Goal: Task Accomplishment & Management: Manage account settings

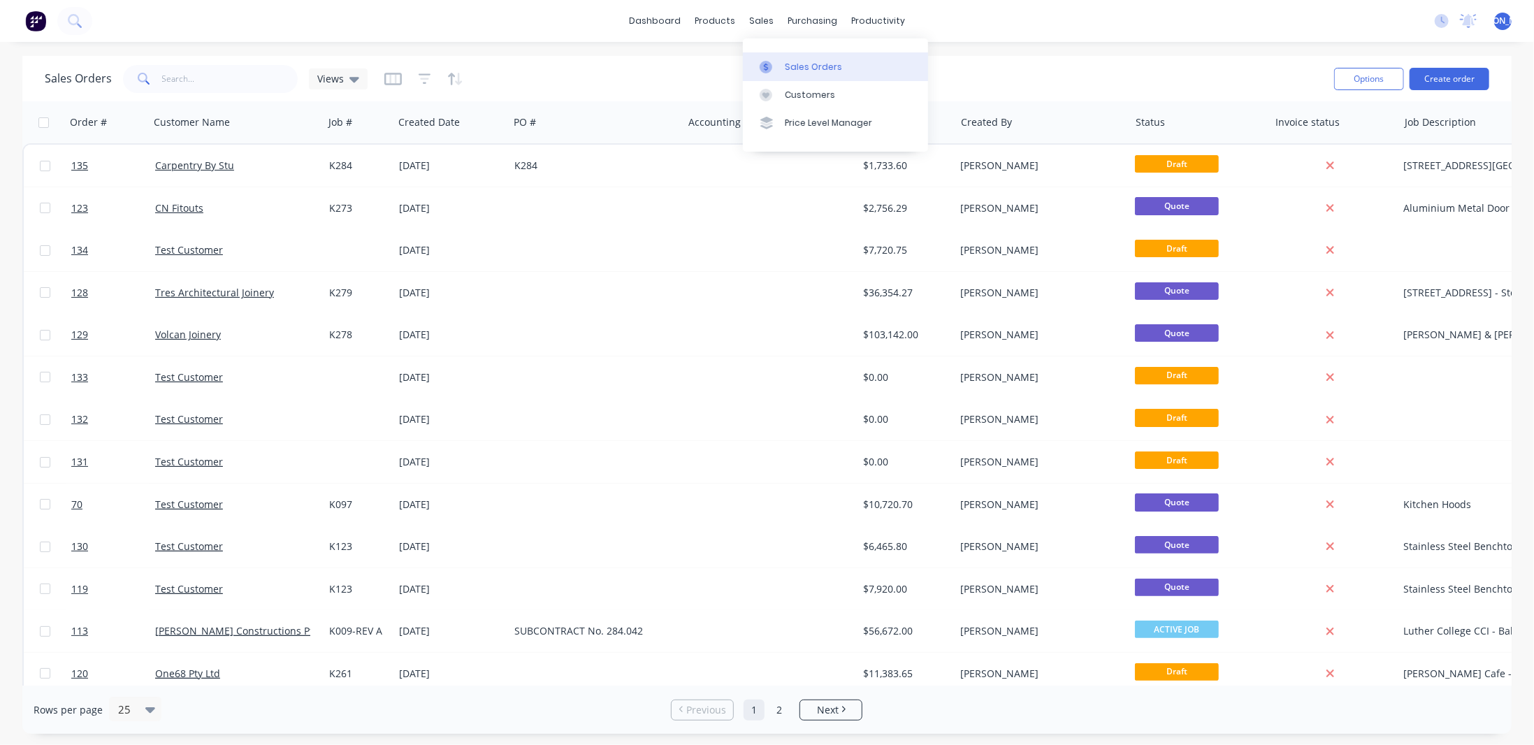
click at [828, 63] on div "Sales Orders" at bounding box center [813, 67] width 57 height 13
click at [509, 75] on div "Sales Orders Views" at bounding box center [684, 78] width 1278 height 34
click at [1435, 81] on button "Create order" at bounding box center [1450, 79] width 80 height 22
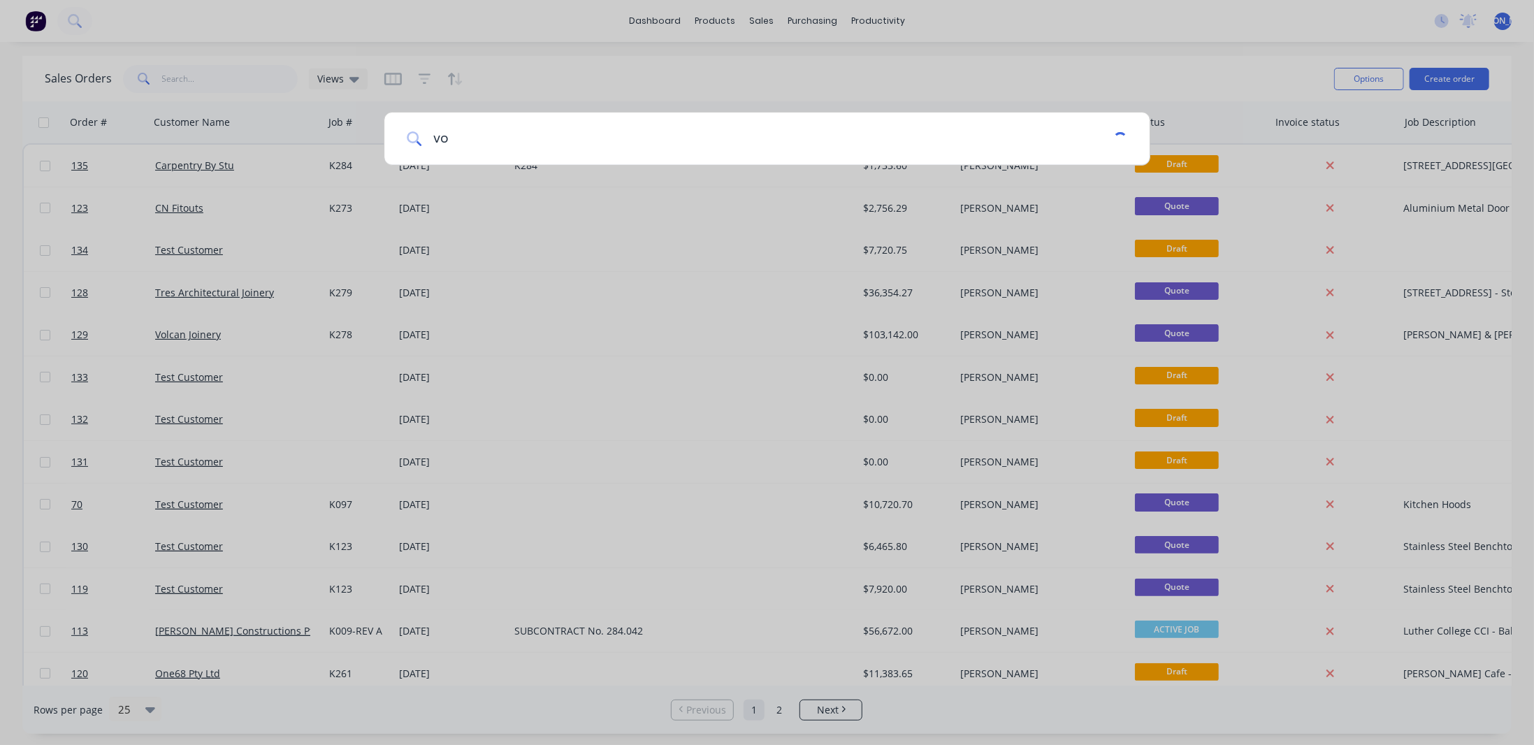
type input "v"
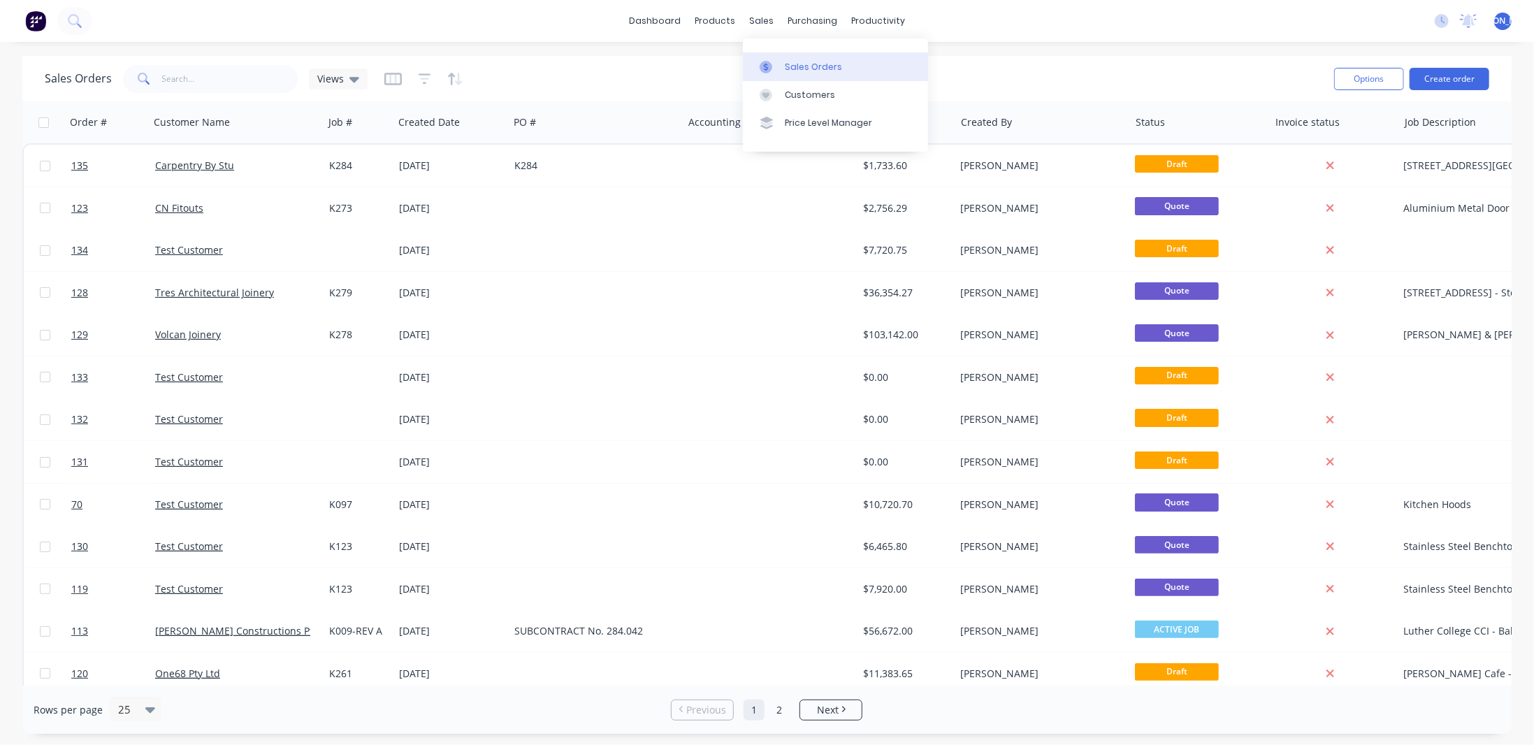
click at [795, 64] on div "Sales Orders" at bounding box center [813, 67] width 57 height 13
click at [1451, 75] on button "Create order" at bounding box center [1450, 79] width 80 height 22
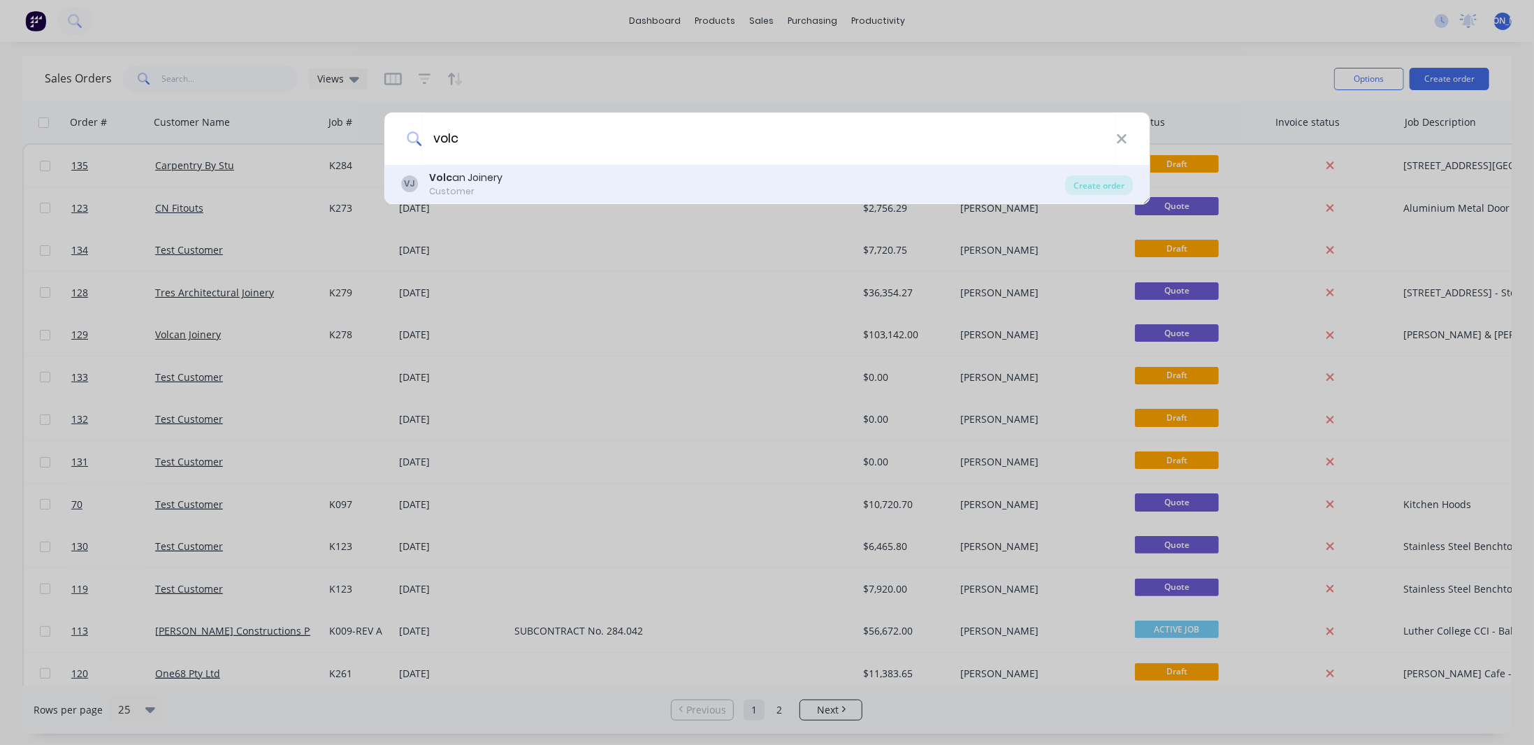
type input "volc"
click at [545, 188] on div "VJ Volc an Joinery Customer" at bounding box center [733, 184] width 665 height 27
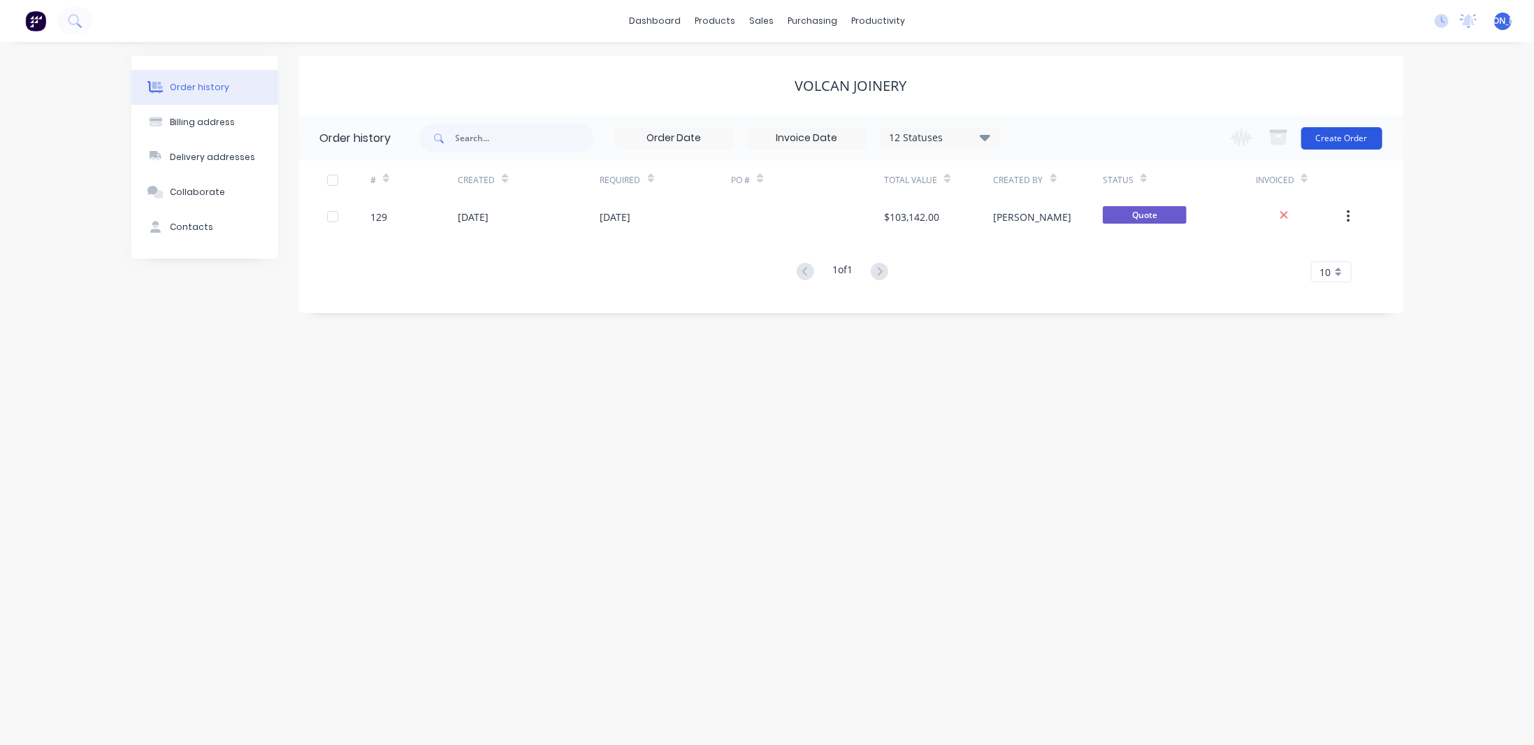
click at [1354, 136] on button "Create Order" at bounding box center [1341, 138] width 81 height 22
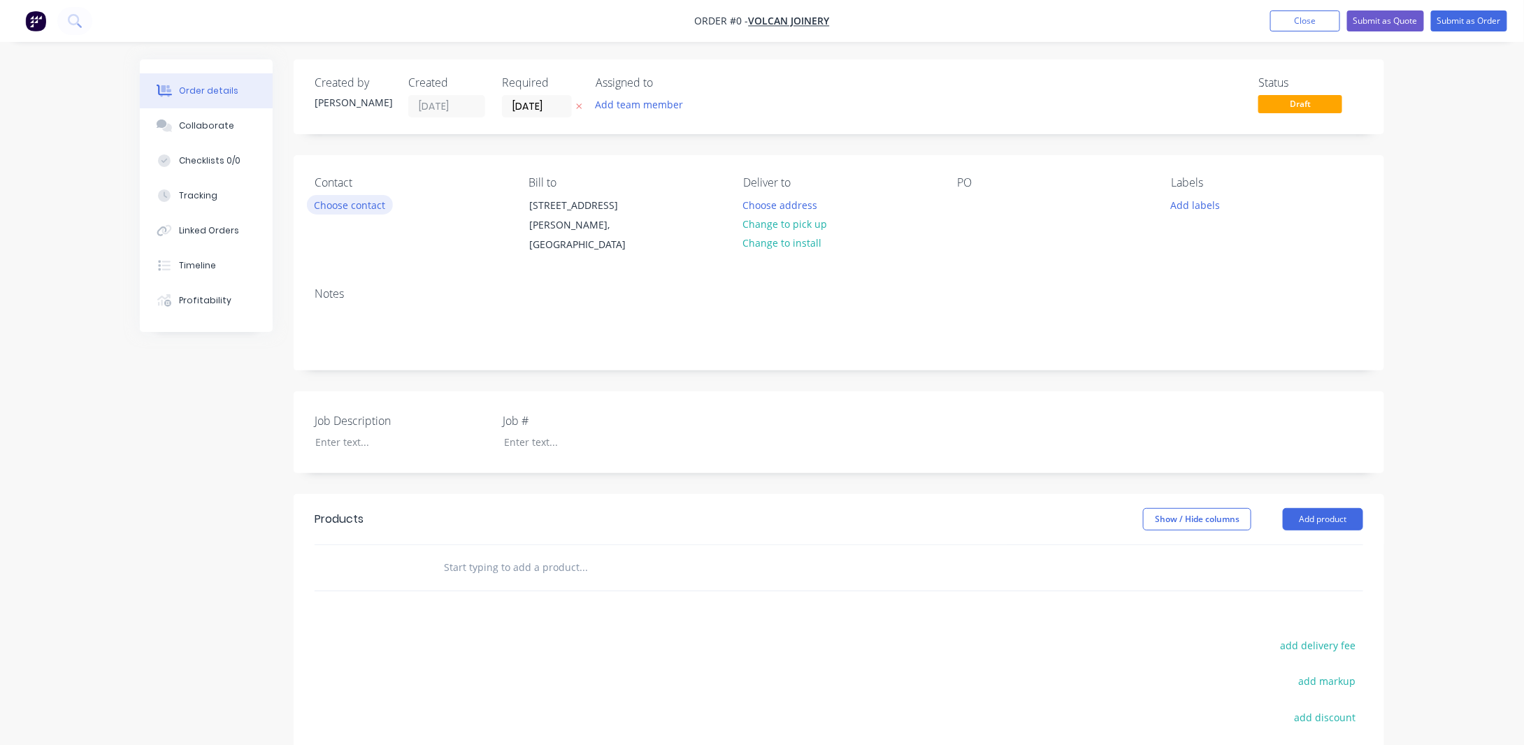
click at [362, 199] on button "Choose contact" at bounding box center [350, 204] width 86 height 19
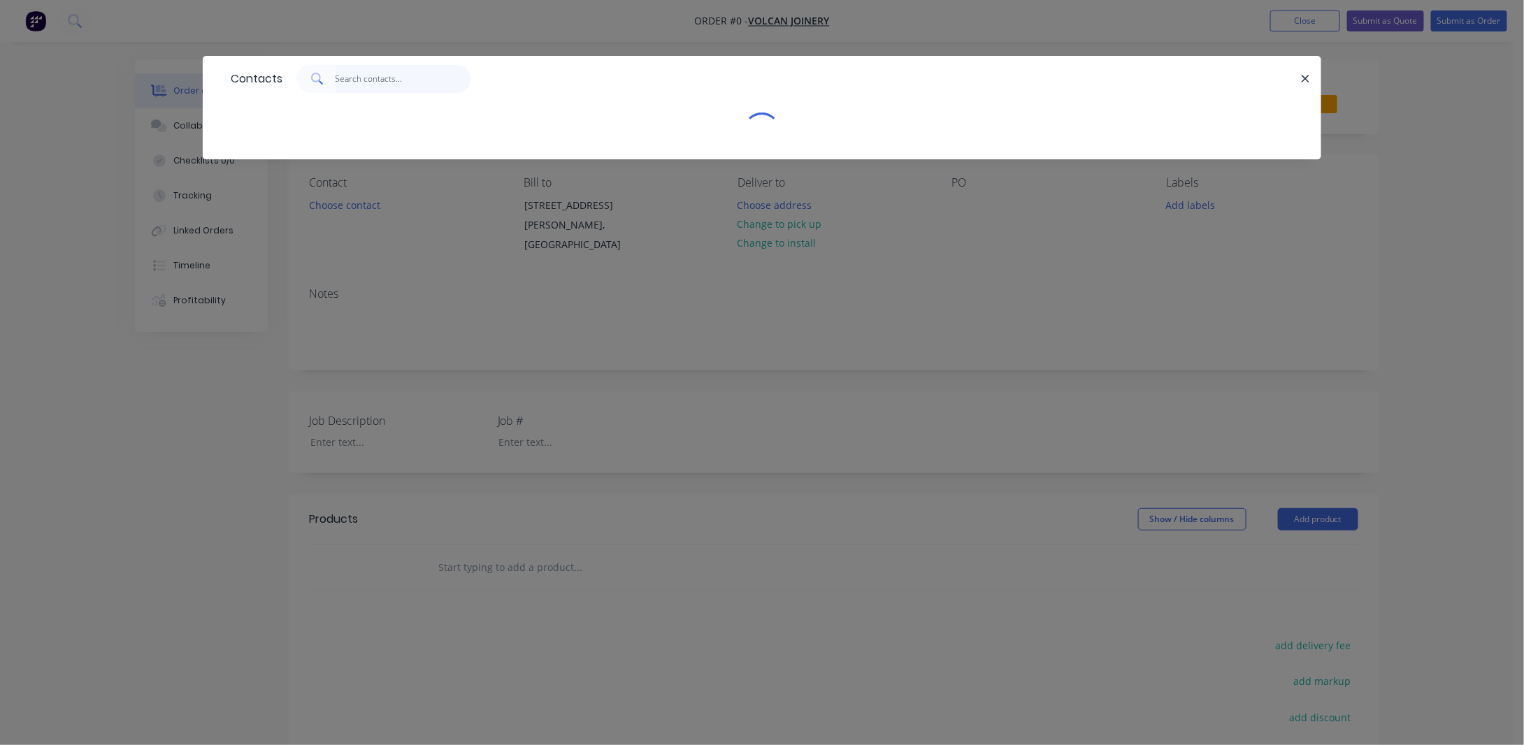
click at [368, 78] on input "text" at bounding box center [403, 79] width 136 height 28
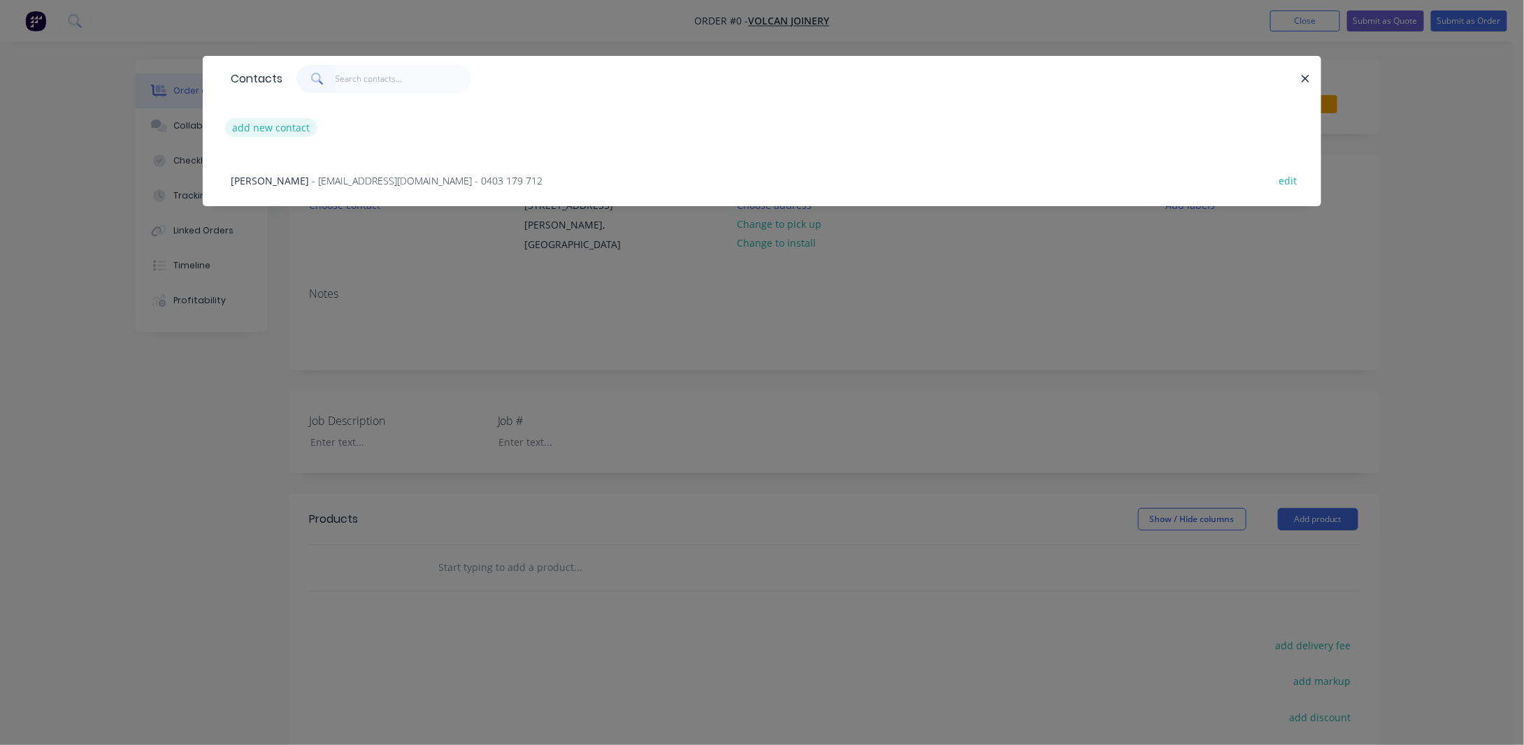
click at [286, 123] on button "add new contact" at bounding box center [271, 127] width 92 height 19
select select "AU"
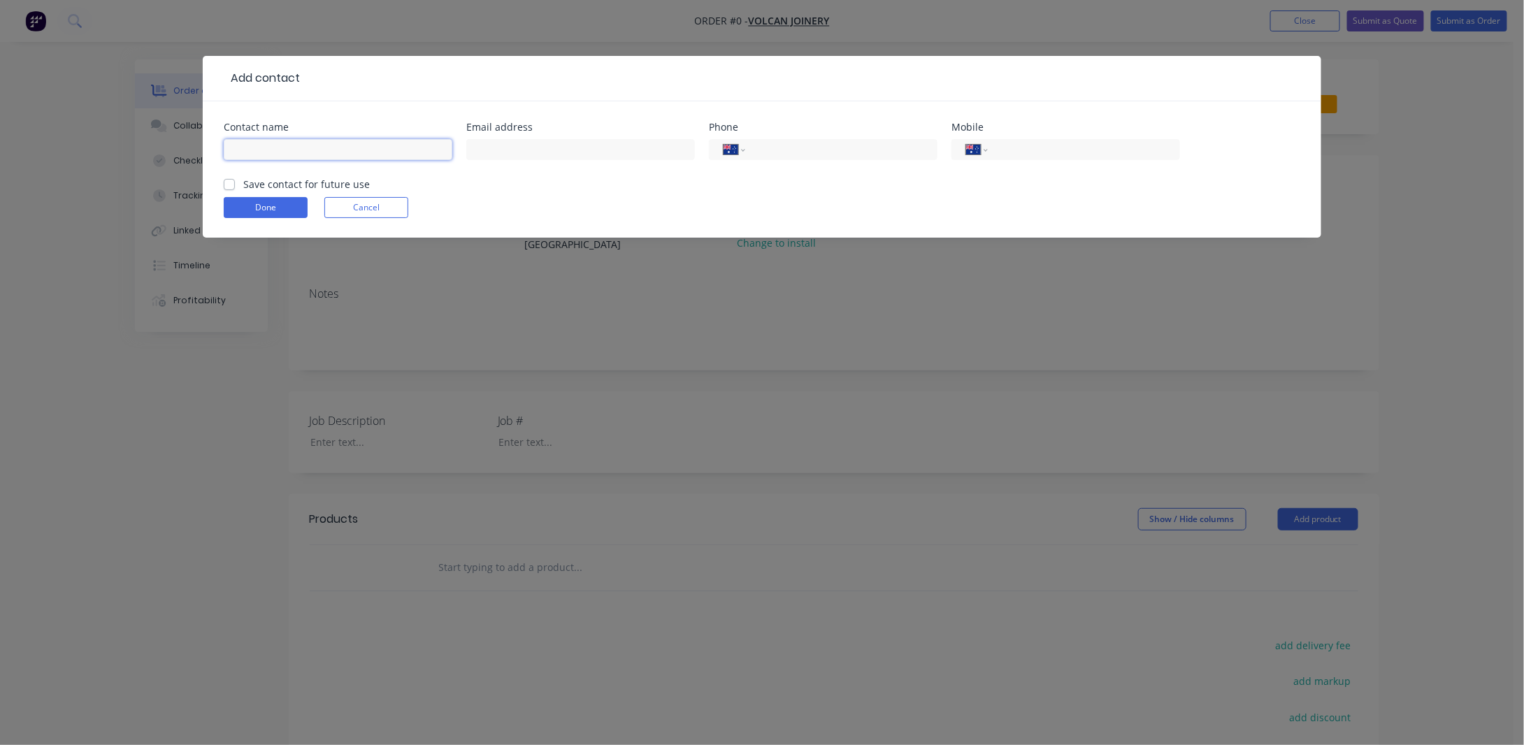
click at [287, 144] on input "text" at bounding box center [338, 149] width 229 height 21
type input "h"
type input "[PERSON_NAME]"
click at [220, 182] on div "Contact name [PERSON_NAME] address Phone International [GEOGRAPHIC_DATA] [GEOGR…" at bounding box center [762, 169] width 1118 height 136
click at [243, 188] on label "Save contact for future use" at bounding box center [306, 184] width 126 height 15
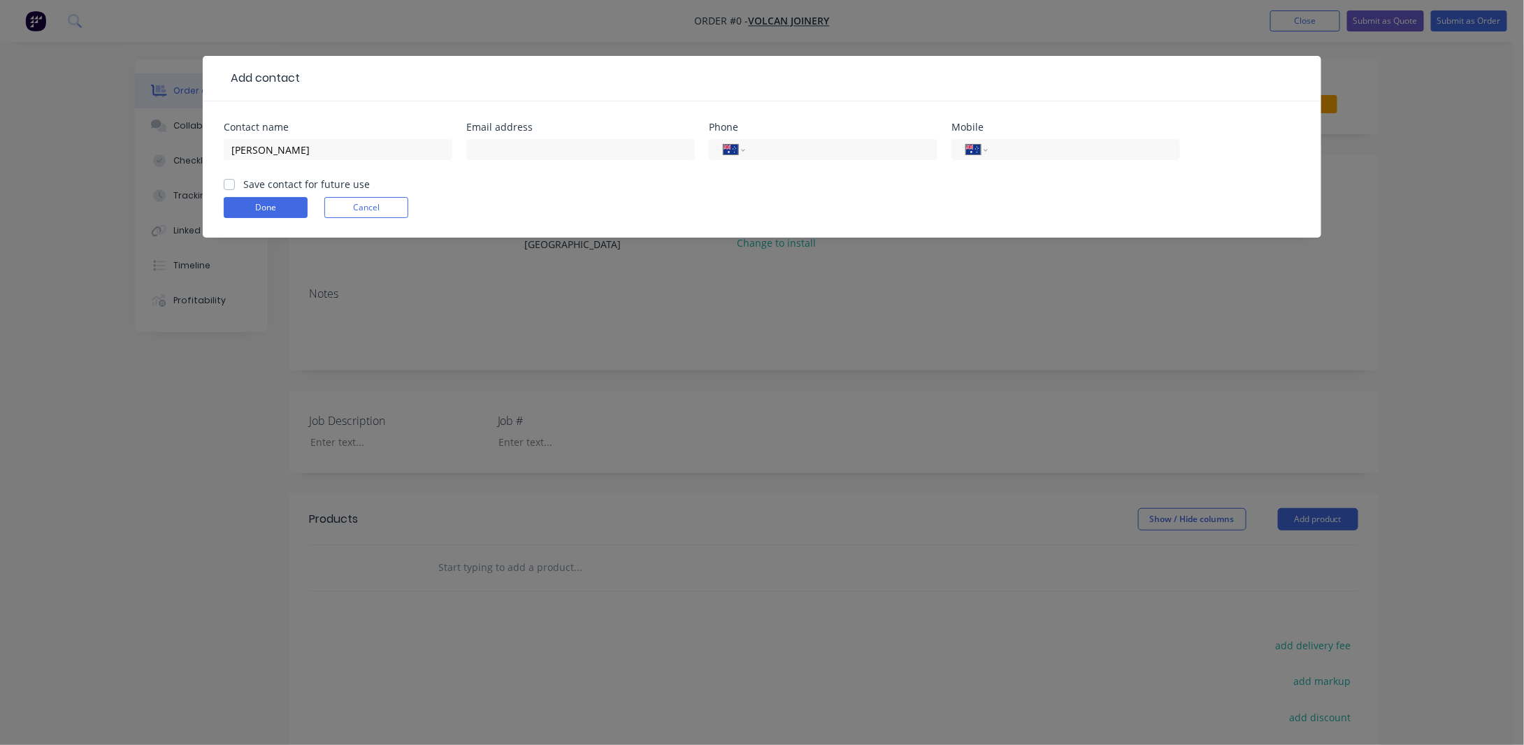
click at [229, 188] on input "Save contact for future use" at bounding box center [229, 183] width 11 height 13
checkbox input "true"
click at [506, 146] on input "text" at bounding box center [580, 149] width 229 height 21
type input "[EMAIL_ADDRESS][DOMAIN_NAME]"
click at [274, 204] on button "Done" at bounding box center [266, 207] width 84 height 21
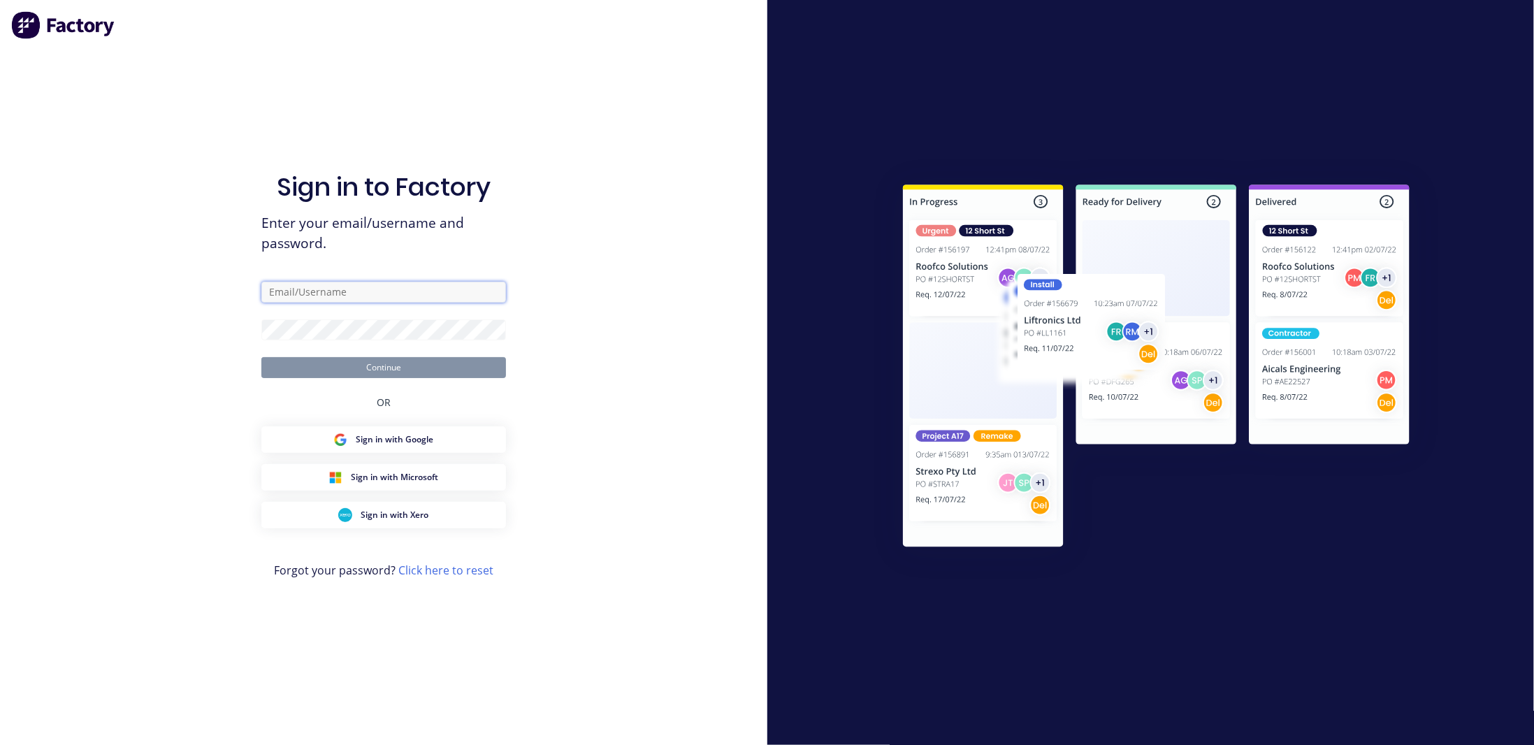
type input "[PERSON_NAME][EMAIL_ADDRESS][DOMAIN_NAME]"
click at [409, 372] on button "Continue" at bounding box center [383, 367] width 245 height 21
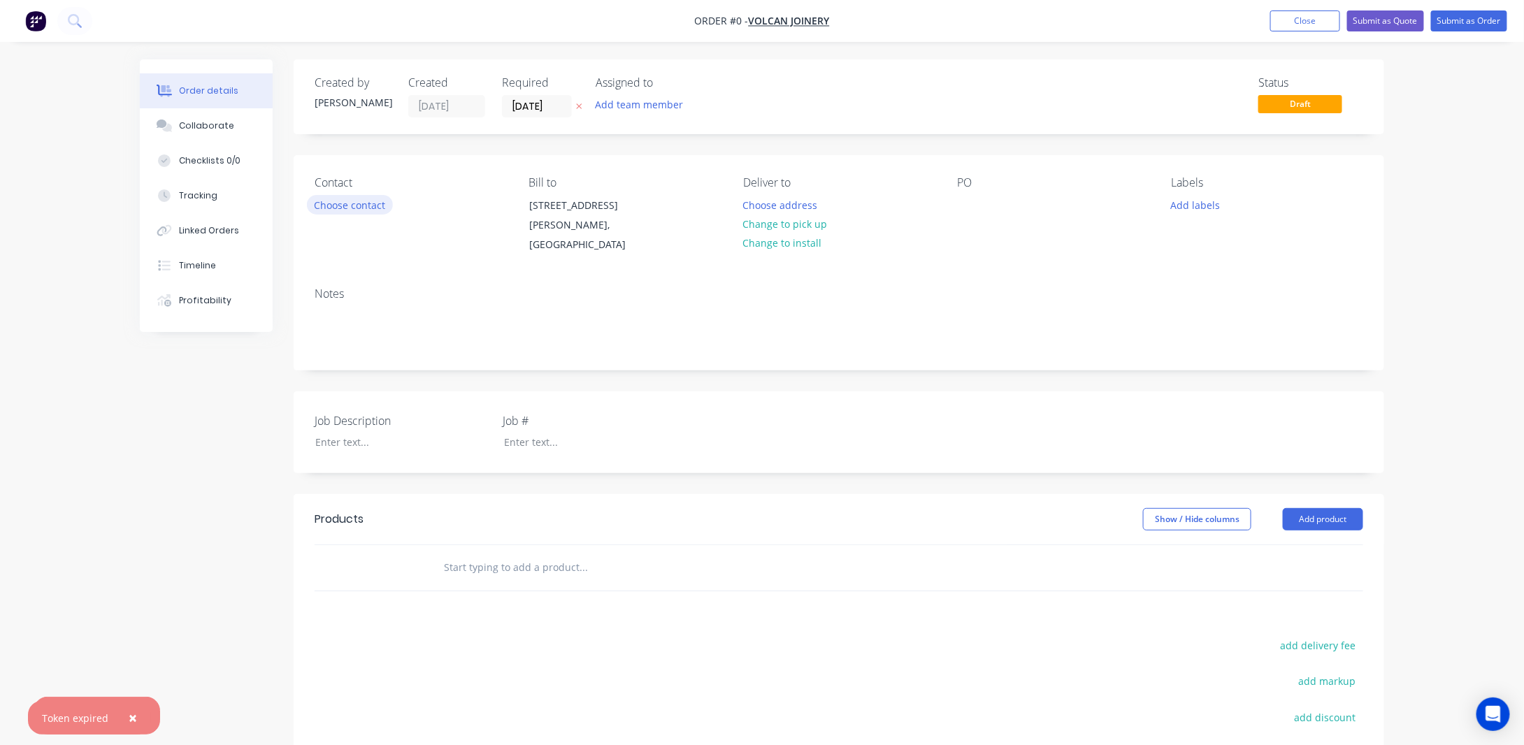
click at [355, 209] on button "Choose contact" at bounding box center [350, 204] width 86 height 19
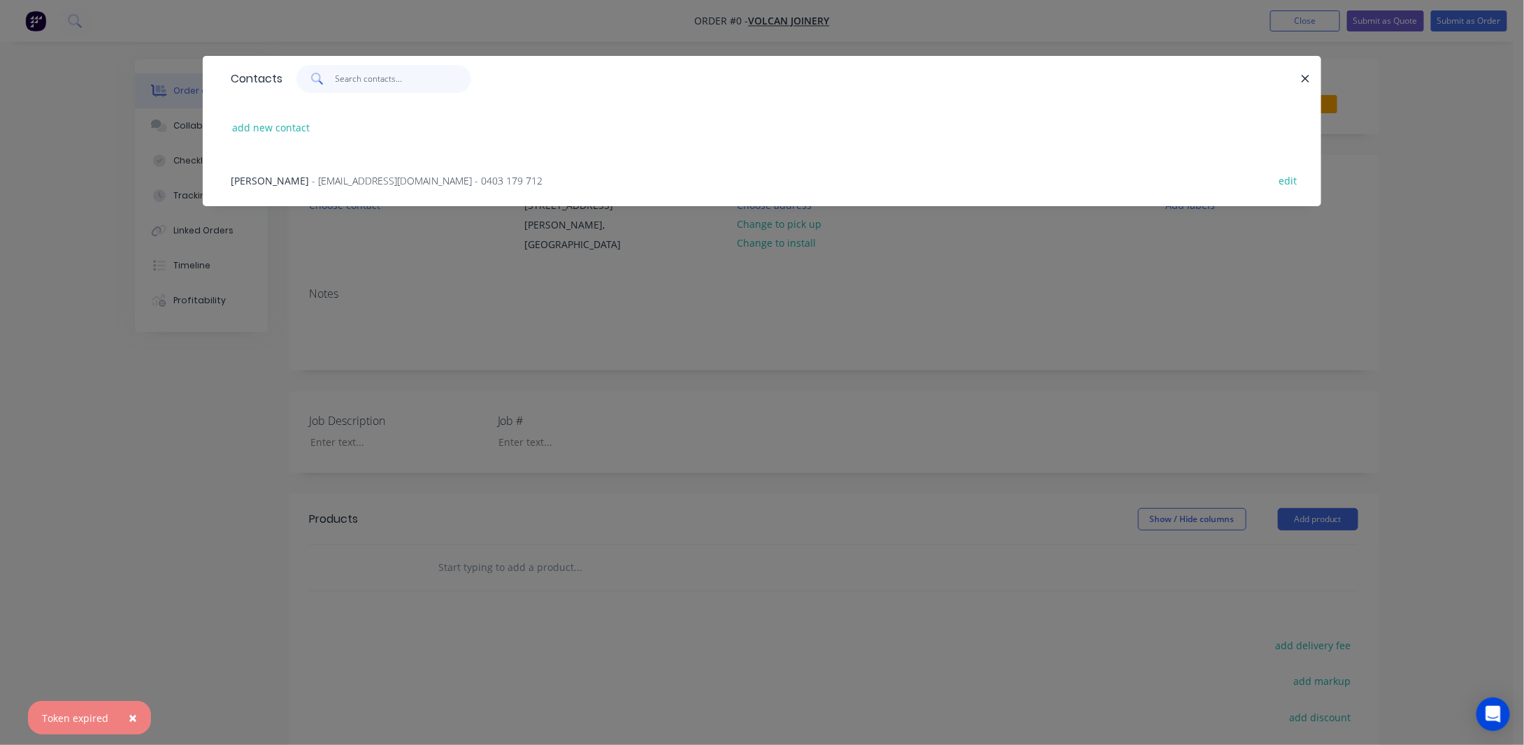
click at [342, 81] on input "text" at bounding box center [403, 79] width 136 height 28
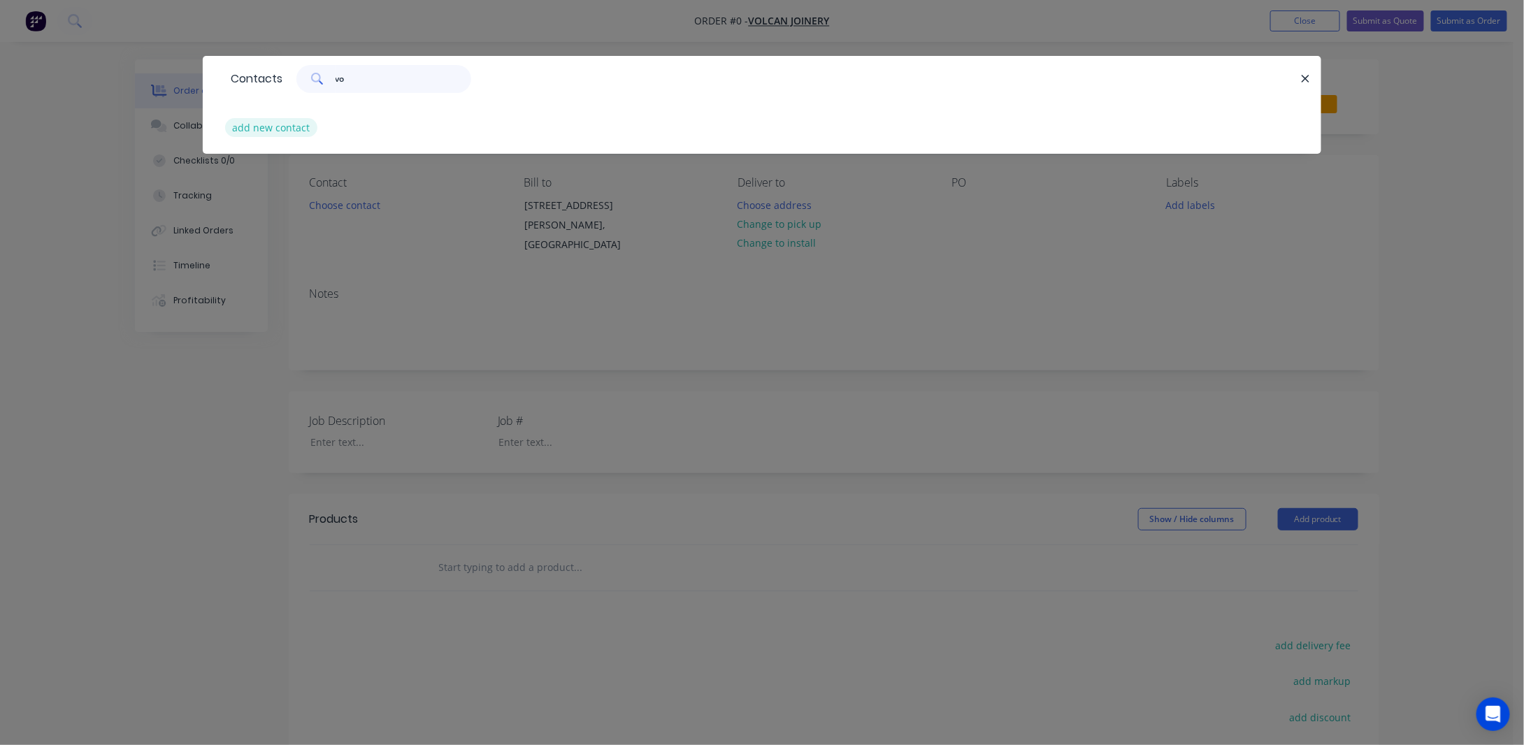
type input "v"
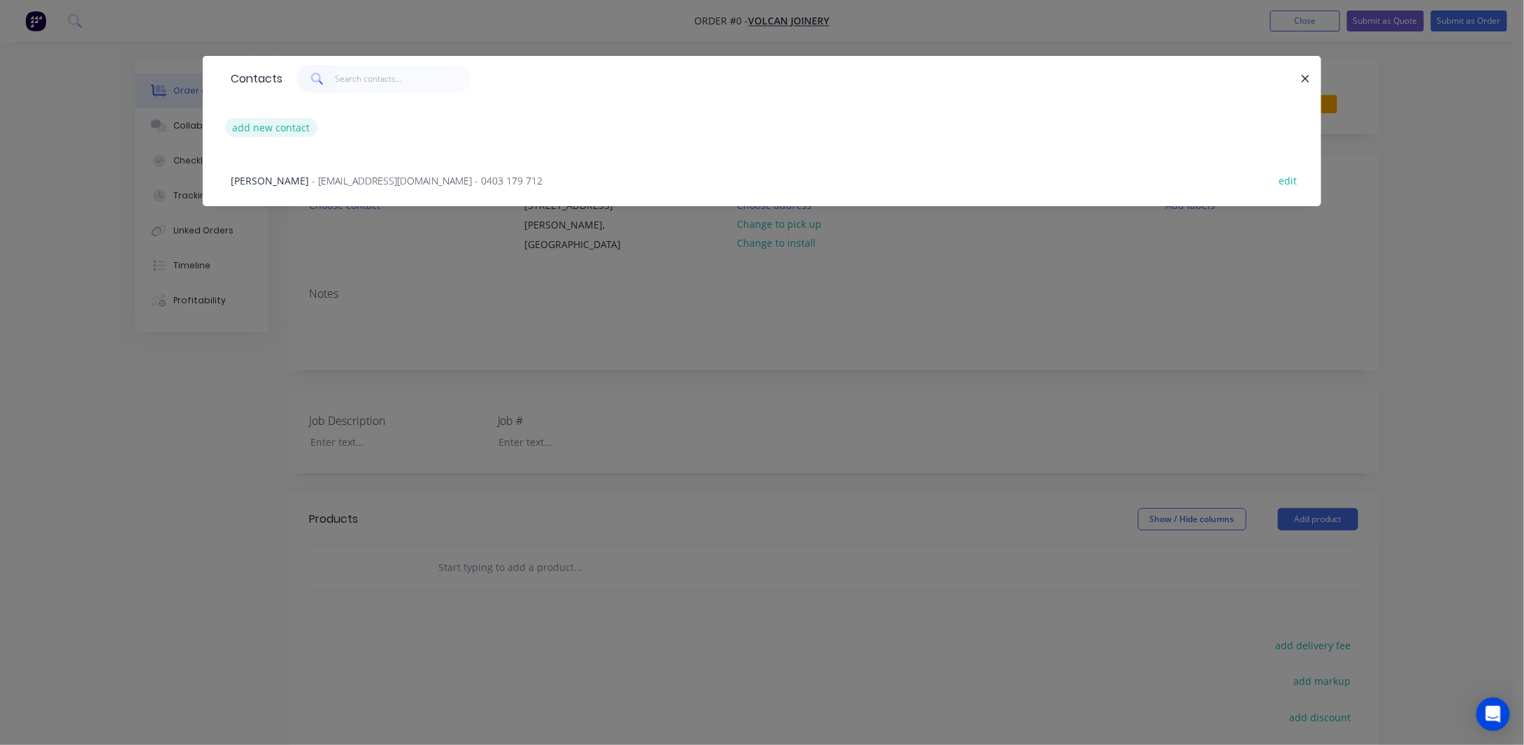
click at [282, 123] on button "add new contact" at bounding box center [271, 127] width 92 height 19
select select "AU"
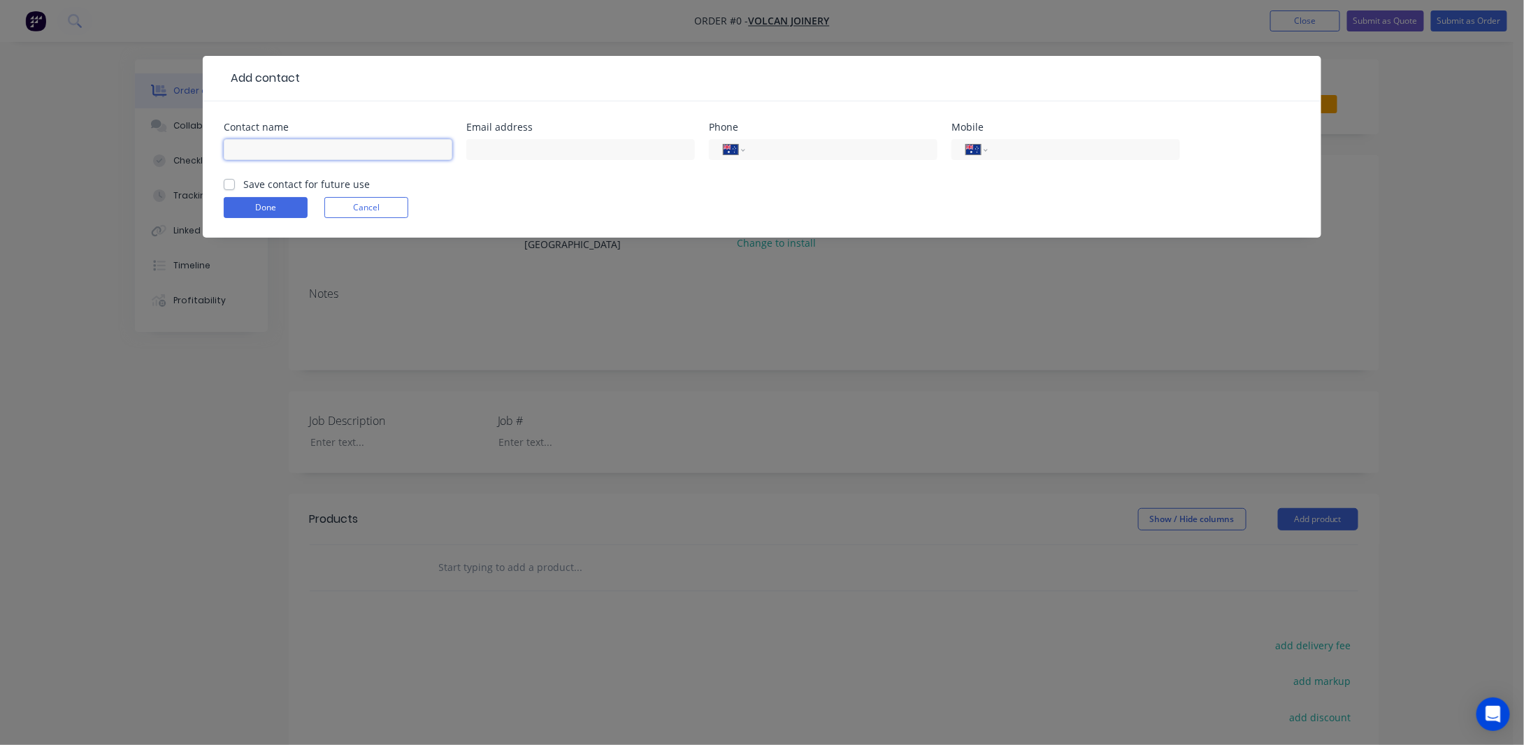
click at [339, 148] on input "text" at bounding box center [338, 149] width 229 height 21
type input "[PERSON_NAME]"
click at [504, 153] on input "text" at bounding box center [580, 149] width 229 height 21
click at [569, 145] on input "text" at bounding box center [580, 149] width 229 height 21
type input "[EMAIL_ADDRESS][DOMAIN_NAME]"
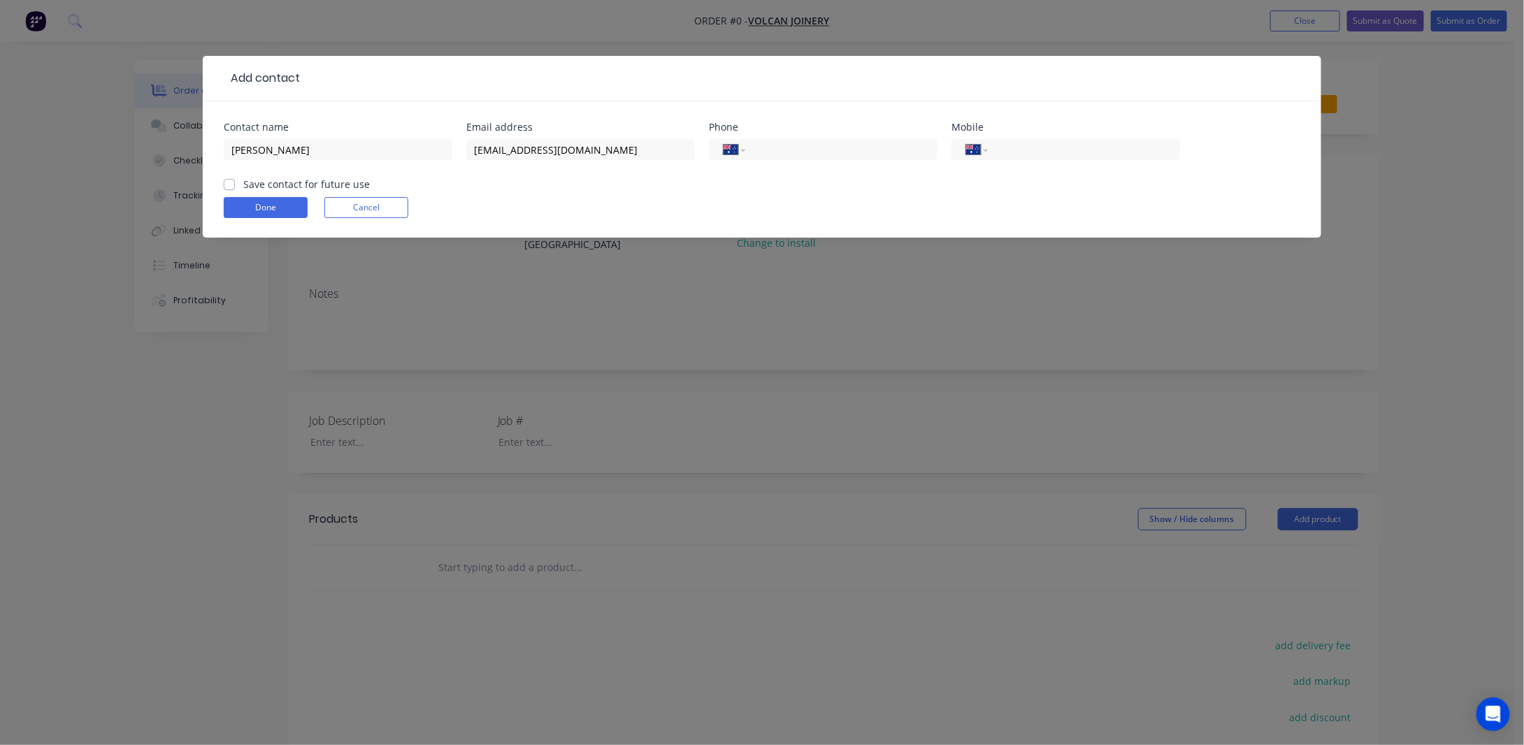
click at [245, 184] on label "Save contact for future use" at bounding box center [306, 184] width 126 height 15
click at [235, 184] on input "Save contact for future use" at bounding box center [229, 183] width 11 height 13
checkbox input "true"
click at [262, 201] on button "Done" at bounding box center [266, 207] width 84 height 21
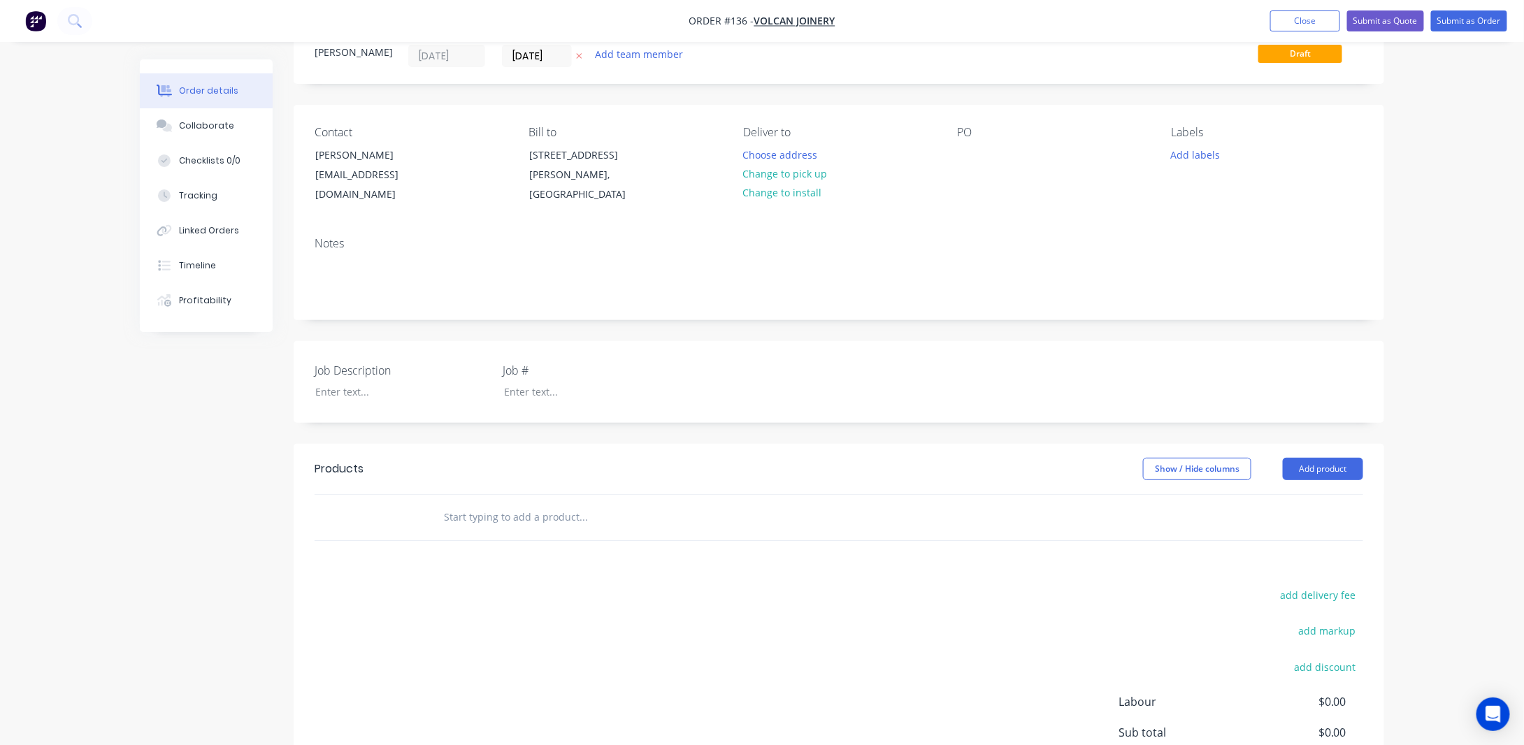
scroll to position [70, 0]
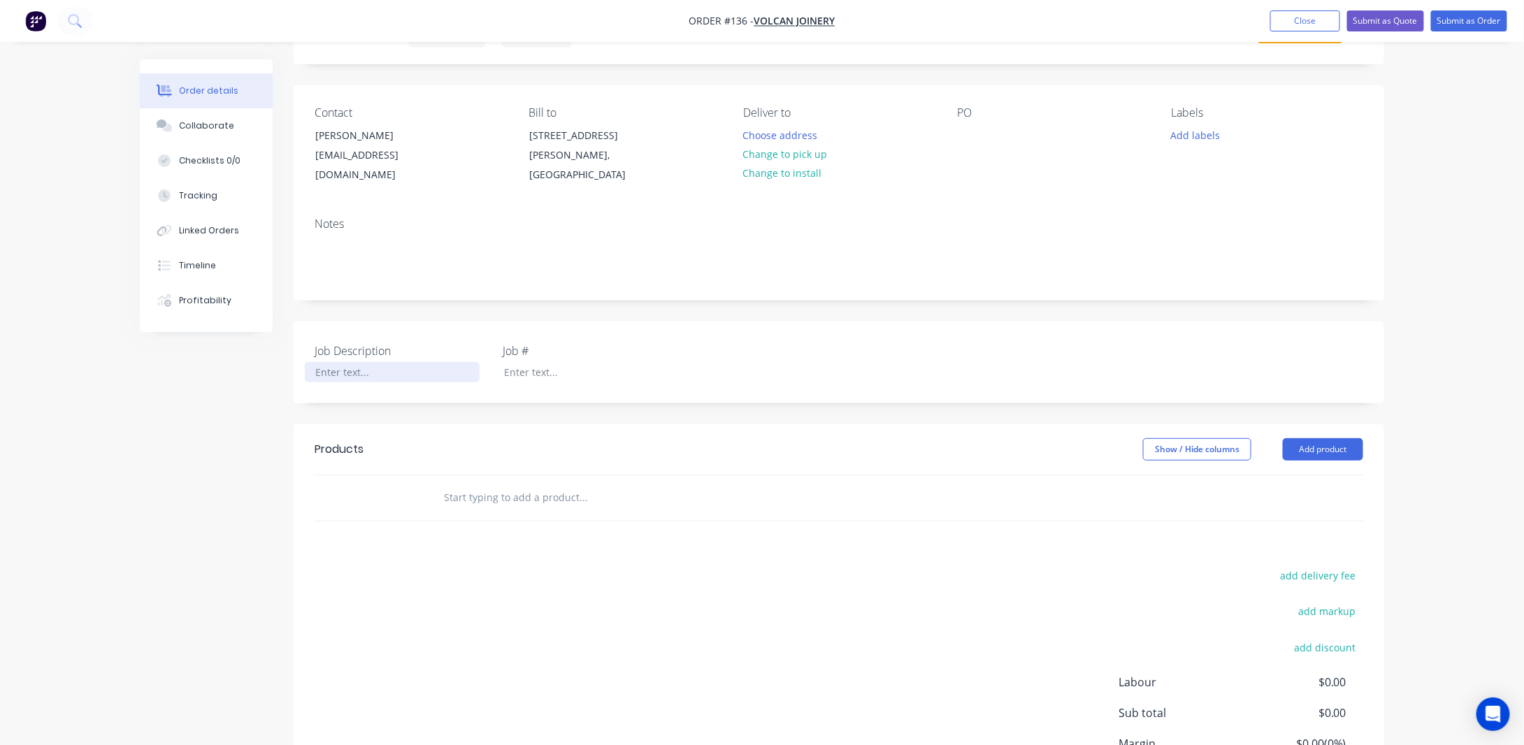
click at [367, 382] on div at bounding box center [392, 372] width 175 height 20
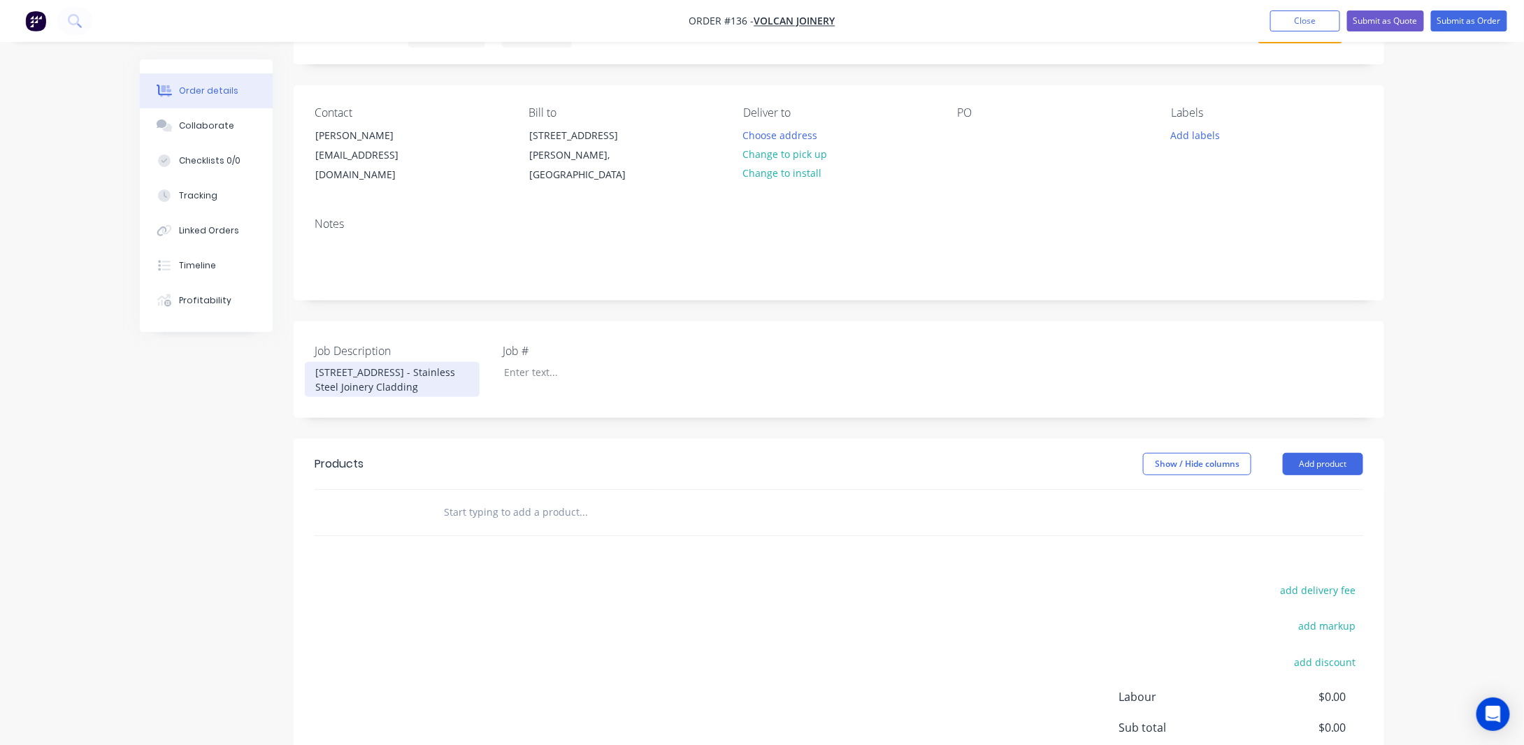
click at [470, 397] on div "[STREET_ADDRESS] - Stainless Steel Joinery Cladding" at bounding box center [392, 379] width 175 height 35
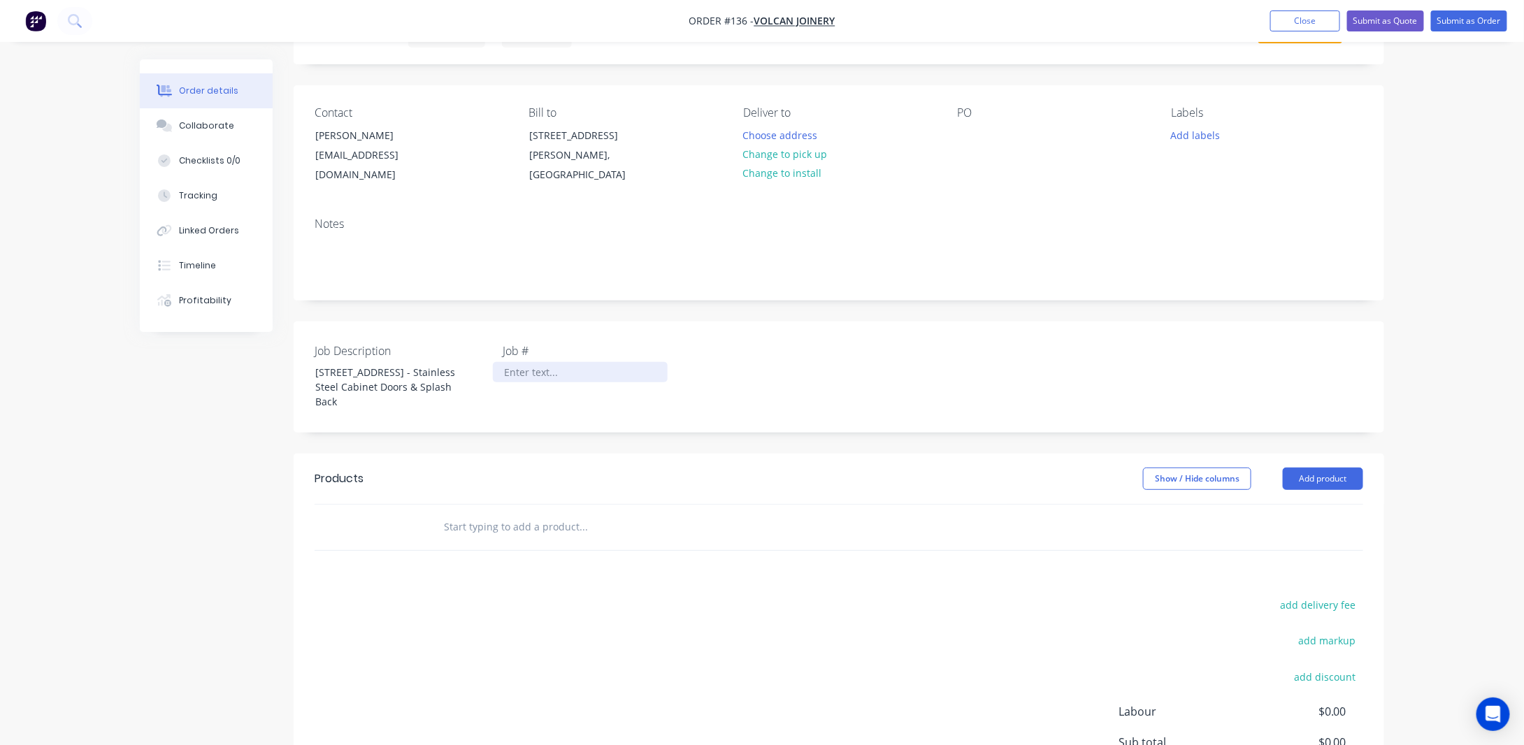
click at [540, 382] on div at bounding box center [580, 372] width 175 height 20
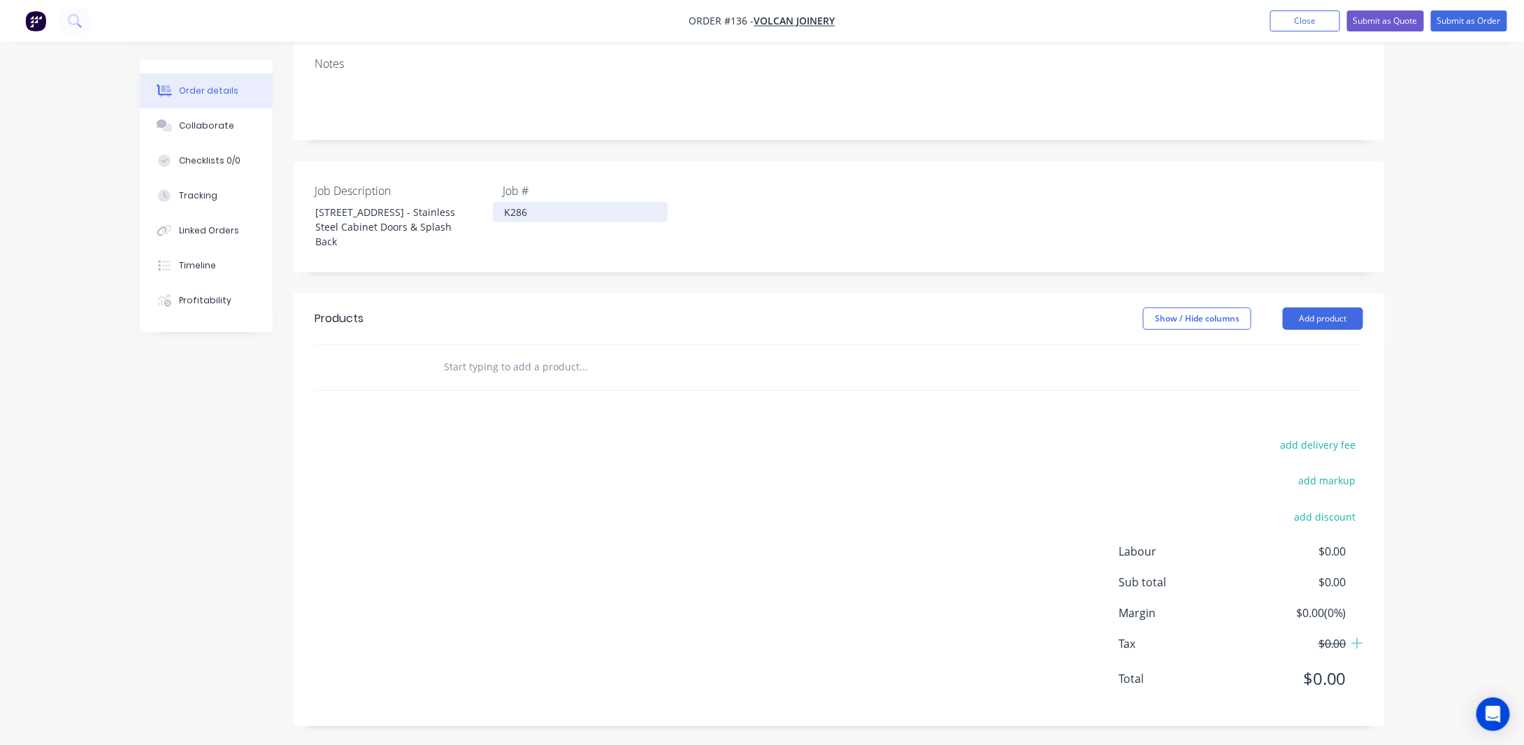
scroll to position [249, 0]
click at [1332, 317] on button "Add product" at bounding box center [1322, 316] width 80 height 22
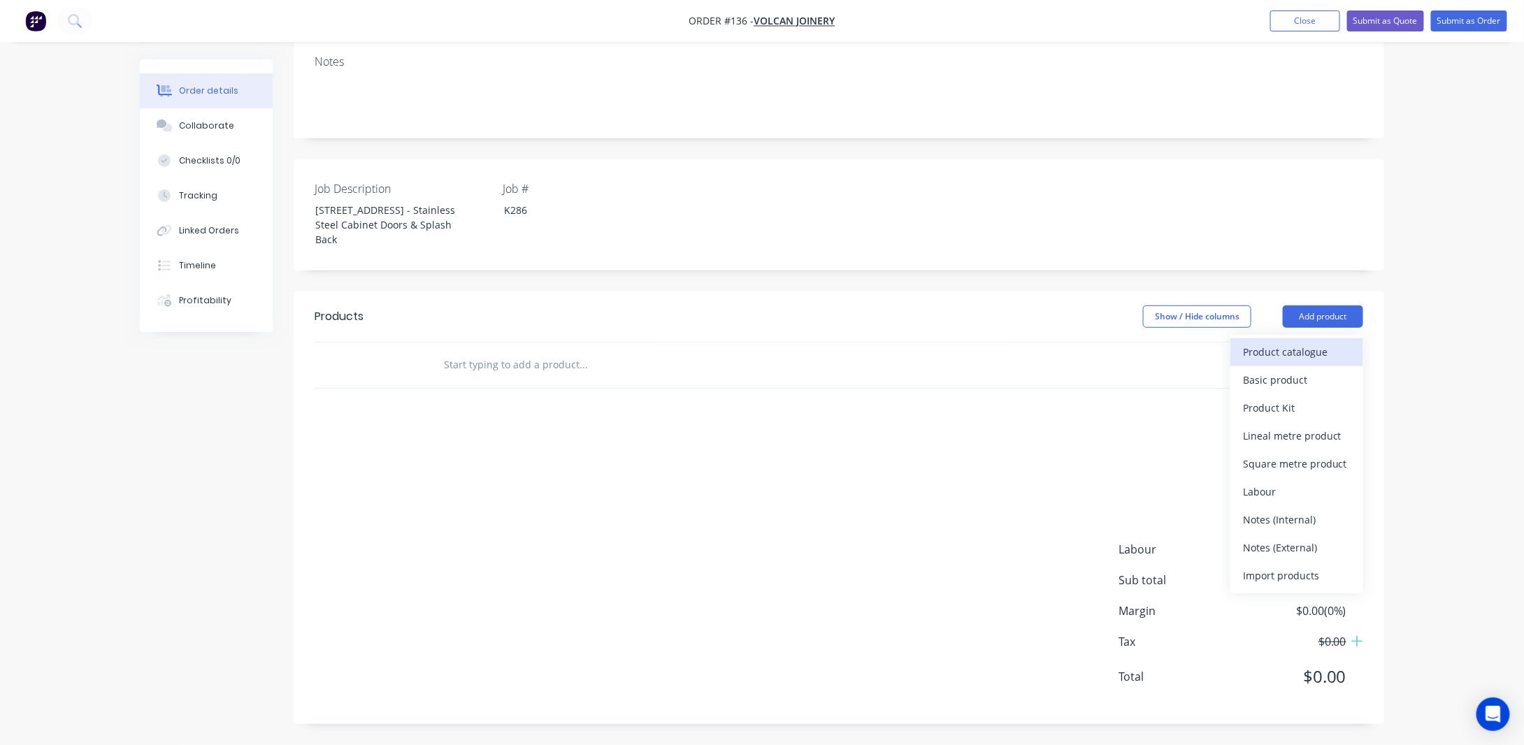
click at [1283, 350] on div "Product catalogue" at bounding box center [1297, 352] width 108 height 20
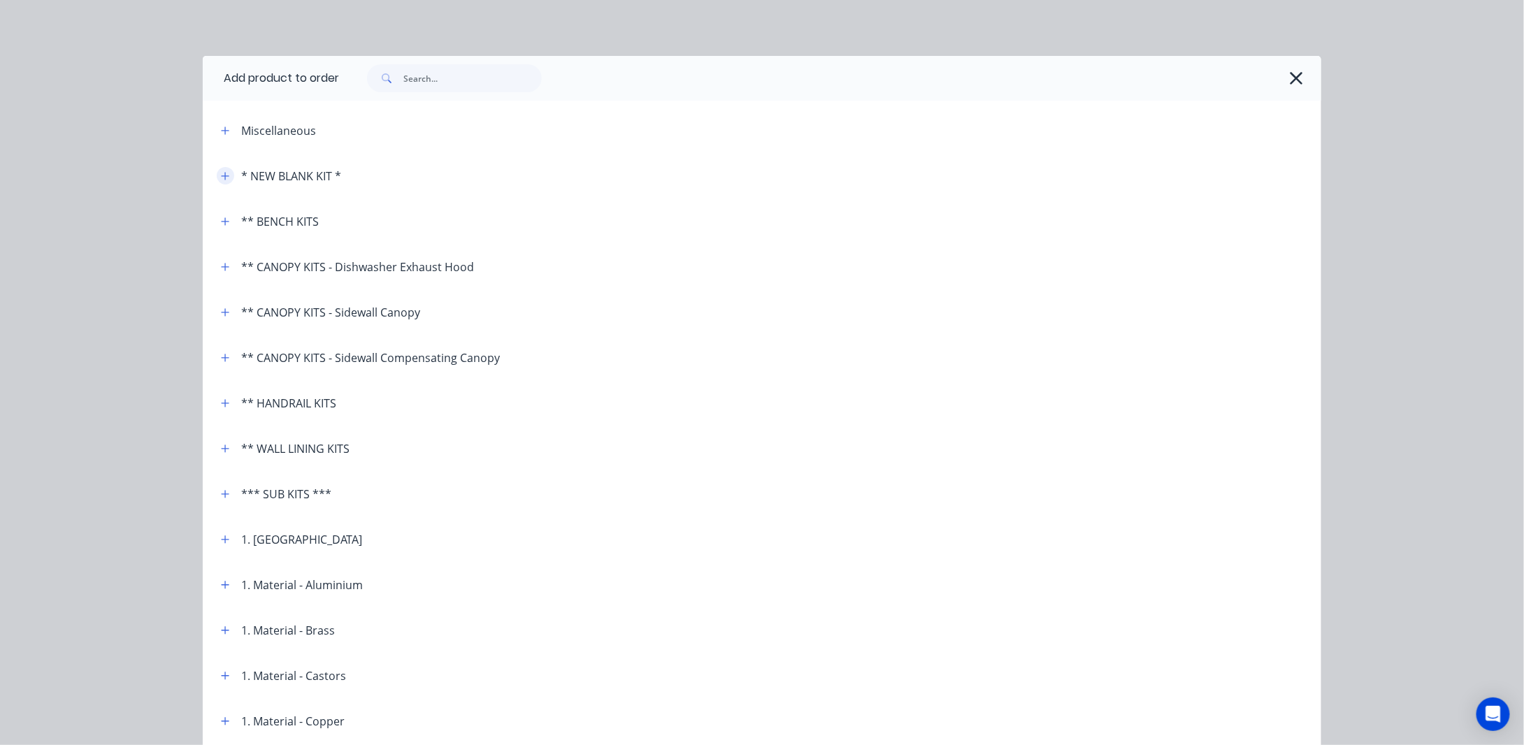
click at [221, 178] on icon "button" at bounding box center [225, 176] width 8 height 10
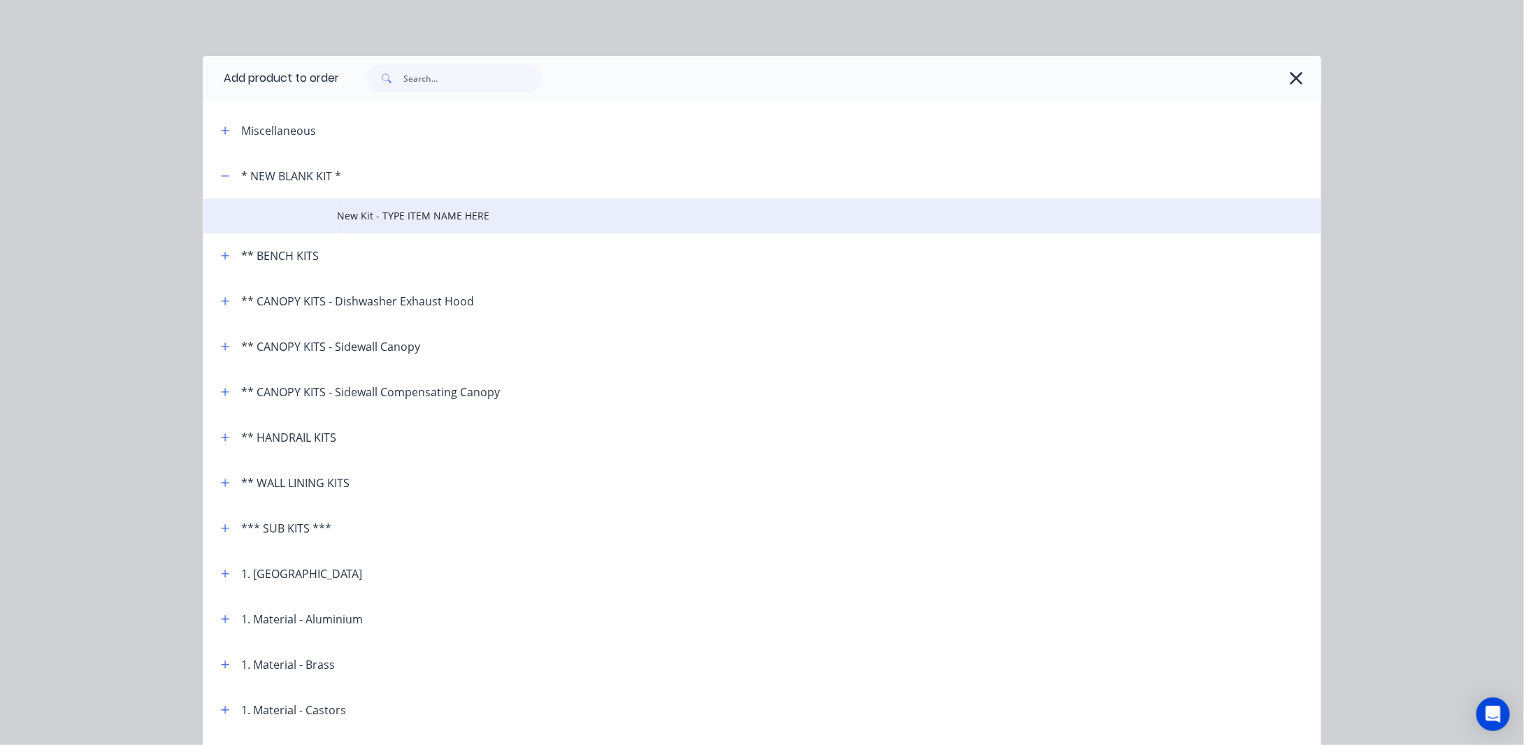
click at [418, 212] on span "New Kit - TYPE ITEM NAME HERE" at bounding box center [730, 215] width 787 height 15
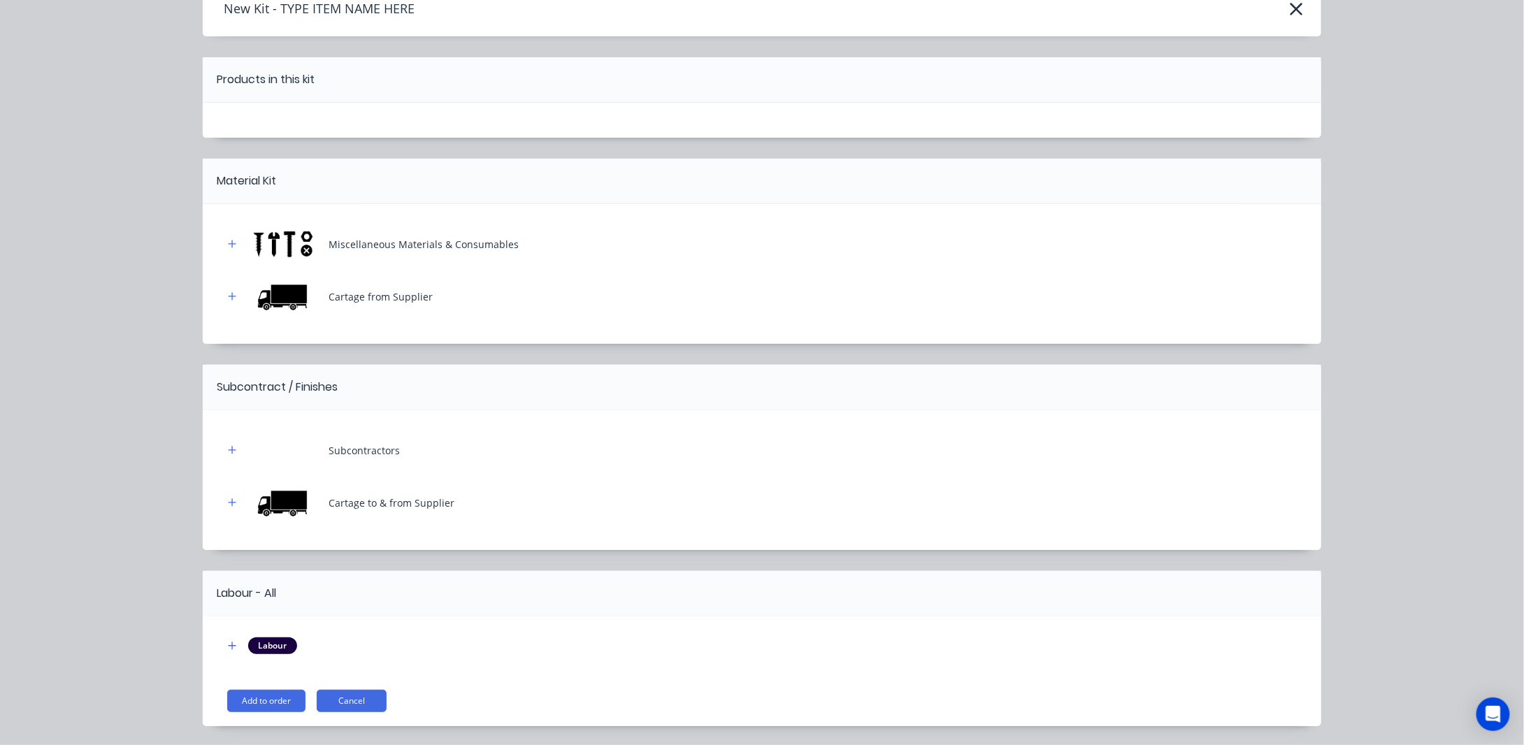
scroll to position [115, 0]
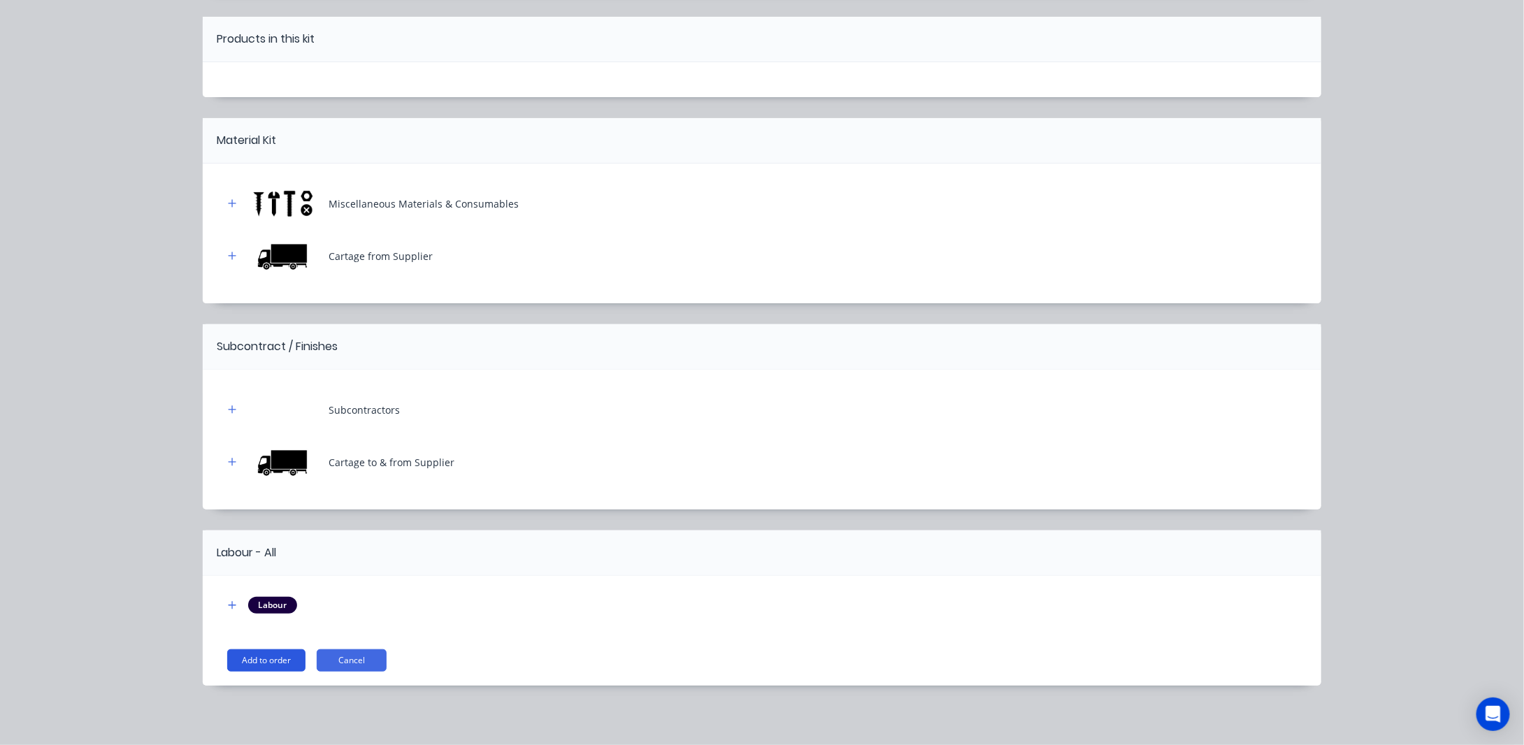
click at [259, 657] on button "Add to order" at bounding box center [266, 660] width 78 height 22
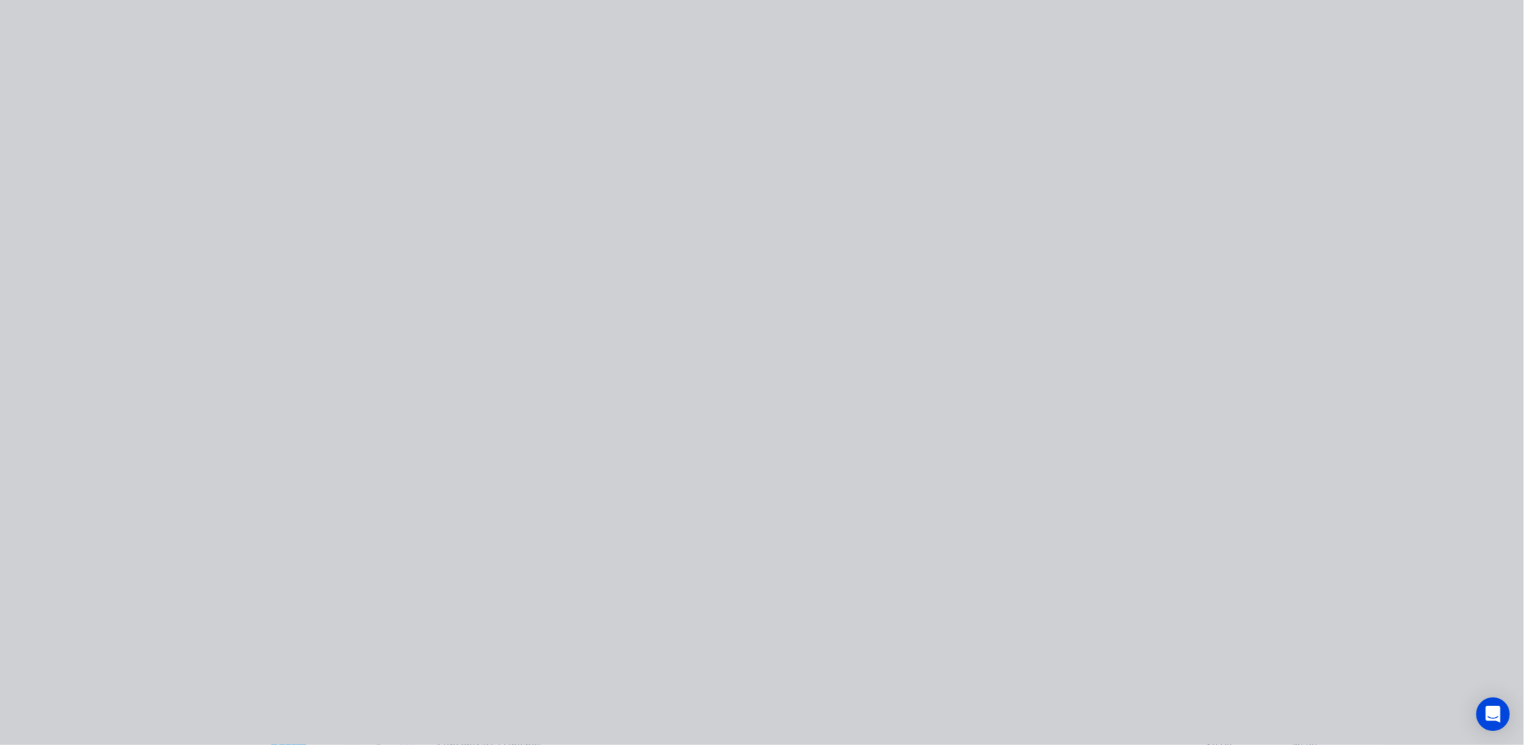
scroll to position [0, 0]
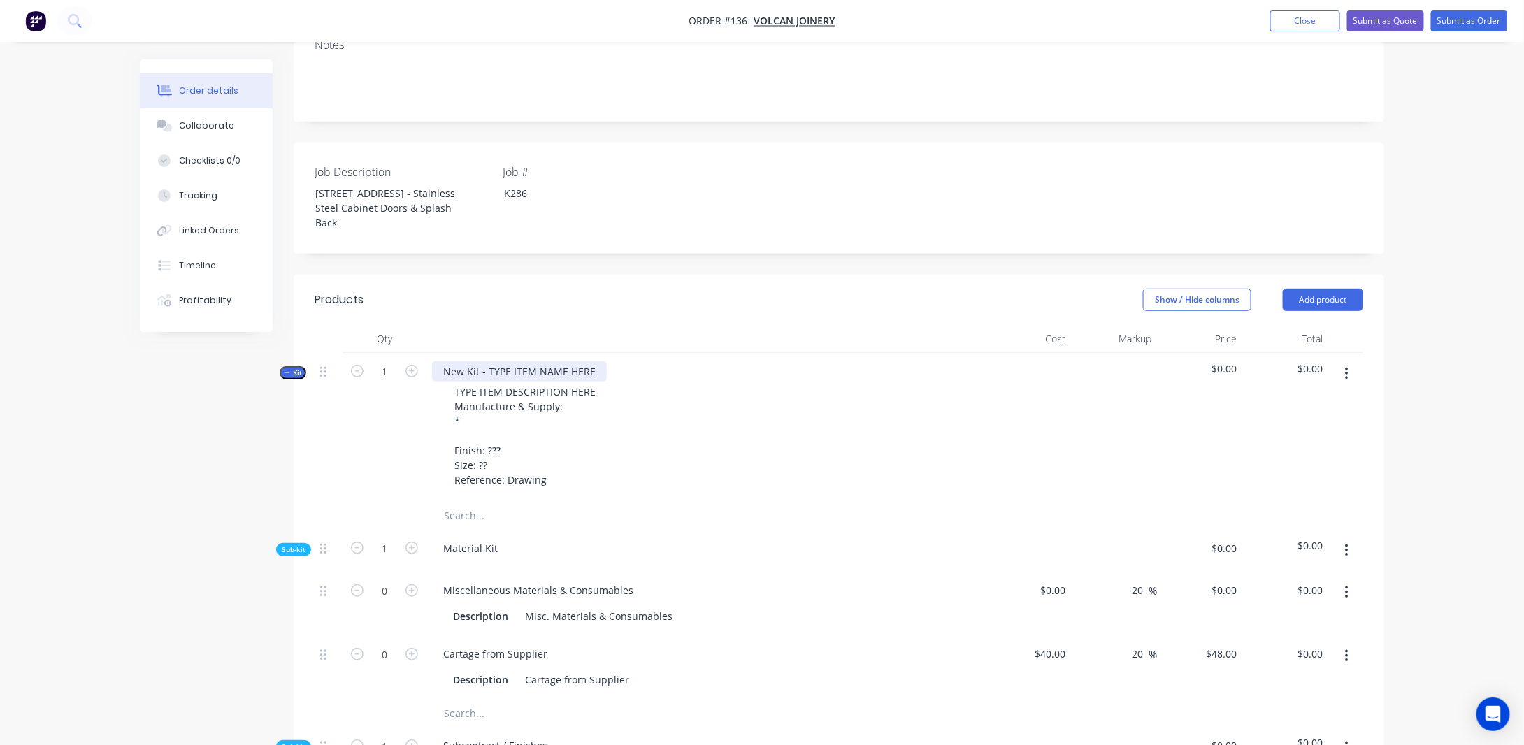
click at [567, 382] on div "New Kit - TYPE ITEM NAME HERE" at bounding box center [519, 371] width 175 height 20
click at [592, 382] on div "New Kit - TYPE ITEM NAME HERE" at bounding box center [519, 371] width 175 height 20
drag, startPoint x: 594, startPoint y: 390, endPoint x: 415, endPoint y: 383, distance: 179.0
click at [415, 383] on div "Kit 1 New Kit - TYPE ITEM NAME HERE TYPE ITEM DESCRIPTION HERE Manufacture & Su…" at bounding box center [838, 427] width 1048 height 149
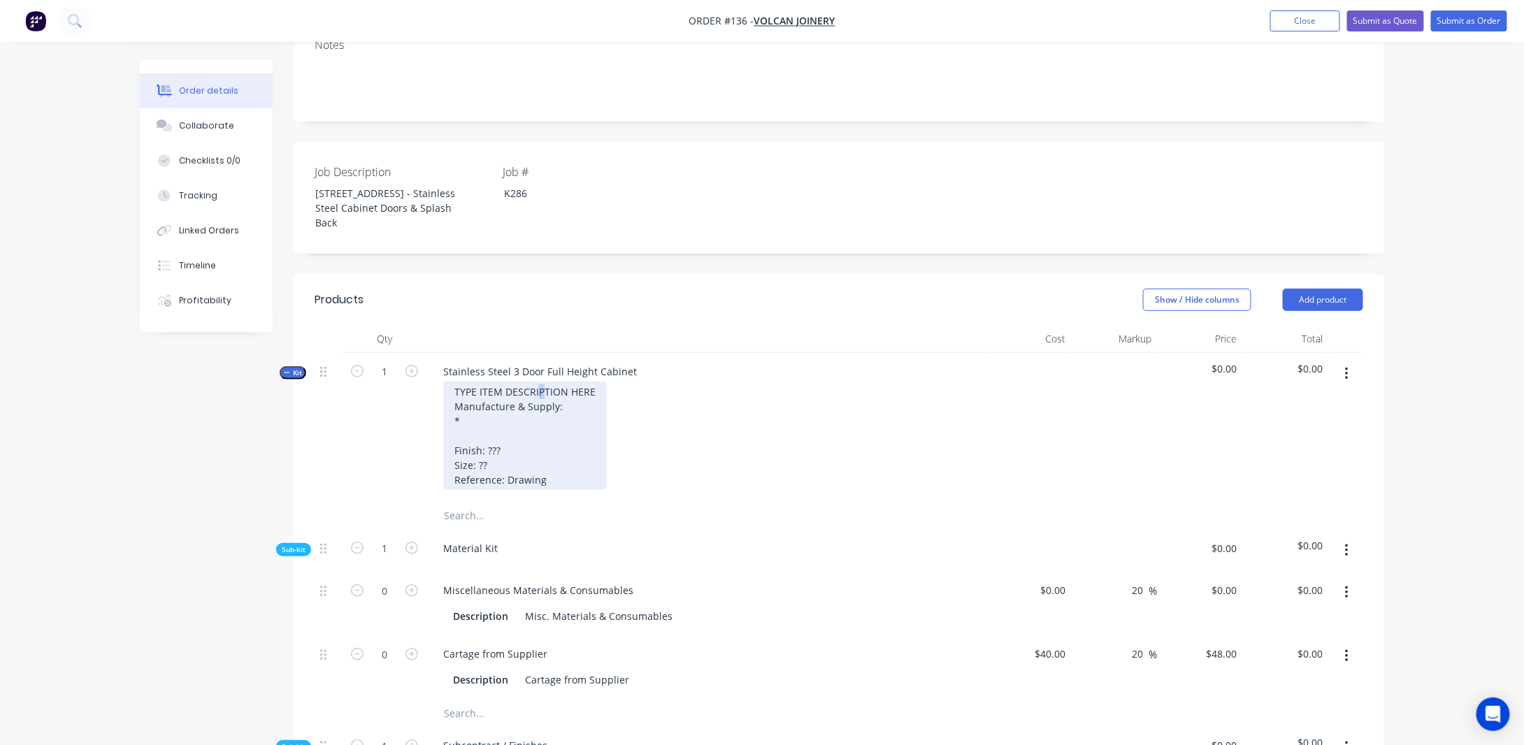
click at [540, 407] on div "TYPE ITEM DESCRIPTION HERE Manufacture & Supply: * Finish: ??? Size: ?? Referen…" at bounding box center [525, 436] width 164 height 108
drag, startPoint x: 581, startPoint y: 404, endPoint x: 449, endPoint y: 411, distance: 132.3
click at [435, 403] on div "TYPE ITEM DESCRIPTION HERE Manufacture & Supply: * Finish: ??? Size: ?? Referen…" at bounding box center [706, 436] width 548 height 108
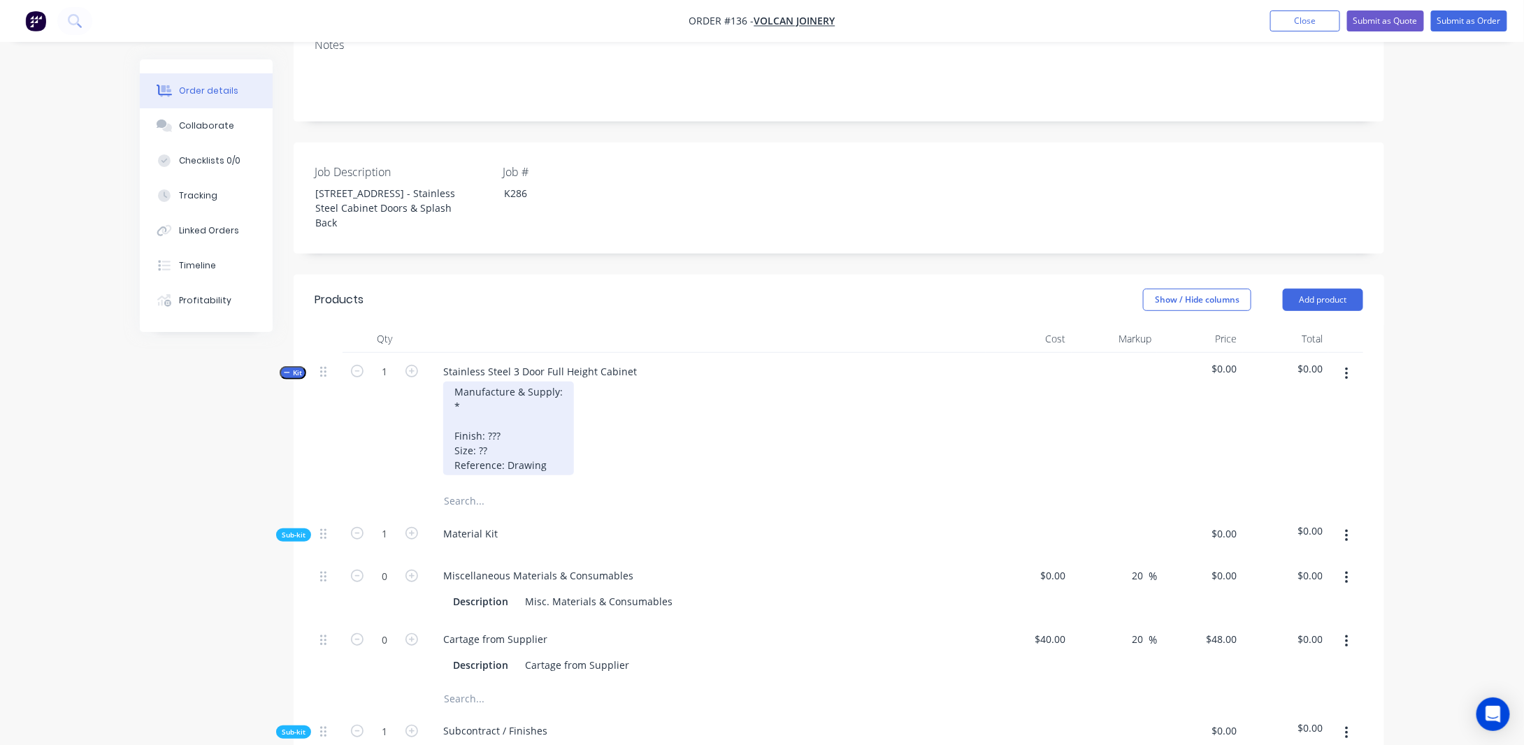
click at [457, 422] on div "Manufacture & Supply: * Finish: ??? Size: ?? Reference: Drawing" at bounding box center [508, 429] width 131 height 94
click at [474, 429] on div "Manufacture & Supply: * Finish: ??? Size: ?? Reference: Drawing" at bounding box center [508, 429] width 131 height 94
click at [514, 382] on div "Stainless Steel 3 Door Full Height Cabinet" at bounding box center [540, 371] width 216 height 20
click at [512, 382] on div "Stainless Steel 3 Door Full Height Cabinet" at bounding box center [540, 371] width 216 height 20
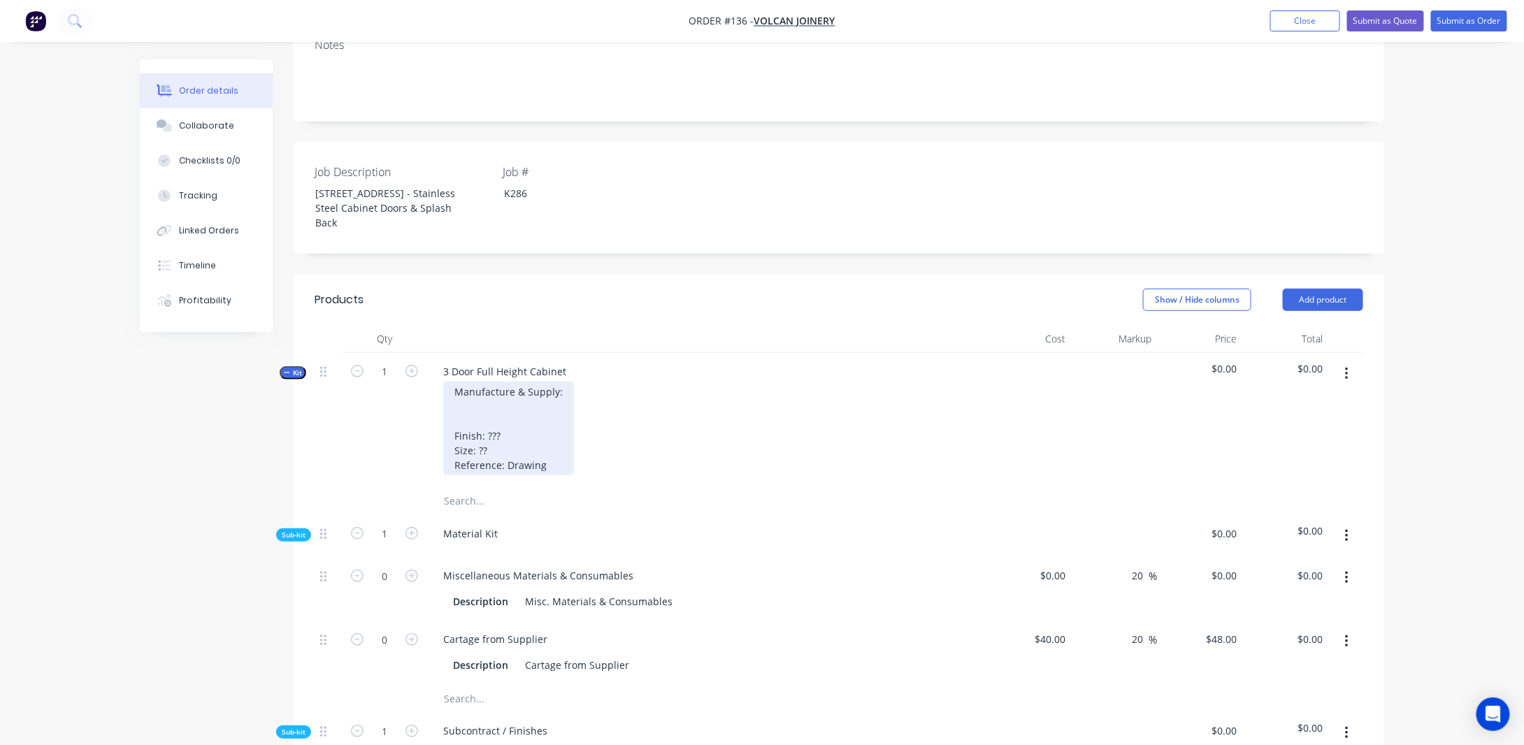
click at [499, 420] on div "Manufacture & Supply: Finish: ??? Size: ?? Reference: Drawing" at bounding box center [508, 429] width 131 height 94
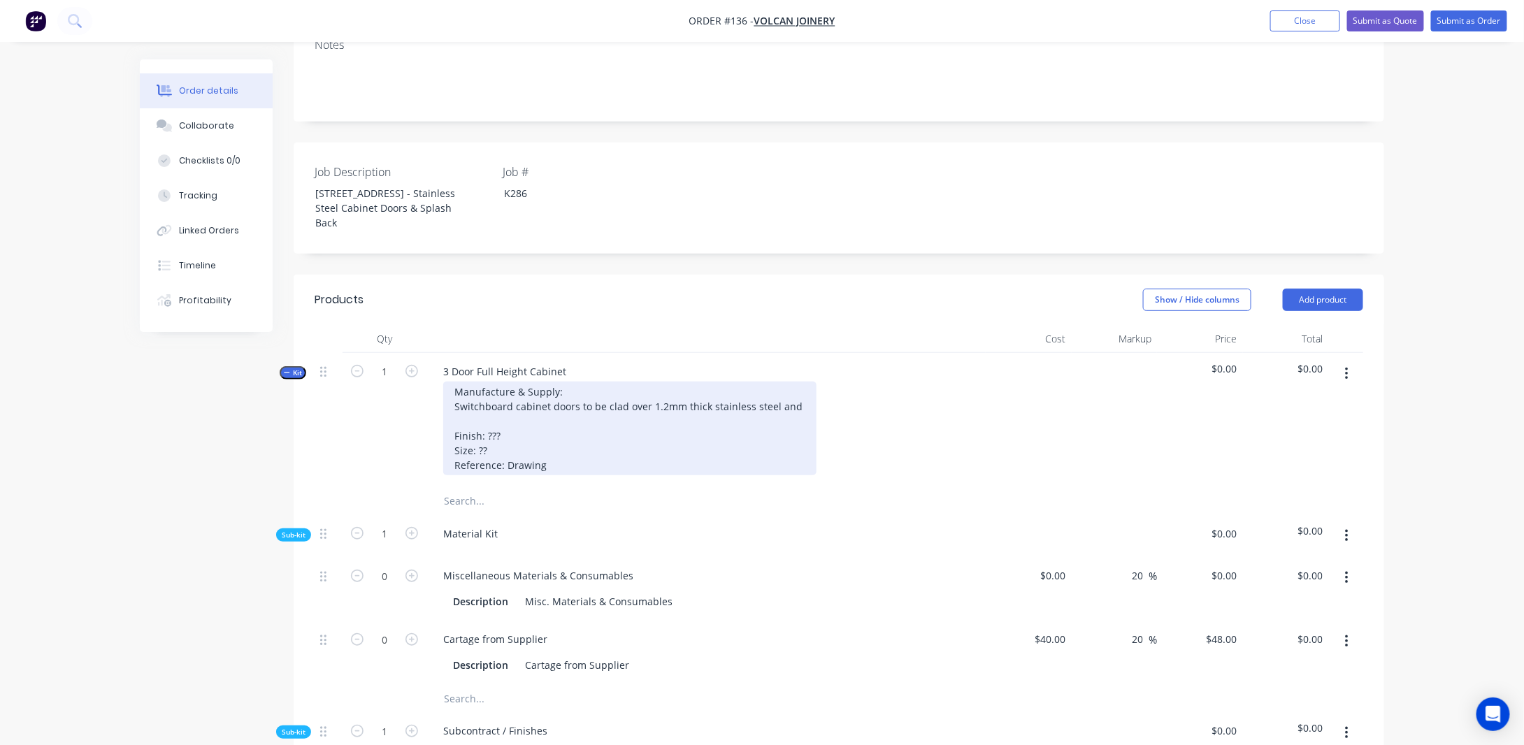
click at [450, 423] on div "Manufacture & Supply: Switchboard cabinet doors to be clad over 1.2mm thick sta…" at bounding box center [629, 429] width 373 height 94
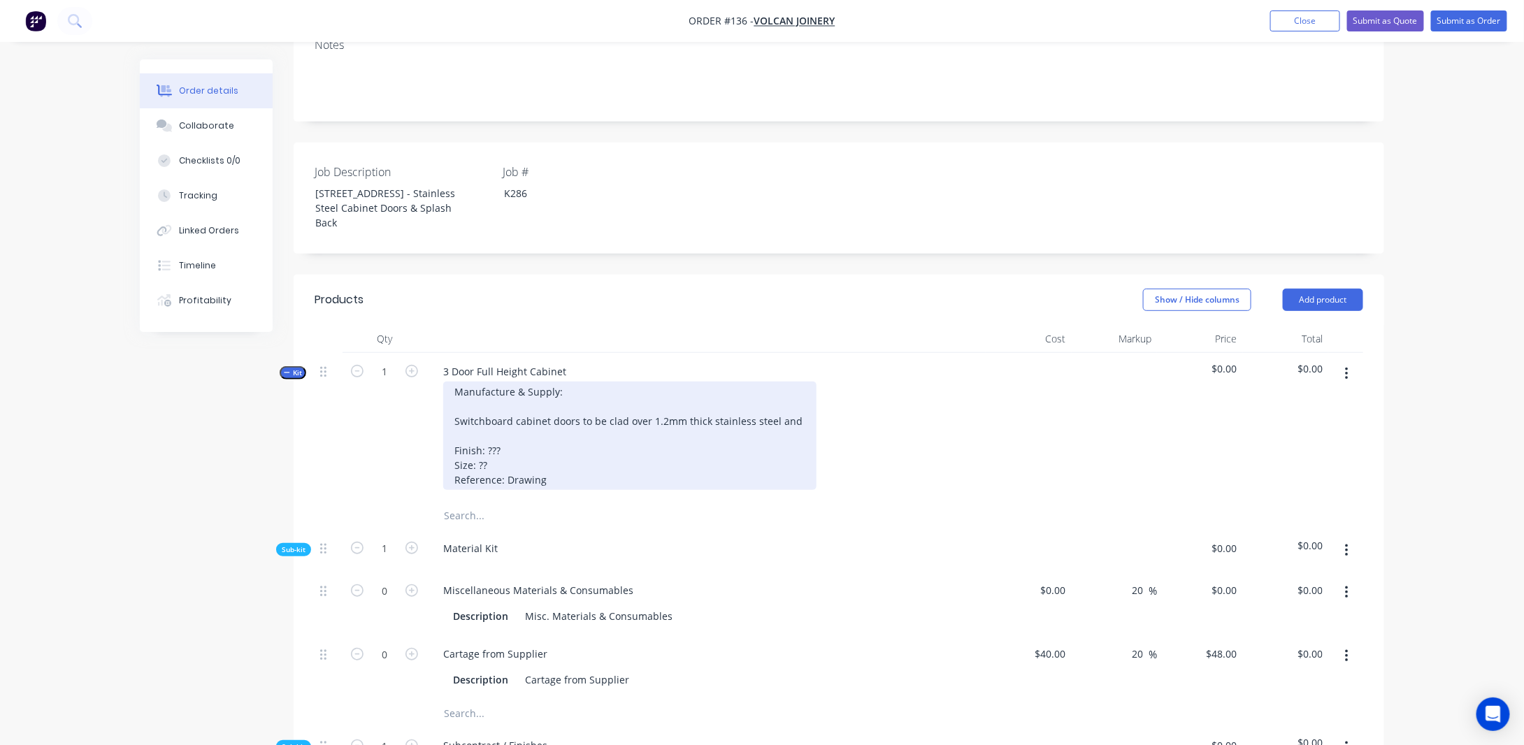
click at [453, 423] on div "Manufacture & Supply: Switchboard cabinet doors to be clad over 1.2mm thick sta…" at bounding box center [629, 436] width 373 height 108
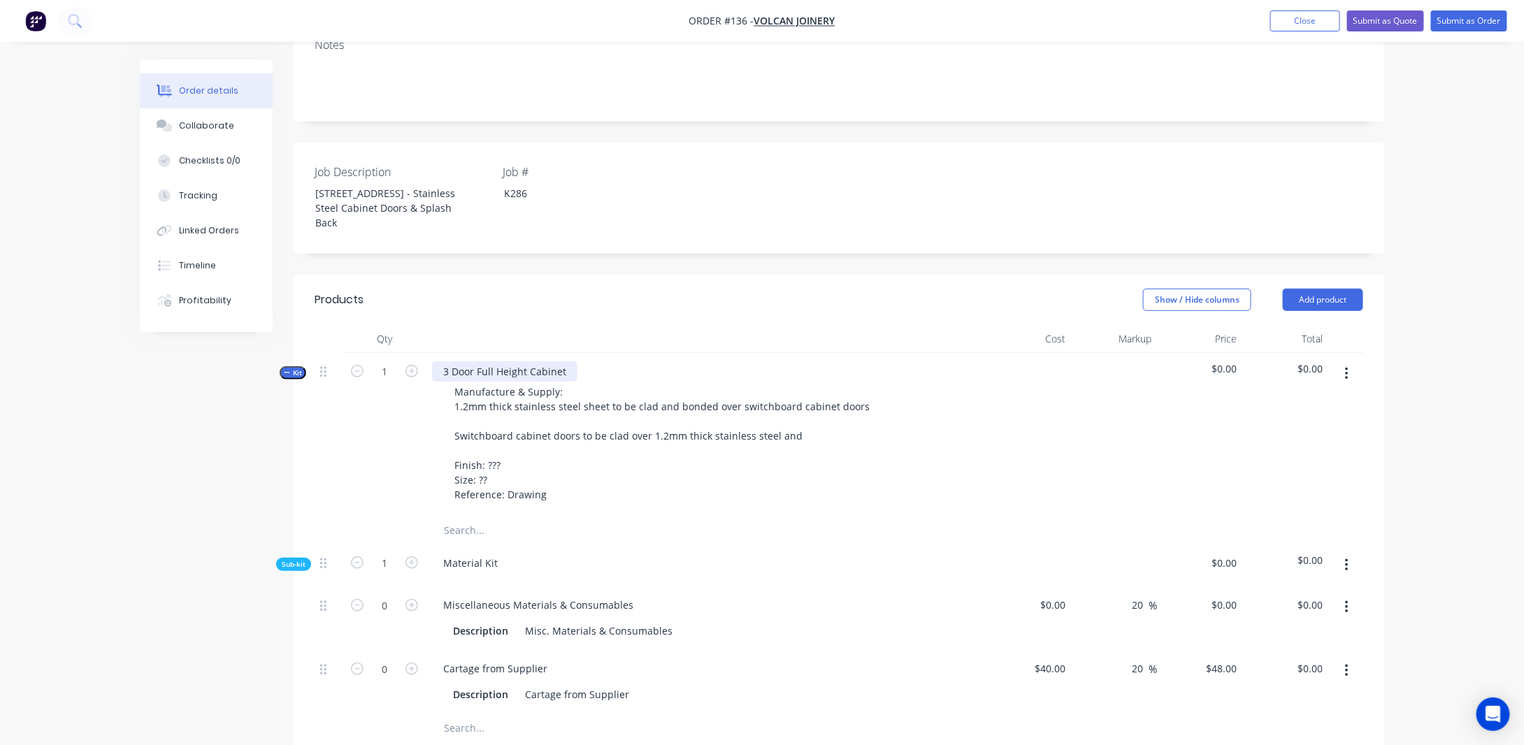
click at [517, 382] on div "3 Door Full Height Cabinet" at bounding box center [504, 371] width 145 height 20
drag, startPoint x: 569, startPoint y: 389, endPoint x: 417, endPoint y: 383, distance: 151.8
click at [417, 383] on div "Kit 1 3 Door Full Height Cabinet Manufacture & Supply: 1.2mm thick stainless st…" at bounding box center [838, 435] width 1048 height 164
click at [445, 382] on div "Switchboard Cabinet" at bounding box center [492, 371] width 120 height 20
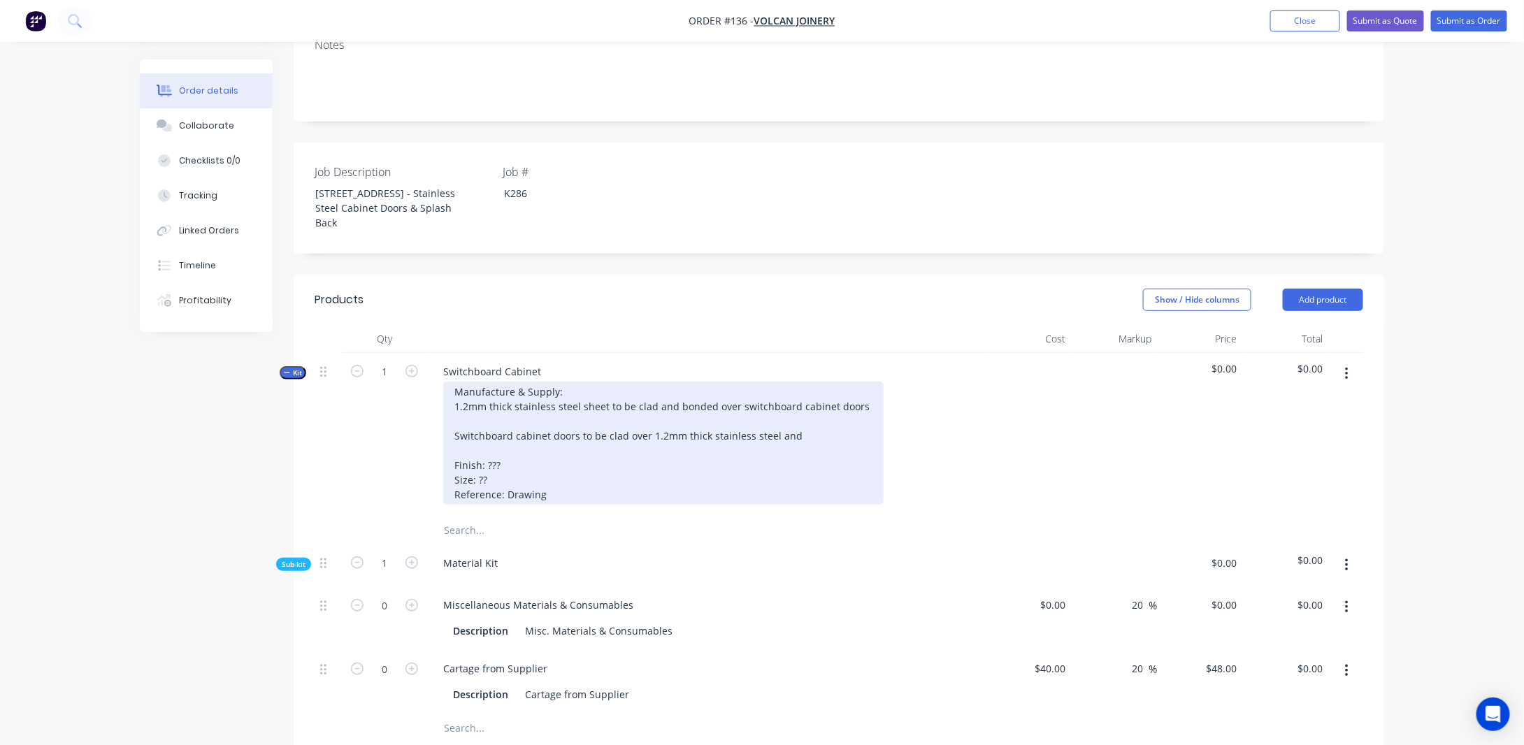
click at [644, 414] on div "Manufacture & Supply: 1.2mm thick stainless steel sheet to be clad and bonded o…" at bounding box center [663, 443] width 440 height 123
drag, startPoint x: 855, startPoint y: 425, endPoint x: 872, endPoint y: 426, distance: 16.8
click at [856, 425] on div "Manufacture & Supply: 1.2mm thick stainless steel sheet to be clad and bonded o…" at bounding box center [663, 443] width 440 height 123
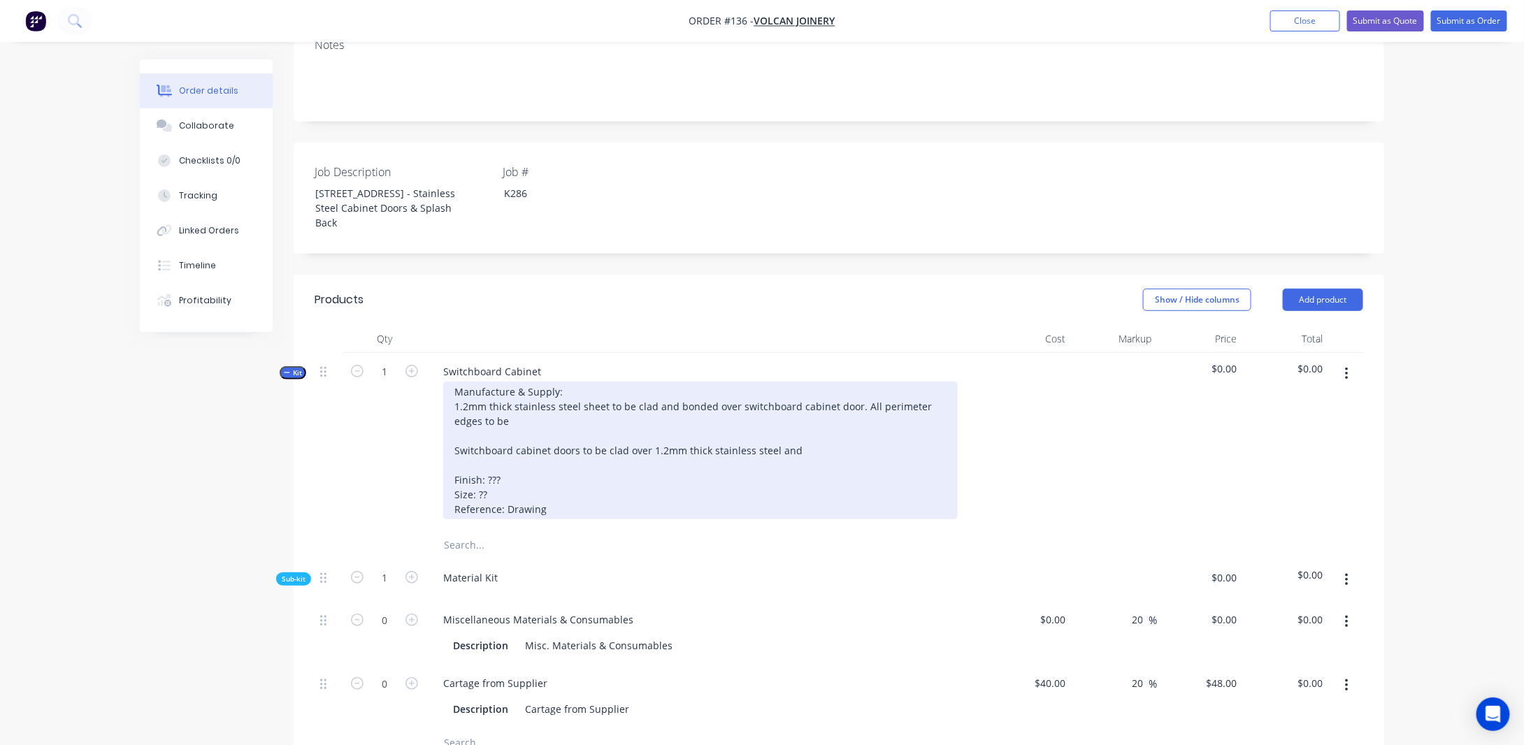
click at [855, 425] on div "Manufacture & Supply: 1.2mm thick stainless steel sheet to be clad and bonded o…" at bounding box center [700, 451] width 514 height 138
click at [625, 435] on div "Manufacture & Supply: 1.2mm thick stainless steel sheet to be clad and bonded o…" at bounding box center [660, 451] width 435 height 138
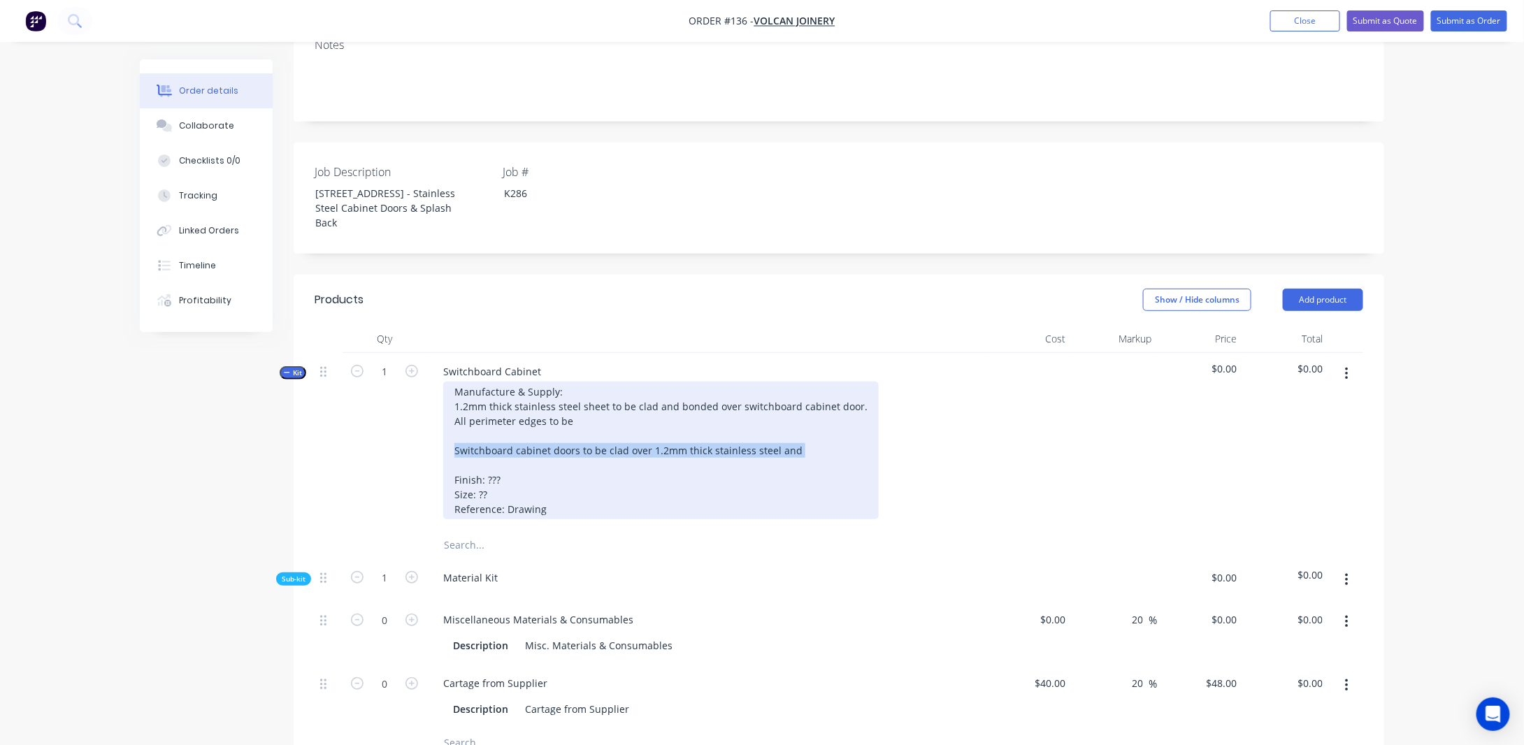
drag, startPoint x: 797, startPoint y: 472, endPoint x: 389, endPoint y: 467, distance: 408.9
click at [389, 467] on div "Kit 1 Switchboard Cabinet Manufacture & Supply: 1.2mm thick stainless steel she…" at bounding box center [838, 442] width 1048 height 178
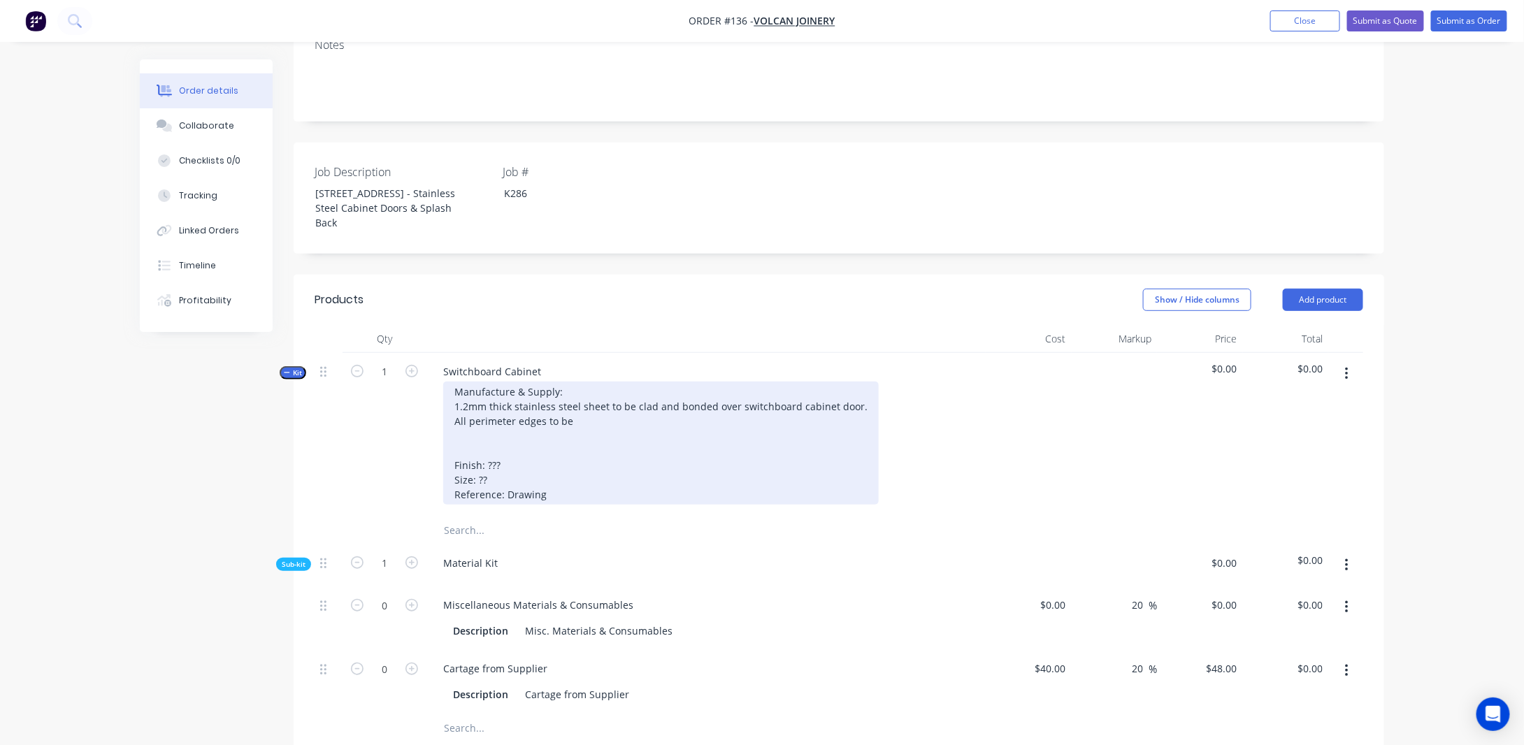
drag, startPoint x: 569, startPoint y: 440, endPoint x: 602, endPoint y: 444, distance: 33.8
click at [570, 440] on div "Manufacture & Supply: 1.2mm thick stainless steel sheet to be clad and bonded o…" at bounding box center [660, 443] width 435 height 123
click at [449, 483] on div "Manufacture & Supply: 1.2mm thick stainless steel sheet to be clad and bonded o…" at bounding box center [660, 443] width 435 height 123
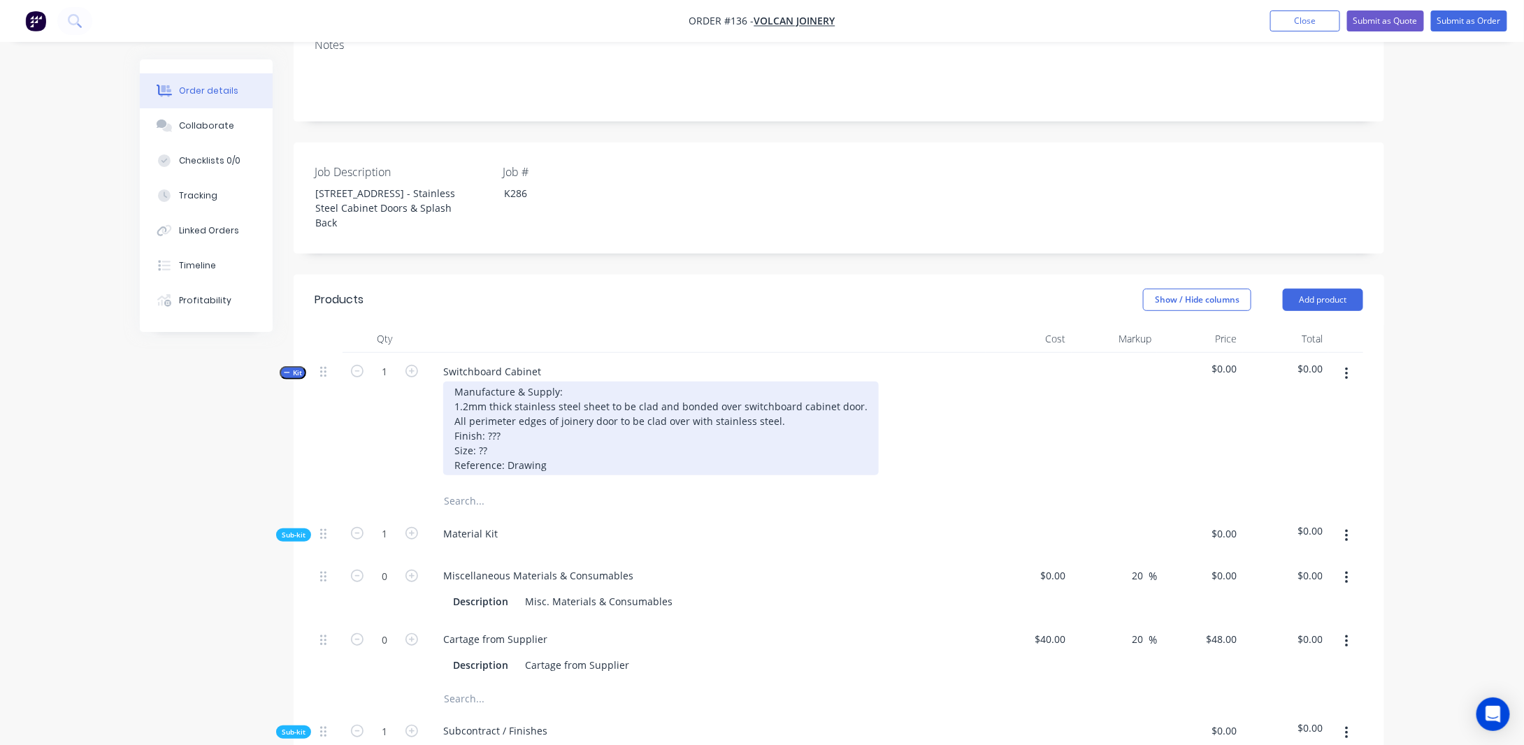
click at [504, 455] on div "Manufacture & Supply: 1.2mm thick stainless steel sheet to be clad and bonded o…" at bounding box center [660, 429] width 435 height 94
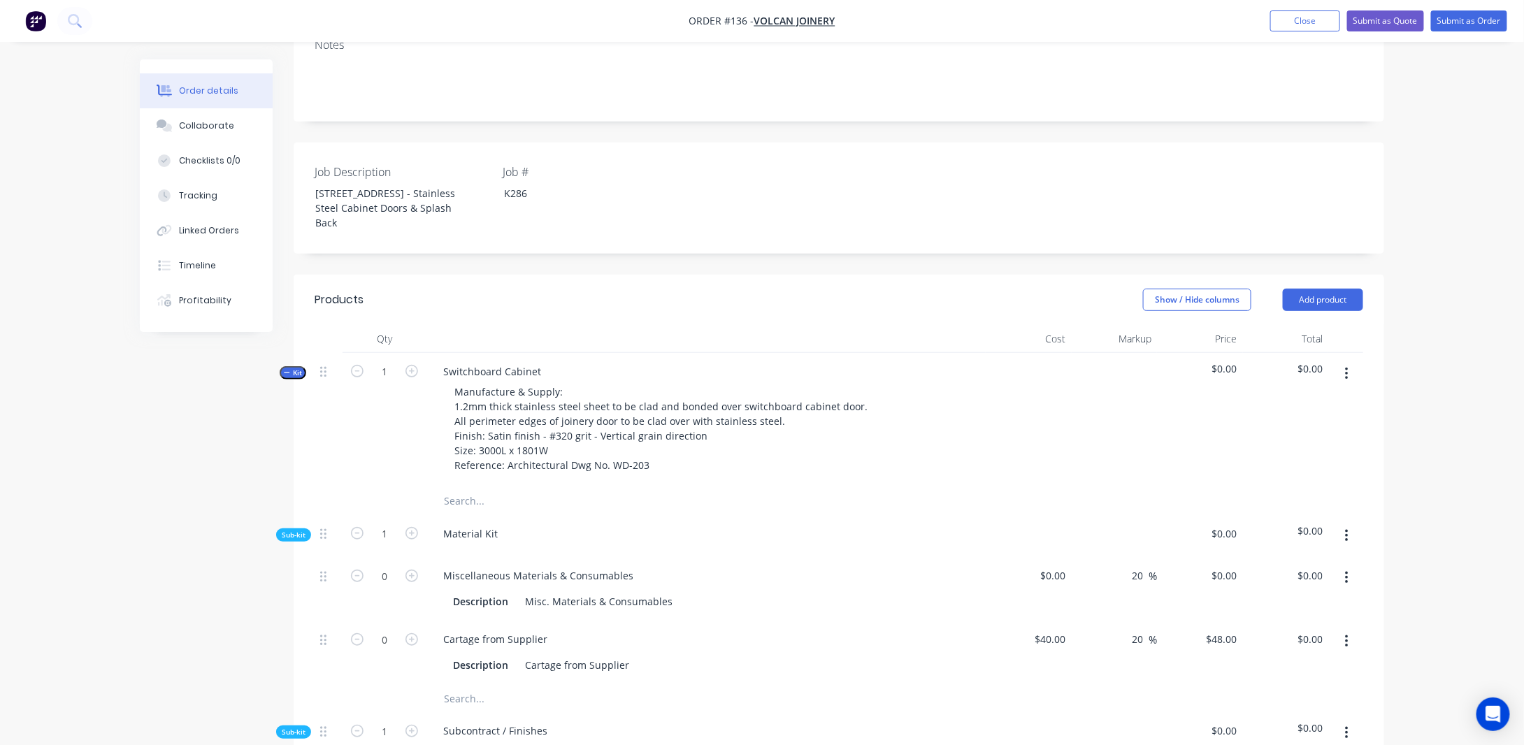
drag, startPoint x: 39, startPoint y: 482, endPoint x: 46, endPoint y: 477, distance: 8.5
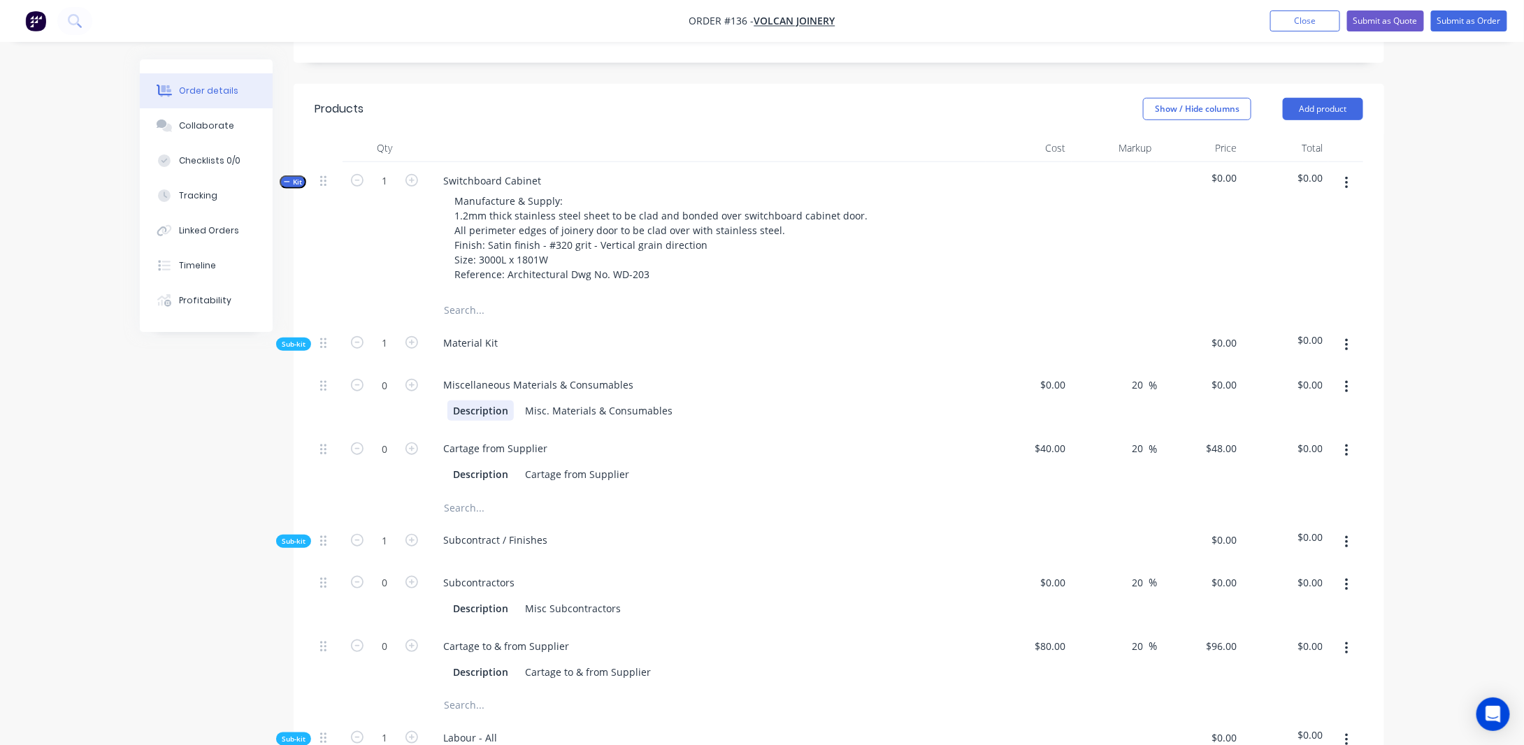
scroll to position [458, 0]
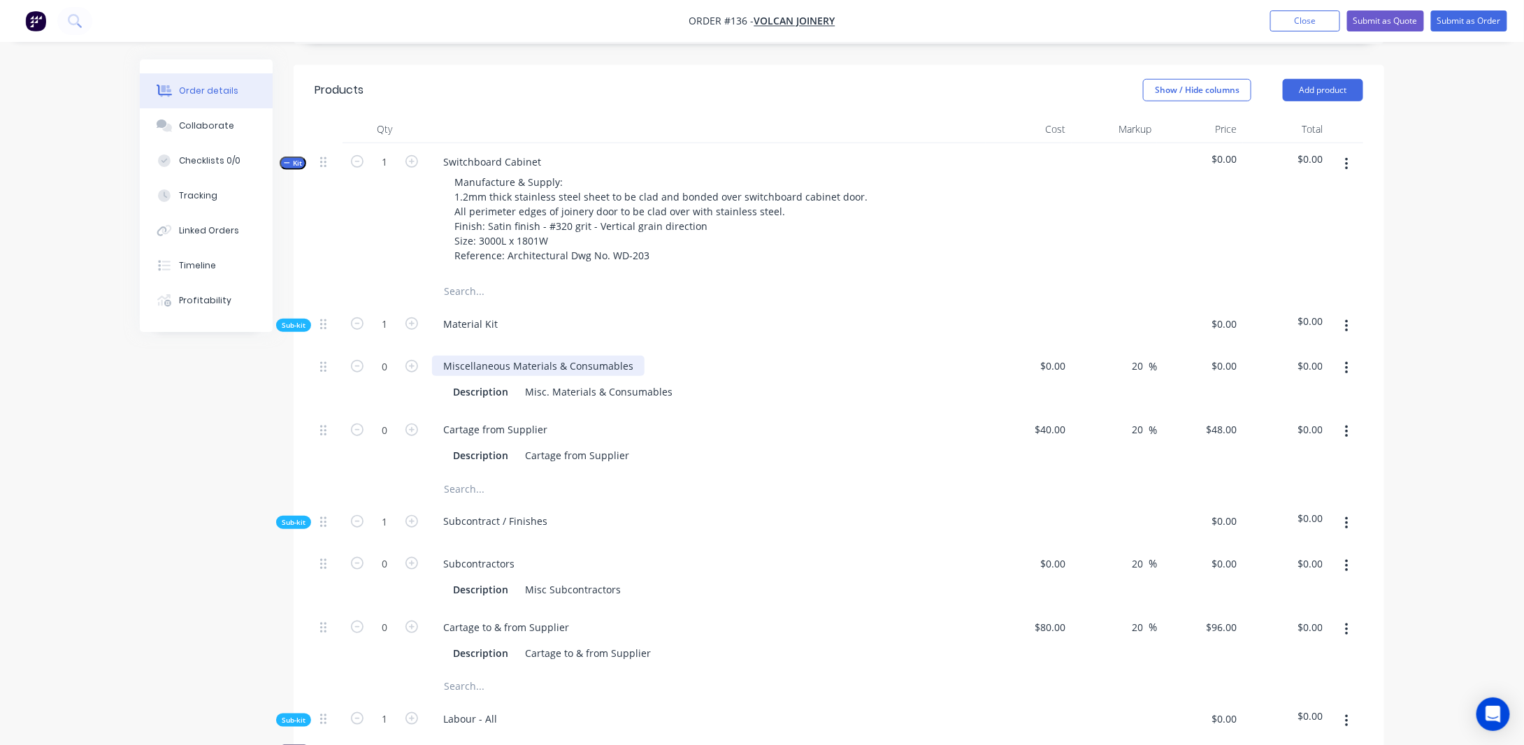
click at [524, 376] on div "Miscellaneous Materials & Consumables" at bounding box center [538, 366] width 212 height 20
drag, startPoint x: 574, startPoint y: 376, endPoint x: 425, endPoint y: 377, distance: 148.9
click at [425, 377] on div "0 Miscellaneous Materials & Consumables Description Misc. Materials & Consumabl…" at bounding box center [838, 379] width 1048 height 64
click at [176, 476] on div "Created by [PERSON_NAME] Created [DATE] Required [DATE] Assigned to Add team me…" at bounding box center [762, 599] width 1244 height 1997
click at [299, 168] on span "Kit" at bounding box center [293, 163] width 18 height 10
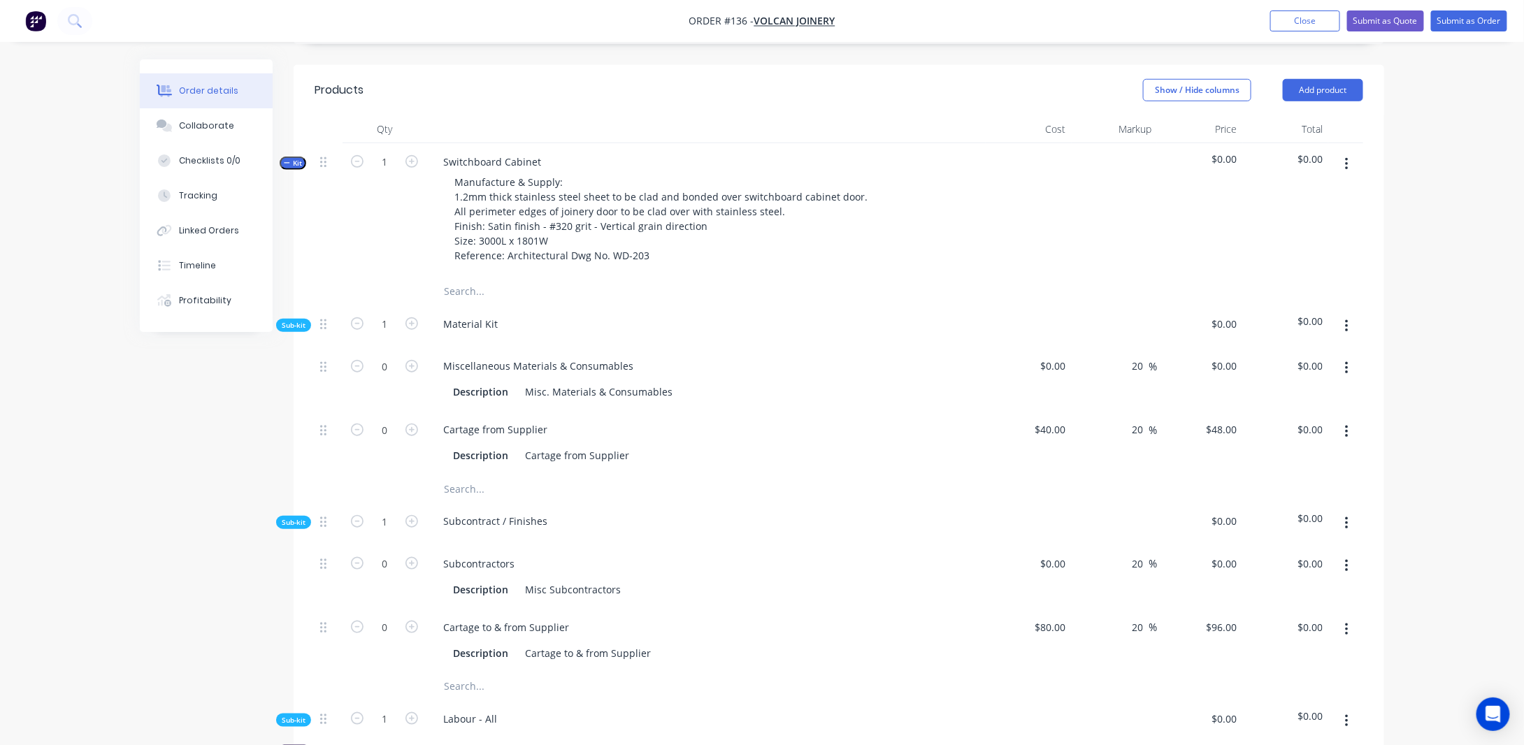
scroll to position [410, 0]
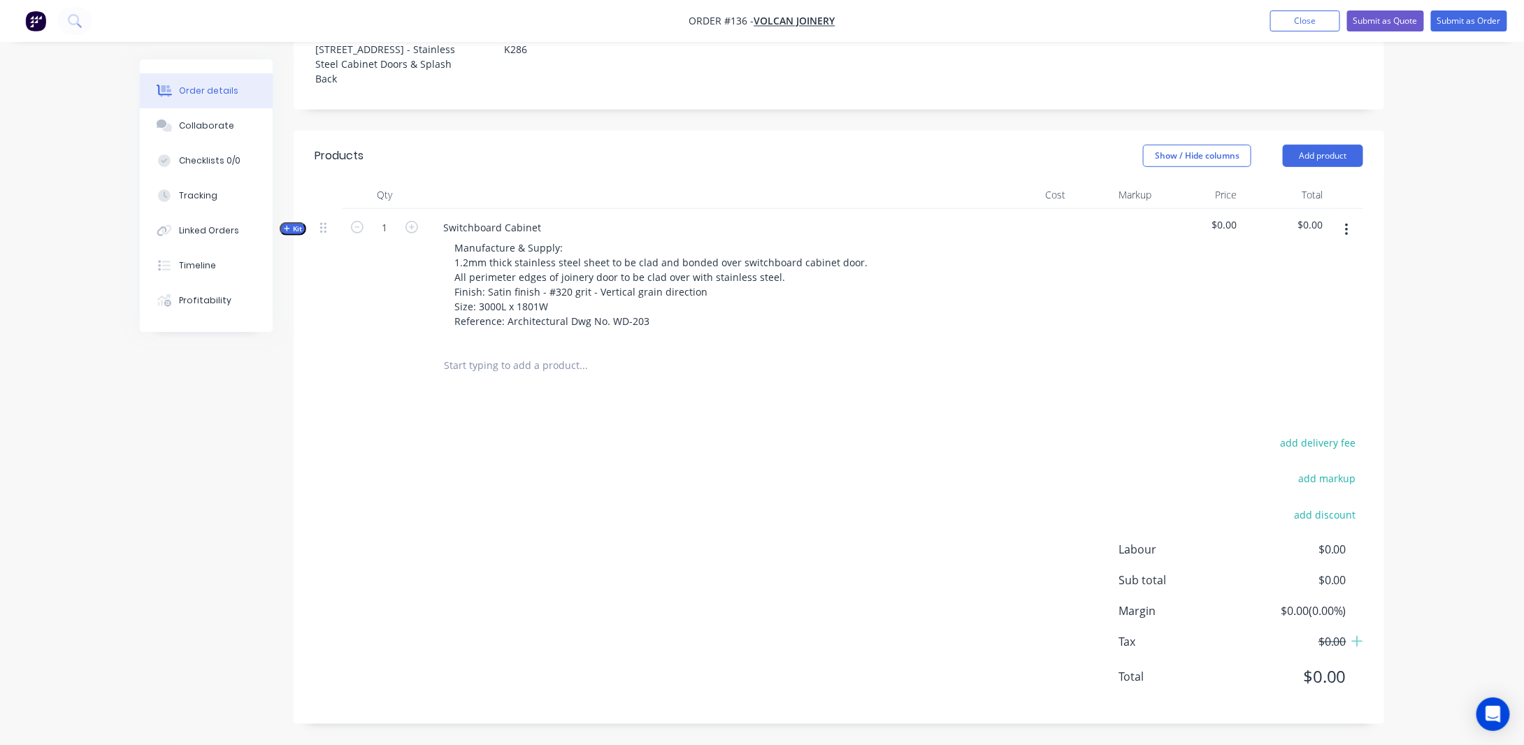
click at [294, 230] on span "Kit" at bounding box center [293, 229] width 18 height 10
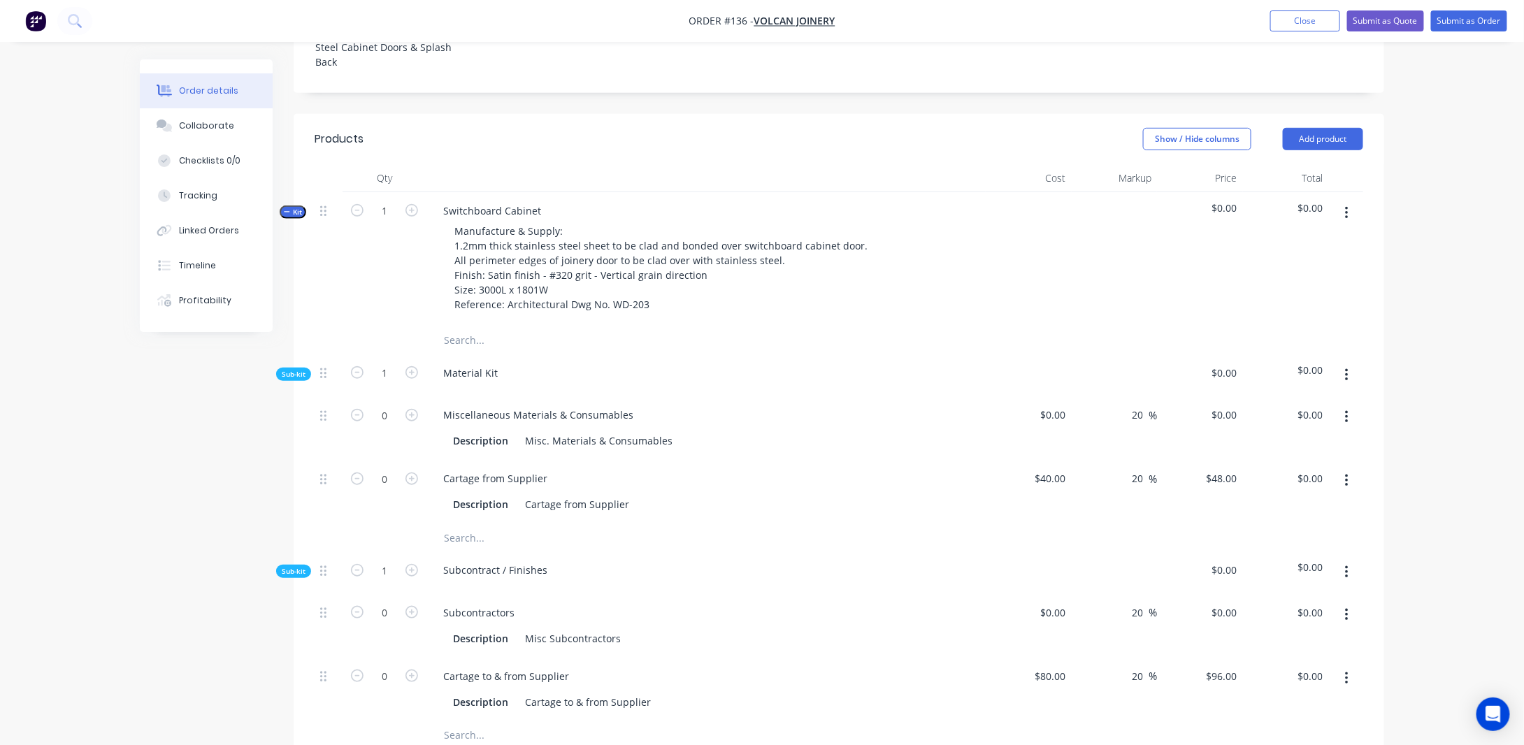
scroll to position [458, 0]
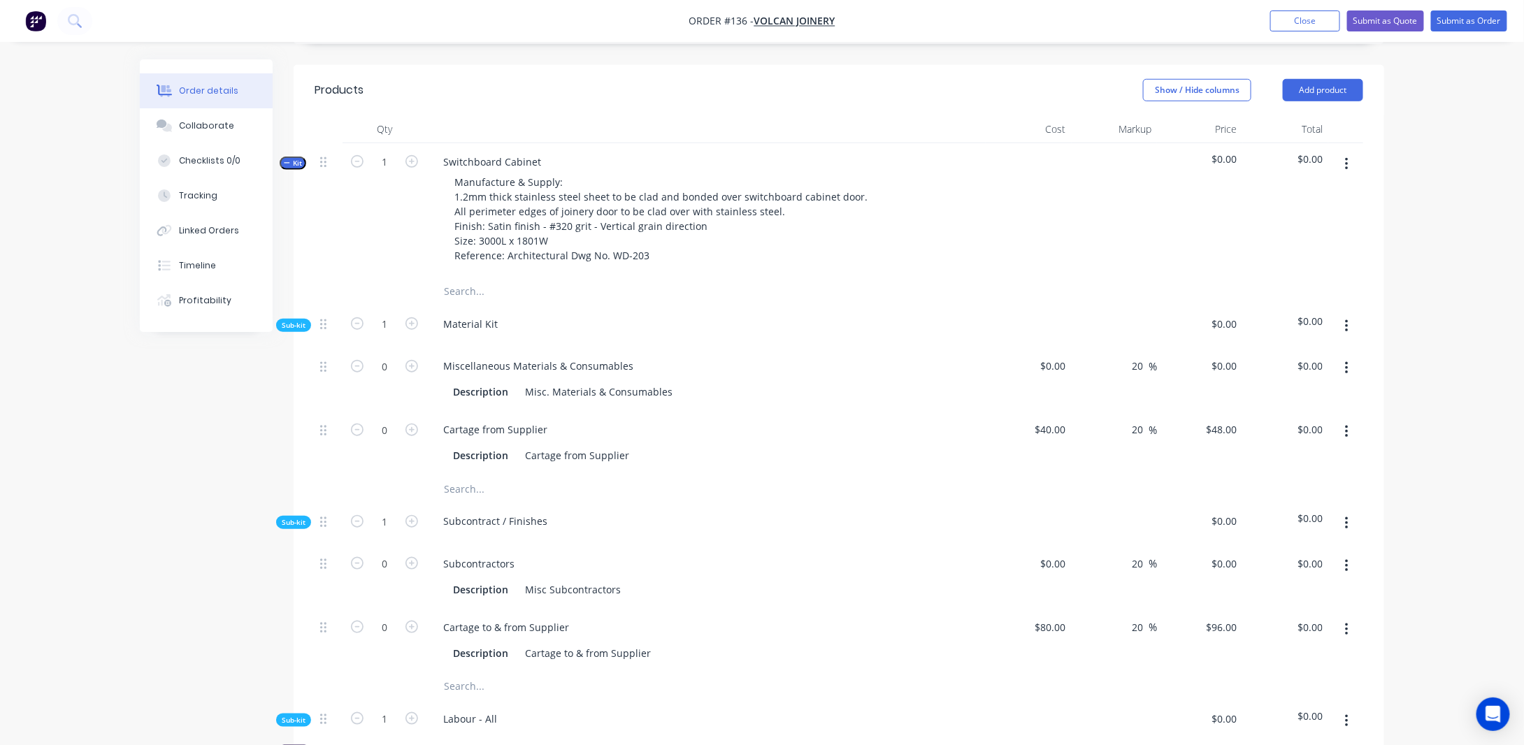
click at [303, 170] on button "Kit" at bounding box center [293, 163] width 27 height 13
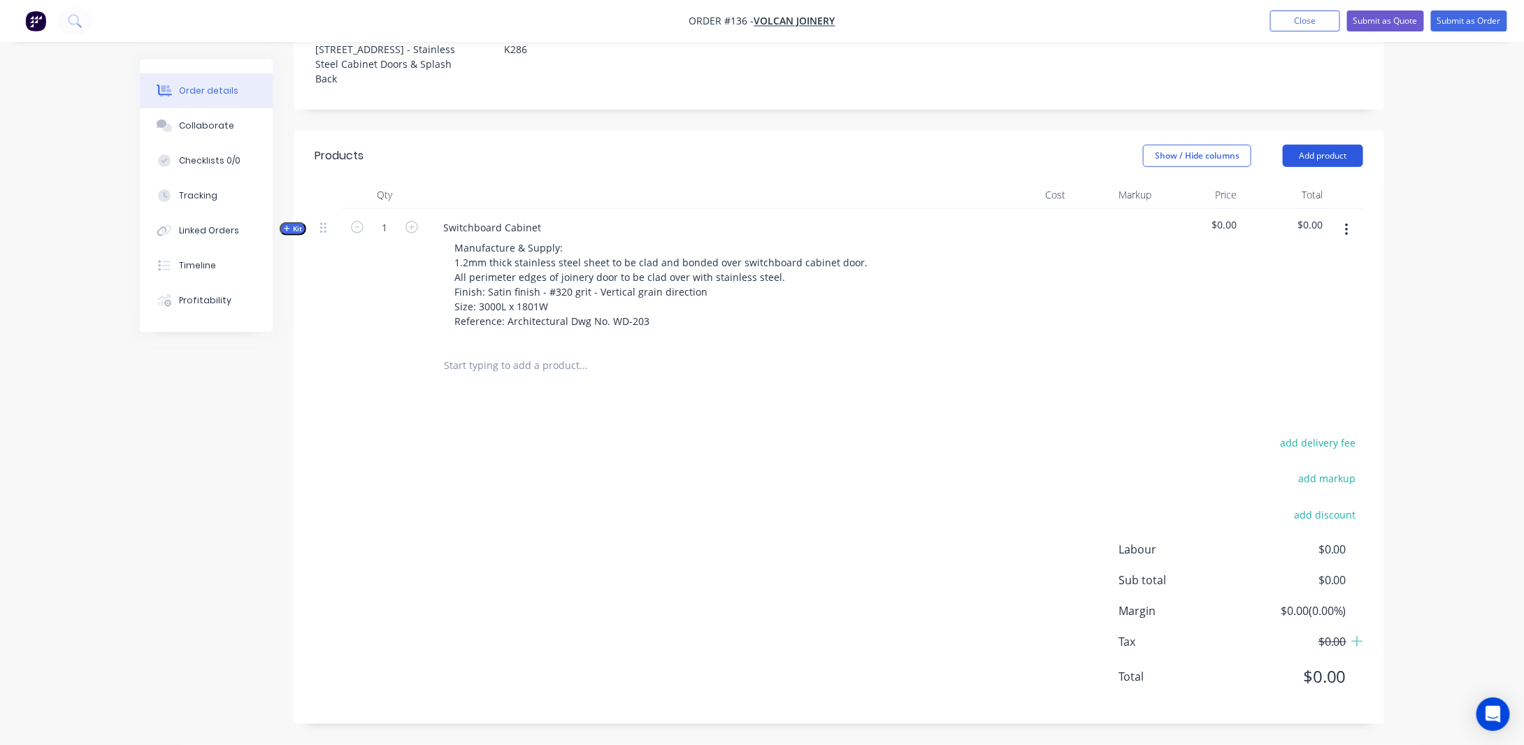
click at [1342, 152] on button "Add product" at bounding box center [1322, 156] width 80 height 22
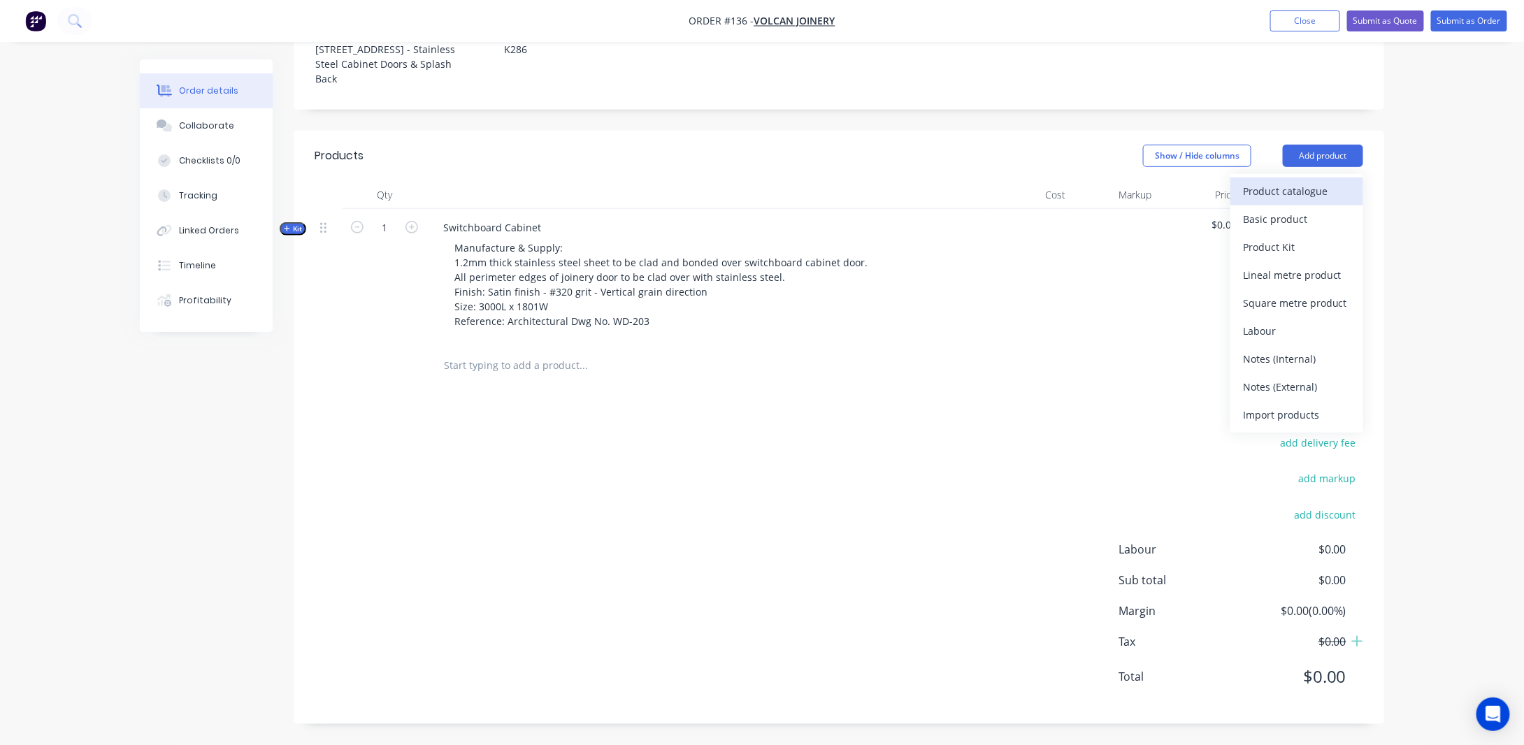
click at [1284, 188] on div "Product catalogue" at bounding box center [1297, 191] width 108 height 20
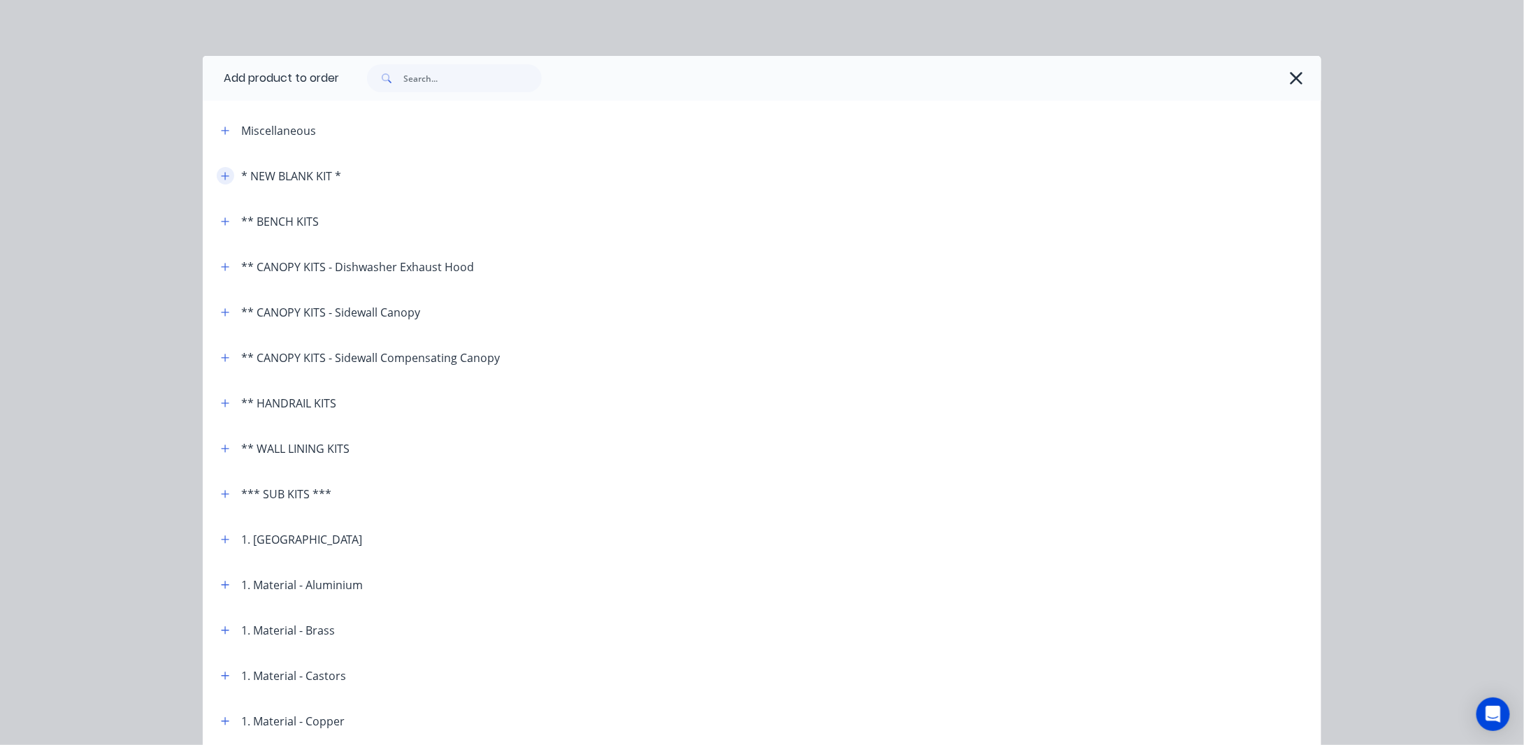
click at [223, 175] on icon "button" at bounding box center [226, 176] width 8 height 8
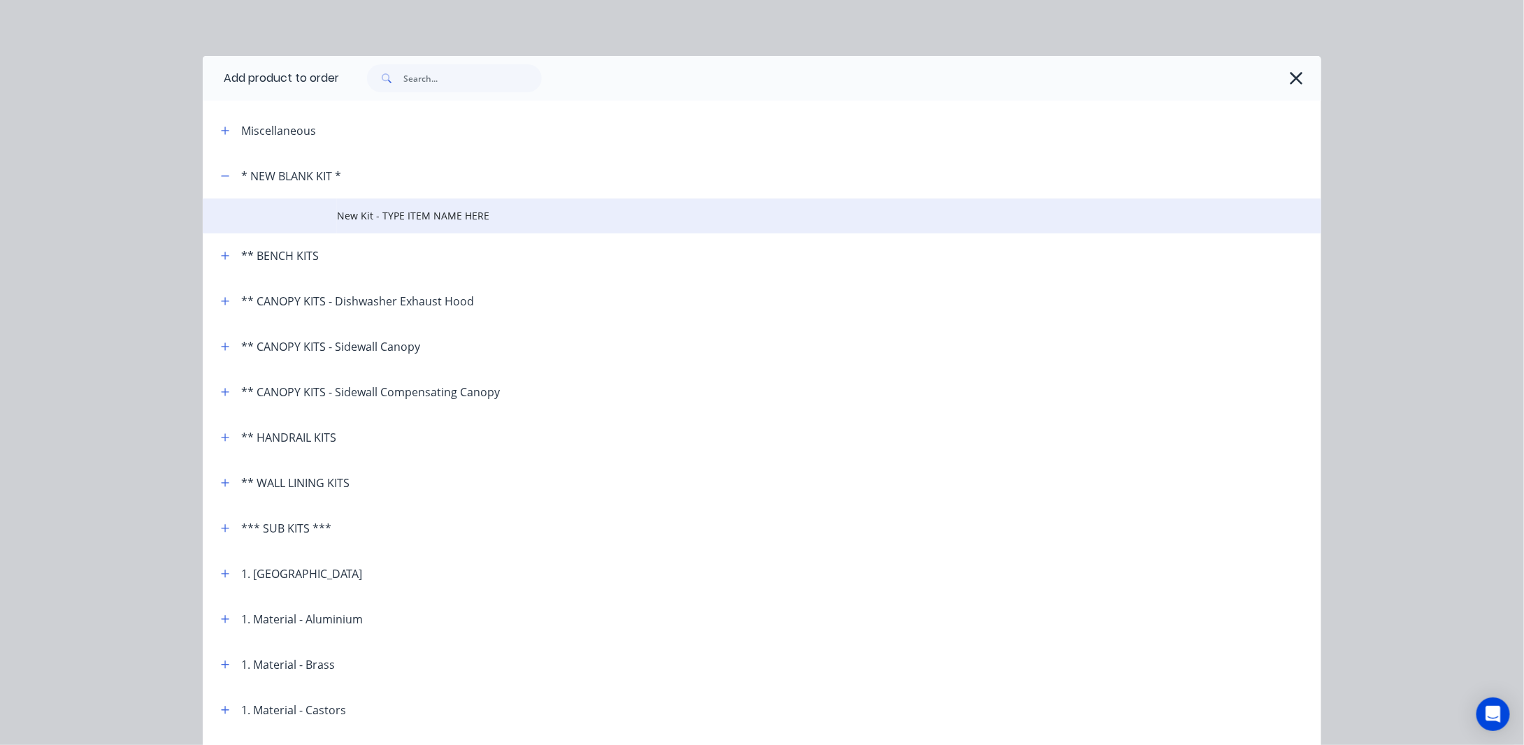
click at [397, 212] on span "New Kit - TYPE ITEM NAME HERE" at bounding box center [730, 215] width 787 height 15
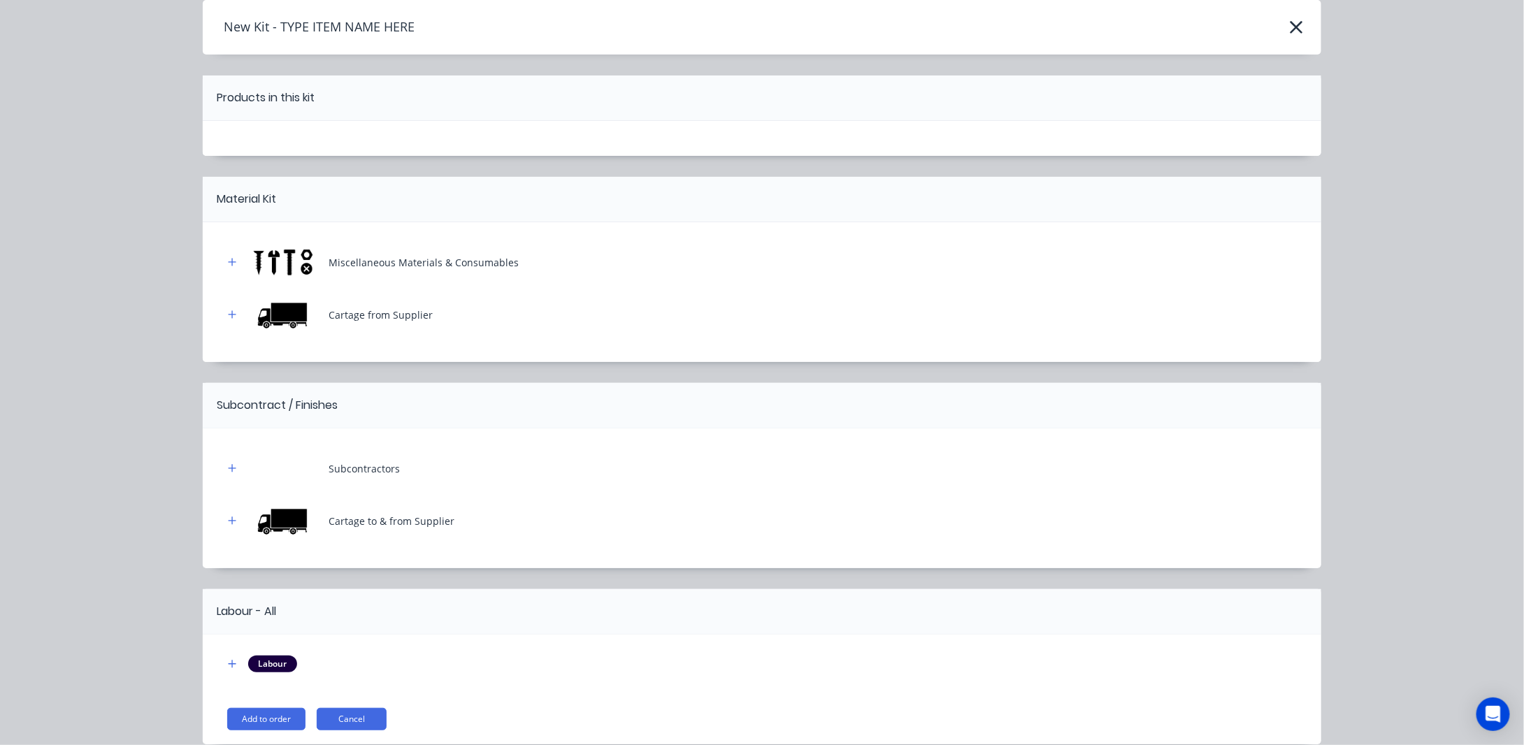
scroll to position [115, 0]
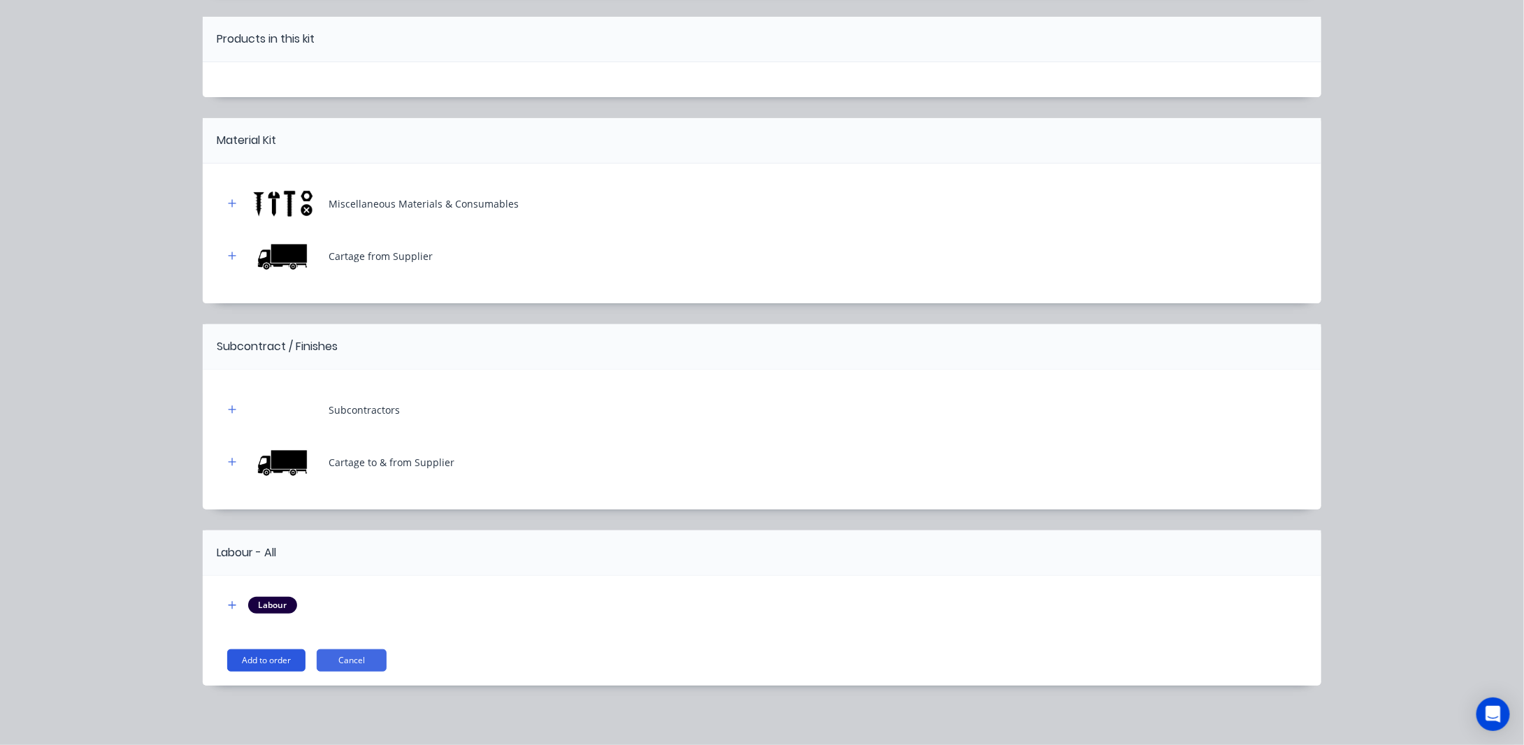
click at [250, 658] on button "Add to order" at bounding box center [266, 660] width 78 height 22
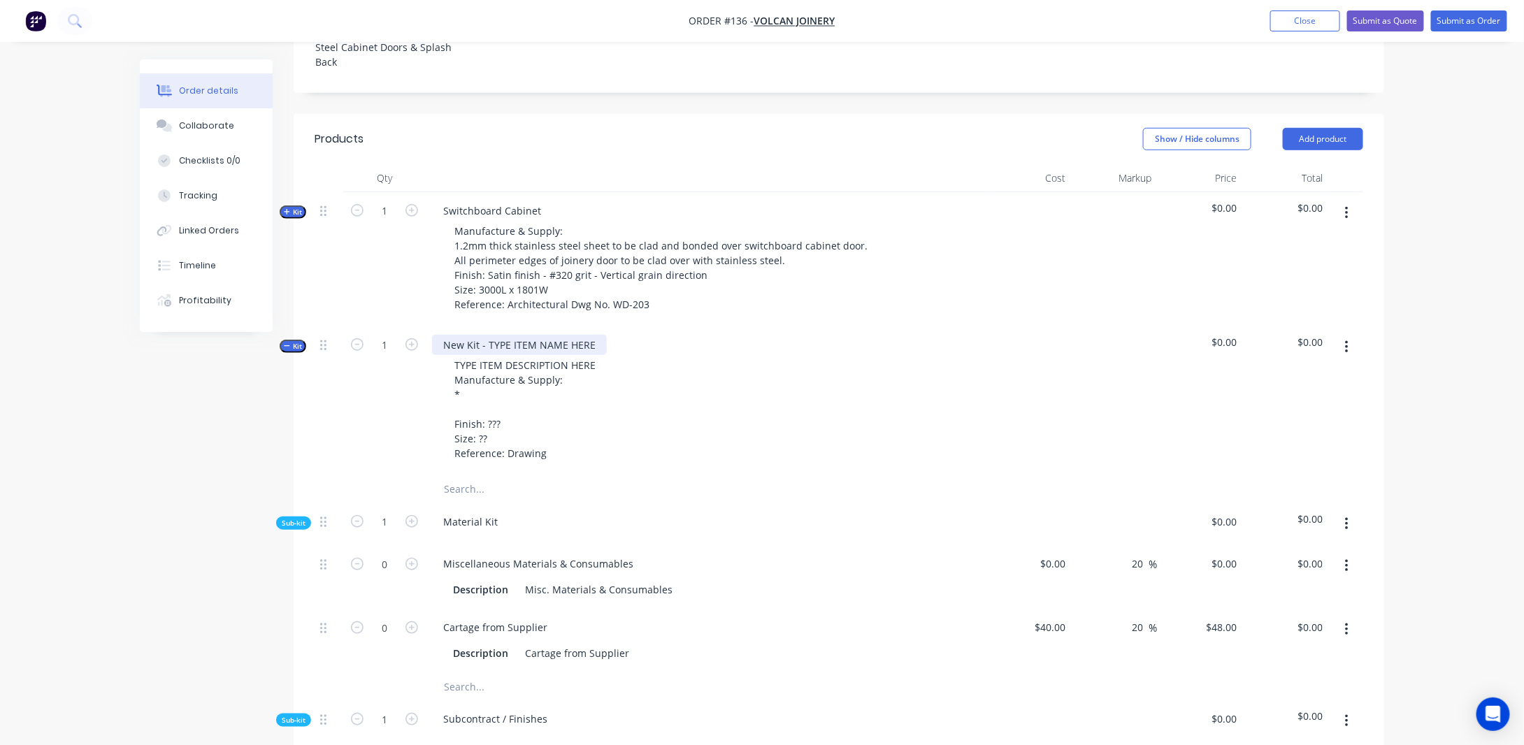
click at [504, 355] on div "New Kit - TYPE ITEM NAME HERE" at bounding box center [519, 345] width 175 height 20
drag, startPoint x: 591, startPoint y: 361, endPoint x: 424, endPoint y: 356, distance: 167.8
click at [424, 356] on div "Kit 1 New Kit - TYPE ITEM NAME HERE TYPE ITEM DESCRIPTION HERE Manufacture & Su…" at bounding box center [838, 400] width 1048 height 149
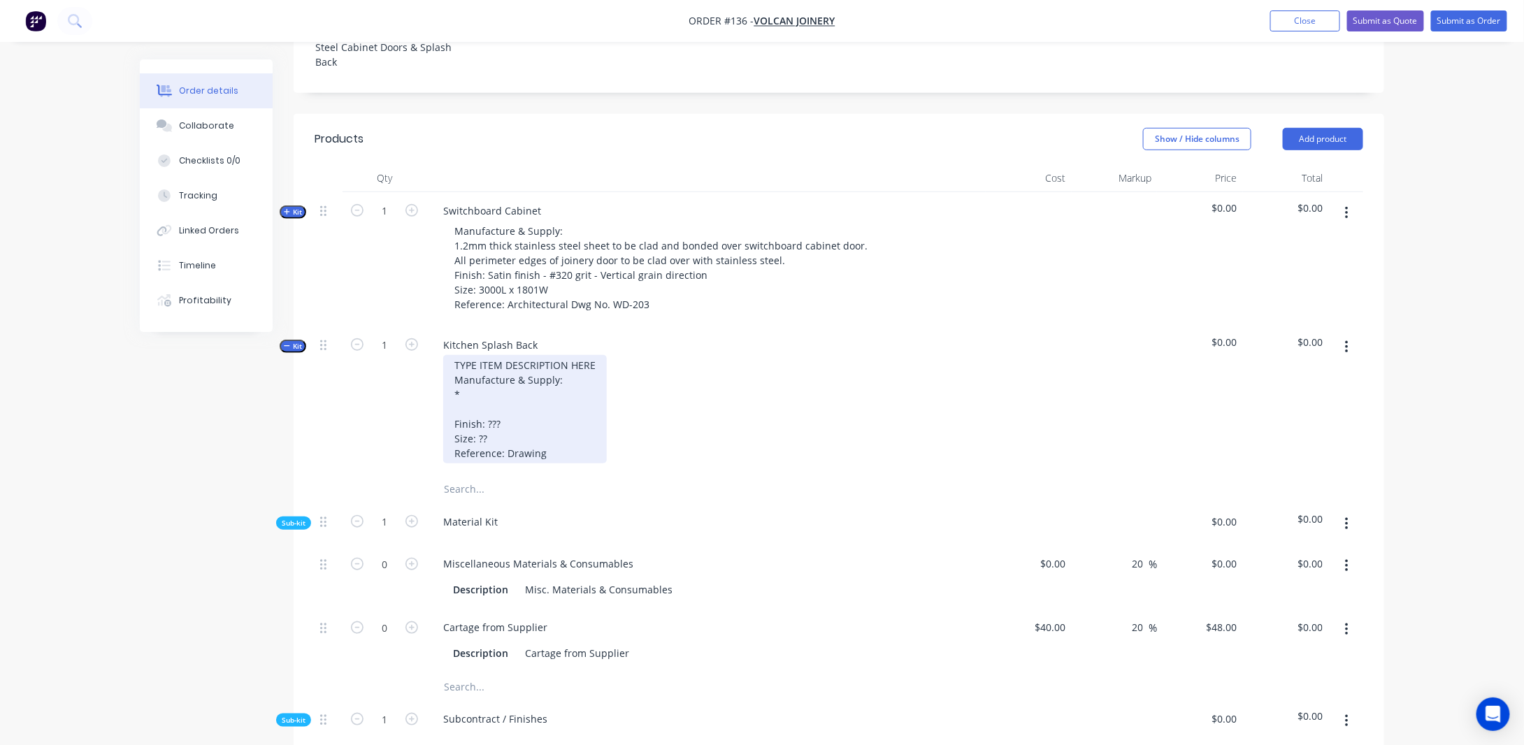
click at [487, 381] on div "TYPE ITEM DESCRIPTION HERE Manufacture & Supply: * Finish: ??? Size: ?? Referen…" at bounding box center [525, 409] width 164 height 108
click at [594, 382] on div "TYPE ITEM DESCRIPTION HERE Manufacture & Supply: * Finish: ??? Size: ?? Referen…" at bounding box center [525, 409] width 164 height 108
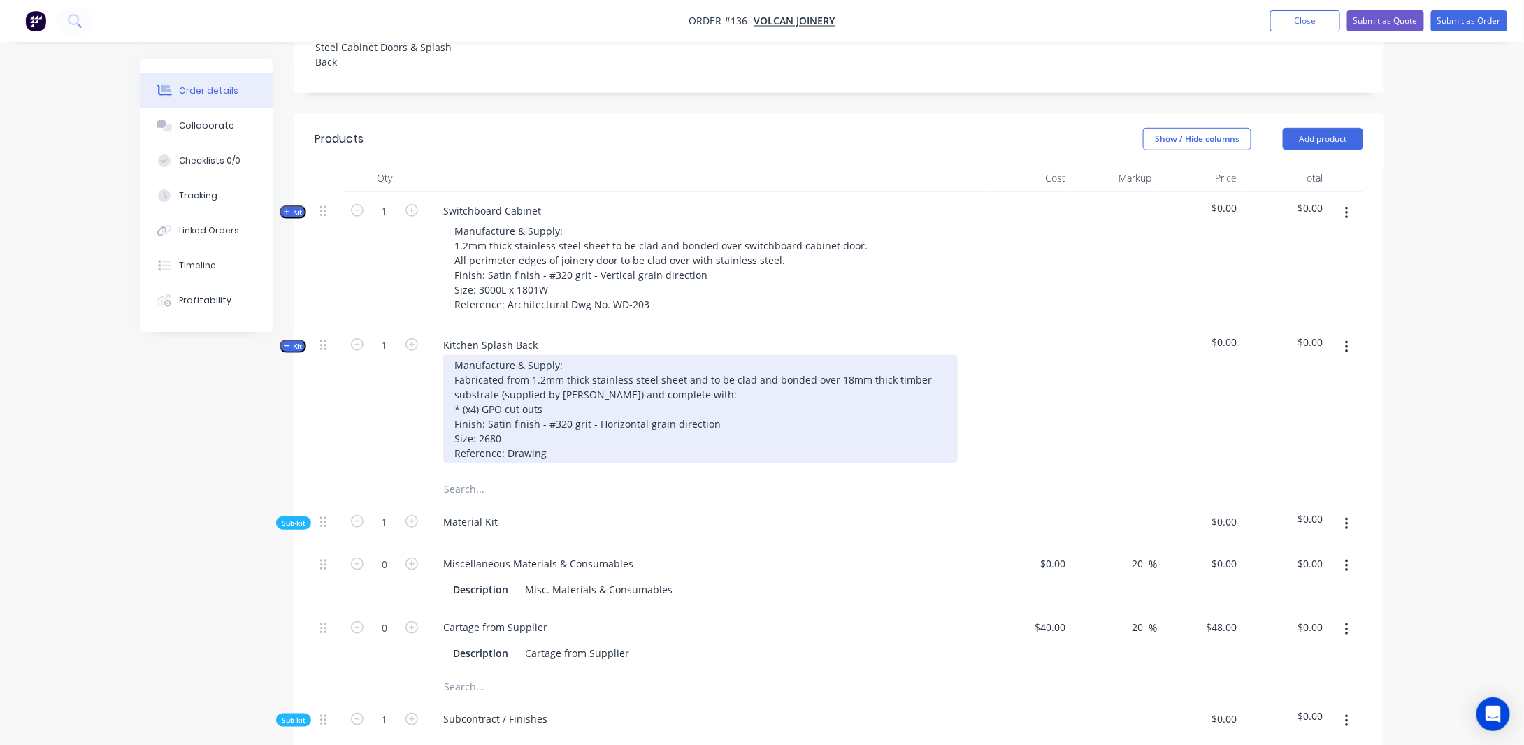
click at [558, 454] on div "Manufacture & Supply: Fabricated from 1.2mm thick stainless steel sheet and to …" at bounding box center [700, 409] width 514 height 108
click at [583, 463] on div "Manufacture & Supply: Fabricated from 1.2mm thick stainless steel sheet and to …" at bounding box center [700, 409] width 514 height 108
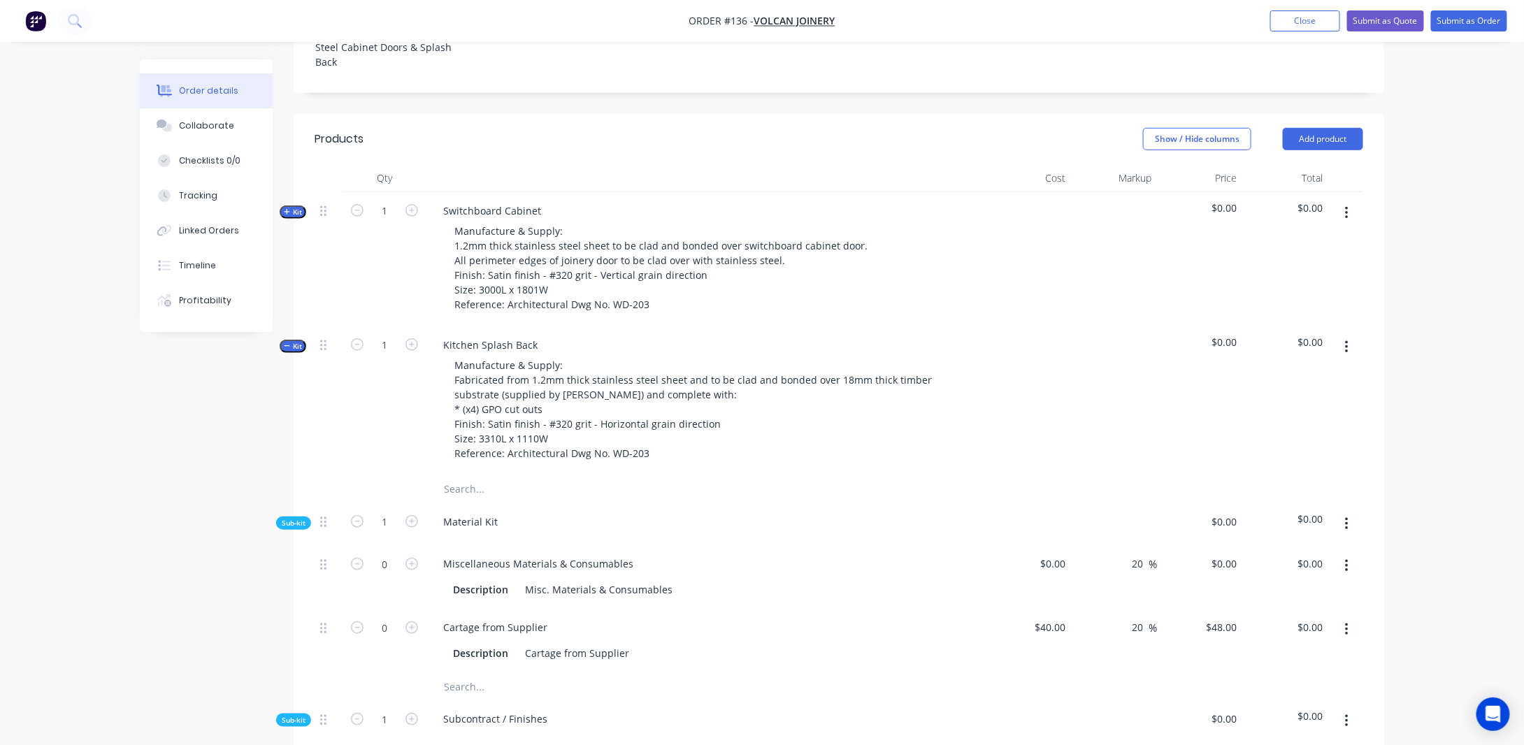
click at [1440, 424] on div "Order details Collaborate Checklists 0/0 Tracking Linked Orders Timeline Profit…" at bounding box center [762, 693] width 1524 height 2206
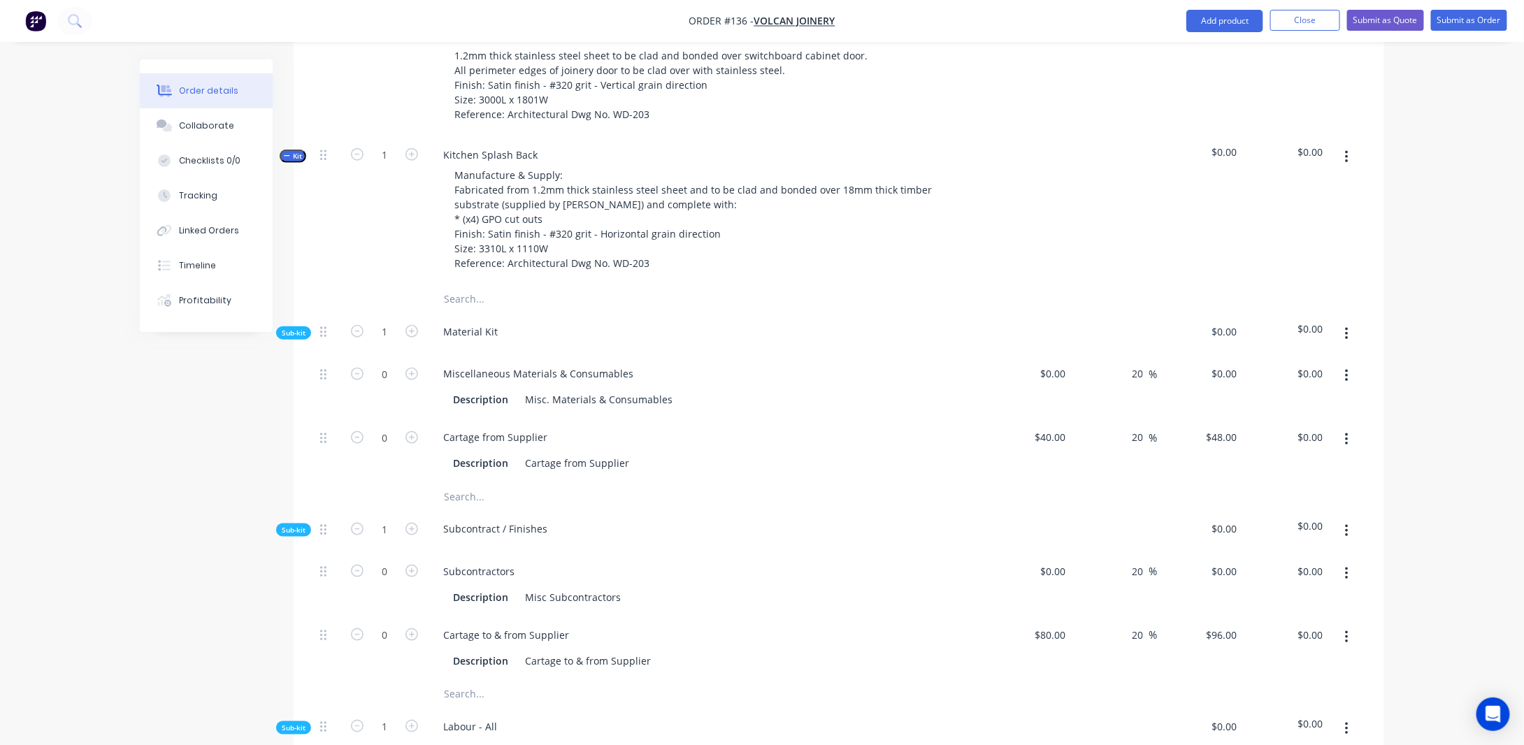
scroll to position [619, 0]
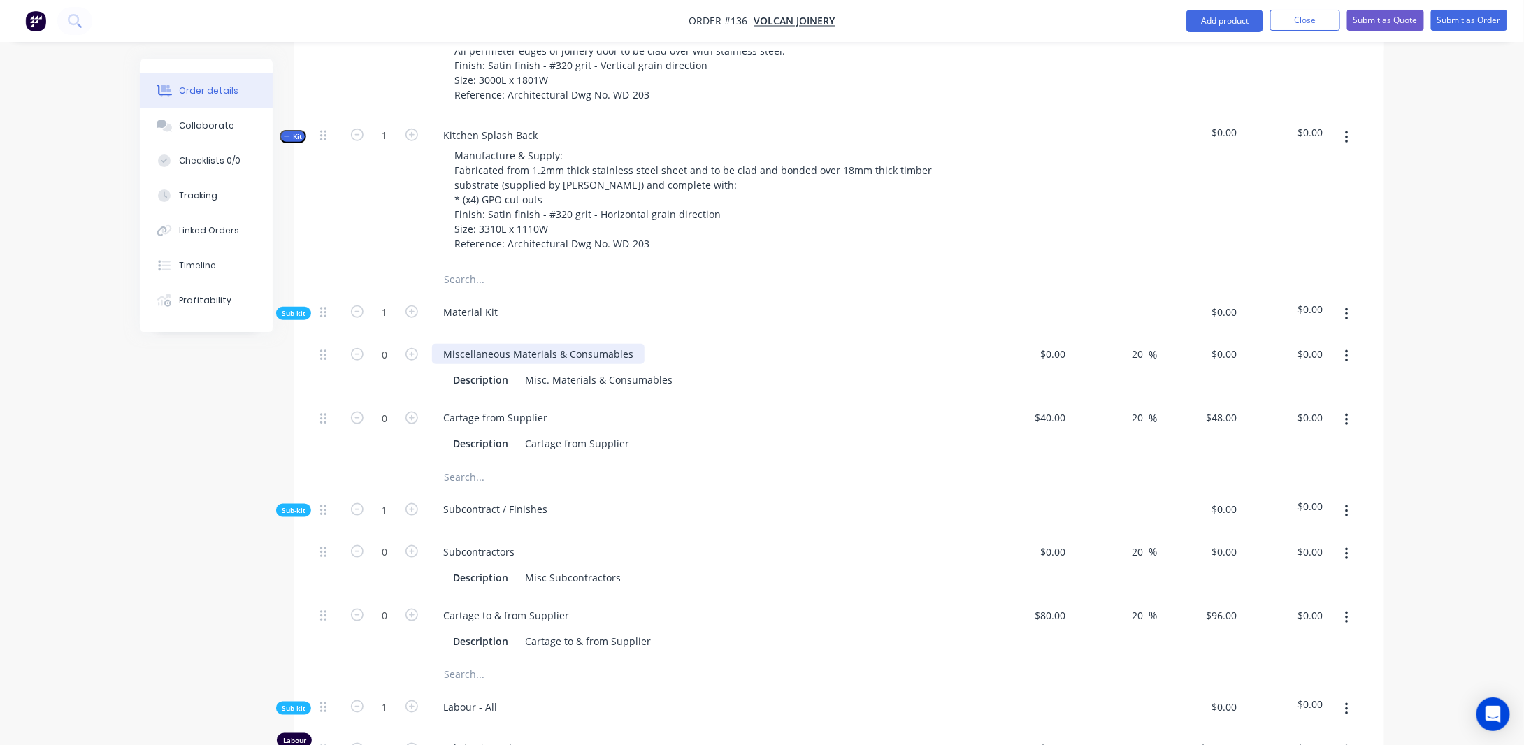
click at [520, 363] on div "Miscellaneous Materials & Consumables" at bounding box center [538, 354] width 212 height 20
drag, startPoint x: 630, startPoint y: 366, endPoint x: 250, endPoint y: 367, distance: 379.5
click at [250, 367] on div "Created by [PERSON_NAME] Created [DATE] Required [DATE] Assigned to Add team me…" at bounding box center [762, 513] width 1244 height 2146
click at [209, 467] on div "Created by [PERSON_NAME] Created [DATE] Required [DATE] Assigned to Add team me…" at bounding box center [762, 513] width 1244 height 2146
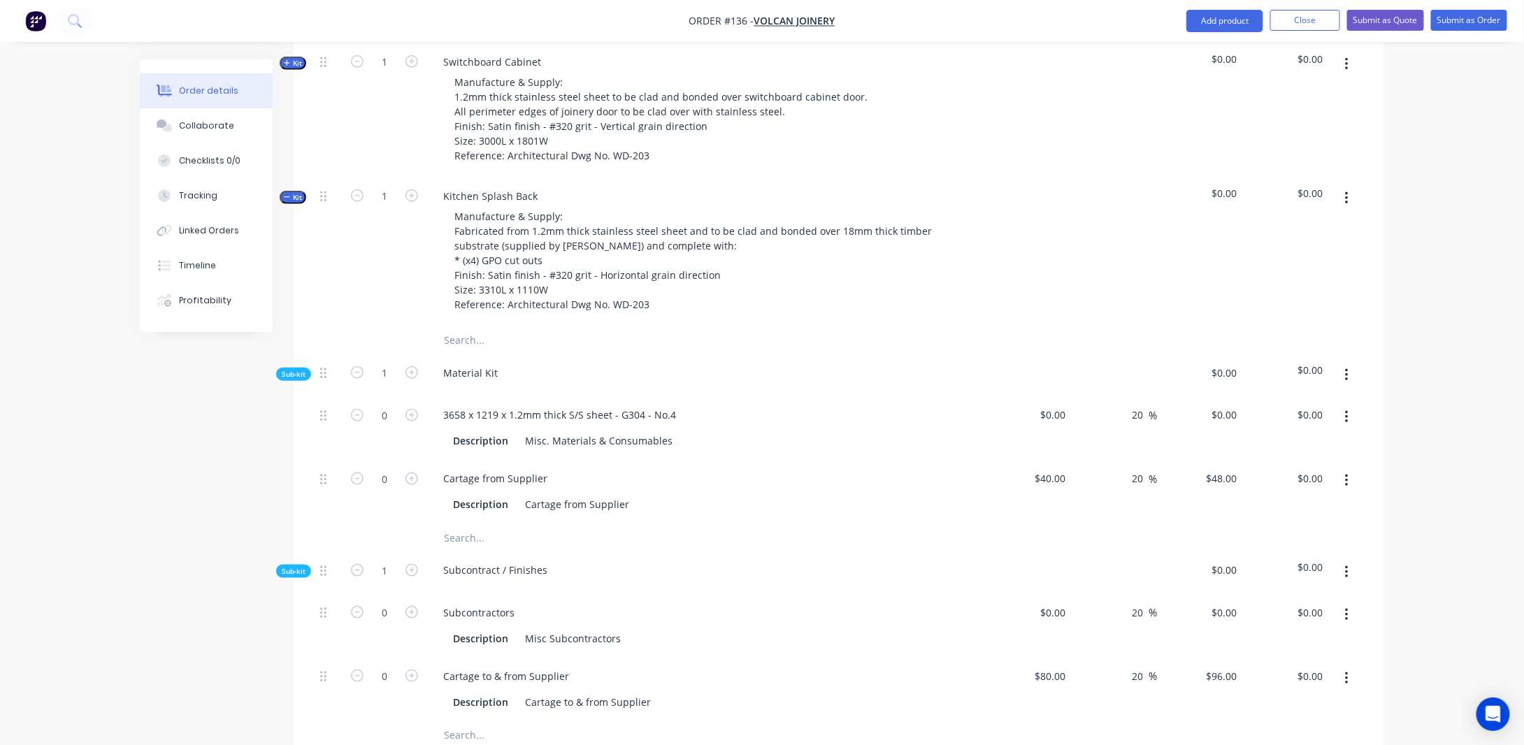
scroll to position [479, 0]
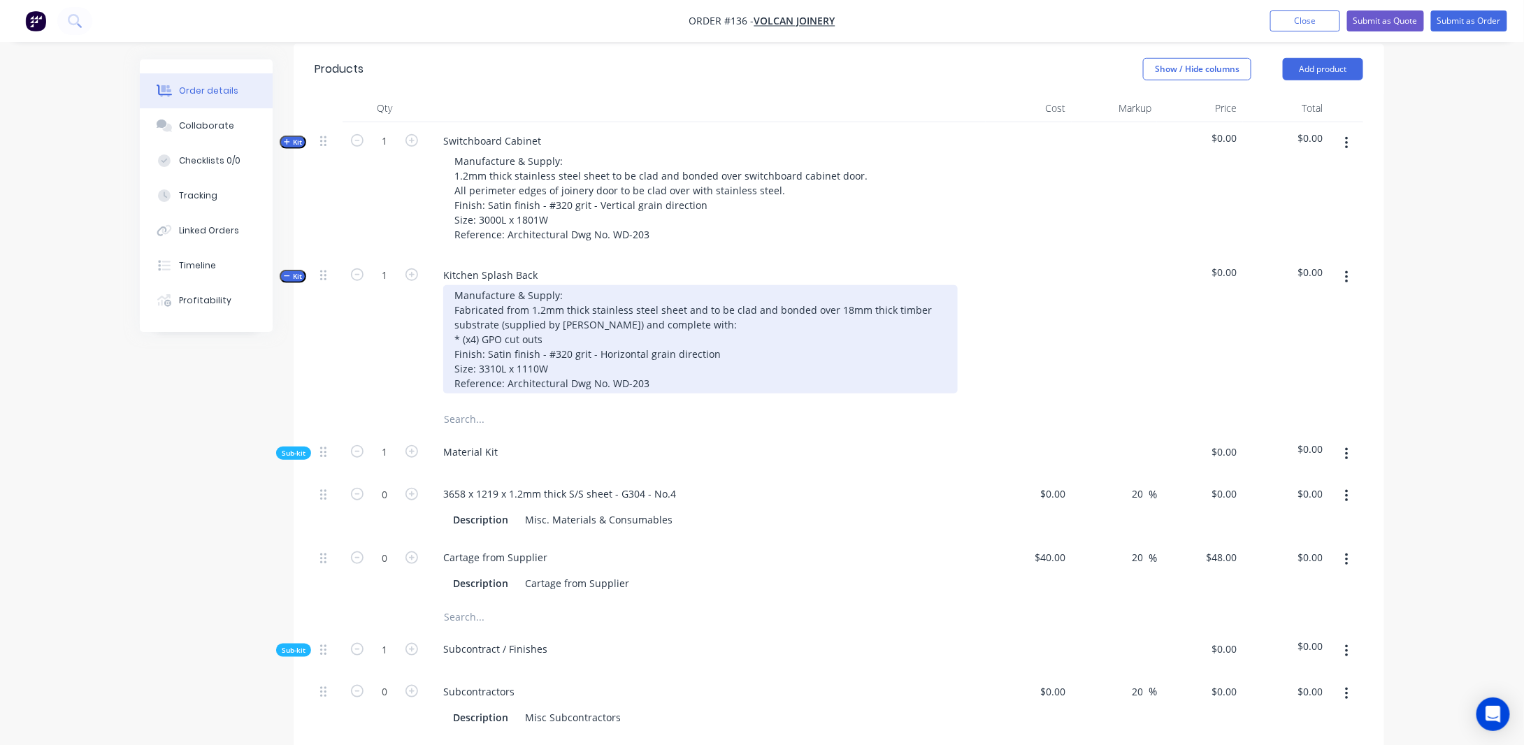
click at [542, 321] on div "Manufacture & Supply: Fabricated from 1.2mm thick stainless steel sheet and to …" at bounding box center [700, 339] width 514 height 108
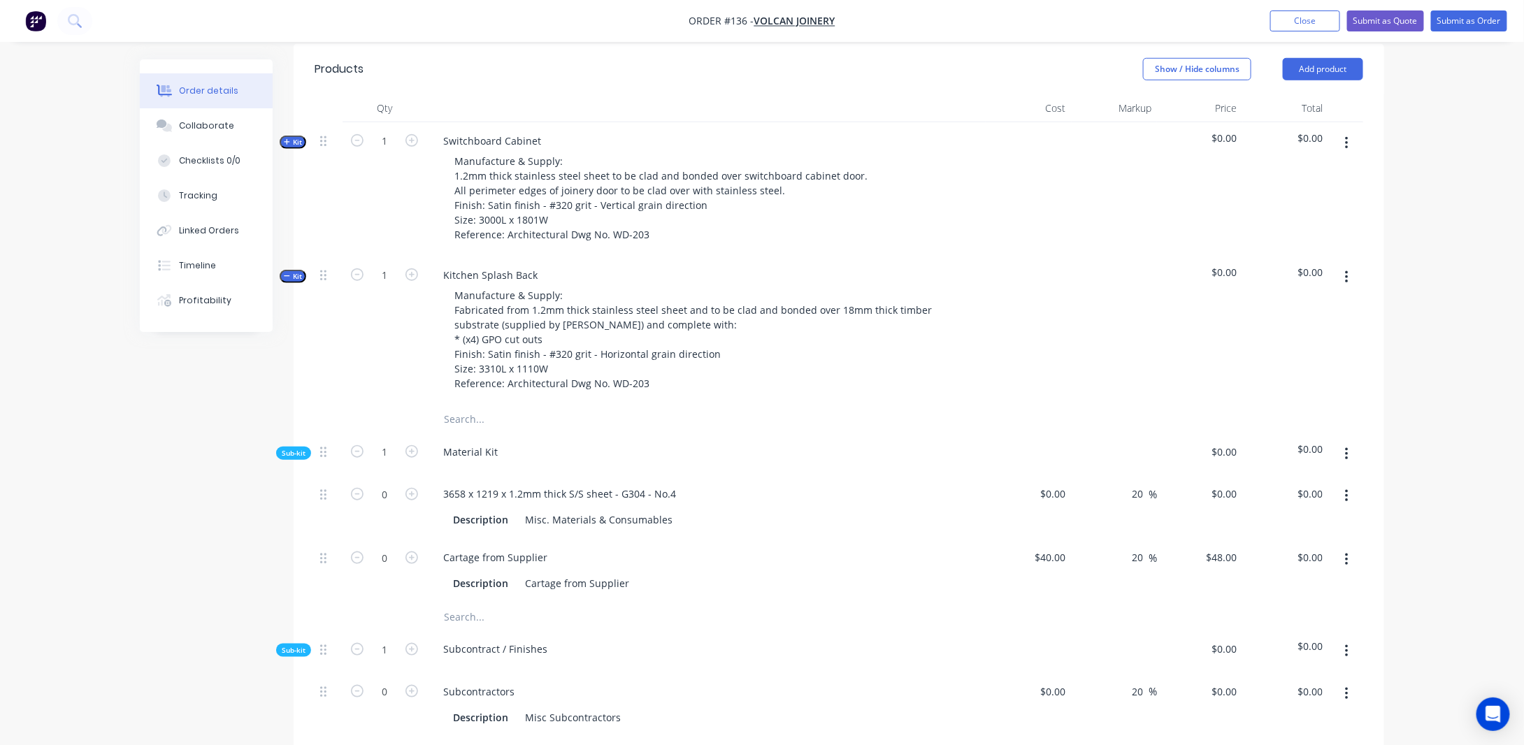
click at [147, 441] on div "Created by [PERSON_NAME] Created [DATE] Required [DATE] Assigned to Add team me…" at bounding box center [762, 653] width 1244 height 2146
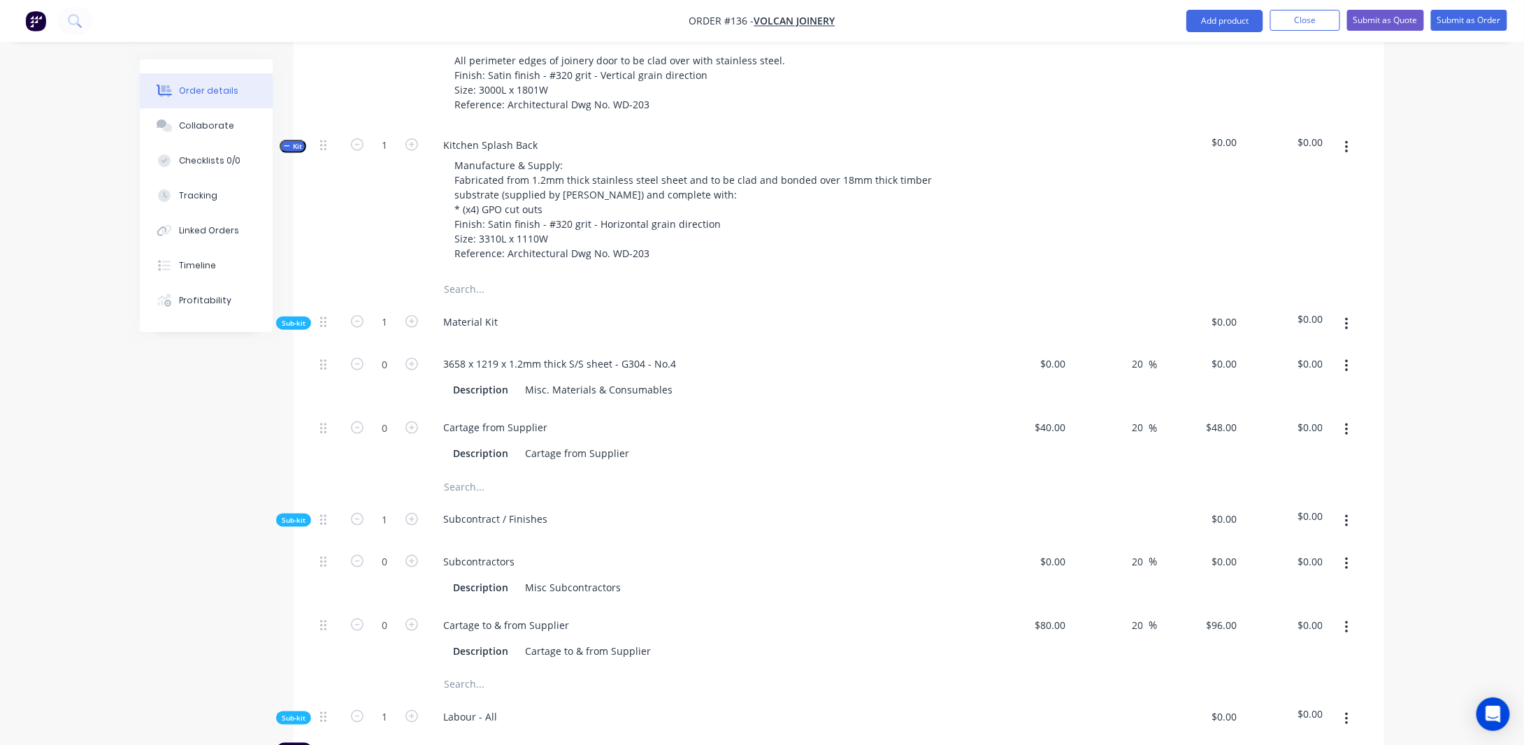
scroll to position [619, 0]
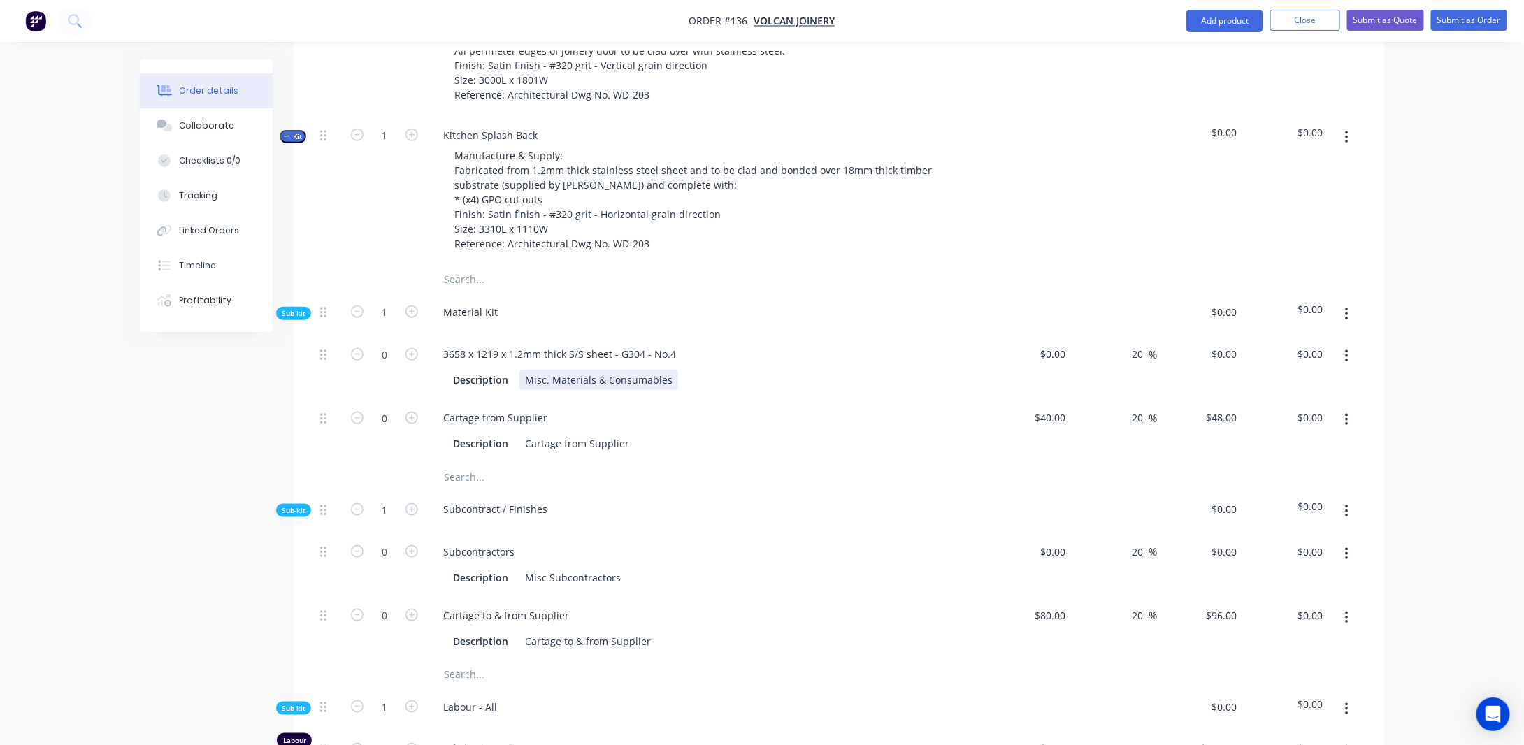
drag, startPoint x: 632, startPoint y: 395, endPoint x: 665, endPoint y: 399, distance: 33.1
click at [632, 390] on div "Misc. Materials & Consumables" at bounding box center [598, 380] width 159 height 20
drag, startPoint x: 672, startPoint y: 391, endPoint x: 663, endPoint y: 391, distance: 8.4
click at [666, 390] on div "Description Misc. Materials & Consumables" at bounding box center [703, 380] width 512 height 20
drag, startPoint x: 663, startPoint y: 393, endPoint x: 509, endPoint y: 393, distance: 154.4
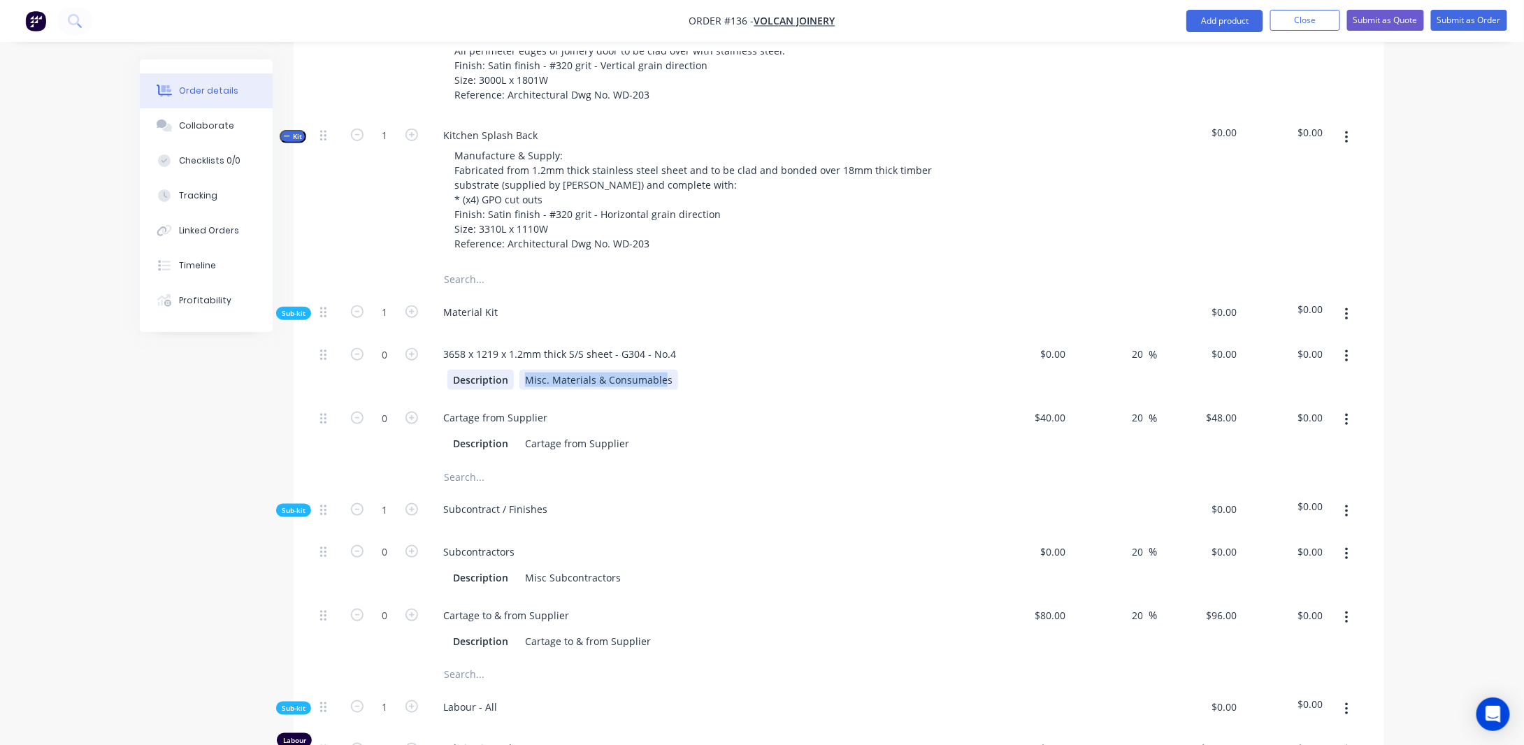
click at [509, 390] on div "Description Misc. Materials & Consumables" at bounding box center [703, 380] width 512 height 20
click at [161, 445] on div "Created by [PERSON_NAME] Created [DATE] Required [DATE] Assigned to Add team me…" at bounding box center [762, 513] width 1244 height 2146
click at [1146, 364] on input "20" at bounding box center [1139, 354] width 18 height 20
type input "2"
click at [1146, 428] on input "20" at bounding box center [1139, 417] width 18 height 20
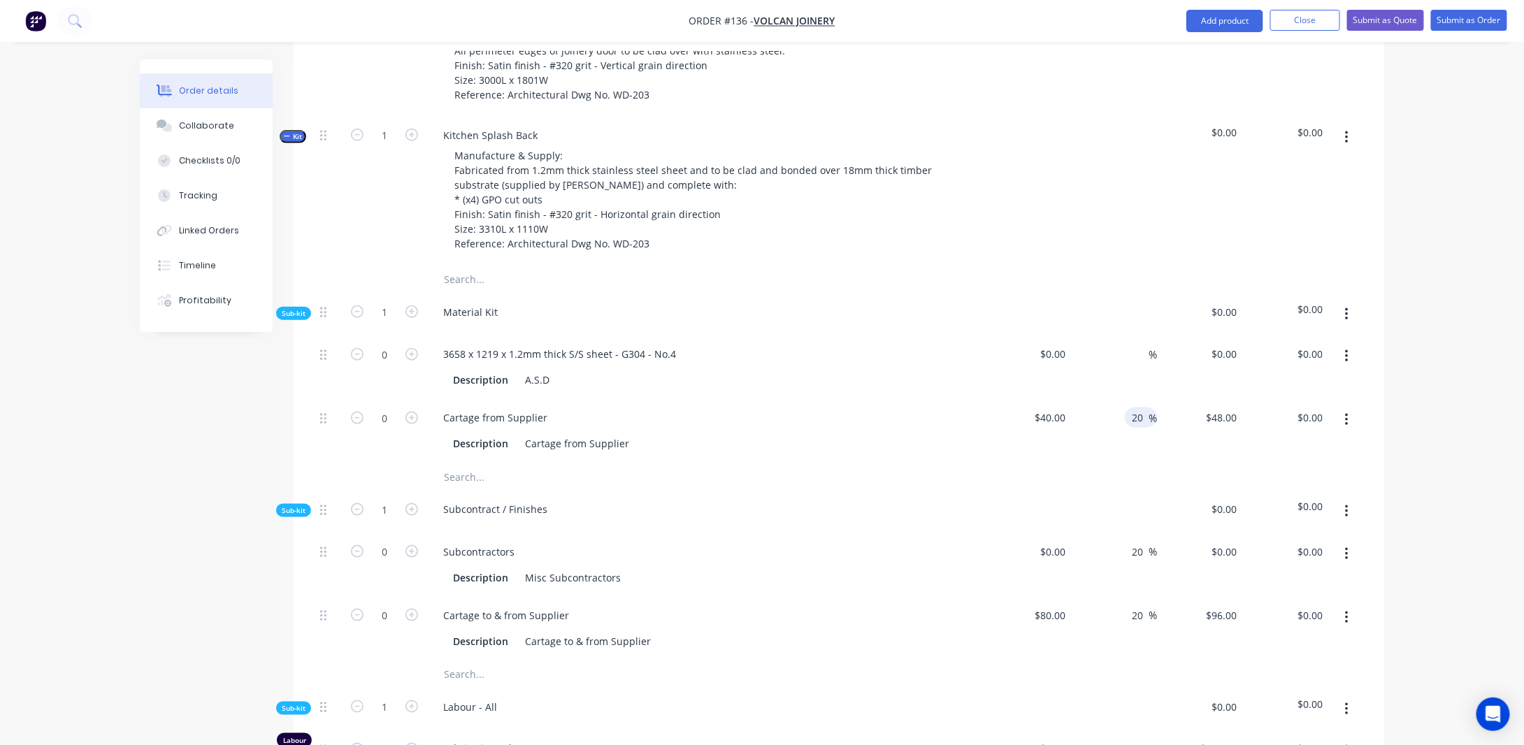
type input "2"
type input "$40.00"
click at [210, 439] on div "Created by [PERSON_NAME] Created [DATE] Required [DATE] Assigned to Add team me…" at bounding box center [762, 513] width 1244 height 2146
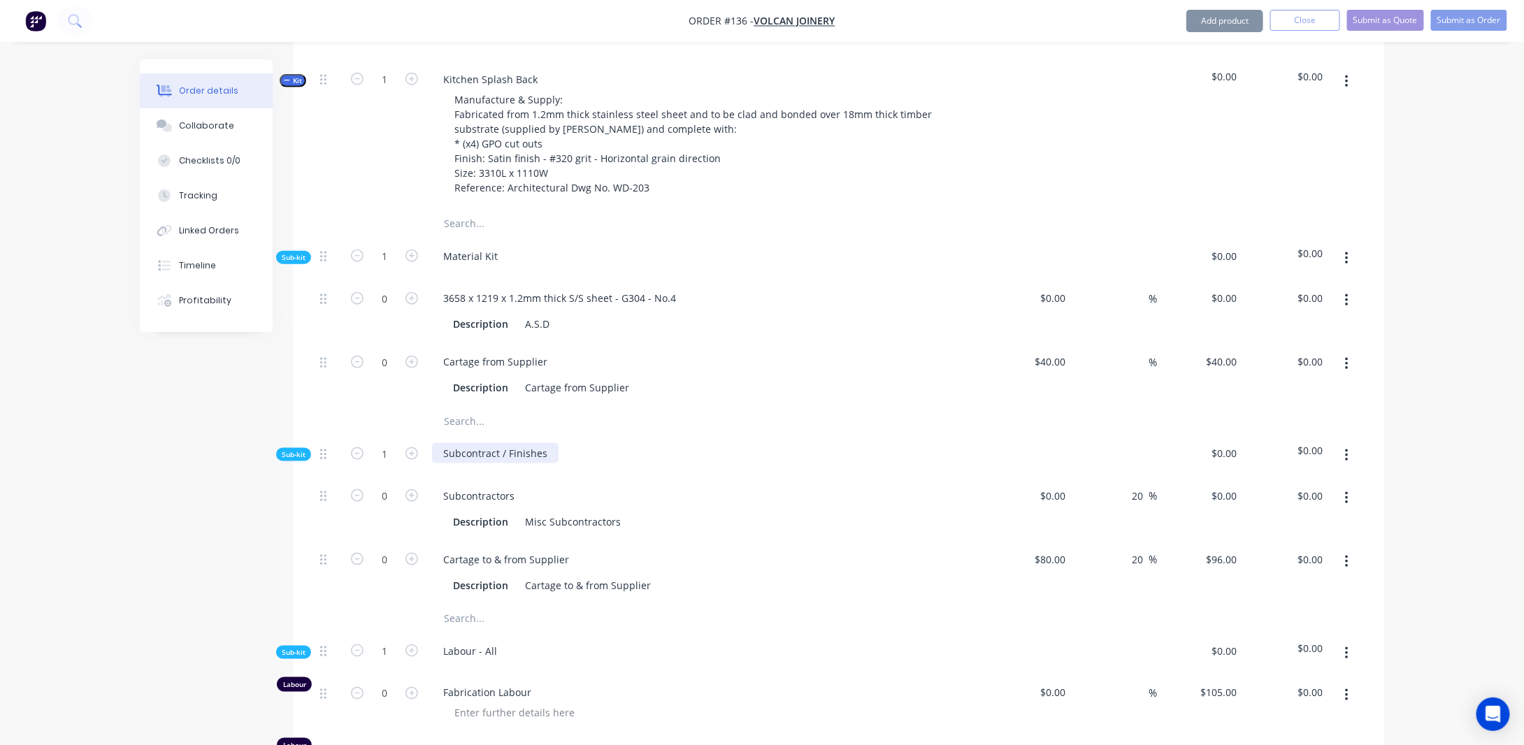
scroll to position [759, 0]
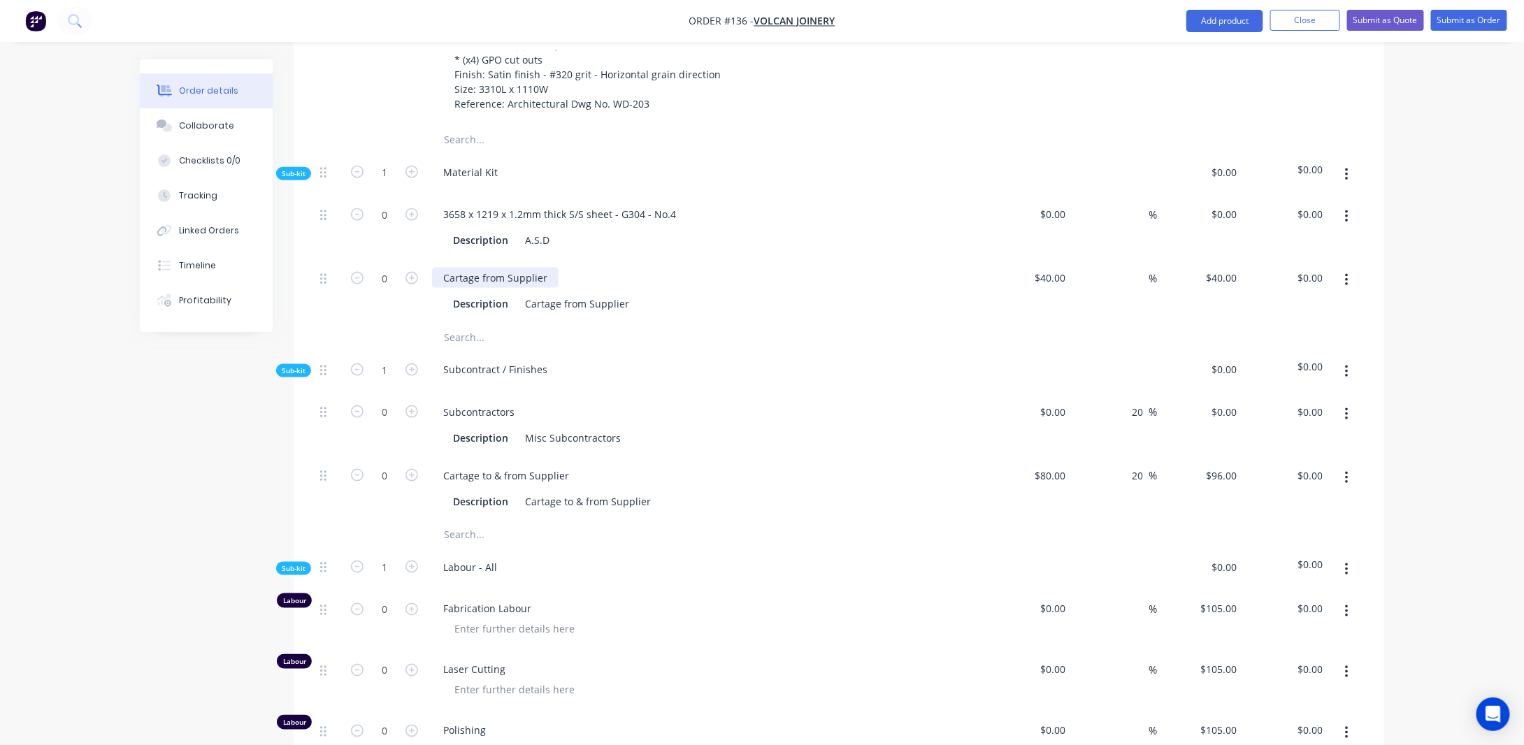
click at [540, 288] on div "Cartage from Supplier" at bounding box center [495, 278] width 126 height 20
drag, startPoint x: 461, startPoint y: 291, endPoint x: 391, endPoint y: 294, distance: 69.9
click at [389, 296] on div "0 Cartage from Supplier Description Cartage from Supplier $40.00 $40.00 % $40.0…" at bounding box center [838, 291] width 1048 height 64
click at [574, 288] on div "Delivery from A.S.D" at bounding box center [706, 278] width 548 height 20
click at [592, 314] on div "Cartage from Supplier" at bounding box center [576, 304] width 115 height 20
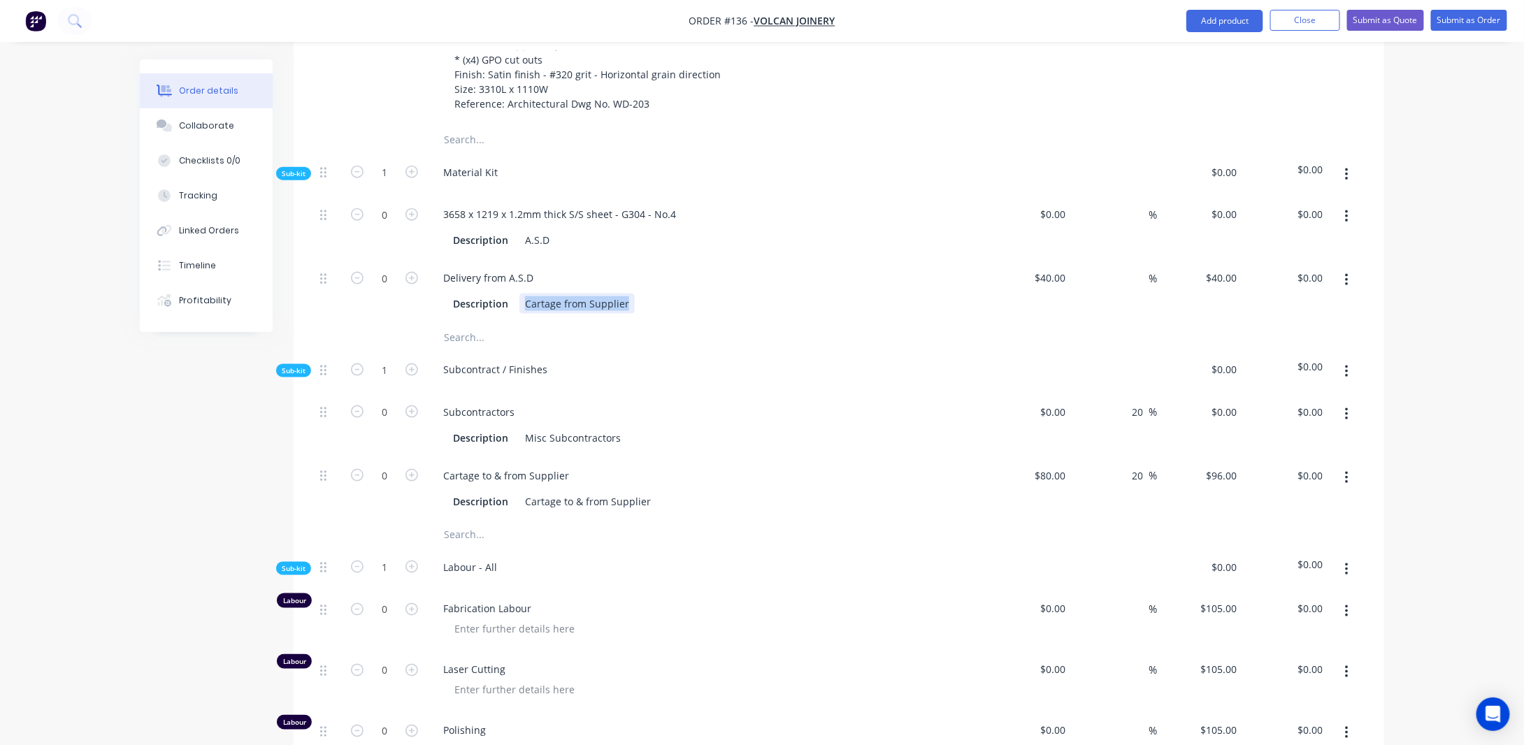
drag, startPoint x: 475, startPoint y: 338, endPoint x: 435, endPoint y: 344, distance: 39.5
click at [435, 344] on div "Sub-kit 1 Material Kit $0.00 $0.00 0 3658 x 1219 x 1.2mm thick S/S sheet - G304…" at bounding box center [838, 600] width 1048 height 892
drag, startPoint x: 89, startPoint y: 395, endPoint x: 238, endPoint y: 305, distance: 173.1
click at [91, 393] on div "Order details Collaborate Checklists 0/0 Tracking Linked Orders Timeline Profit…" at bounding box center [762, 344] width 1524 height 2206
click at [386, 225] on input "0" at bounding box center [384, 214] width 36 height 21
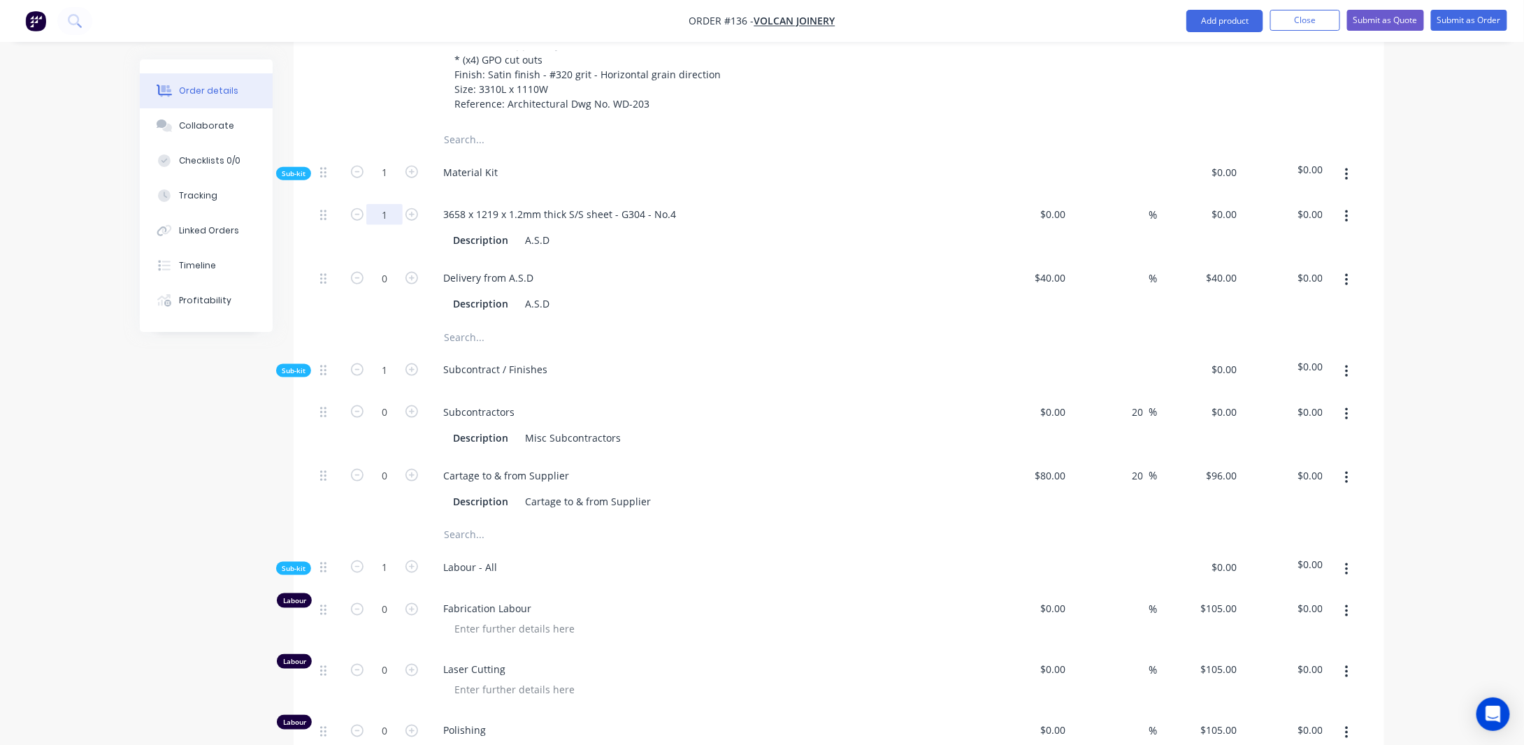
type input "1"
drag, startPoint x: 191, startPoint y: 398, endPoint x: 247, endPoint y: 372, distance: 61.3
click at [193, 395] on div "Created by [PERSON_NAME] Created [DATE] Required [DATE] Assigned to Add team me…" at bounding box center [762, 373] width 1244 height 2146
click at [391, 289] on input "0" at bounding box center [384, 278] width 36 height 21
type input "1"
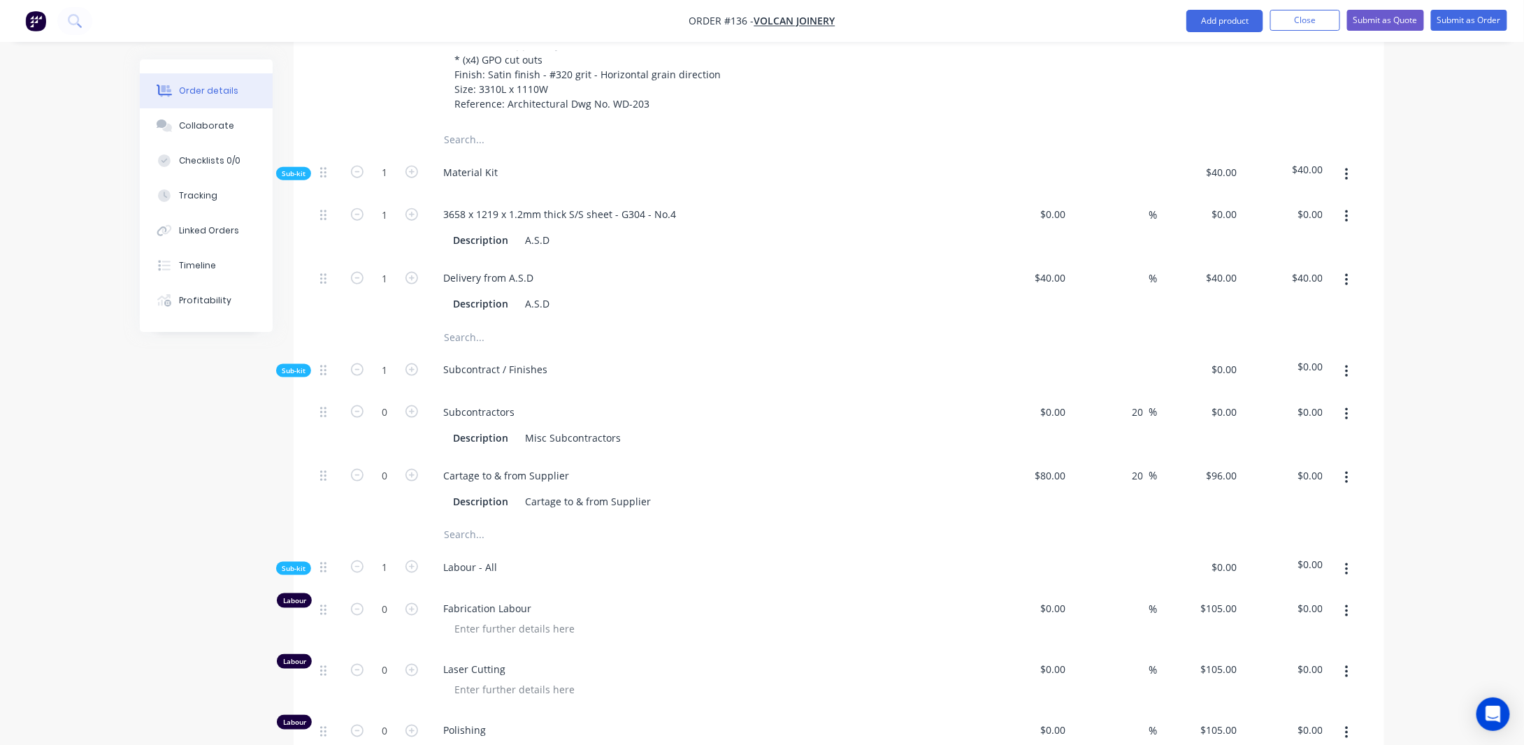
type input "$40.00"
drag, startPoint x: 93, startPoint y: 454, endPoint x: 110, endPoint y: 447, distance: 17.9
click at [94, 453] on div "Order details Collaborate Checklists 0/0 Tracking Linked Orders Timeline Profit…" at bounding box center [762, 344] width 1524 height 2206
type input "40"
click at [1065, 288] on input "40" at bounding box center [1062, 278] width 18 height 20
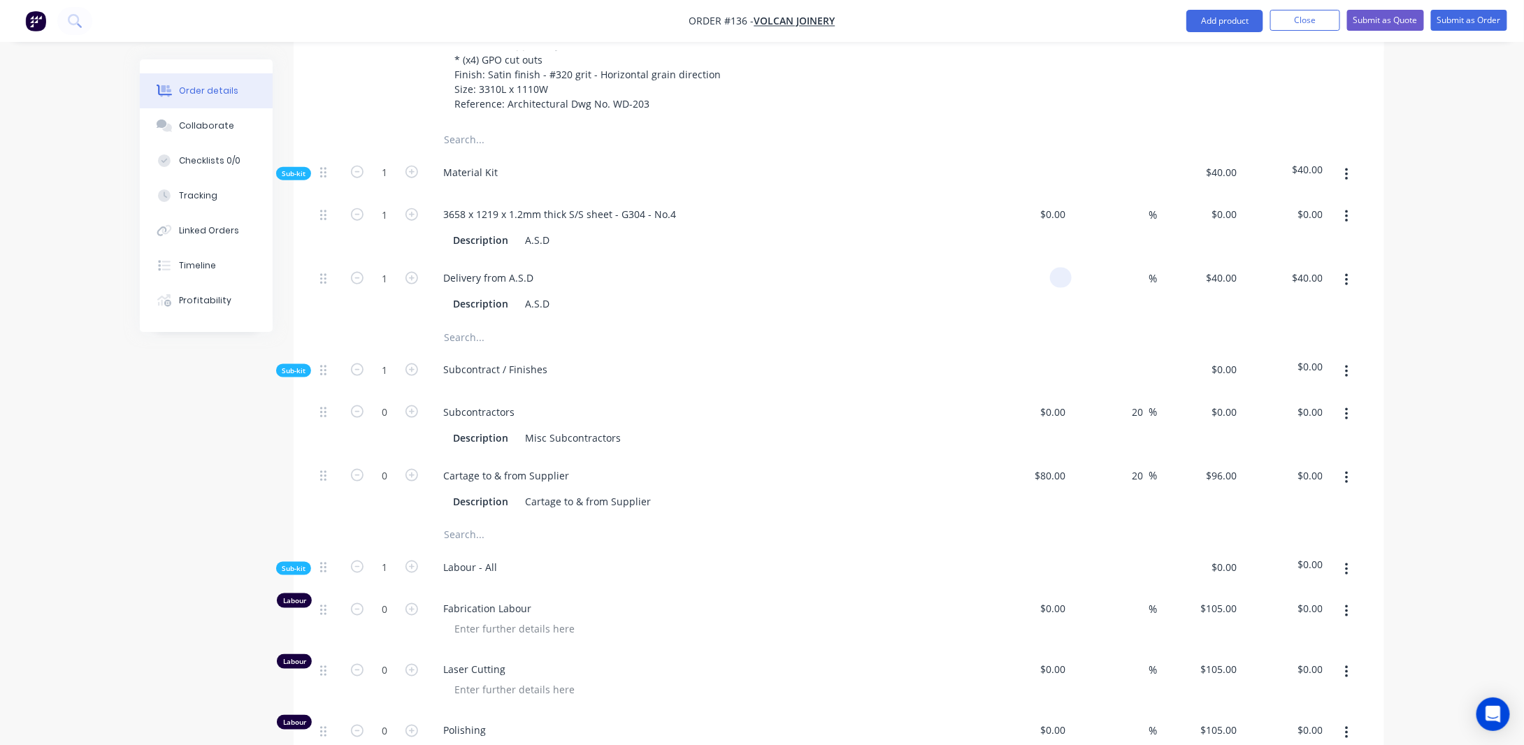
type input "$0.00"
click at [1511, 310] on div "Order details Collaborate Checklists 0/0 Tracking Linked Orders Timeline Profit…" at bounding box center [762, 344] width 1524 height 2206
click at [1347, 288] on icon "button" at bounding box center [1346, 280] width 3 height 15
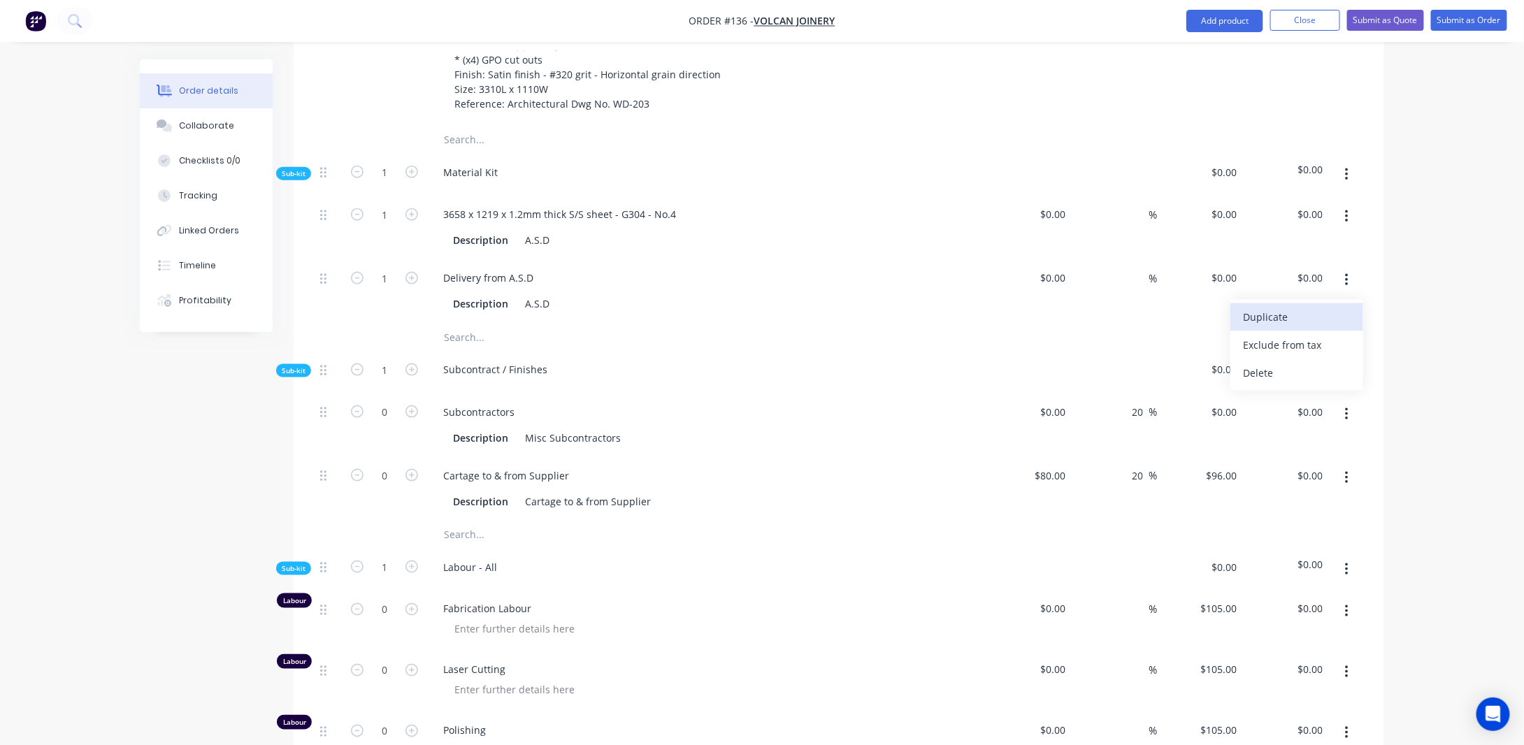
click at [1329, 324] on div "Duplicate" at bounding box center [1297, 317] width 108 height 20
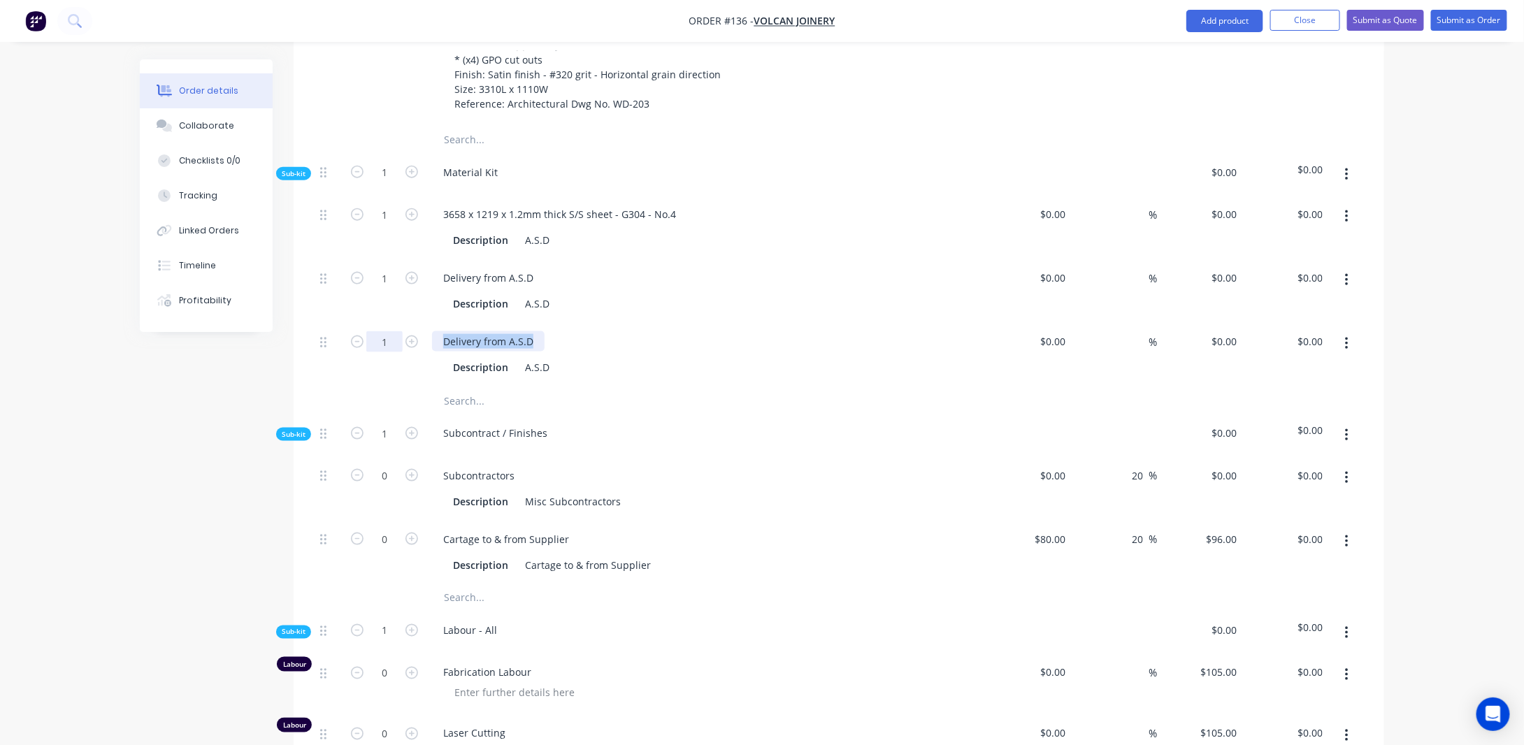
drag, startPoint x: 533, startPoint y: 357, endPoint x: 389, endPoint y: 359, distance: 144.7
click at [389, 359] on div "1 Delivery from A.S.D Description A.S.D $0.00 $0.00 % $0.00 $0.00 $0.00 $0.00" at bounding box center [838, 355] width 1048 height 64
drag, startPoint x: 126, startPoint y: 393, endPoint x: 135, endPoint y: 389, distance: 9.7
click at [127, 392] on div "Order details Collaborate Checklists 0/0 Tracking Linked Orders Timeline Profit…" at bounding box center [762, 405] width 1272 height 2210
drag, startPoint x: 549, startPoint y: 381, endPoint x: 523, endPoint y: 377, distance: 25.4
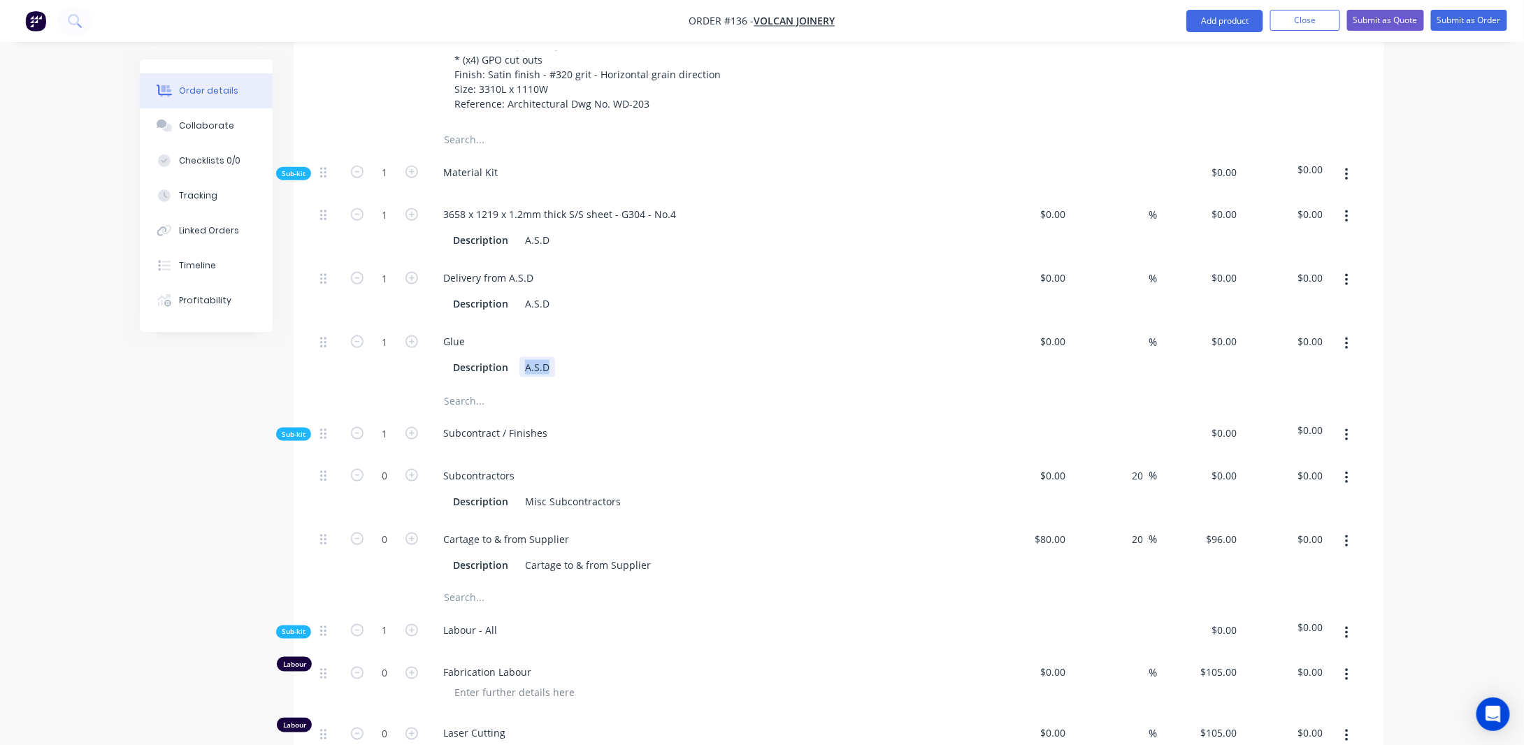
click at [523, 377] on div "A.S.D" at bounding box center [537, 367] width 36 height 20
click at [1059, 352] on input "0" at bounding box center [1055, 341] width 32 height 20
type input "$91.00"
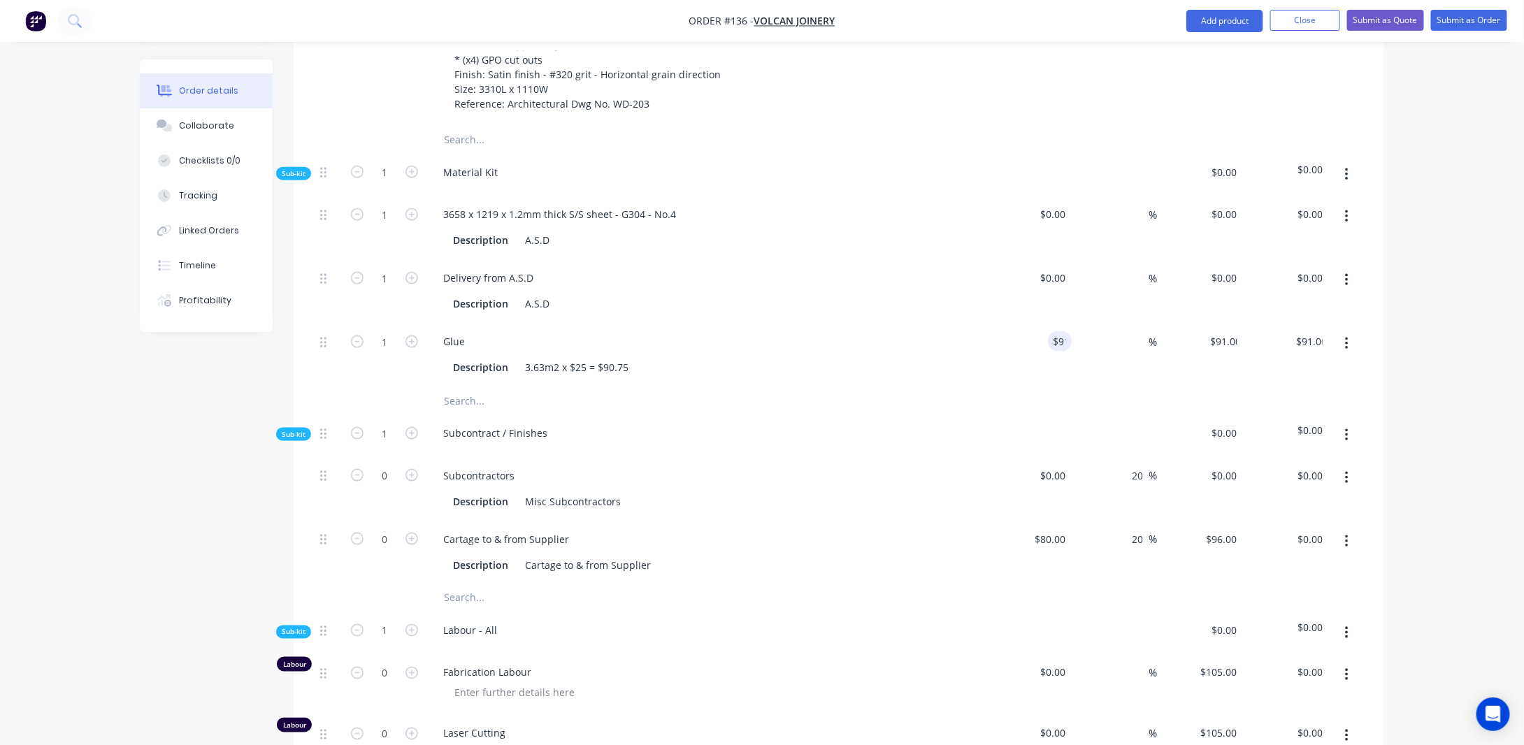
click at [1448, 405] on div "Order details Collaborate Checklists 0/0 Tracking Linked Orders Timeline Profit…" at bounding box center [762, 375] width 1524 height 2269
click at [574, 414] on input "text" at bounding box center [583, 400] width 280 height 28
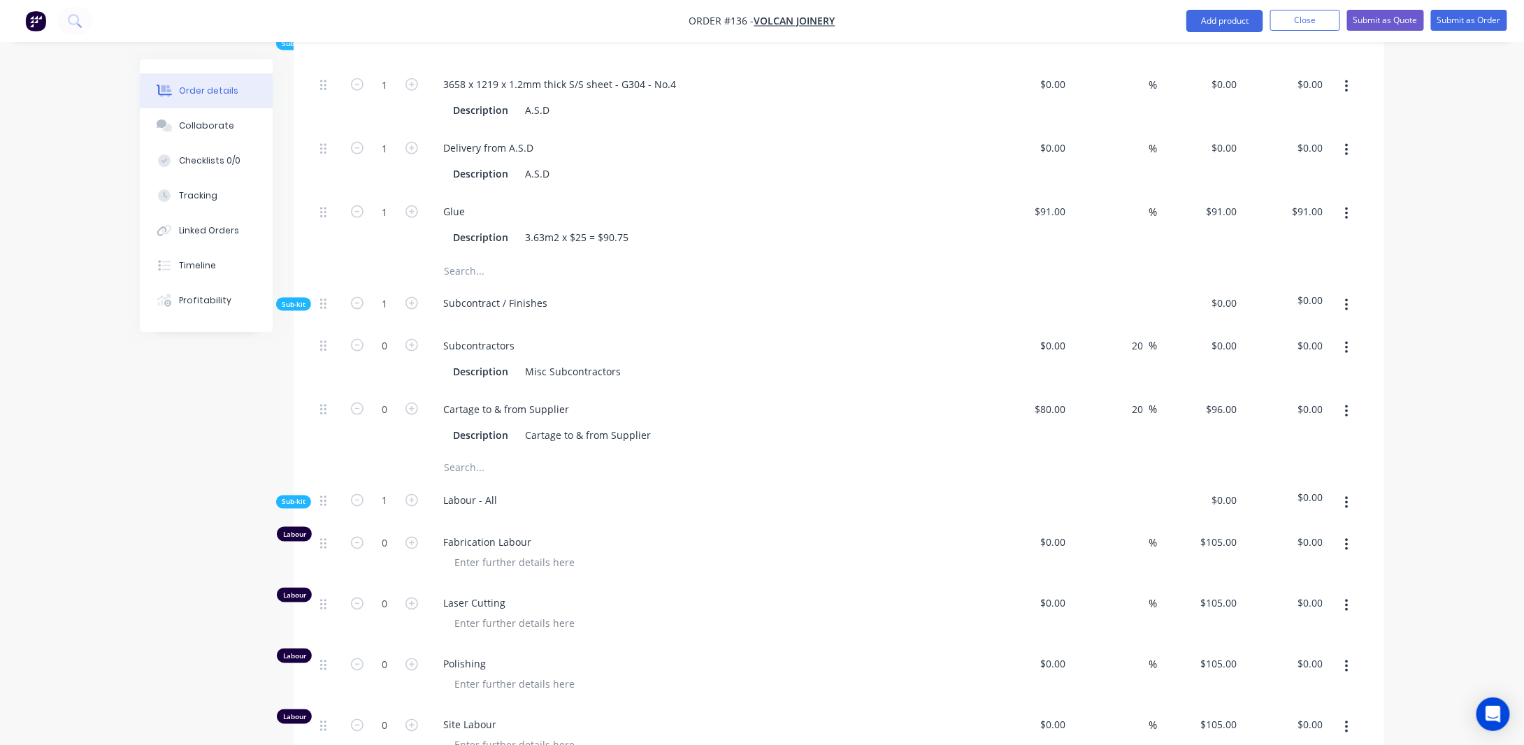
scroll to position [899, 0]
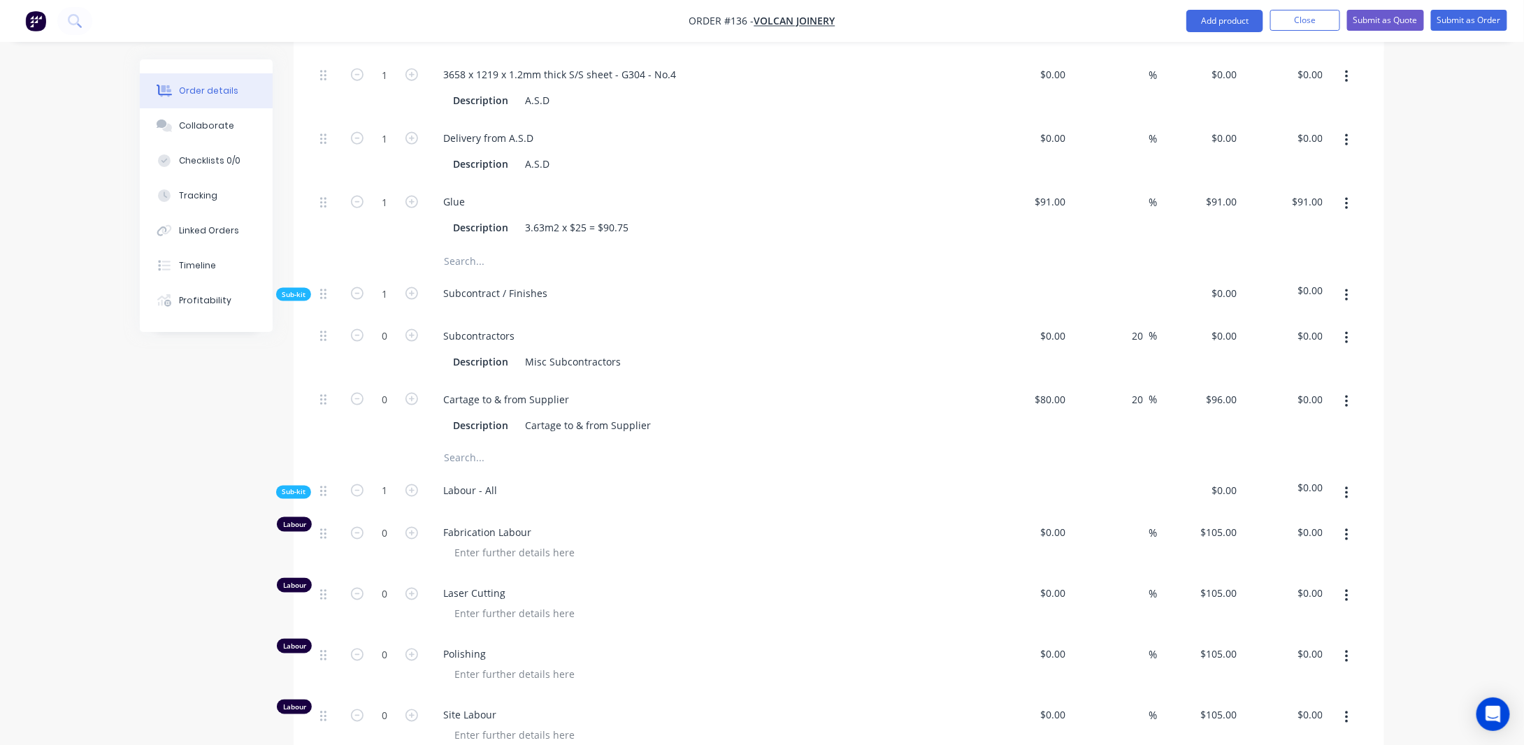
click at [1345, 302] on icon "button" at bounding box center [1346, 295] width 3 height 13
click at [1289, 368] on div "Delete" at bounding box center [1297, 360] width 108 height 20
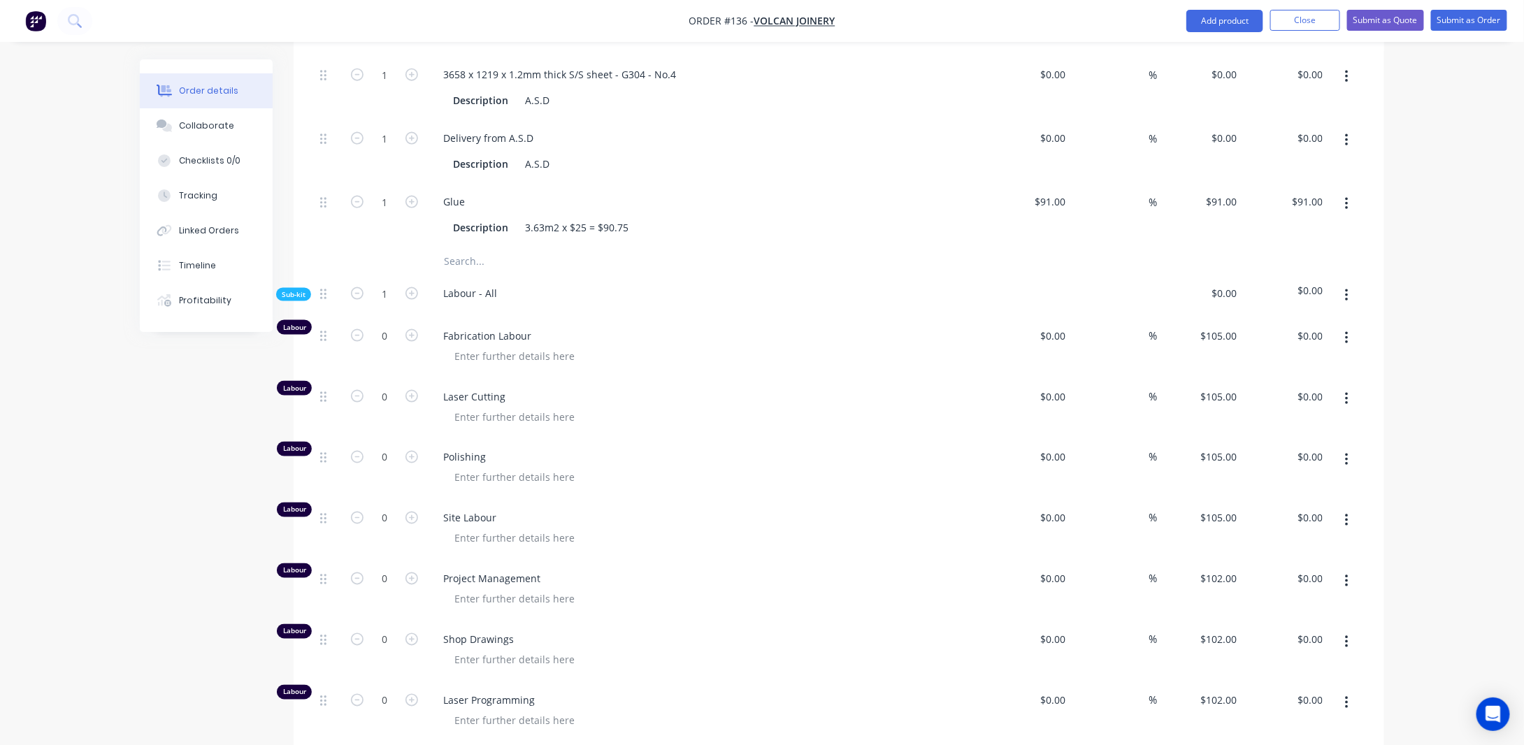
click at [475, 343] on span "Fabrication Labour" at bounding box center [711, 335] width 537 height 15
click at [540, 366] on div at bounding box center [514, 356] width 143 height 20
click at [534, 366] on div "Labour ([MEDICAL_DATA] / gluing" at bounding box center [531, 356] width 176 height 20
drag, startPoint x: 577, startPoint y: 371, endPoint x: 506, endPoint y: 371, distance: 70.6
click at [491, 366] on div "Labour ([MEDICAL_DATA] / gluing" at bounding box center [531, 356] width 176 height 20
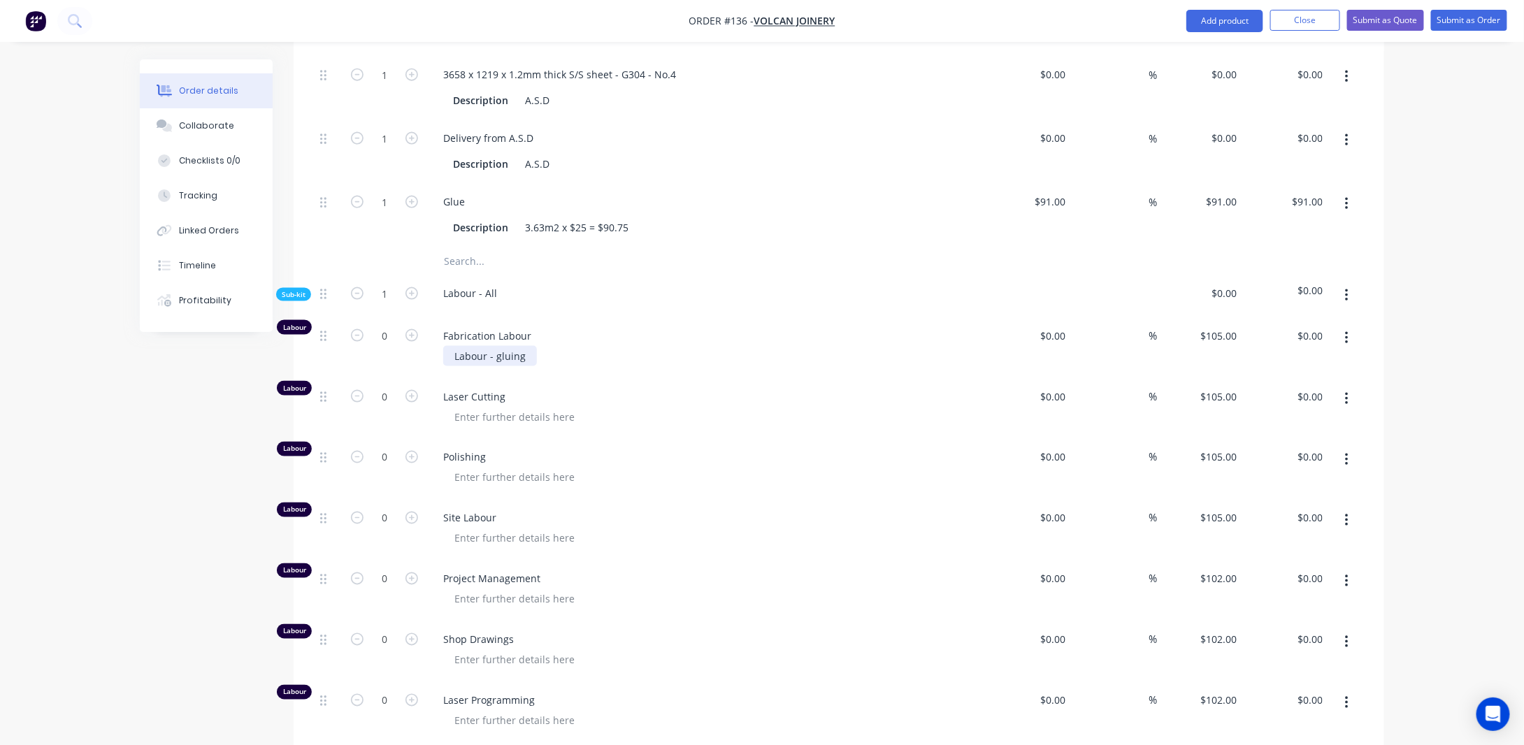
click at [501, 366] on div "Labour - gluing" at bounding box center [490, 356] width 94 height 20
click at [215, 406] on div "Created by [PERSON_NAME] Created [DATE] Required [DATE] Assigned to Add team me…" at bounding box center [762, 167] width 1244 height 2013
click at [456, 343] on span "Fabrication Labour" at bounding box center [711, 335] width 537 height 15
click at [384, 347] on input "0" at bounding box center [384, 336] width 36 height 21
type input "1"
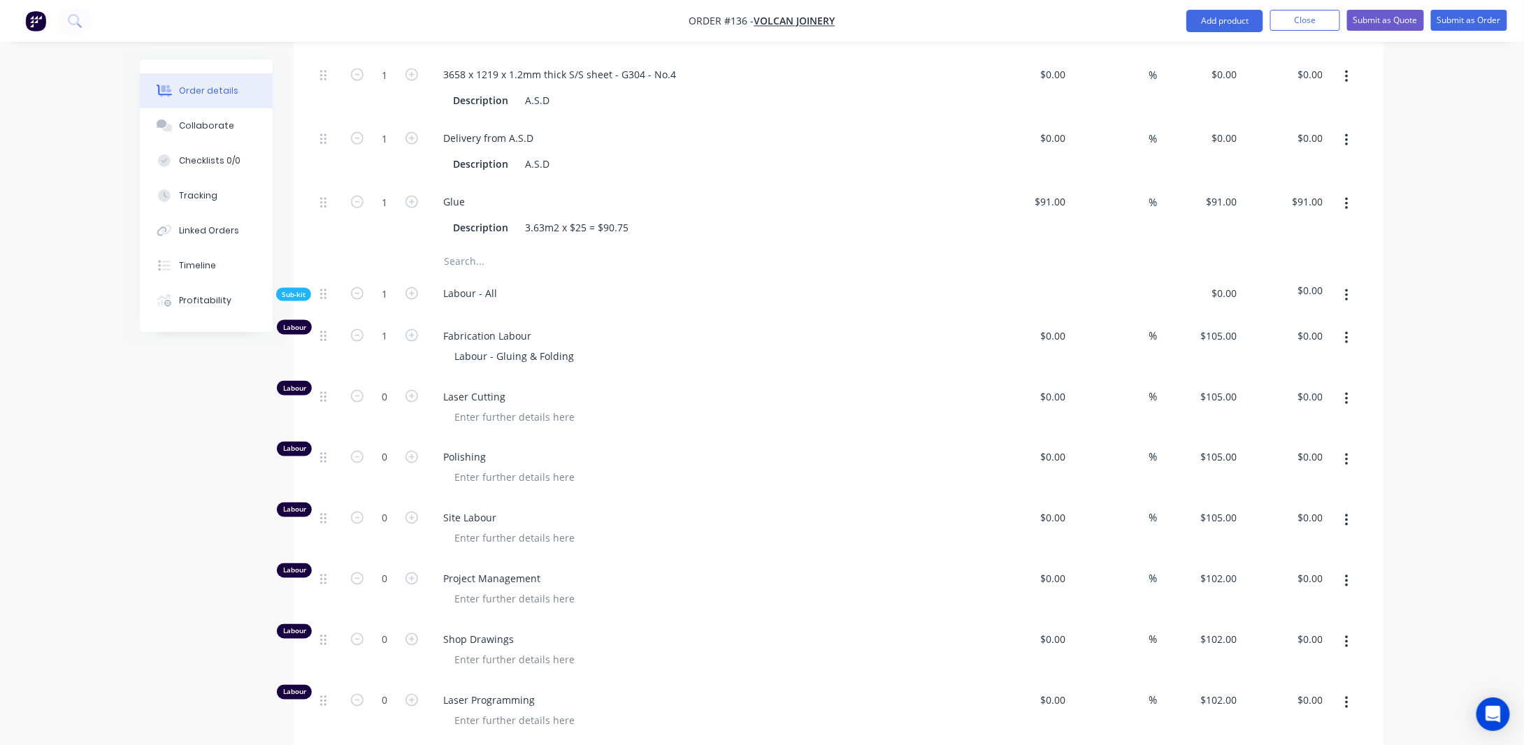
type input "$105.00"
drag, startPoint x: 190, startPoint y: 439, endPoint x: 269, endPoint y: 410, distance: 84.0
click at [190, 439] on div "Created by [PERSON_NAME] Created [DATE] Required [DATE] Assigned to Add team me…" at bounding box center [762, 167] width 1244 height 2013
click at [387, 344] on input "1" at bounding box center [384, 336] width 36 height 21
type input "2.5"
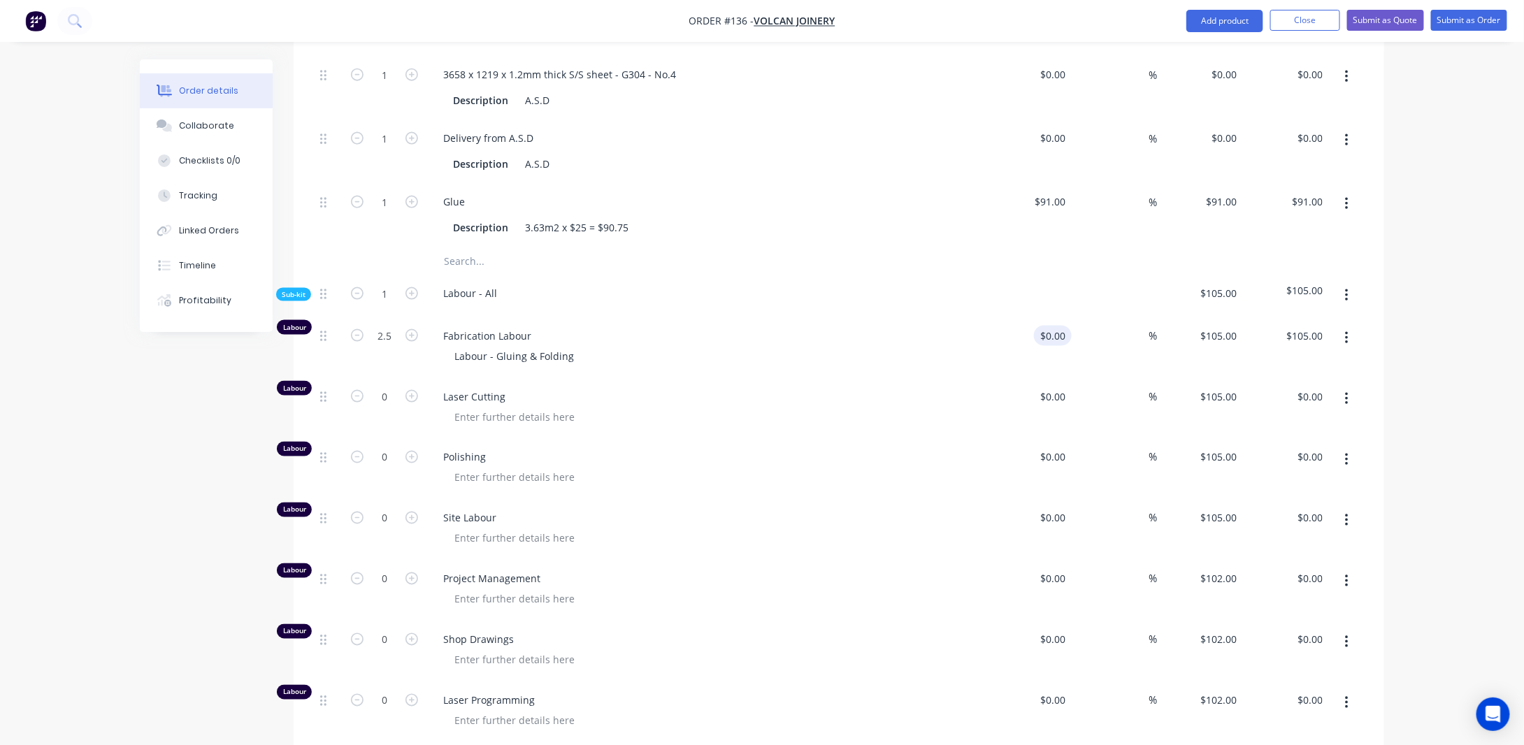
click at [1062, 346] on input "$0.00" at bounding box center [1055, 336] width 32 height 20
type input "$262.50"
type input "$88.00"
type input "$220.00"
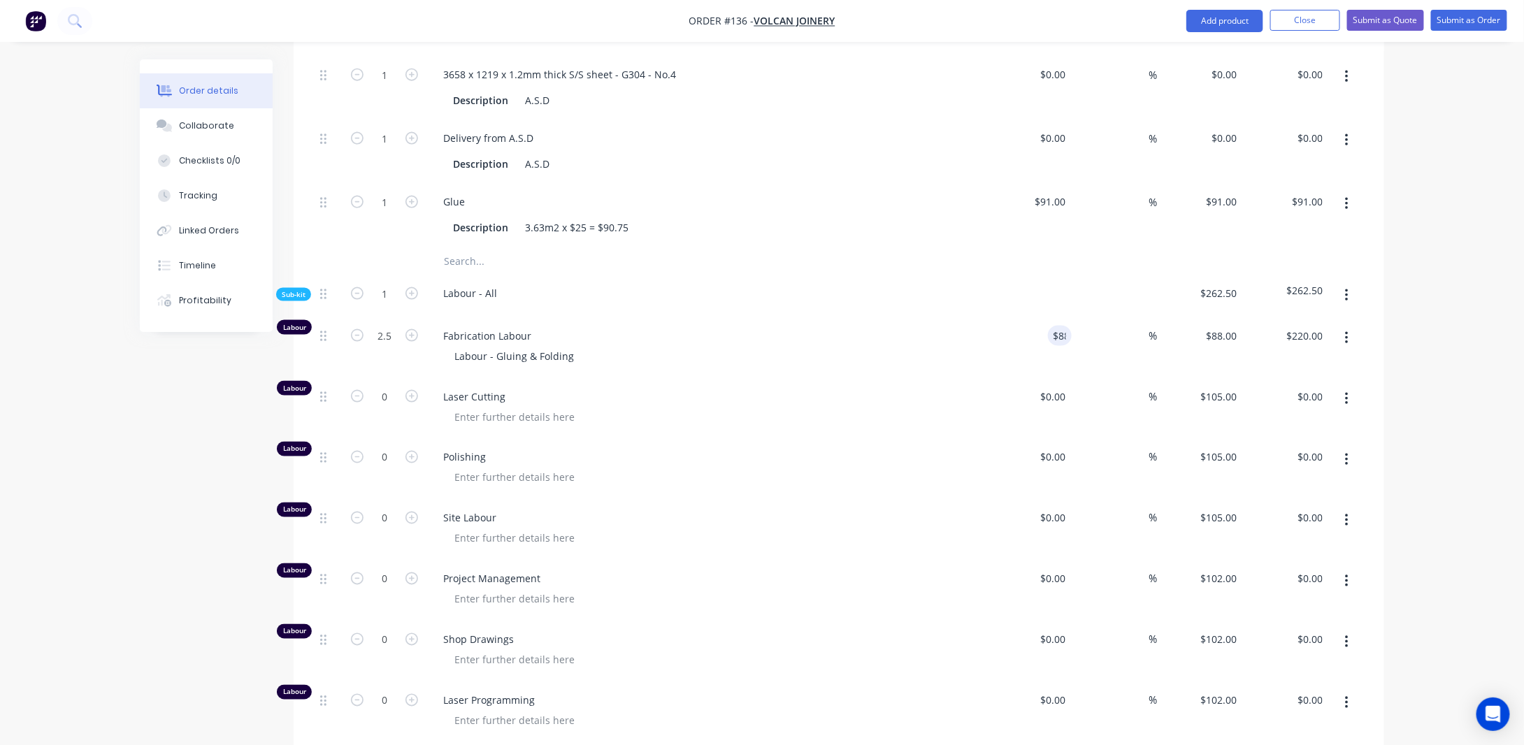
click at [1457, 328] on div "Order details Collaborate Checklists 0/0 Tracking Linked Orders Timeline Profit…" at bounding box center [762, 137] width 1524 height 2072
drag, startPoint x: 551, startPoint y: 374, endPoint x: 562, endPoint y: 375, distance: 11.2
click at [551, 366] on div "Labour - Gluing & Folding" at bounding box center [514, 356] width 142 height 20
click at [576, 366] on div "Labour - Gluing & Folding" at bounding box center [514, 356] width 142 height 20
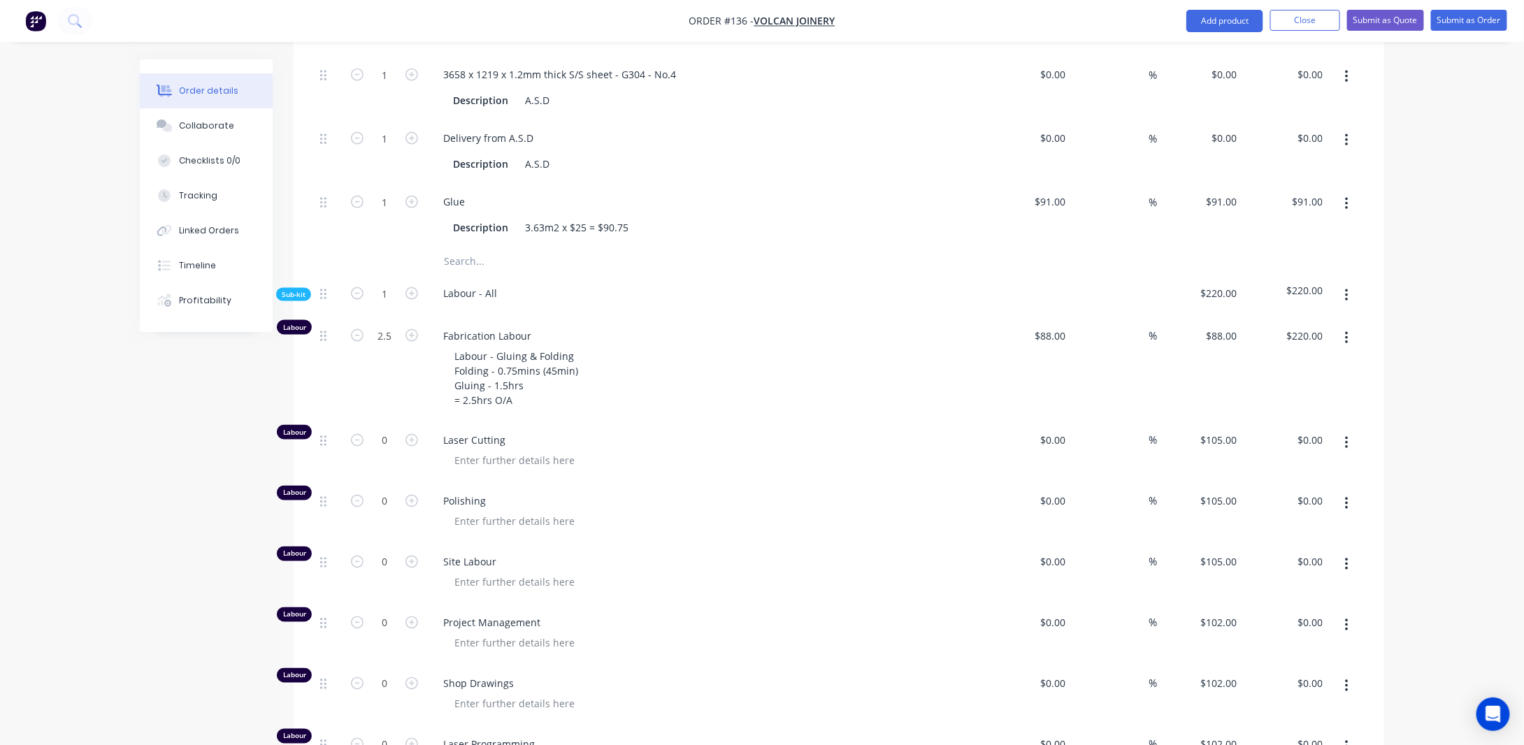
click at [213, 420] on div "Created by [PERSON_NAME] Created [DATE] Required [DATE] Assigned to Add team me…" at bounding box center [762, 189] width 1244 height 2057
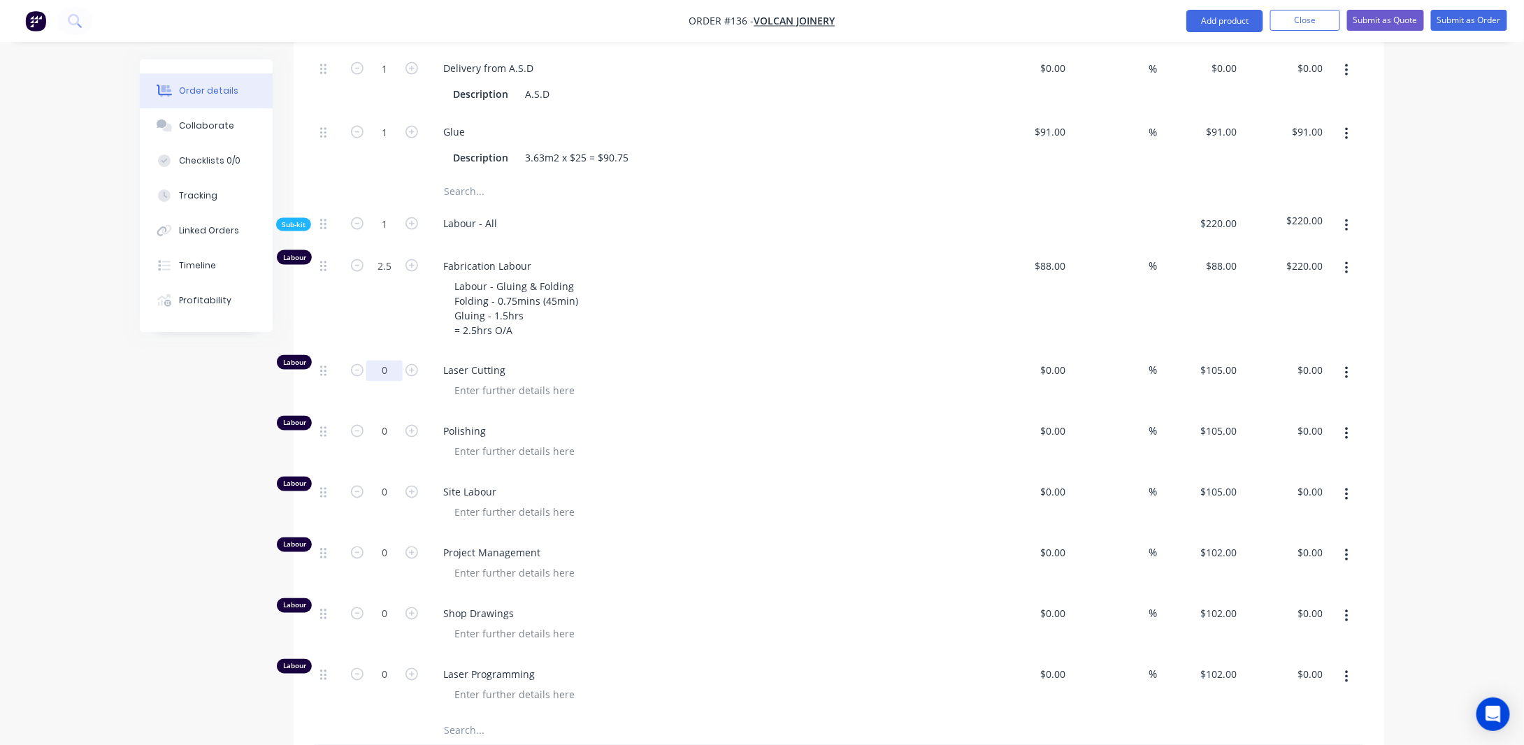
drag, startPoint x: 388, startPoint y: 389, endPoint x: 467, endPoint y: 382, distance: 79.3
click at [388, 382] on input "0" at bounding box center [384, 371] width 36 height 21
type input "1"
type input "$105.00"
click at [198, 476] on div "Created by [PERSON_NAME] Created [DATE] Required [DATE] Assigned to Add team me…" at bounding box center [762, 119] width 1244 height 2057
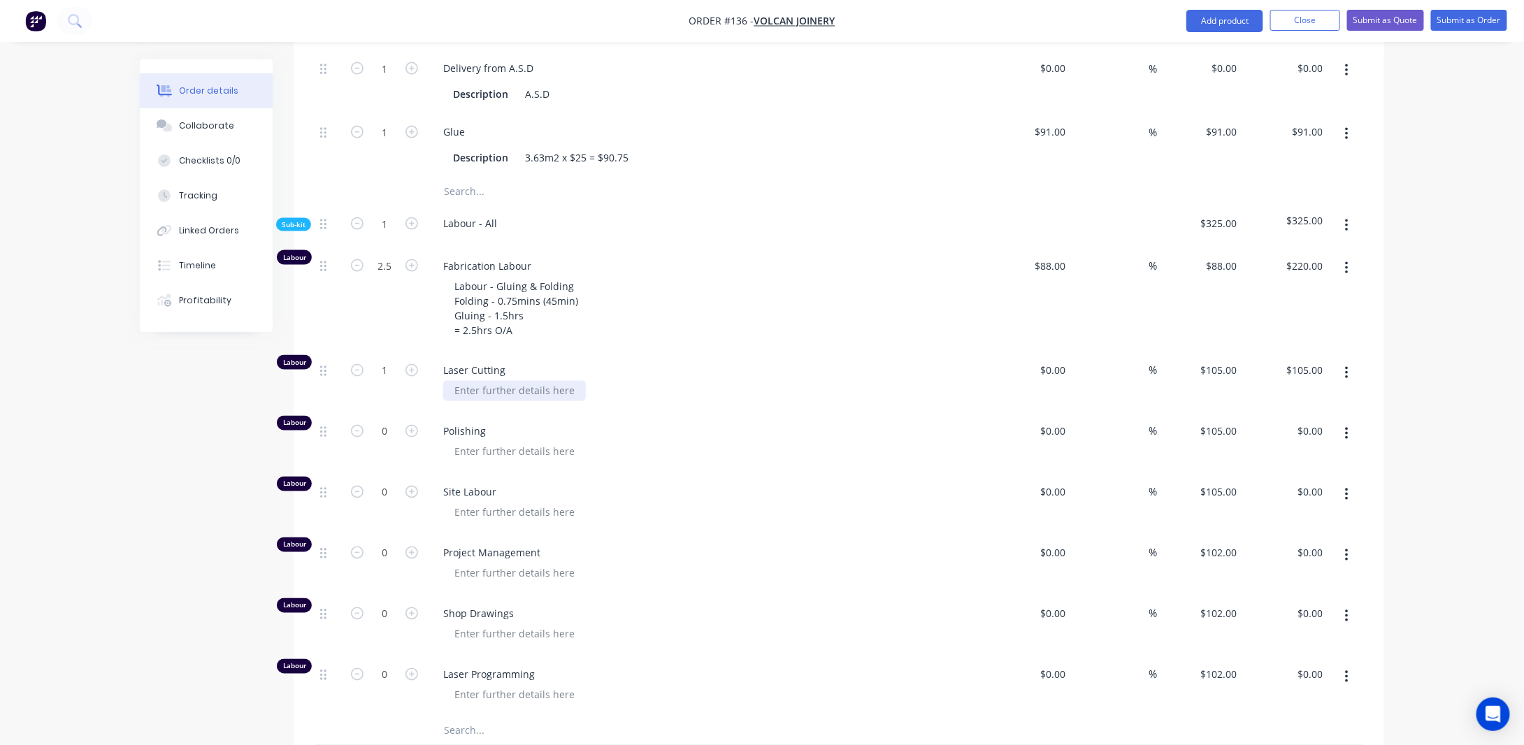
click at [550, 401] on div at bounding box center [514, 391] width 143 height 20
click at [1068, 381] on input at bounding box center [1055, 371] width 32 height 20
type input "$88.00"
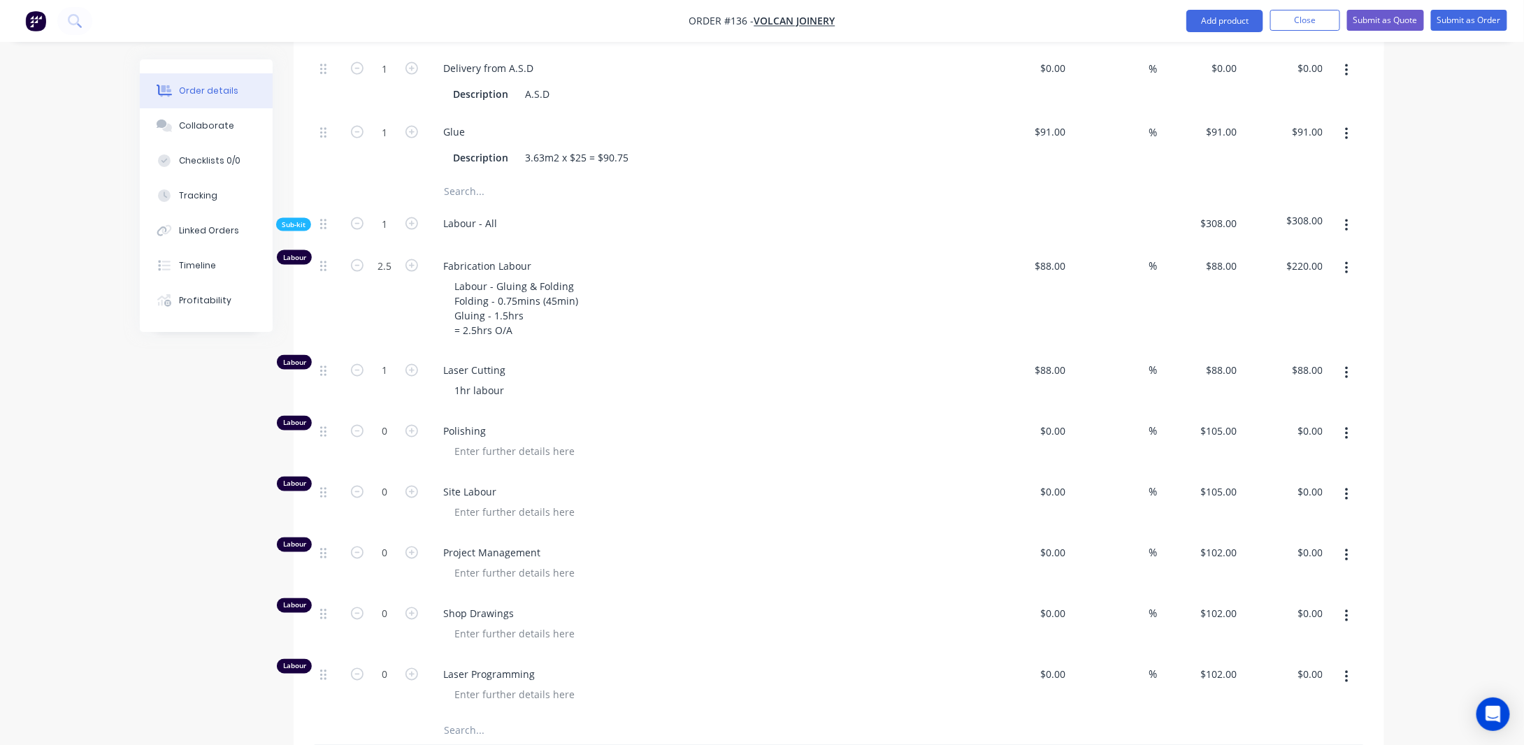
click at [1414, 400] on div "Order details Collaborate Checklists 0/0 Tracking Linked Orders Timeline Profit…" at bounding box center [762, 89] width 1524 height 2116
click at [1353, 380] on button "button" at bounding box center [1346, 373] width 33 height 25
click at [1286, 420] on div "Duplicate" at bounding box center [1297, 410] width 108 height 20
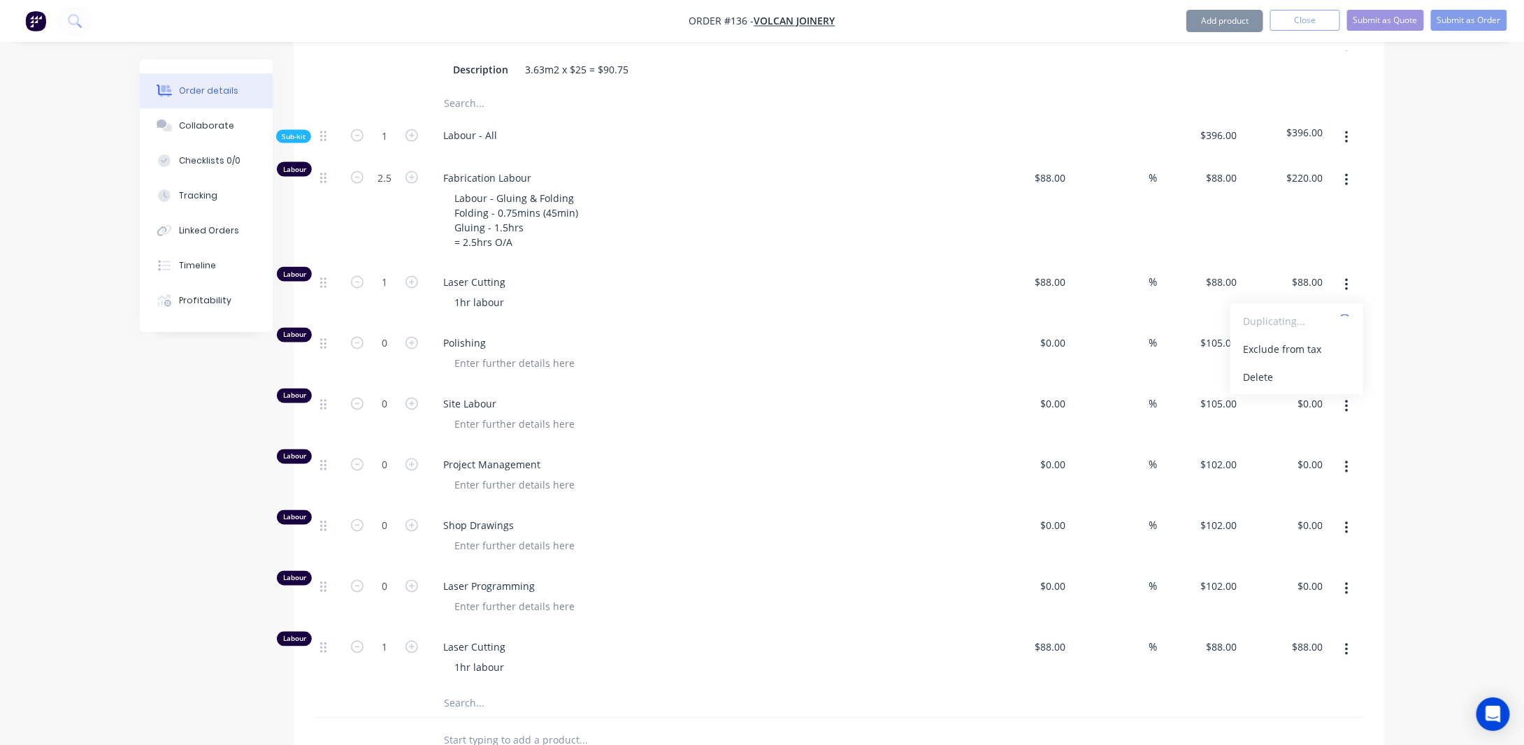
scroll to position [1108, 0]
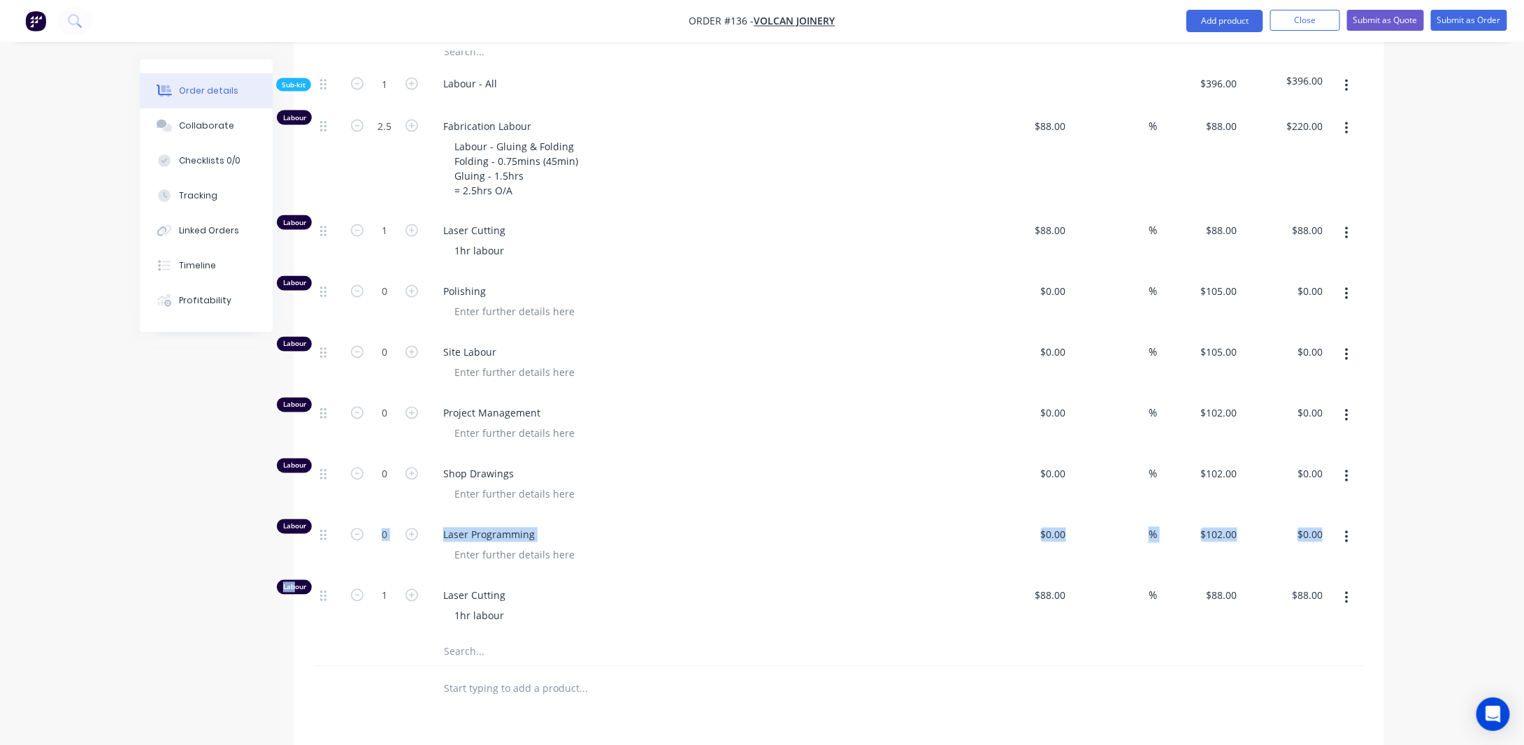
drag, startPoint x: 296, startPoint y: 600, endPoint x: 296, endPoint y: 585, distance: 15.4
click at [296, 585] on div "Qty Cost Markup Price Total Kit 1 Switchboard Cabinet Manufacture & Supply: 1.2…" at bounding box center [839, 88] width 1090 height 1247
click at [263, 627] on div "Created by [PERSON_NAME] Created [DATE] Required [DATE] Assigned to Add team me…" at bounding box center [762, 10] width 1244 height 2118
click at [323, 603] on div "Labour 2.5 Fabrication Labour Labour - Gluing & Folding Folding - 0.75mins (45m…" at bounding box center [838, 373] width 1048 height 530
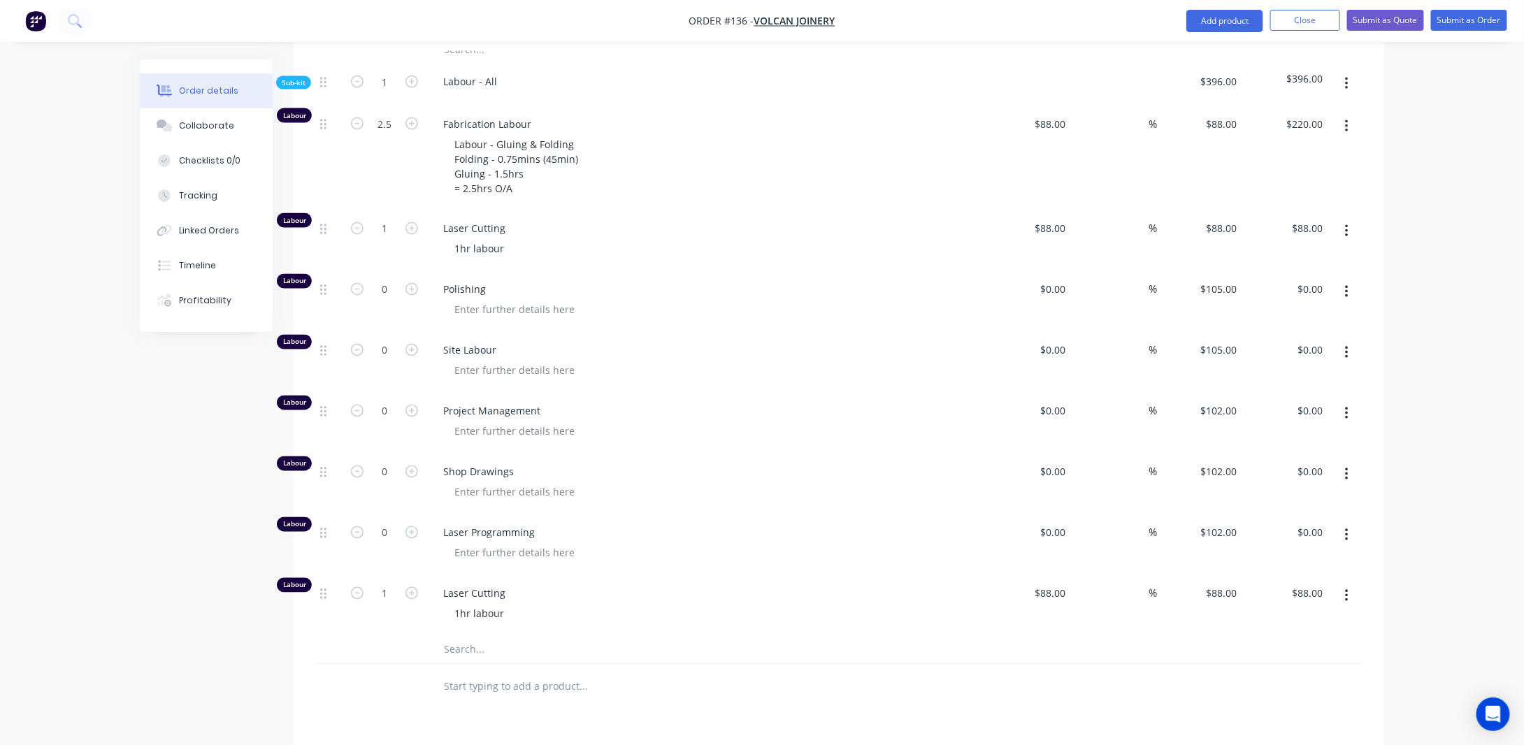
drag, startPoint x: 319, startPoint y: 608, endPoint x: 320, endPoint y: 637, distance: 29.4
click at [317, 617] on div at bounding box center [328, 605] width 28 height 61
click at [328, 609] on div at bounding box center [328, 605] width 28 height 61
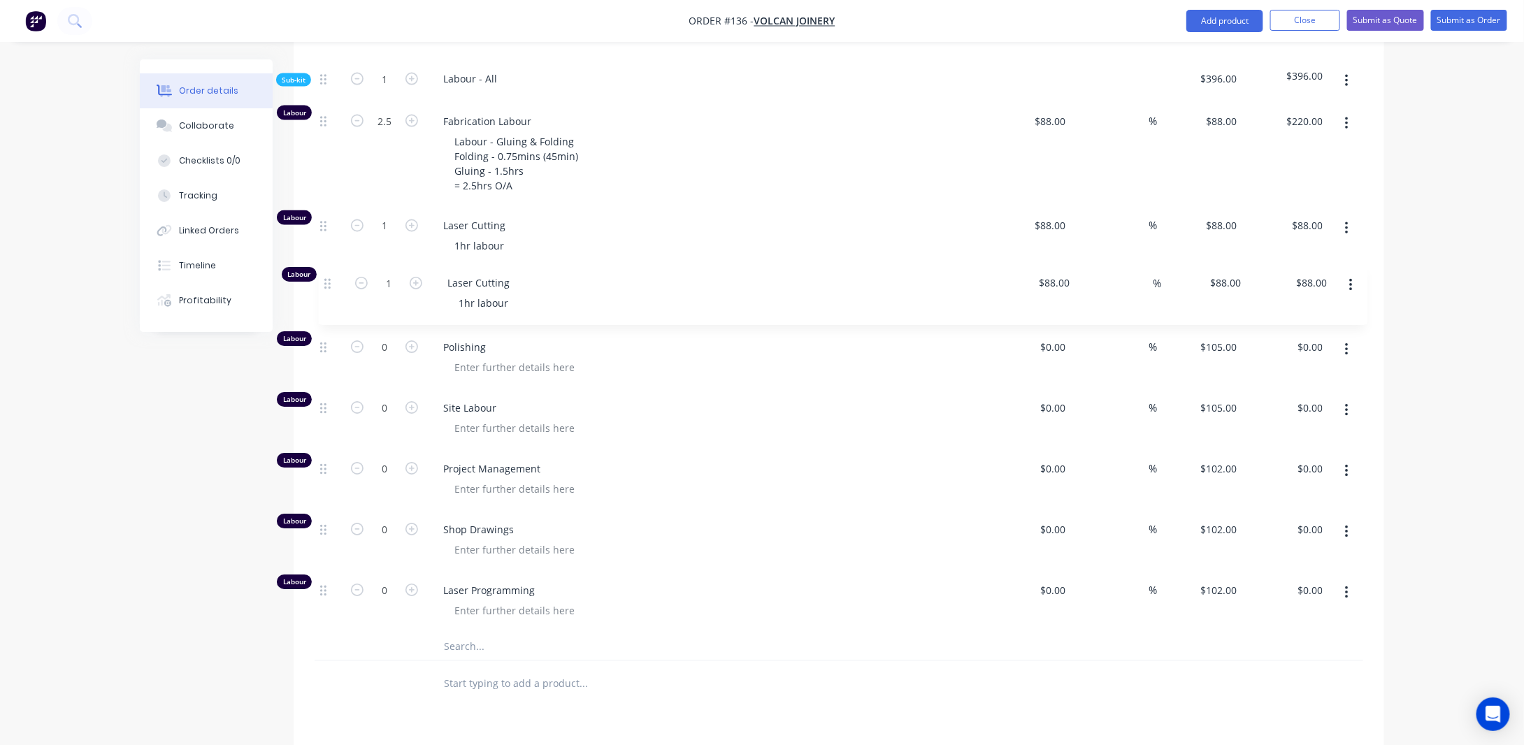
drag, startPoint x: 322, startPoint y: 605, endPoint x: 328, endPoint y: 280, distance: 325.7
click at [328, 279] on div "Labour 2.5 Fabrication Labour Labour - Gluing & Folding Folding - 0.75mins (45m…" at bounding box center [838, 368] width 1048 height 530
click at [556, 294] on span "Laser Cutting" at bounding box center [711, 287] width 537 height 15
click at [517, 294] on span "Laser Cutting" at bounding box center [711, 287] width 537 height 15
click at [507, 294] on span "Laser Cutting" at bounding box center [711, 287] width 537 height 15
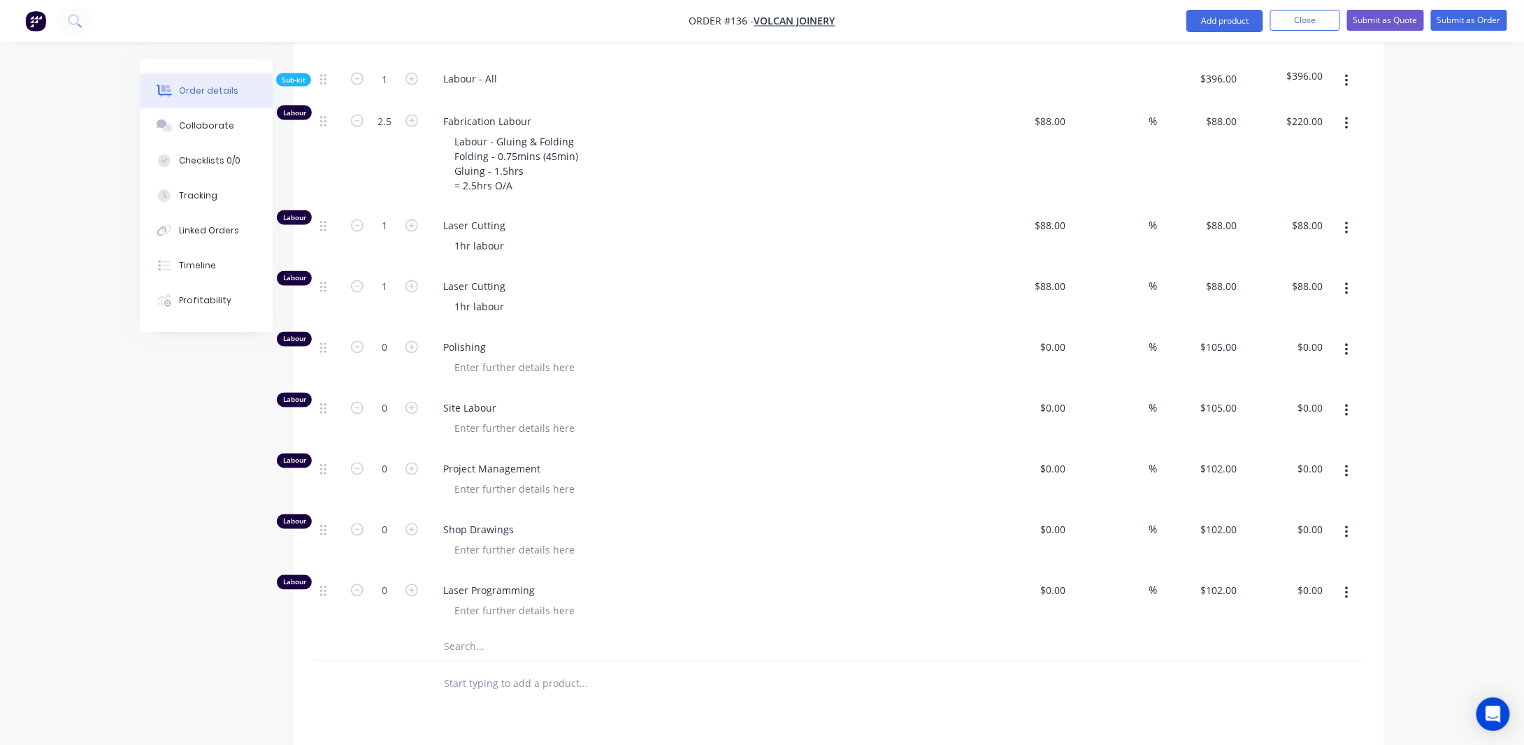
click at [503, 294] on span "Laser Cutting" at bounding box center [711, 287] width 537 height 15
click at [500, 294] on span "Laser Cutting" at bounding box center [711, 287] width 537 height 15
click at [486, 317] on div "1hr labour" at bounding box center [479, 307] width 72 height 20
click at [502, 294] on span "Laser Cutting" at bounding box center [711, 287] width 537 height 15
click at [490, 294] on span "Laser Cutting" at bounding box center [711, 287] width 537 height 15
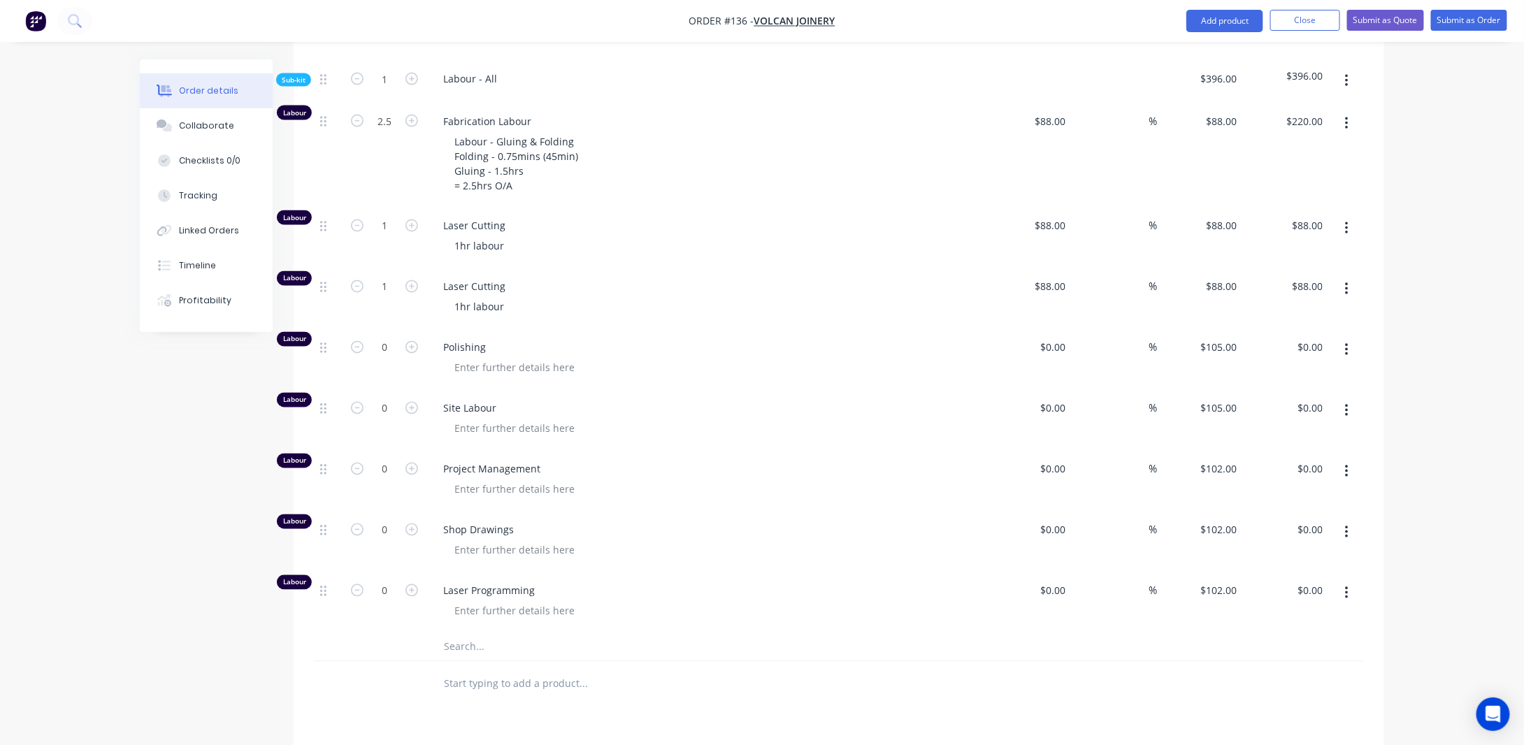
click at [460, 294] on span "Laser Cutting" at bounding box center [711, 287] width 537 height 15
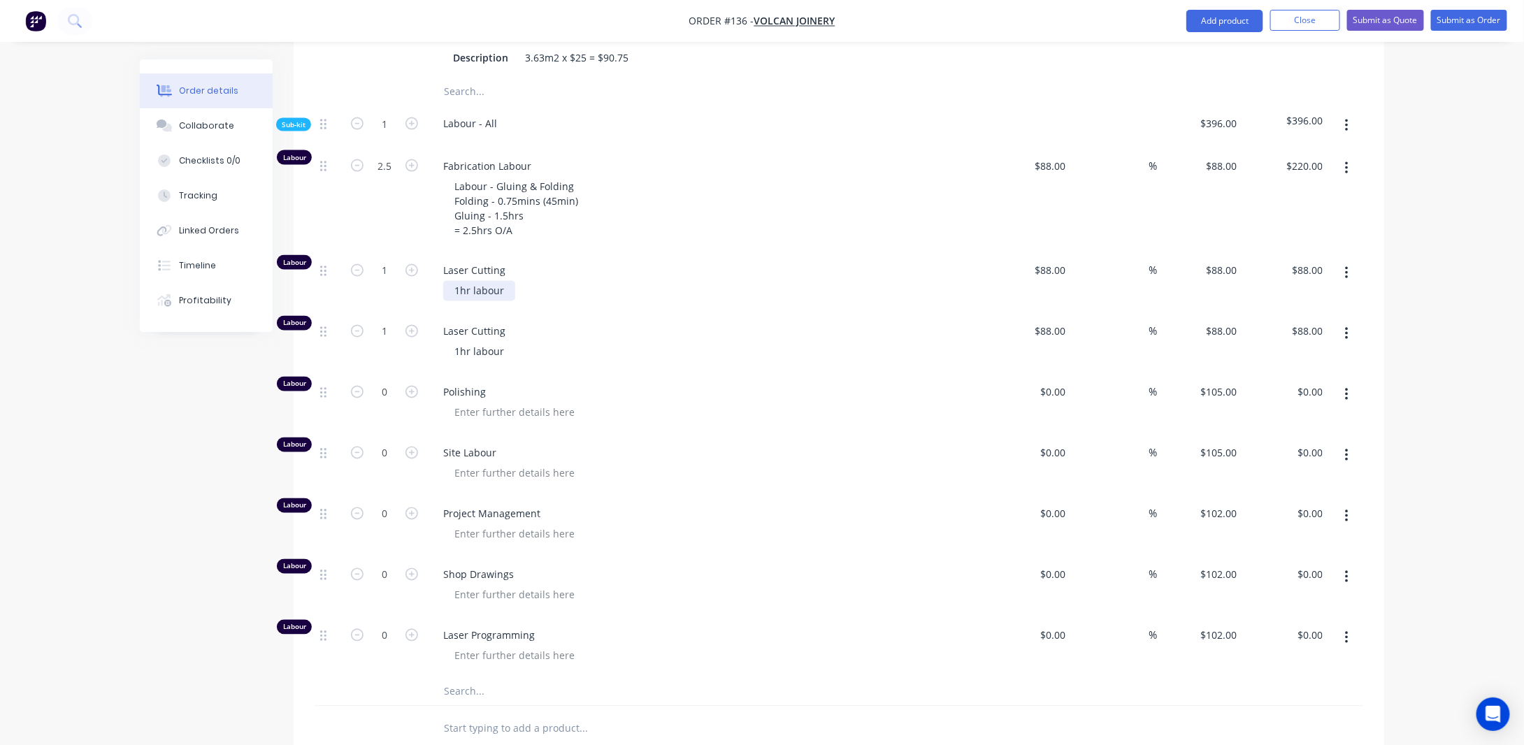
scroll to position [1043, 0]
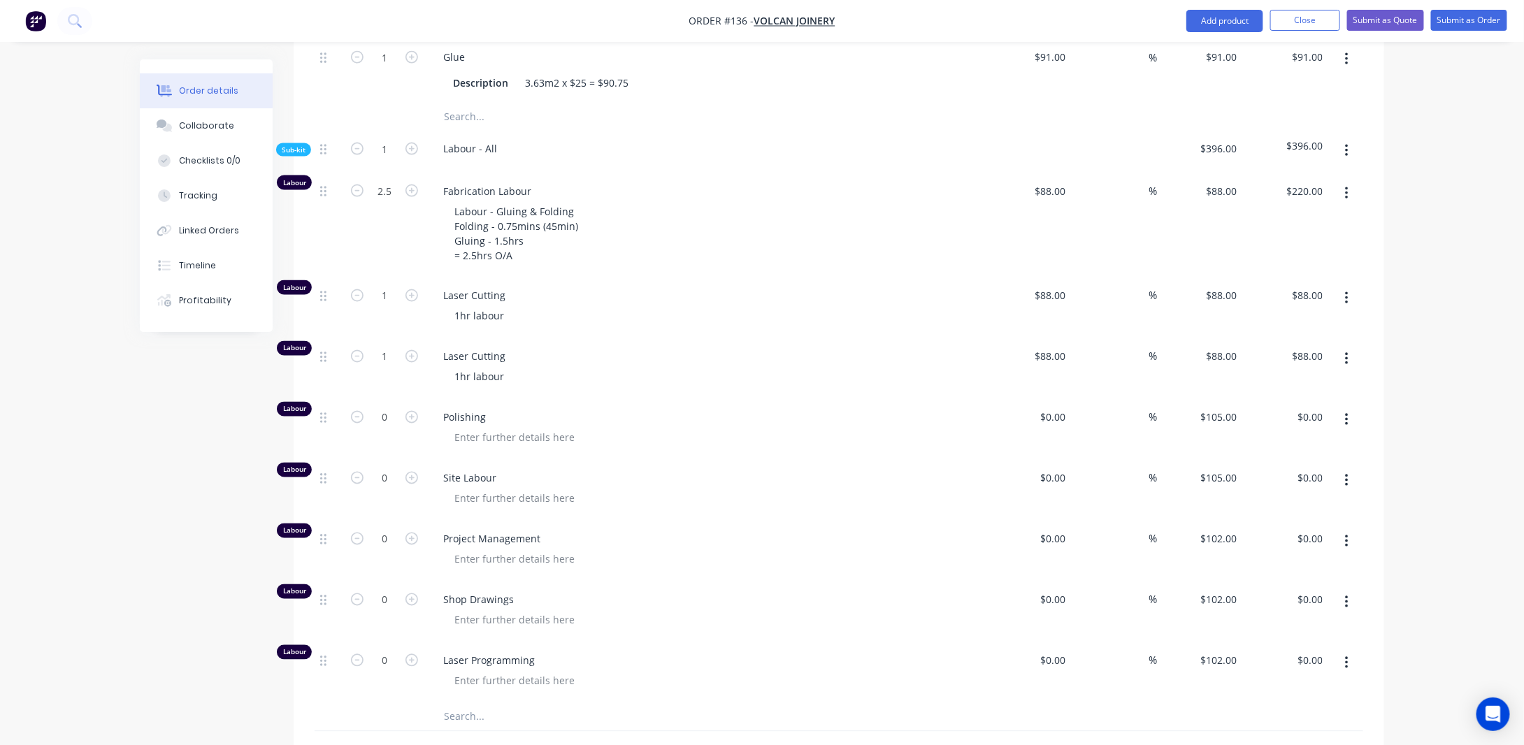
click at [1352, 369] on button "button" at bounding box center [1346, 359] width 33 height 25
click at [506, 386] on div "1hr labour" at bounding box center [479, 377] width 72 height 20
drag, startPoint x: 508, startPoint y: 391, endPoint x: 449, endPoint y: 391, distance: 59.4
click at [449, 387] on div "1hr labour" at bounding box center [479, 377] width 72 height 20
drag, startPoint x: 1054, startPoint y: 364, endPoint x: 1065, endPoint y: 370, distance: 12.5
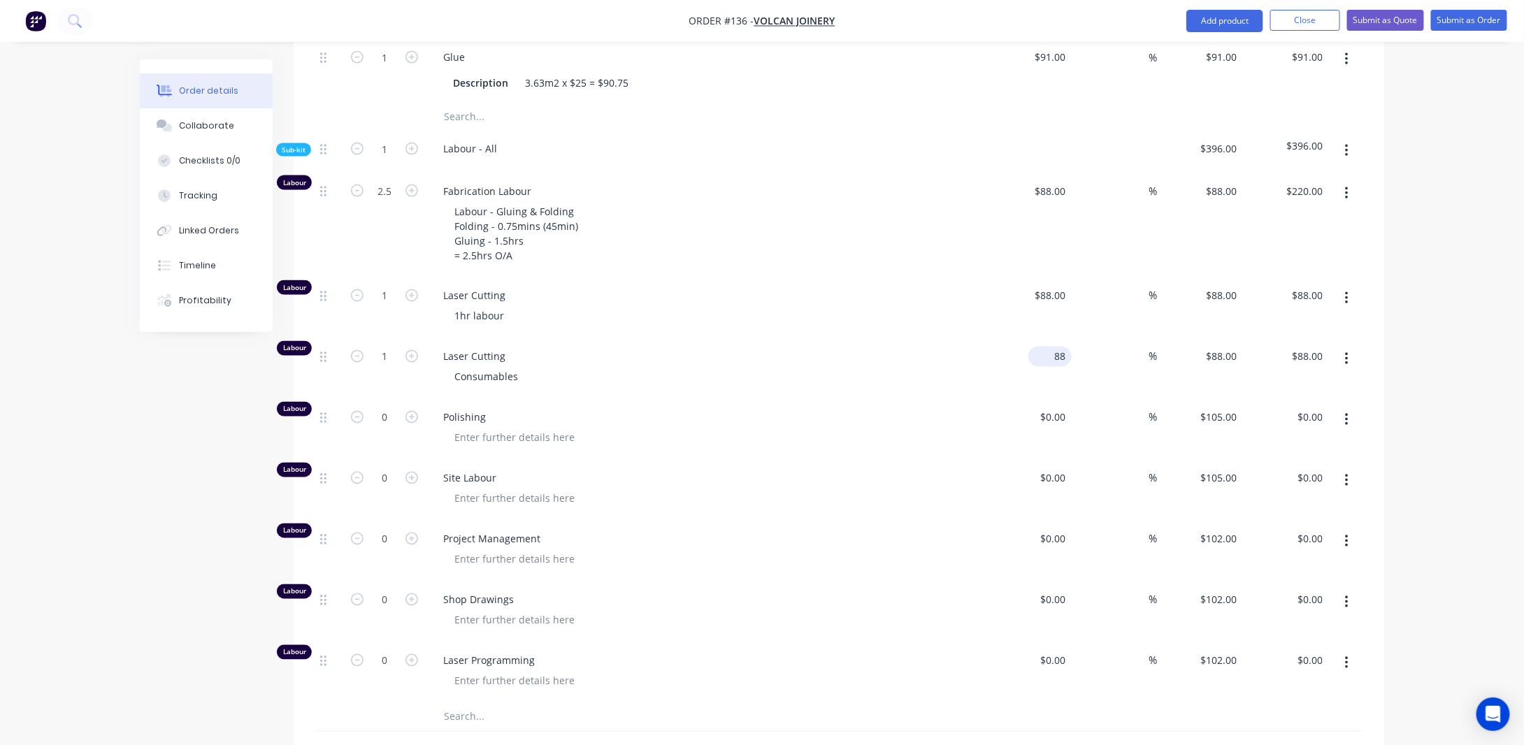
click at [1054, 366] on input "88" at bounding box center [1053, 357] width 38 height 20
type input "$30.00"
click at [215, 486] on div "Created by [PERSON_NAME] Created [DATE] Required [DATE] Assigned to Add team me…" at bounding box center [762, 75] width 1244 height 2118
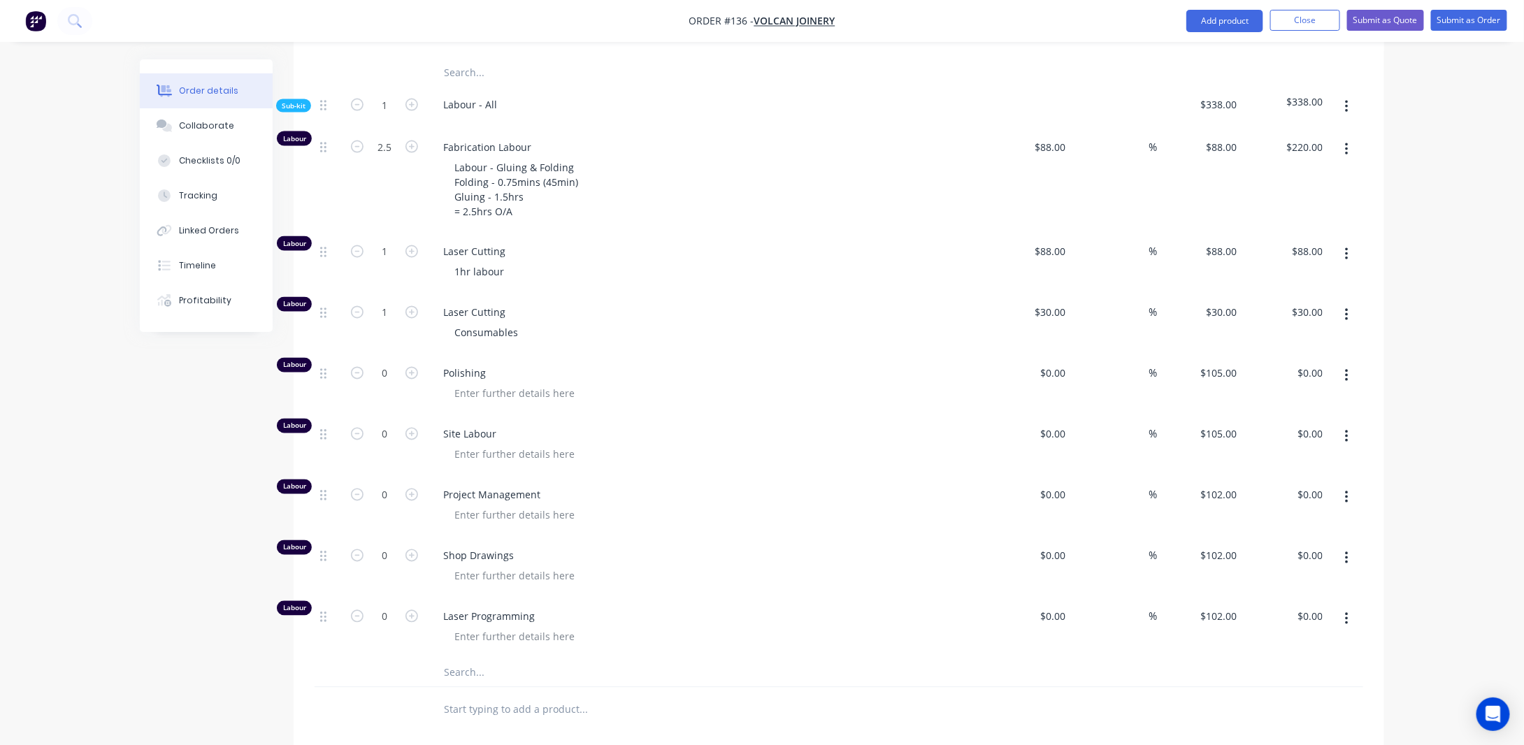
scroll to position [1113, 0]
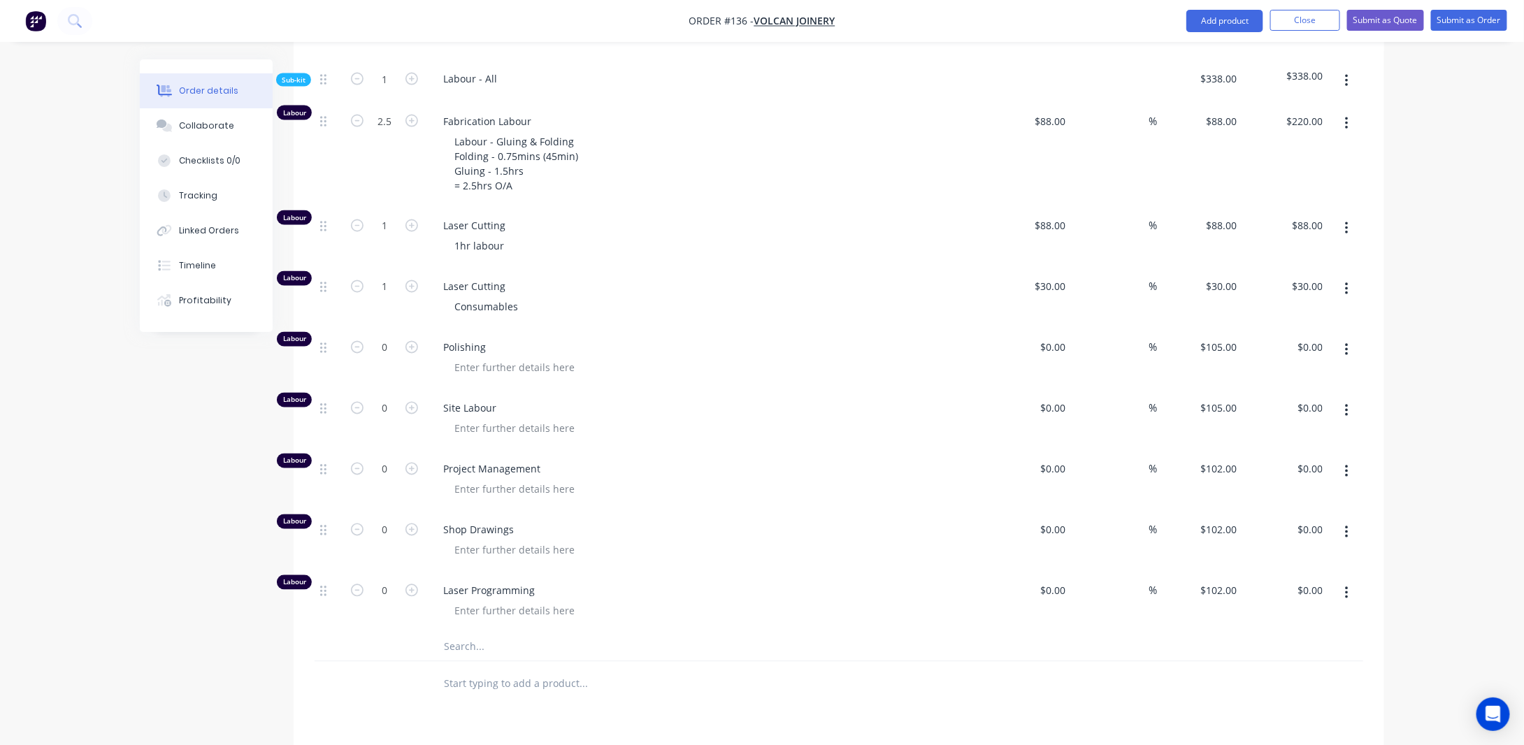
click at [1346, 419] on icon "button" at bounding box center [1346, 410] width 3 height 15
click at [1293, 514] on div "Delete" at bounding box center [1297, 503] width 108 height 20
click at [391, 419] on input "0" at bounding box center [384, 408] width 36 height 21
type input "0.5"
type input "$51.00"
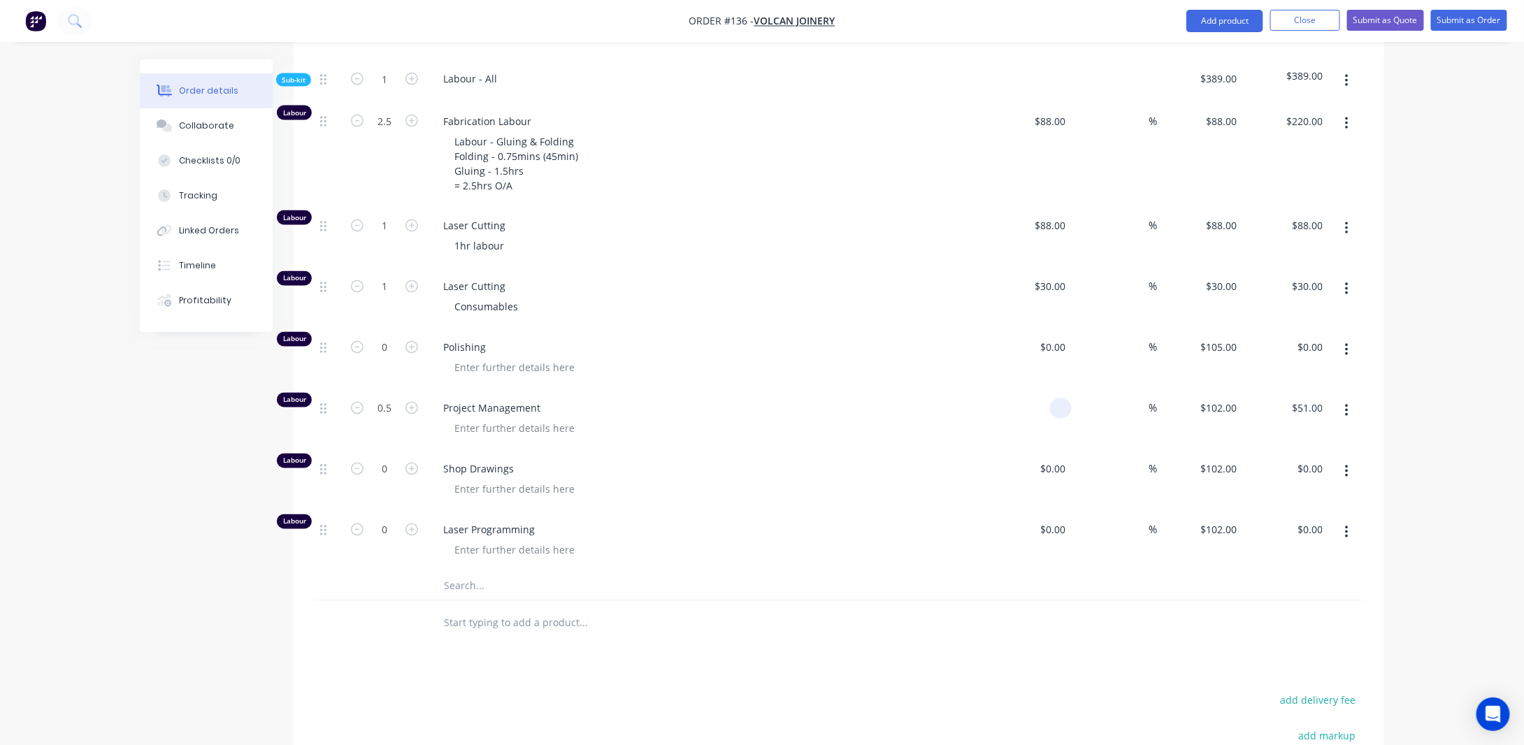
click at [1064, 416] on input at bounding box center [1063, 408] width 16 height 20
type input "$88.00"
type input "$44.00"
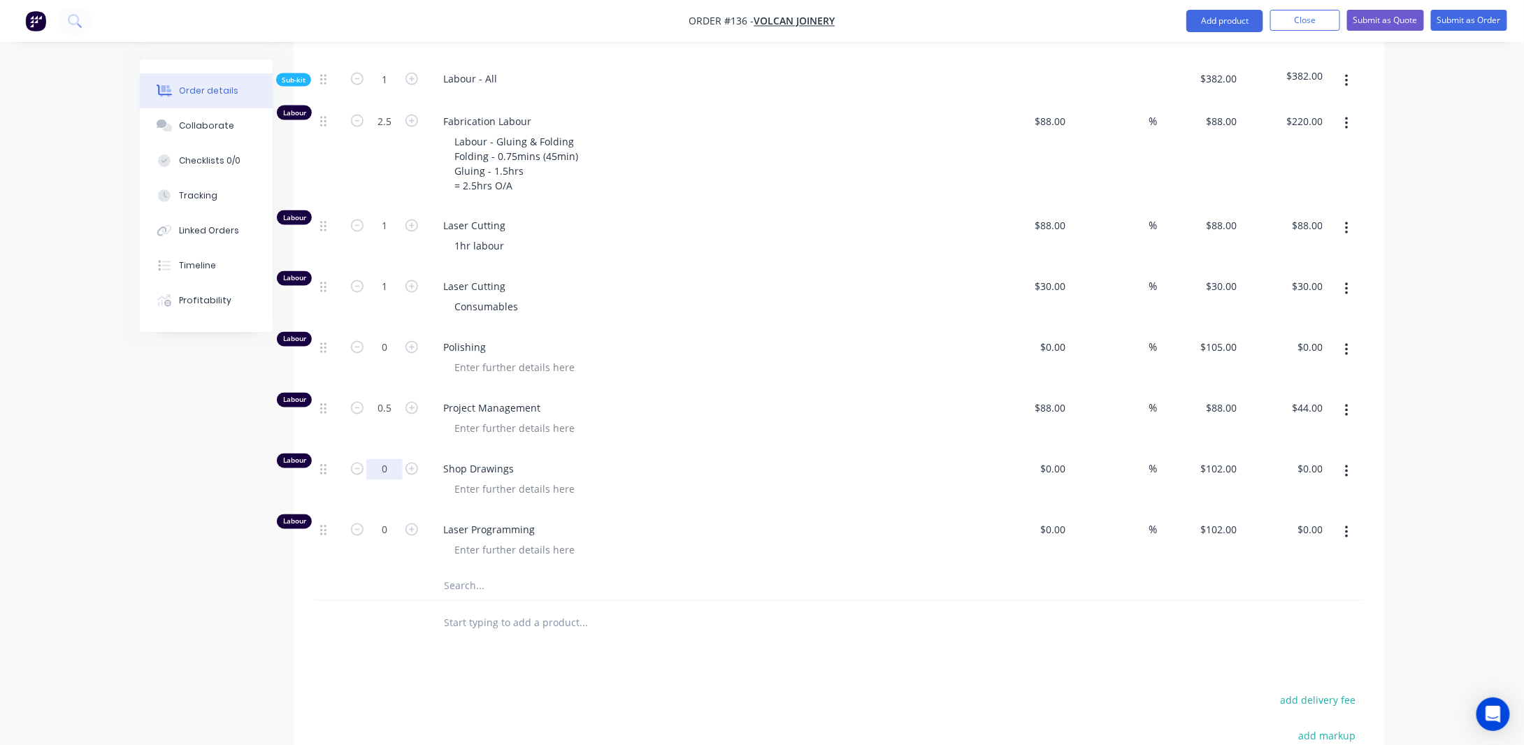
click at [389, 480] on input "0" at bounding box center [384, 469] width 36 height 21
click at [1342, 480] on button "button" at bounding box center [1346, 471] width 33 height 25
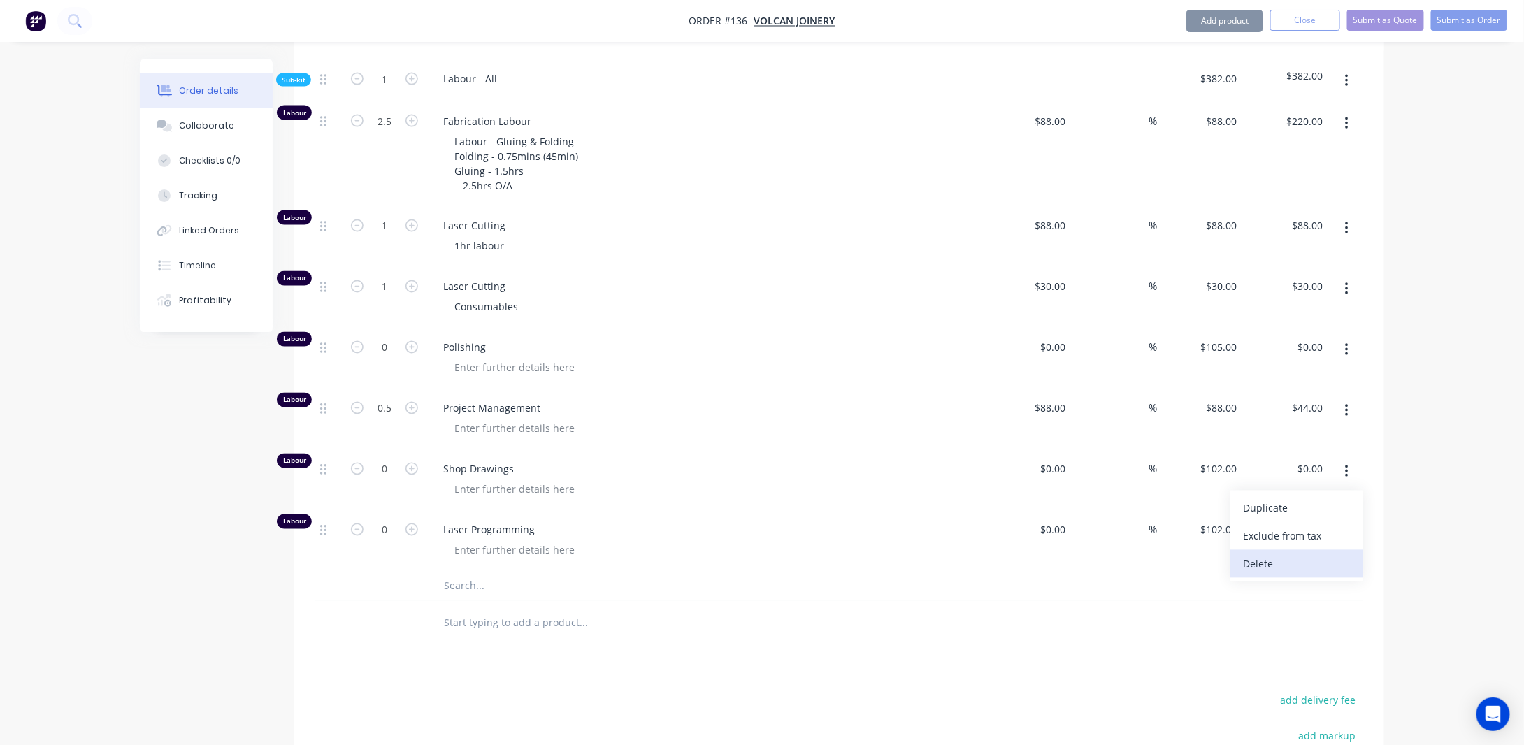
click at [1292, 574] on div "Delete" at bounding box center [1297, 564] width 108 height 20
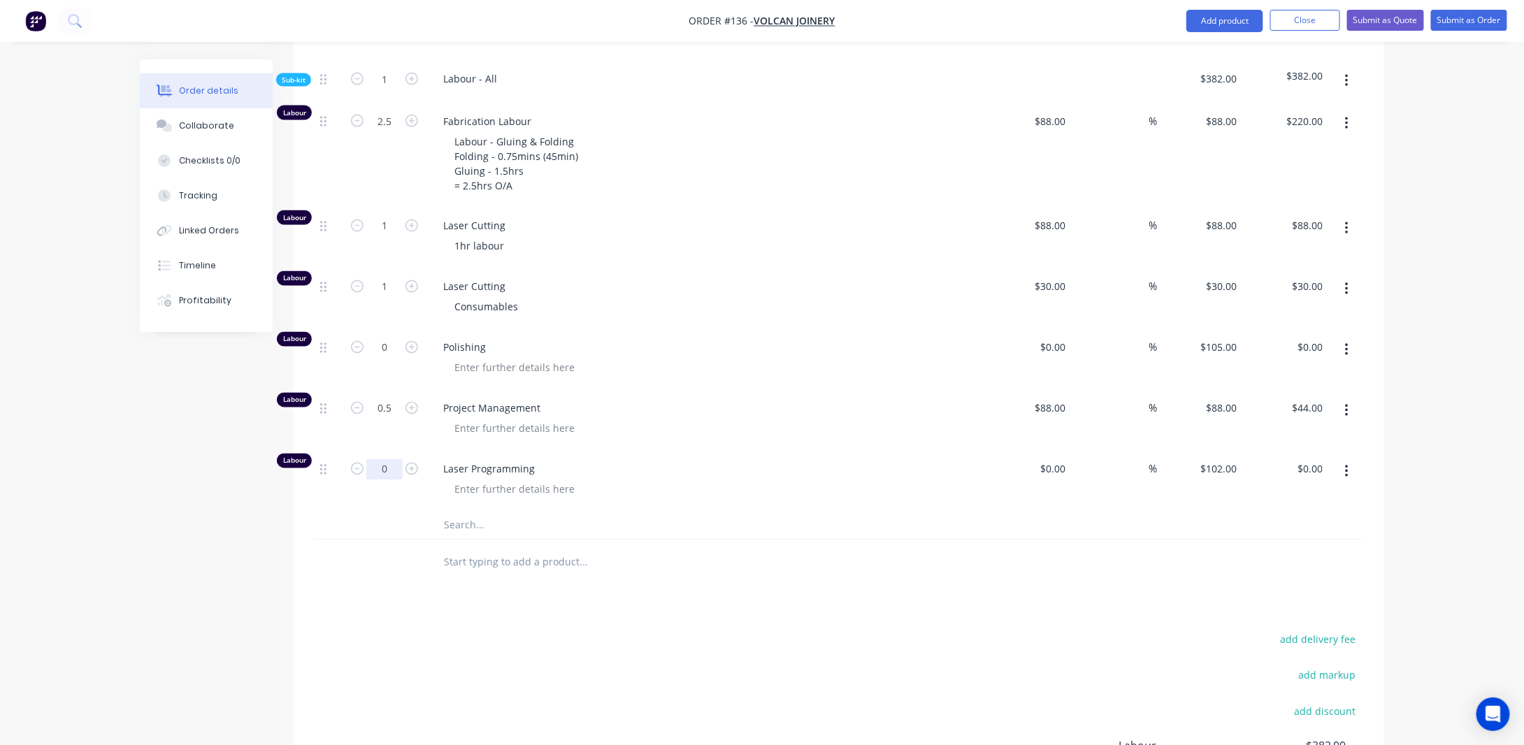
click at [391, 480] on input "0" at bounding box center [384, 469] width 36 height 21
click at [568, 500] on div at bounding box center [514, 489] width 143 height 20
click at [388, 478] on input "0" at bounding box center [384, 469] width 36 height 21
type input "1"
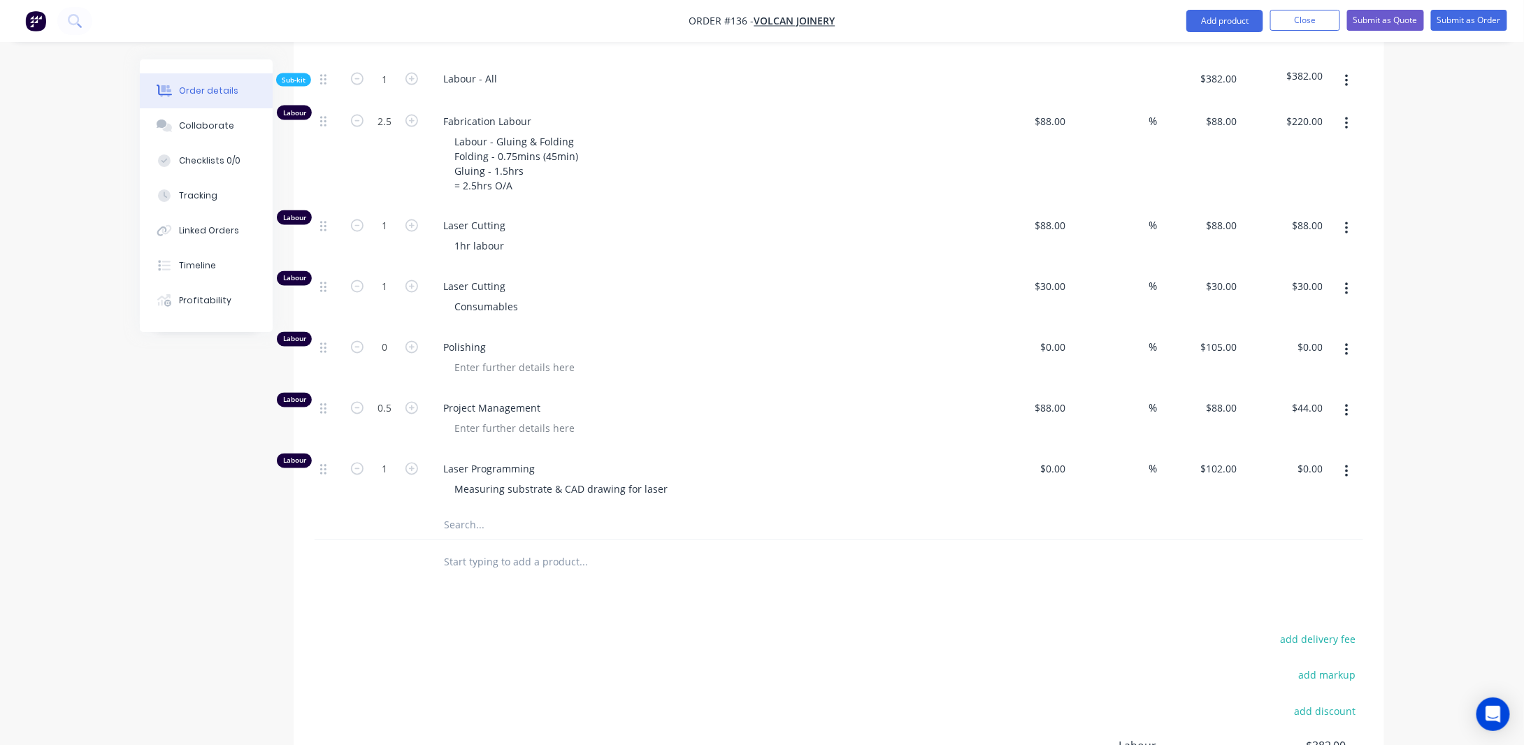
type input "$102.00"
click at [1062, 479] on input at bounding box center [1063, 469] width 16 height 20
type input "$88.00"
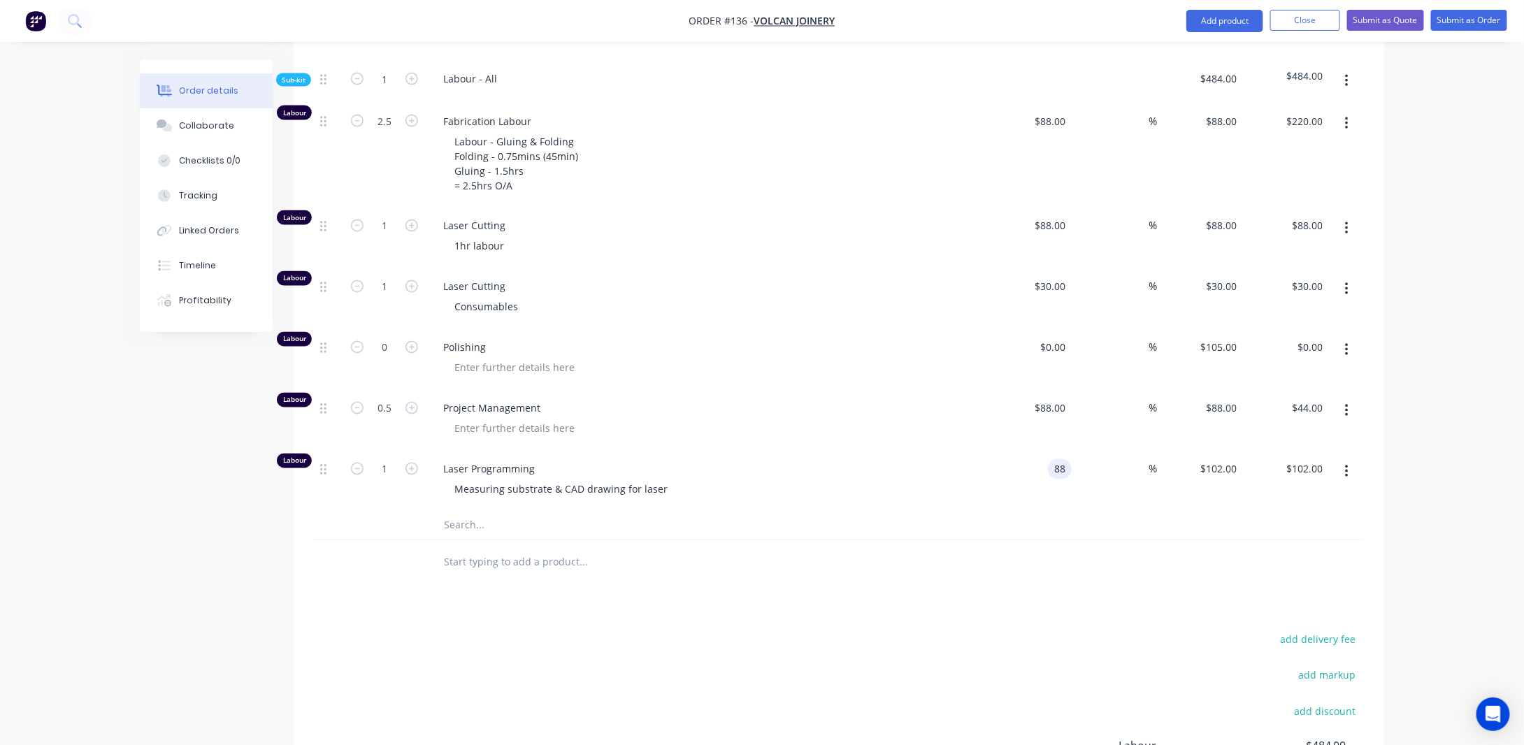
type input "$88.00"
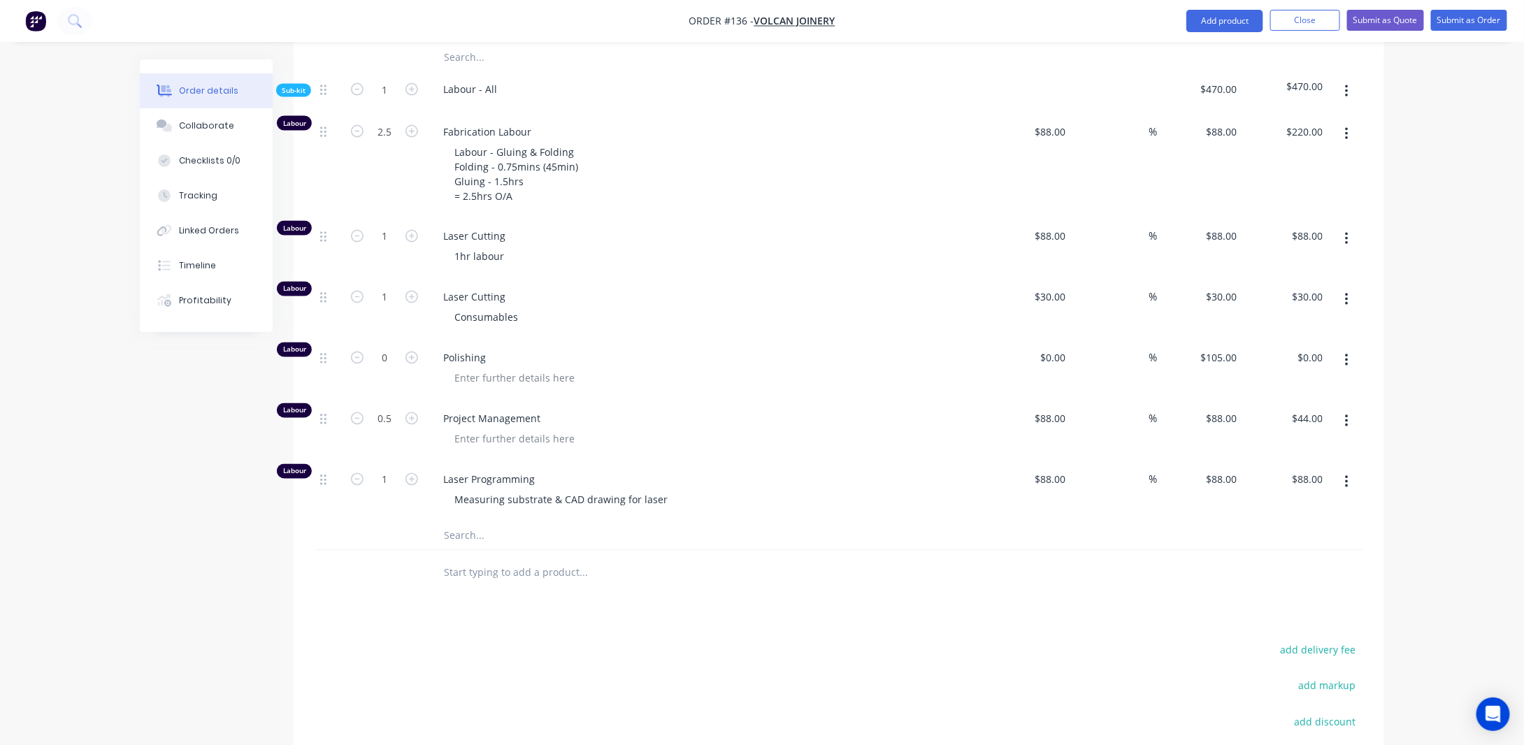
scroll to position [1043, 0]
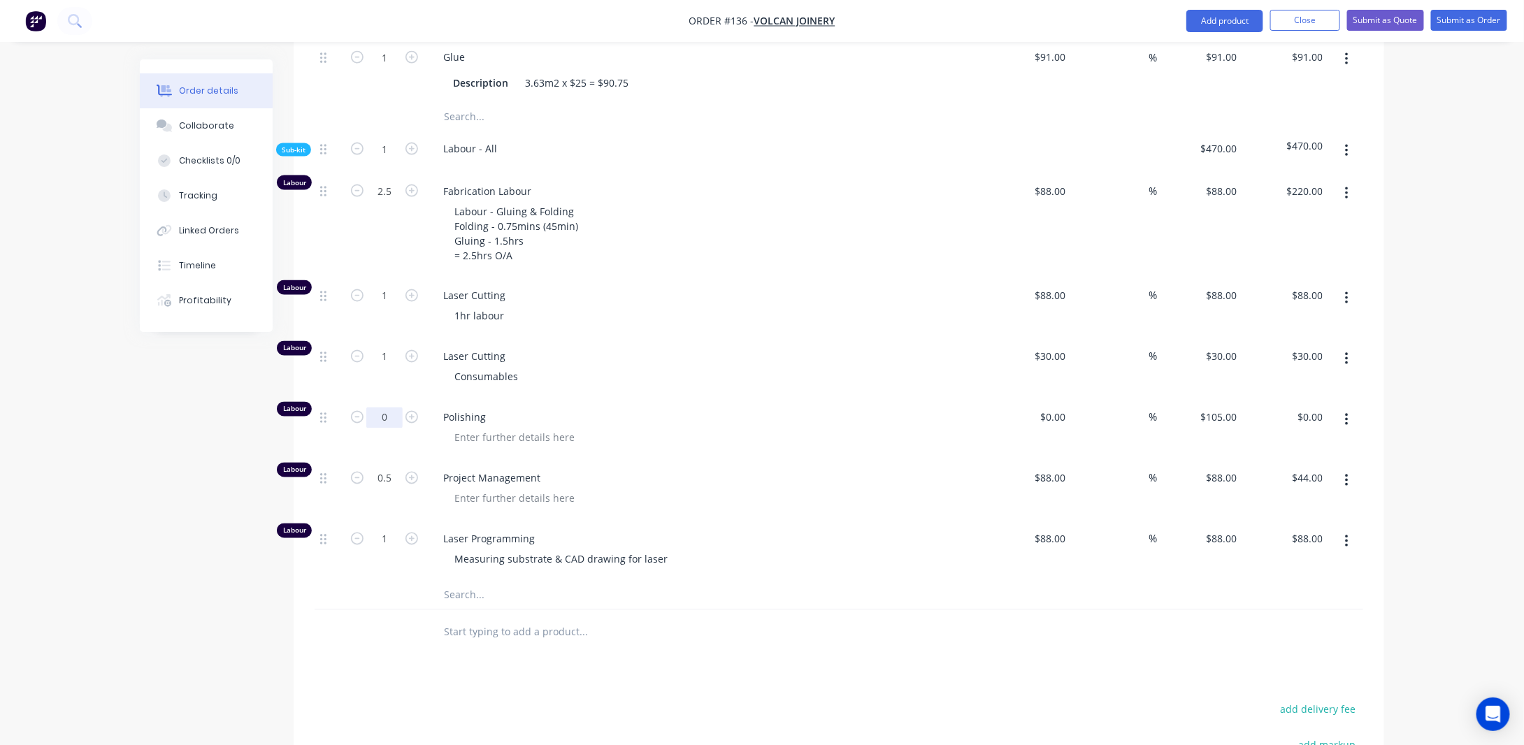
click at [386, 428] on input "0" at bounding box center [384, 417] width 36 height 21
type input "0.5"
type input "$52.50"
click at [1062, 428] on input at bounding box center [1063, 417] width 16 height 20
type input "$88.00"
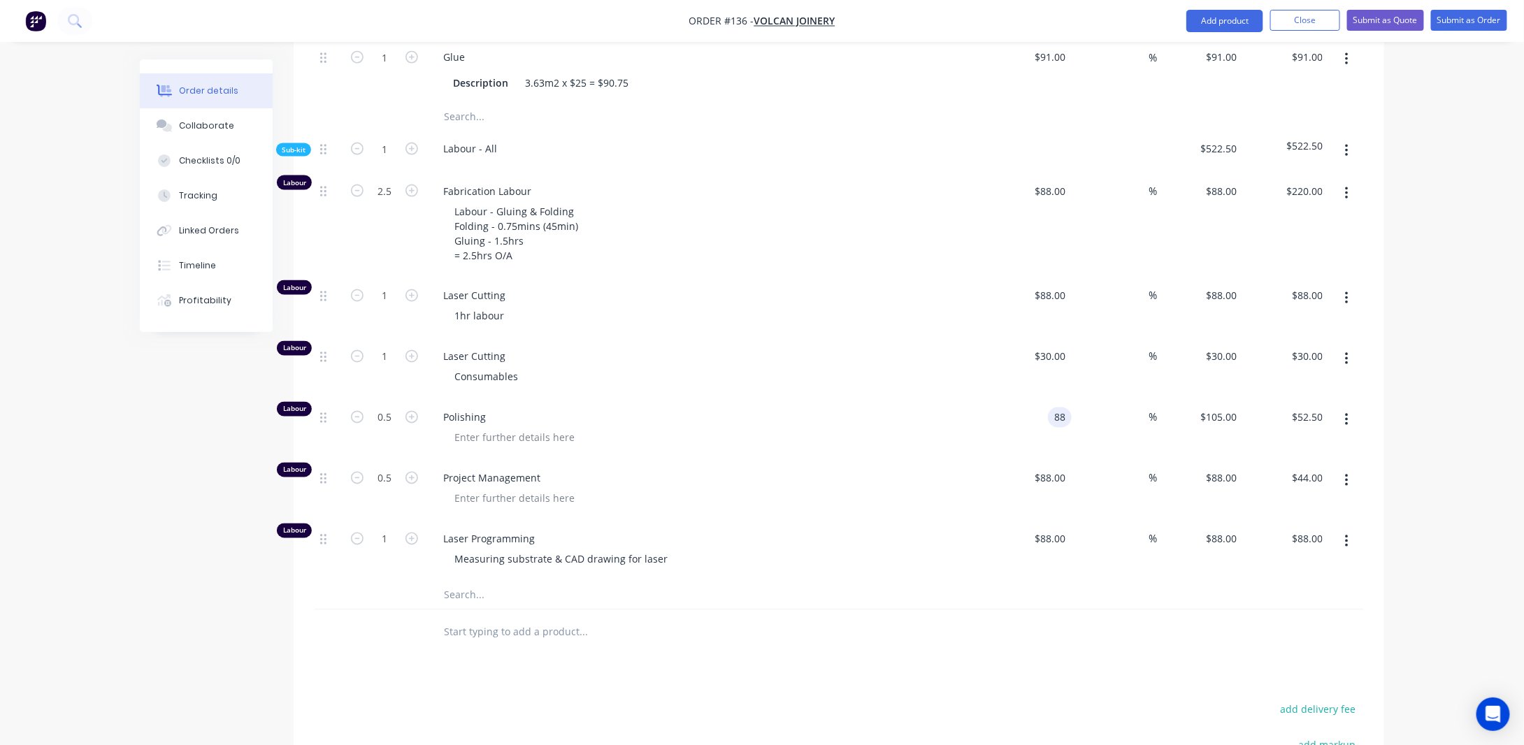
type input "$88.00"
type input "$44.00"
click at [505, 448] on div at bounding box center [514, 438] width 143 height 20
click at [191, 477] on div "Created by [PERSON_NAME] Created [DATE] Required [DATE] Assigned to Add team me…" at bounding box center [762, 14] width 1244 height 1996
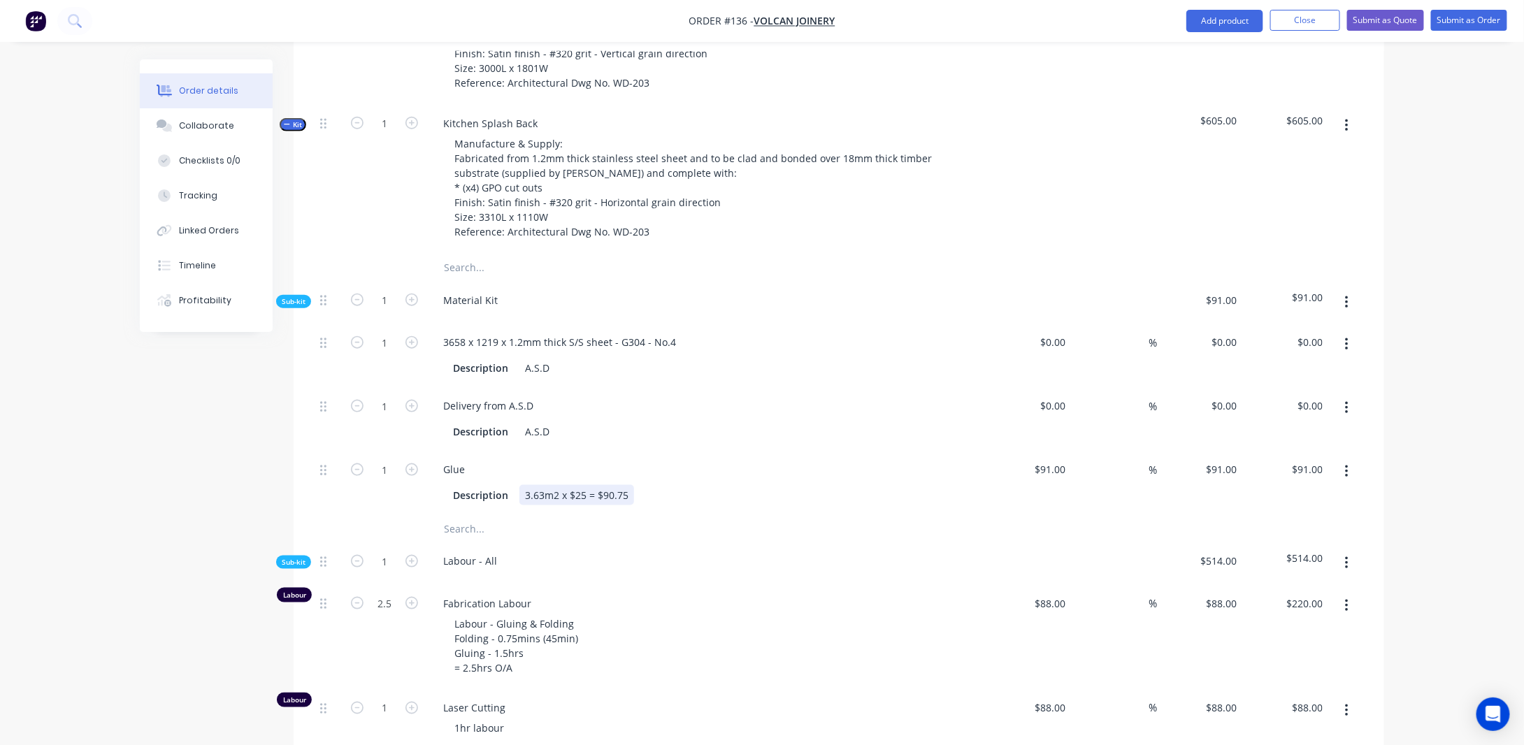
scroll to position [624, 0]
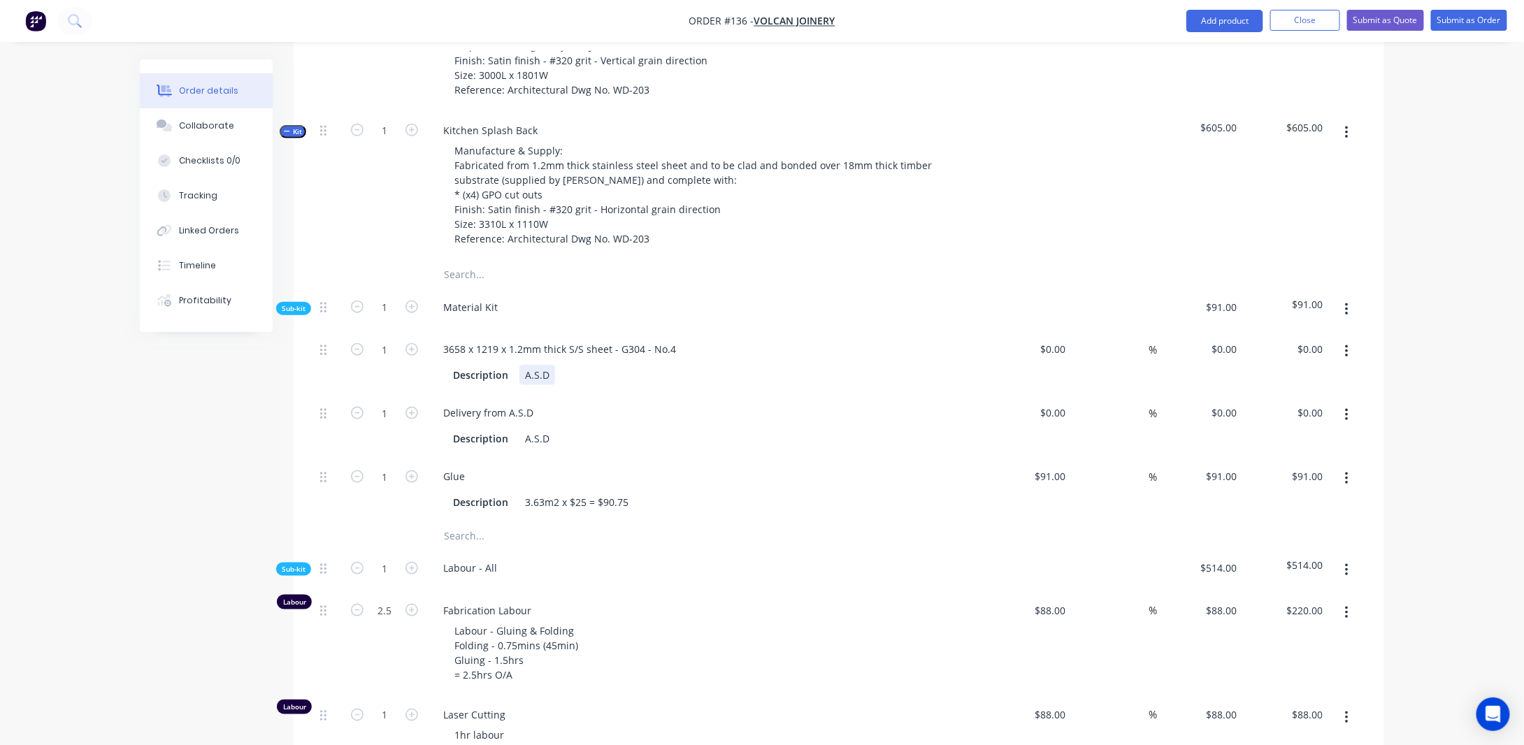
click at [547, 385] on div "A.S.D" at bounding box center [537, 375] width 36 height 20
click at [546, 449] on div "A.S.D" at bounding box center [537, 438] width 36 height 20
click at [106, 463] on div "Order details Collaborate Checklists 0/0 Tracking Linked Orders Timeline Profit…" at bounding box center [762, 403] width 1524 height 2055
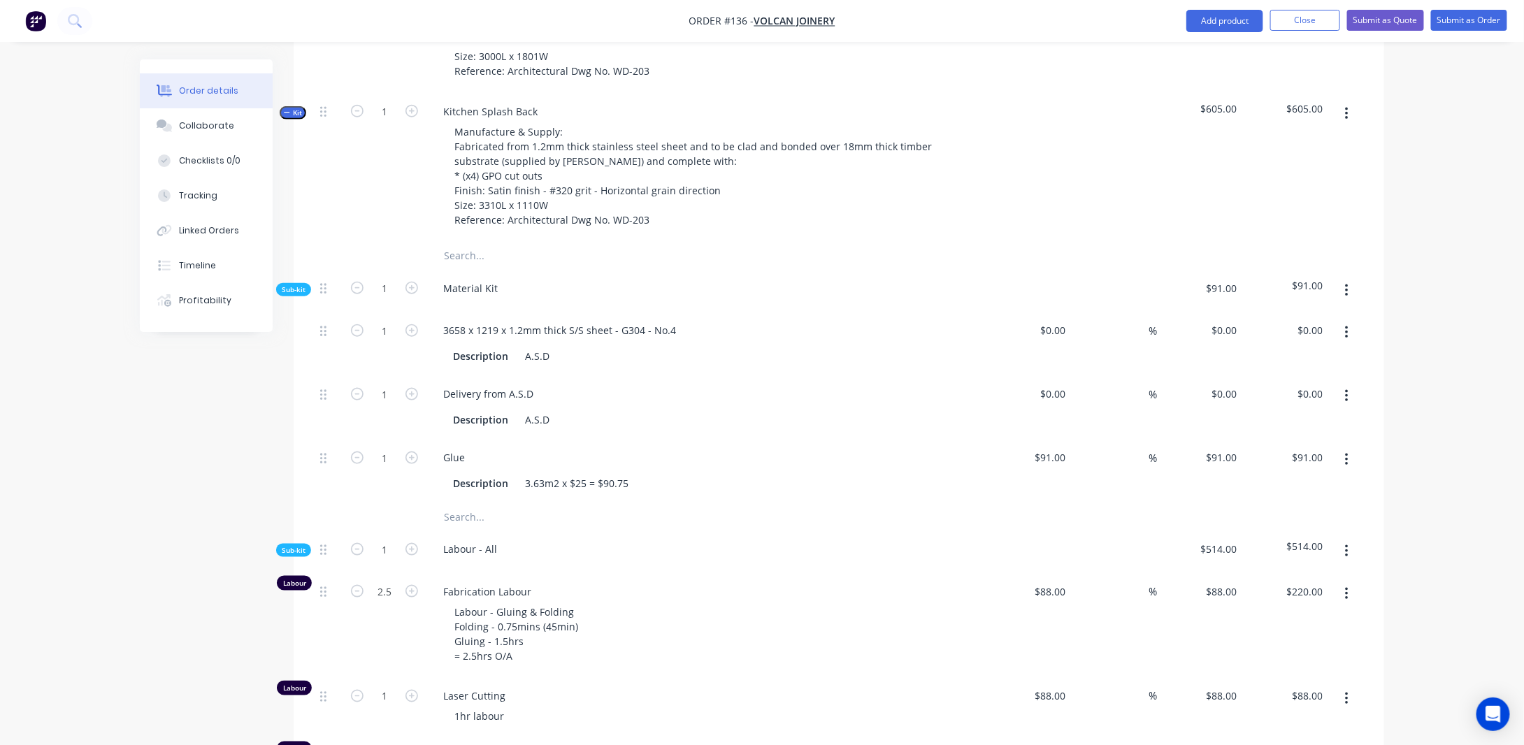
scroll to position [623, 0]
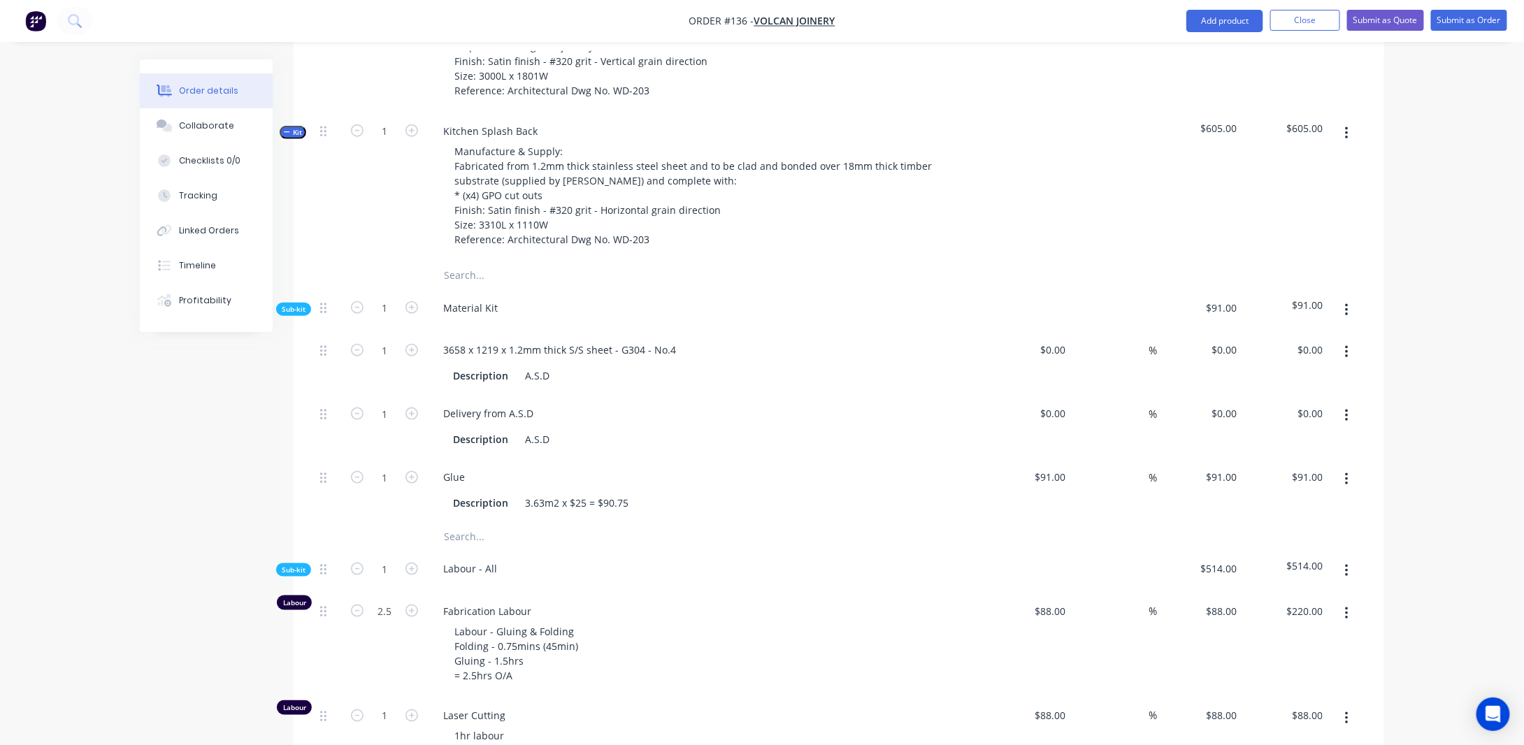
drag, startPoint x: 1401, startPoint y: 395, endPoint x: 1360, endPoint y: 389, distance: 40.9
click at [1401, 395] on div "Order details Collaborate Checklists 0/0 Tracking Linked Orders Timeline Profit…" at bounding box center [762, 404] width 1524 height 2055
click at [1065, 358] on input at bounding box center [1055, 350] width 32 height 20
type input "$187.00"
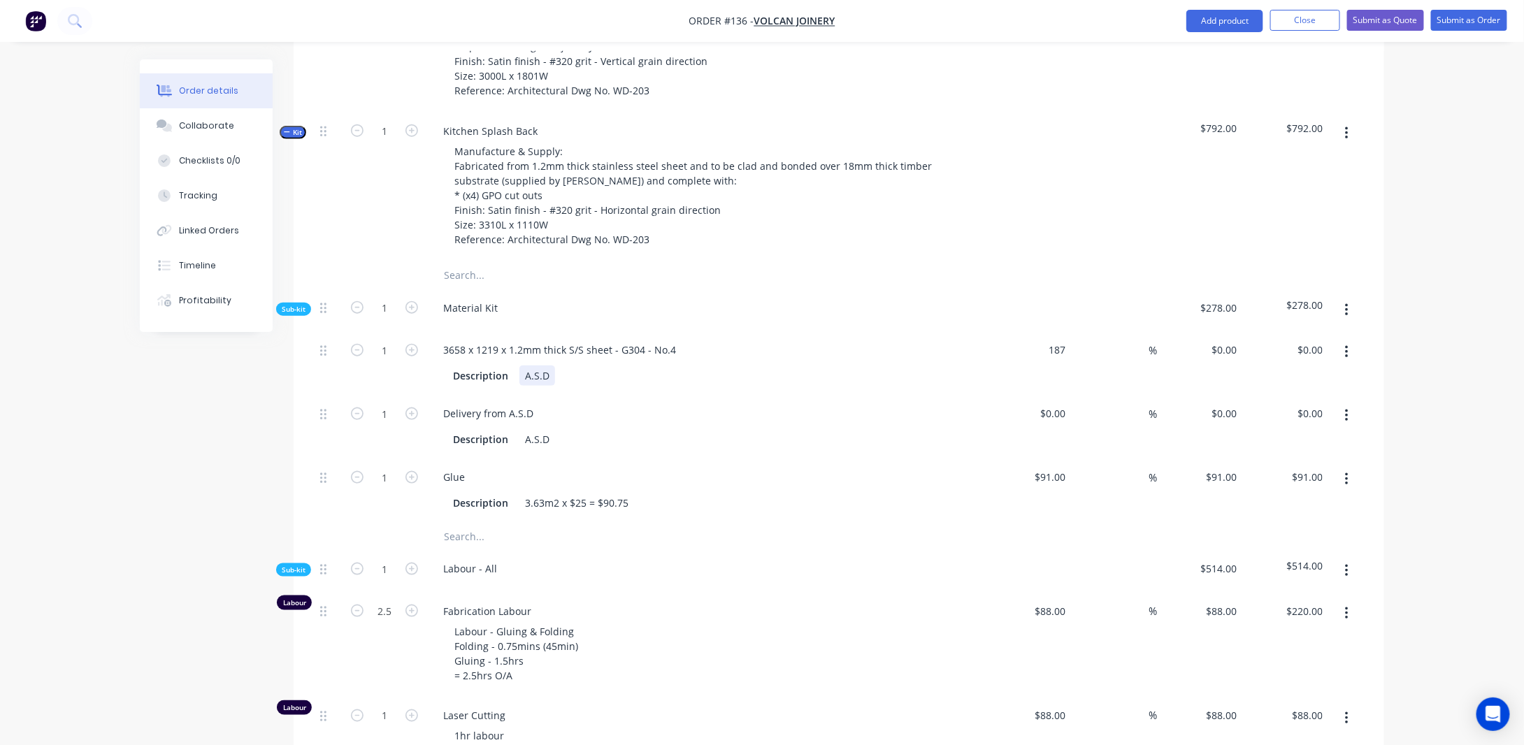
type input "$187.00"
click at [550, 386] on div "A.S.D" at bounding box center [537, 376] width 36 height 20
click at [1425, 371] on div "Order details Collaborate Checklists 0/0 Tracking Linked Orders Timeline Profit…" at bounding box center [762, 404] width 1524 height 2055
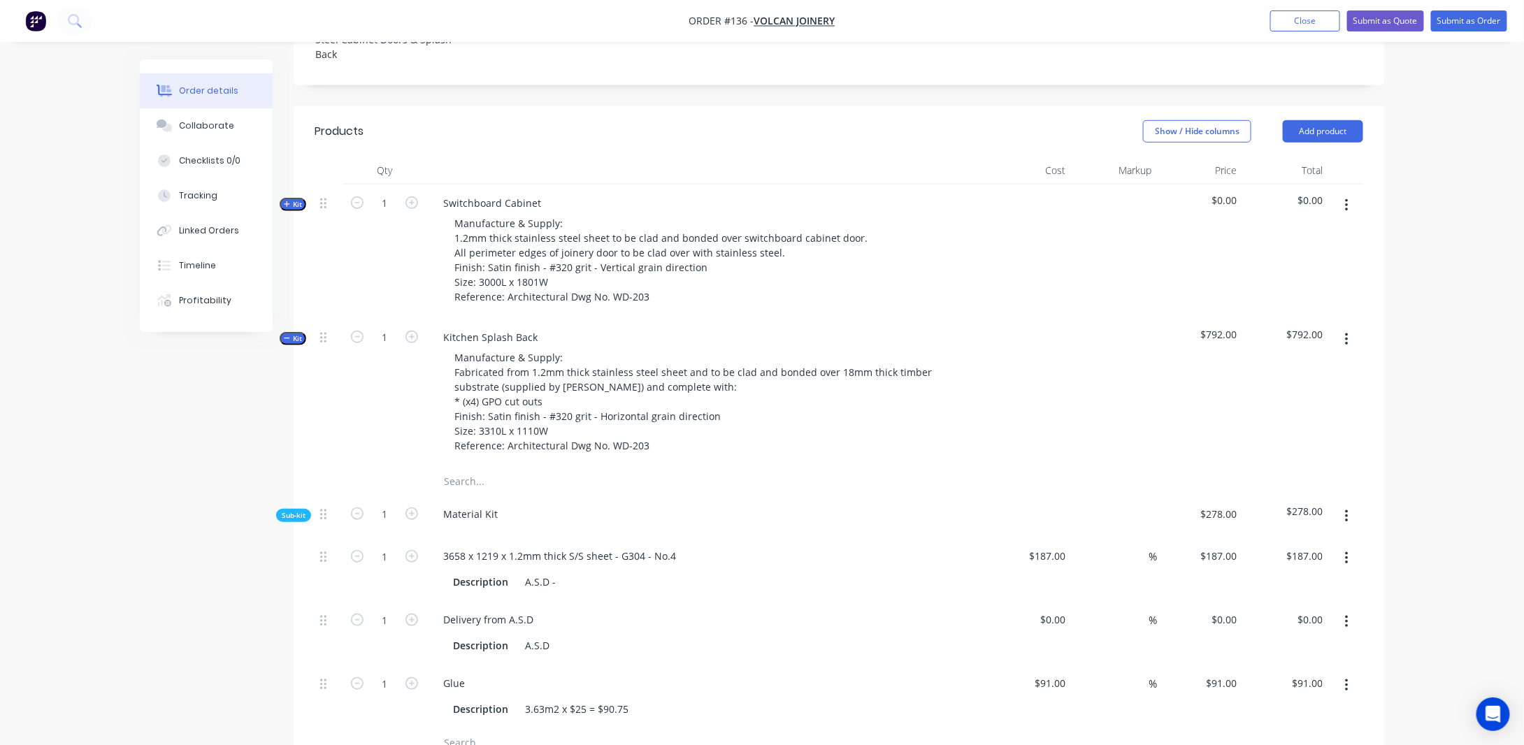
scroll to position [414, 0]
click at [284, 345] on icon "button" at bounding box center [287, 341] width 6 height 7
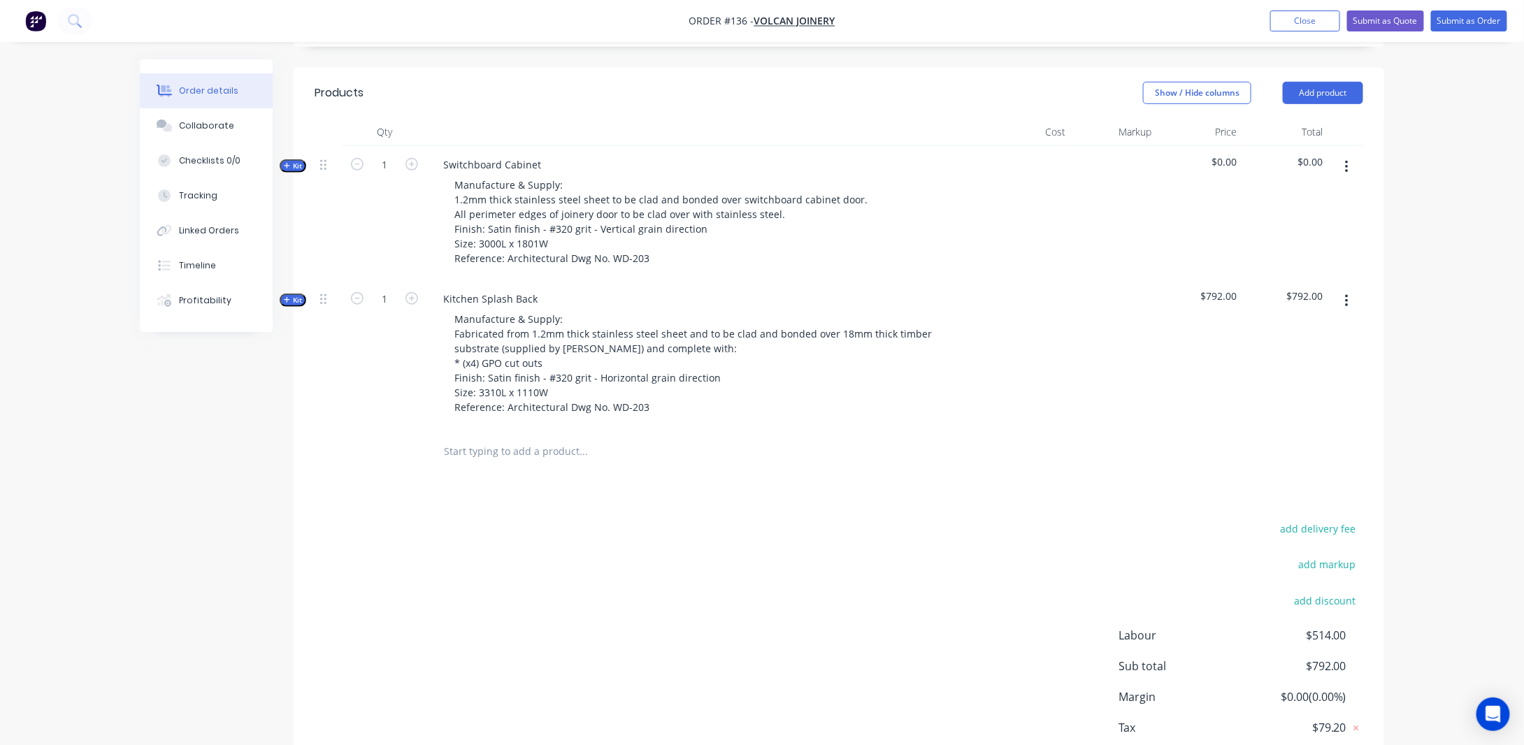
scroll to position [484, 0]
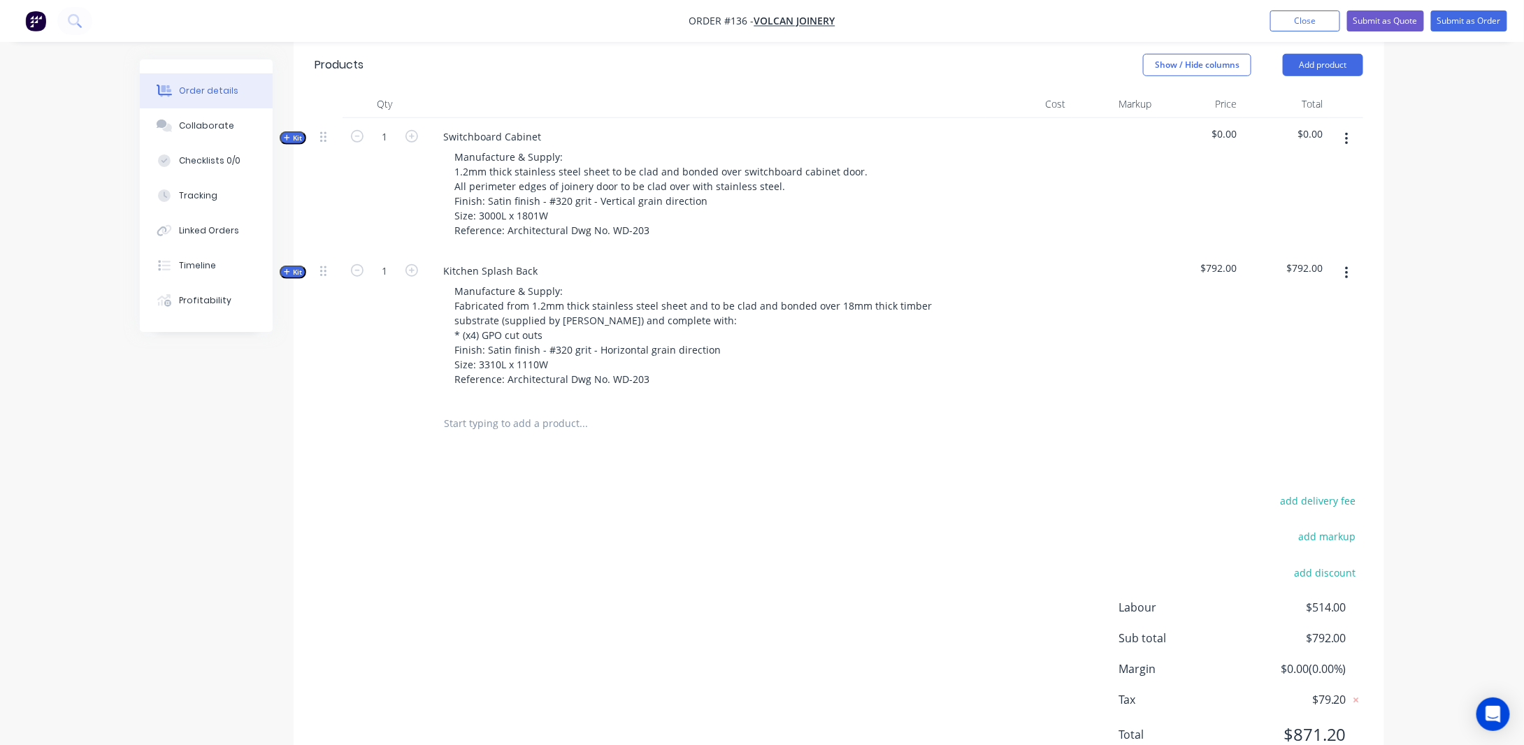
click at [1348, 152] on button "button" at bounding box center [1346, 138] width 33 height 25
click at [1242, 189] on button "Add product to kit" at bounding box center [1296, 175] width 133 height 28
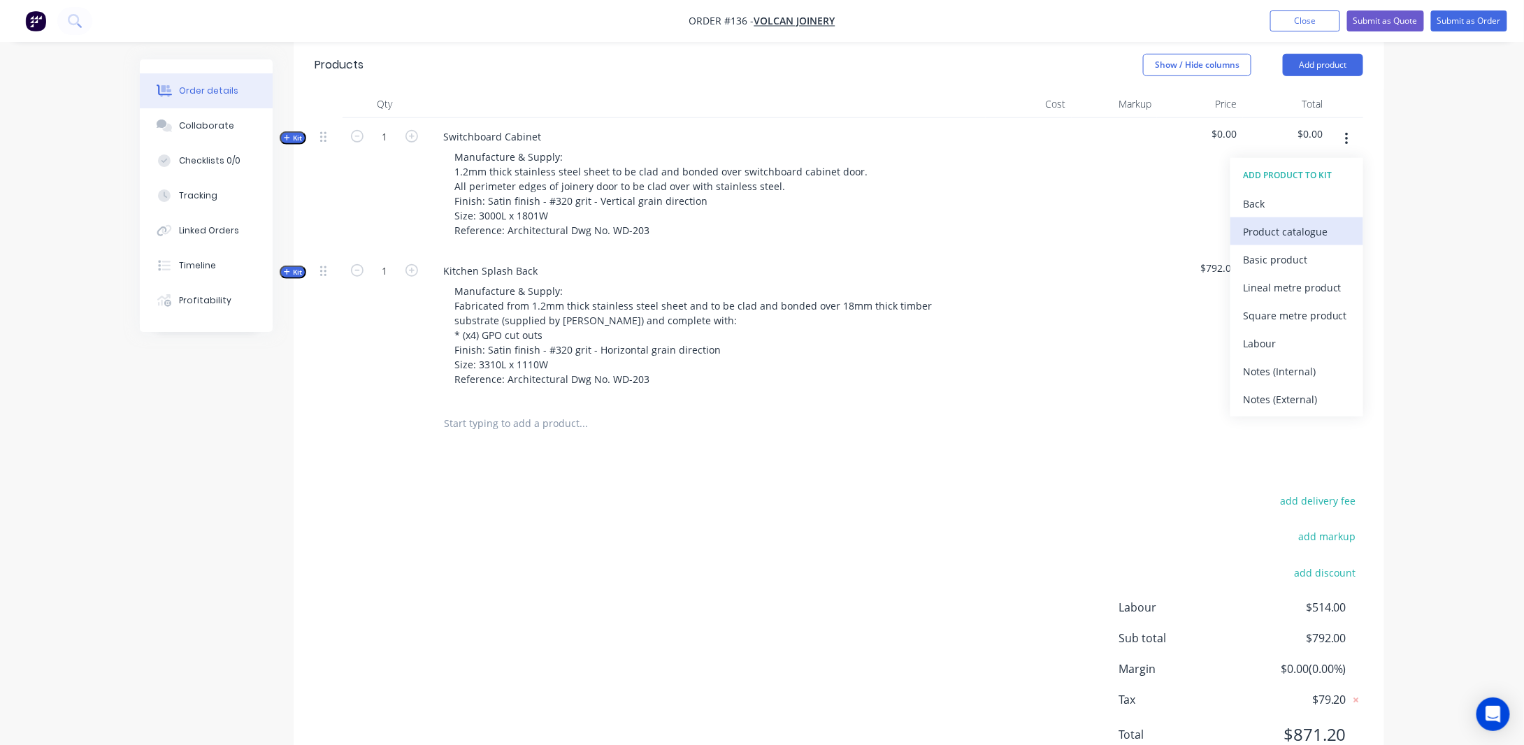
click at [1280, 242] on div "Product catalogue" at bounding box center [1297, 232] width 108 height 20
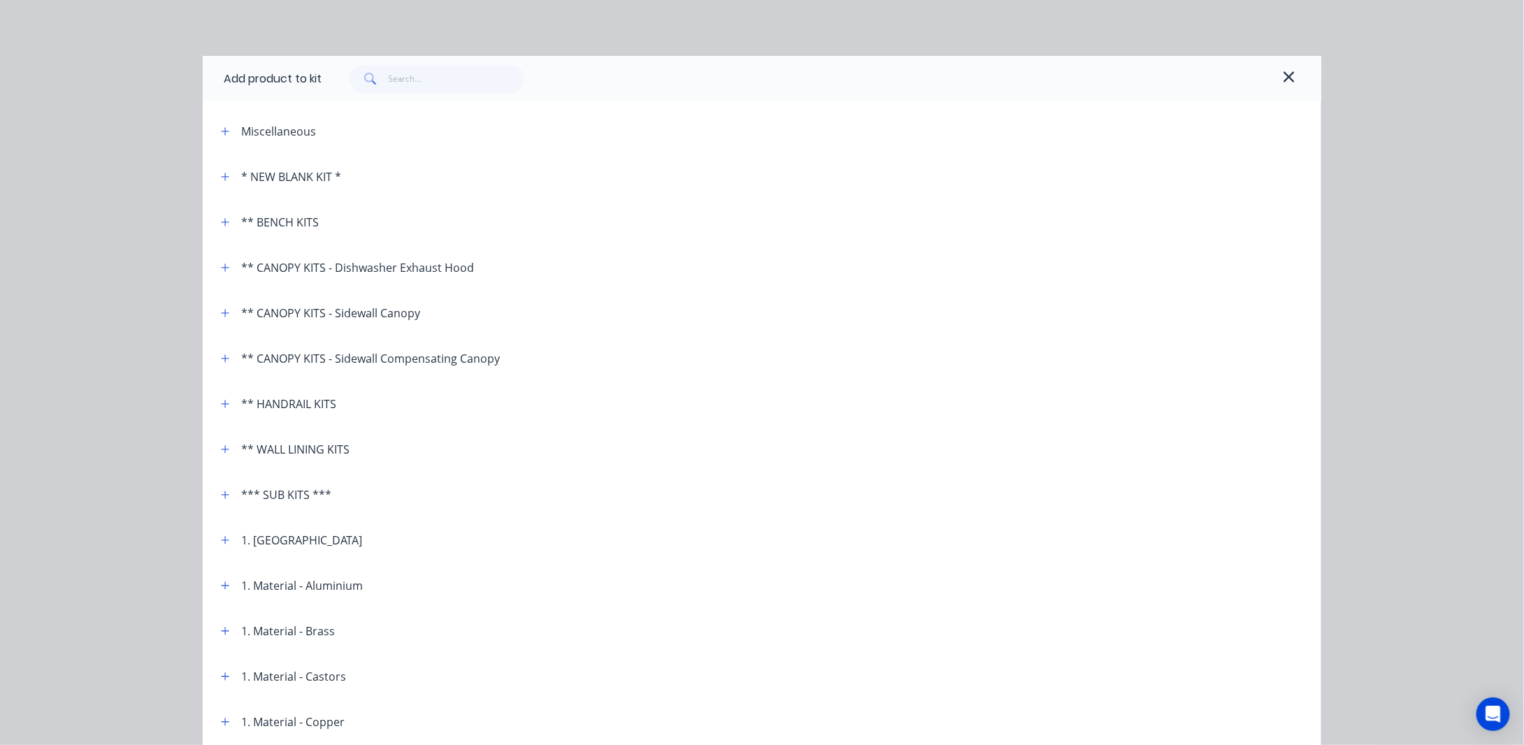
click at [266, 182] on div "* NEW BLANK KIT *" at bounding box center [291, 176] width 100 height 17
click at [222, 176] on icon "button" at bounding box center [226, 177] width 8 height 8
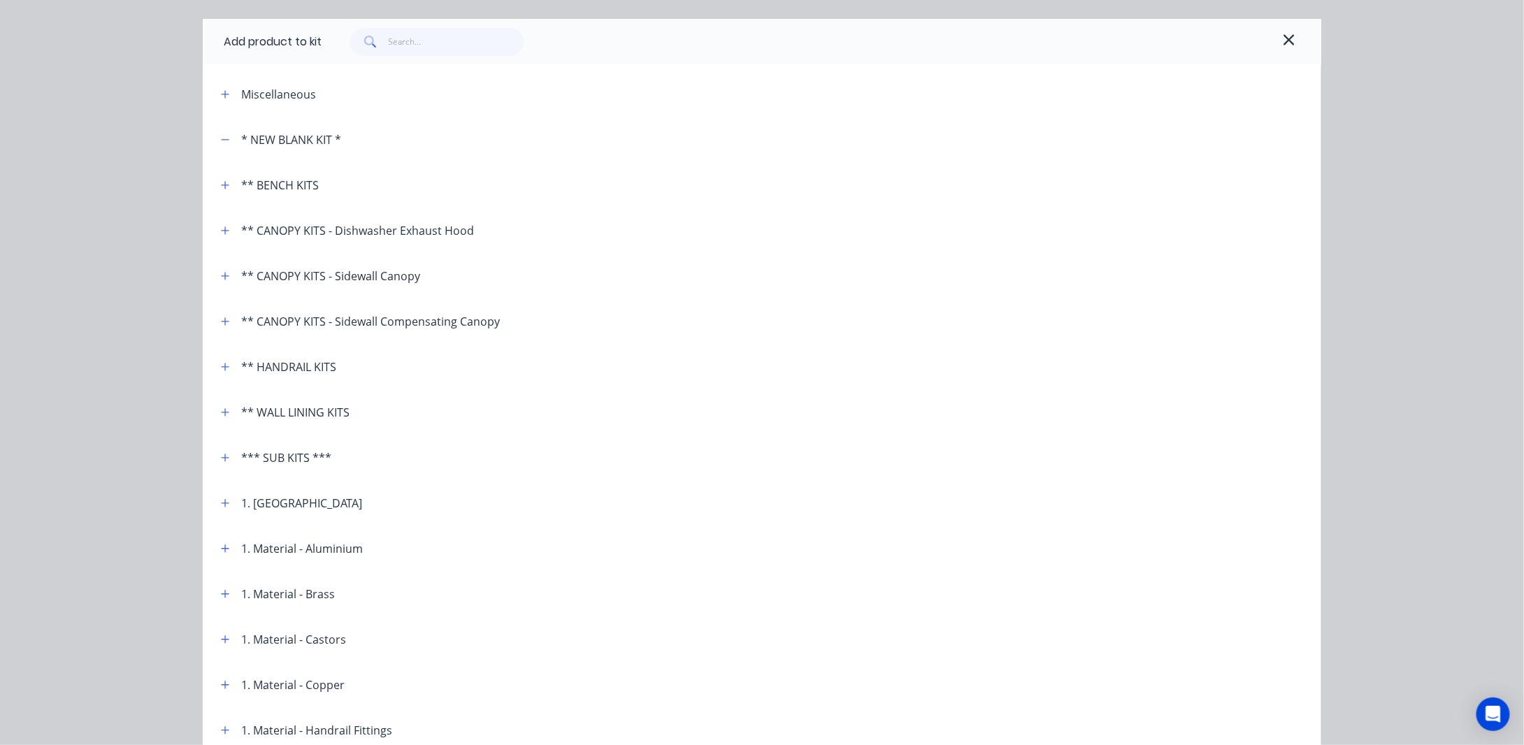
scroll to position [0, 0]
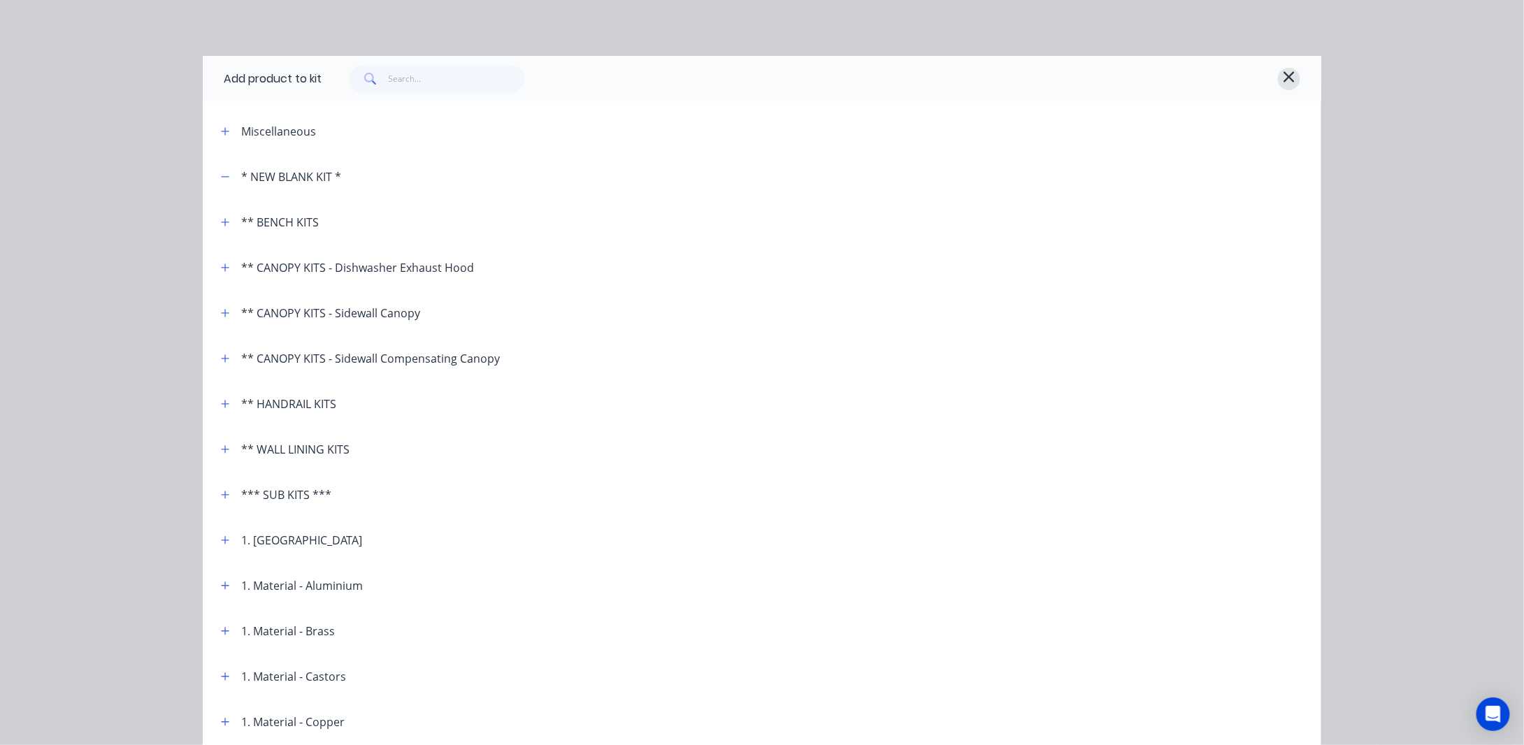
click at [1283, 68] on icon "button" at bounding box center [1288, 76] width 13 height 17
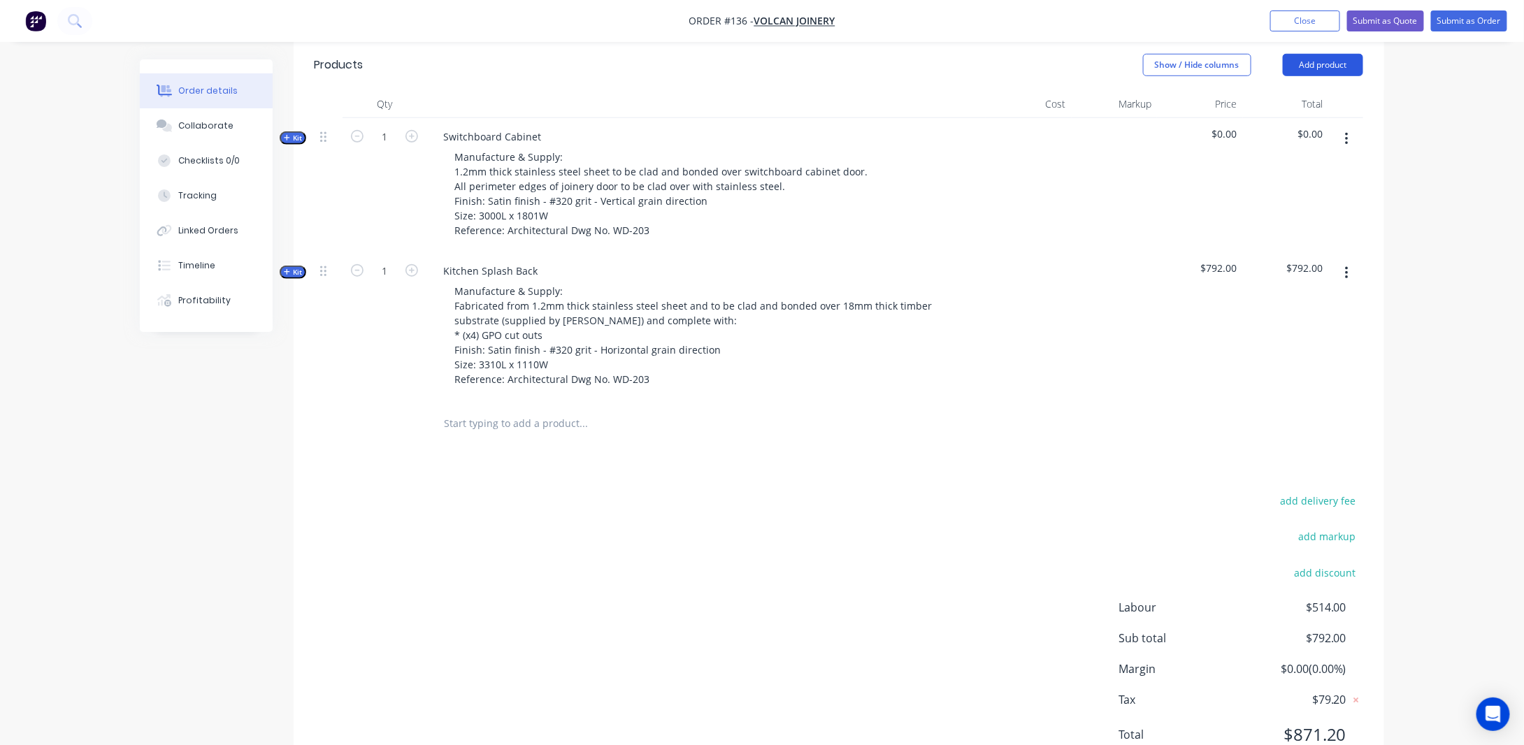
click at [1335, 76] on button "Add product" at bounding box center [1322, 65] width 80 height 22
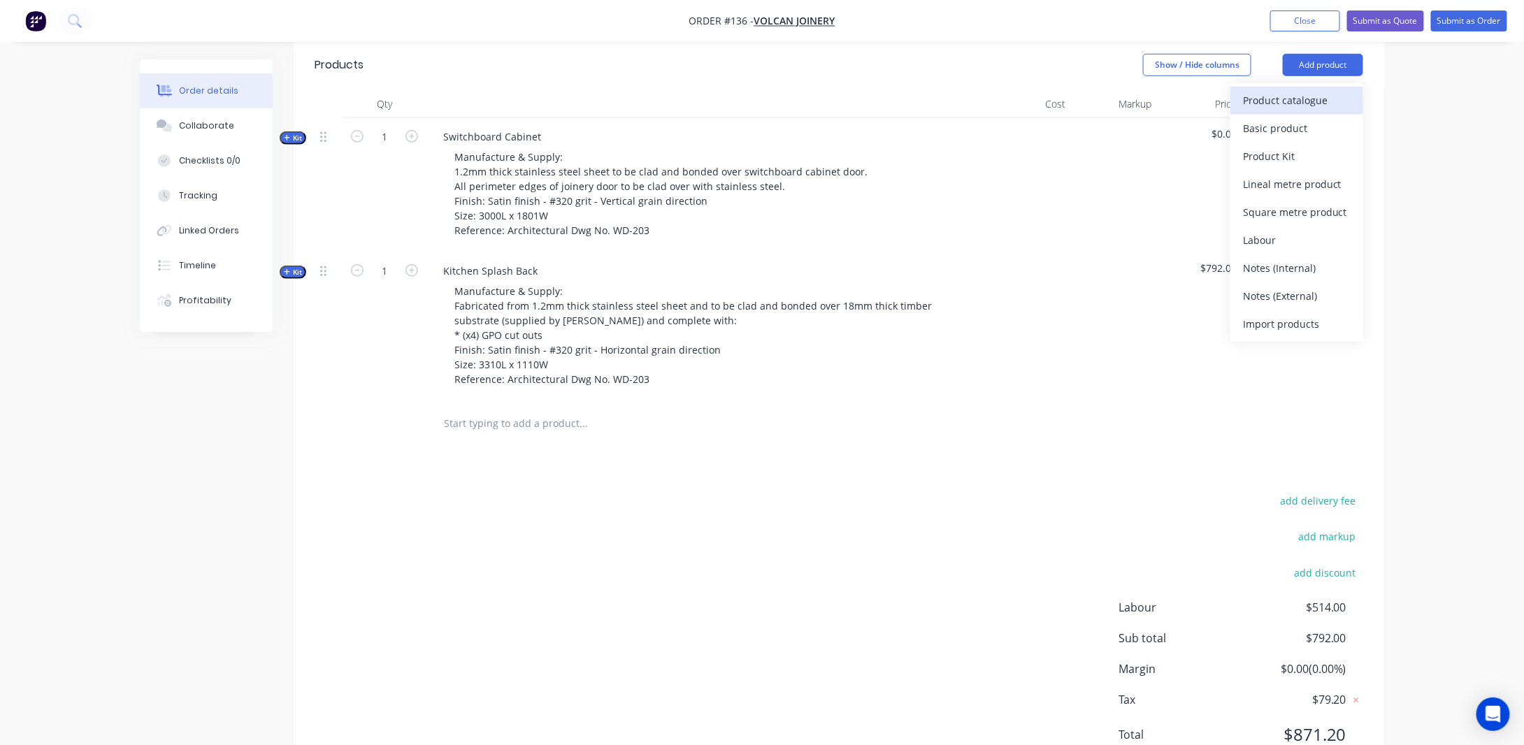
click at [1294, 110] on div "Product catalogue" at bounding box center [1297, 100] width 108 height 20
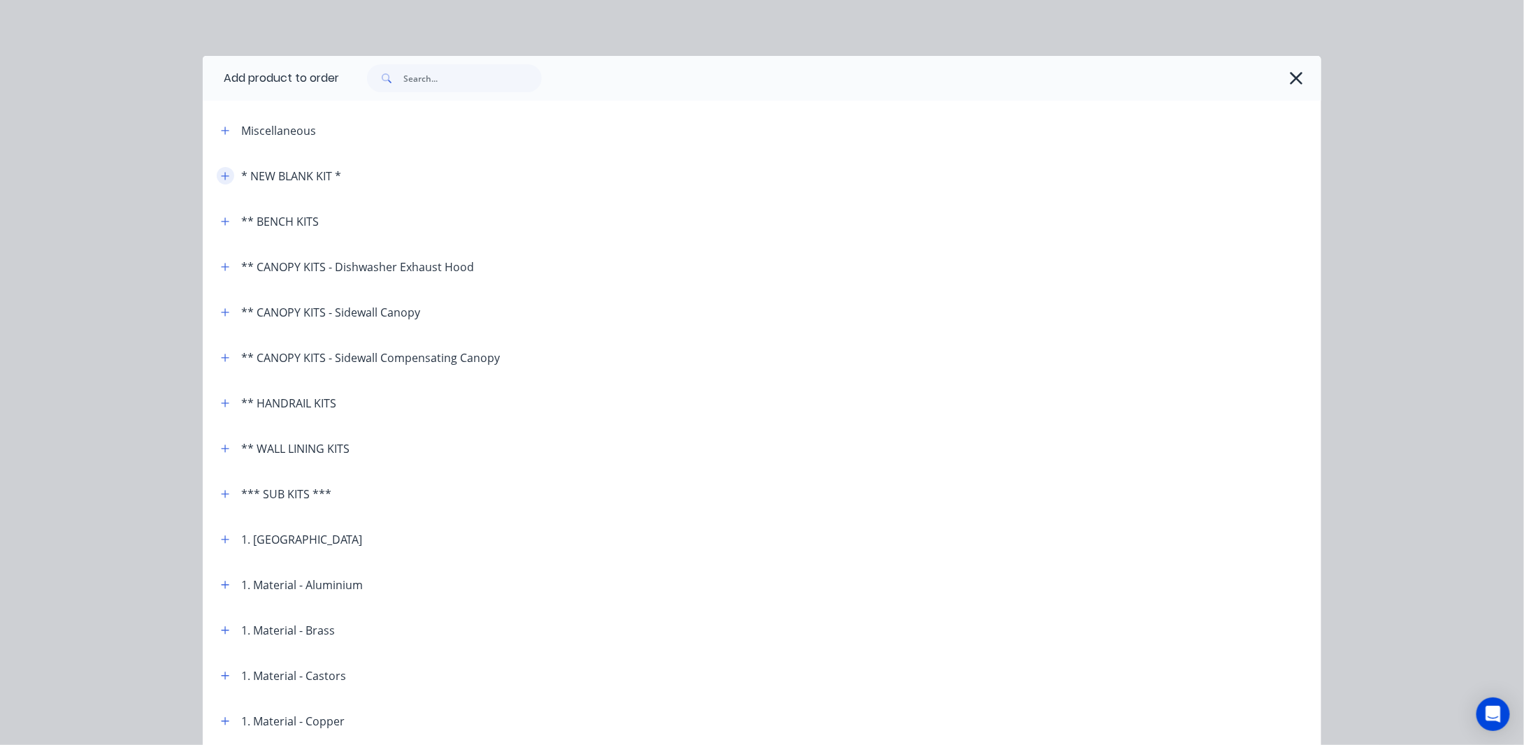
click at [220, 168] on button "button" at bounding box center [225, 175] width 17 height 17
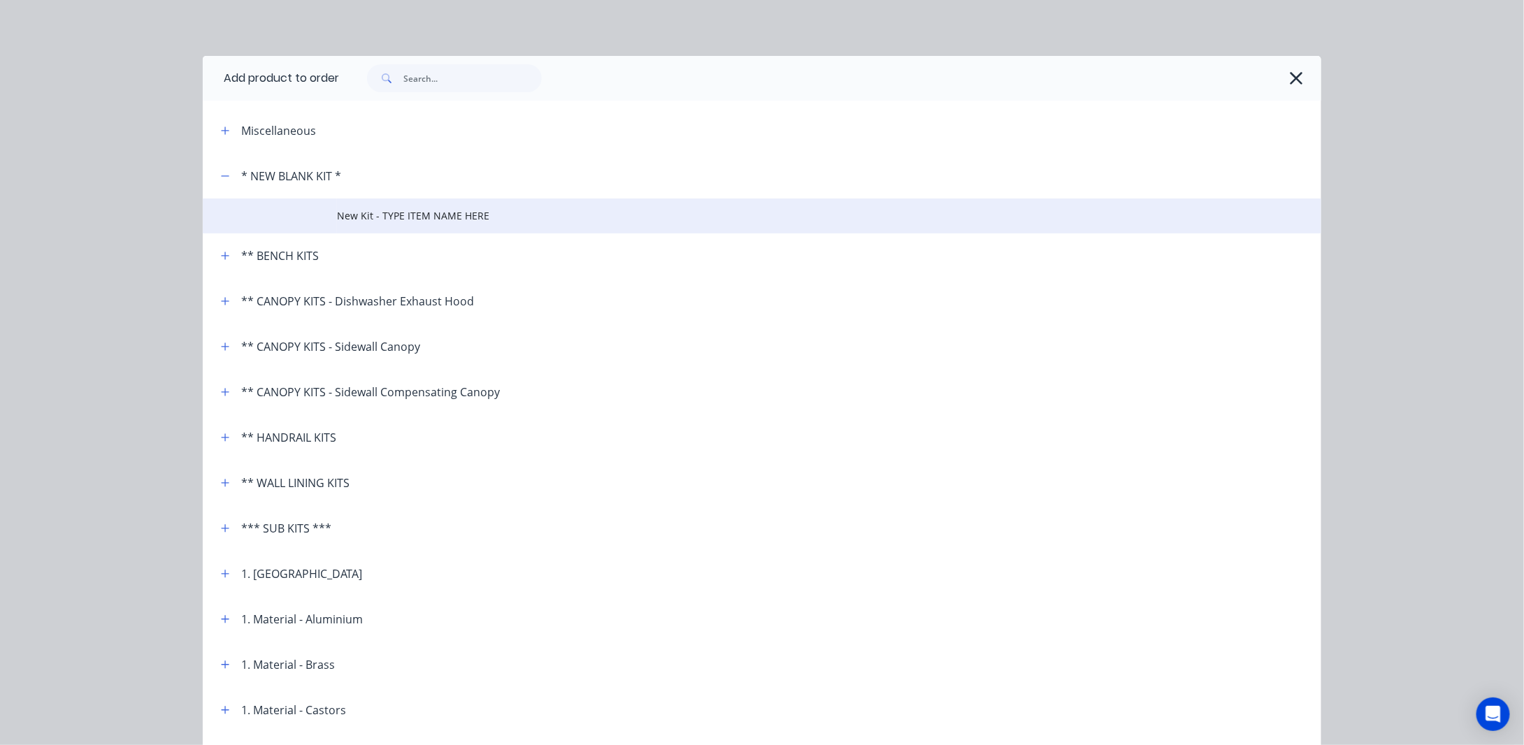
click at [422, 210] on span "New Kit - TYPE ITEM NAME HERE" at bounding box center [730, 215] width 787 height 15
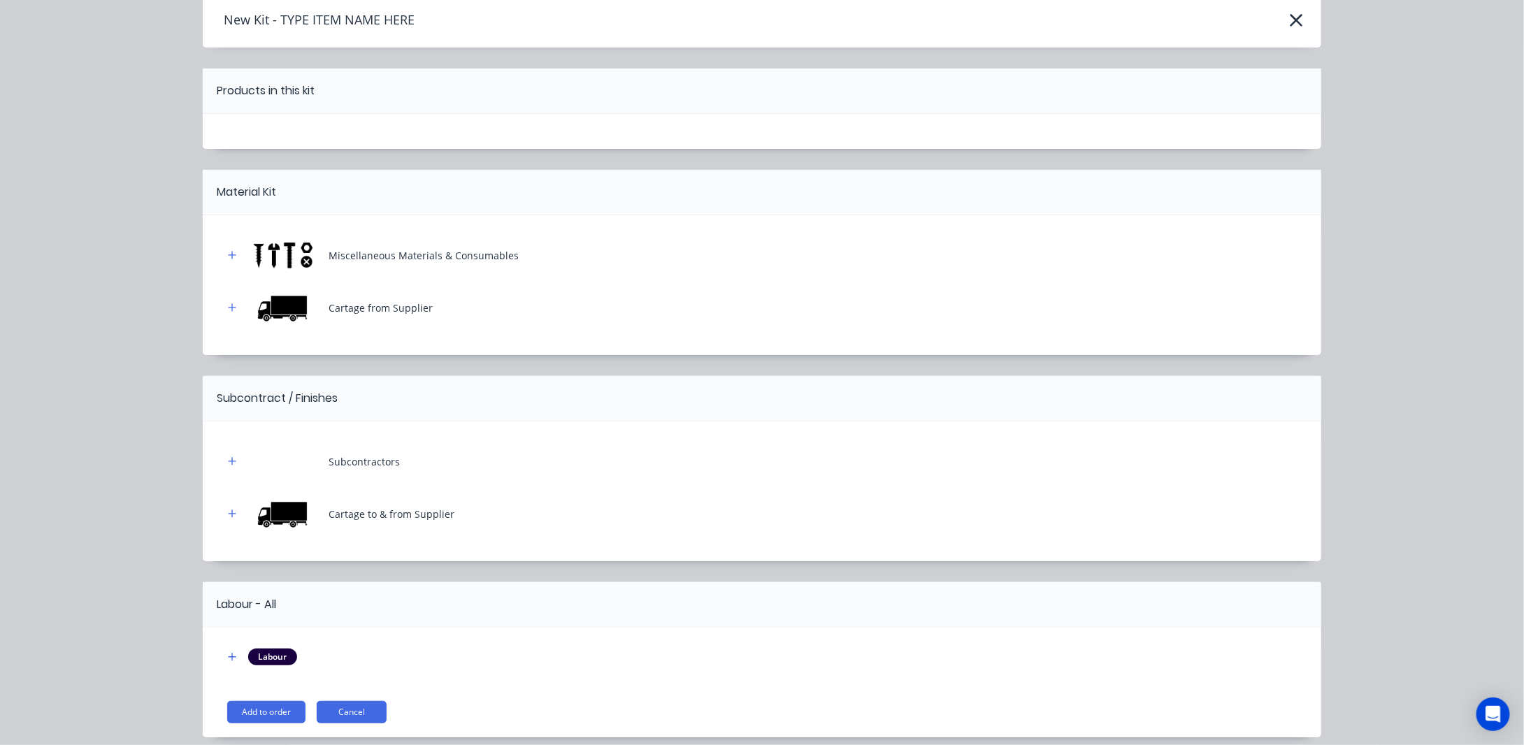
scroll to position [115, 0]
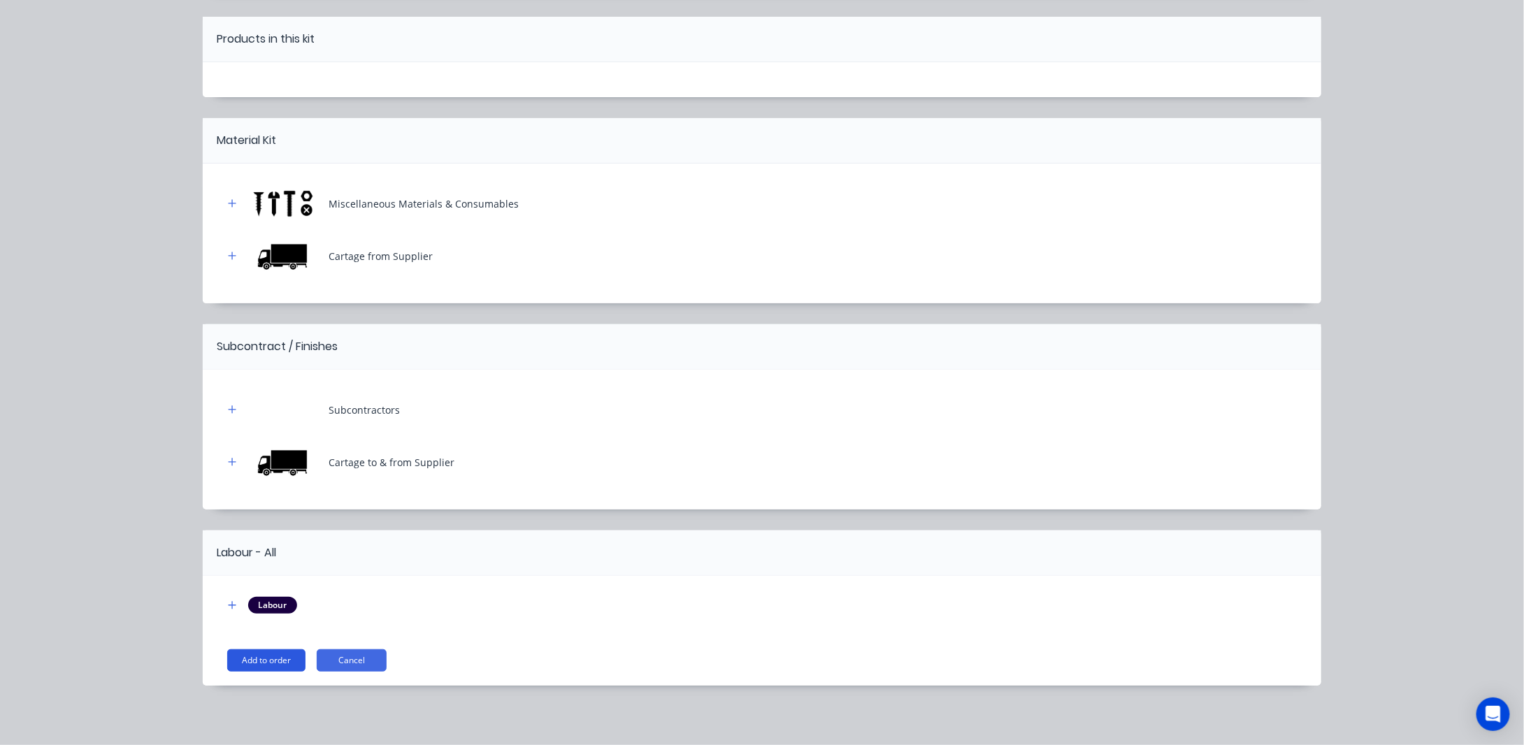
click at [254, 651] on button "Add to order" at bounding box center [266, 660] width 78 height 22
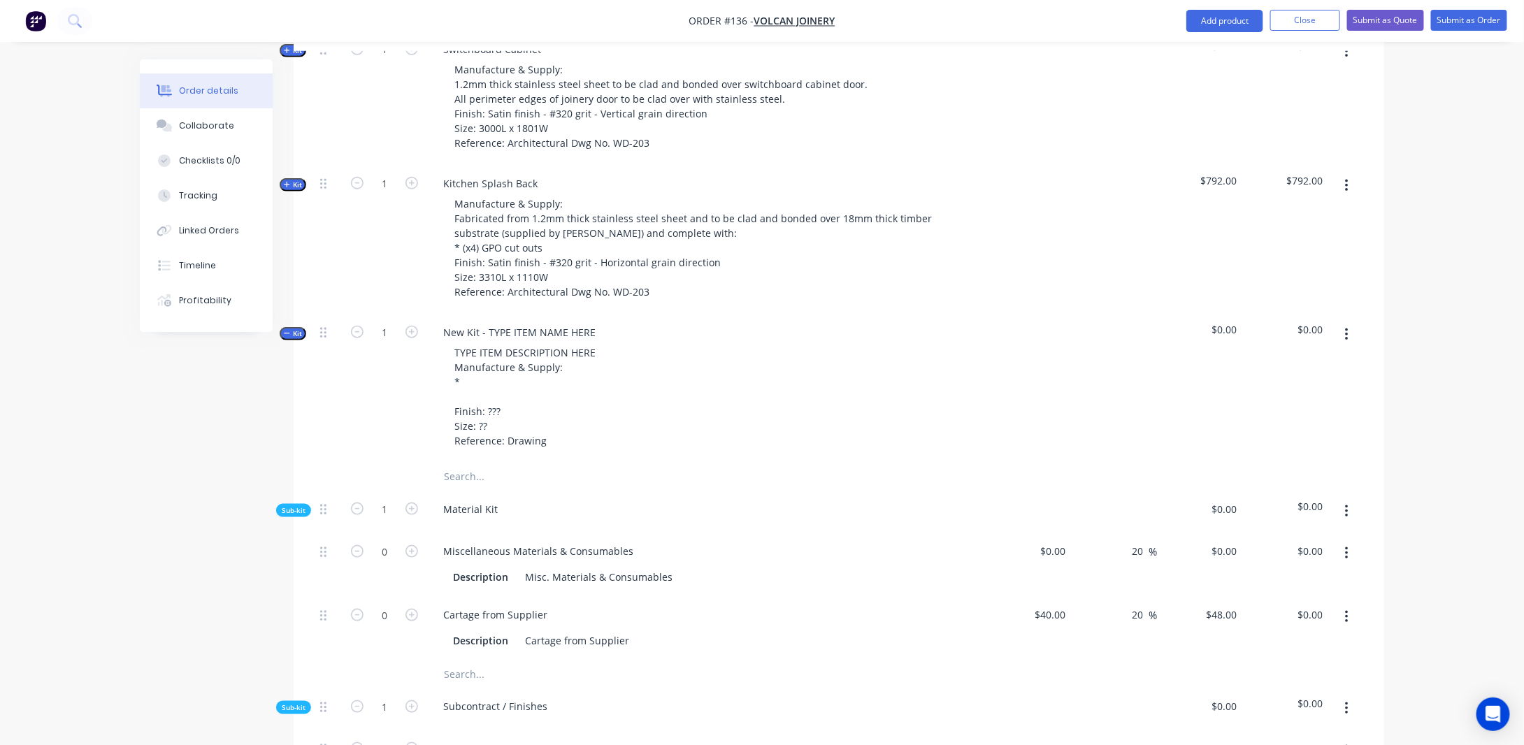
scroll to position [553, 0]
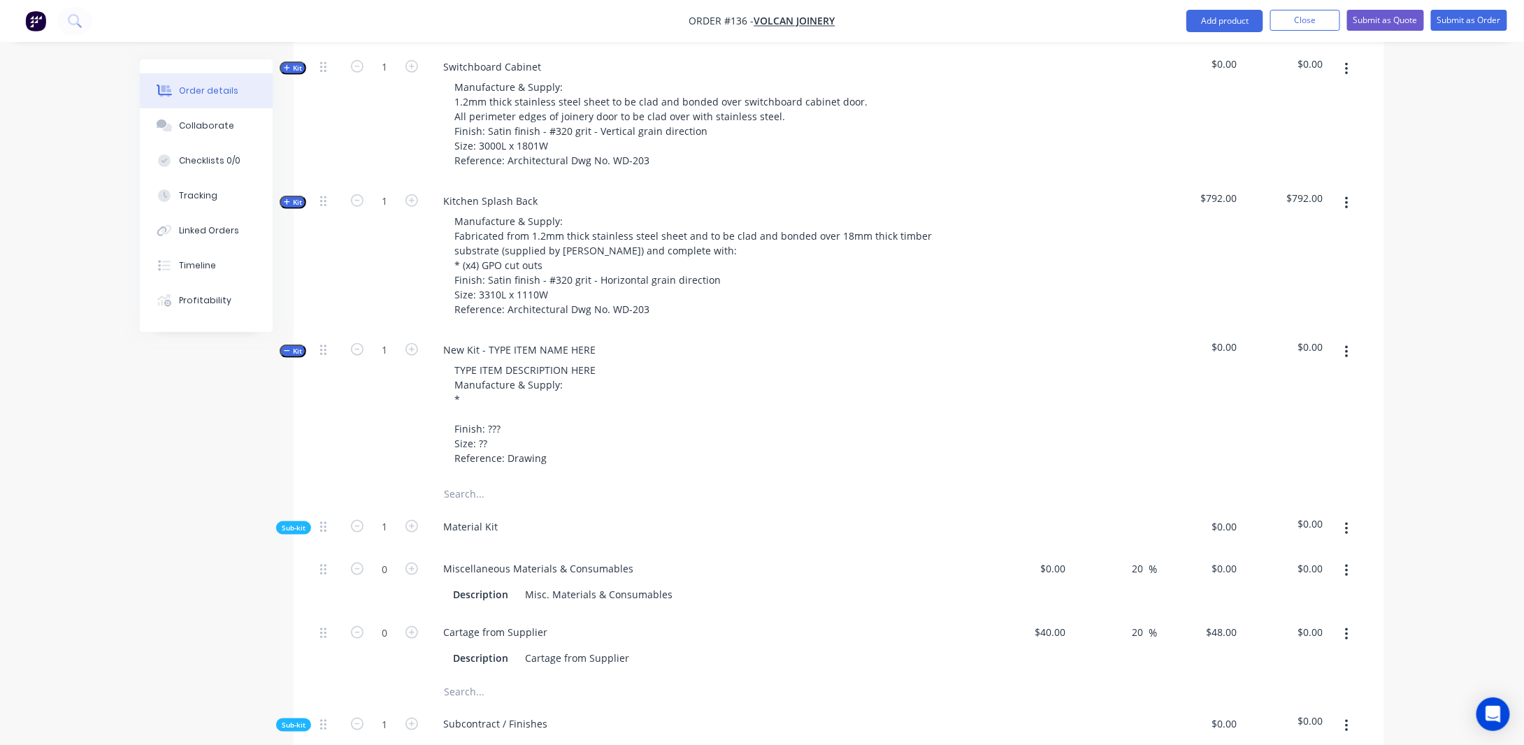
click at [285, 356] on span "Kit" at bounding box center [293, 351] width 18 height 10
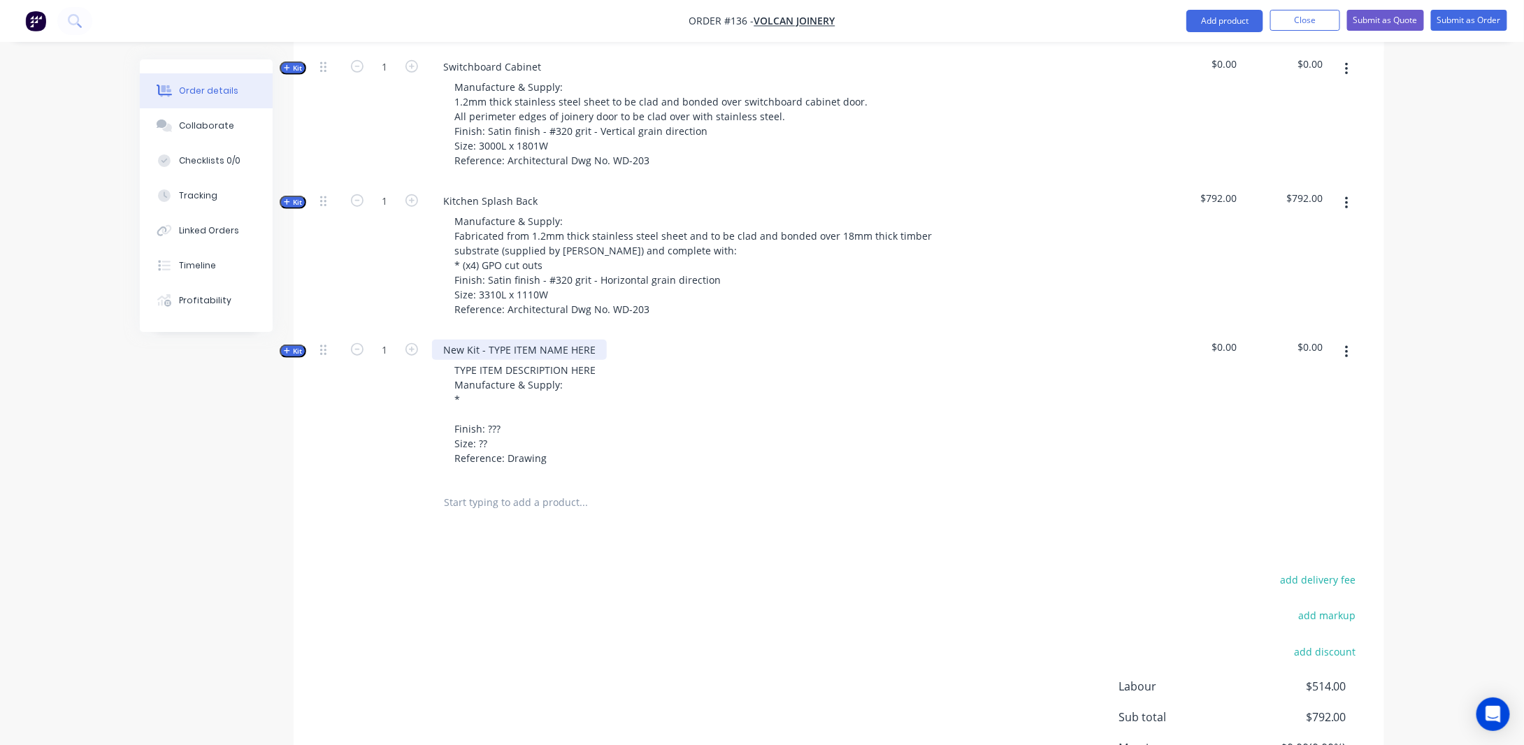
click at [547, 360] on div "New Kit - TYPE ITEM NAME HERE" at bounding box center [519, 350] width 175 height 20
click at [587, 360] on div "New Kit - TYPE ITEM NAME HERE" at bounding box center [519, 350] width 175 height 20
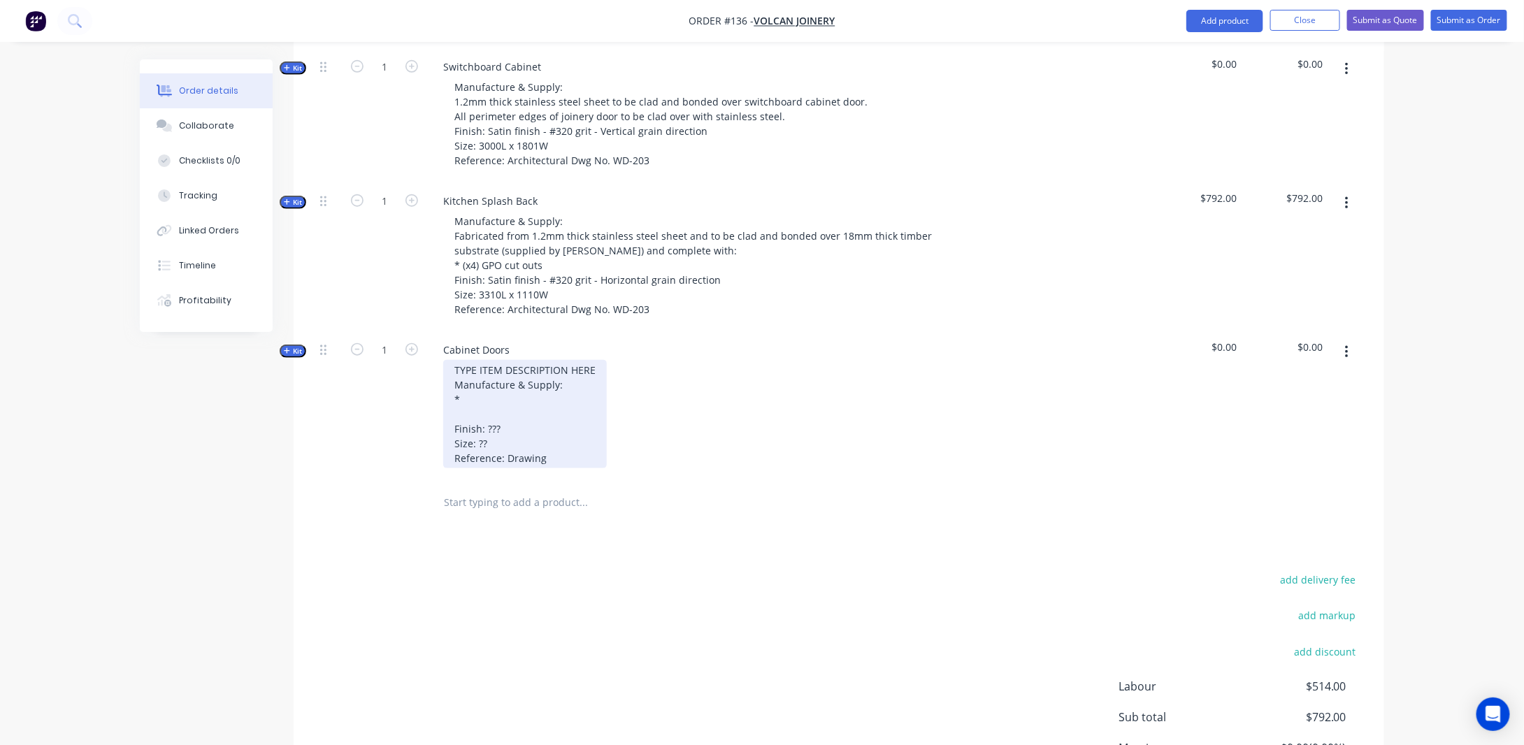
click at [547, 388] on div "TYPE ITEM DESCRIPTION HERE Manufacture & Supply: * Finish: ??? Size: ?? Referen…" at bounding box center [525, 414] width 164 height 108
drag, startPoint x: 593, startPoint y: 389, endPoint x: 410, endPoint y: 391, distance: 183.1
click at [410, 391] on div "Kit 1 Cabinet Doors TYPE ITEM DESCRIPTION HERE Manufacture & Supply: * Finish: …" at bounding box center [838, 405] width 1048 height 149
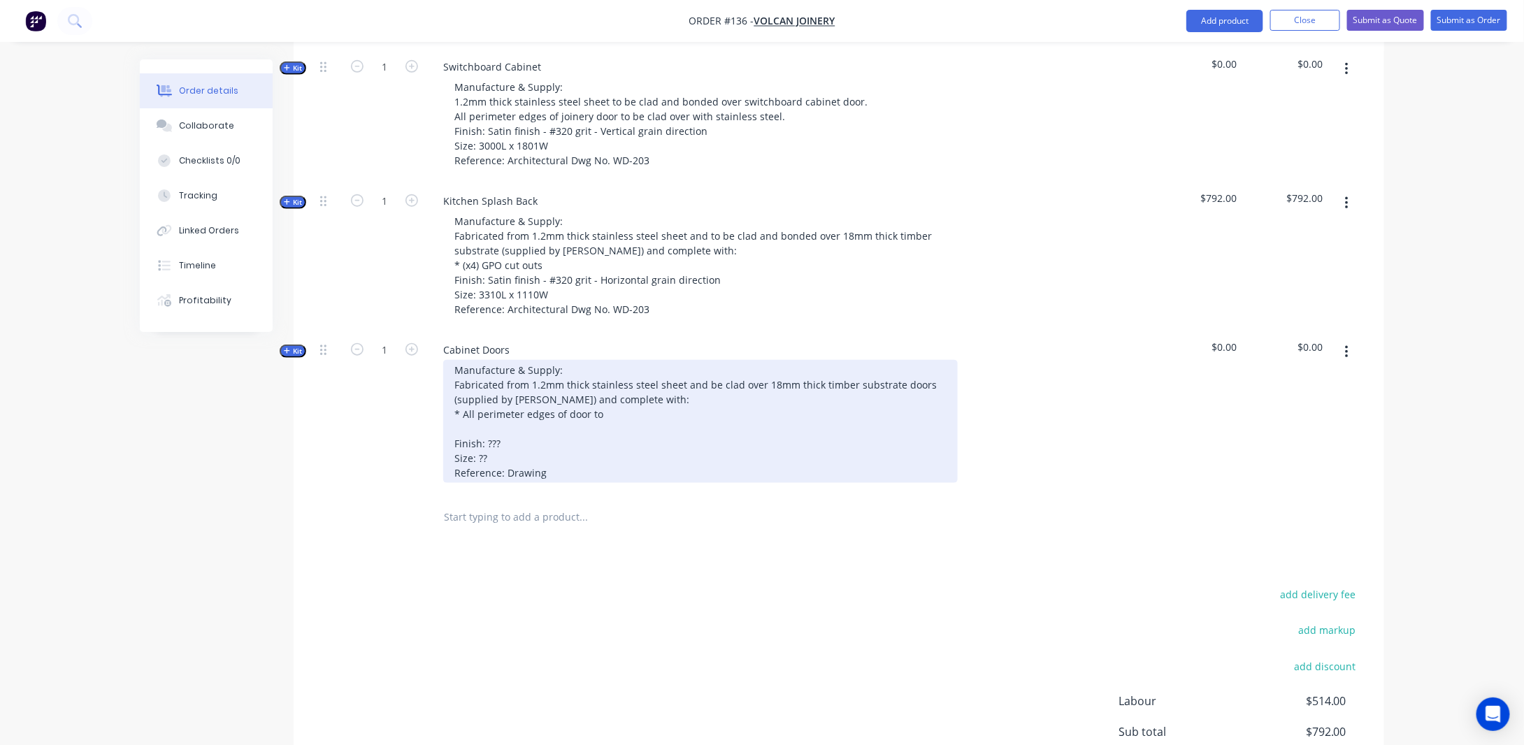
click at [737, 400] on div "Manufacture & Supply: Fabricated from 1.2mm thick stainless steel sheet and be …" at bounding box center [700, 421] width 514 height 123
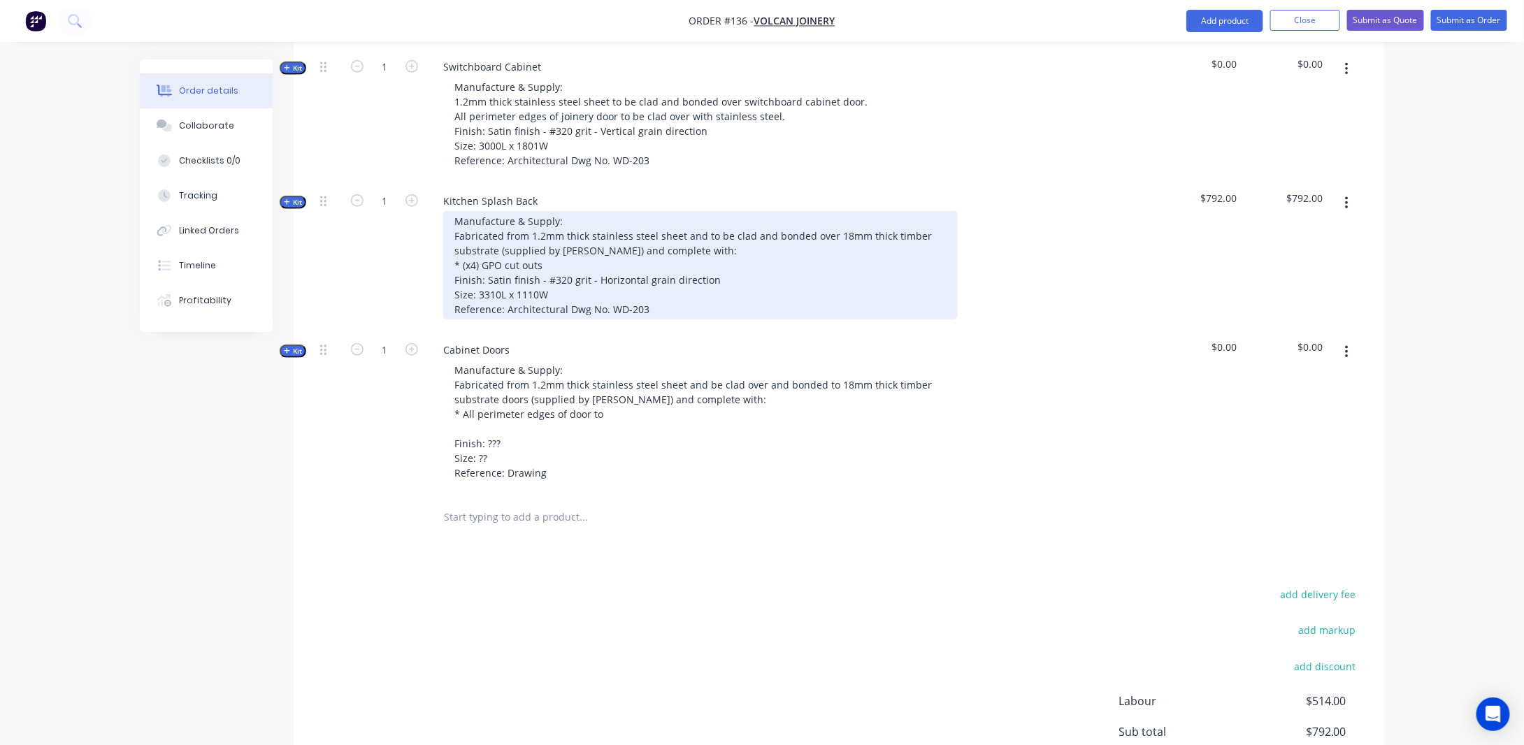
click at [761, 249] on div "Manufacture & Supply: Fabricated from 1.2mm thick stainless steel sheet and to …" at bounding box center [700, 265] width 514 height 108
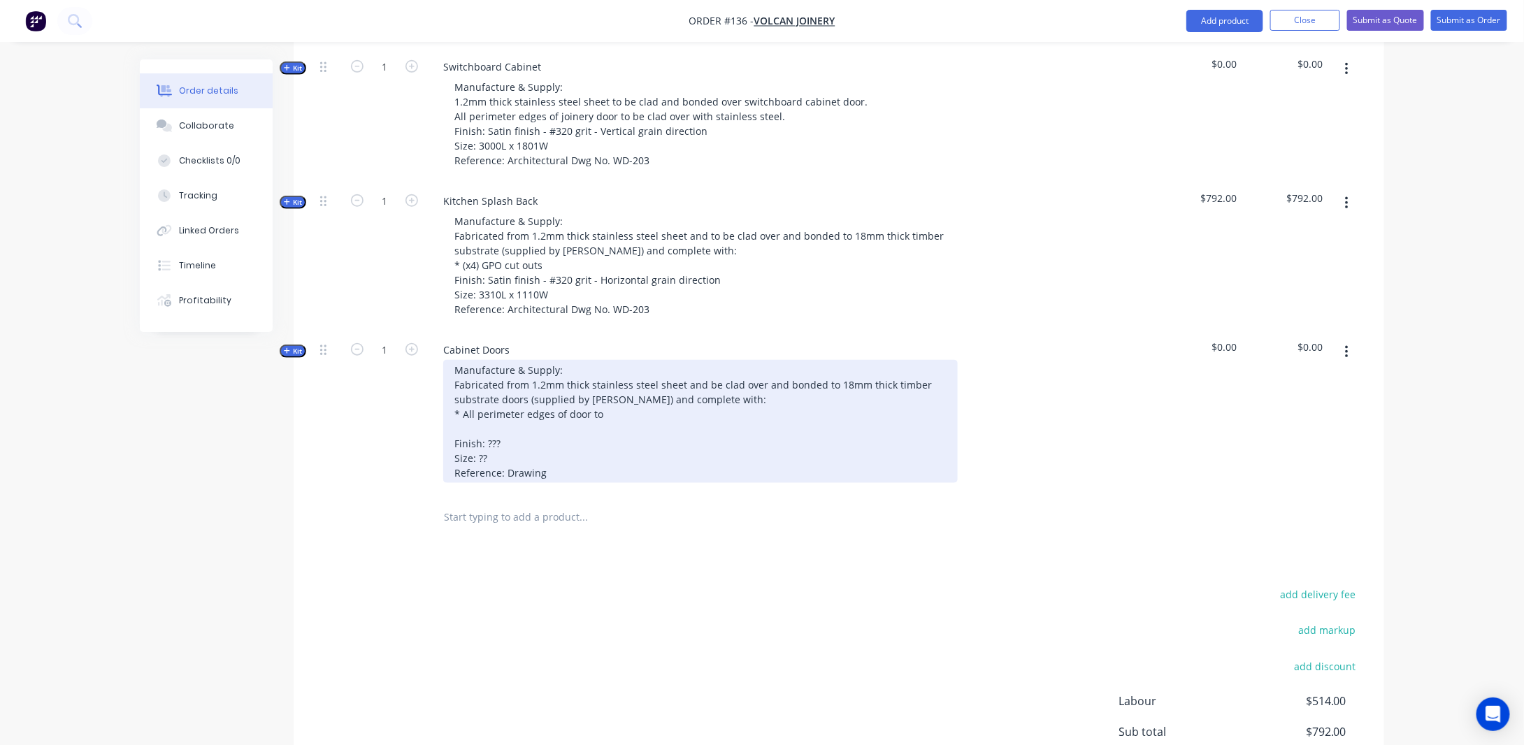
click at [922, 403] on div "Manufacture & Supply: Fabricated from 1.2mm thick stainless steel sheet and be …" at bounding box center [700, 421] width 514 height 123
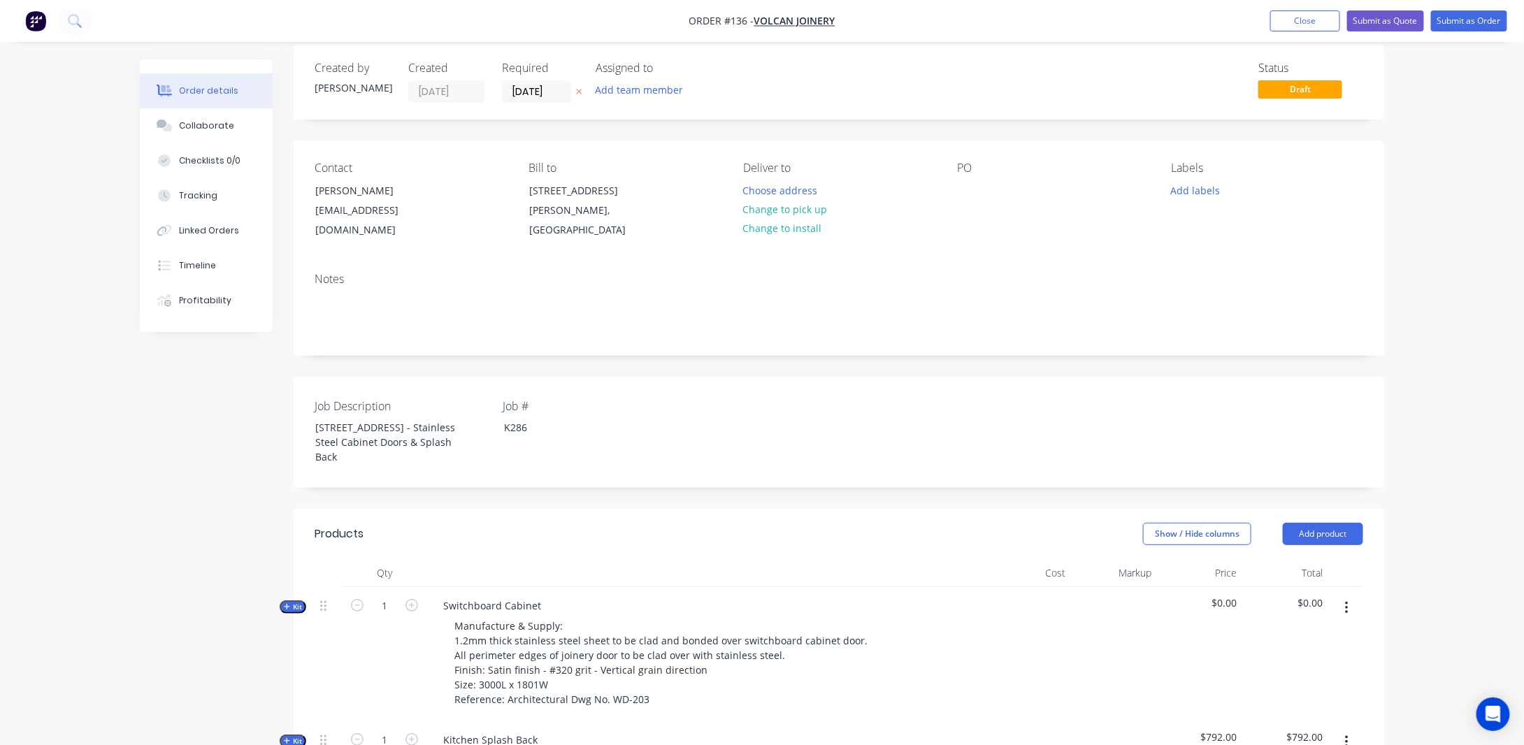
scroll to position [0, 0]
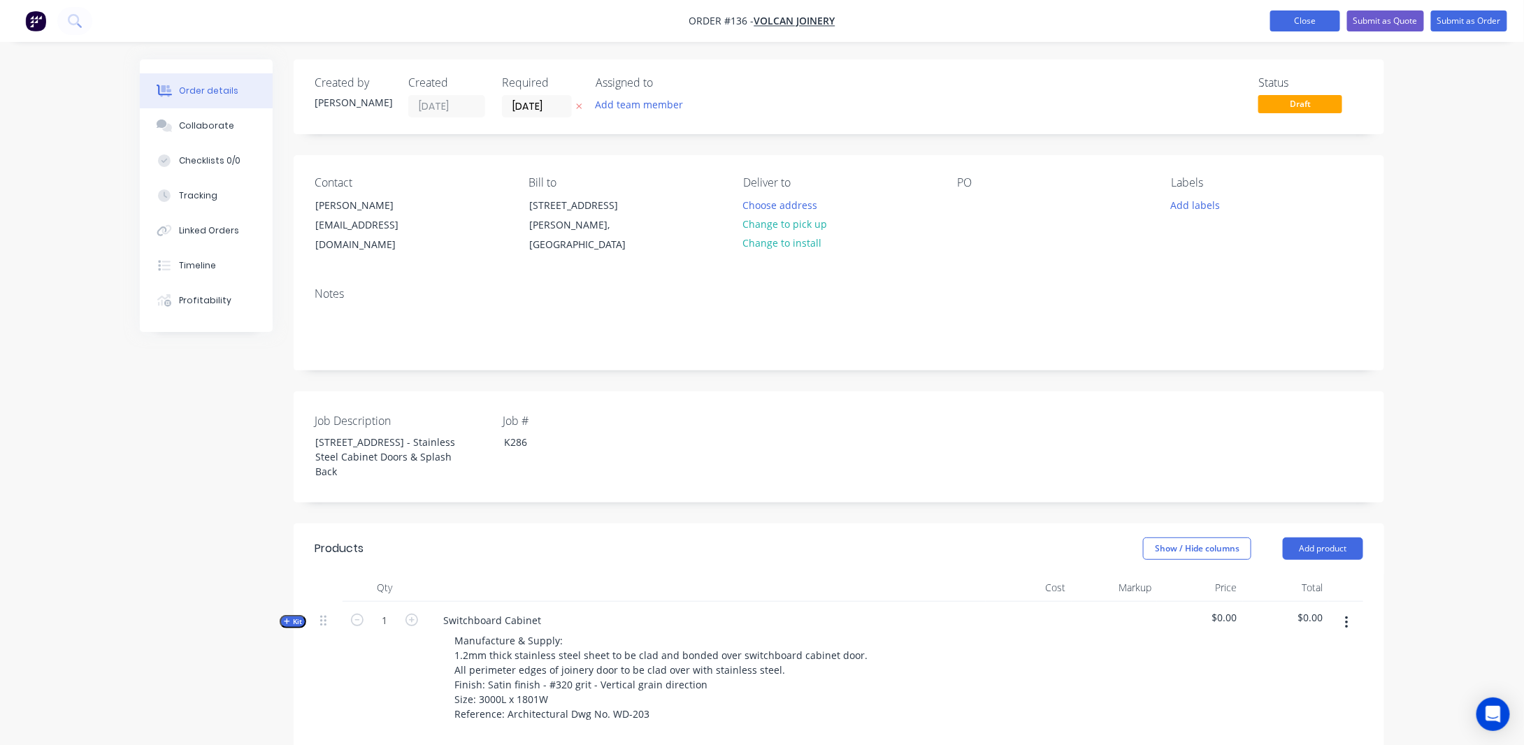
click at [1287, 22] on button "Close" at bounding box center [1305, 20] width 70 height 21
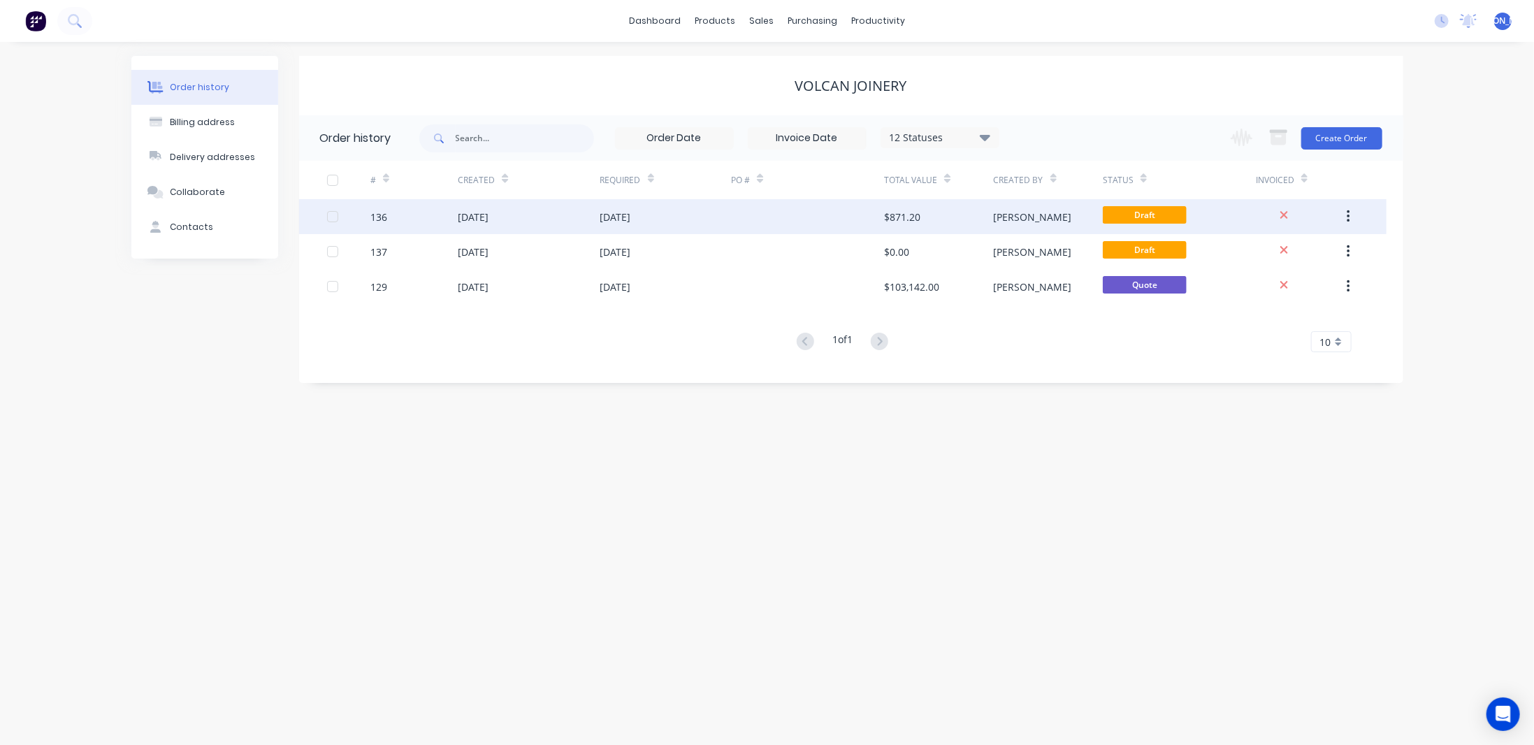
click at [957, 221] on div "$871.20" at bounding box center [938, 216] width 109 height 35
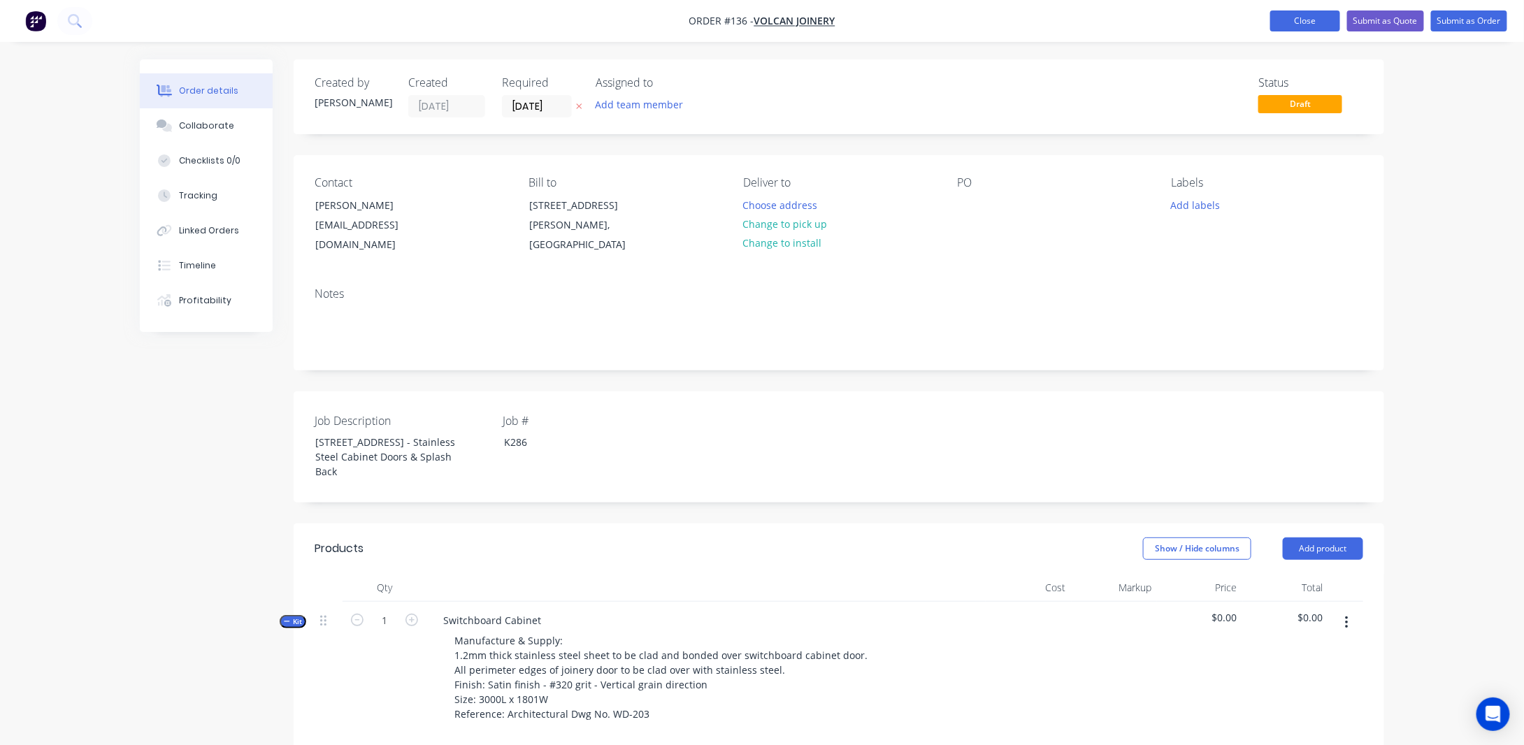
click at [1293, 12] on button "Close" at bounding box center [1305, 20] width 70 height 21
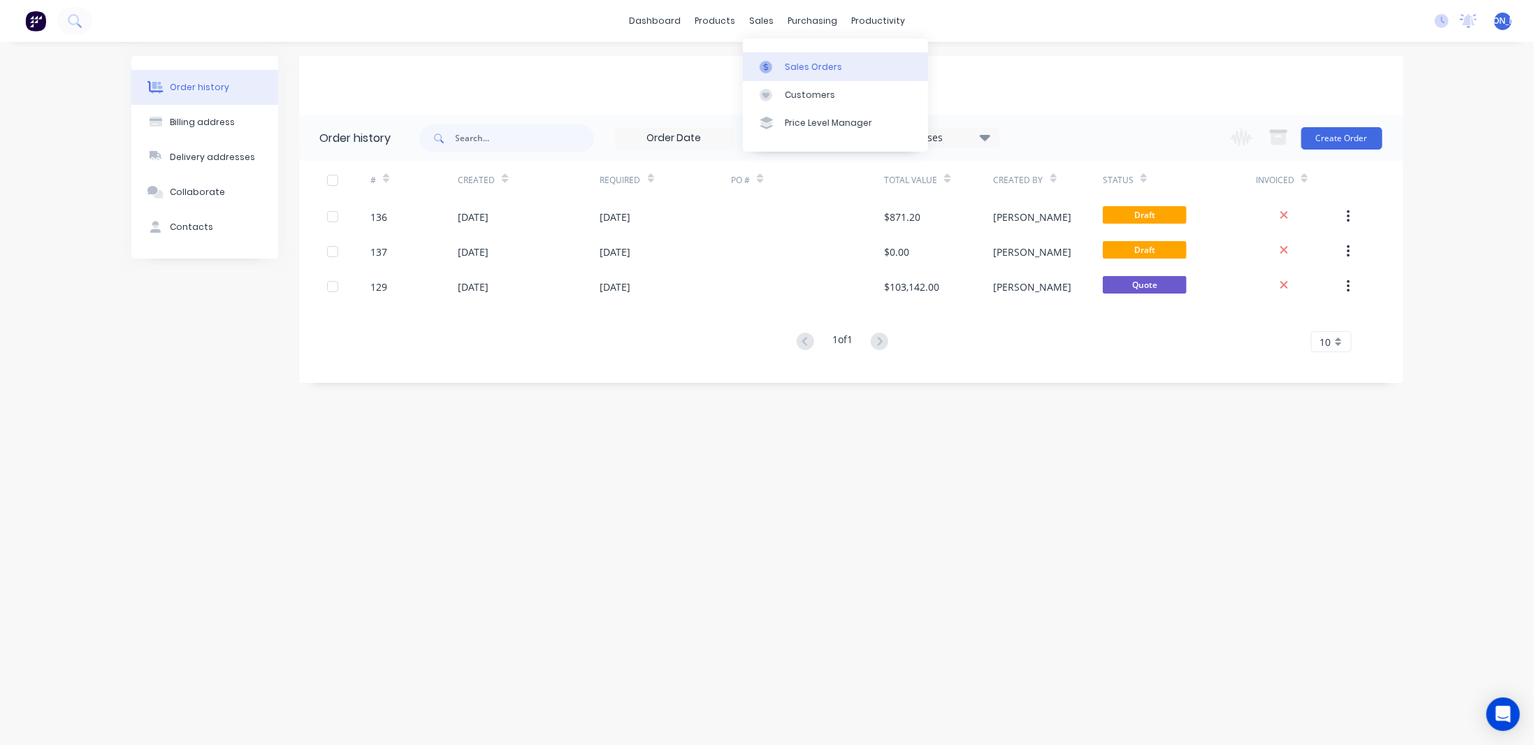
click at [788, 63] on div "Sales Orders" at bounding box center [813, 67] width 57 height 13
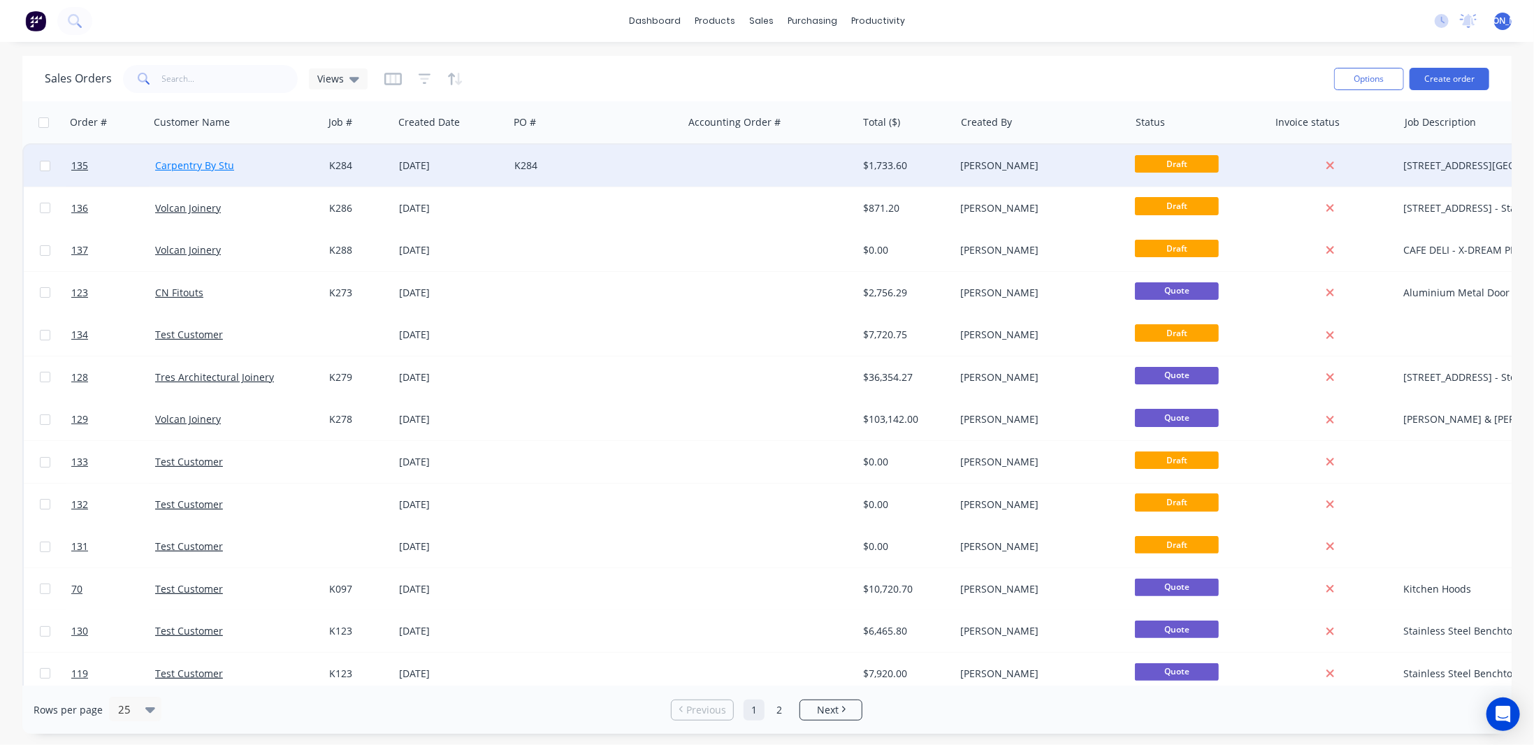
click at [224, 167] on link "Carpentry By Stu" at bounding box center [194, 165] width 79 height 13
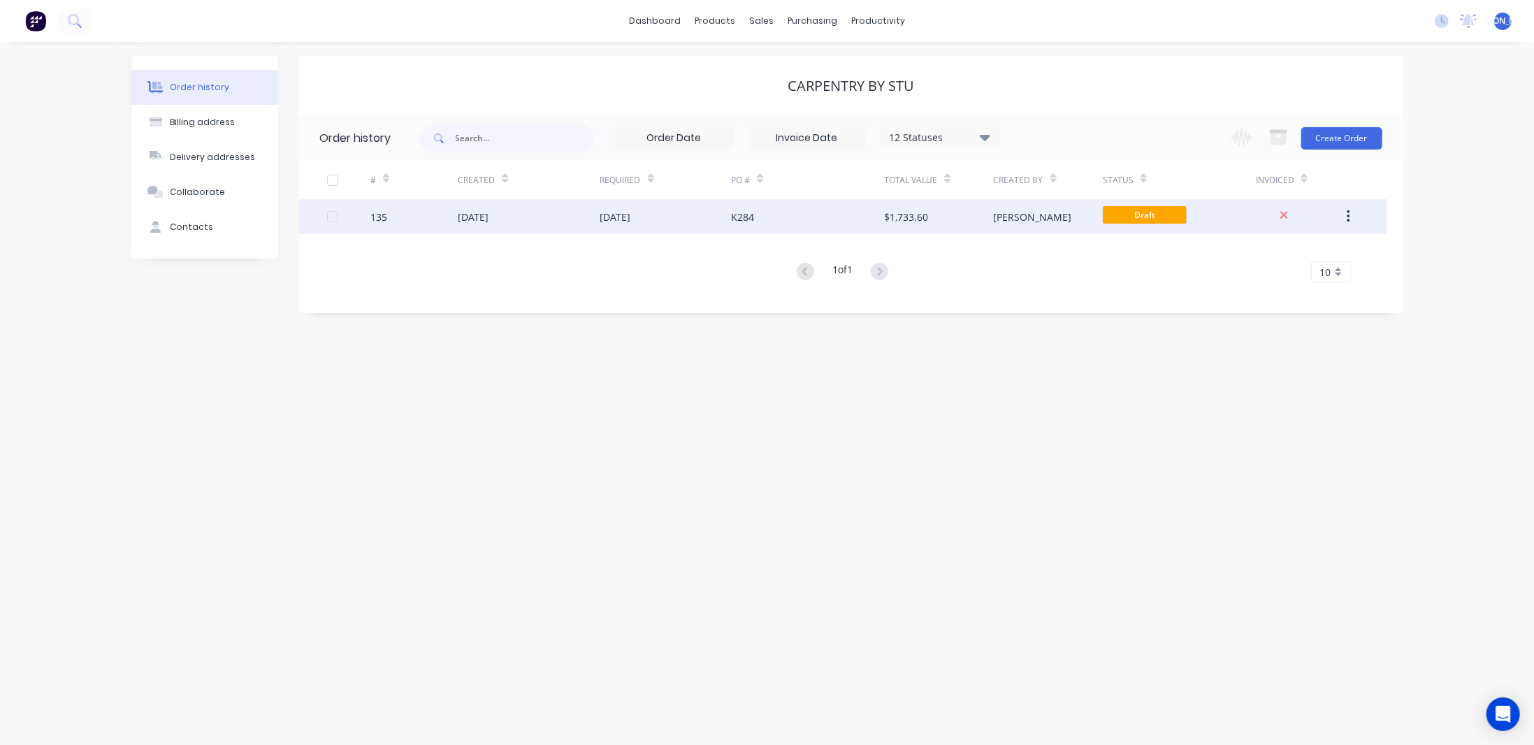
click at [973, 210] on div "$1,733.60" at bounding box center [938, 216] width 109 height 35
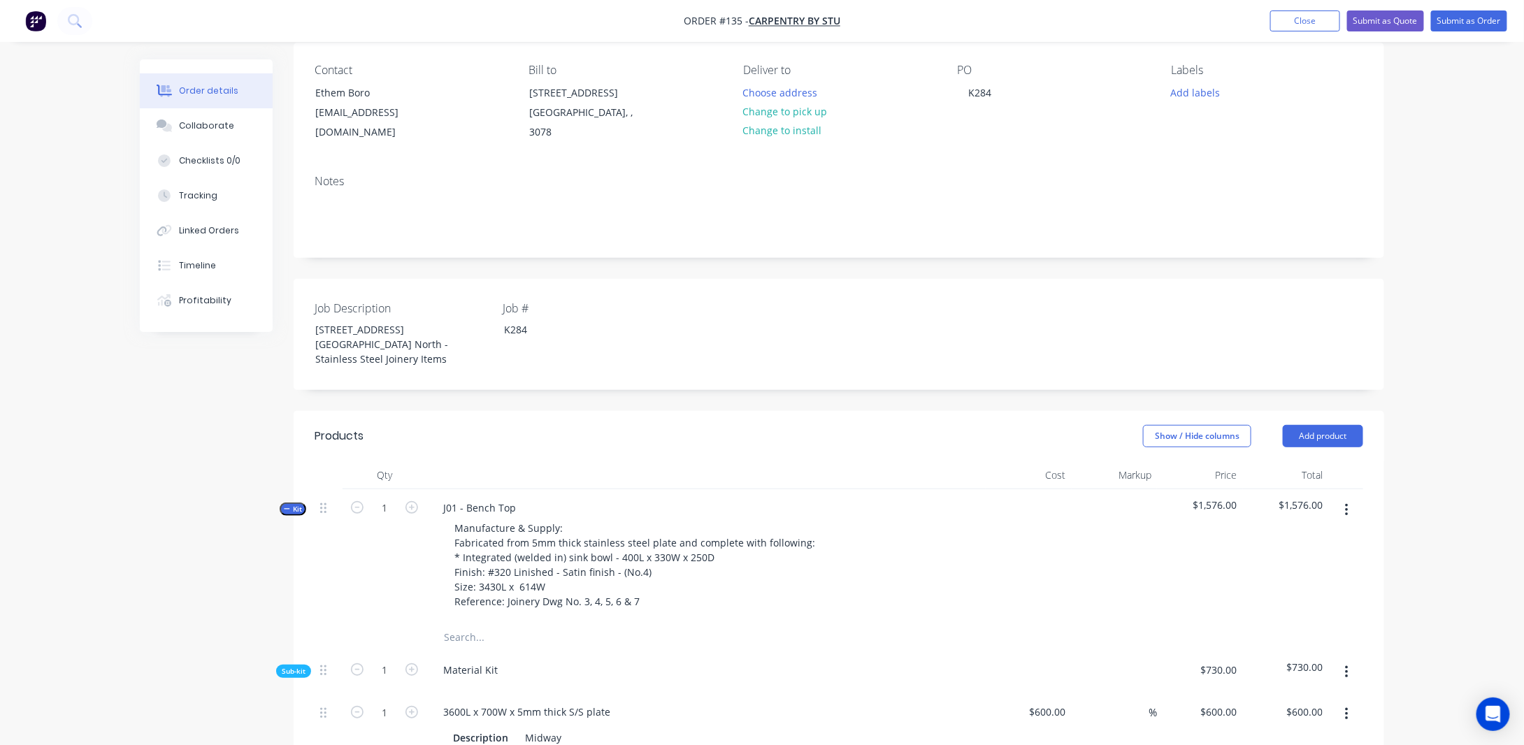
scroll to position [140, 0]
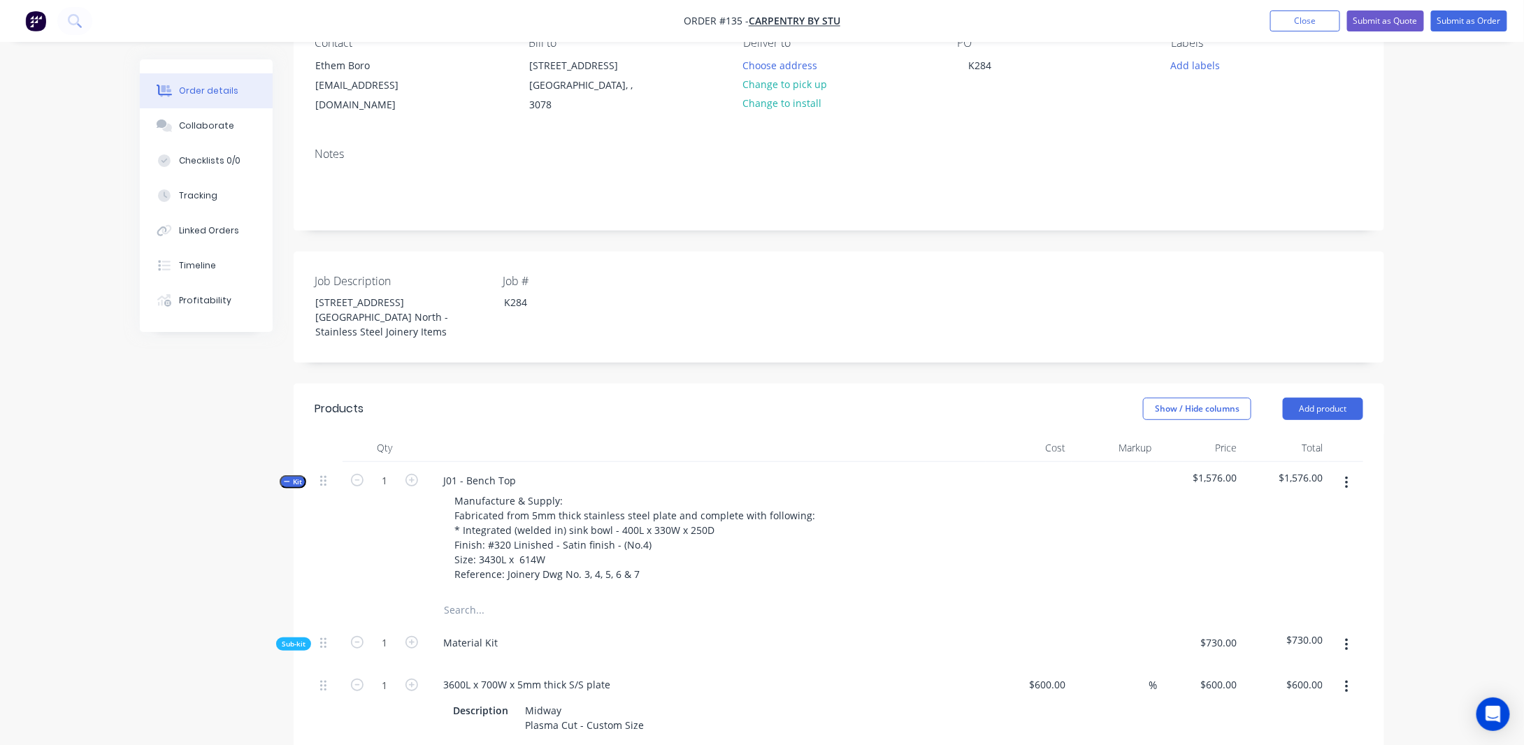
click at [298, 477] on span "Kit" at bounding box center [293, 482] width 18 height 10
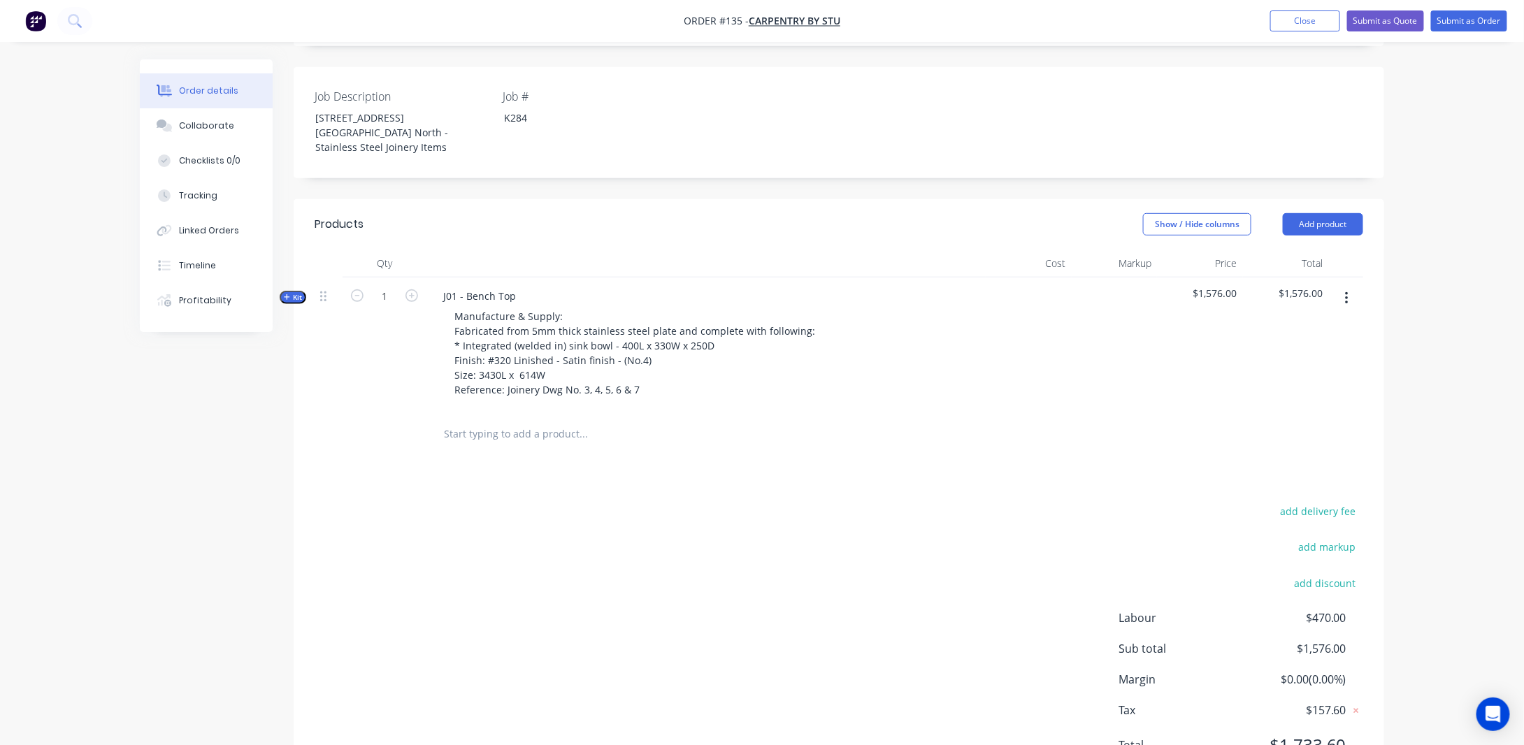
scroll to position [349, 0]
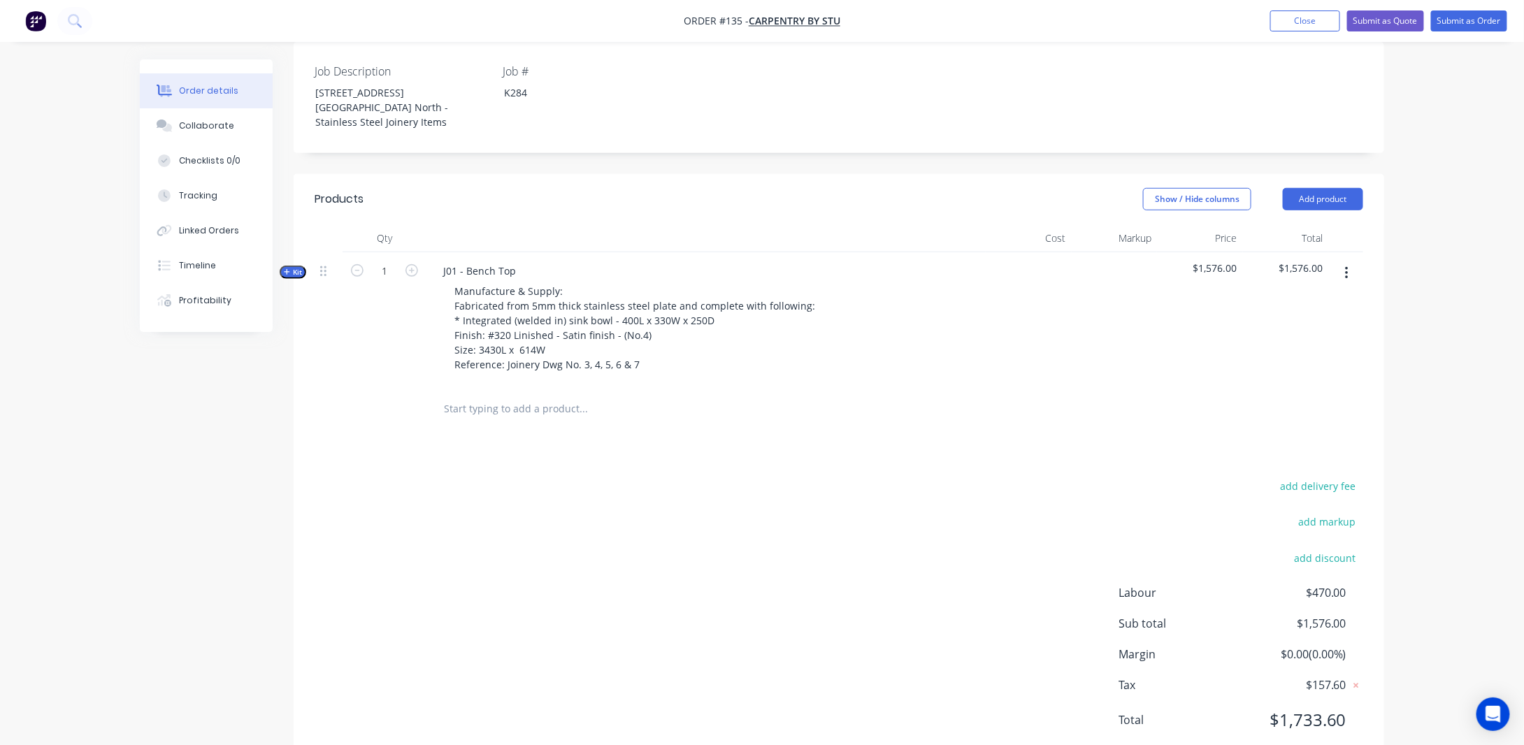
click at [289, 267] on span "Kit" at bounding box center [293, 272] width 18 height 10
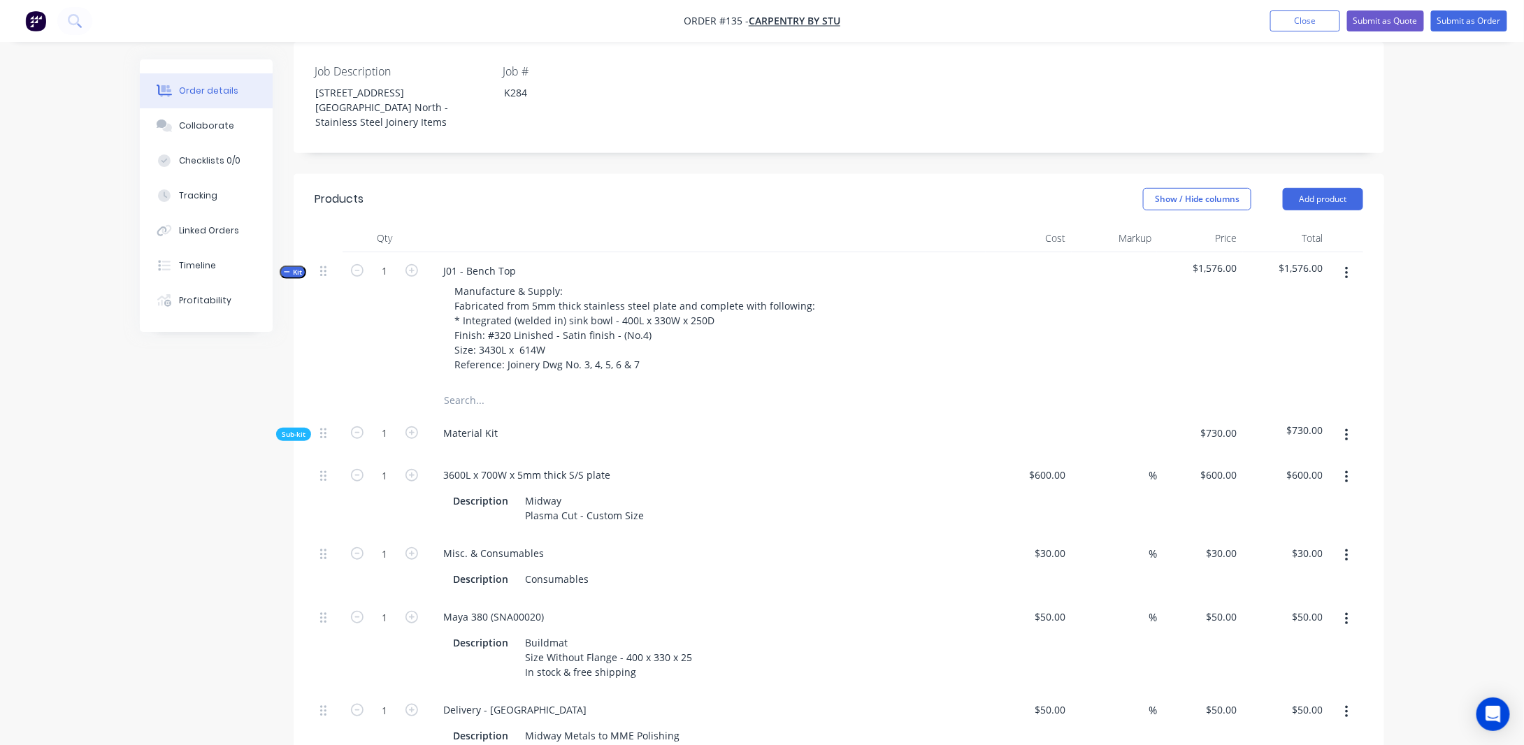
click at [289, 267] on span "Kit" at bounding box center [293, 272] width 18 height 10
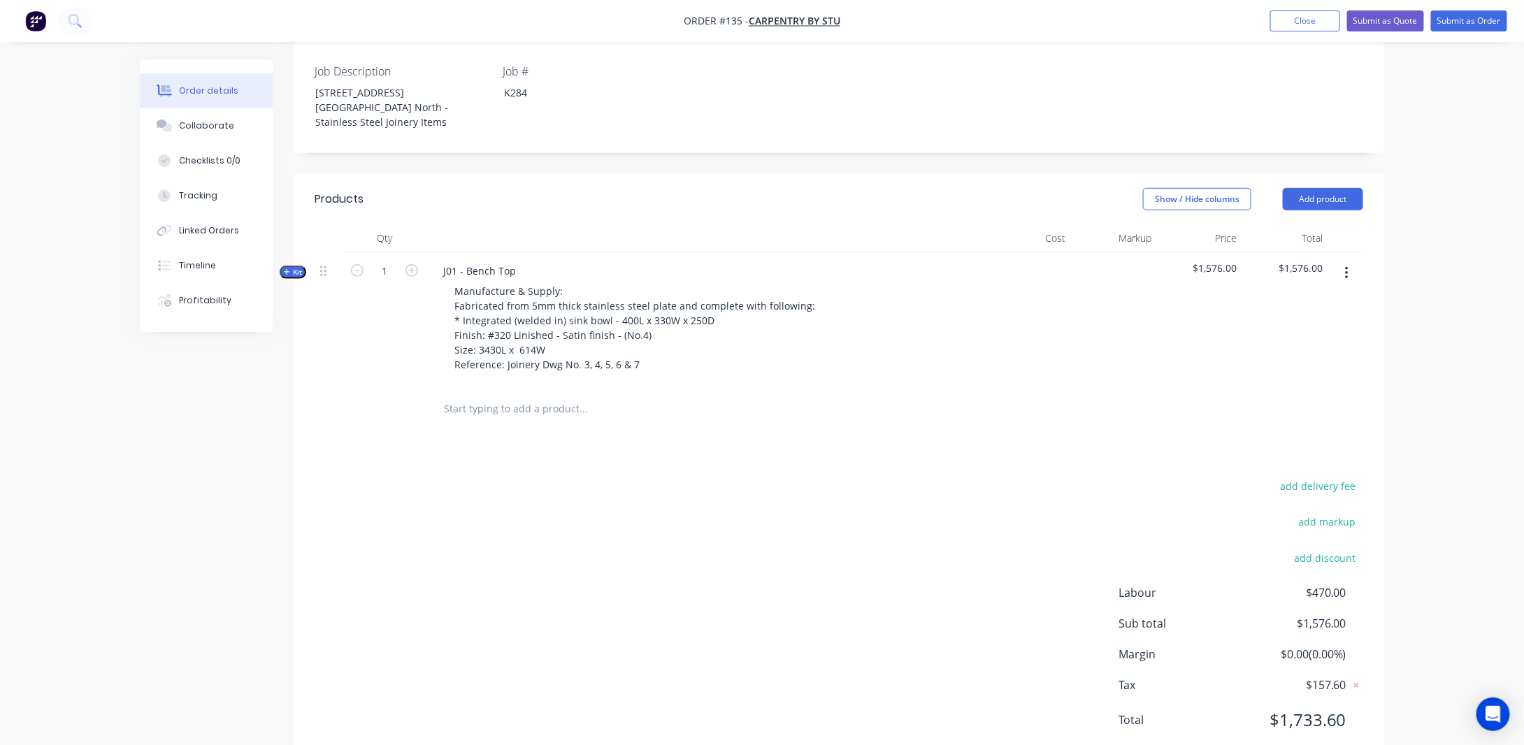
click at [298, 267] on span "Kit" at bounding box center [293, 272] width 18 height 10
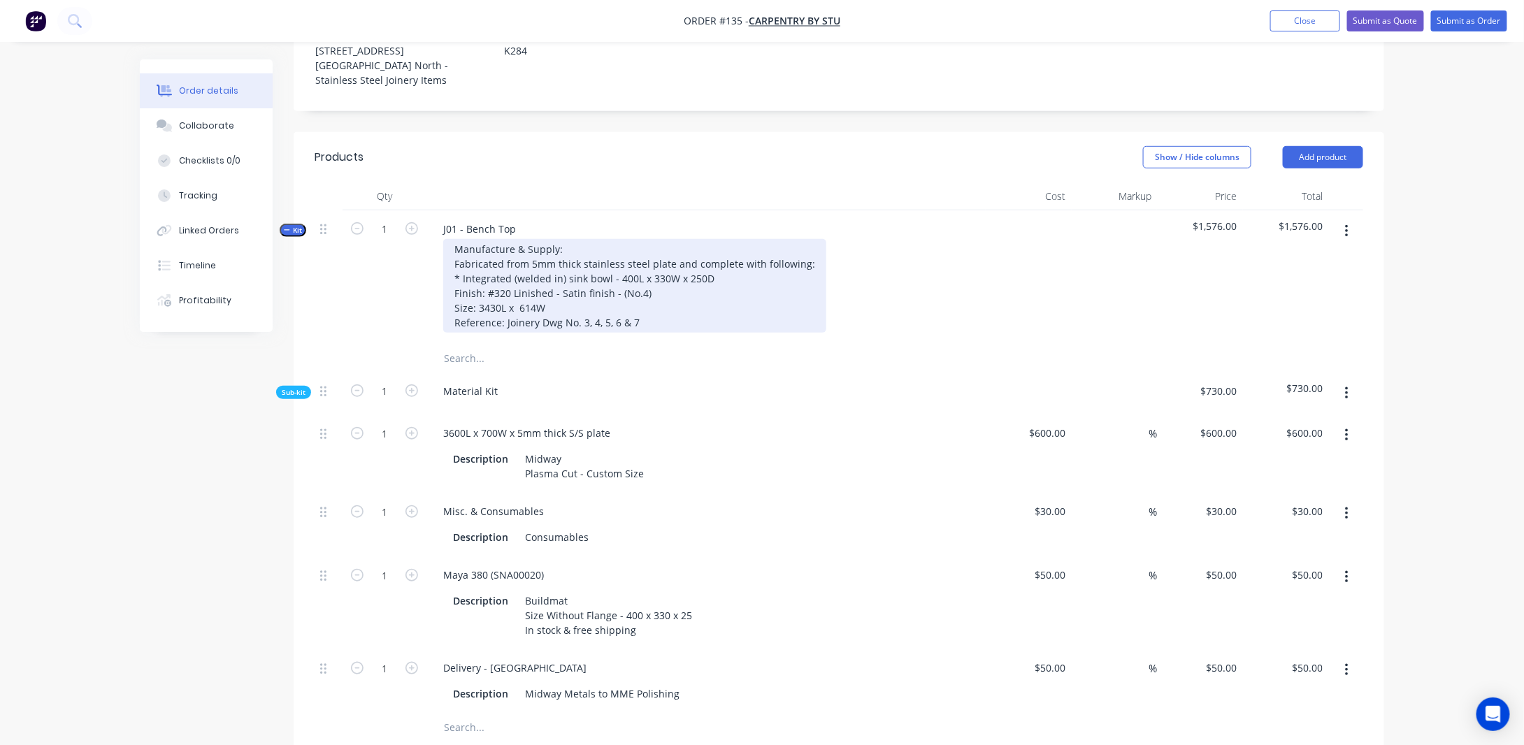
scroll to position [419, 0]
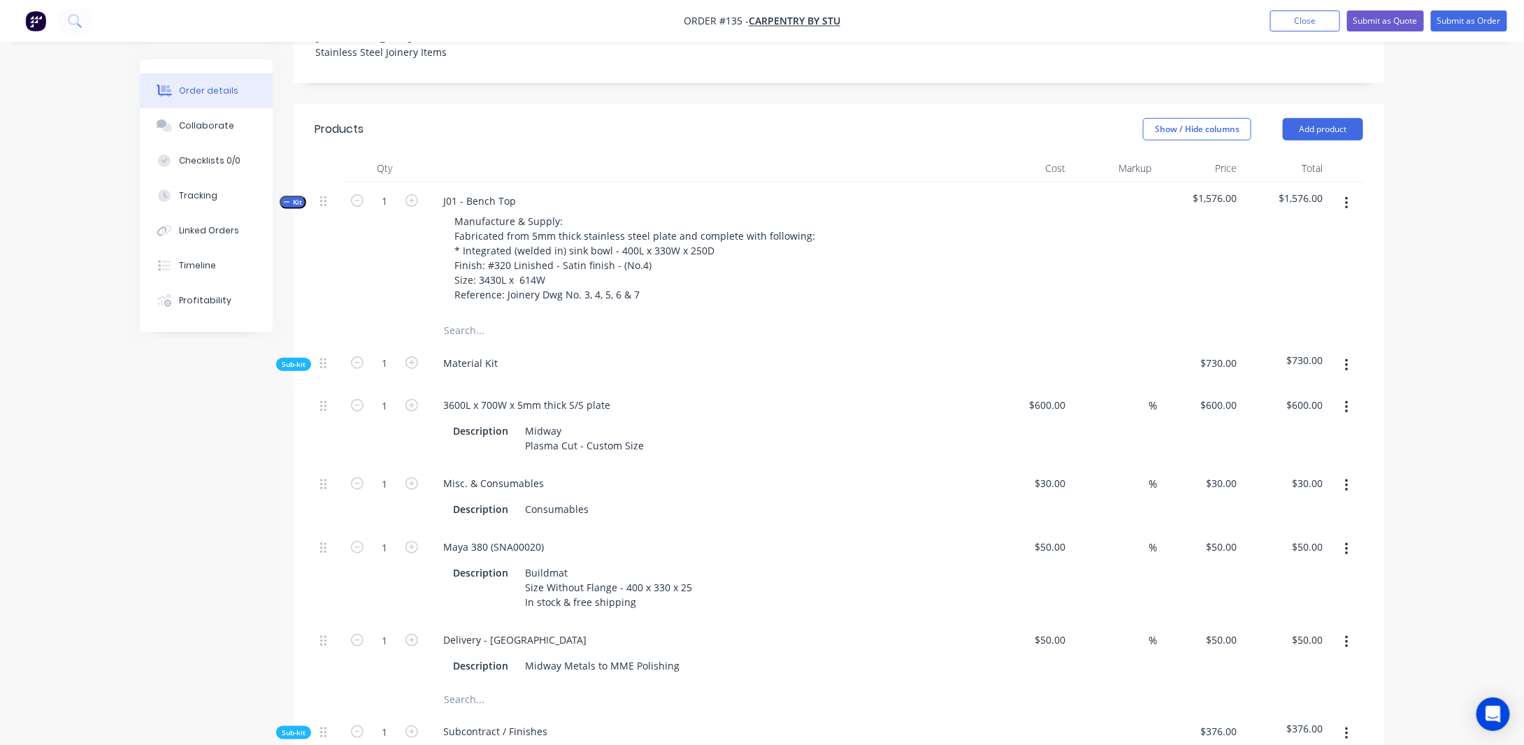
click at [306, 358] on div "Sub-kit" at bounding box center [293, 364] width 35 height 13
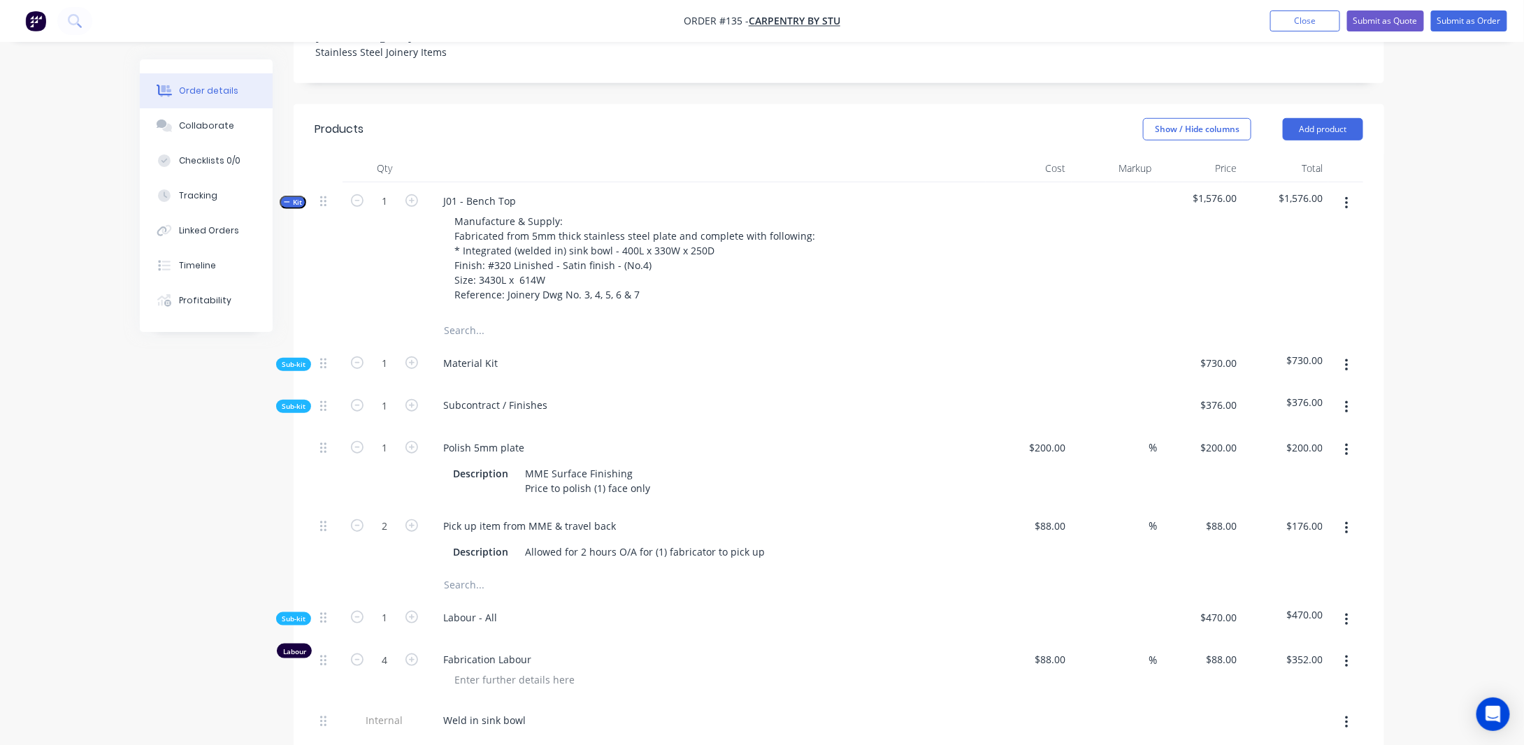
click at [290, 401] on span "Sub-kit" at bounding box center [294, 406] width 24 height 10
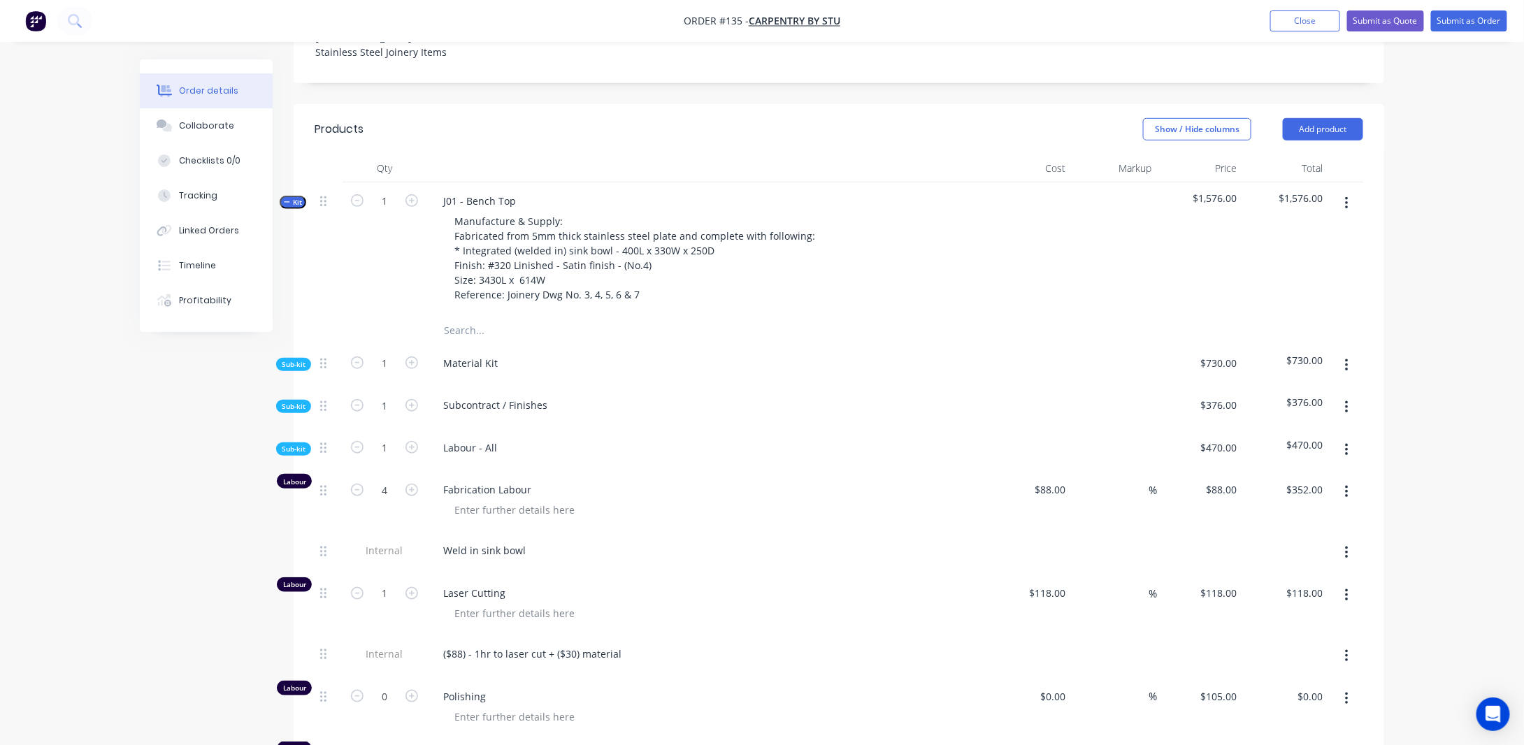
click at [295, 444] on span "Sub-kit" at bounding box center [294, 449] width 24 height 10
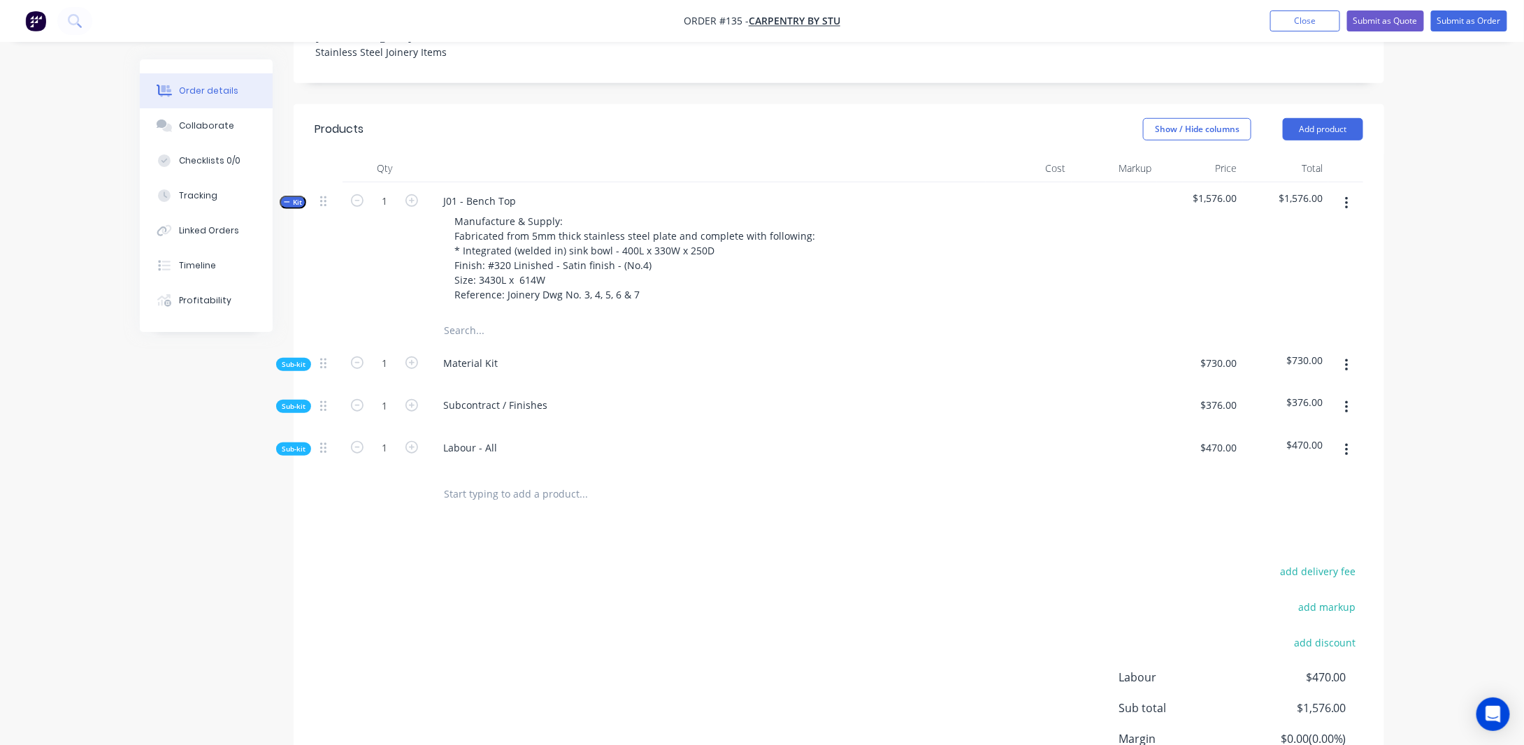
click at [294, 359] on span "Sub-kit" at bounding box center [294, 364] width 24 height 10
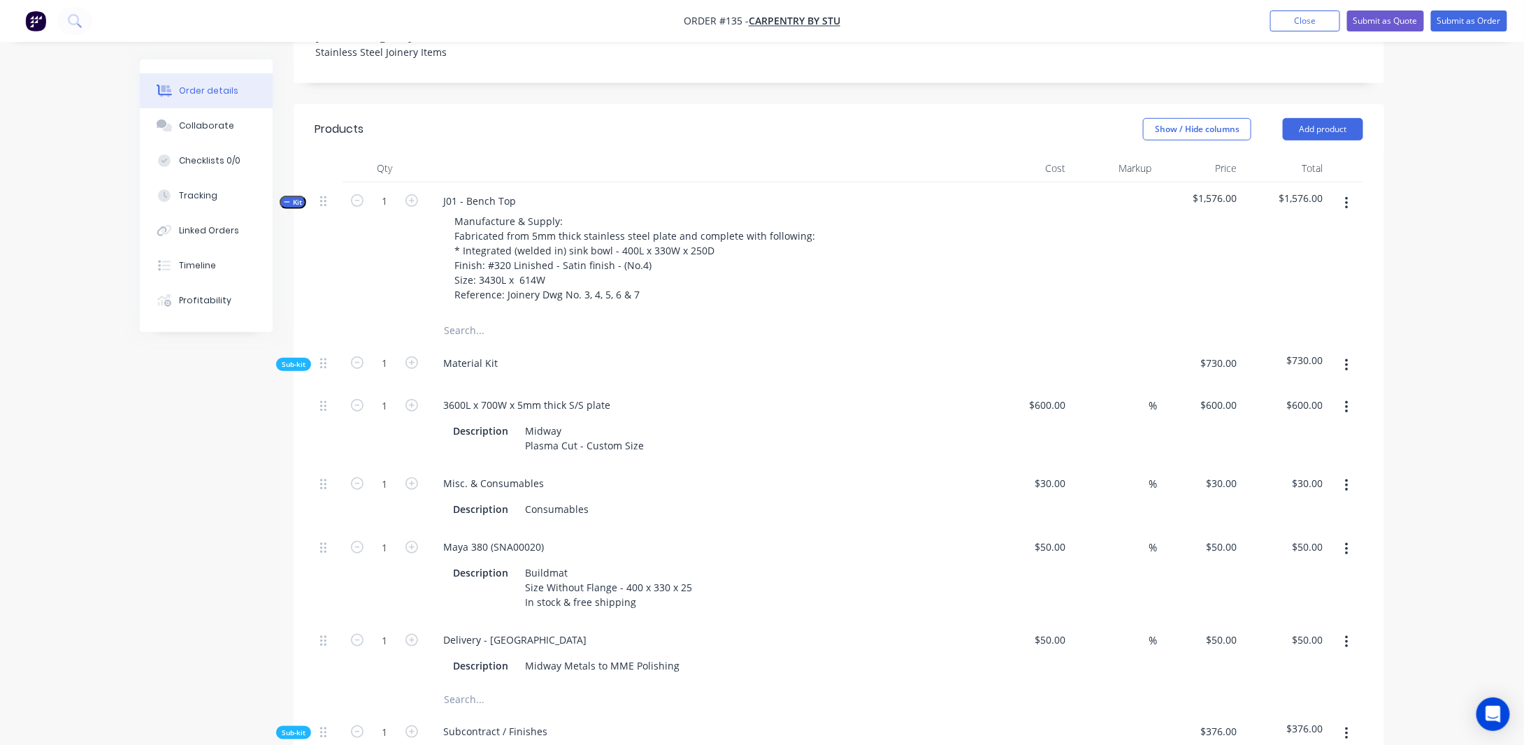
click at [1345, 191] on button "button" at bounding box center [1346, 203] width 33 height 25
click at [1276, 230] on div "Add product to kit" at bounding box center [1297, 240] width 108 height 20
click at [1388, 268] on div "Order details Collaborate Checklists 0/0 Tracking Linked Orders Timeline Profit…" at bounding box center [762, 419] width 1272 height 1559
click at [1343, 353] on button "button" at bounding box center [1346, 365] width 33 height 25
click at [1324, 388] on button "Add product to kit" at bounding box center [1296, 402] width 133 height 28
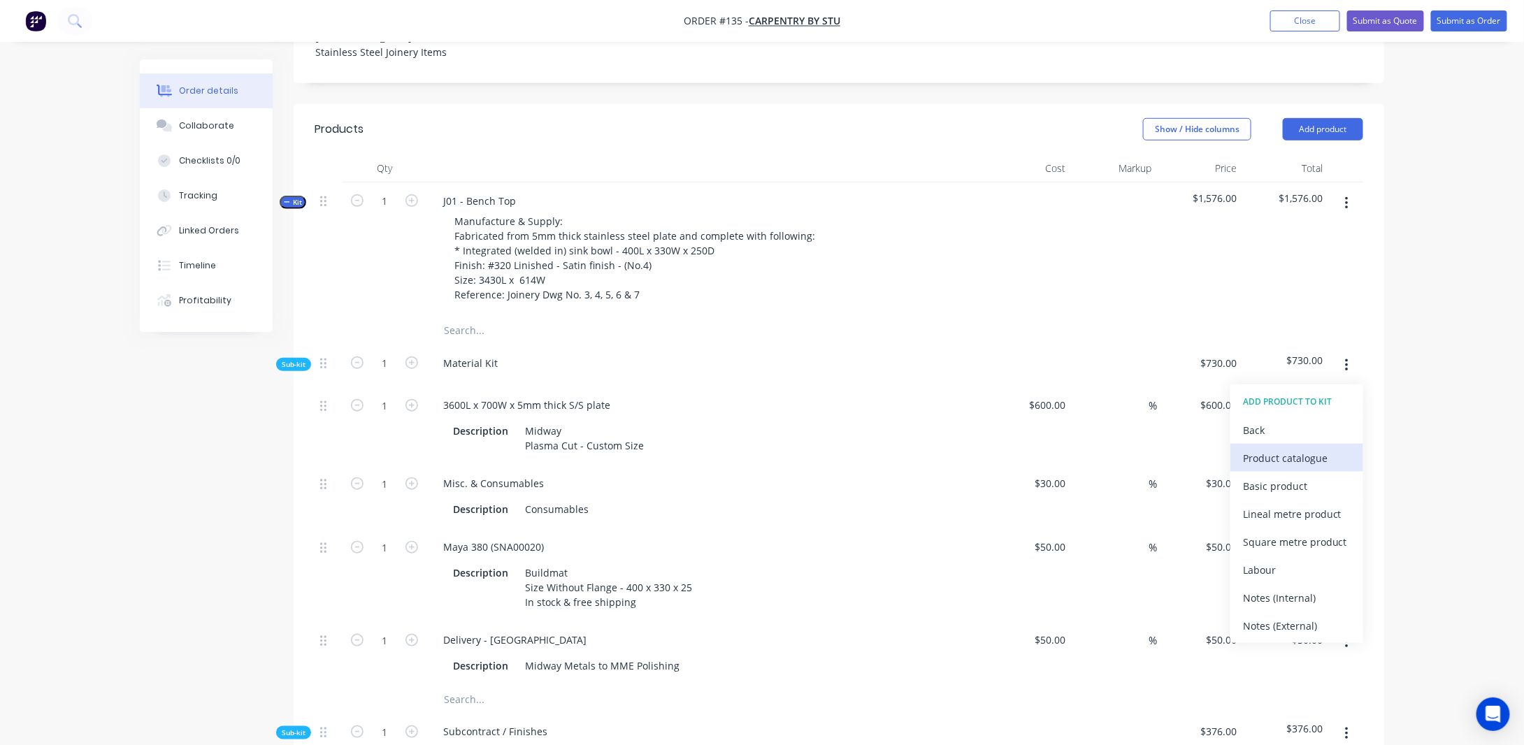
click at [1290, 448] on div "Product catalogue" at bounding box center [1297, 458] width 108 height 20
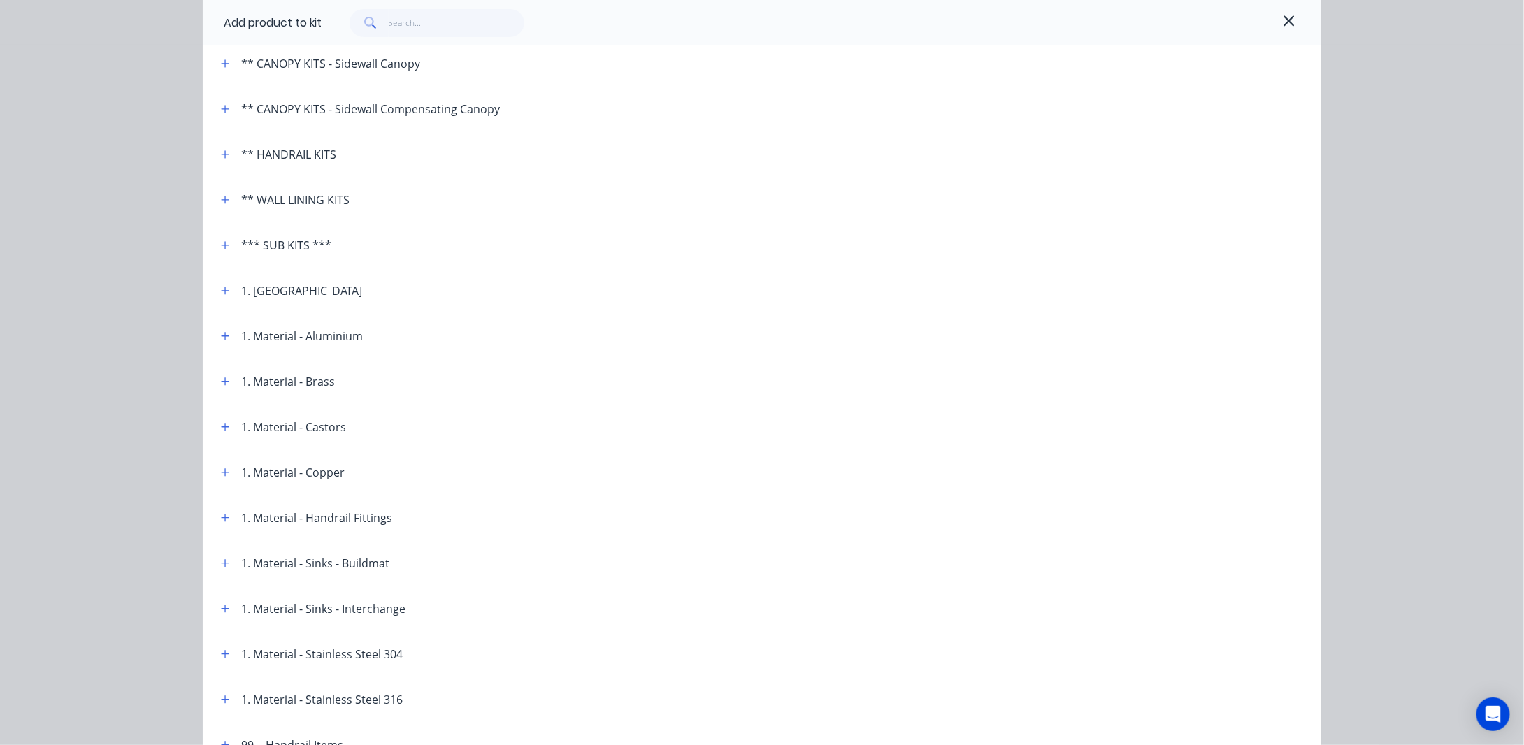
scroll to position [280, 0]
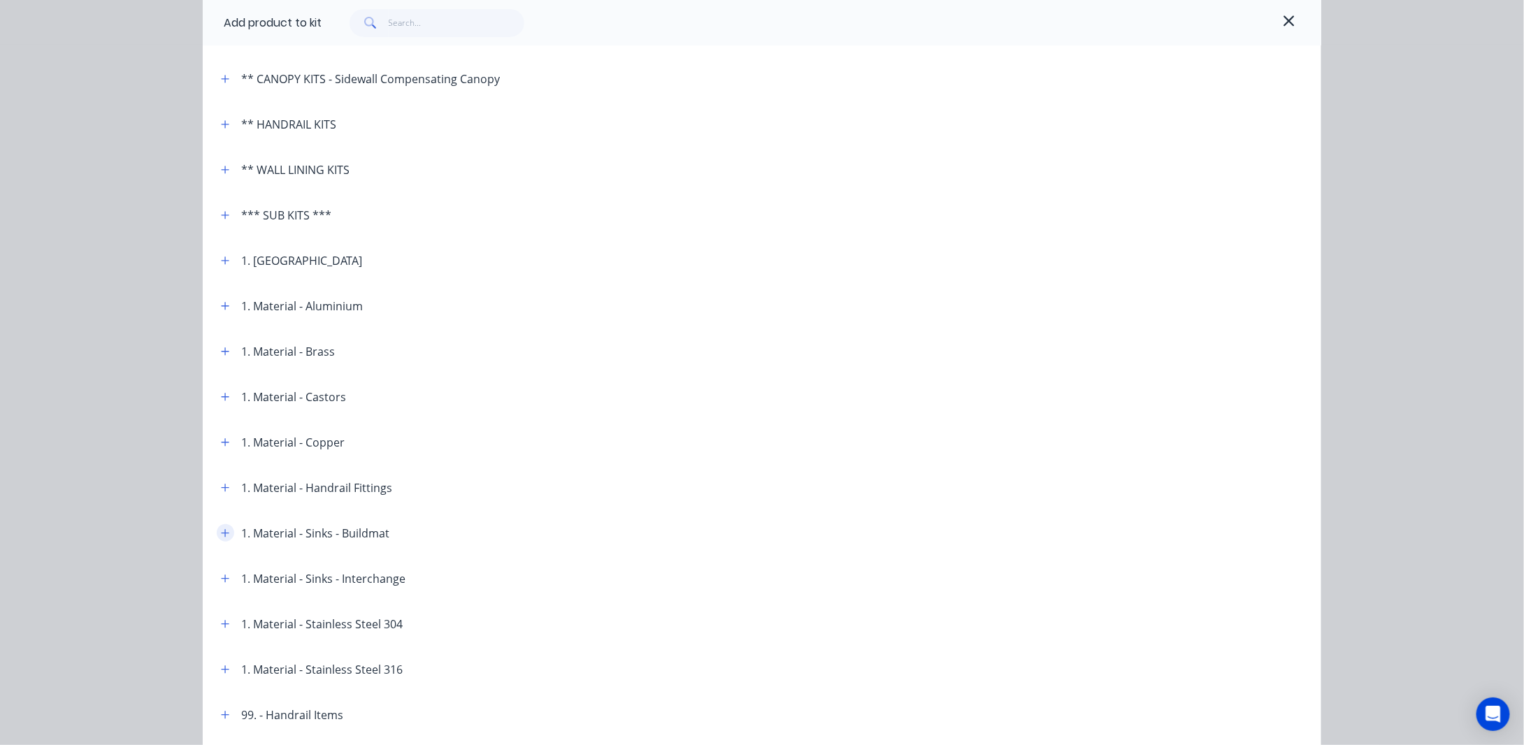
click at [221, 531] on icon "button" at bounding box center [225, 533] width 8 height 10
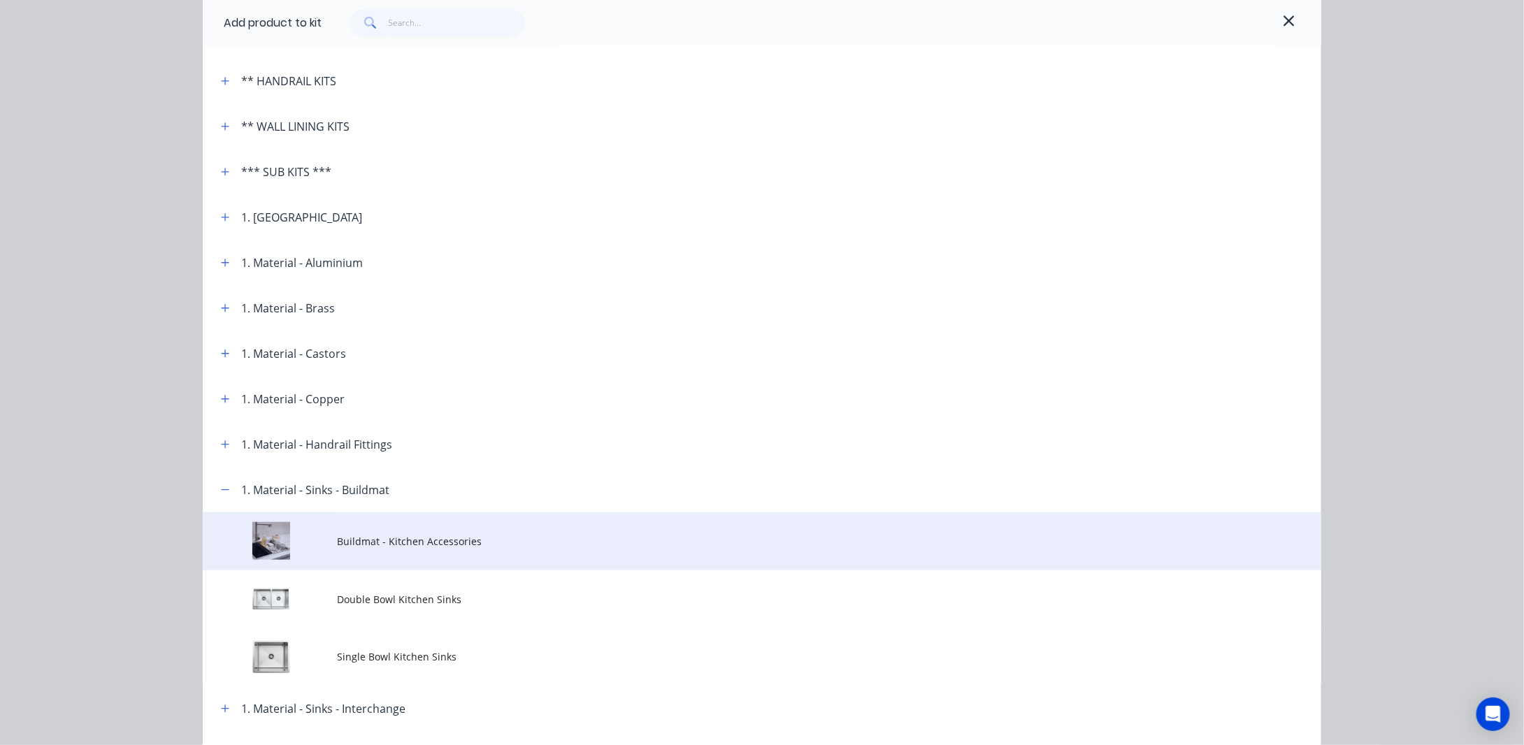
scroll to position [349, 0]
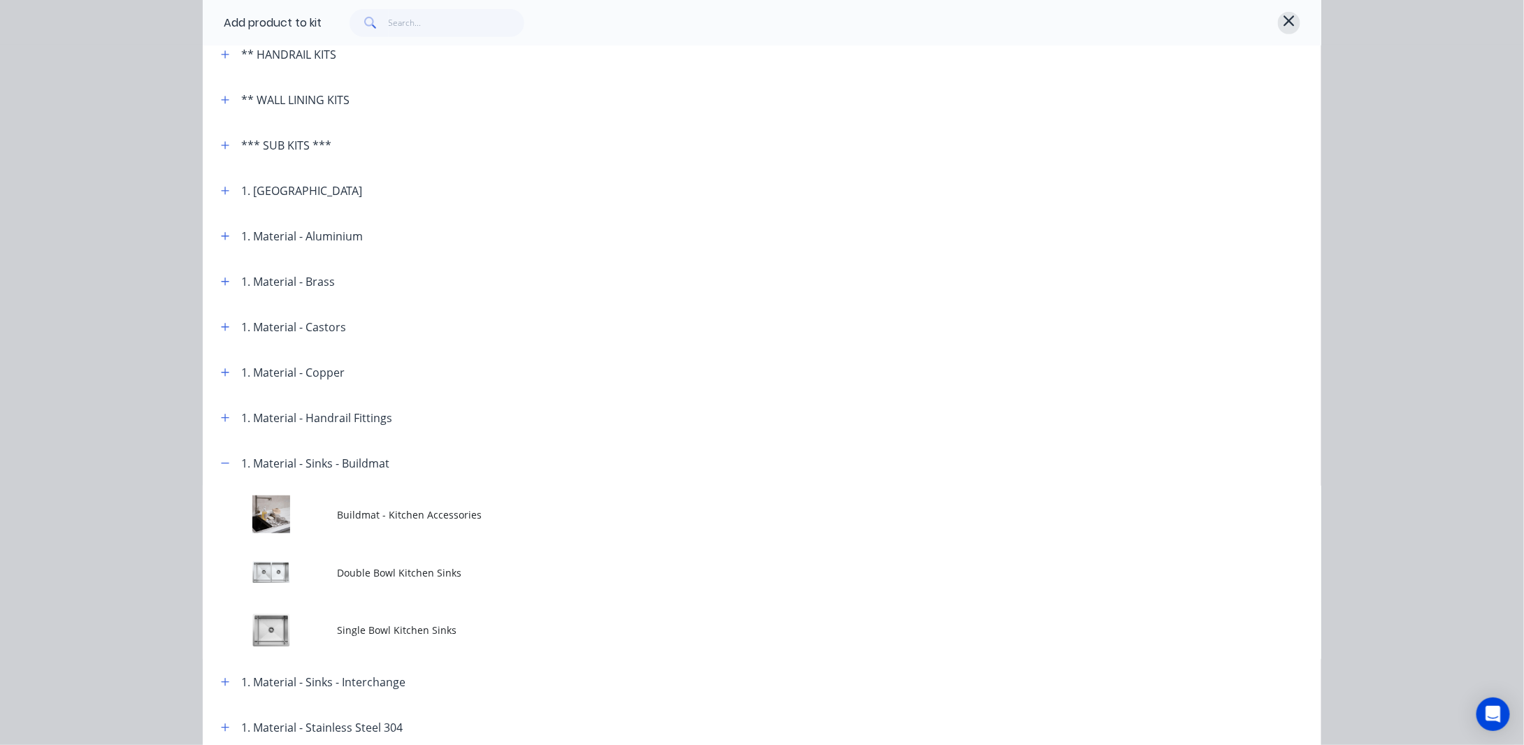
click at [1283, 20] on icon "button" at bounding box center [1288, 20] width 10 height 10
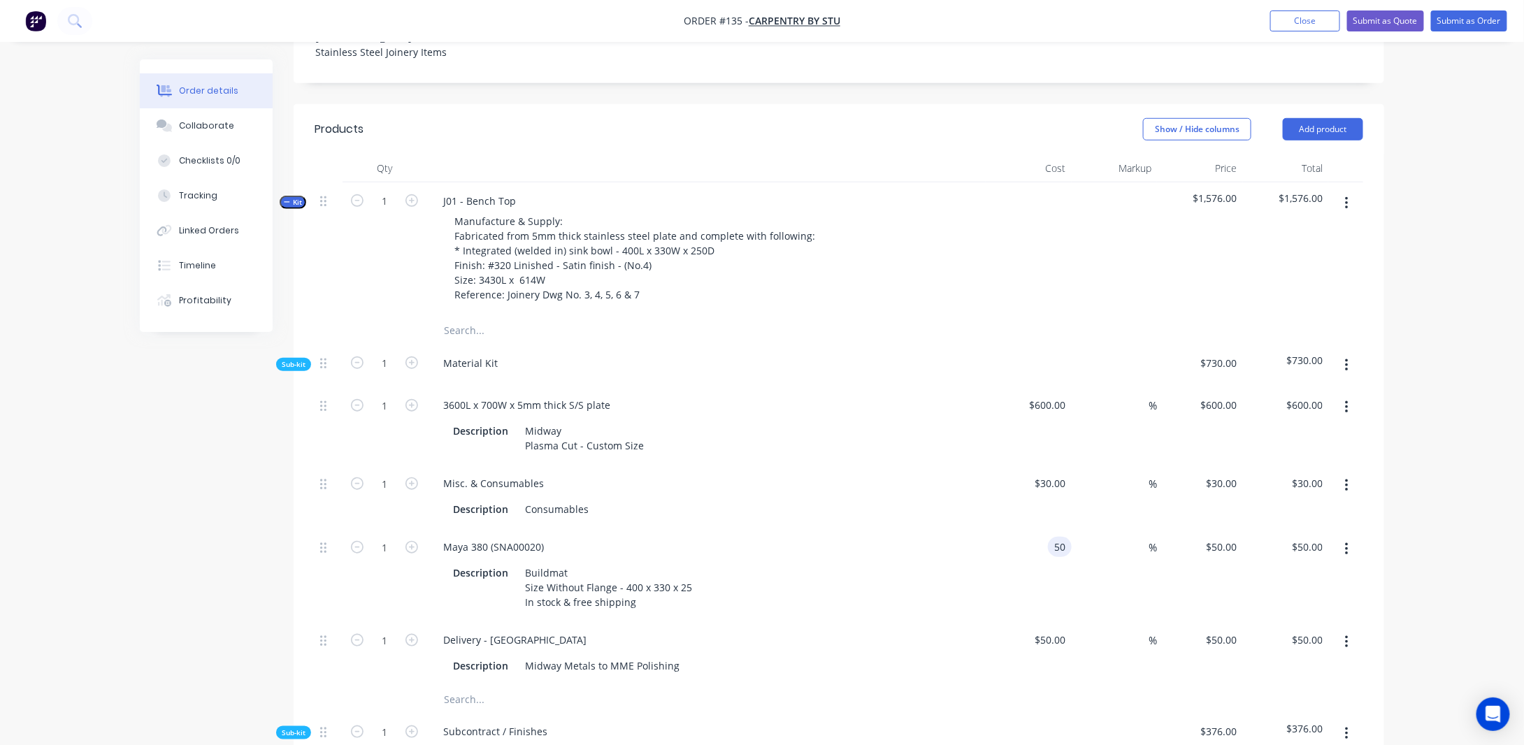
click at [1064, 537] on input "50" at bounding box center [1062, 547] width 18 height 20
click at [1454, 437] on div "Order details Collaborate Checklists 0/0 Tracking Linked Orders Timeline Profit…" at bounding box center [762, 390] width 1524 height 1619
type input "50"
click at [1067, 537] on input "50" at bounding box center [1053, 547] width 38 height 20
type input "$0.00"
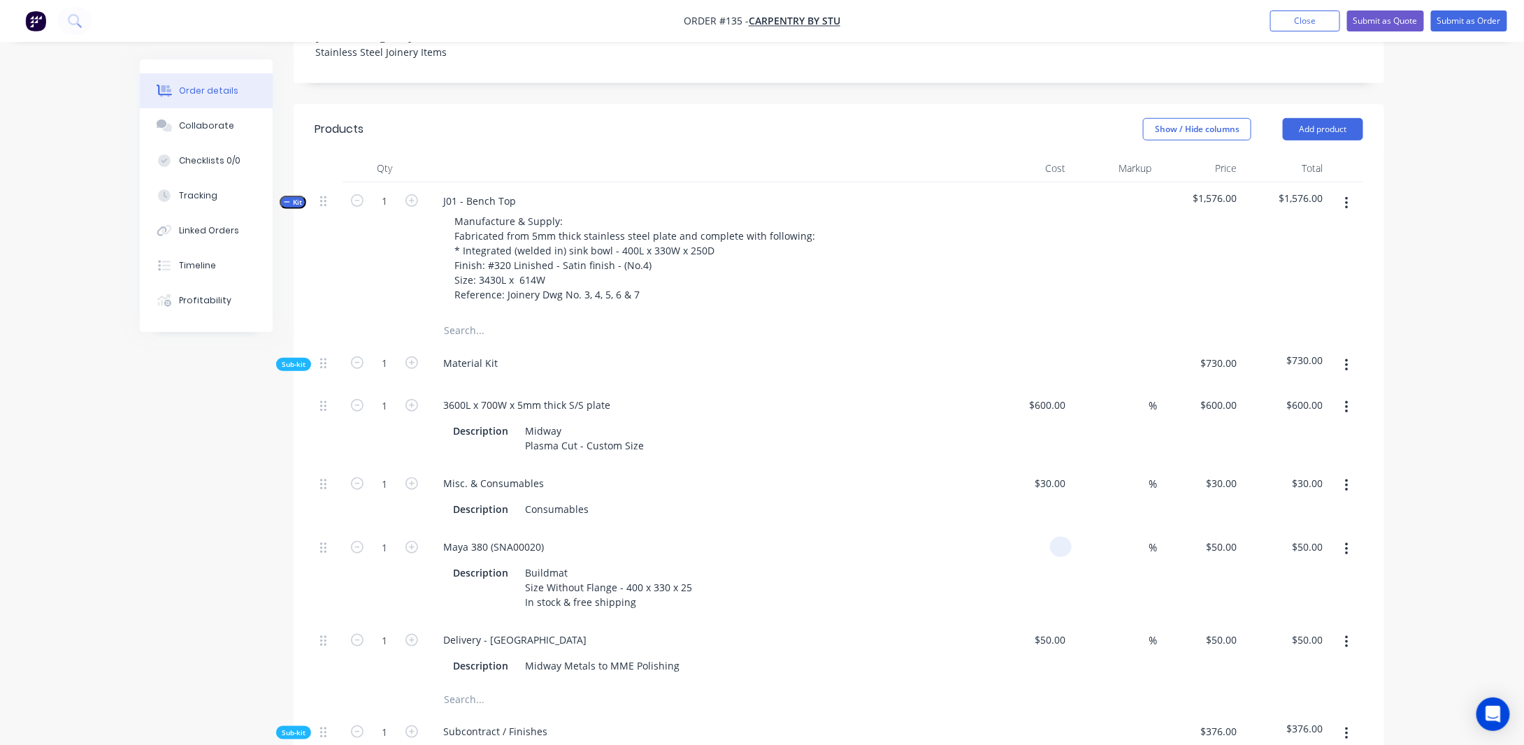
type input "$0.00"
click at [1444, 506] on div "Order details Collaborate Checklists 0/0 Tracking Linked Orders Timeline Profit…" at bounding box center [762, 390] width 1524 height 1619
click at [1060, 537] on input "0" at bounding box center [1063, 547] width 16 height 20
type input "$180.00"
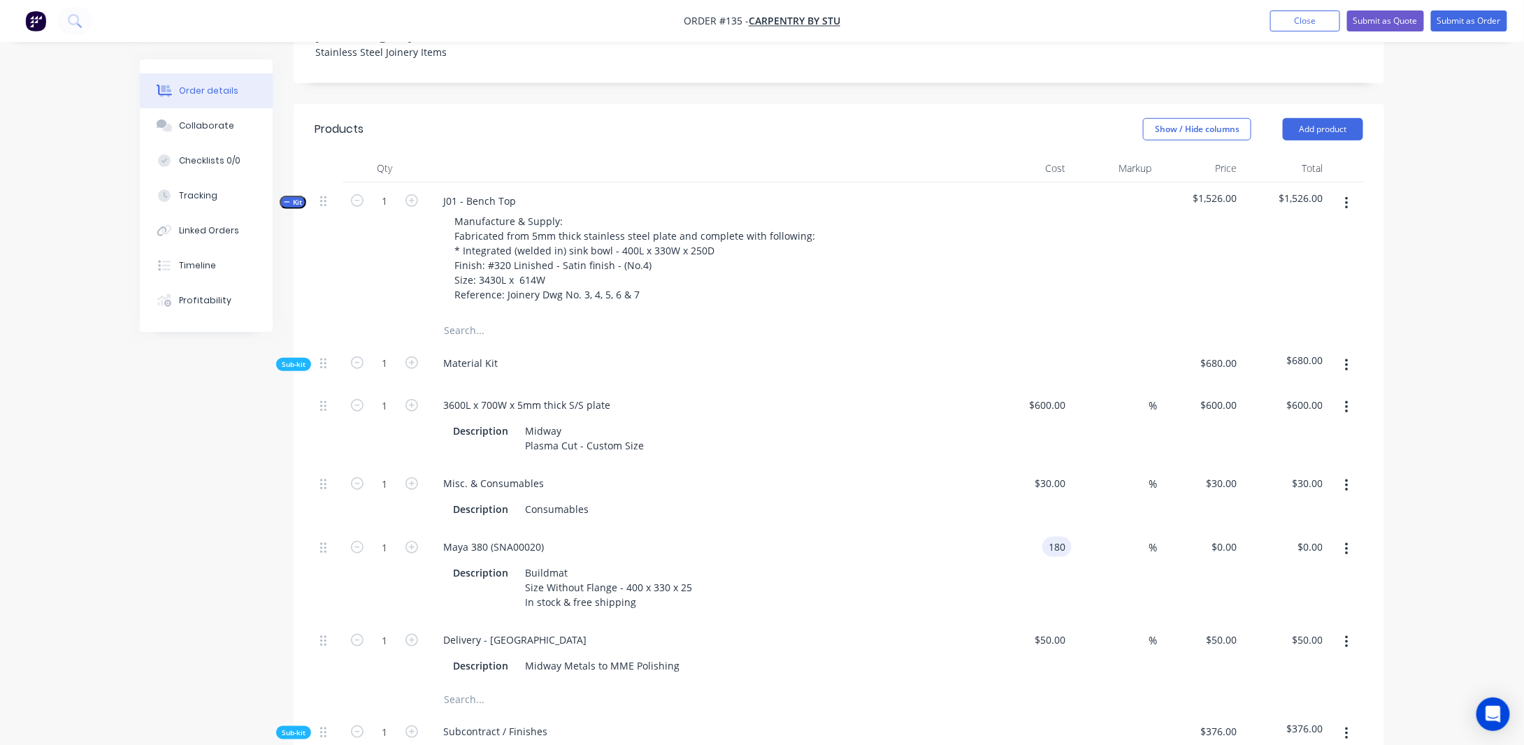
type input "$180.00"
click at [1416, 475] on div "Order details Collaborate Checklists 0/0 Tracking Linked Orders Timeline Profit…" at bounding box center [762, 390] width 1524 height 1619
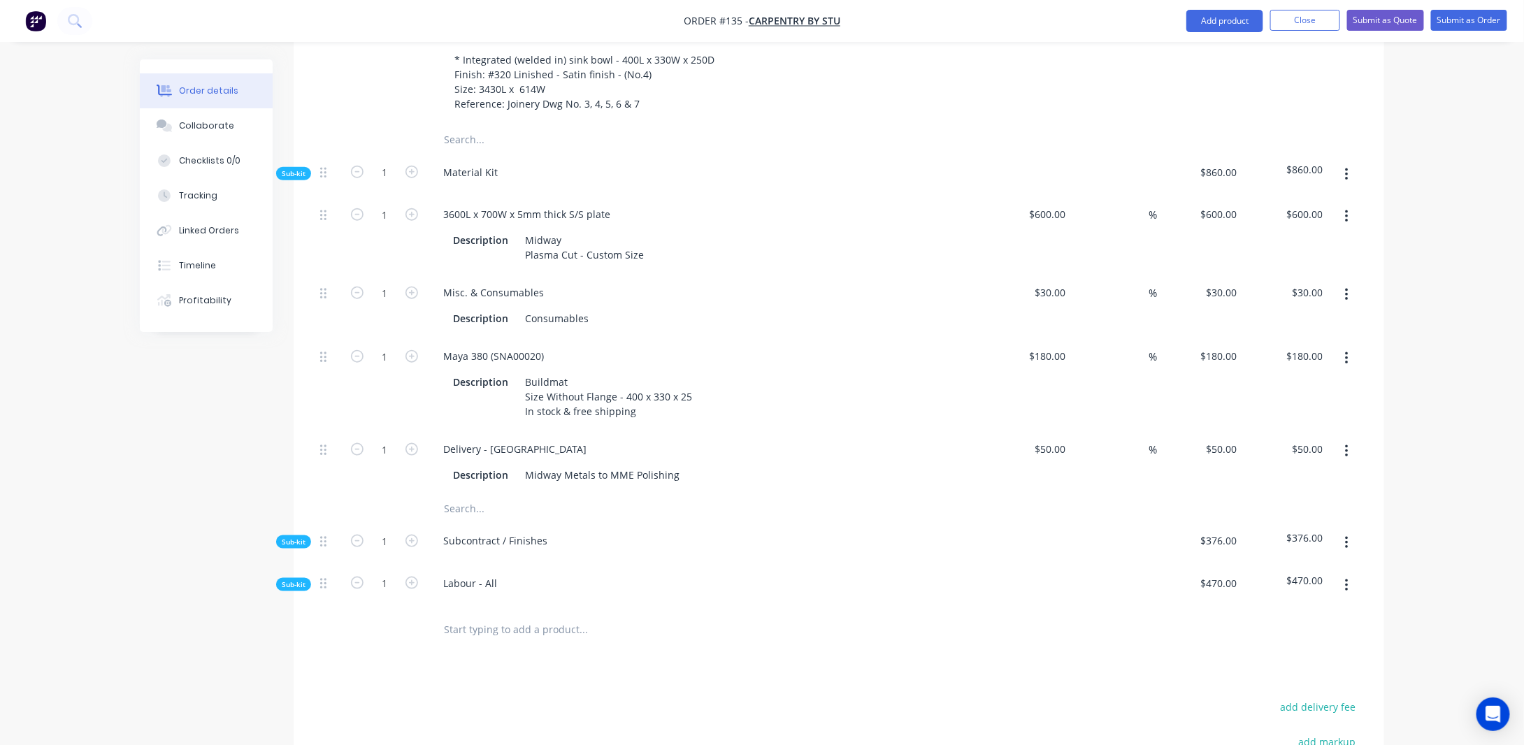
scroll to position [629, 0]
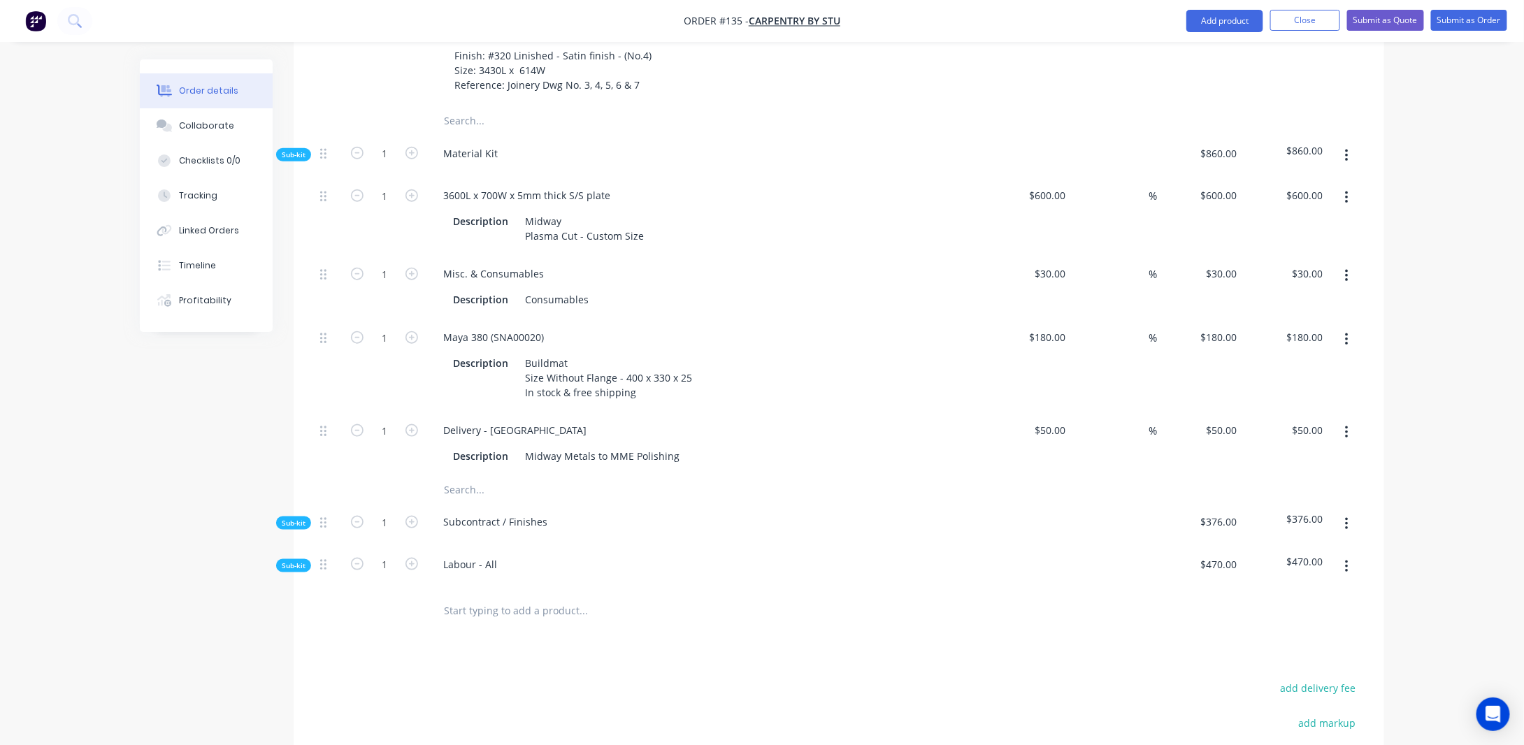
click at [291, 518] on span "Sub-kit" at bounding box center [294, 523] width 24 height 10
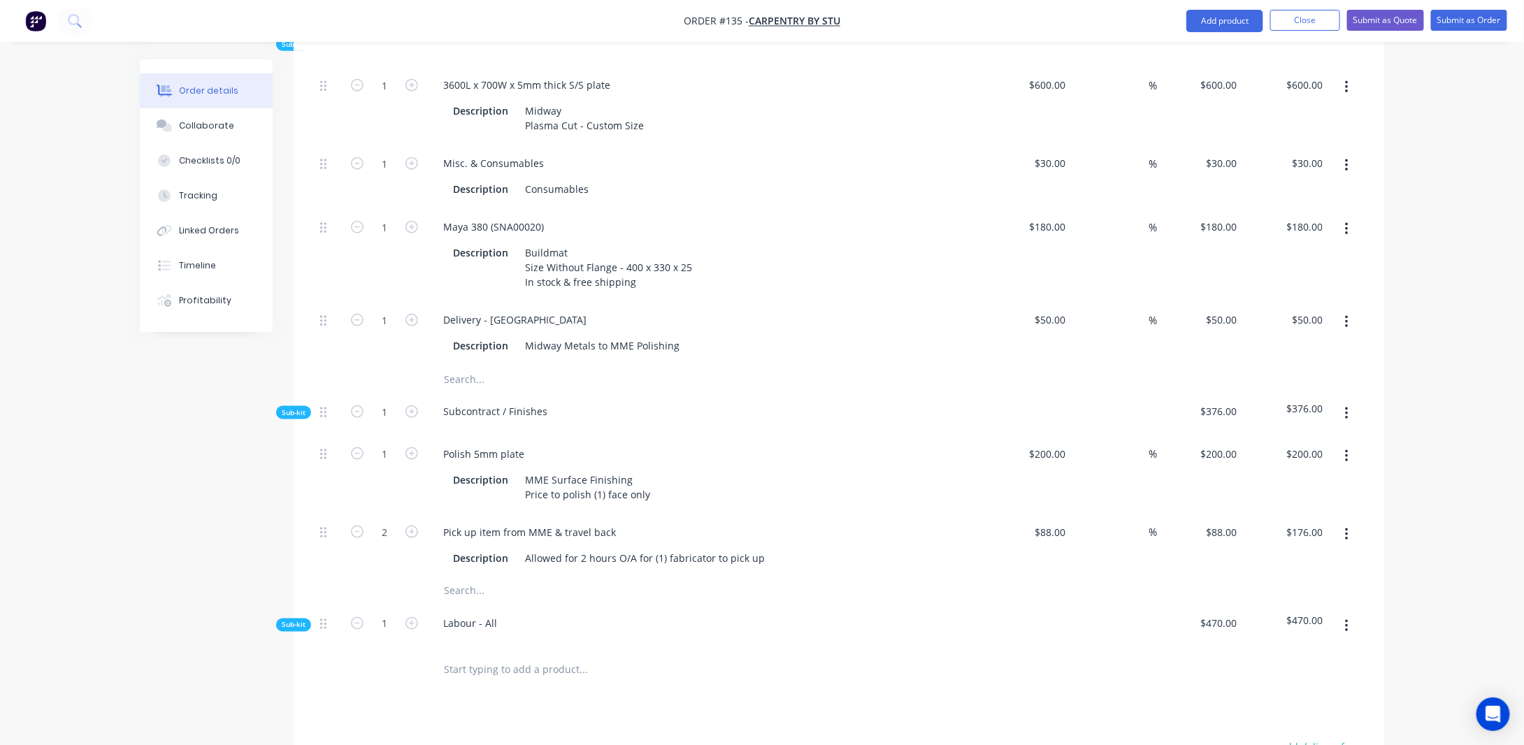
scroll to position [769, 0]
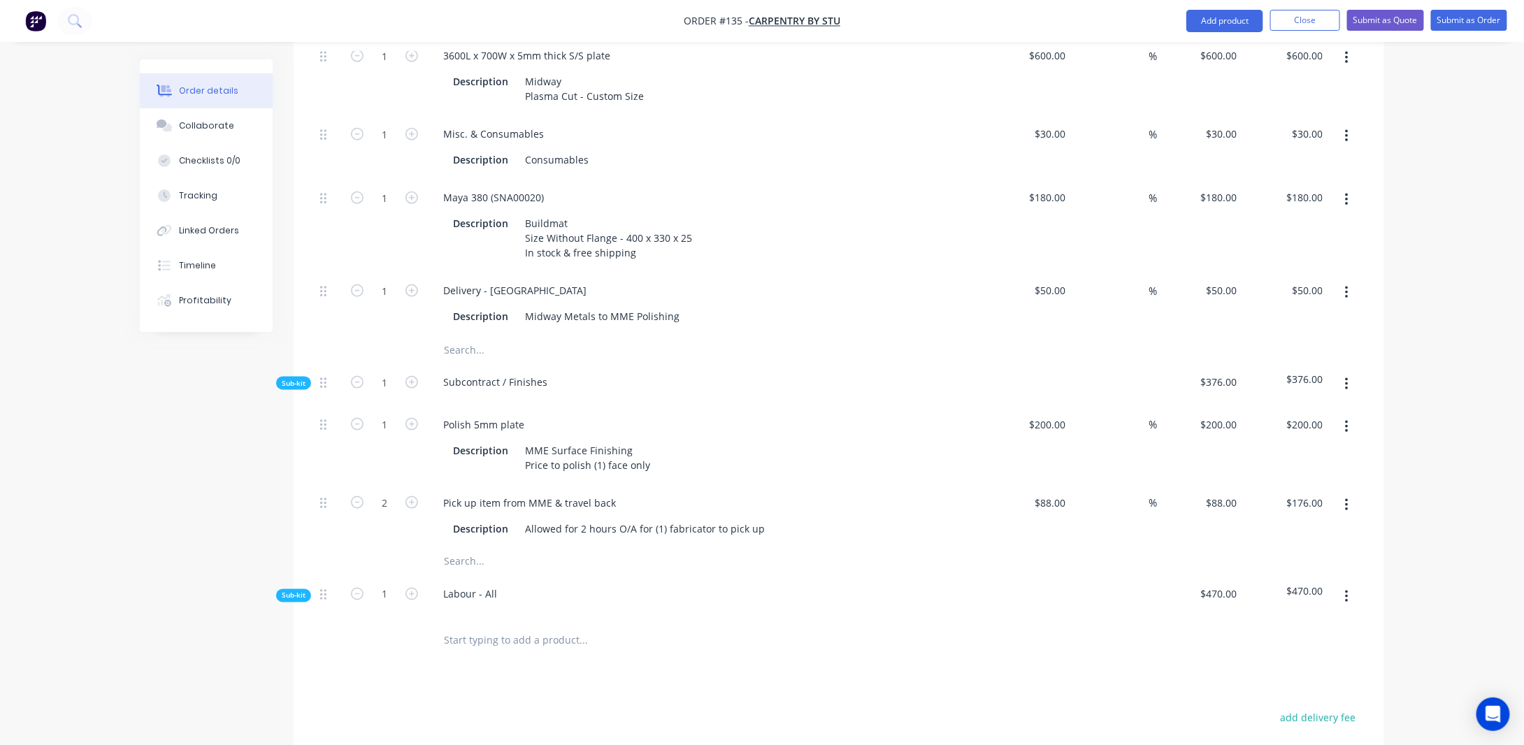
click at [1394, 386] on div "Order details Collaborate Checklists 0/0 Tracking Linked Orders Timeline Profit…" at bounding box center [762, 155] width 1272 height 1729
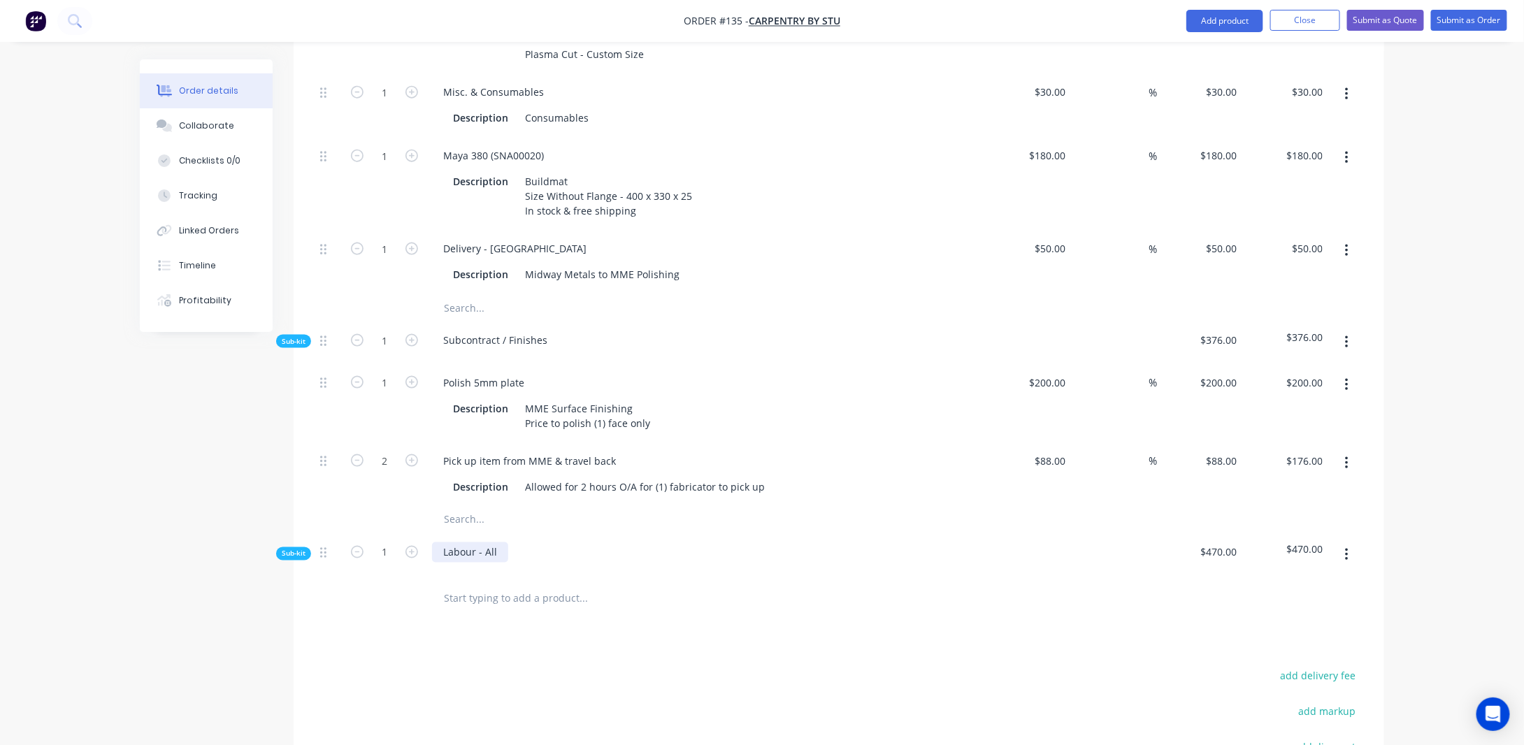
scroll to position [839, 0]
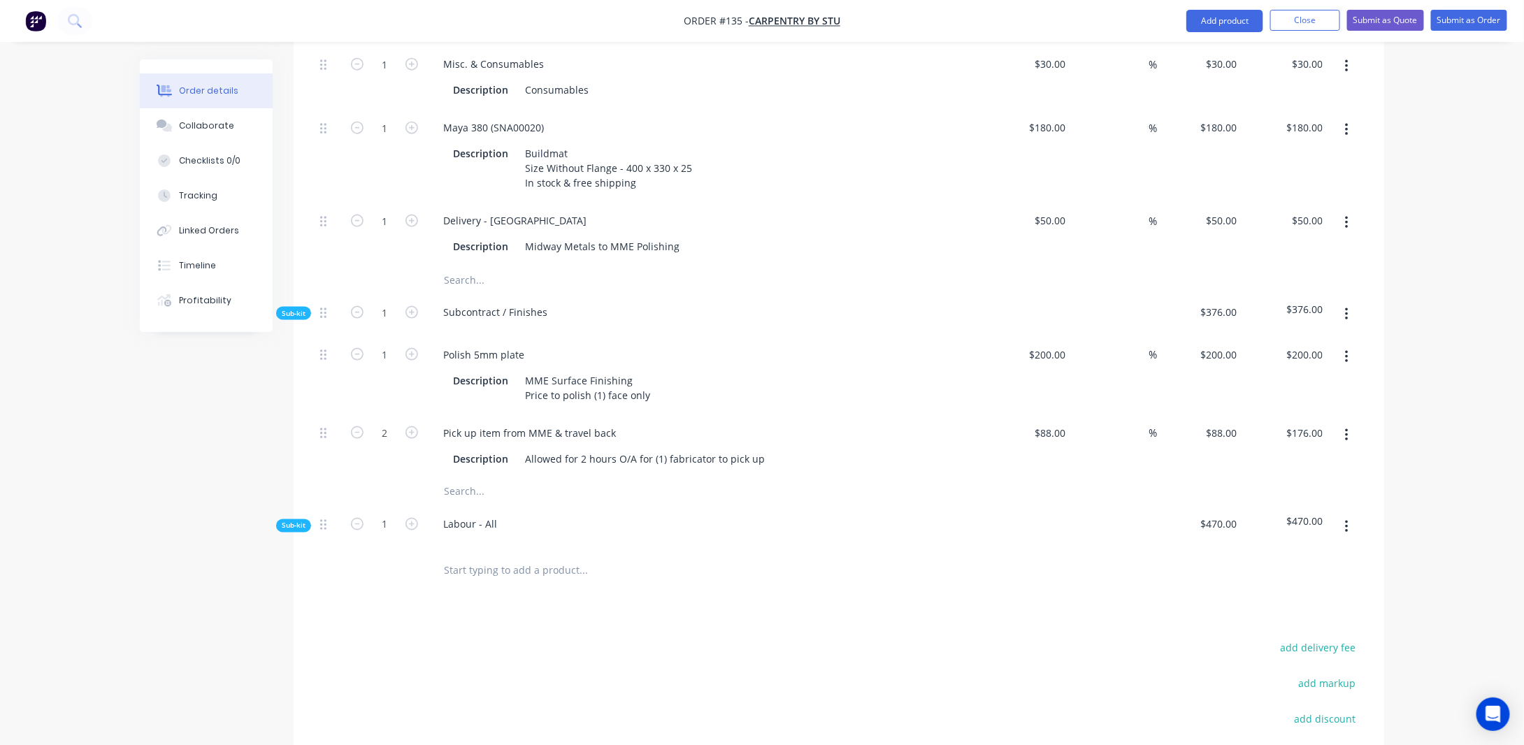
click at [287, 521] on span "Sub-kit" at bounding box center [294, 526] width 24 height 10
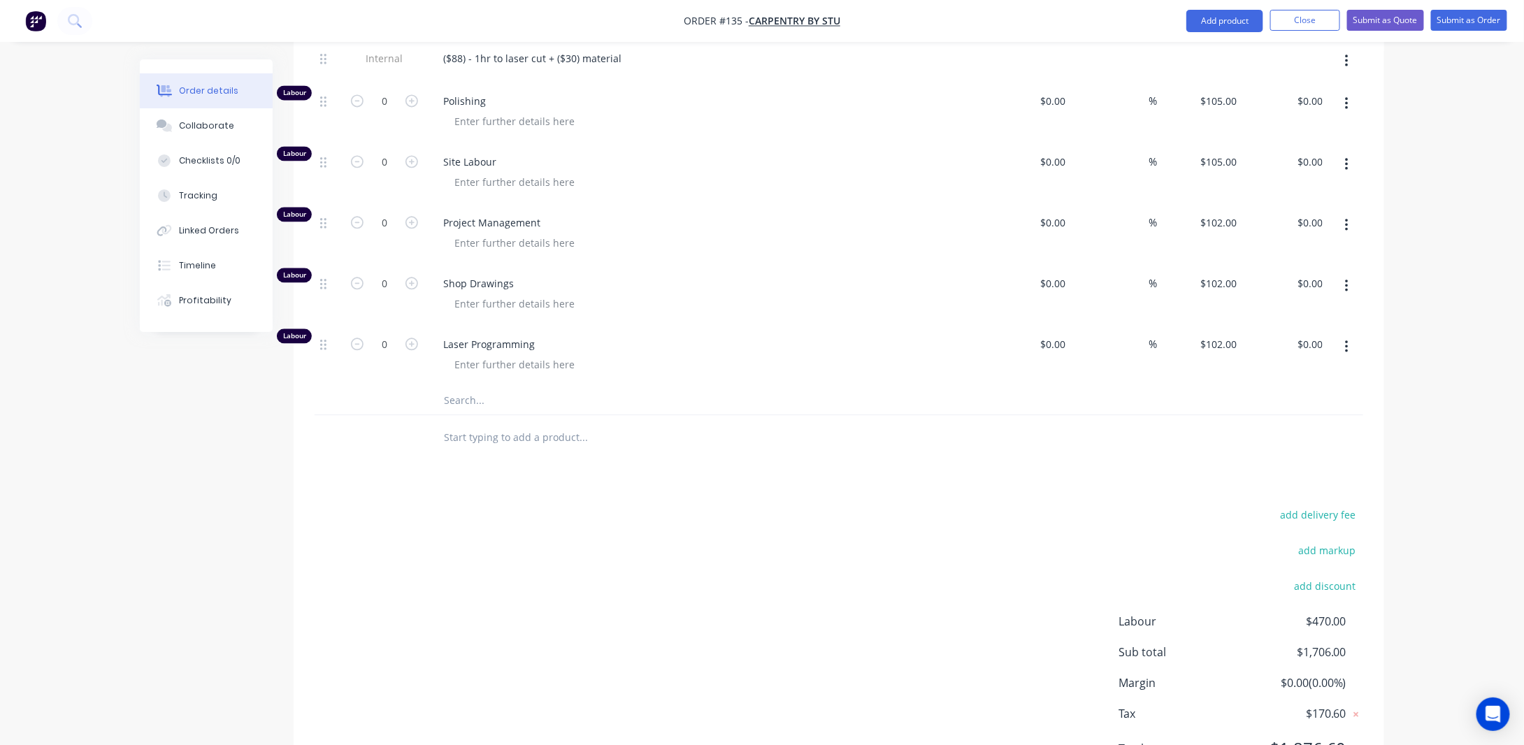
scroll to position [1542, 0]
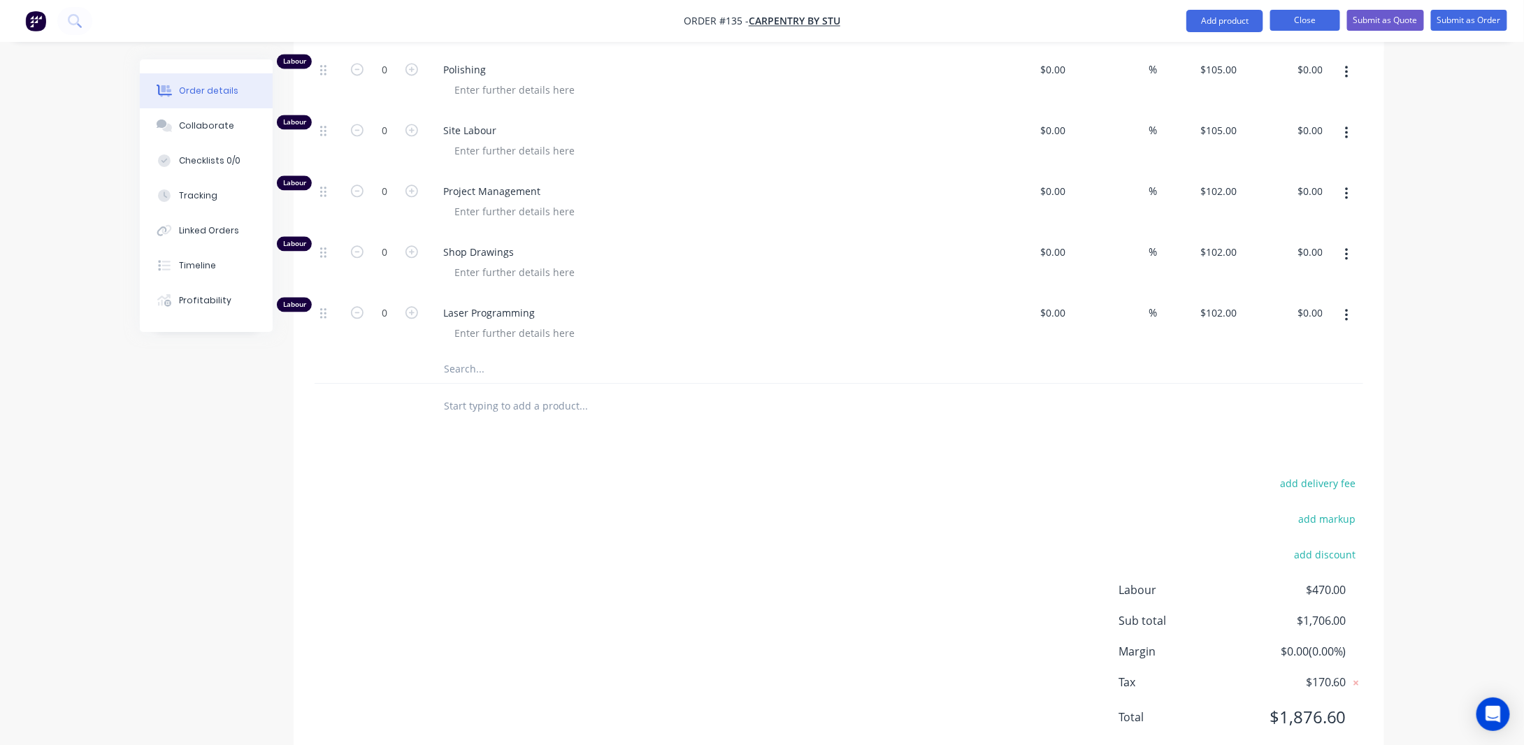
click at [1284, 14] on button "Close" at bounding box center [1305, 20] width 70 height 21
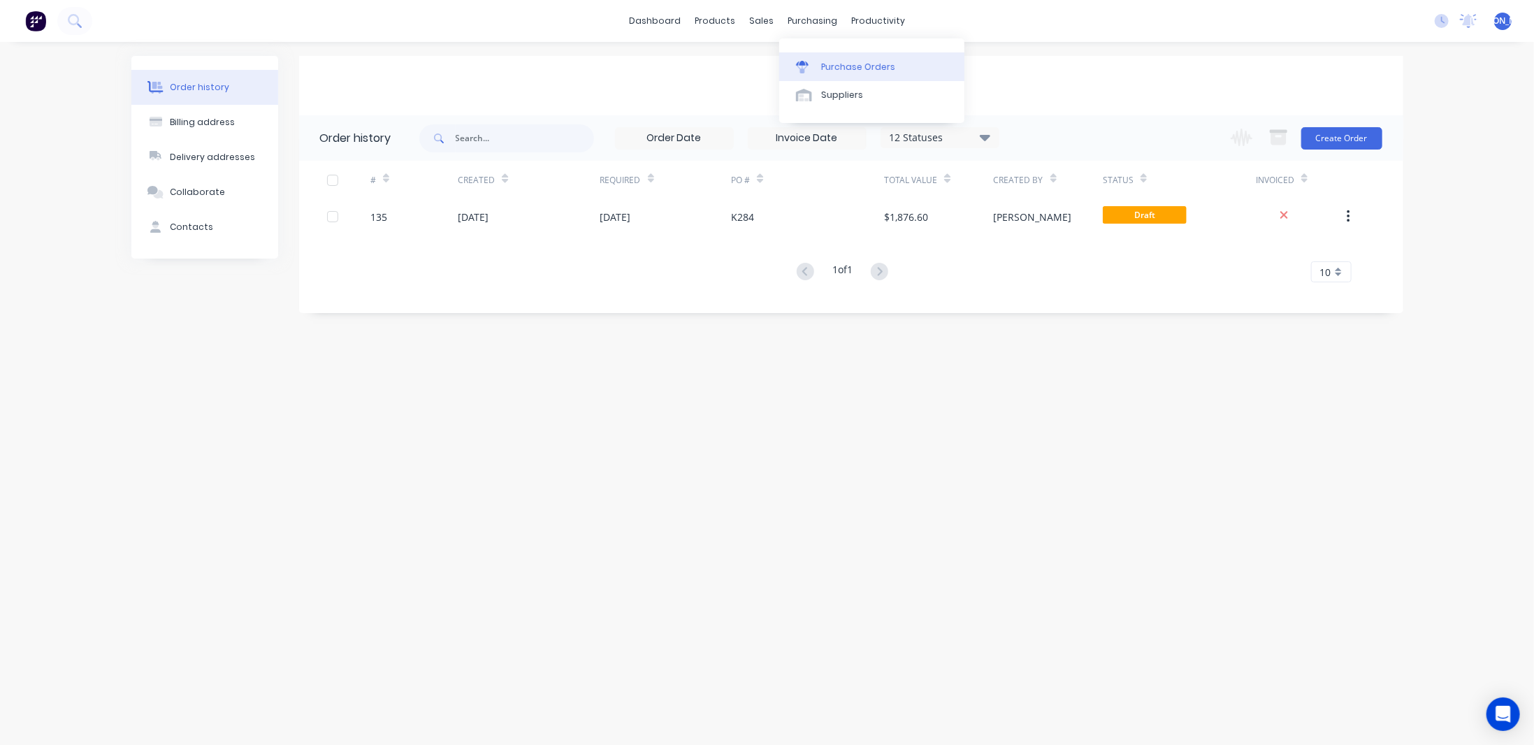
click at [840, 65] on div "Purchase Orders" at bounding box center [858, 67] width 74 height 13
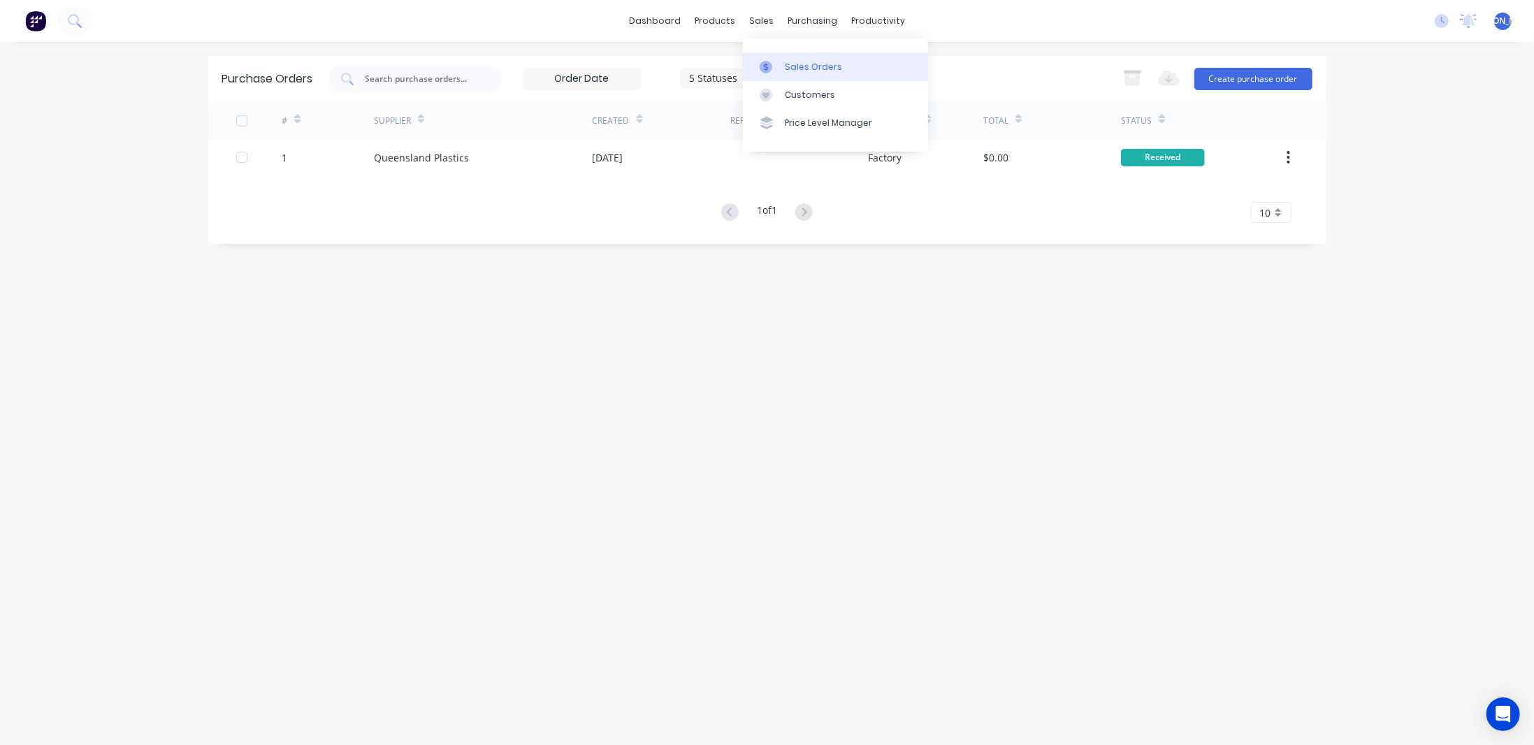
click at [800, 68] on div "Sales Orders" at bounding box center [813, 67] width 57 height 13
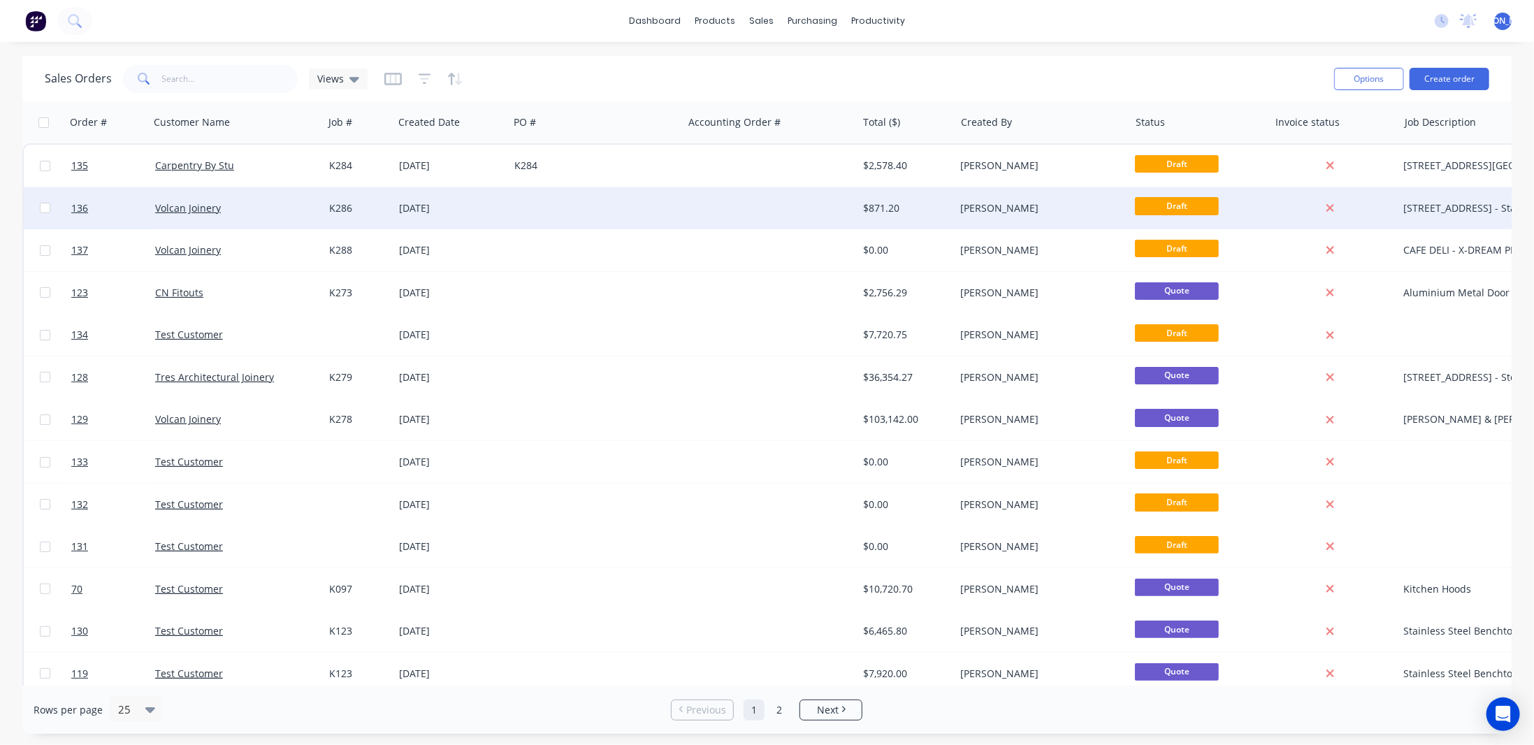
click at [250, 210] on div "Volcan Joinery" at bounding box center [232, 208] width 155 height 14
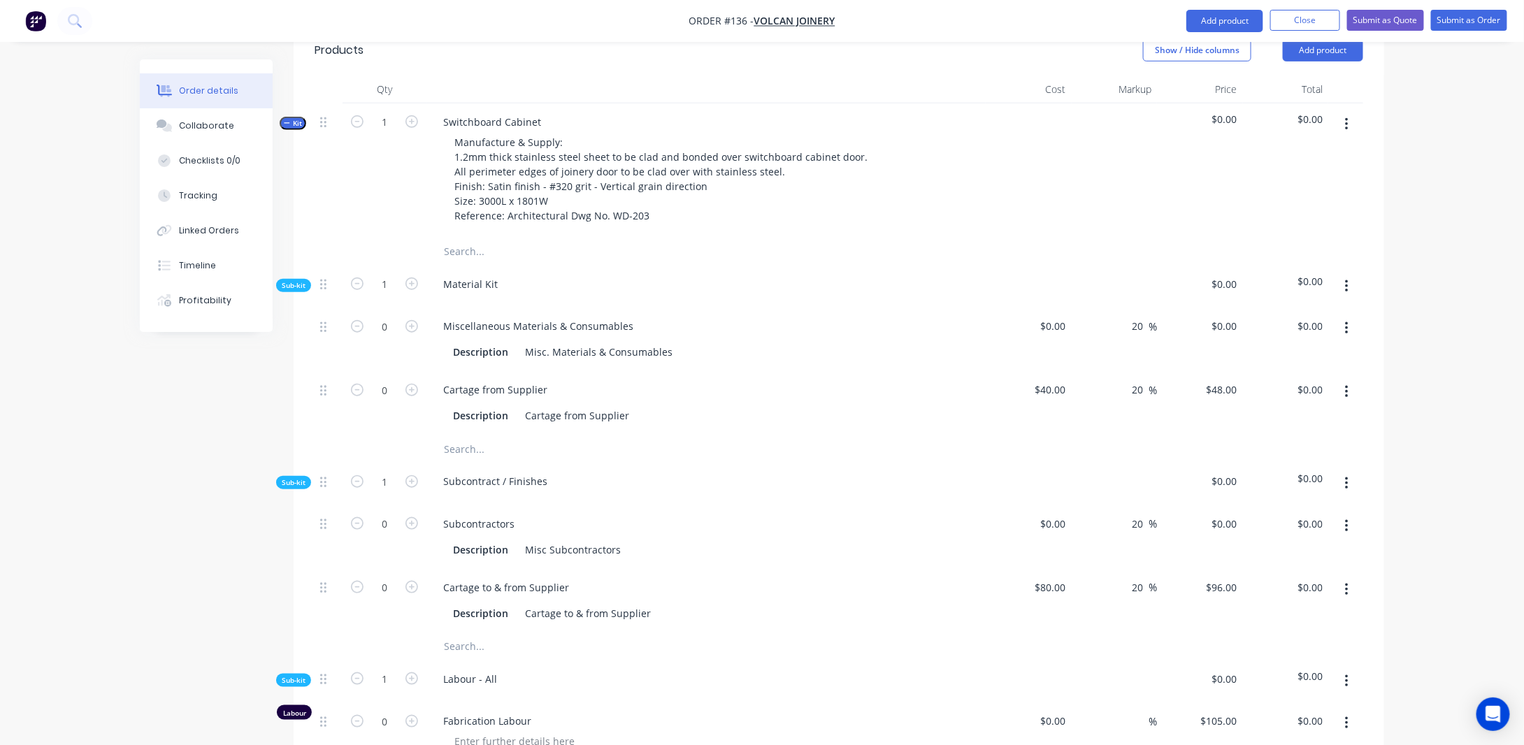
scroll to position [349, 0]
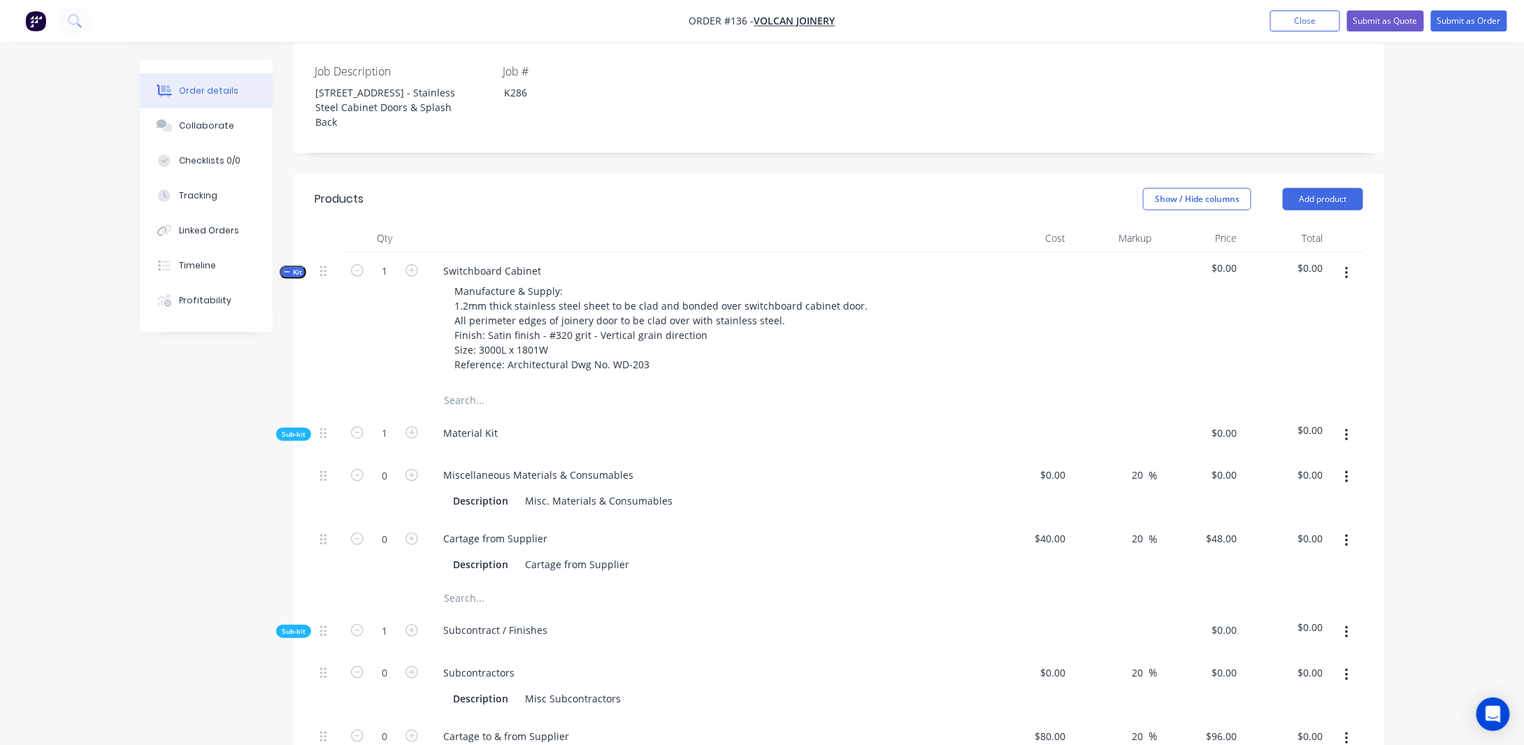
click at [297, 277] on span "Kit" at bounding box center [293, 272] width 18 height 10
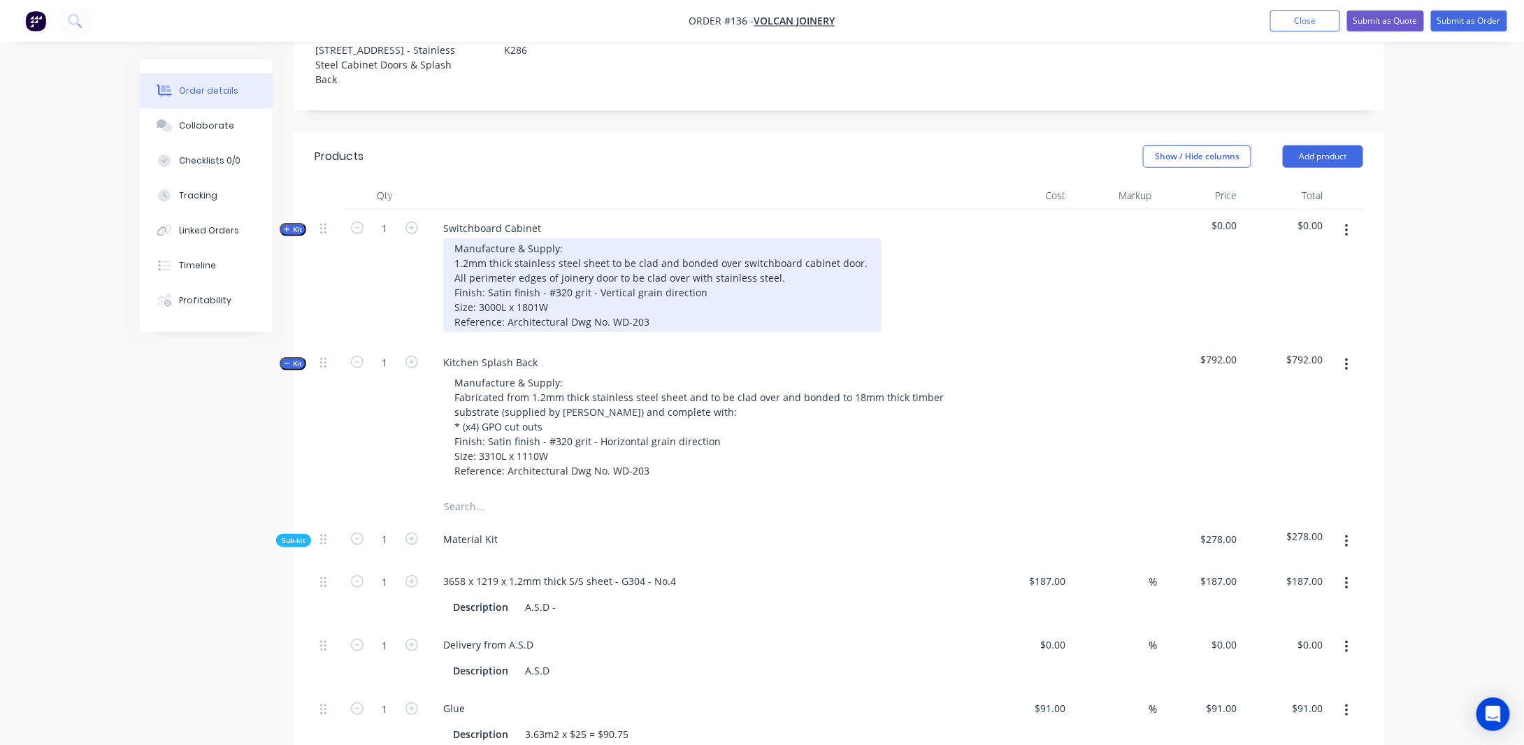
scroll to position [419, 0]
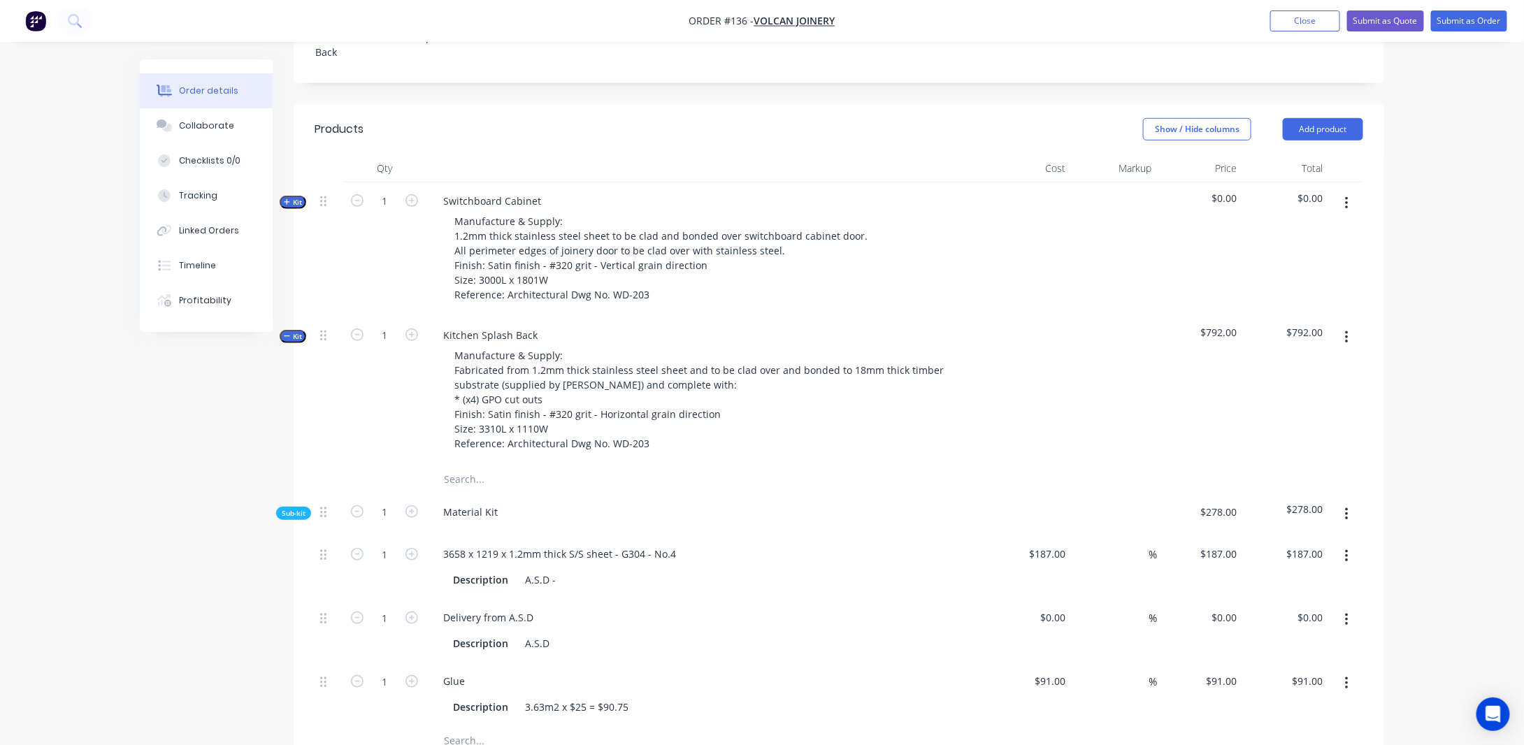
click at [301, 342] on span "Kit" at bounding box center [293, 336] width 18 height 10
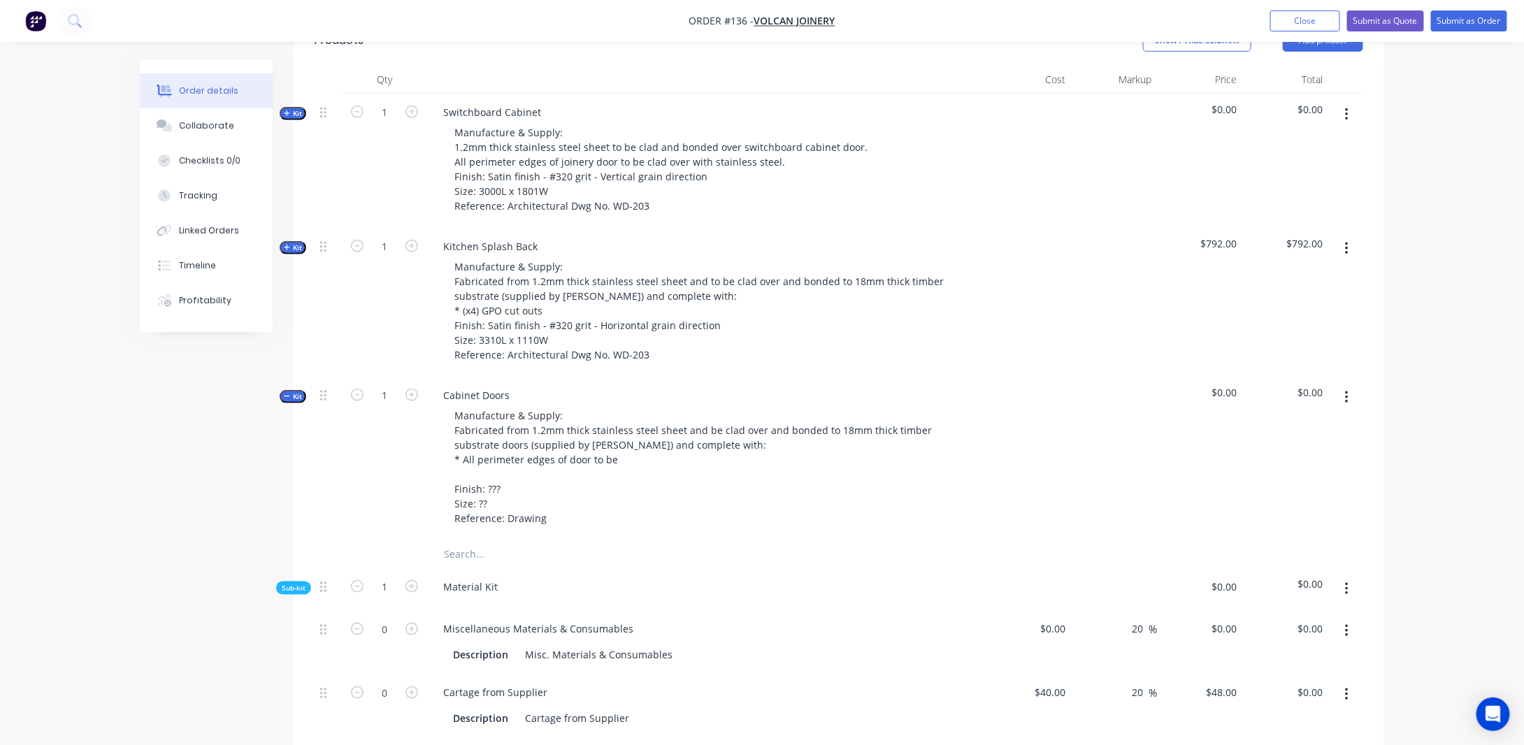
scroll to position [489, 0]
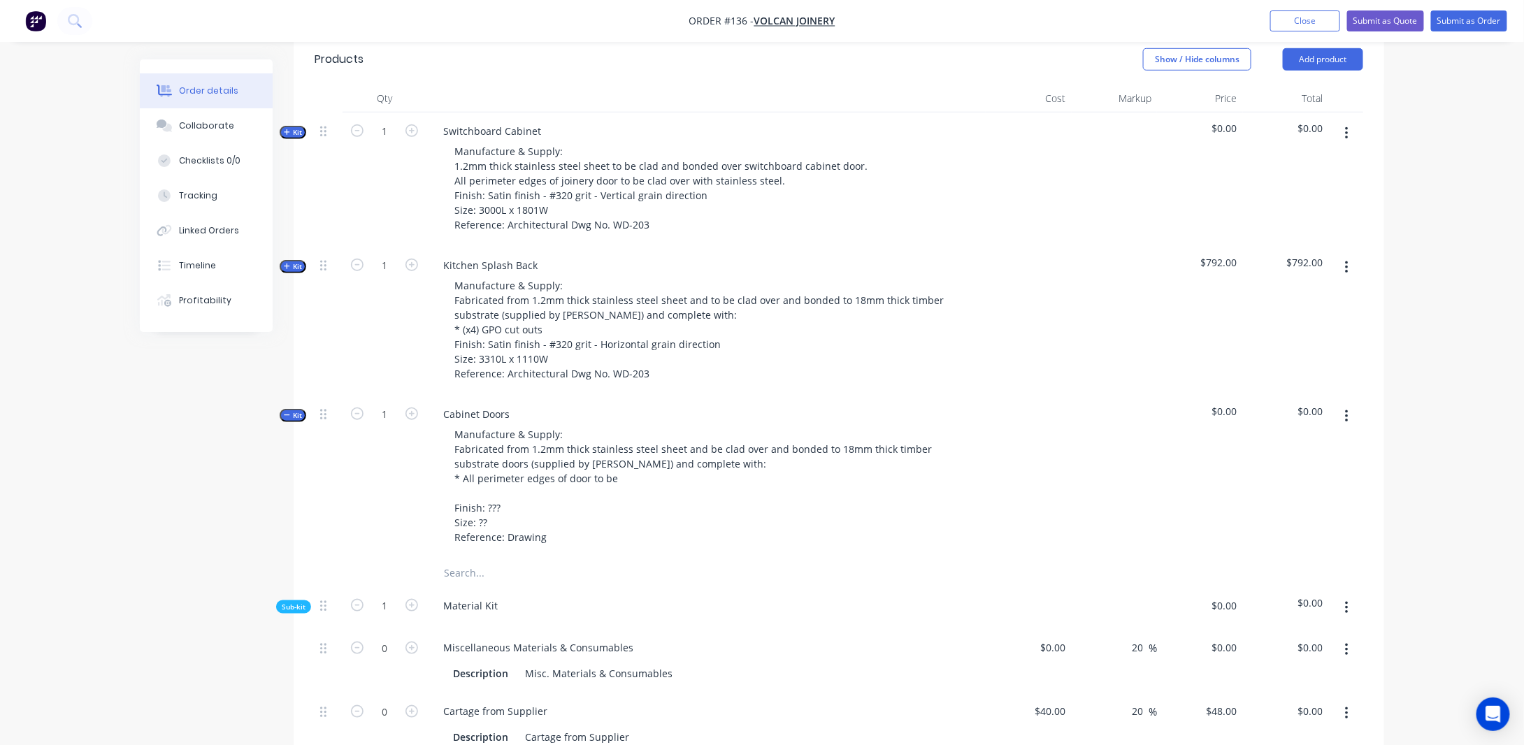
click at [292, 272] on span "Kit" at bounding box center [293, 266] width 18 height 10
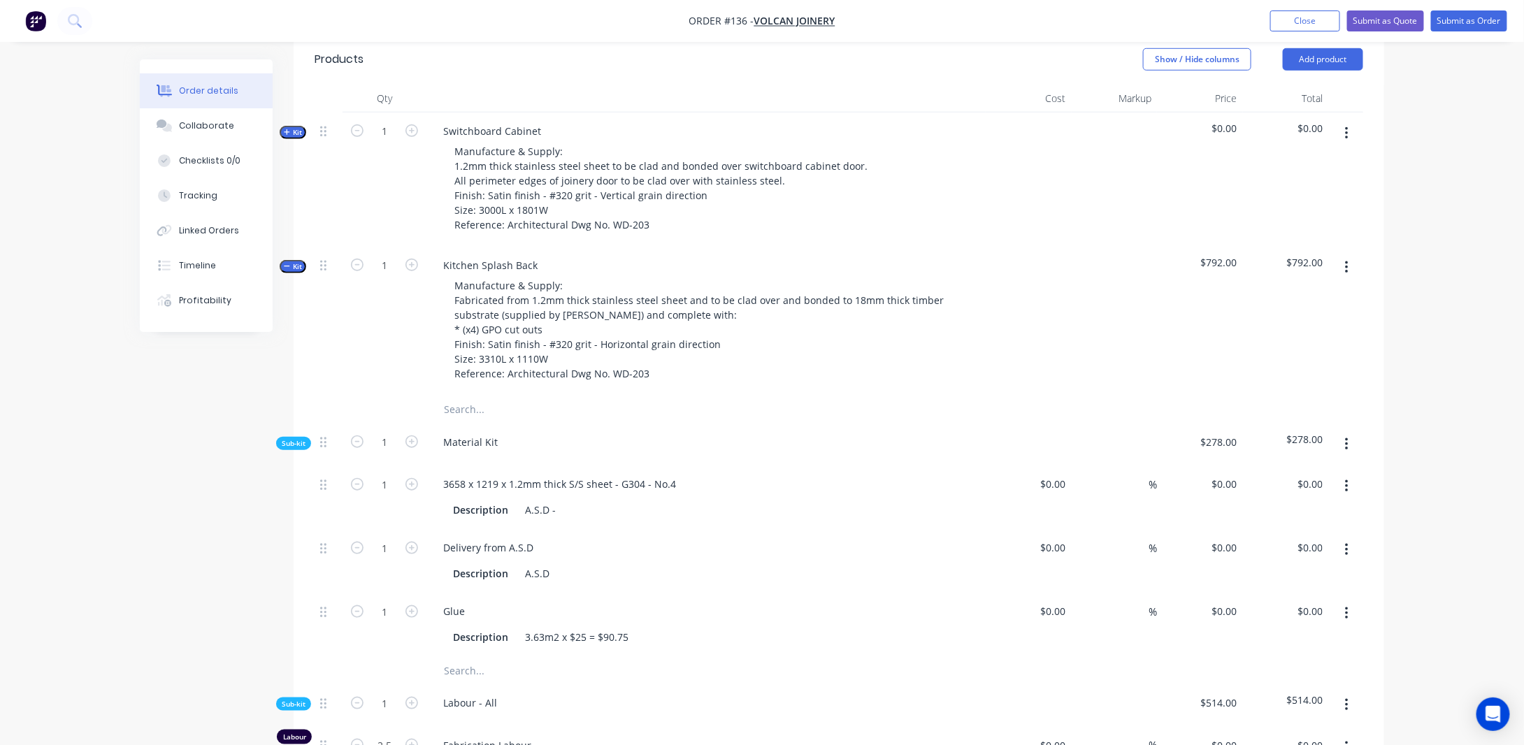
type input "$187.00"
type input "$91.00"
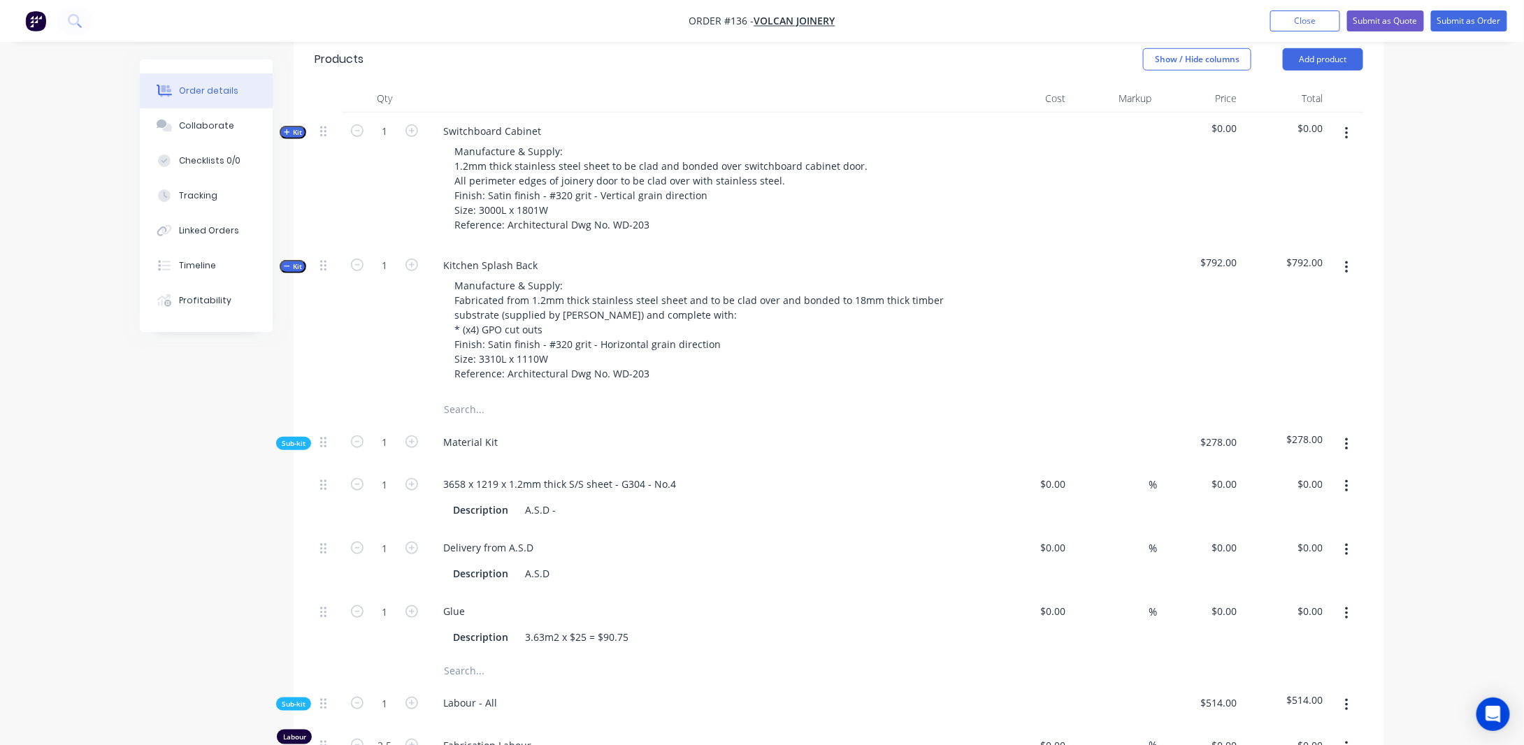
type input "$91.00"
type input "$88.00"
type input "$220.00"
type input "$88.00"
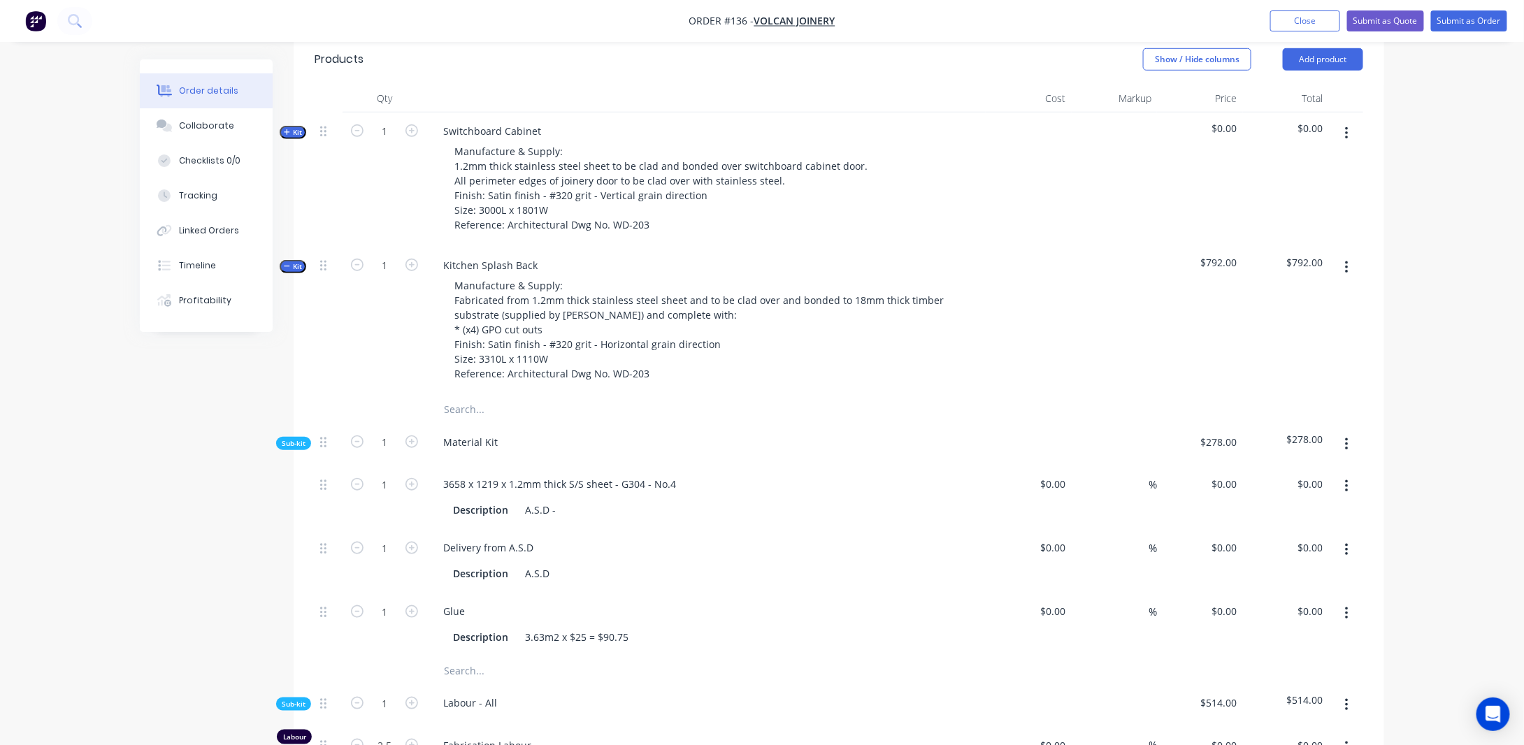
type input "$88.00"
type input "$30.00"
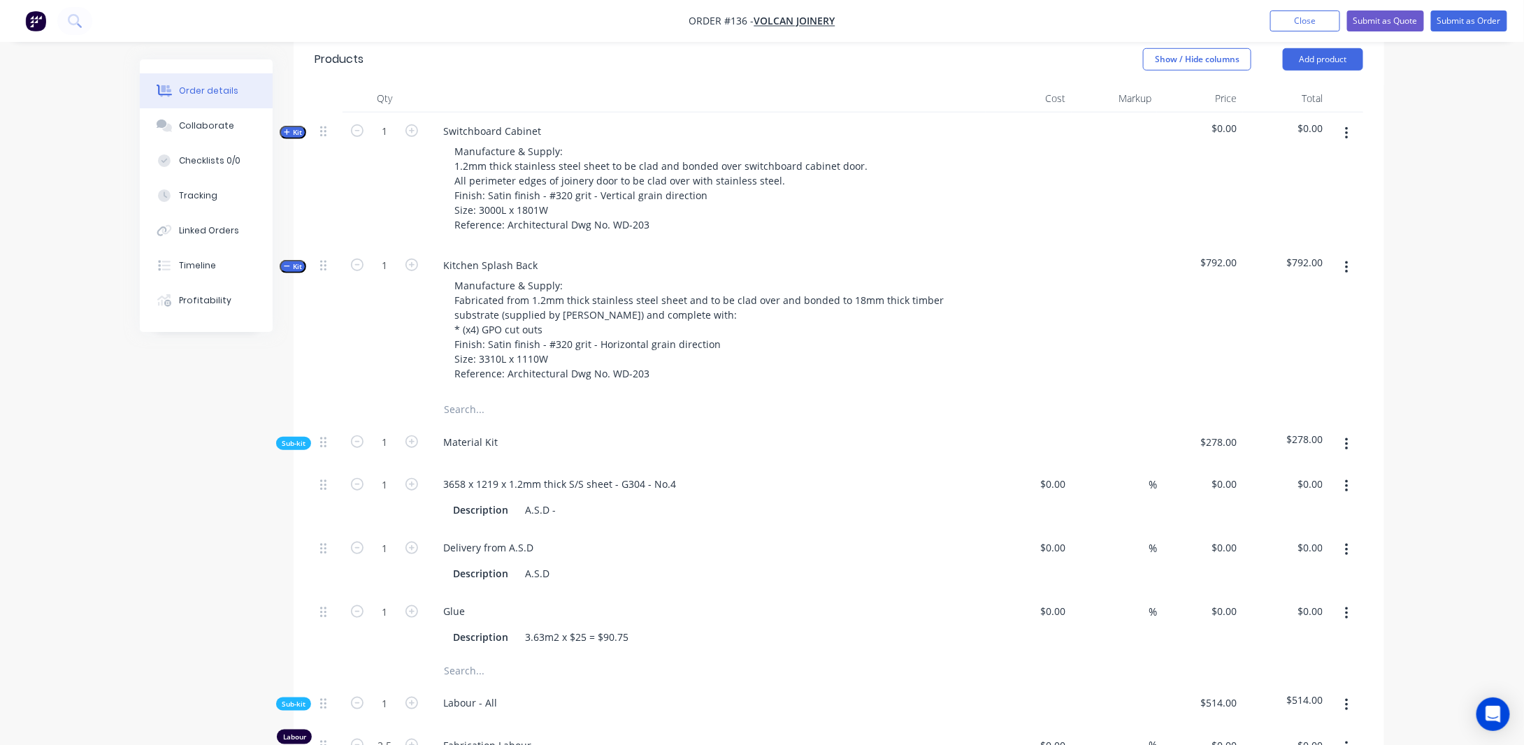
type input "$88.00"
type input "$44.00"
type input "$88.00"
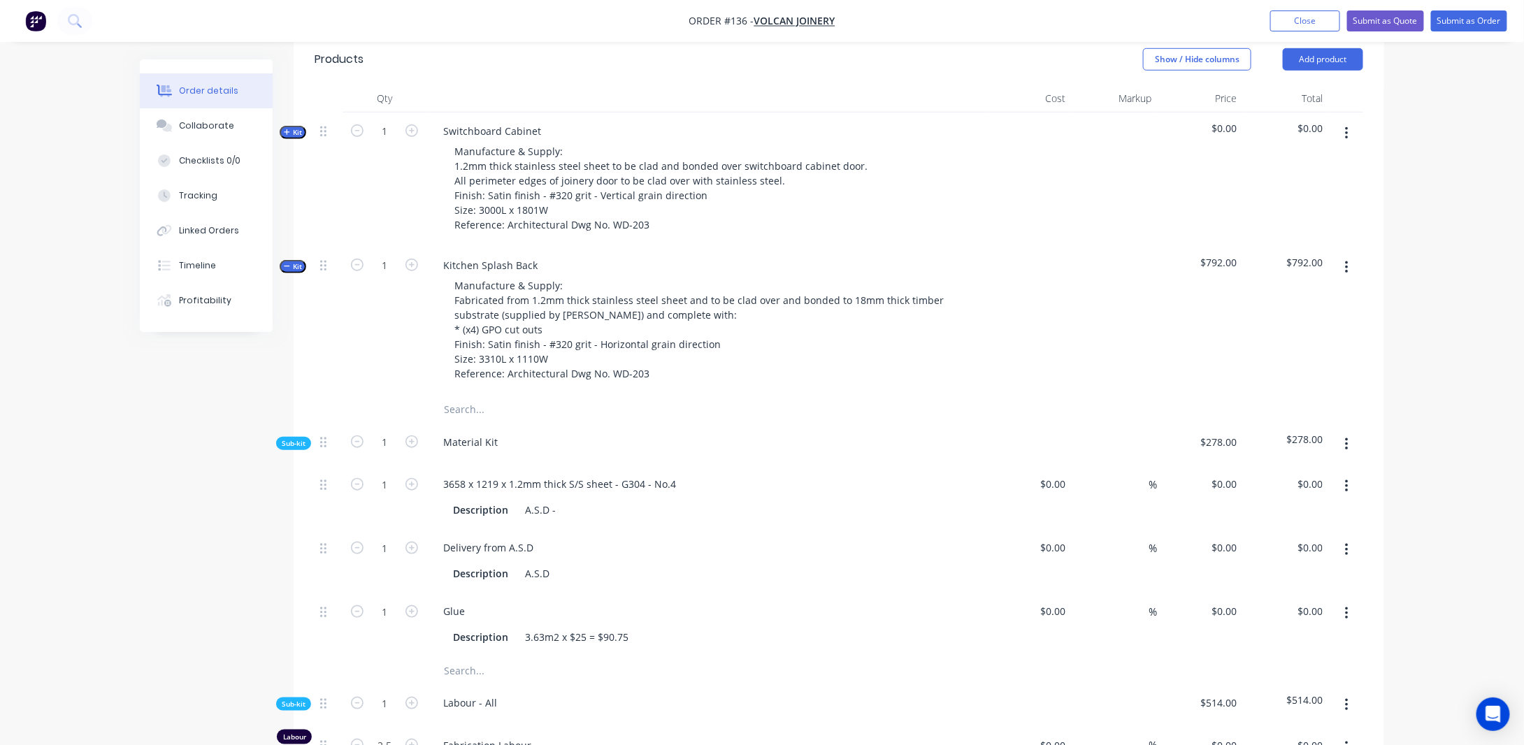
type input "$44.00"
type input "$88.00"
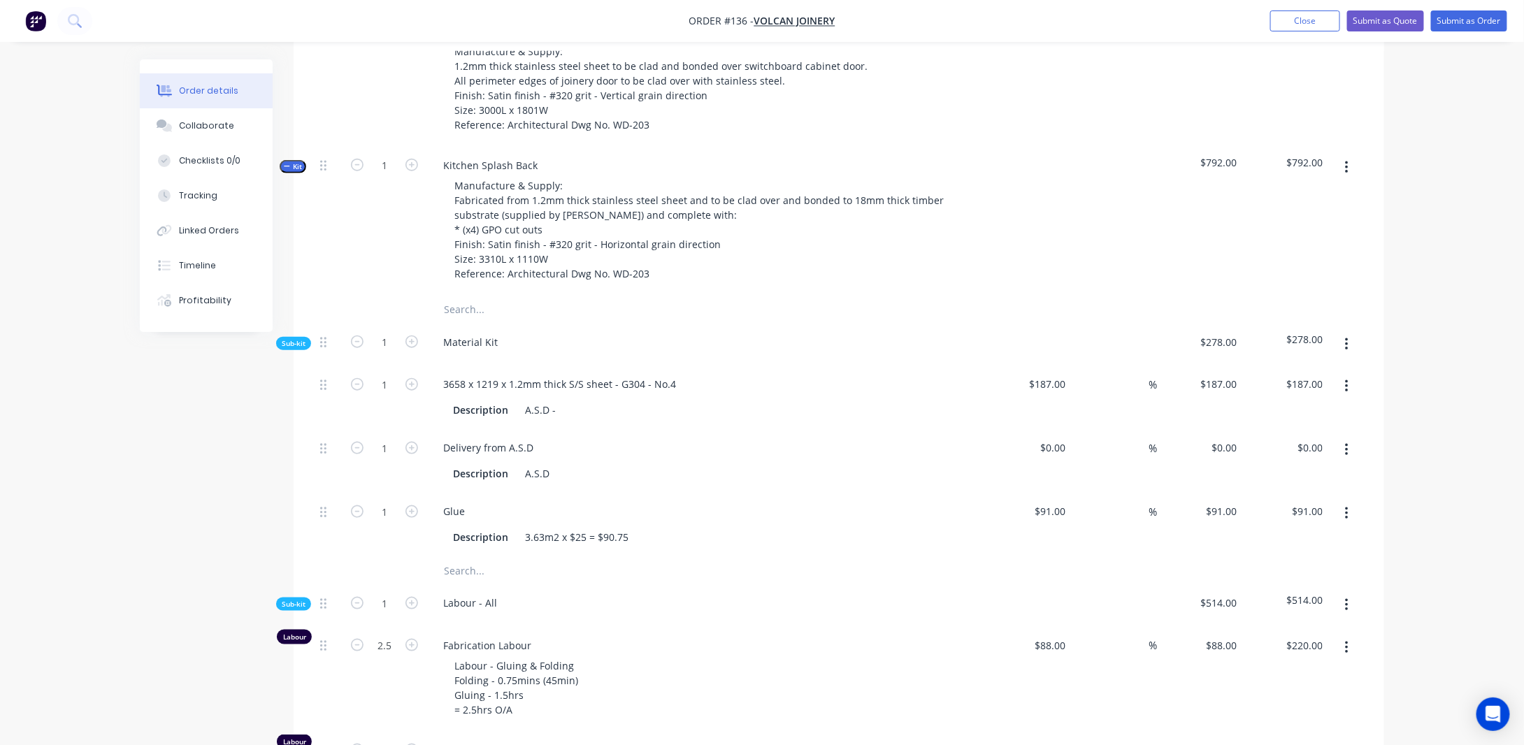
scroll to position [629, 0]
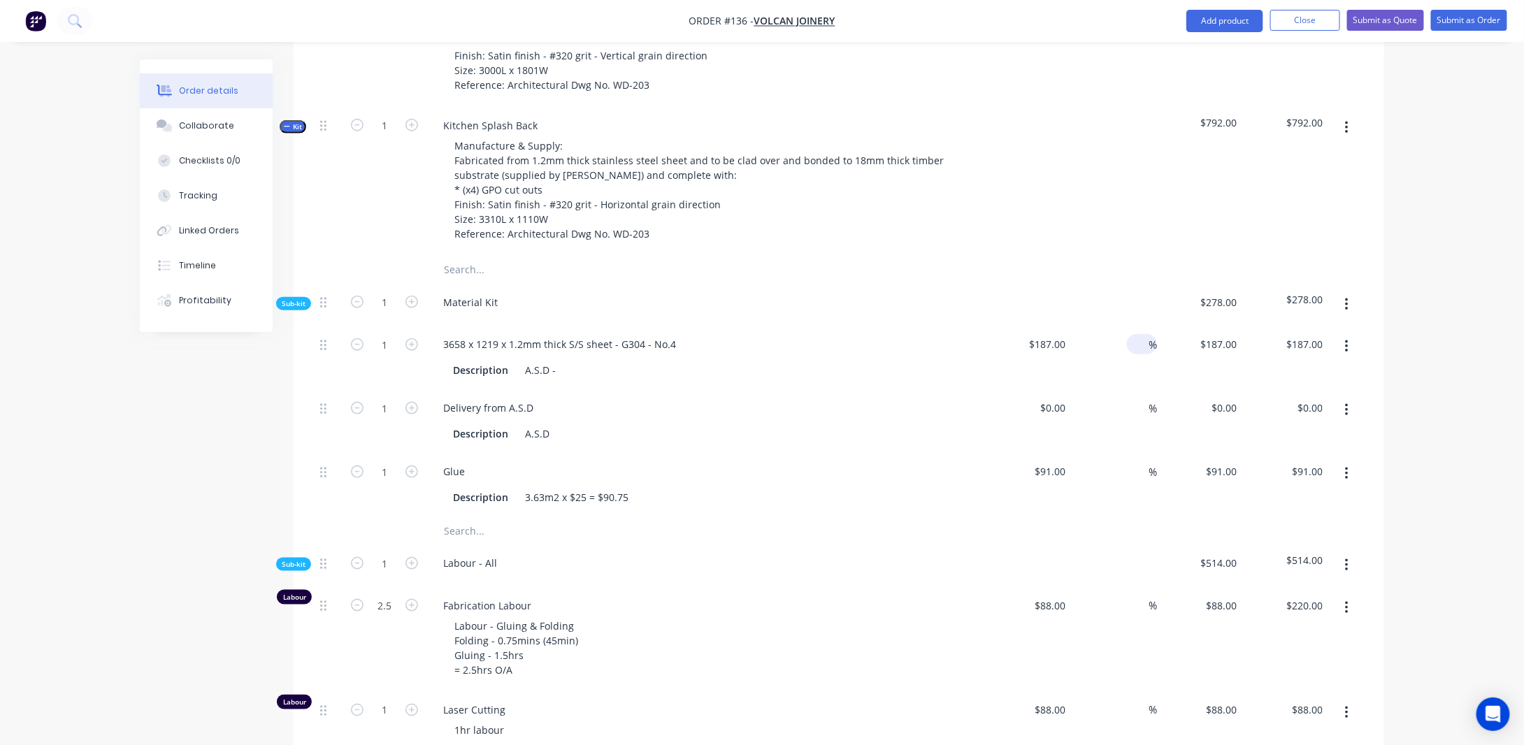
click at [1136, 354] on input at bounding box center [1140, 344] width 16 height 20
type input "20"
type input "$224.40"
click at [1138, 418] on input at bounding box center [1140, 408] width 16 height 20
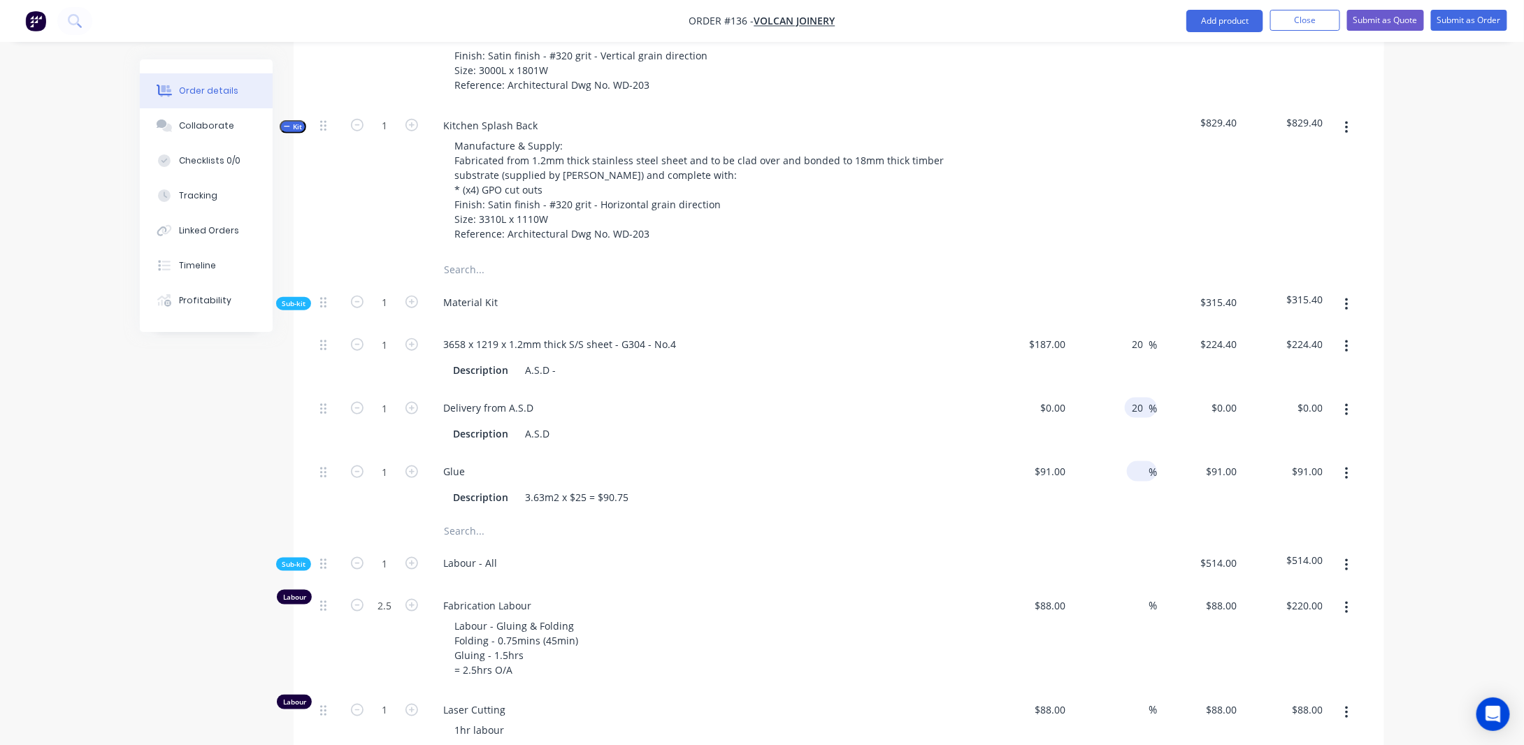
type input "20"
click at [1143, 482] on input at bounding box center [1140, 471] width 16 height 20
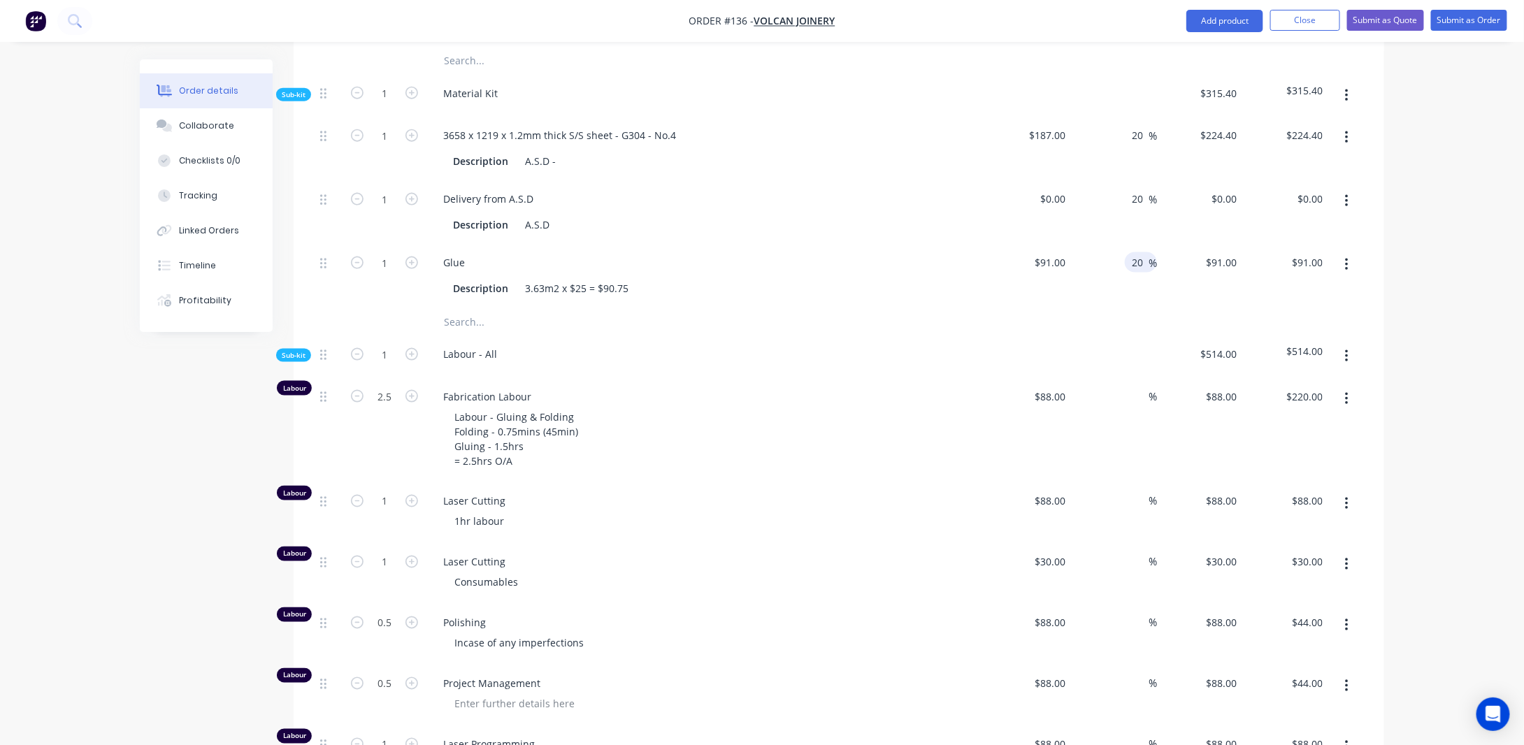
scroll to position [839, 0]
type input "20"
type input "$109.20"
click at [1489, 385] on div "Order details Collaborate Checklists 0/0 Tracking Linked Orders Timeline Profit…" at bounding box center [762, 730] width 1524 height 3139
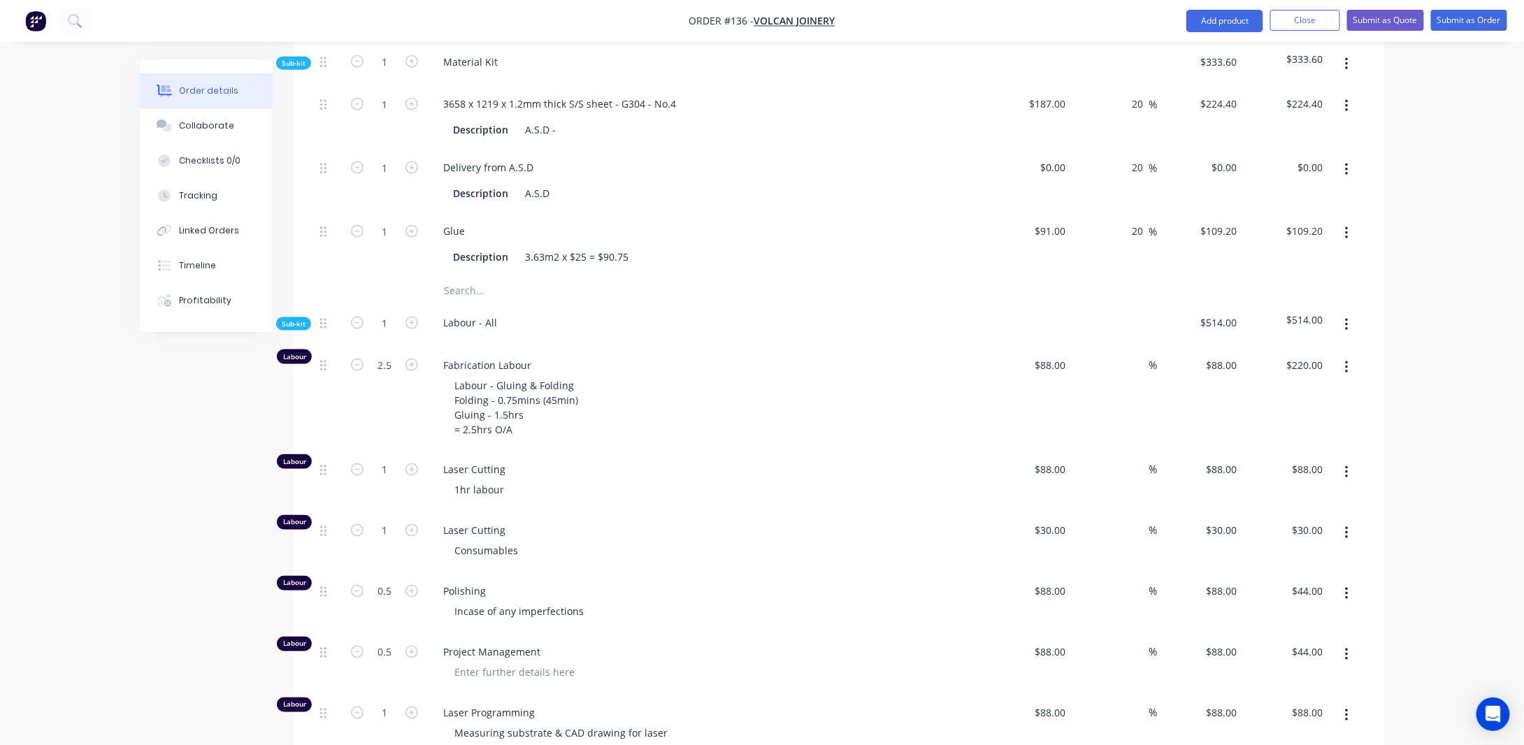
scroll to position [909, 0]
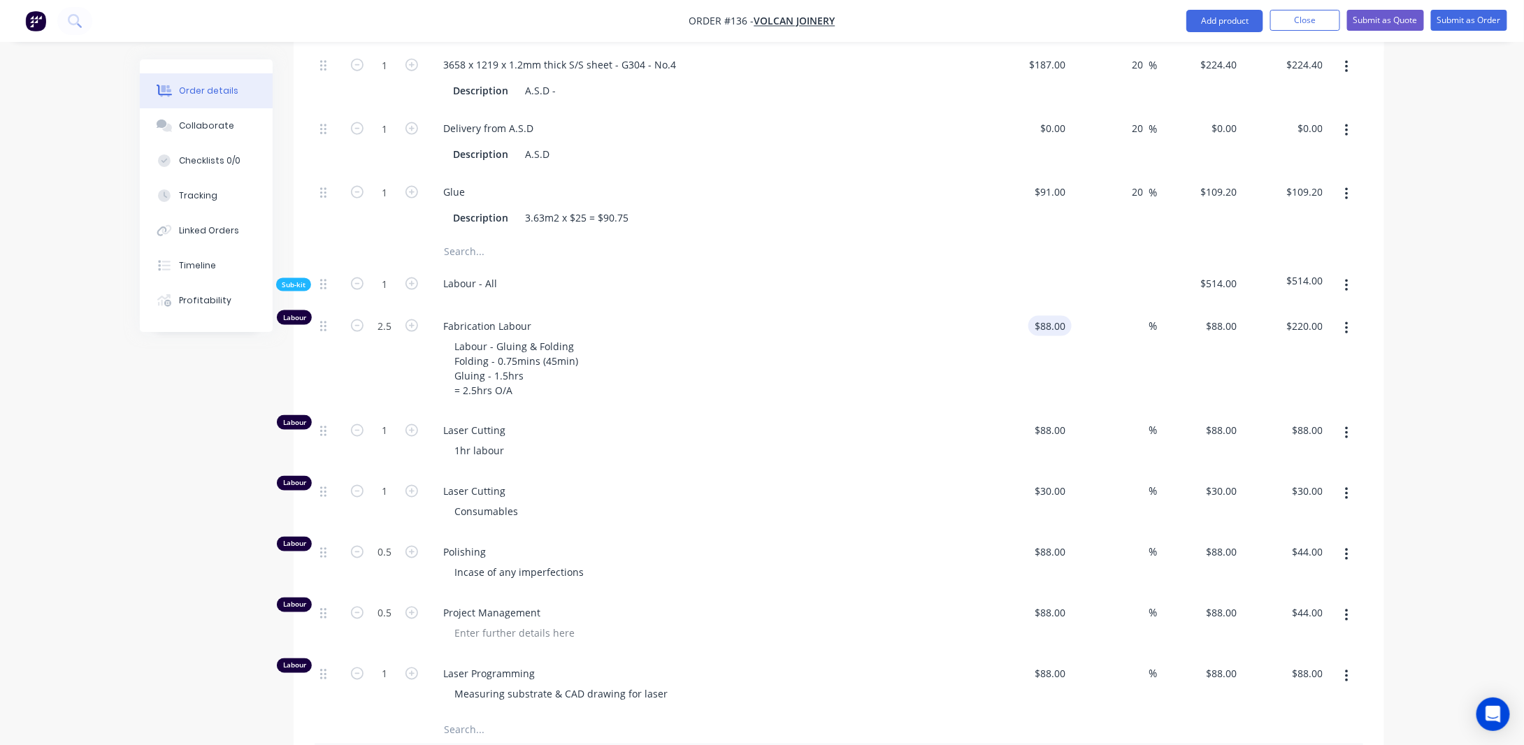
type input "88"
click at [1067, 336] on input "88" at bounding box center [1053, 326] width 38 height 20
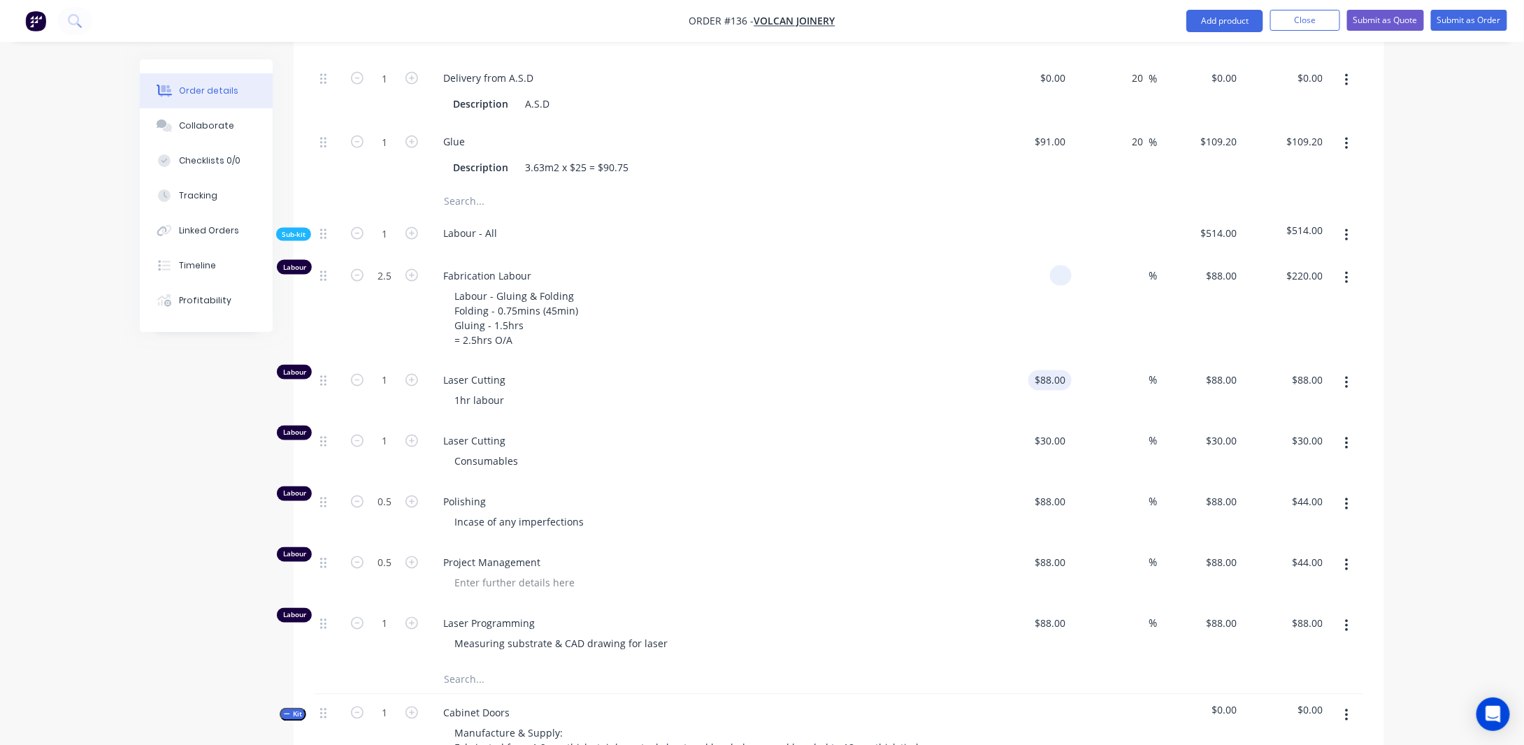
scroll to position [978, 0]
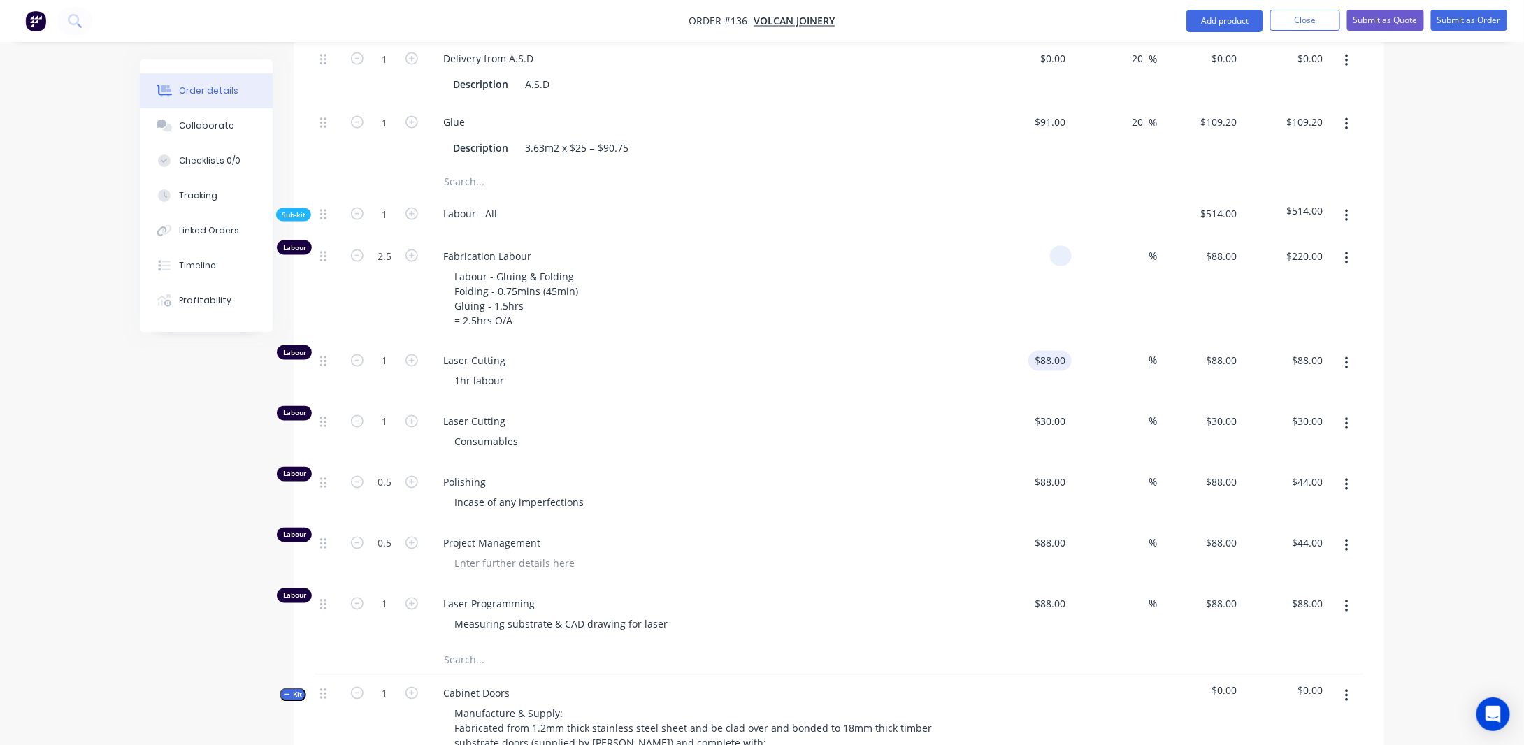
type input "$0.00"
type input "88"
click at [1055, 371] on input "88" at bounding box center [1062, 361] width 18 height 20
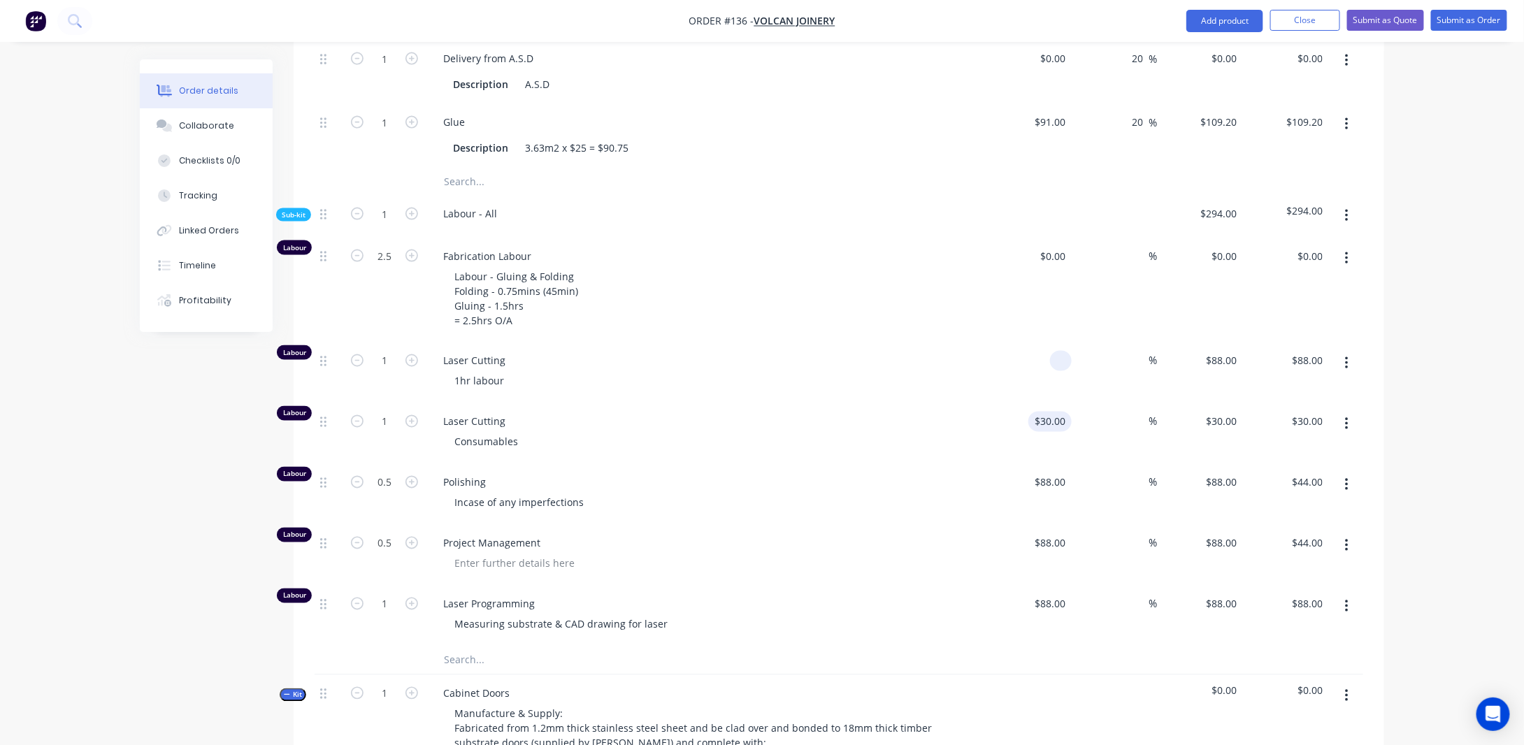
click at [1054, 432] on input "$30.00" at bounding box center [1053, 422] width 38 height 20
type input "$0.00"
type input "30"
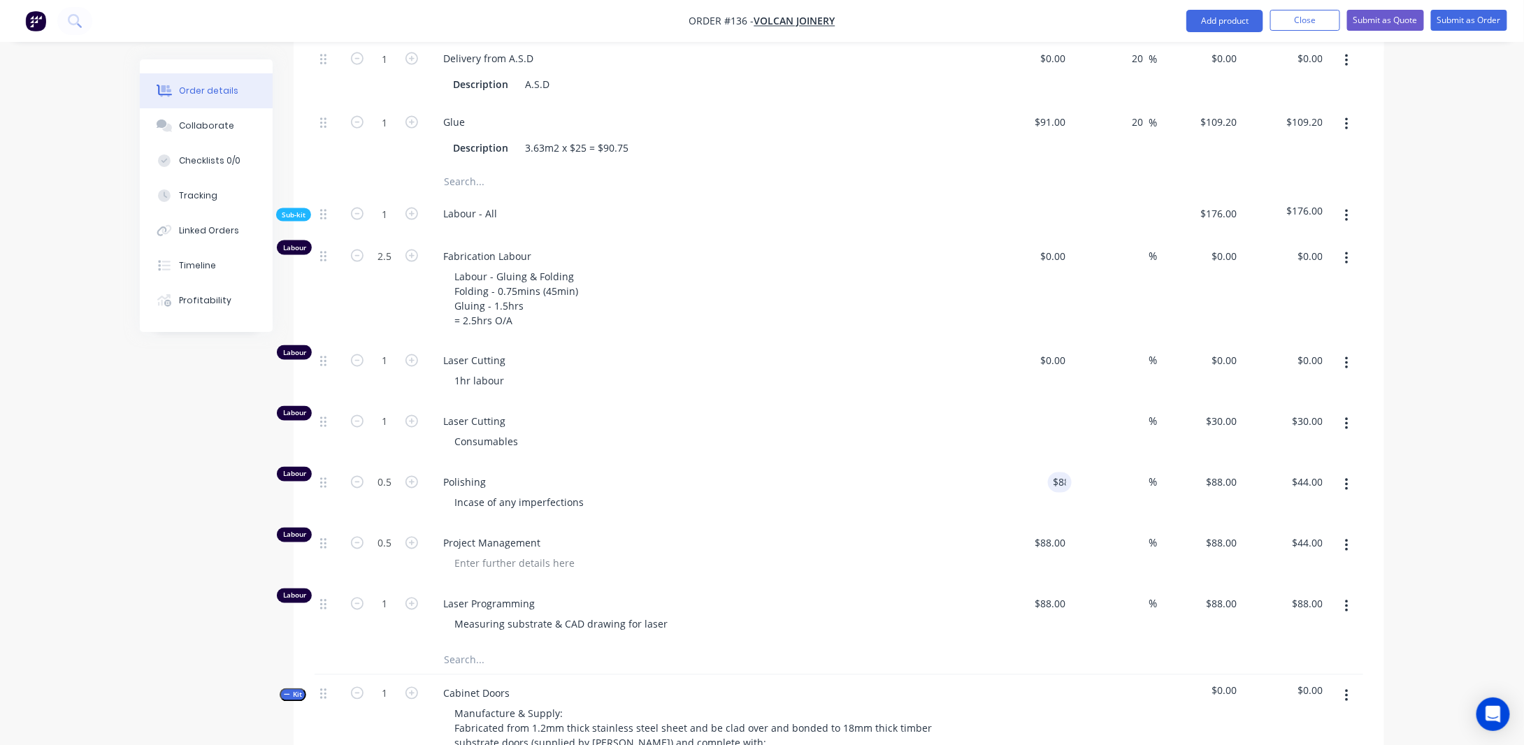
type input "$0.00"
type input "88"
click at [1048, 493] on div "88 88" at bounding box center [1060, 482] width 24 height 20
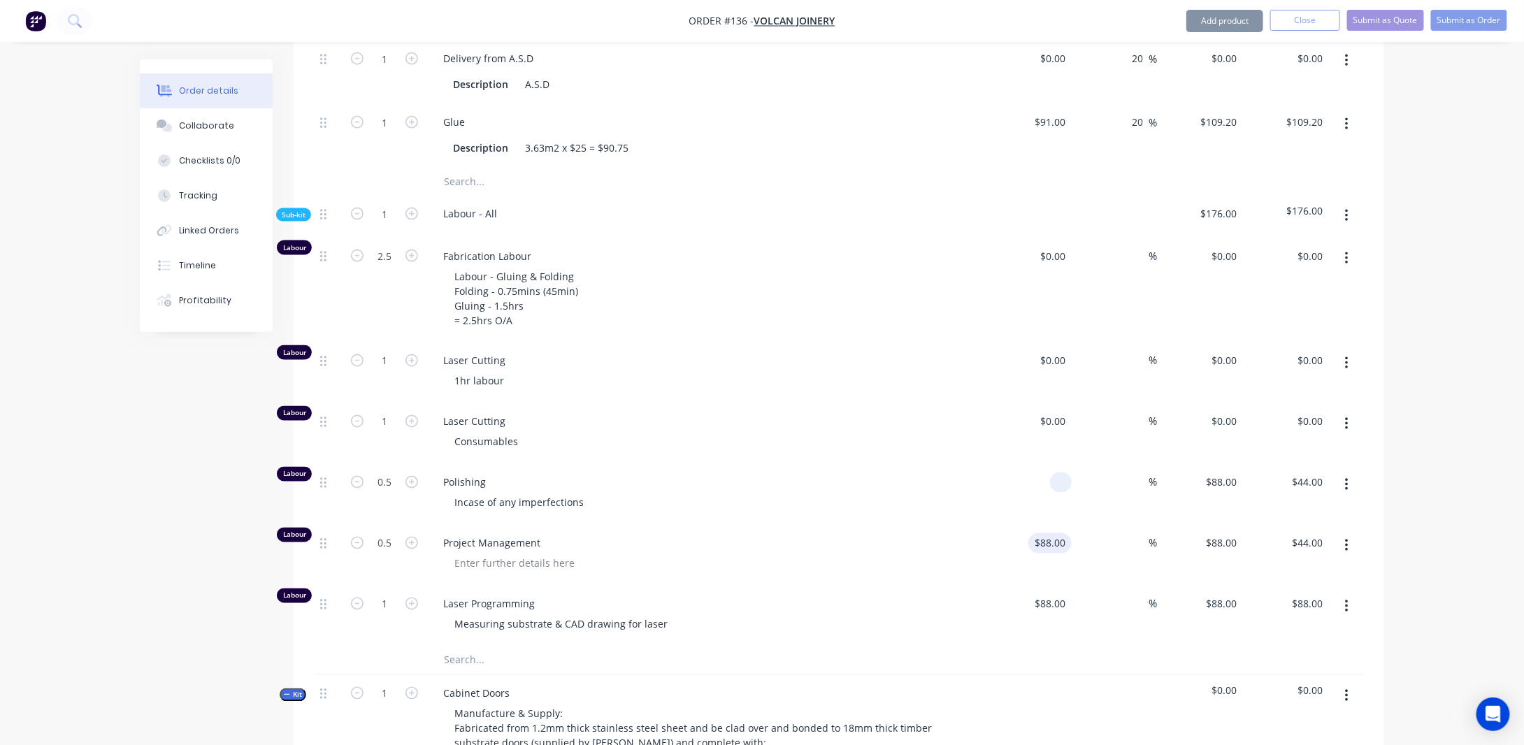
type input "$0.00"
type input "88"
click at [1050, 553] on div "88 88" at bounding box center [1060, 543] width 24 height 20
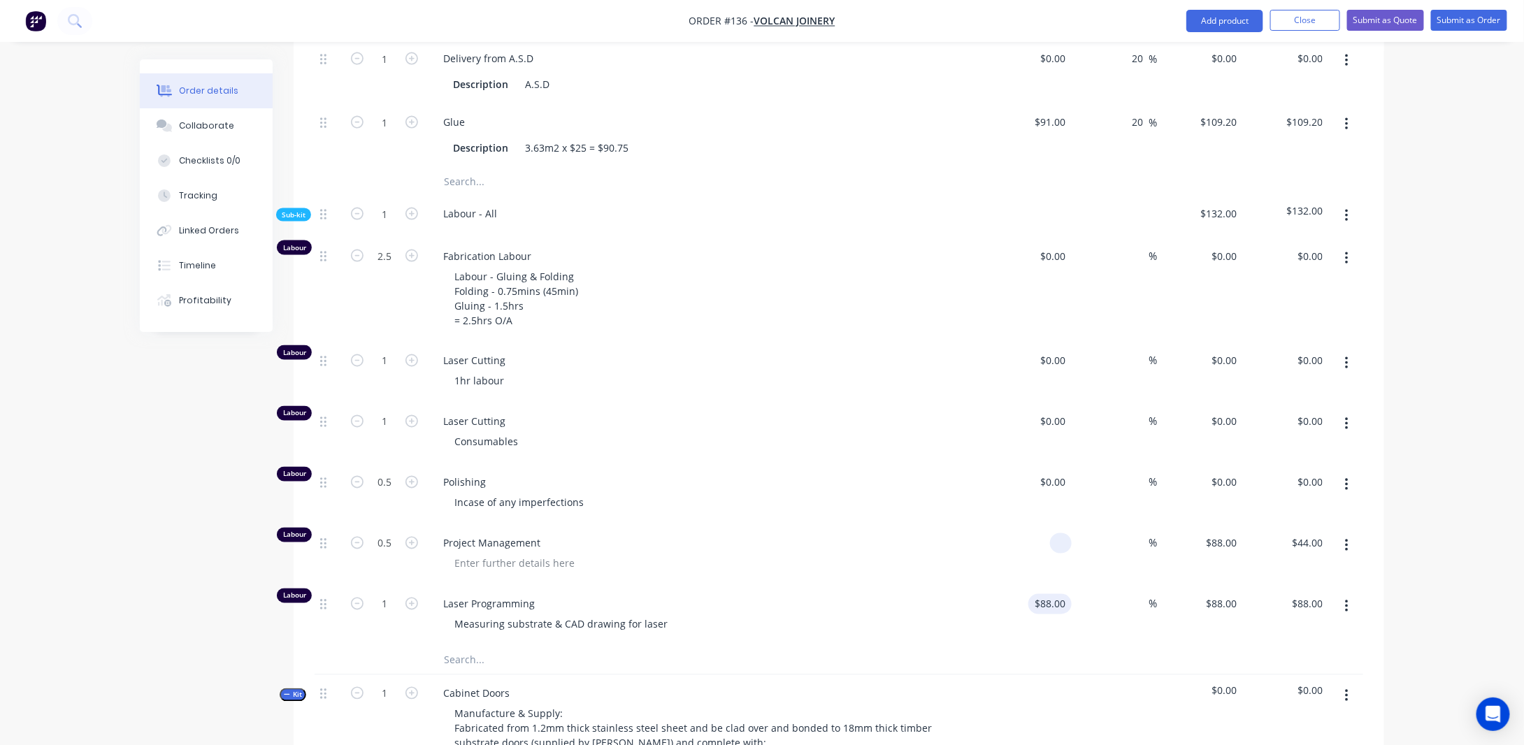
type input "$0.00"
type input "88"
click at [1052, 614] on div "88 $88.00" at bounding box center [1049, 604] width 43 height 20
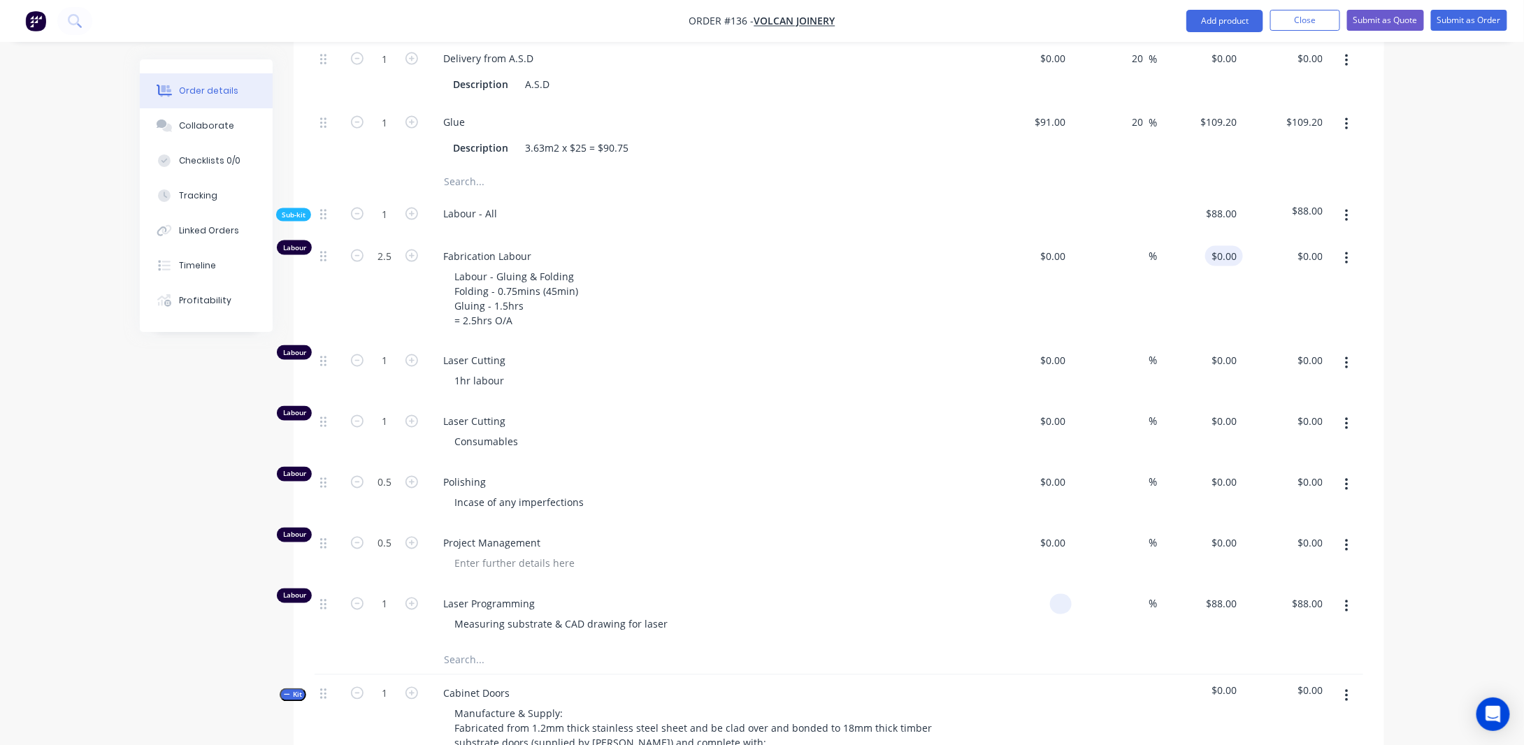
type input "0"
type input "$0.00"
click at [1222, 279] on div "0 $0.00" at bounding box center [1200, 290] width 86 height 105
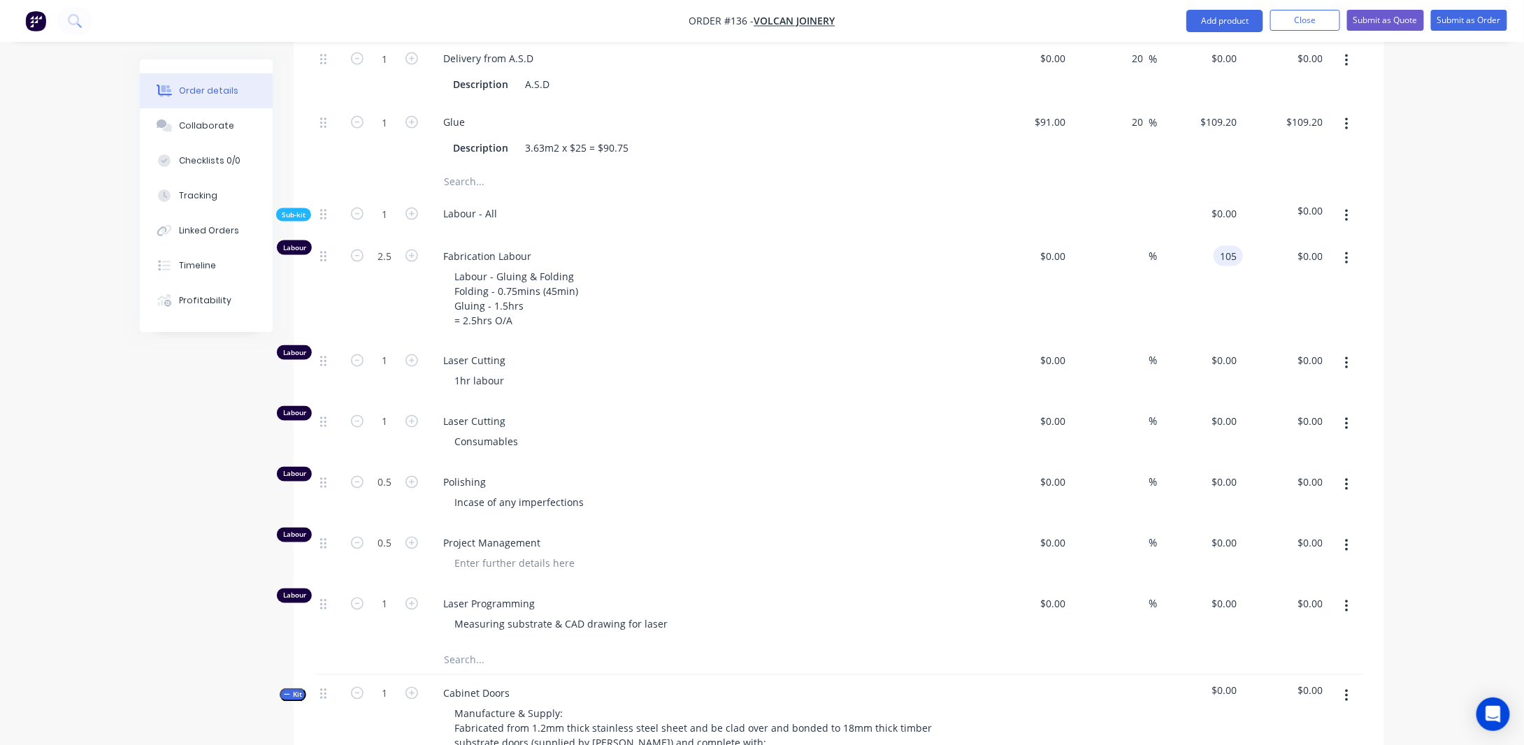
type input "$105.00"
type input "$262.50"
drag, startPoint x: 1514, startPoint y: 318, endPoint x: 1496, endPoint y: 332, distance: 22.4
click at [1514, 319] on div "Order details Collaborate Checklists 0/0 Tracking Linked Orders Timeline Profit…" at bounding box center [762, 591] width 1524 height 3139
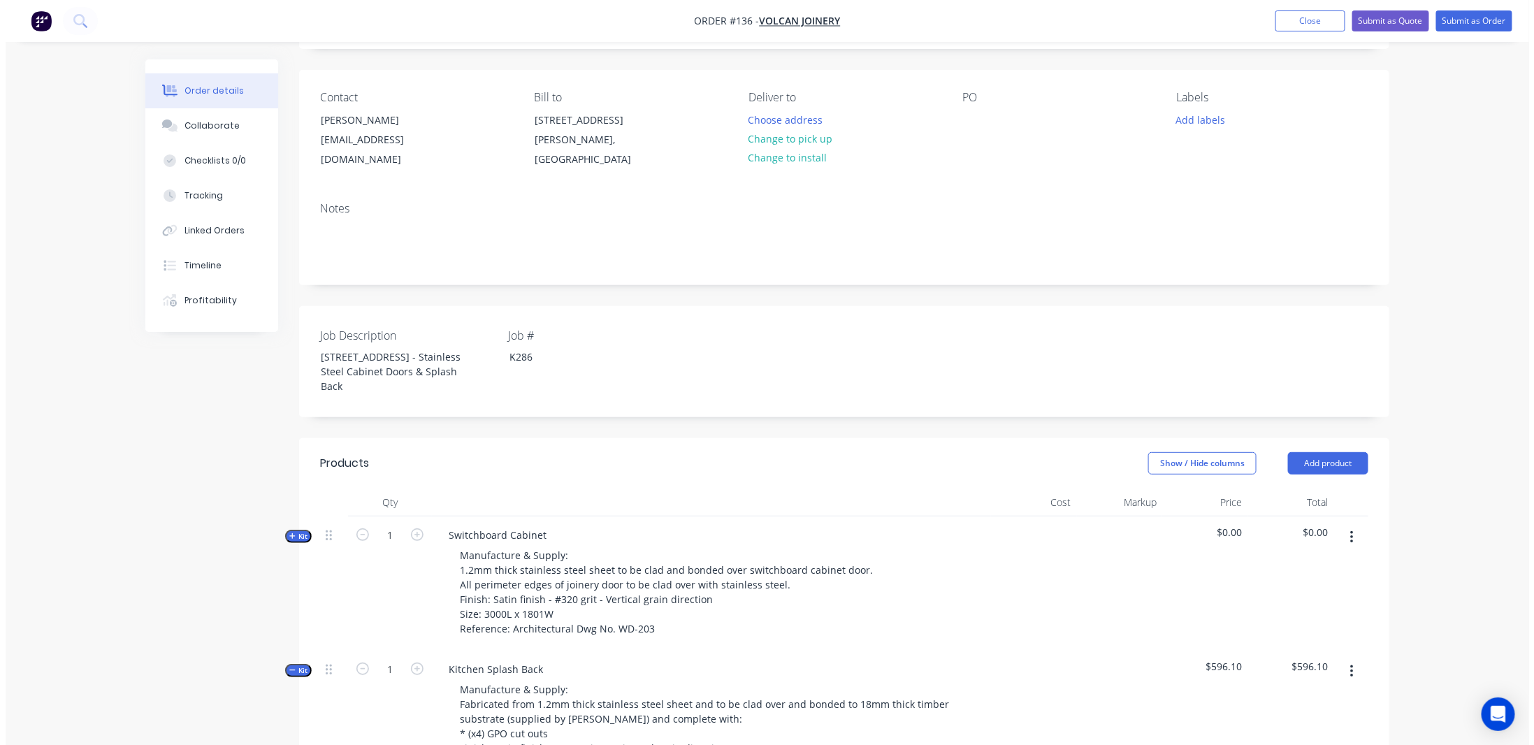
scroll to position [0, 0]
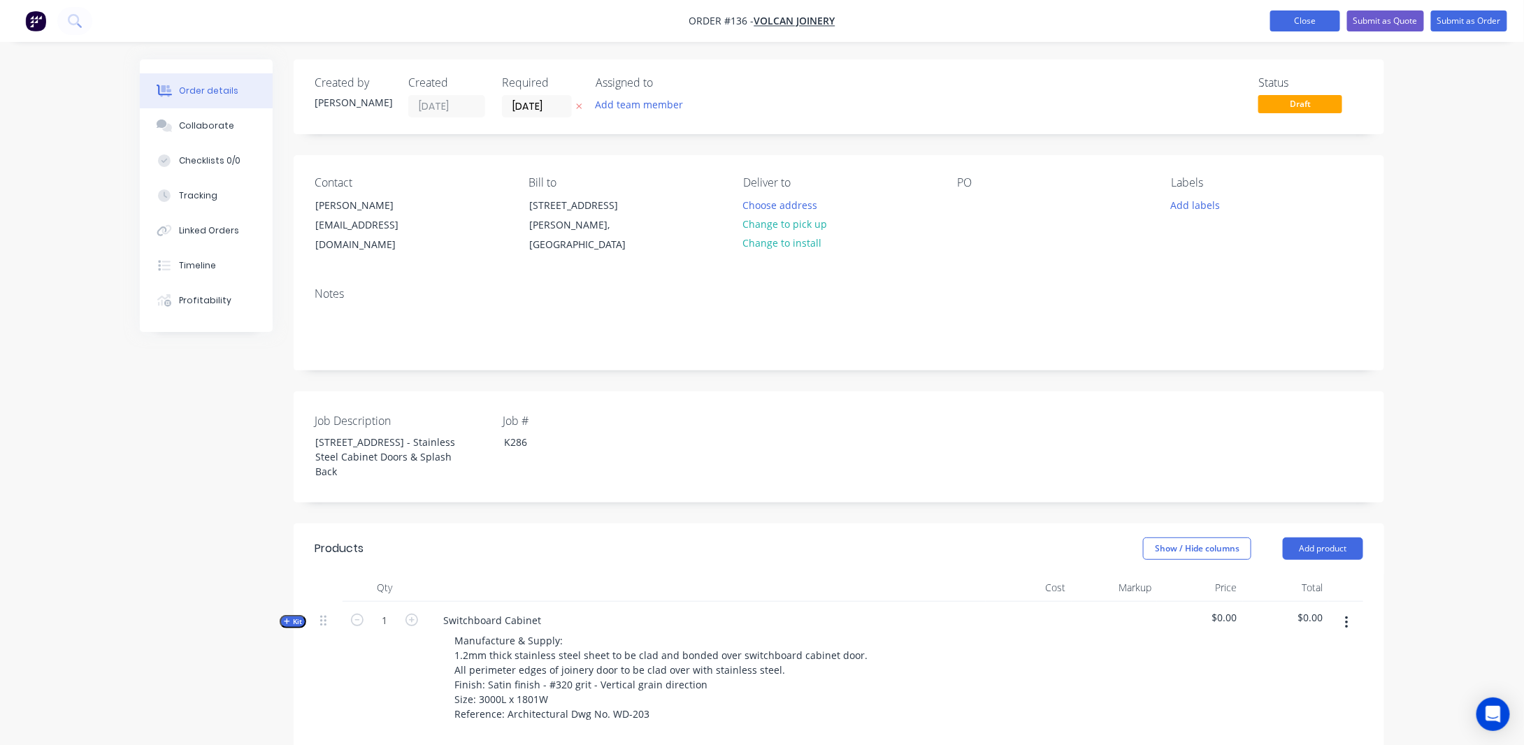
click at [1293, 15] on button "Close" at bounding box center [1305, 20] width 70 height 21
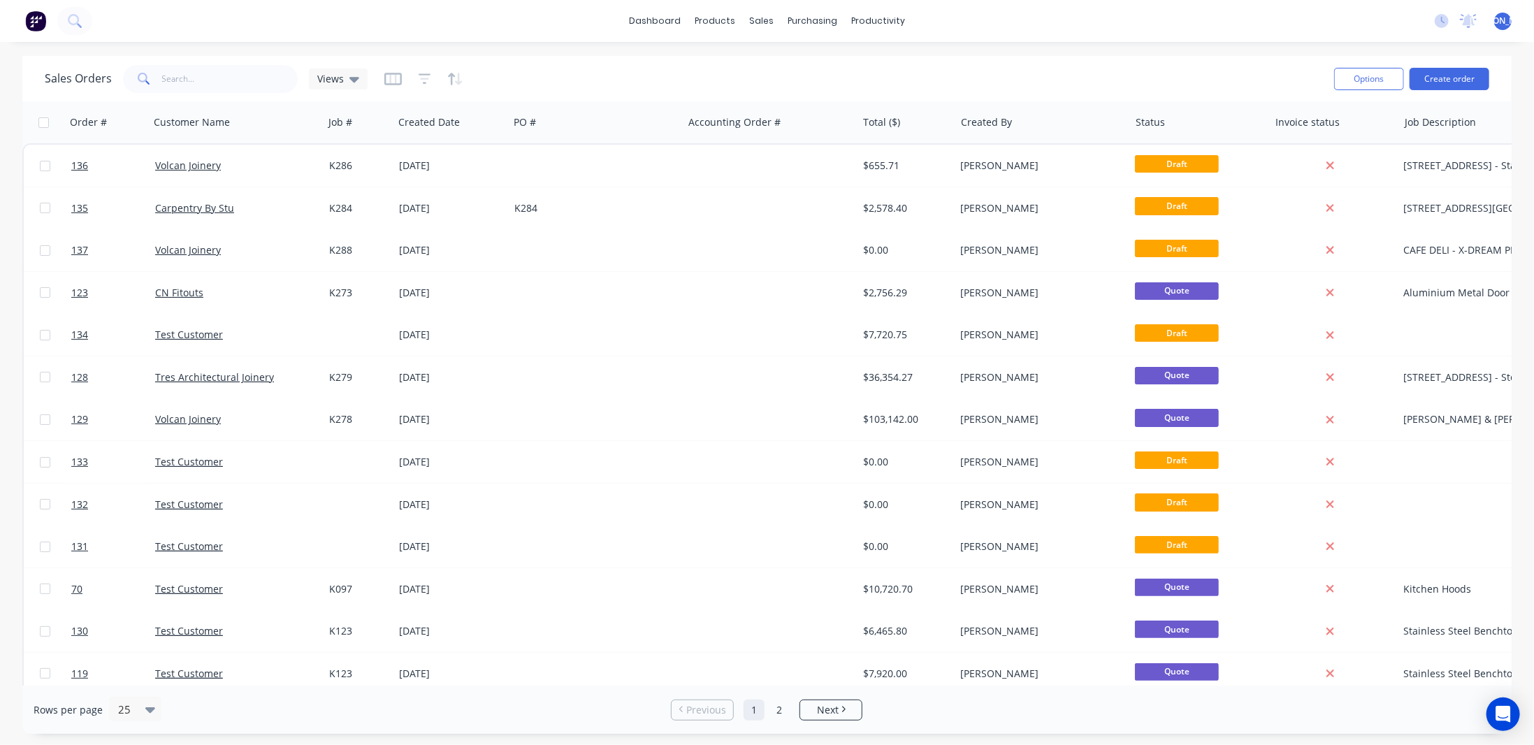
click at [39, 20] on img at bounding box center [35, 20] width 21 height 21
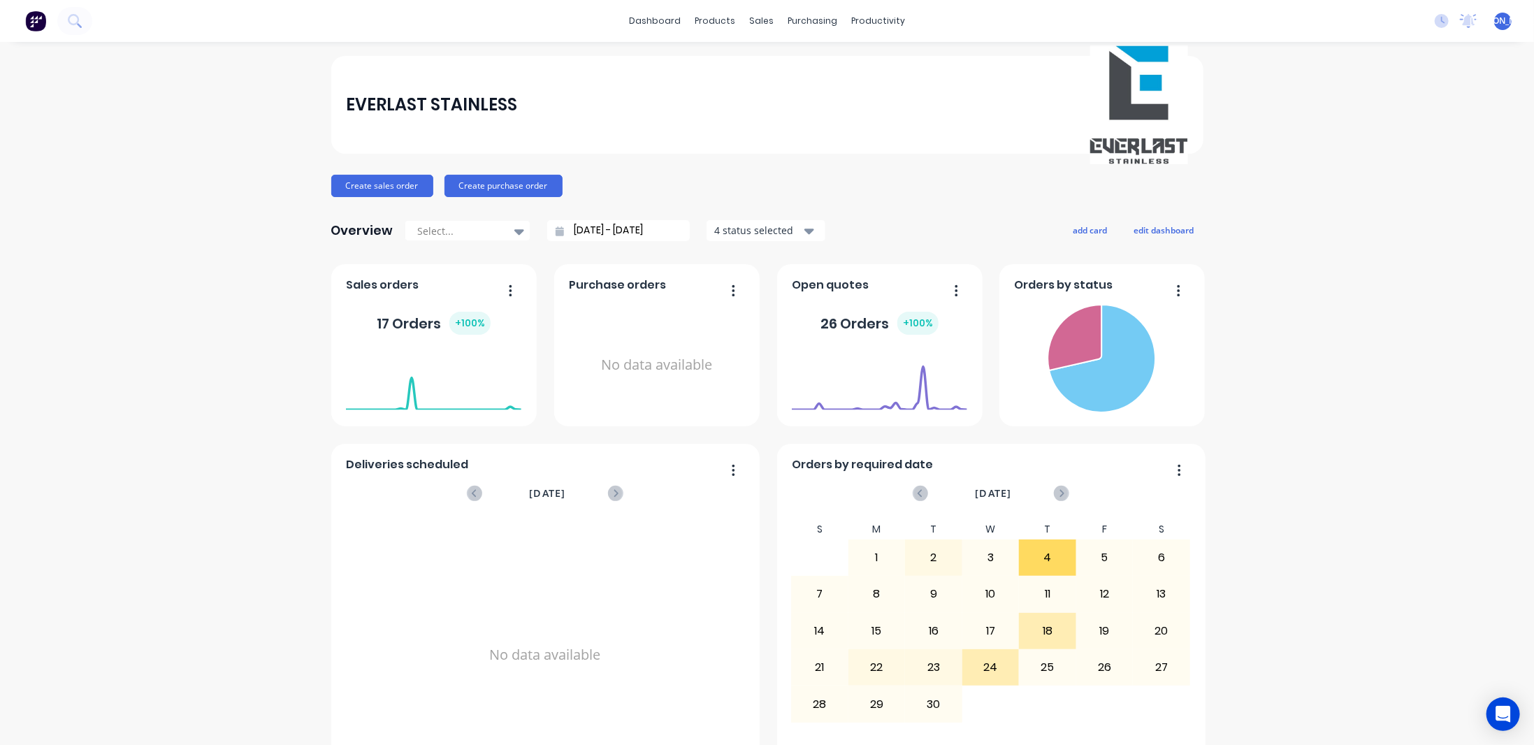
click at [1493, 23] on span "[PERSON_NAME]" at bounding box center [1503, 21] width 66 height 13
click at [274, 275] on div "EVERLAST STAINLESS Create sales order Create purchase order Overview Select... …" at bounding box center [767, 421] width 1534 height 730
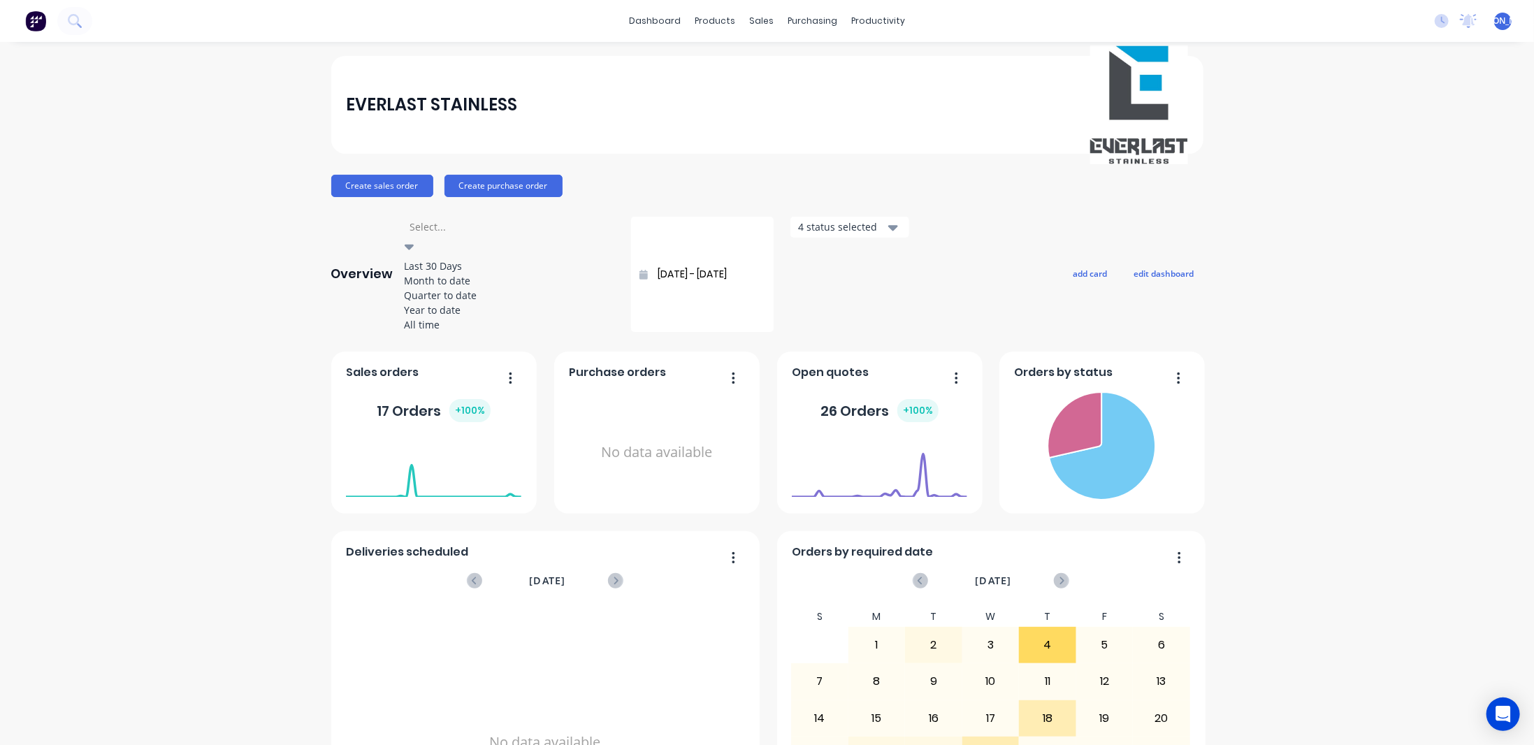
click at [453, 230] on div at bounding box center [509, 226] width 201 height 17
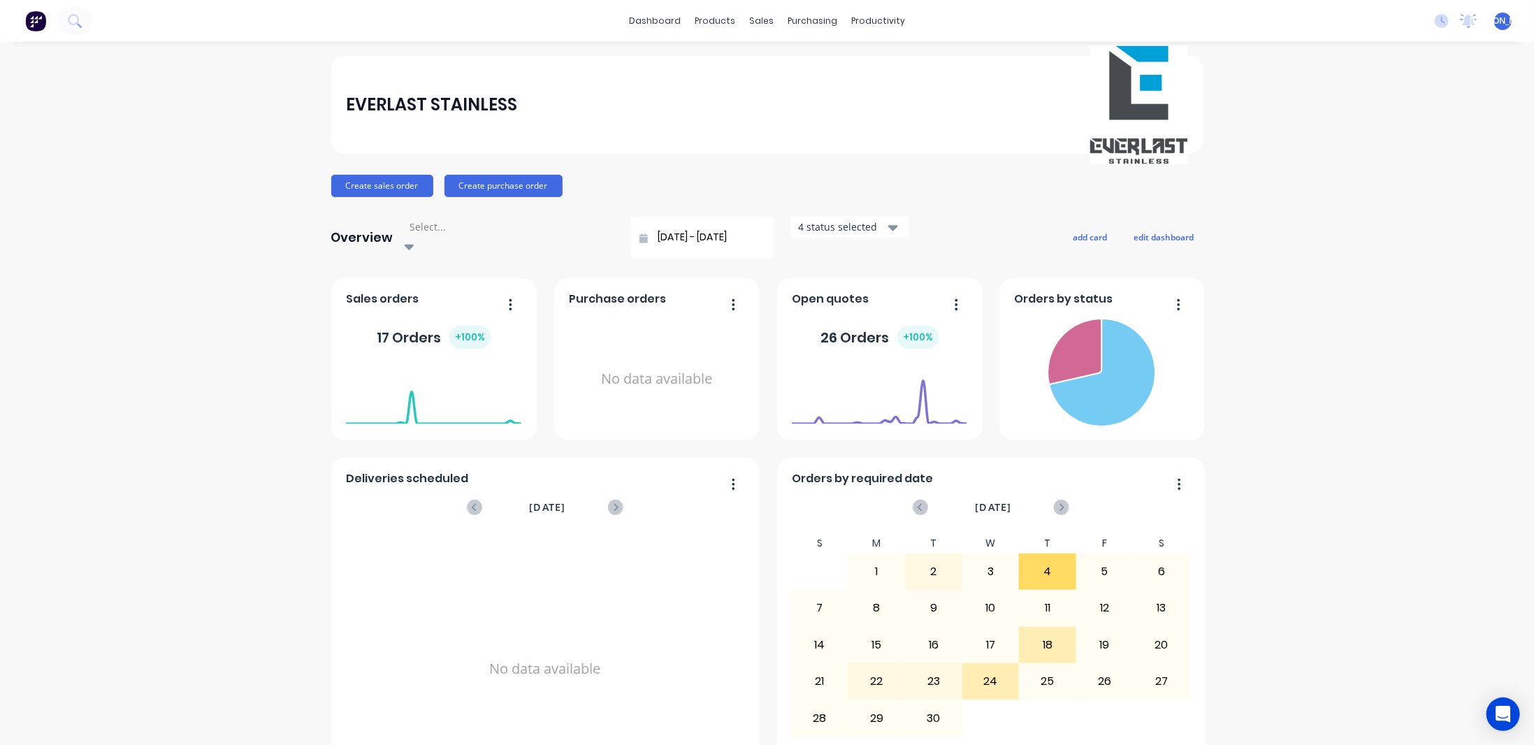
click at [453, 230] on div at bounding box center [509, 226] width 201 height 17
click at [810, 72] on div "Sales Orders" at bounding box center [808, 67] width 57 height 13
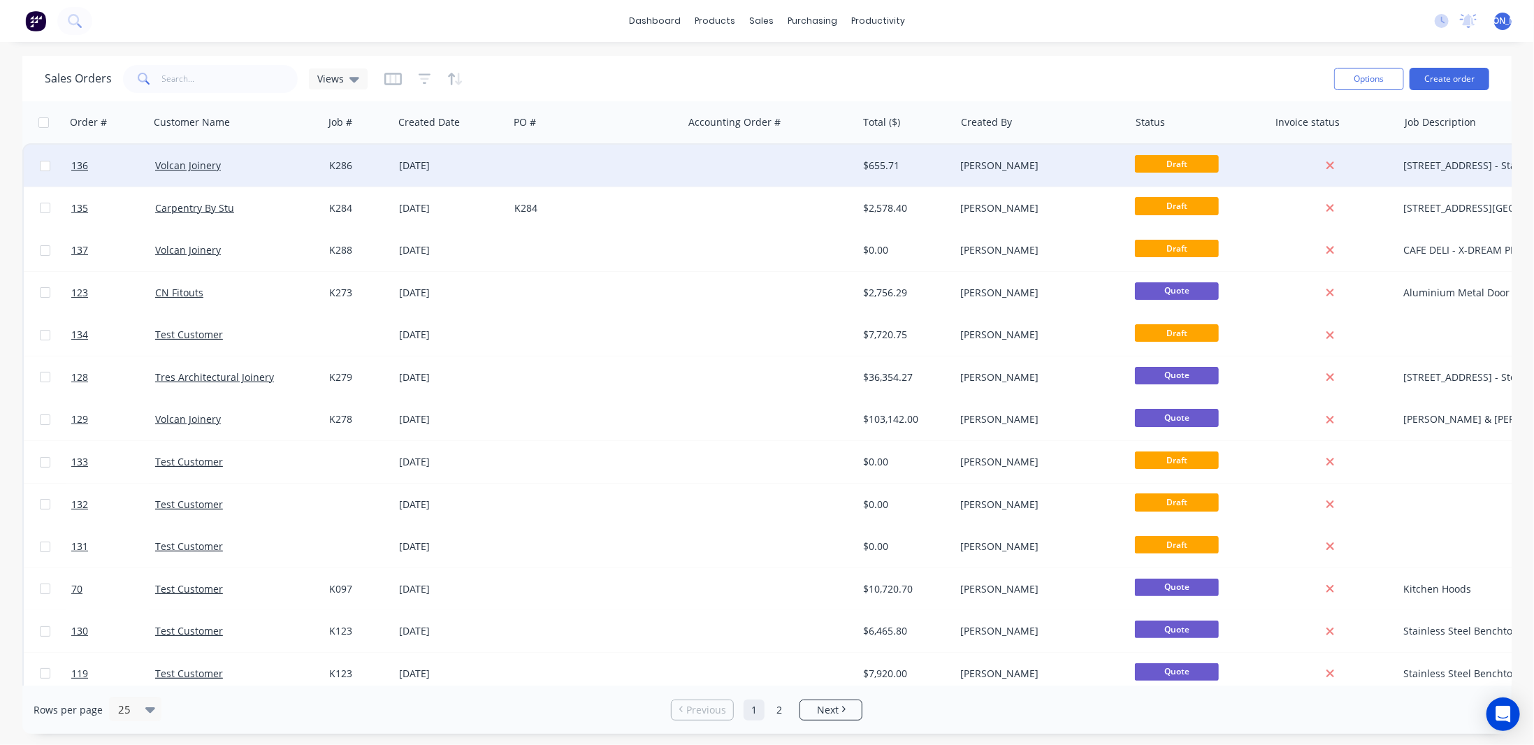
click at [760, 171] on div at bounding box center [770, 166] width 174 height 42
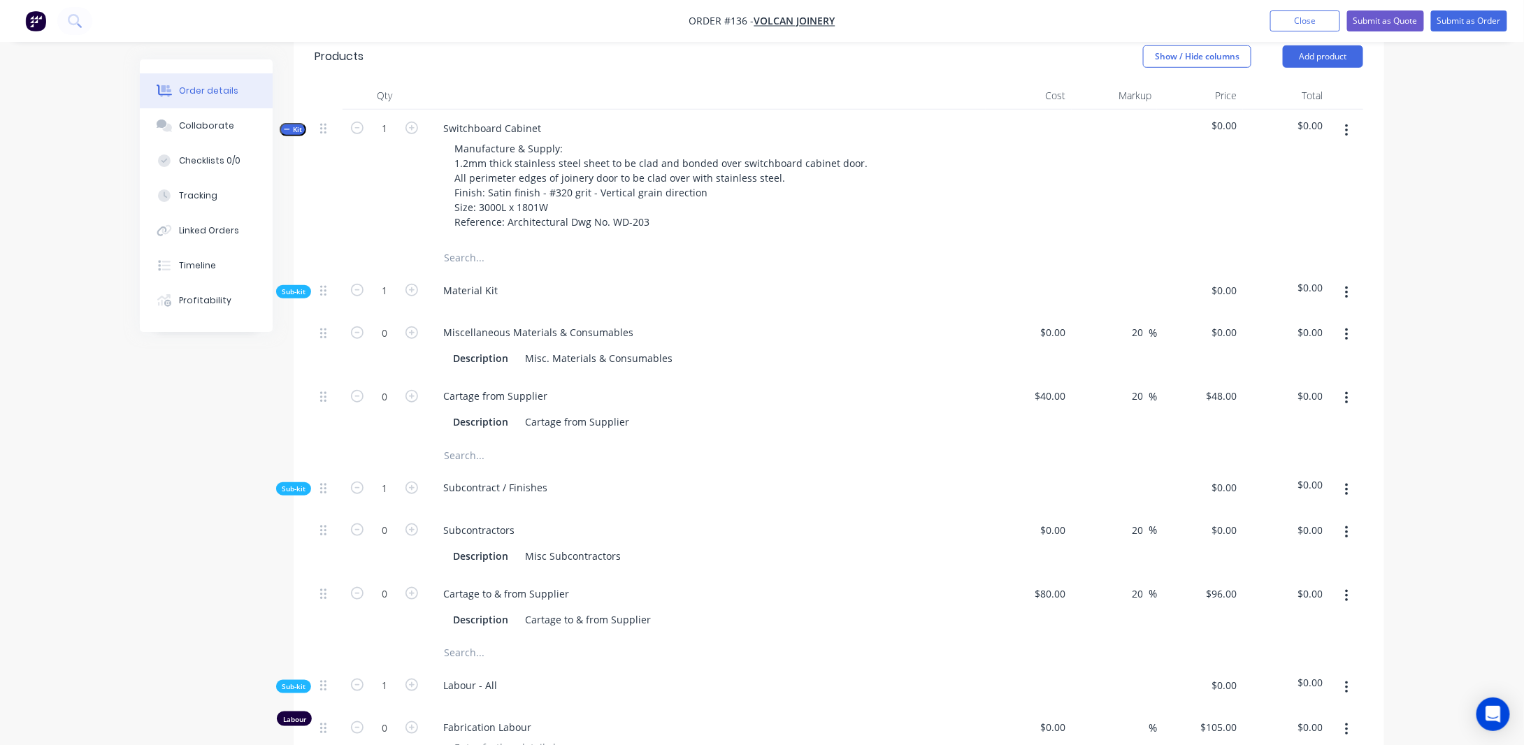
scroll to position [489, 0]
click at [289, 136] on icon "button" at bounding box center [287, 132] width 6 height 7
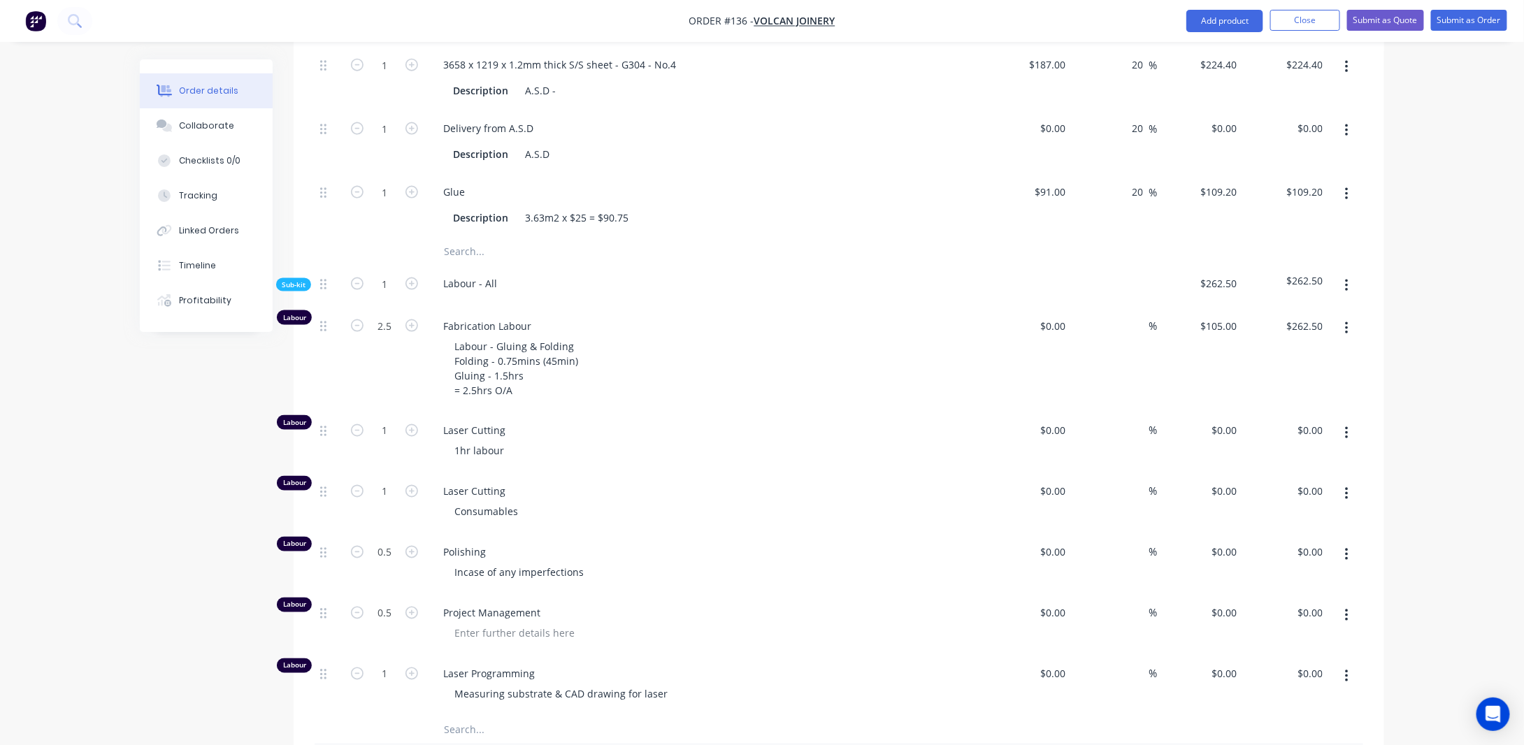
scroll to position [1048, 0]
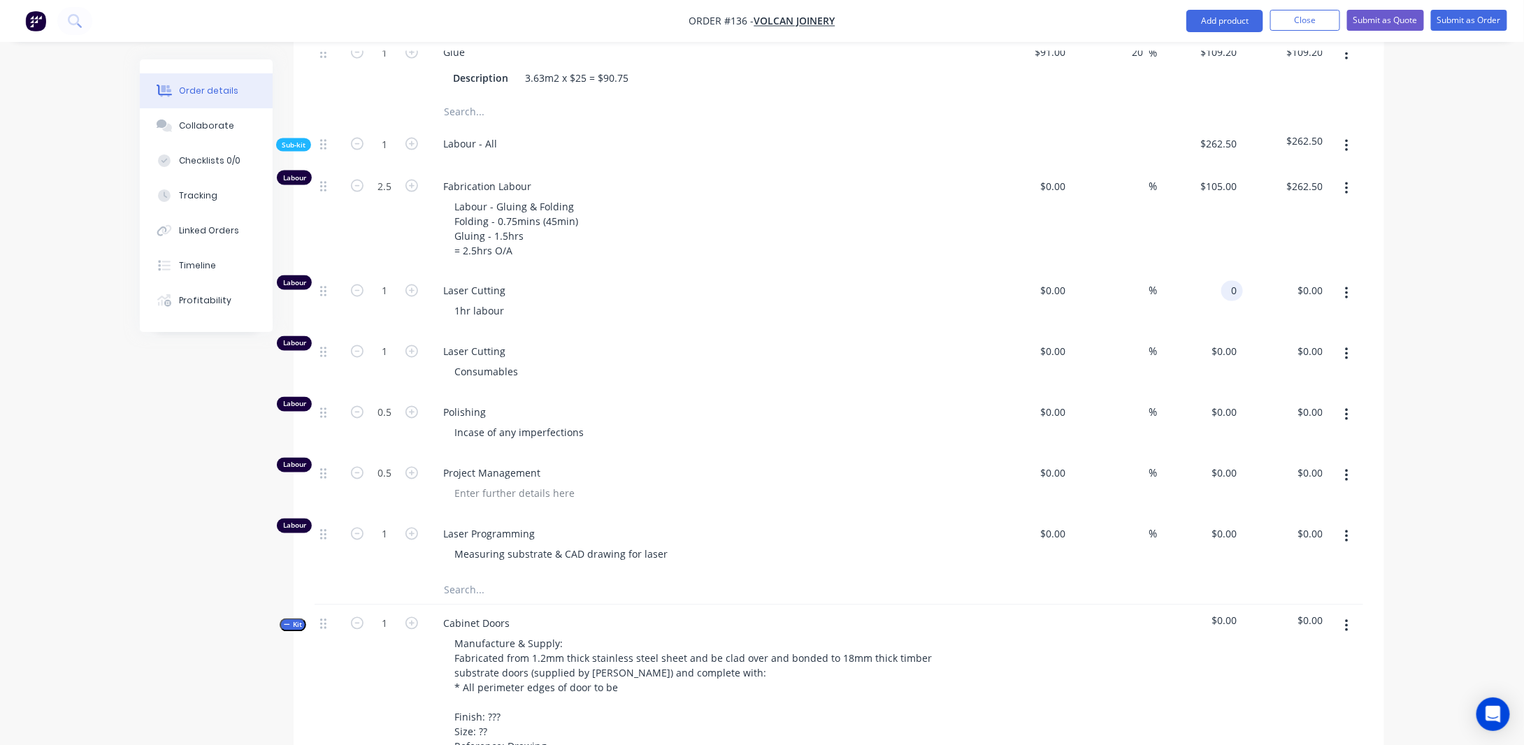
click at [1237, 301] on input "0" at bounding box center [1234, 291] width 16 height 20
type input "$105.00"
click at [1448, 350] on div "Order details Collaborate Checklists 0/0 Tracking Linked Orders Timeline Profit…" at bounding box center [762, 521] width 1524 height 3139
click at [1236, 361] on input "0" at bounding box center [1226, 352] width 32 height 20
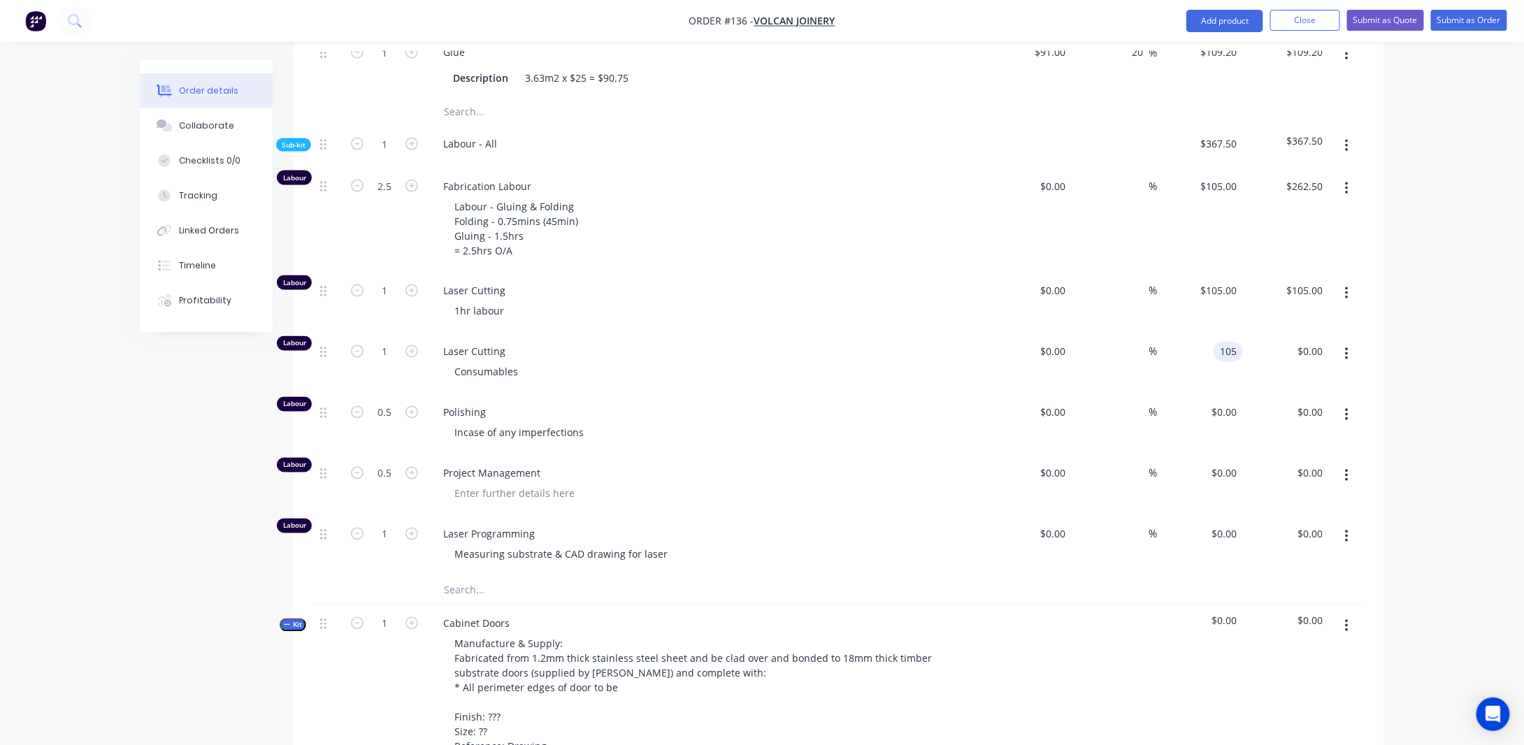
type input "$105.00"
click at [1433, 418] on div "Order details Collaborate Checklists 0/0 Tracking Linked Orders Timeline Profit…" at bounding box center [762, 521] width 1524 height 3139
click at [1243, 424] on div "$0.00 $0.00" at bounding box center [1286, 424] width 86 height 61
click at [1231, 423] on input "0" at bounding box center [1226, 413] width 32 height 20
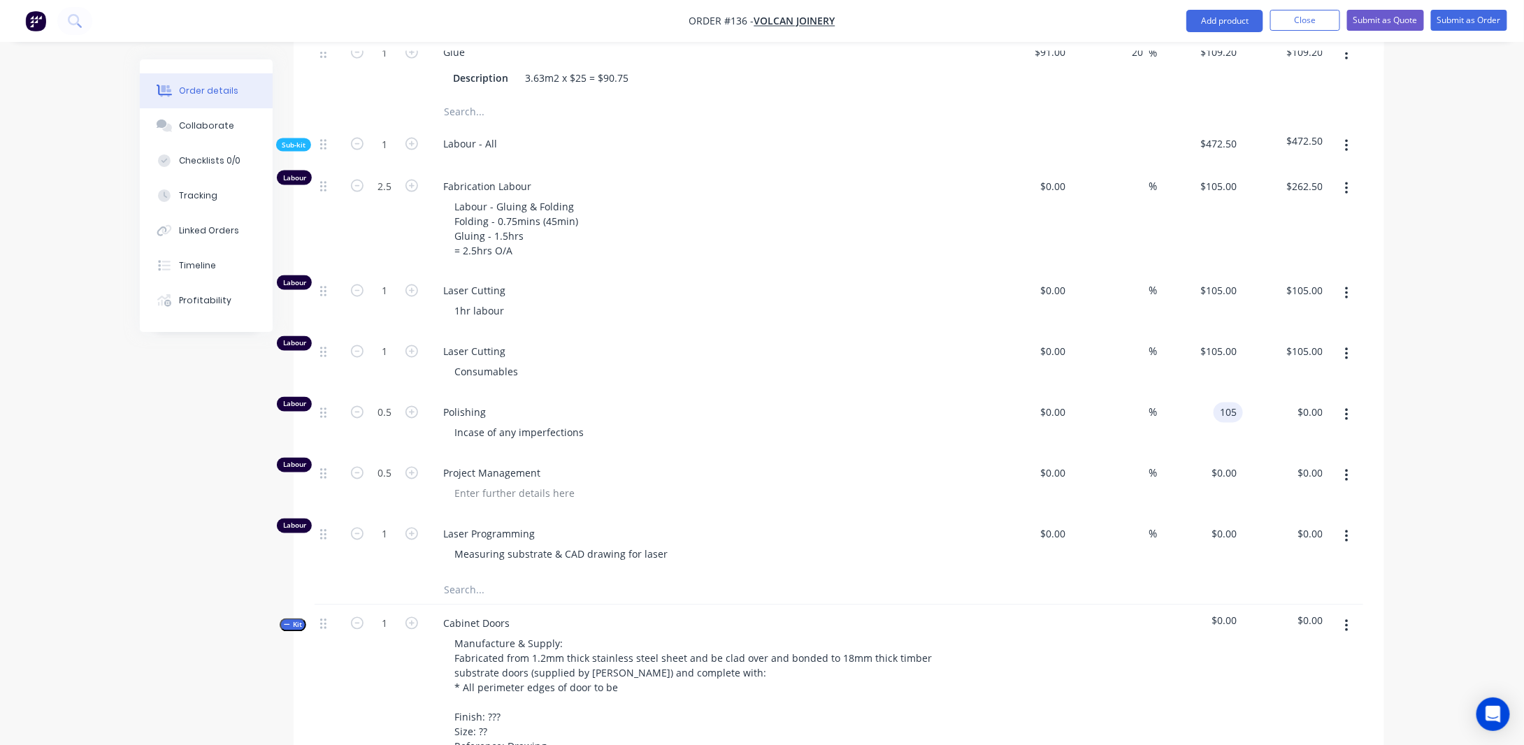
type input "$105.00"
type input "$52.50"
click at [1424, 458] on div "Order details Collaborate Checklists 0/0 Tracking Linked Orders Timeline Profit…" at bounding box center [762, 521] width 1524 height 3139
click at [1236, 483] on input "0" at bounding box center [1234, 473] width 16 height 20
type input "$102.00"
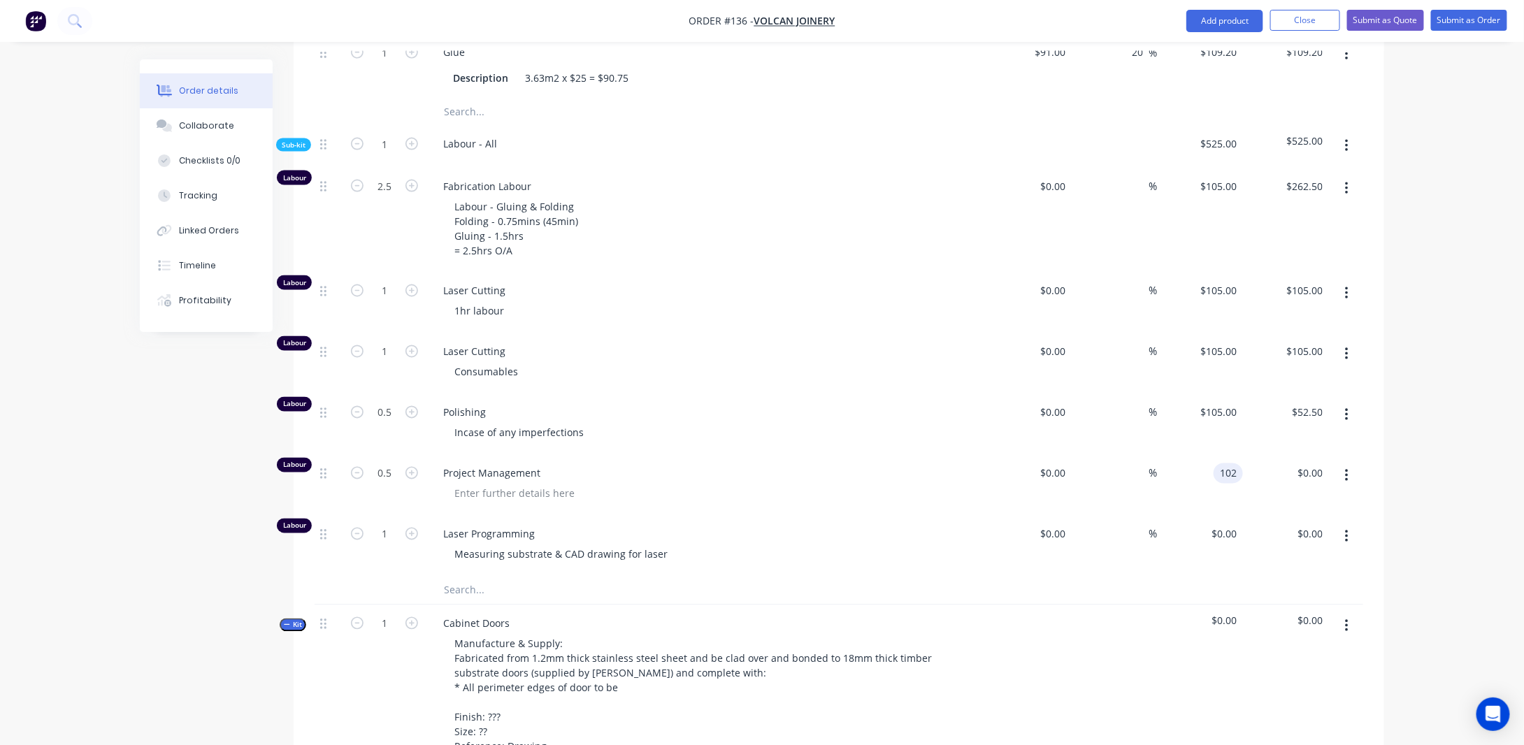
type input "$51.00"
click at [1447, 465] on div "Order details Collaborate Checklists 0/0 Tracking Linked Orders Timeline Profit…" at bounding box center [762, 521] width 1524 height 3139
click at [1236, 542] on input "0" at bounding box center [1226, 534] width 32 height 20
type input "$102.00"
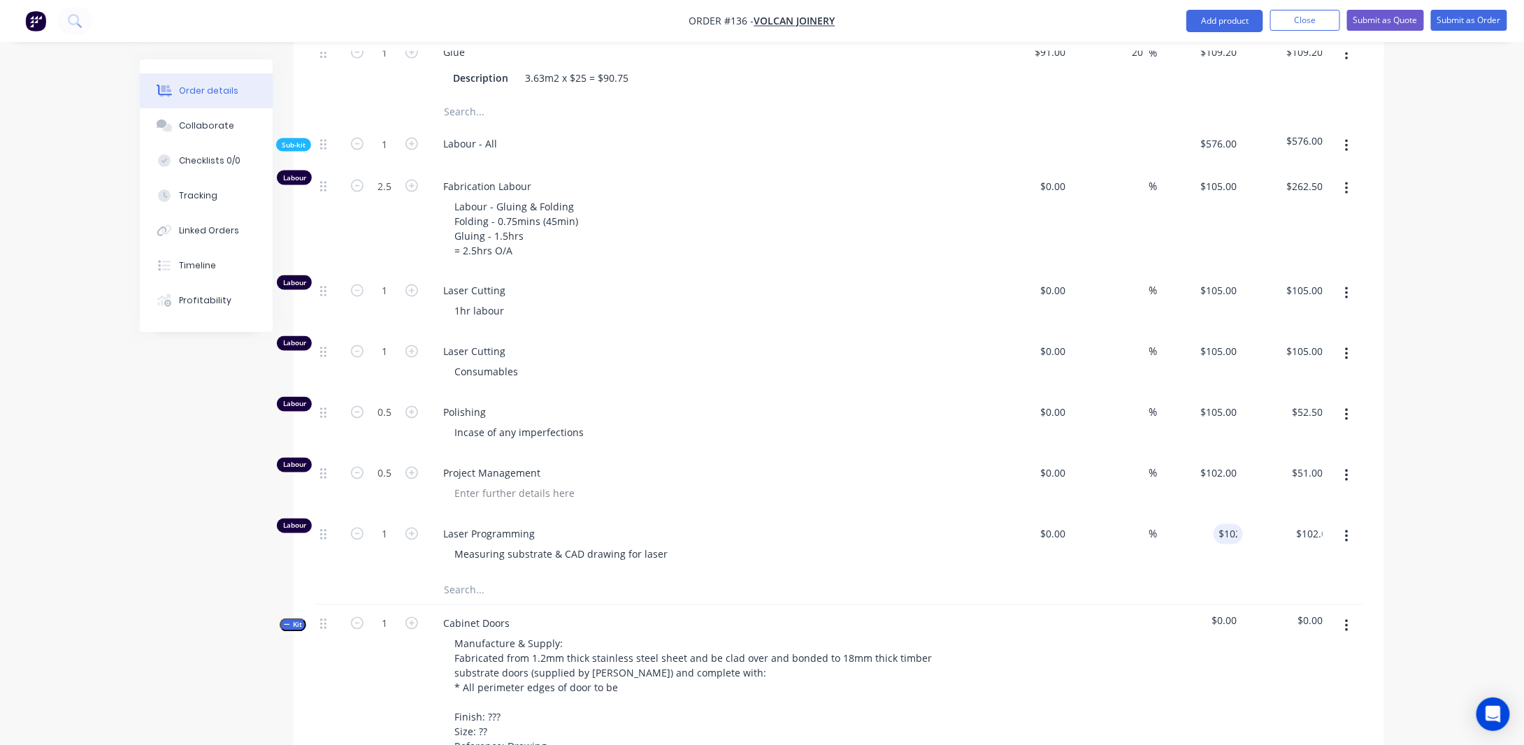
click at [1437, 530] on div "Order details Collaborate Checklists 0/0 Tracking Linked Orders Timeline Profit…" at bounding box center [762, 521] width 1524 height 3139
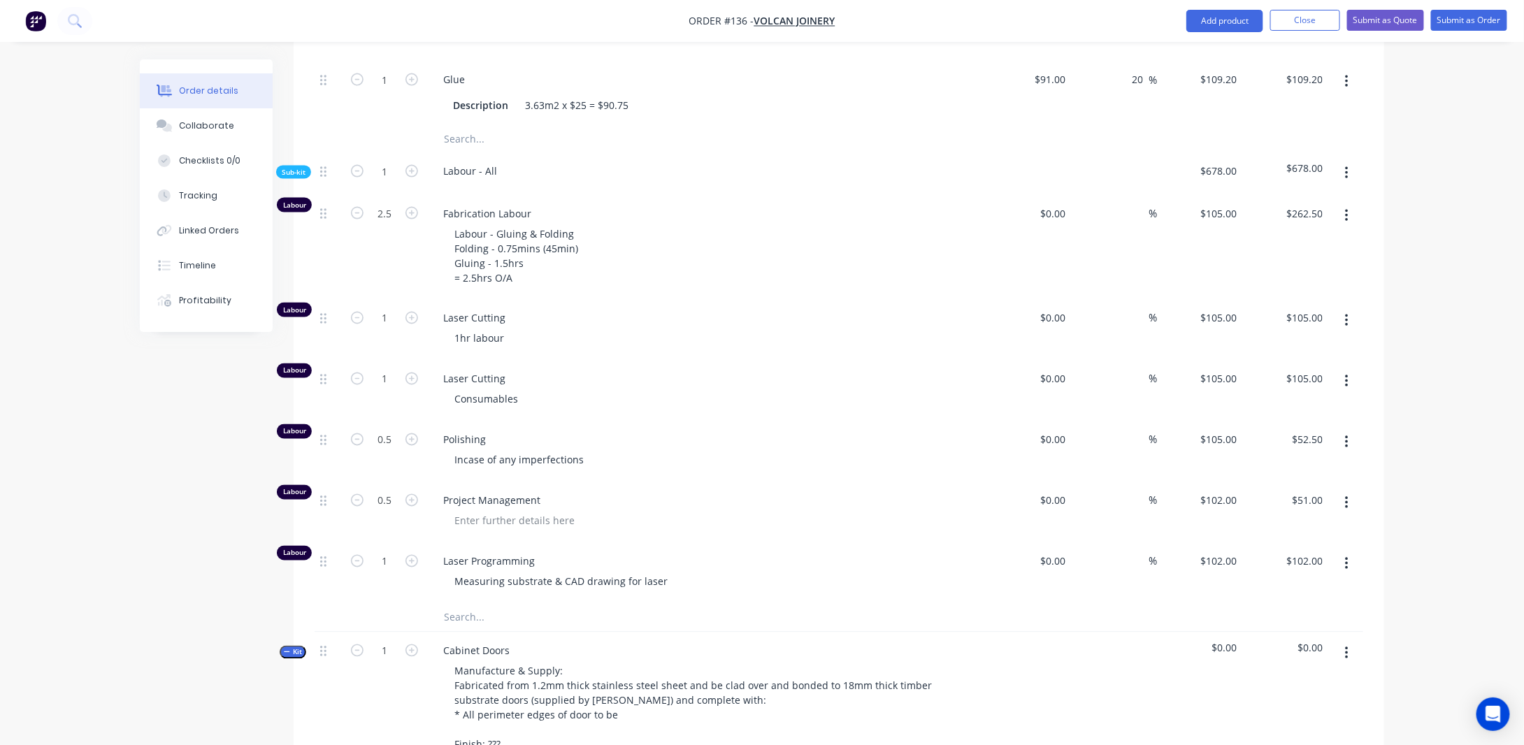
scroll to position [1118, 0]
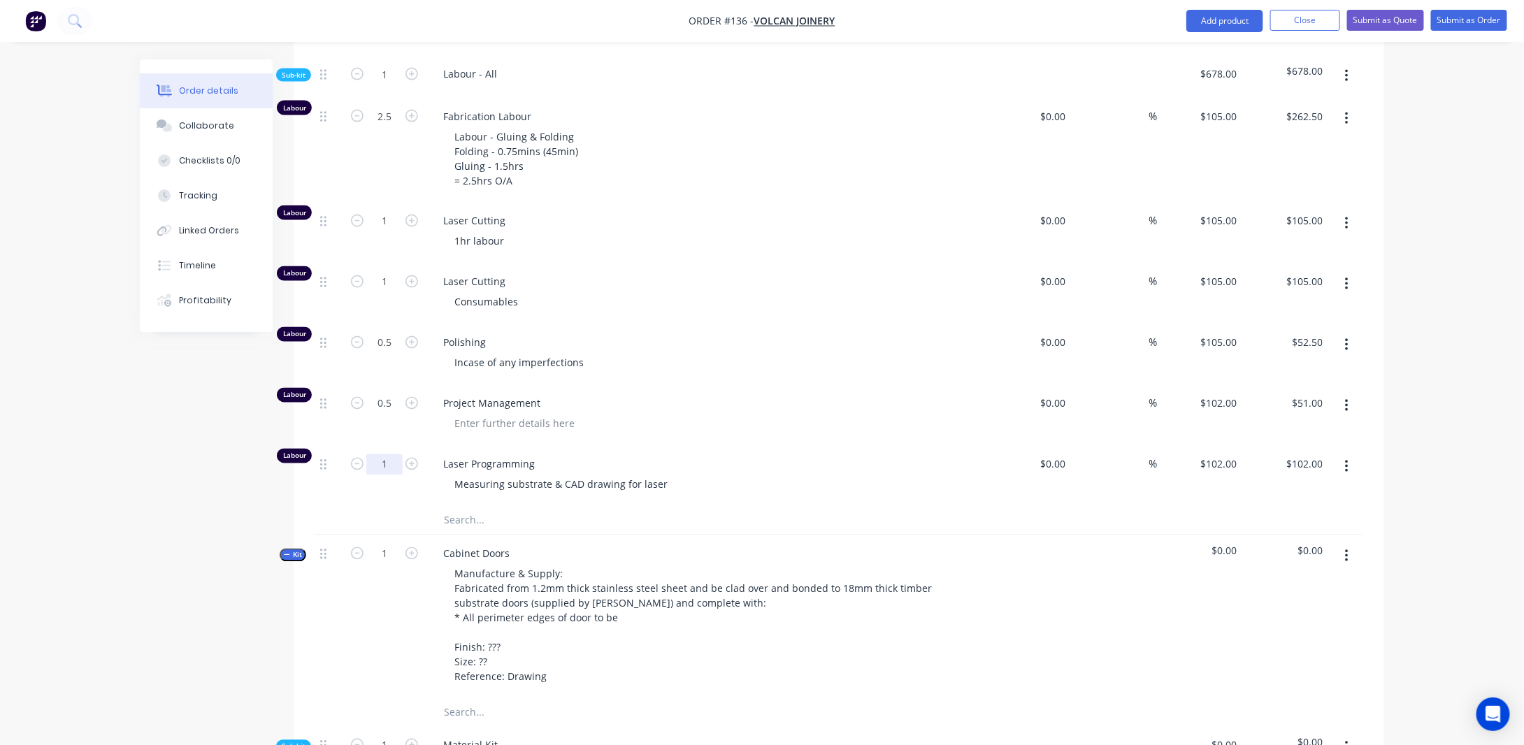
click at [396, 475] on input "1" at bounding box center [384, 464] width 36 height 21
click at [130, 515] on div "Order details Collaborate Checklists 0/0 Tracking Linked Orders Timeline Profit…" at bounding box center [762, 480] width 1272 height 3079
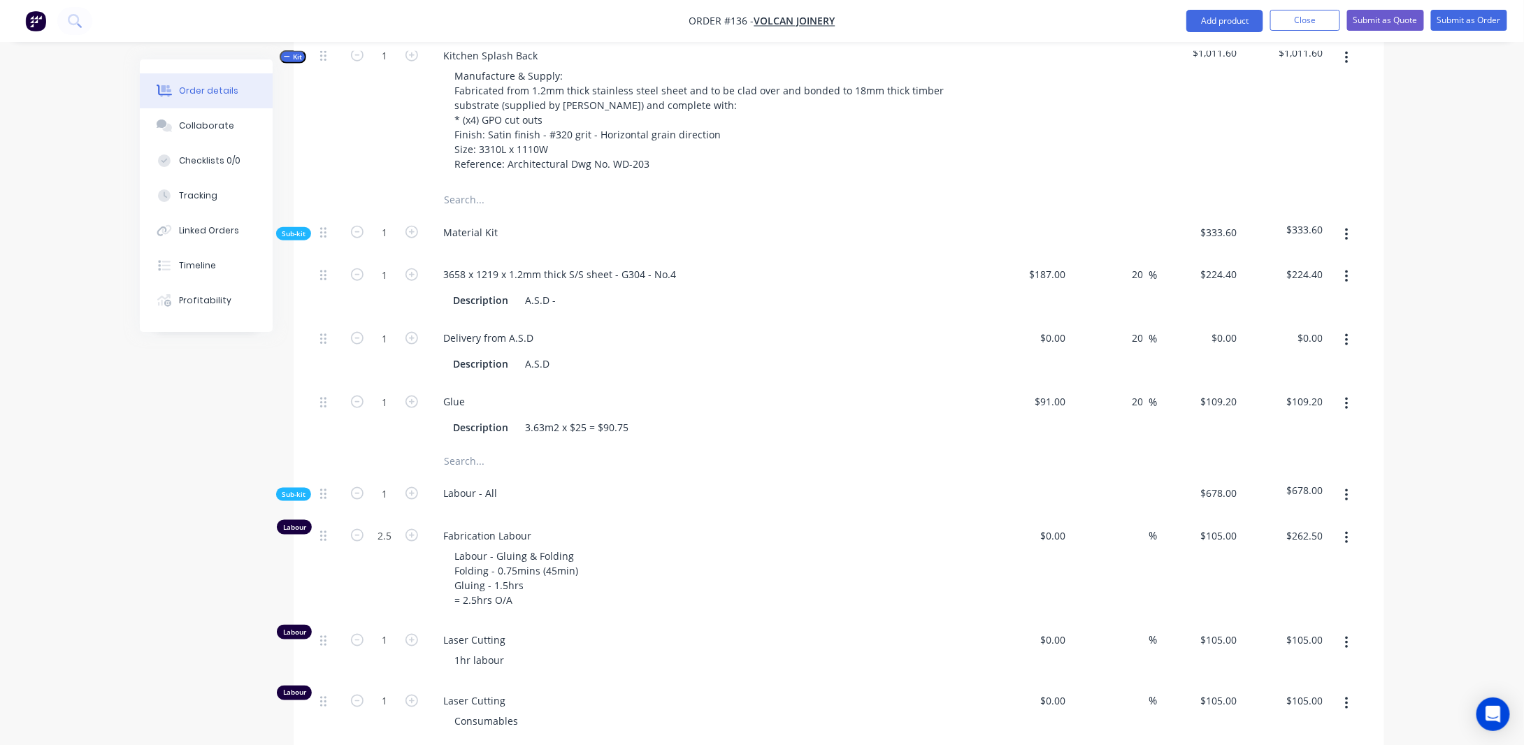
scroll to position [559, 0]
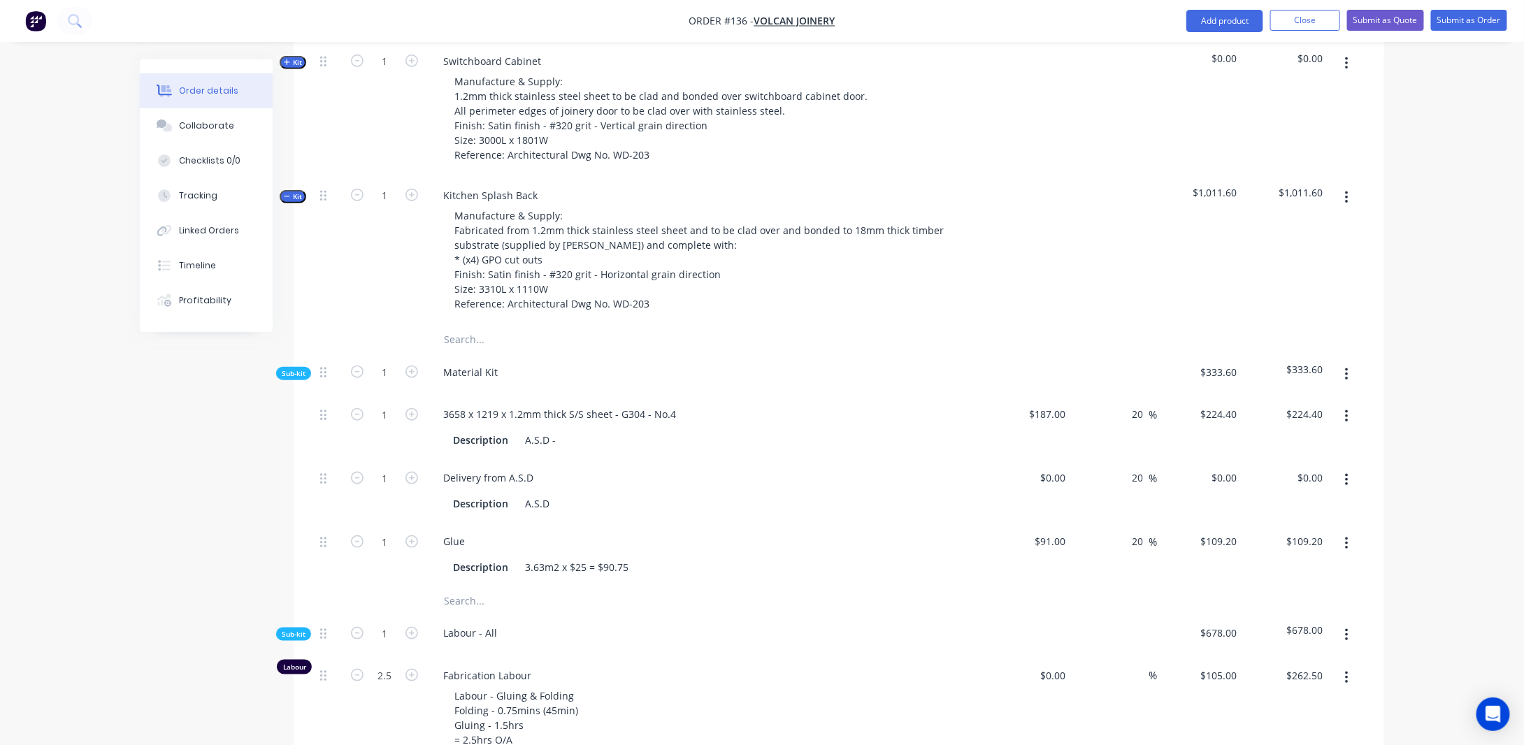
click at [286, 200] on icon "button" at bounding box center [287, 196] width 6 height 7
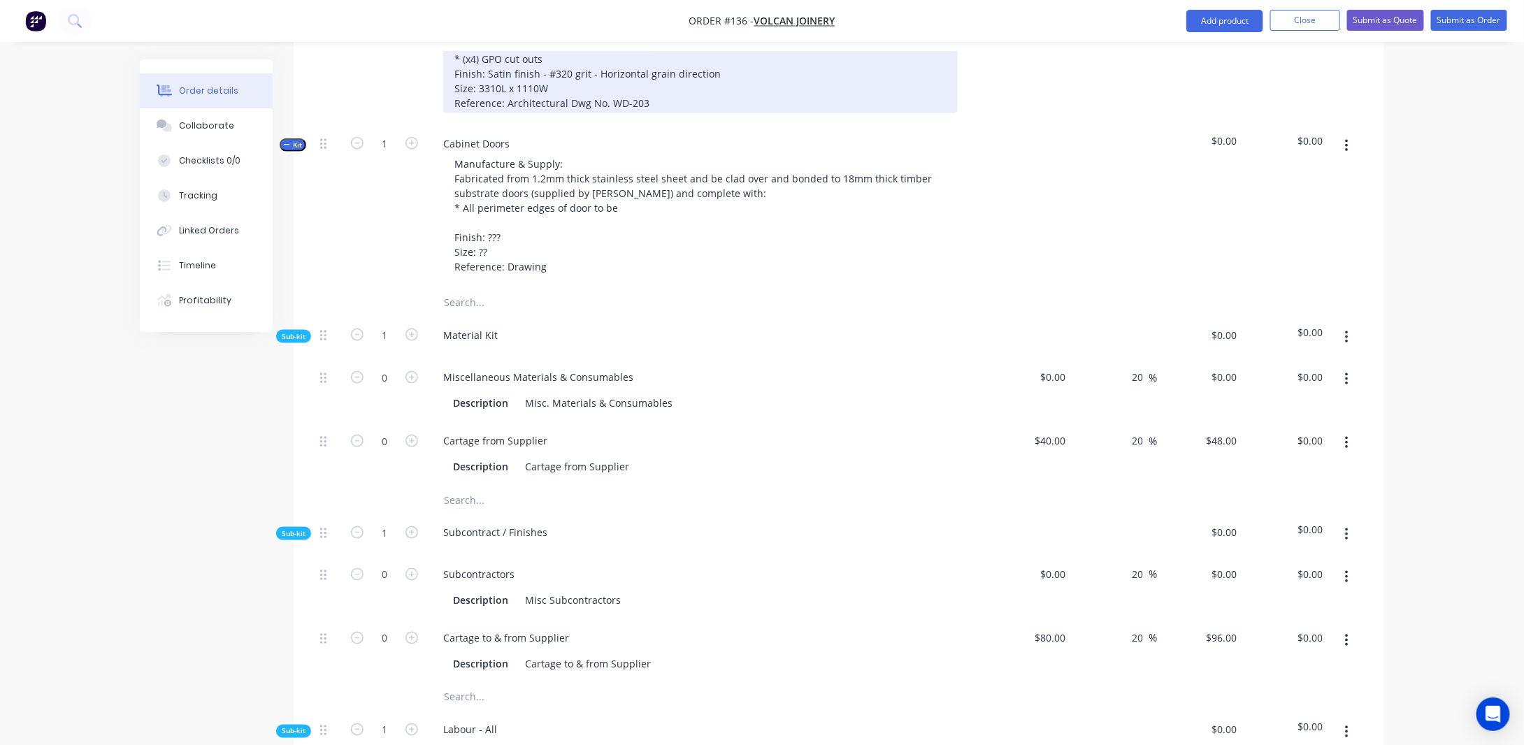
scroll to position [699, 0]
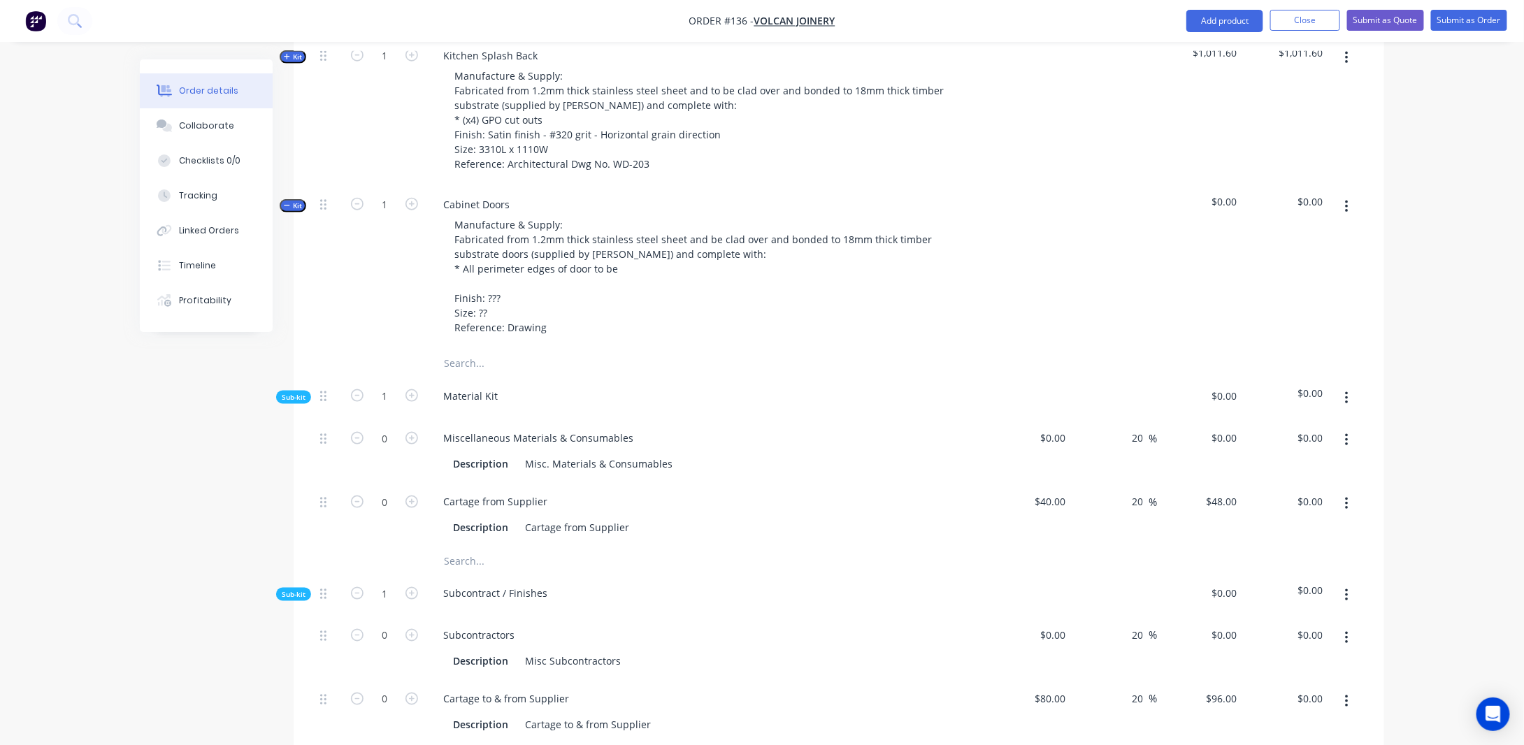
click at [286, 209] on icon "button" at bounding box center [287, 205] width 6 height 7
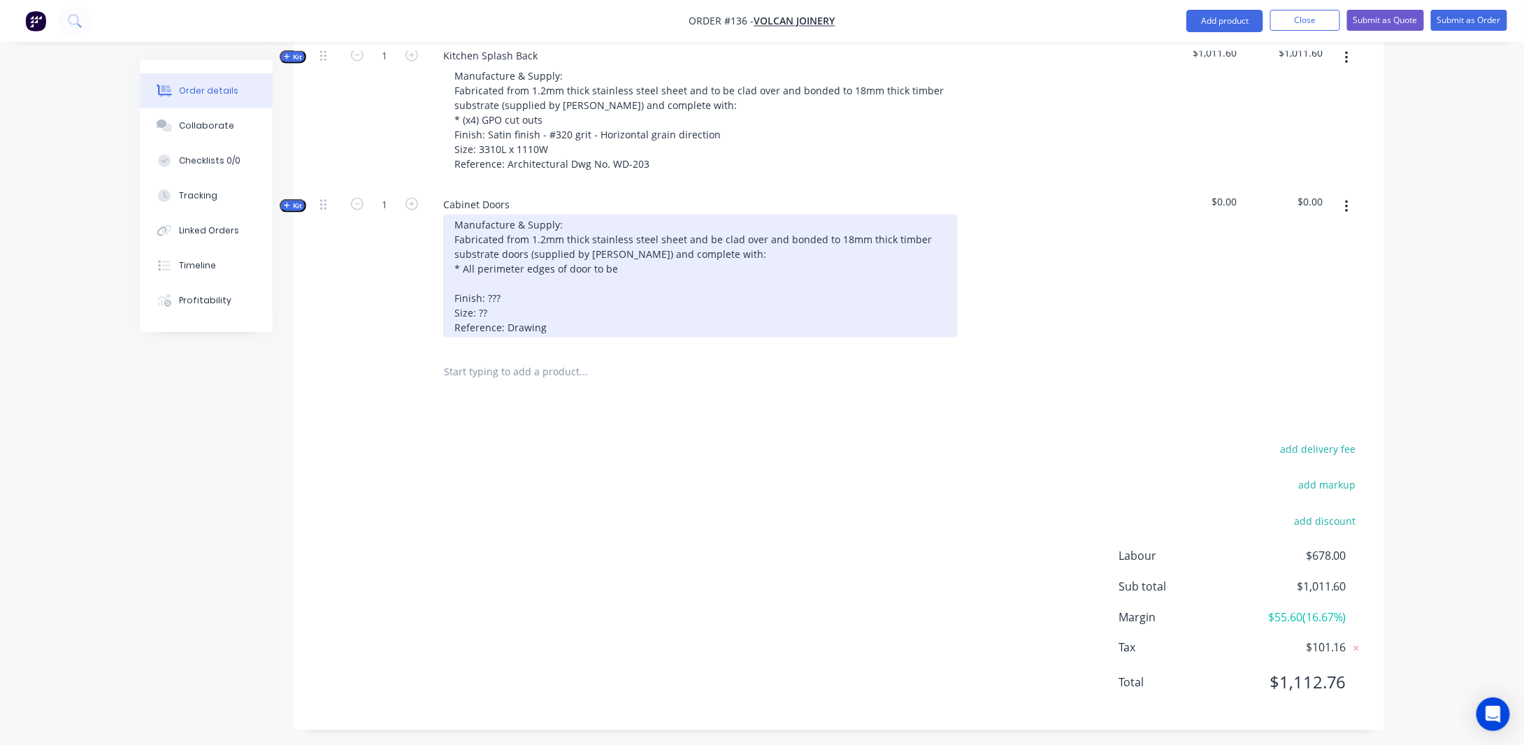
click at [530, 308] on div "Manufacture & Supply: Fabricated from 1.2mm thick stainless steel sheet and be …" at bounding box center [700, 276] width 514 height 123
click at [649, 291] on div "Manufacture & Supply: Fabricated from 1.2mm thick stainless steel sheet and be …" at bounding box center [700, 276] width 514 height 123
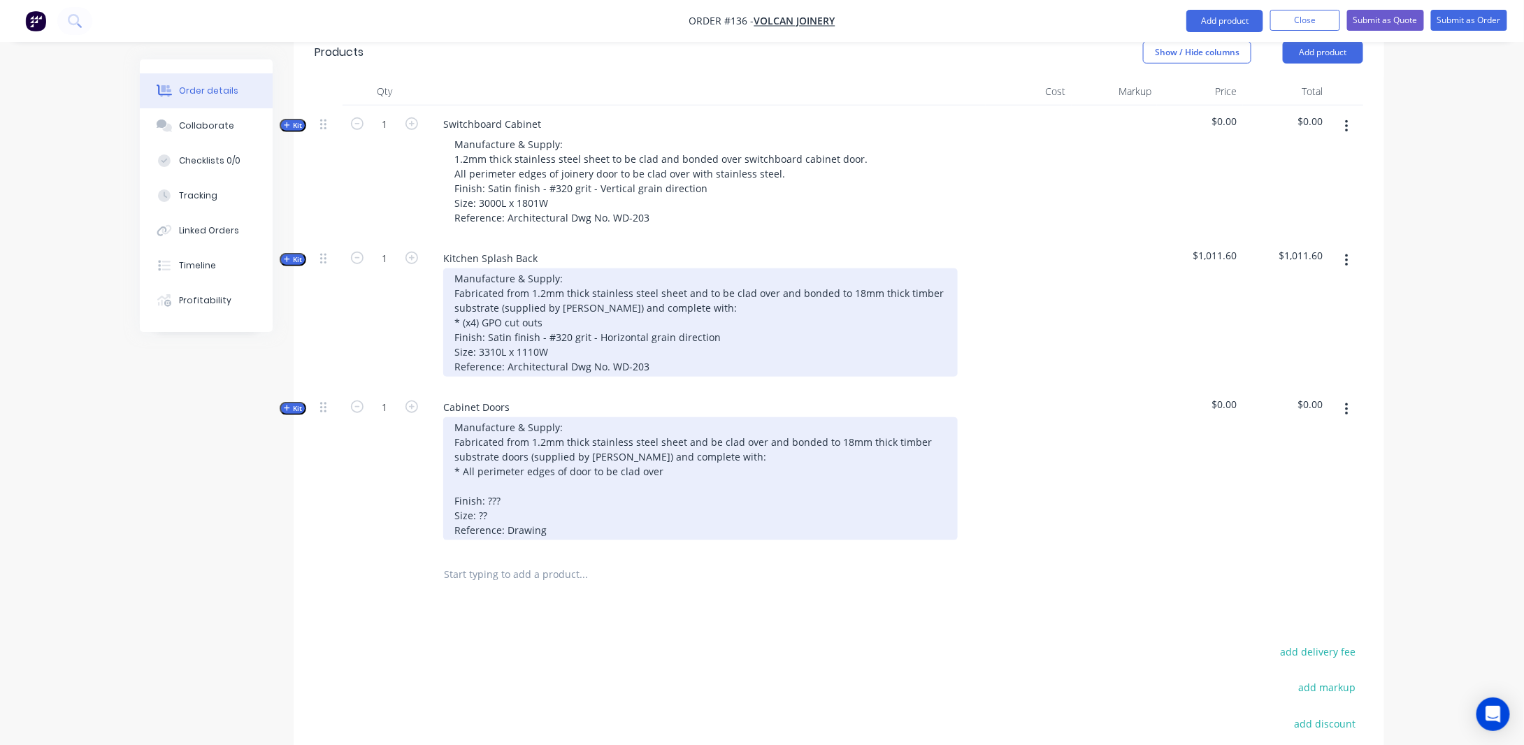
scroll to position [489, 0]
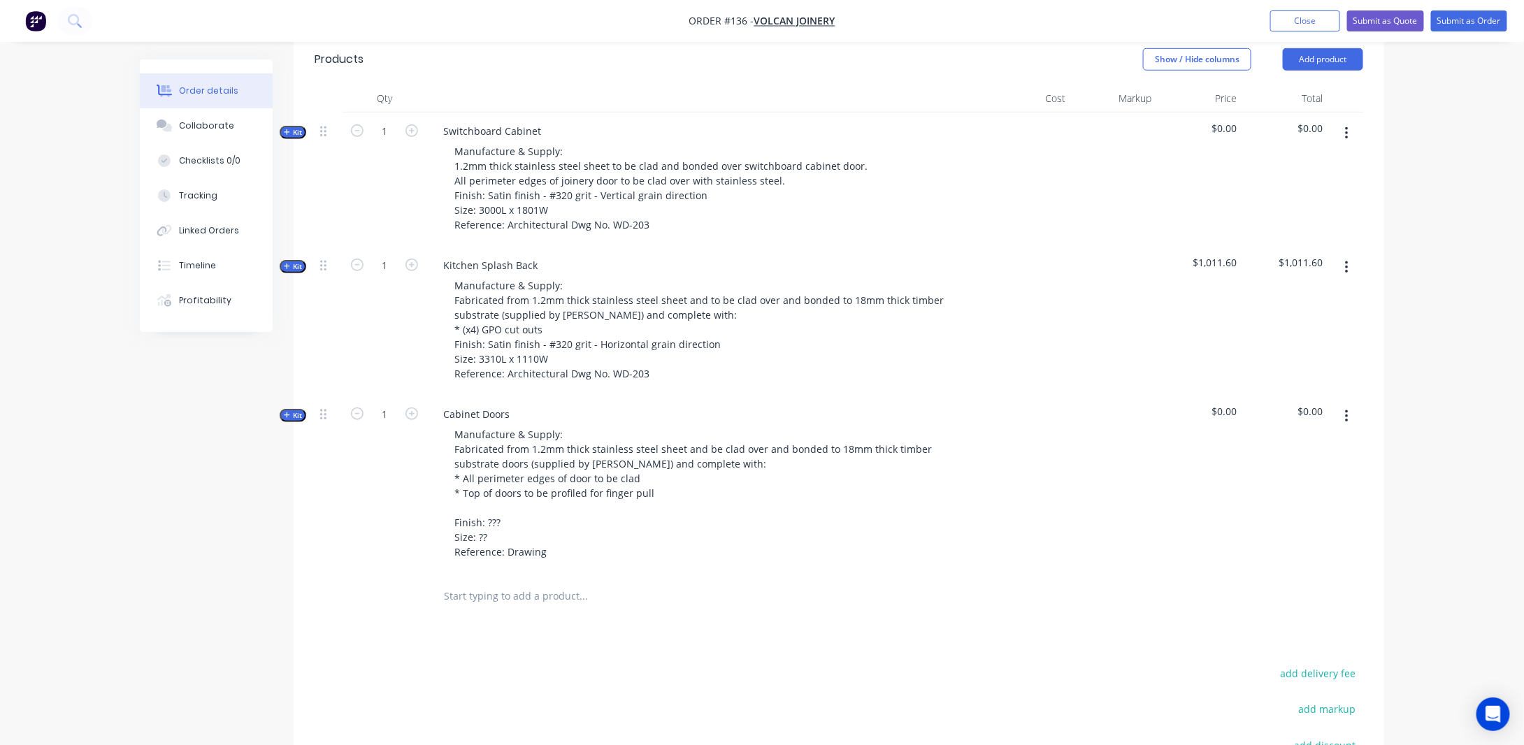
click at [628, 600] on input "text" at bounding box center [583, 596] width 280 height 28
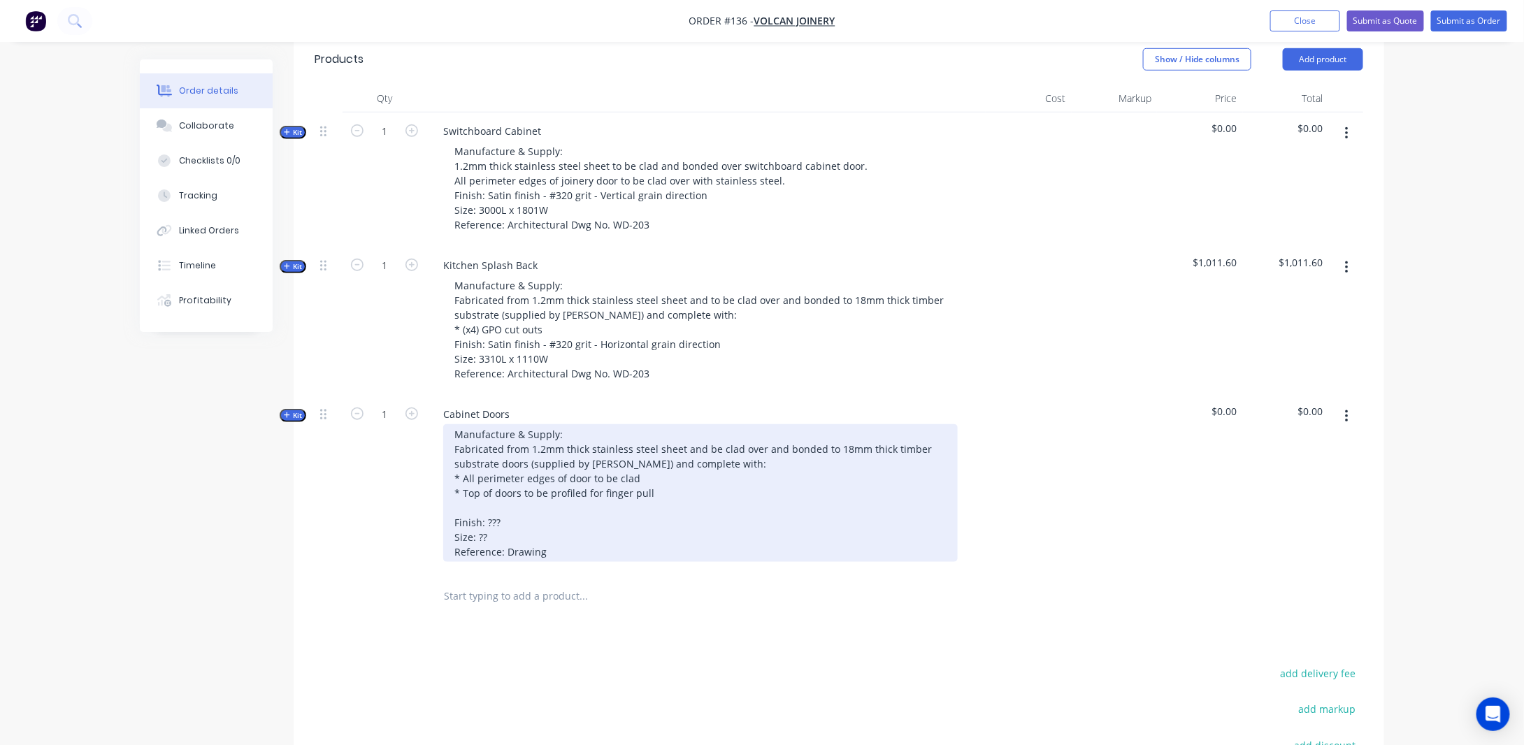
click at [675, 512] on div "Manufacture & Supply: Fabricated from 1.2mm thick stainless steel sheet and be …" at bounding box center [700, 493] width 514 height 138
click at [453, 540] on div "Manufacture & Supply: Fabricated from 1.2mm thick stainless steel sheet and be …" at bounding box center [700, 493] width 514 height 138
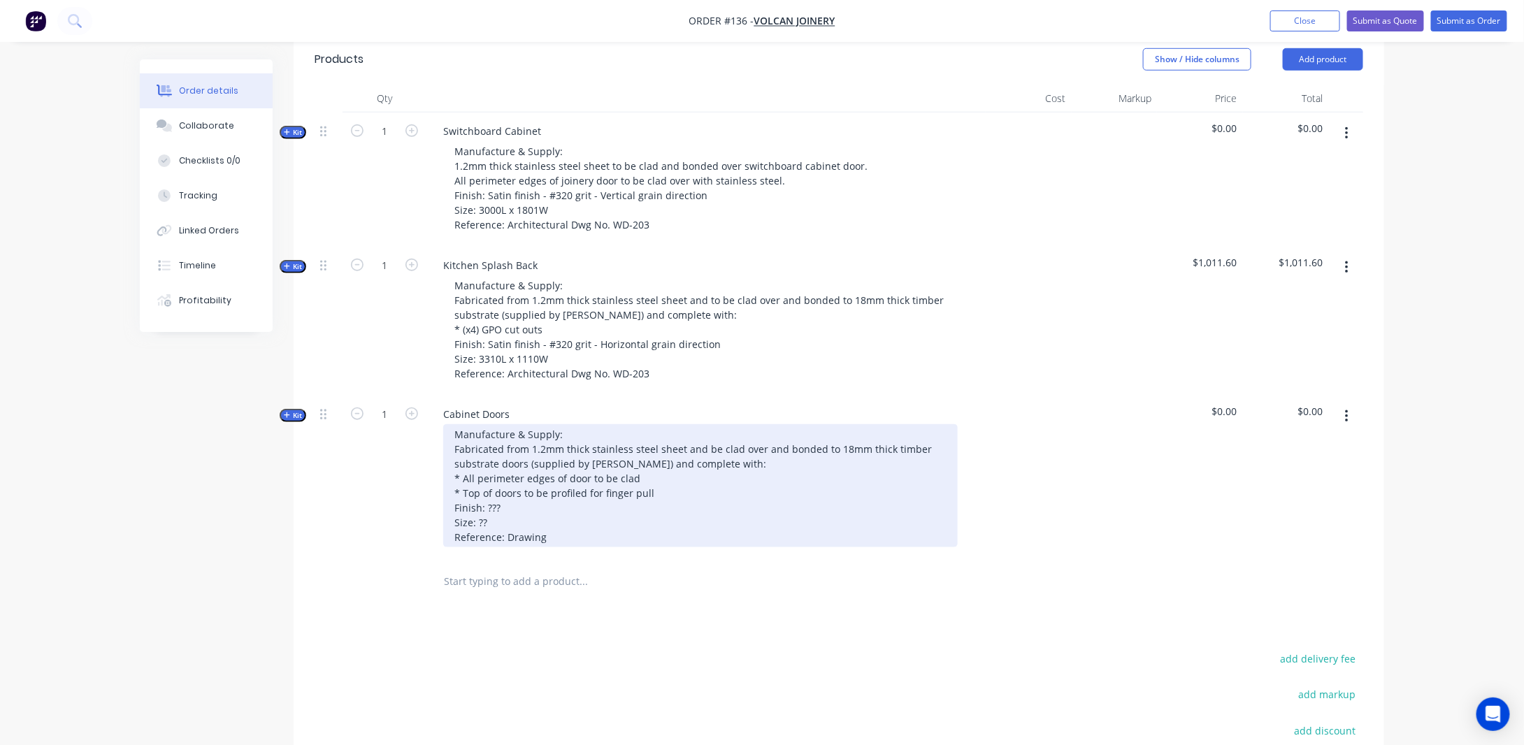
click at [505, 526] on div "Manufacture & Supply: Fabricated from 1.2mm thick stainless steel sheet and be …" at bounding box center [700, 485] width 514 height 123
click at [721, 531] on div "Manufacture & Supply: Fabricated from 1.2mm thick stainless steel sheet and be …" at bounding box center [700, 485] width 514 height 123
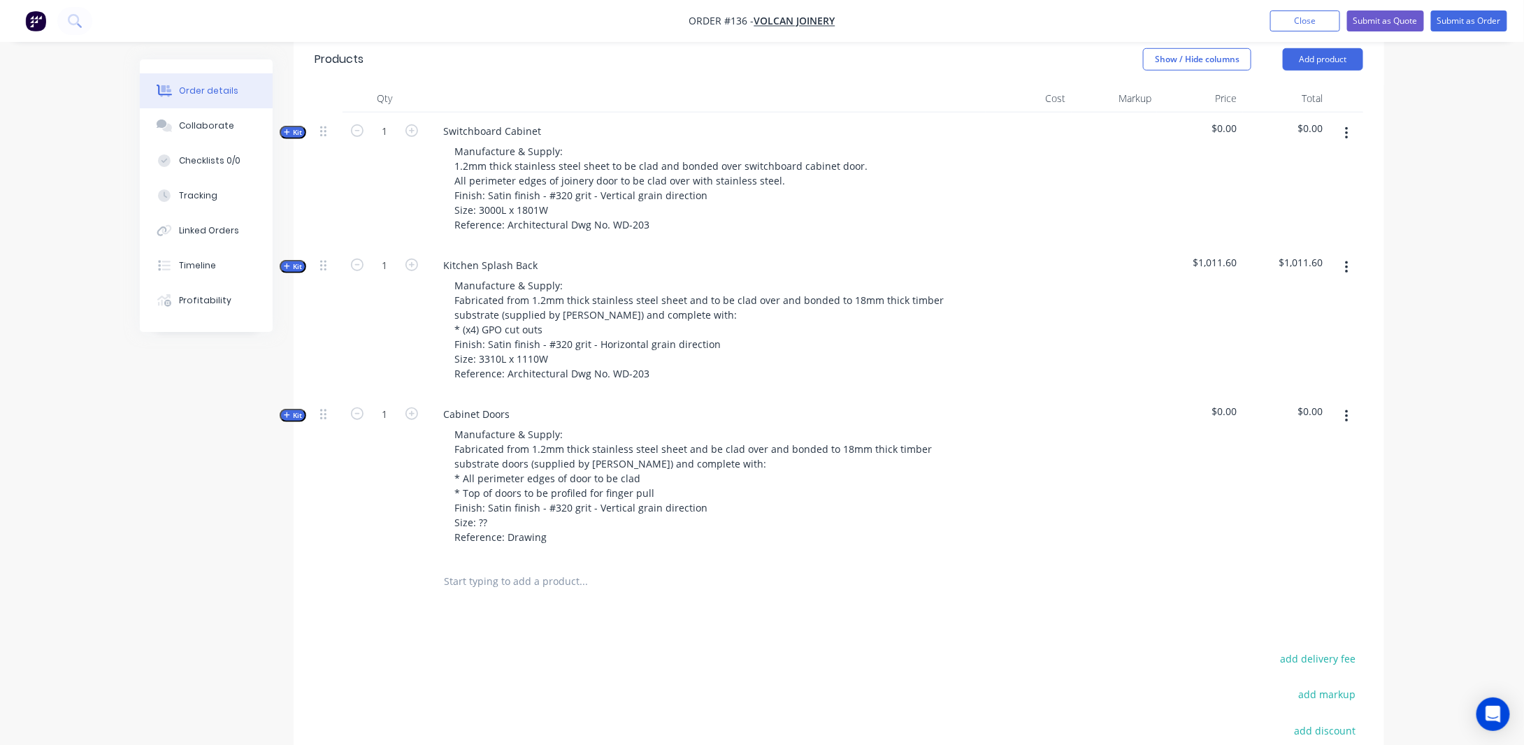
click at [104, 617] on div "Order details Collaborate Checklists 0/0 Tracking Linked Orders Timeline Profit…" at bounding box center [762, 236] width 1524 height 1450
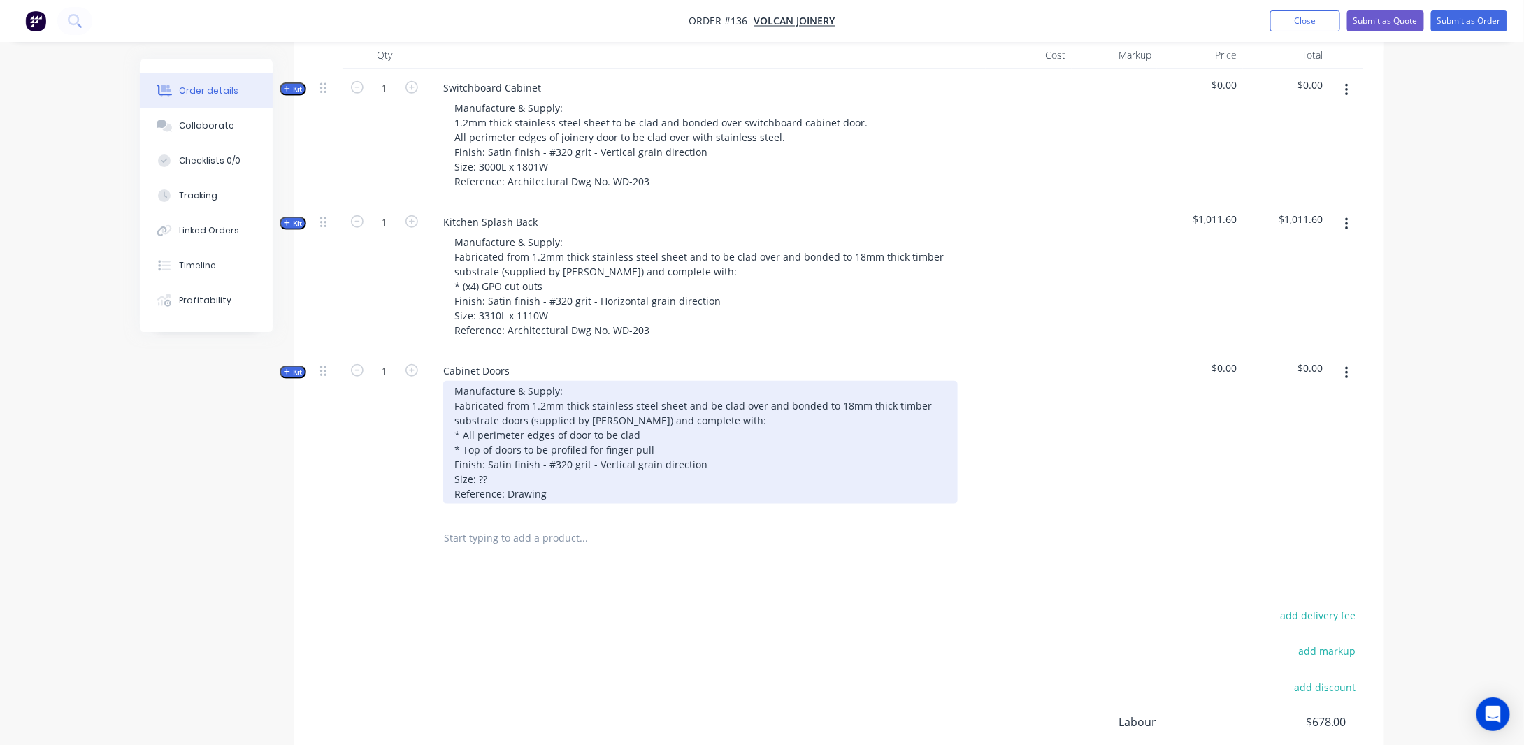
scroll to position [559, 0]
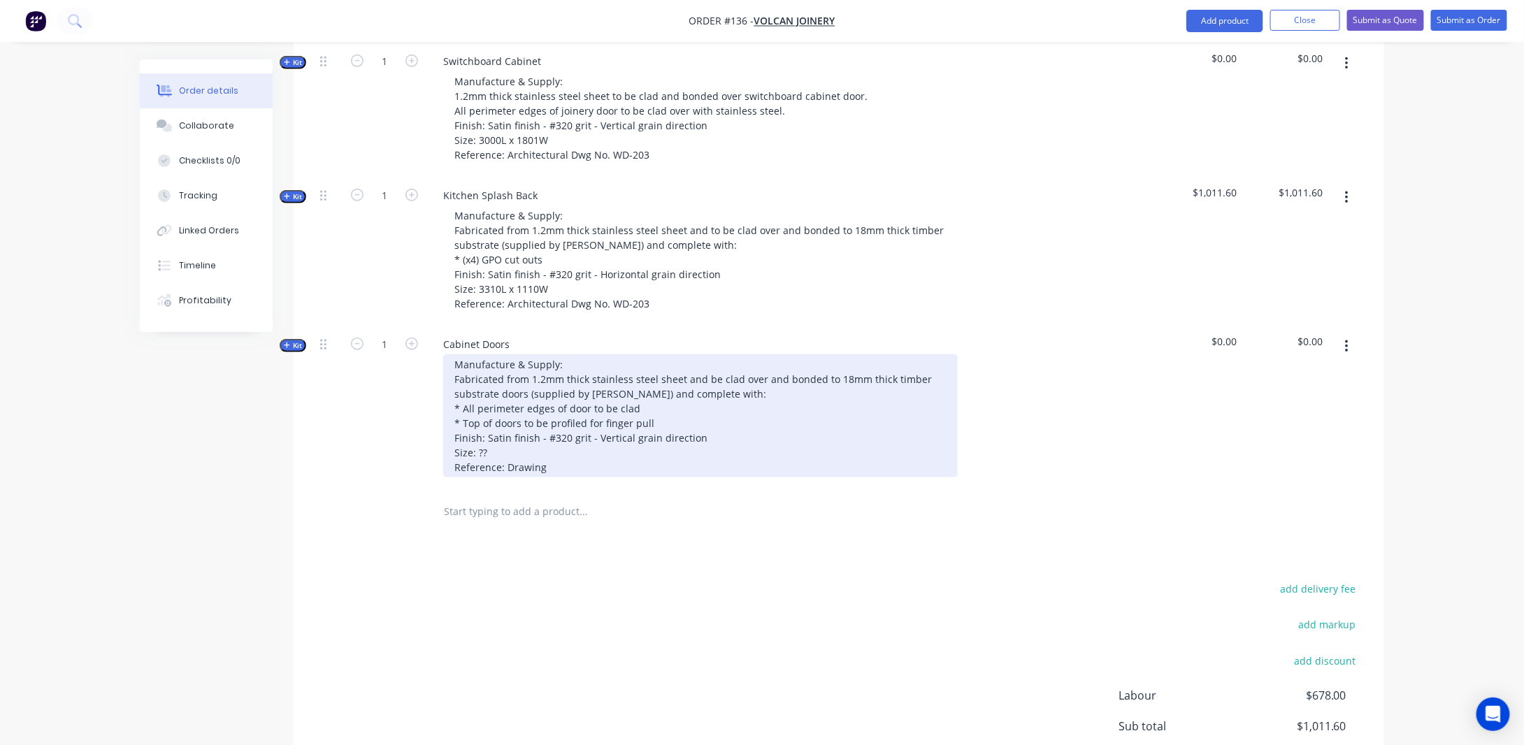
click at [540, 475] on div "Manufacture & Supply: Fabricated from 1.2mm thick stainless steel sheet and be …" at bounding box center [700, 415] width 514 height 123
click at [696, 460] on div "Manufacture & Supply: Fabricated from 1.2mm thick stainless steel sheet and be …" at bounding box center [700, 415] width 514 height 123
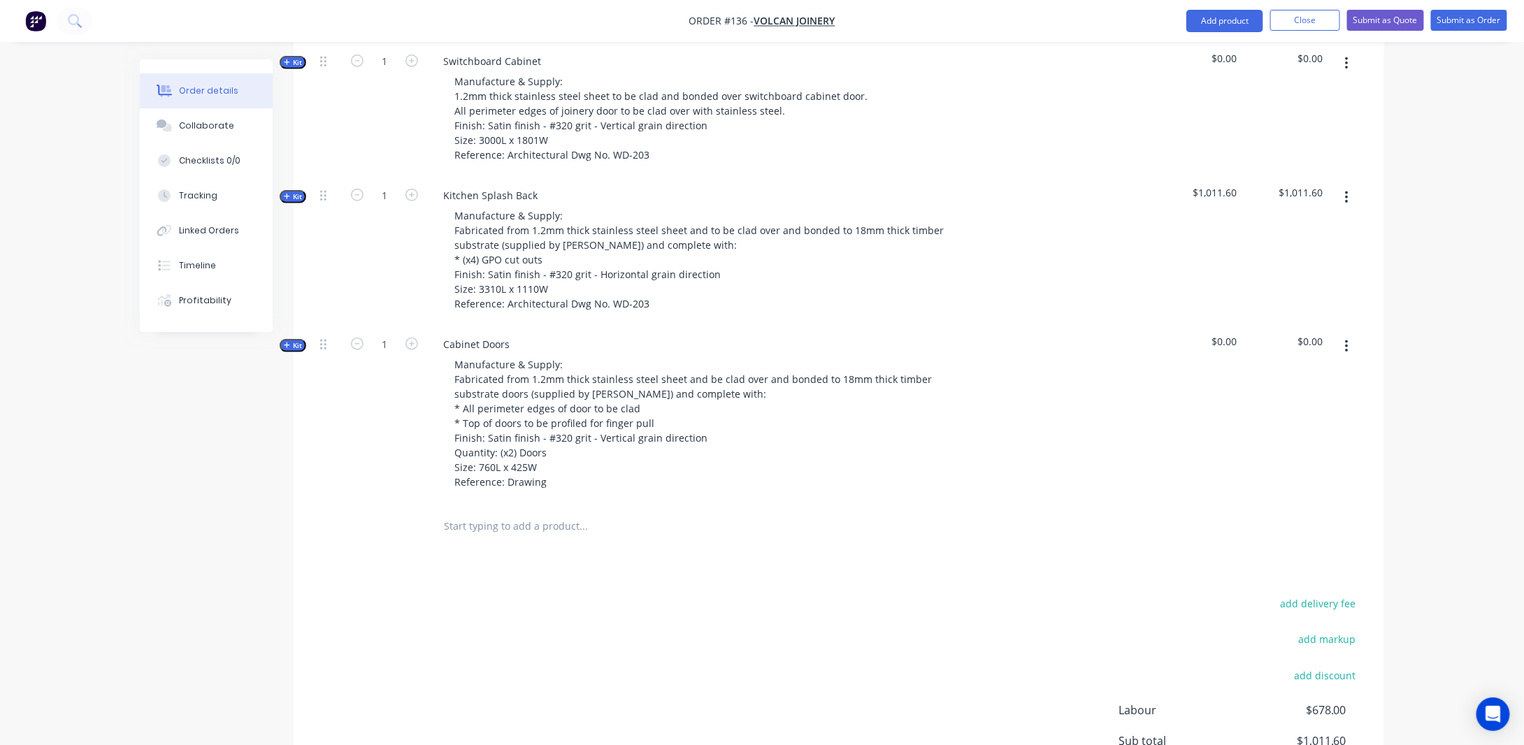
click at [155, 500] on div "Created by [PERSON_NAME] Created [DATE] Required [DATE] Assigned to Add team me…" at bounding box center [762, 202] width 1244 height 1405
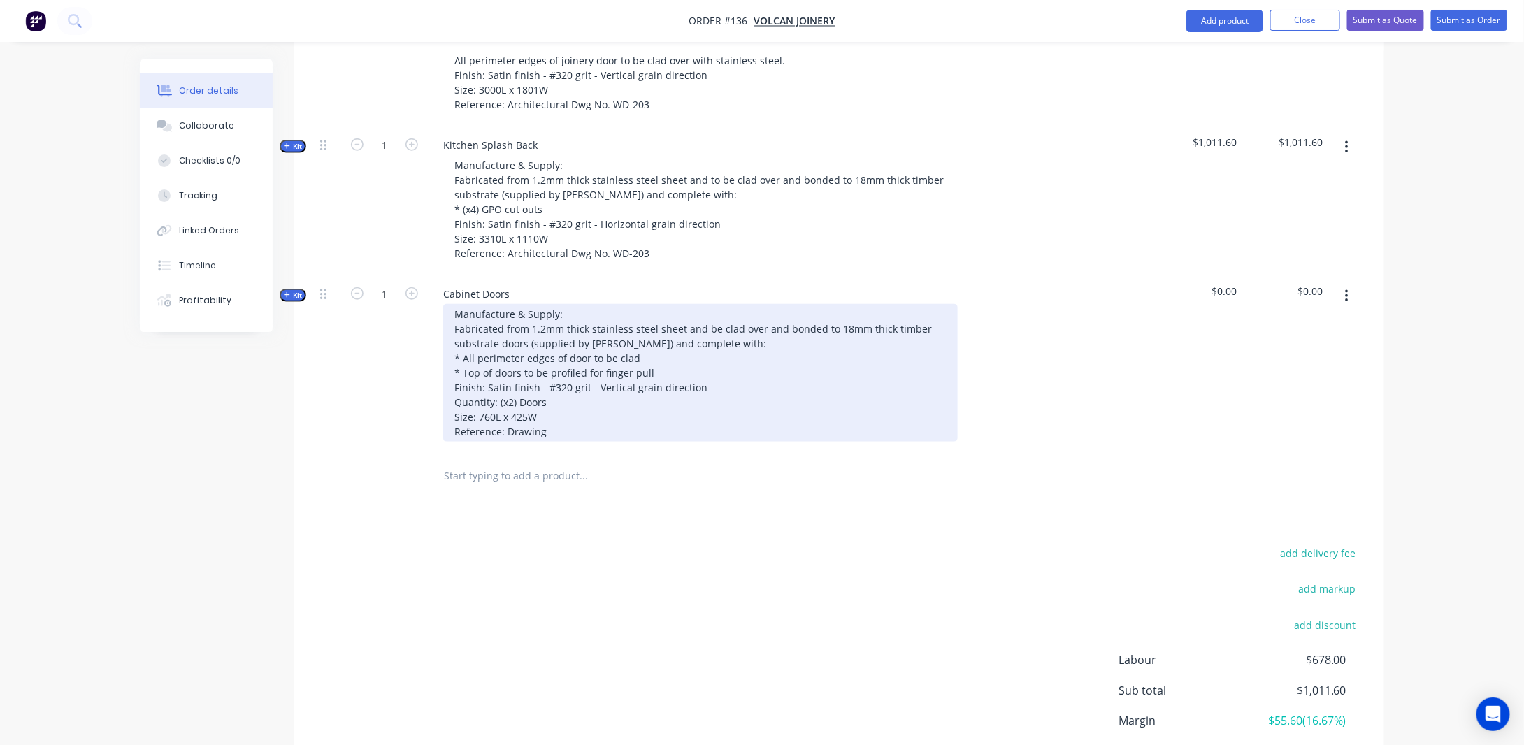
scroll to position [629, 0]
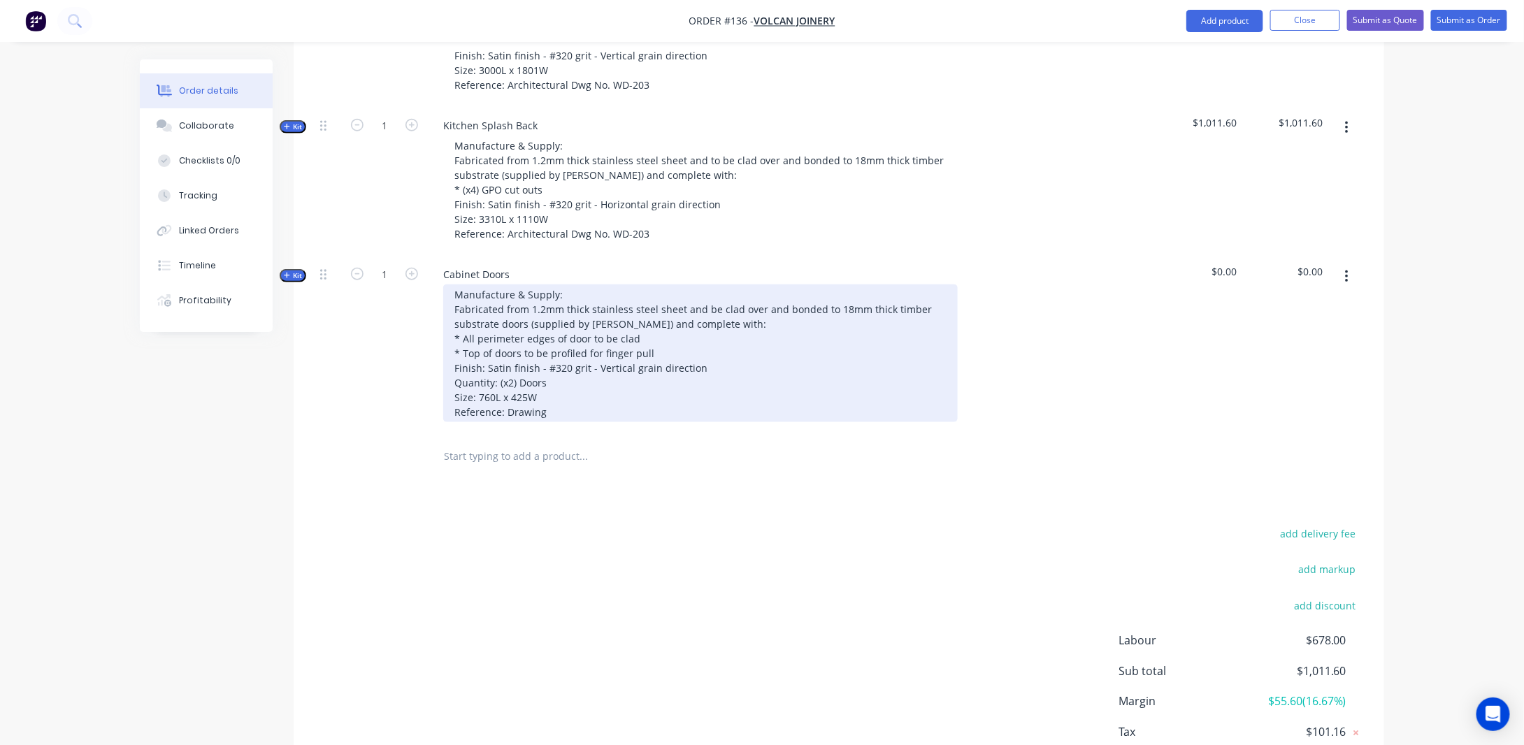
click at [562, 422] on div "Manufacture & Supply: Fabricated from 1.2mm thick stainless steel sheet and be …" at bounding box center [700, 353] width 514 height 138
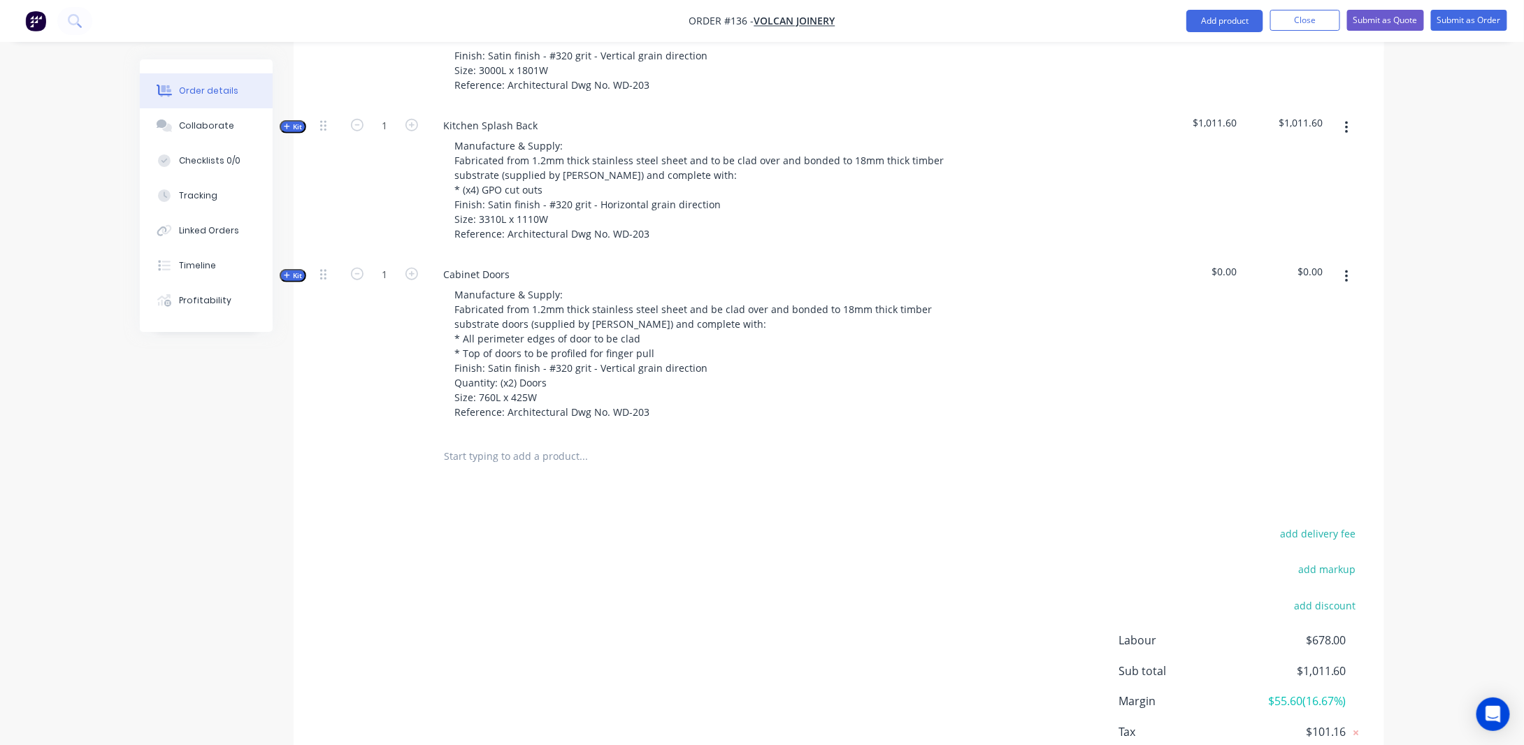
click at [83, 468] on div "Order details Collaborate Checklists 0/0 Tracking Linked Orders Timeline Profit…" at bounding box center [762, 103] width 1524 height 1465
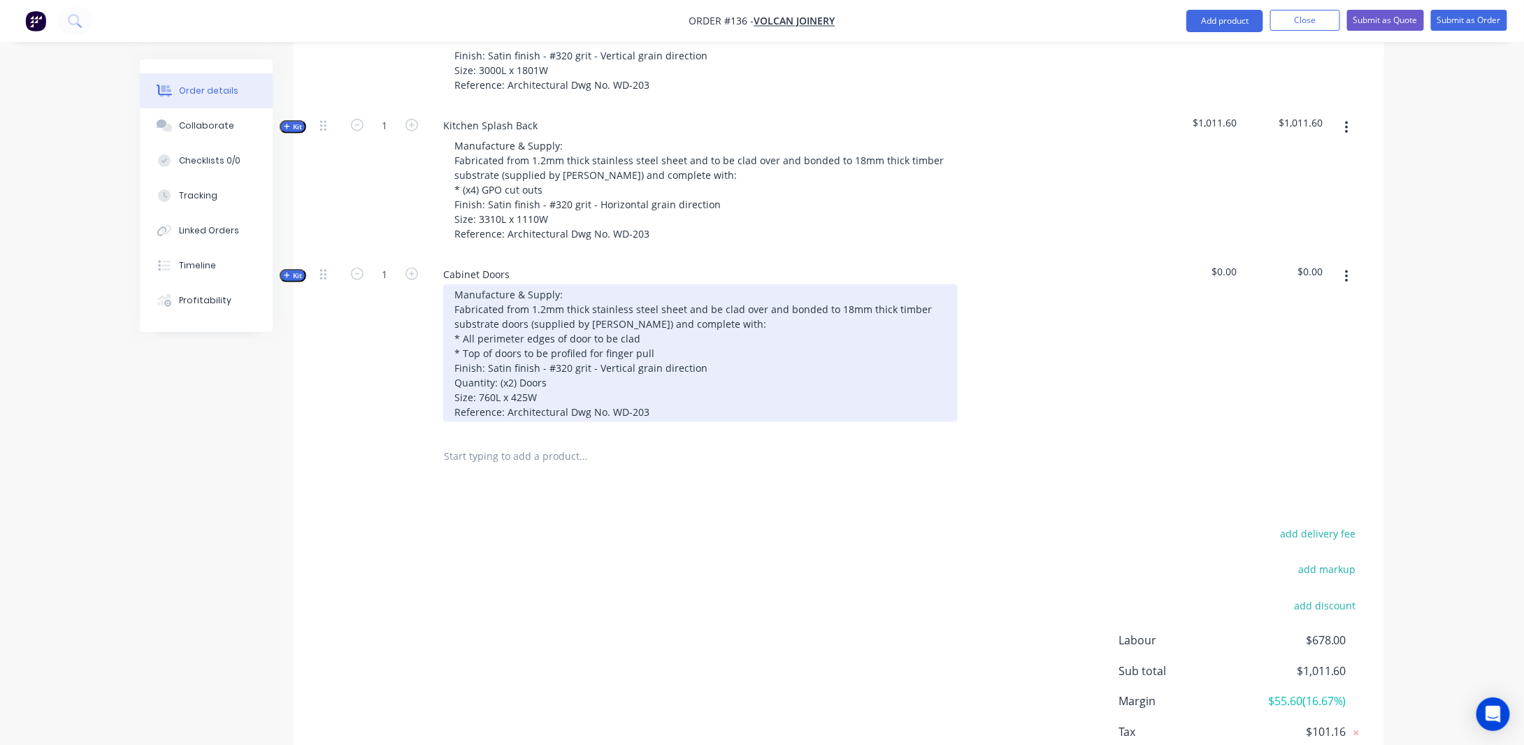
click at [633, 349] on div "Manufacture & Supply: Fabricated from 1.2mm thick stainless steel sheet and be …" at bounding box center [700, 353] width 514 height 138
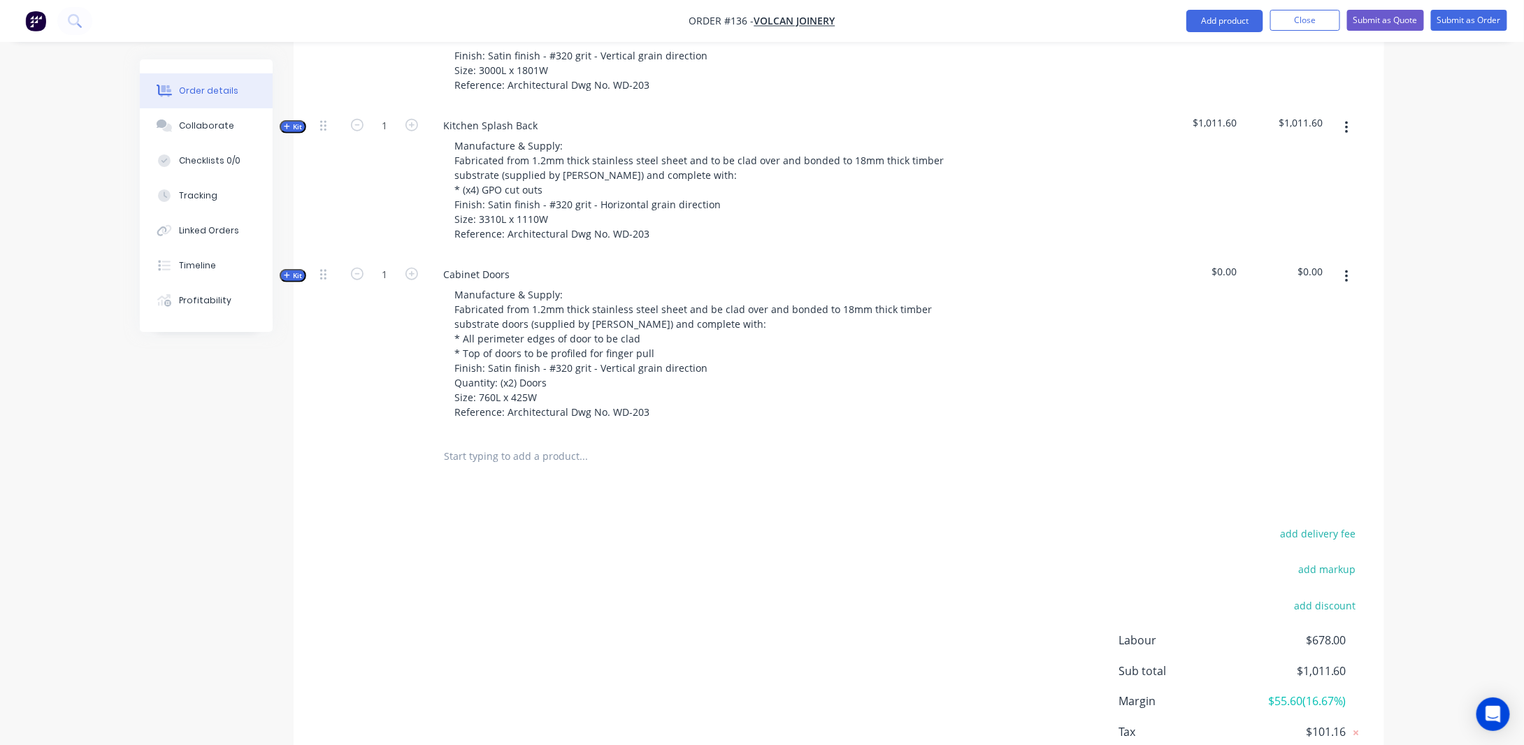
click at [284, 279] on icon "button" at bounding box center [287, 275] width 6 height 7
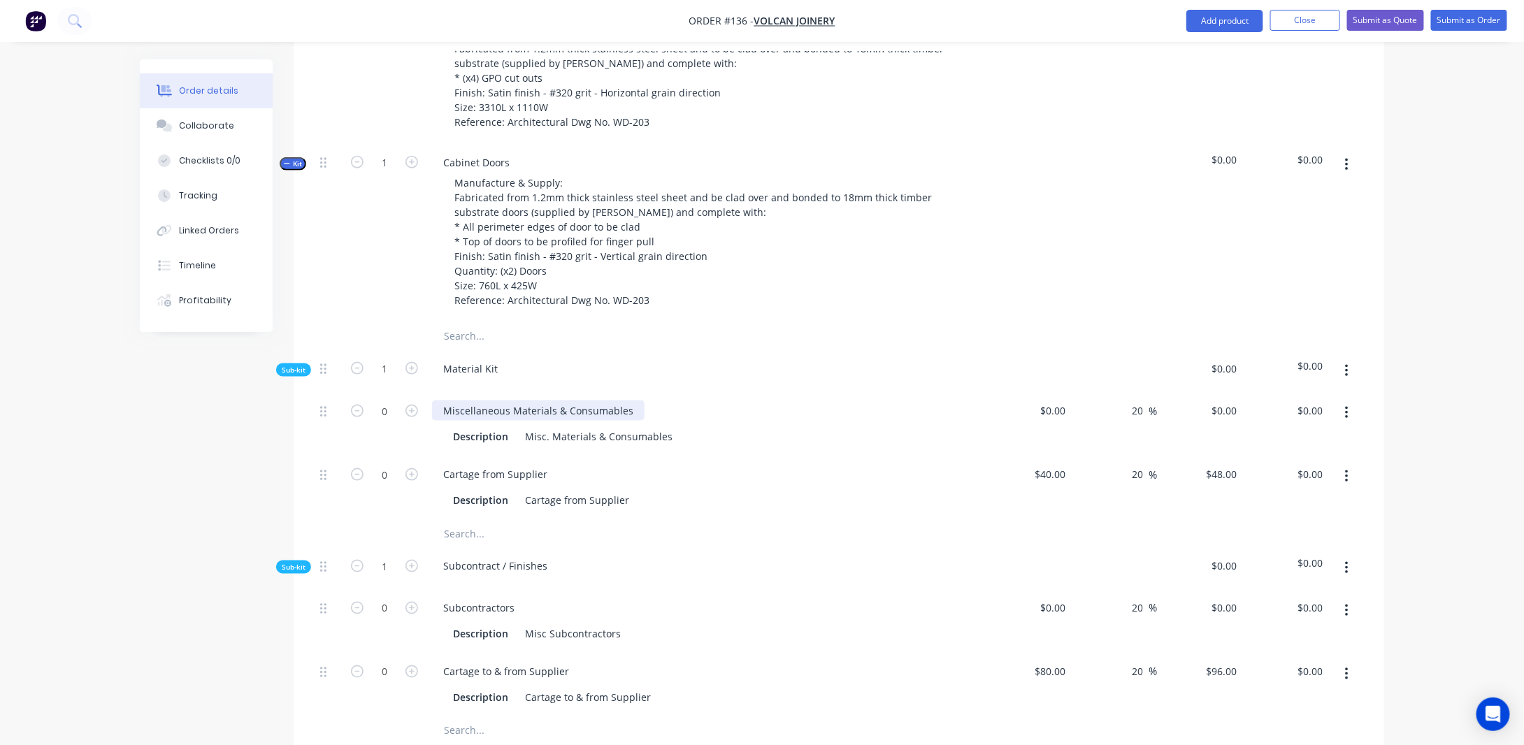
scroll to position [769, 0]
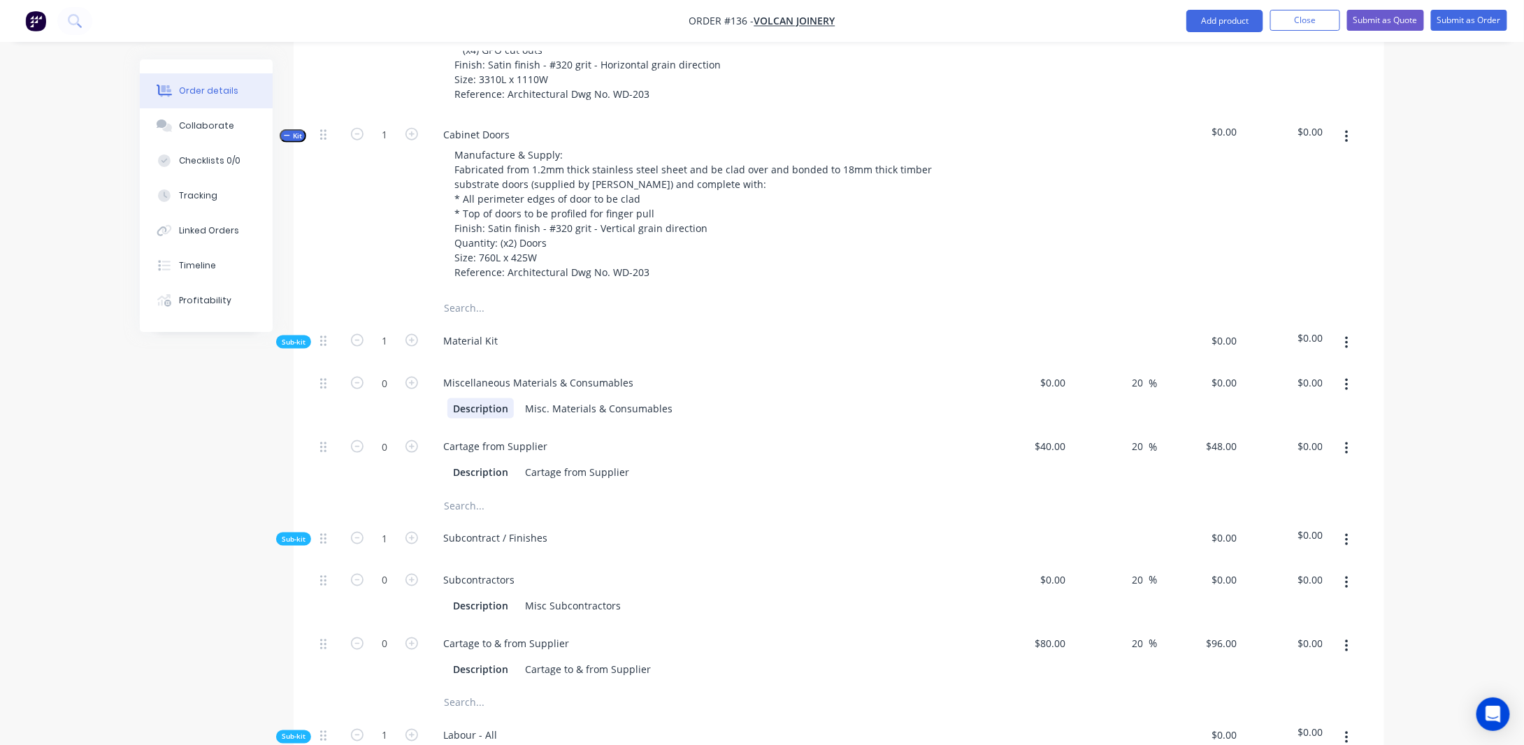
click at [490, 410] on div "Miscellaneous Materials & Consumables Description Misc. Materials & Consumables" at bounding box center [705, 396] width 559 height 64
click at [500, 393] on div "Miscellaneous Materials & Consumables" at bounding box center [538, 382] width 212 height 20
drag, startPoint x: 630, startPoint y: 397, endPoint x: 435, endPoint y: 396, distance: 195.7
click at [435, 393] on div "Miscellaneous Materials & Consumables" at bounding box center [538, 382] width 212 height 20
click at [557, 419] on div "Misc. Materials & Consumables" at bounding box center [598, 408] width 159 height 20
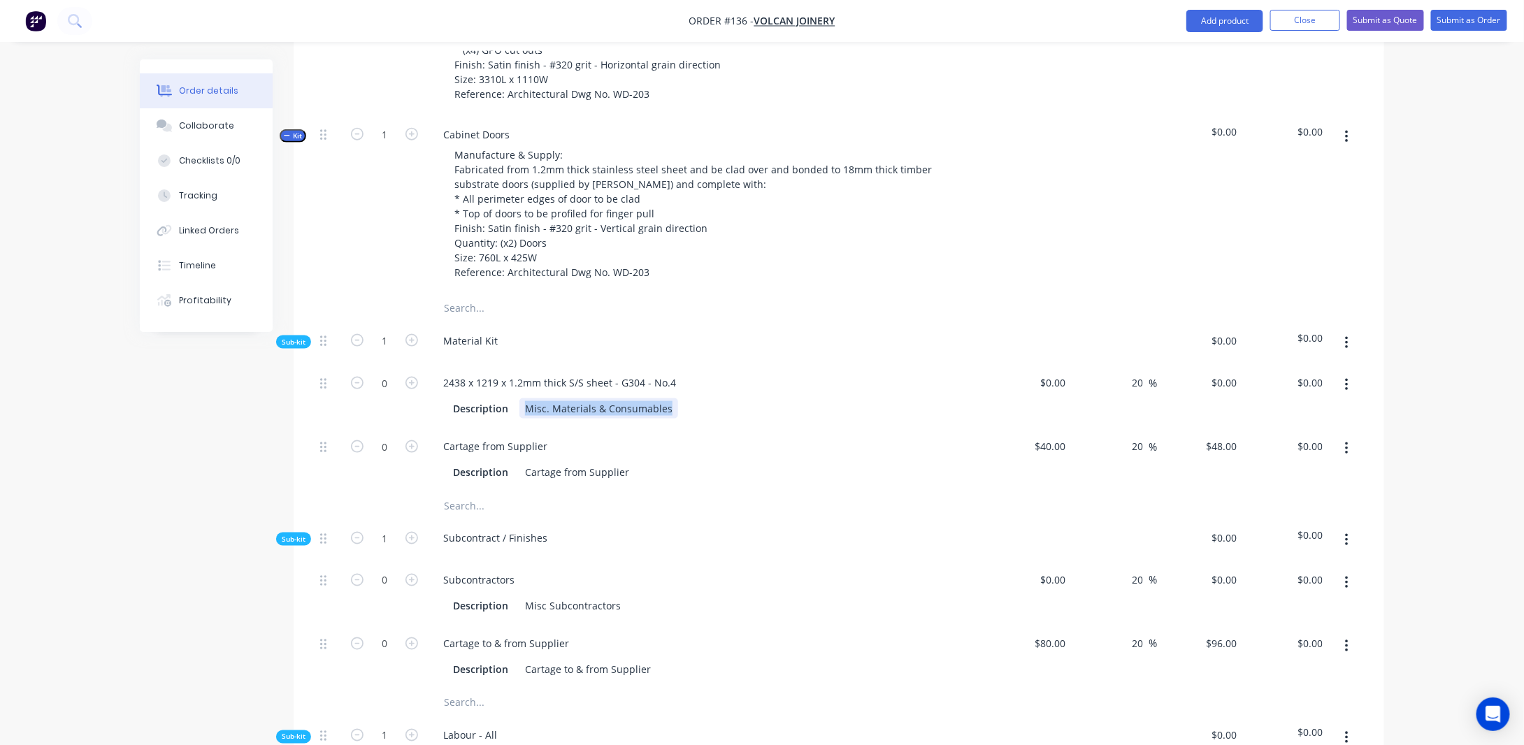
drag, startPoint x: 667, startPoint y: 424, endPoint x: 336, endPoint y: 453, distance: 332.6
click at [336, 453] on div "0 2438 x 1219 x 1.2mm thick S/S sheet - G304 - No.4 Description Misc. Materials…" at bounding box center [838, 427] width 1048 height 127
drag, startPoint x: 1065, startPoint y: 392, endPoint x: 1059, endPoint y: 400, distance: 9.9
click at [1065, 392] on input "0" at bounding box center [1055, 382] width 32 height 20
type input "$125.00"
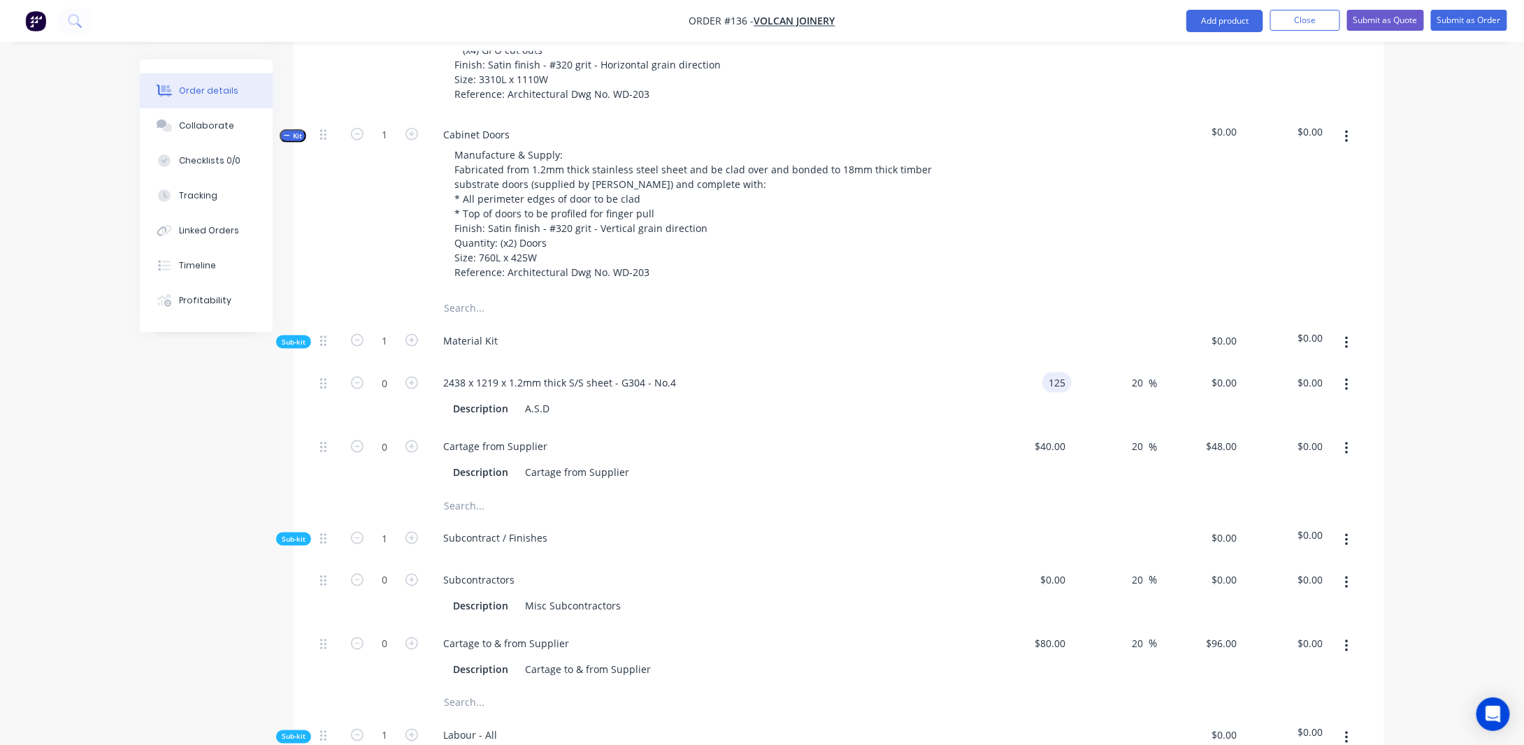
type input "$150.00"
click at [1421, 392] on div "Order details Collaborate Checklists 0/0 Tracking Linked Orders Timeline Profit…" at bounding box center [762, 423] width 1524 height 2384
click at [385, 393] on input "0" at bounding box center [384, 382] width 36 height 21
type input "0.5"
type input "$75.00"
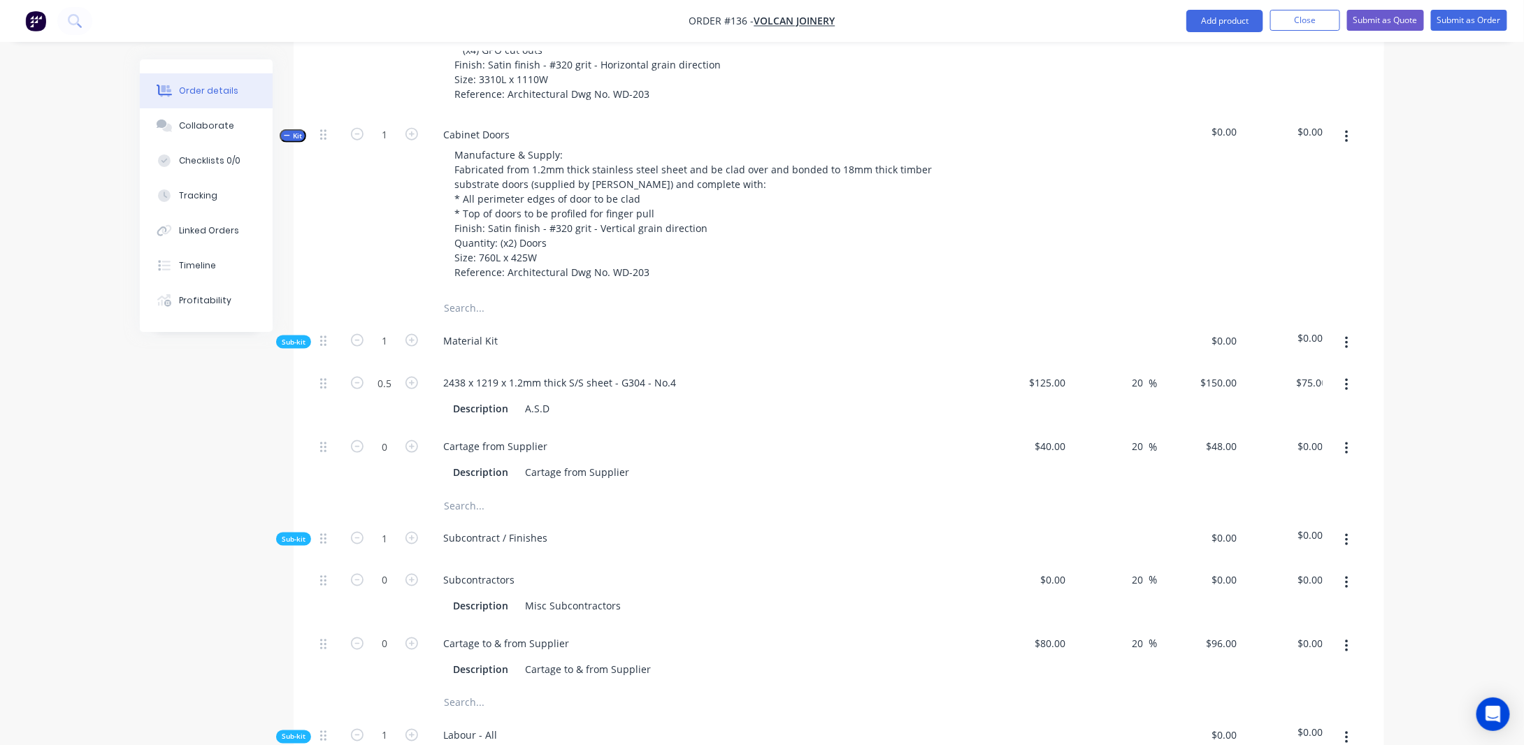
click at [59, 498] on div "Order details Collaborate Checklists 0/0 Tracking Linked Orders Timeline Profit…" at bounding box center [762, 423] width 1524 height 2384
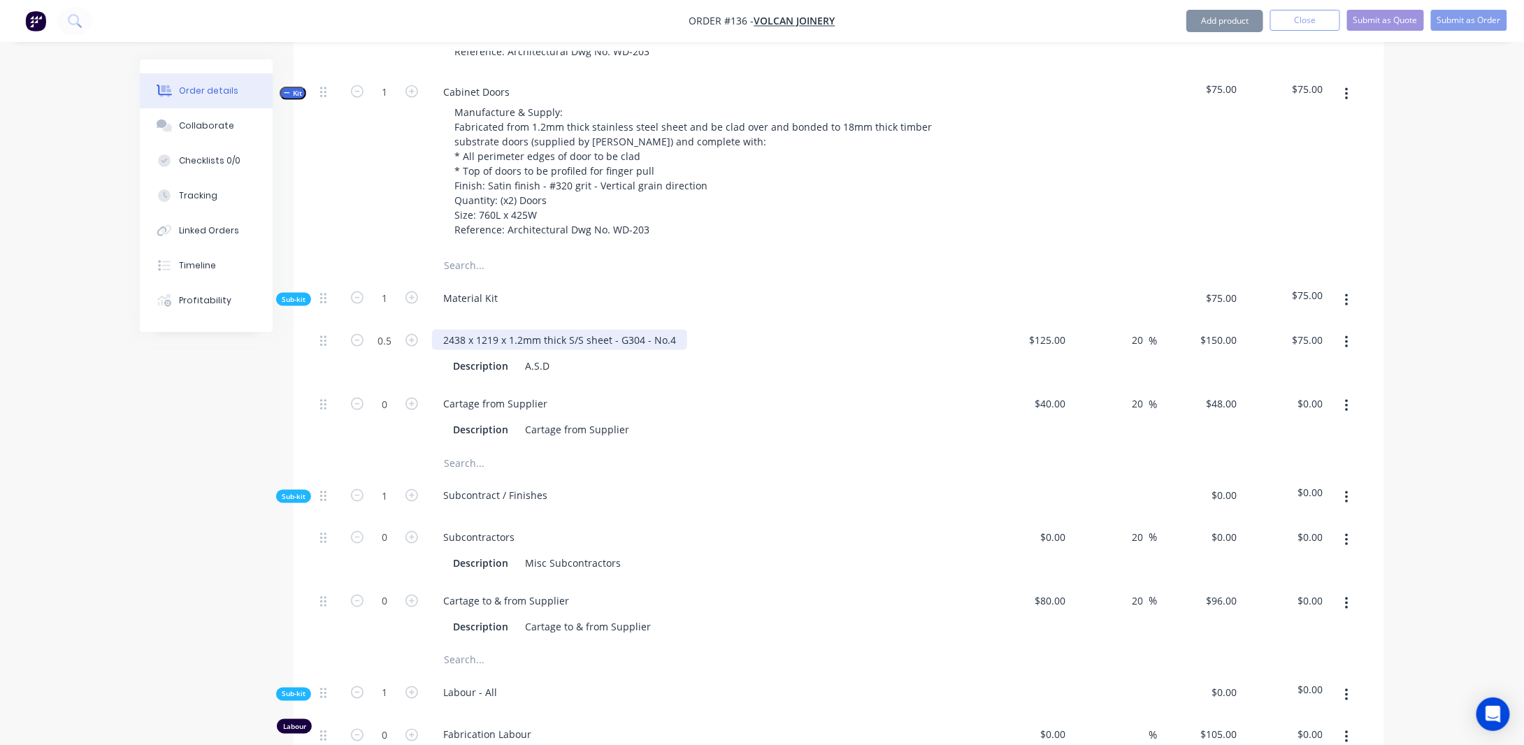
scroll to position [839, 0]
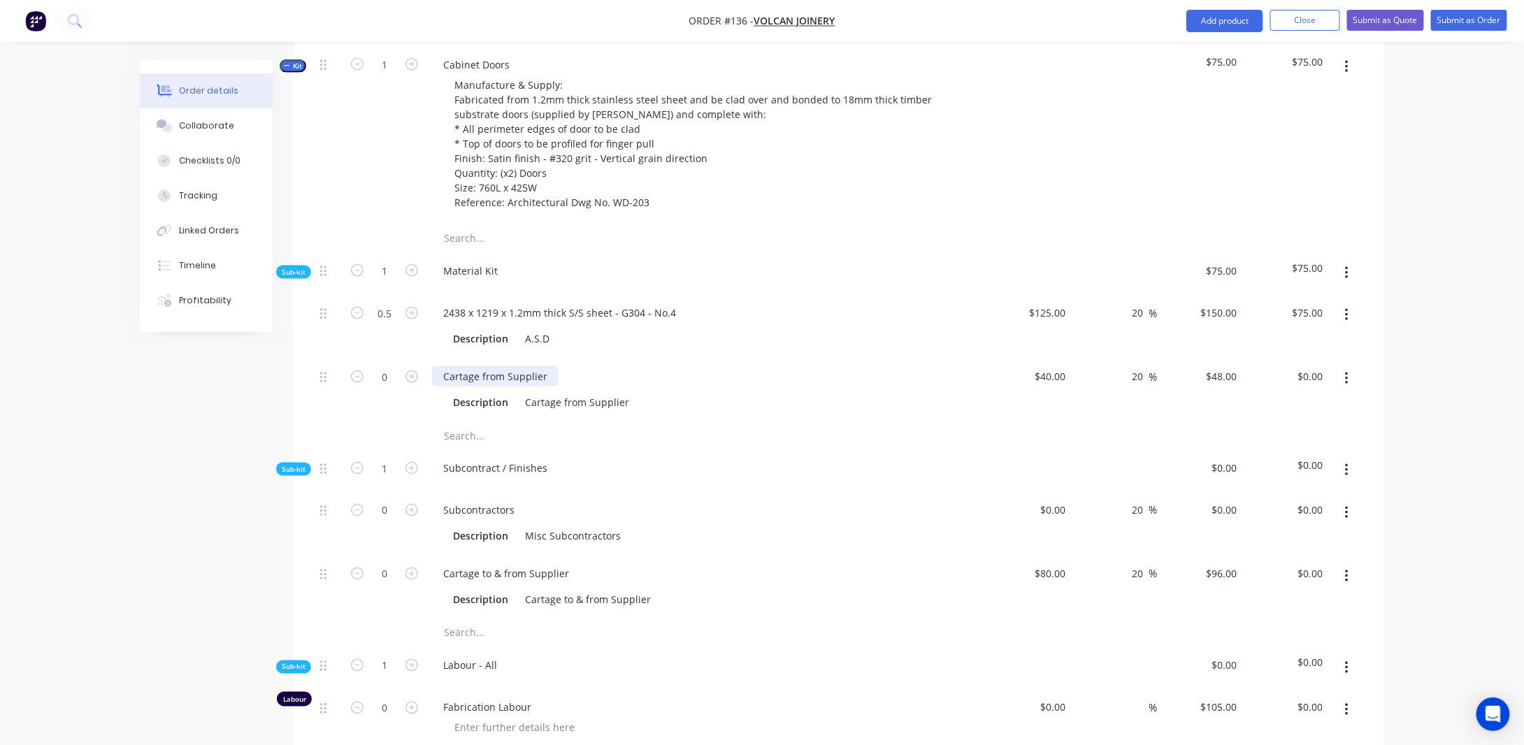
drag, startPoint x: 544, startPoint y: 389, endPoint x: 571, endPoint y: 395, distance: 27.8
click at [543, 386] on div "Cartage from Supplier" at bounding box center [495, 376] width 126 height 20
drag, startPoint x: 535, startPoint y: 417, endPoint x: 547, endPoint y: 417, distance: 11.2
click at [537, 412] on div "Cartage from Supplier" at bounding box center [576, 402] width 115 height 20
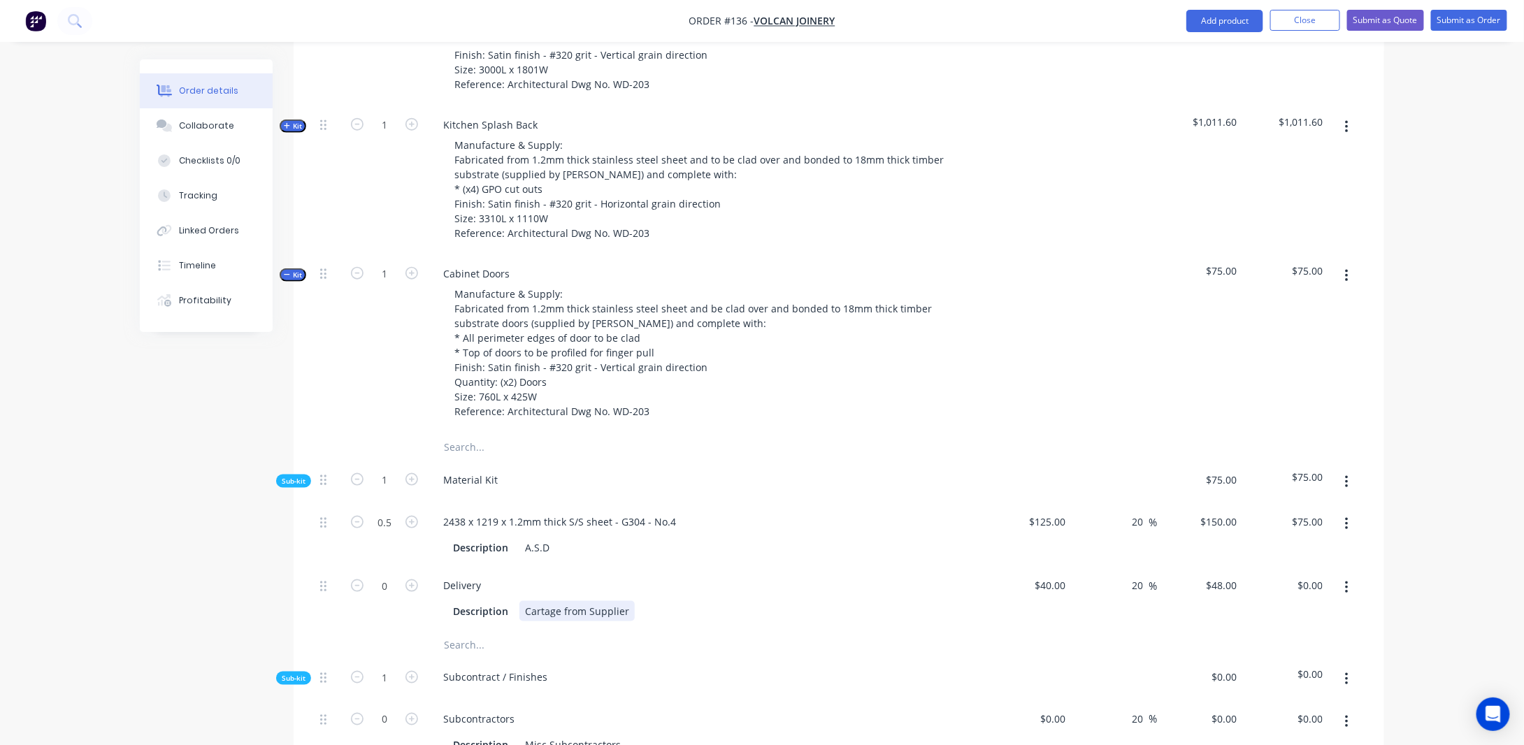
scroll to position [559, 0]
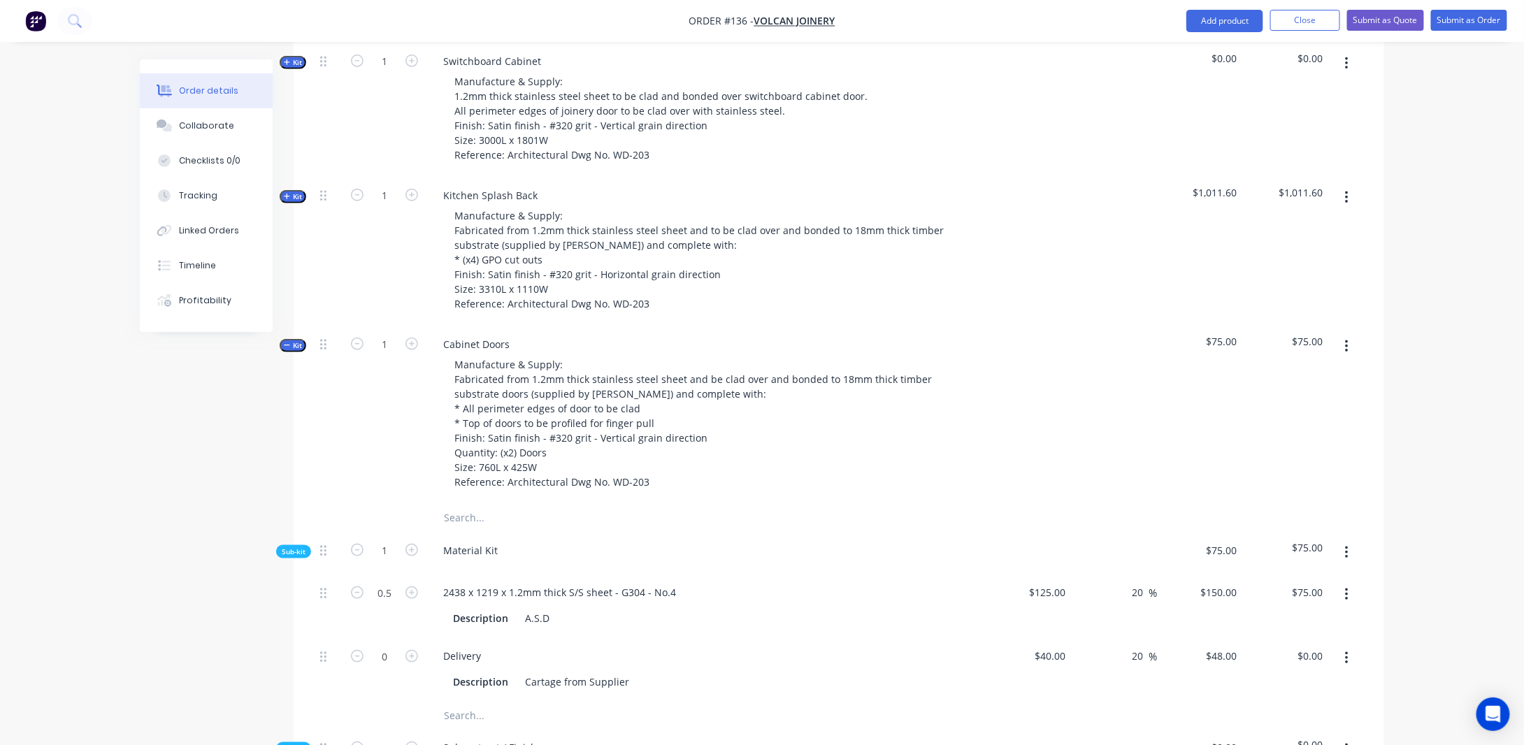
click at [293, 202] on span "Kit" at bounding box center [293, 196] width 18 height 10
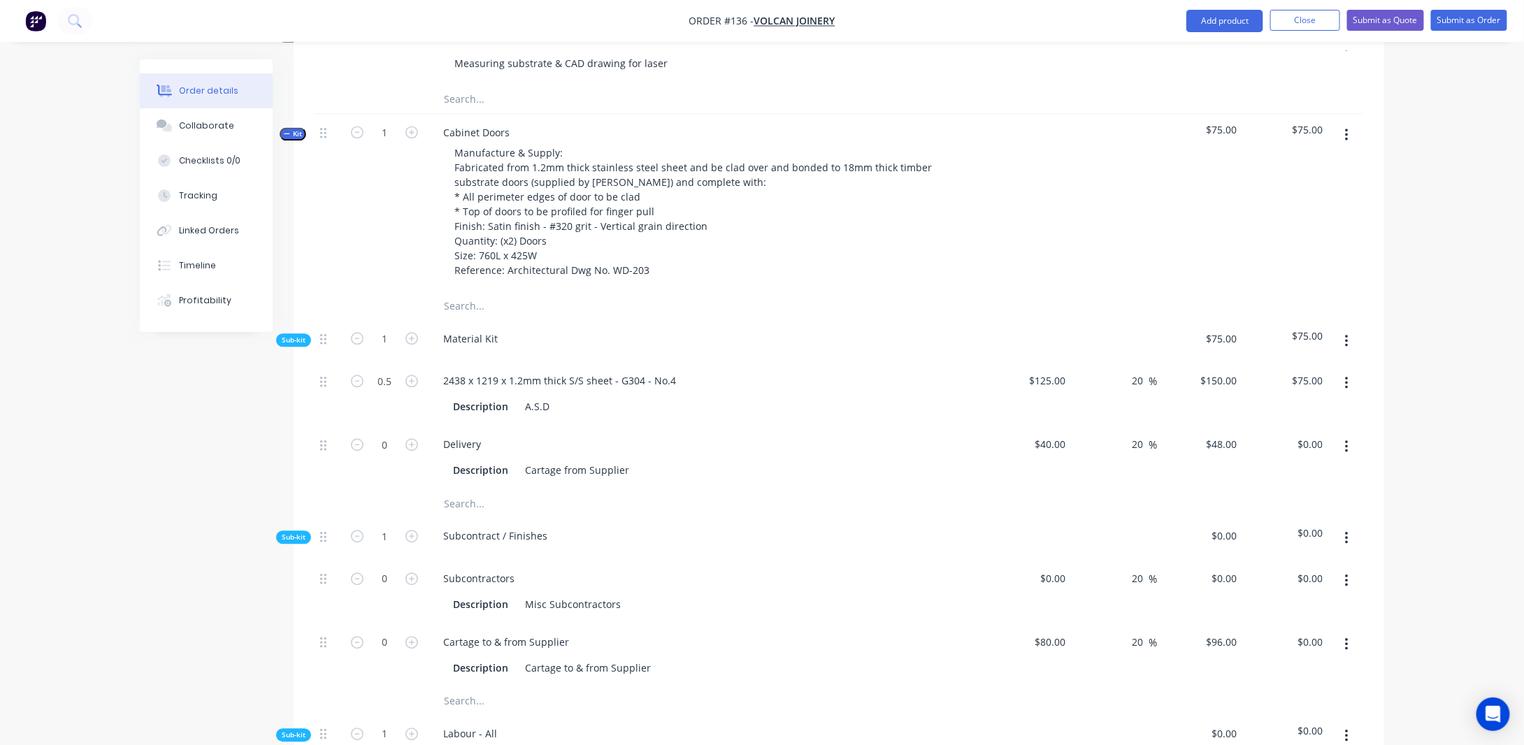
scroll to position [1607, 0]
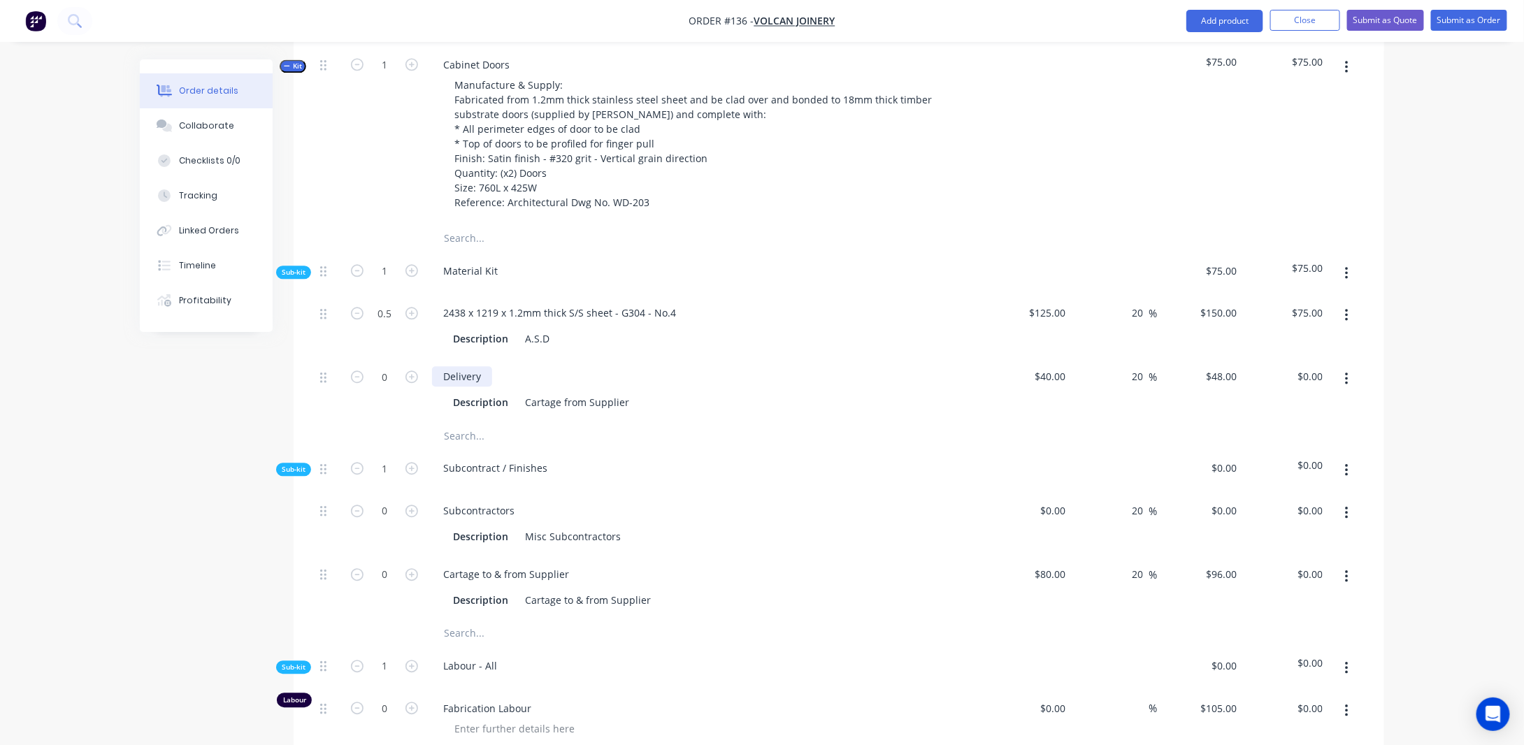
click at [482, 386] on div "Delivery" at bounding box center [462, 376] width 60 height 20
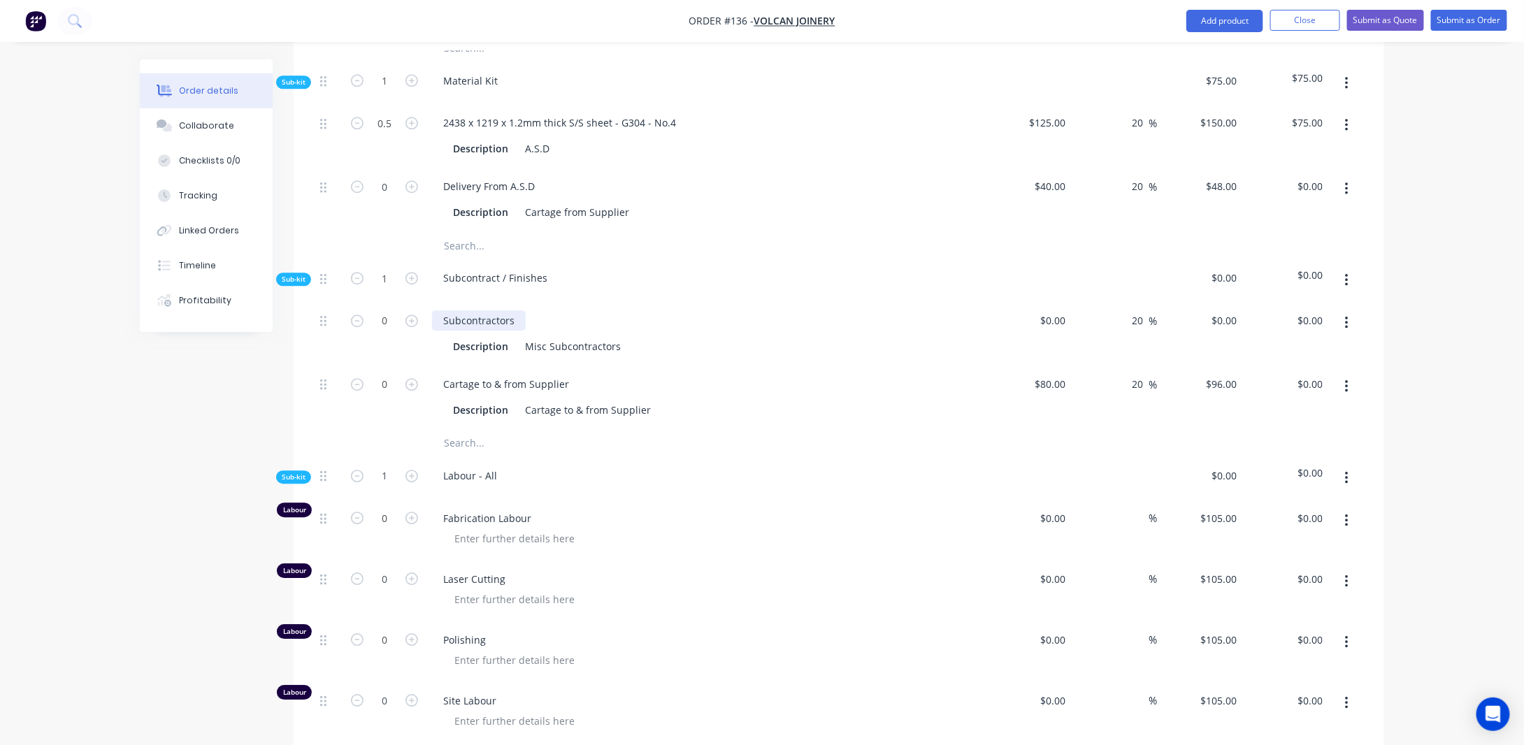
scroll to position [1747, 0]
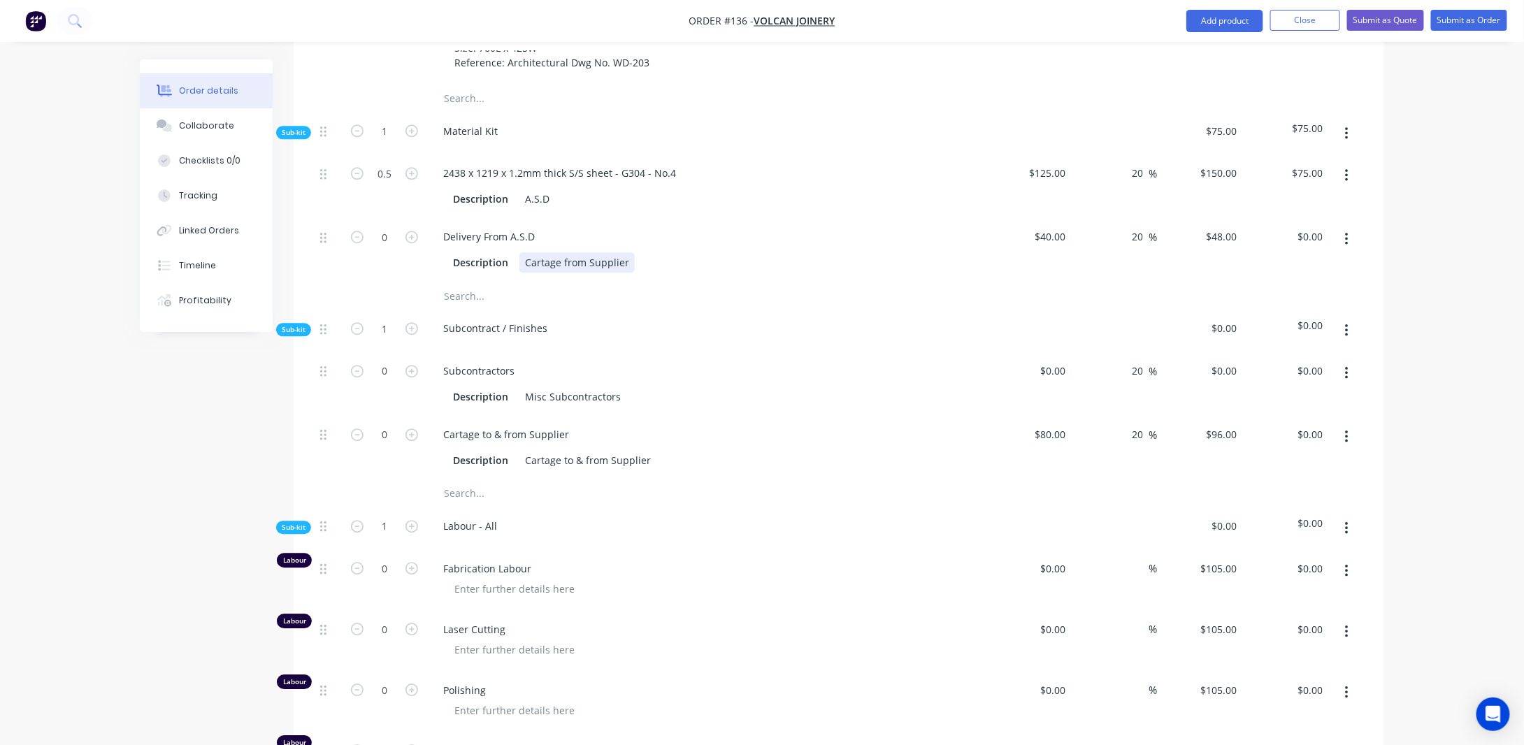
click at [542, 273] on div "Cartage from Supplier" at bounding box center [576, 262] width 115 height 20
click at [1340, 335] on button "button" at bounding box center [1346, 330] width 33 height 25
click at [1297, 404] on div "Delete" at bounding box center [1297, 395] width 108 height 20
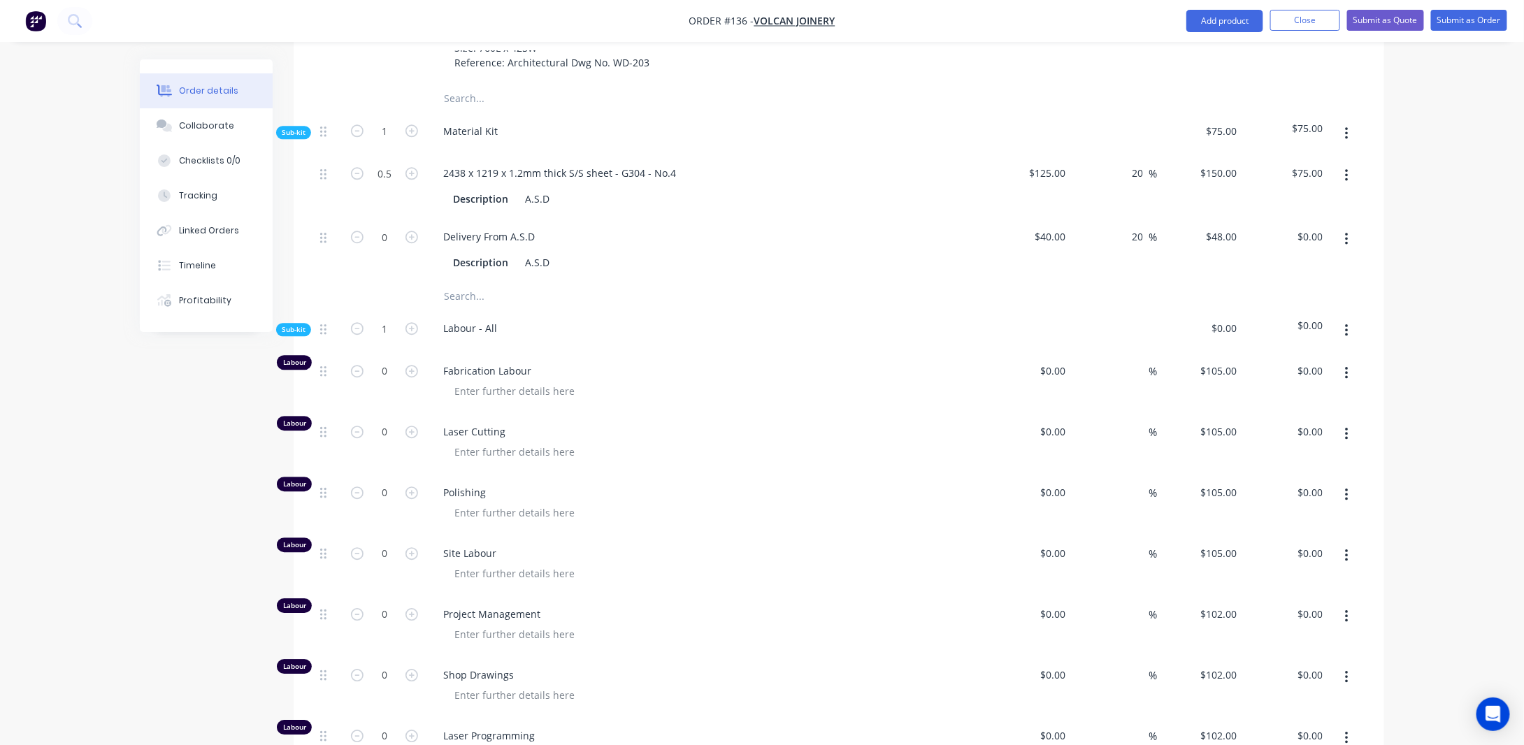
scroll to position [1677, 0]
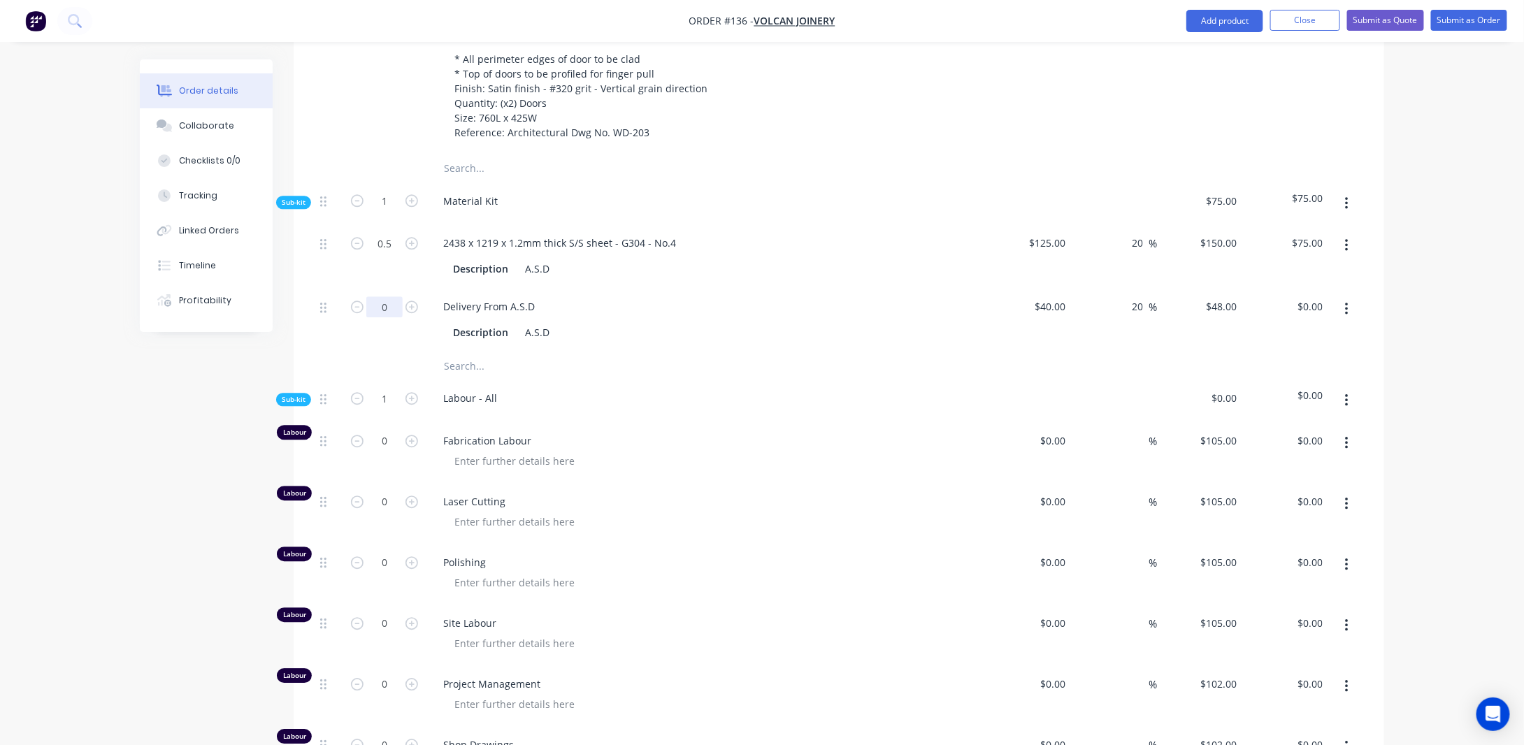
click at [394, 317] on input "0" at bounding box center [384, 306] width 36 height 21
click at [1061, 317] on input "40" at bounding box center [1053, 306] width 38 height 20
type input "$0.00"
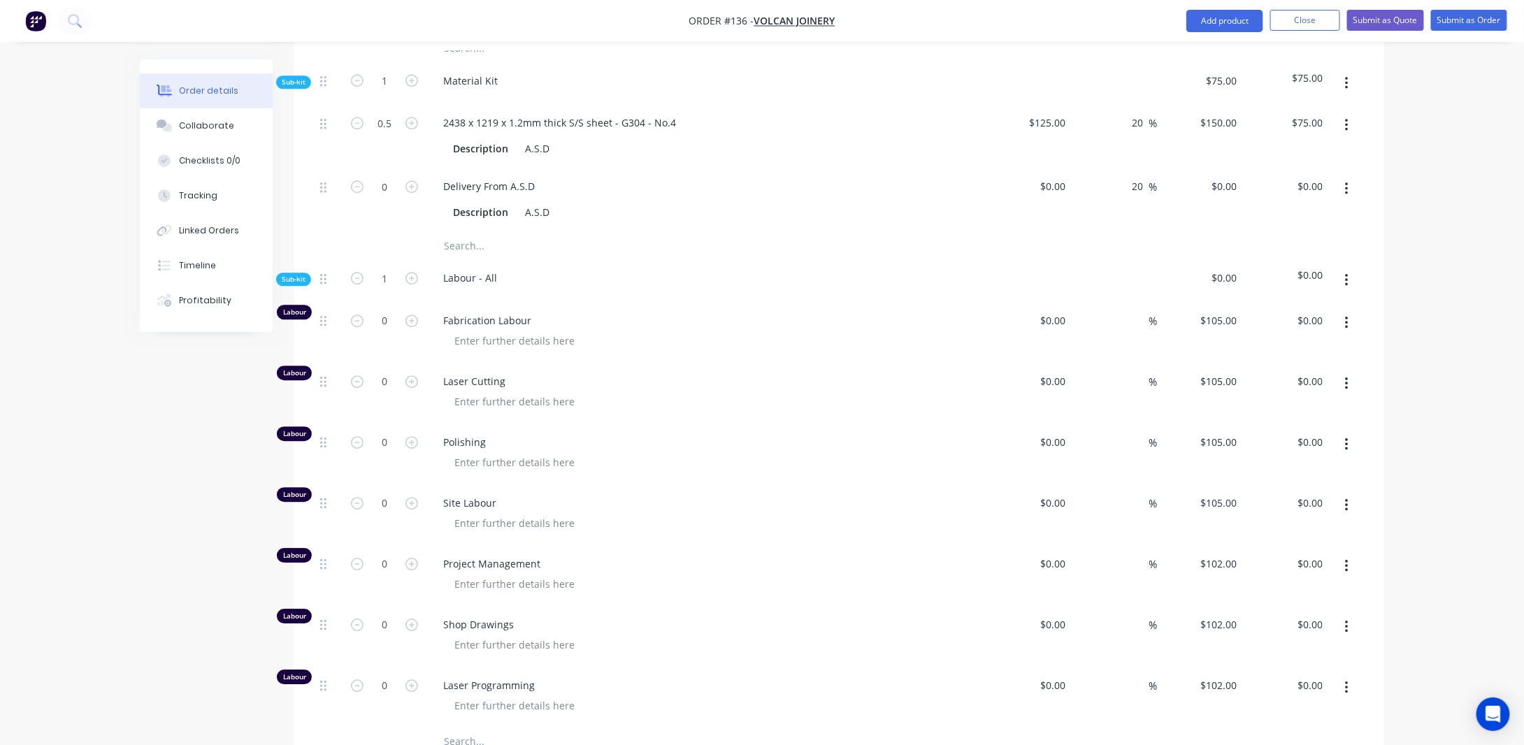
scroll to position [1817, 0]
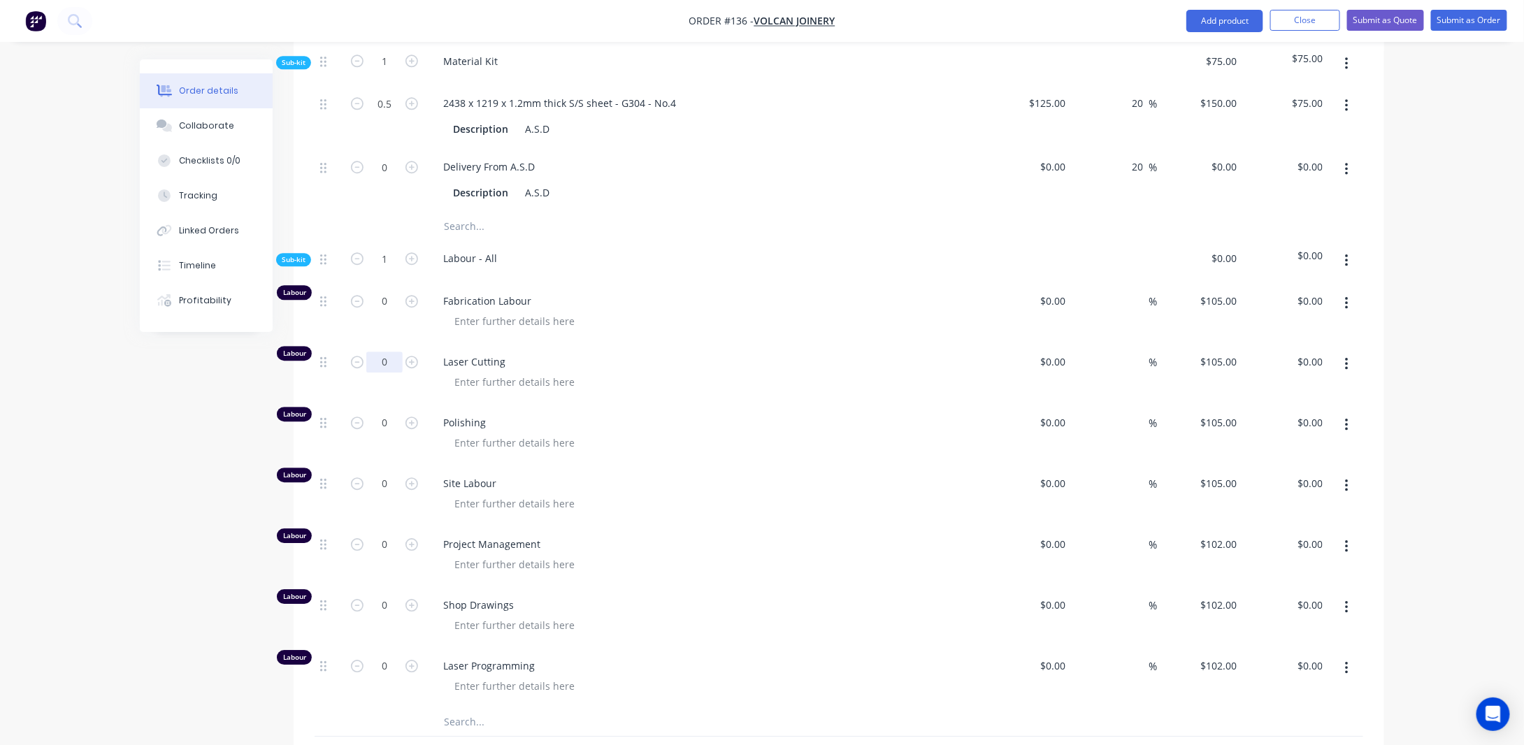
click at [394, 367] on input "0" at bounding box center [384, 362] width 36 height 21
type input "1"
type input "$105.00"
drag, startPoint x: 387, startPoint y: 316, endPoint x: 400, endPoint y: 314, distance: 12.8
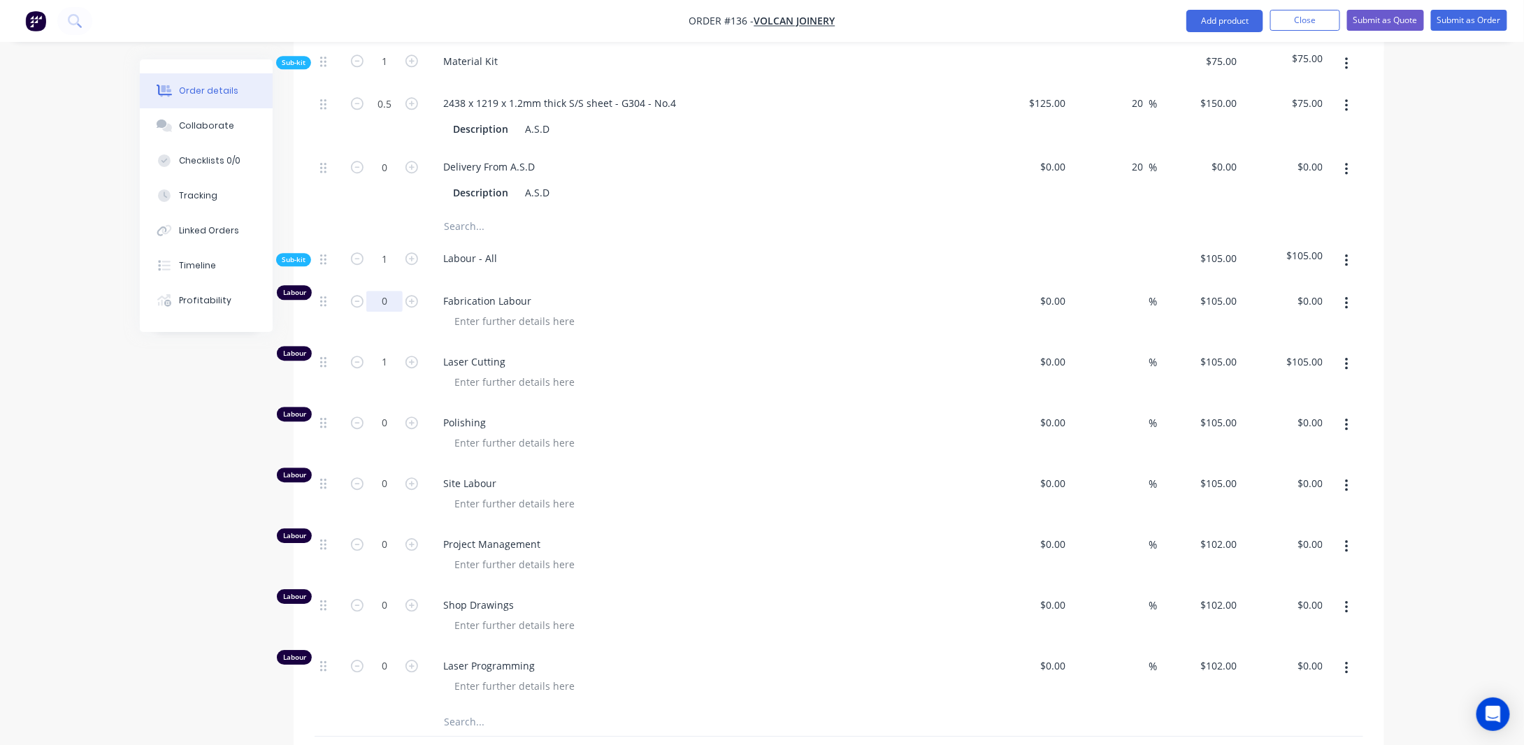
click at [387, 312] on input "0" at bounding box center [384, 301] width 36 height 21
type input "1"
click at [505, 331] on div at bounding box center [514, 321] width 143 height 20
click at [387, 312] on input "text" at bounding box center [384, 301] width 36 height 21
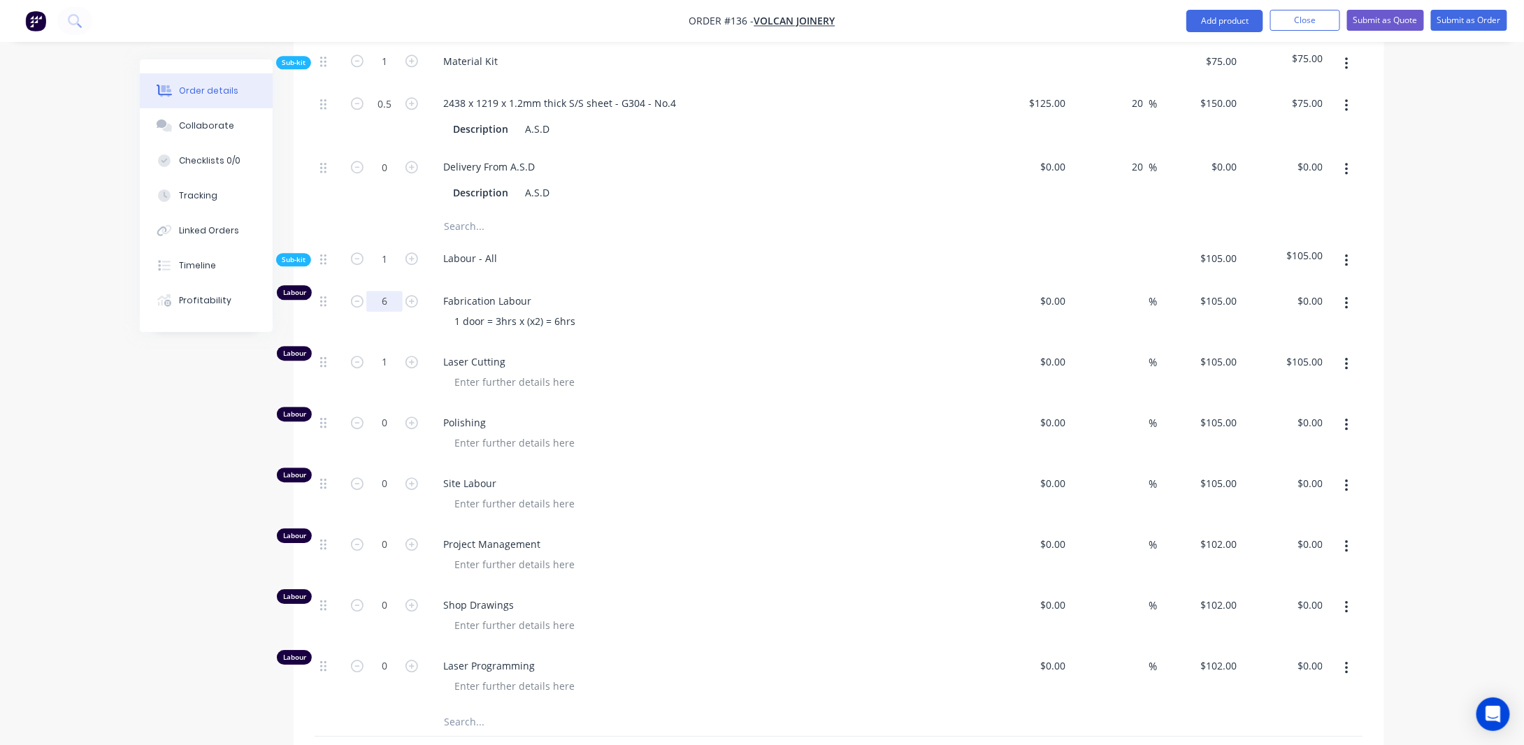
type input "6"
type input "$630.00"
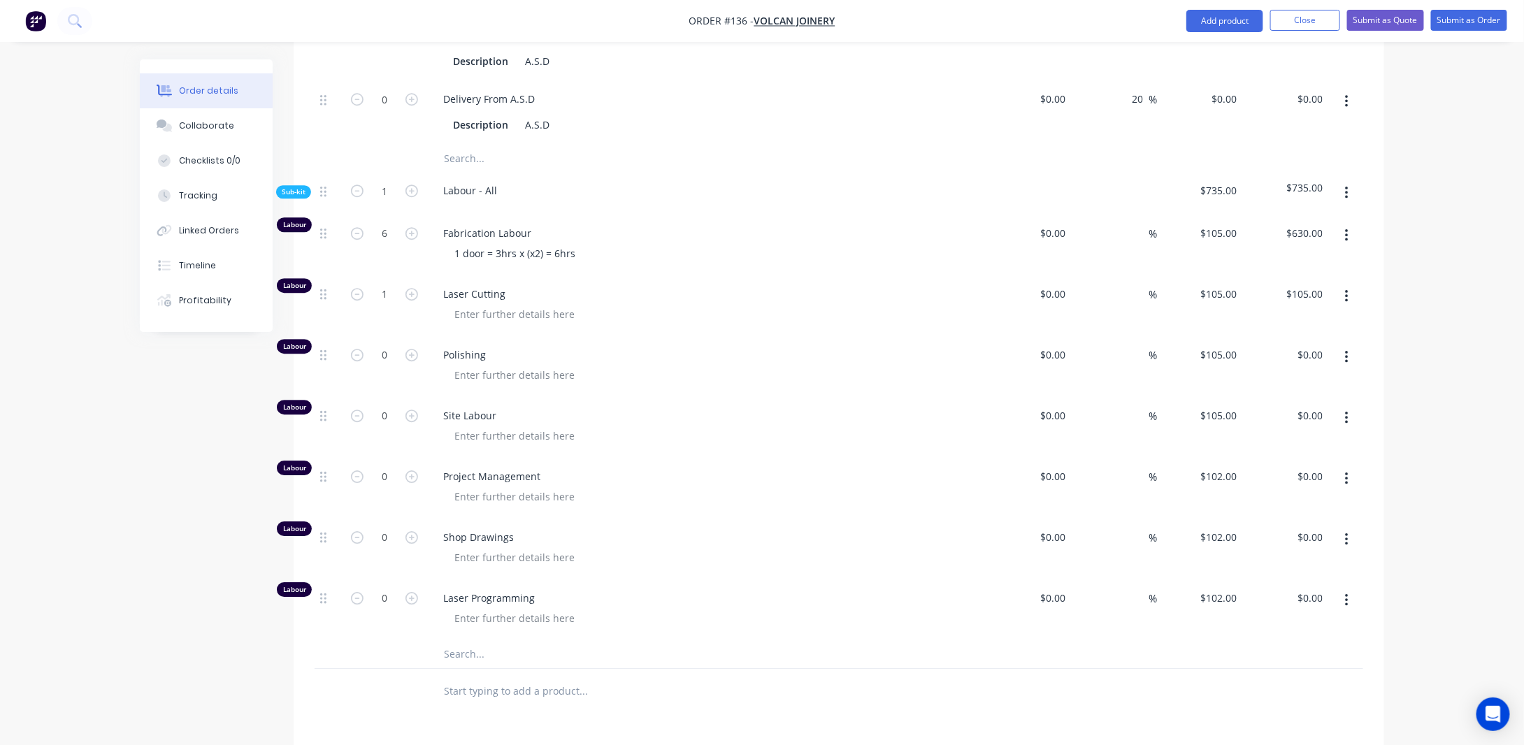
scroll to position [1887, 0]
drag, startPoint x: 394, startPoint y: 299, endPoint x: 407, endPoint y: 298, distance: 13.4
click at [394, 299] on input "1" at bounding box center [384, 292] width 36 height 21
type input "?"
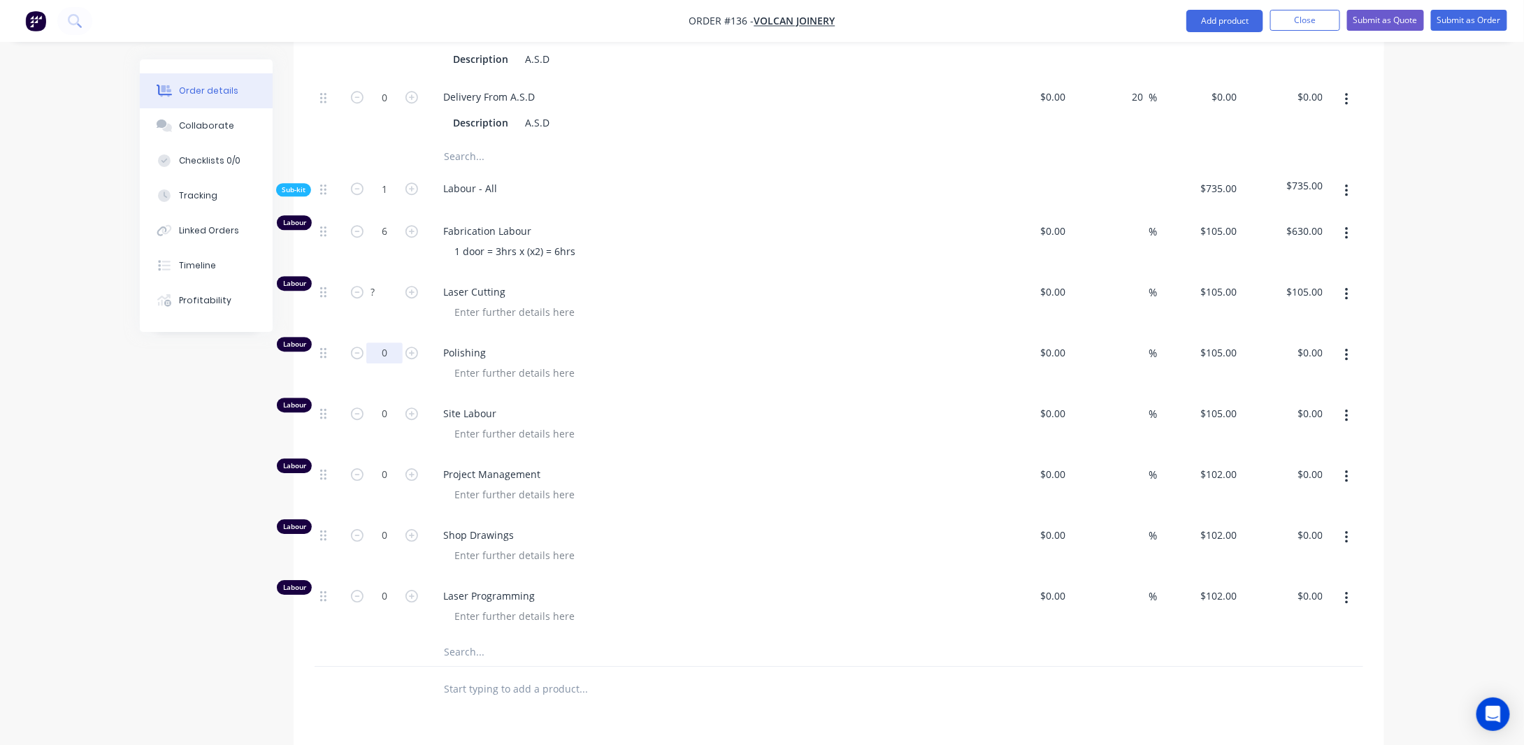
click at [389, 361] on input "0" at bounding box center [384, 352] width 36 height 21
drag, startPoint x: 166, startPoint y: 466, endPoint x: 168, endPoint y: 458, distance: 8.5
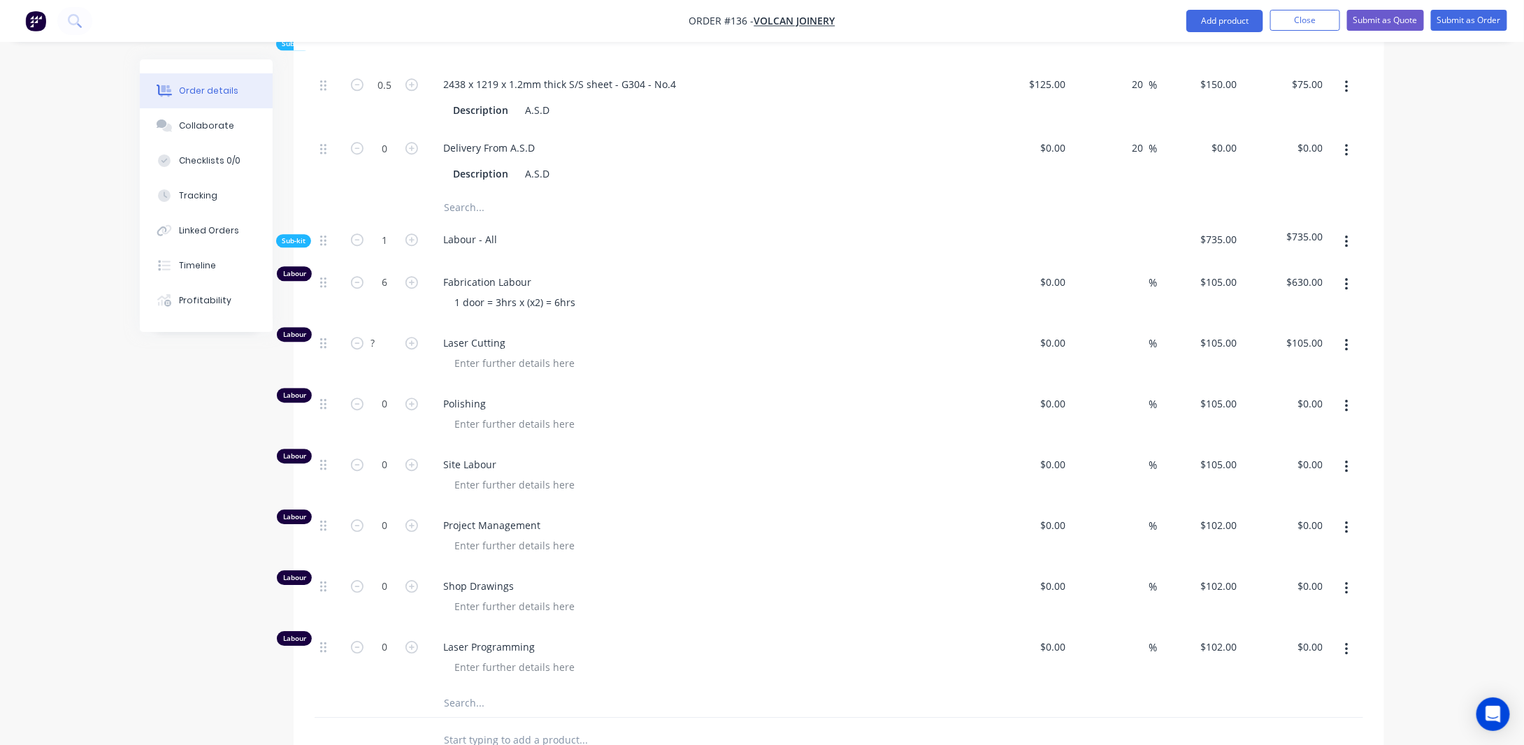
scroll to position [1817, 0]
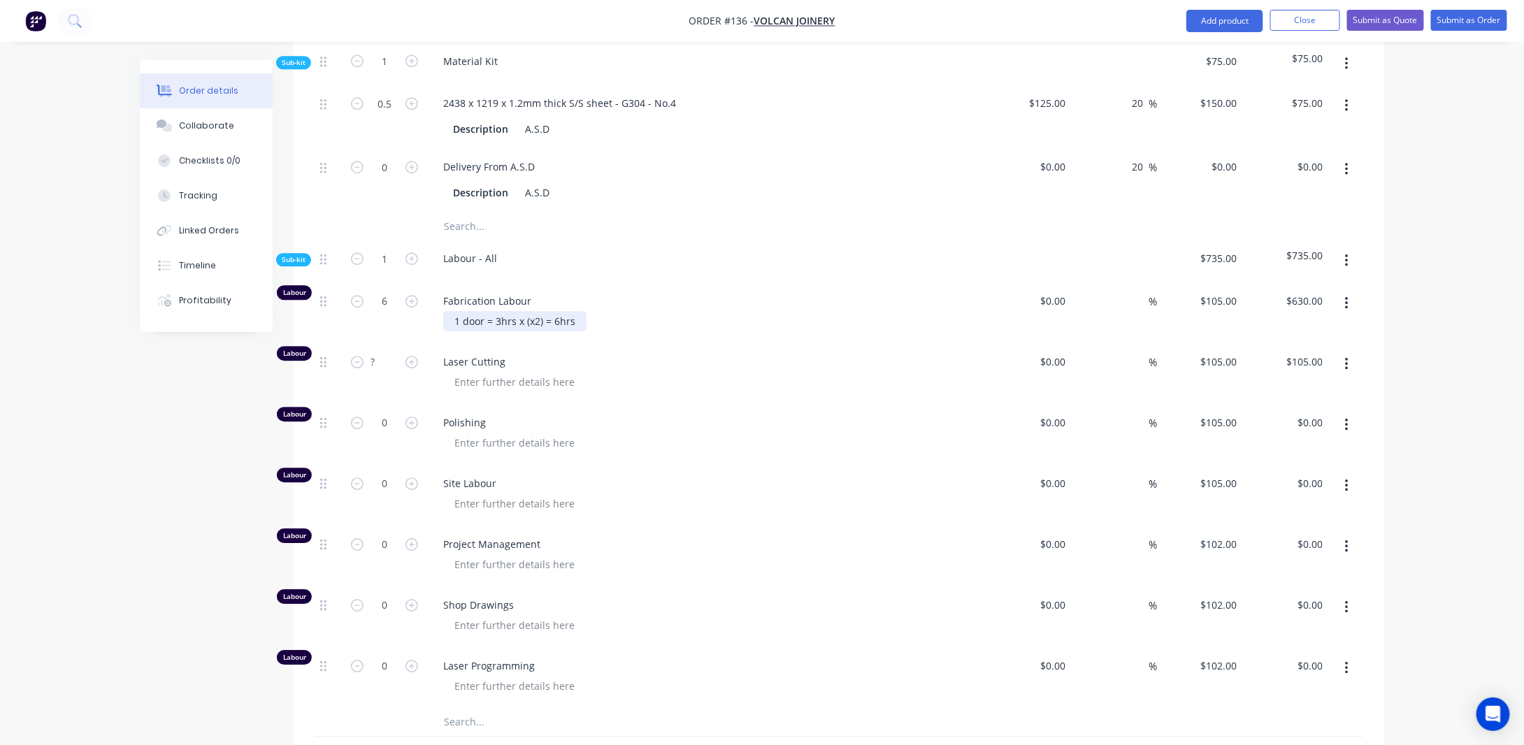
click at [574, 328] on div "1 door = 3hrs x (x2) = 6hrs" at bounding box center [514, 321] width 143 height 20
click at [501, 329] on div "1 door = 3hrs x (x2) = 6hrs" at bounding box center [514, 321] width 143 height 20
click at [574, 330] on div "1 door = 2hrs x (x2) = 6hrs" at bounding box center [514, 321] width 143 height 20
click at [574, 331] on div "1 door = 1hrs x (x2) = 6hrs" at bounding box center [514, 321] width 143 height 20
click at [501, 330] on div "1 door = 1hrs x (x2) = 6hrs" at bounding box center [514, 321] width 143 height 20
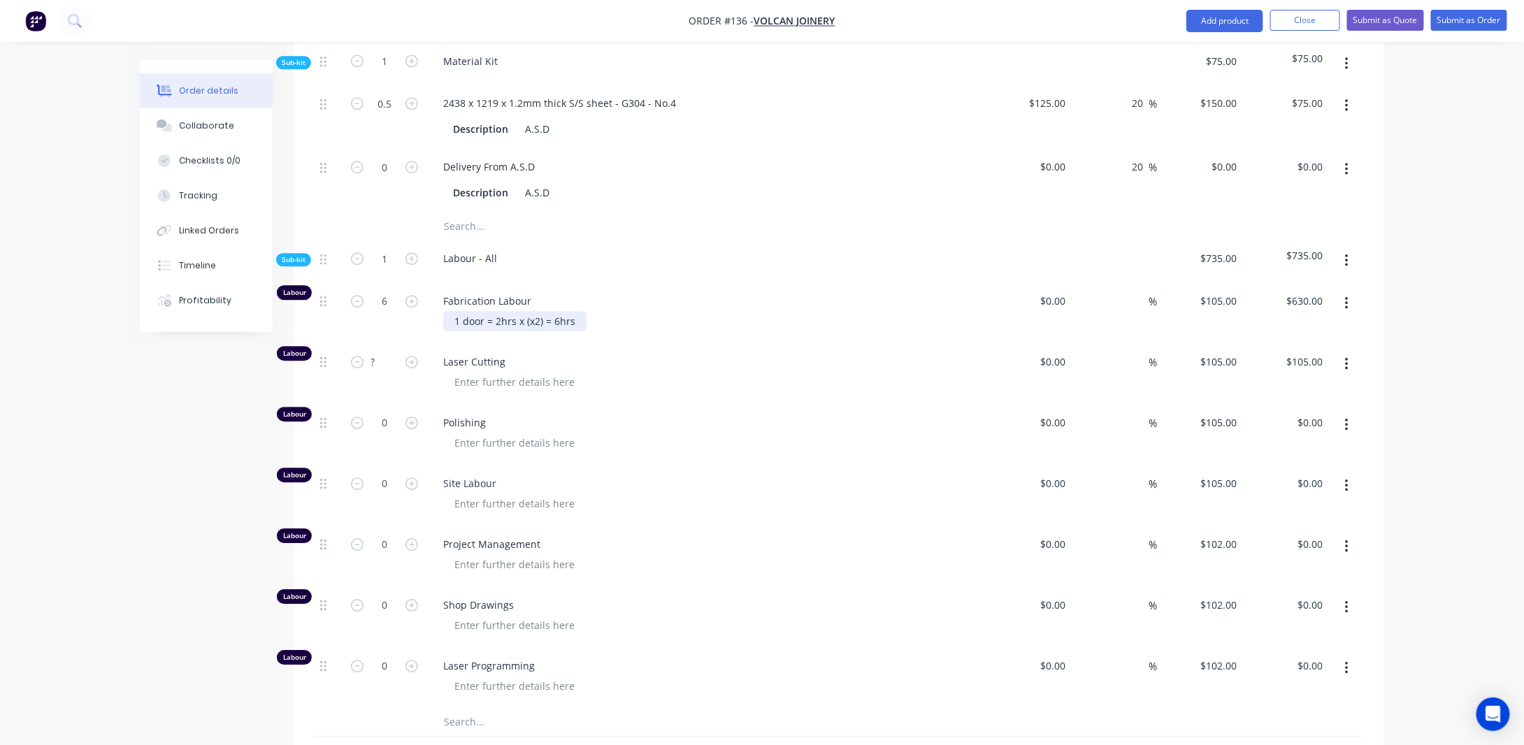
click at [559, 331] on div "1 door = 2hrs x (x2) = 6hrs" at bounding box center [514, 321] width 143 height 20
click at [327, 430] on div at bounding box center [328, 434] width 28 height 61
drag, startPoint x: 322, startPoint y: 434, endPoint x: 317, endPoint y: 349, distance: 85.4
click at [317, 349] on div "Labour 6 Fabrication Labour 1 door = 2hrs x (x2) = 4hrs $0.00 $0.00 % $105.00 $…" at bounding box center [838, 495] width 1048 height 426
click at [485, 392] on div at bounding box center [514, 382] width 143 height 20
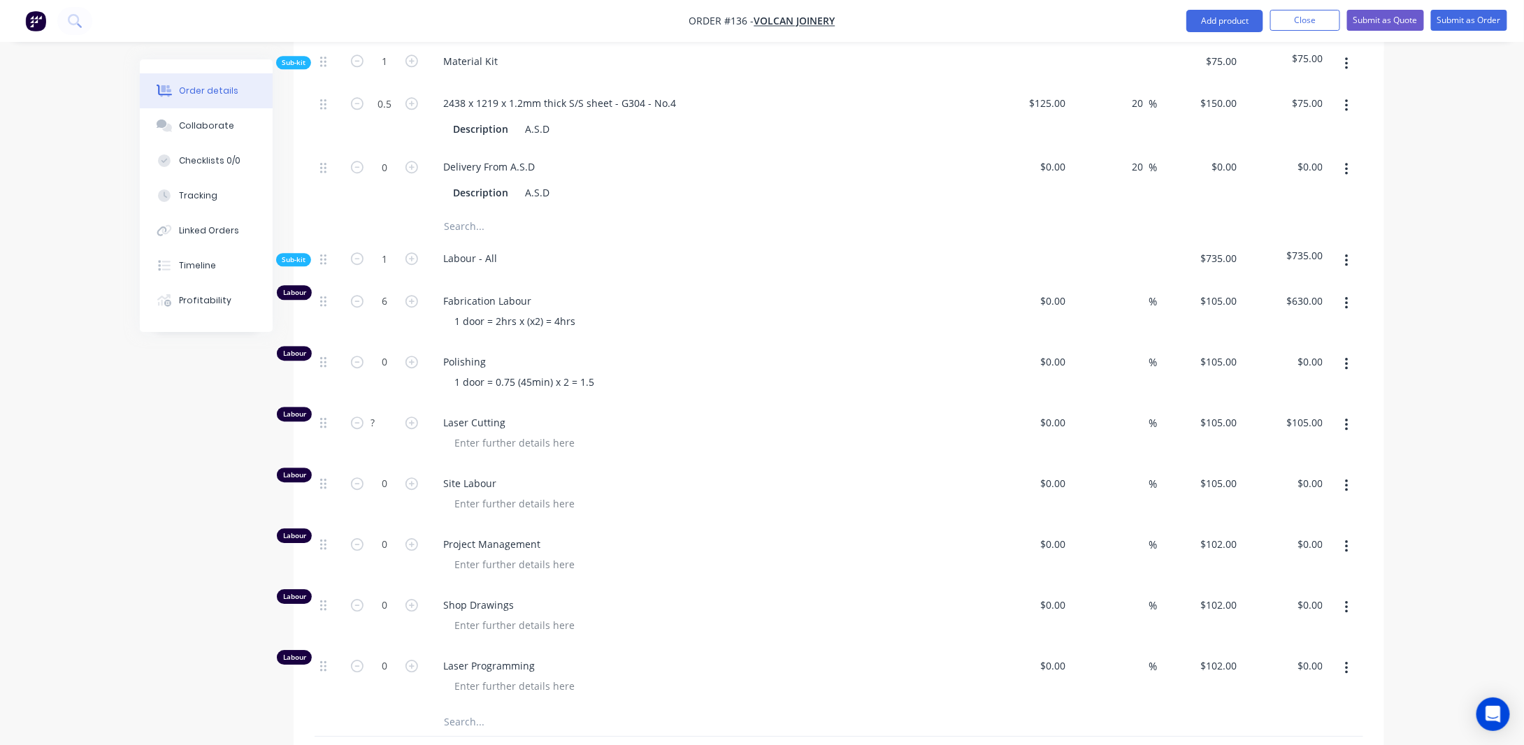
click at [524, 331] on div "1 door = 2hrs x (x2) = 4hrs" at bounding box center [514, 321] width 143 height 20
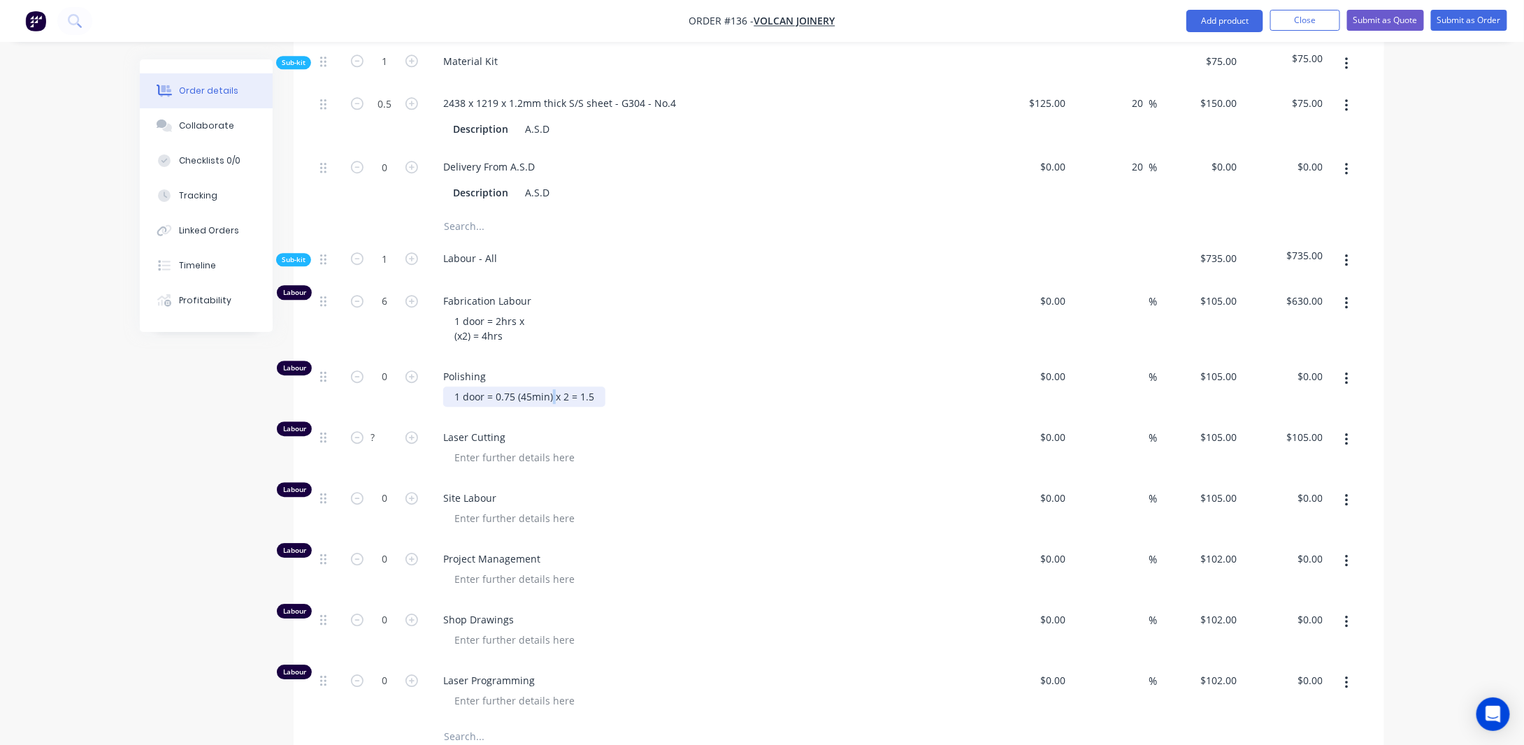
click at [553, 407] on div "1 door = 0.75 (45min) x 2 = 1.5" at bounding box center [524, 396] width 162 height 20
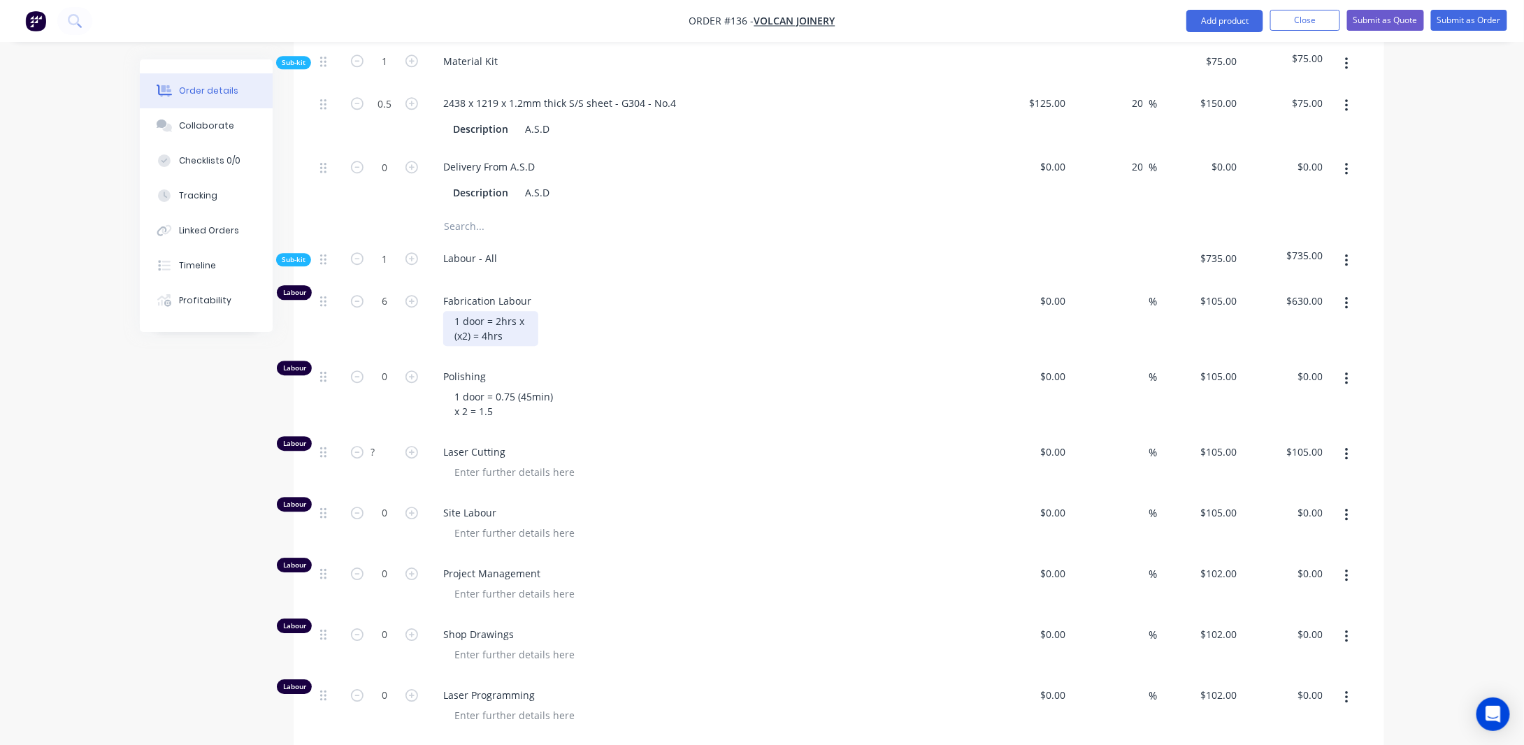
click at [453, 346] on div "1 door = 2hrs x (x2) = 4hrs" at bounding box center [490, 328] width 95 height 35
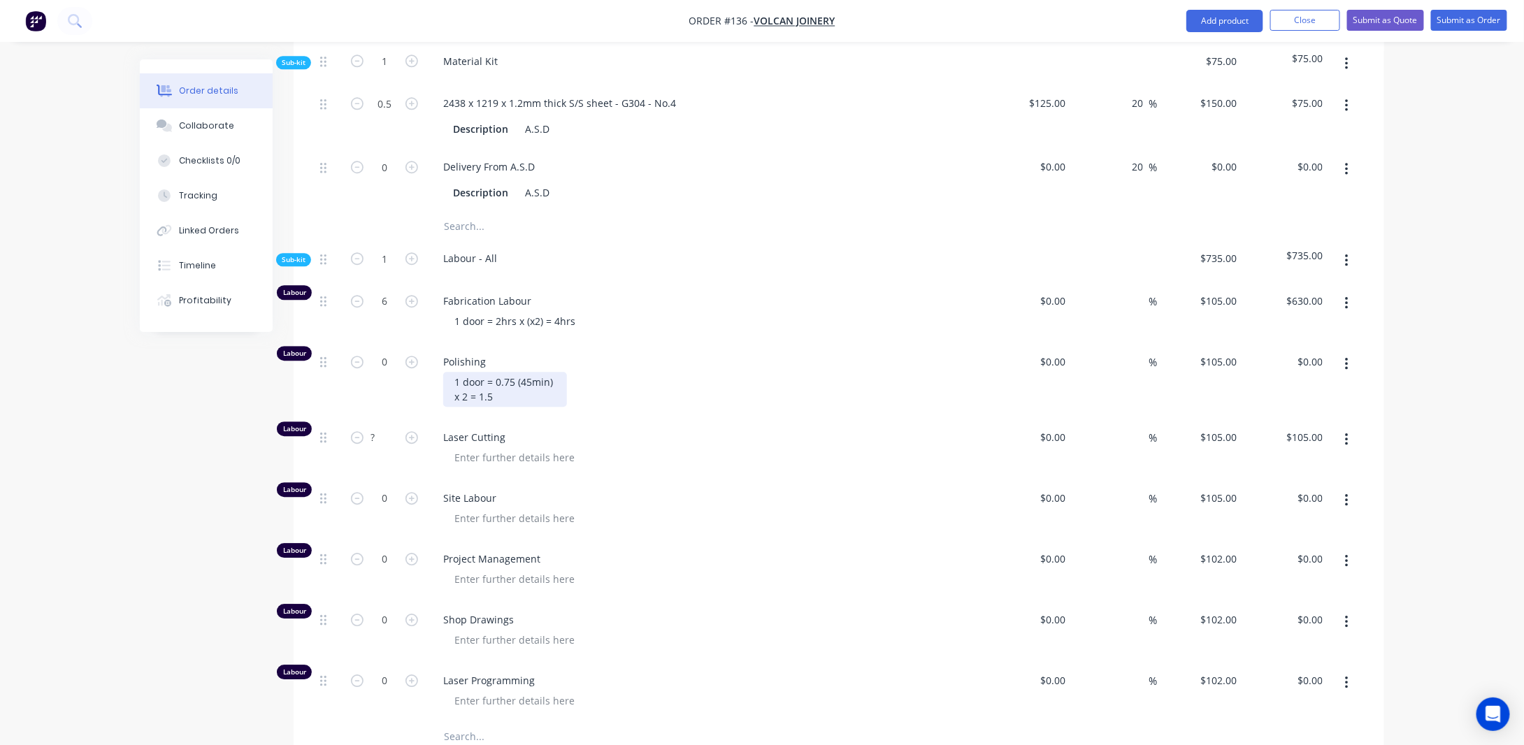
click at [454, 407] on div "1 door = 0.75 (45min) x 2 = 1.5" at bounding box center [505, 389] width 124 height 35
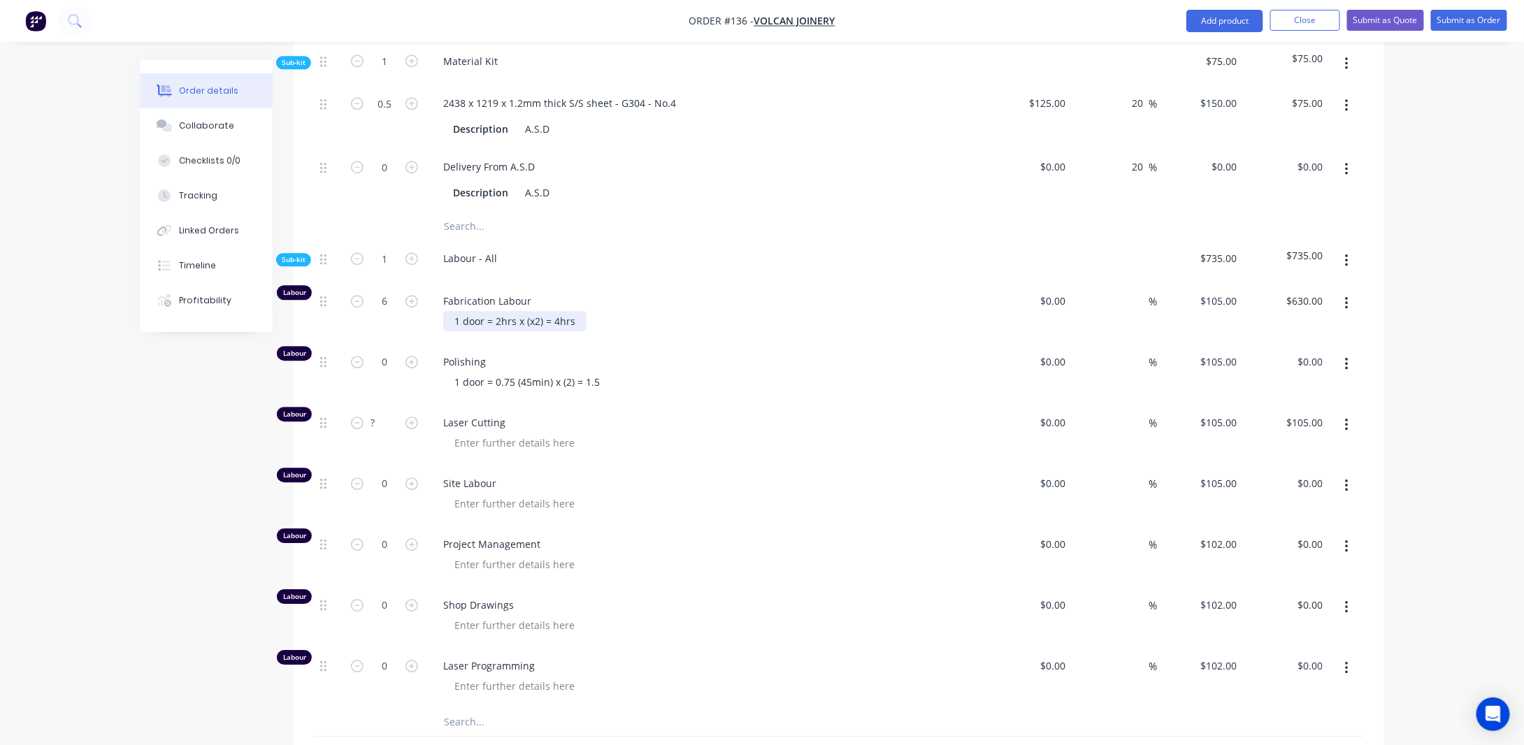
click at [507, 331] on div "1 door = 2hrs x (x2) = 4hrs" at bounding box center [514, 321] width 143 height 20
click at [389, 306] on input "6" at bounding box center [384, 301] width 36 height 21
type input "3.5"
type input "$367.50"
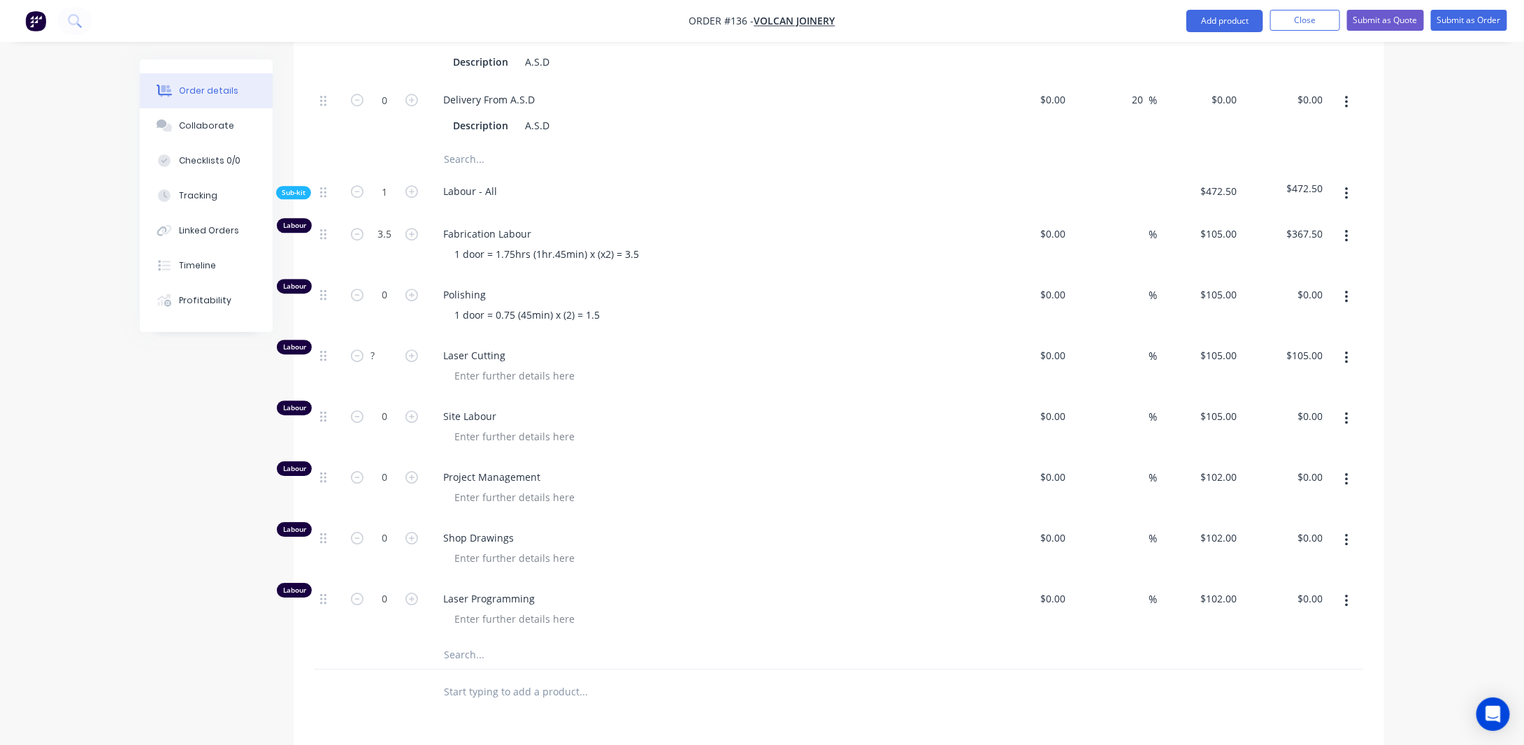
scroll to position [1887, 0]
click at [641, 259] on div "1 door = 1.75hrs (1hr.45min) x (x2) = 3.5" at bounding box center [546, 251] width 207 height 20
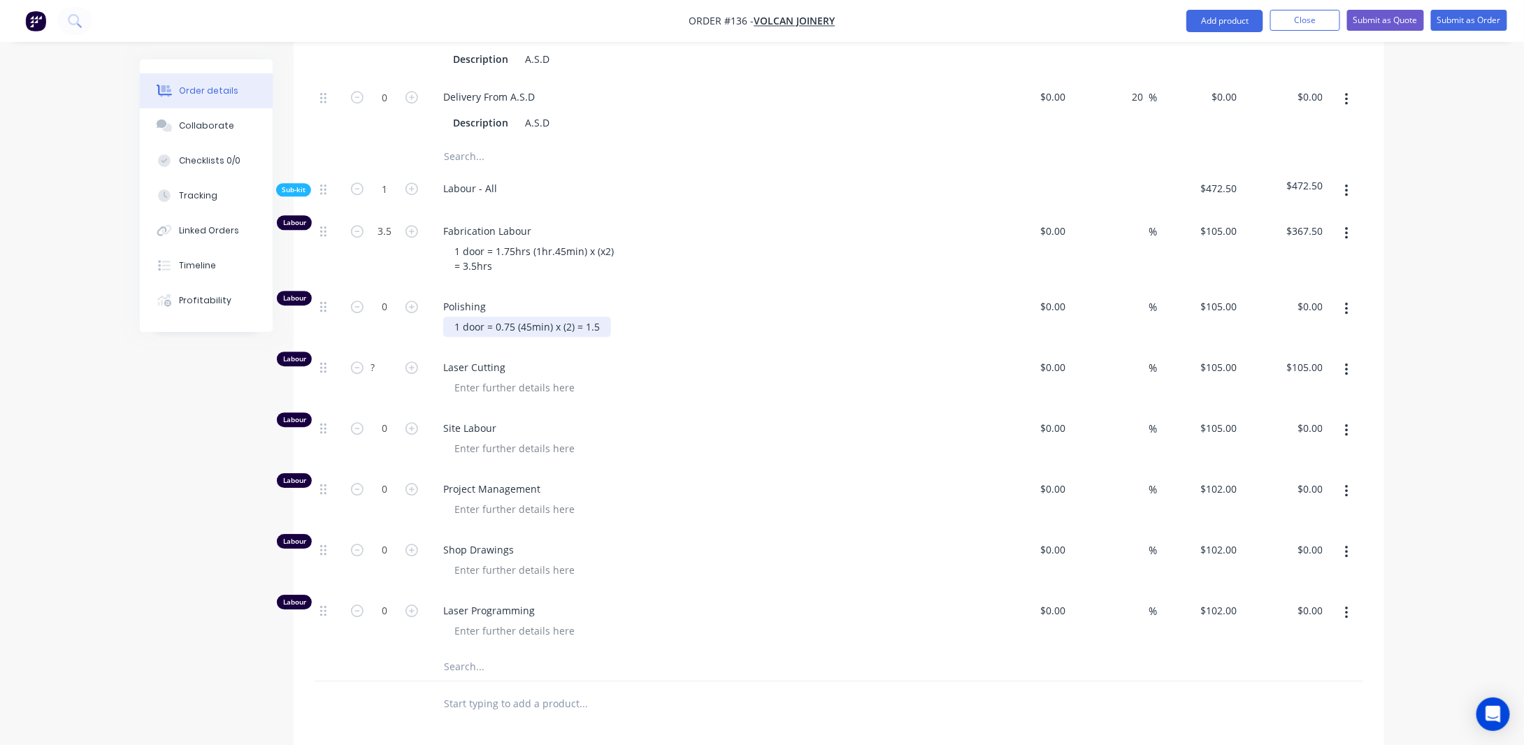
click at [588, 335] on div "1 door = 0.75 (45min) x (2) = 1.5" at bounding box center [527, 327] width 168 height 20
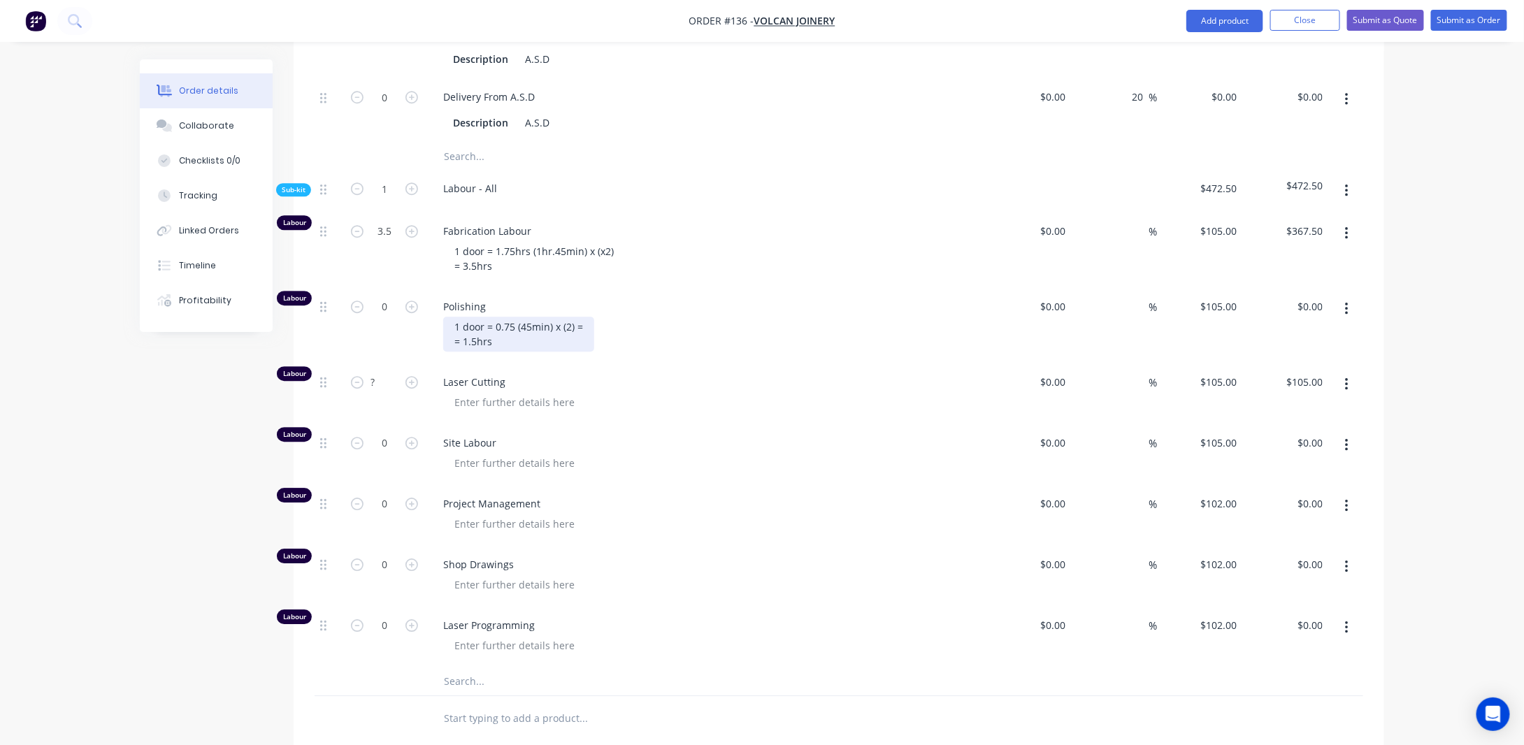
click at [585, 339] on div "1 door = 0.75 (45min) x (2) = = 1.5hrs" at bounding box center [518, 334] width 151 height 35
click at [395, 317] on input "0" at bounding box center [384, 306] width 36 height 21
type input "1.5"
type input "$157.50"
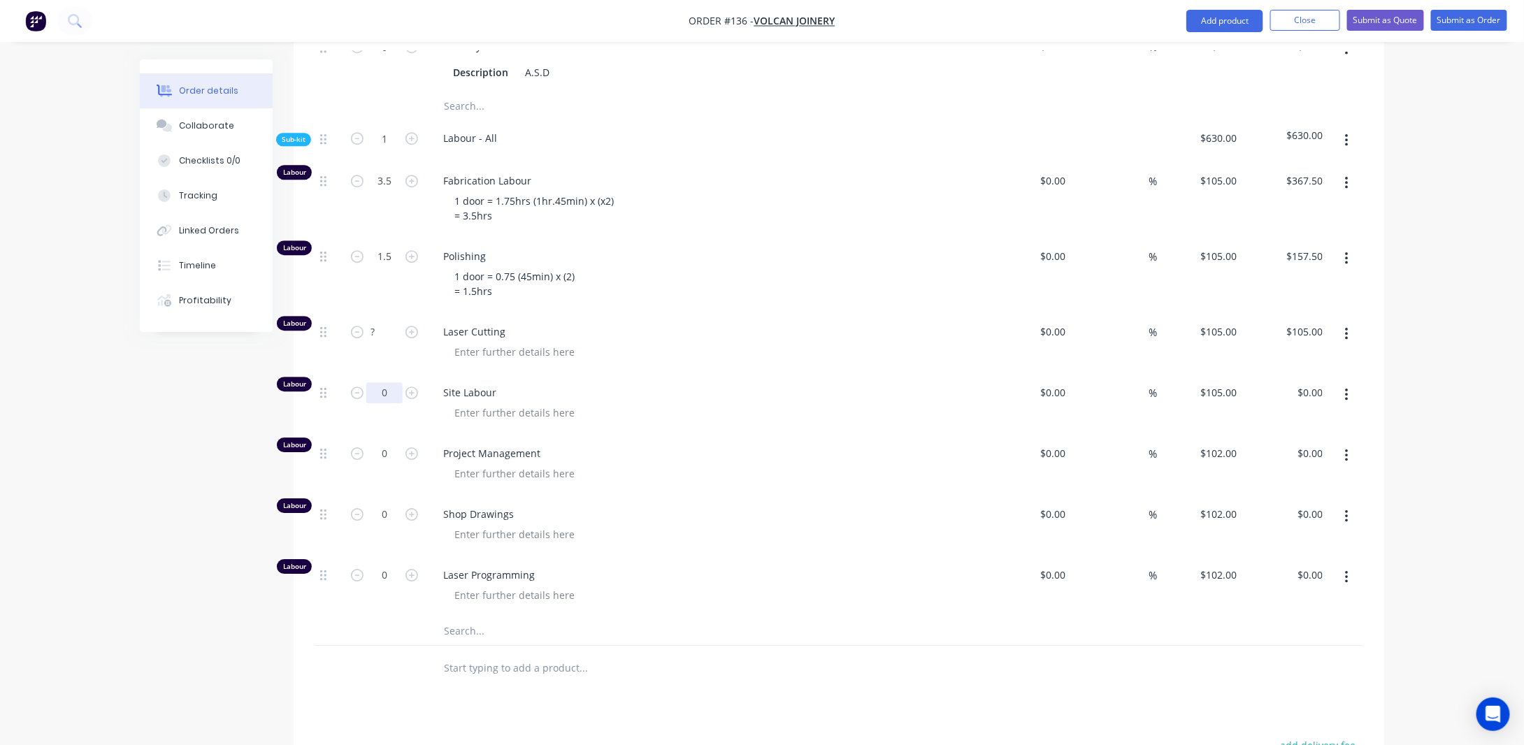
scroll to position [1957, 0]
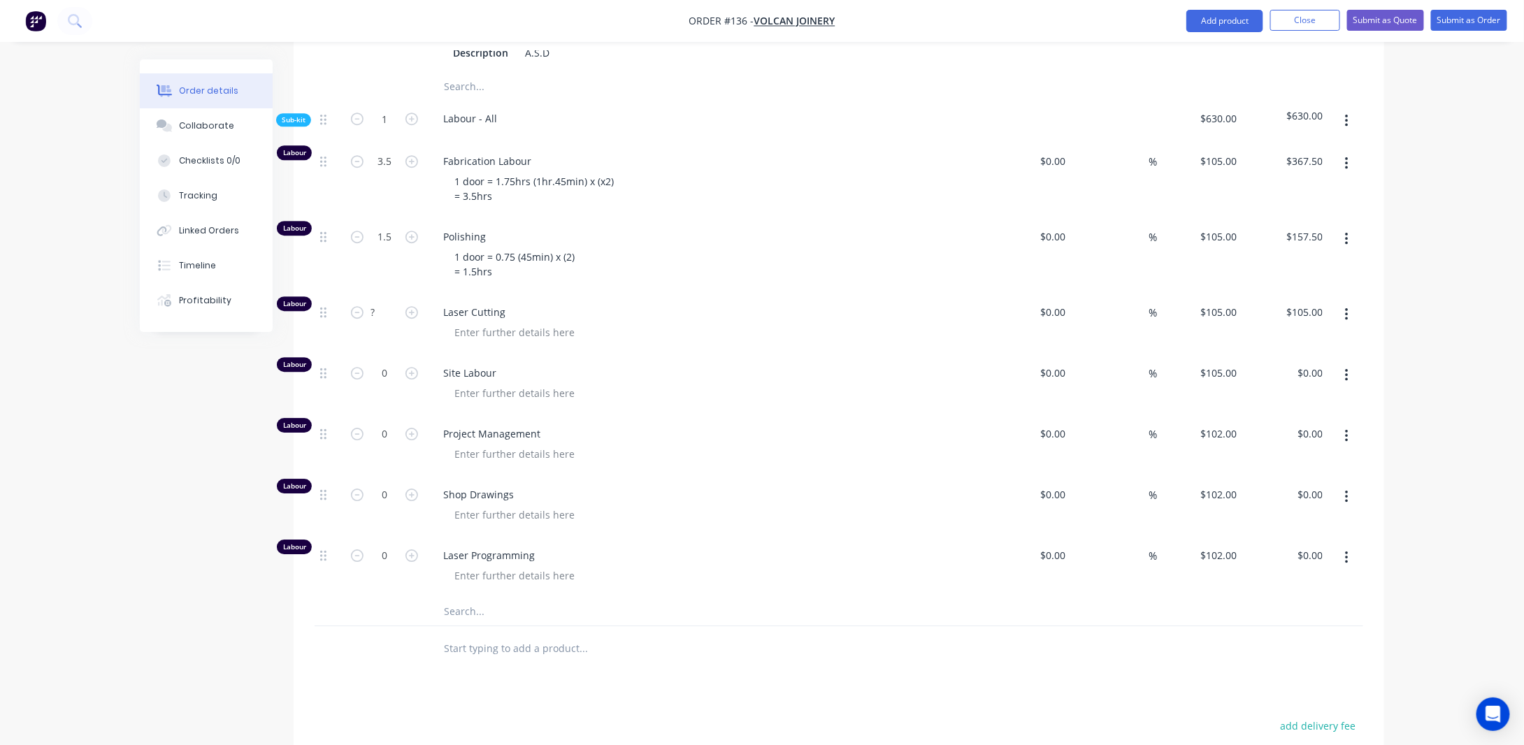
click at [1350, 382] on button "button" at bounding box center [1346, 375] width 33 height 25
click at [1271, 478] on div "Delete" at bounding box center [1297, 468] width 108 height 20
click at [389, 384] on input "0" at bounding box center [384, 373] width 36 height 21
type input "0.5"
type input "$51.00"
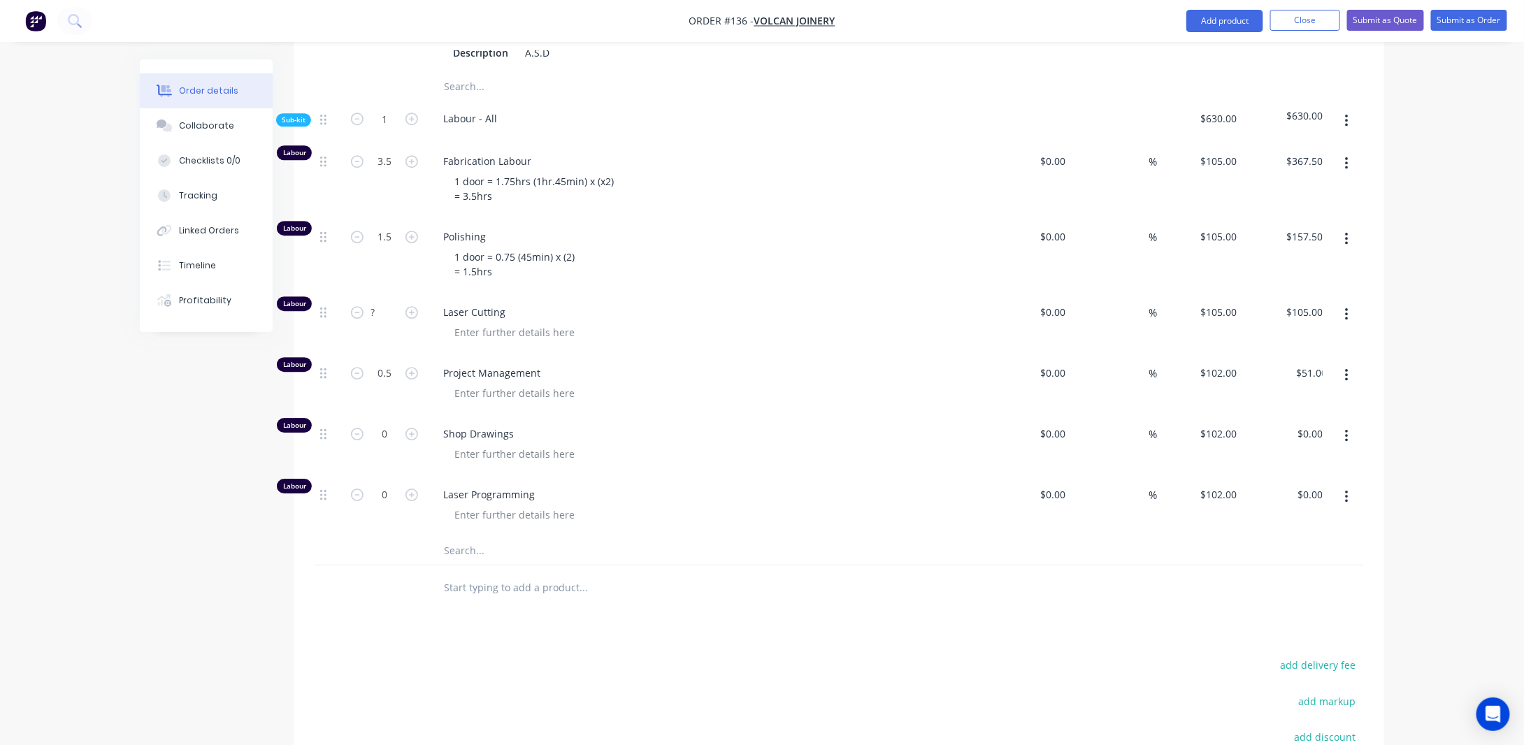
click at [397, 441] on input "0" at bounding box center [384, 434] width 36 height 21
click at [387, 503] on input "0" at bounding box center [384, 494] width 36 height 21
type input "?"
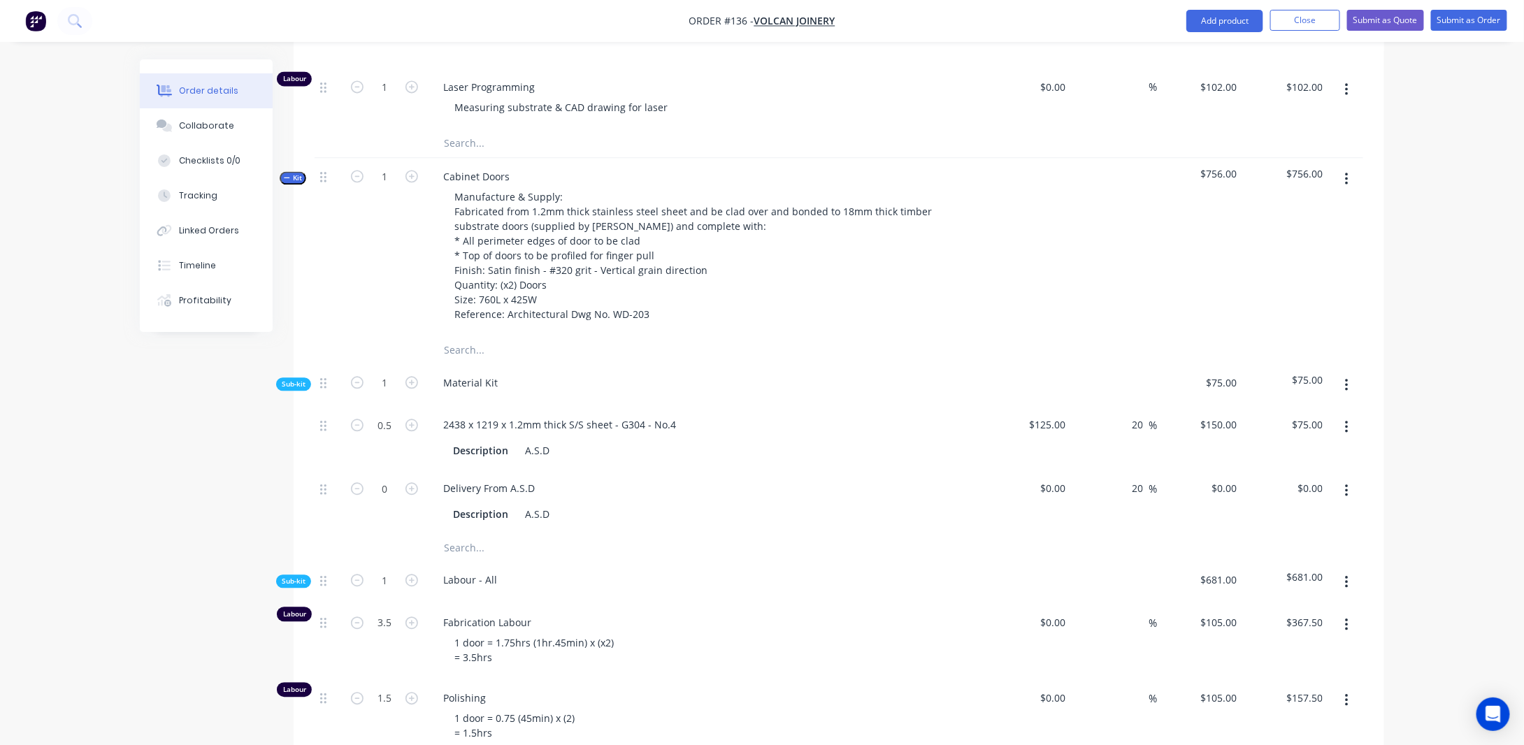
scroll to position [1468, 0]
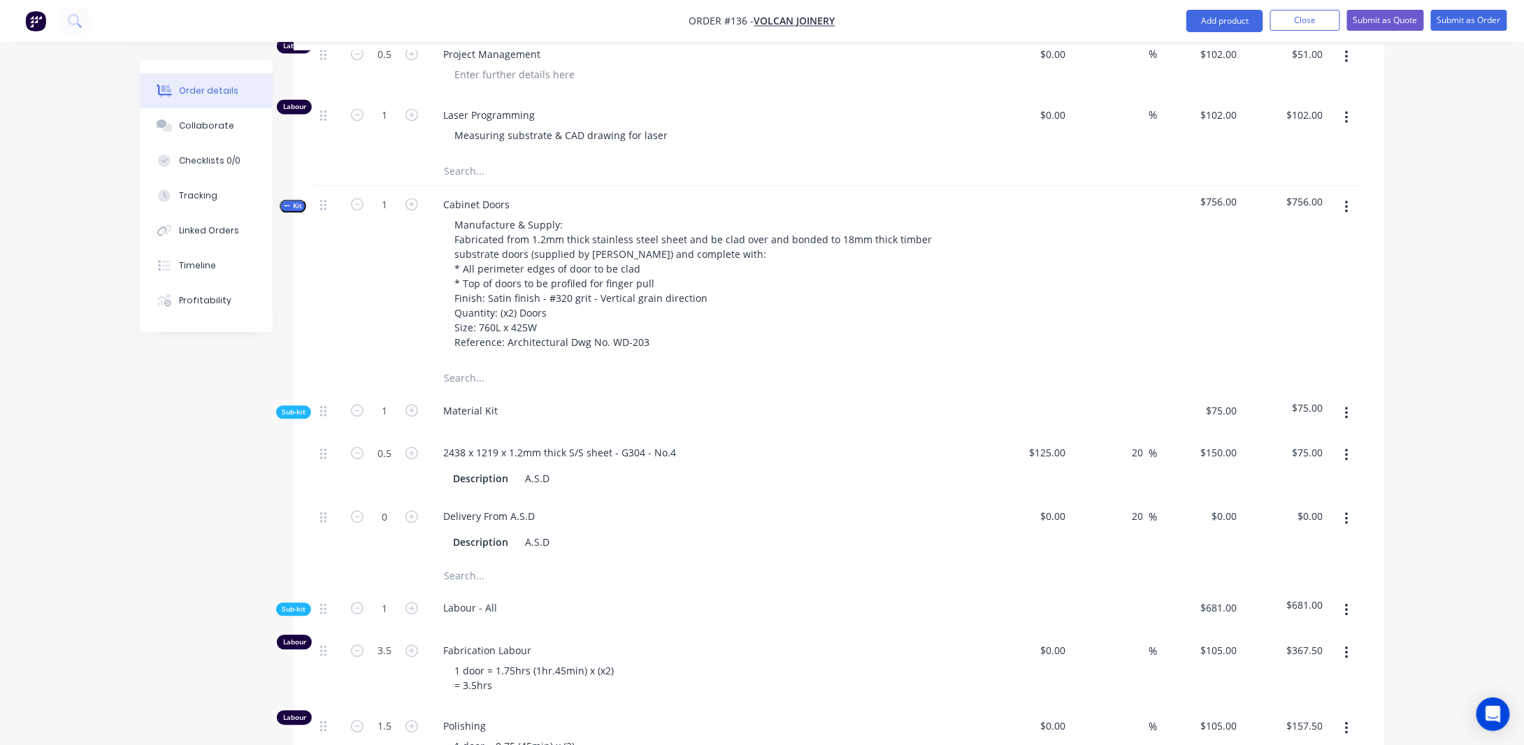
click at [298, 211] on span "Kit" at bounding box center [293, 206] width 18 height 10
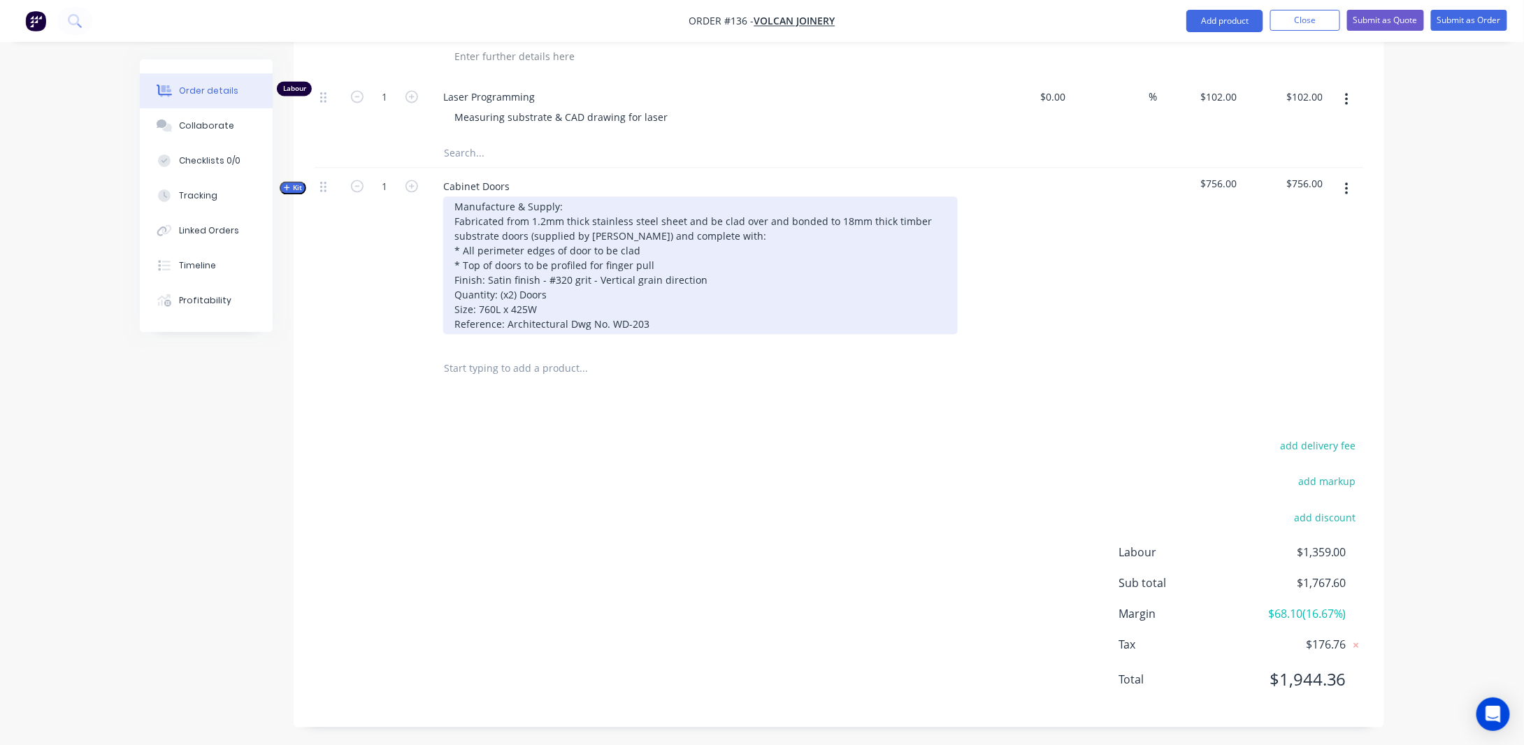
scroll to position [1500, 0]
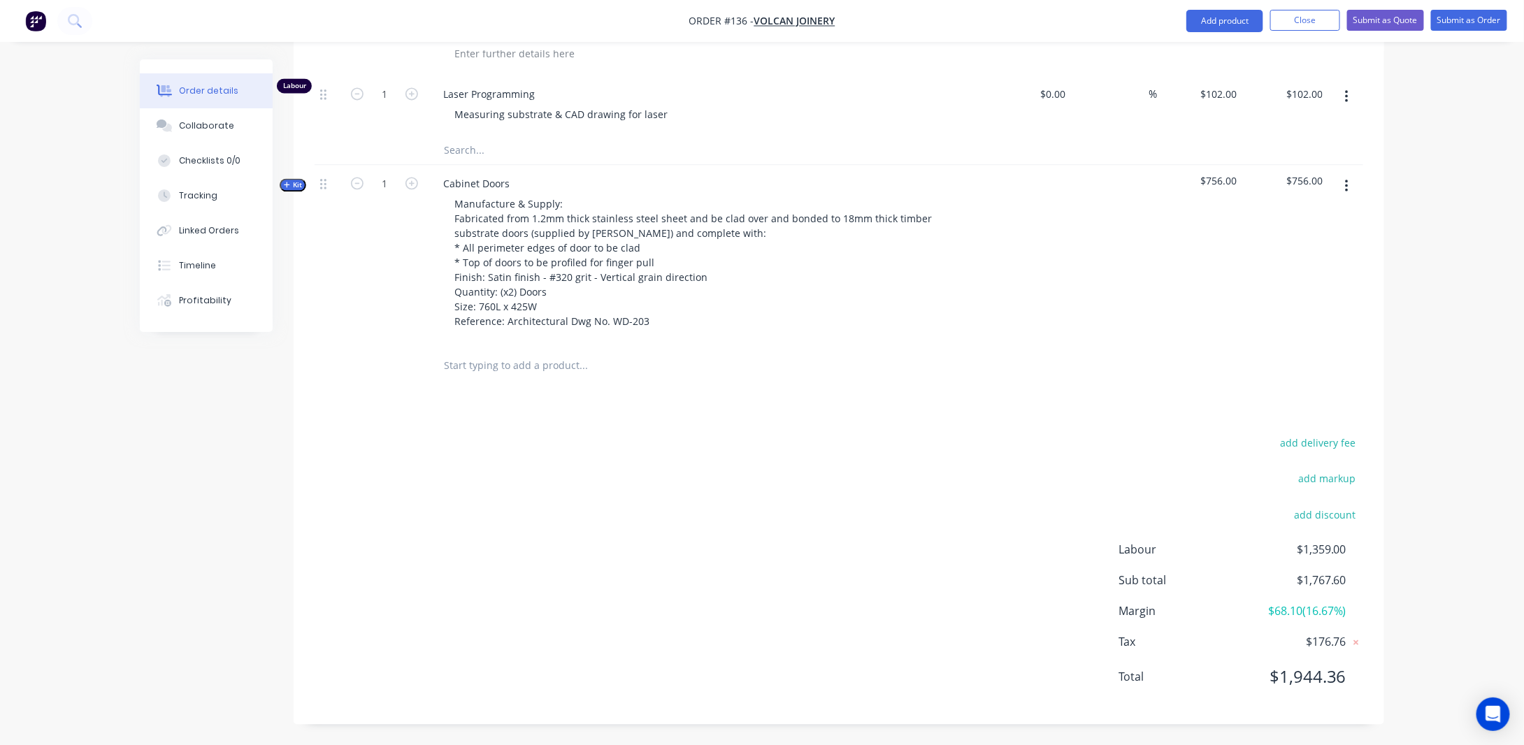
click at [1349, 184] on button "button" at bounding box center [1346, 185] width 33 height 25
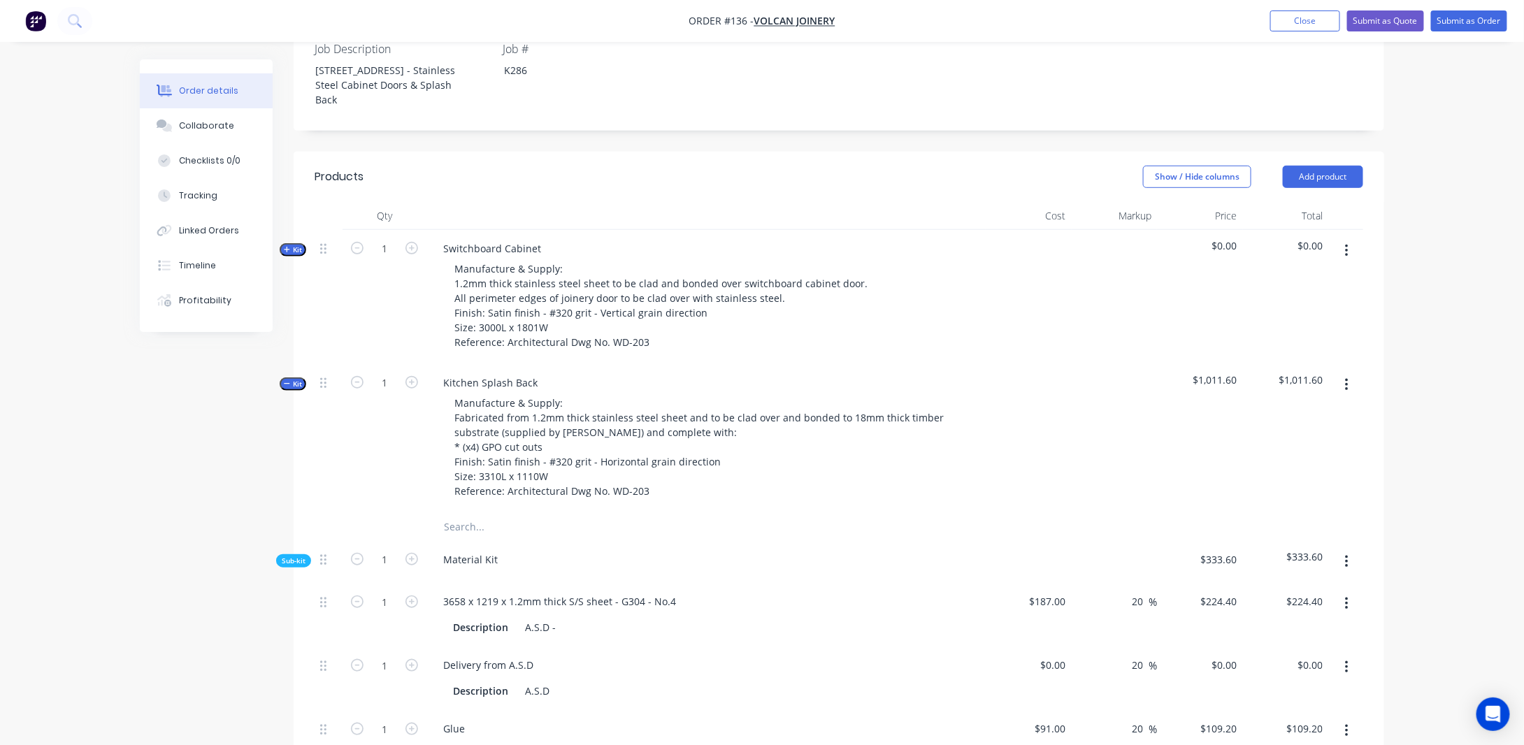
scroll to position [312, 0]
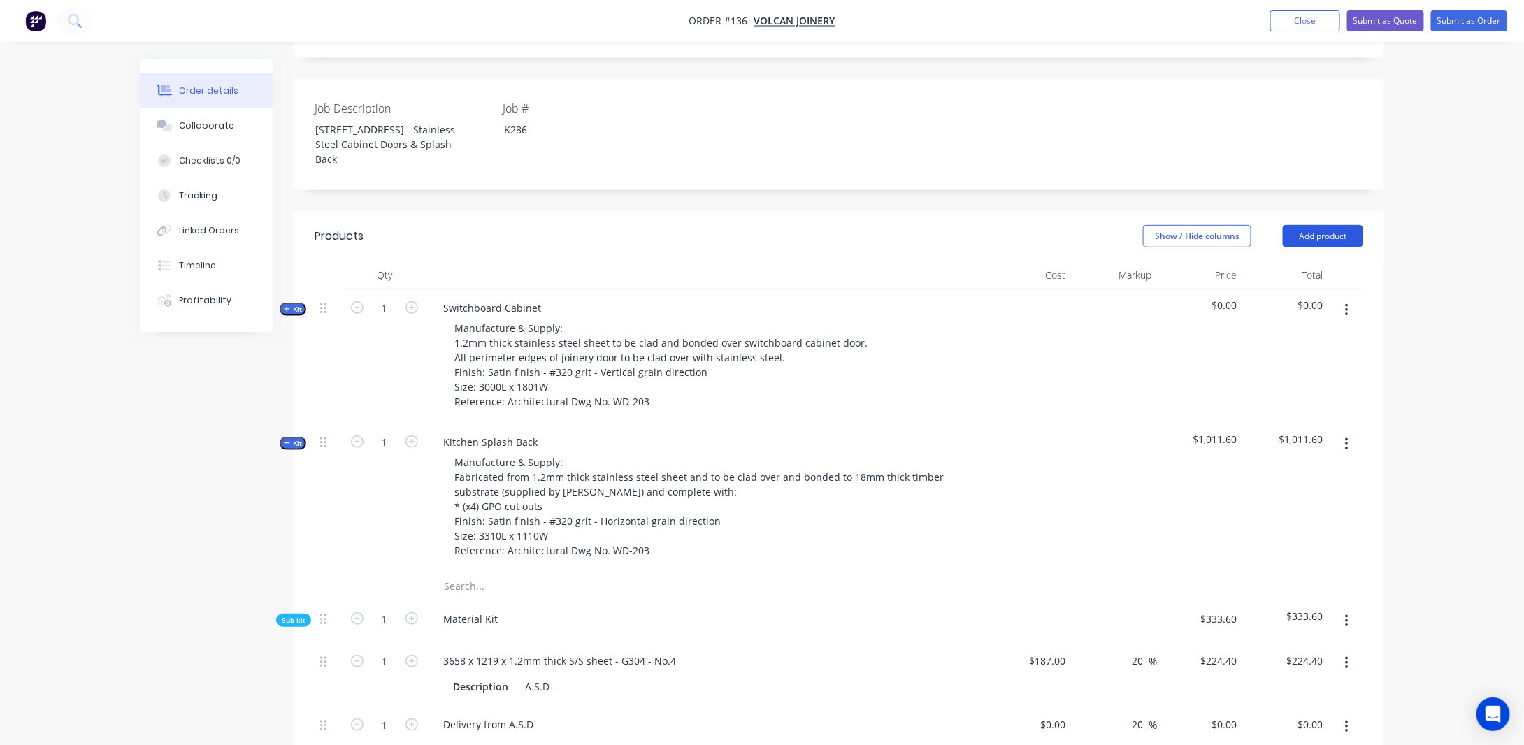
click at [1322, 246] on button "Add product" at bounding box center [1322, 236] width 80 height 22
click at [1291, 282] on div "Product catalogue" at bounding box center [1297, 271] width 108 height 20
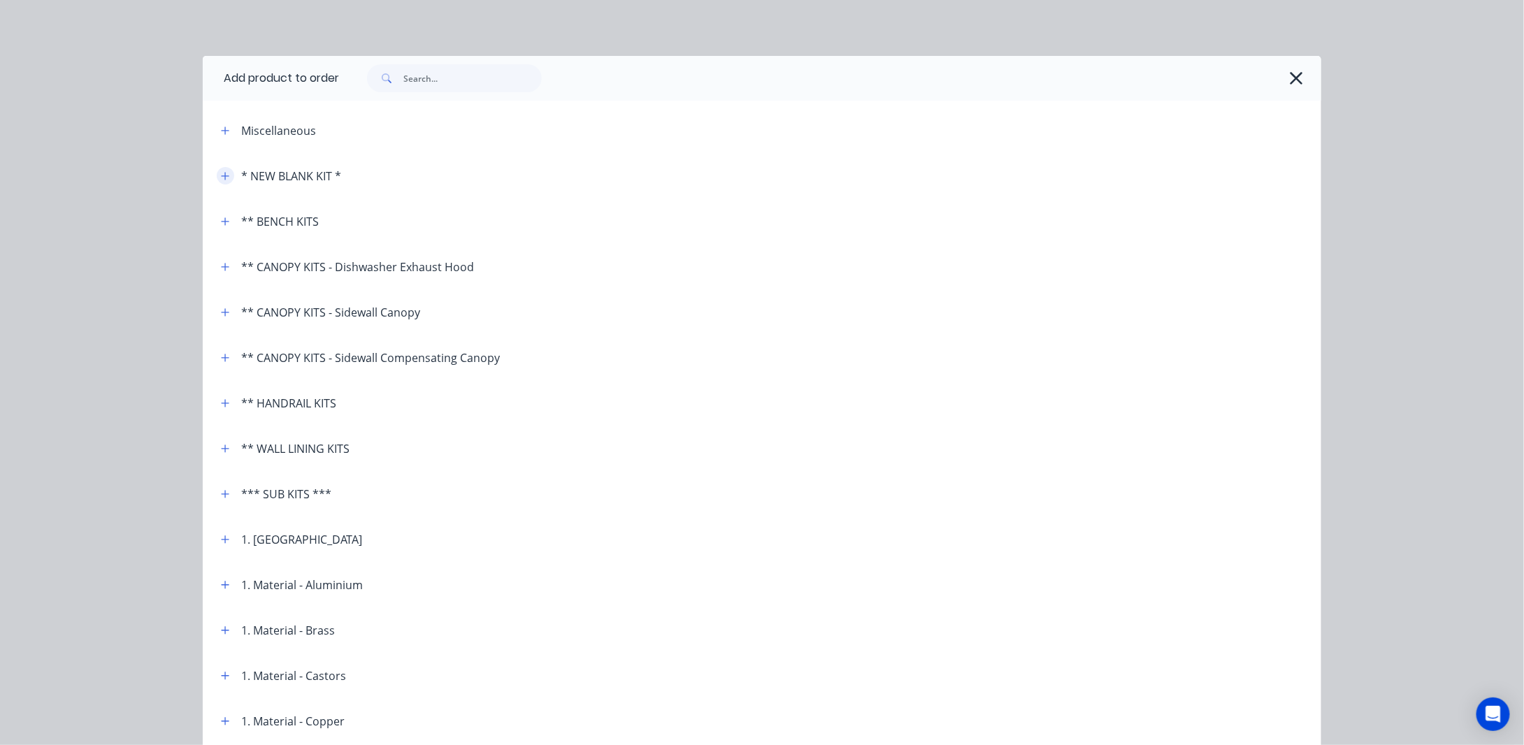
click at [222, 175] on icon "button" at bounding box center [226, 176] width 8 height 8
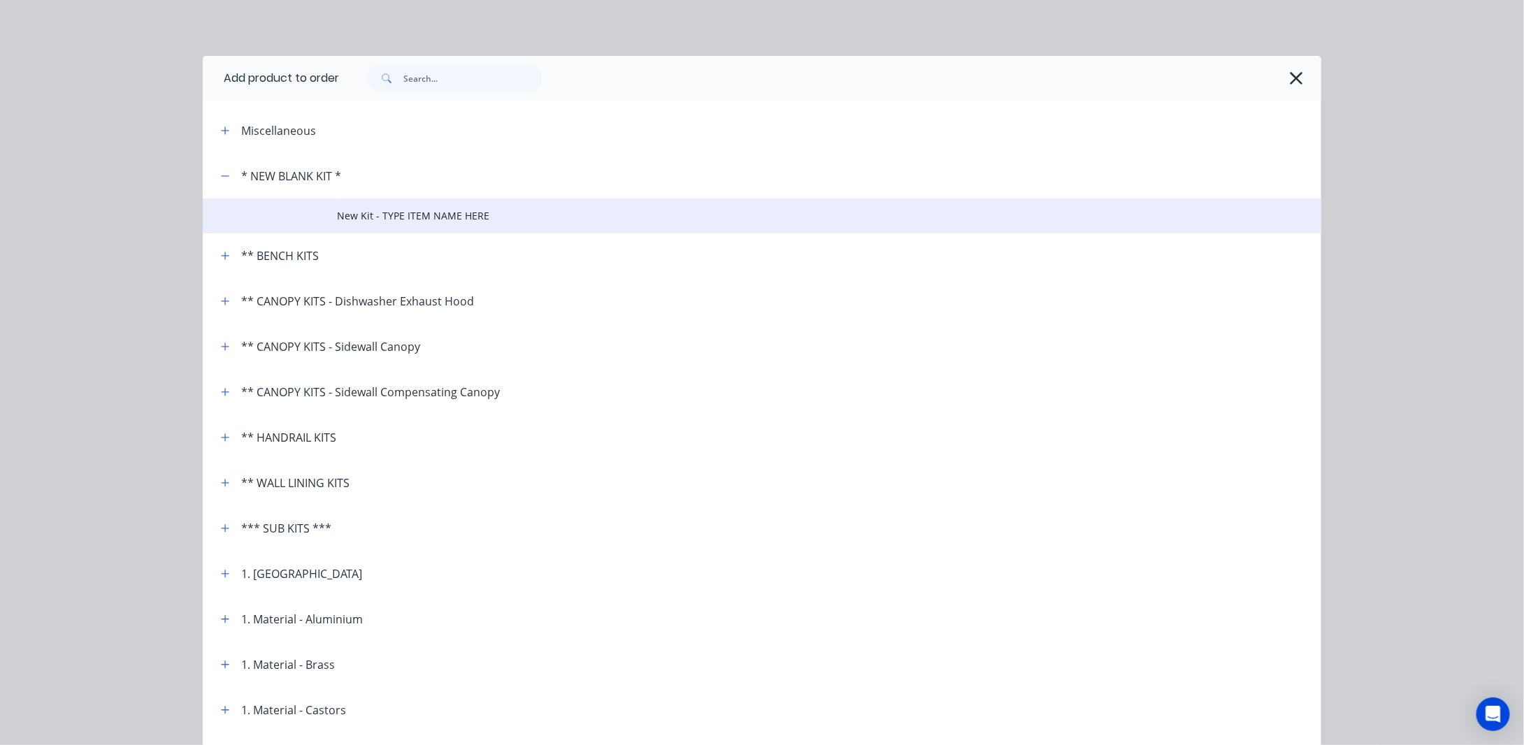
click at [381, 215] on span "New Kit - TYPE ITEM NAME HERE" at bounding box center [730, 215] width 787 height 15
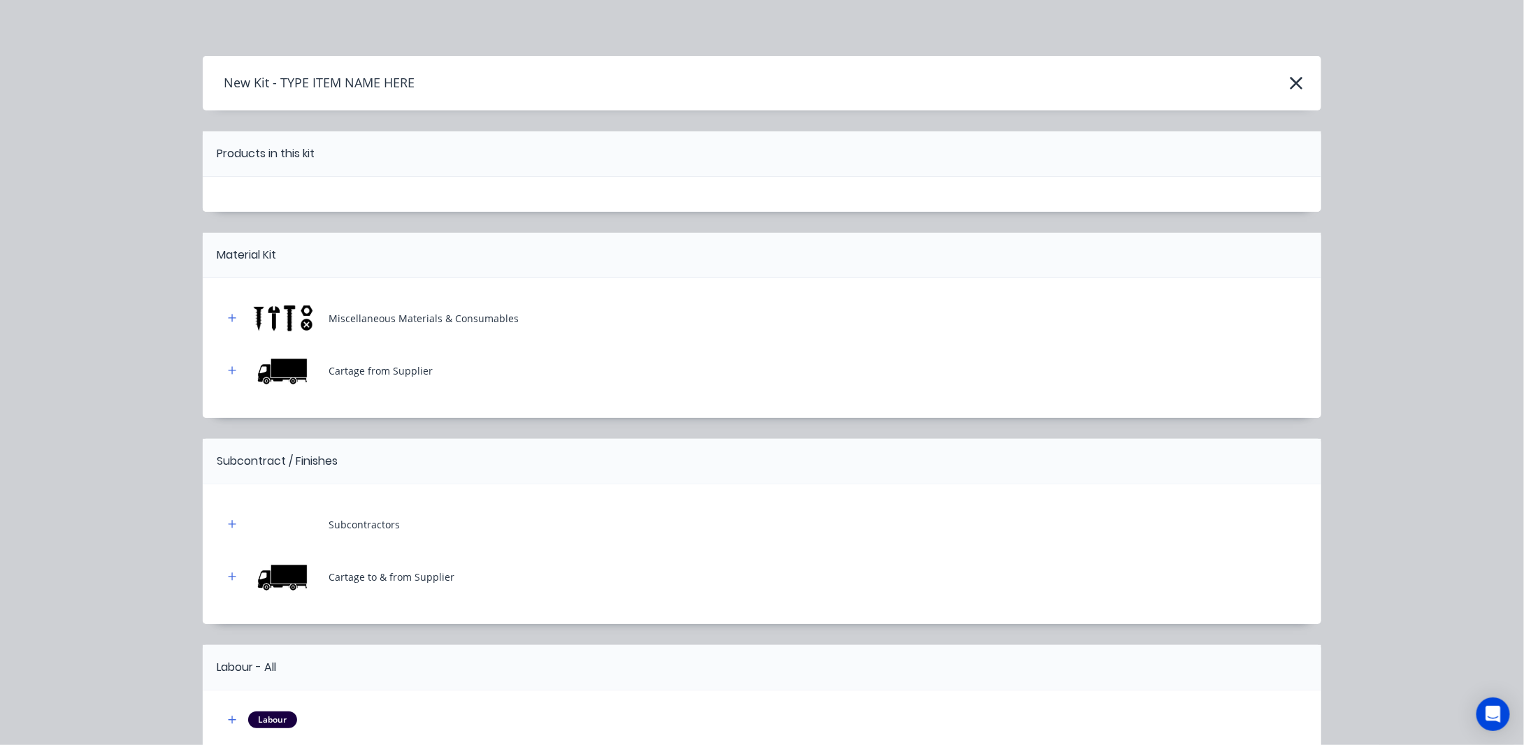
scroll to position [115, 0]
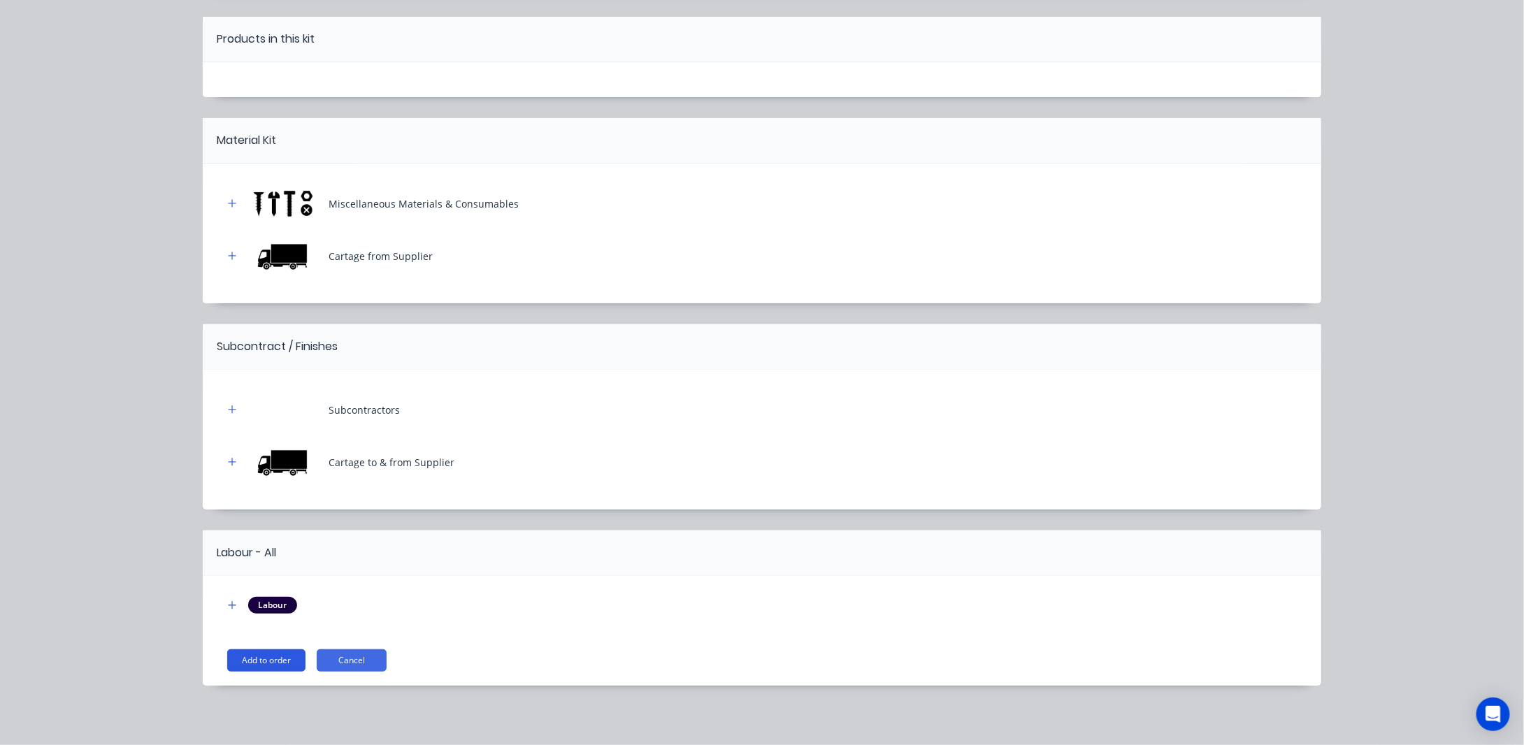
click at [261, 656] on button "Add to order" at bounding box center [266, 660] width 78 height 22
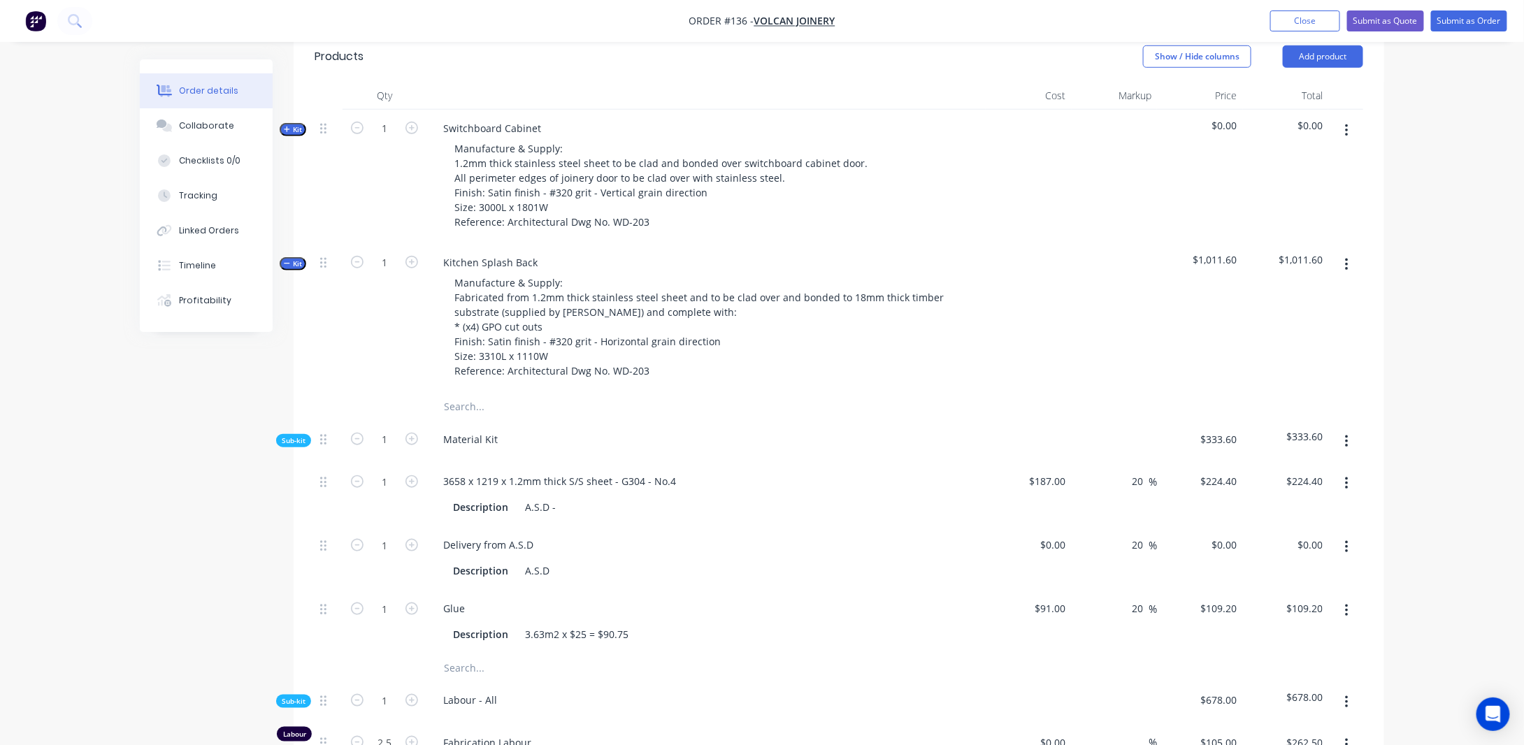
scroll to position [452, 0]
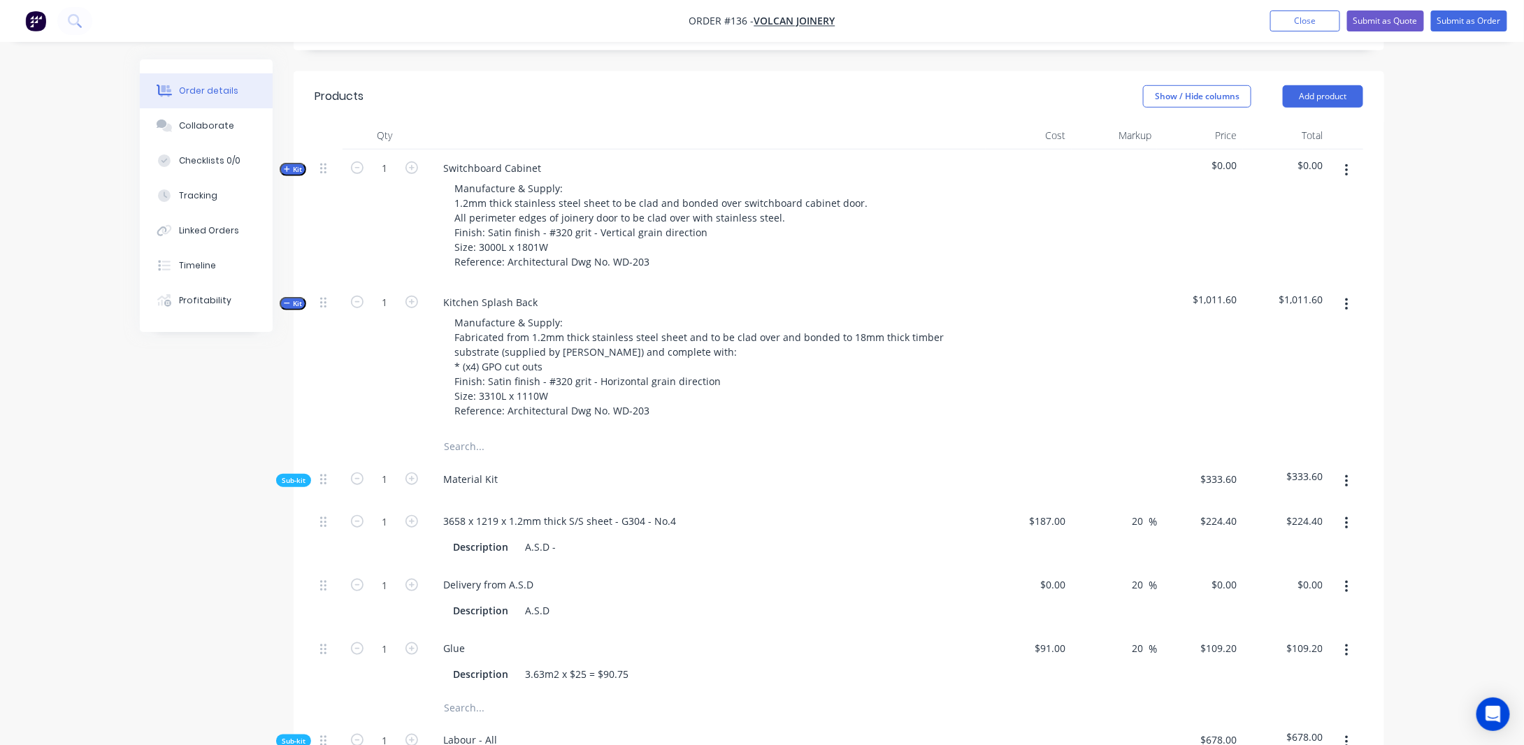
click at [301, 309] on span "Kit" at bounding box center [293, 303] width 18 height 10
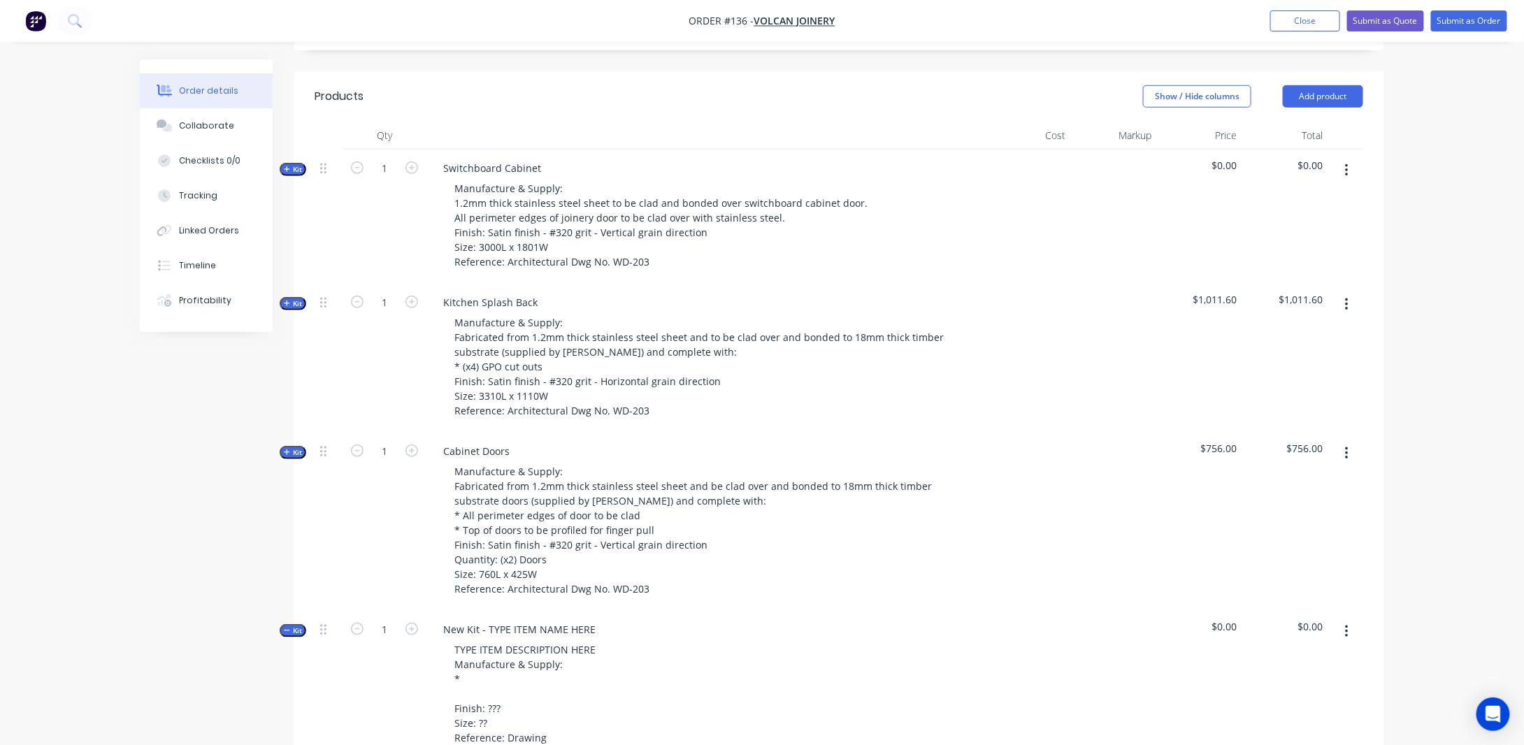
click at [298, 637] on button "Kit" at bounding box center [293, 630] width 27 height 13
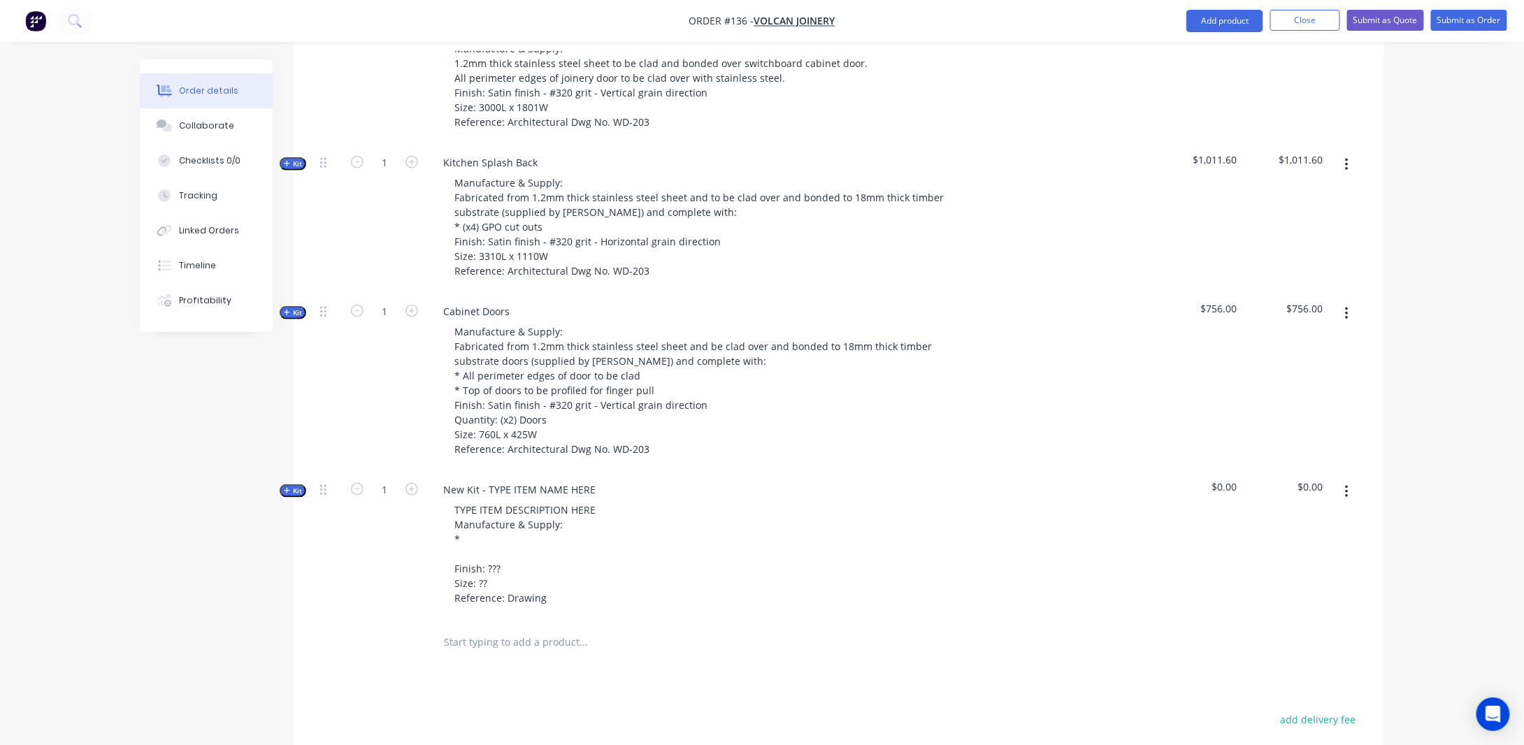
scroll to position [802, 0]
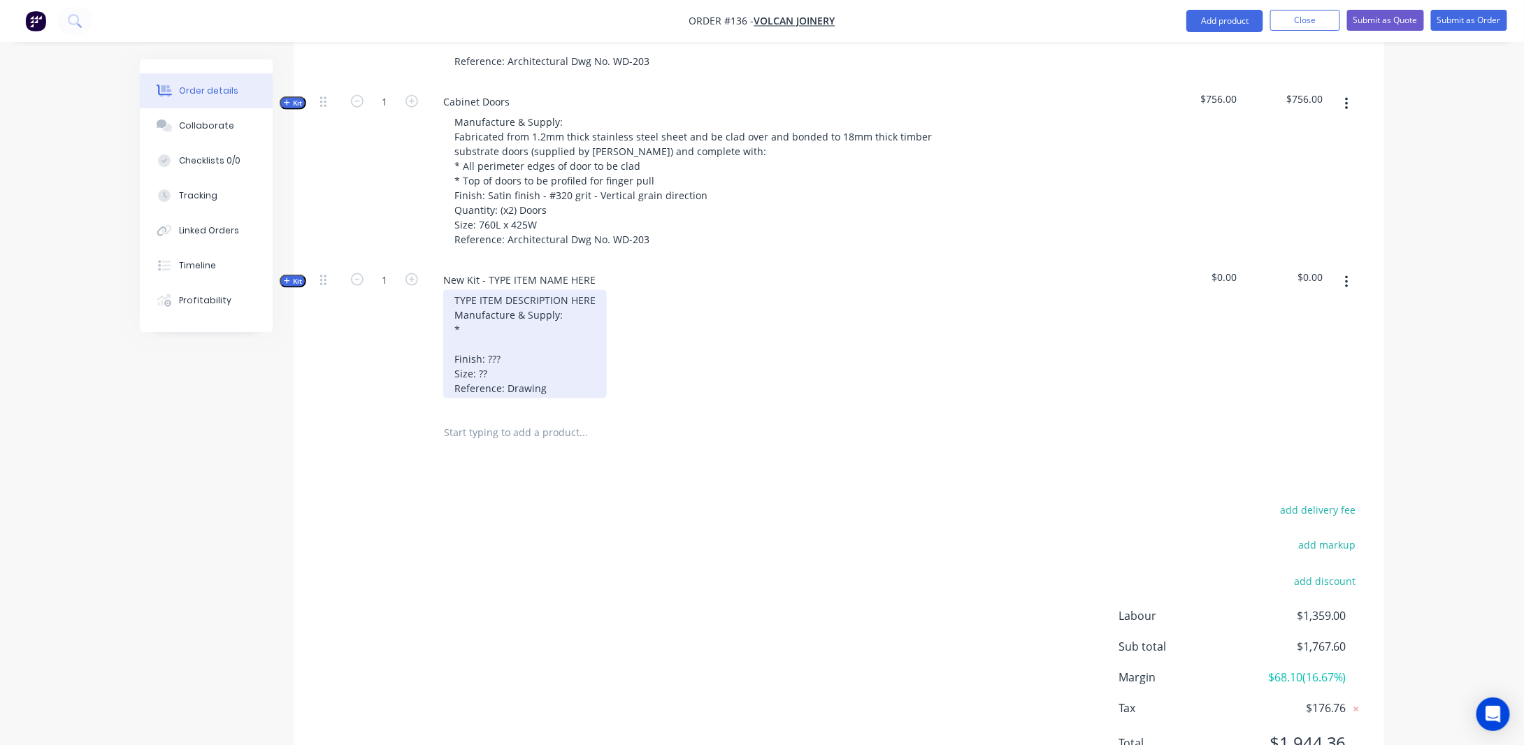
click at [590, 312] on div "TYPE ITEM DESCRIPTION HERE Manufacture & Supply: * Finish: ??? Size: ?? Referen…" at bounding box center [525, 344] width 164 height 108
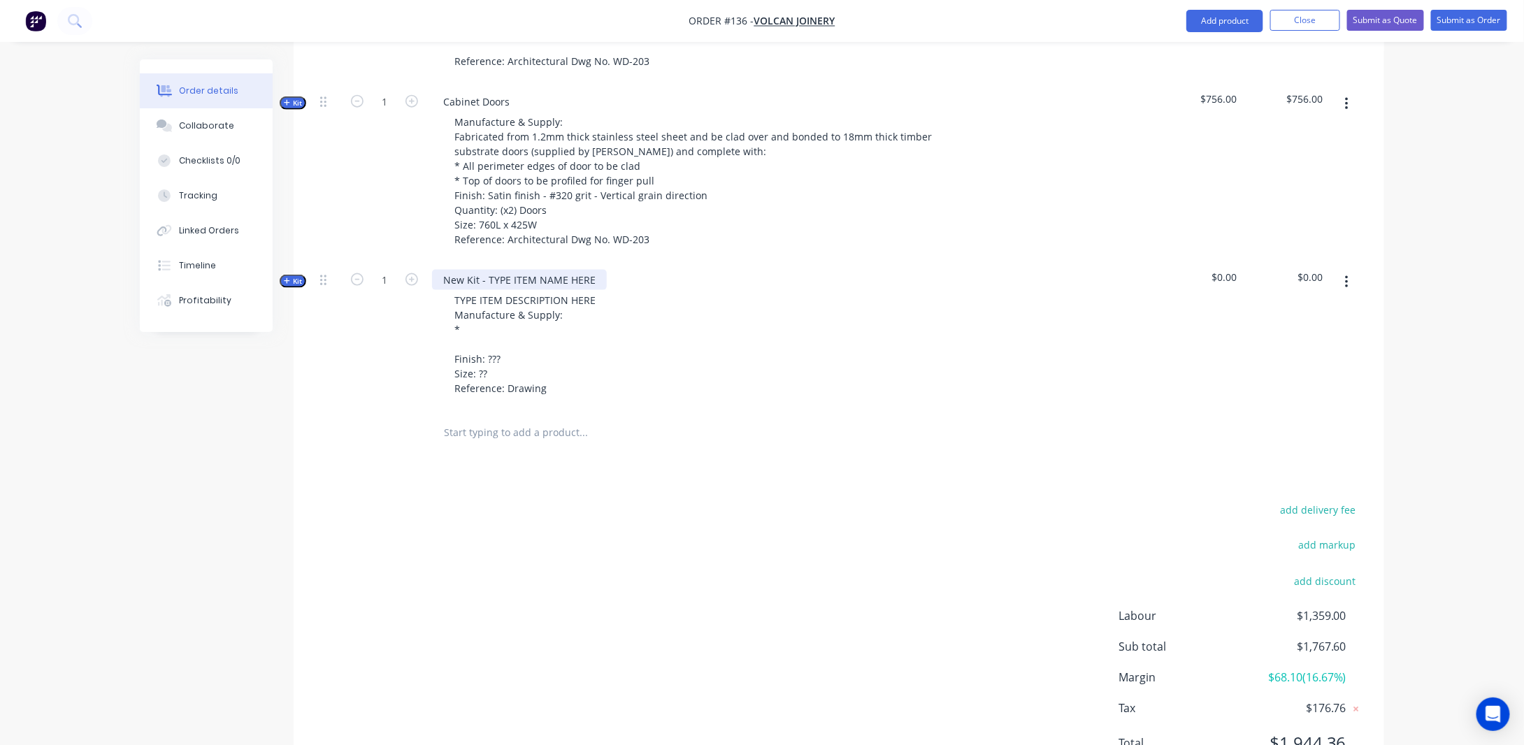
click at [588, 290] on div "New Kit - TYPE ITEM NAME HERE" at bounding box center [519, 280] width 175 height 20
drag, startPoint x: 591, startPoint y: 292, endPoint x: 413, endPoint y: 283, distance: 177.7
click at [411, 279] on div "Kit 1 New Kit - TYPE ITEM NAME HERE TYPE ITEM DESCRIPTION HERE Manufacture & Su…" at bounding box center [838, 335] width 1048 height 149
click at [1402, 395] on div "Order details Collaborate Checklists 0/0 Tracking Linked Orders Timeline Profit…" at bounding box center [762, 5] width 1524 height 1614
click at [616, 290] on div "New Kit - TYPE ITEM NAME HERE TYPE ITEM DESCRIPTION HERE Manufacture & Supply: …" at bounding box center [705, 335] width 559 height 149
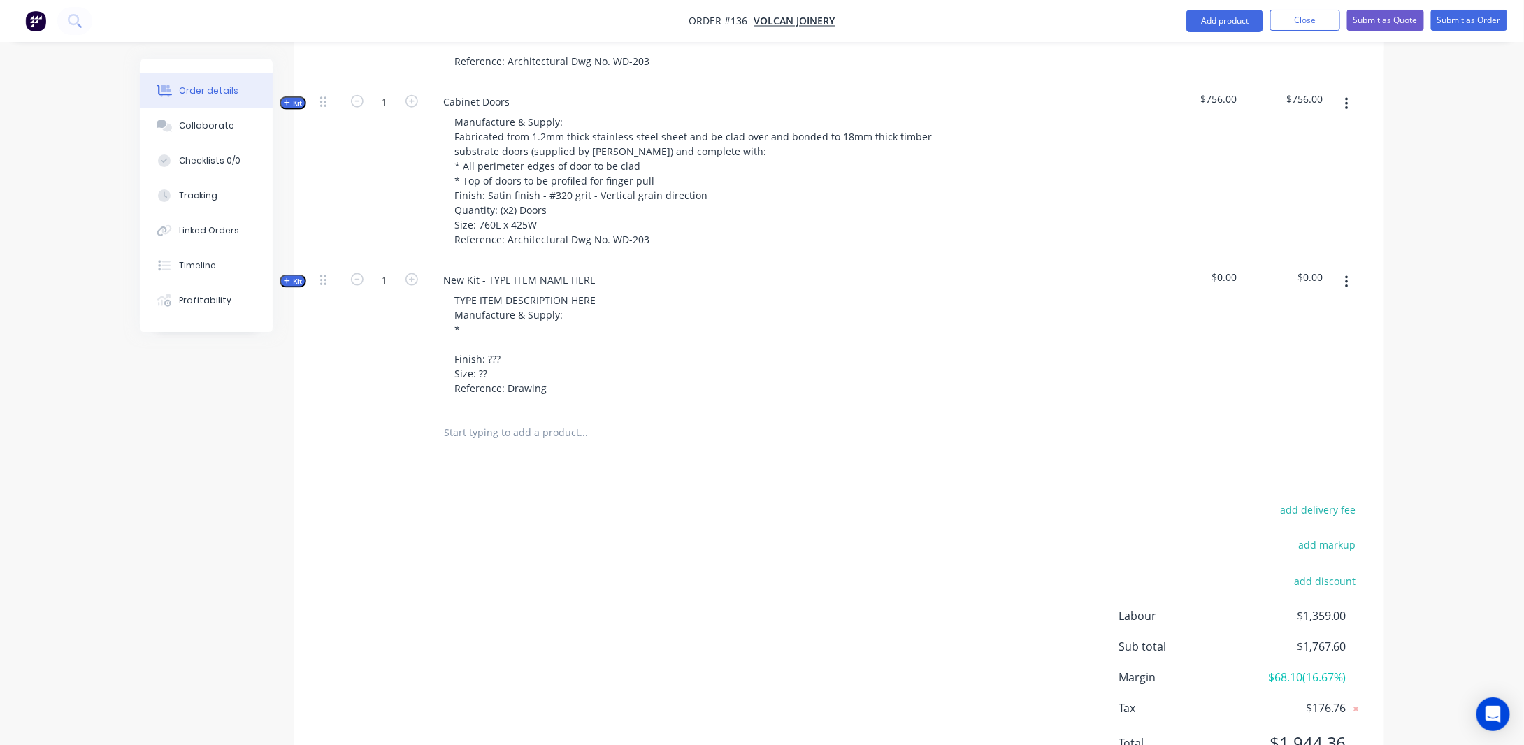
click at [603, 299] on div "New Kit - TYPE ITEM NAME HERE TYPE ITEM DESCRIPTION HERE Manufacture & Supply: …" at bounding box center [705, 335] width 559 height 149
click at [595, 290] on div "New Kit - TYPE ITEM NAME HERE" at bounding box center [519, 280] width 175 height 20
click at [224, 443] on div "Created by [PERSON_NAME] Created [DATE] Required [DATE] Assigned to Add team me…" at bounding box center [762, 35] width 1244 height 1554
click at [519, 290] on div "Cabinet Doors" at bounding box center [476, 280] width 89 height 20
click at [232, 444] on div "Created by [PERSON_NAME] Created [DATE] Required [DATE] Assigned to Add team me…" at bounding box center [762, 35] width 1244 height 1554
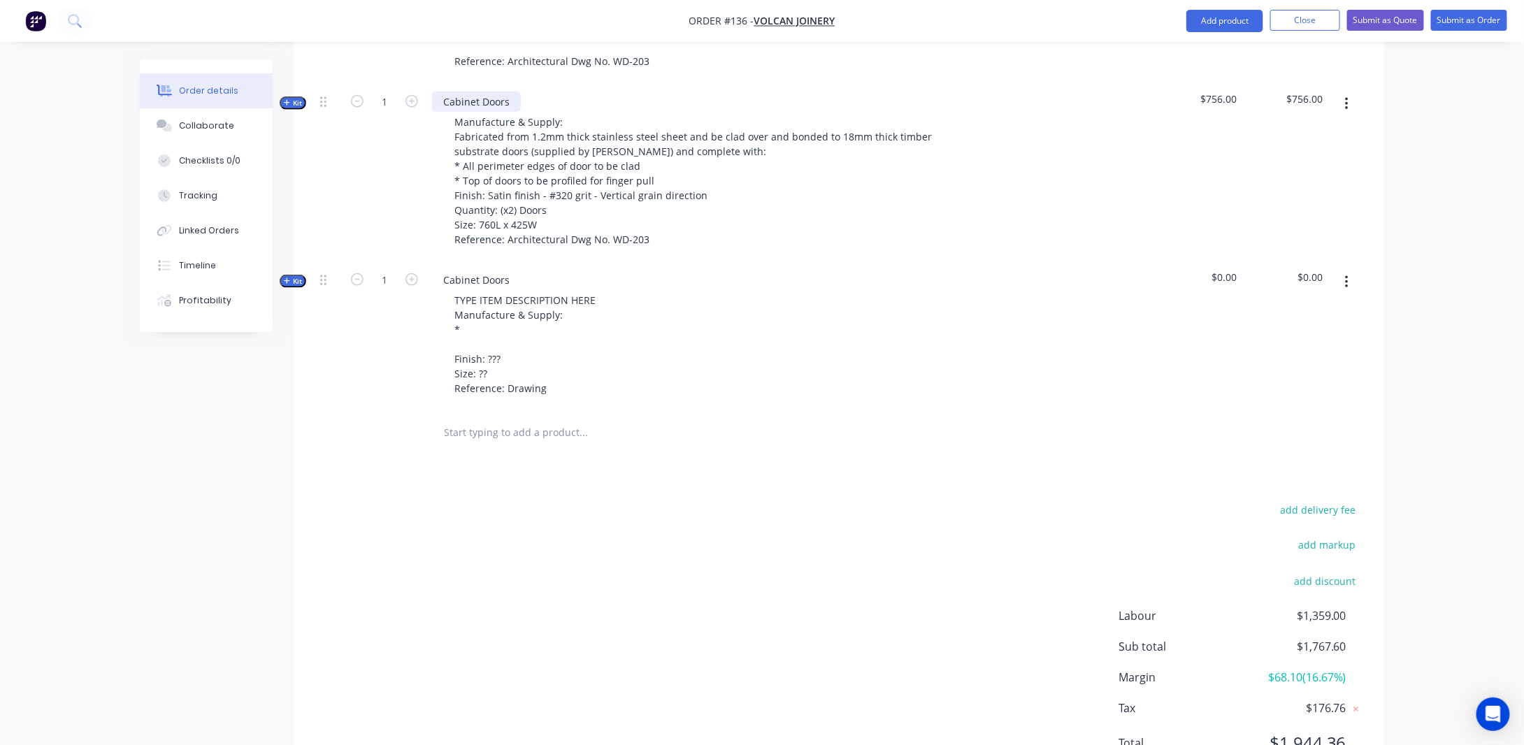
click at [509, 112] on div "Cabinet Doors" at bounding box center [476, 102] width 89 height 20
drag, startPoint x: 230, startPoint y: 462, endPoint x: 577, endPoint y: 269, distance: 396.7
click at [231, 462] on div "Created by [PERSON_NAME] Created [DATE] Required [DATE] Assigned to Add team me…" at bounding box center [762, 35] width 1244 height 1554
click at [521, 294] on div "Cabinet Doors TYPE ITEM DESCRIPTION HERE Manufacture & Supply: * Finish: ??? Si…" at bounding box center [705, 335] width 559 height 149
click at [445, 112] on div "Cabinet Doors (LH Side)" at bounding box center [498, 102] width 132 height 20
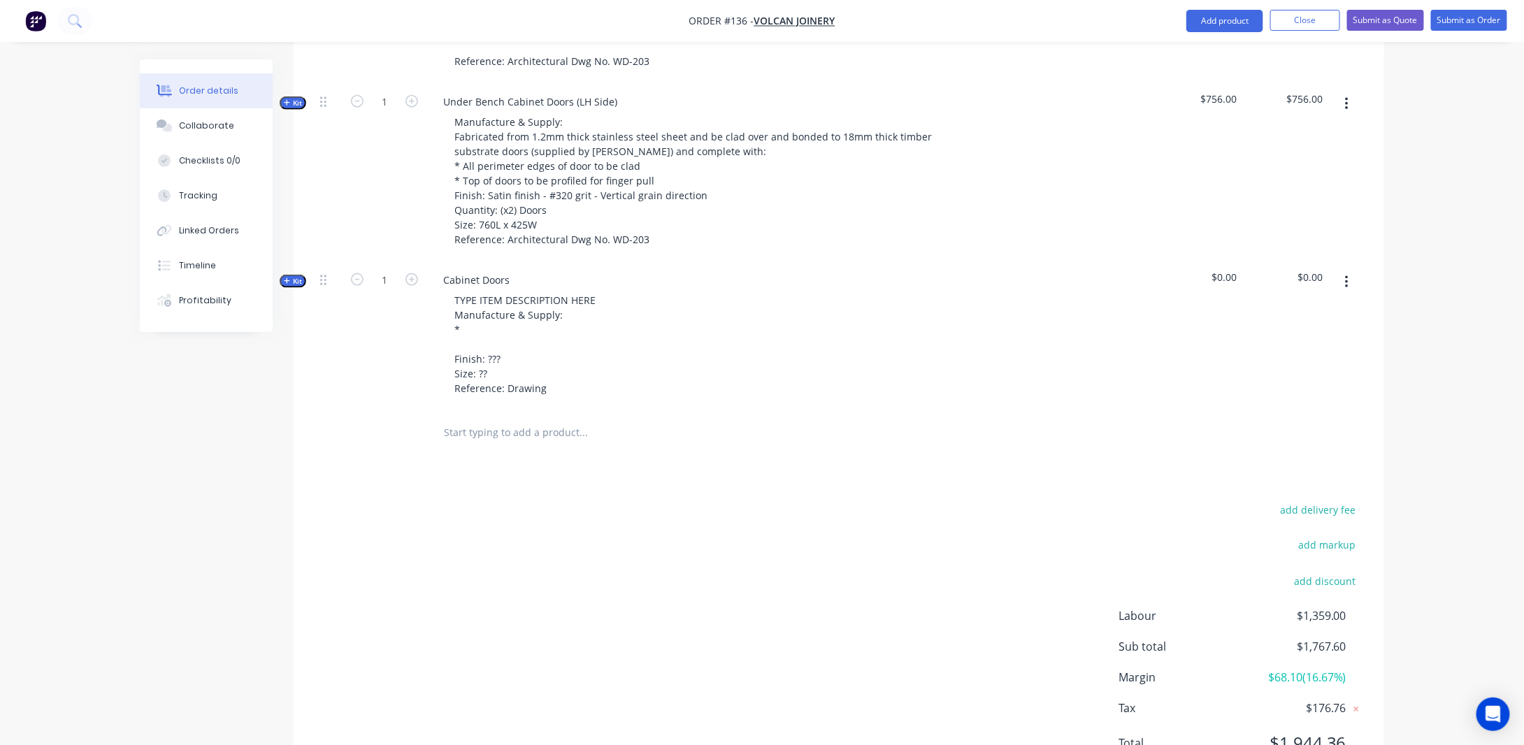
click at [256, 464] on div "Created by [PERSON_NAME] Created [DATE] Required [DATE] Assigned to Add team me…" at bounding box center [762, 35] width 1244 height 1554
click at [444, 290] on div "Cabinet Doors" at bounding box center [476, 280] width 89 height 20
click at [174, 492] on div "Created by [PERSON_NAME] Created [DATE] Required [DATE] Assigned to Add team me…" at bounding box center [762, 35] width 1244 height 1554
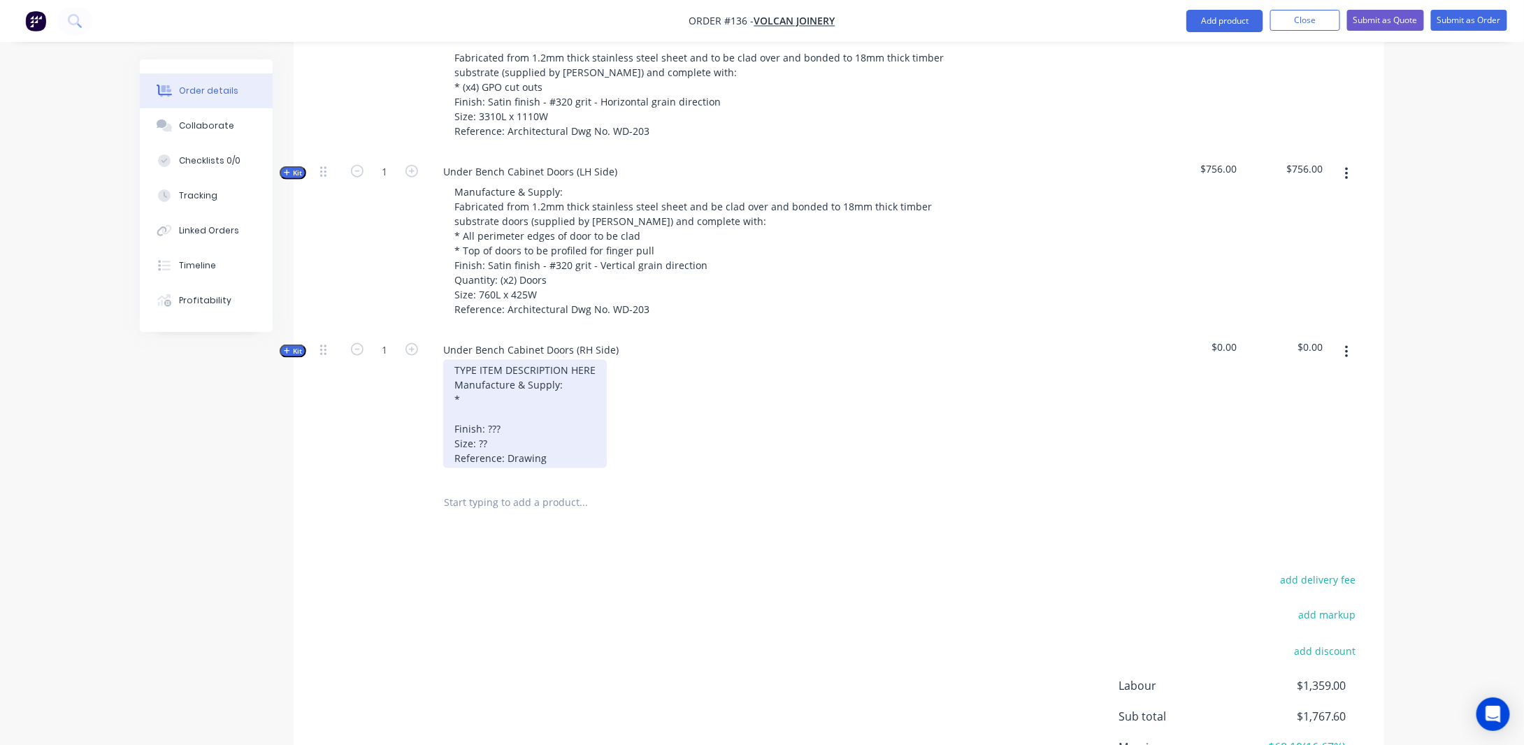
click at [518, 393] on div "TYPE ITEM DESCRIPTION HERE Manufacture & Supply: * Finish: ??? Size: ?? Referen…" at bounding box center [525, 414] width 164 height 108
drag, startPoint x: 596, startPoint y: 385, endPoint x: 438, endPoint y: 386, distance: 157.9
click at [438, 386] on div "TYPE ITEM DESCRIPTION HERE Manufacture & Supply: * Finish: ??? Size: ?? Referen…" at bounding box center [706, 414] width 548 height 108
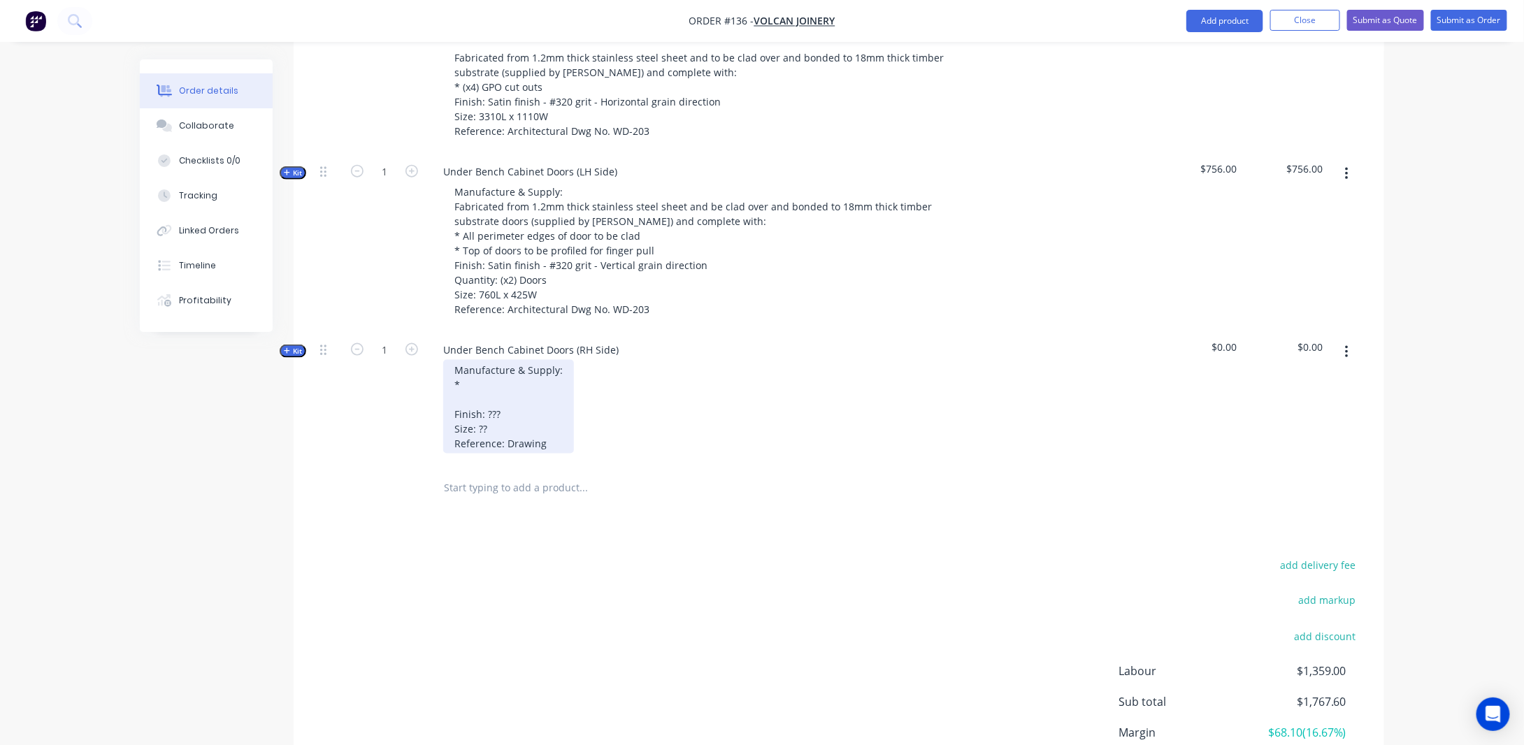
click at [452, 400] on div "Manufacture & Supply: * Finish: ??? Size: ?? Reference: Drawing" at bounding box center [508, 407] width 131 height 94
click at [466, 395] on div "Manufacture & Supply: * Finish: ??? Size: ?? Reference: Drawing" at bounding box center [508, 407] width 131 height 94
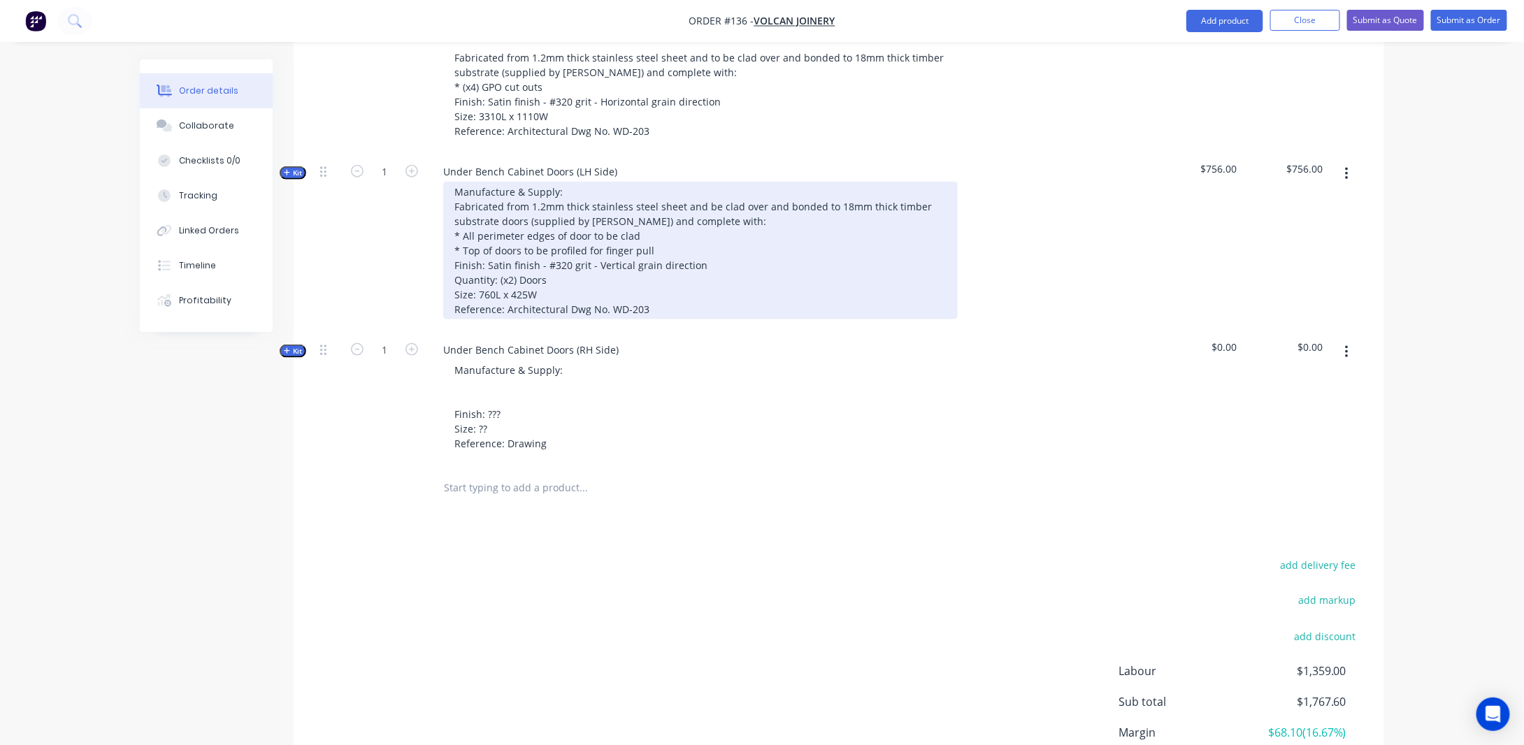
click at [560, 251] on div "Manufacture & Supply: Fabricated from 1.2mm thick stainless steel sheet and be …" at bounding box center [700, 251] width 514 height 138
drag, startPoint x: 716, startPoint y: 238, endPoint x: 687, endPoint y: 238, distance: 28.7
click at [687, 238] on div "Manufacture & Supply: Fabricated from 1.2mm thick stainless steel sheet and be …" at bounding box center [700, 251] width 514 height 138
click at [660, 275] on div "Manufacture & Supply: Fabricated from 1.2mm thick stainless steel sheet and be …" at bounding box center [700, 251] width 514 height 138
drag, startPoint x: 665, startPoint y: 296, endPoint x: 533, endPoint y: 286, distance: 132.4
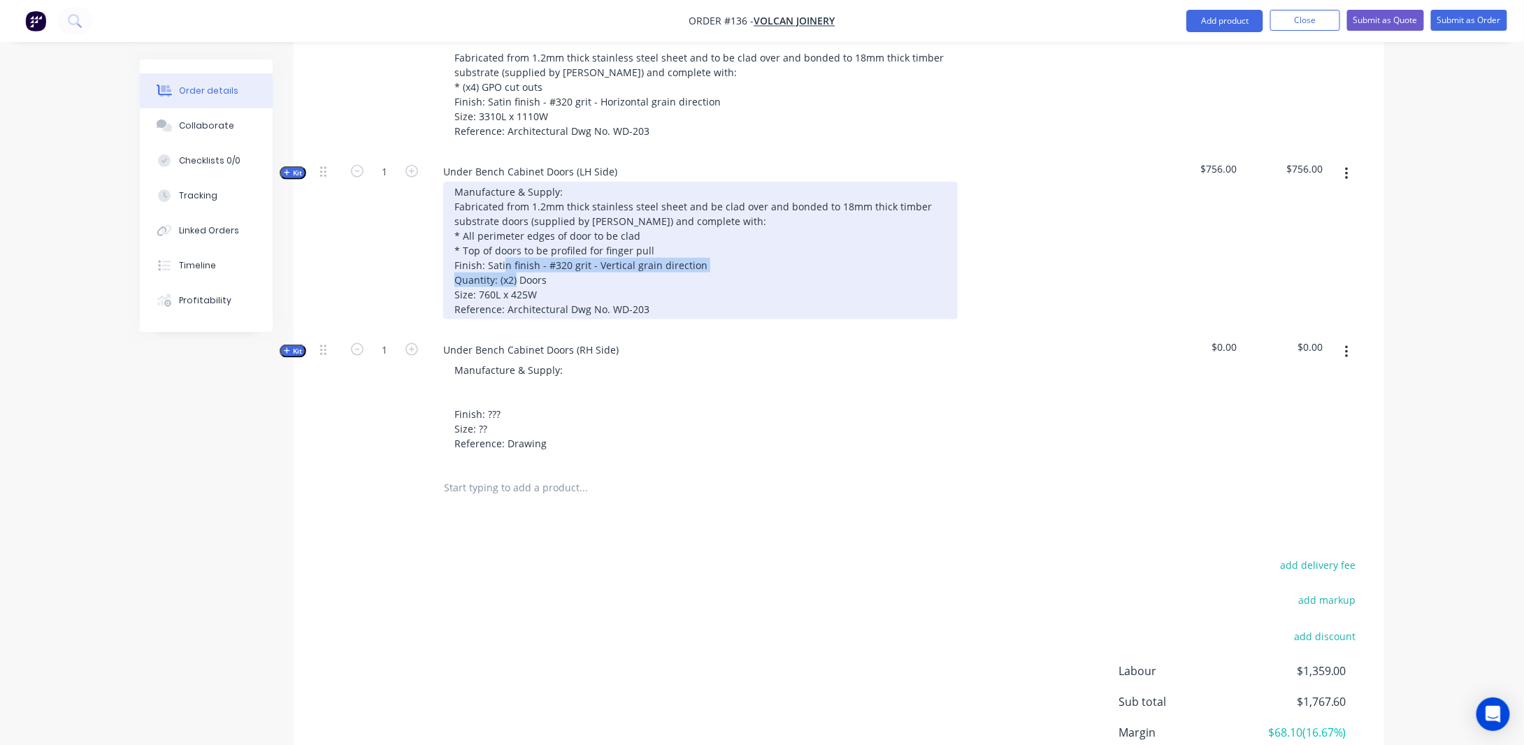
click at [529, 283] on div "Manufacture & Supply: Fabricated from 1.2mm thick stainless steel sheet and be …" at bounding box center [700, 251] width 514 height 138
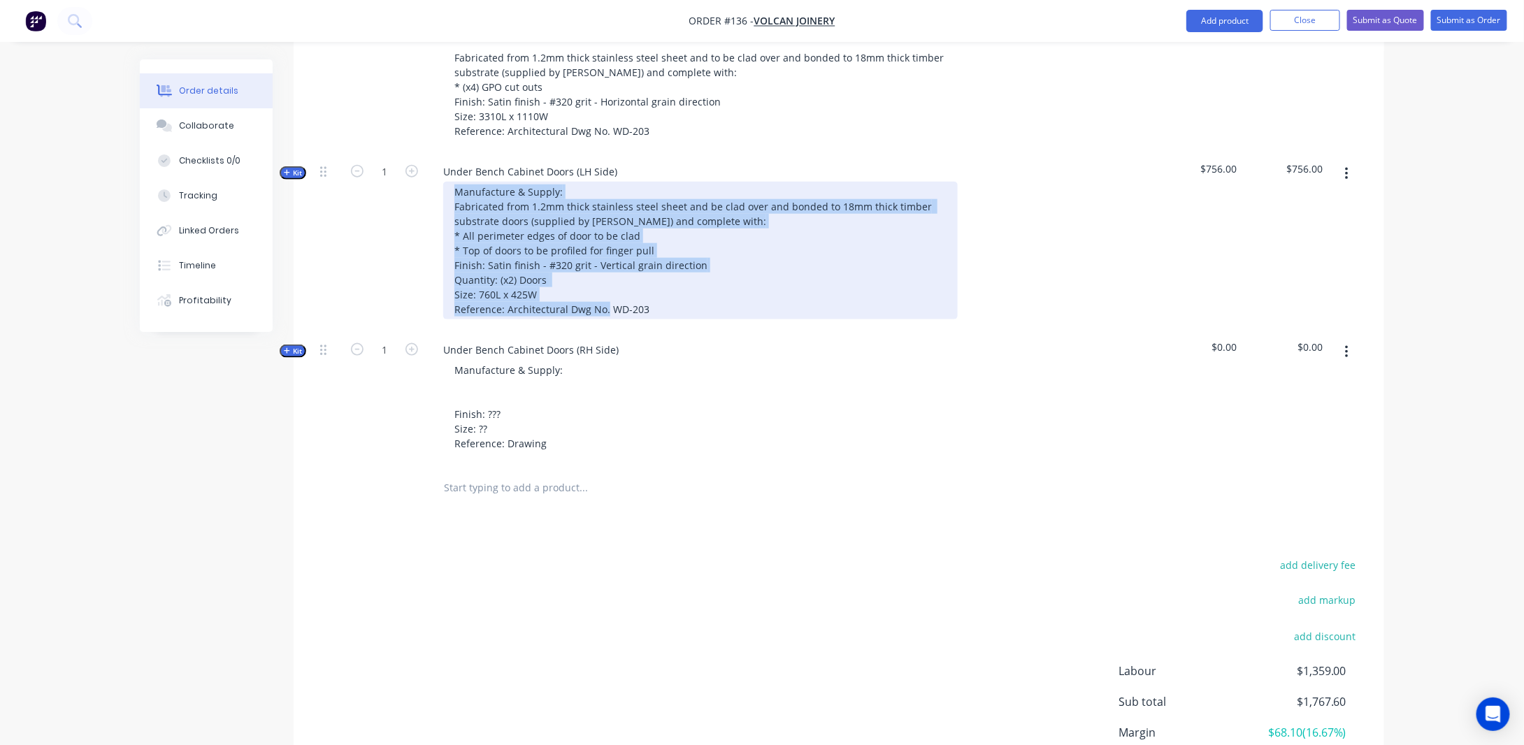
drag, startPoint x: 653, startPoint y: 325, endPoint x: 454, endPoint y: 207, distance: 232.2
click at [454, 207] on div "Manufacture & Supply: Fabricated from 1.2mm thick stainless steel sheet and be …" at bounding box center [700, 251] width 514 height 138
copy div "Manufacture & Supply: Fabricated from 1.2mm thick stainless steel sheet and be …"
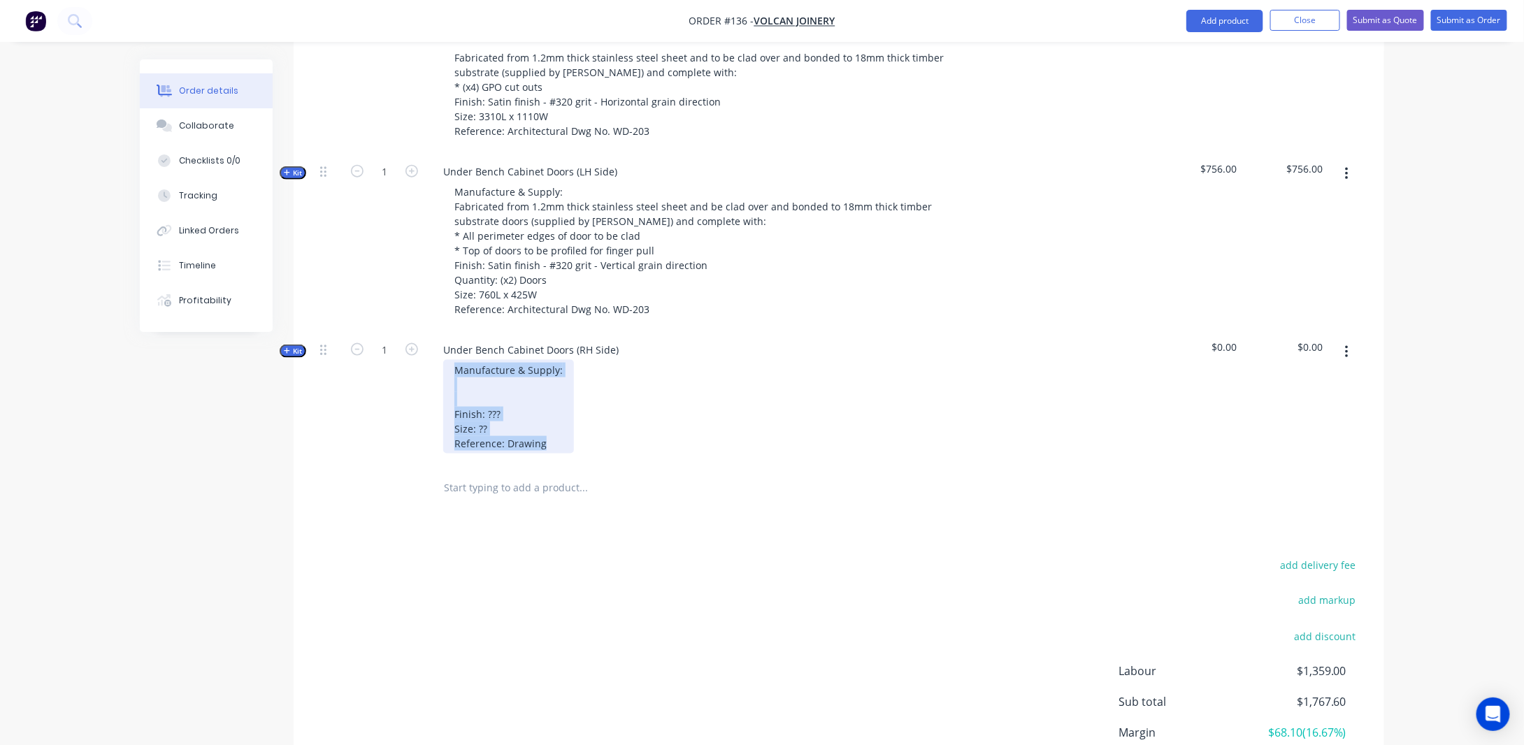
drag, startPoint x: 554, startPoint y: 463, endPoint x: 419, endPoint y: 382, distance: 157.4
click at [419, 382] on div "Kit 1 Under Bench Cabinet Doors (RH Side) Manufacture & Supply: Finish: ??? Siz…" at bounding box center [838, 398] width 1048 height 134
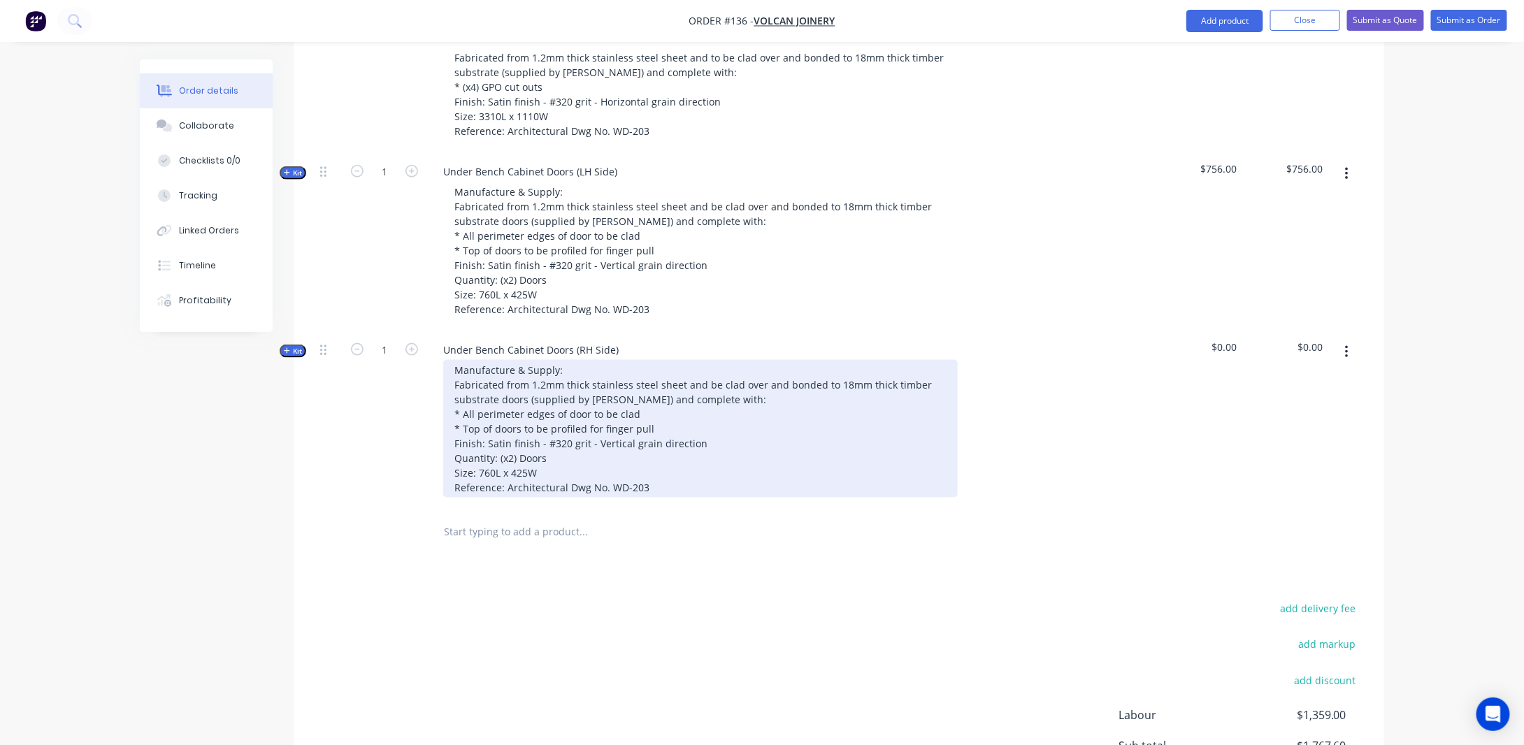
click at [553, 487] on div "Manufacture & Supply: Fabricated from 1.2mm thick stainless steel sheet and be …" at bounding box center [700, 429] width 514 height 138
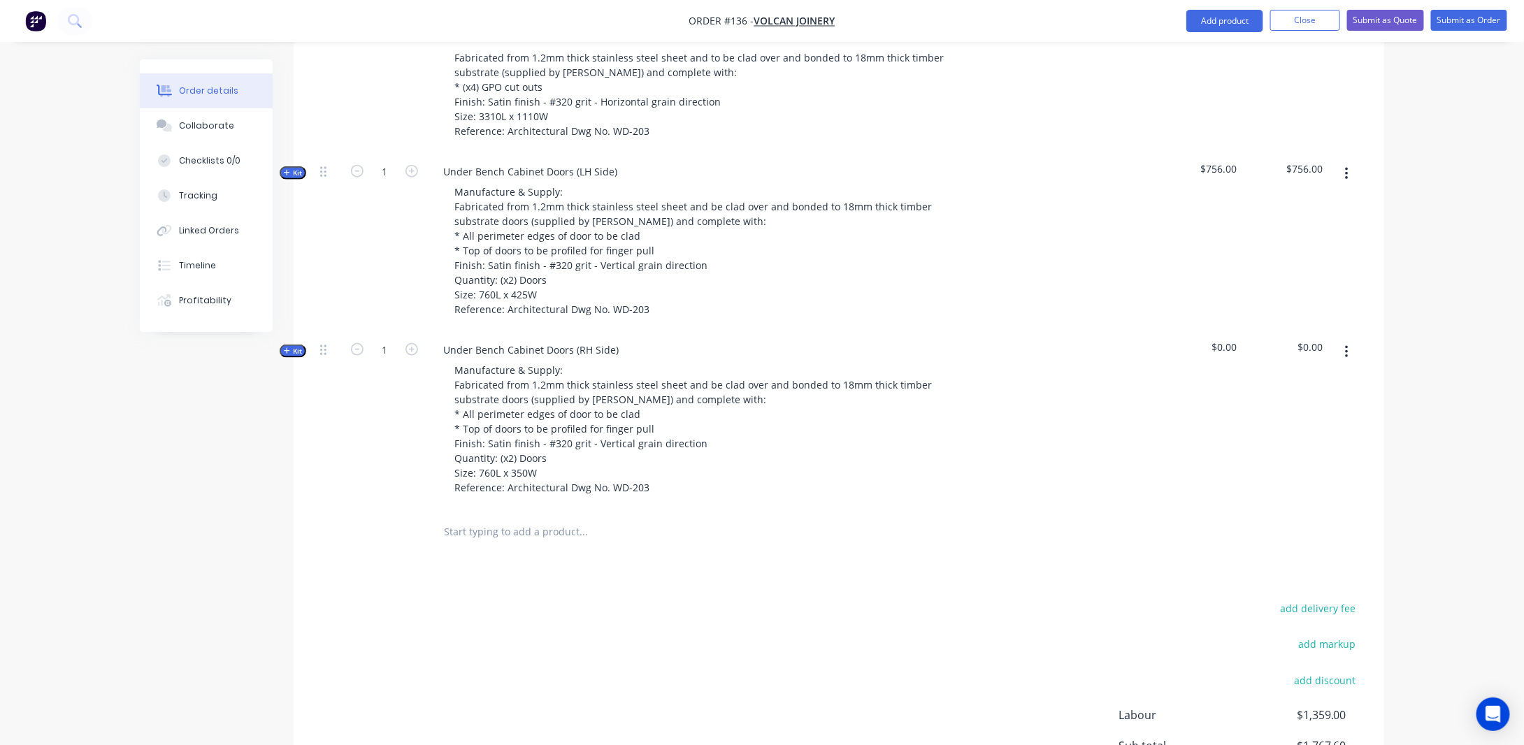
click at [212, 494] on div "Created by [PERSON_NAME] Created [DATE] Required [DATE] Assigned to Add team me…" at bounding box center [762, 120] width 1244 height 1584
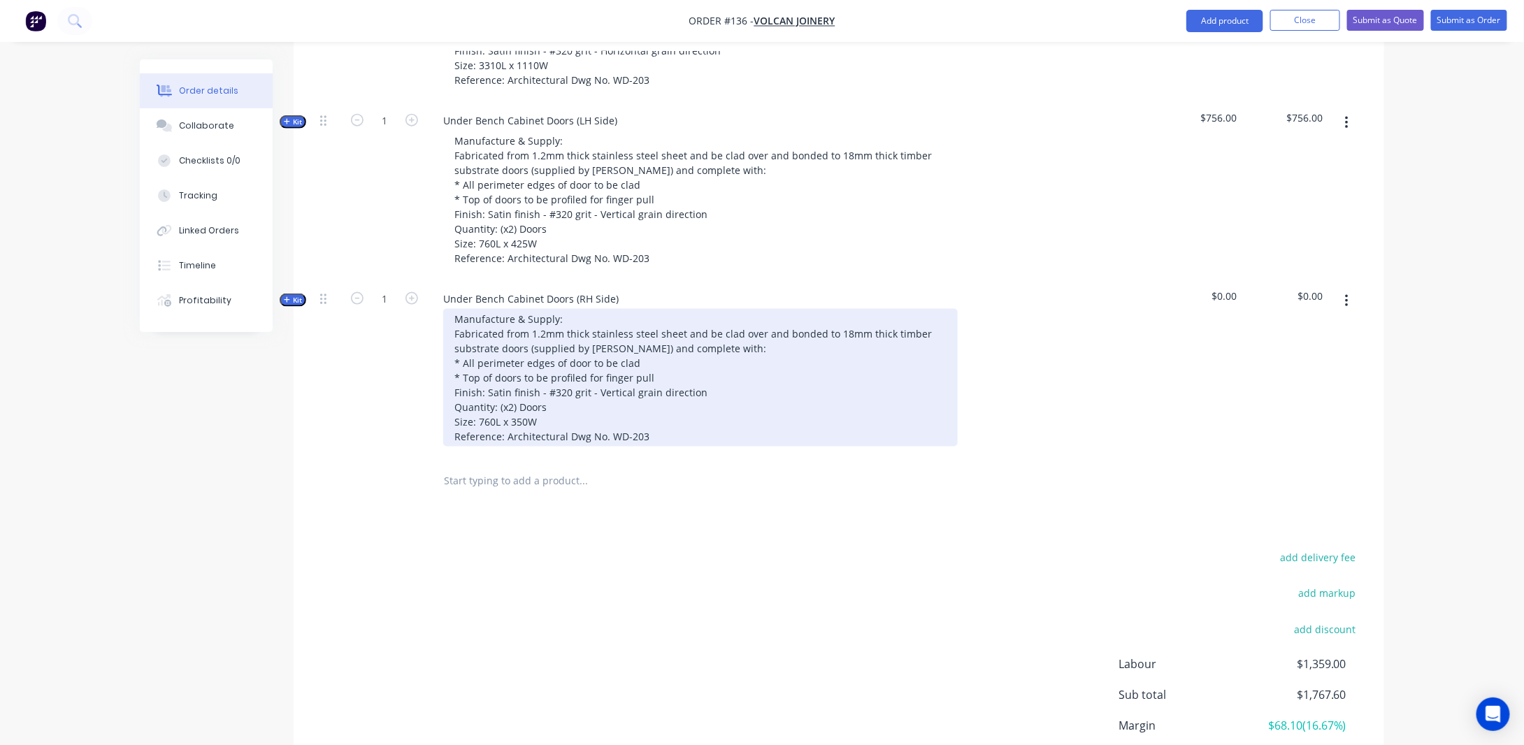
scroll to position [802, 0]
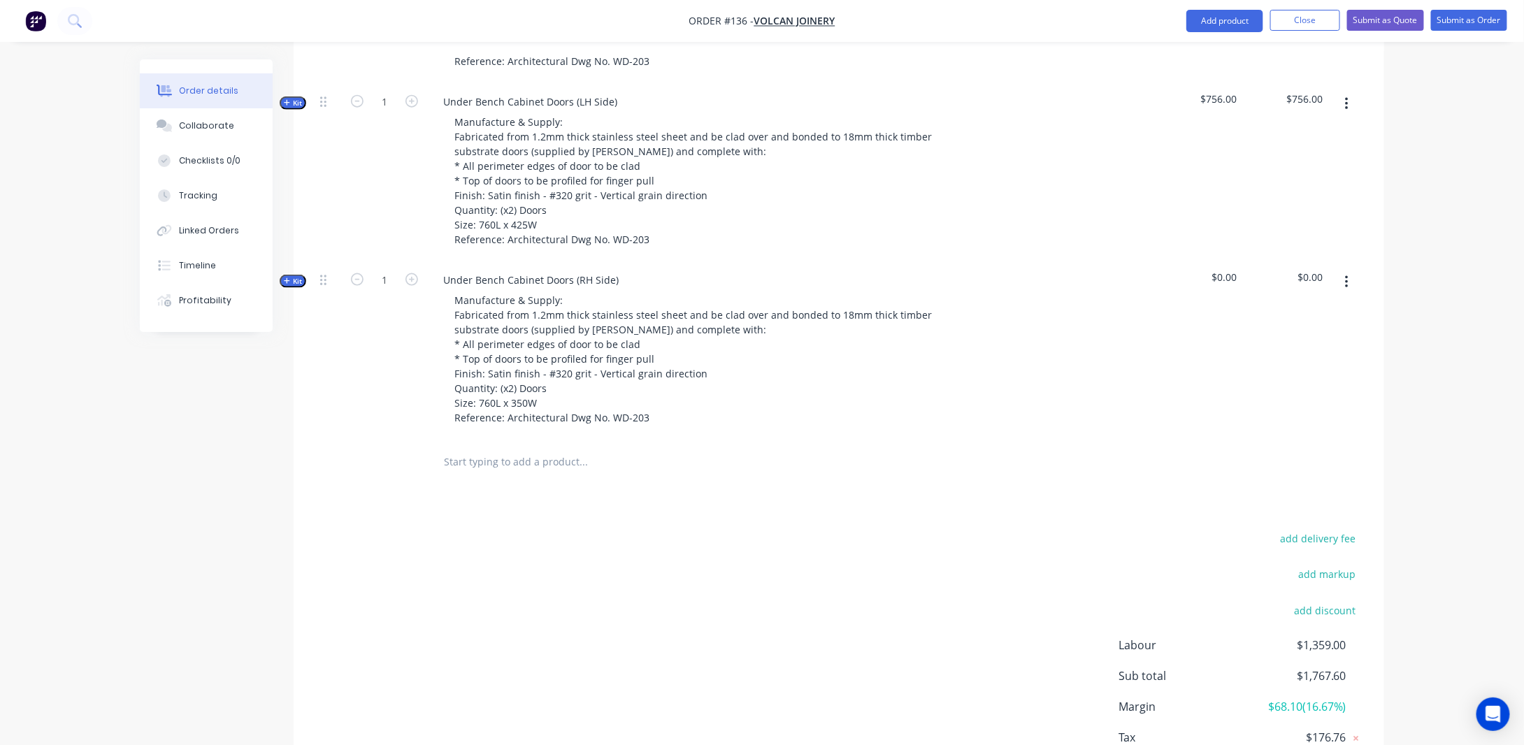
click at [288, 284] on icon "button" at bounding box center [287, 280] width 6 height 7
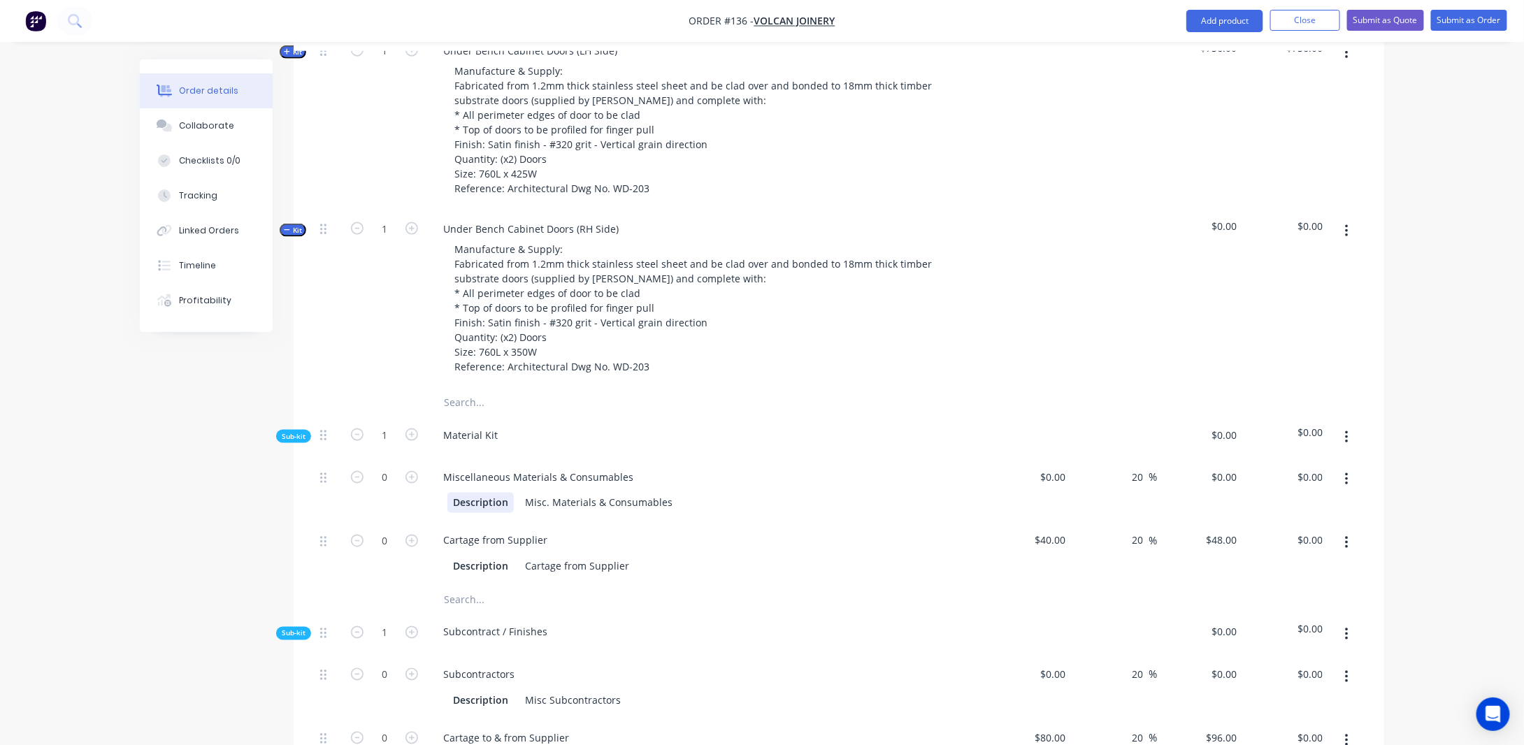
scroll to position [1011, 0]
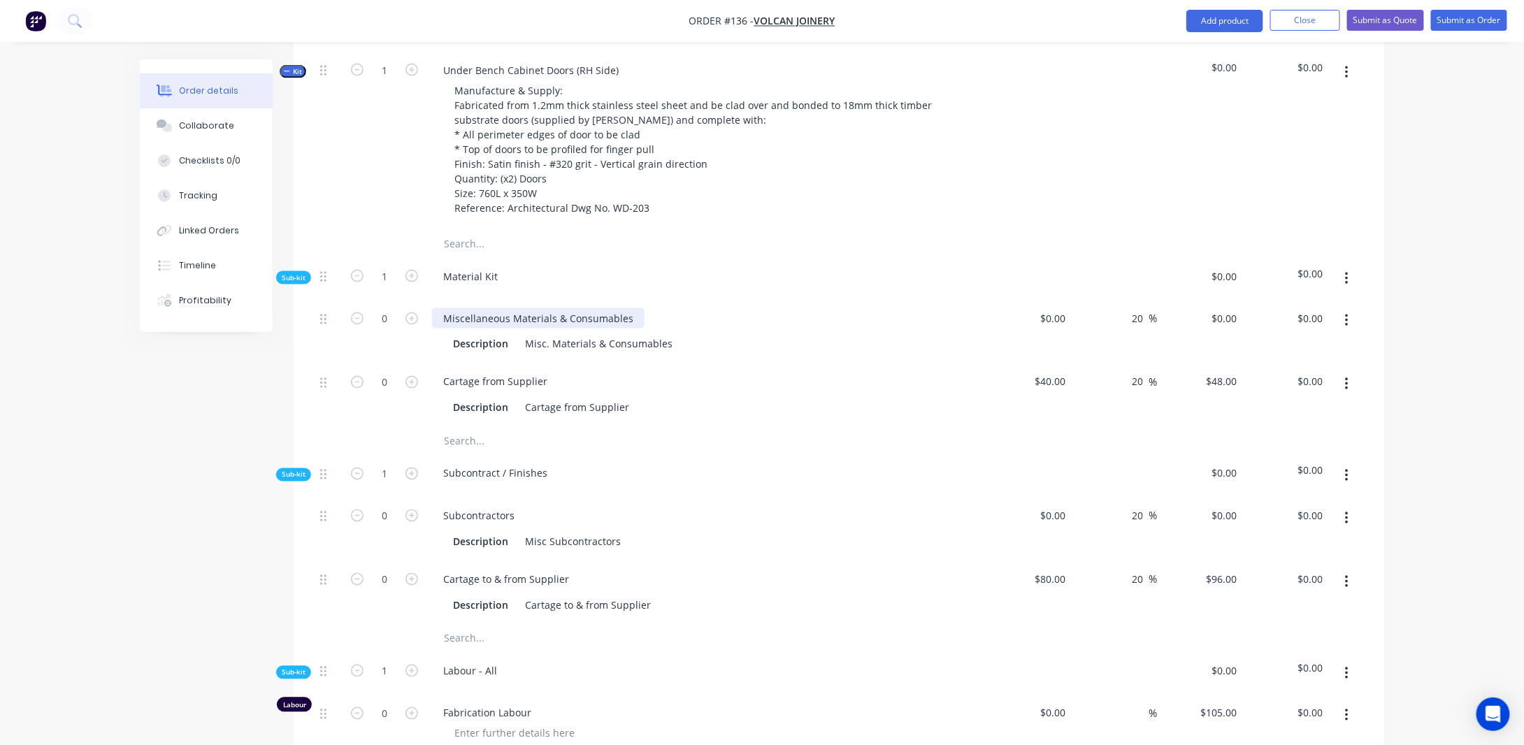
click at [497, 328] on div "Miscellaneous Materials & Consumables" at bounding box center [538, 318] width 212 height 20
drag, startPoint x: 629, startPoint y: 333, endPoint x: 401, endPoint y: 327, distance: 227.9
click at [401, 327] on div "0 Miscellaneous Materials & Consumables Description Misc. Materials & Consumabl…" at bounding box center [838, 332] width 1048 height 64
click at [235, 398] on div "Created by [PERSON_NAME] Created [DATE] Required [DATE] Assigned to Add team me…" at bounding box center [762, 299] width 1244 height 2503
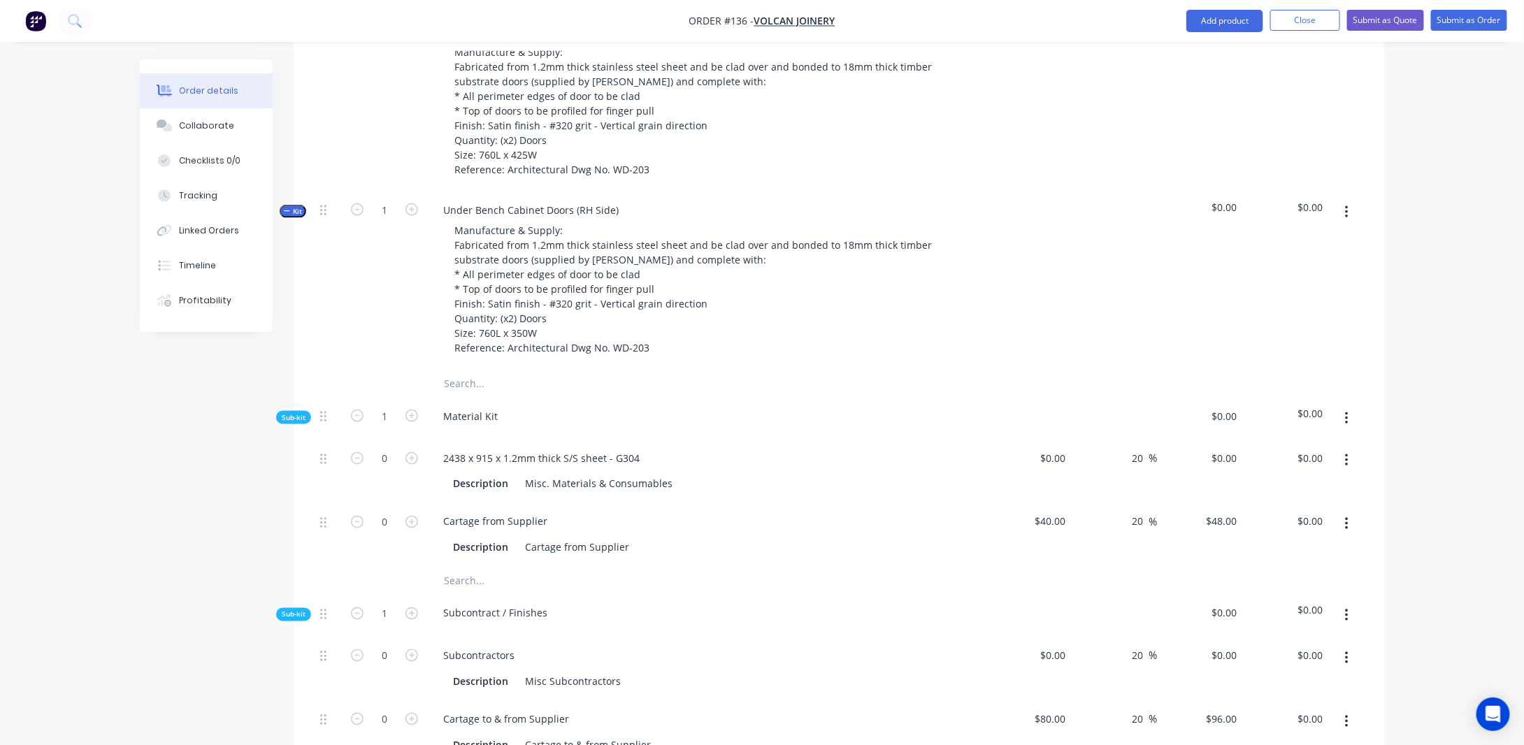
scroll to position [662, 0]
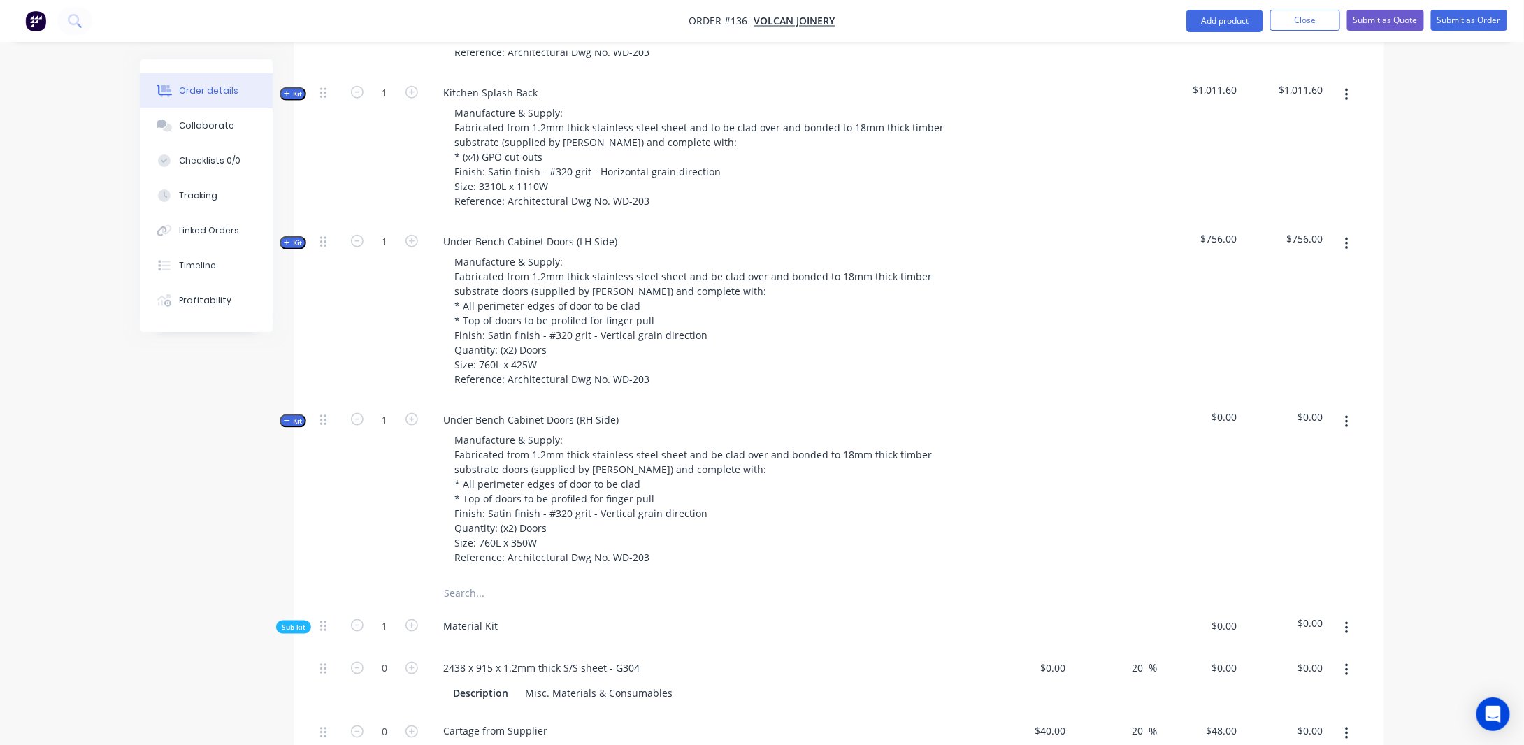
click at [296, 248] on span "Kit" at bounding box center [293, 243] width 18 height 10
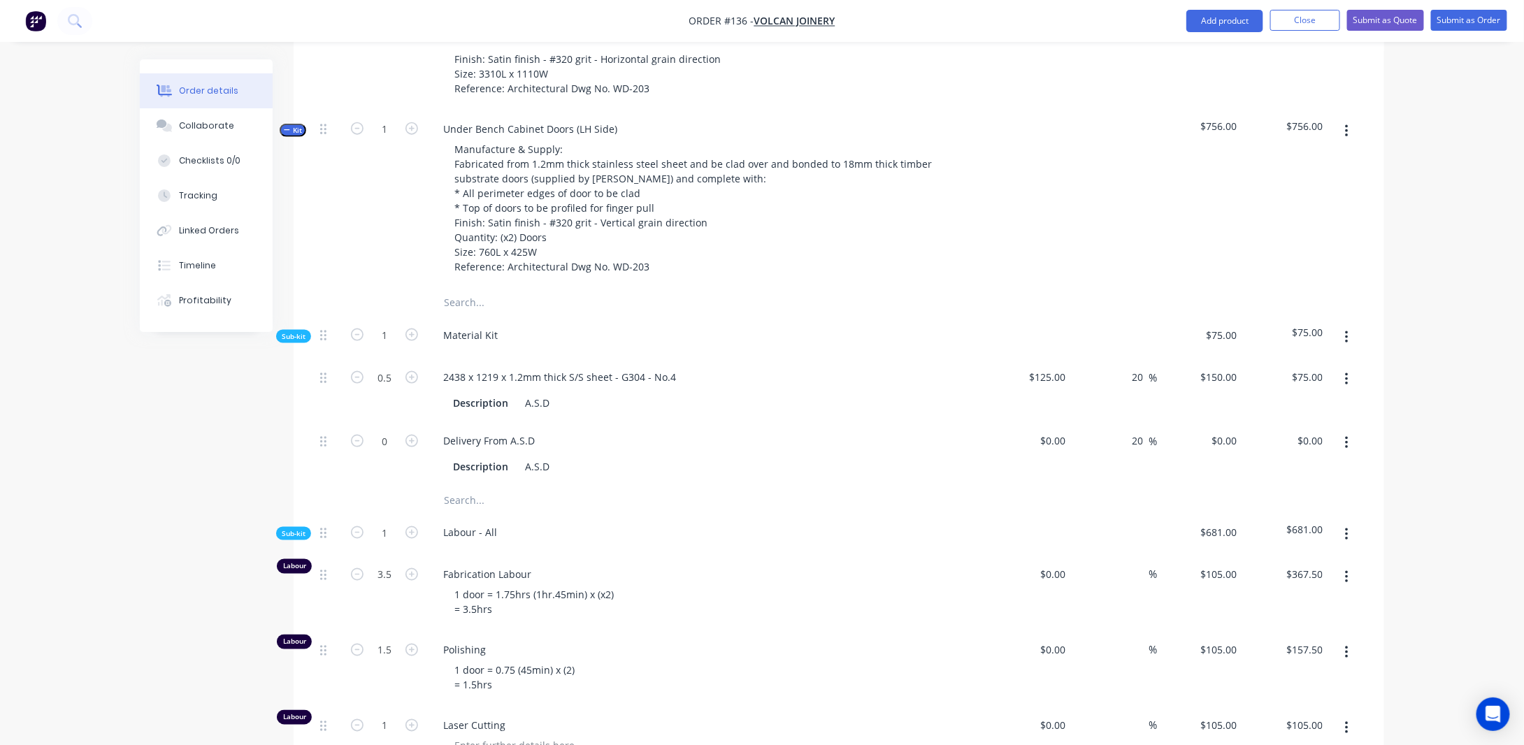
scroll to position [802, 0]
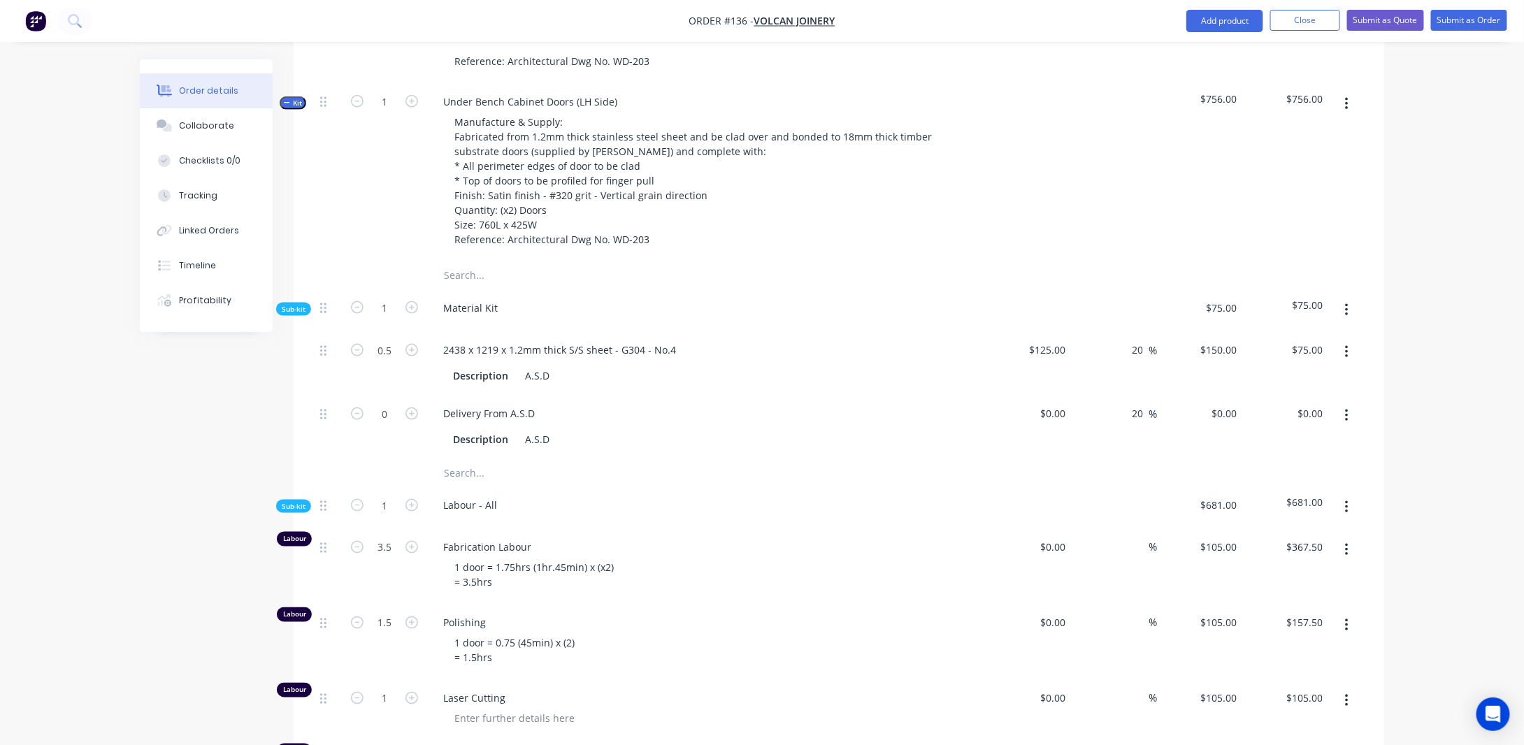
click at [1348, 428] on button "button" at bounding box center [1346, 415] width 33 height 25
click at [1297, 463] on div "Duplicate" at bounding box center [1297, 452] width 108 height 20
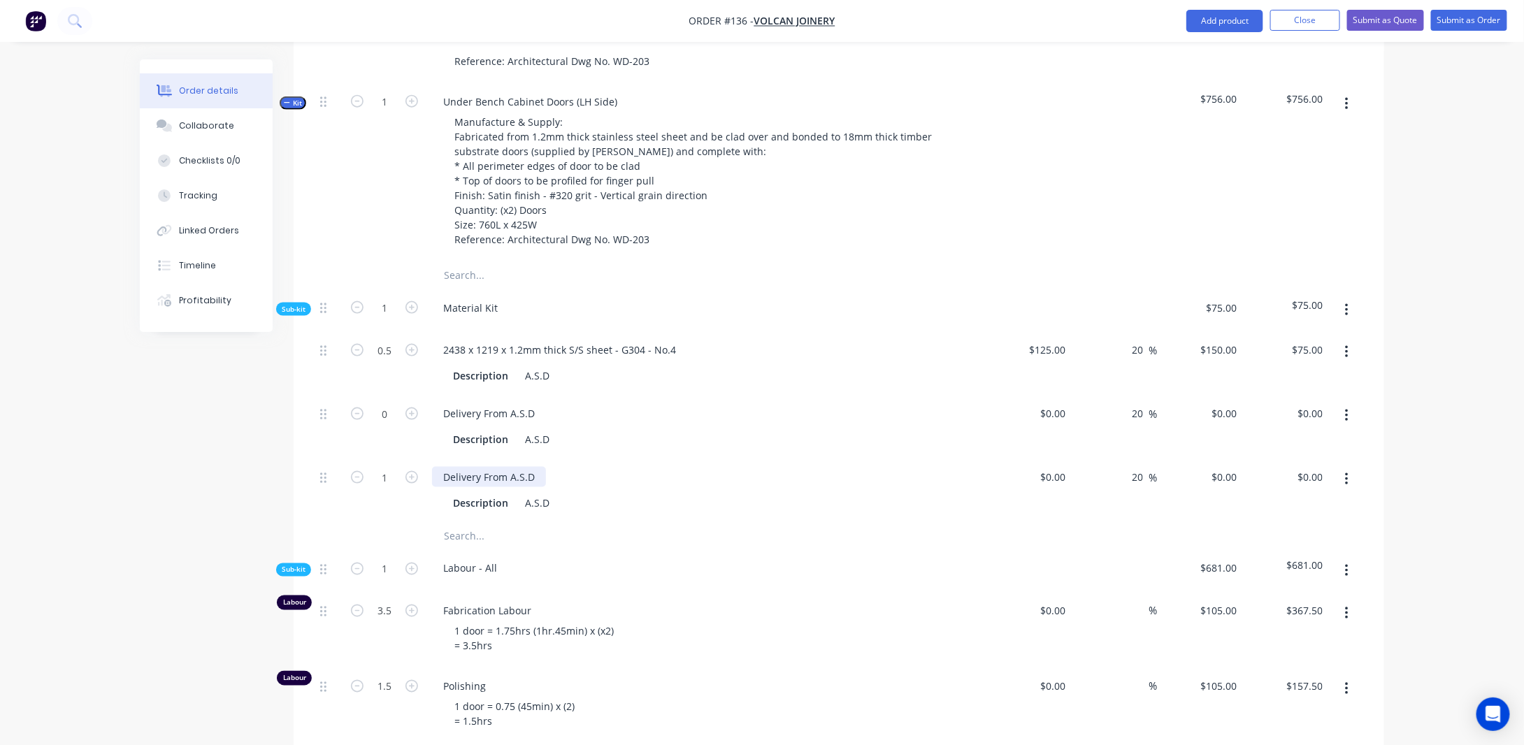
click at [507, 487] on div "Delivery From A.S.D" at bounding box center [489, 477] width 114 height 20
drag, startPoint x: 537, startPoint y: 490, endPoint x: 404, endPoint y: 478, distance: 133.3
click at [404, 478] on div "1 Delivery From A.S.D Description A.S.D $0.00 $0.00 20 20 % $0.00 $0.00 $0.00 $…" at bounding box center [838, 490] width 1048 height 64
click at [542, 513] on div "A.S.D" at bounding box center [537, 503] width 36 height 20
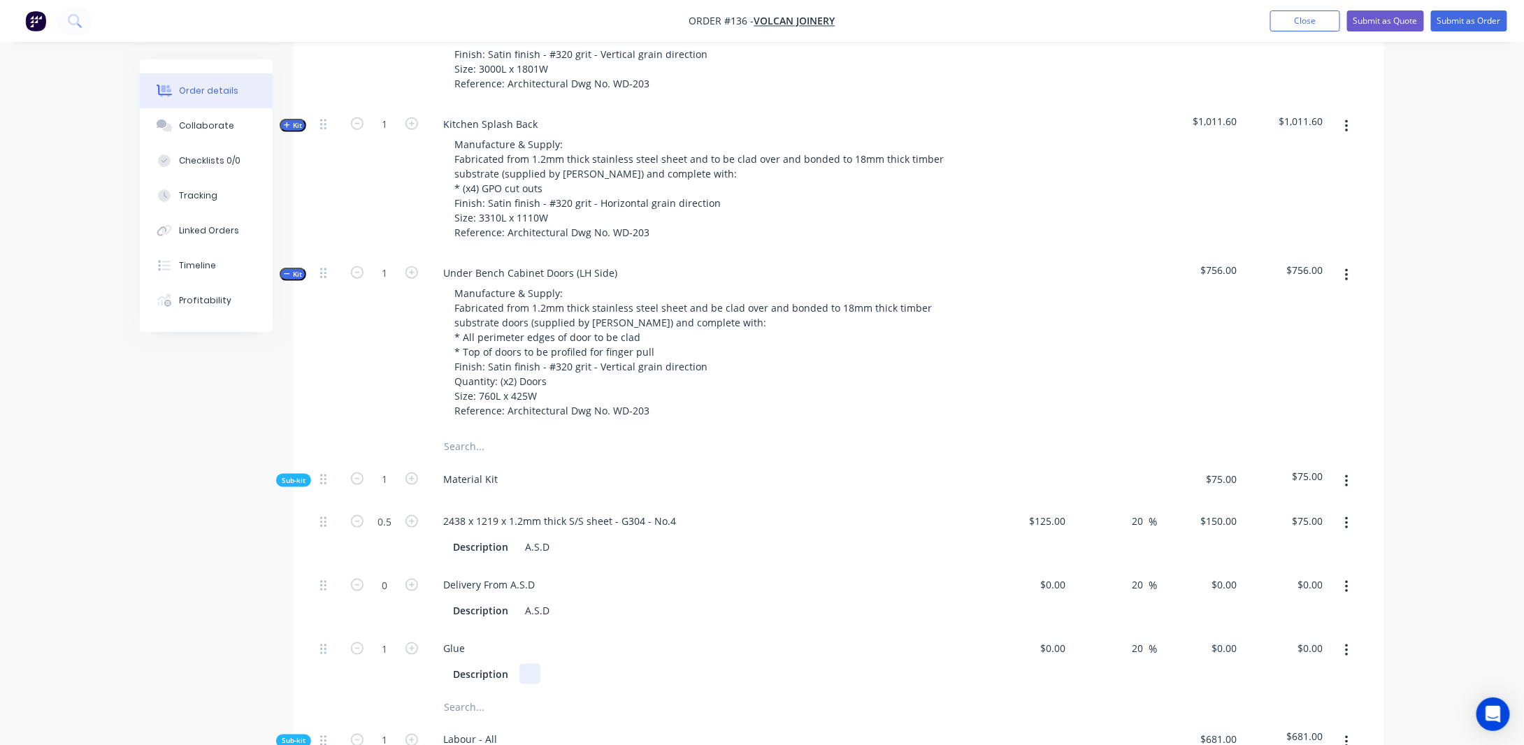
scroll to position [522, 0]
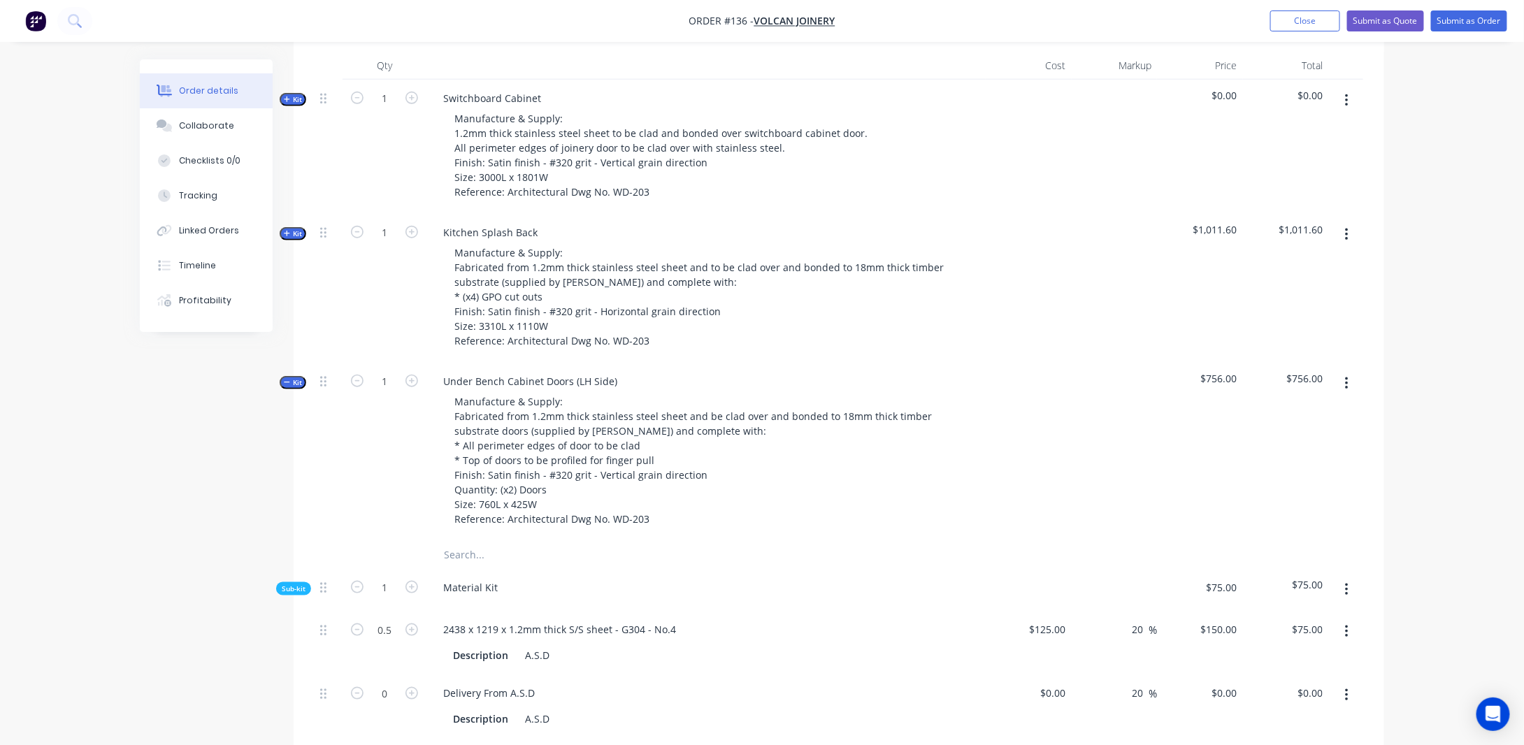
click at [294, 239] on span "Kit" at bounding box center [293, 234] width 18 height 10
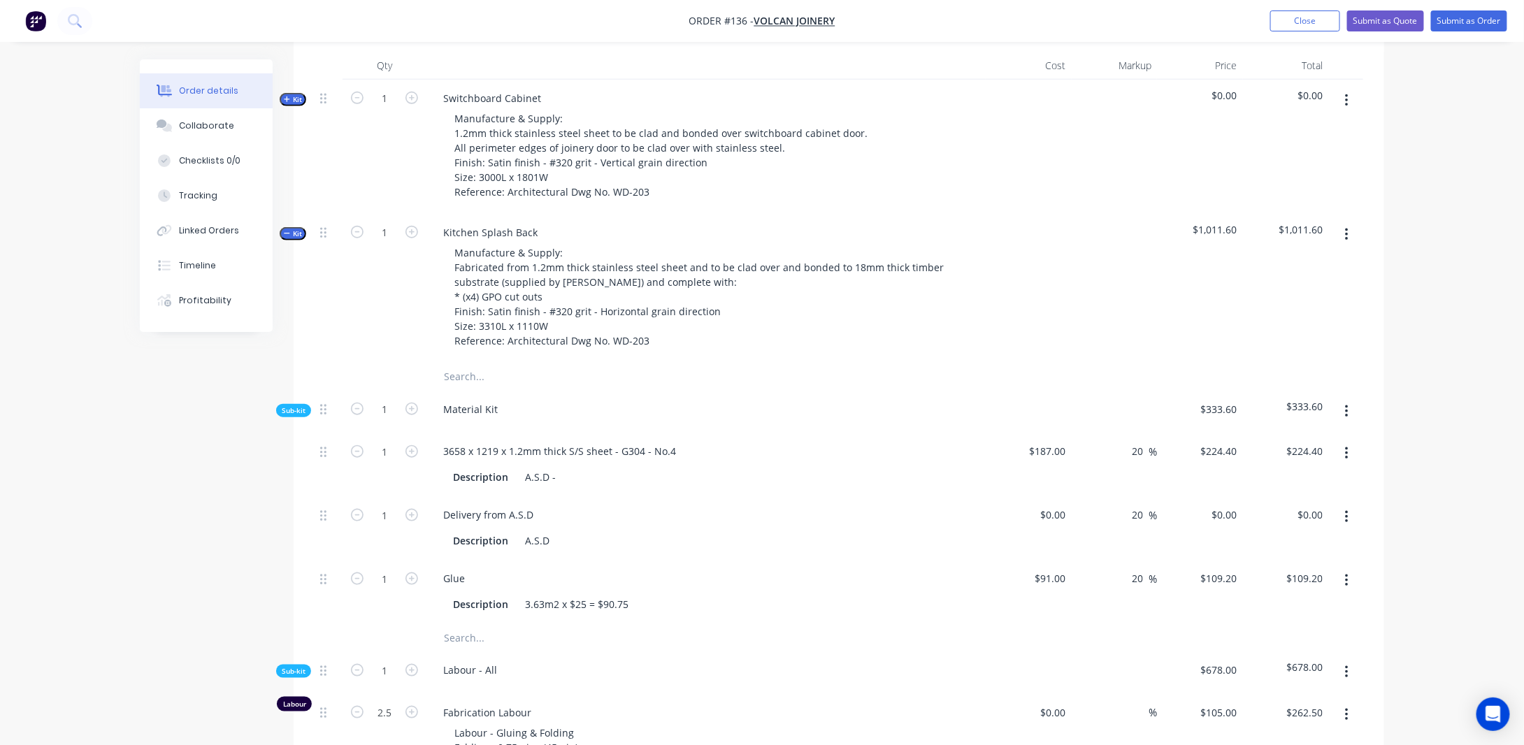
click at [294, 239] on span "Kit" at bounding box center [293, 234] width 18 height 10
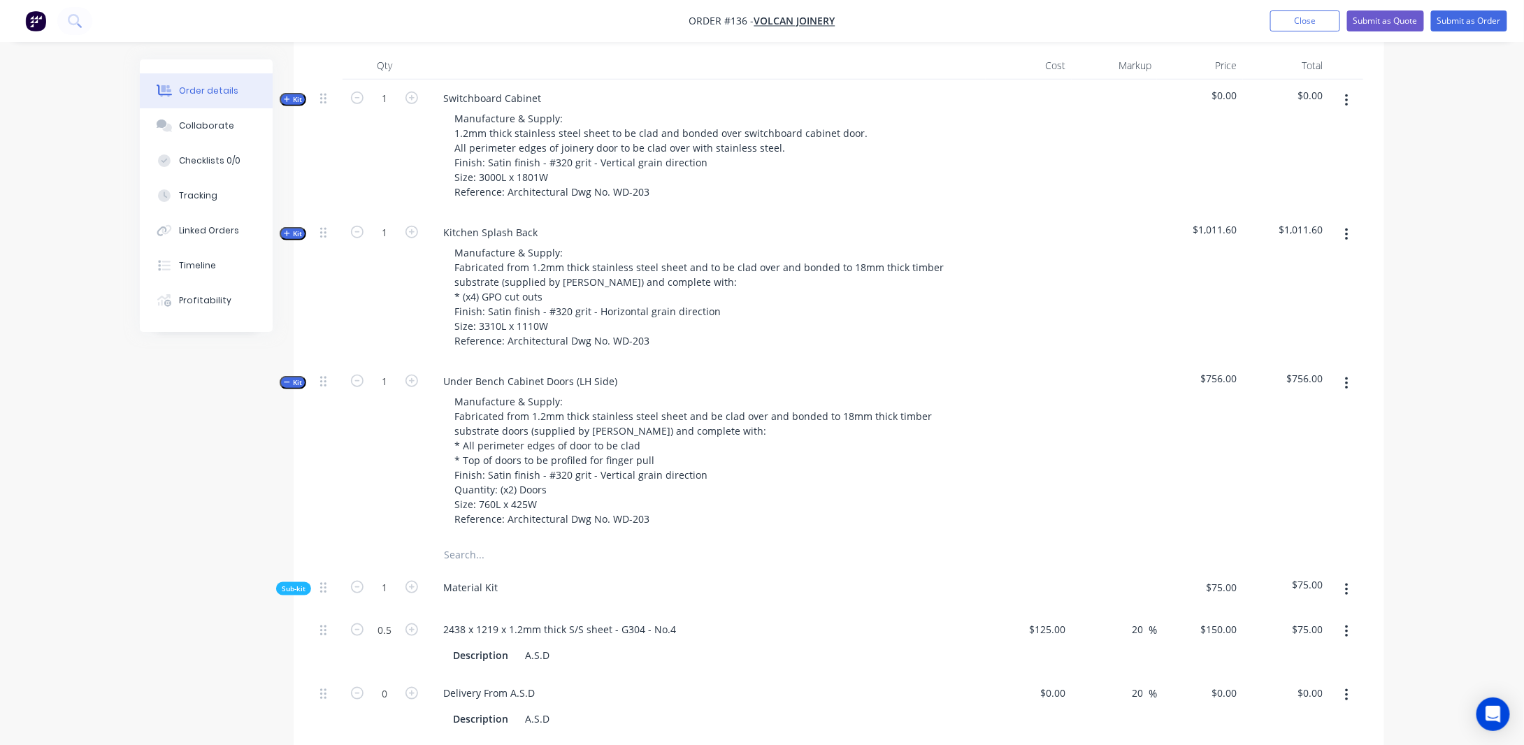
click at [288, 102] on icon "button" at bounding box center [287, 99] width 6 height 6
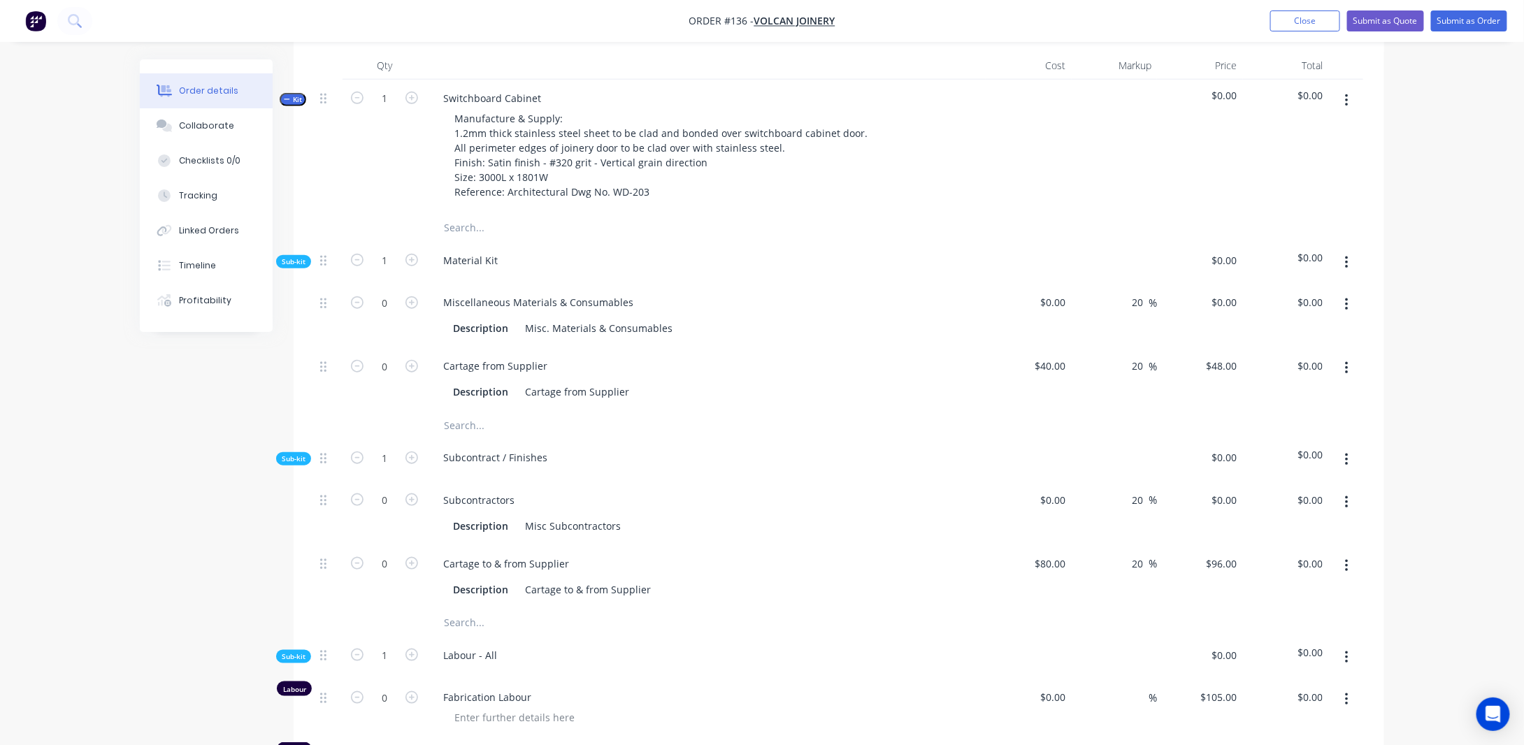
click at [294, 105] on span "Kit" at bounding box center [293, 99] width 18 height 10
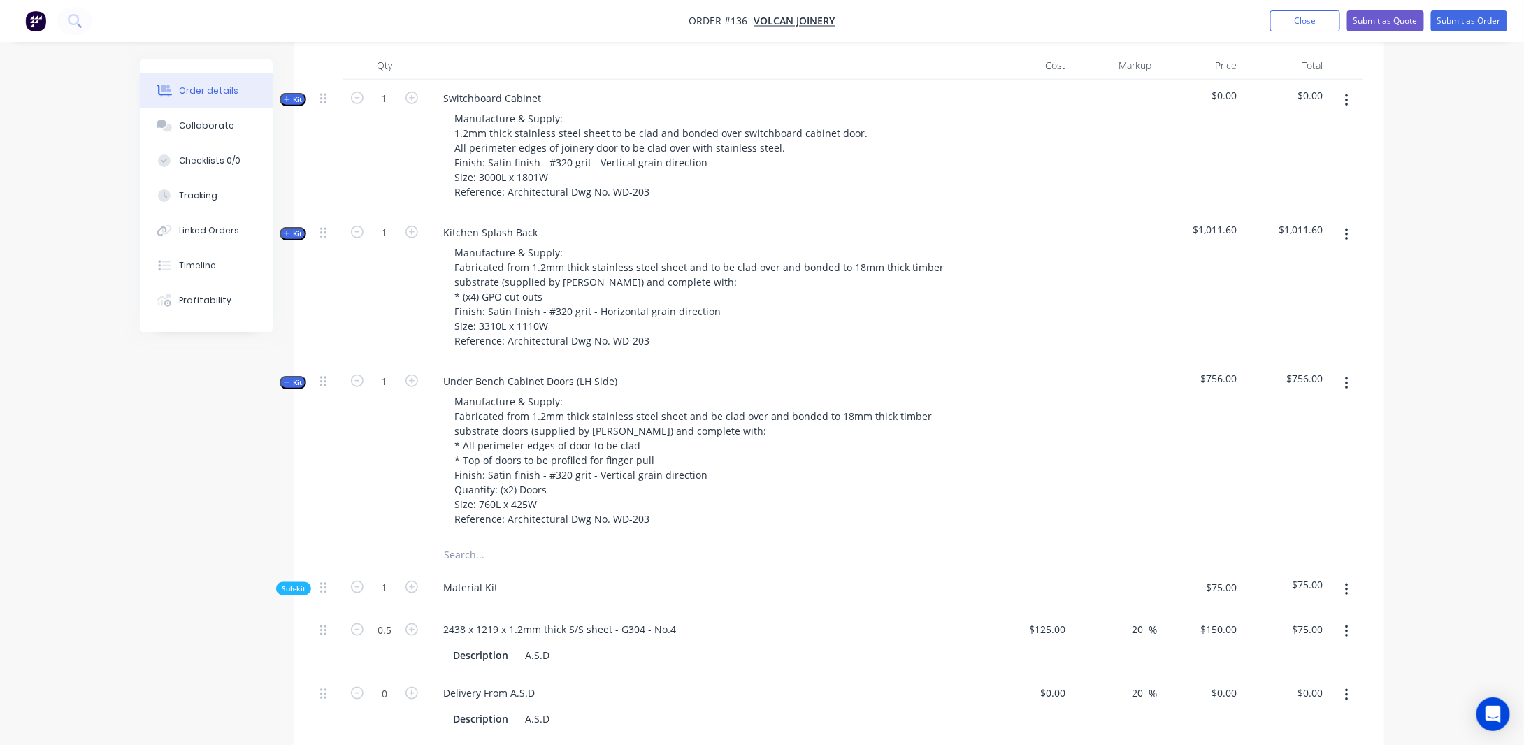
click at [291, 239] on span "Kit" at bounding box center [293, 234] width 18 height 10
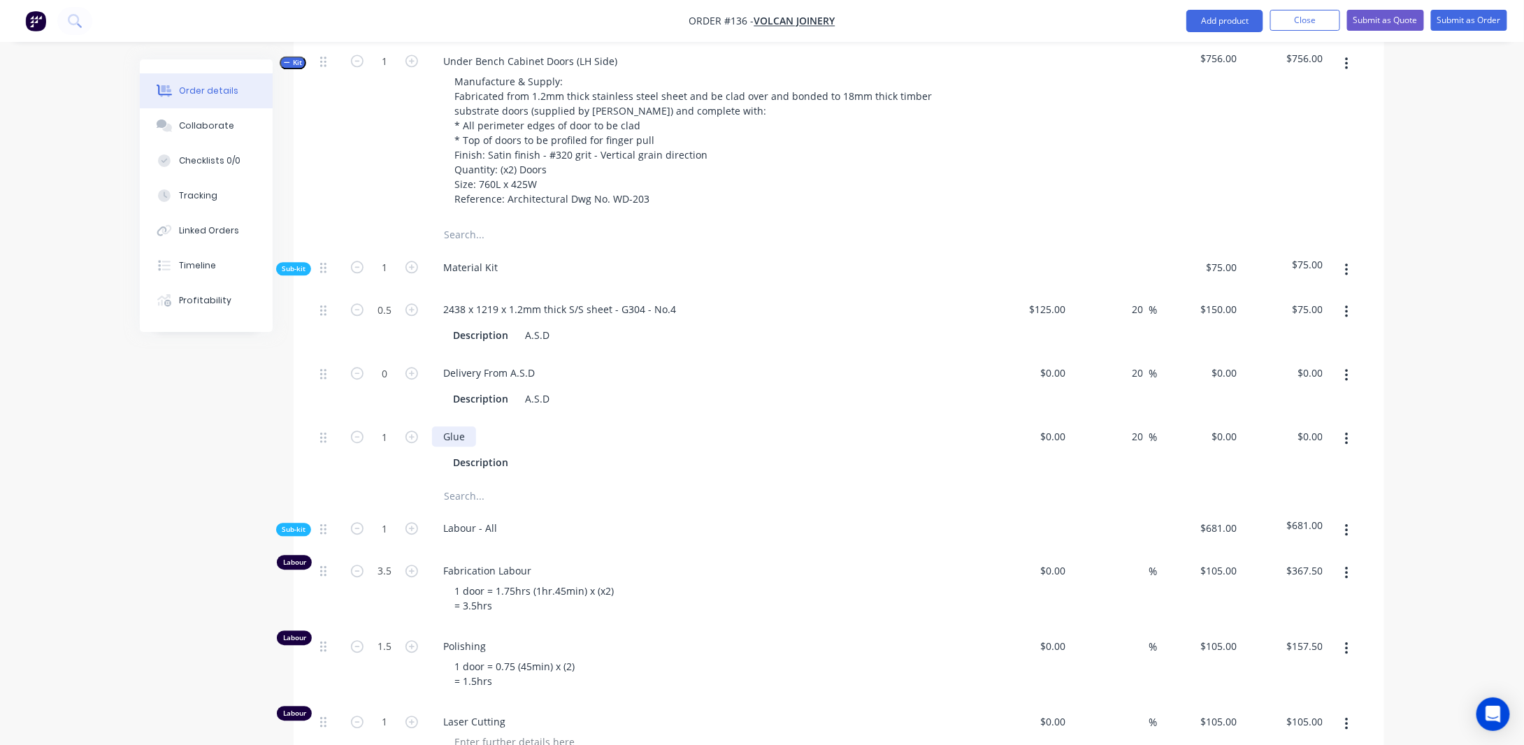
scroll to position [1640, 0]
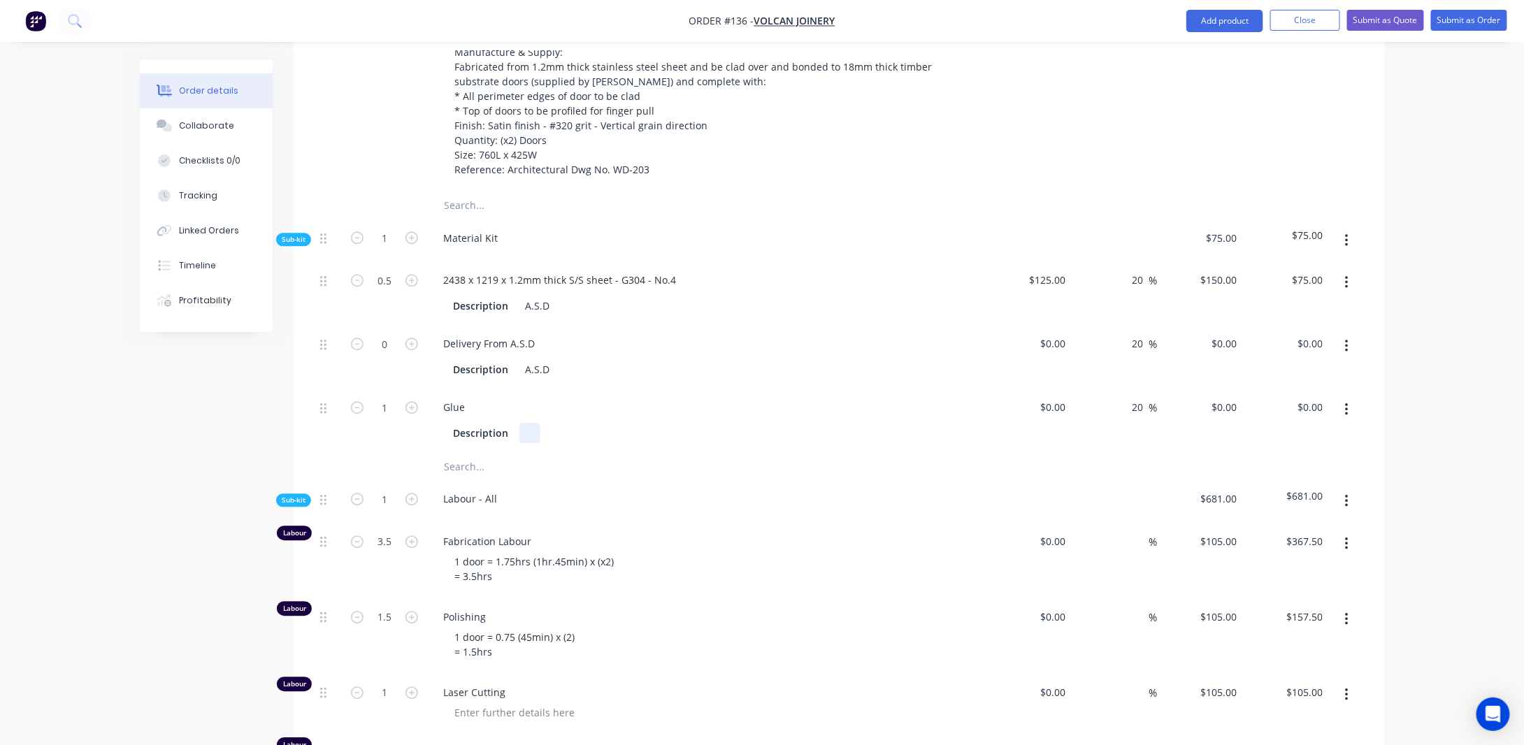
click at [518, 443] on div "Description" at bounding box center [703, 433] width 512 height 20
click at [140, 401] on div "Created by [PERSON_NAME] Created [DATE] Required [DATE] Assigned to Add team me…" at bounding box center [762, 432] width 1244 height 4026
click at [1067, 417] on input "0" at bounding box center [1055, 407] width 32 height 20
click at [1461, 399] on div "Order details Collaborate Checklists 0/0 Tracking Linked Orders Timeline Profit…" at bounding box center [762, 403] width 1524 height 4086
type input "$10.00"
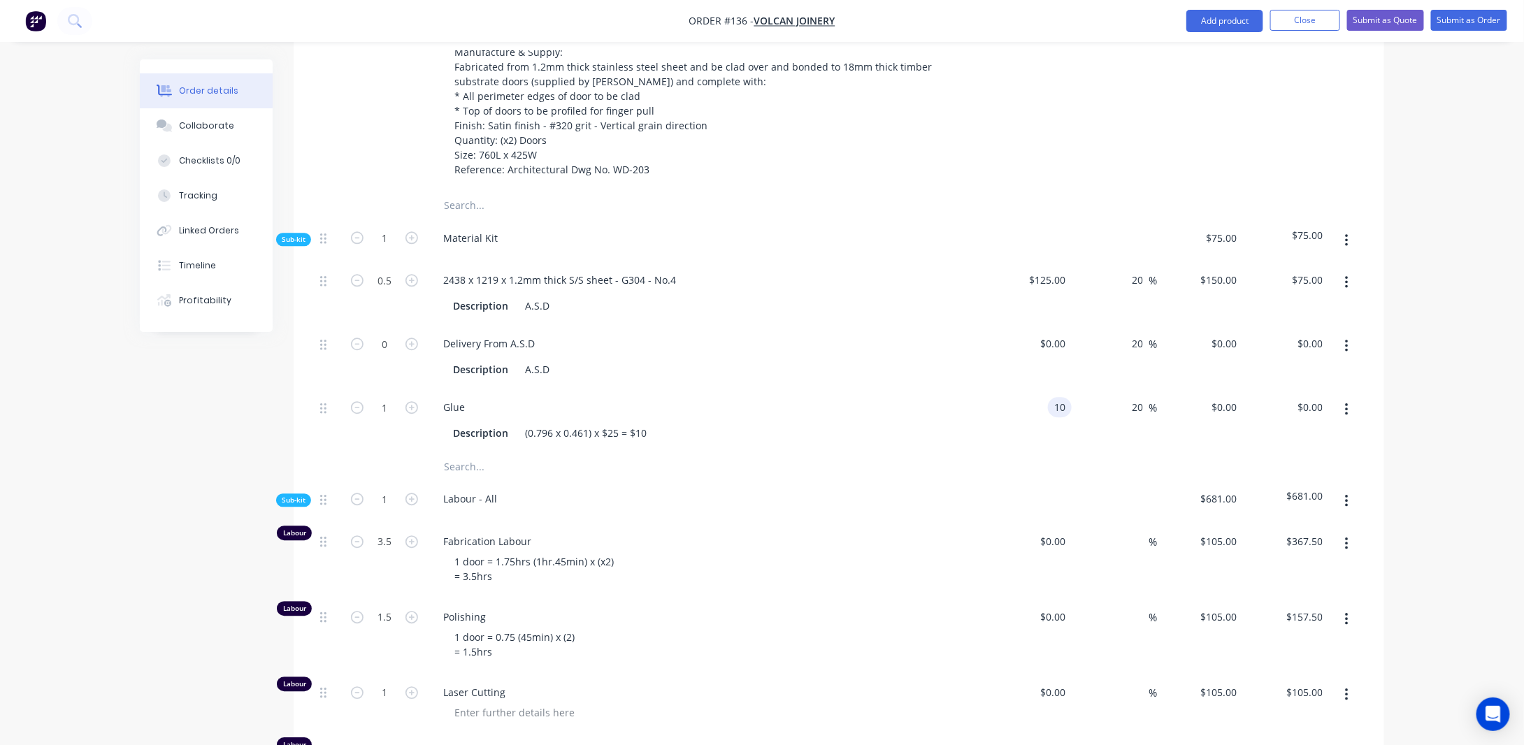
type input "$12.00"
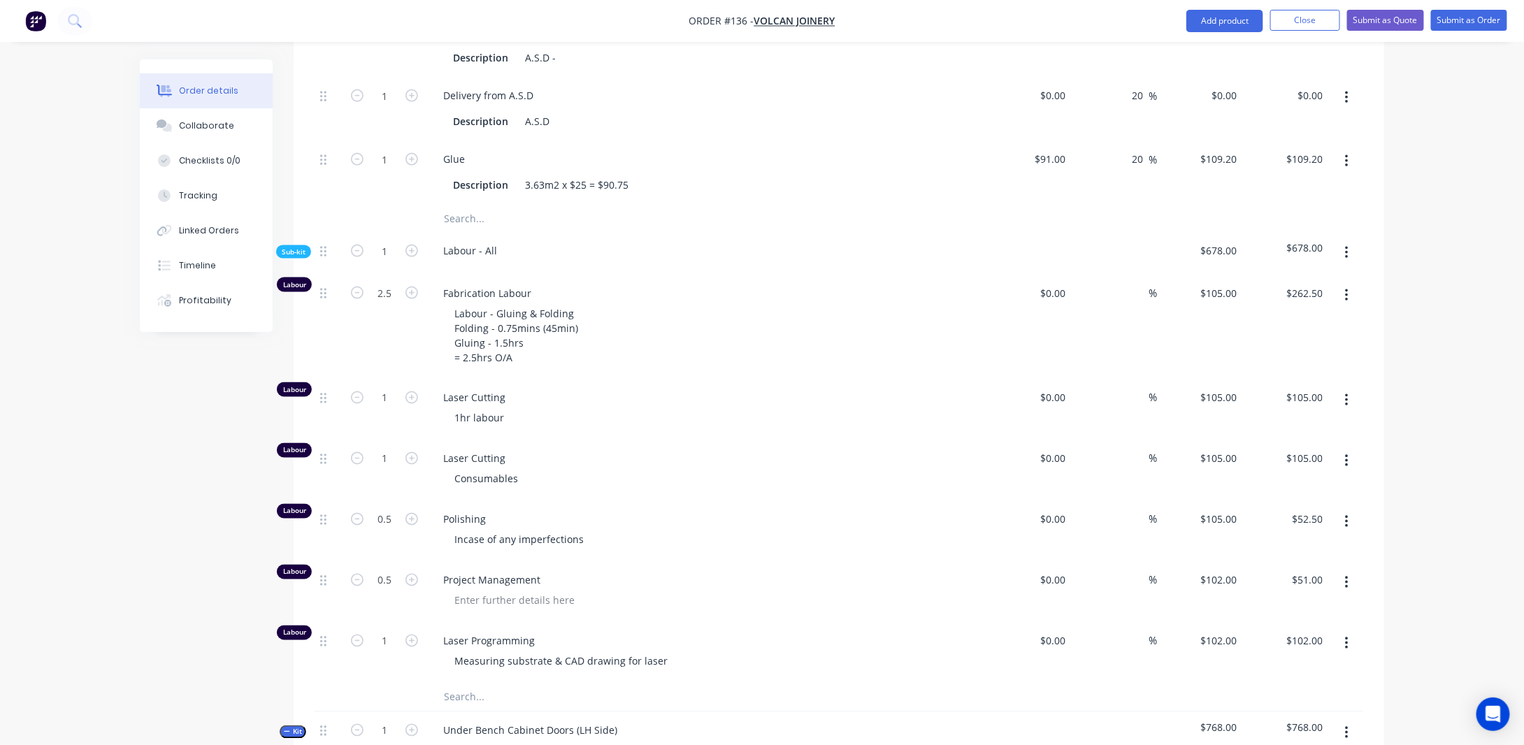
scroll to position [802, 0]
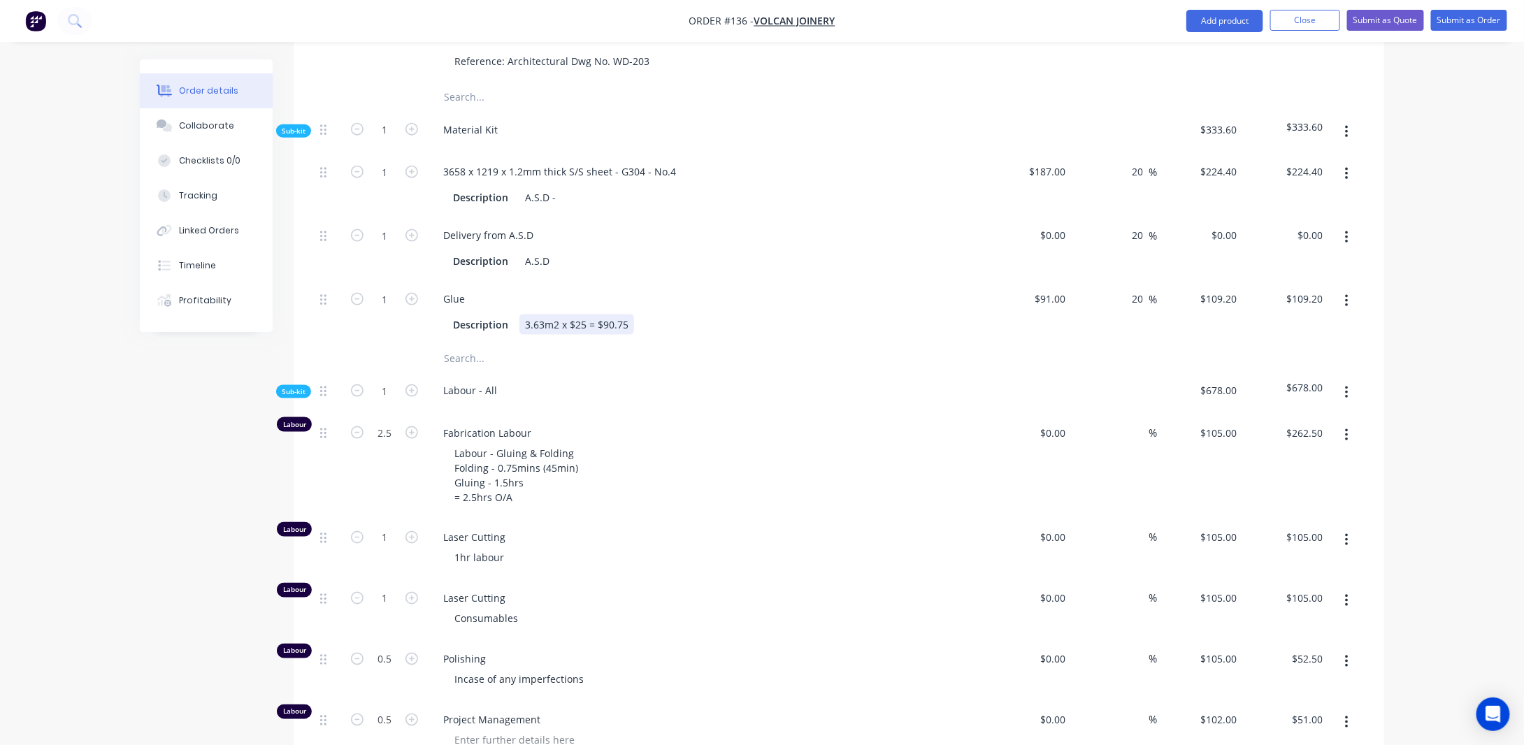
click at [563, 335] on div "3.63m2 x $25 = $90.75" at bounding box center [576, 324] width 115 height 20
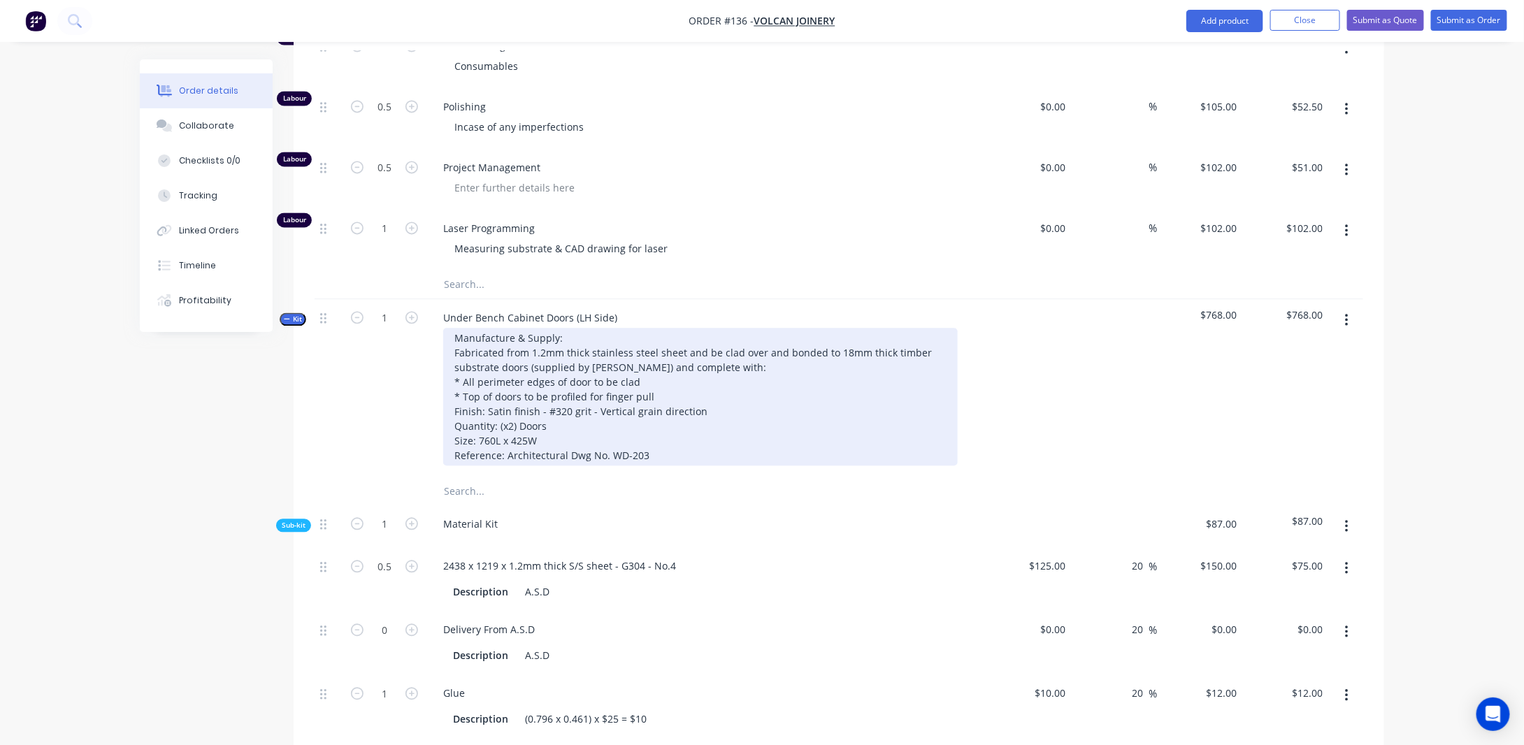
scroll to position [1500, 0]
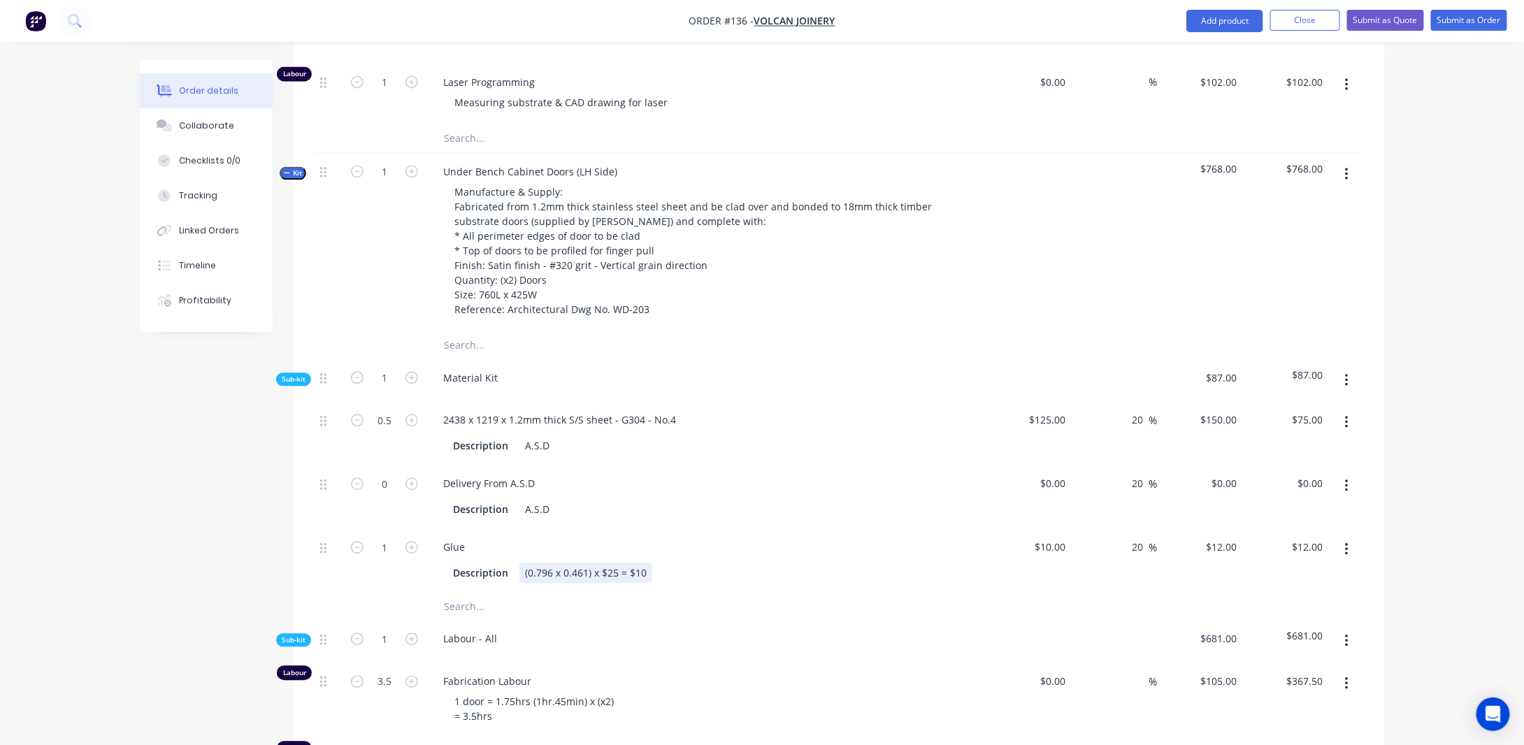
click at [588, 583] on div "(0.796 x 0.461) x $25 = $10" at bounding box center [585, 573] width 133 height 20
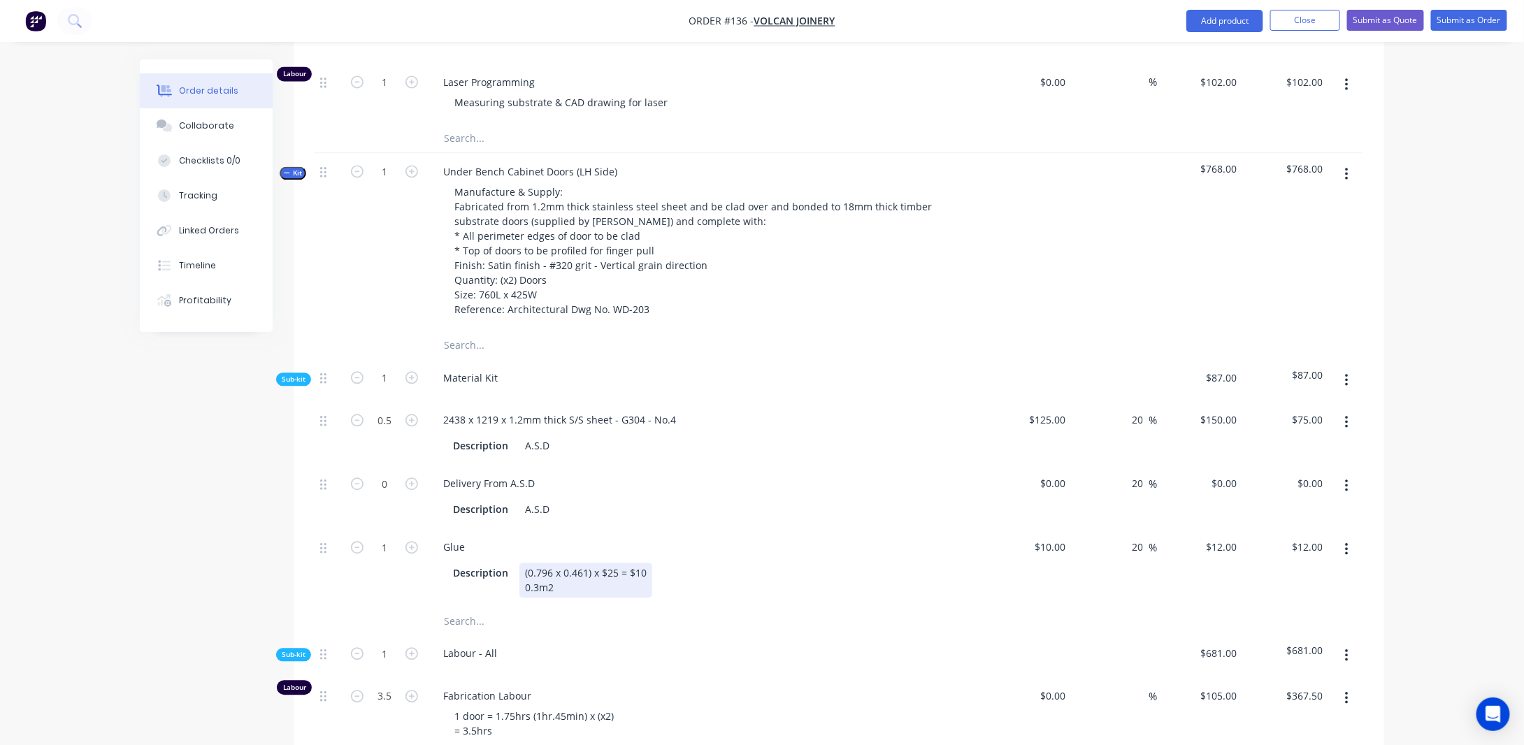
click at [591, 586] on div "(0.796 x 0.461) x $25 = $10 0.3m2" at bounding box center [585, 580] width 133 height 35
drag, startPoint x: 565, startPoint y: 604, endPoint x: 470, endPoint y: 600, distance: 94.4
click at [475, 598] on div "Description x $25 = $10 0.3m2" at bounding box center [703, 580] width 512 height 35
copy div "0.3m2"
click at [523, 579] on div "x $25 = $10 0.3m2" at bounding box center [551, 580] width 64 height 35
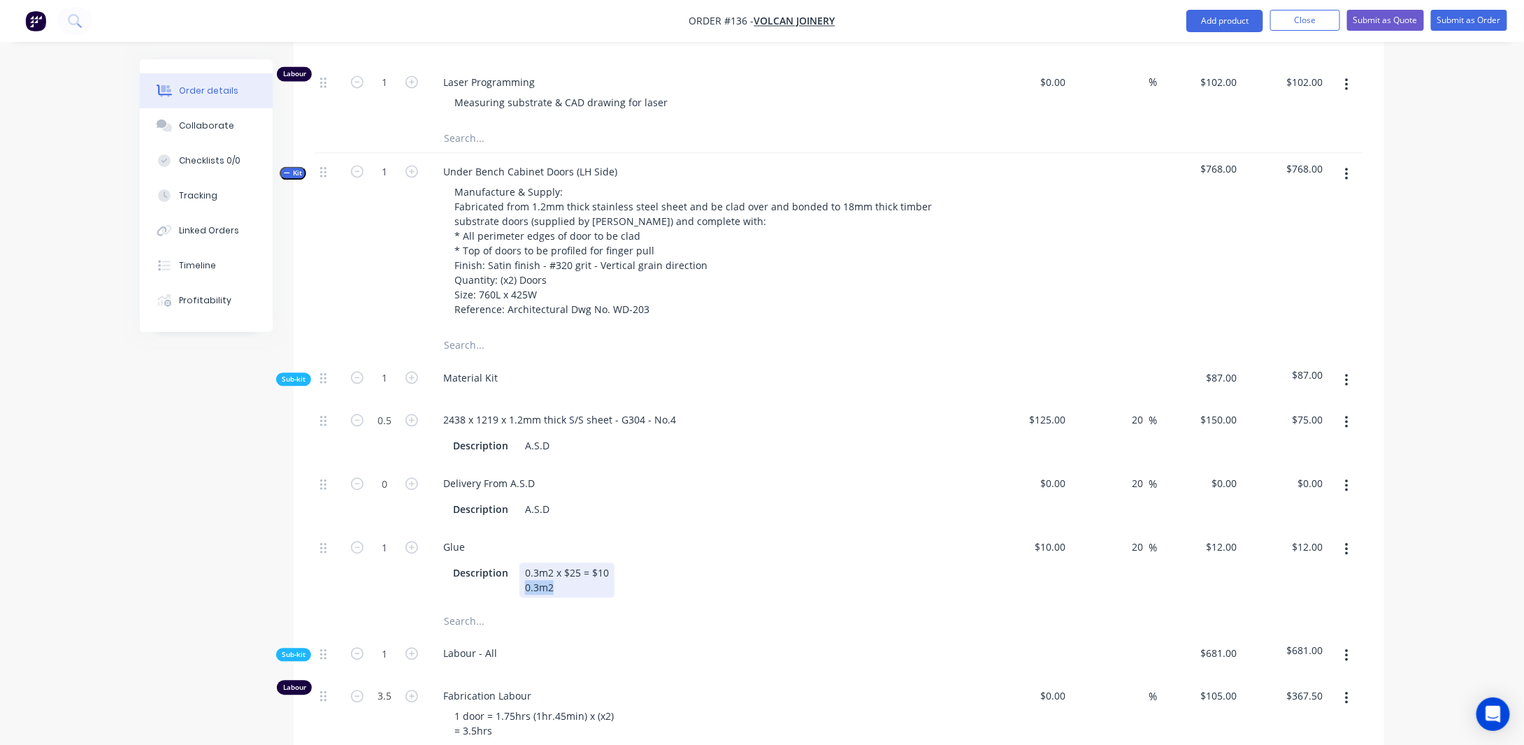
drag, startPoint x: 562, startPoint y: 601, endPoint x: 446, endPoint y: 607, distance: 116.1
click at [476, 598] on div "Description 0.3m2 x $25 = $10 0.3m2" at bounding box center [703, 580] width 512 height 35
click at [93, 587] on div "Order details Collaborate Checklists 0/0 Tracking Linked Orders Timeline Profit…" at bounding box center [762, 550] width 1524 height 4100
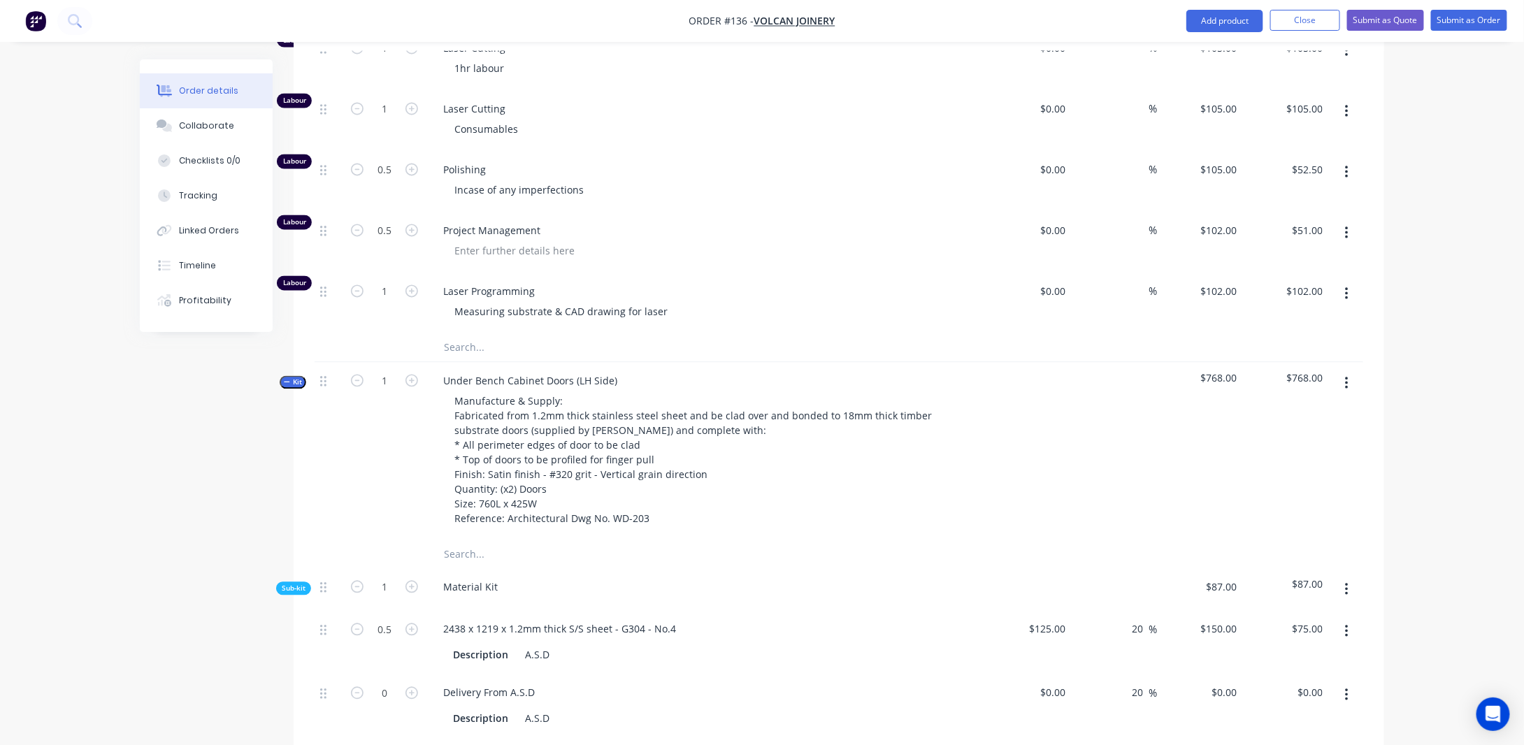
click at [292, 388] on span "Kit" at bounding box center [293, 382] width 18 height 10
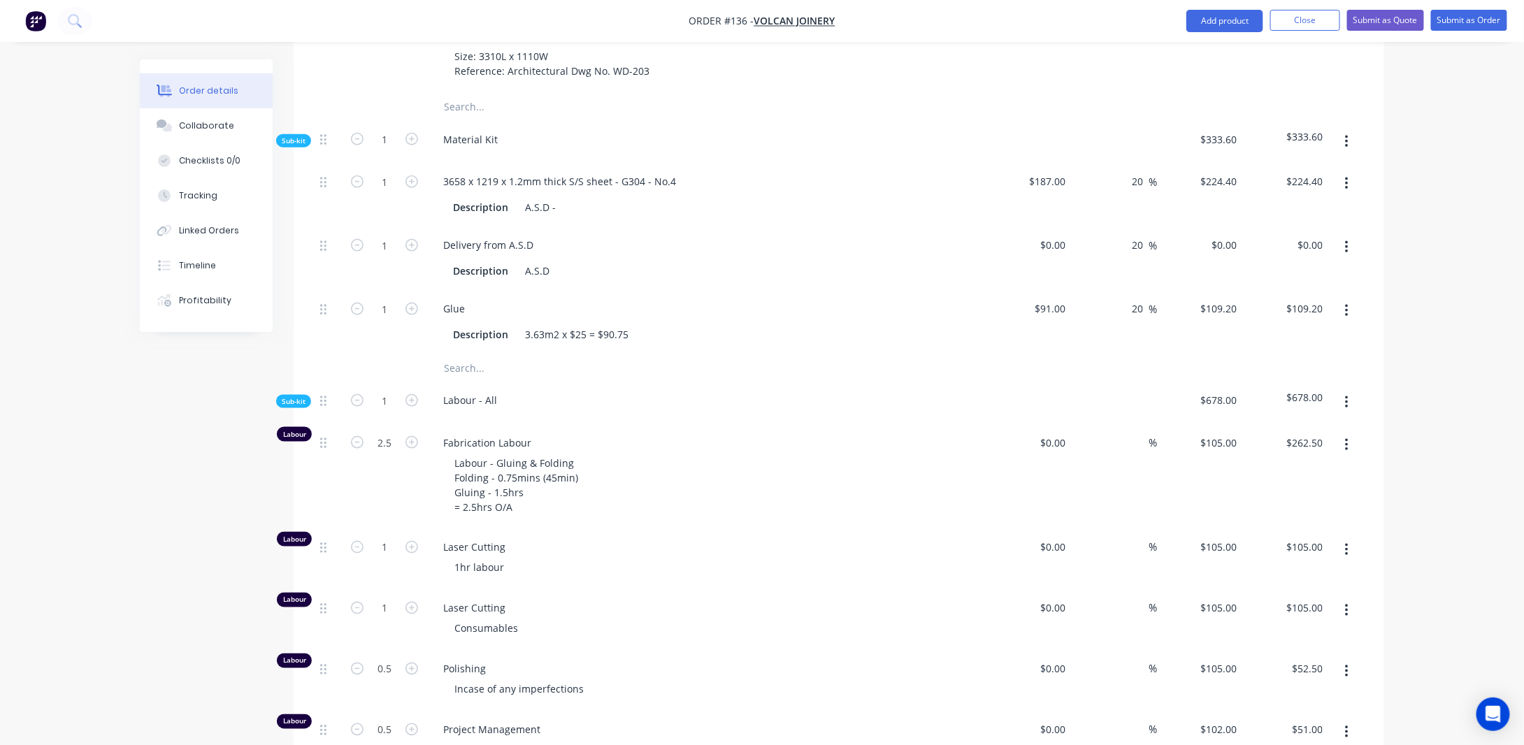
scroll to position [662, 0]
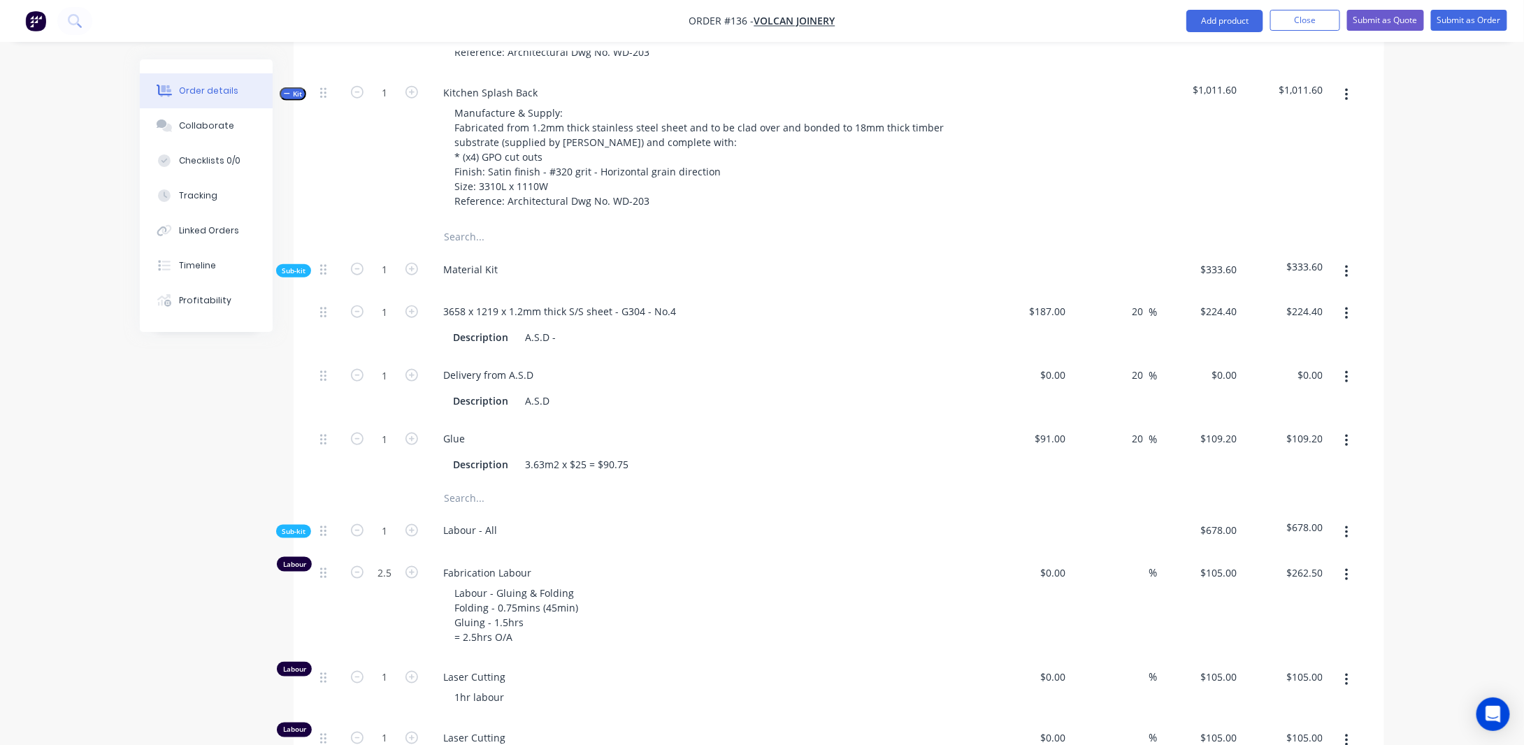
click at [295, 99] on span "Kit" at bounding box center [293, 94] width 18 height 10
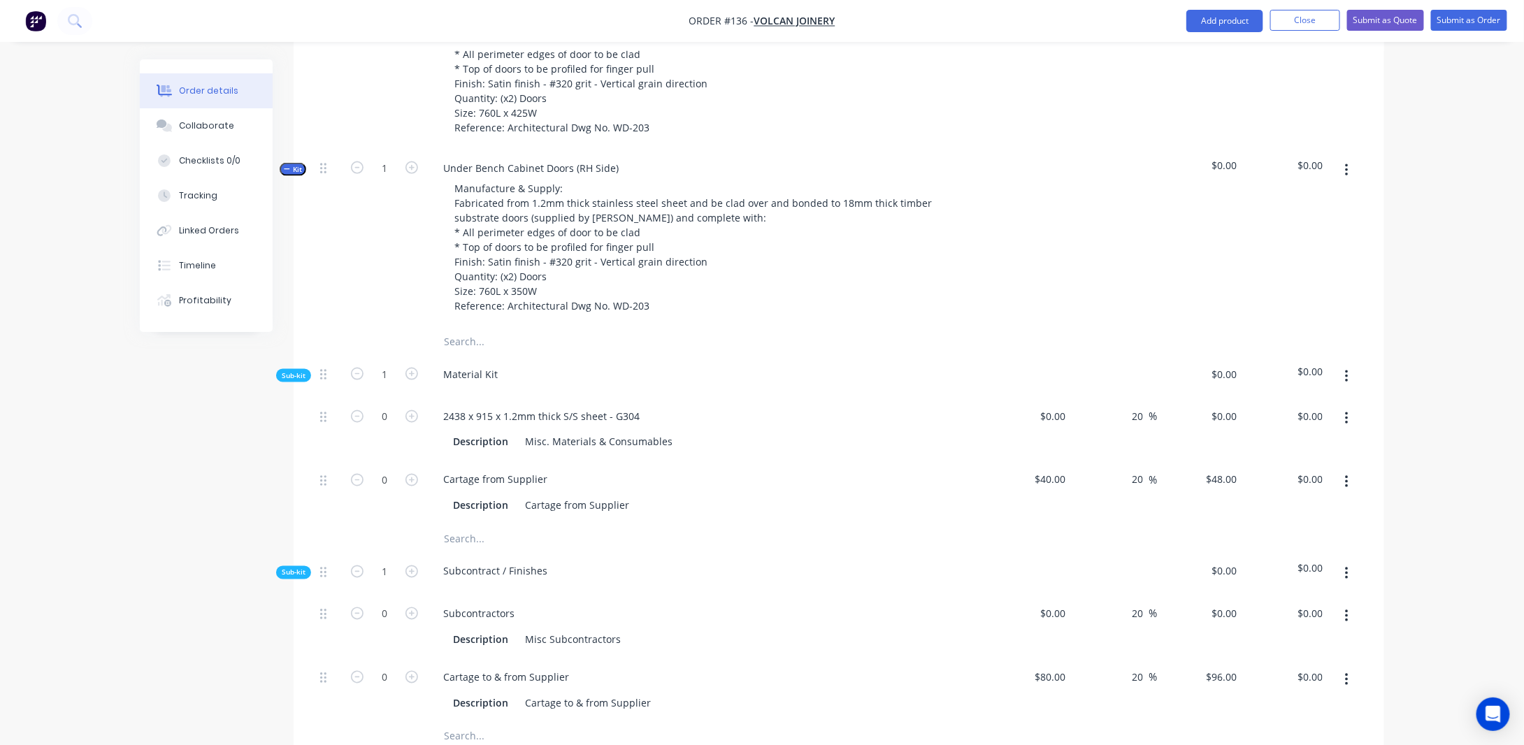
scroll to position [941, 0]
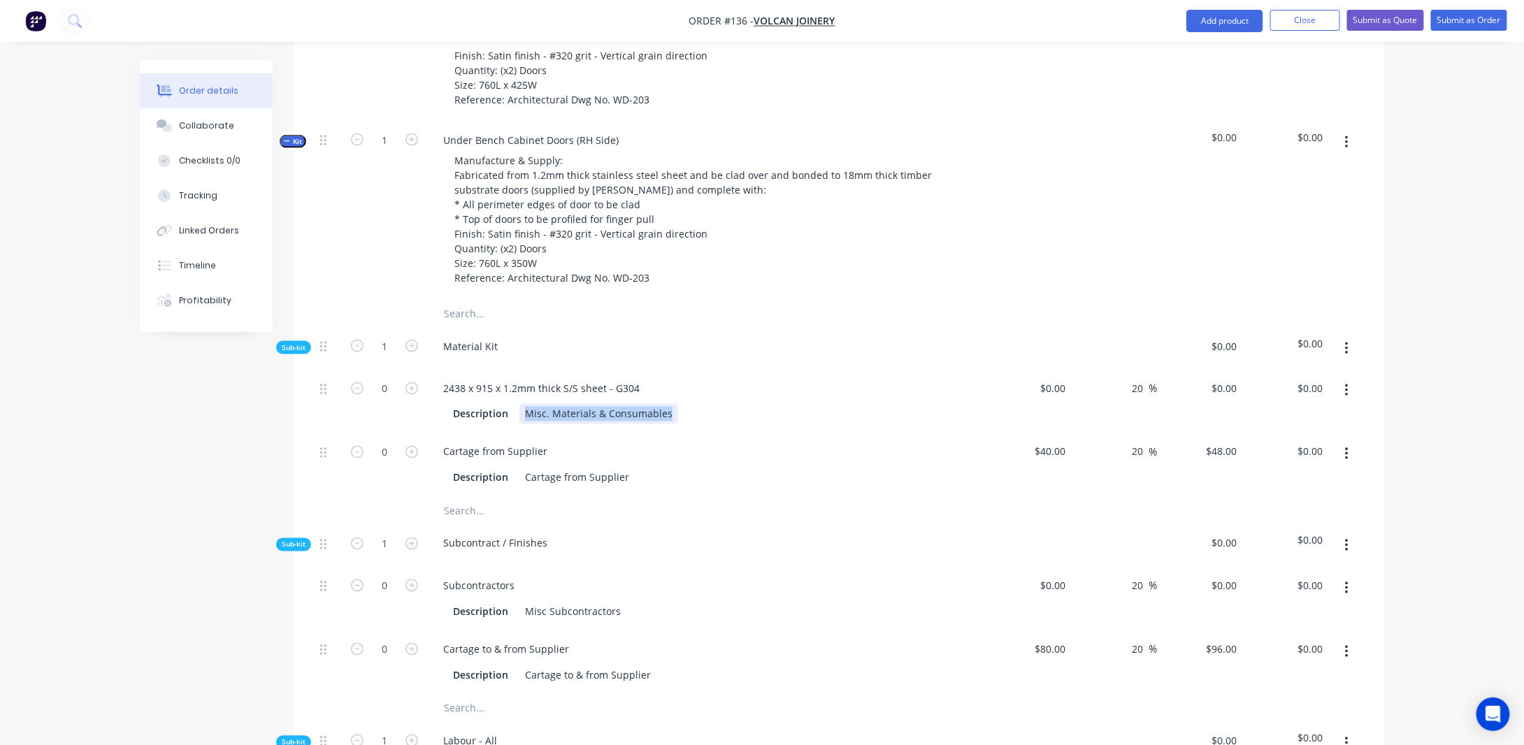
drag, startPoint x: 527, startPoint y: 428, endPoint x: 738, endPoint y: 434, distance: 211.1
click at [738, 424] on div "Description Misc. Materials & Consumables" at bounding box center [703, 414] width 512 height 20
click at [184, 507] on div "Created by [PERSON_NAME] Created [DATE] Required [DATE] Assigned to Add team me…" at bounding box center [762, 369] width 1244 height 2503
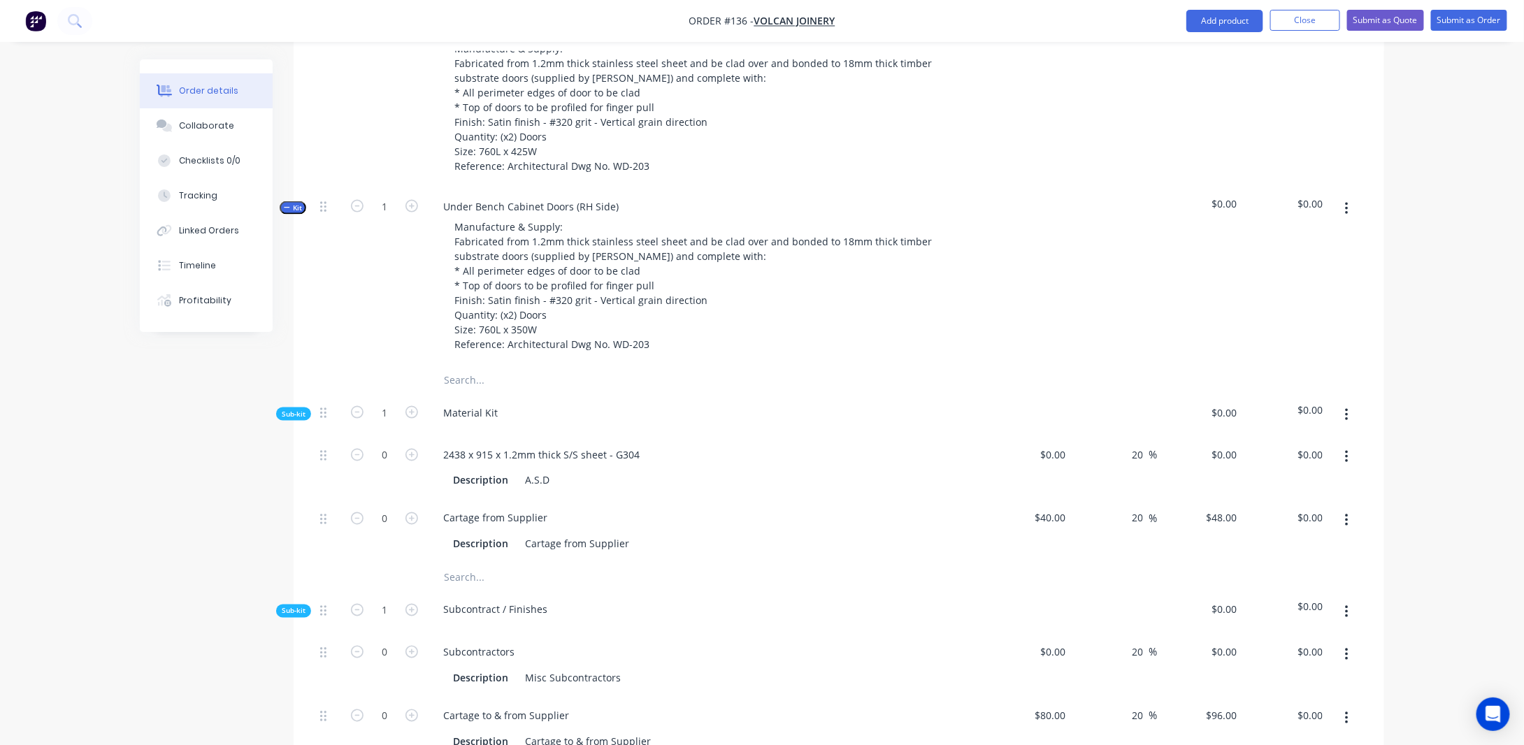
scroll to position [732, 0]
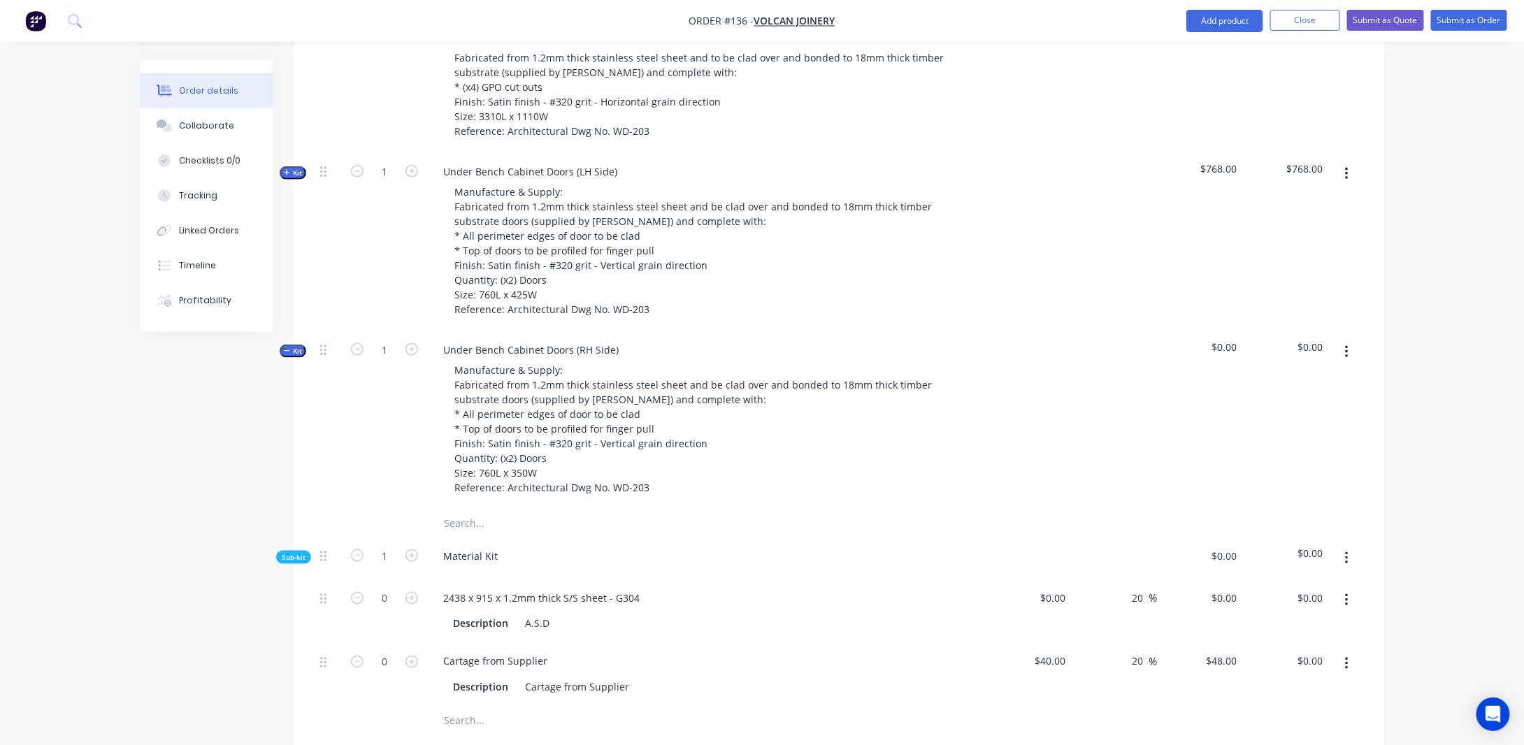
click at [291, 178] on span "Kit" at bounding box center [293, 173] width 18 height 10
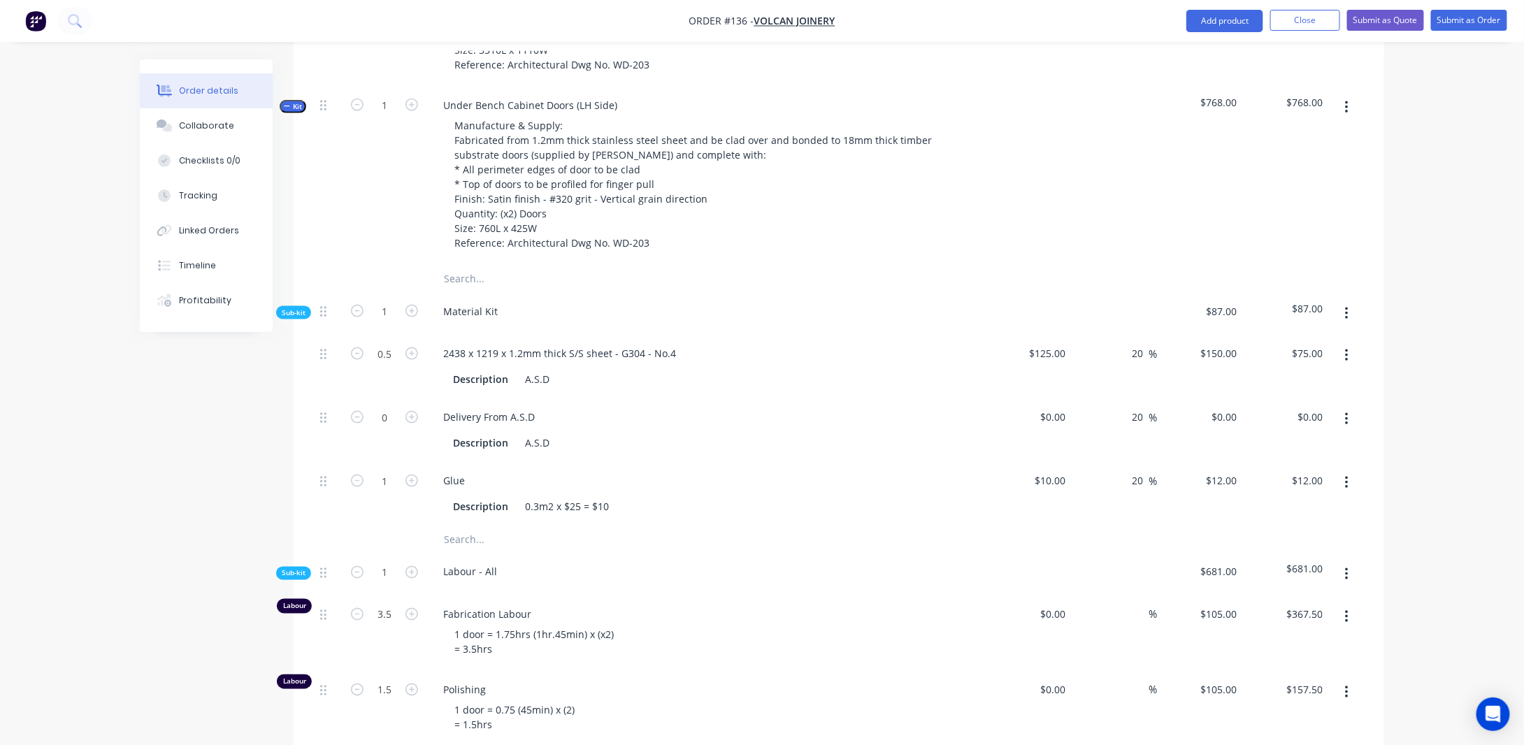
scroll to position [802, 0]
click at [298, 108] on span "Kit" at bounding box center [293, 103] width 18 height 10
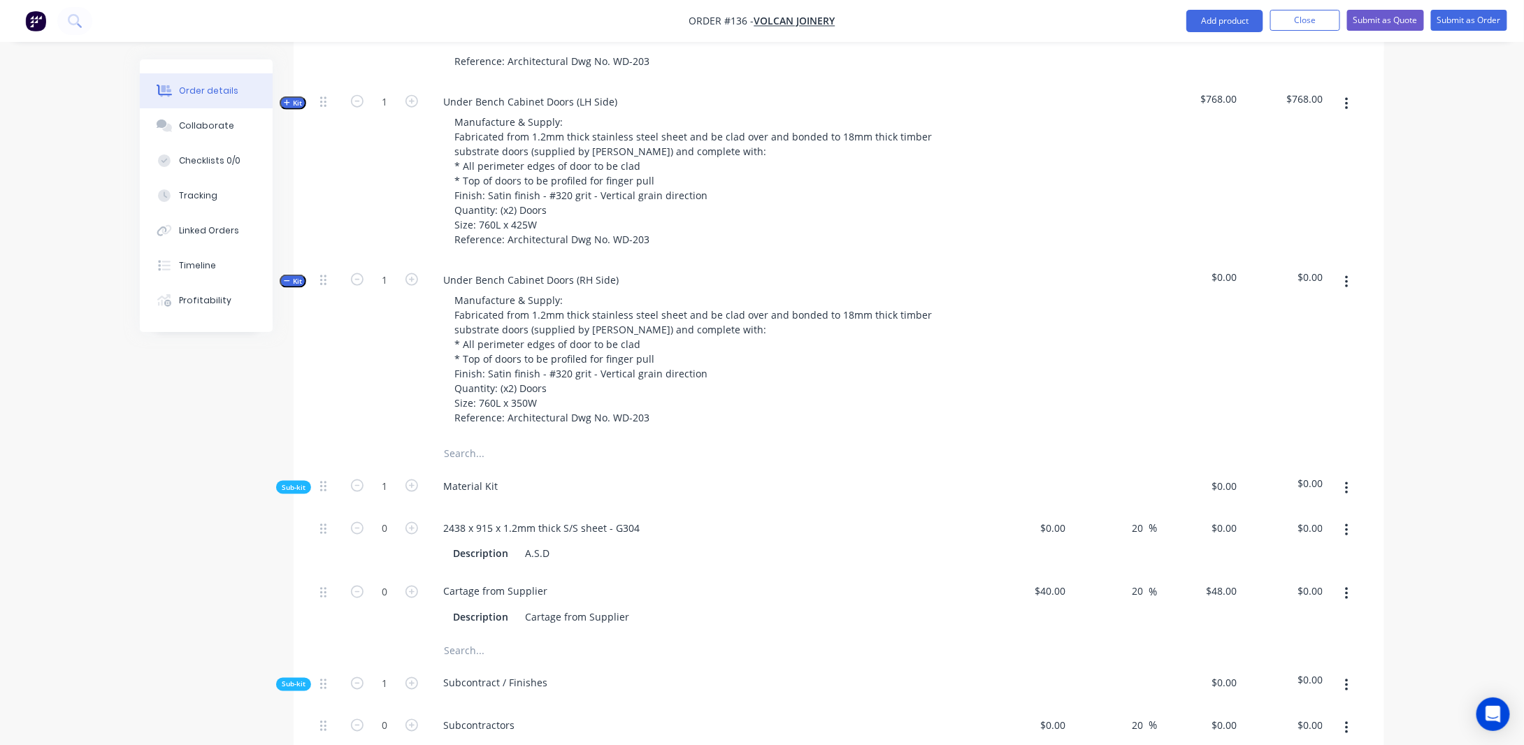
click at [294, 108] on span "Kit" at bounding box center [293, 103] width 18 height 10
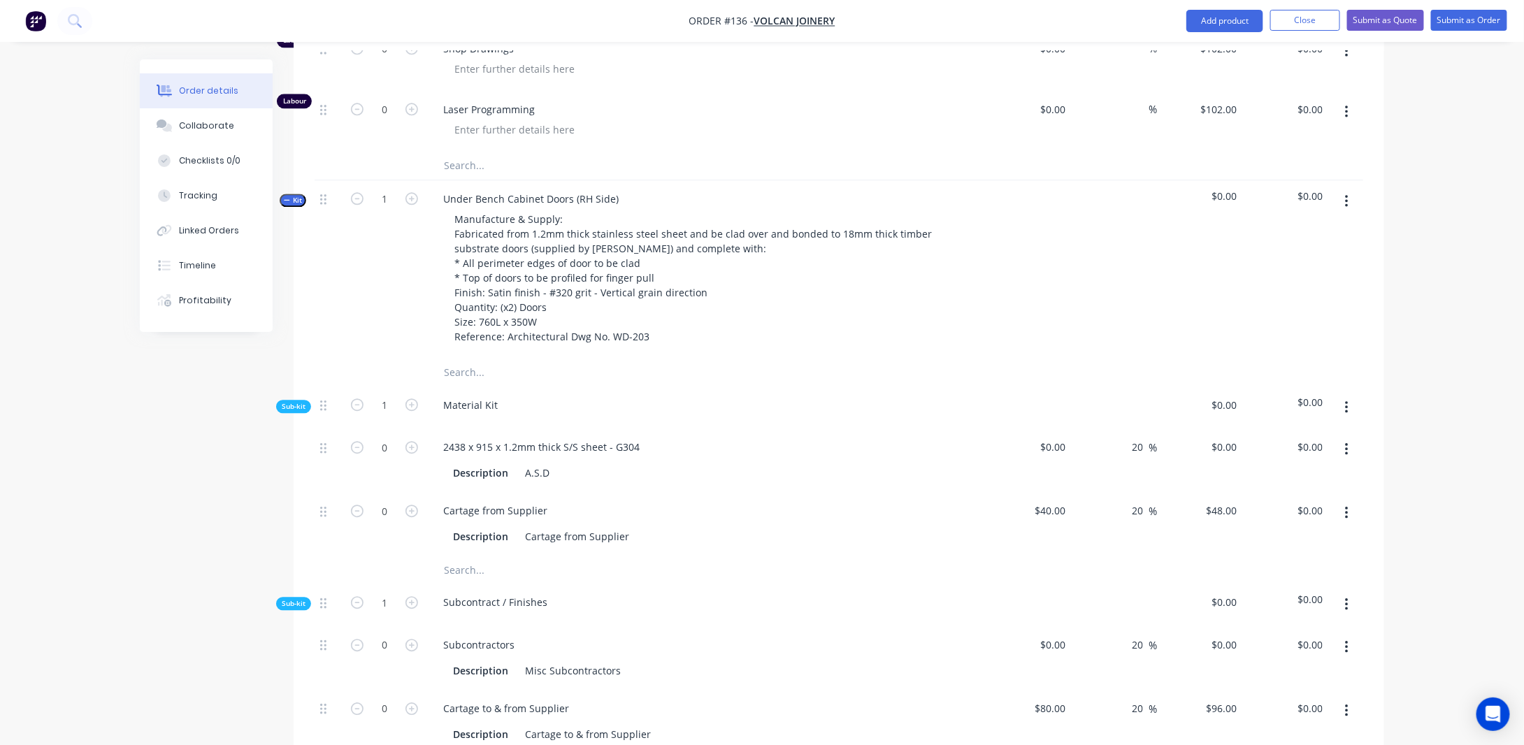
scroll to position [1640, 0]
click at [532, 517] on div "Cartage from Supplier" at bounding box center [495, 507] width 126 height 20
drag, startPoint x: 546, startPoint y: 533, endPoint x: 412, endPoint y: 534, distance: 133.5
click at [412, 534] on div "0 Cartage from Supplier Description Cartage from Supplier $40.00 $40.00 20 20 %…" at bounding box center [838, 520] width 1048 height 64
click at [241, 561] on div "Created by [PERSON_NAME] Created [DATE] Required [DATE] Assigned to Add team me…" at bounding box center [762, 47] width 1244 height 3257
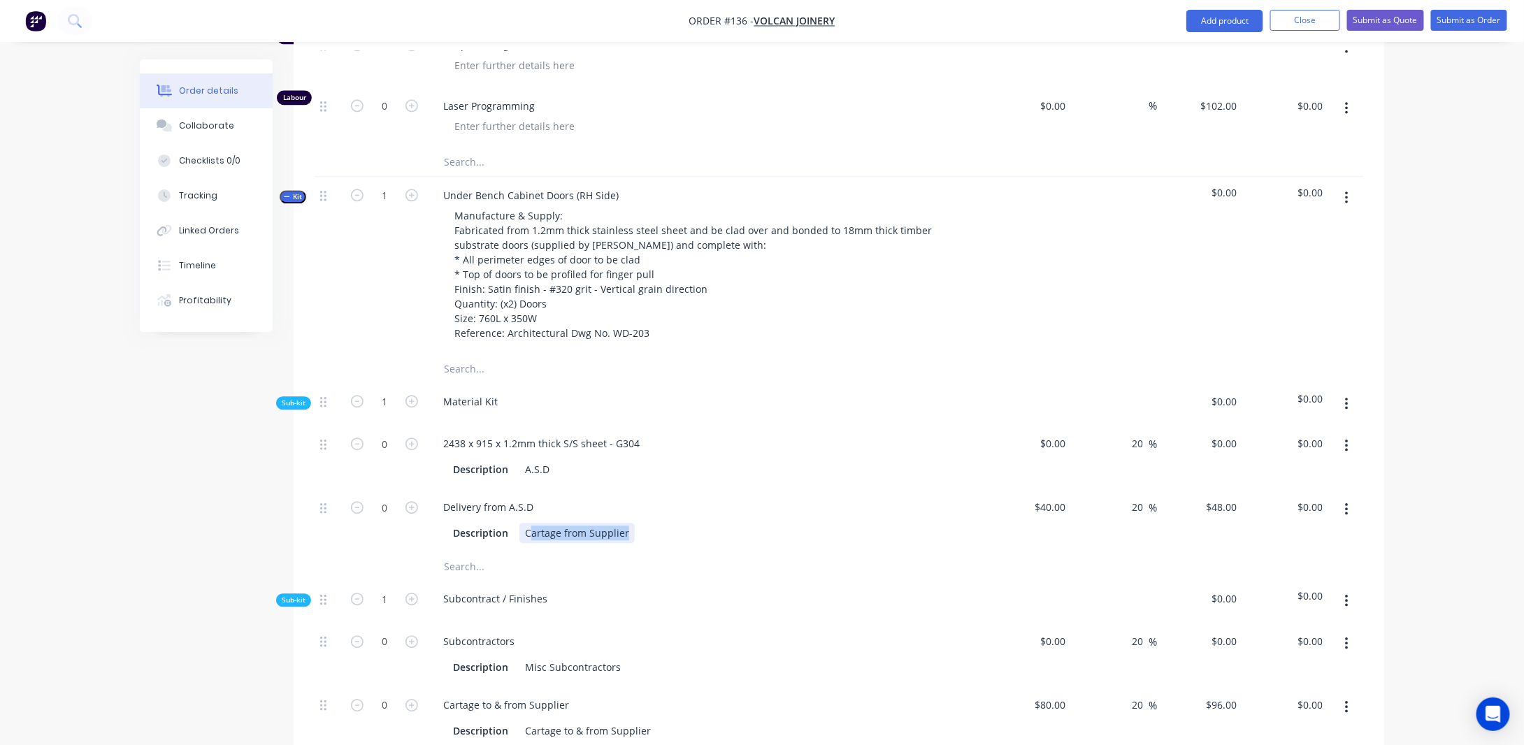
drag, startPoint x: 528, startPoint y: 558, endPoint x: 845, endPoint y: 584, distance: 317.6
click at [164, 616] on div "Created by [PERSON_NAME] Created [DATE] Required [DATE] Assigned to Add team me…" at bounding box center [762, 47] width 1244 height 3257
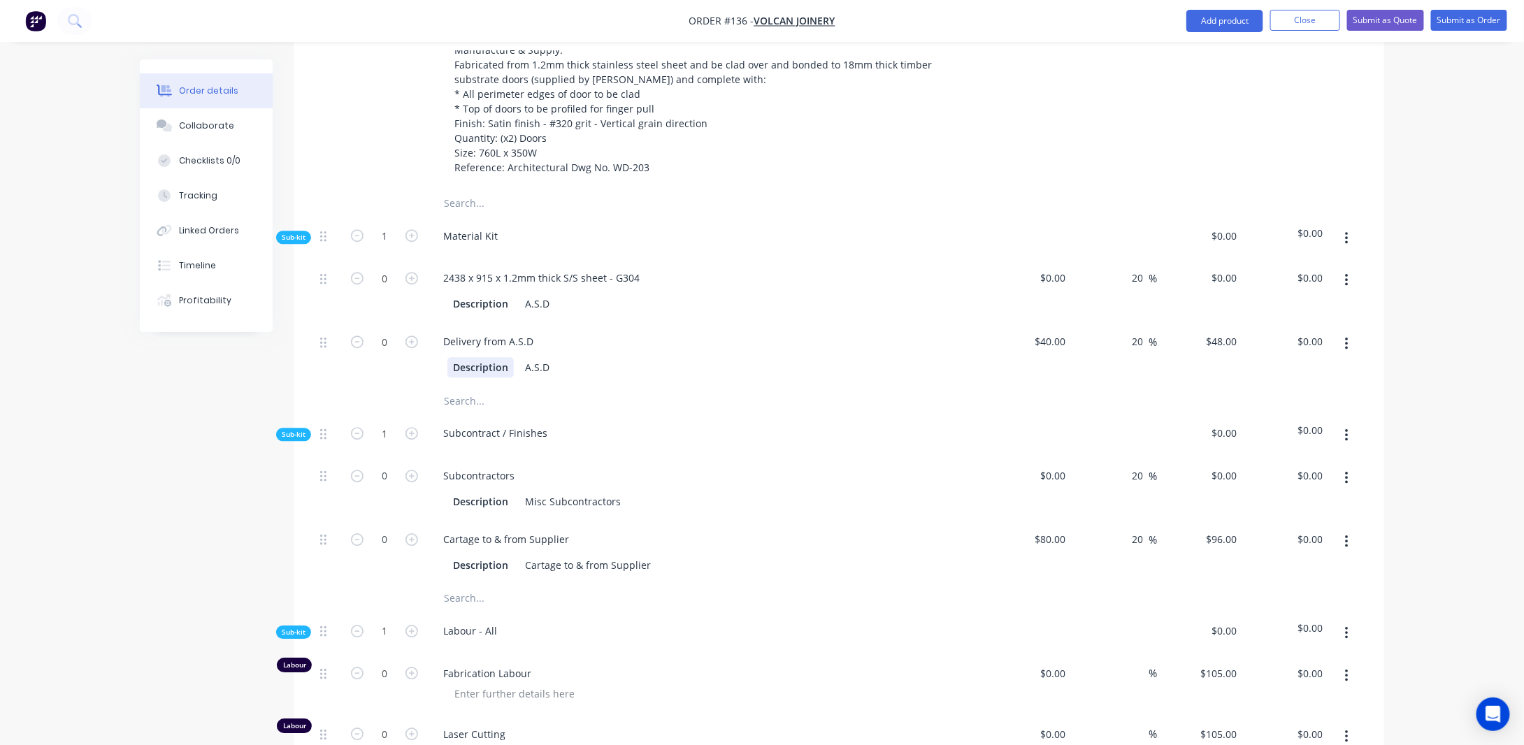
scroll to position [1780, 0]
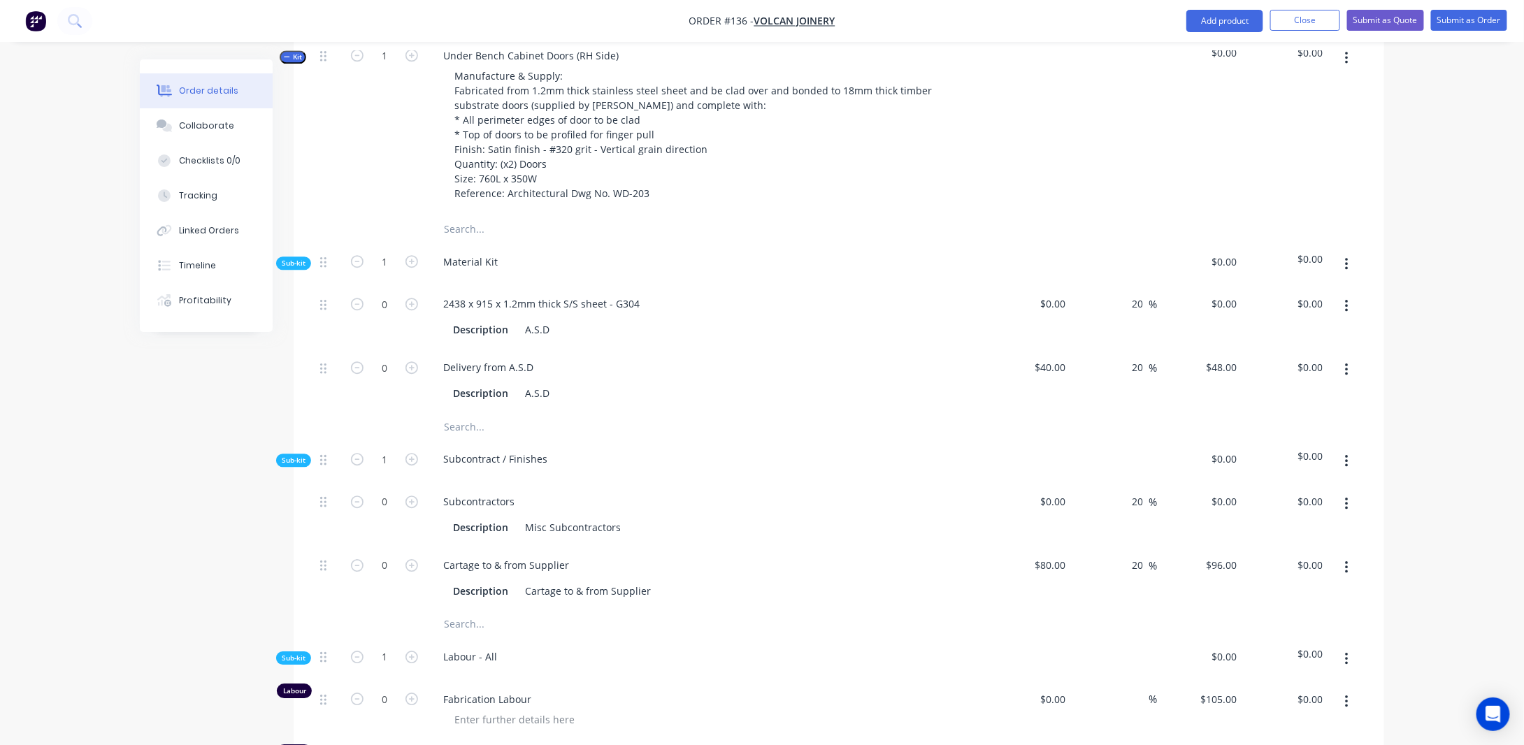
click at [1349, 382] on button "button" at bounding box center [1346, 369] width 33 height 25
drag, startPoint x: 1248, startPoint y: 425, endPoint x: 1206, endPoint y: 426, distance: 42.6
click at [1249, 417] on div "Duplicate" at bounding box center [1297, 406] width 108 height 20
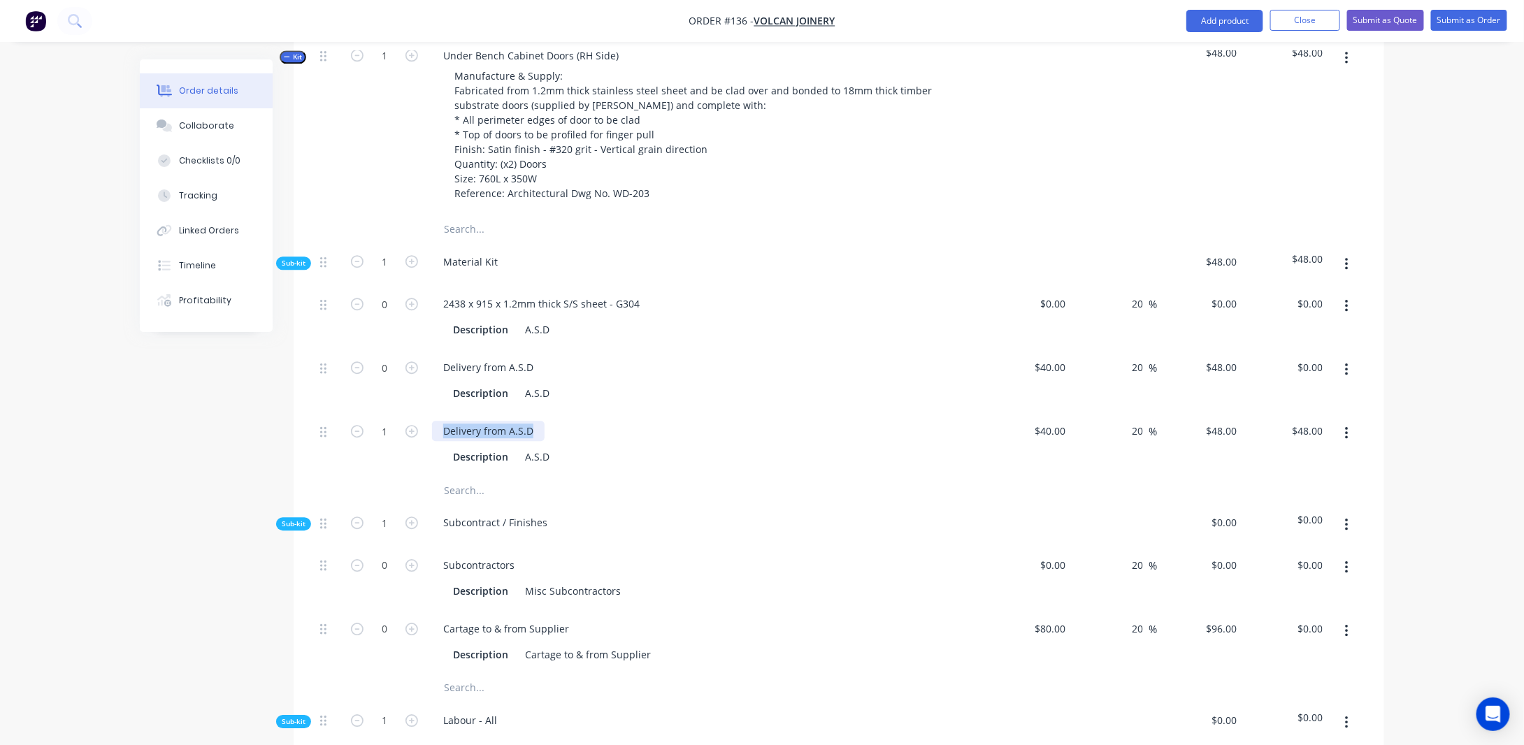
drag, startPoint x: 535, startPoint y: 453, endPoint x: 400, endPoint y: 440, distance: 135.5
click at [400, 440] on div "1 Delivery from A.S.D Description A.S.D $40.00 $40.00 20 20 % $48.00 $48.00 $48…" at bounding box center [838, 444] width 1048 height 64
click at [395, 442] on input "1" at bounding box center [384, 431] width 36 height 21
click at [1064, 441] on input "40" at bounding box center [1062, 431] width 18 height 20
drag, startPoint x: 134, startPoint y: 430, endPoint x: 642, endPoint y: 379, distance: 509.9
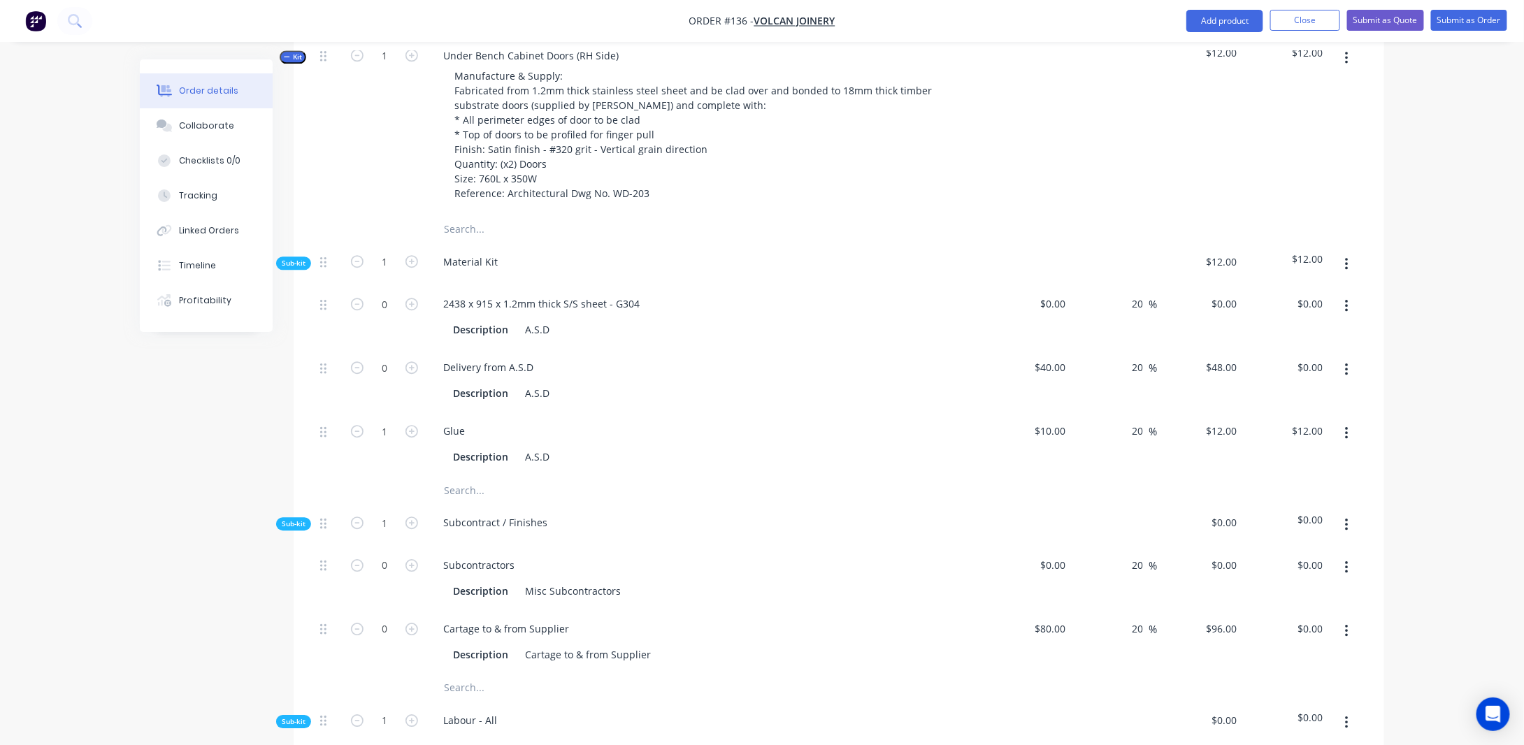
click at [1057, 377] on input "40" at bounding box center [1053, 367] width 38 height 20
drag, startPoint x: 150, startPoint y: 472, endPoint x: 277, endPoint y: 400, distance: 146.8
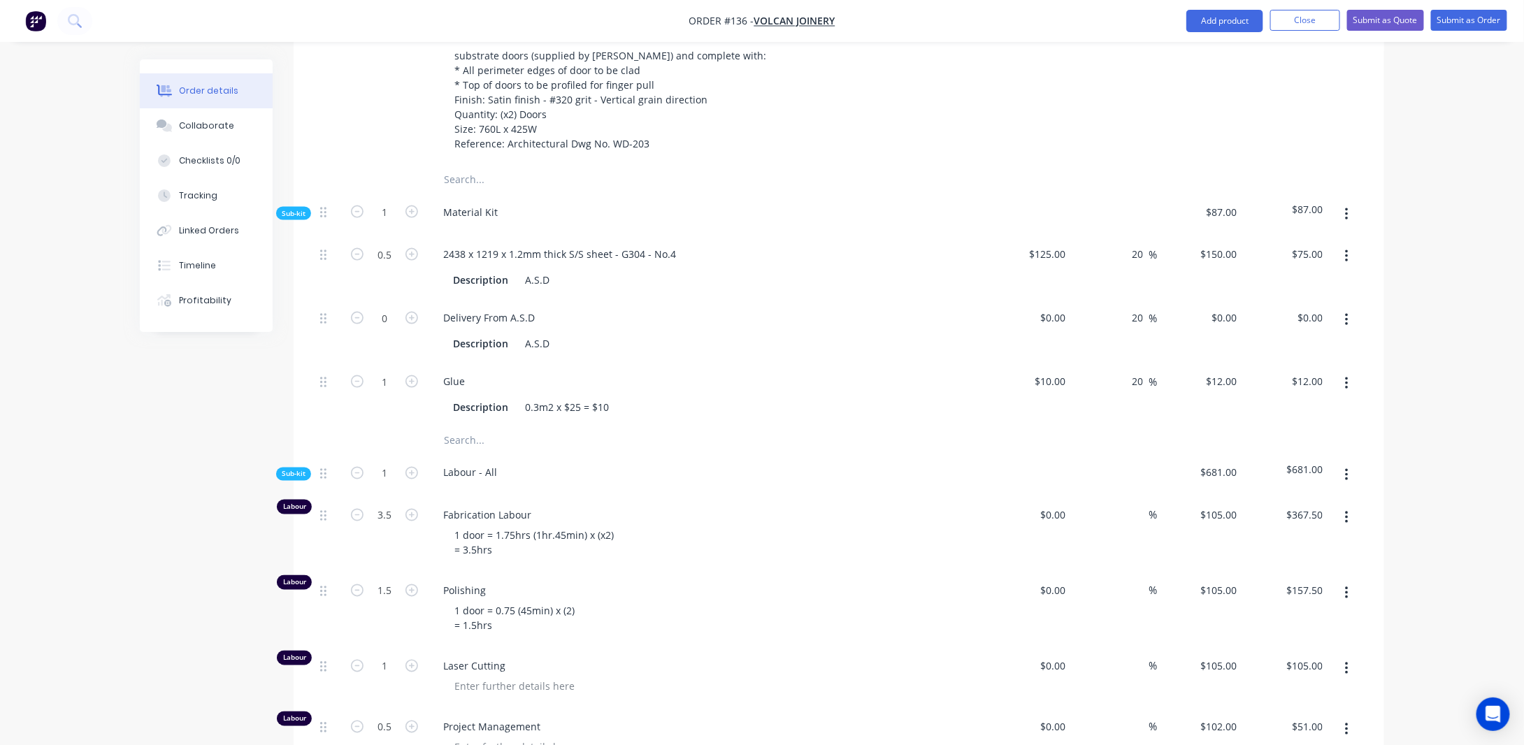
scroll to position [871, 0]
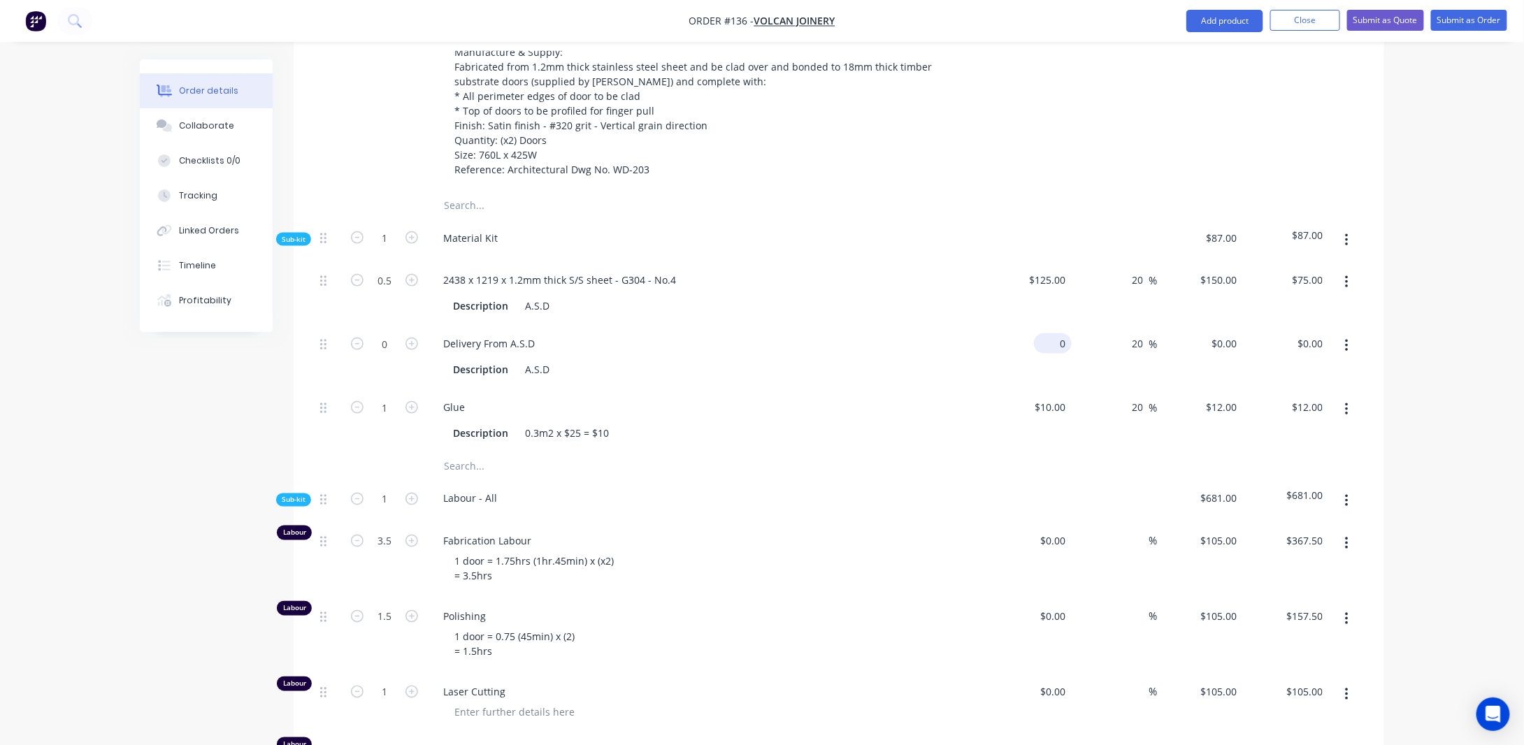
click at [1066, 354] on input "0" at bounding box center [1055, 343] width 32 height 20
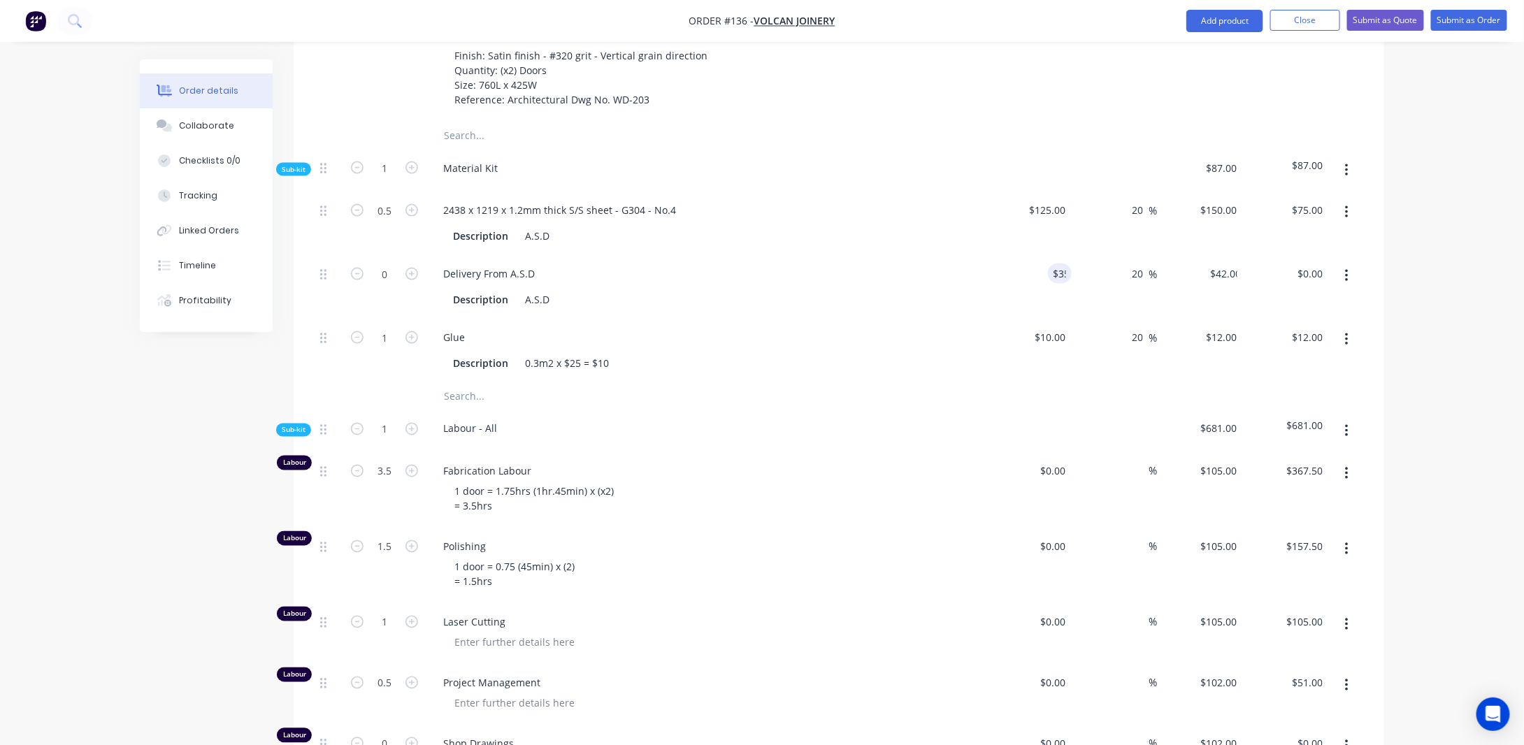
click at [1401, 291] on div "Order details Collaborate Checklists 0/0 Tracking Linked Orders Timeline Profit…" at bounding box center [762, 749] width 1524 height 3380
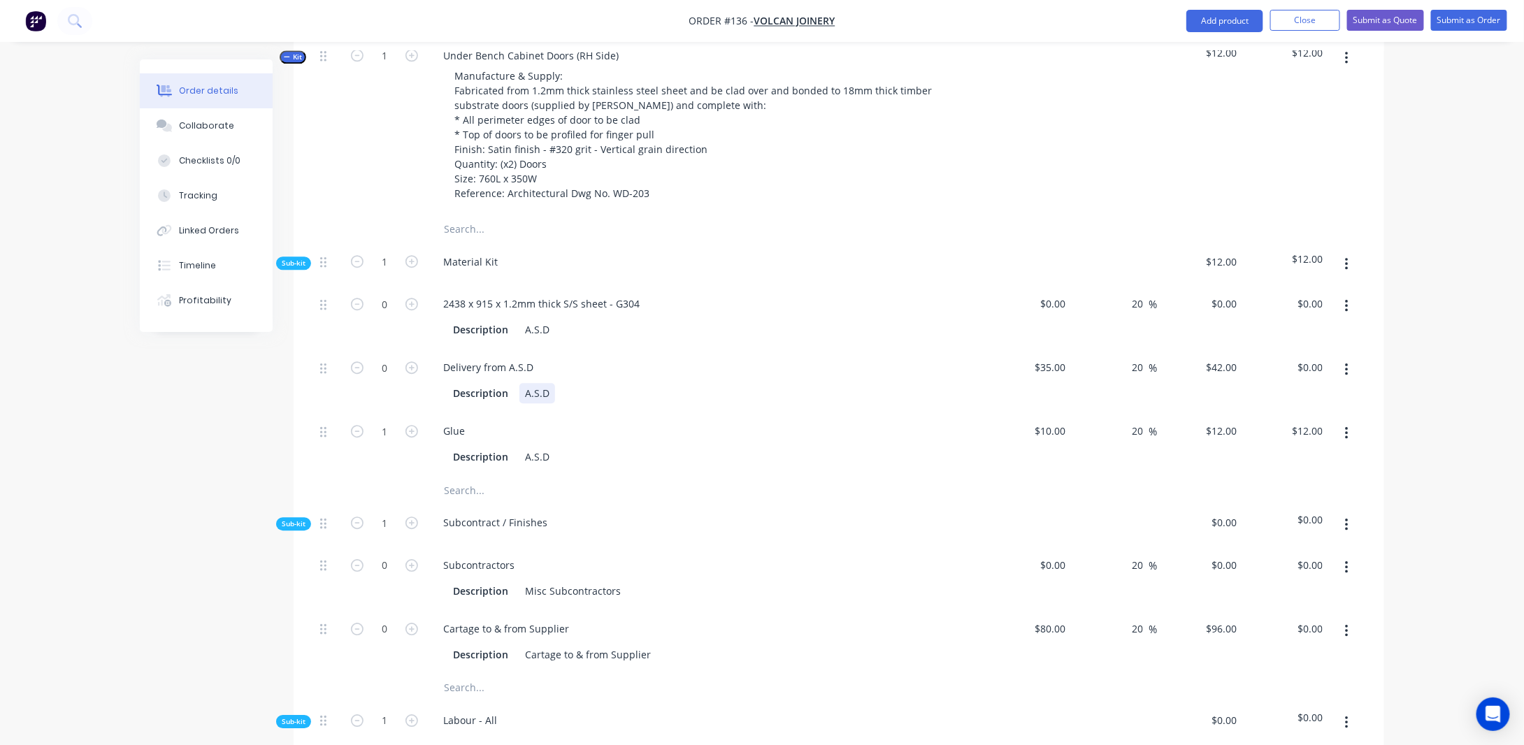
scroll to position [1850, 0]
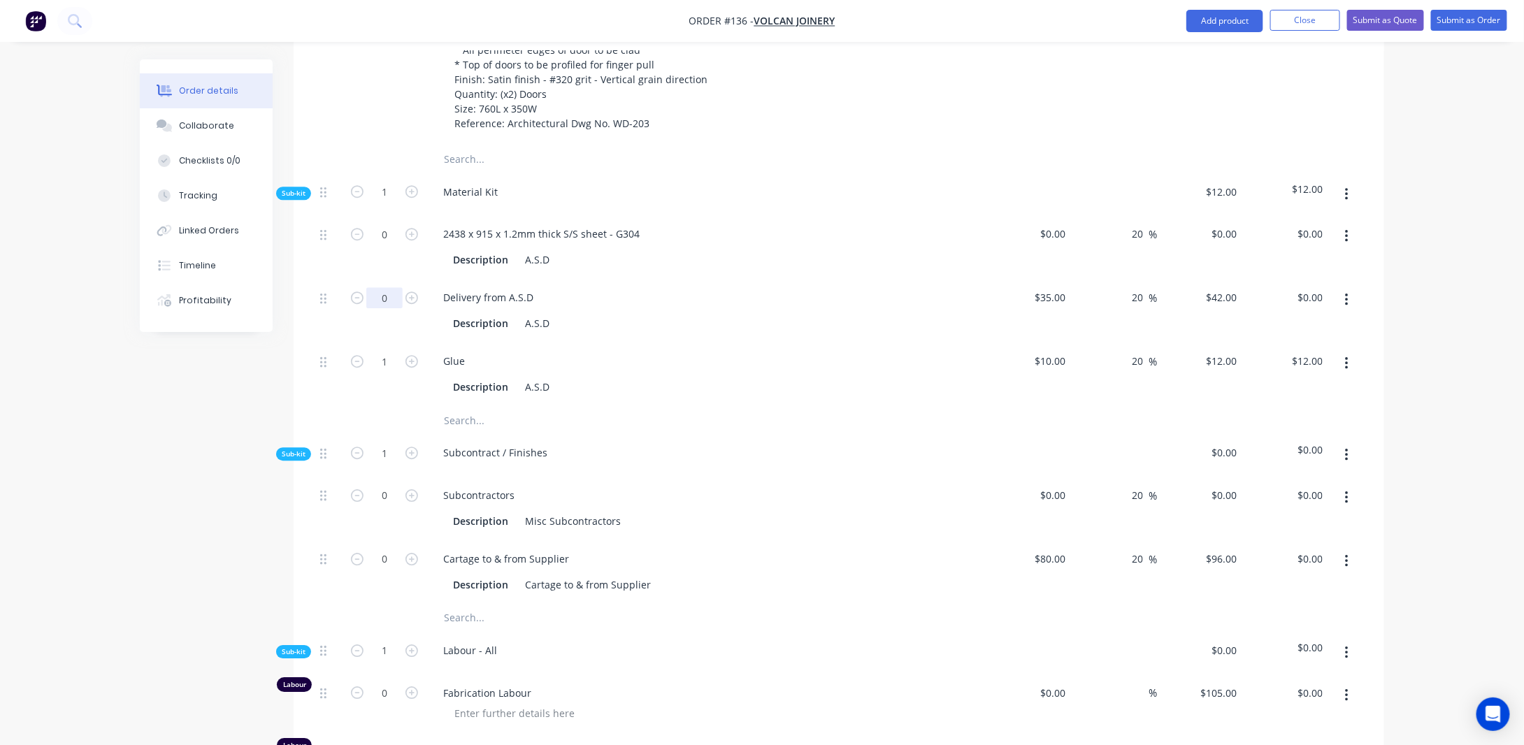
click at [398, 308] on input "0" at bounding box center [384, 297] width 36 height 21
click at [391, 308] on input "0" at bounding box center [384, 297] width 36 height 21
drag, startPoint x: 390, startPoint y: 254, endPoint x: 398, endPoint y: 256, distance: 8.5
click at [390, 245] on input "0" at bounding box center [384, 234] width 36 height 21
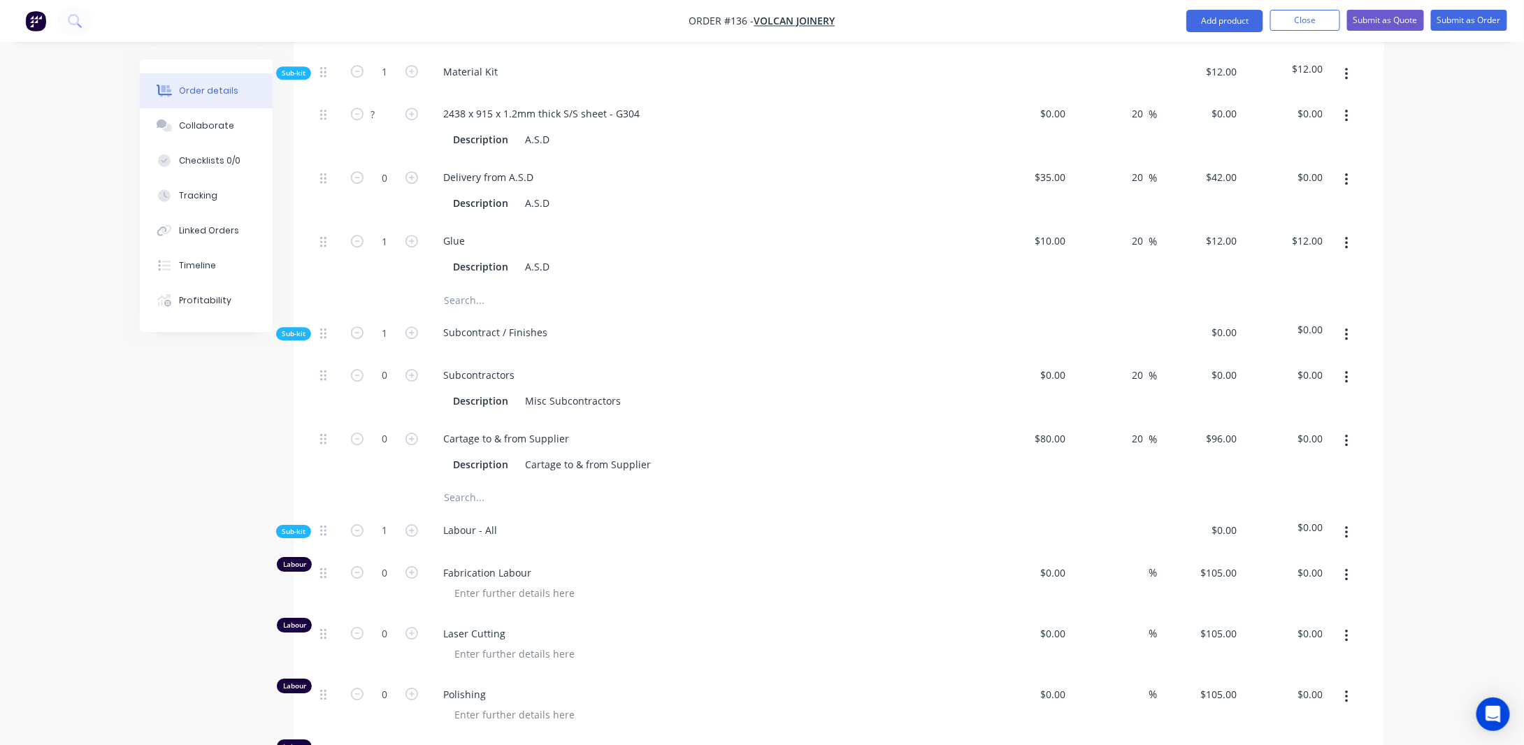
scroll to position [1990, 0]
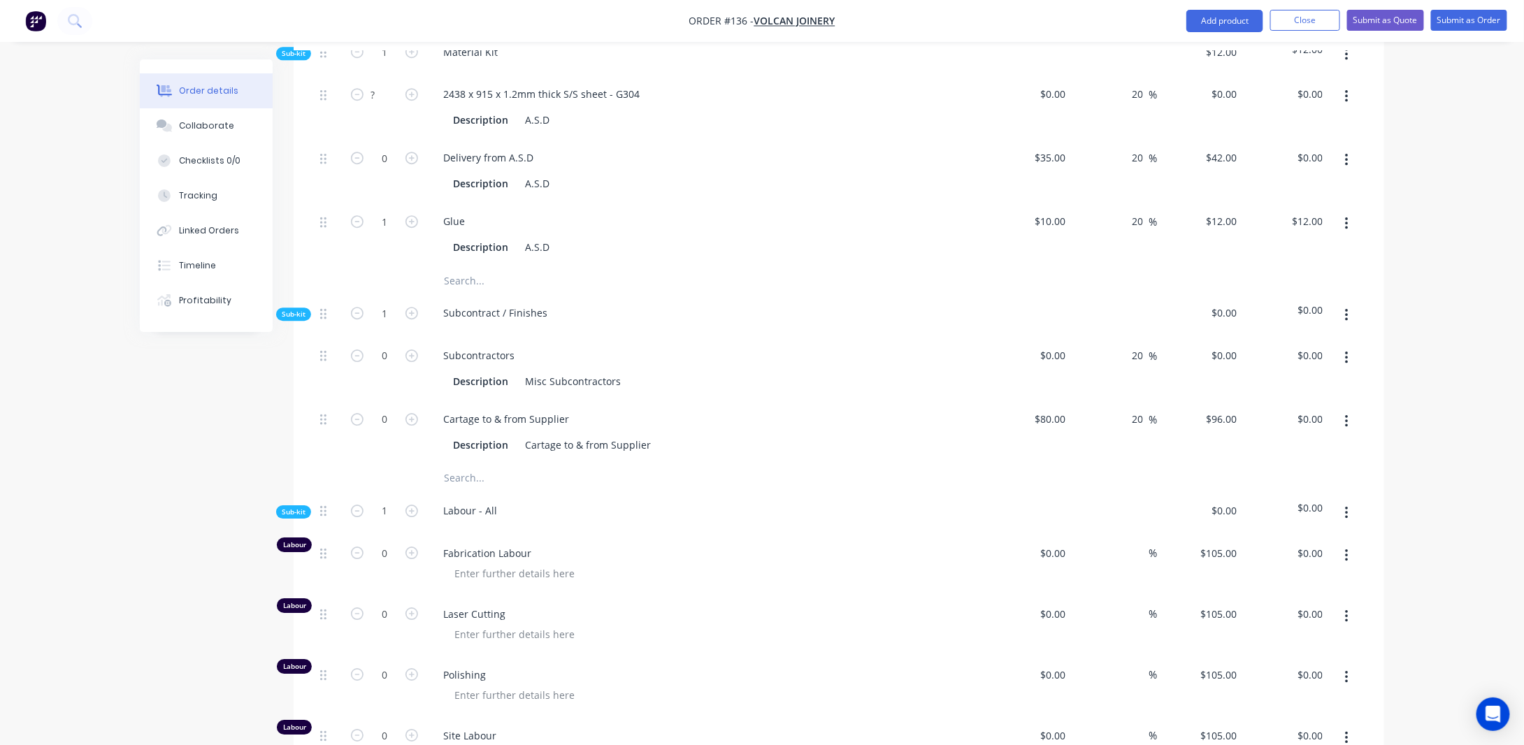
click at [1345, 328] on button "button" at bounding box center [1346, 315] width 33 height 25
click at [1272, 390] on div "Delete" at bounding box center [1297, 380] width 108 height 20
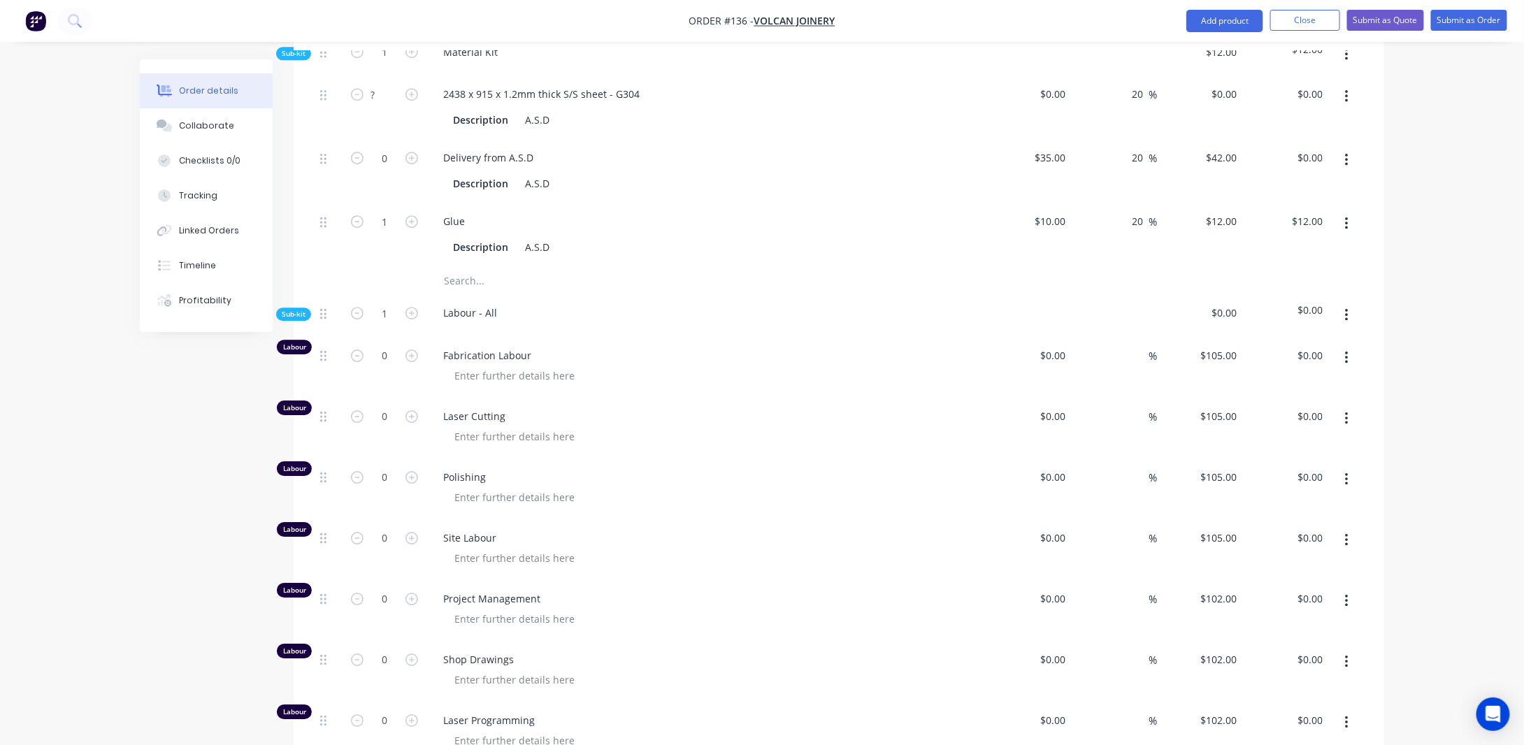
click at [391, 366] on input "0" at bounding box center [384, 355] width 36 height 21
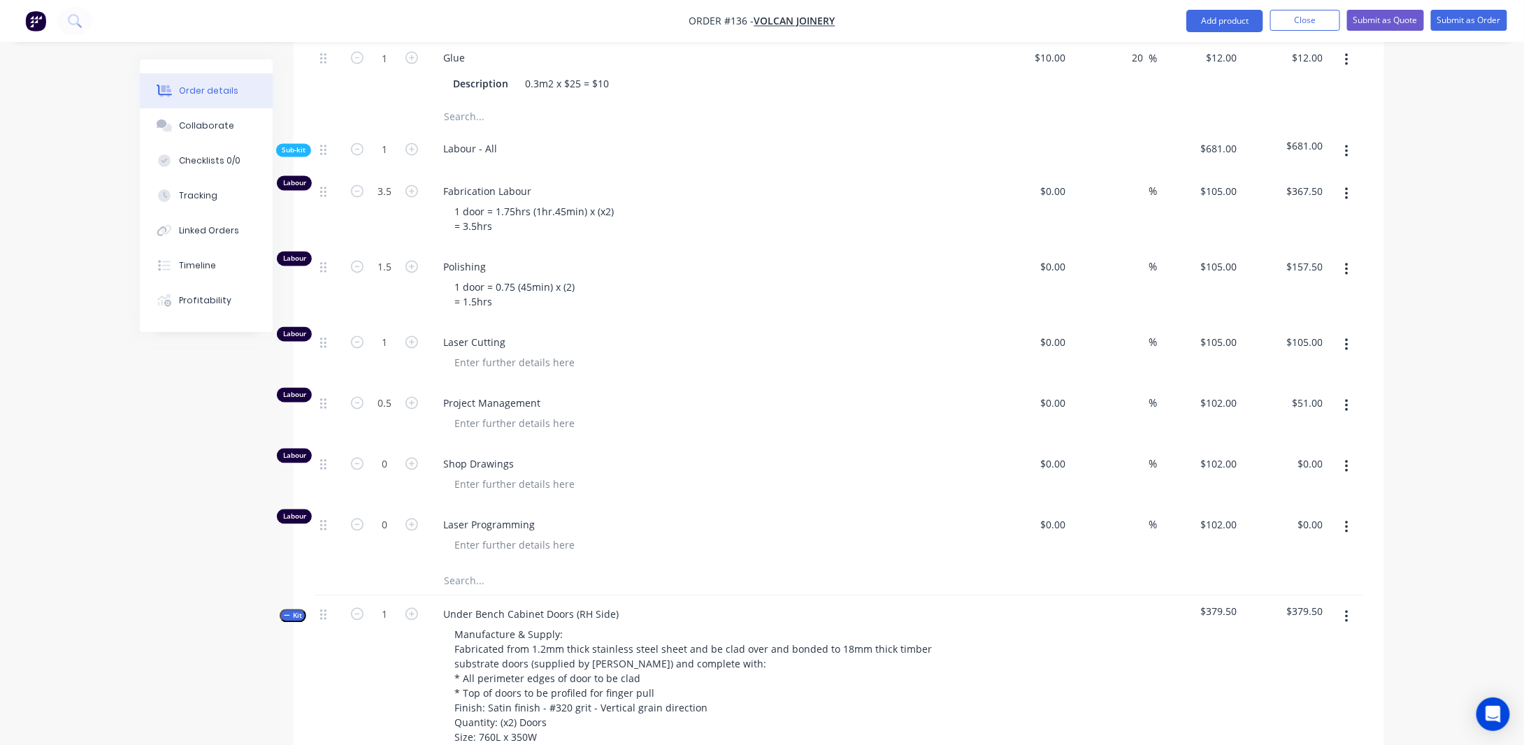
scroll to position [1151, 0]
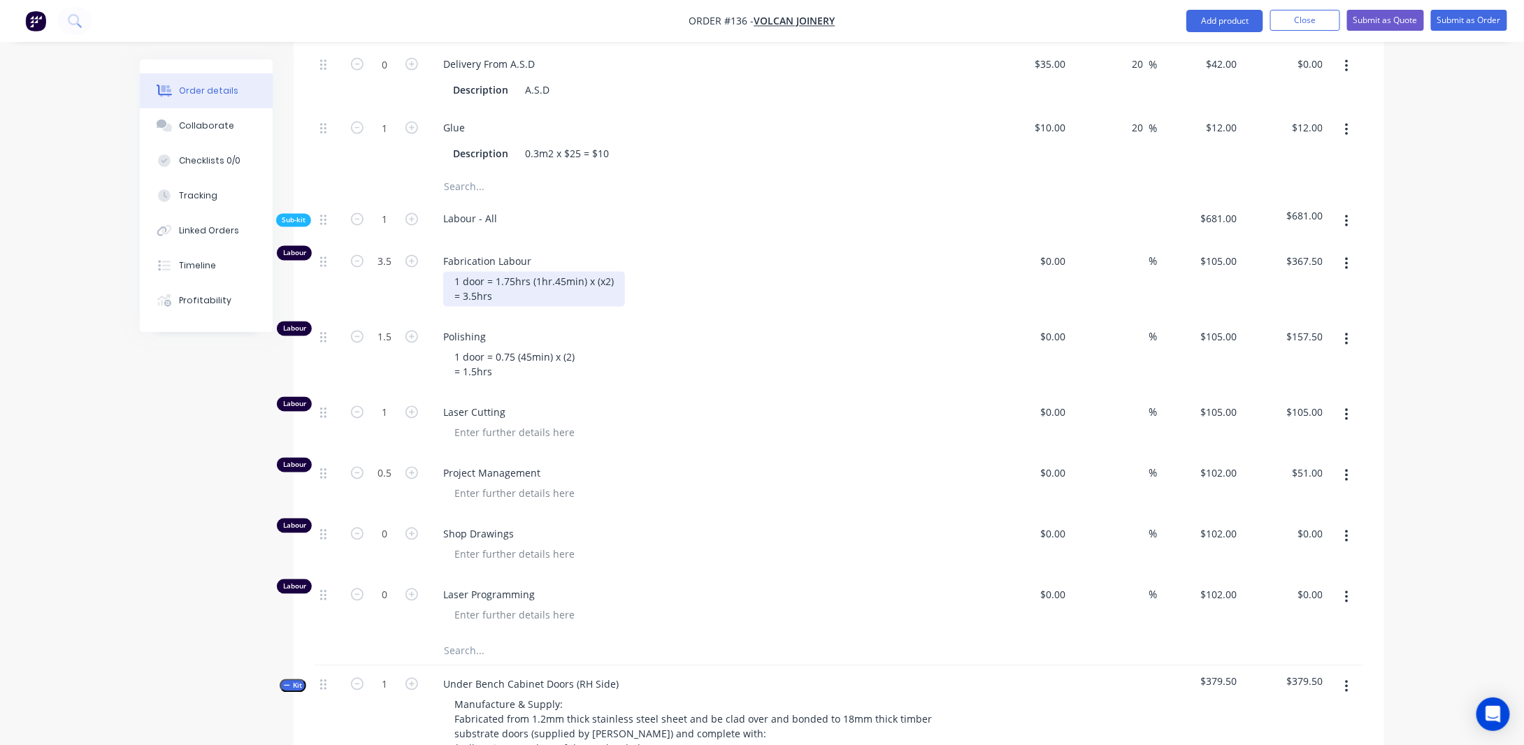
click at [498, 303] on div "1 door = 1.75hrs (1hr.45min) x (x2) = 3.5hrs" at bounding box center [534, 289] width 182 height 35
drag, startPoint x: 481, startPoint y: 321, endPoint x: 419, endPoint y: 294, distance: 67.6
click at [418, 302] on div "Labour 3.5 Fabrication Labour 1 door = 1.75hrs (1hr.45min) x (x2) = 3.5hrs $0.0…" at bounding box center [838, 280] width 1048 height 75
copy div "1 door = 1.75hrs (1hr.45min) x (x2) = 3.5hrs"
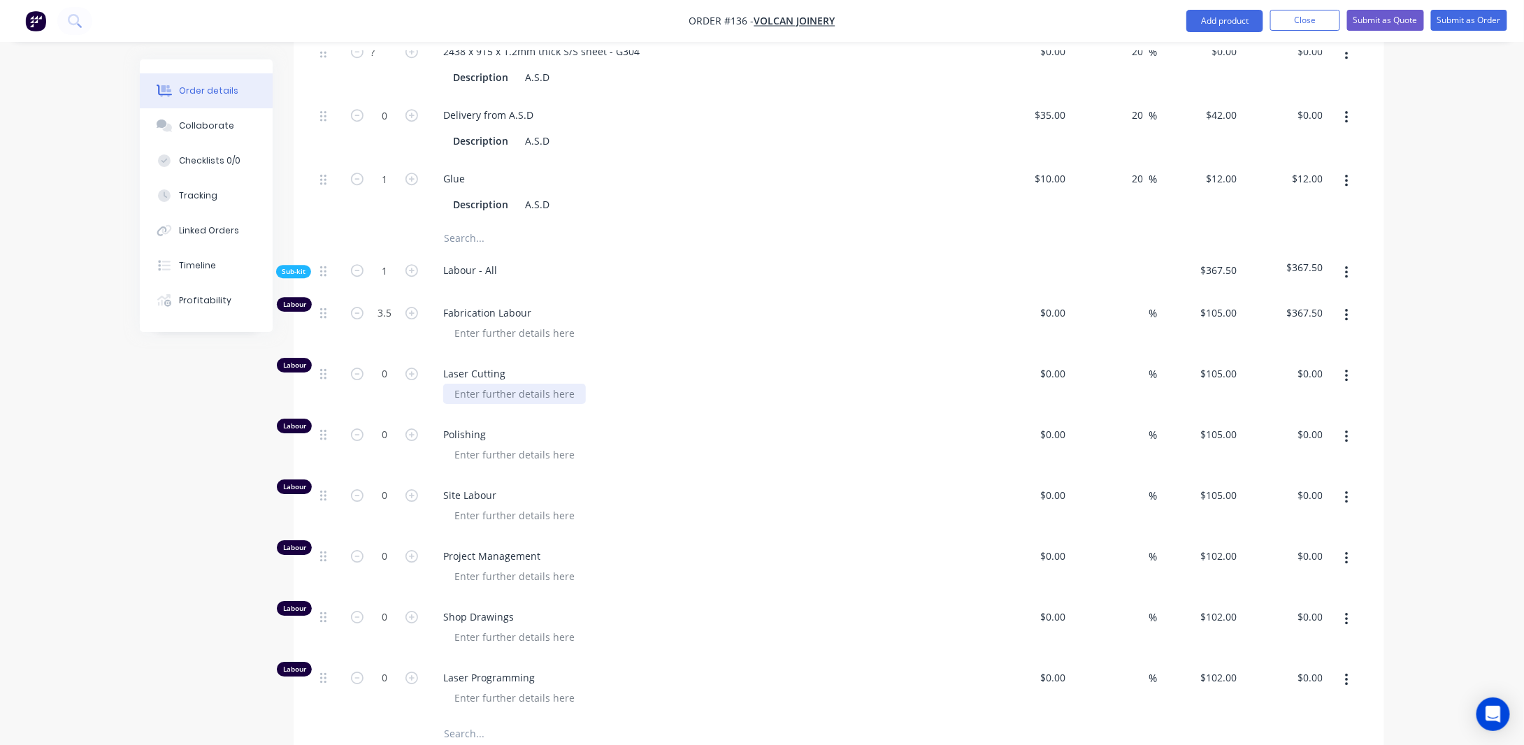
scroll to position [2060, 0]
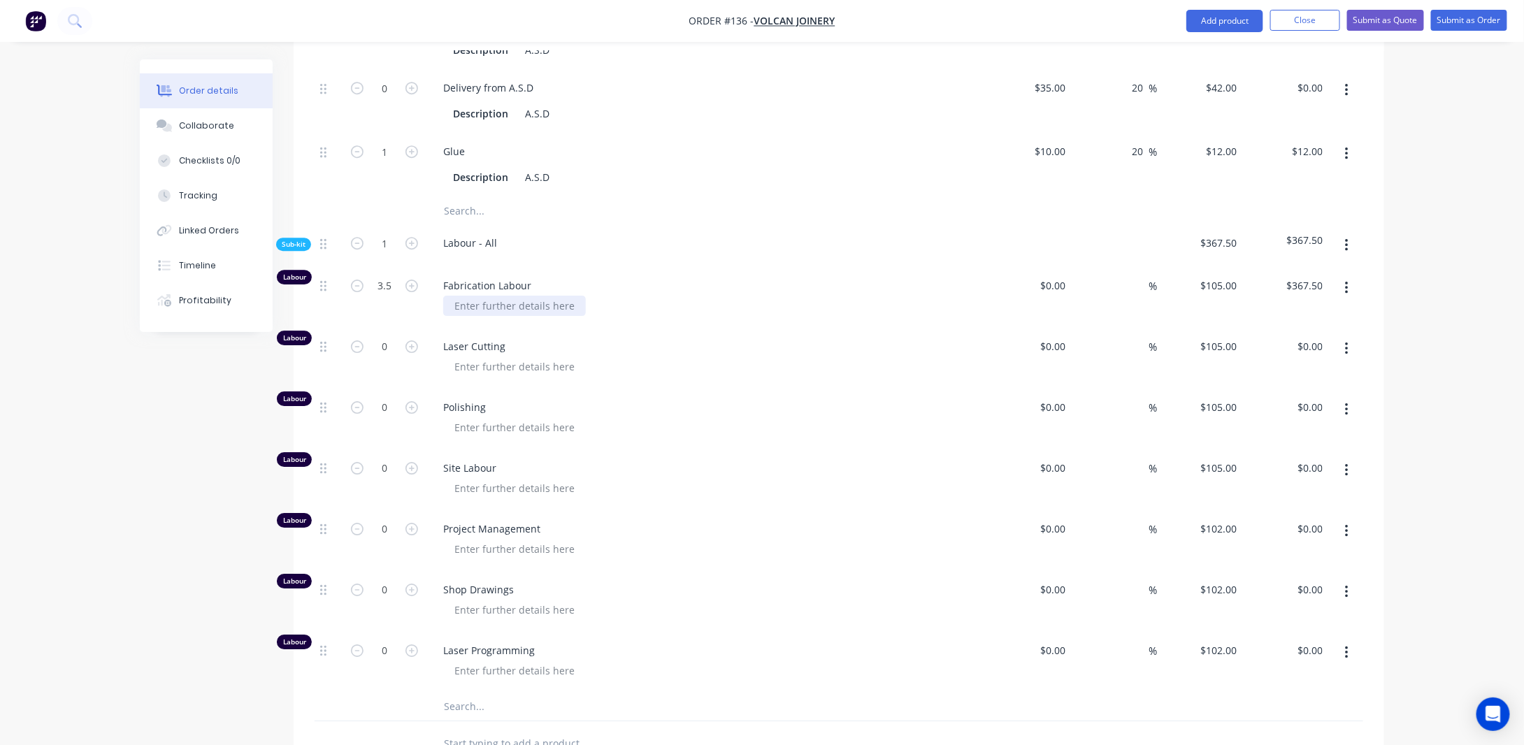
click at [512, 316] on div at bounding box center [514, 306] width 143 height 20
paste div
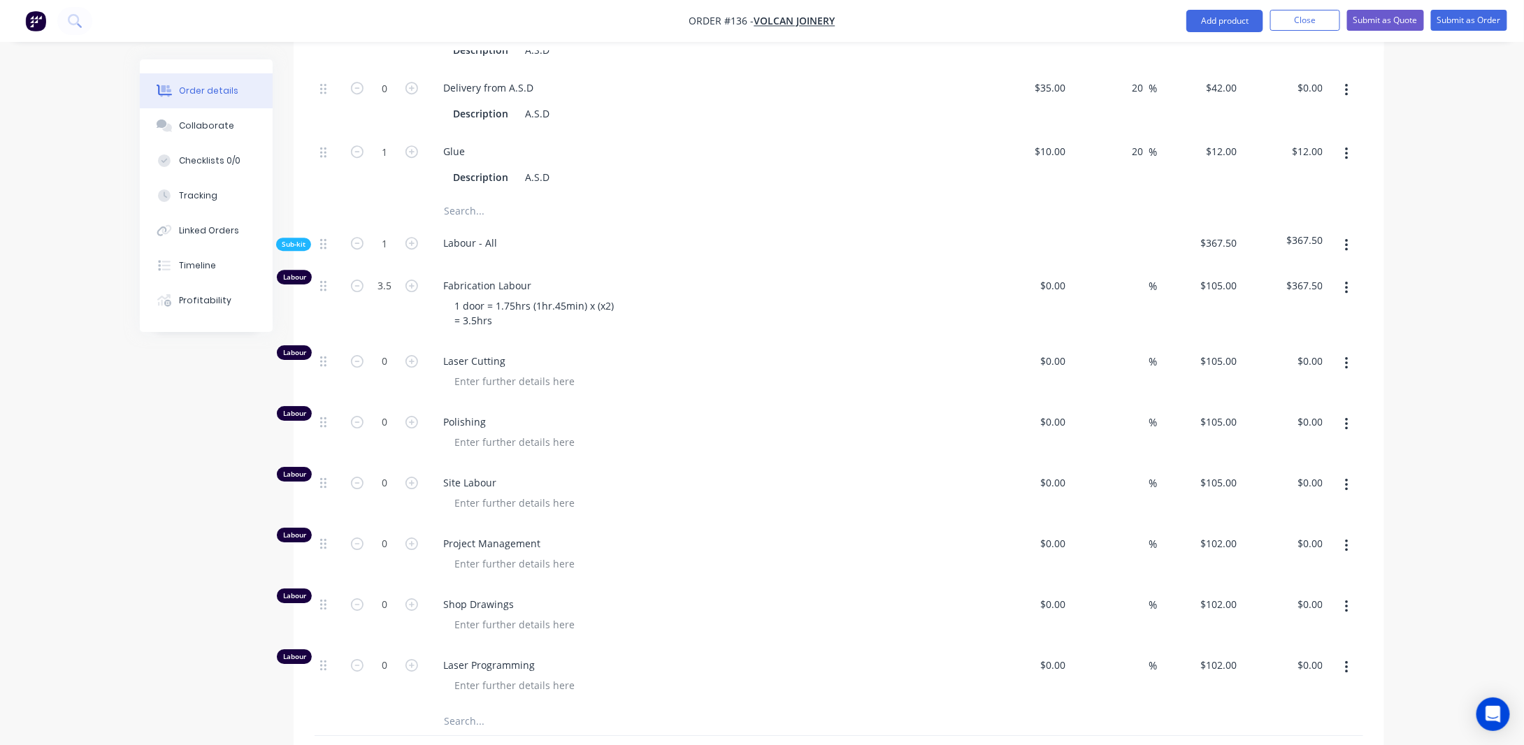
click at [326, 449] on div at bounding box center [328, 433] width 28 height 61
drag, startPoint x: 325, startPoint y: 432, endPoint x: 320, endPoint y: 372, distance: 59.6
click at [320, 372] on div "Labour 3.5 Fabrication Labour 1 door = 1.75hrs (1hr.45min) x (x2) = 3.5hrs $0.0…" at bounding box center [838, 487] width 1048 height 440
click at [386, 433] on input "0" at bounding box center [384, 422] width 36 height 21
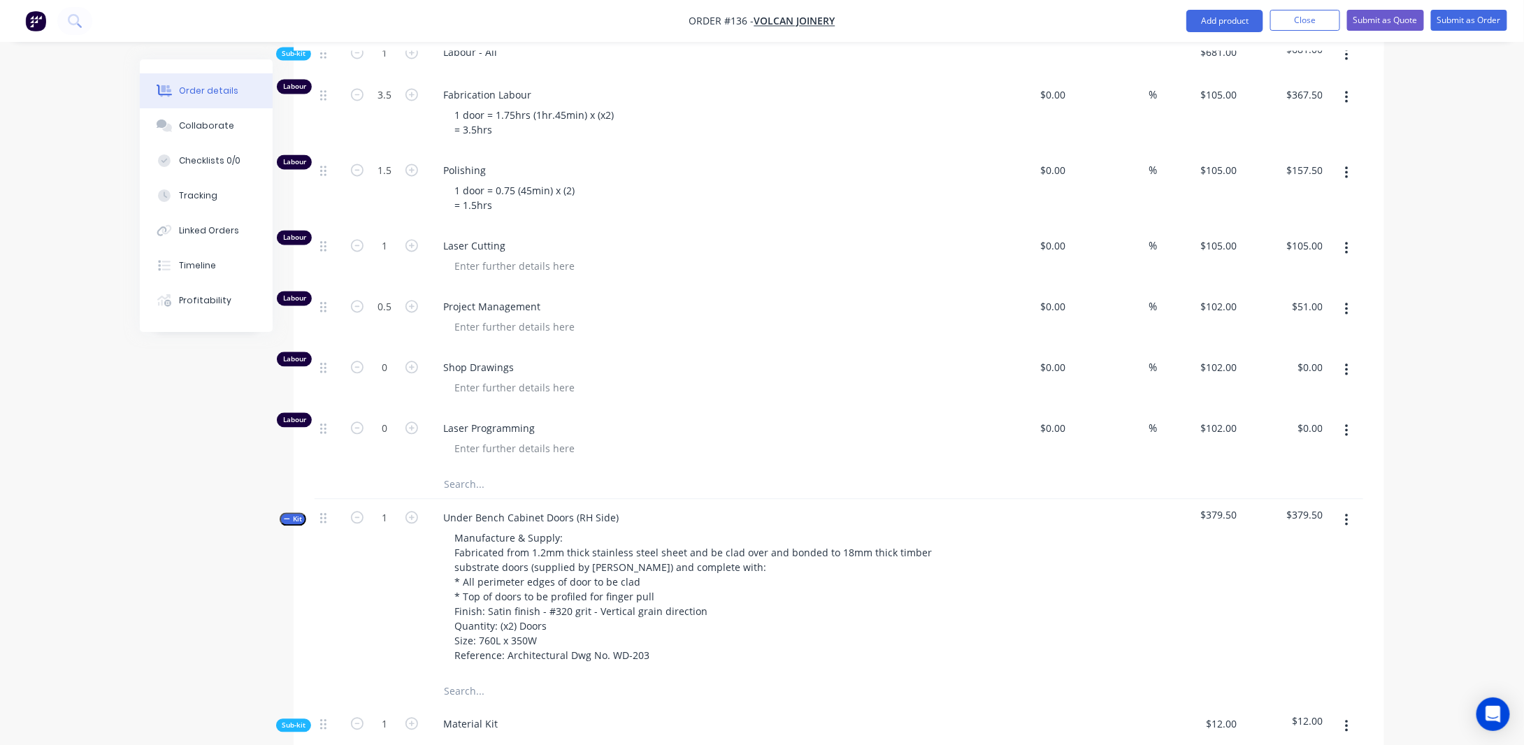
scroll to position [1291, 0]
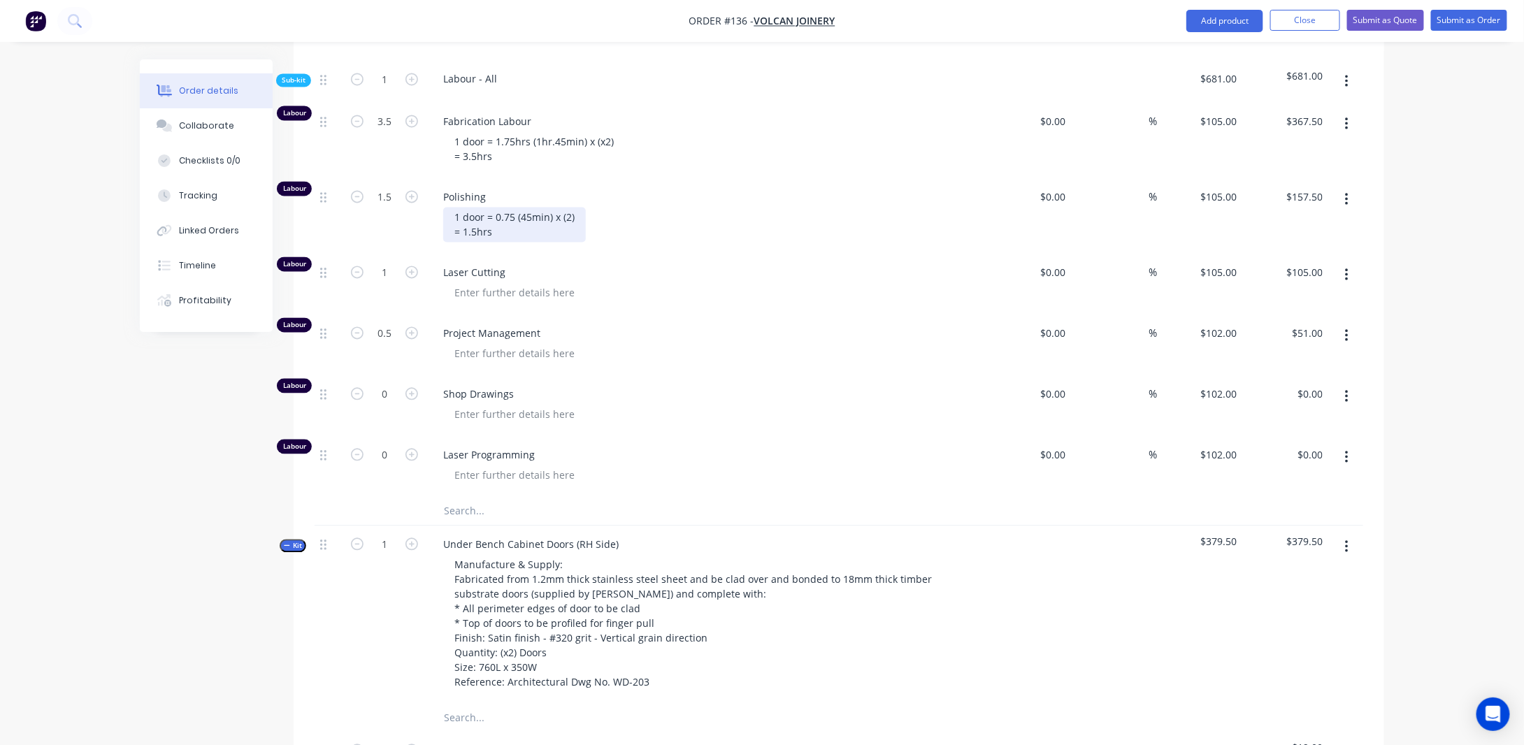
click at [456, 243] on div "1 door = 0.75 (45min) x (2) = 1.5hrs" at bounding box center [514, 225] width 143 height 35
drag, startPoint x: 456, startPoint y: 247, endPoint x: 588, endPoint y: 293, distance: 139.7
click at [584, 254] on div "Polishing 1 door = 0.75 (45min) x (2) = 1.5hrs" at bounding box center [705, 216] width 559 height 75
copy div "1 door = 0.75 (45min) x (2) = 1.5hrs"
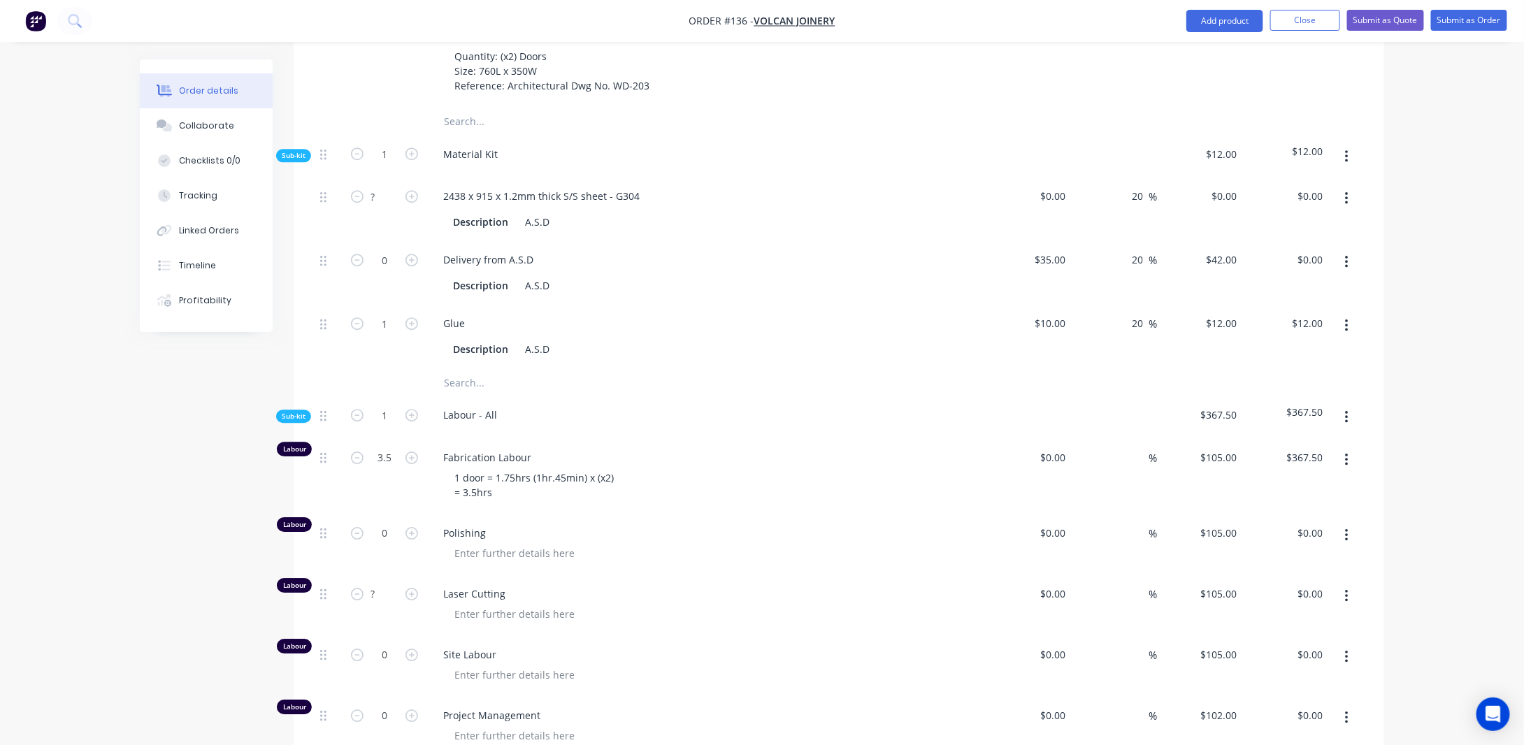
scroll to position [1990, 0]
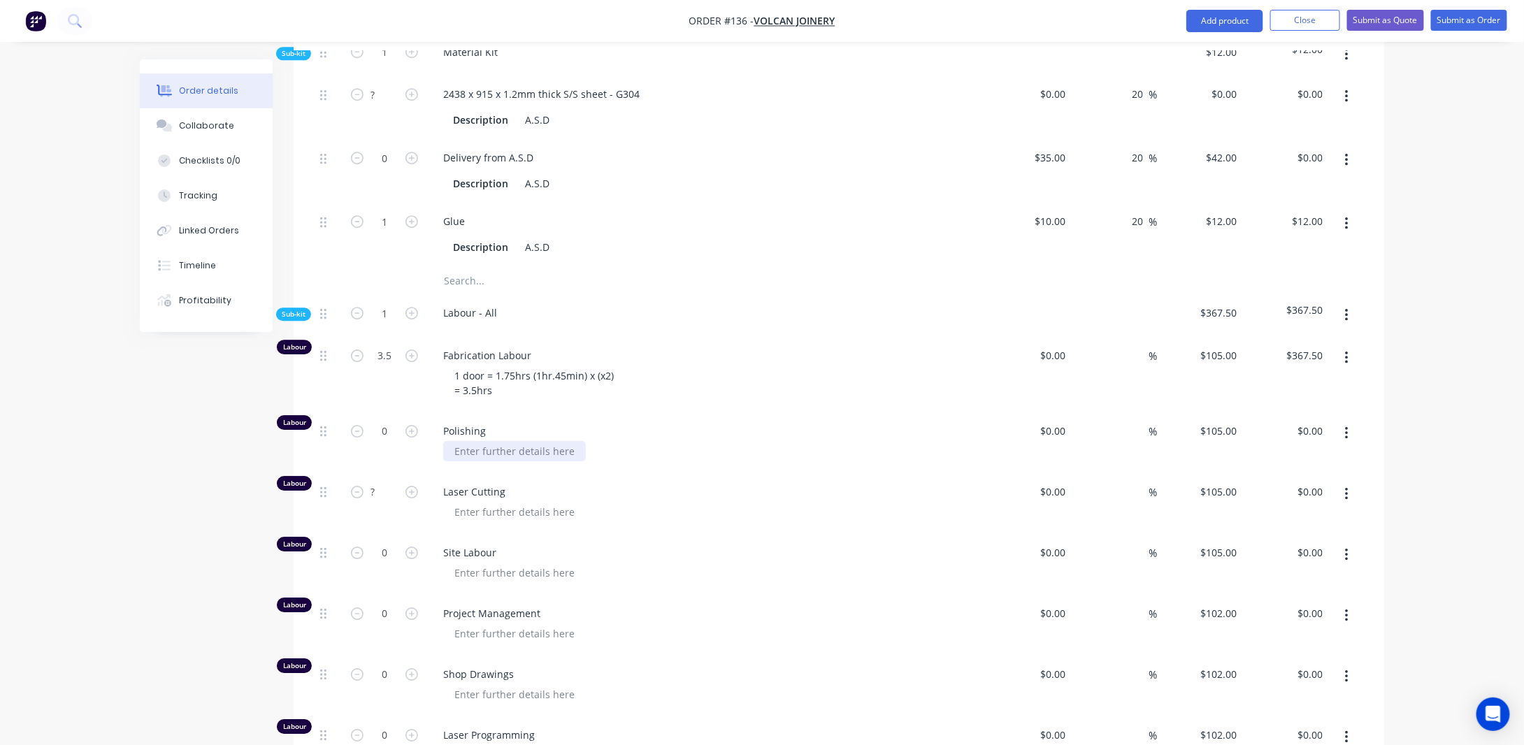
click at [457, 461] on div at bounding box center [514, 451] width 143 height 20
paste div
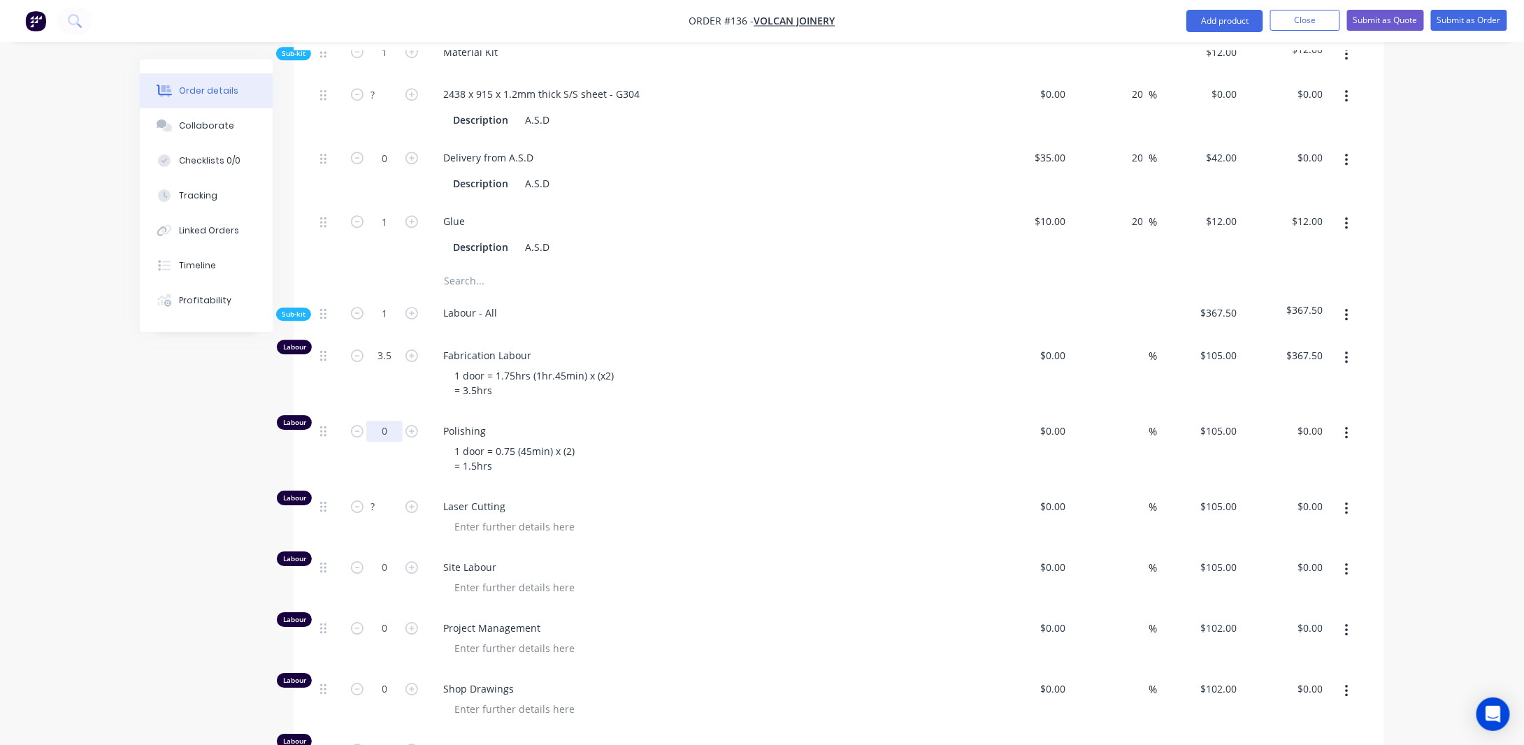
click at [397, 442] on input "0" at bounding box center [384, 431] width 36 height 21
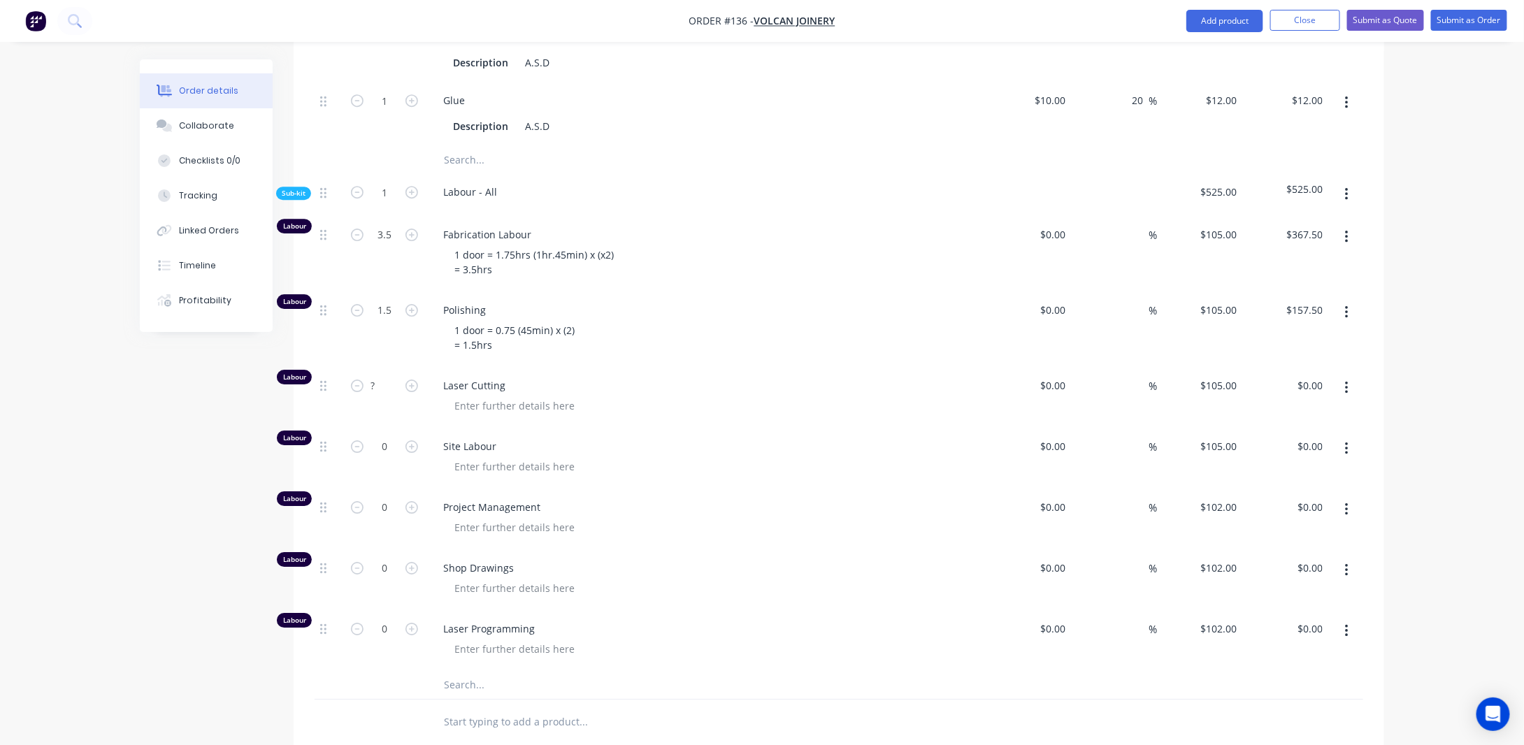
scroll to position [2129, 0]
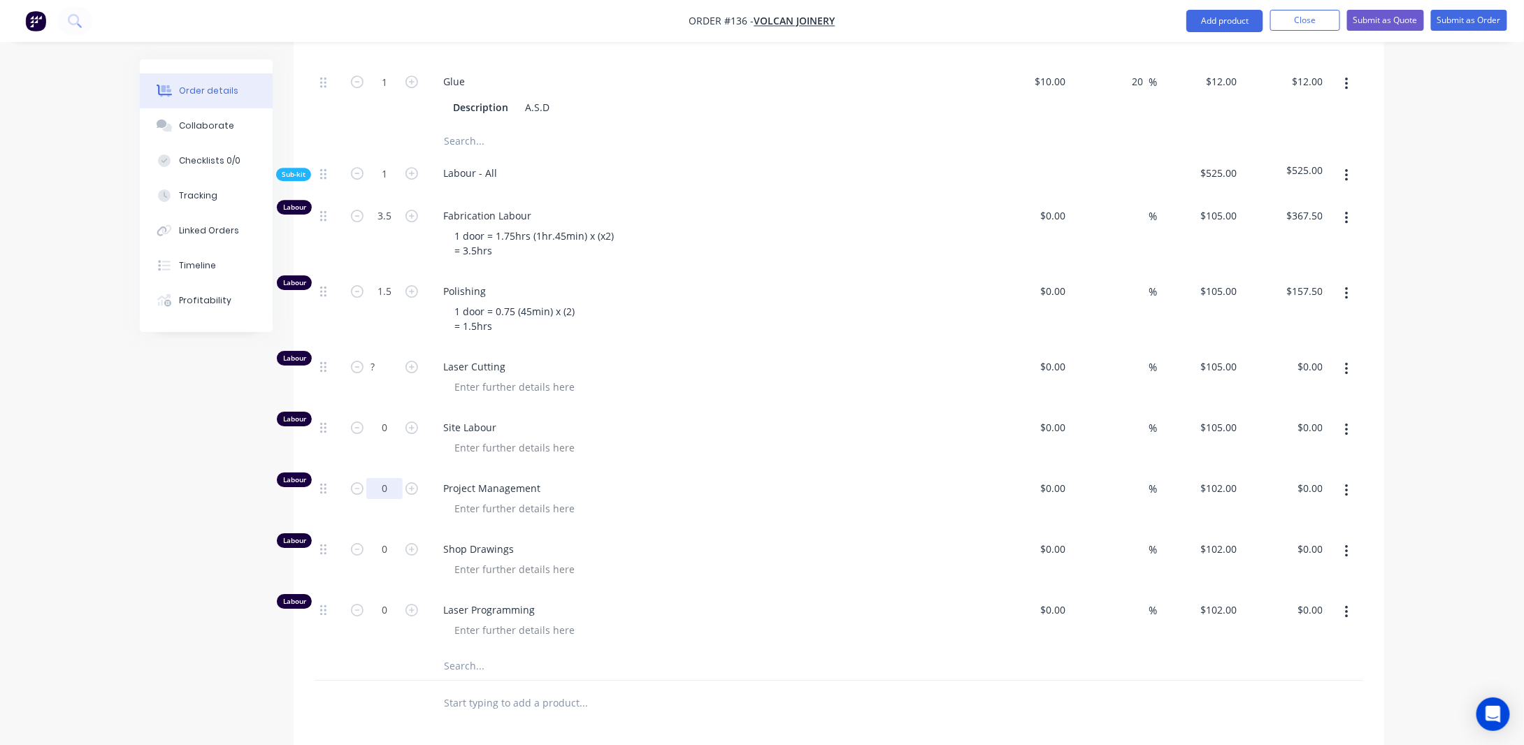
click at [385, 499] on input "0" at bounding box center [384, 488] width 36 height 21
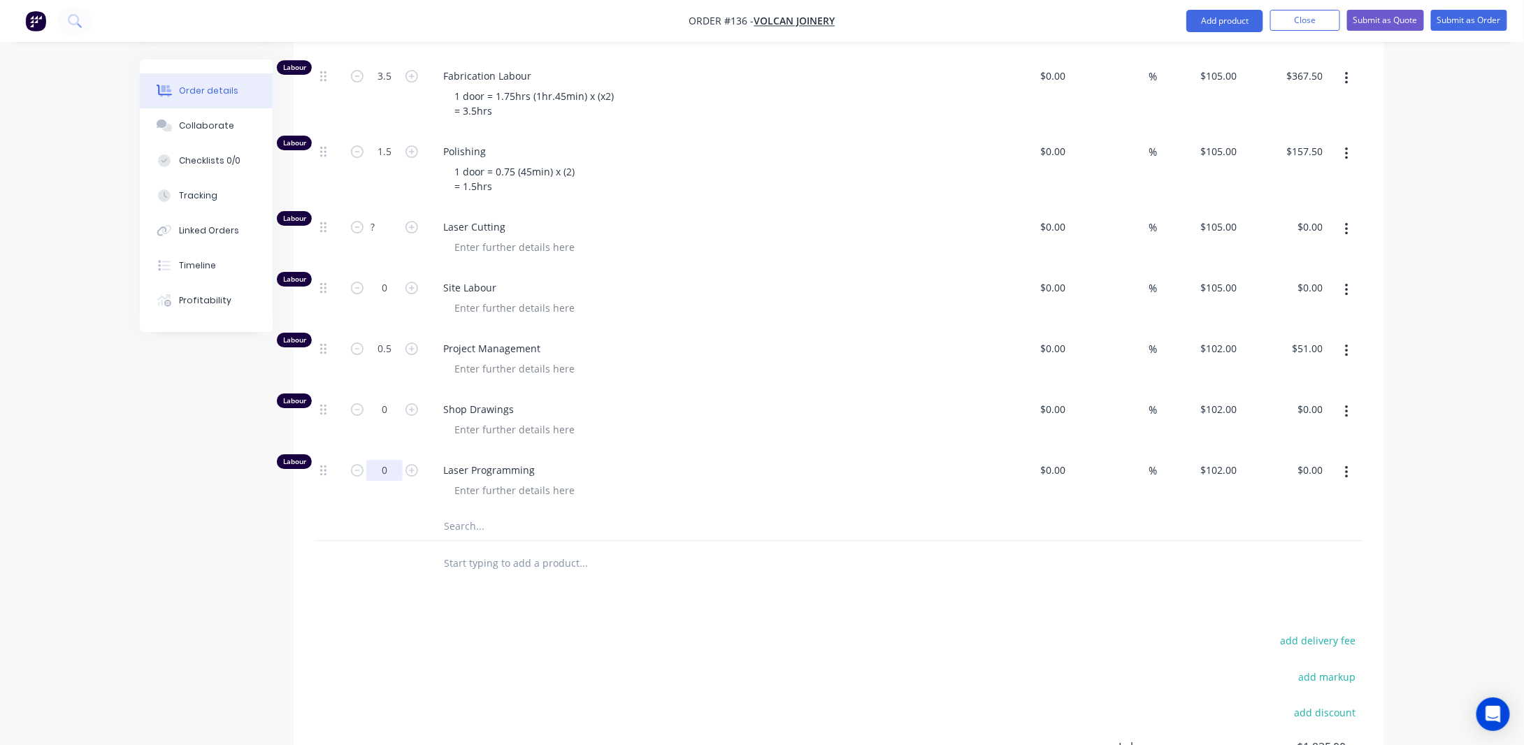
click at [386, 481] on input "0" at bounding box center [384, 470] width 36 height 21
drag, startPoint x: 121, startPoint y: 512, endPoint x: 245, endPoint y: 476, distance: 128.7
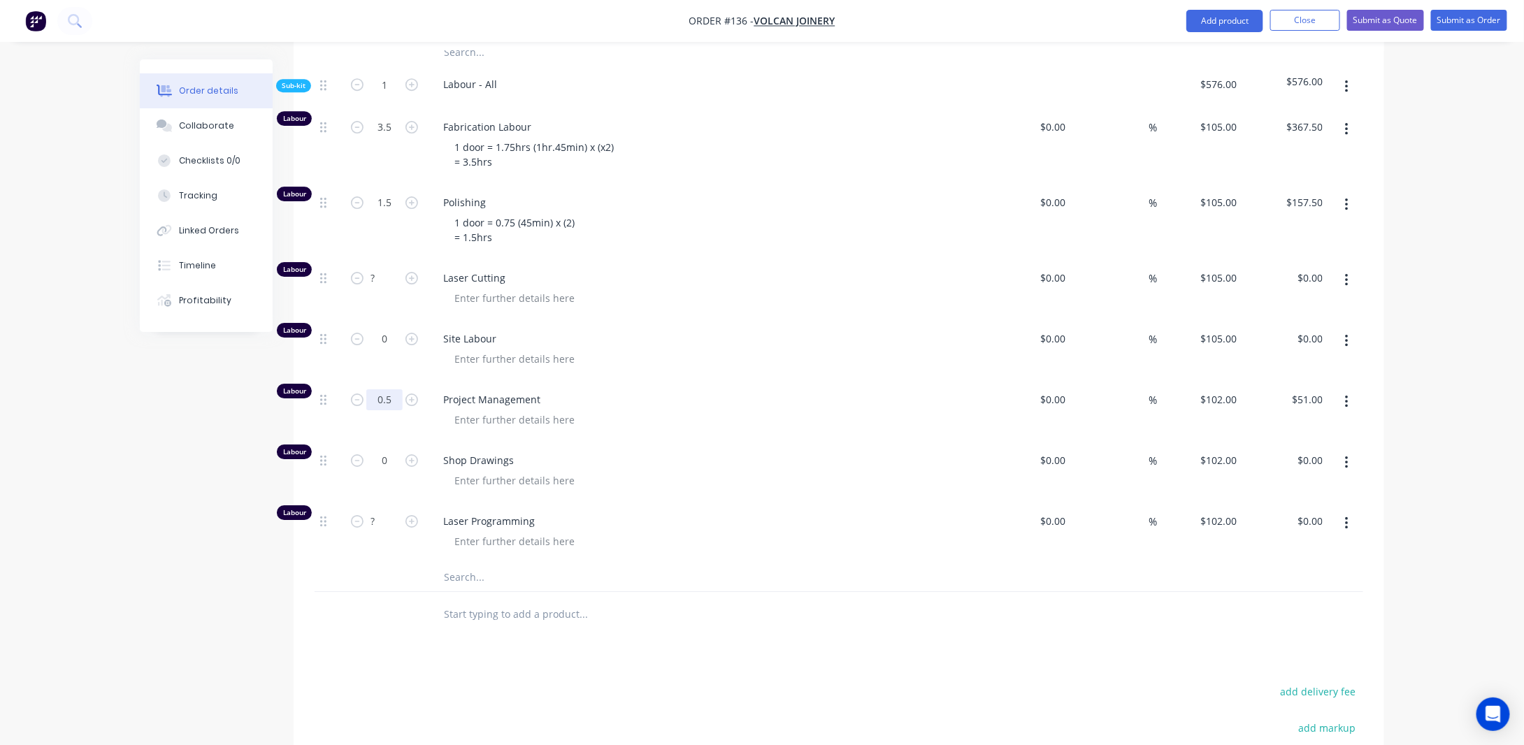
scroll to position [2199, 0]
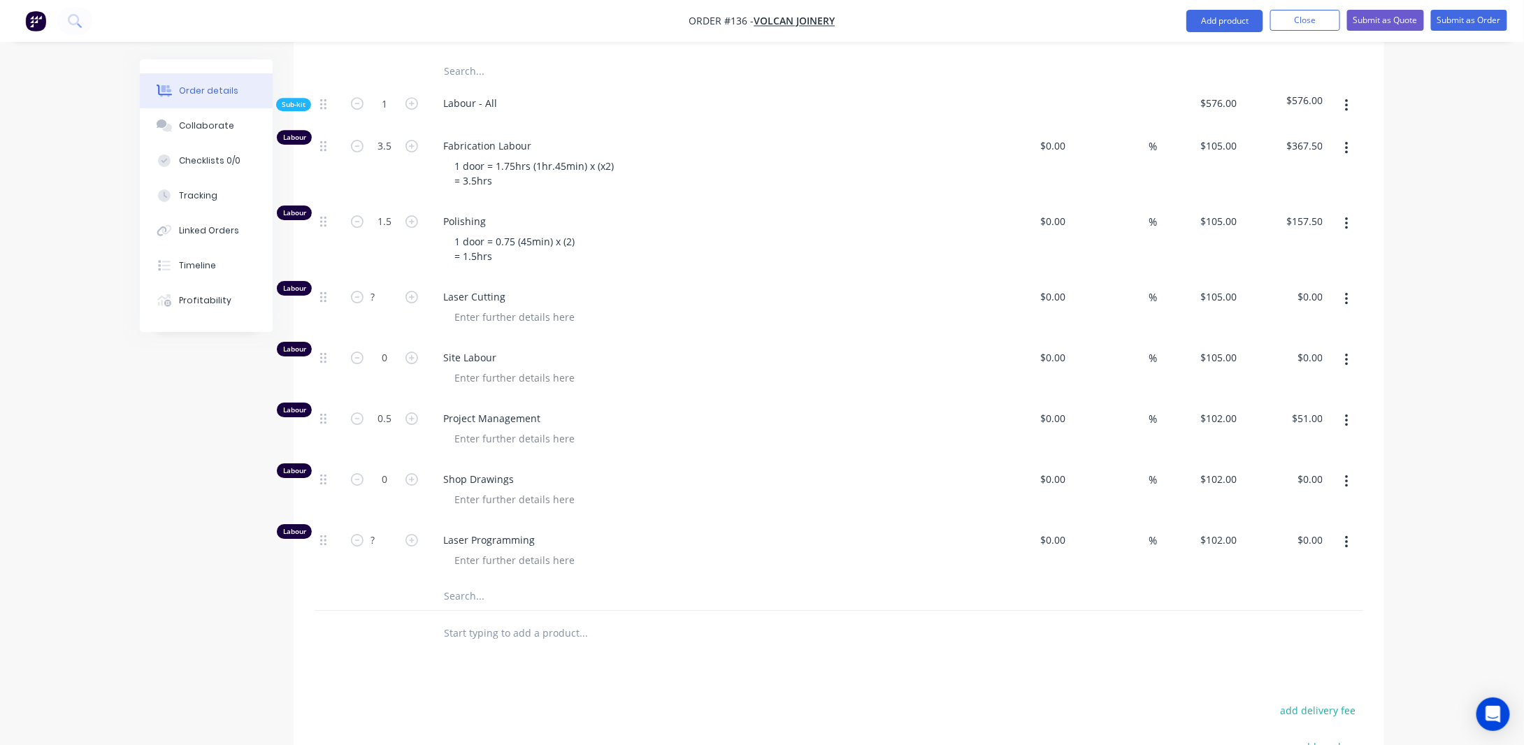
click at [1359, 372] on button "button" at bounding box center [1346, 359] width 33 height 25
drag, startPoint x: 1273, startPoint y: 472, endPoint x: 1145, endPoint y: 470, distance: 127.9
click at [1272, 463] on div "Delete" at bounding box center [1297, 452] width 108 height 20
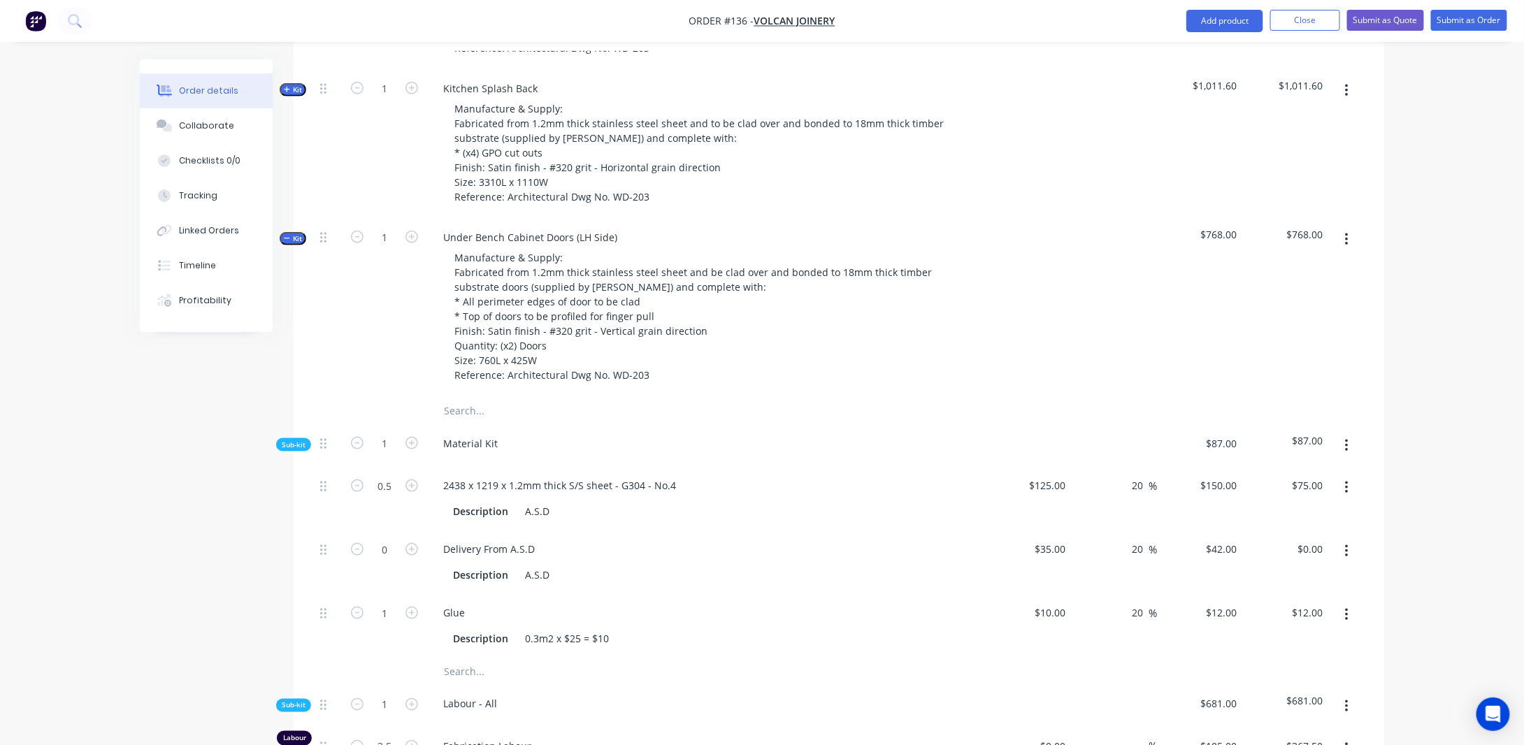
scroll to position [662, 0]
click at [394, 500] on input "0.5" at bounding box center [384, 489] width 36 height 21
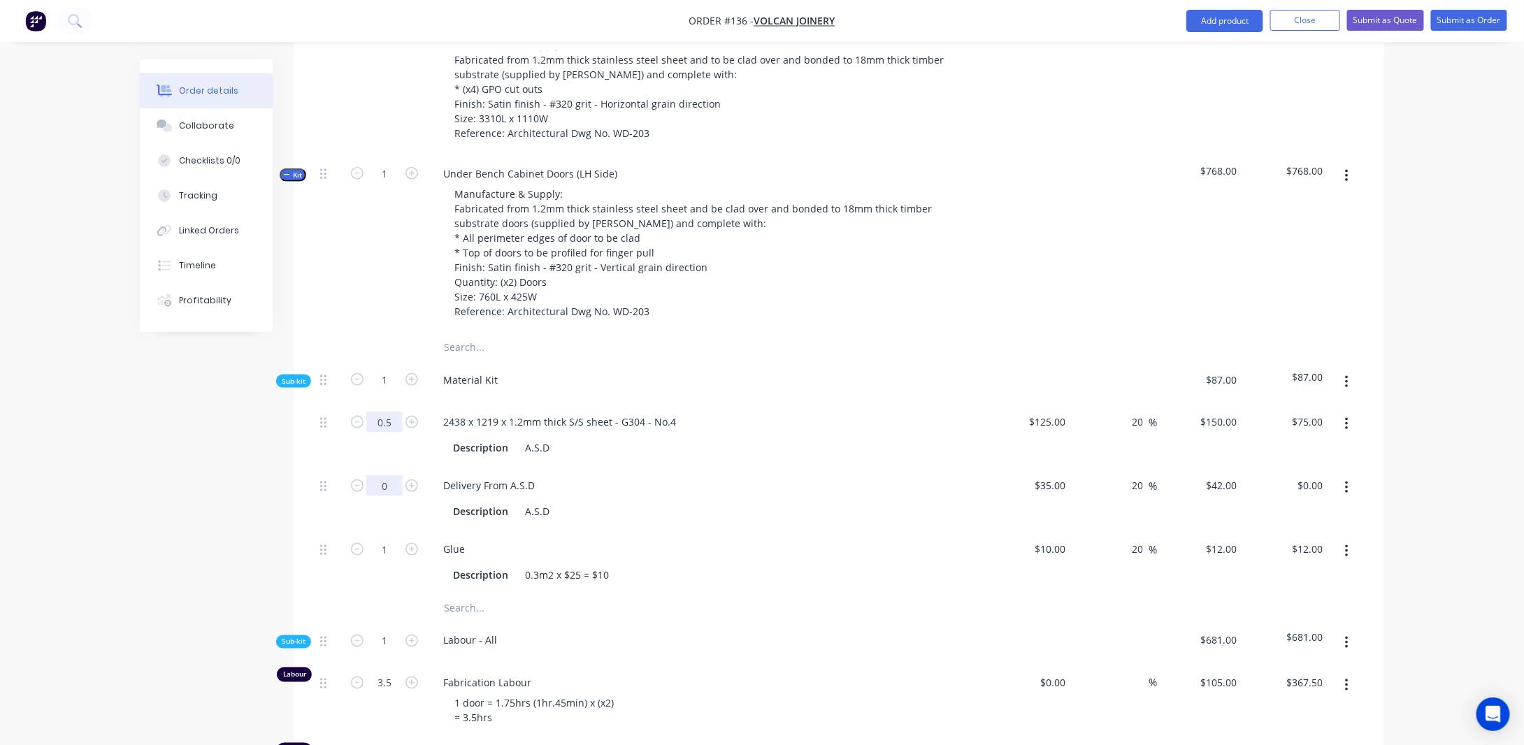
scroll to position [802, 0]
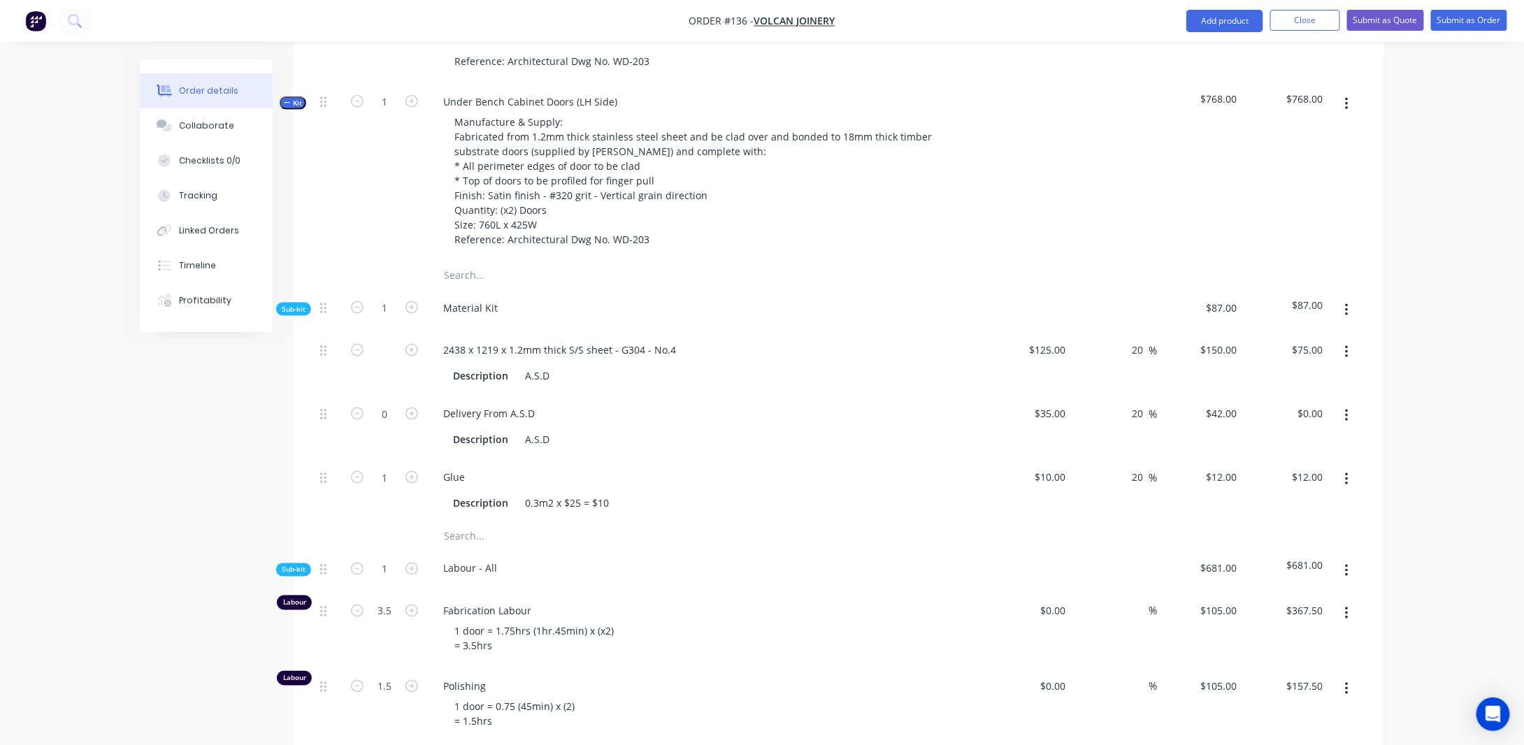
click at [384, 361] on input "text" at bounding box center [384, 350] width 36 height 21
drag, startPoint x: 388, startPoint y: 366, endPoint x: 400, endPoint y: 377, distance: 15.8
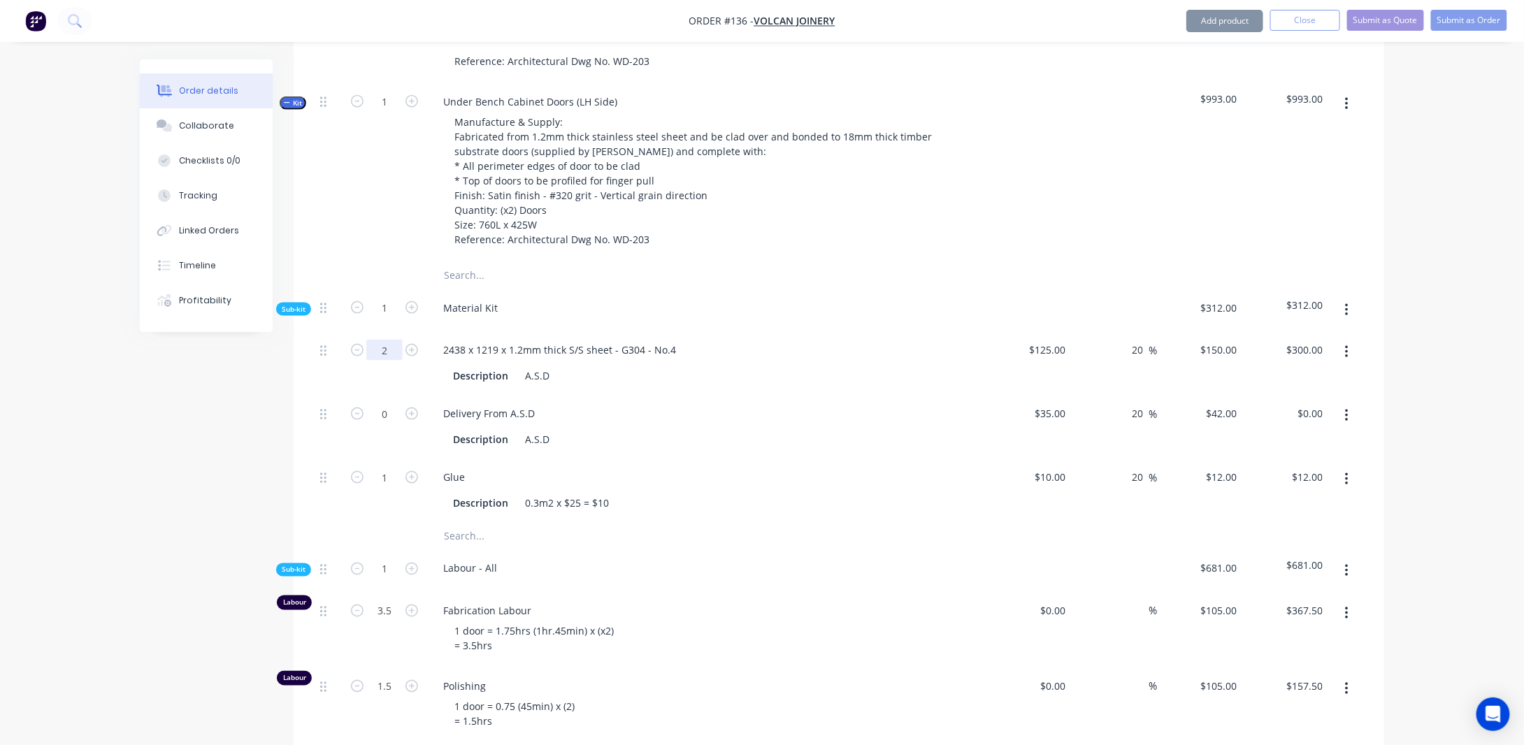
click at [388, 361] on input "2" at bounding box center [384, 350] width 36 height 21
click at [391, 361] on input "0.5" at bounding box center [384, 350] width 36 height 21
click at [393, 361] on input "1" at bounding box center [384, 350] width 36 height 21
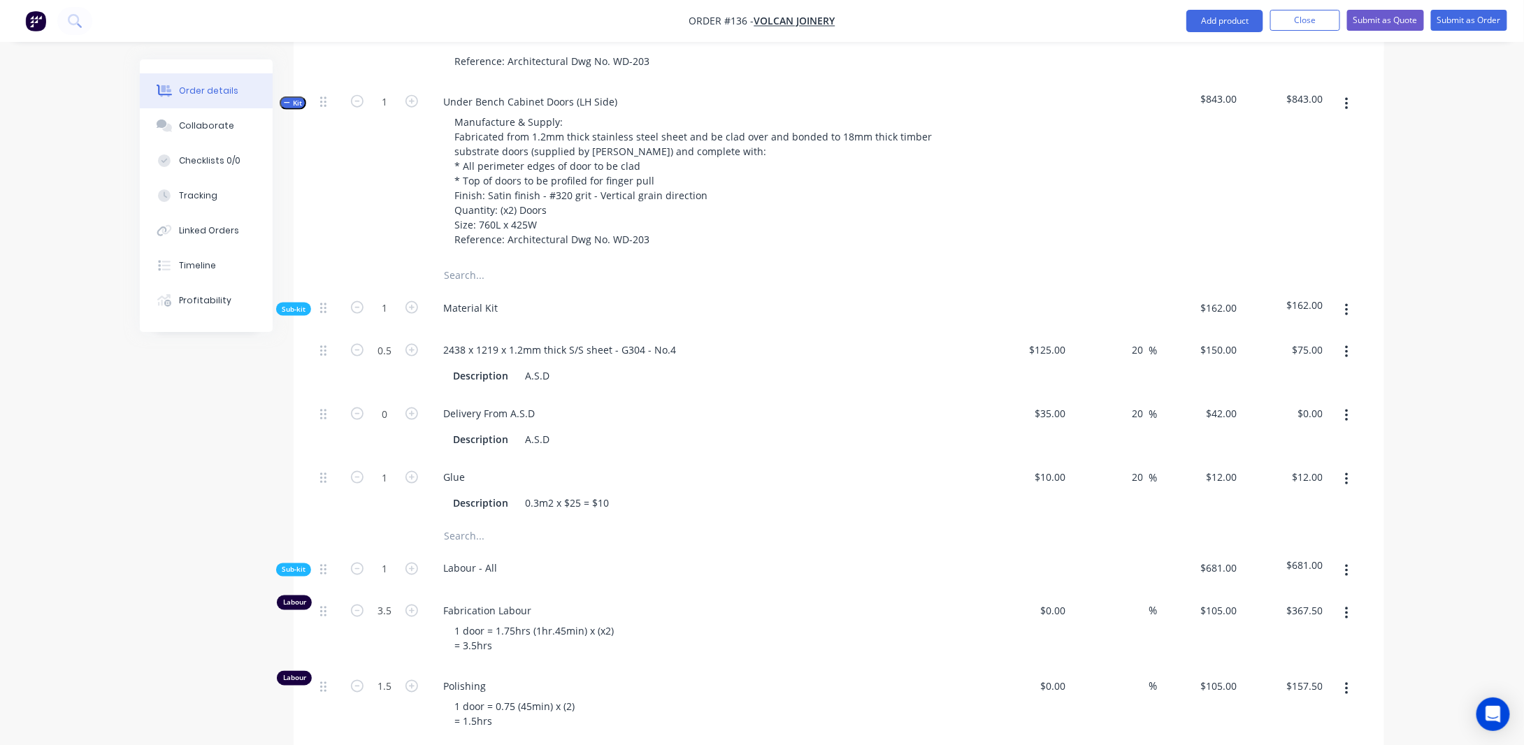
click at [392, 361] on input "0.5" at bounding box center [384, 350] width 36 height 21
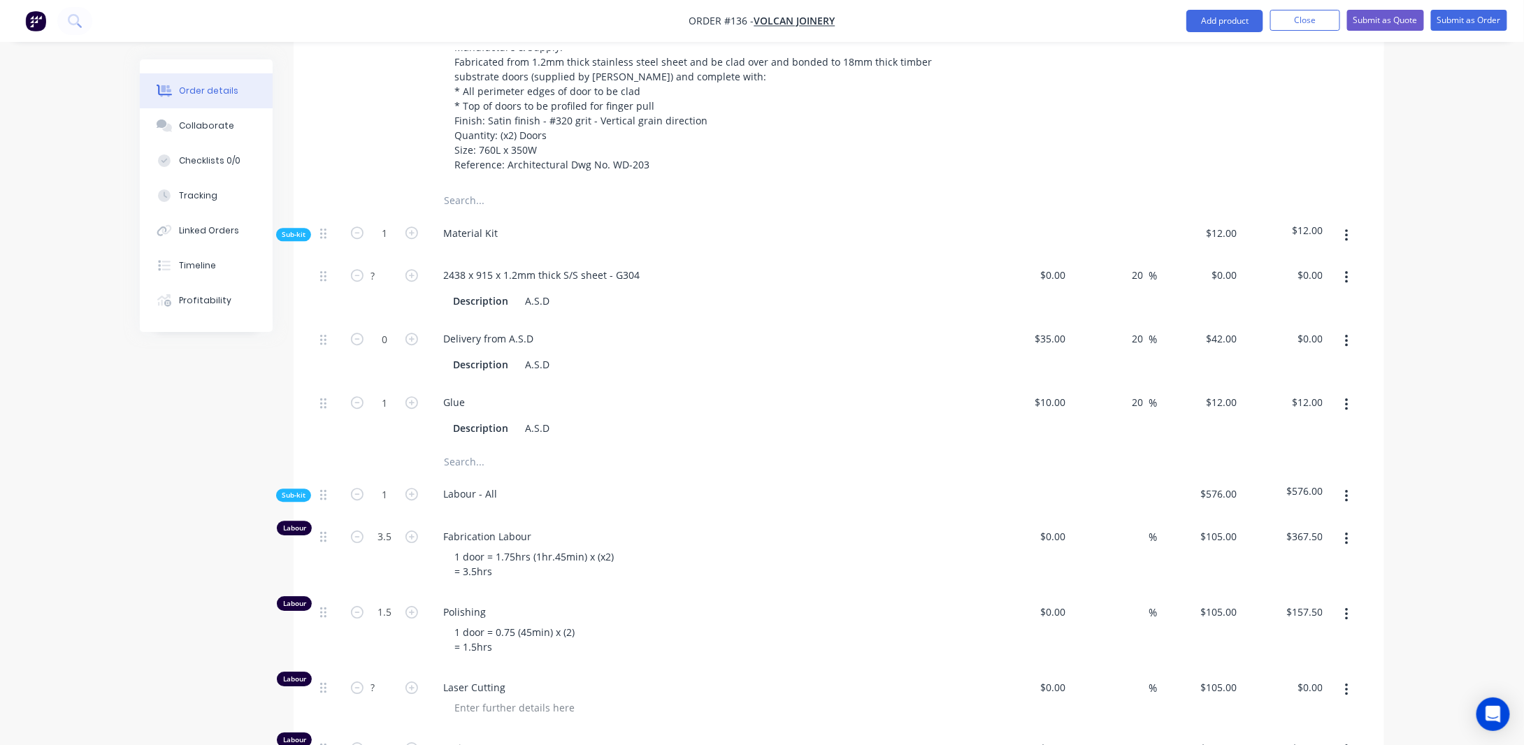
scroll to position [1780, 0]
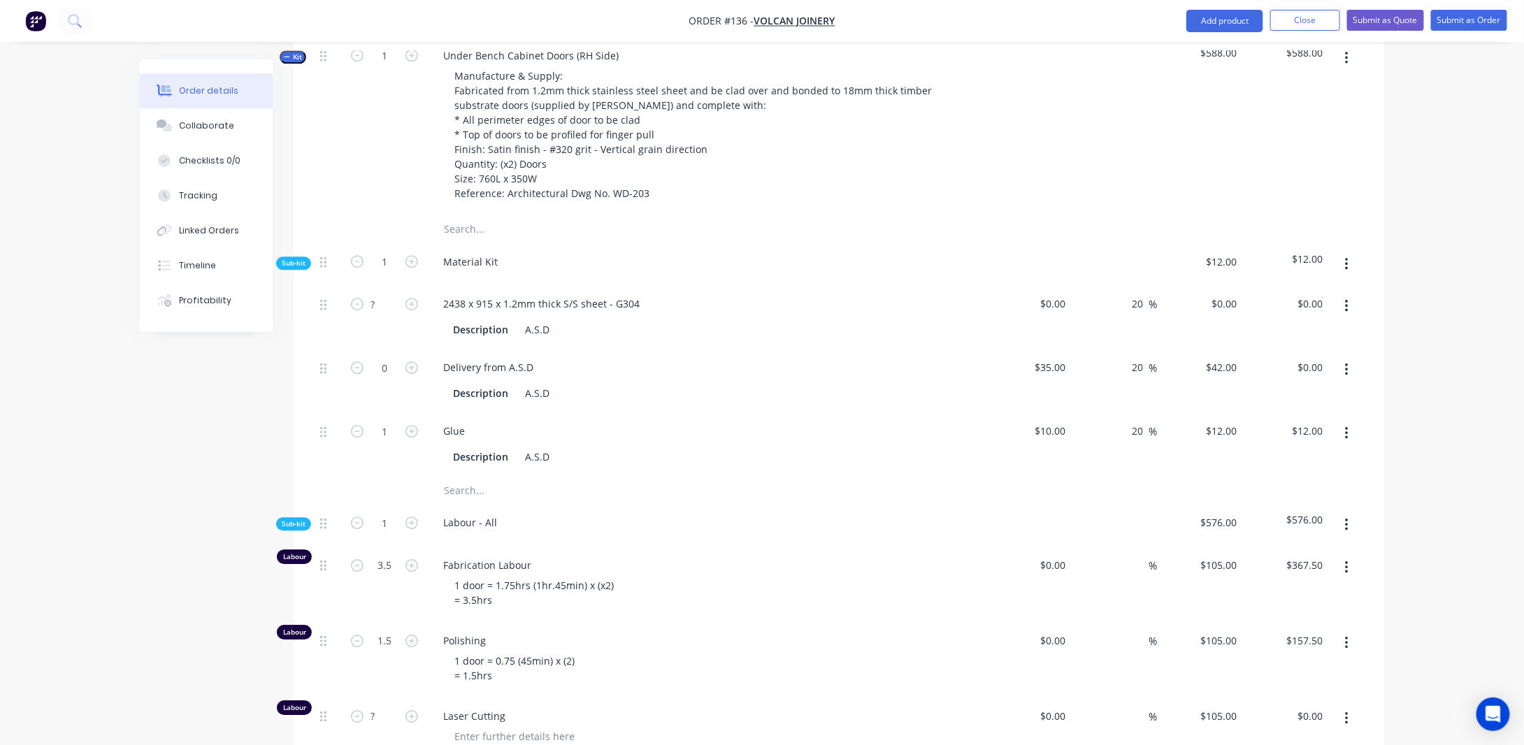
click at [544, 467] on div "A.S.D" at bounding box center [537, 457] width 36 height 20
click at [547, 467] on div "A.S.D" at bounding box center [537, 457] width 36 height 20
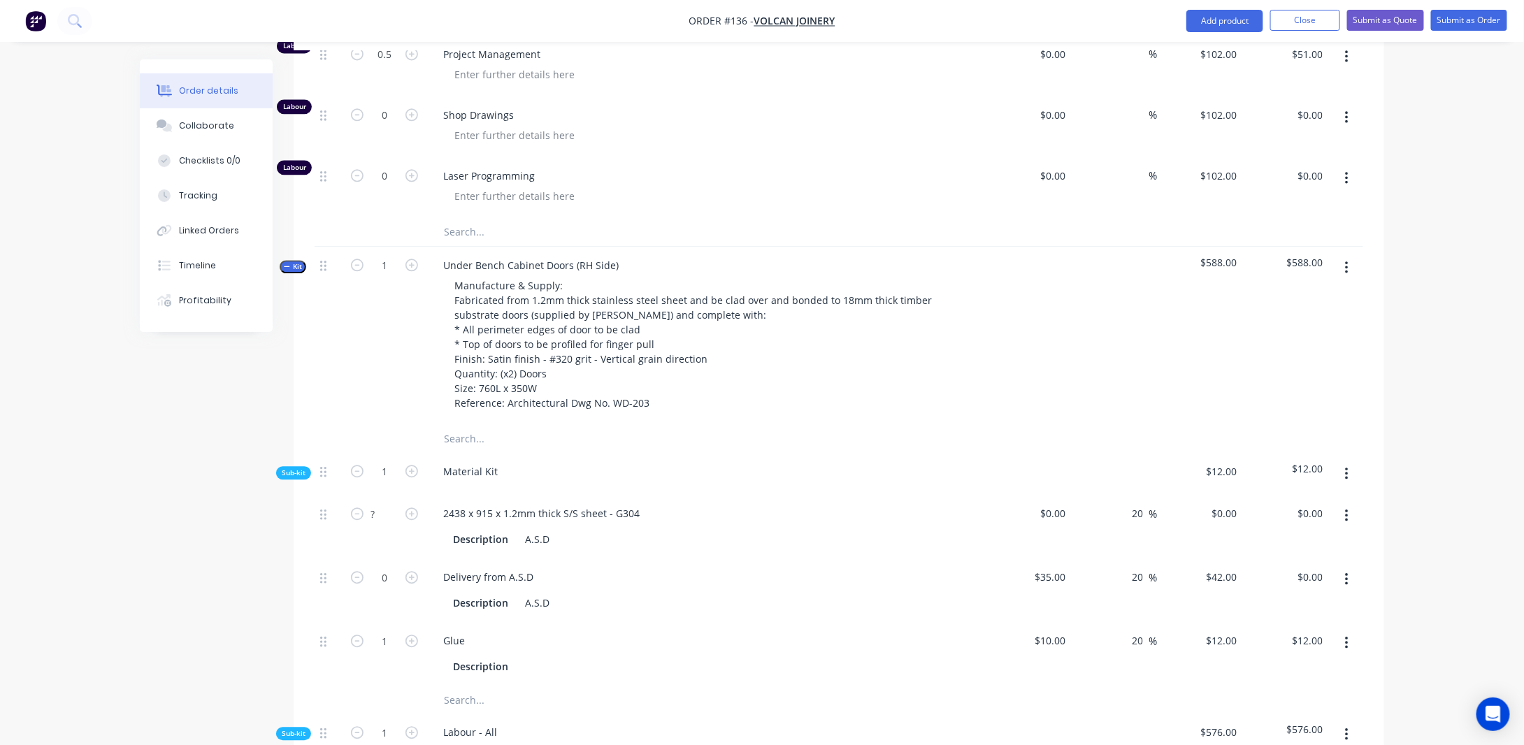
click at [291, 272] on span "Kit" at bounding box center [293, 266] width 18 height 10
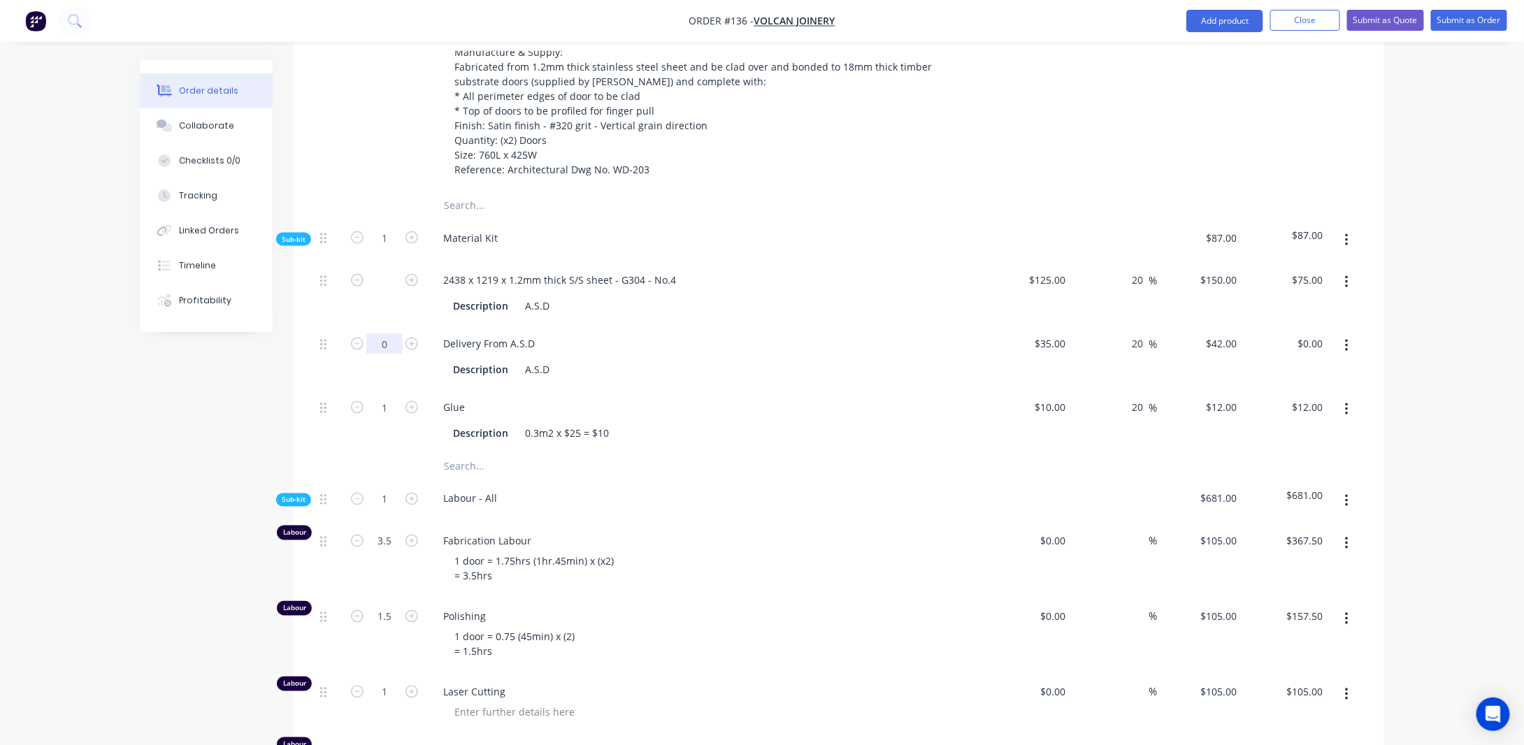
scroll to position [592, 0]
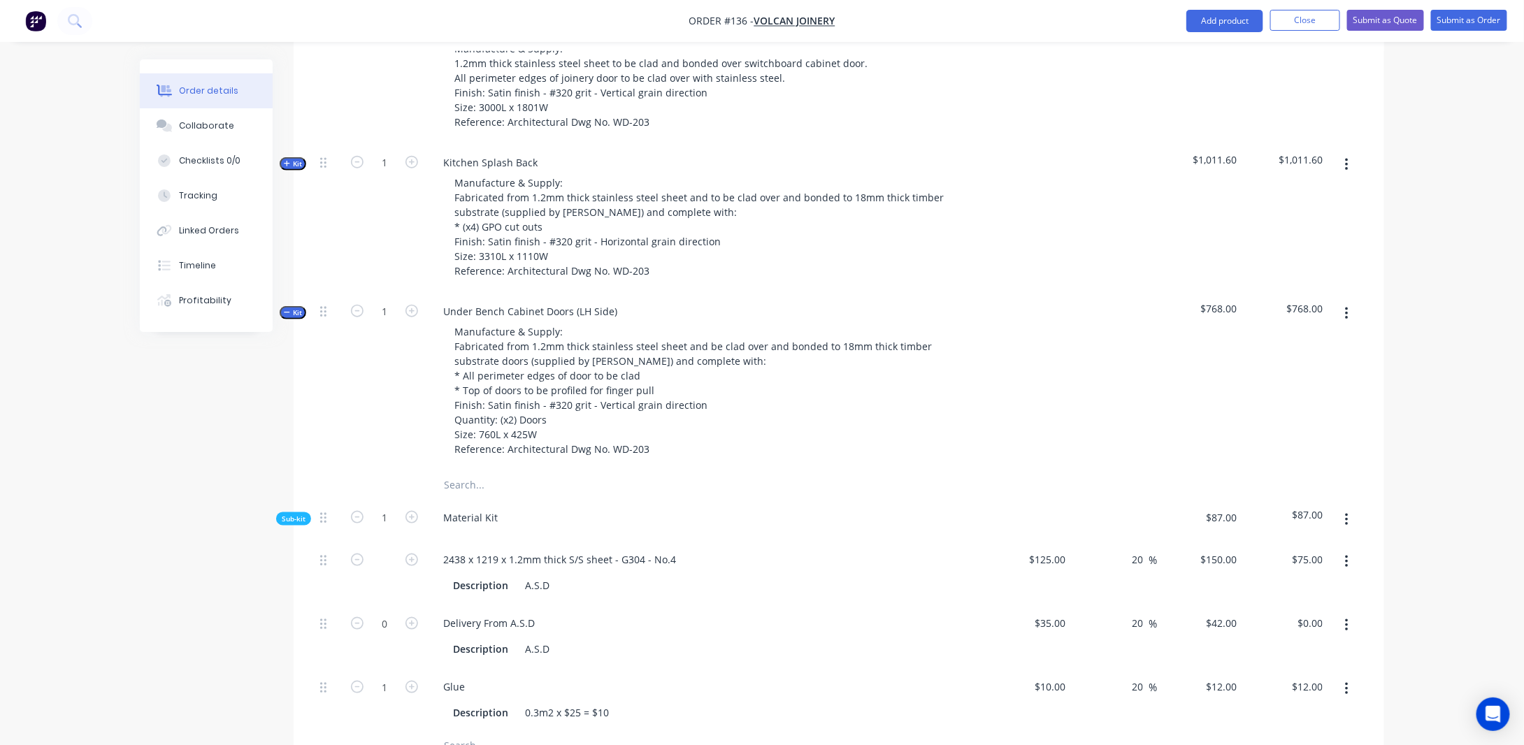
click at [296, 318] on span "Kit" at bounding box center [293, 312] width 18 height 10
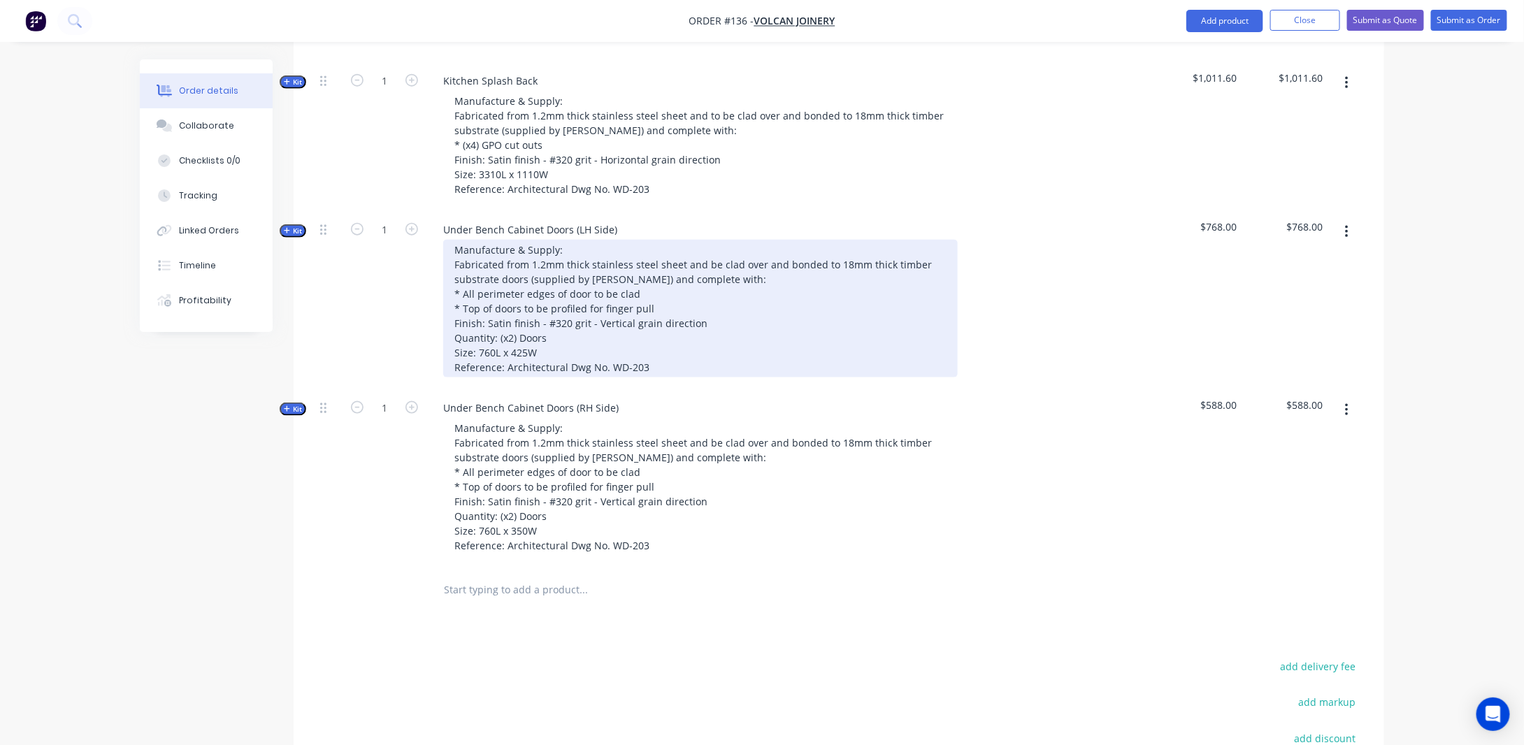
scroll to position [732, 0]
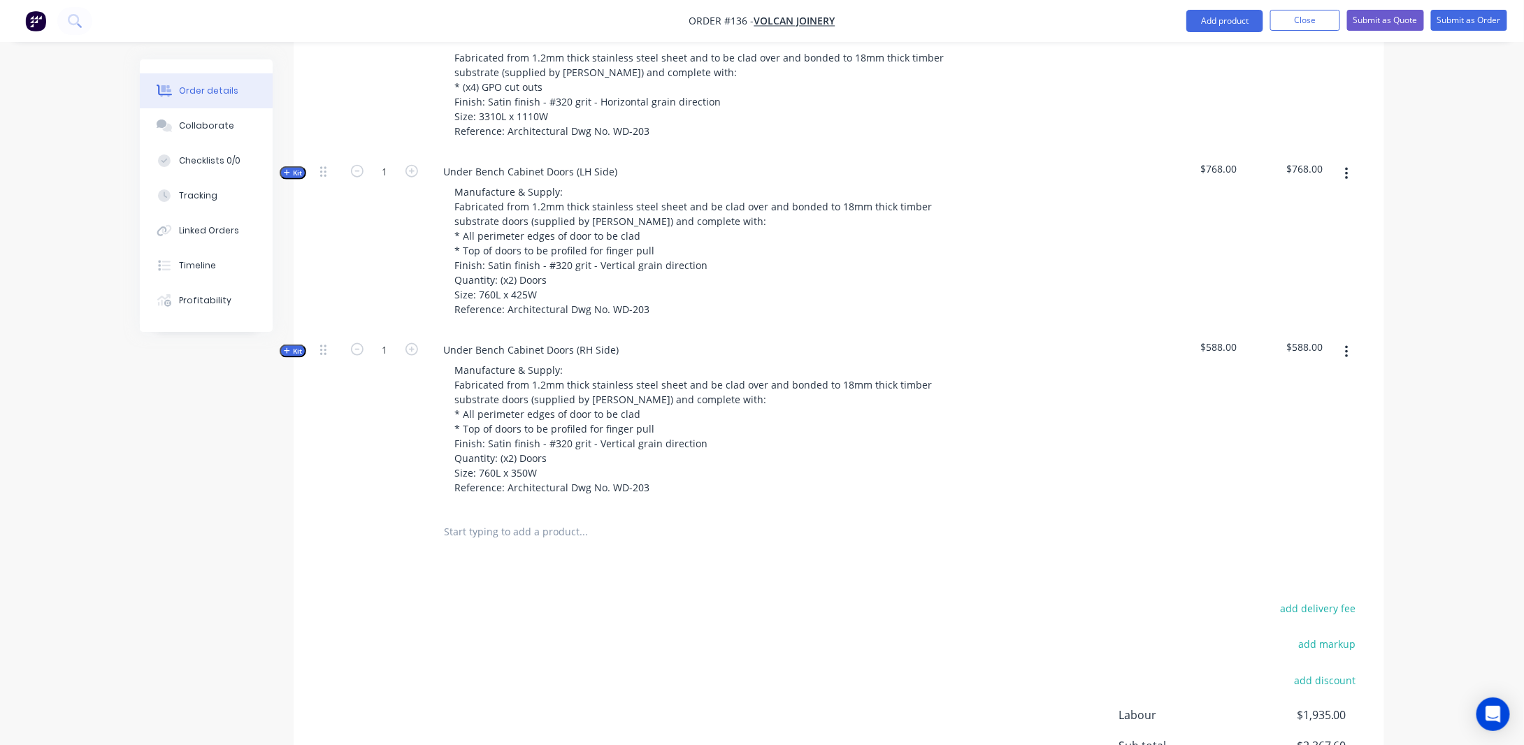
click at [288, 354] on icon "button" at bounding box center [287, 350] width 6 height 7
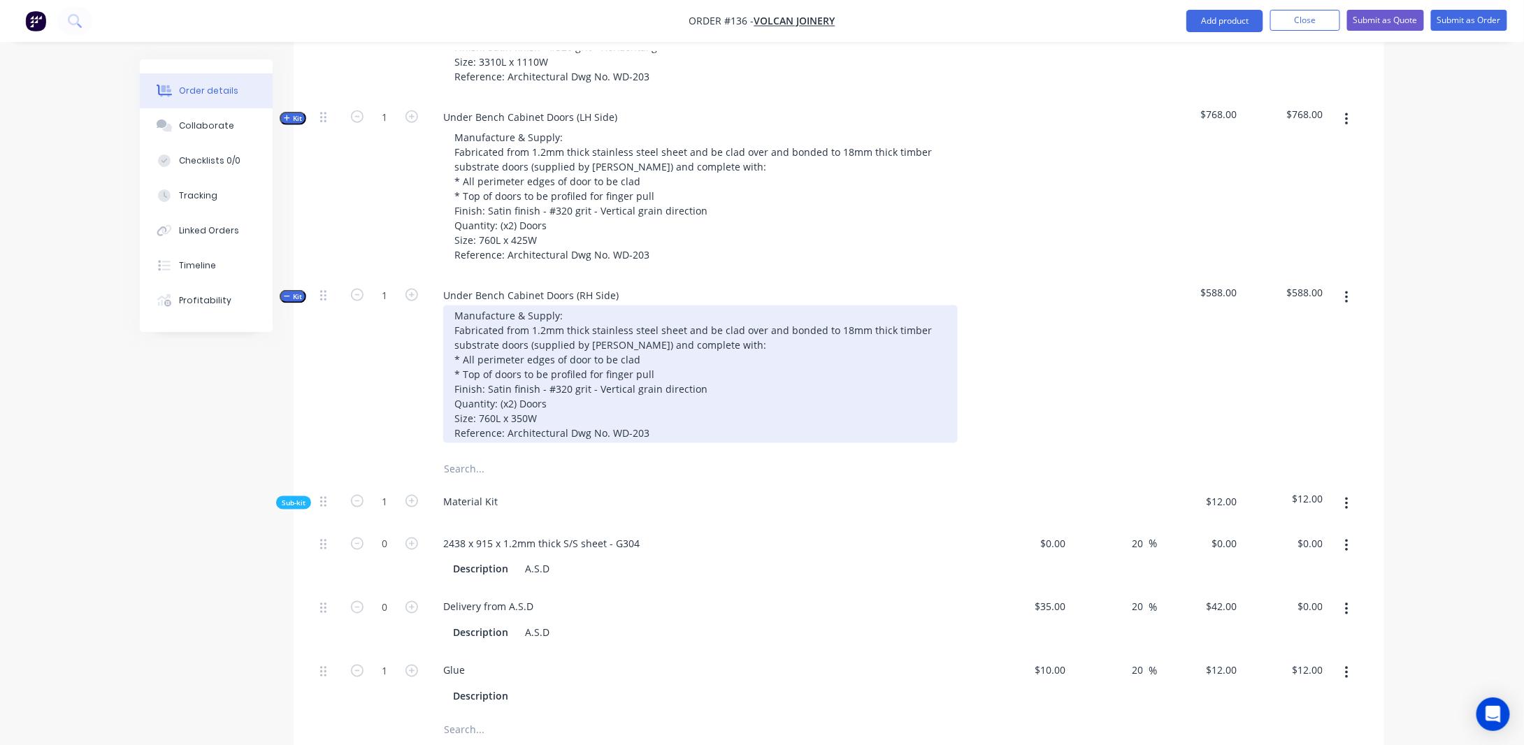
scroll to position [802, 0]
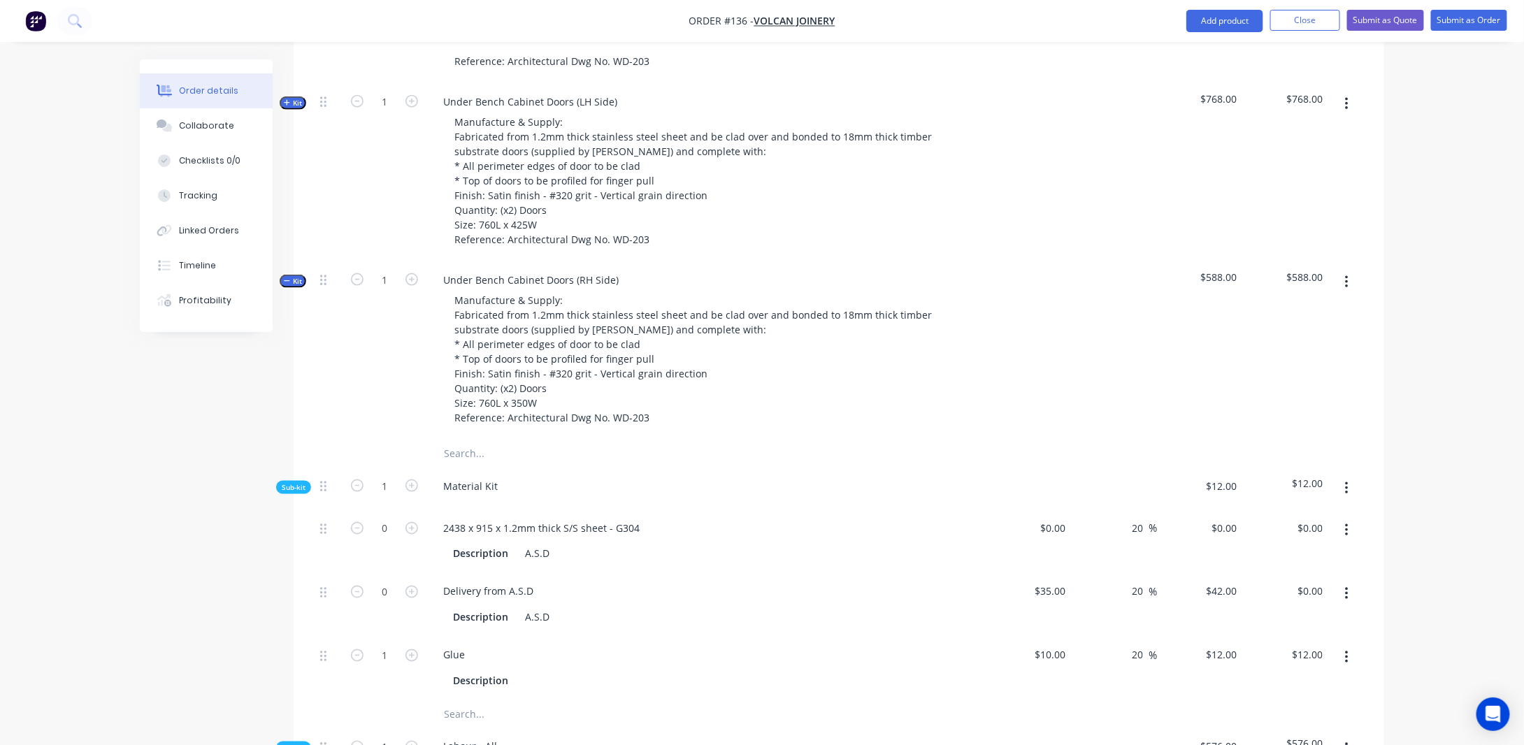
click at [297, 108] on span "Kit" at bounding box center [293, 103] width 18 height 10
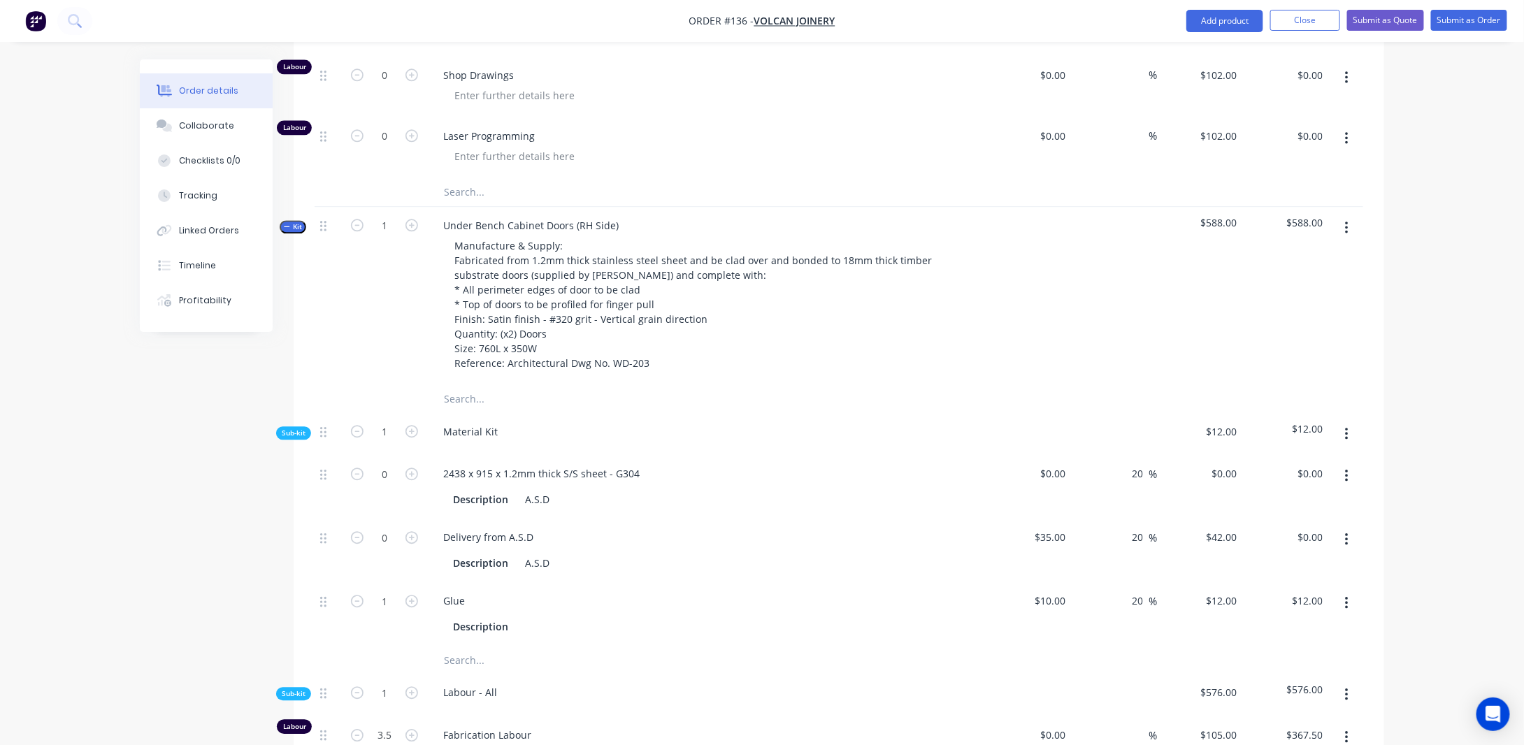
scroll to position [1640, 0]
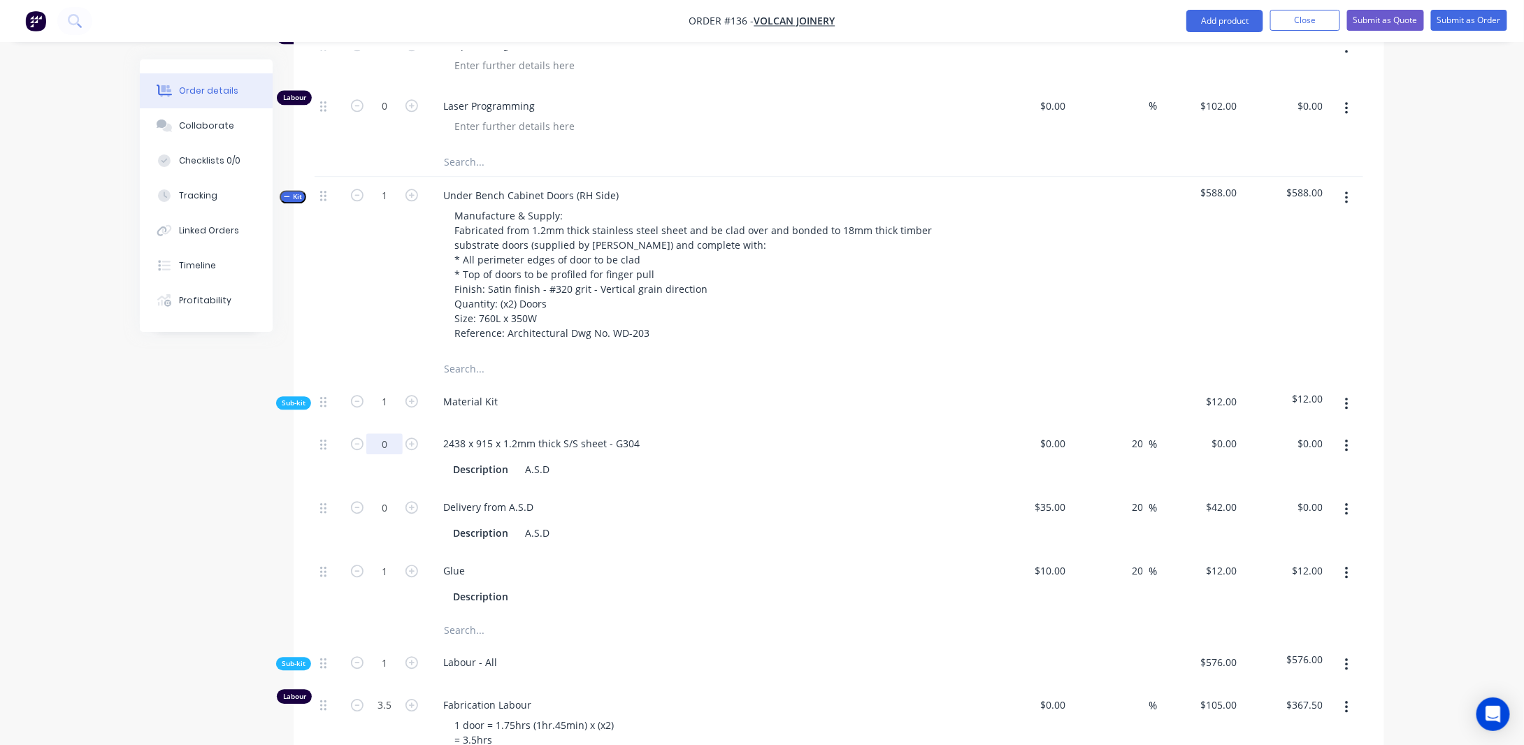
click at [387, 454] on input "0" at bounding box center [384, 443] width 36 height 21
drag, startPoint x: 166, startPoint y: 502, endPoint x: 242, endPoint y: 494, distance: 76.6
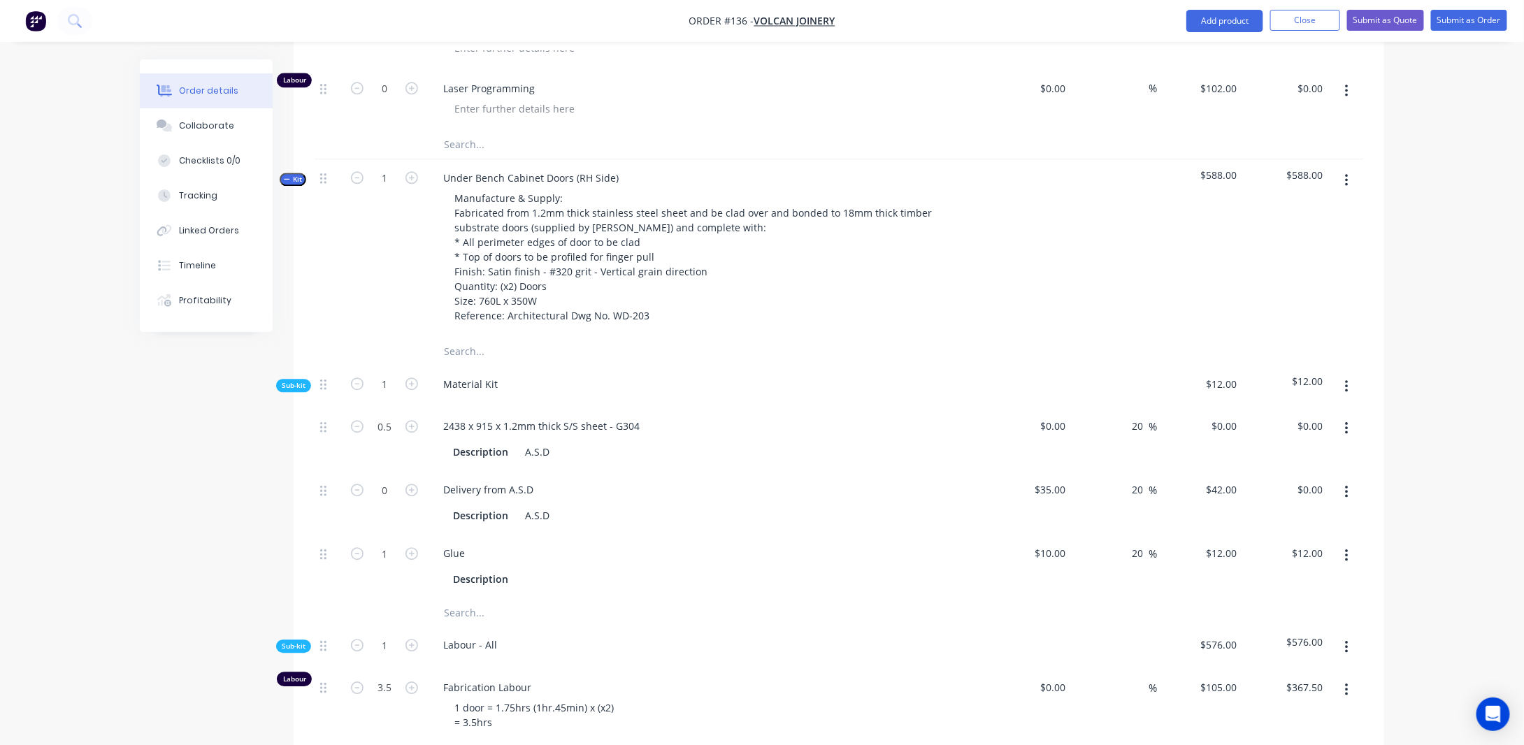
scroll to position [1710, 0]
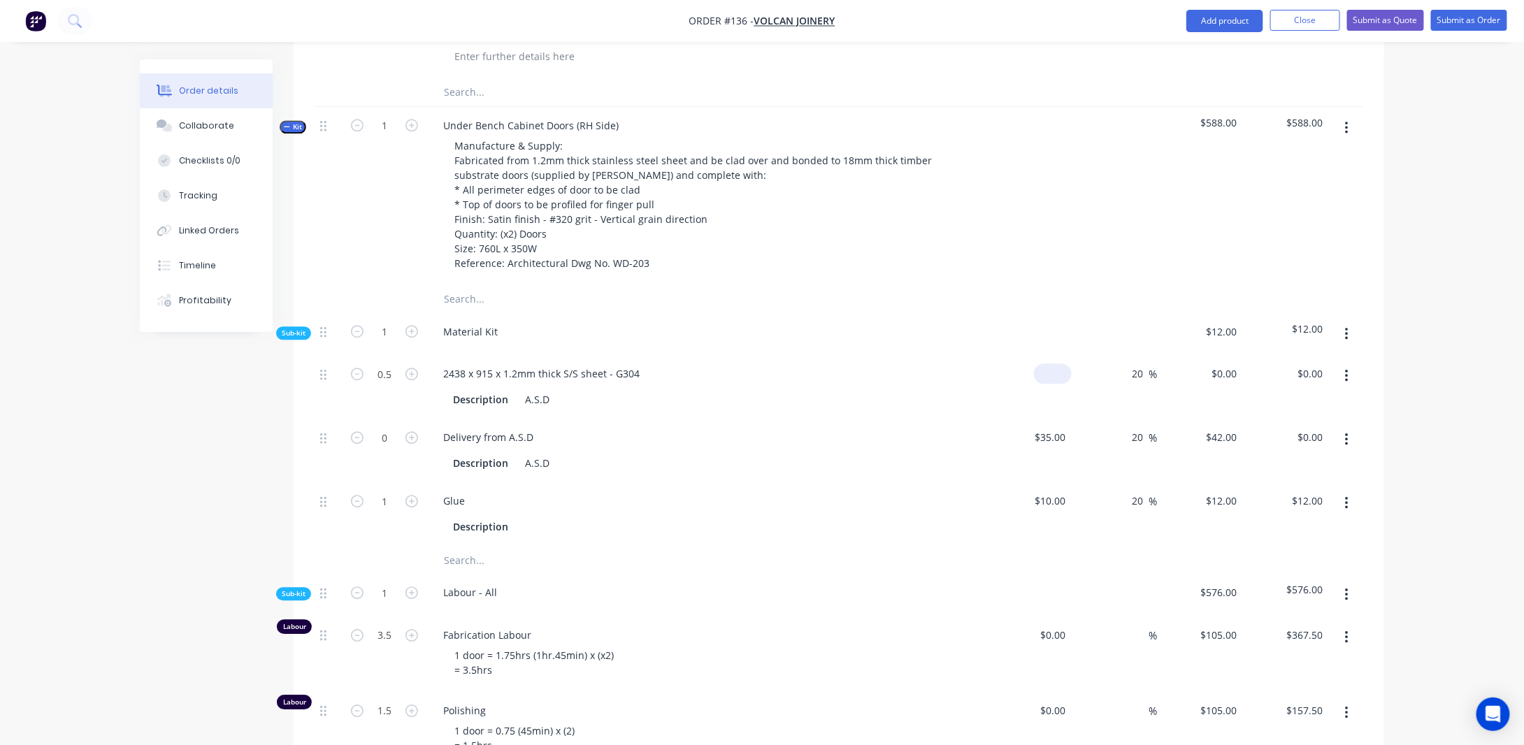
click at [1068, 384] on input at bounding box center [1055, 373] width 32 height 20
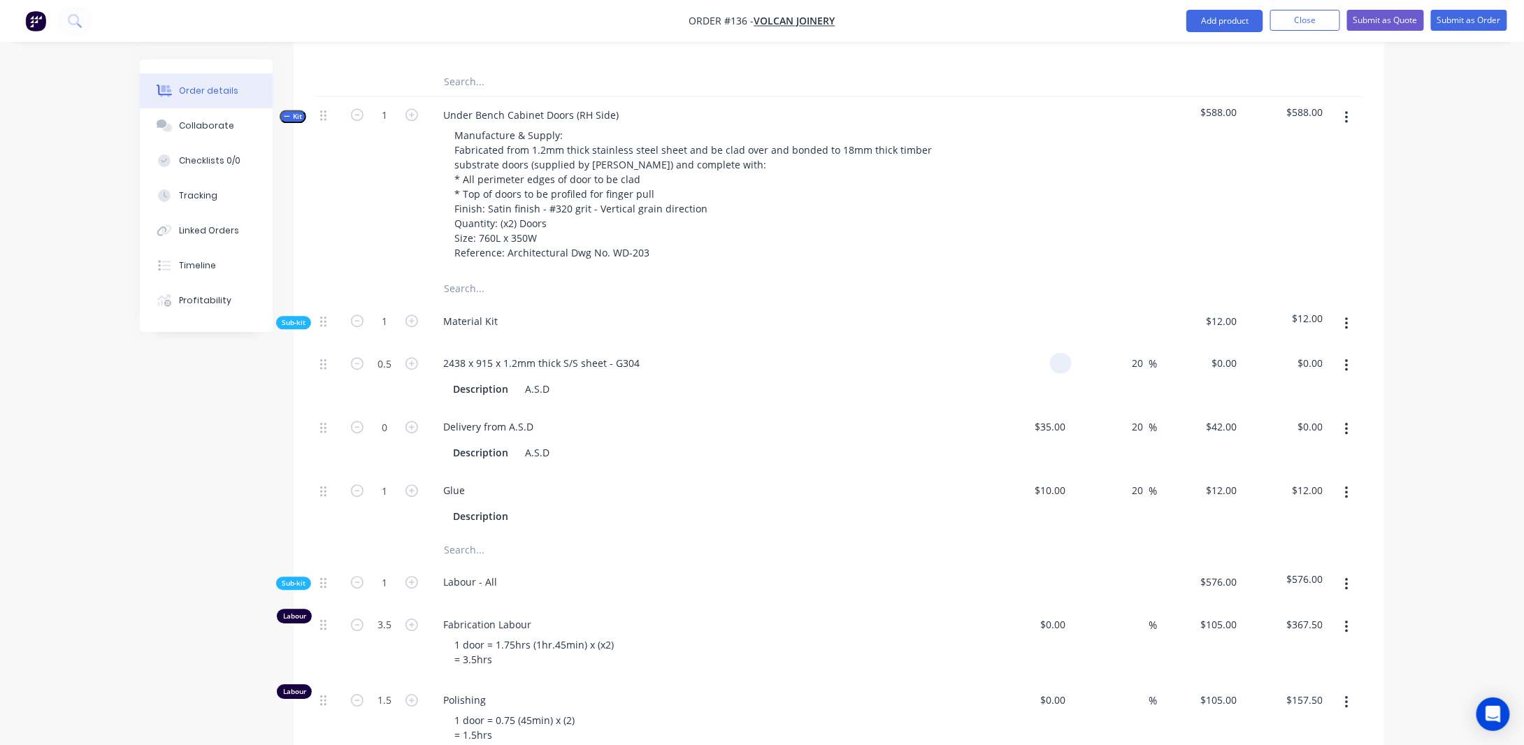
scroll to position [1780, 0]
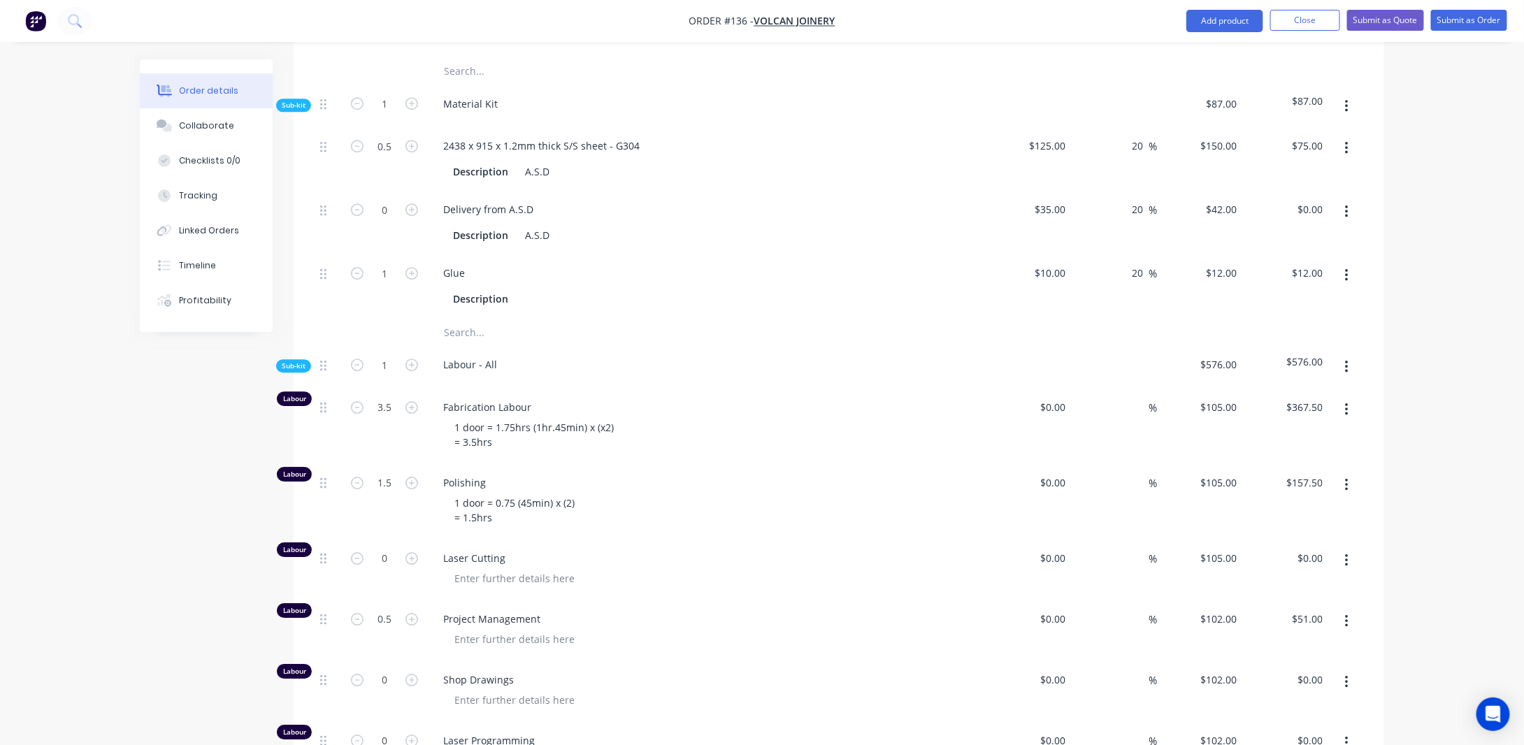
scroll to position [2060, 0]
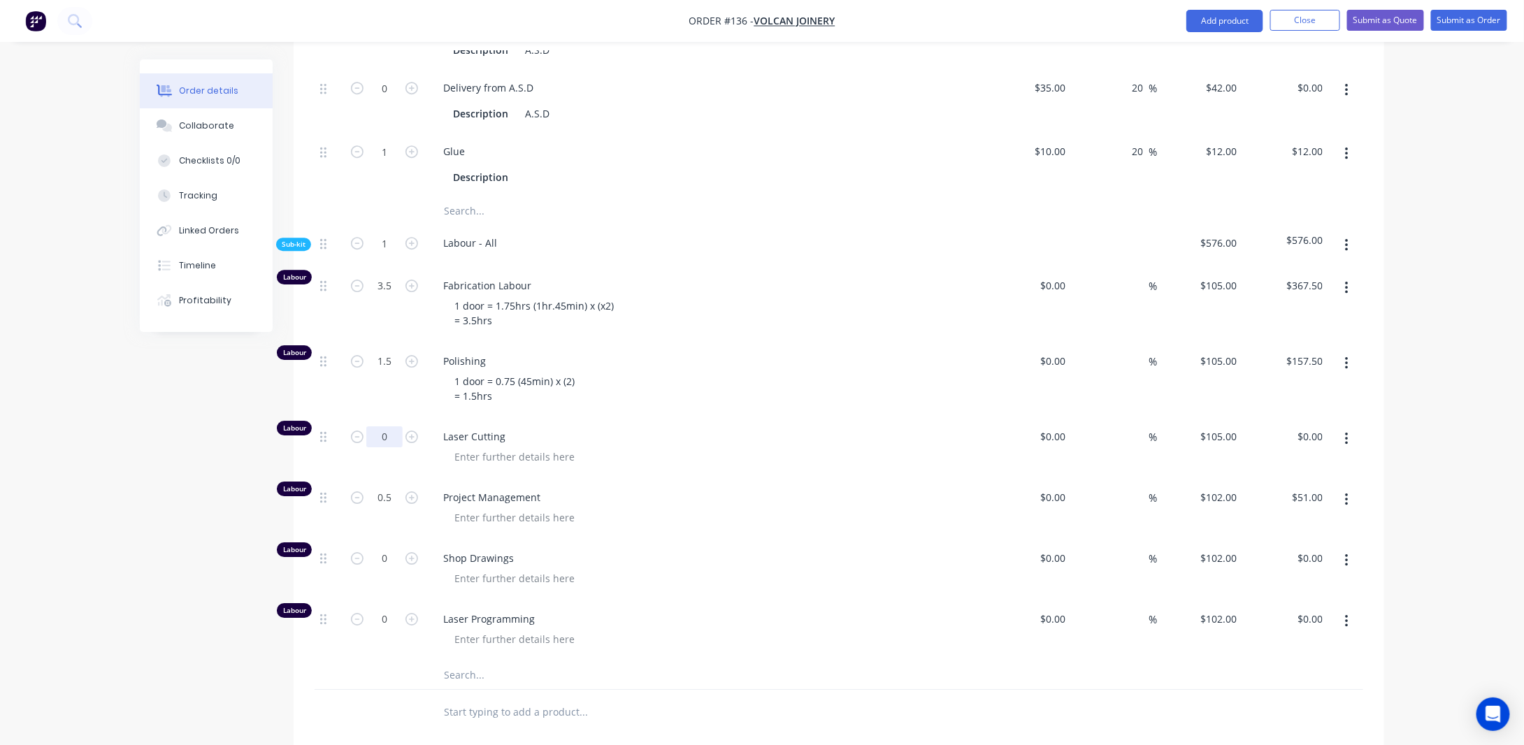
click at [386, 447] on input "0" at bounding box center [384, 436] width 36 height 21
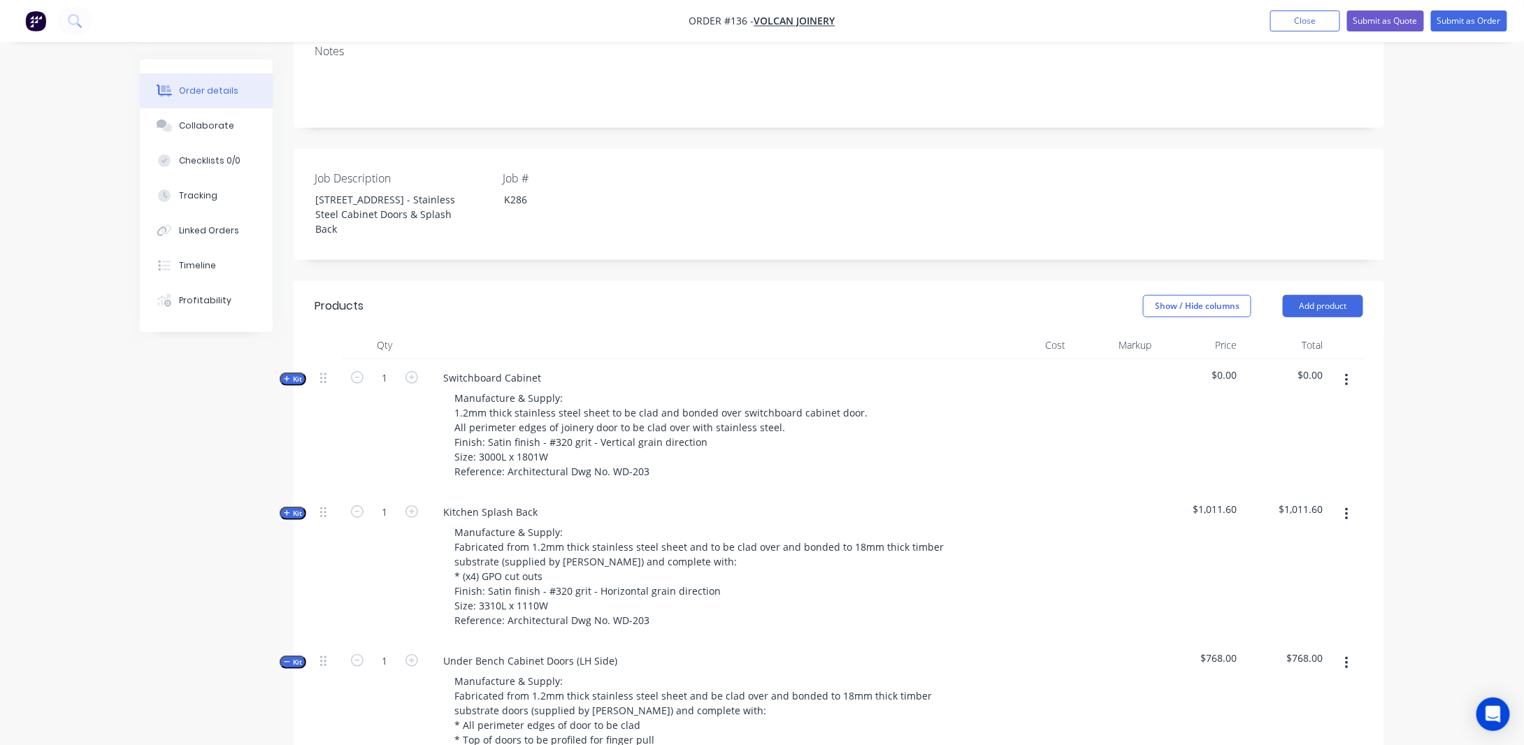
scroll to position [382, 0]
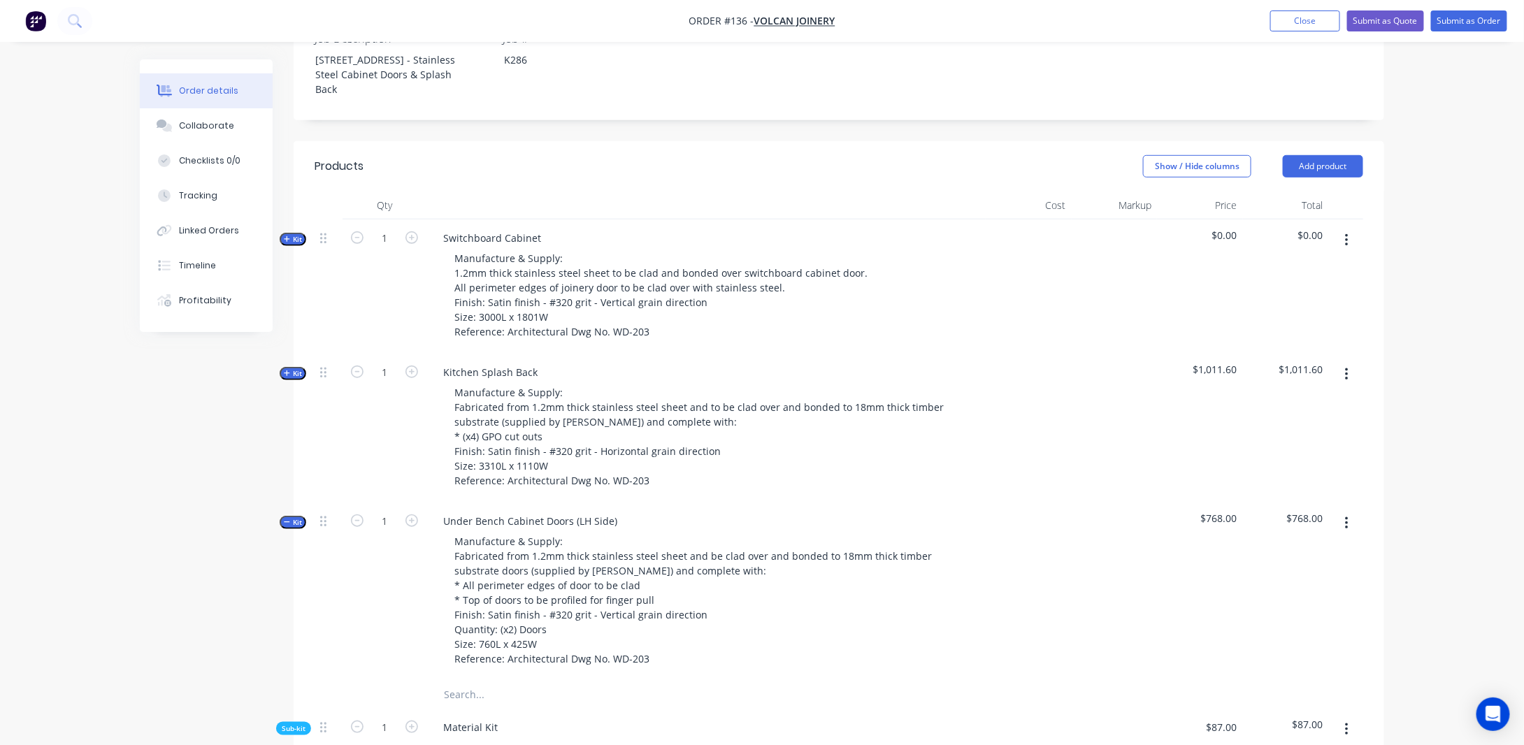
click at [292, 528] on span "Kit" at bounding box center [293, 522] width 18 height 10
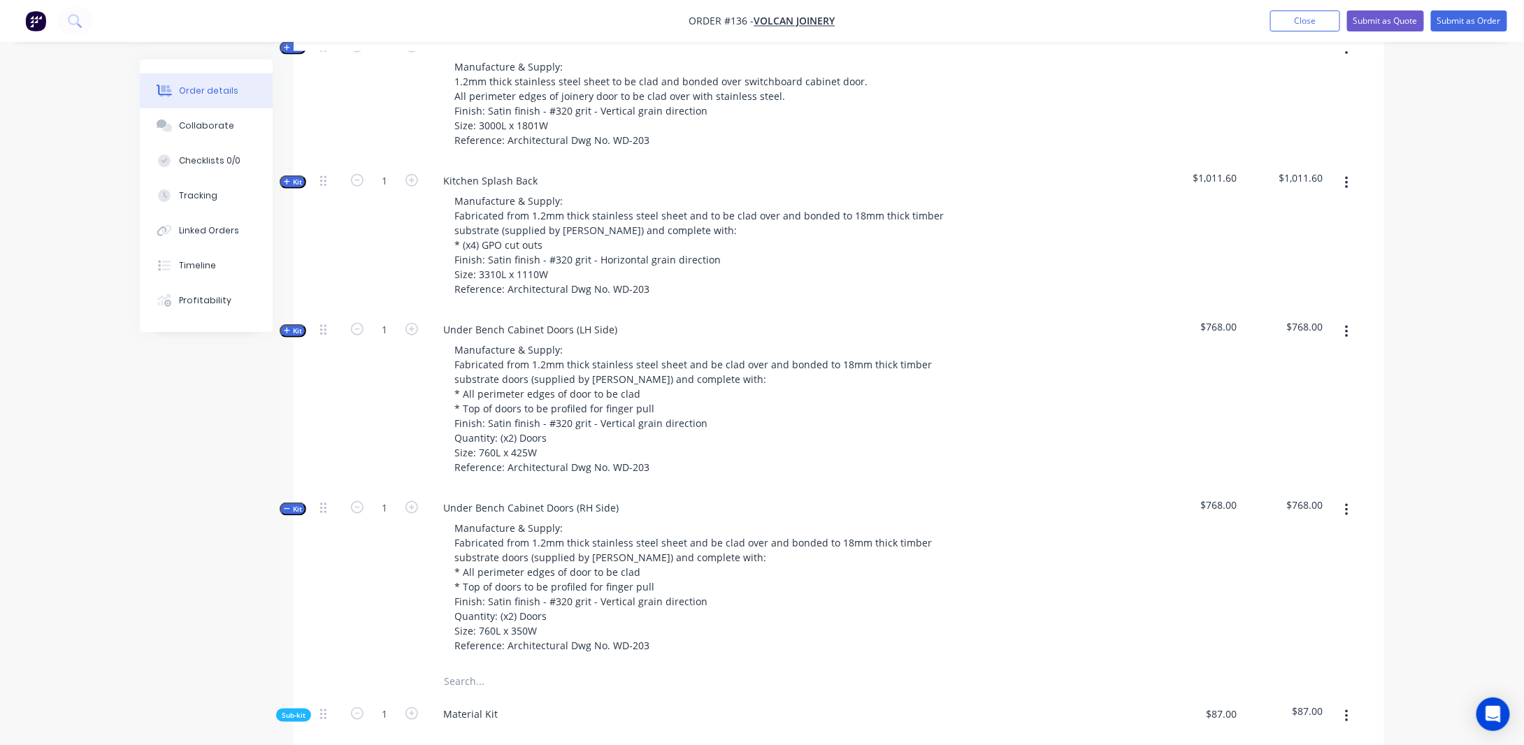
scroll to position [592, 0]
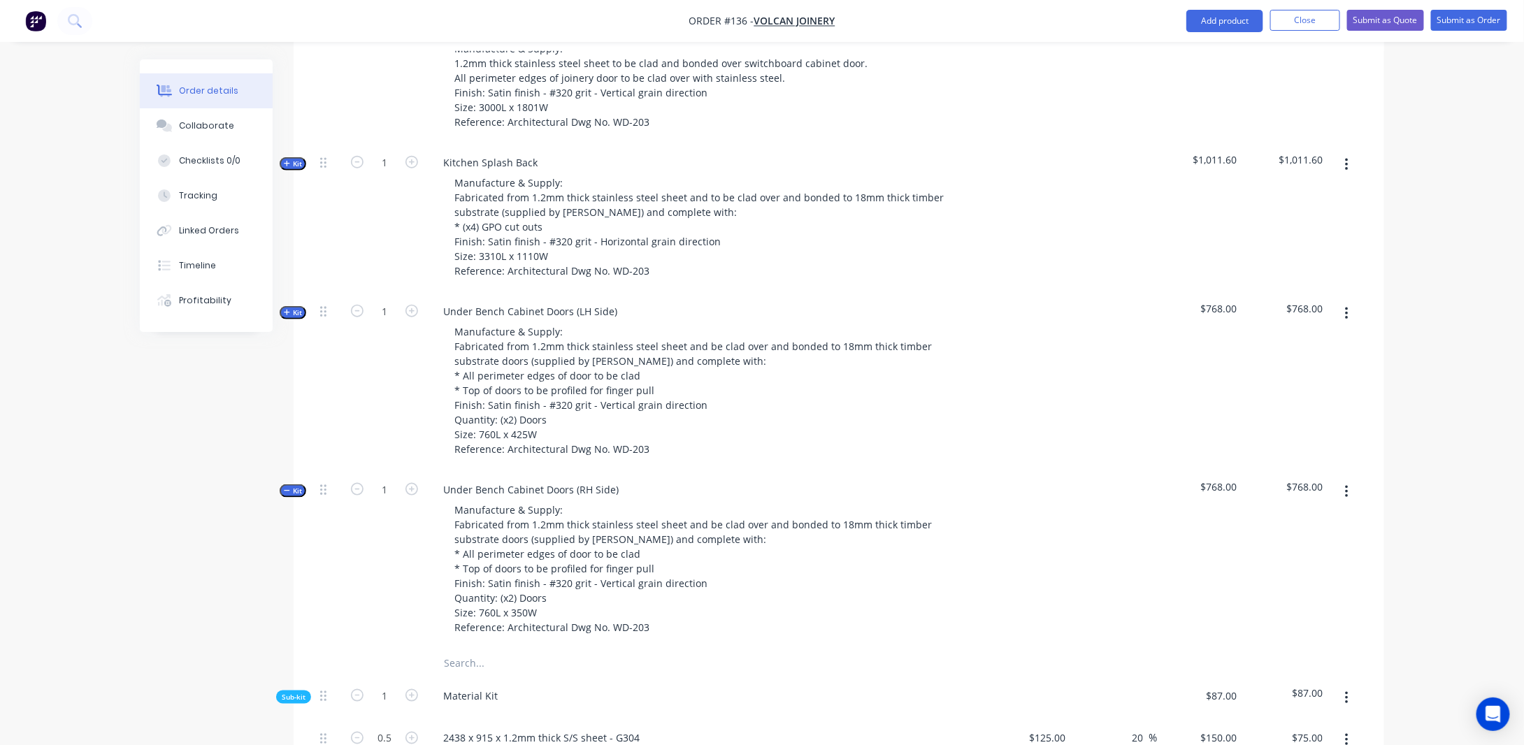
click at [296, 496] on span "Kit" at bounding box center [293, 491] width 18 height 10
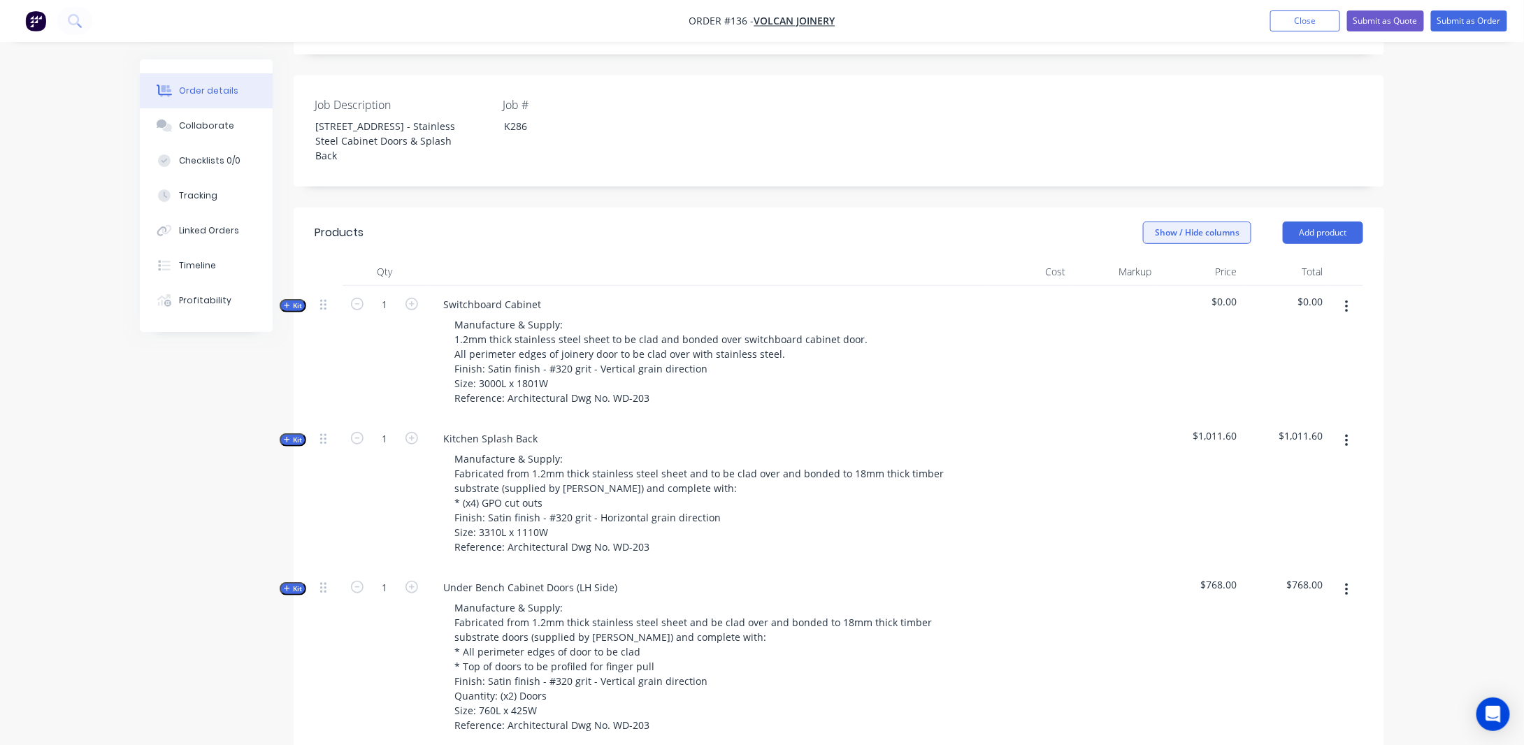
scroll to position [312, 0]
drag, startPoint x: 537, startPoint y: 328, endPoint x: 564, endPoint y: 329, distance: 26.6
click at [538, 318] on div "Switchboard Cabinet" at bounding box center [492, 308] width 120 height 20
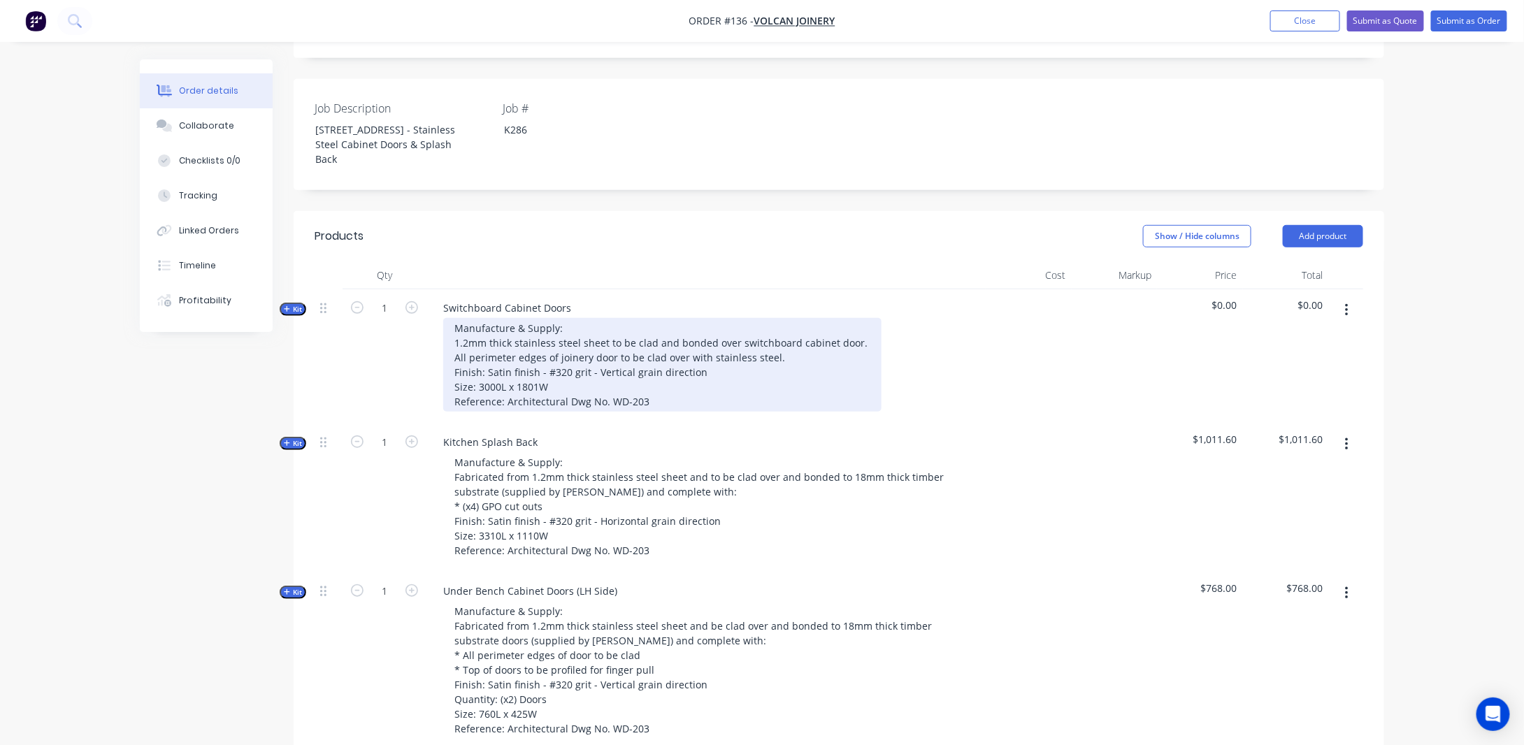
click at [595, 400] on div "Manufacture & Supply: 1.2mm thick stainless steel sheet to be clad and bonded o…" at bounding box center [662, 365] width 438 height 94
drag, startPoint x: 598, startPoint y: 377, endPoint x: 776, endPoint y: 391, distance: 178.7
click at [753, 379] on div "Manufacture & Supply: 1.2mm thick stainless steel sheet to be clad and bonded o…" at bounding box center [662, 365] width 438 height 94
click at [780, 400] on div "Manufacture & Supply: 1.2mm thick stainless steel sheet to be clad and bonded o…" at bounding box center [662, 365] width 438 height 94
drag, startPoint x: 783, startPoint y: 376, endPoint x: 738, endPoint y: 375, distance: 45.4
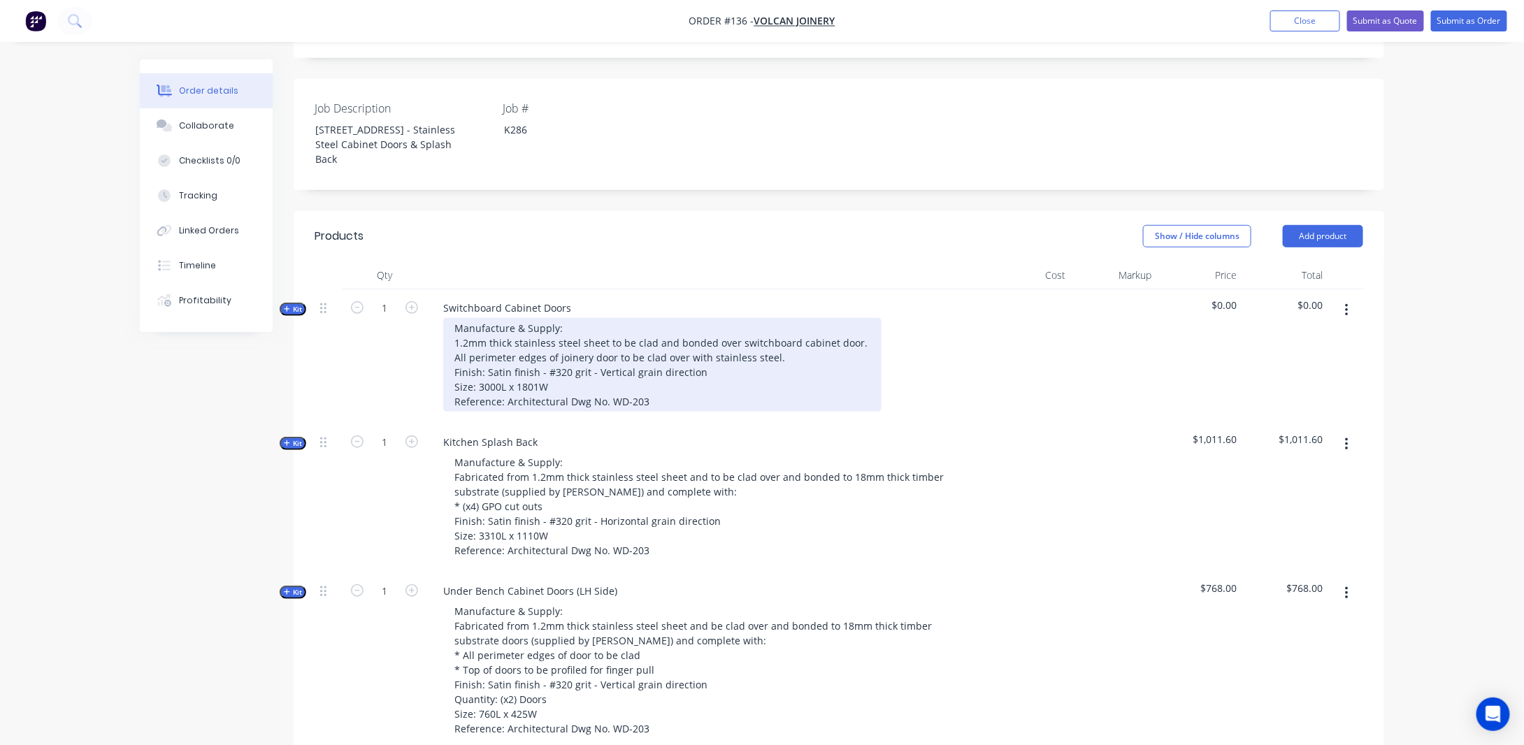
click at [781, 376] on div "Manufacture & Supply: 1.2mm thick stainless steel sheet to be clad and bonded o…" at bounding box center [662, 365] width 438 height 94
click at [588, 397] on div "Manufacture & Supply: 1.2mm thick stainless steel sheet to be clad and bonded o…" at bounding box center [662, 365] width 438 height 94
click at [553, 404] on div "Manufacture & Supply: 1.2mm thick stainless steel sheet to be clad and bonded o…" at bounding box center [662, 365] width 438 height 94
click at [449, 405] on div "Manufacture & Supply: 1.2mm thick stainless steel sheet to be clad and bonded o…" at bounding box center [662, 365] width 438 height 94
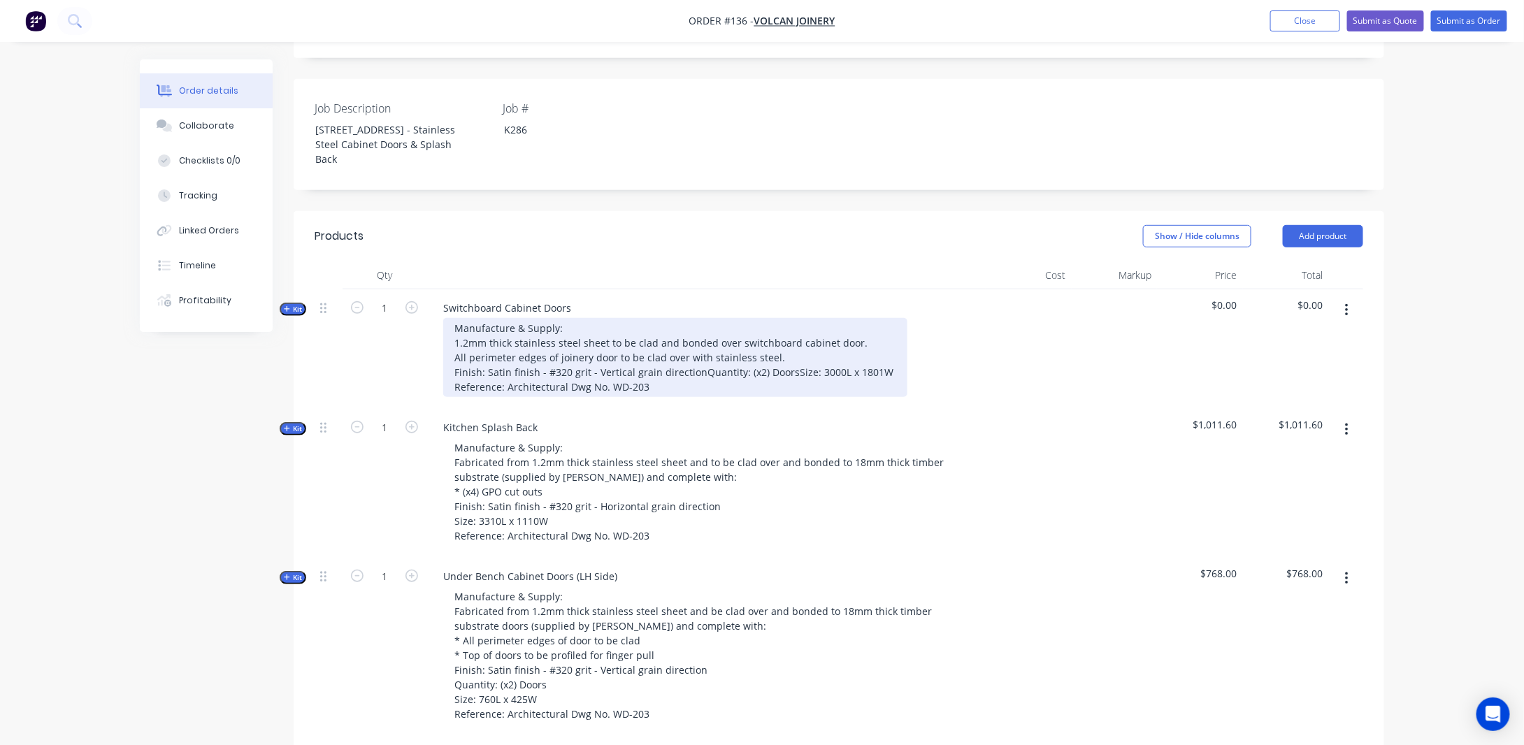
click at [500, 397] on div "Manufacture & Supply: 1.2mm thick stainless steel sheet to be clad and bonded o…" at bounding box center [675, 357] width 464 height 79
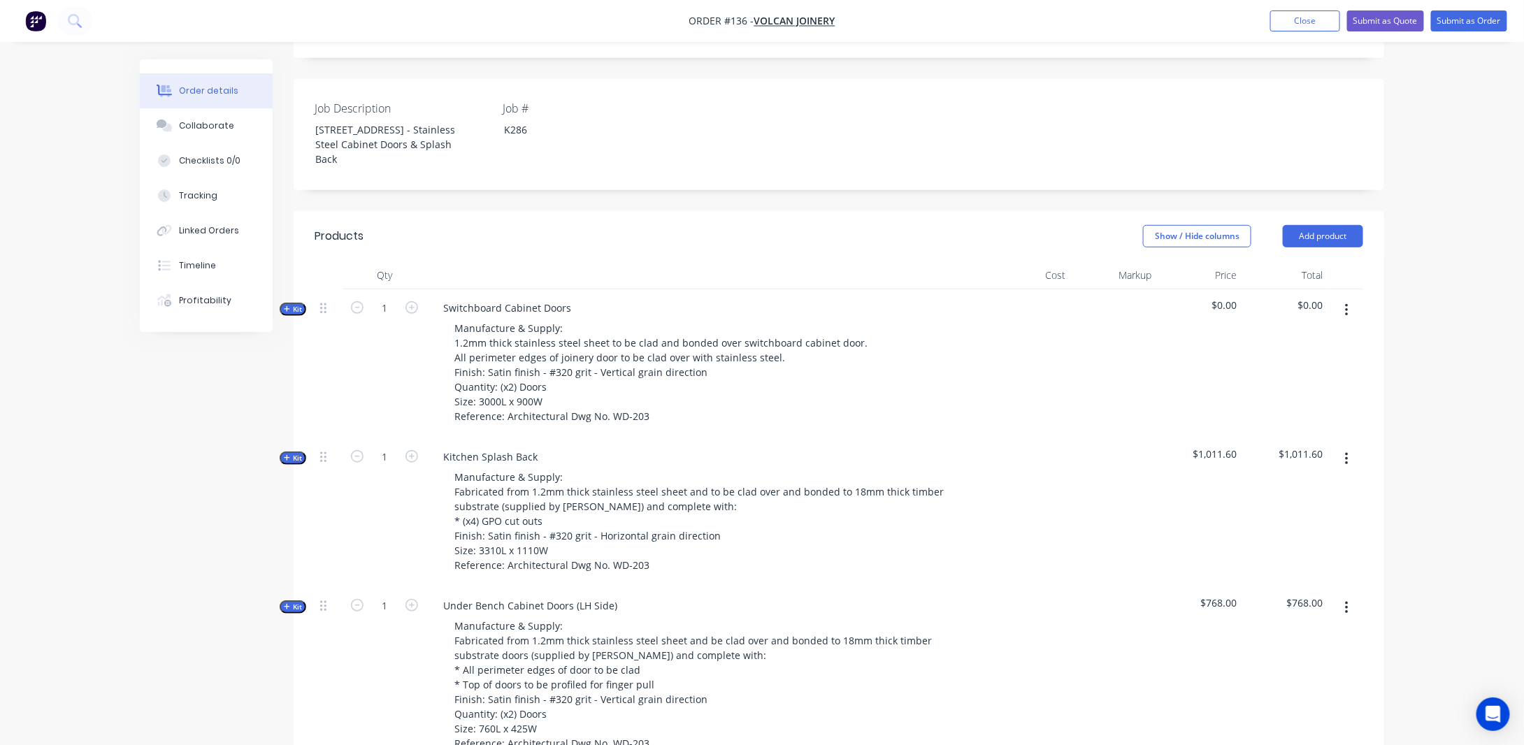
click at [221, 442] on div "Created by [PERSON_NAME] Created [DATE] Required [DATE] Assigned to Add team me…" at bounding box center [762, 546] width 1244 height 1598
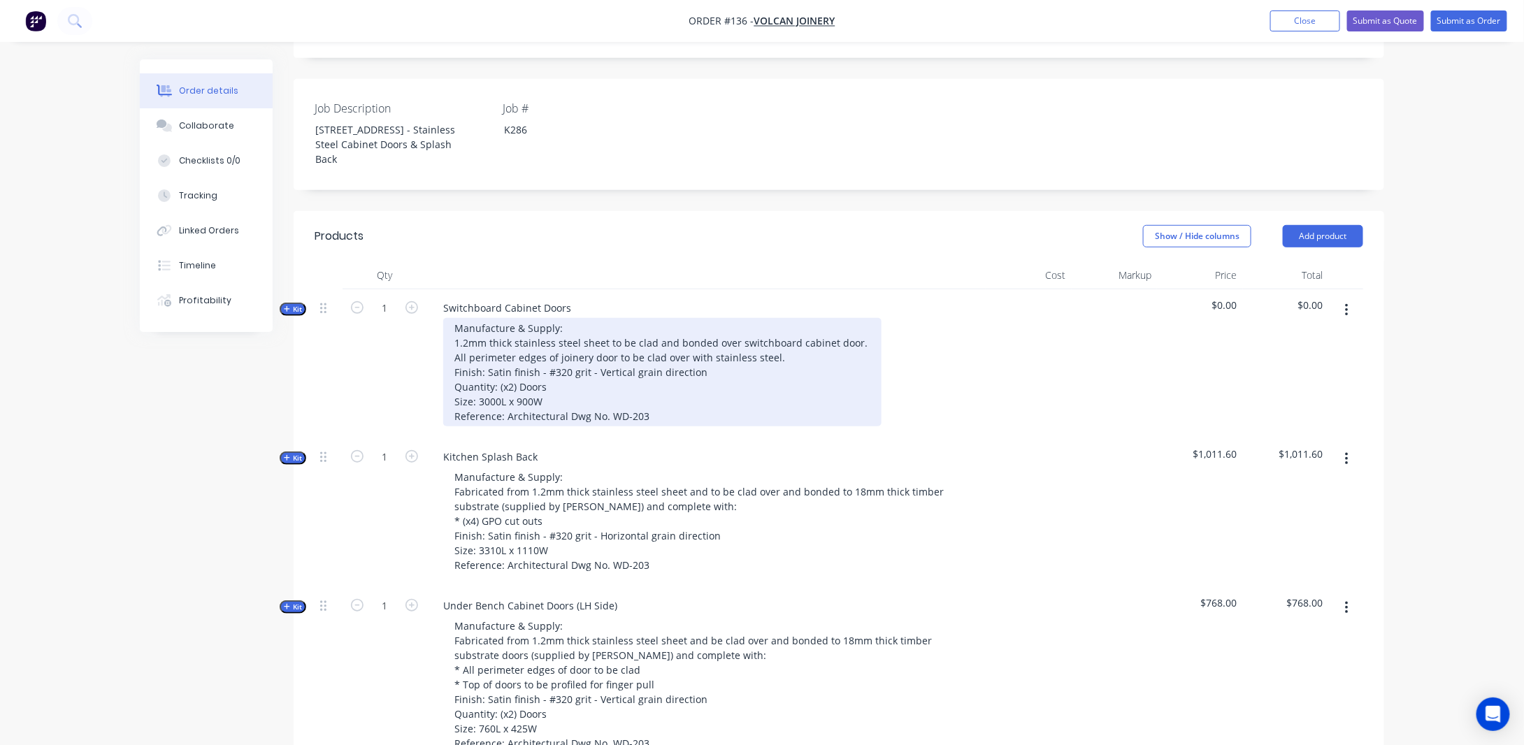
click at [684, 358] on div "Manufacture & Supply: 1.2mm thick stainless steel sheet to be clad and bonded o…" at bounding box center [662, 372] width 438 height 108
click at [850, 359] on div "Manufacture & Supply: 1.2mm thick stainless steel sheet to be clad and bonded o…" at bounding box center [662, 372] width 438 height 108
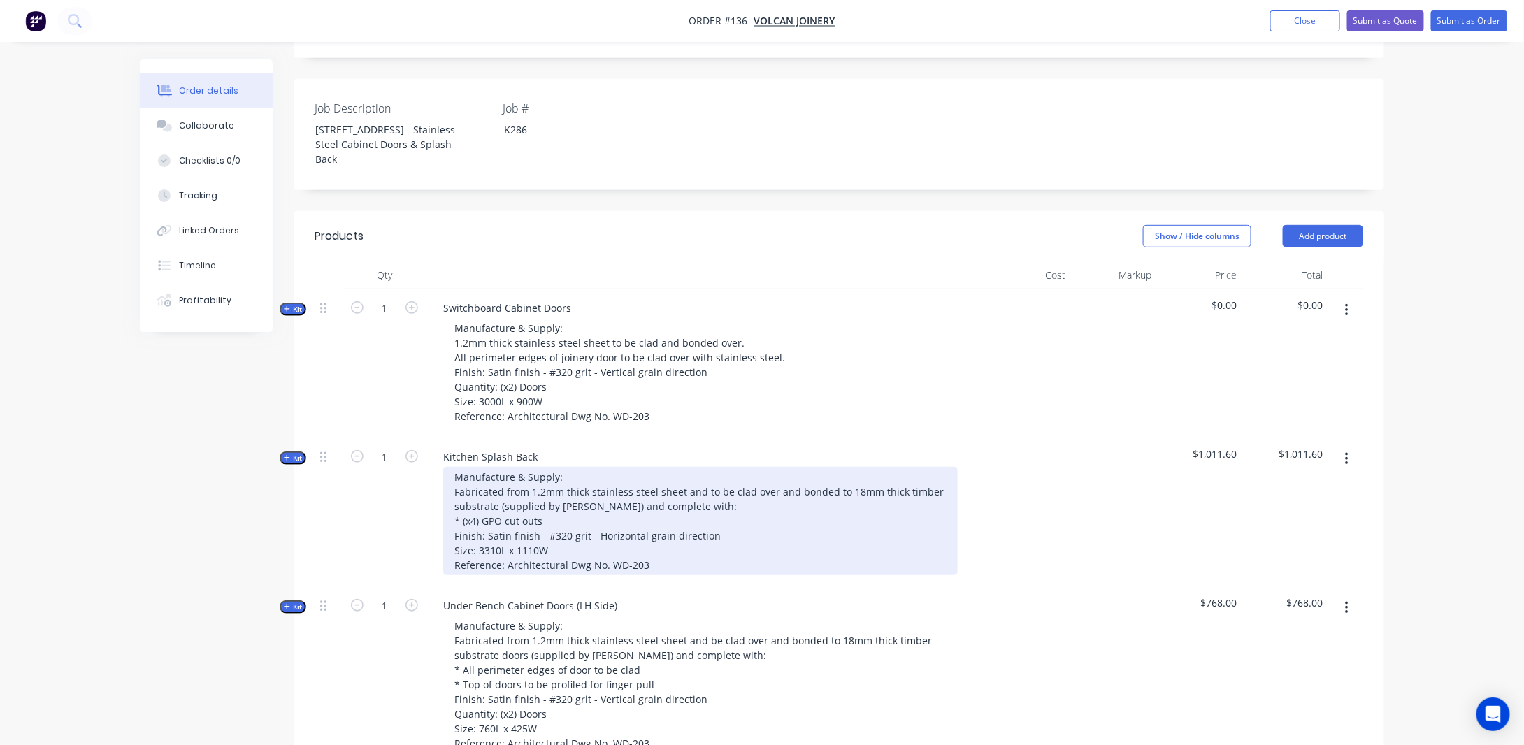
click at [718, 500] on div "Manufacture & Supply: Fabricated from 1.2mm thick stainless steel sheet and to …" at bounding box center [700, 521] width 514 height 108
click at [700, 509] on div "Manufacture & Supply: Fabricated from 1.2mm thick stainless steel sheet and to …" at bounding box center [700, 521] width 514 height 108
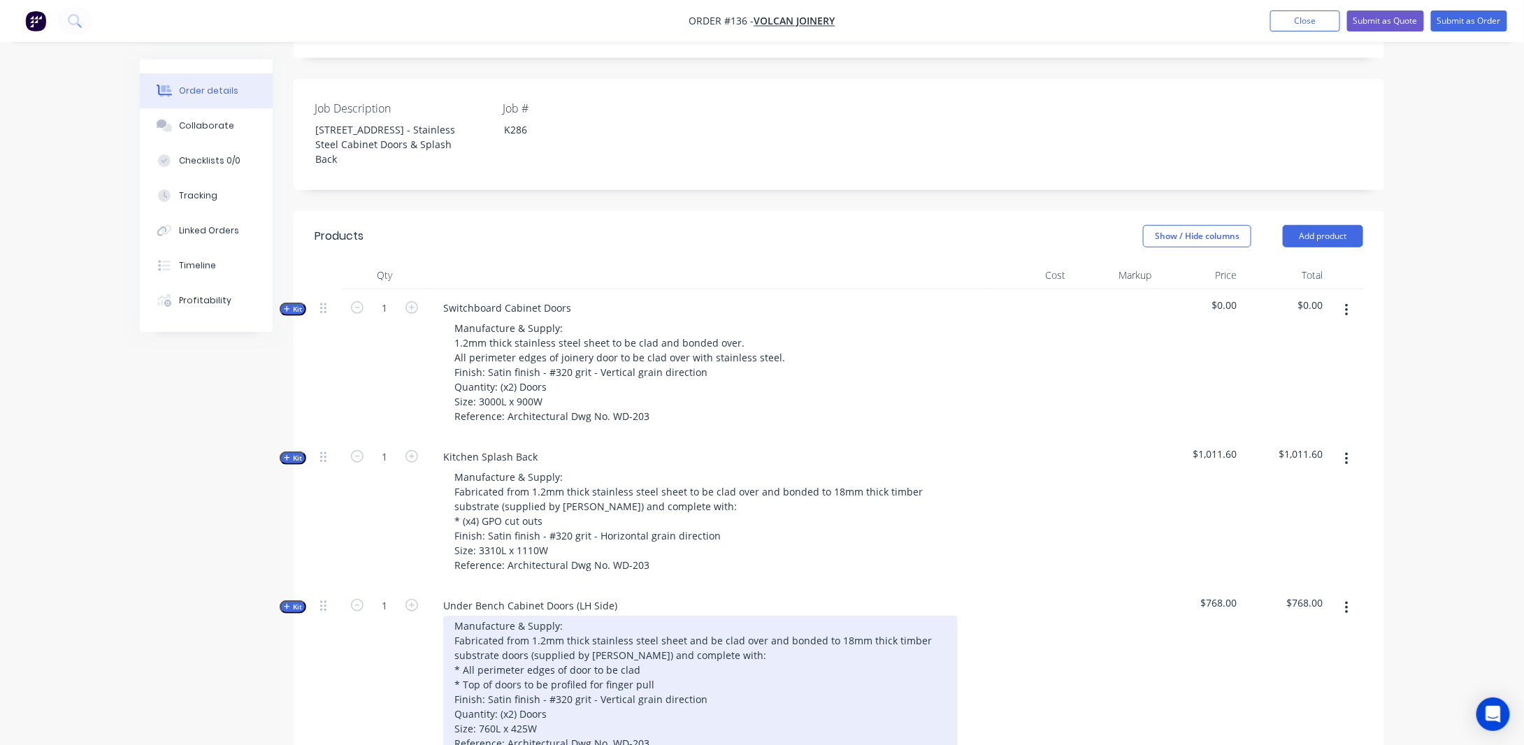
click at [709, 660] on div "Manufacture & Supply: Fabricated from 1.2mm thick stainless steel sheet and be …" at bounding box center [700, 685] width 514 height 138
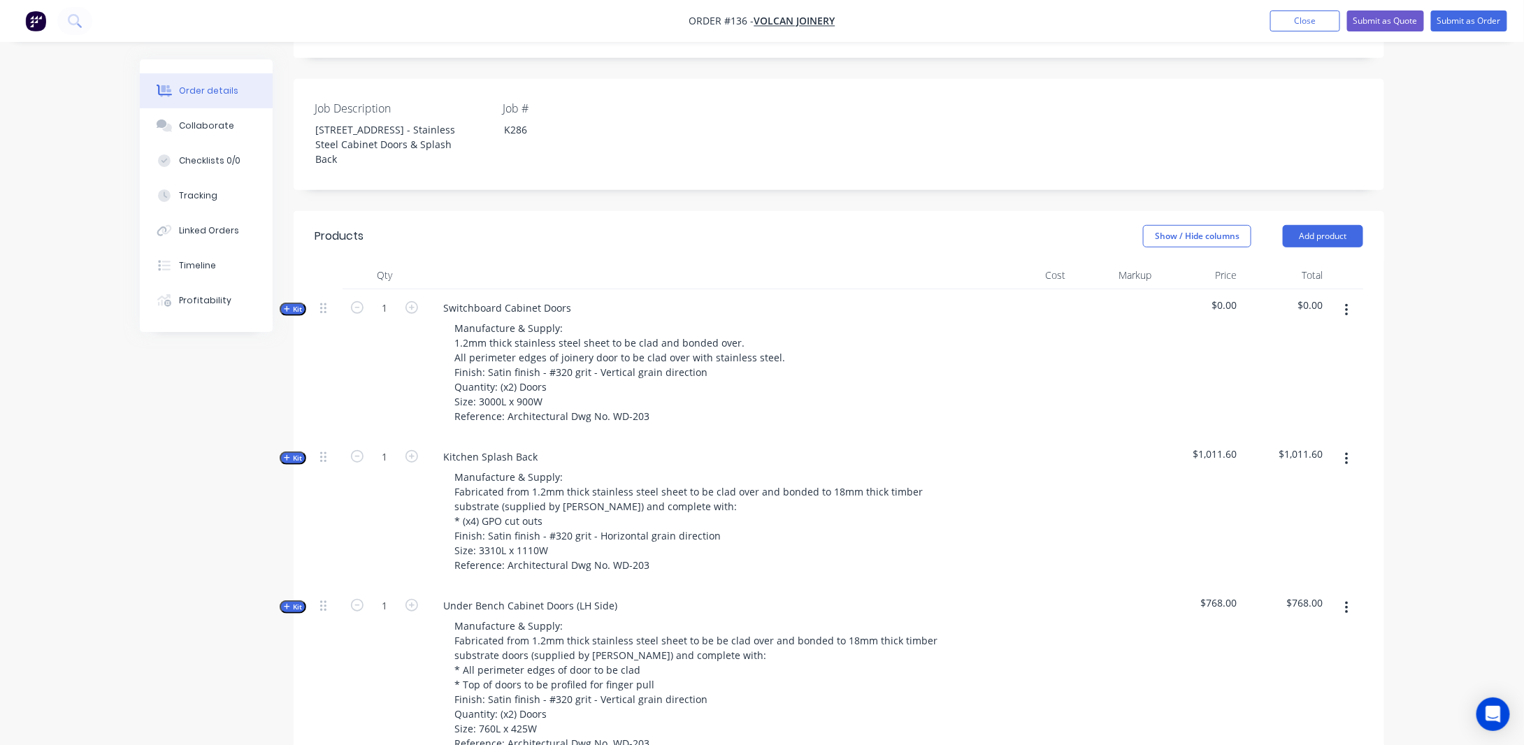
click at [1062, 573] on div at bounding box center [1028, 512] width 86 height 149
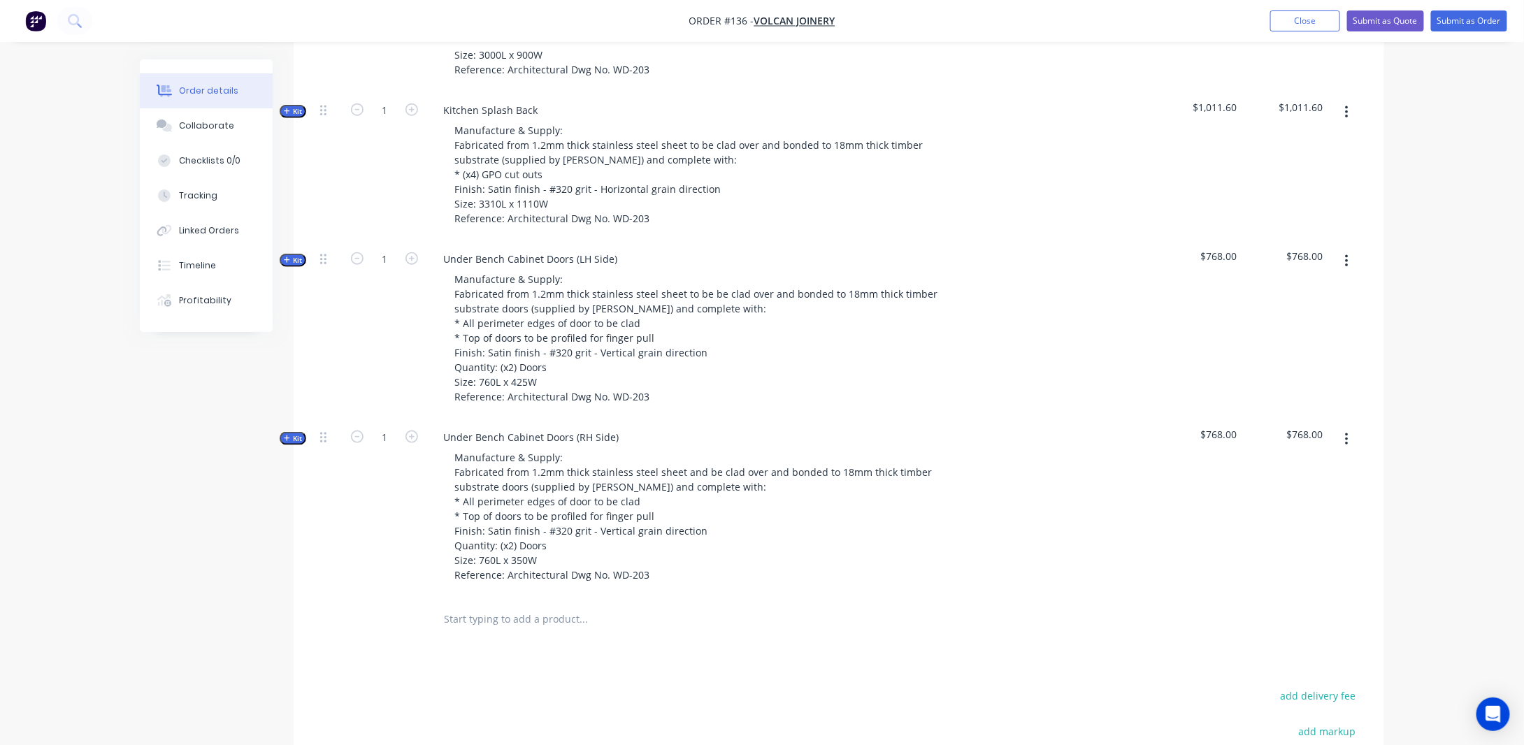
scroll to position [662, 0]
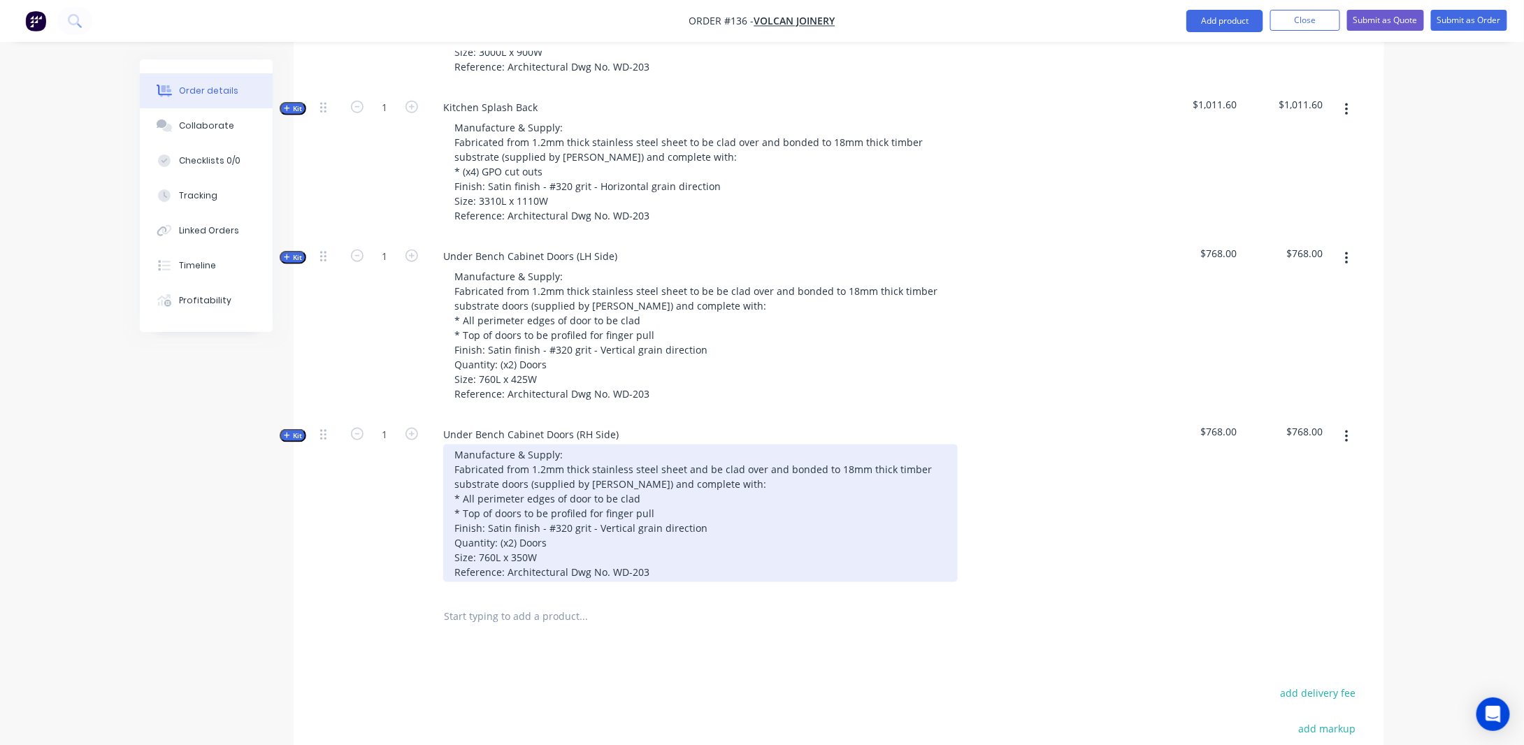
drag, startPoint x: 700, startPoint y: 486, endPoint x: 745, endPoint y: 486, distance: 44.7
click at [701, 486] on div "Manufacture & Supply: Fabricated from 1.2mm thick stainless steel sheet and be …" at bounding box center [700, 513] width 514 height 138
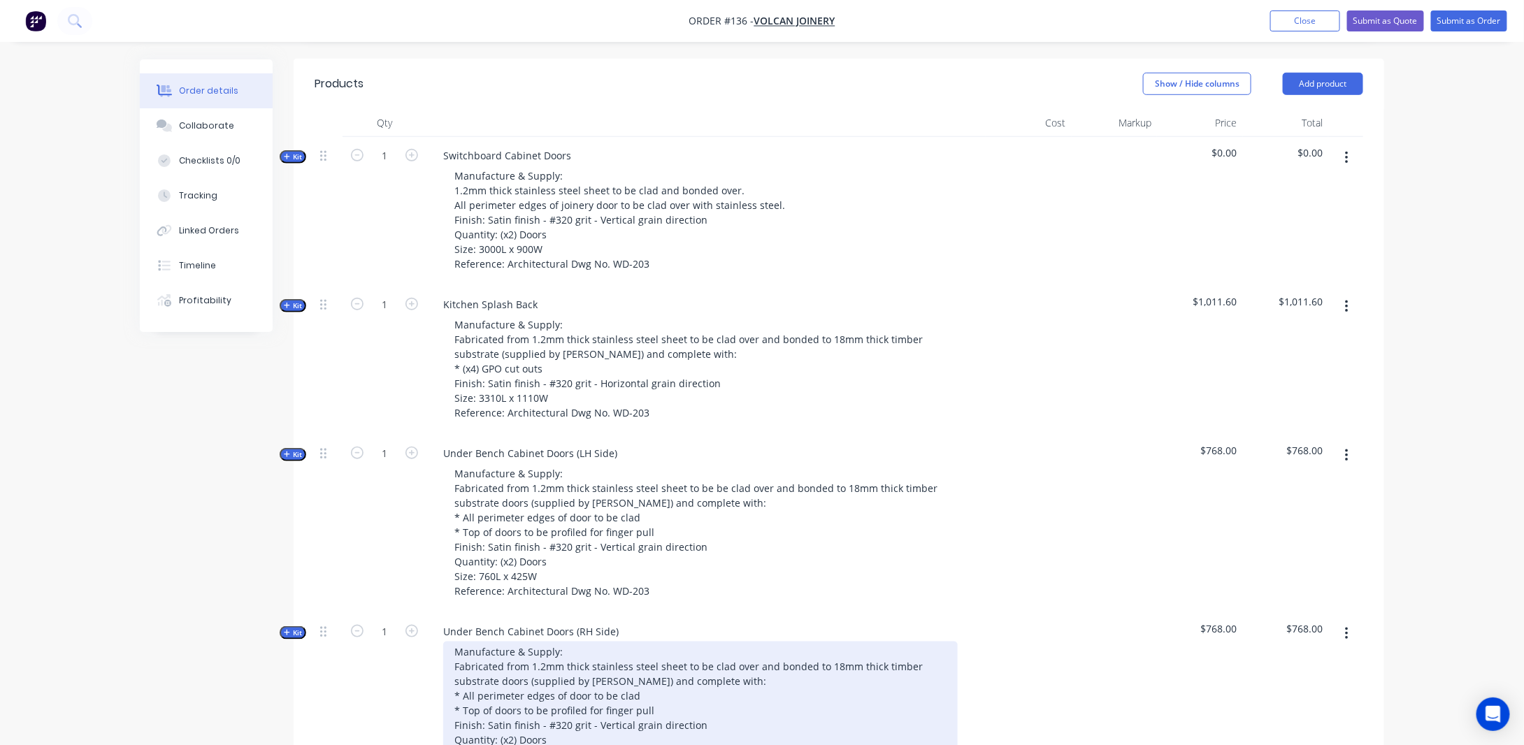
scroll to position [382, 0]
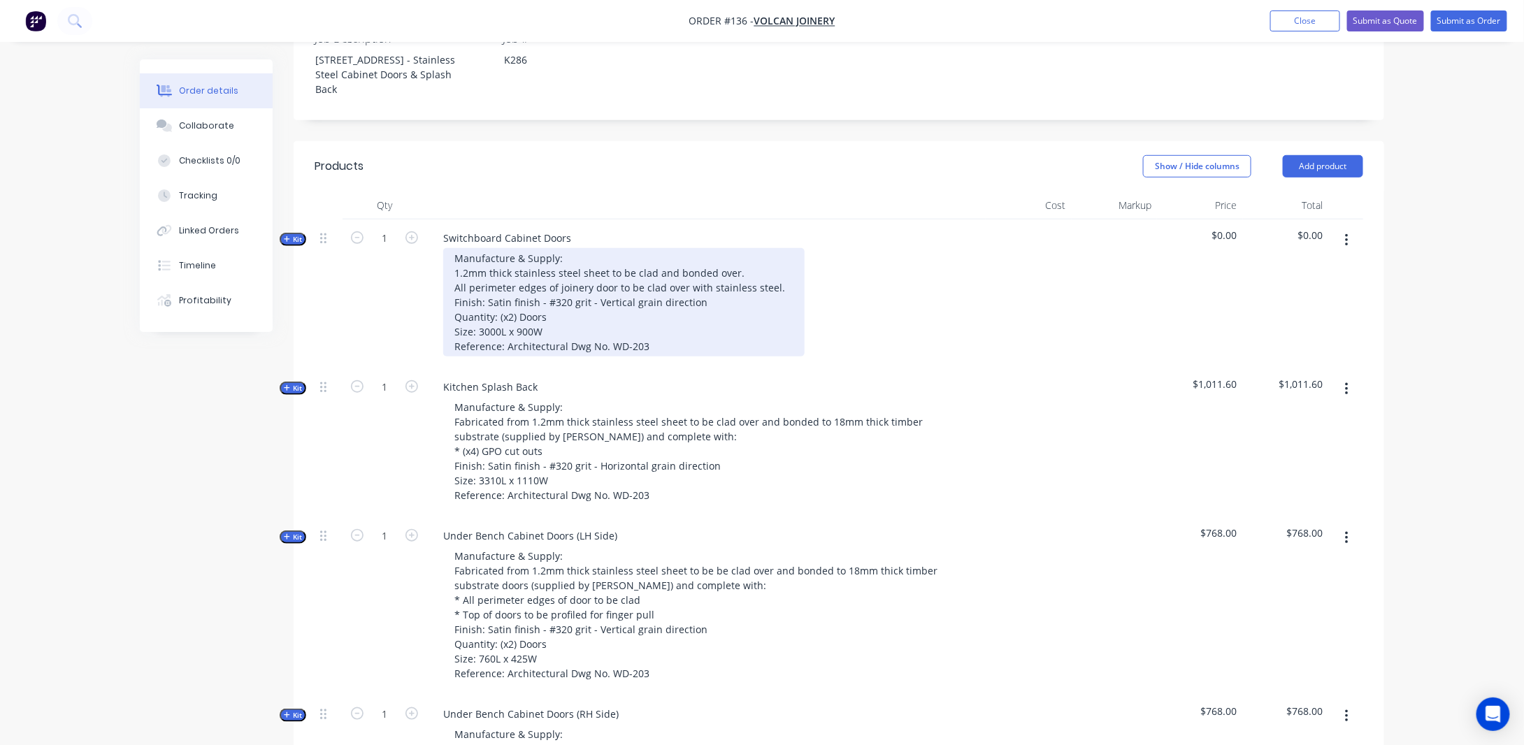
click at [702, 292] on div "Manufacture & Supply: 1.2mm thick stainless steel sheet to be clad and bonded o…" at bounding box center [623, 302] width 361 height 108
click at [744, 291] on div "Manufacture & Supply: 1.2mm thick stainless steel sheet to be clad and bonded o…" at bounding box center [623, 302] width 361 height 108
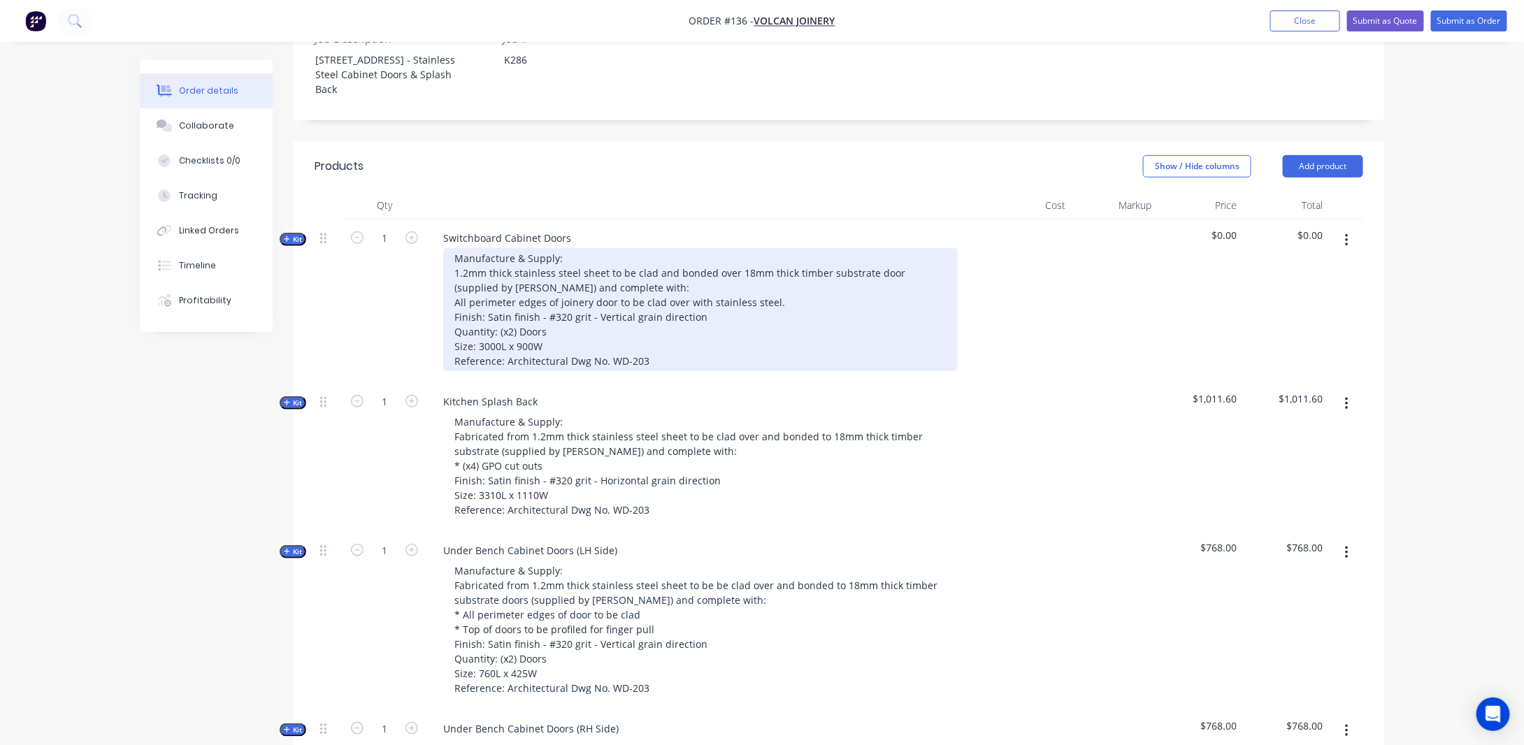
click at [448, 324] on div "Manufacture & Supply: 1.2mm thick stainless steel sheet to be clad and bonded o…" at bounding box center [700, 309] width 514 height 123
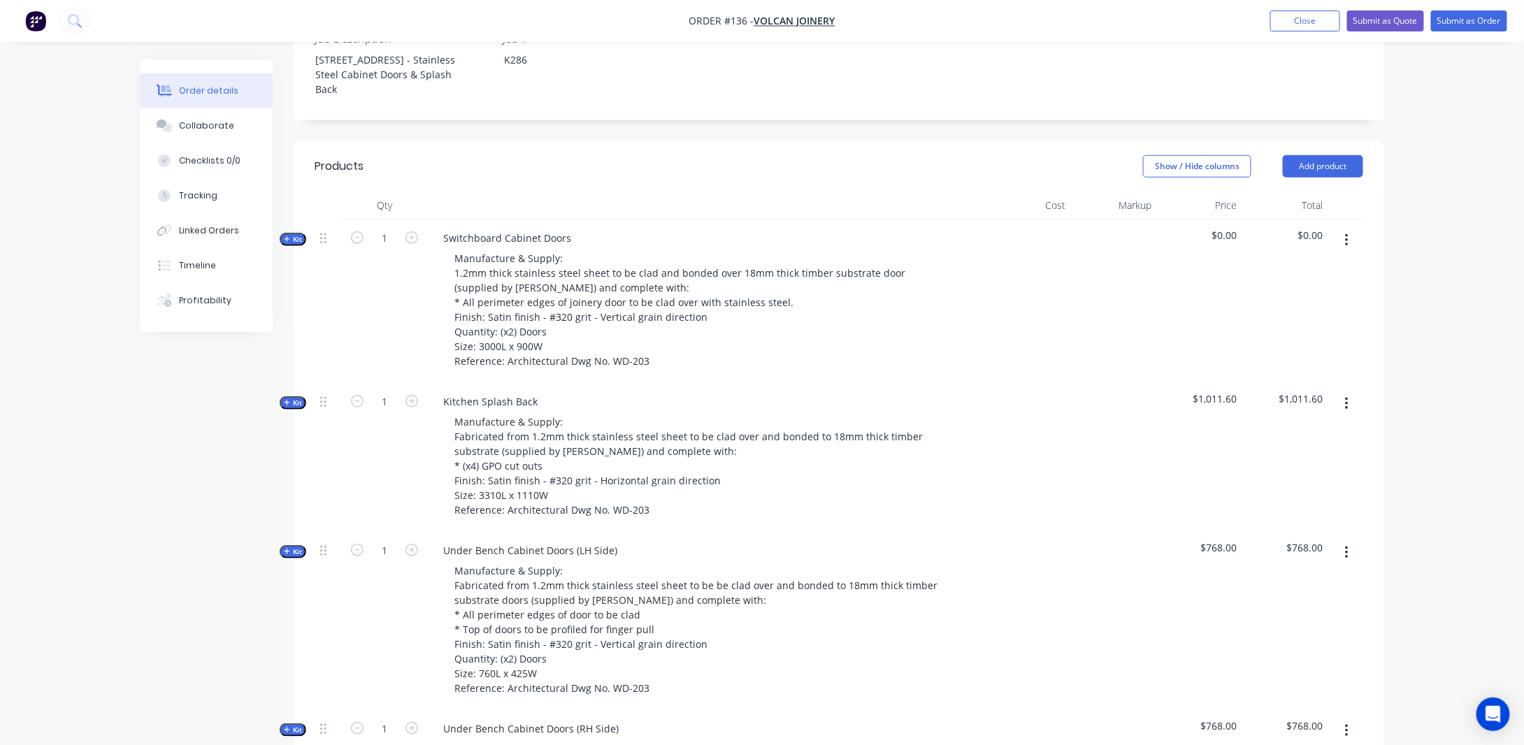
click at [168, 446] on div "Created by [PERSON_NAME] Created [DATE] Required [DATE] Assigned to Add team me…" at bounding box center [762, 483] width 1244 height 1613
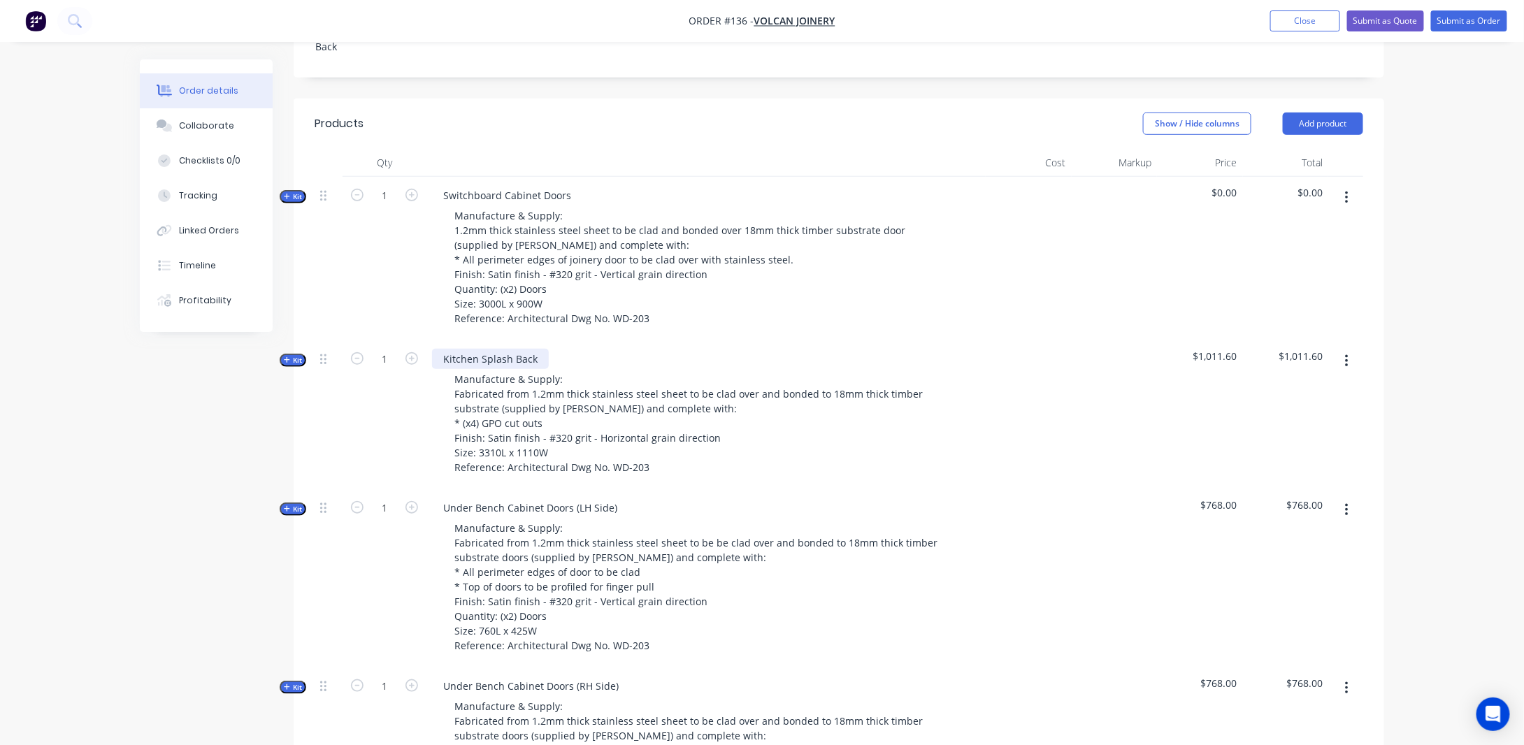
scroll to position [452, 0]
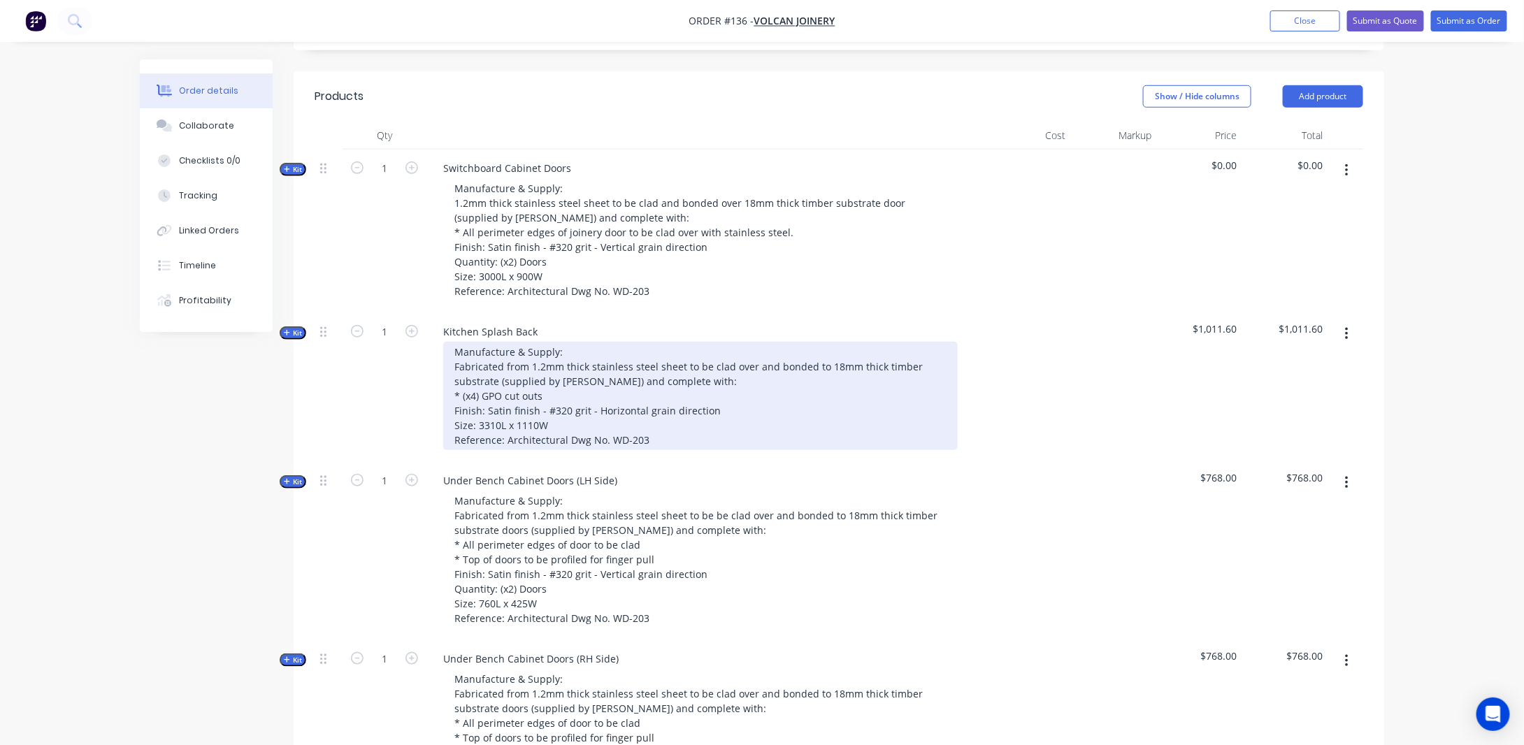
click at [686, 413] on div "Manufacture & Supply: Fabricated from 1.2mm thick stainless steel sheet to be c…" at bounding box center [700, 396] width 514 height 108
click at [775, 384] on div "Manufacture & Supply: Fabricated from 1.2mm thick stainless steel sheet to be c…" at bounding box center [700, 396] width 514 height 108
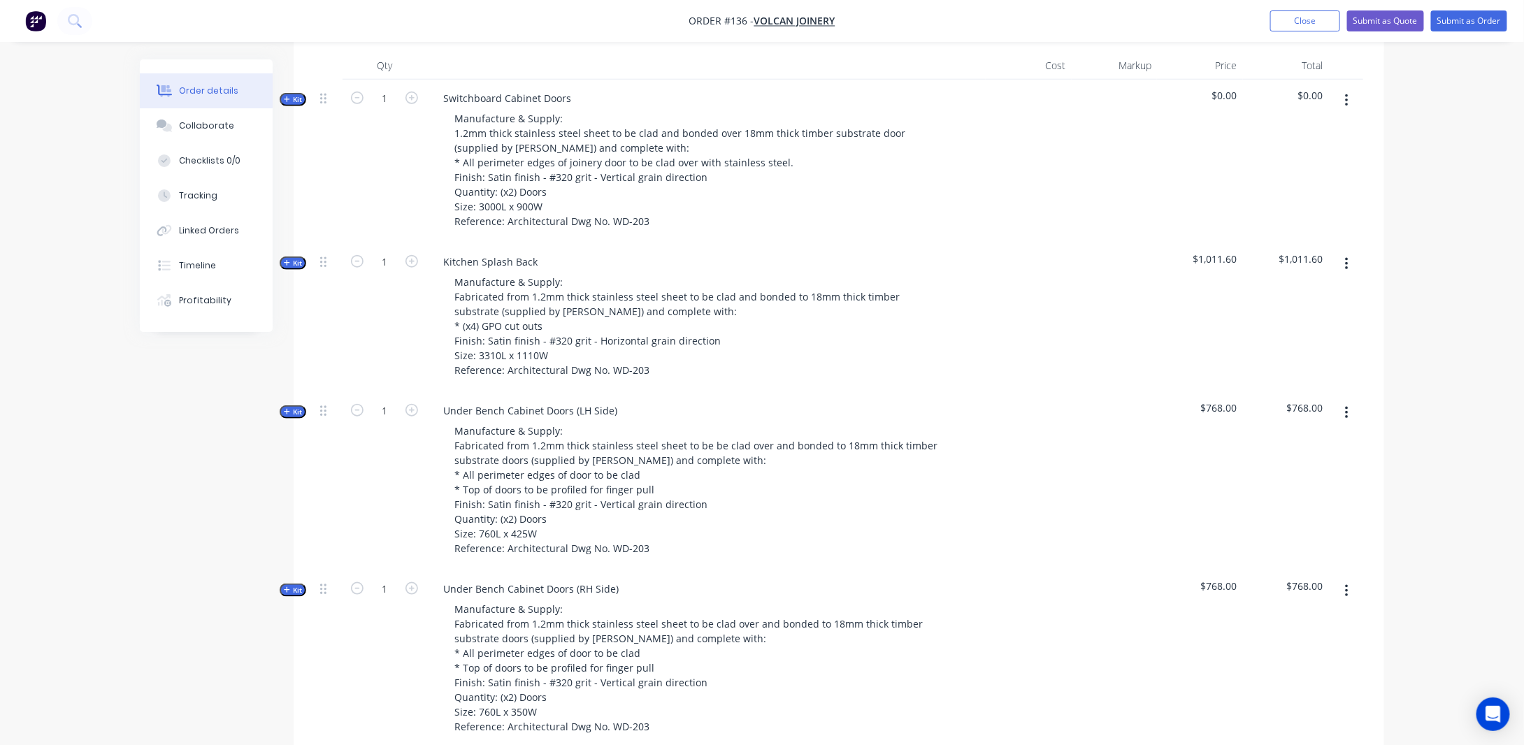
drag, startPoint x: 128, startPoint y: 420, endPoint x: 136, endPoint y: 414, distance: 9.5
click at [128, 419] on div "Order details Collaborate Checklists 0/0 Tracking Linked Orders Timeline Profit…" at bounding box center [762, 343] width 1272 height 1613
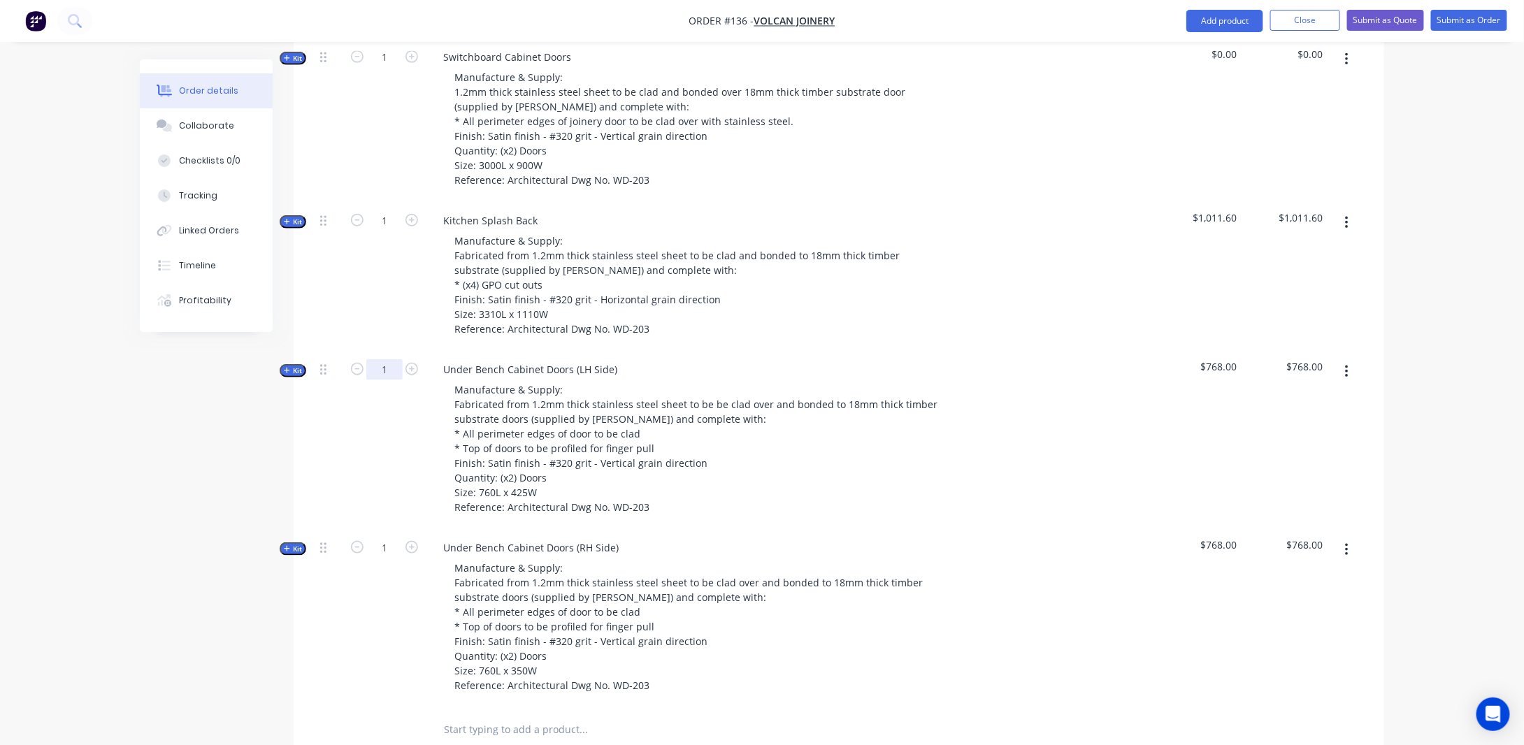
scroll to position [592, 0]
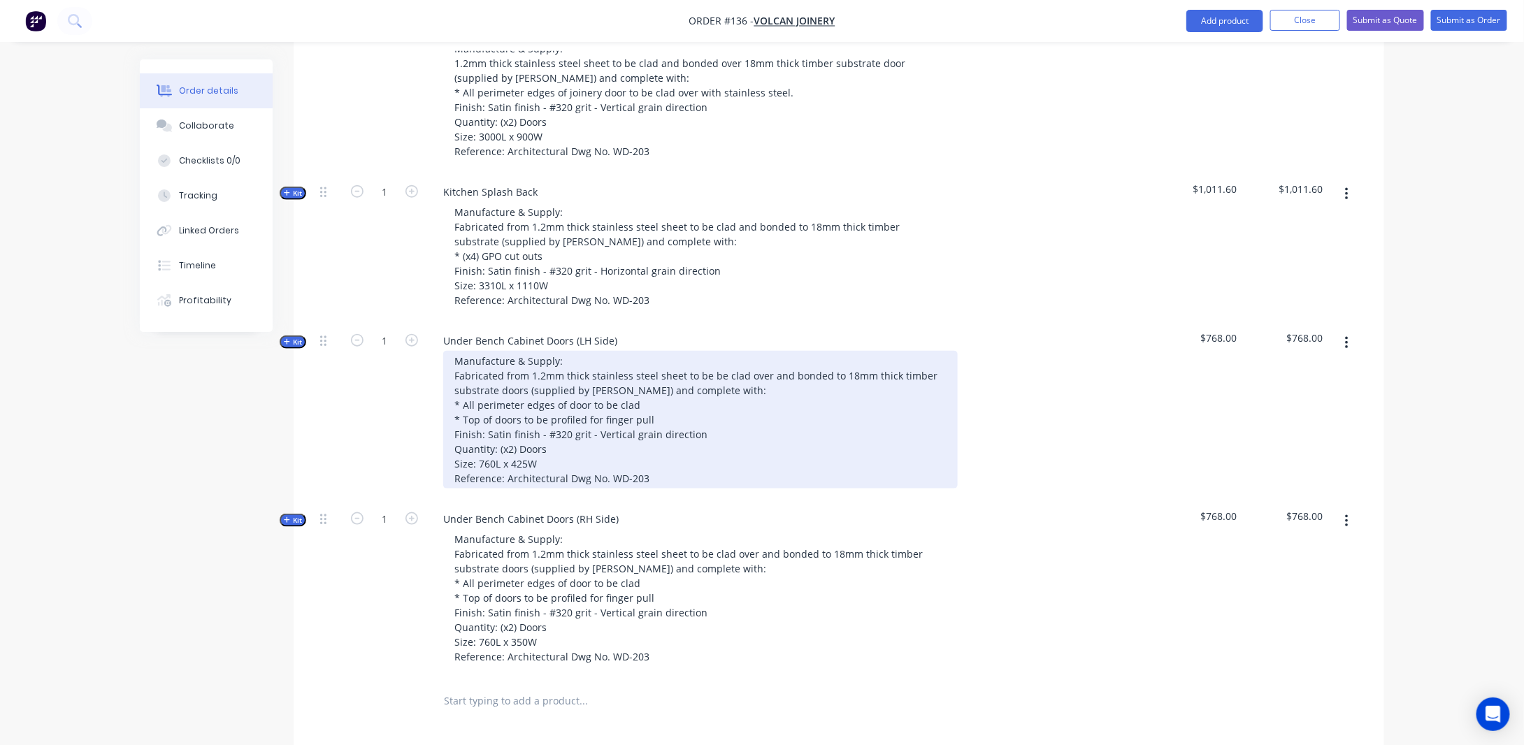
click at [677, 418] on div "Manufacture & Supply: Fabricated from 1.2mm thick stainless steel sheet to be b…" at bounding box center [700, 420] width 514 height 138
click at [802, 391] on div "Manufacture & Supply: Fabricated from 1.2mm thick stainless steel sheet to be b…" at bounding box center [700, 420] width 514 height 138
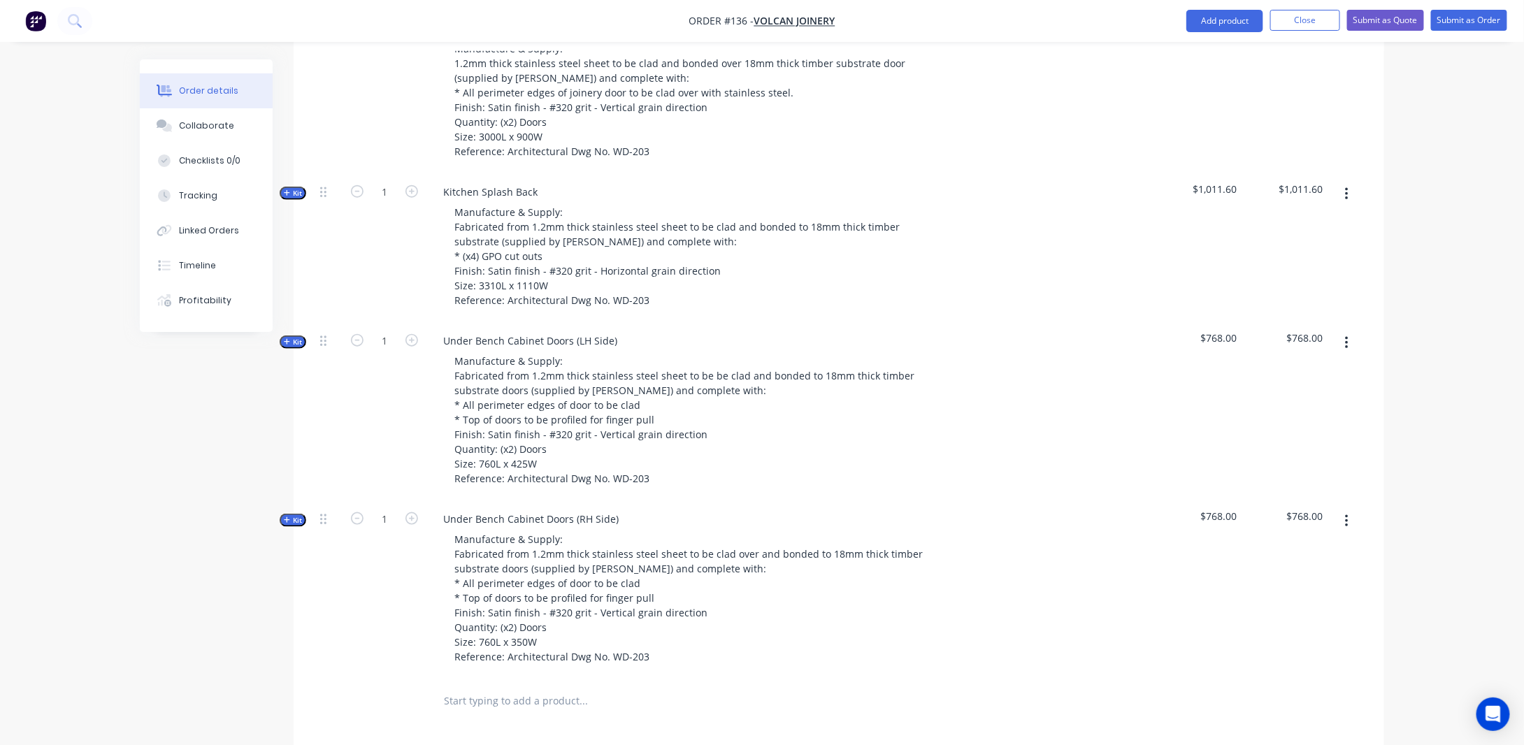
click at [132, 448] on div "Order details Collaborate Checklists 0/0 Tracking Linked Orders Timeline Profit…" at bounding box center [762, 273] width 1272 height 1613
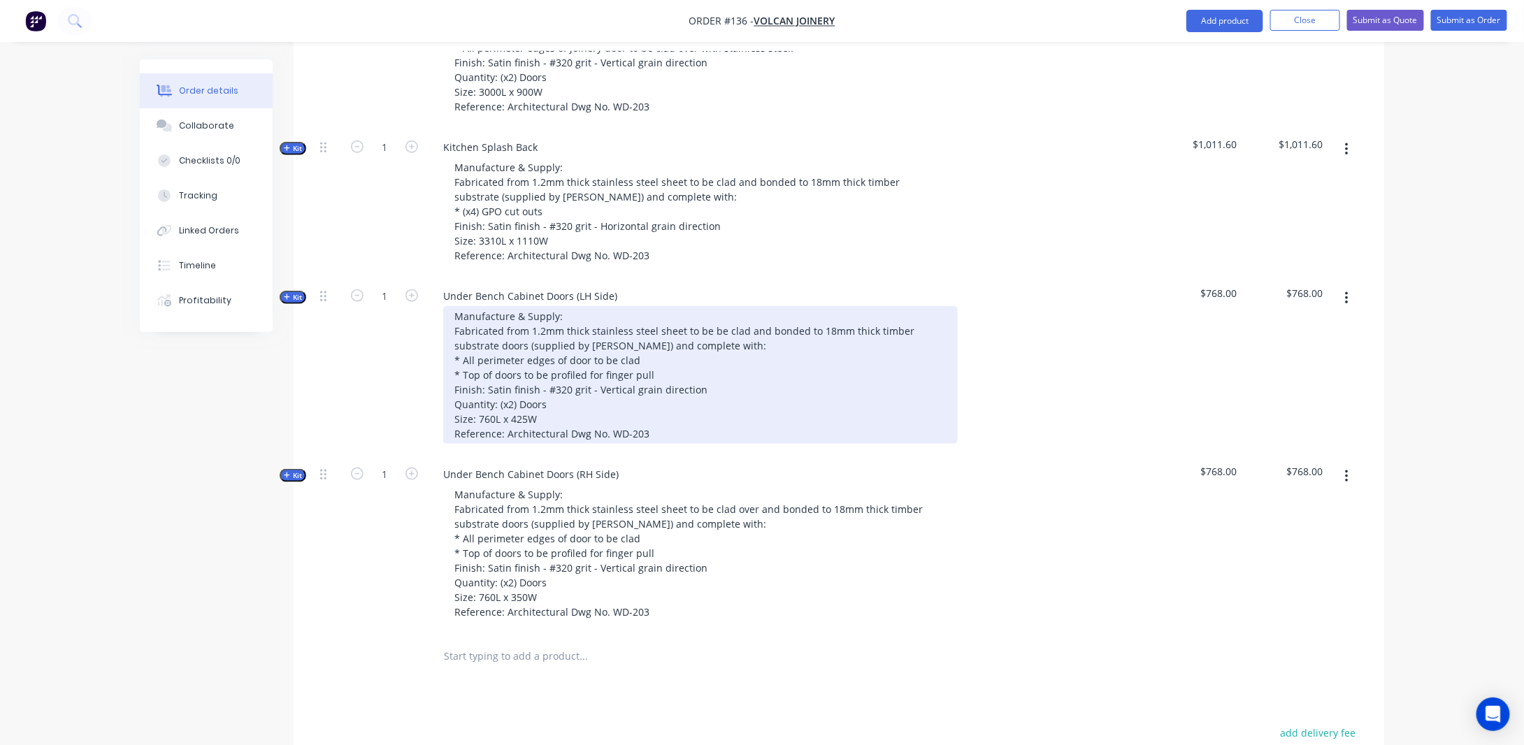
scroll to position [662, 0]
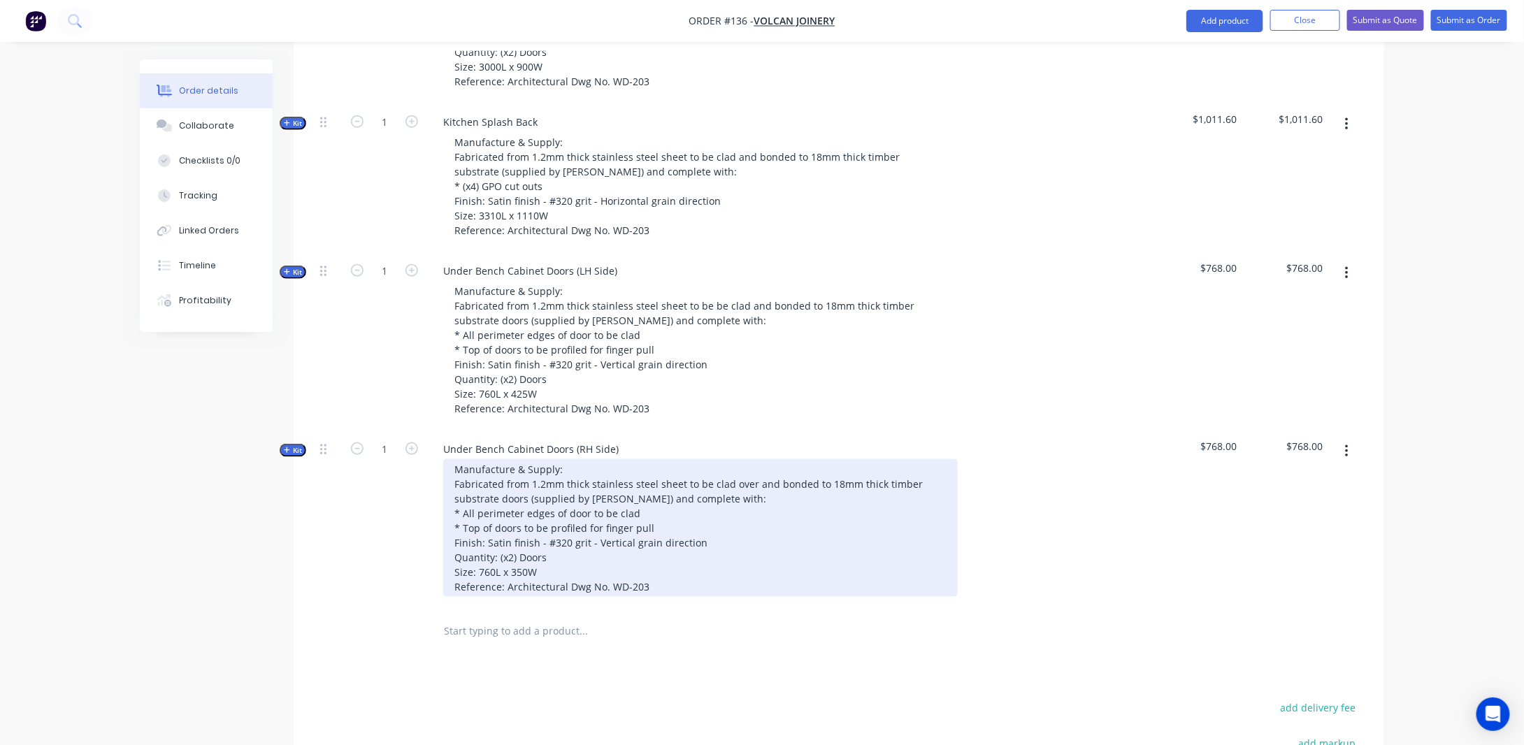
click at [705, 500] on div "Manufacture & Supply: Fabricated from 1.2mm thick stainless steel sheet to be c…" at bounding box center [700, 528] width 514 height 138
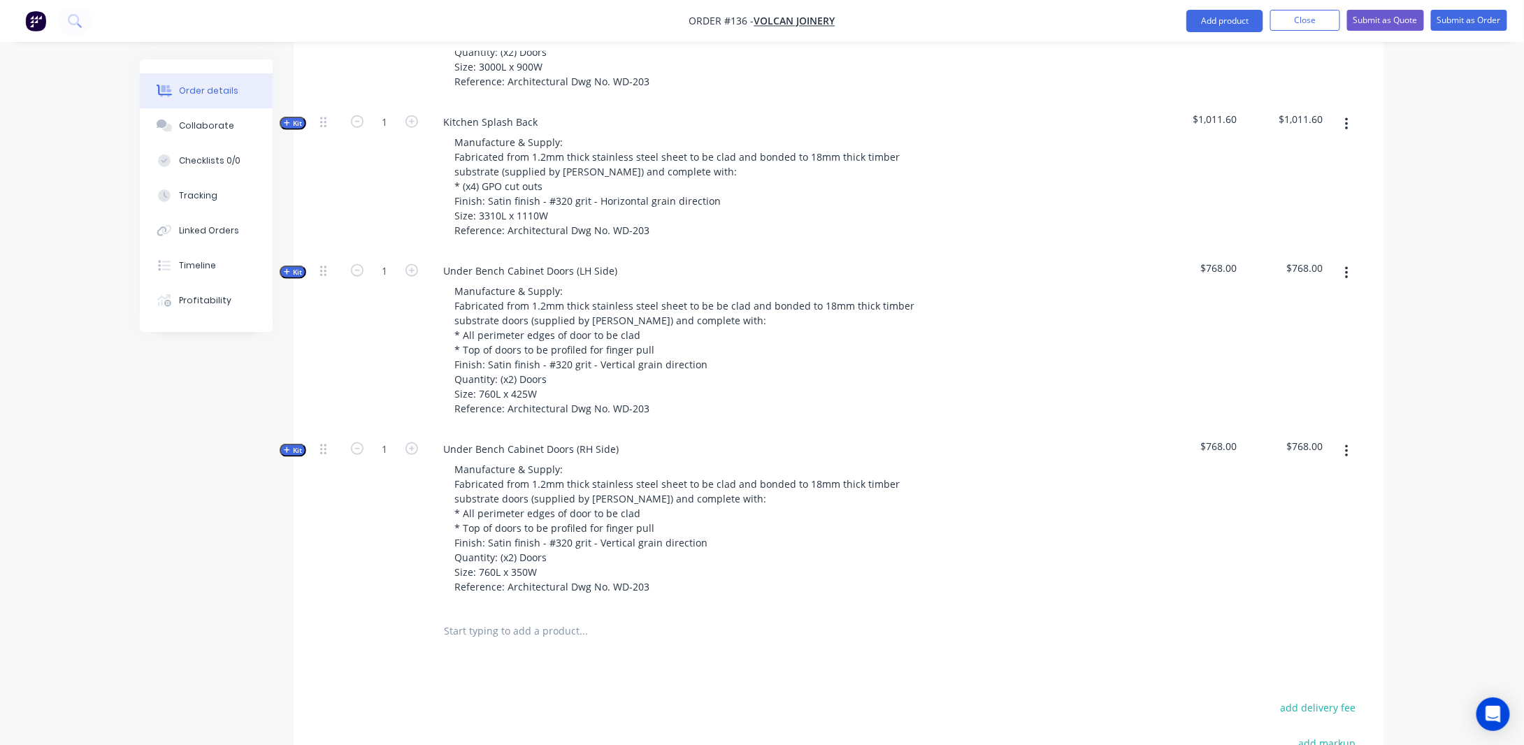
click at [106, 510] on div "Order details Collaborate Checklists 0/0 Tracking Linked Orders Timeline Profit…" at bounding box center [762, 174] width 1524 height 1672
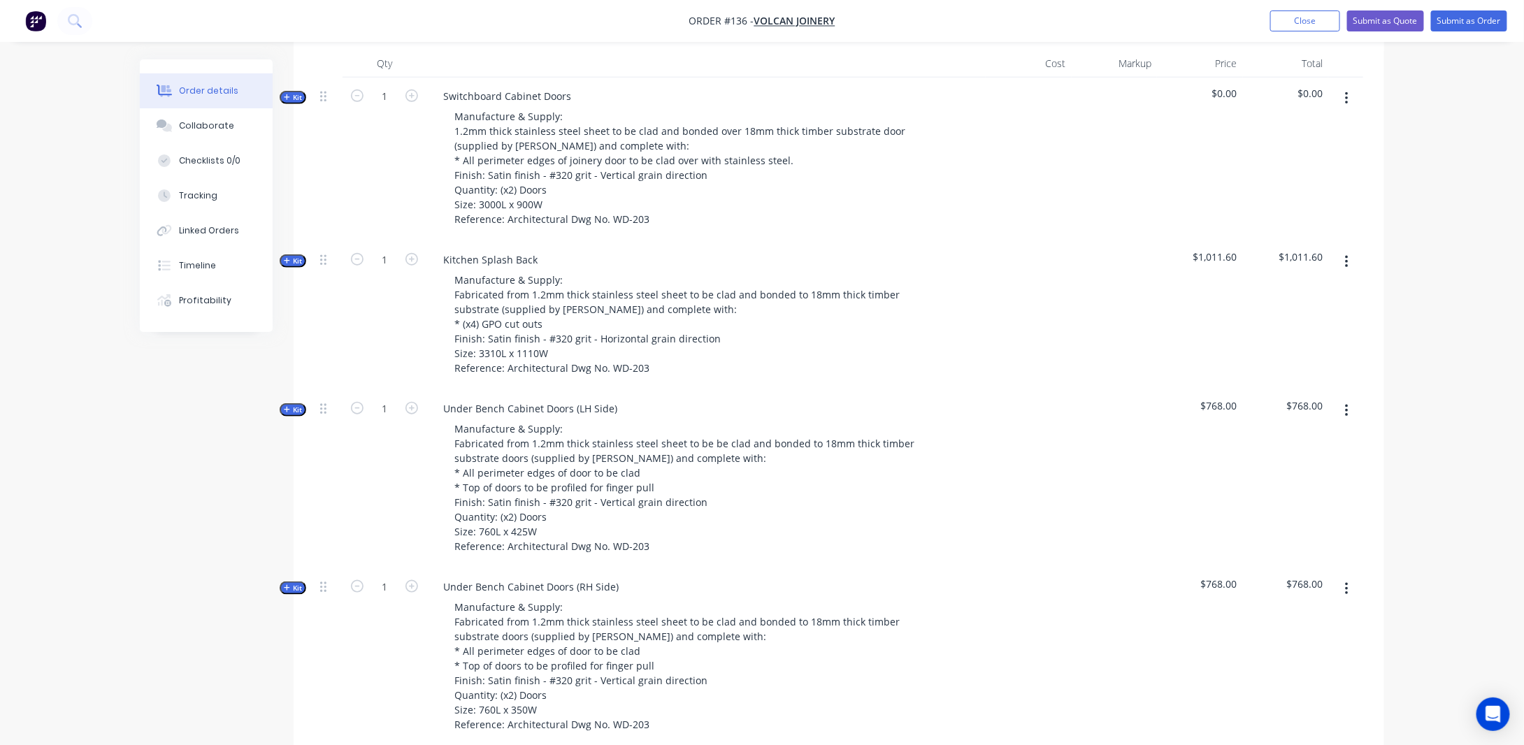
scroll to position [452, 0]
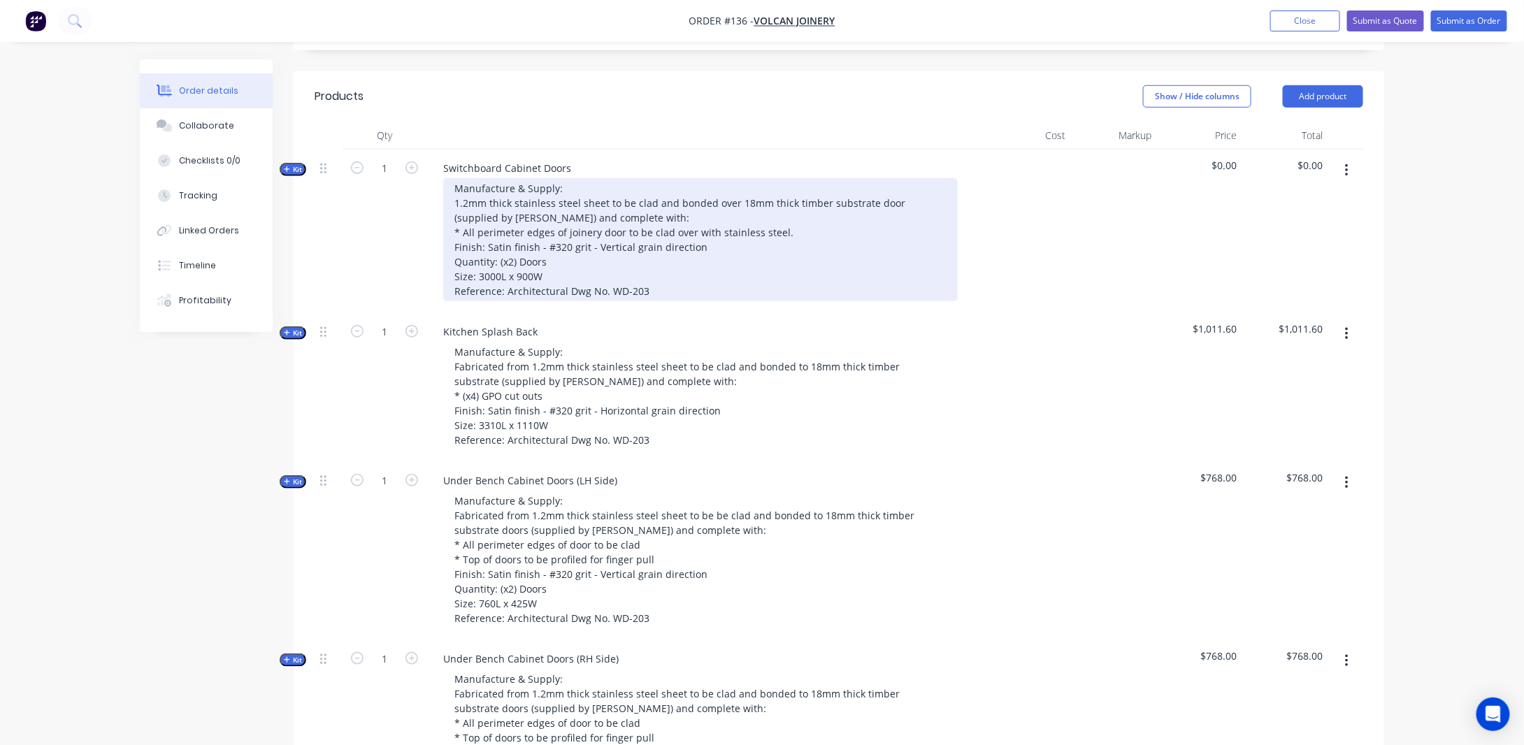
click at [632, 220] on div "Manufacture & Supply: 1.2mm thick stainless steel sheet to be clad and bonded o…" at bounding box center [700, 239] width 514 height 123
click at [614, 237] on div "Manufacture & Supply: 1.2mm thick stainless steel sheet to be clad and bonded o…" at bounding box center [700, 239] width 514 height 123
click at [895, 215] on div "Manufacture & Supply: 1.2mm thick stainless steel sheet to be clad and bonded o…" at bounding box center [700, 239] width 514 height 123
click at [651, 299] on div "Manufacture & Supply: 1.2mm thick stainless steel sheet to be clad and bonded o…" at bounding box center [700, 239] width 514 height 123
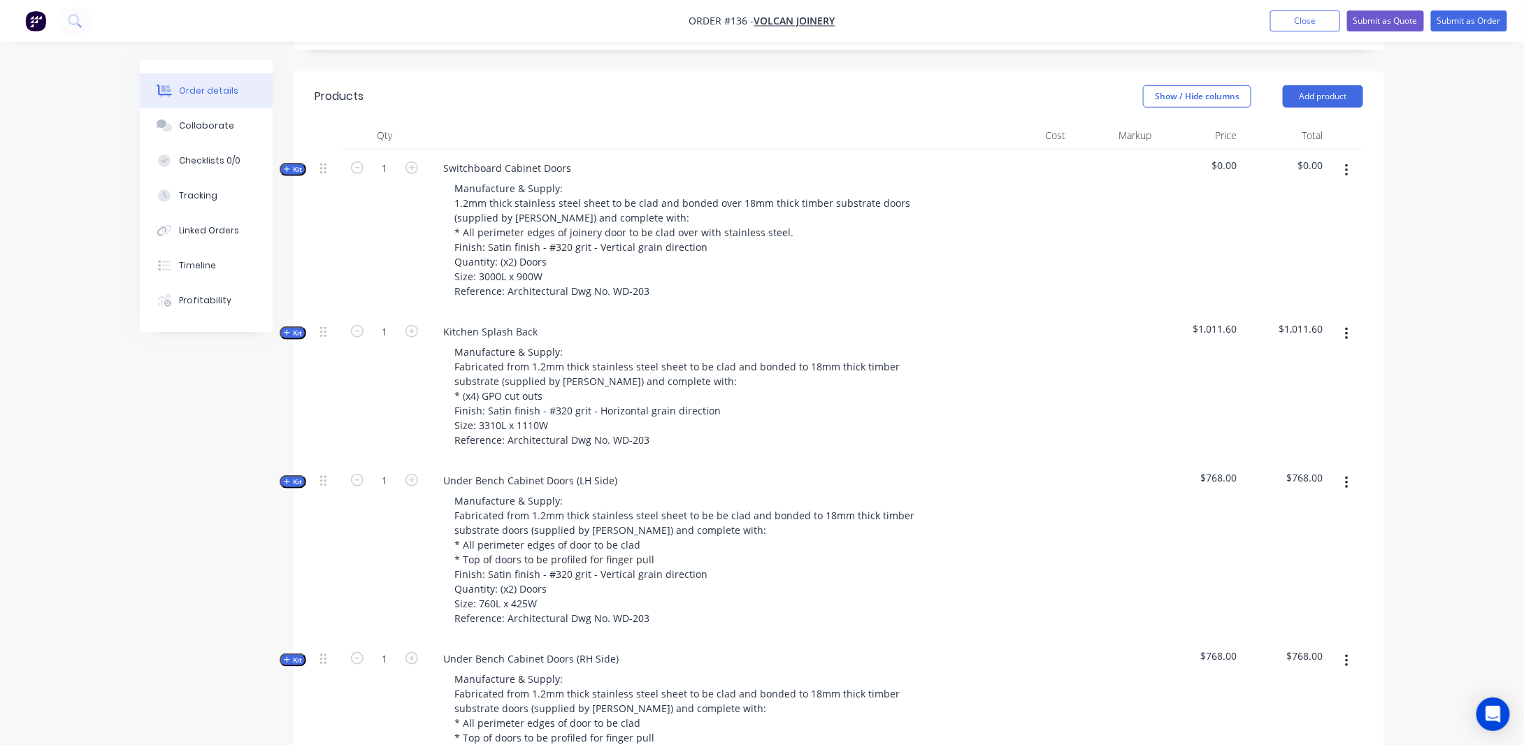
click at [294, 175] on span "Kit" at bounding box center [293, 169] width 18 height 10
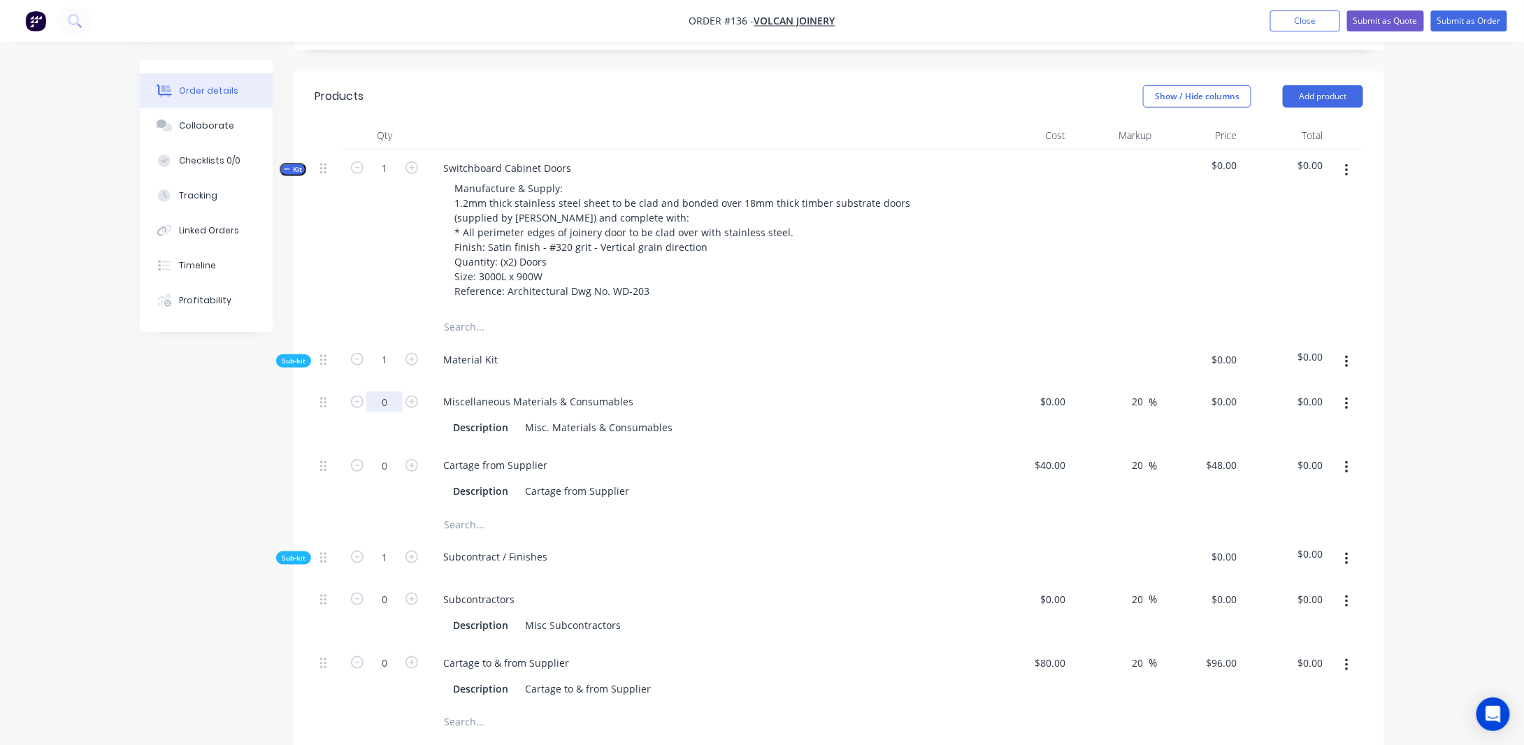
click at [393, 412] on input "0" at bounding box center [384, 401] width 36 height 21
drag, startPoint x: 630, startPoint y: 417, endPoint x: 417, endPoint y: 421, distance: 213.9
click at [417, 421] on div "0 Miscellaneous Materials & Consumables Description Misc. Materials & Consumabl…" at bounding box center [838, 415] width 1048 height 64
click at [1061, 412] on input "0" at bounding box center [1055, 401] width 32 height 20
click at [389, 412] on input "0" at bounding box center [384, 401] width 36 height 21
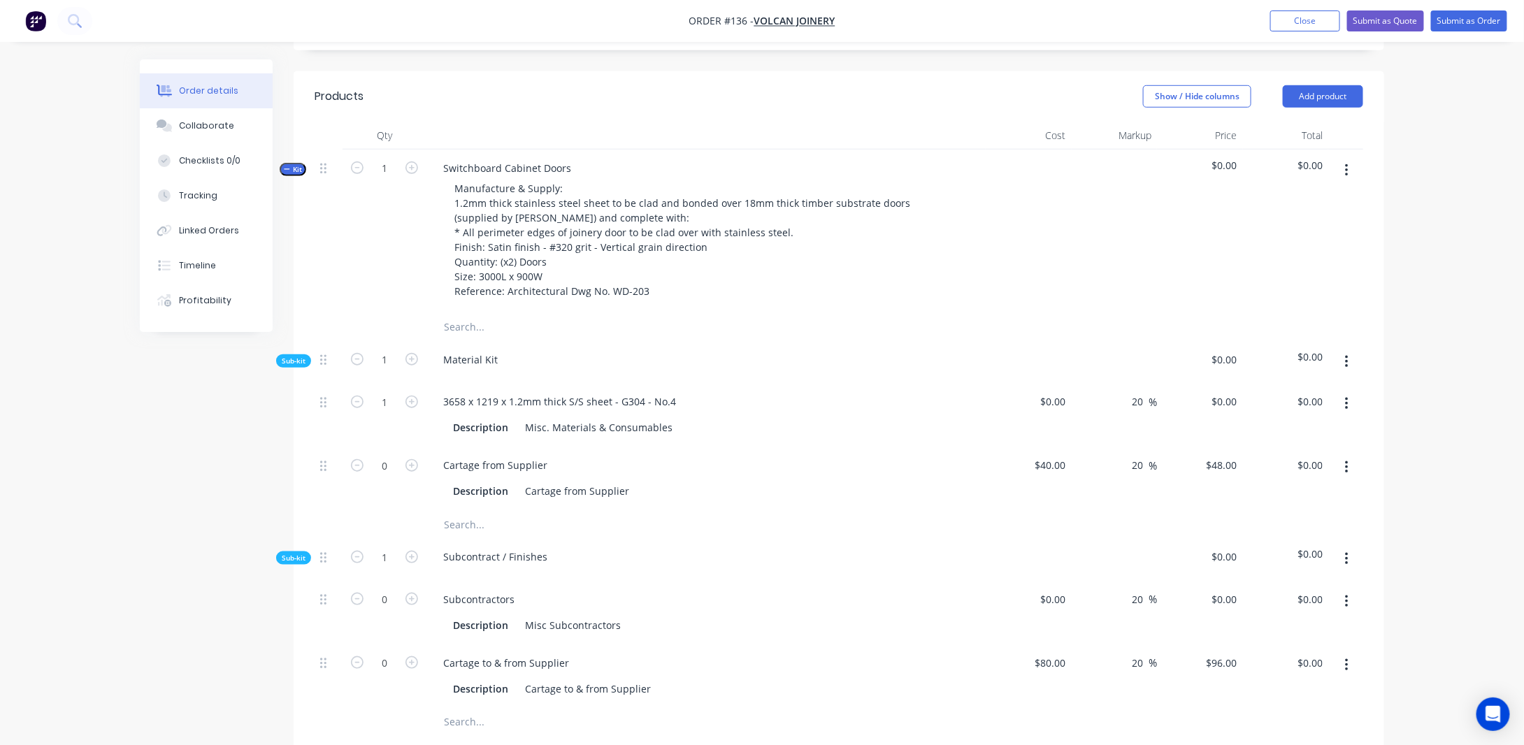
drag, startPoint x: 1485, startPoint y: 414, endPoint x: 1413, endPoint y: 416, distance: 72.0
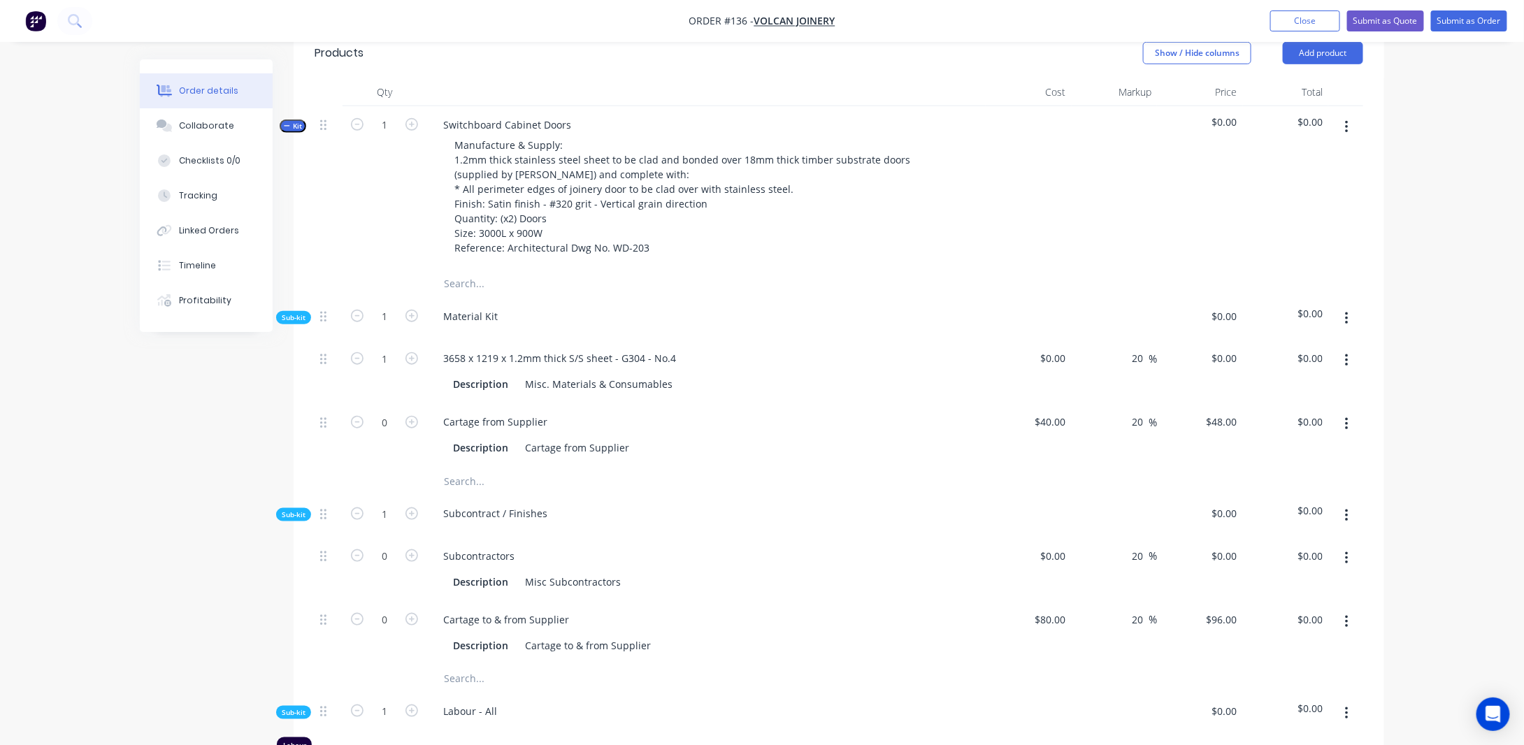
scroll to position [522, 0]
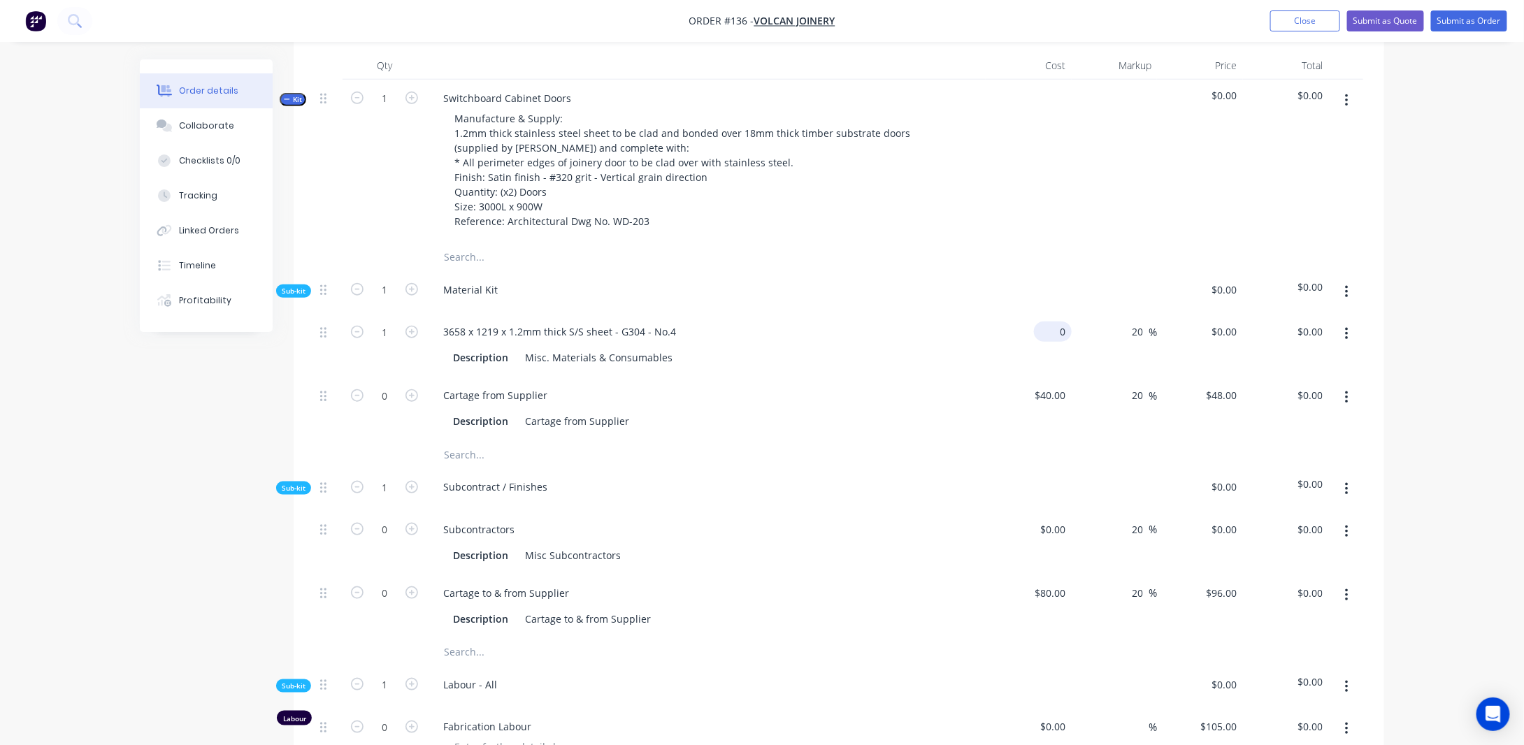
click at [1065, 342] on input "0" at bounding box center [1055, 331] width 32 height 20
click at [389, 342] on input "1" at bounding box center [384, 331] width 36 height 21
click at [1064, 342] on input "0" at bounding box center [1055, 331] width 32 height 20
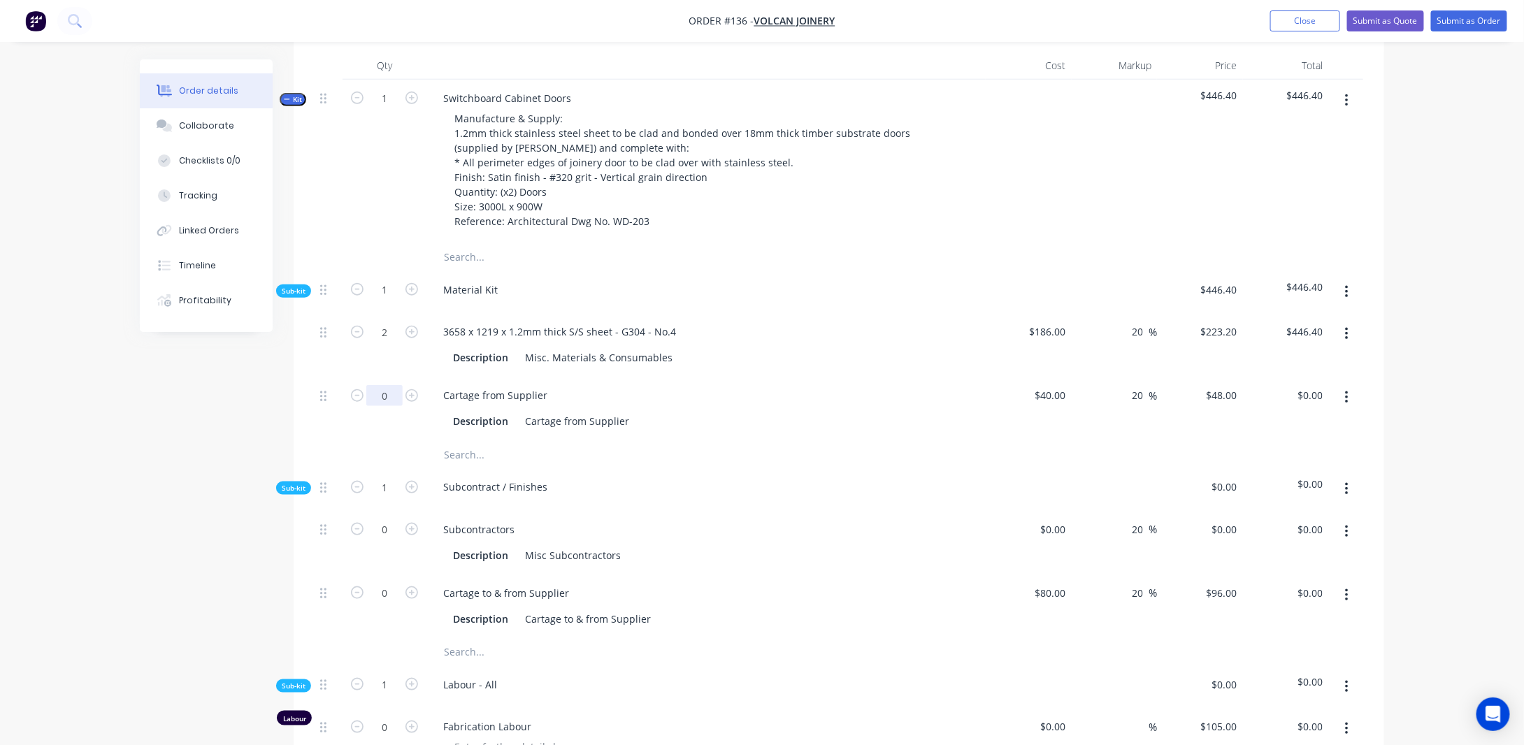
click at [394, 406] on input "0" at bounding box center [384, 395] width 36 height 21
click at [535, 405] on div "Cartage from Supplier" at bounding box center [495, 395] width 126 height 20
drag, startPoint x: 532, startPoint y: 412, endPoint x: 263, endPoint y: 438, distance: 270.3
drag, startPoint x: 623, startPoint y: 432, endPoint x: 638, endPoint y: 393, distance: 41.1
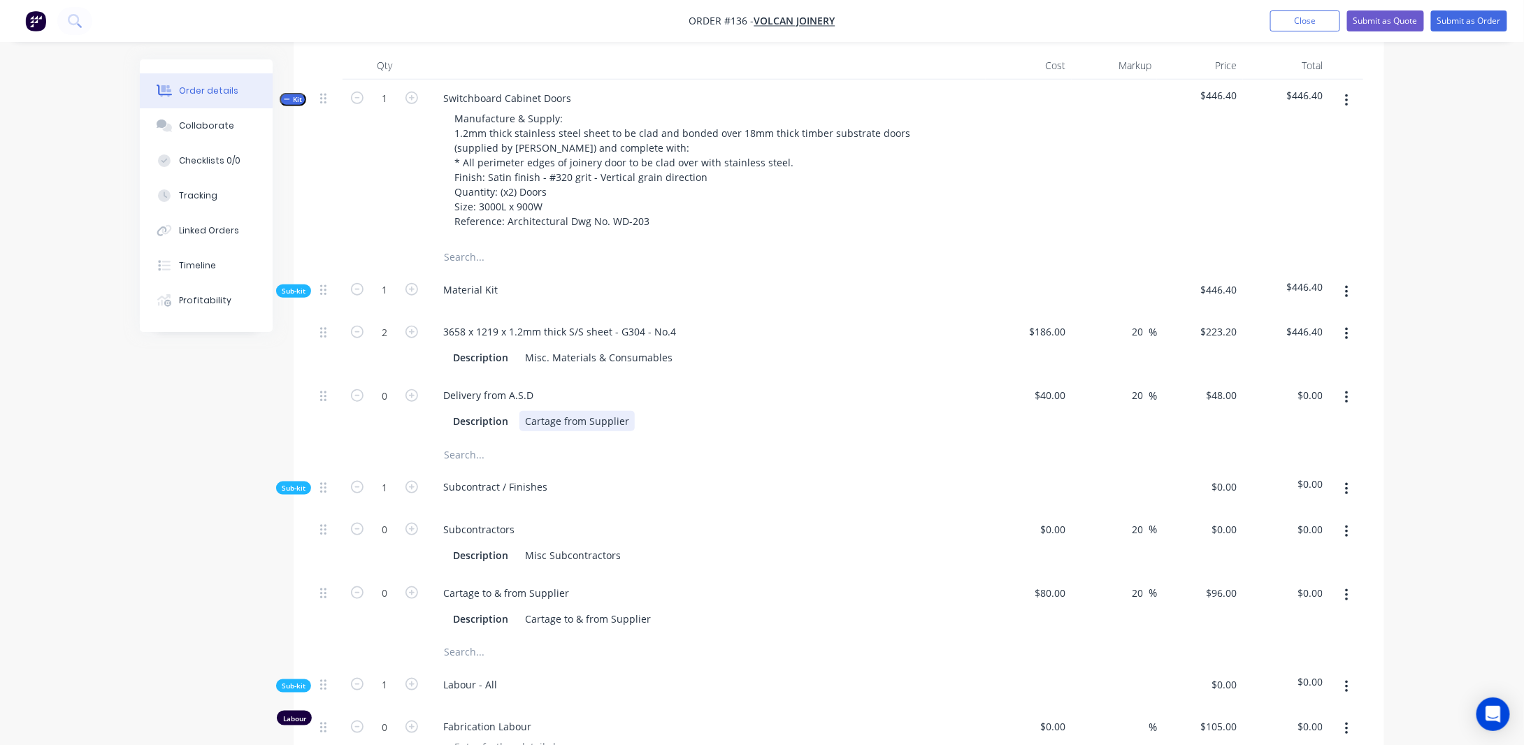
click at [623, 431] on div "Cartage from Supplier" at bounding box center [576, 421] width 115 height 20
click at [648, 368] on div "Misc. Materials & Consumables" at bounding box center [598, 357] width 159 height 20
drag, startPoint x: 666, startPoint y: 373, endPoint x: 503, endPoint y: 367, distance: 163.0
click at [503, 367] on div "Description Misc. Materials & Consumables" at bounding box center [703, 357] width 512 height 20
drag, startPoint x: 627, startPoint y: 435, endPoint x: 496, endPoint y: 433, distance: 130.7
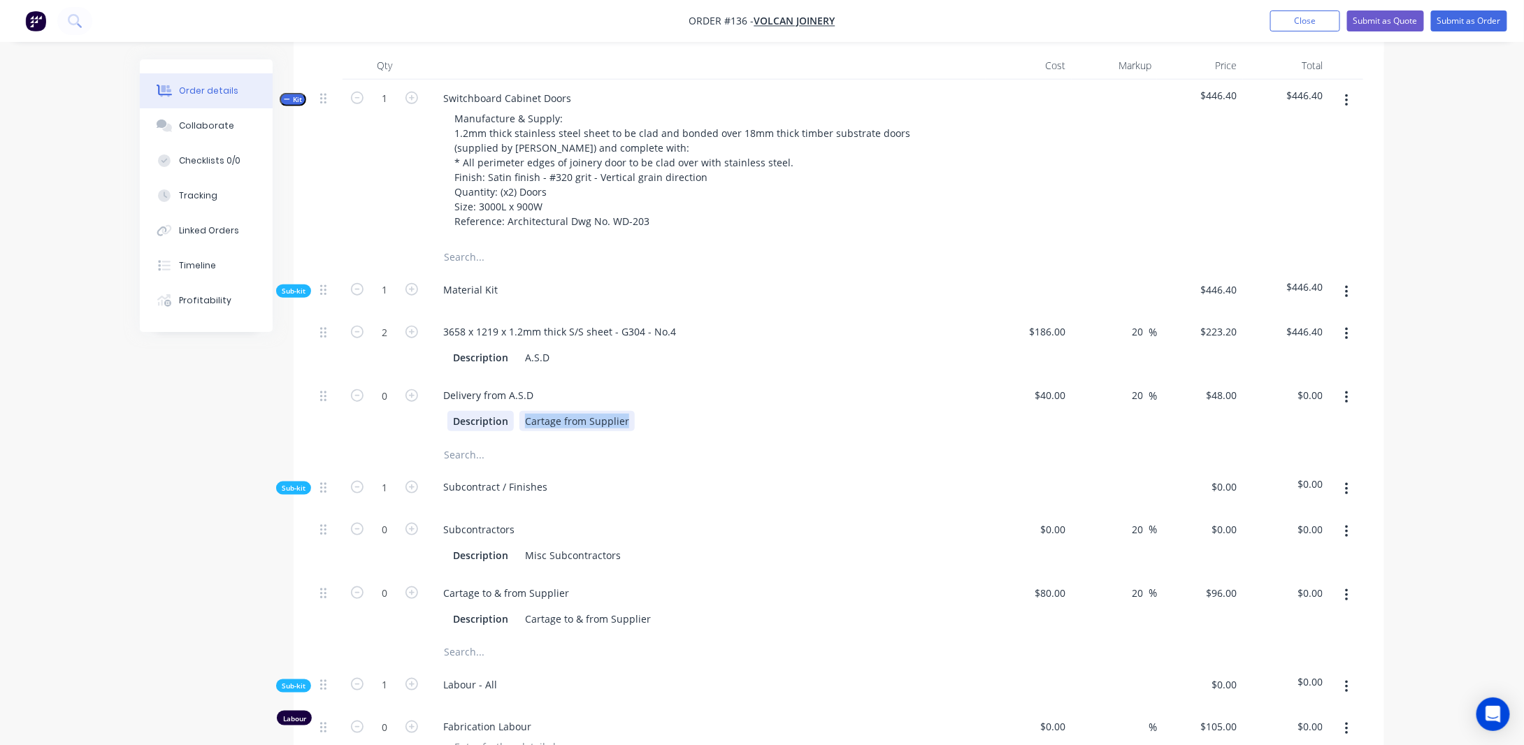
click at [496, 431] on div "Description Cartage from Supplier" at bounding box center [703, 421] width 512 height 20
drag, startPoint x: 255, startPoint y: 489, endPoint x: 259, endPoint y: 466, distance: 23.3
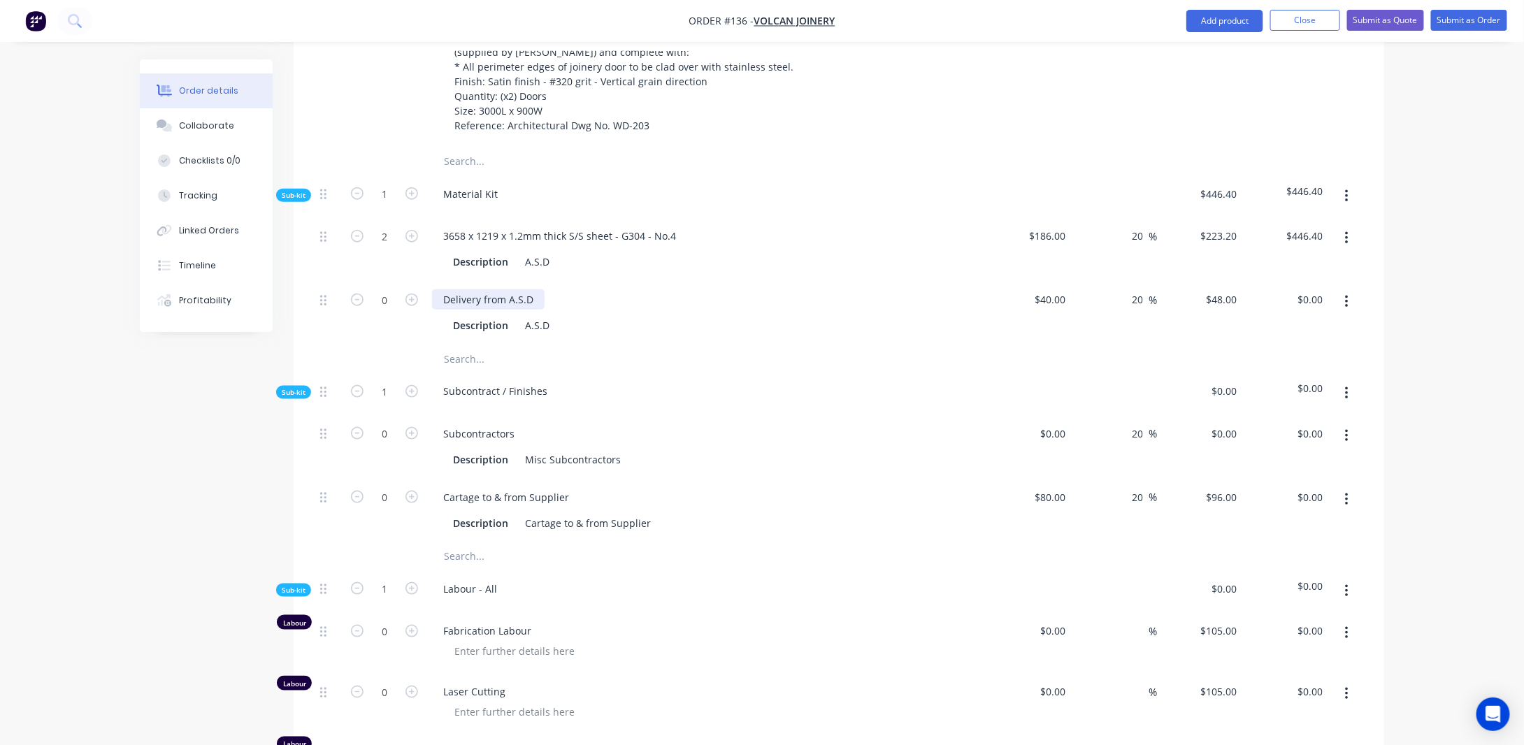
scroll to position [592, 0]
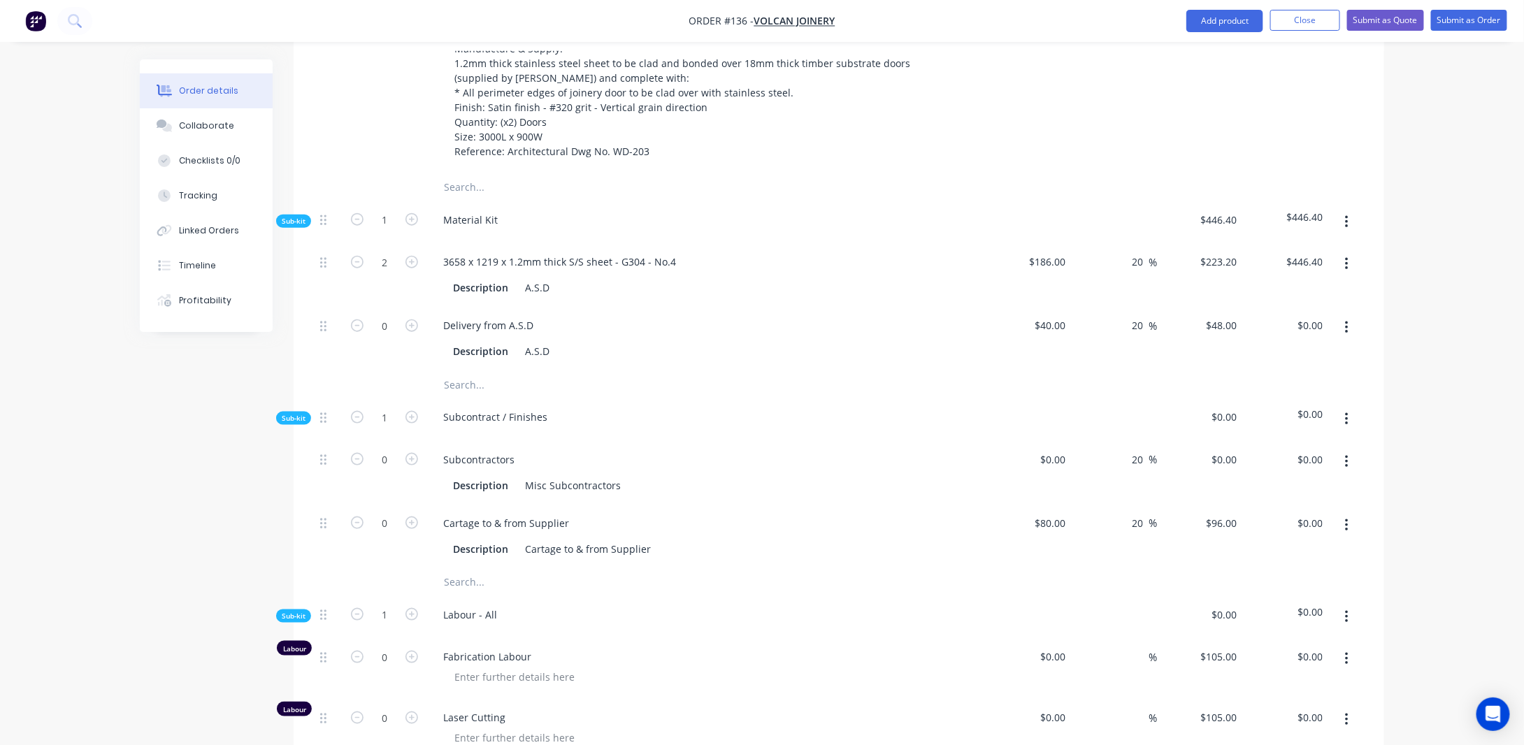
click at [1343, 340] on button "button" at bounding box center [1346, 327] width 33 height 25
click at [1323, 372] on div "Duplicate" at bounding box center [1297, 364] width 108 height 20
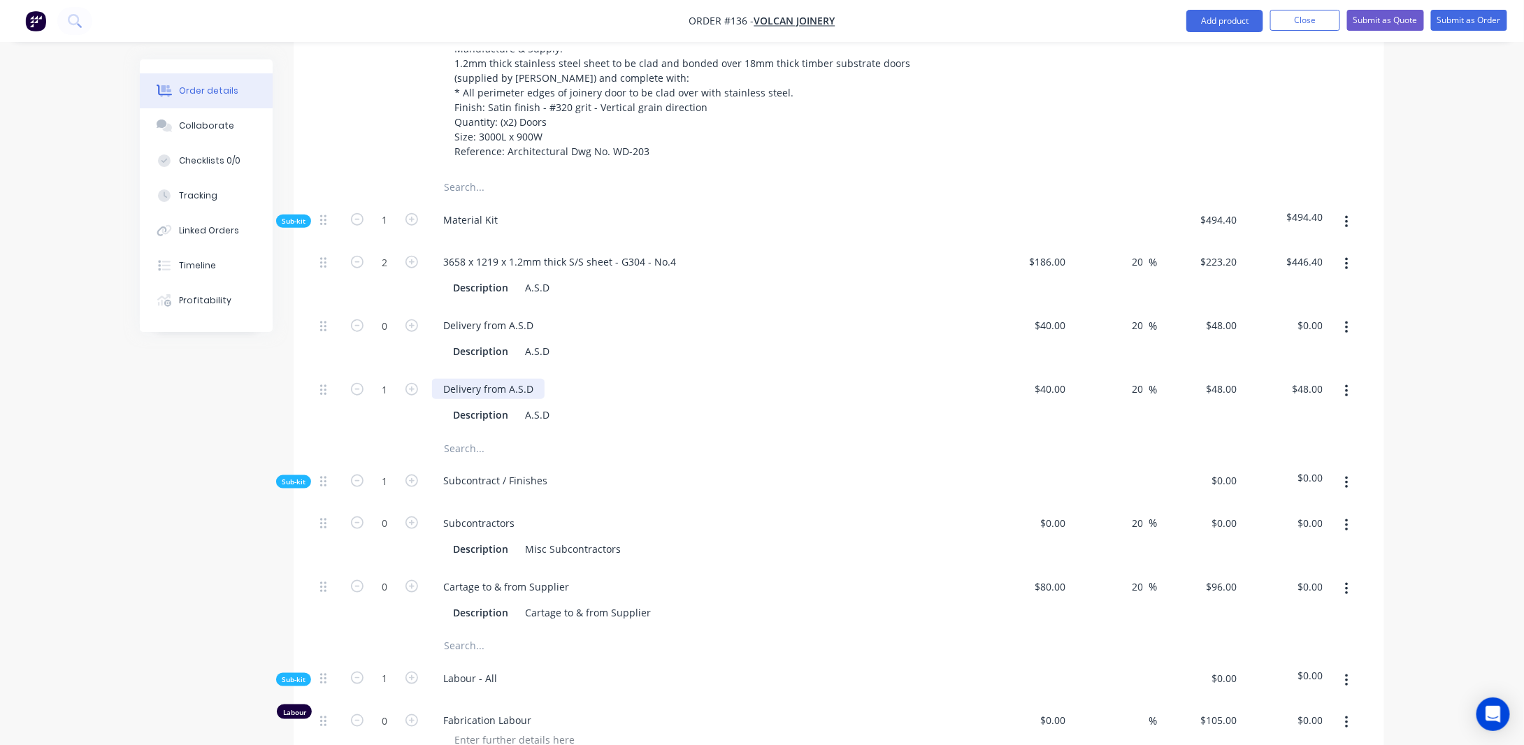
click at [478, 399] on div "Delivery from A.S.D" at bounding box center [488, 389] width 113 height 20
drag, startPoint x: 539, startPoint y: 401, endPoint x: 333, endPoint y: 405, distance: 206.2
click at [333, 405] on div "1 Delivery from A.S.D Description A.S.D $40.00 $40.00 20 20 % $48.00 $48.00 $48…" at bounding box center [838, 402] width 1048 height 64
click at [537, 424] on div "A.S.D" at bounding box center [537, 415] width 36 height 20
drag, startPoint x: 547, startPoint y: 427, endPoint x: 471, endPoint y: 435, distance: 75.9
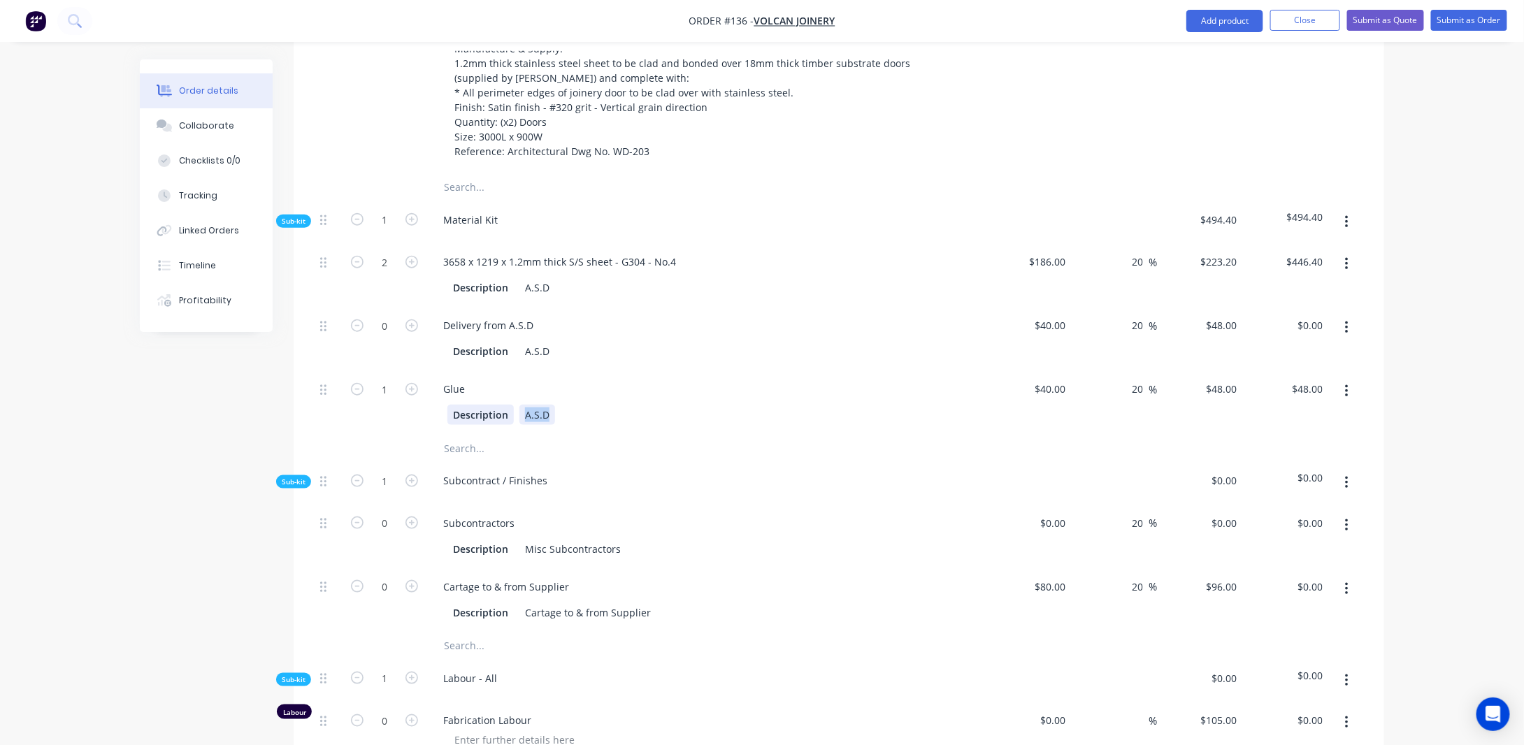
click at [471, 425] on div "Description A.S.D" at bounding box center [703, 415] width 512 height 20
click at [1068, 399] on input "40" at bounding box center [1053, 389] width 38 height 20
click at [1424, 410] on div "Order details Collaborate Checklists 0/0 Tracking Linked Orders Timeline Profit…" at bounding box center [762, 735] width 1524 height 2655
click at [1351, 399] on button "button" at bounding box center [1346, 391] width 33 height 25
click at [1305, 433] on button "Duplicate" at bounding box center [1296, 428] width 133 height 28
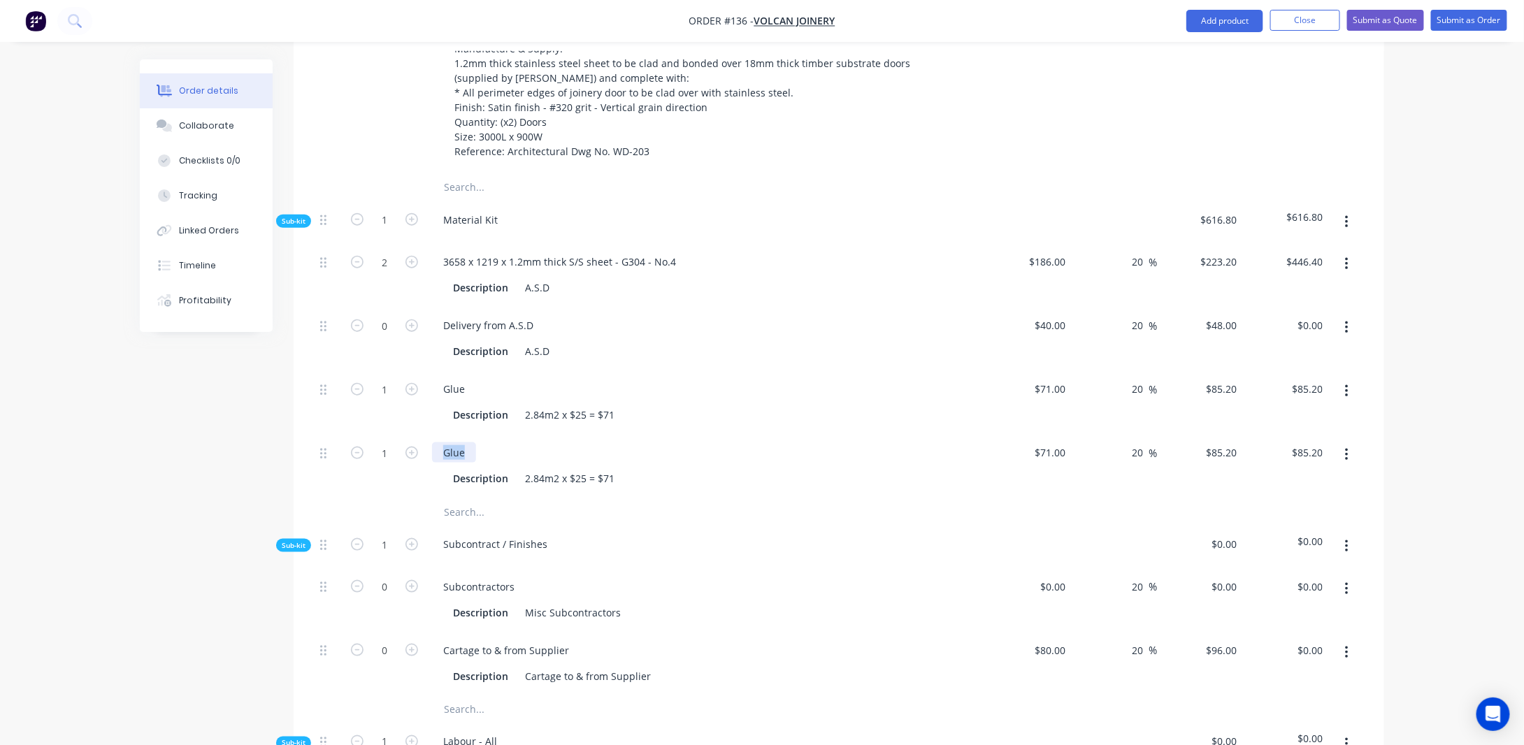
drag, startPoint x: 465, startPoint y: 467, endPoint x: 433, endPoint y: 468, distance: 32.2
click at [434, 463] on div "Glue" at bounding box center [454, 452] width 44 height 20
drag, startPoint x: 611, startPoint y: 492, endPoint x: 473, endPoint y: 507, distance: 138.5
click at [473, 498] on div "Consumables Description 2.84m2 x $25 = $71" at bounding box center [705, 466] width 559 height 64
click at [1062, 463] on input "$71.00" at bounding box center [1053, 452] width 38 height 20
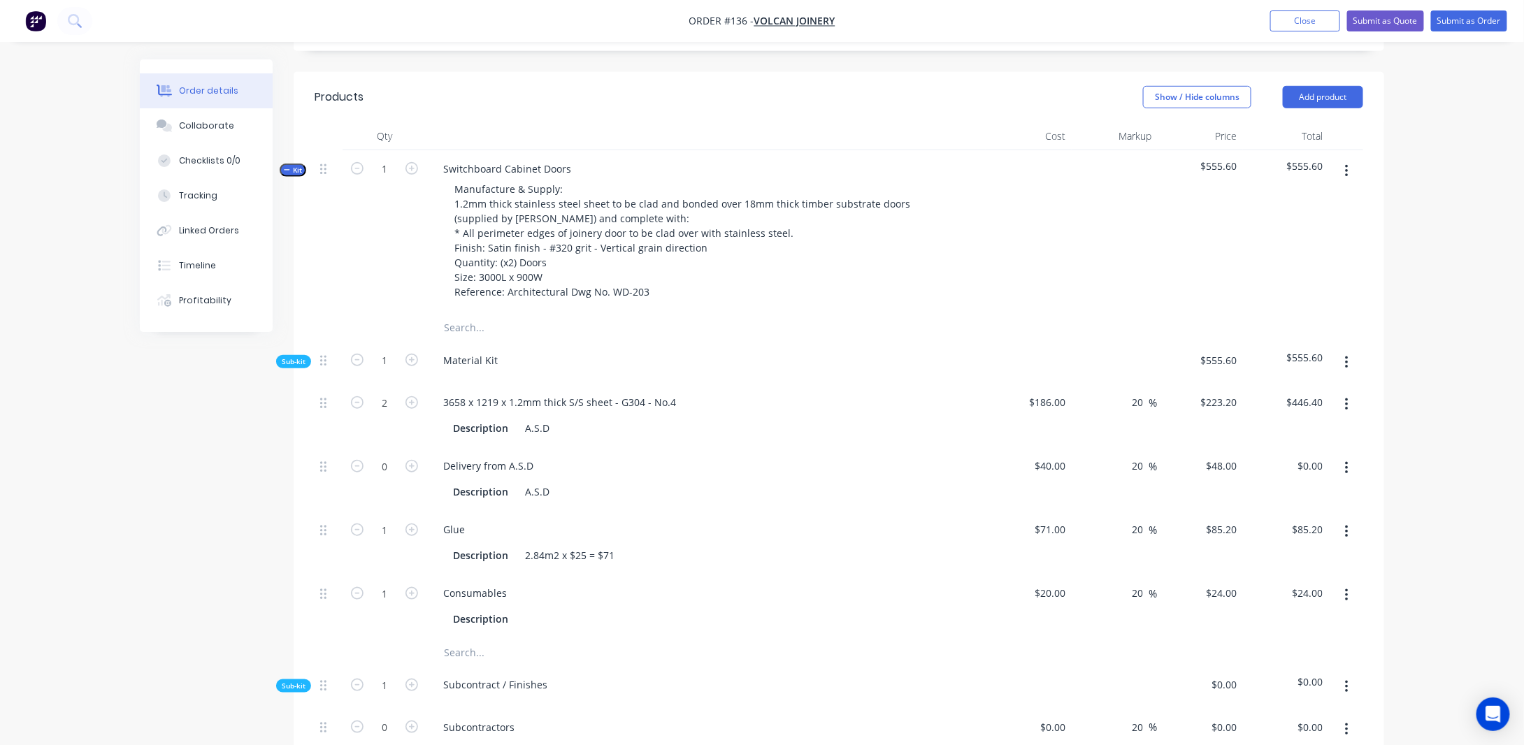
scroll to position [522, 0]
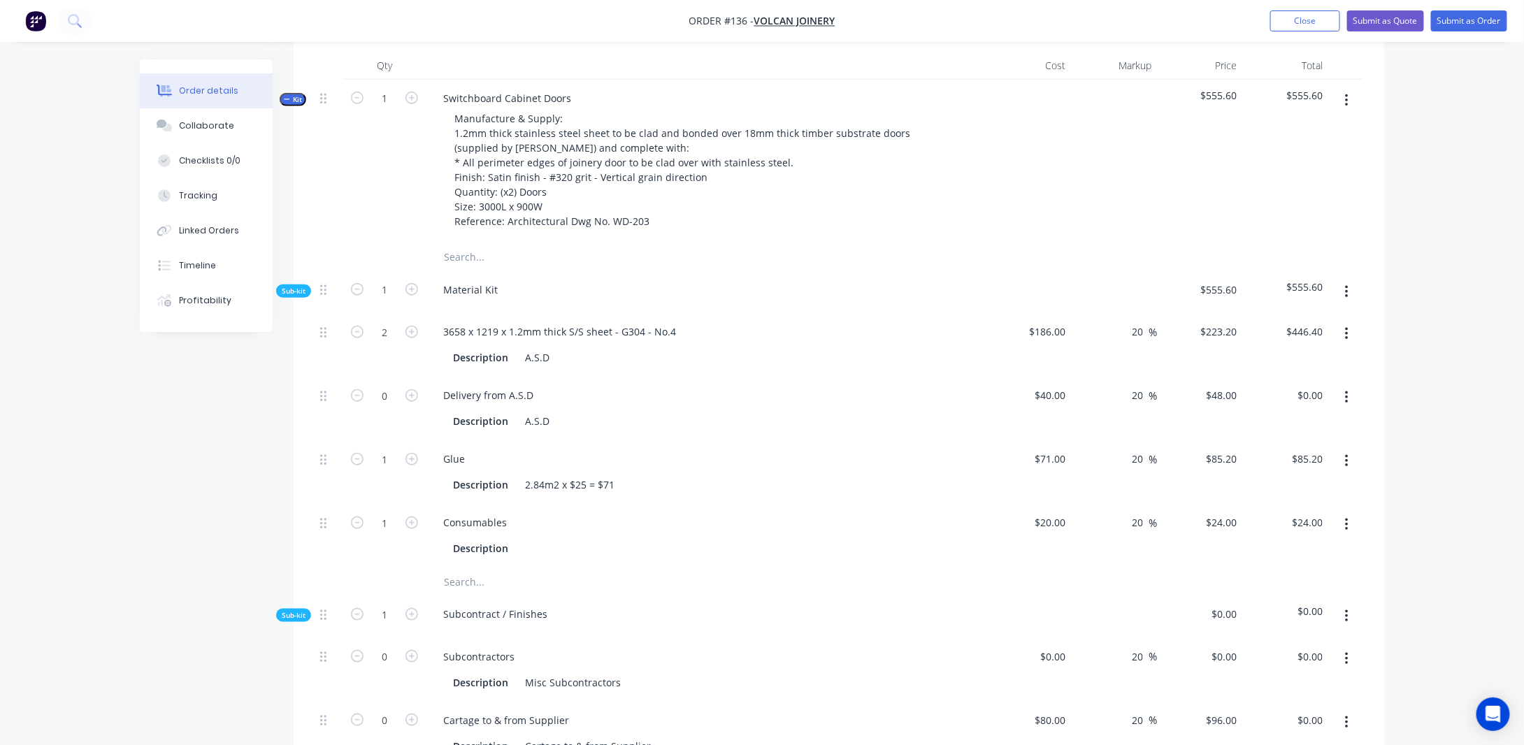
click at [283, 106] on button "Kit" at bounding box center [293, 99] width 27 height 13
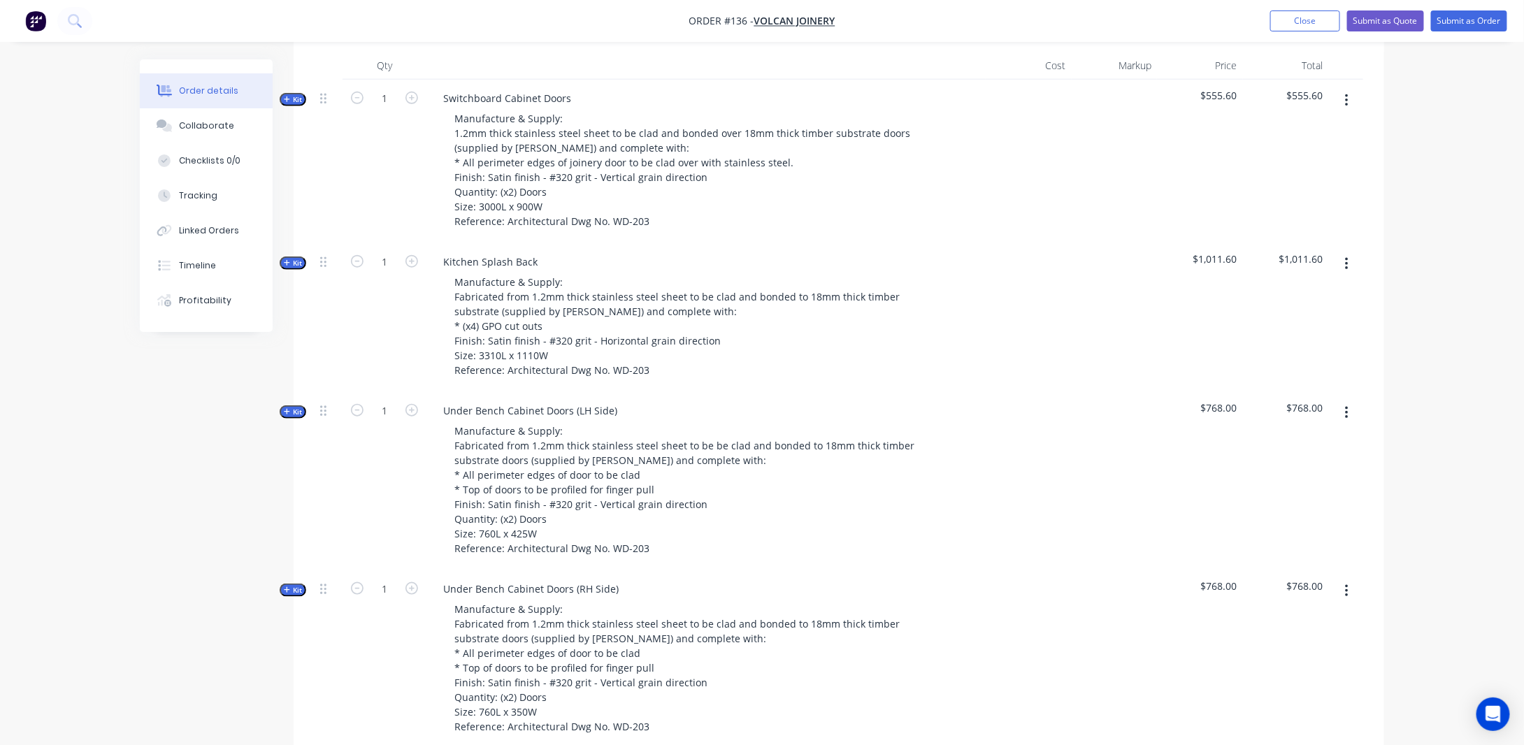
click at [294, 105] on span "Kit" at bounding box center [293, 99] width 18 height 10
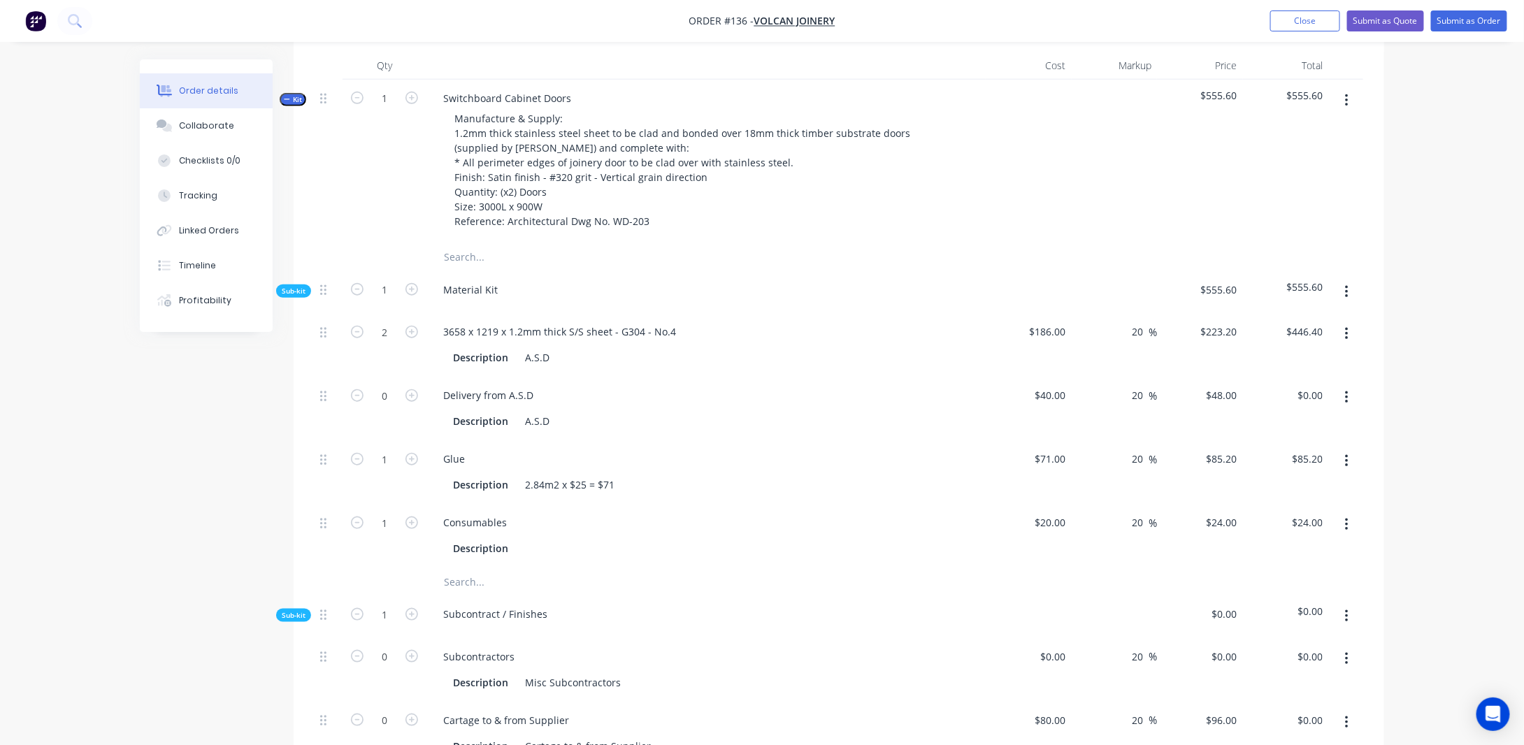
click at [294, 105] on span "Kit" at bounding box center [293, 99] width 18 height 10
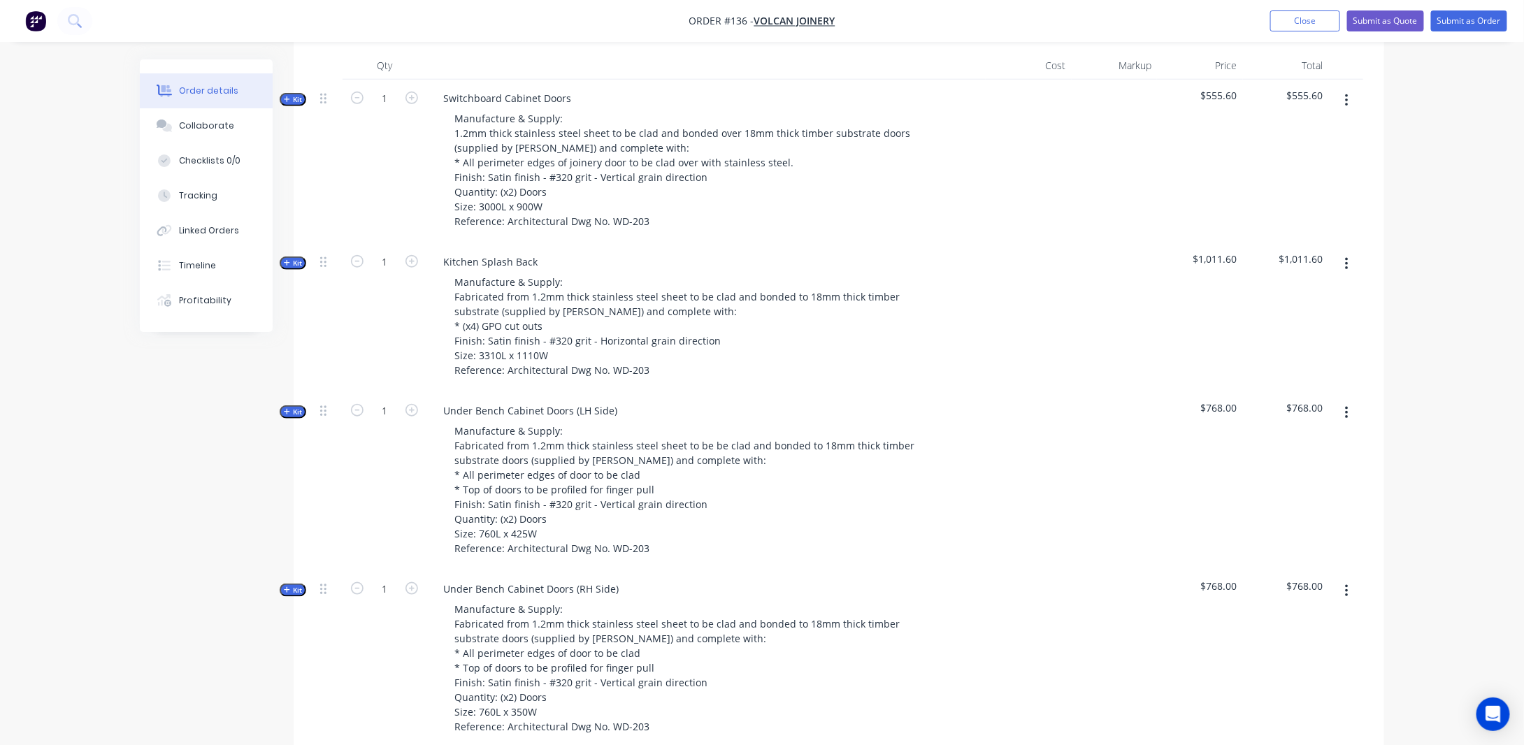
click at [297, 105] on span "Kit" at bounding box center [293, 99] width 18 height 10
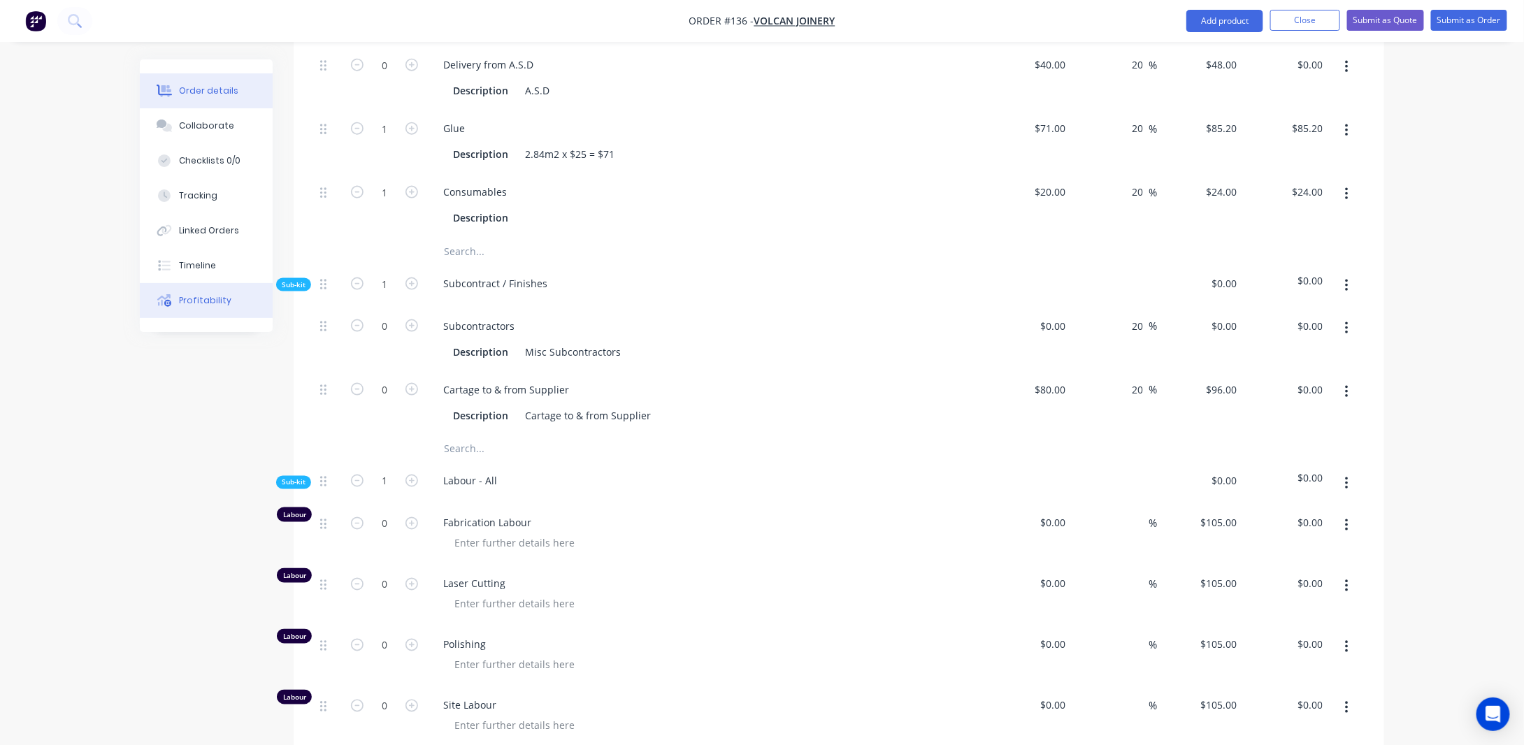
scroll to position [871, 0]
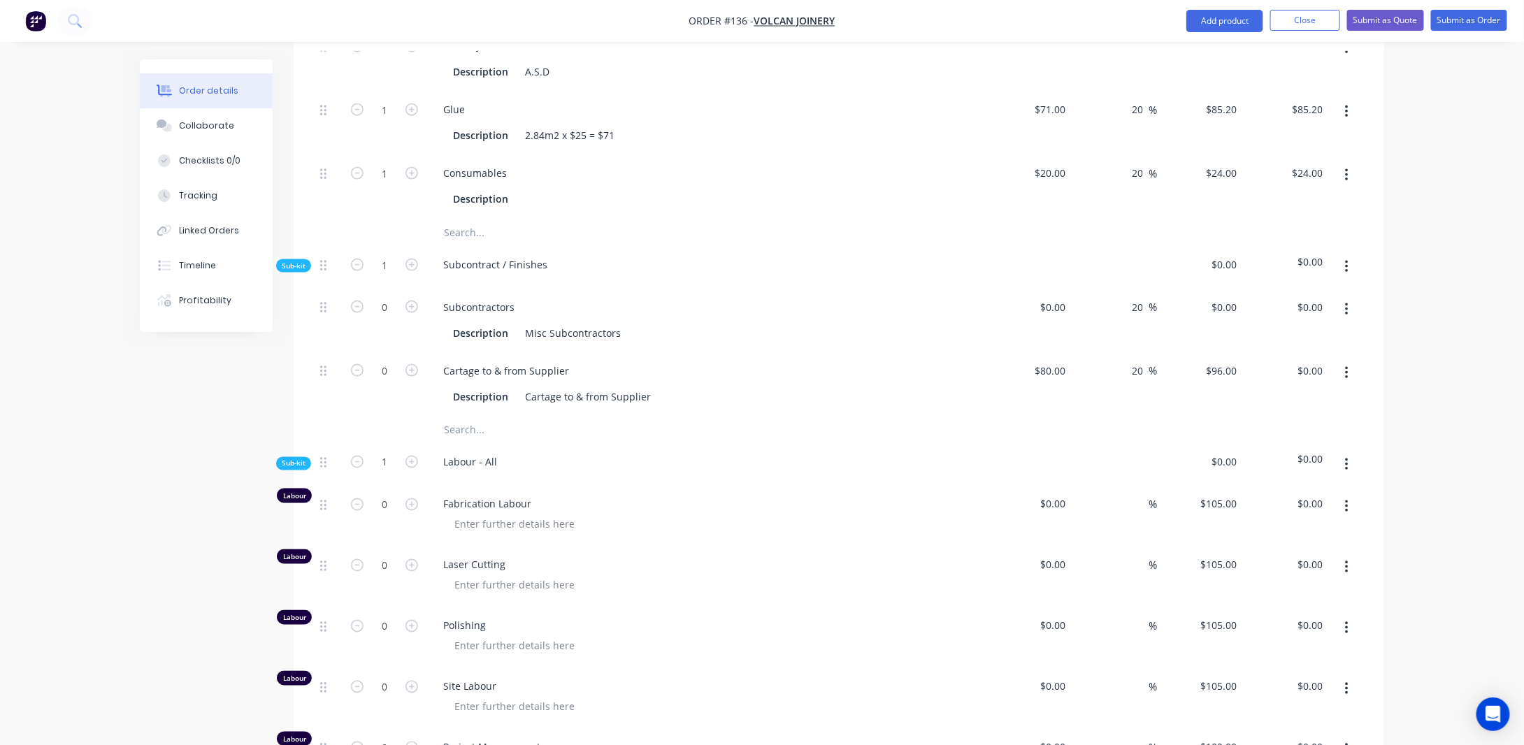
click at [1345, 275] on icon "button" at bounding box center [1346, 266] width 3 height 15
click at [1294, 340] on div "Delete" at bounding box center [1297, 331] width 108 height 20
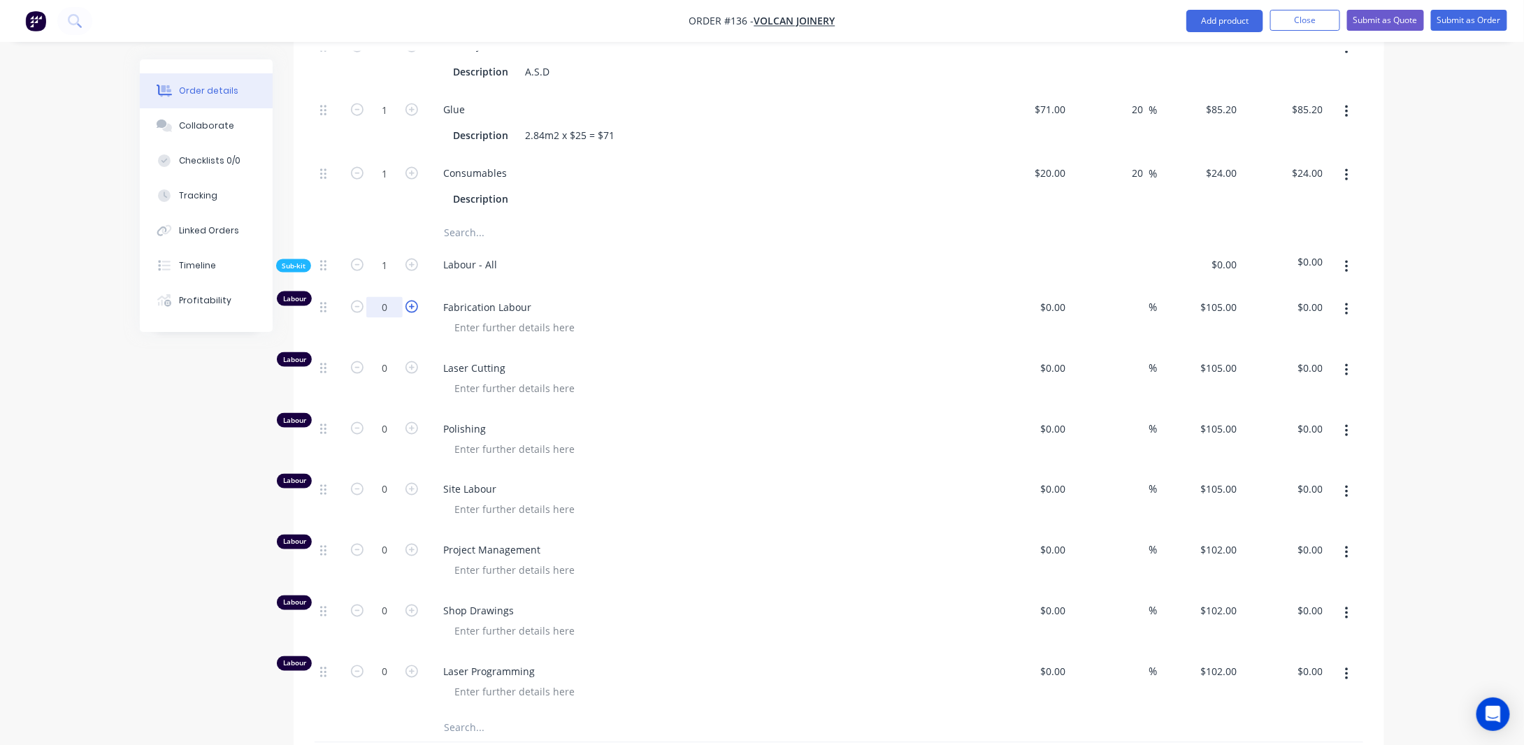
drag, startPoint x: 384, startPoint y: 321, endPoint x: 411, endPoint y: 324, distance: 26.8
click at [384, 318] on input "0" at bounding box center [384, 307] width 36 height 21
click at [511, 335] on div at bounding box center [514, 327] width 143 height 20
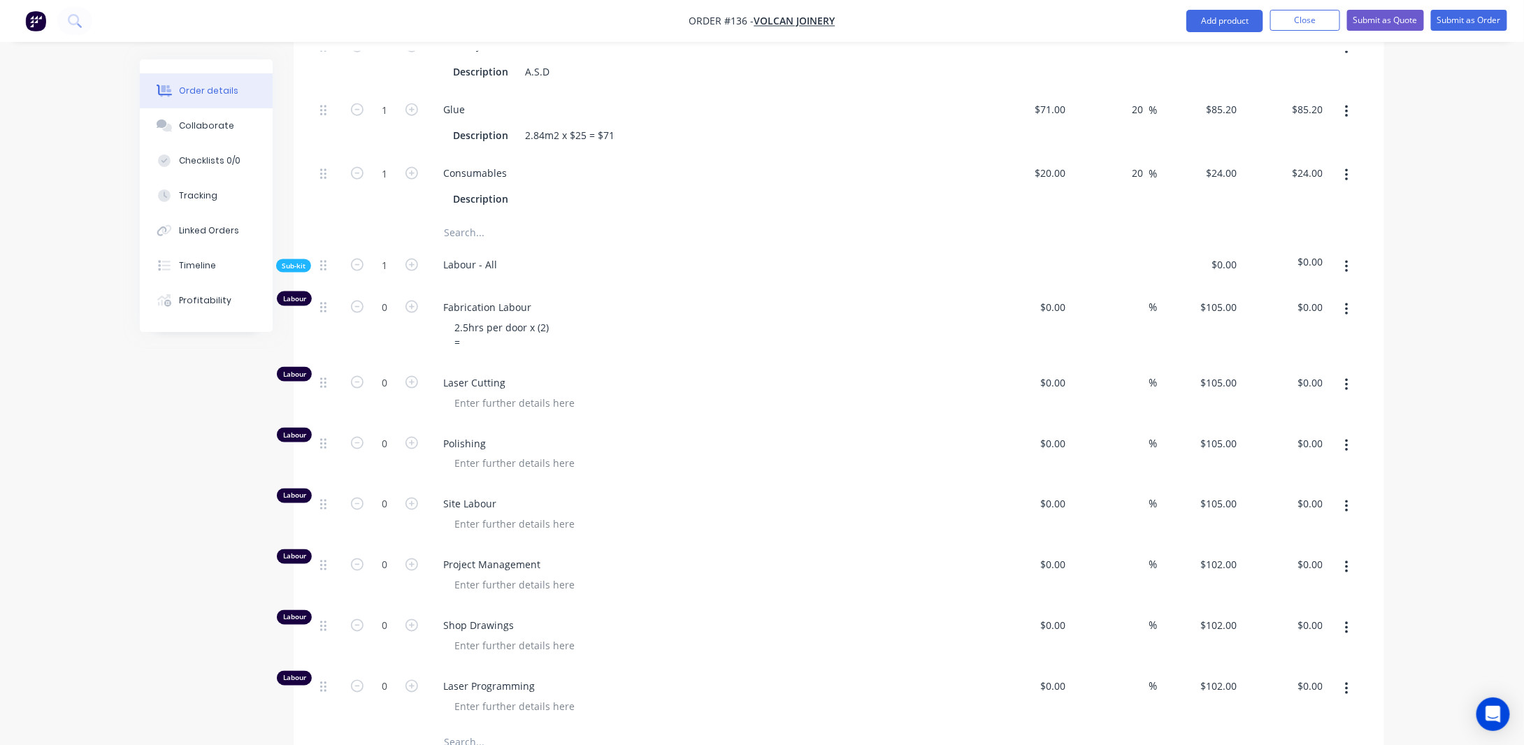
click at [484, 451] on span "Polishing" at bounding box center [711, 443] width 537 height 15
click at [485, 474] on div at bounding box center [514, 464] width 143 height 20
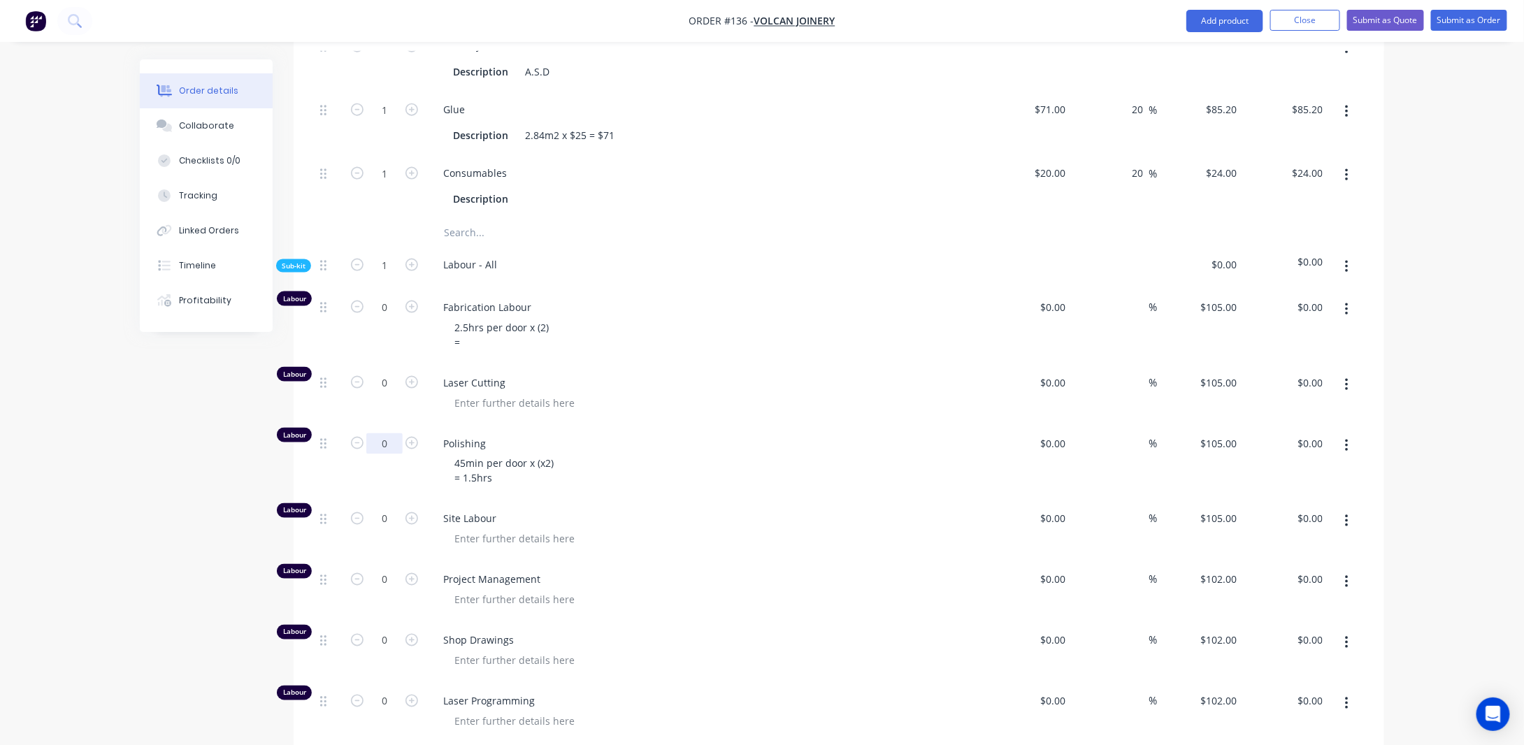
click at [384, 454] on input "0" at bounding box center [384, 443] width 36 height 21
drag, startPoint x: 119, startPoint y: 507, endPoint x: 142, endPoint y: 495, distance: 25.6
click at [120, 507] on div "Order details Collaborate Checklists 0/0 Tracking Linked Orders Timeline Profit…" at bounding box center [762, 404] width 1524 height 2551
click at [1348, 529] on icon "button" at bounding box center [1346, 521] width 3 height 15
click at [1280, 624] on div "Delete" at bounding box center [1297, 614] width 108 height 20
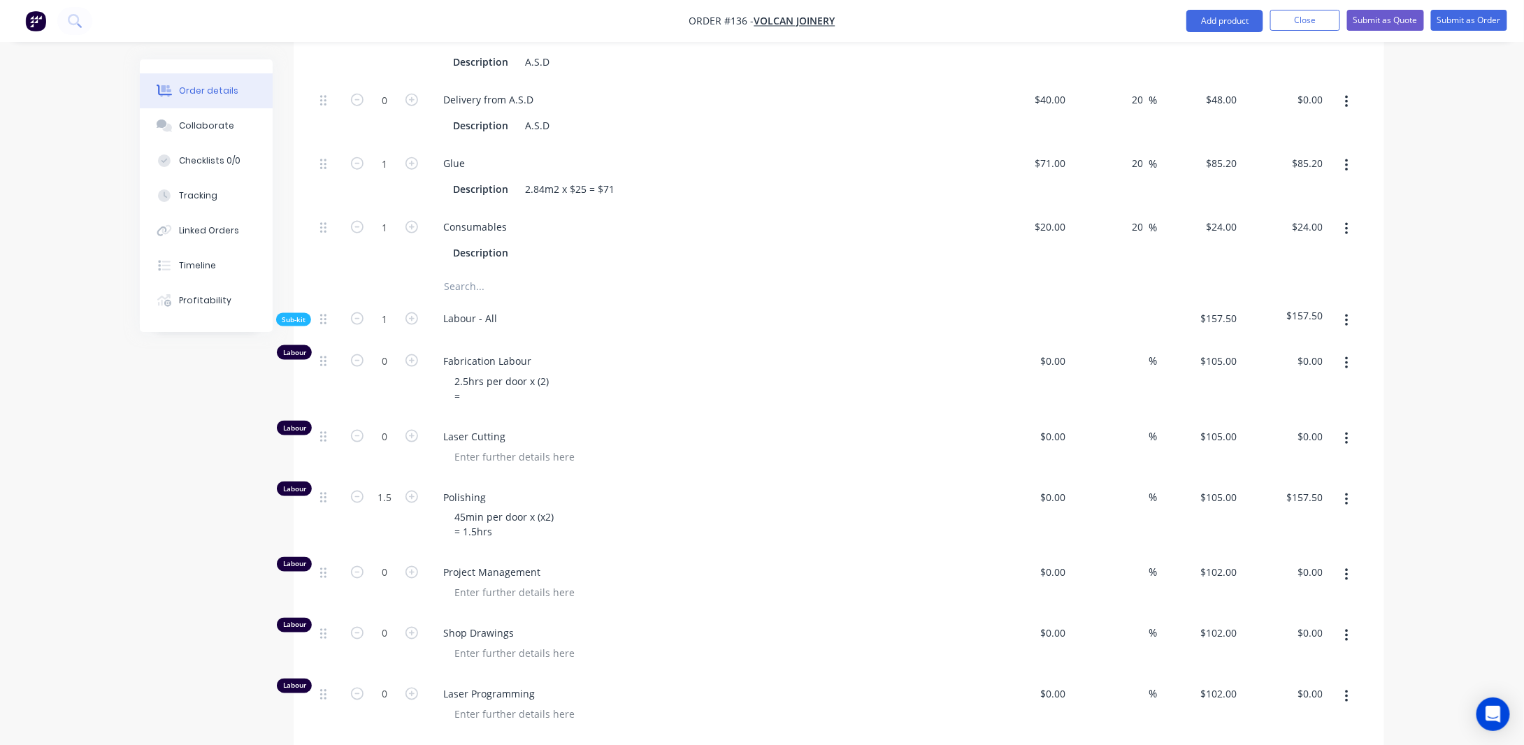
scroll to position [802, 0]
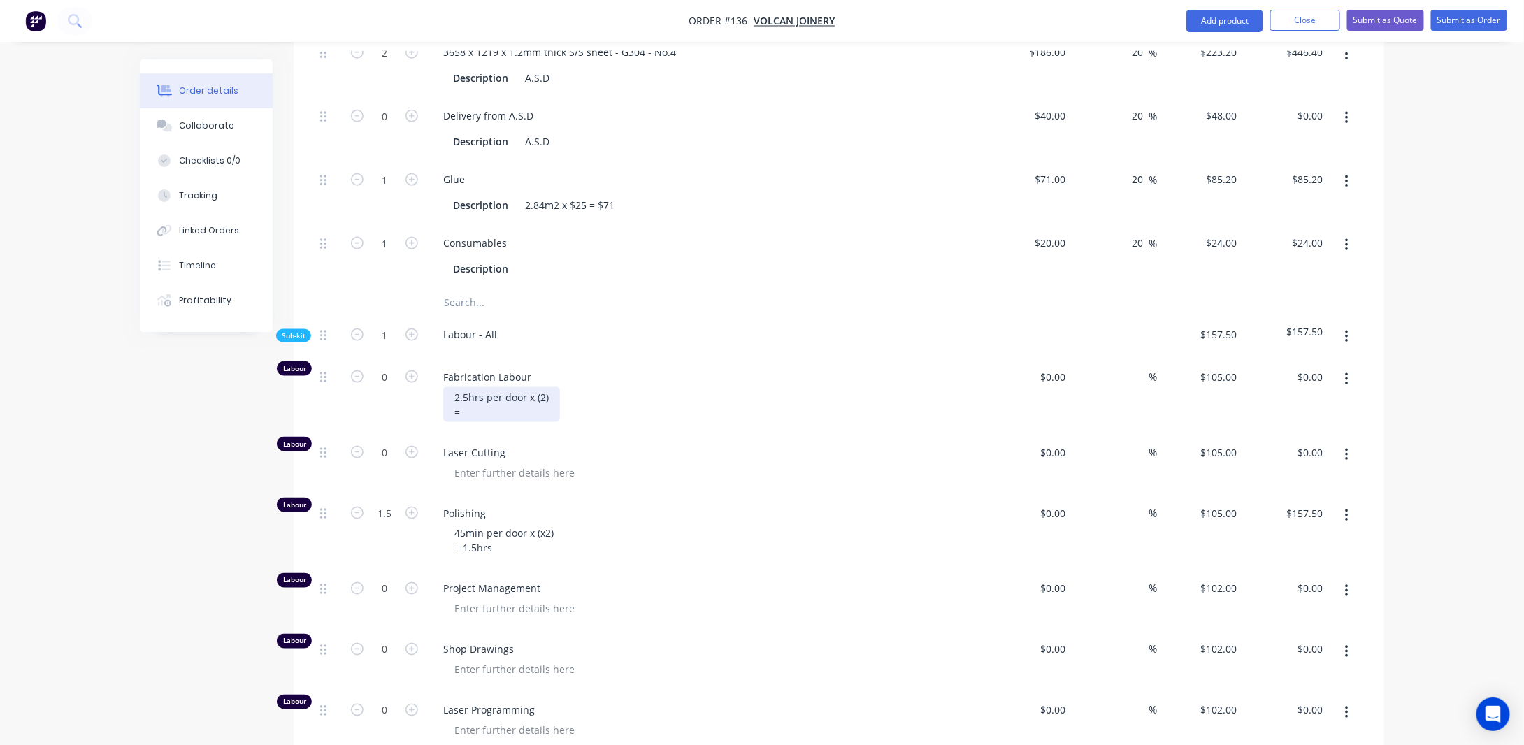
click at [464, 412] on div "2.5hrs per door x (2) =" at bounding box center [501, 404] width 117 height 35
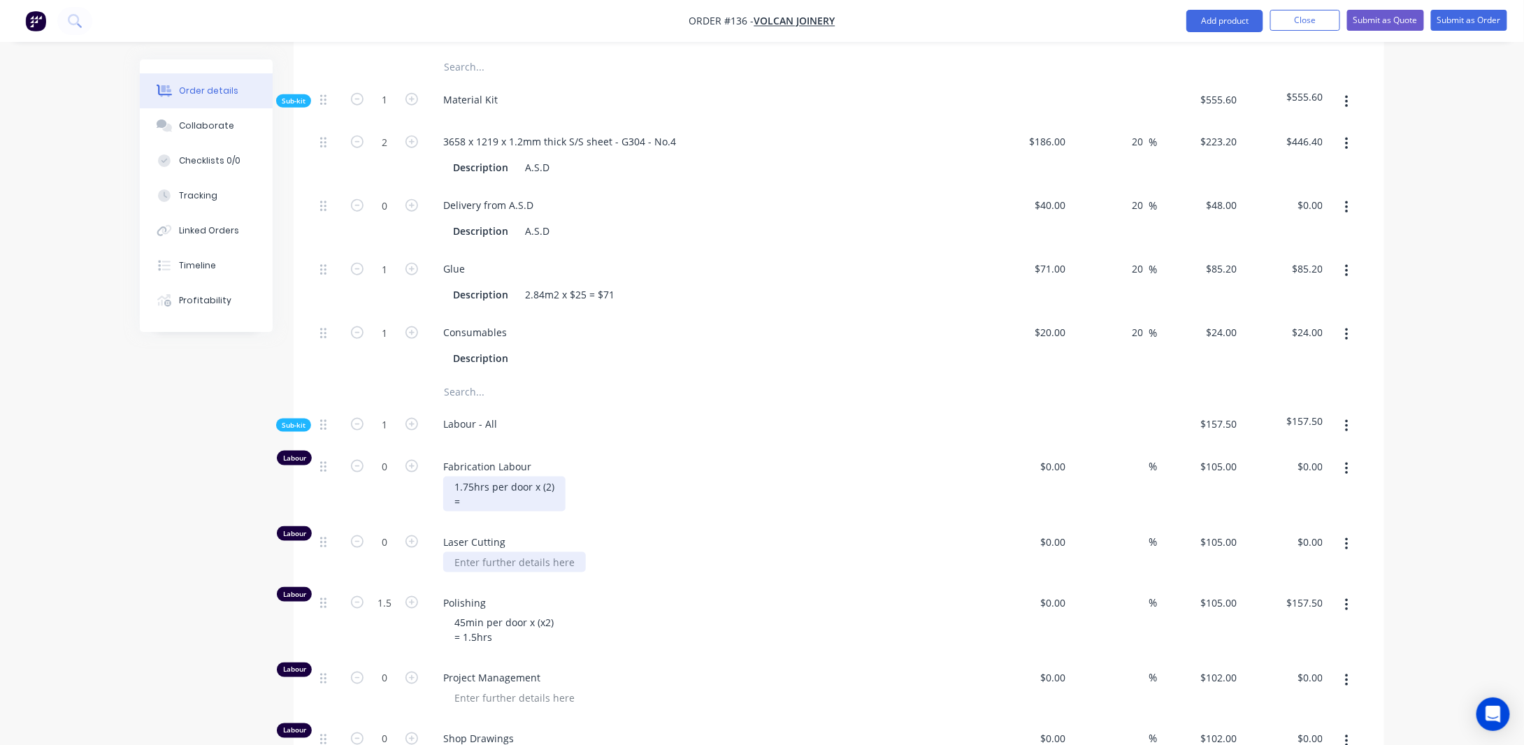
scroll to position [732, 0]
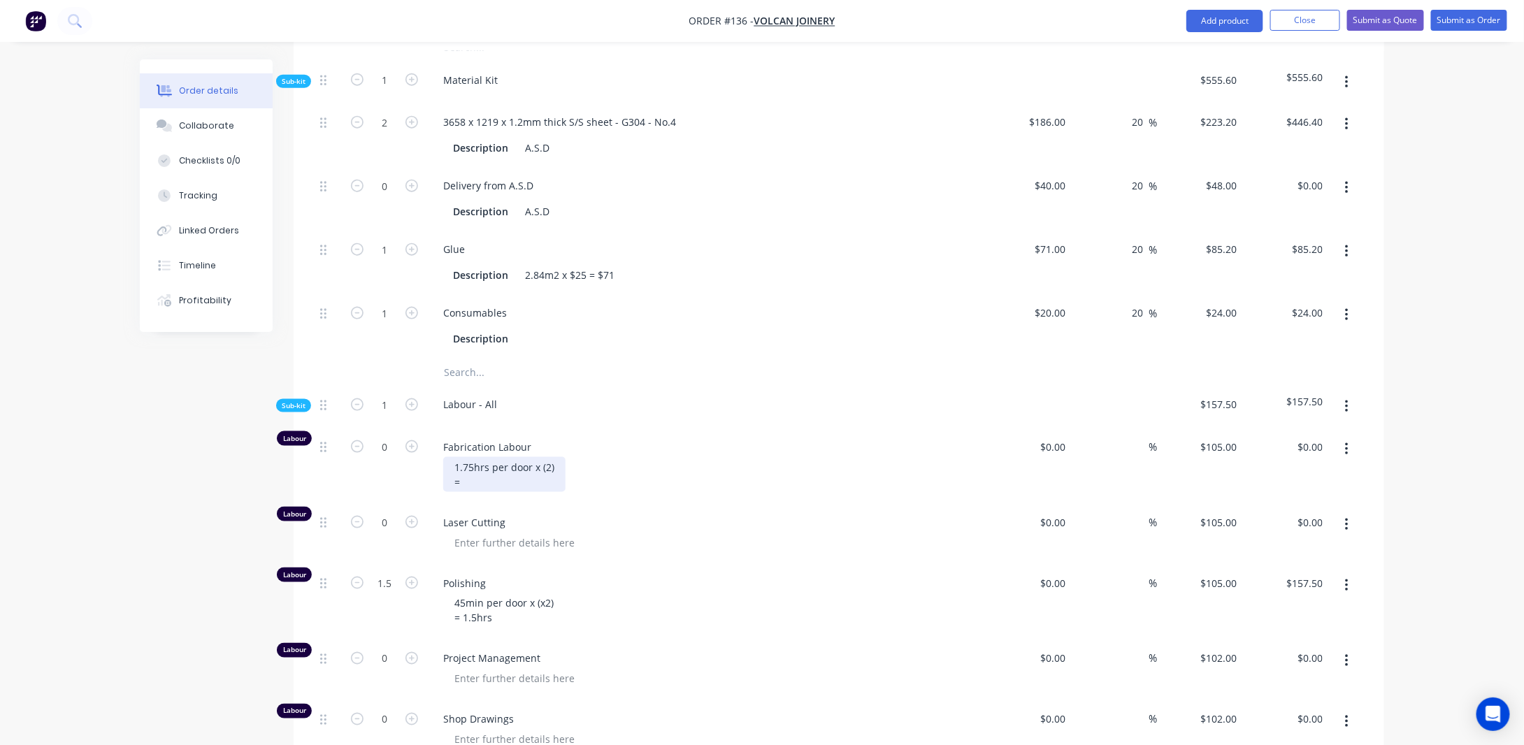
click at [491, 492] on div "1.75hrs per door x (2) =" at bounding box center [504, 474] width 122 height 35
click at [105, 565] on div "Order details Collaborate Checklists 0/0 Tracking Linked Orders Timeline Profit…" at bounding box center [762, 513] width 1524 height 2490
click at [460, 492] on div "1.75hrs per door x (2) =3.5hrs" at bounding box center [504, 474] width 122 height 35
click at [89, 503] on div "Order details Collaborate Checklists 0/0 Tracking Linked Orders Timeline Profit…" at bounding box center [762, 513] width 1524 height 2490
click at [507, 492] on div "1.75hrs per door x (2) = 3.5hrs" at bounding box center [504, 474] width 122 height 35
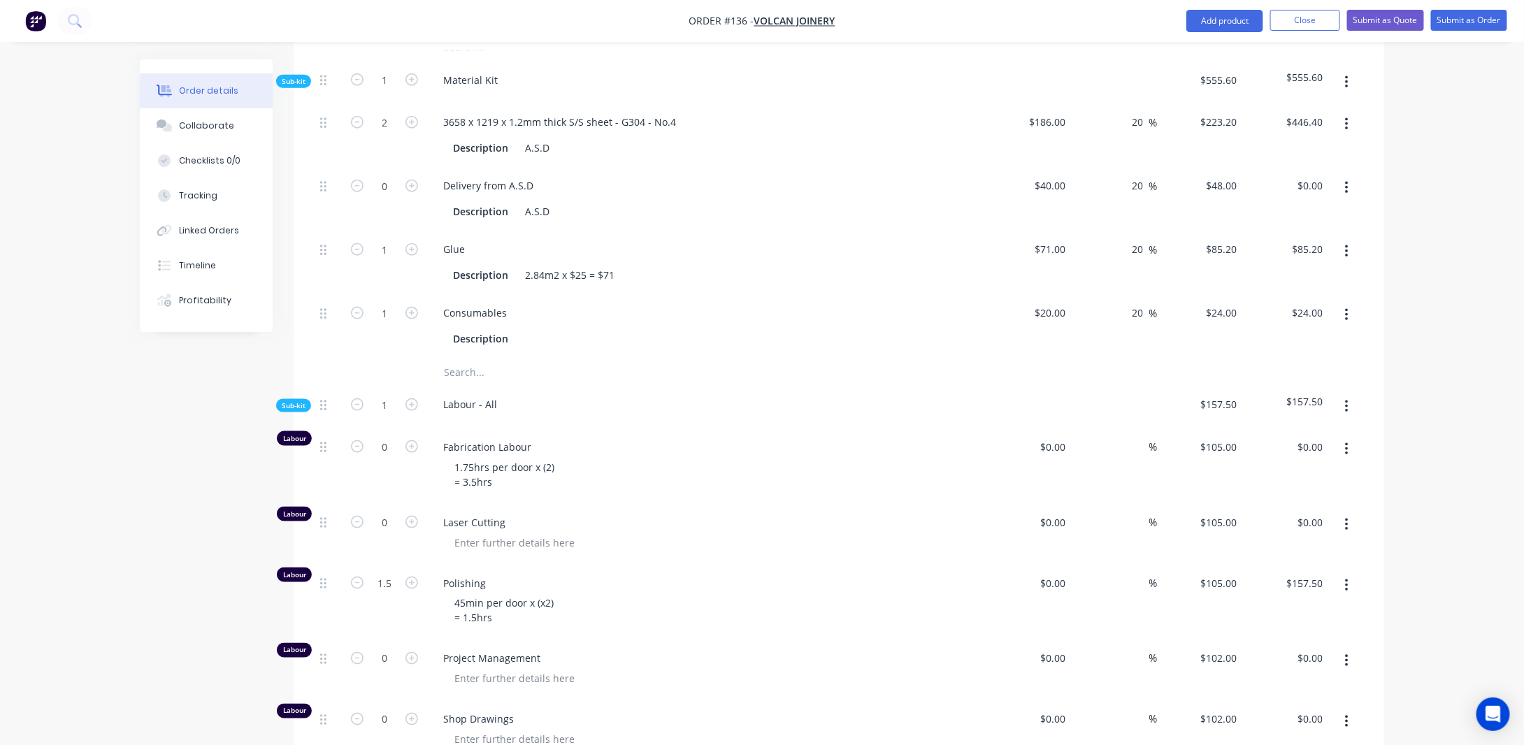
drag, startPoint x: 148, startPoint y: 495, endPoint x: 194, endPoint y: 496, distance: 46.1
click at [148, 494] on div "Created by [PERSON_NAME] Created [DATE] Required [DATE] Assigned to Add team me…" at bounding box center [762, 543] width 1244 height 2431
click at [514, 492] on div "1.75hrs per door x (2) = 3.5hrs" at bounding box center [504, 474] width 122 height 35
click at [161, 530] on div "Created by [PERSON_NAME] Created [DATE] Required [DATE] Assigned to Add team me…" at bounding box center [762, 543] width 1244 height 2431
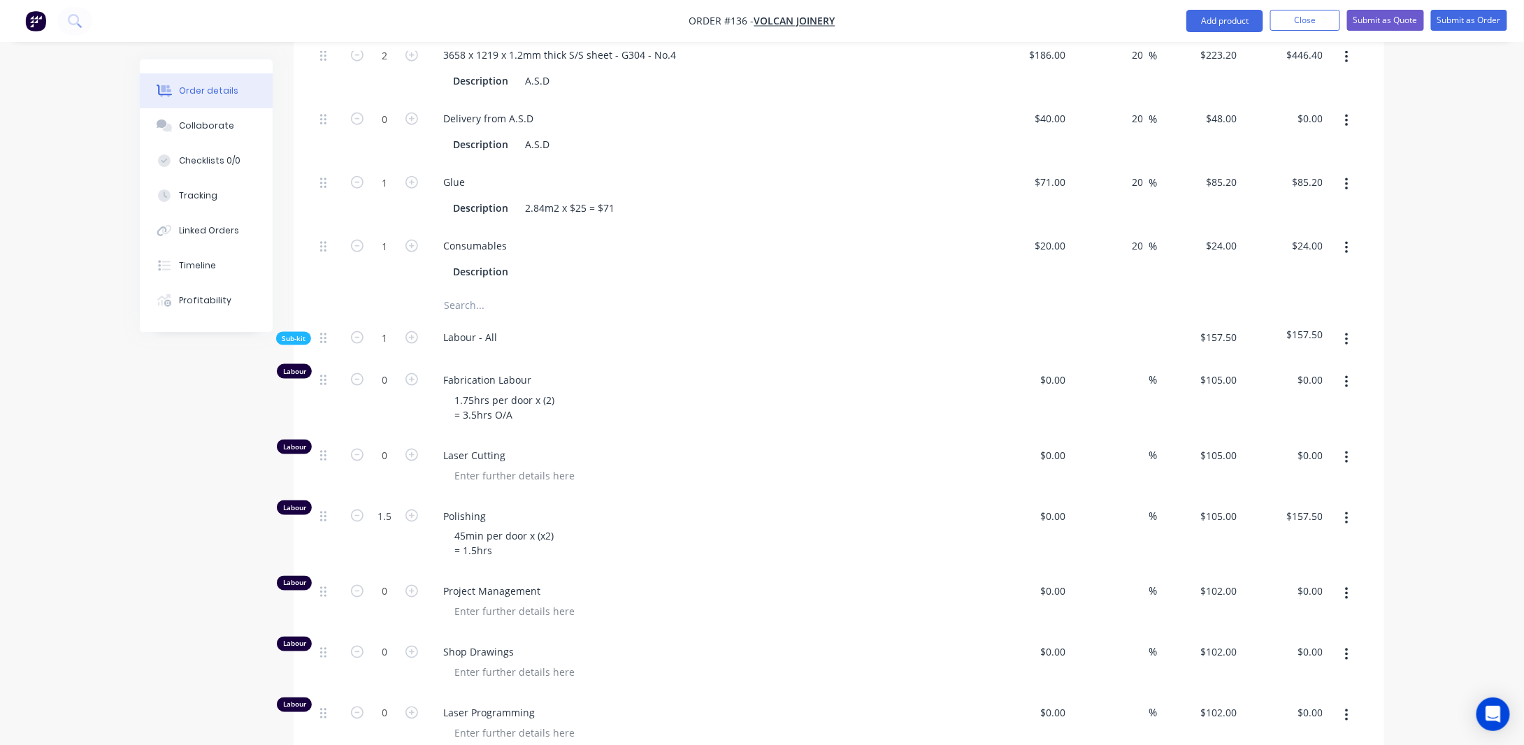
scroll to position [802, 0]
click at [391, 388] on input "0" at bounding box center [384, 377] width 36 height 21
click at [216, 501] on div "Created by [PERSON_NAME] Created [DATE] Required [DATE] Assigned to Add team me…" at bounding box center [762, 473] width 1244 height 2431
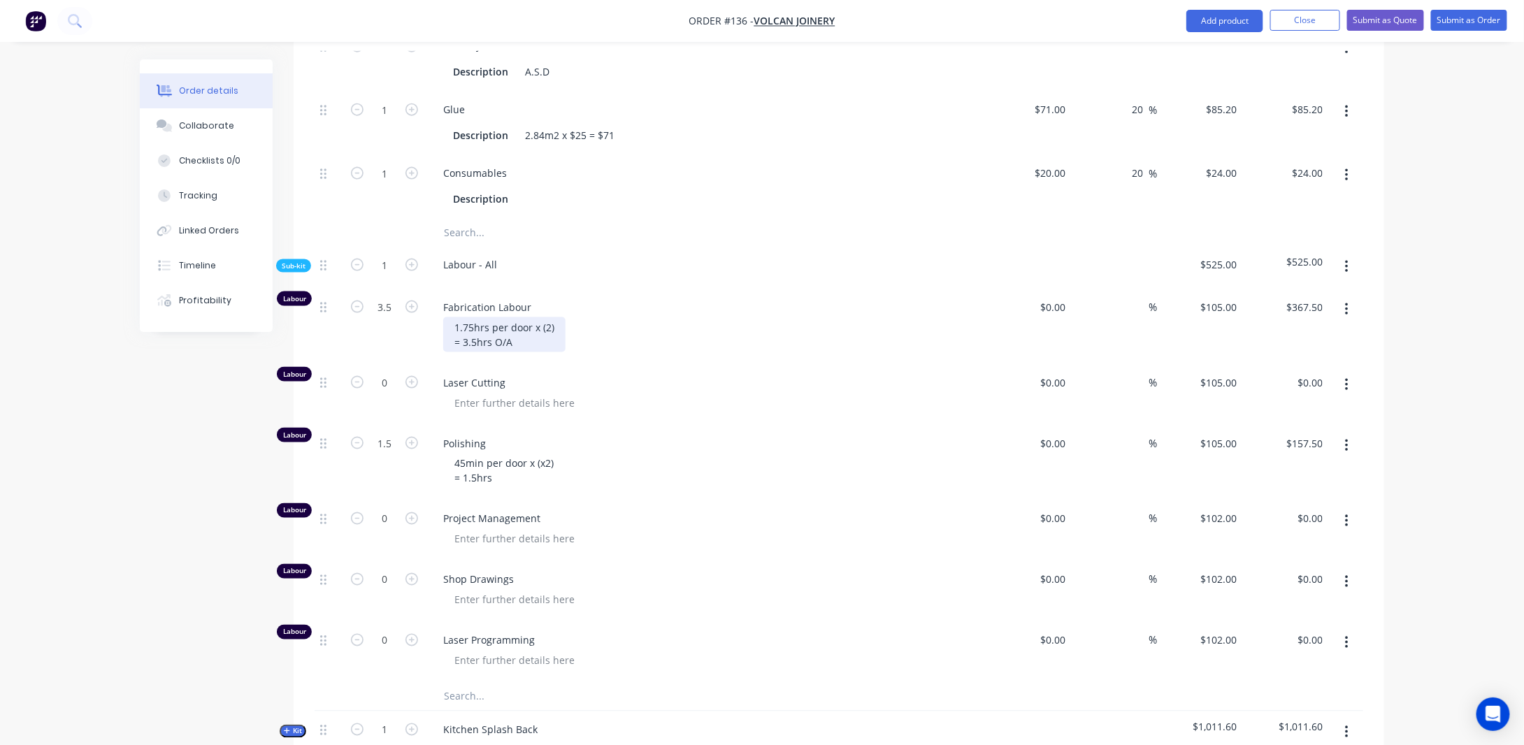
click at [547, 352] on div "1.75hrs per door x (2) = 3.5hrs O/A" at bounding box center [504, 334] width 122 height 35
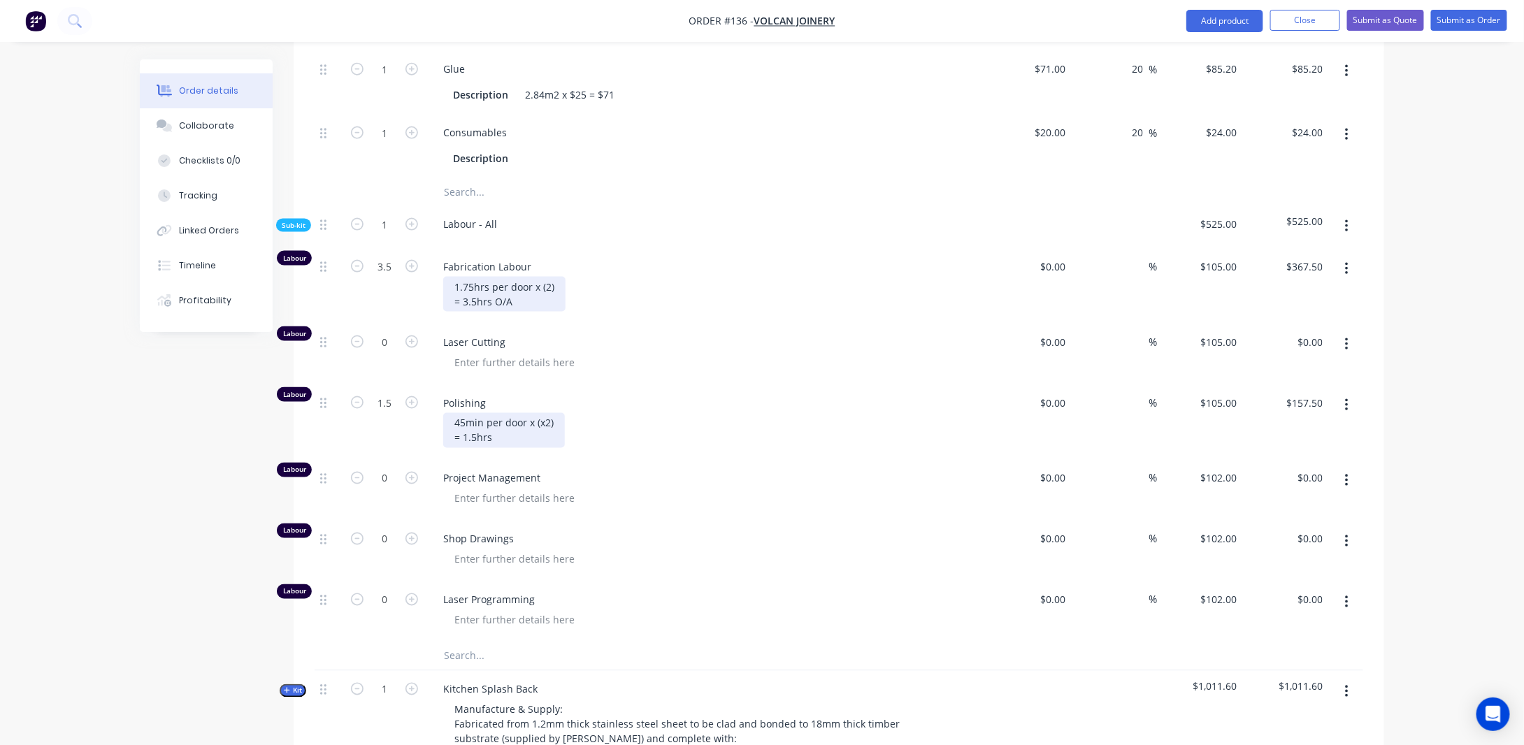
scroll to position [941, 0]
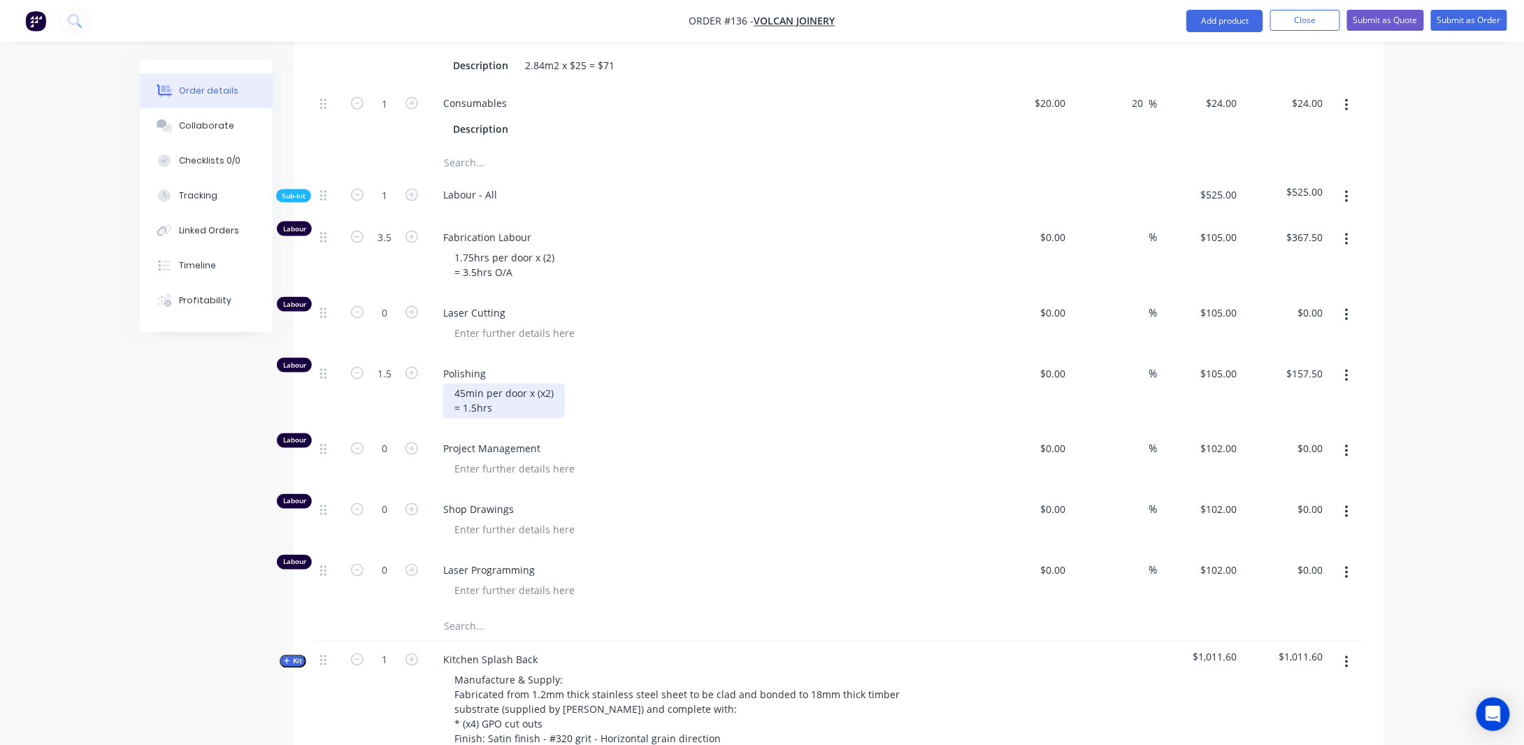
click at [482, 410] on div "45min per door x (x2) = 1.5hrs" at bounding box center [504, 401] width 122 height 35
click at [201, 472] on div "Created by [PERSON_NAME] Created [DATE] Required [DATE] Assigned to Add team me…" at bounding box center [762, 333] width 1244 height 2431
click at [391, 581] on input "0" at bounding box center [384, 570] width 36 height 21
click at [388, 460] on input "0" at bounding box center [384, 449] width 36 height 21
drag, startPoint x: 159, startPoint y: 472, endPoint x: 165, endPoint y: 447, distance: 25.8
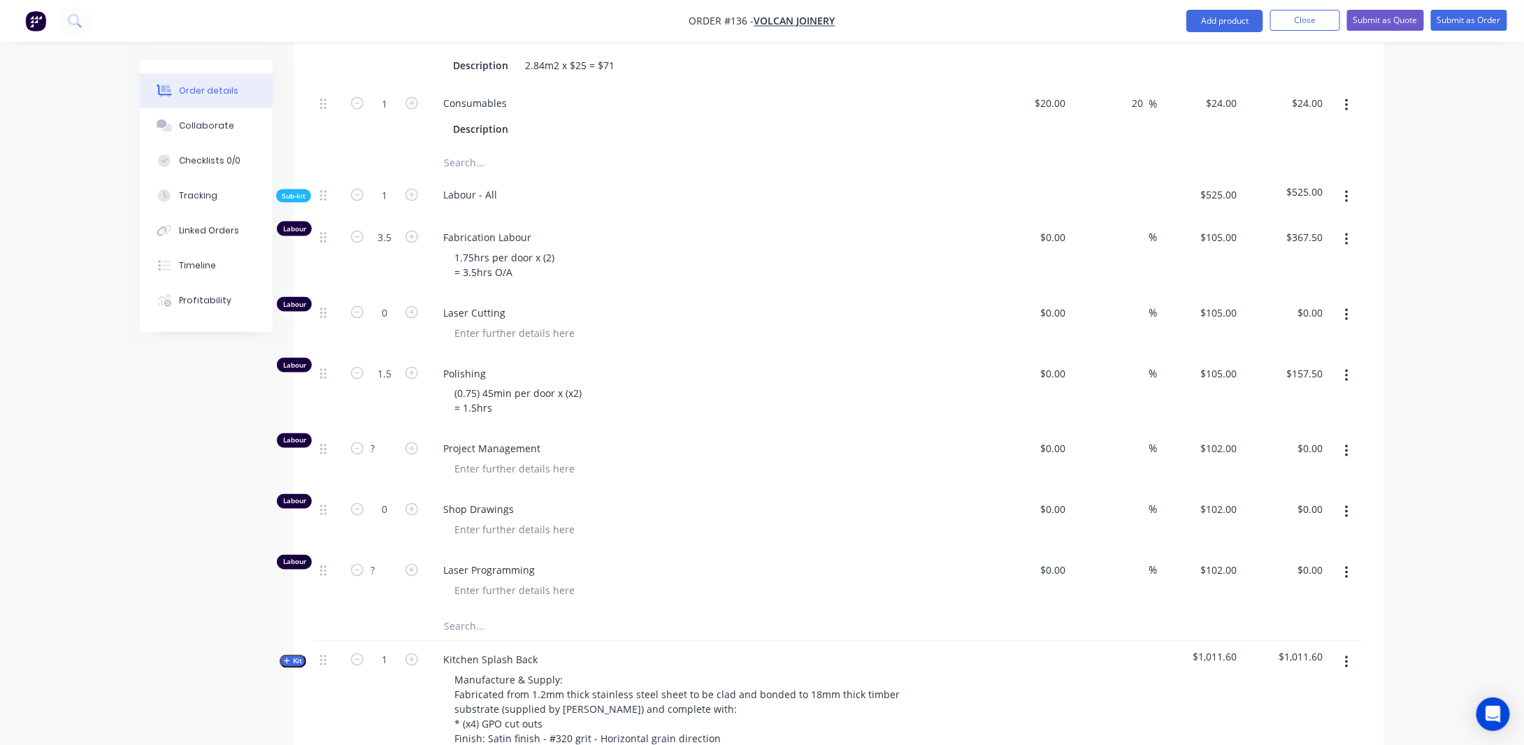
click at [159, 472] on div "Created by [PERSON_NAME] Created [DATE] Required [DATE] Assigned to Add team me…" at bounding box center [762, 333] width 1244 height 2431
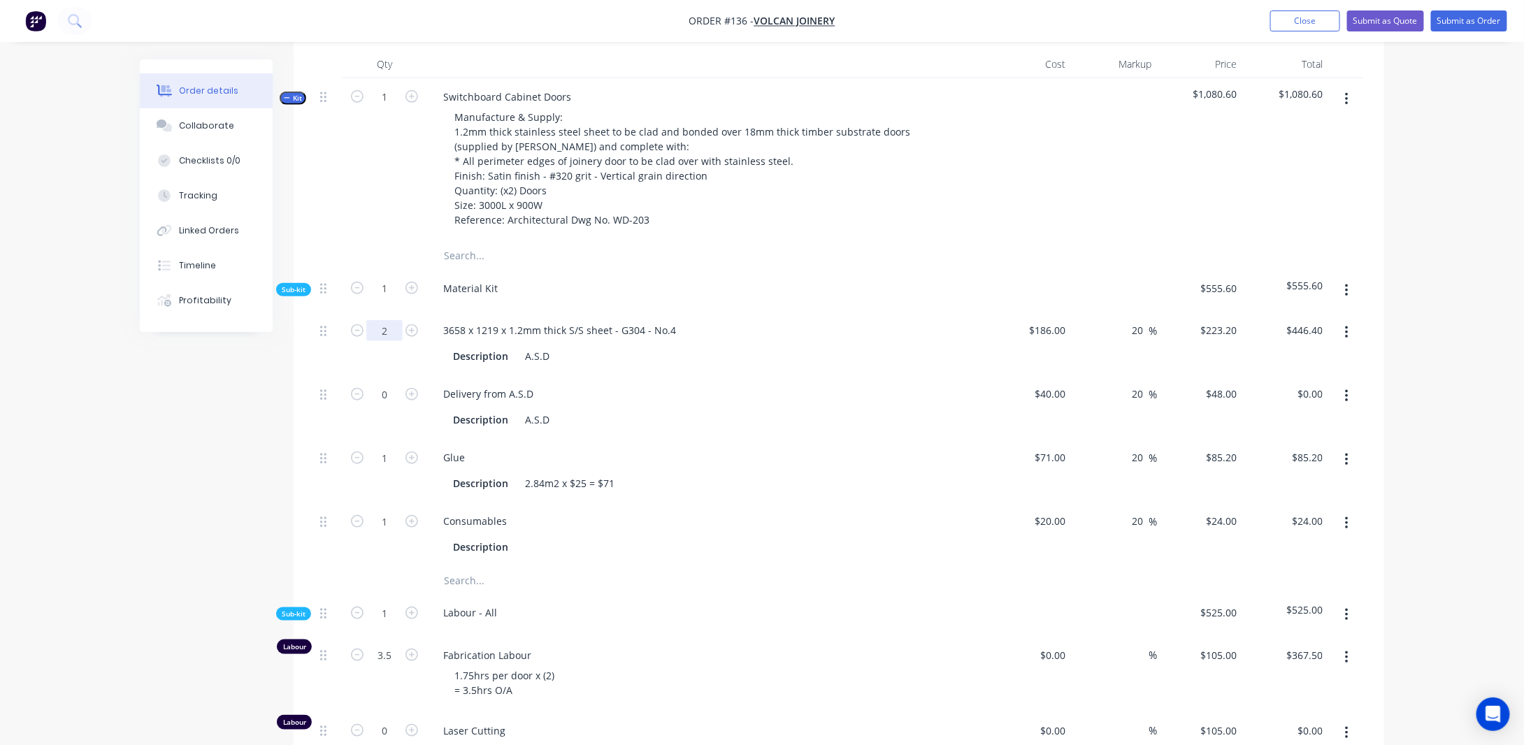
scroll to position [522, 0]
click at [296, 296] on span "Sub-kit" at bounding box center [294, 291] width 24 height 10
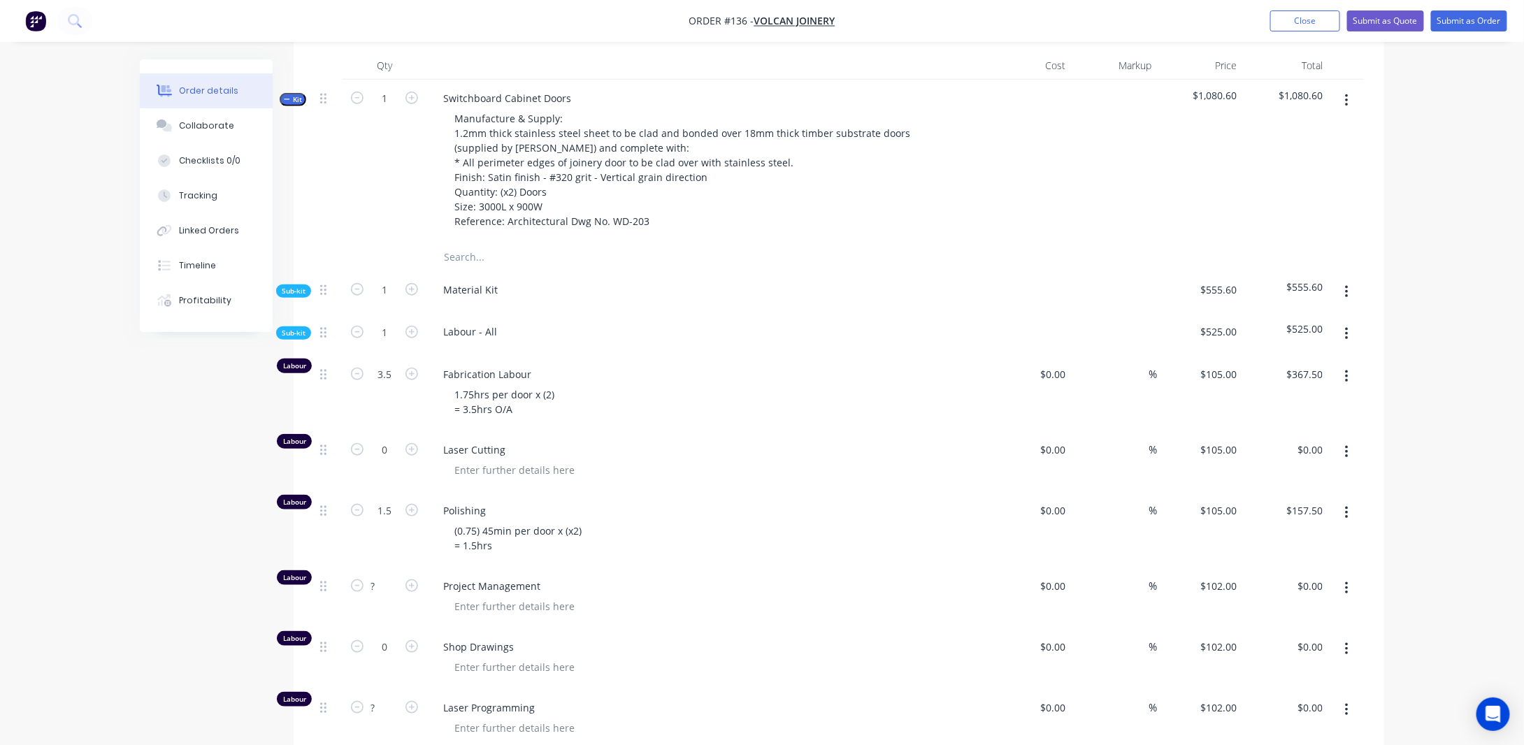
click at [291, 105] on span "Kit" at bounding box center [293, 99] width 18 height 10
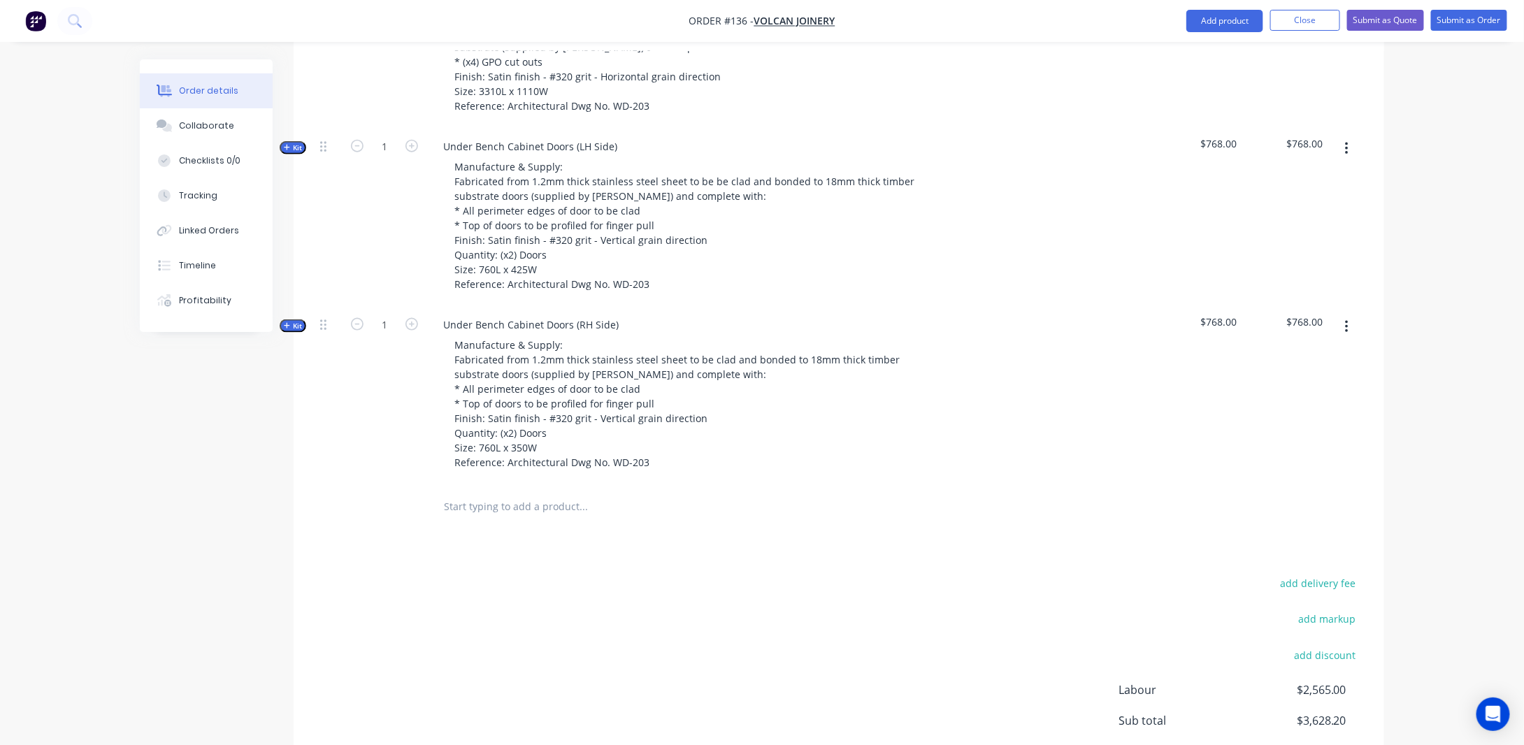
scroll to position [802, 0]
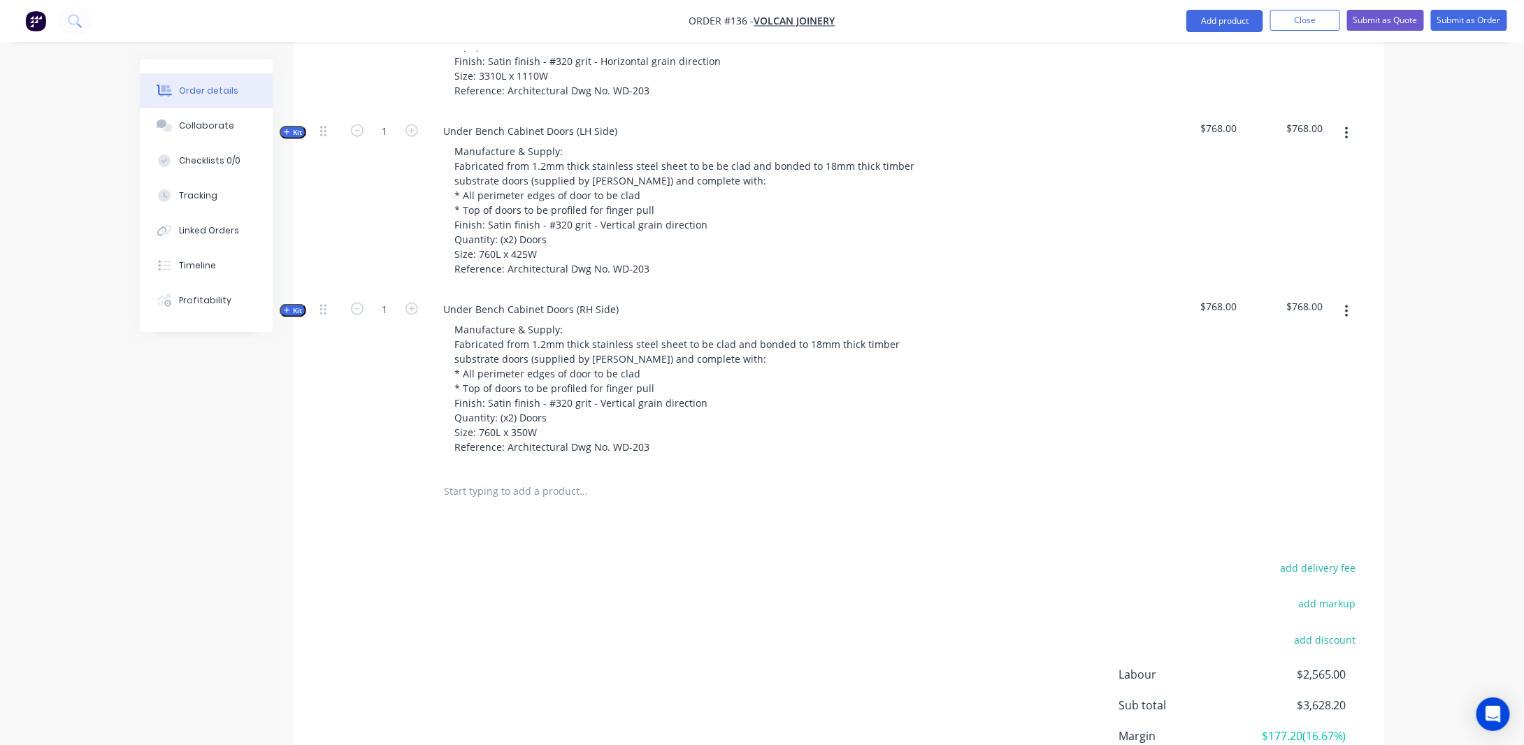
click at [1349, 324] on button "button" at bounding box center [1346, 311] width 33 height 25
click at [1280, 414] on div "Duplicate" at bounding box center [1297, 404] width 108 height 20
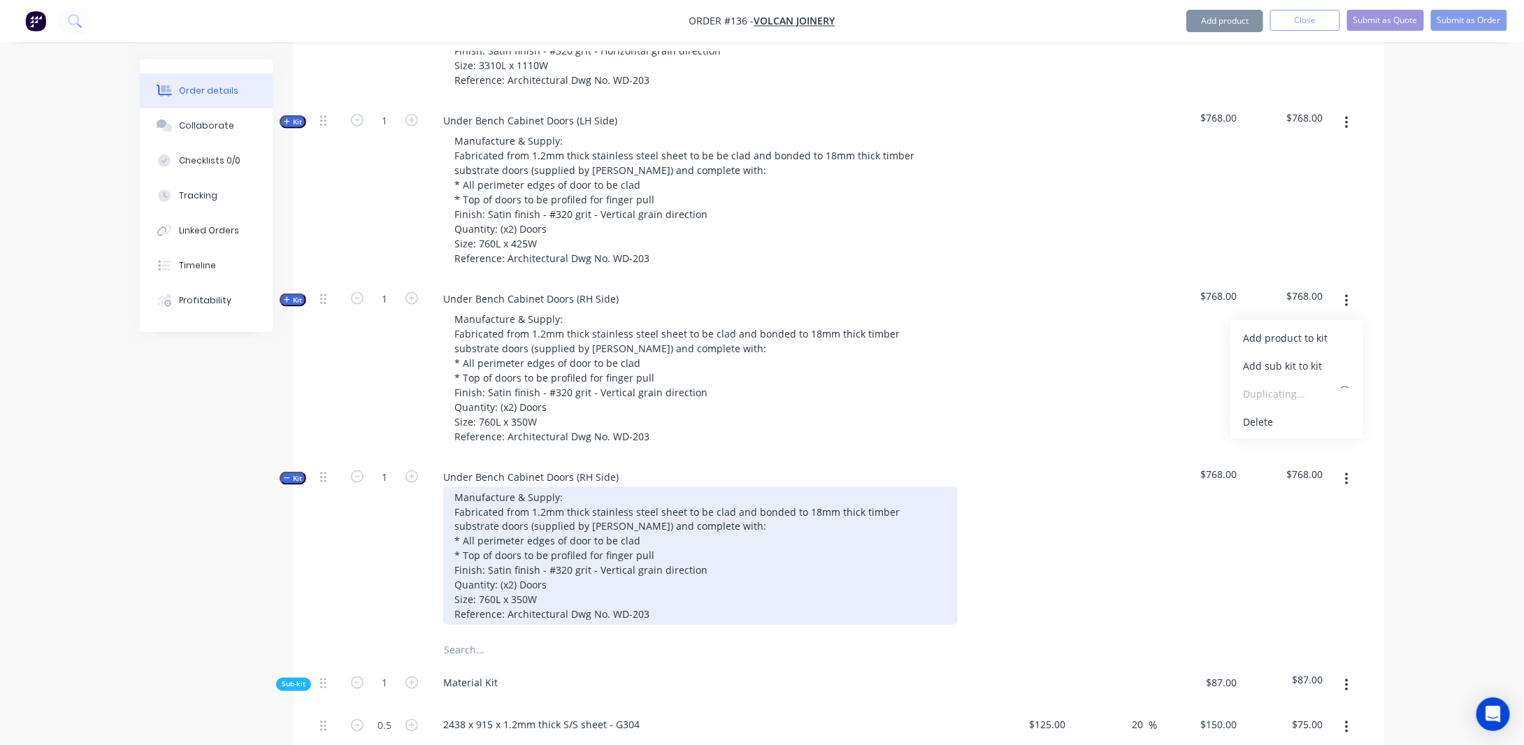
scroll to position [871, 0]
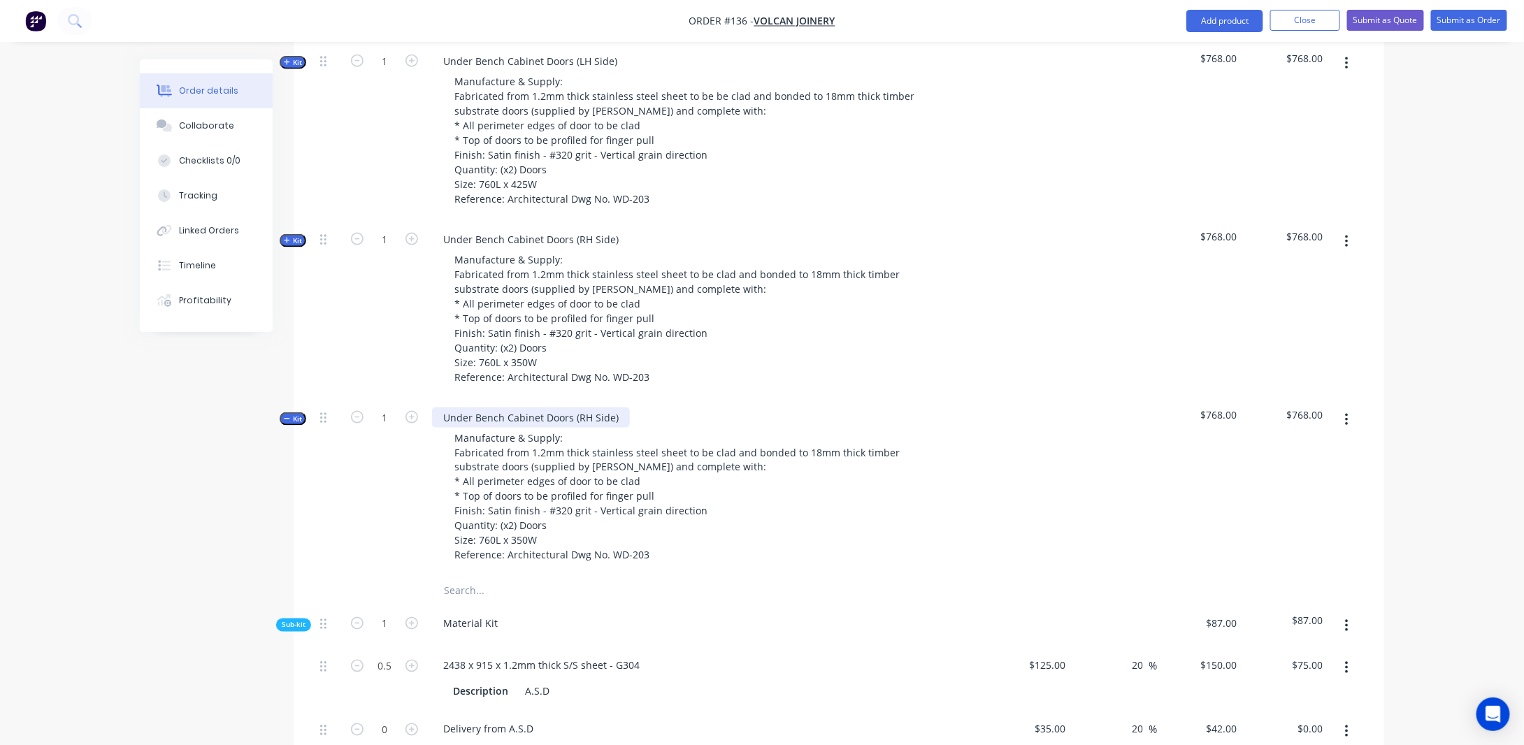
click at [470, 428] on div "Under Bench Cabinet Doors (RH Side)" at bounding box center [531, 417] width 198 height 20
click at [236, 549] on div "Created by [PERSON_NAME] Created [DATE] Required [DATE] Assigned to Add team me…" at bounding box center [762, 460] width 1244 height 2545
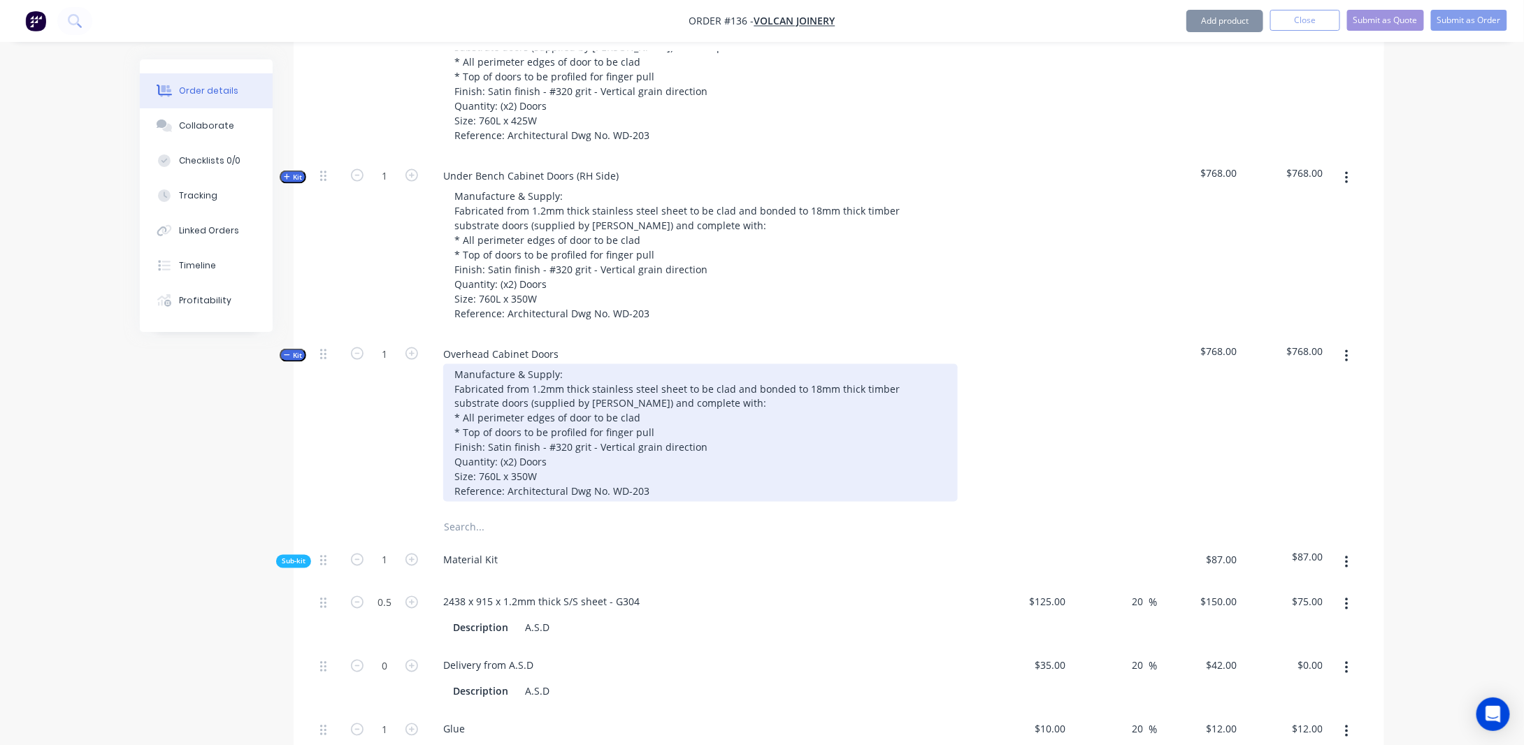
scroll to position [941, 0]
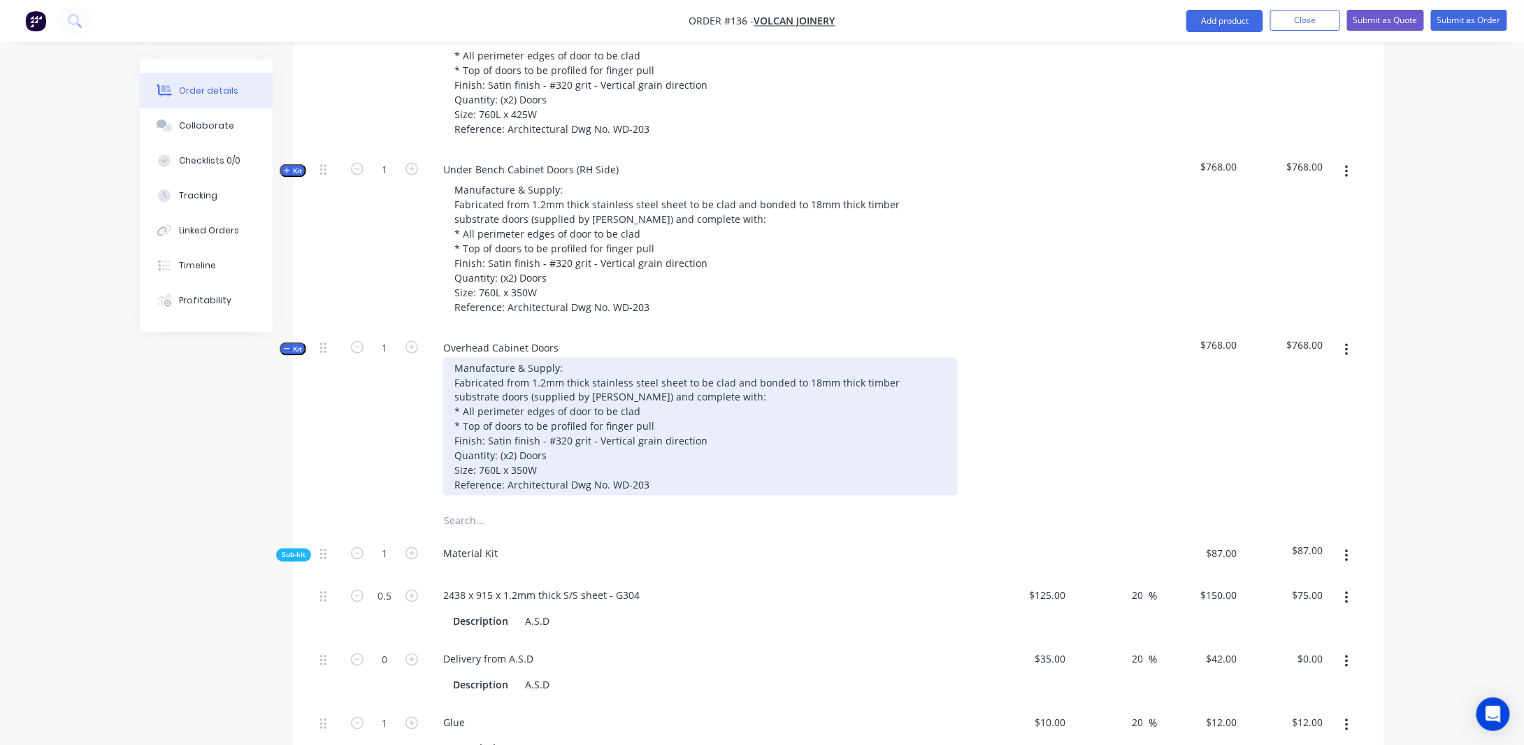
click at [495, 486] on div "Manufacture & Supply: Fabricated from 1.2mm thick stainless steel sheet to be c…" at bounding box center [700, 427] width 514 height 138
click at [533, 488] on div "Manufacture & Supply: Fabricated from 1.2mm thick stainless steel sheet to be c…" at bounding box center [700, 427] width 514 height 138
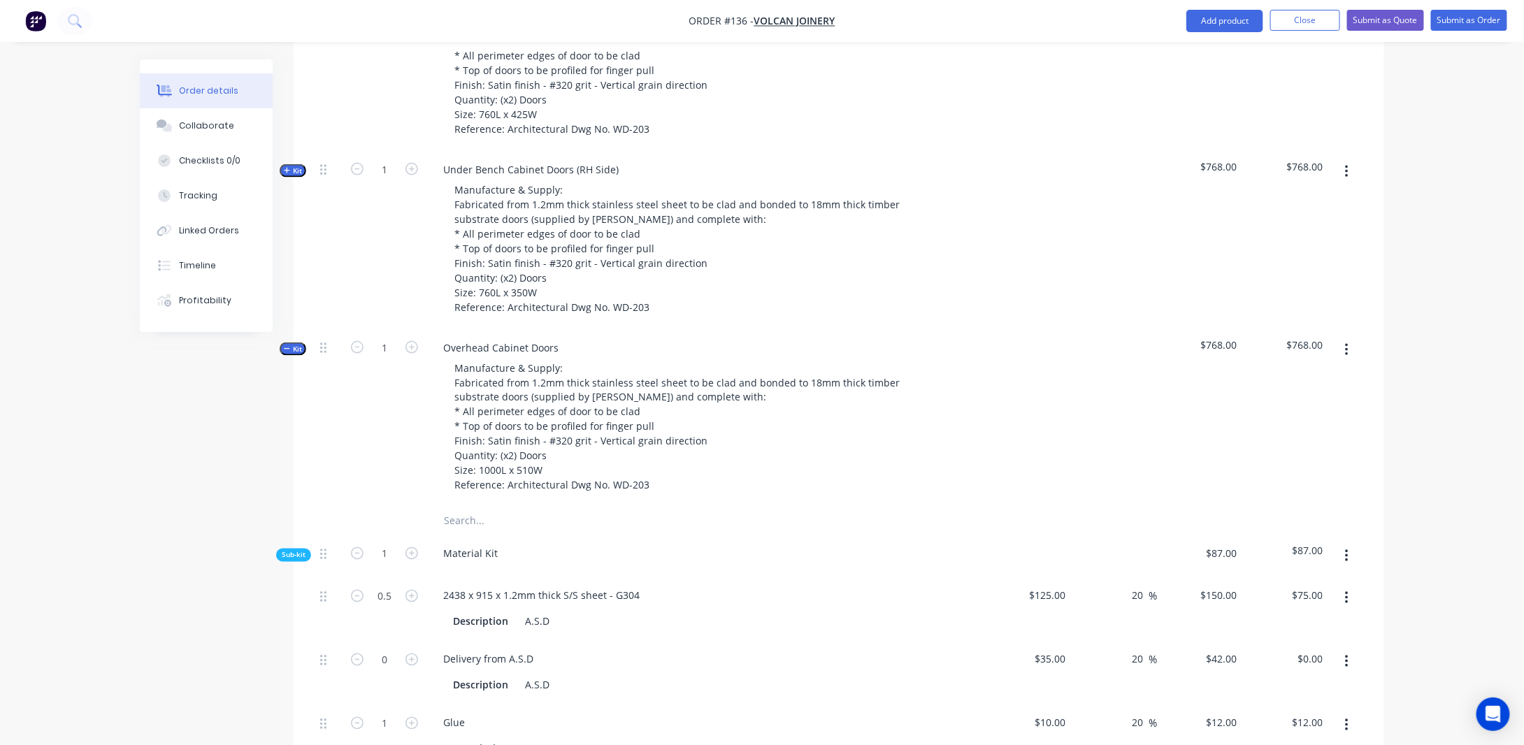
drag, startPoint x: 124, startPoint y: 602, endPoint x: 158, endPoint y: 553, distance: 59.7
click at [124, 602] on div "Order details Collaborate Checklists 0/0 Tracking Linked Orders Timeline Profit…" at bounding box center [762, 361] width 1524 height 2605
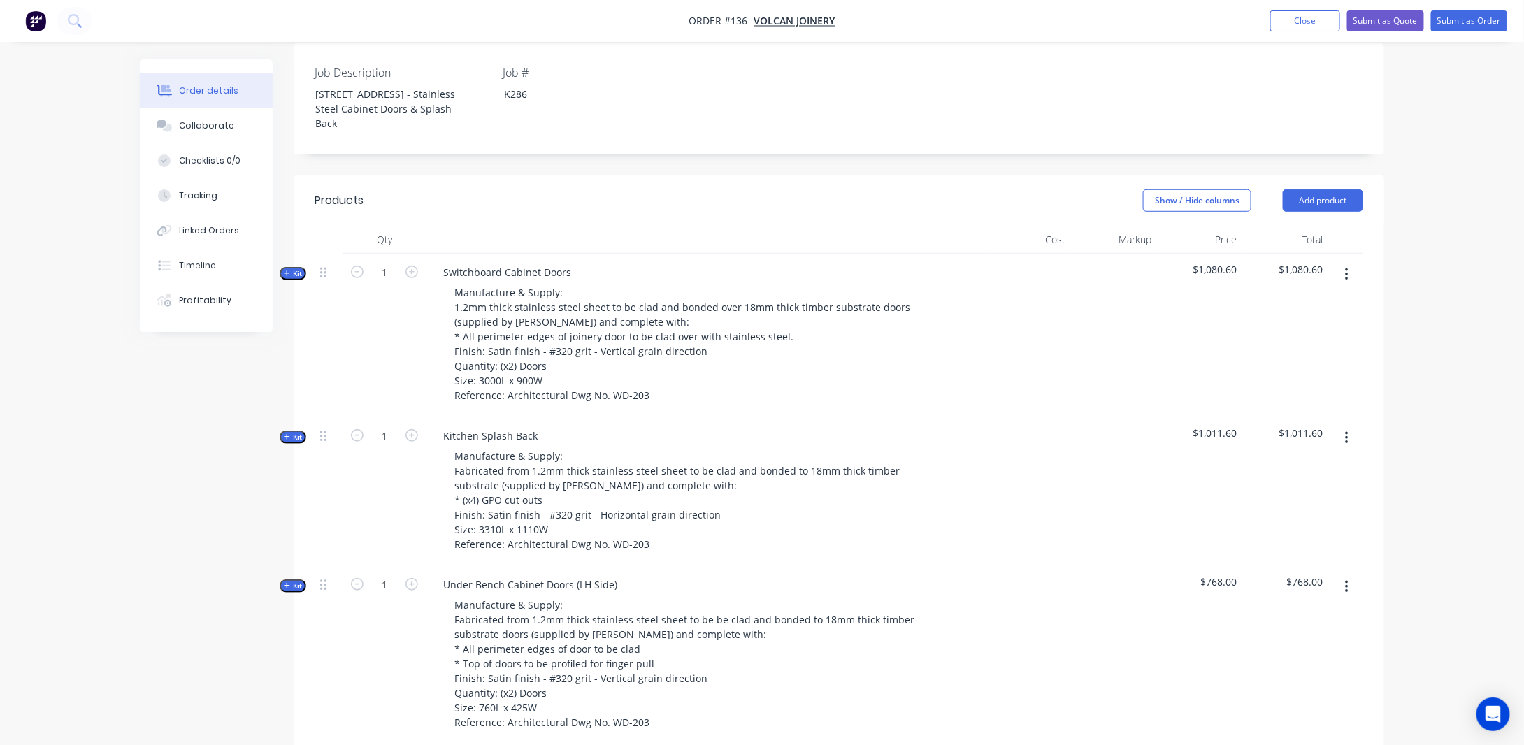
scroll to position [452, 0]
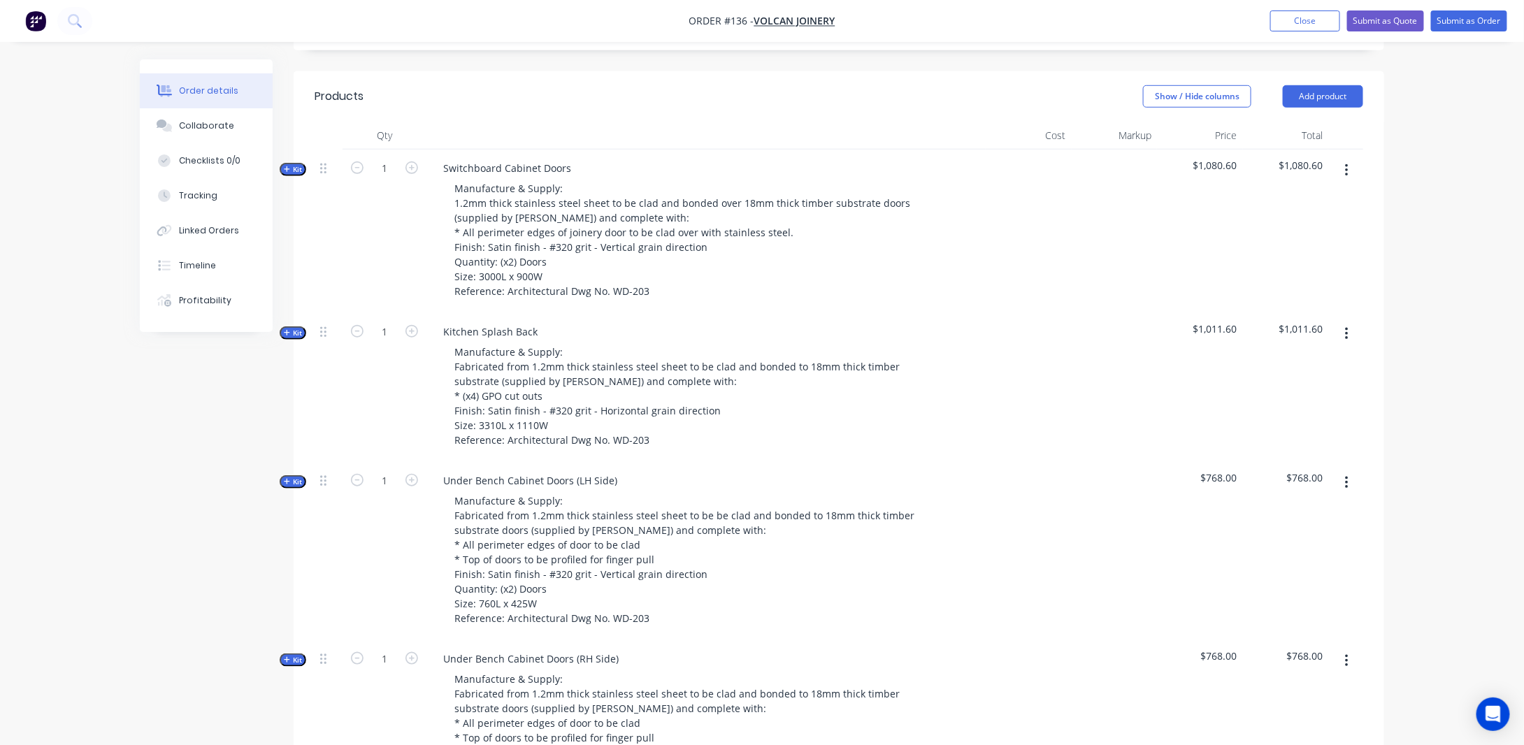
click at [296, 338] on span "Kit" at bounding box center [293, 333] width 18 height 10
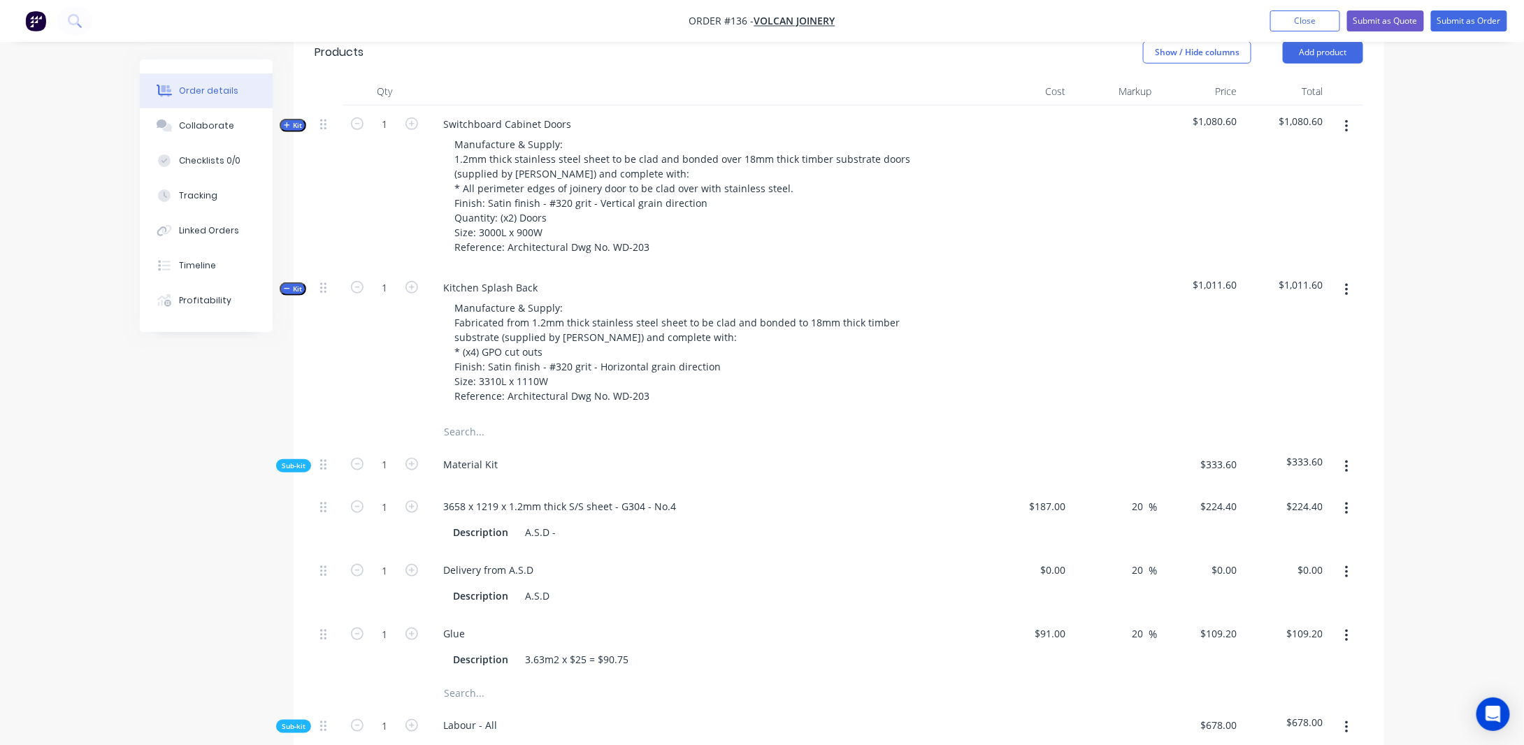
scroll to position [522, 0]
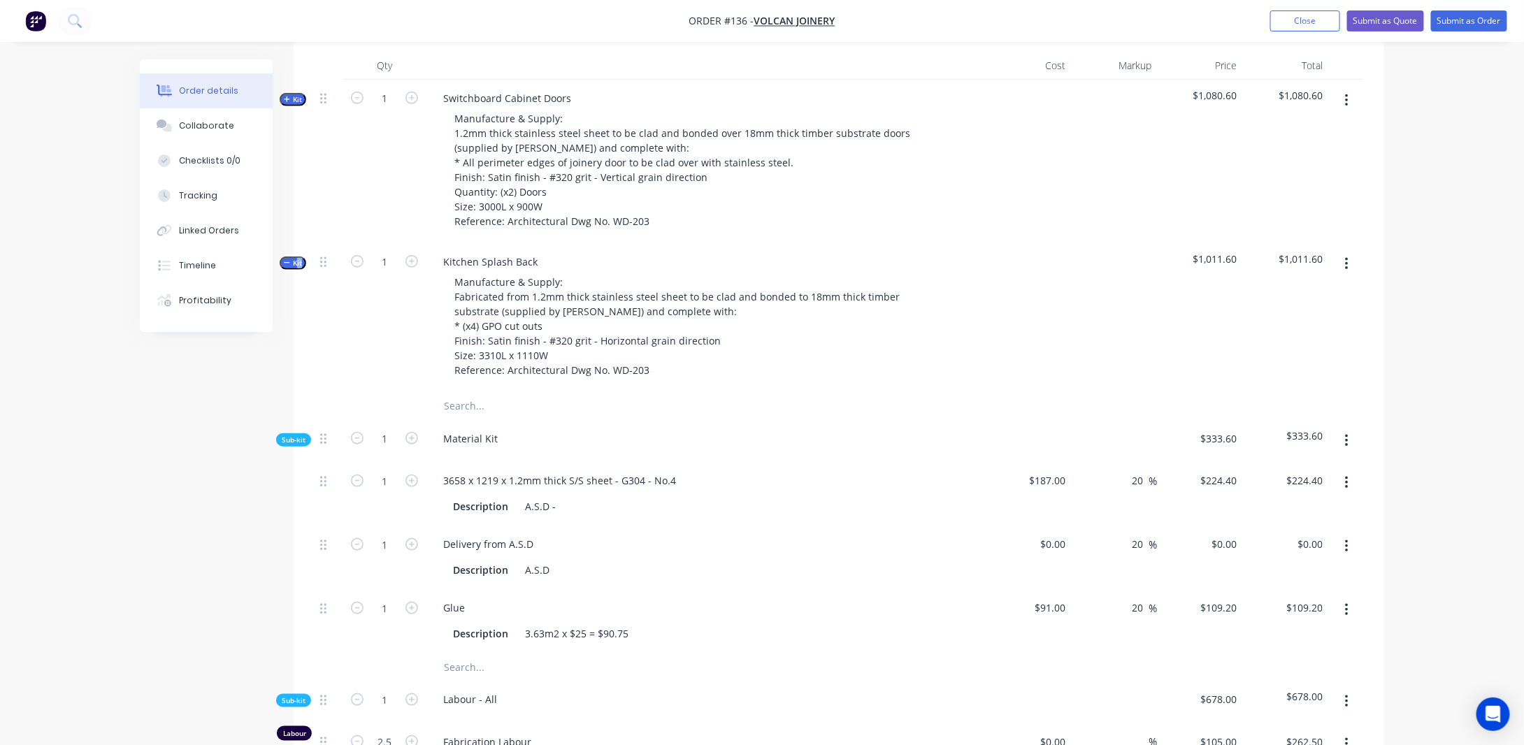
click at [301, 268] on span "Kit" at bounding box center [293, 263] width 18 height 10
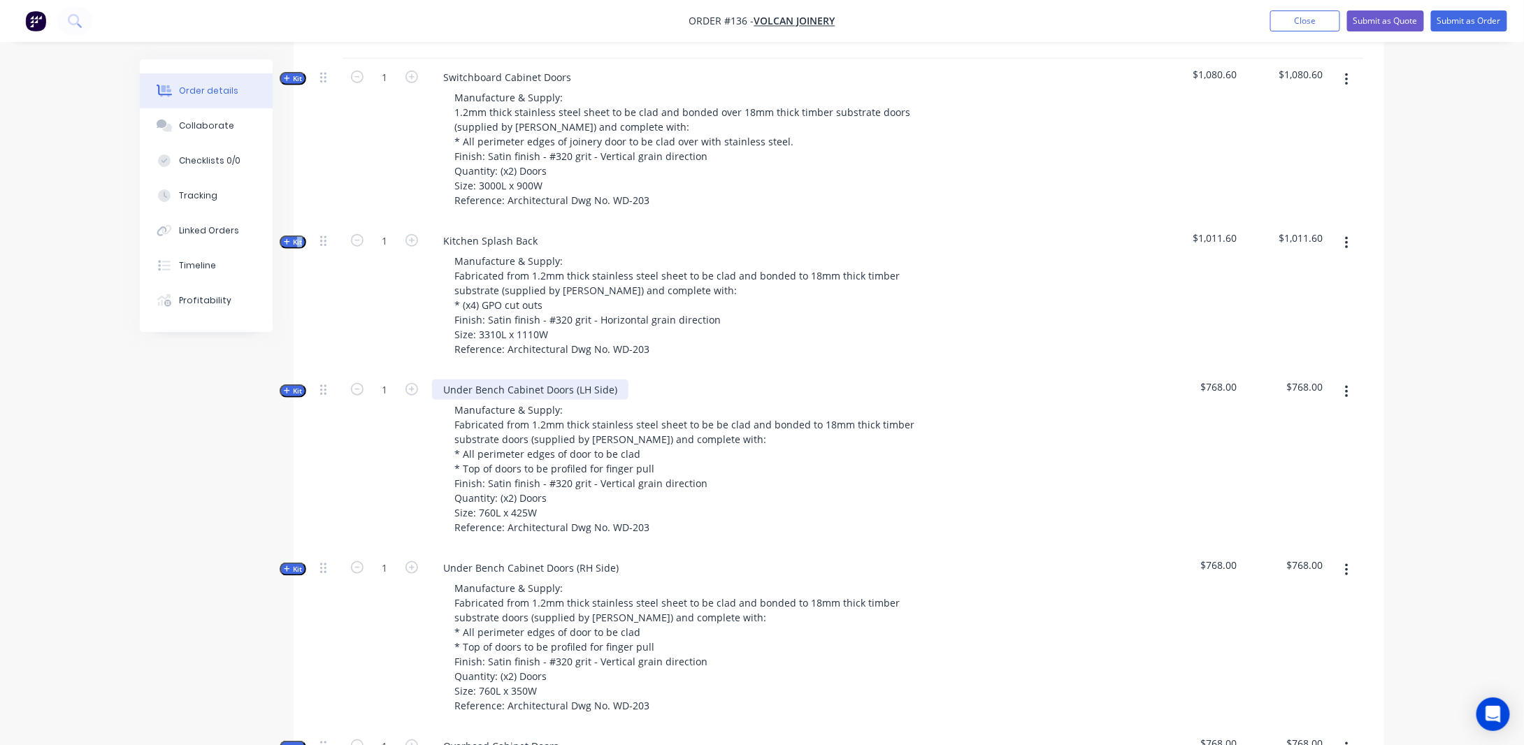
scroll to position [592, 0]
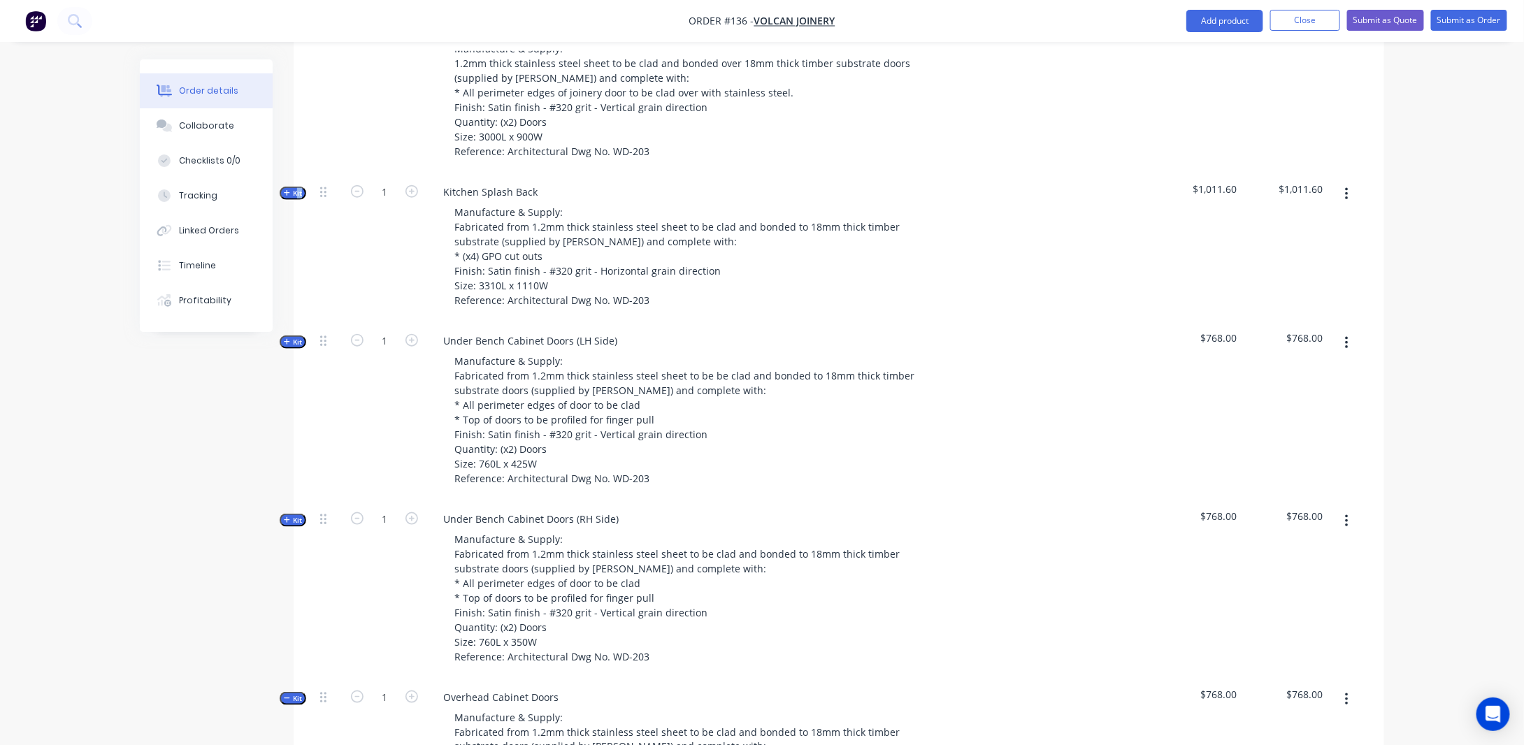
click at [296, 347] on span "Kit" at bounding box center [293, 342] width 18 height 10
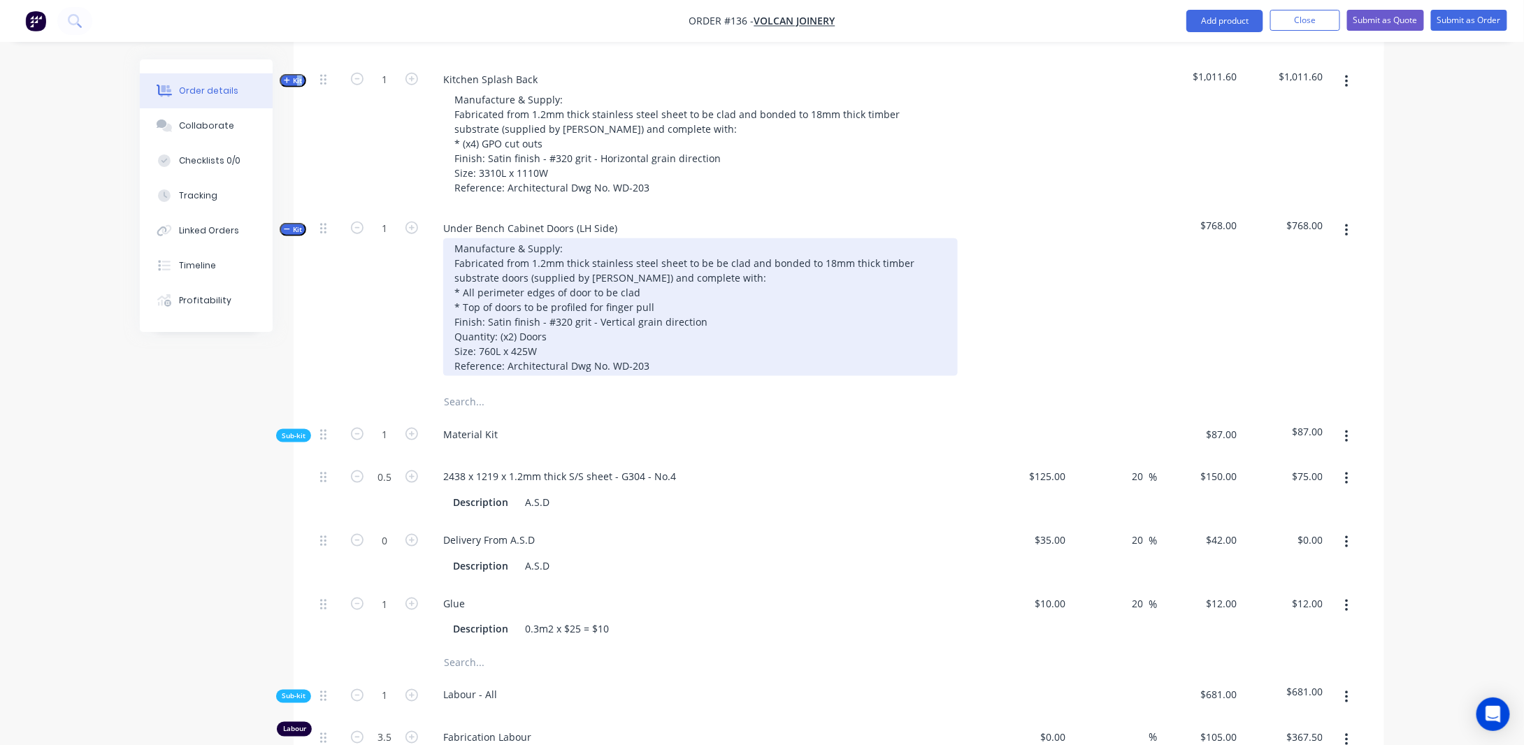
scroll to position [732, 0]
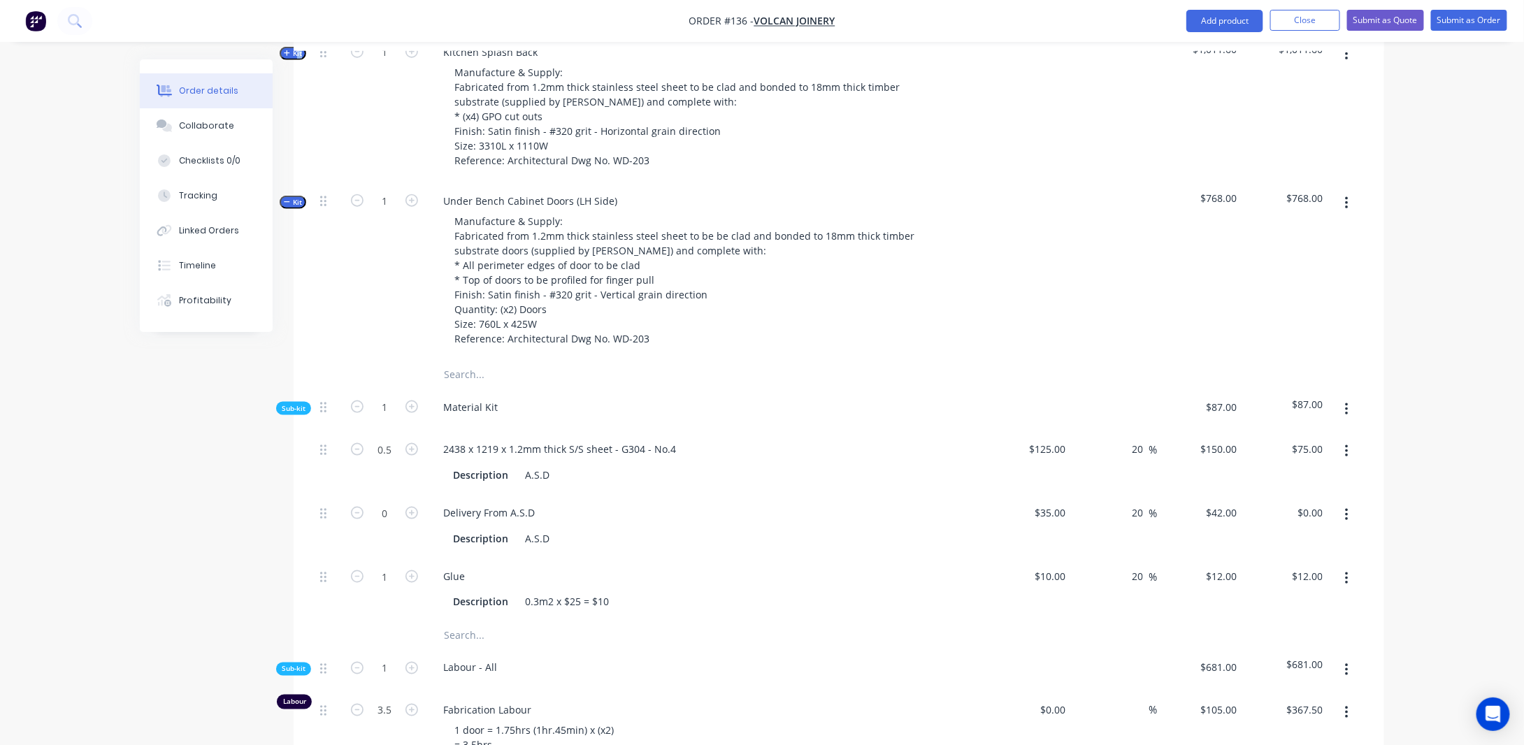
click at [293, 208] on span "Kit" at bounding box center [293, 202] width 18 height 10
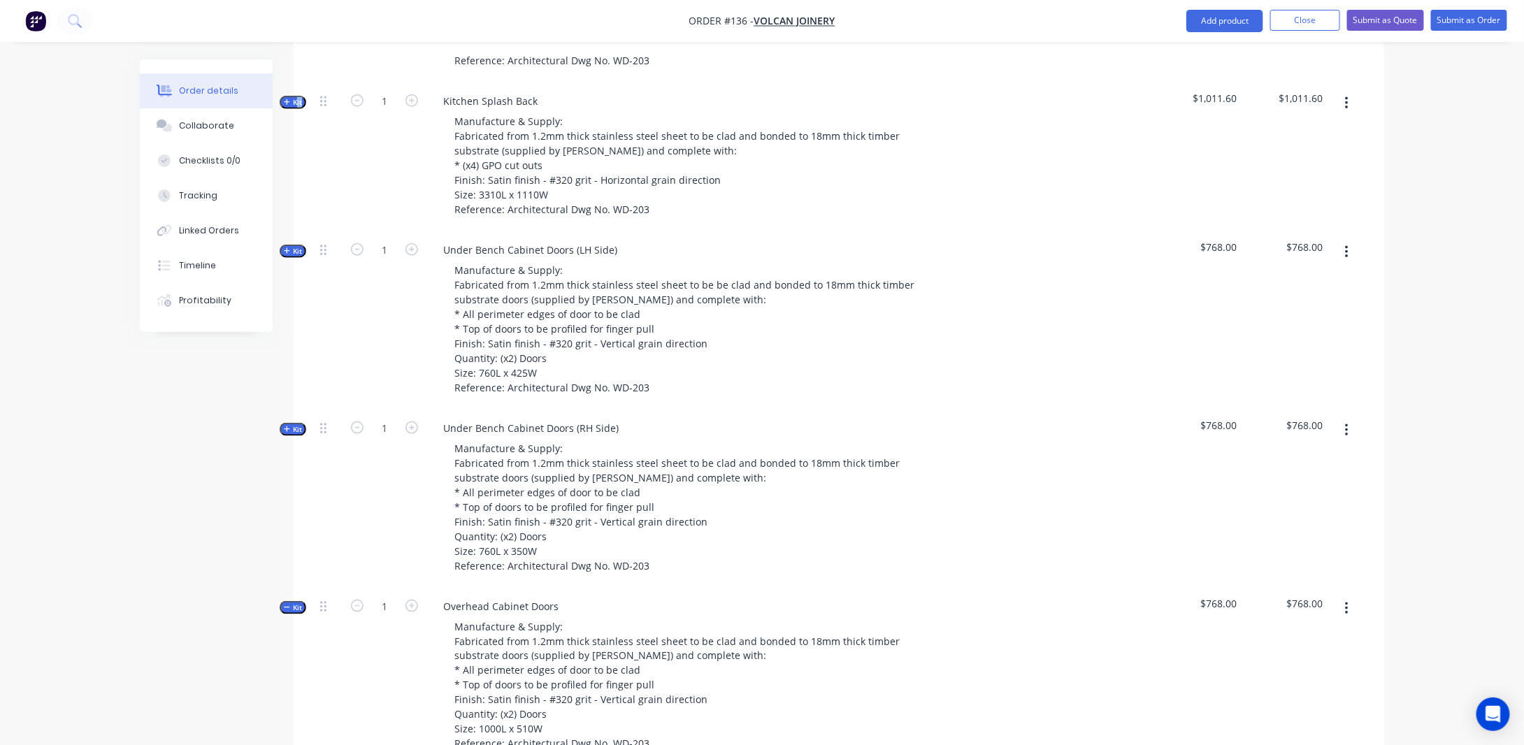
scroll to position [662, 0]
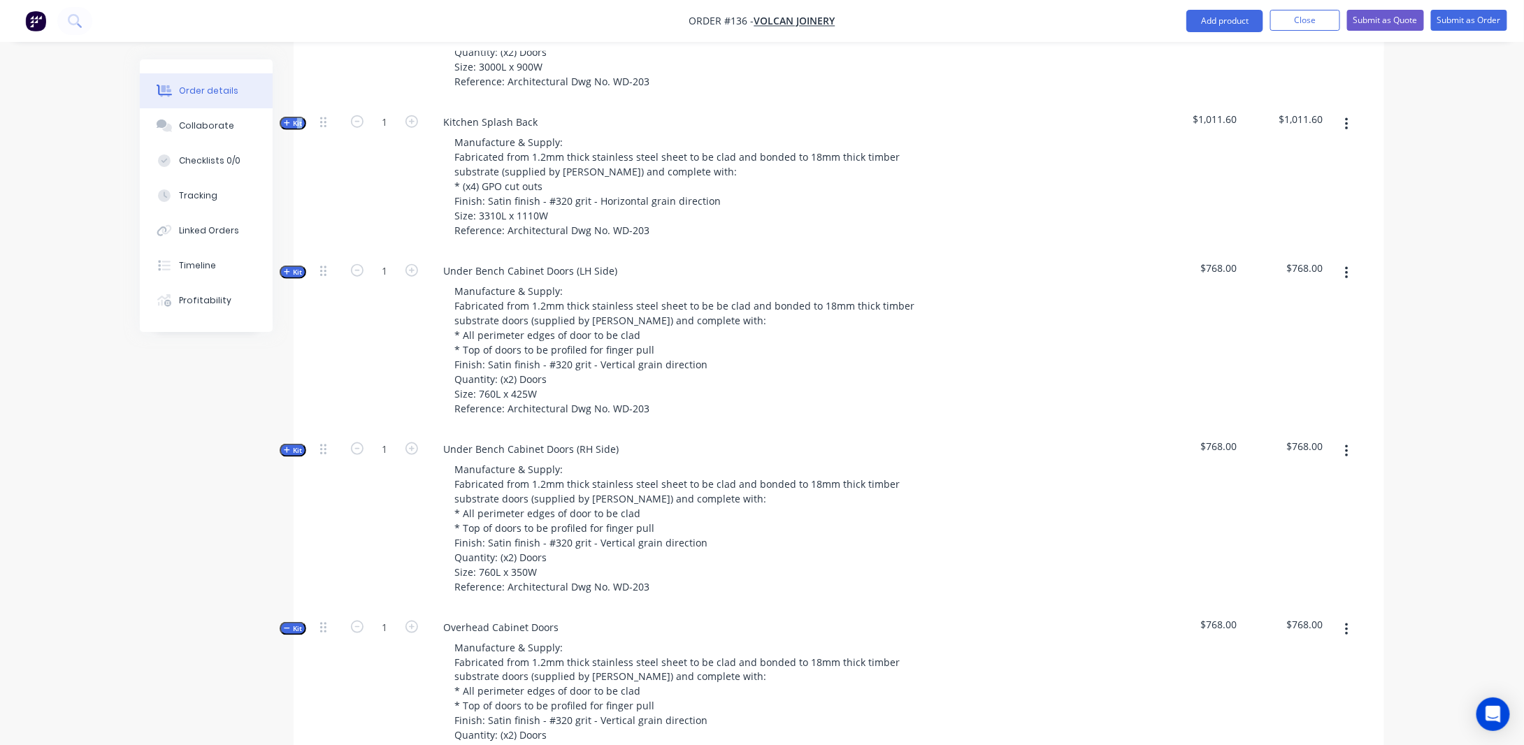
click at [291, 456] on span "Kit" at bounding box center [293, 450] width 18 height 10
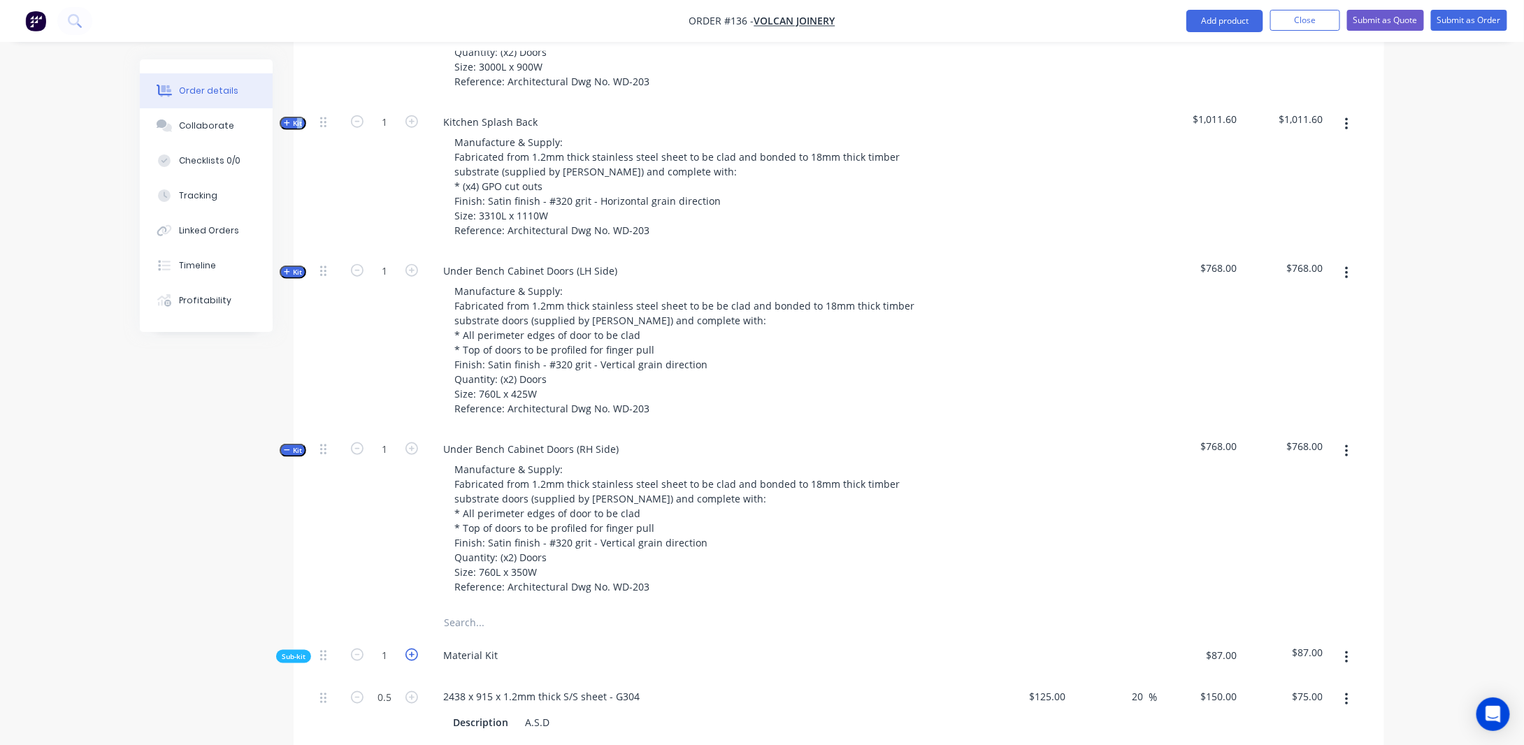
scroll to position [802, 0]
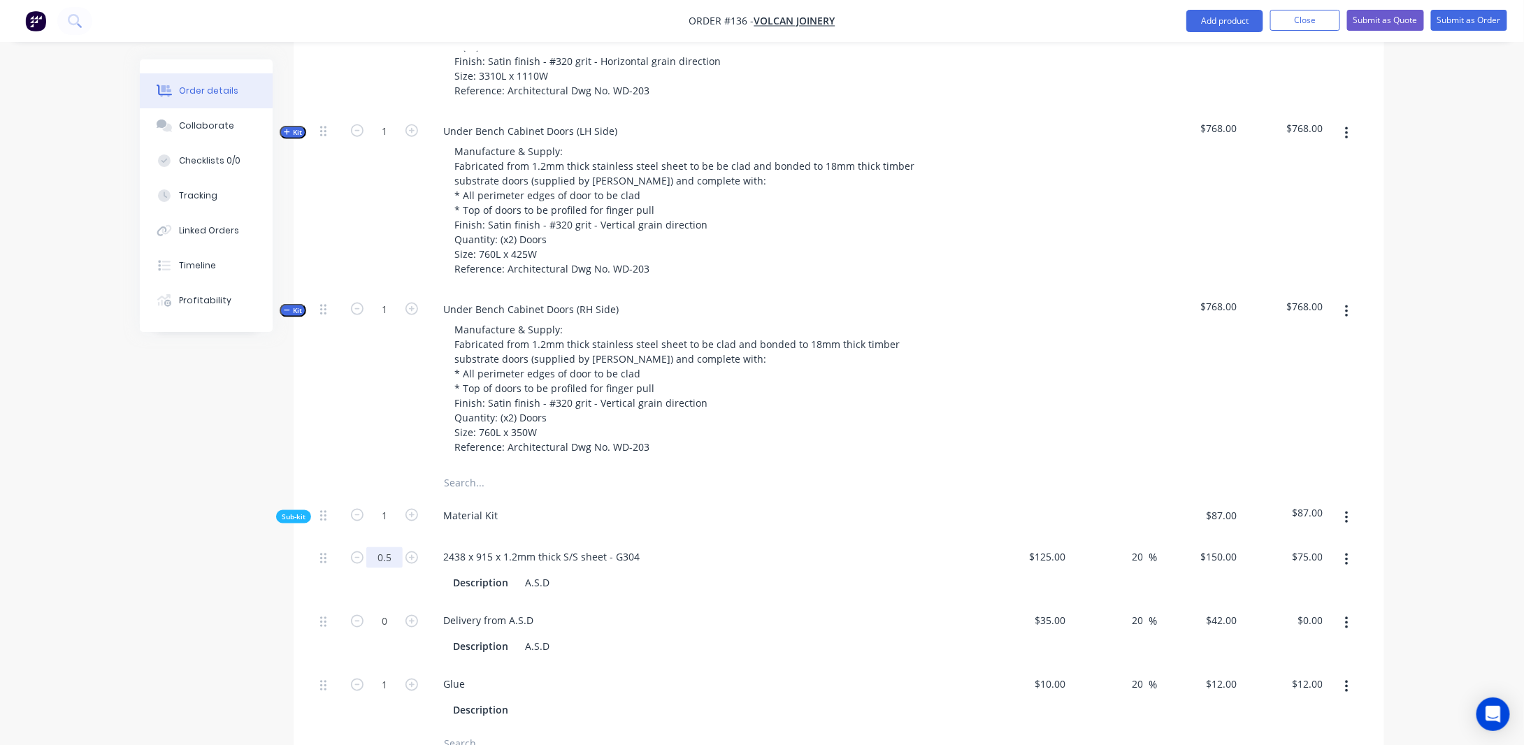
click at [393, 568] on input "0.5" at bounding box center [384, 557] width 36 height 21
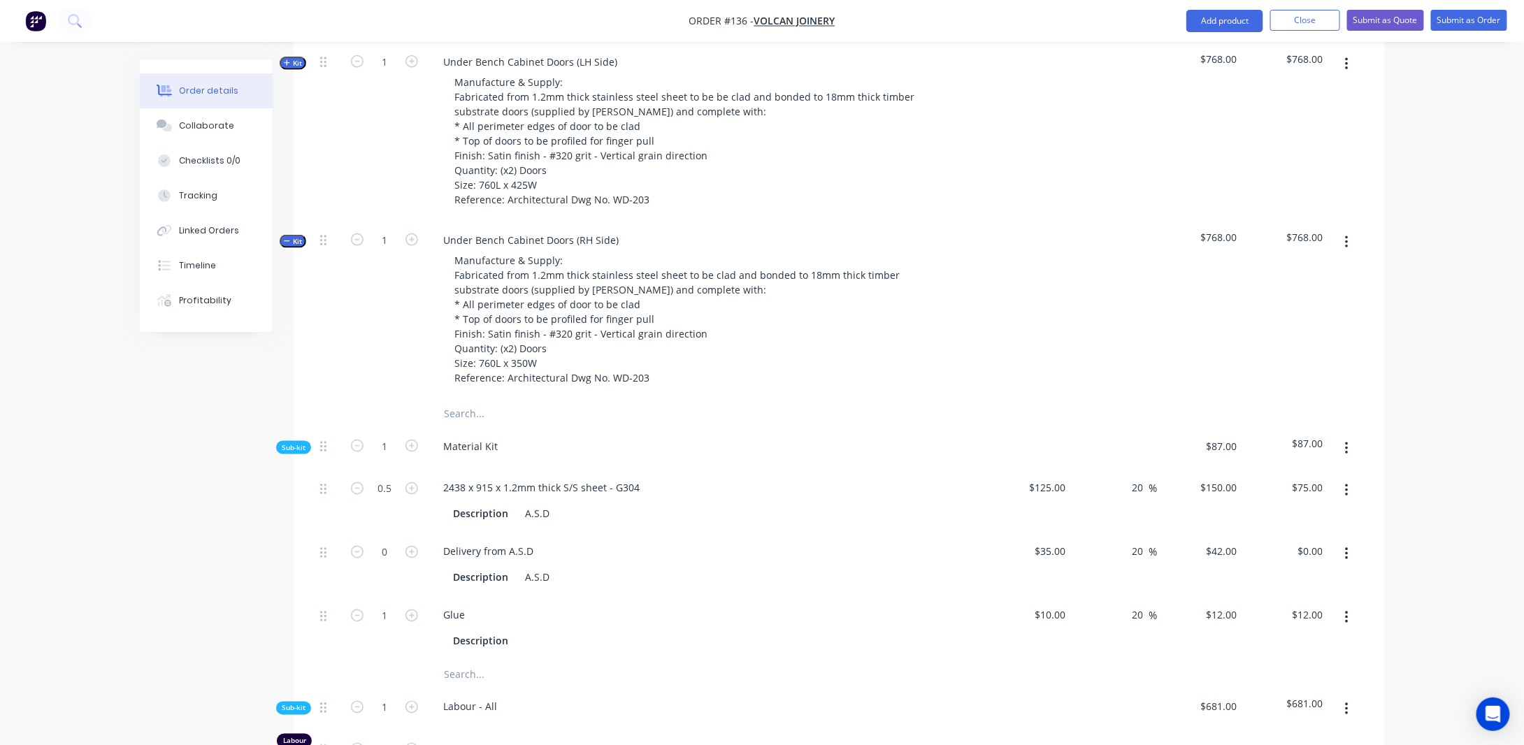
scroll to position [871, 0]
click at [397, 498] on input "0.25" at bounding box center [384, 487] width 36 height 21
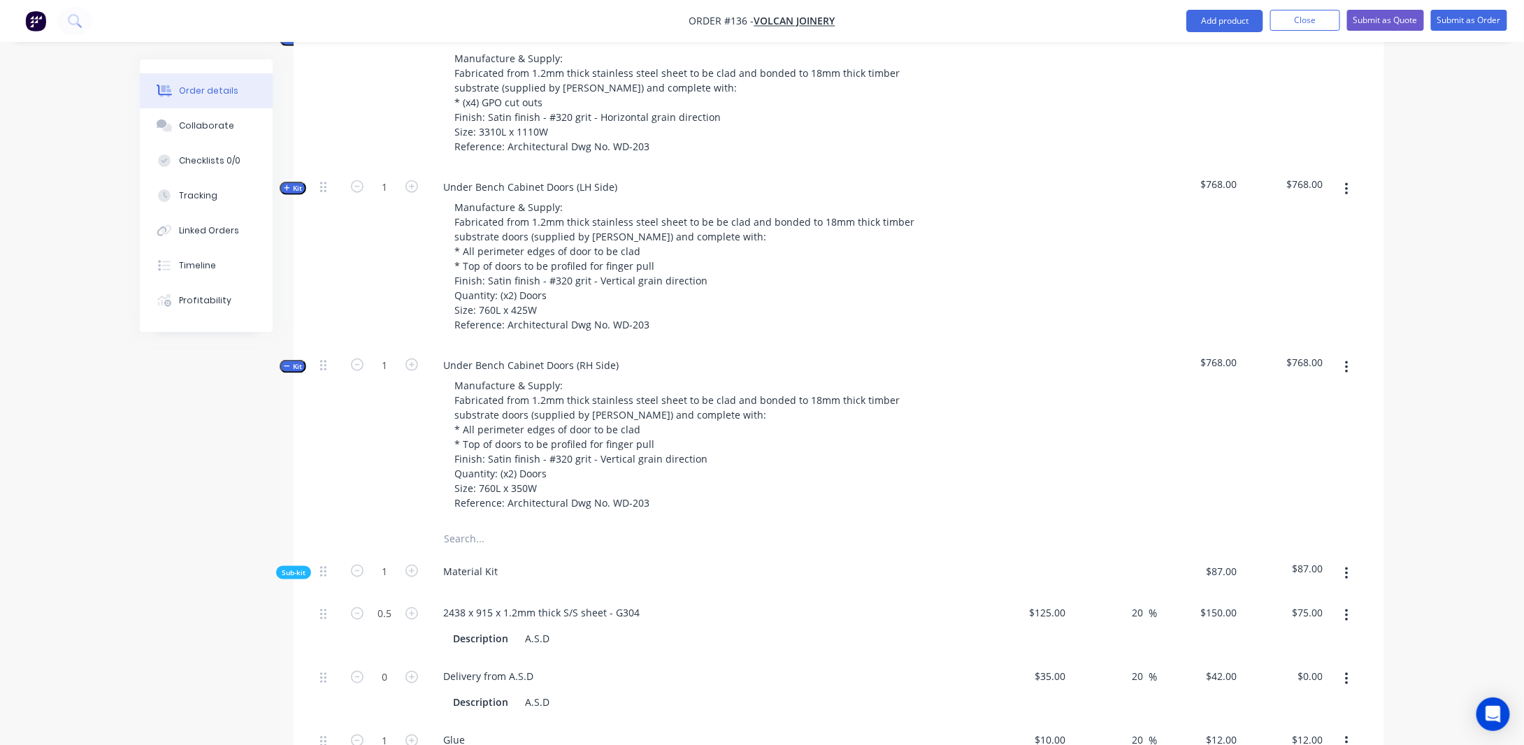
scroll to position [732, 0]
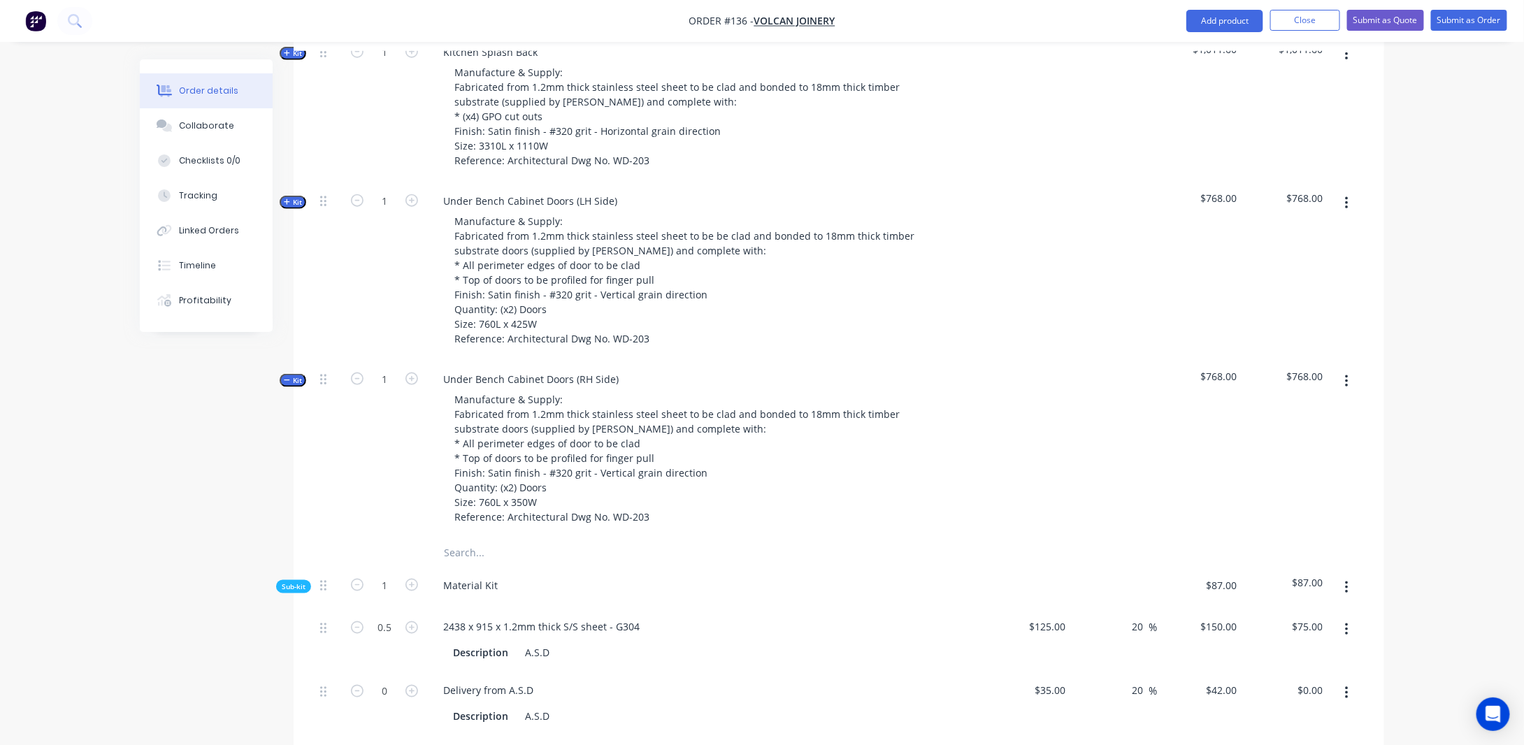
click at [296, 386] on span "Kit" at bounding box center [293, 380] width 18 height 10
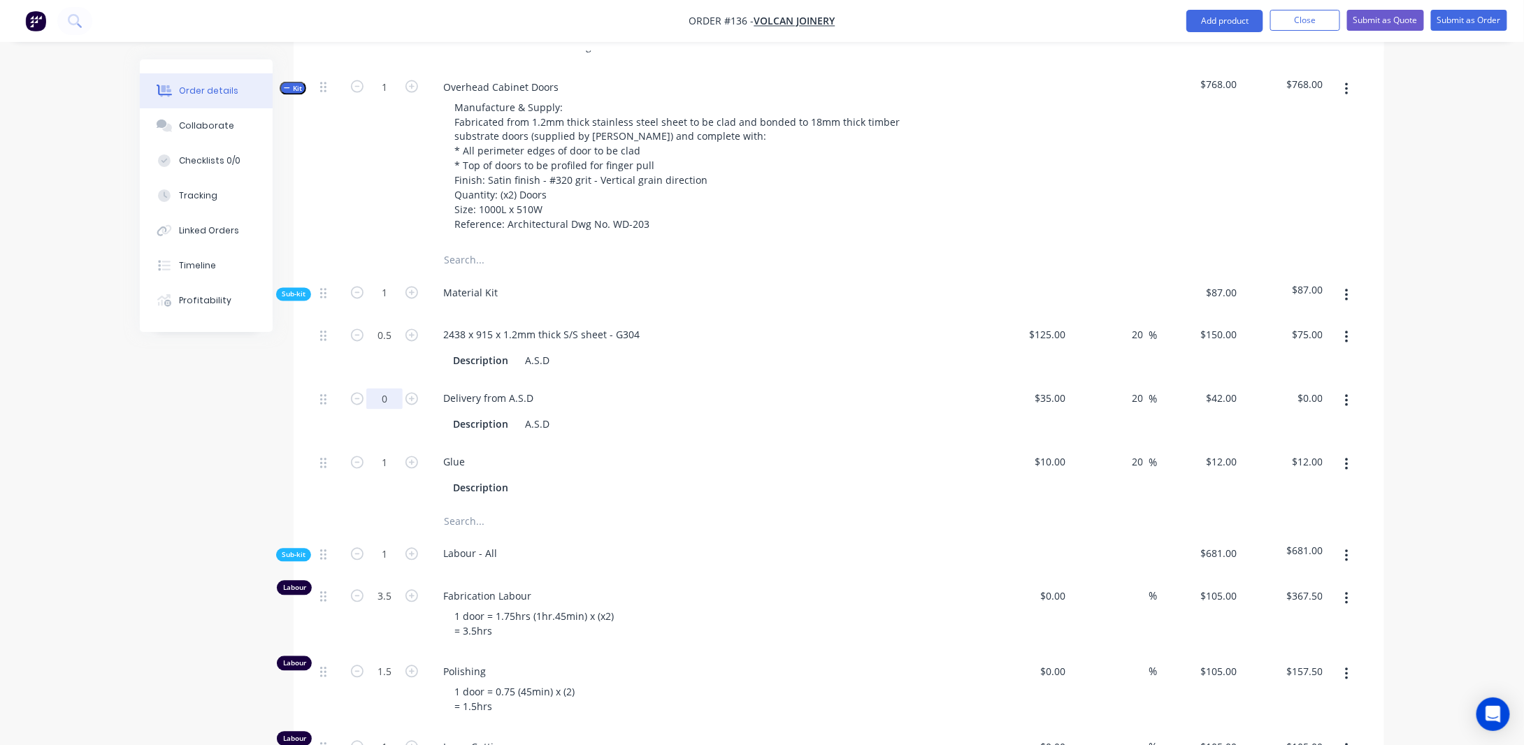
scroll to position [1221, 0]
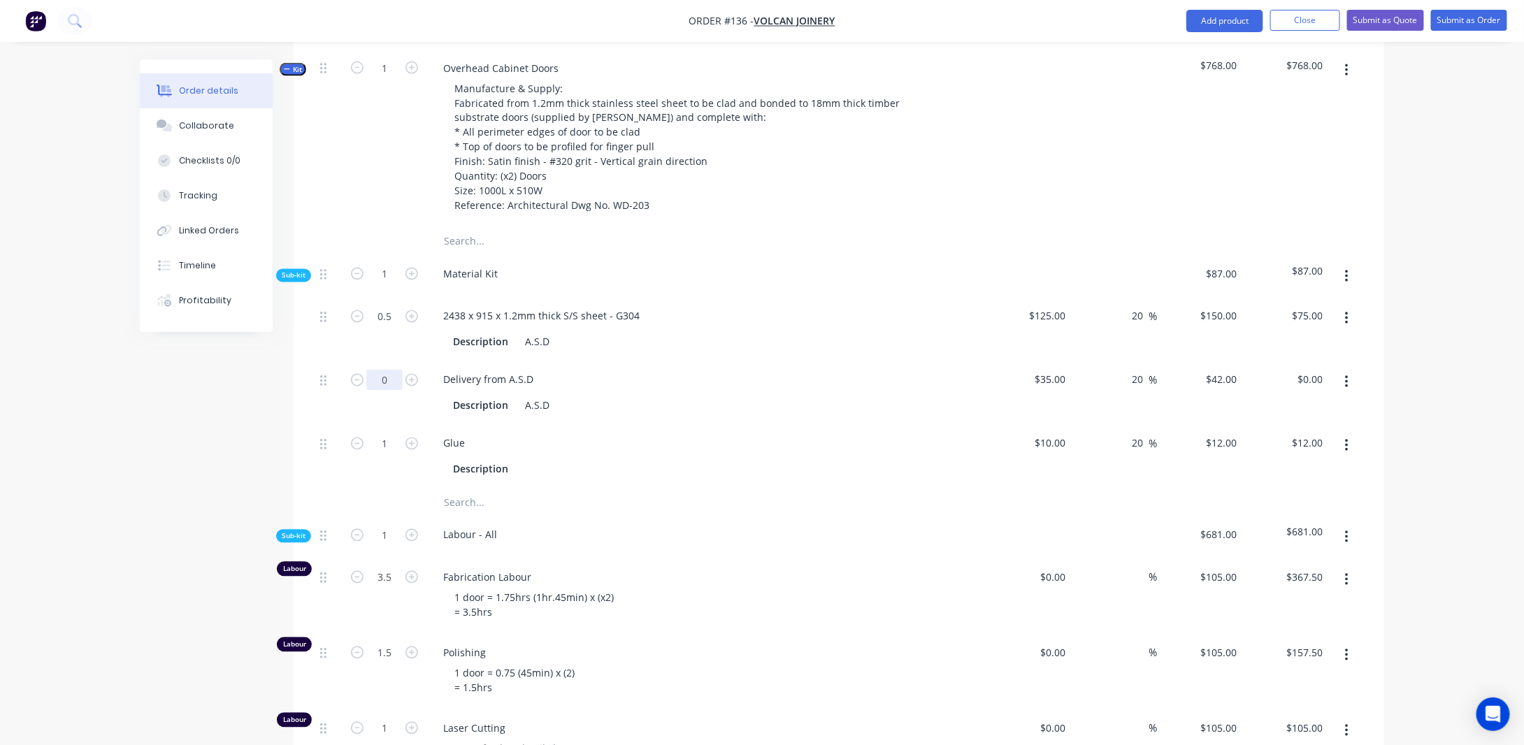
click at [393, 391] on input "0" at bounding box center [384, 380] width 36 height 21
click at [188, 428] on div "Created by [PERSON_NAME] Created [DATE] Required [DATE] Assigned to Add team me…" at bounding box center [762, 111] width 1244 height 2545
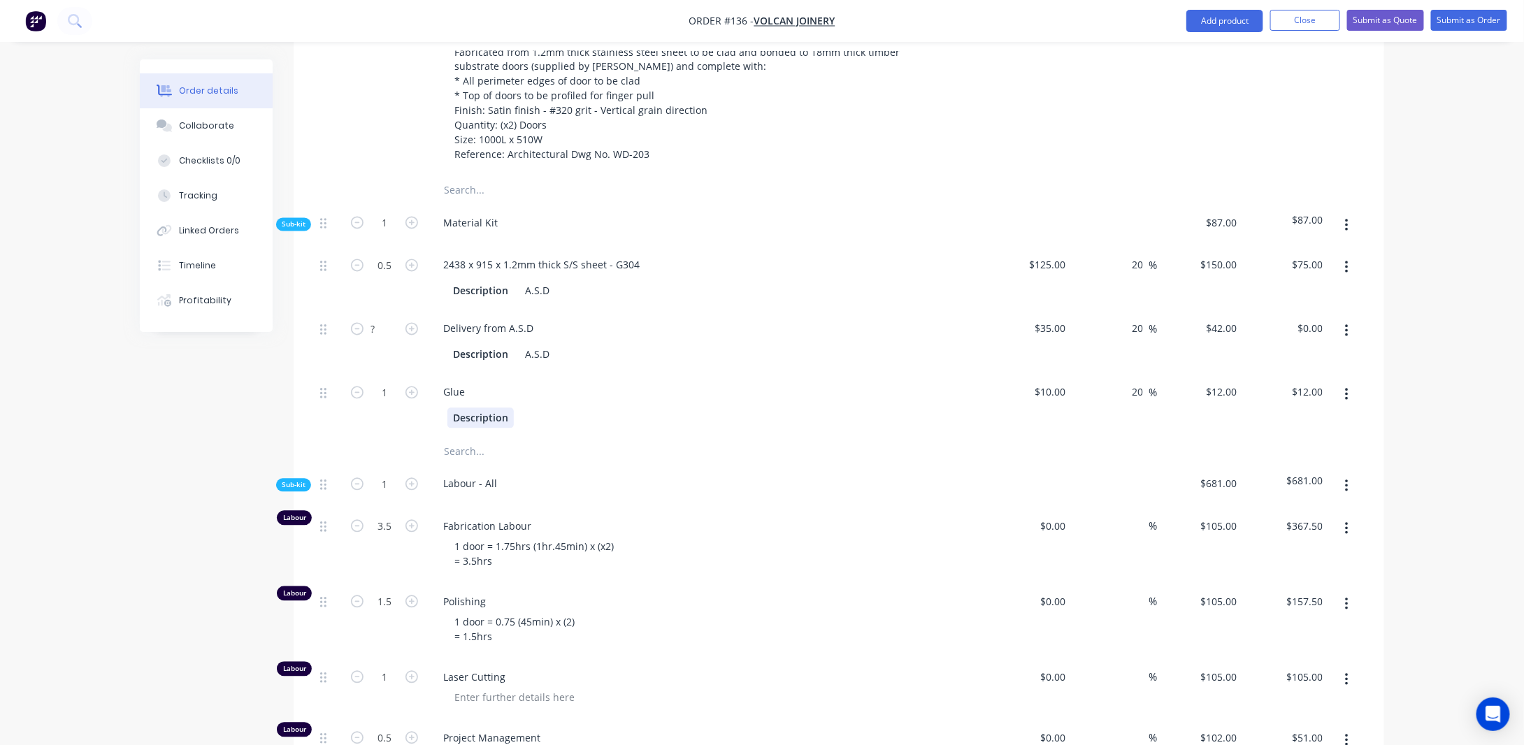
scroll to position [1291, 0]
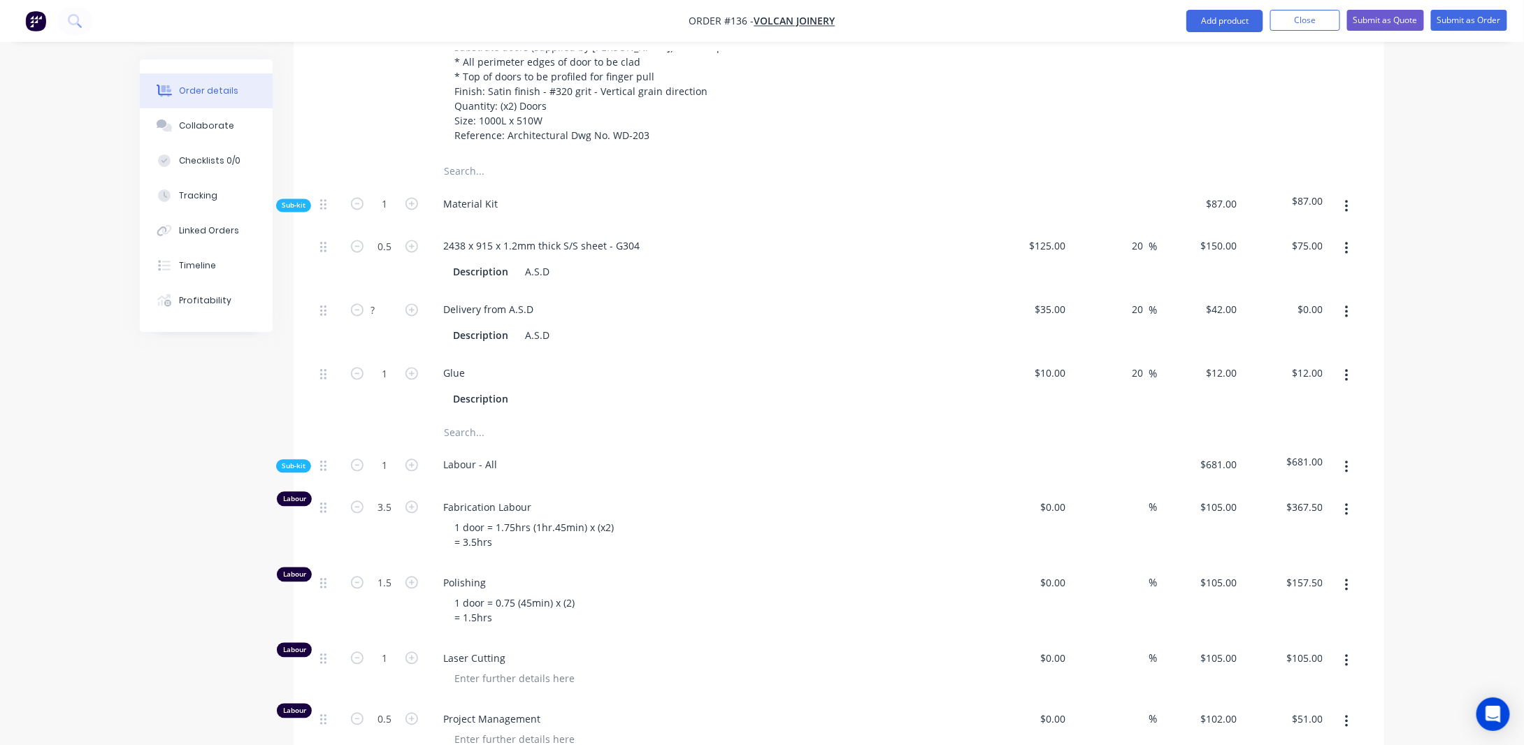
click at [472, 447] on input "text" at bounding box center [583, 433] width 280 height 28
click at [546, 410] on div "Description" at bounding box center [703, 399] width 512 height 20
drag, startPoint x: 22, startPoint y: 475, endPoint x: 396, endPoint y: 407, distance: 379.3
click at [25, 475] on div "Order details Collaborate Checklists 0/0 Tracking Linked Orders Timeline Profit…" at bounding box center [762, 11] width 1524 height 2605
click at [1064, 384] on input "10" at bounding box center [1053, 373] width 38 height 20
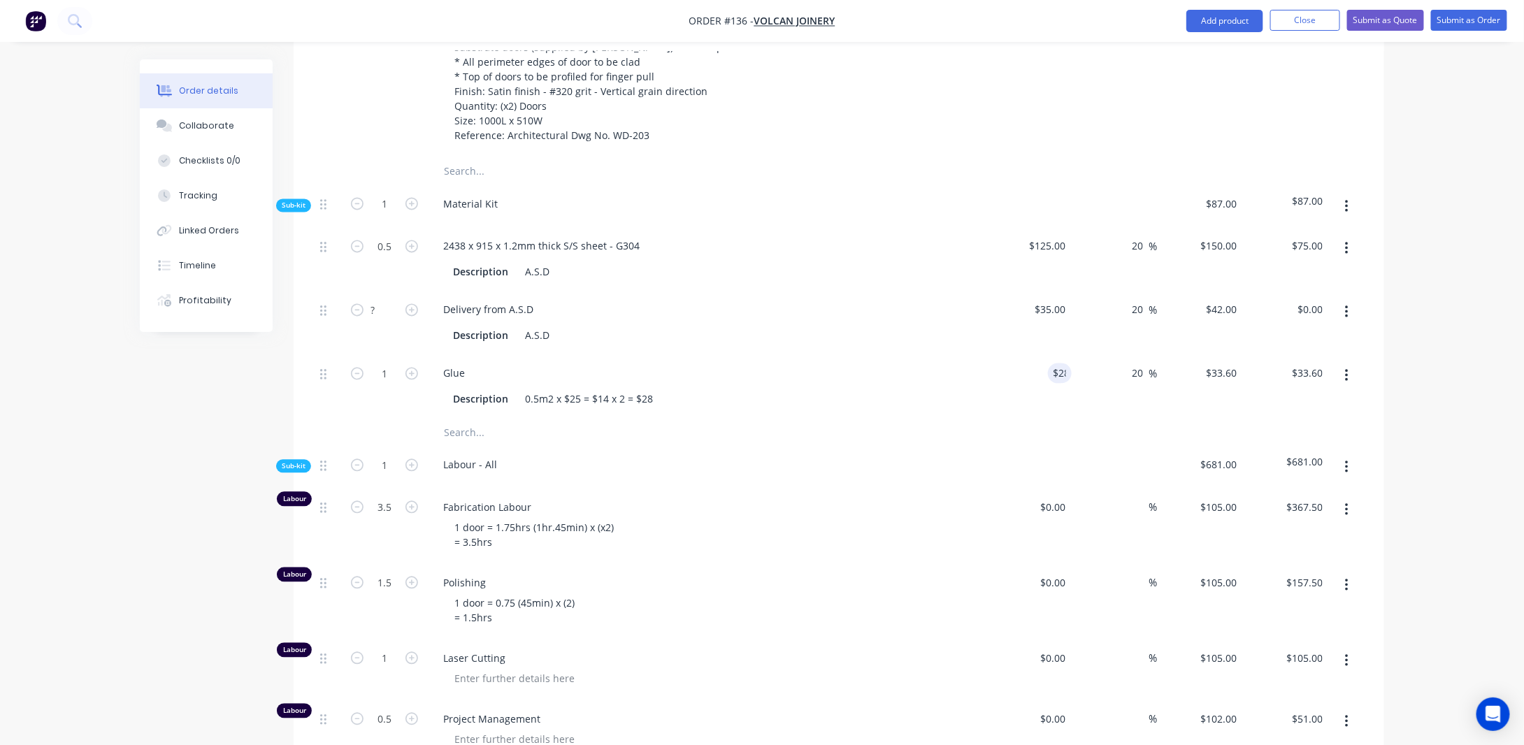
click at [1433, 395] on div "Order details Collaborate Checklists 0/0 Tracking Linked Orders Timeline Profit…" at bounding box center [762, 11] width 1524 height 2605
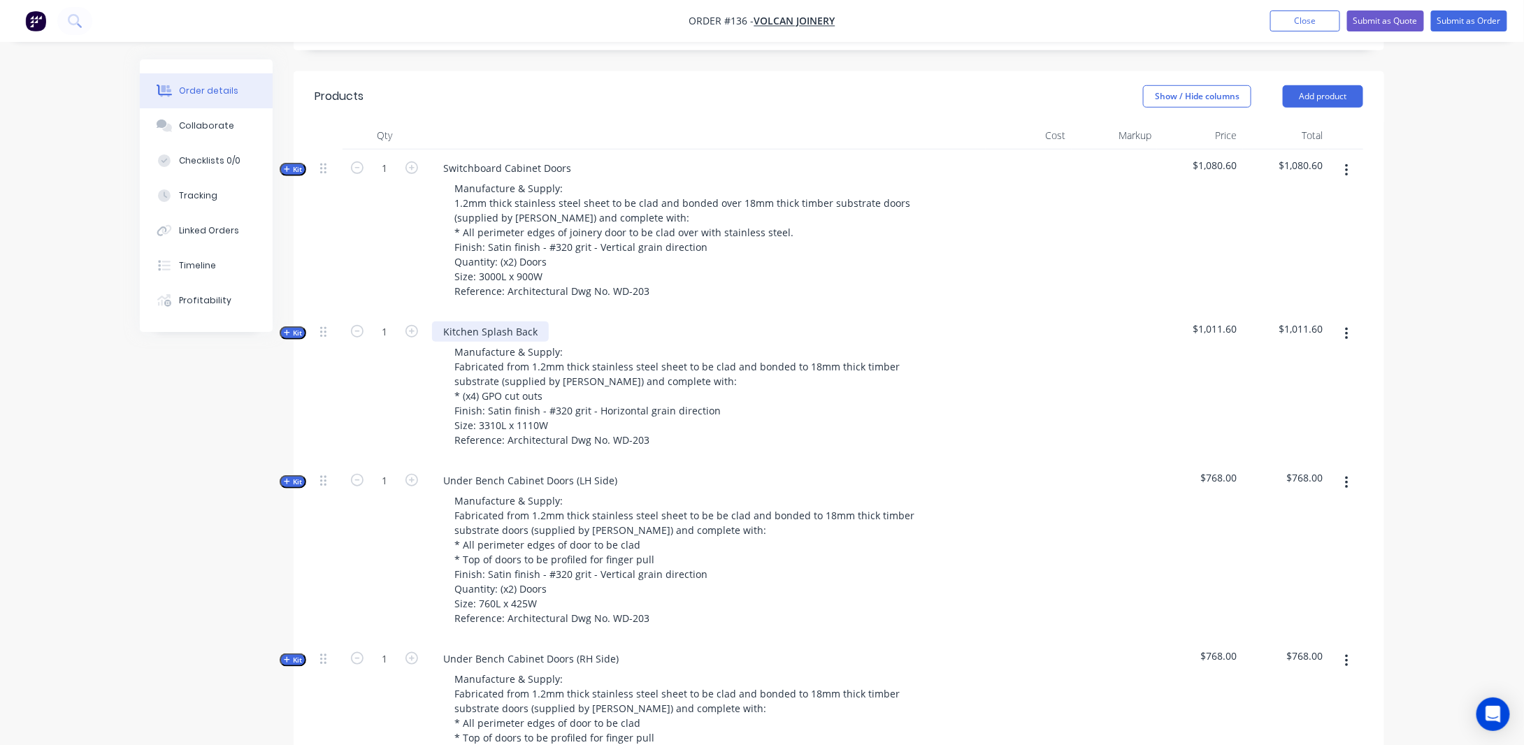
scroll to position [312, 0]
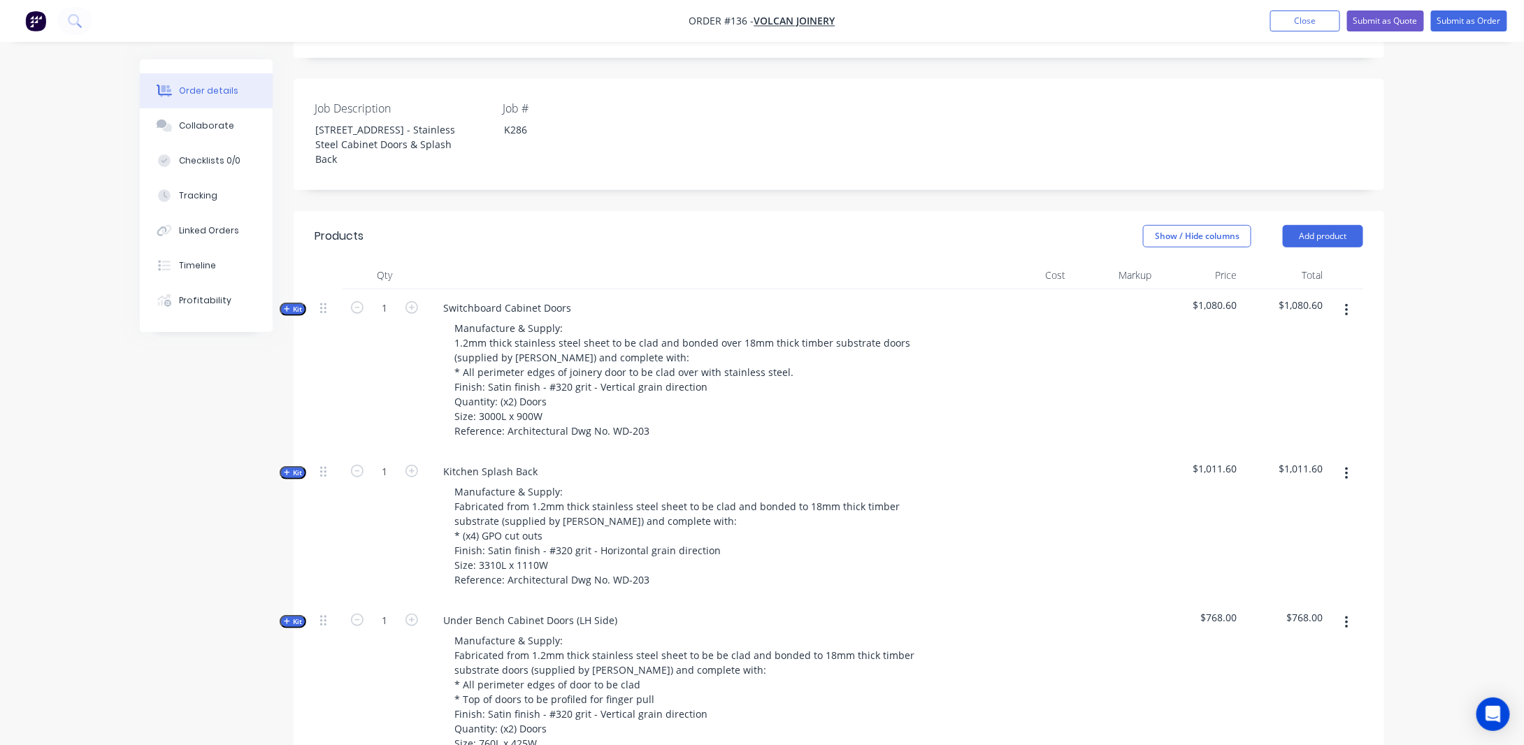
click at [297, 314] on span "Kit" at bounding box center [293, 309] width 18 height 10
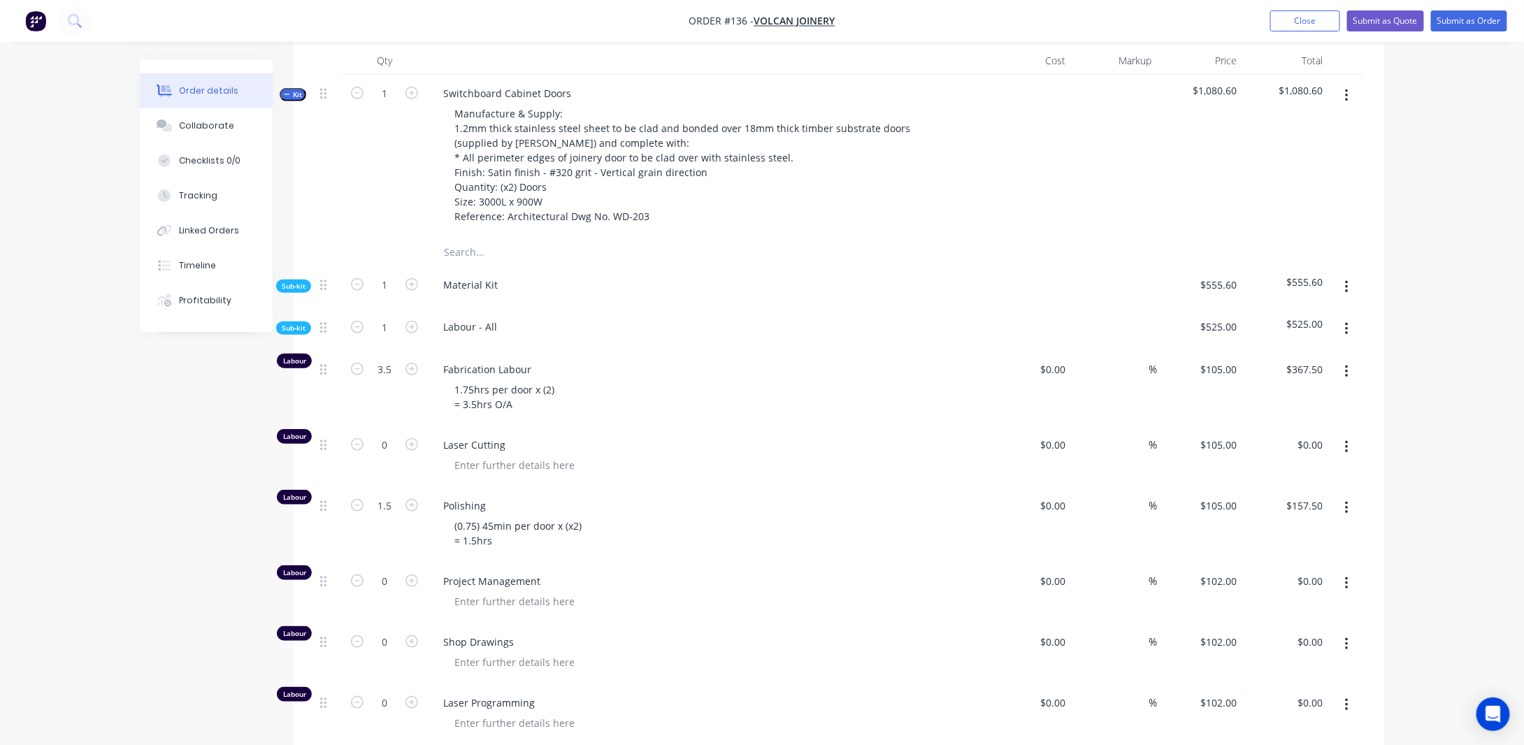
scroll to position [452, 0]
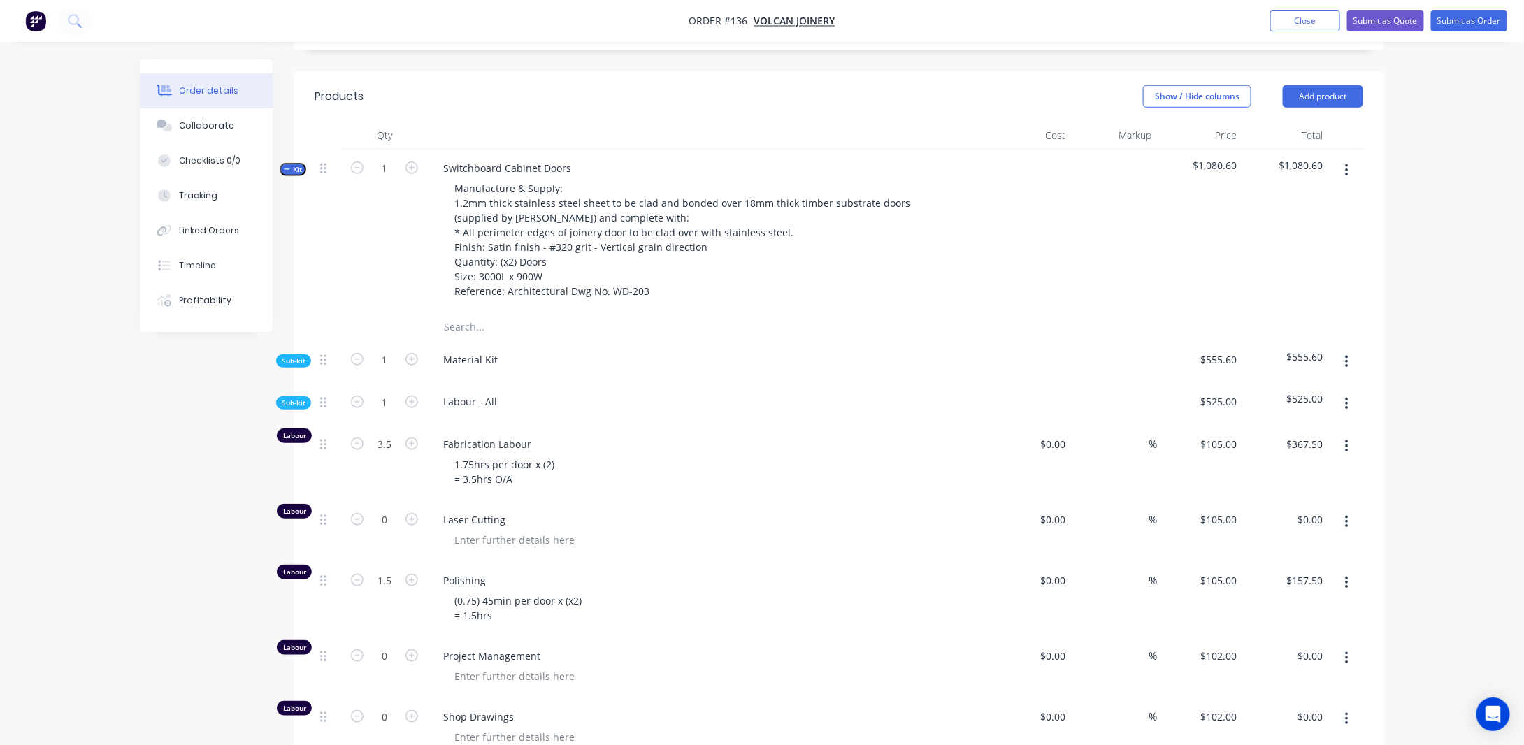
click at [296, 366] on span "Sub-kit" at bounding box center [294, 361] width 24 height 10
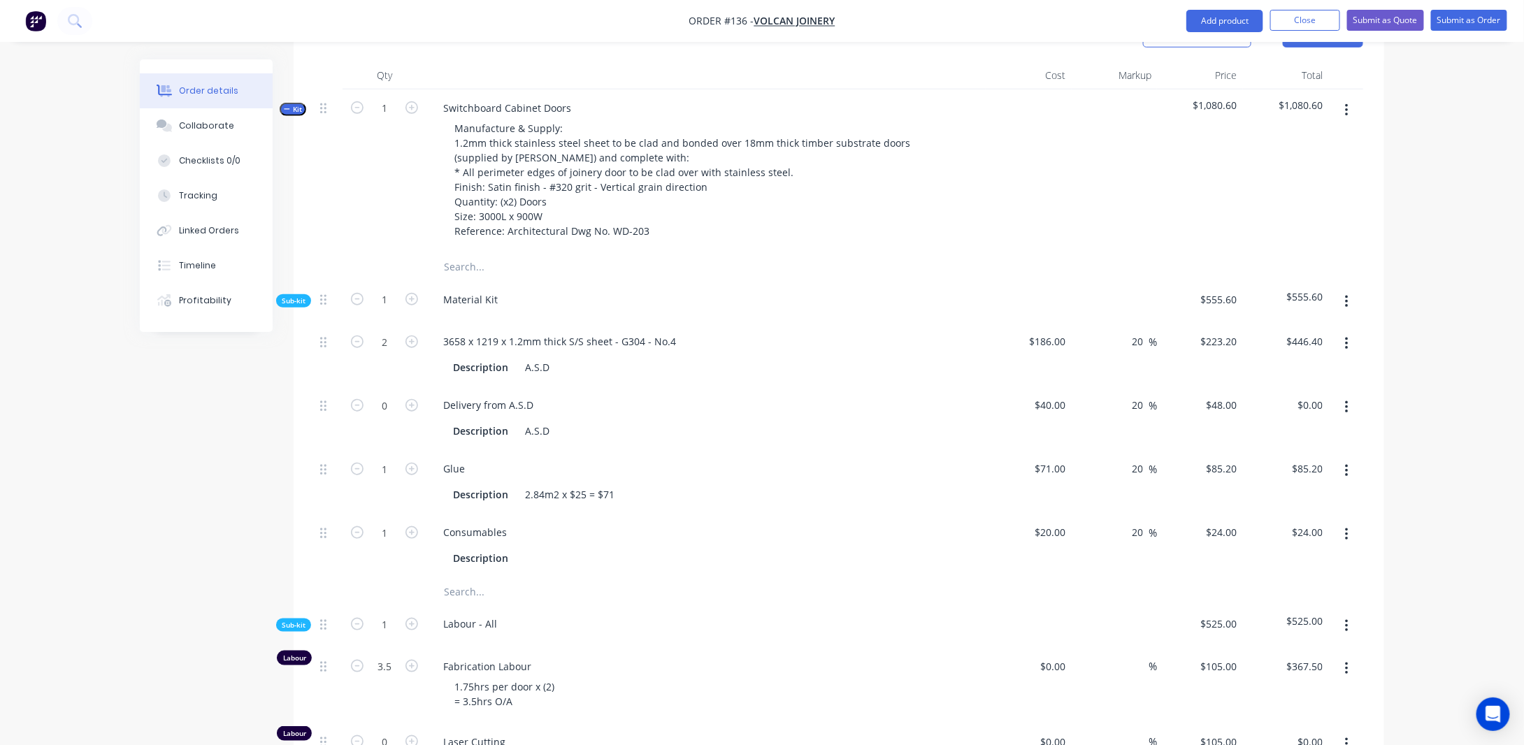
scroll to position [592, 0]
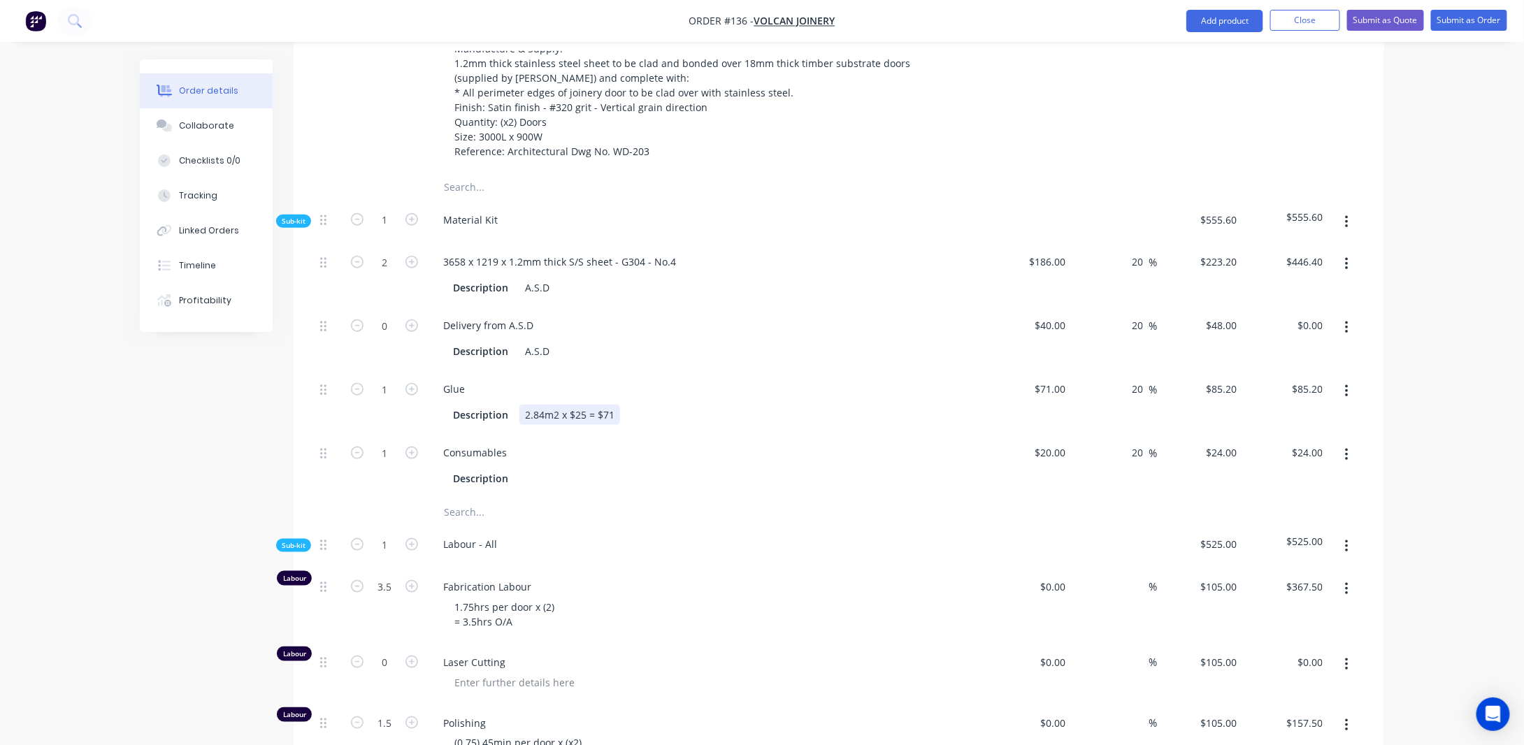
click at [616, 425] on div "2.84m2 x $25 = $71" at bounding box center [569, 415] width 101 height 20
click at [1050, 399] on div "71 $71.00" at bounding box center [1049, 389] width 43 height 20
drag, startPoint x: 415, startPoint y: 399, endPoint x: 400, endPoint y: 413, distance: 20.8
click at [416, 396] on icon "button" at bounding box center [411, 389] width 13 height 13
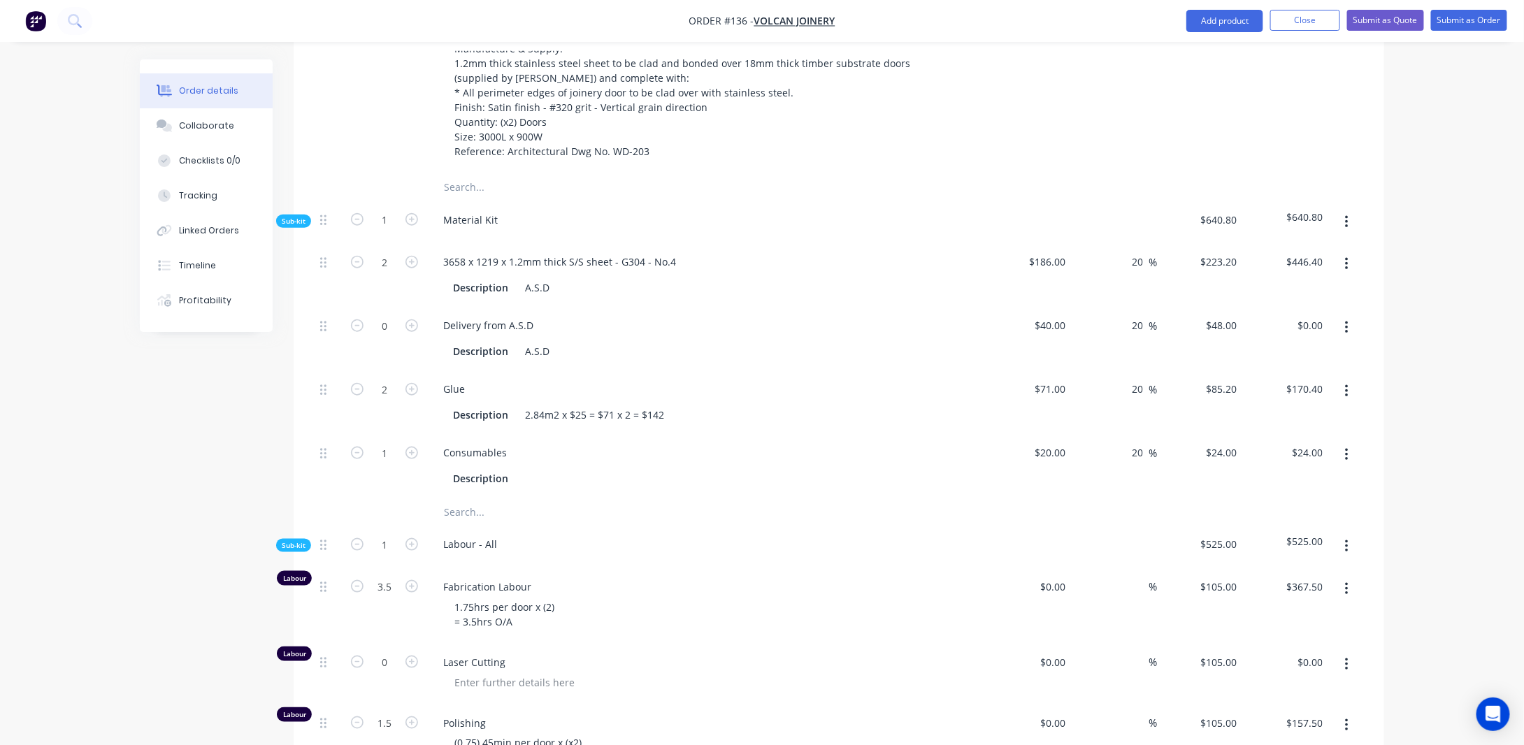
click at [356, 396] on icon "button" at bounding box center [357, 389] width 13 height 13
click at [412, 396] on icon "button" at bounding box center [411, 389] width 13 height 13
drag, startPoint x: 1435, startPoint y: 430, endPoint x: 1438, endPoint y: 443, distance: 12.9
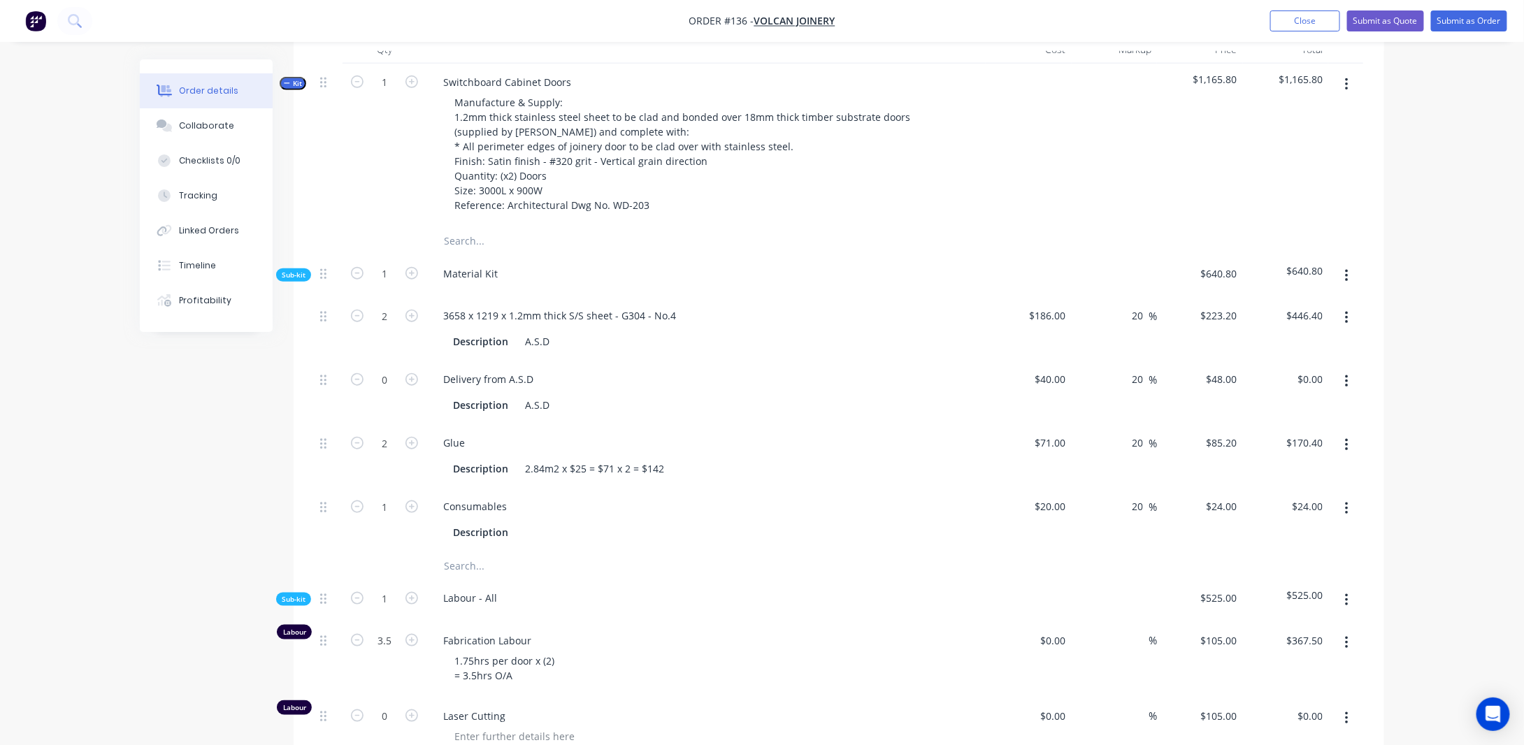
scroll to position [522, 0]
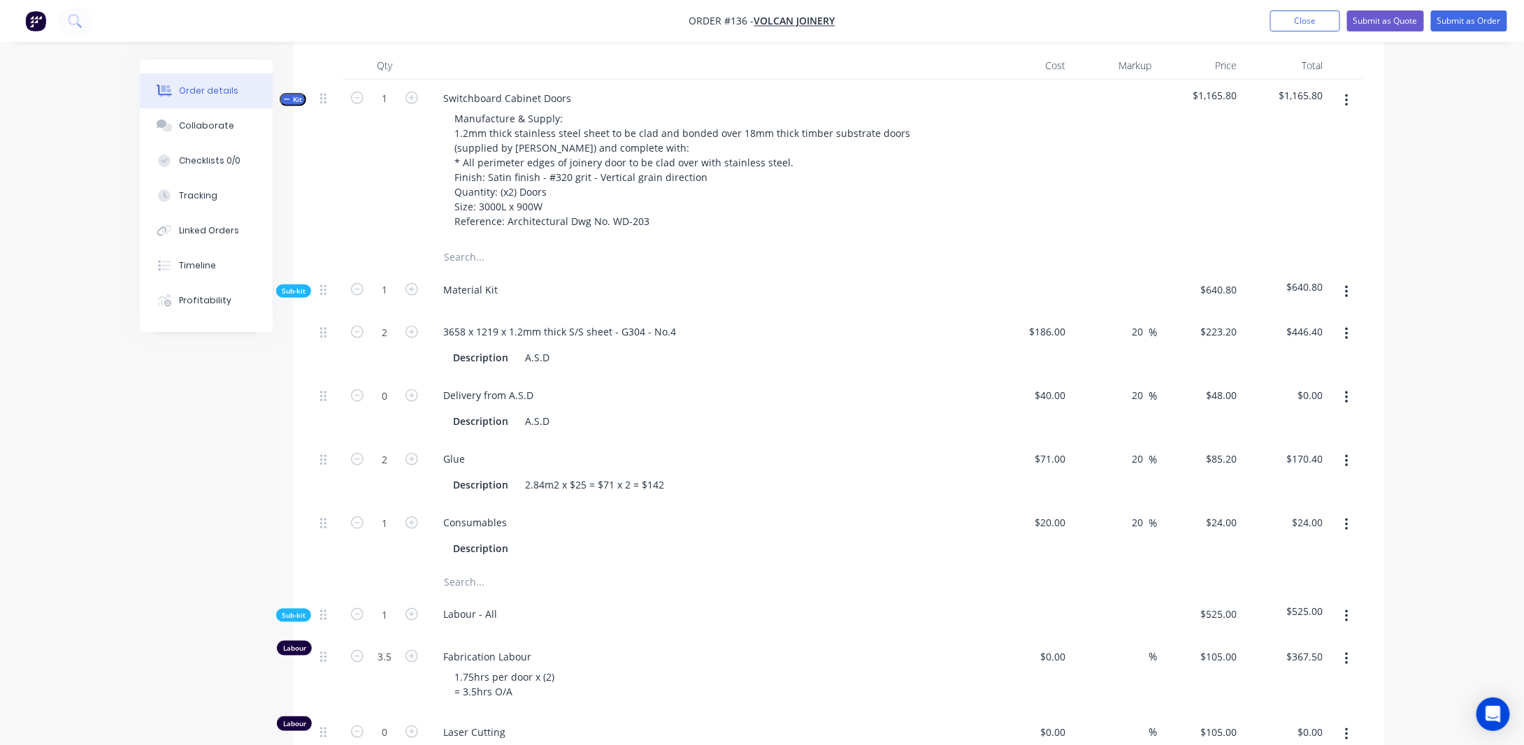
click at [289, 103] on icon "button" at bounding box center [287, 99] width 6 height 7
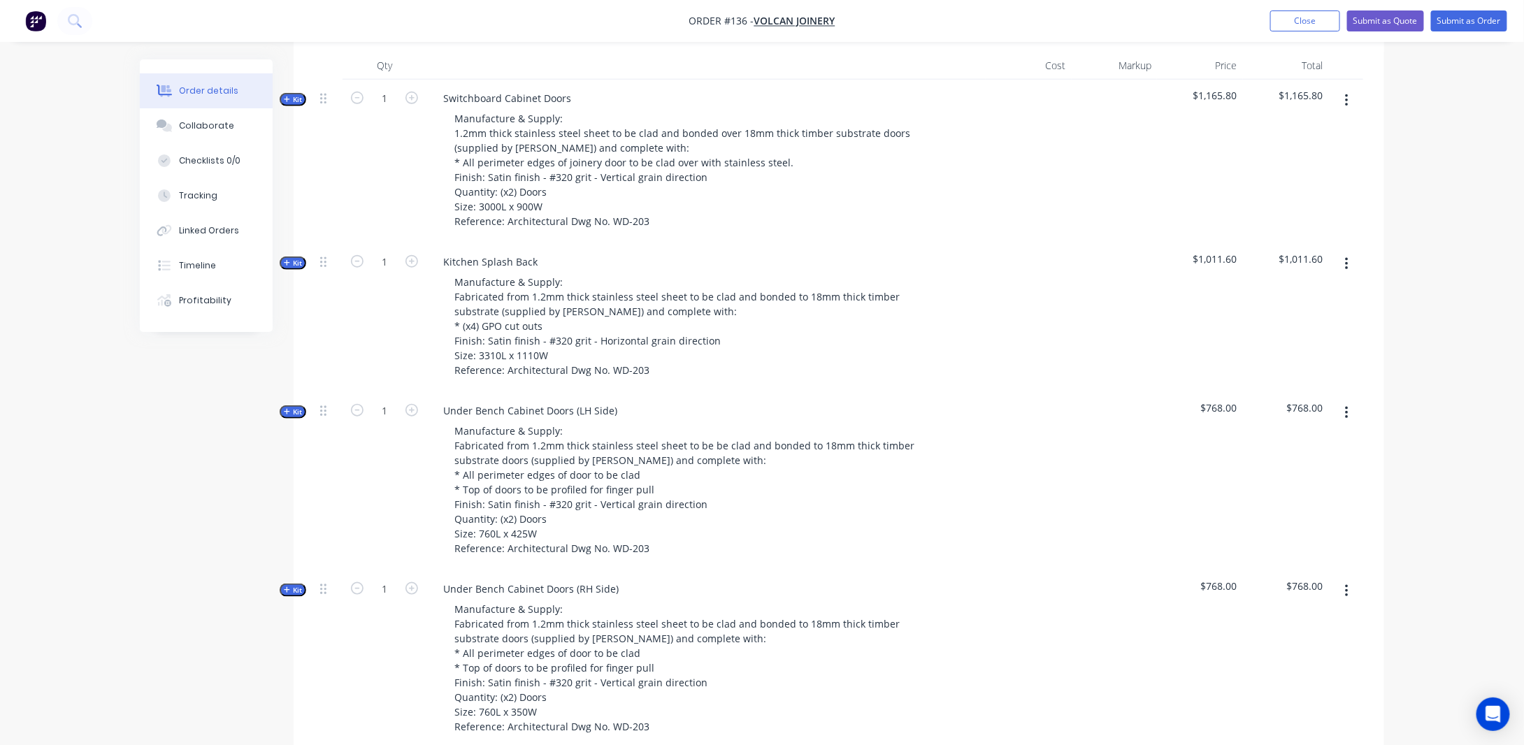
click at [294, 417] on span "Kit" at bounding box center [293, 412] width 18 height 10
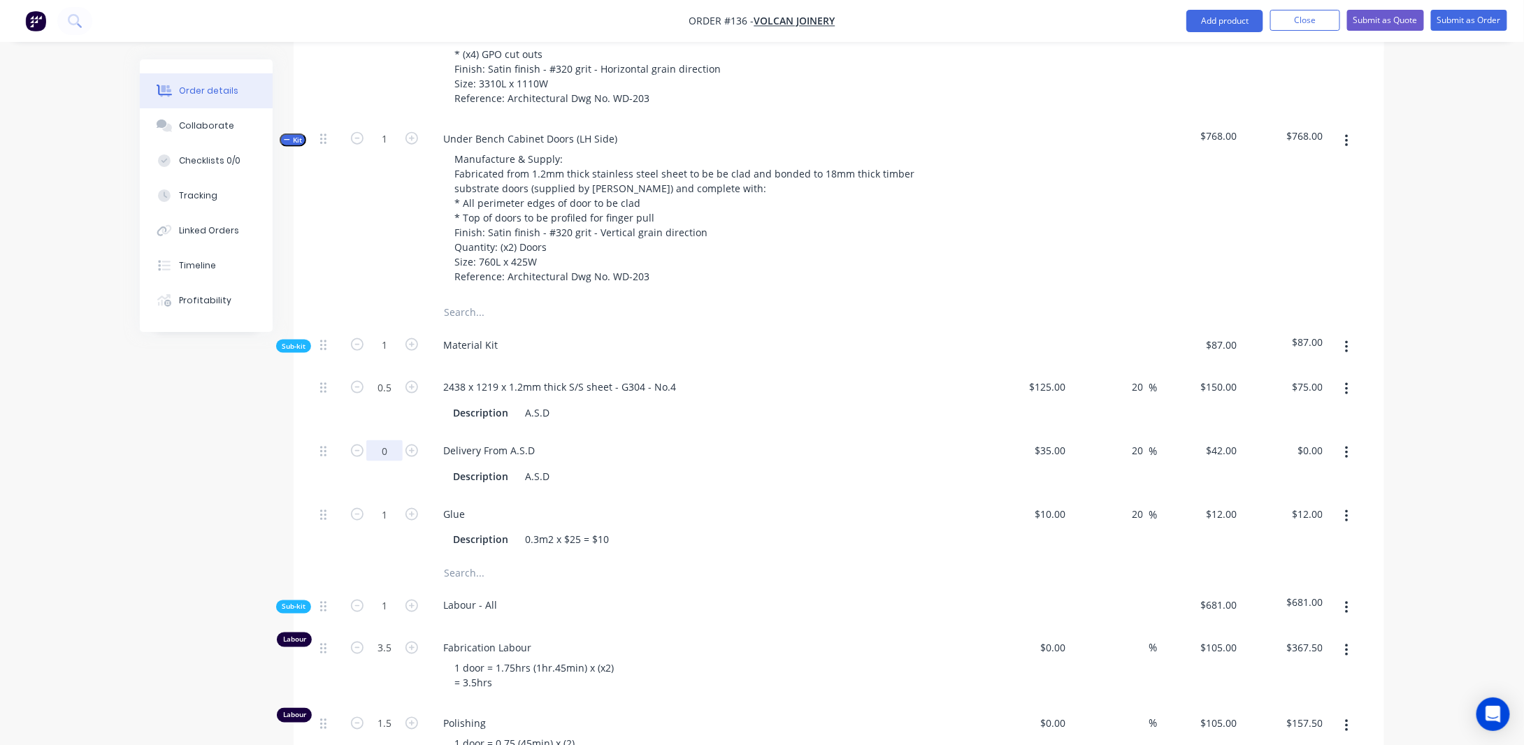
scroll to position [871, 0]
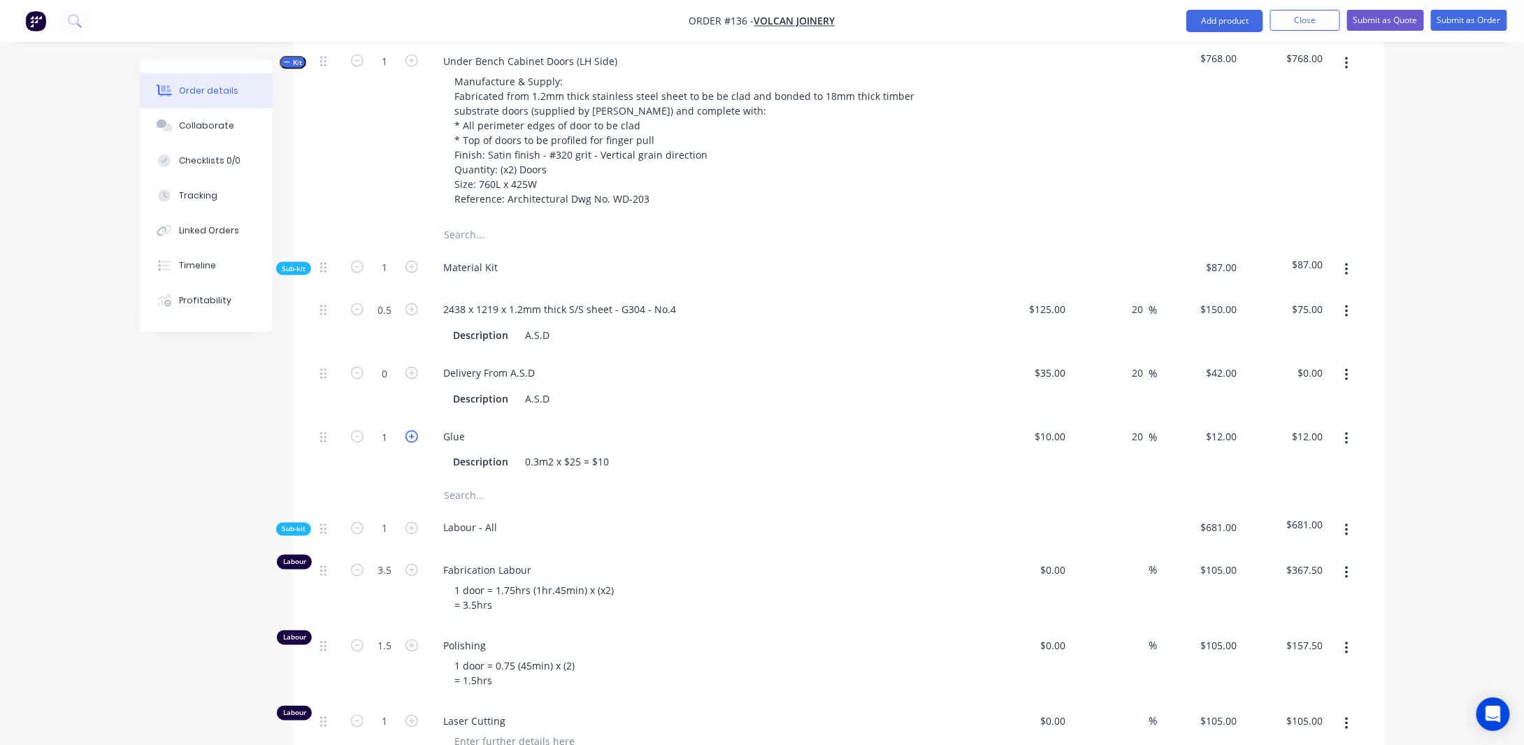
click at [410, 443] on icon "button" at bounding box center [411, 436] width 13 height 13
click at [615, 472] on div "Description 0.3m2 x $25 = $10" at bounding box center [703, 462] width 512 height 20
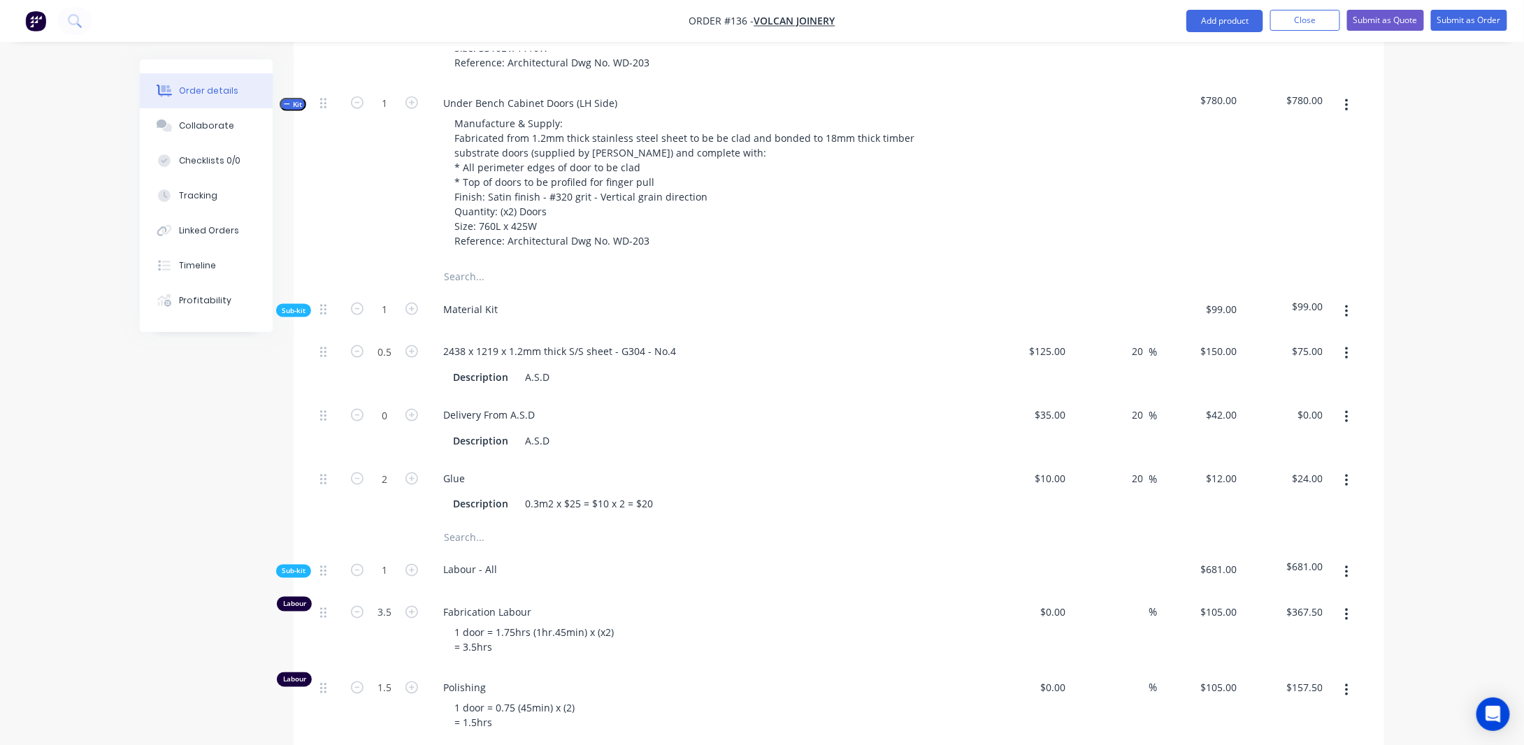
scroll to position [802, 0]
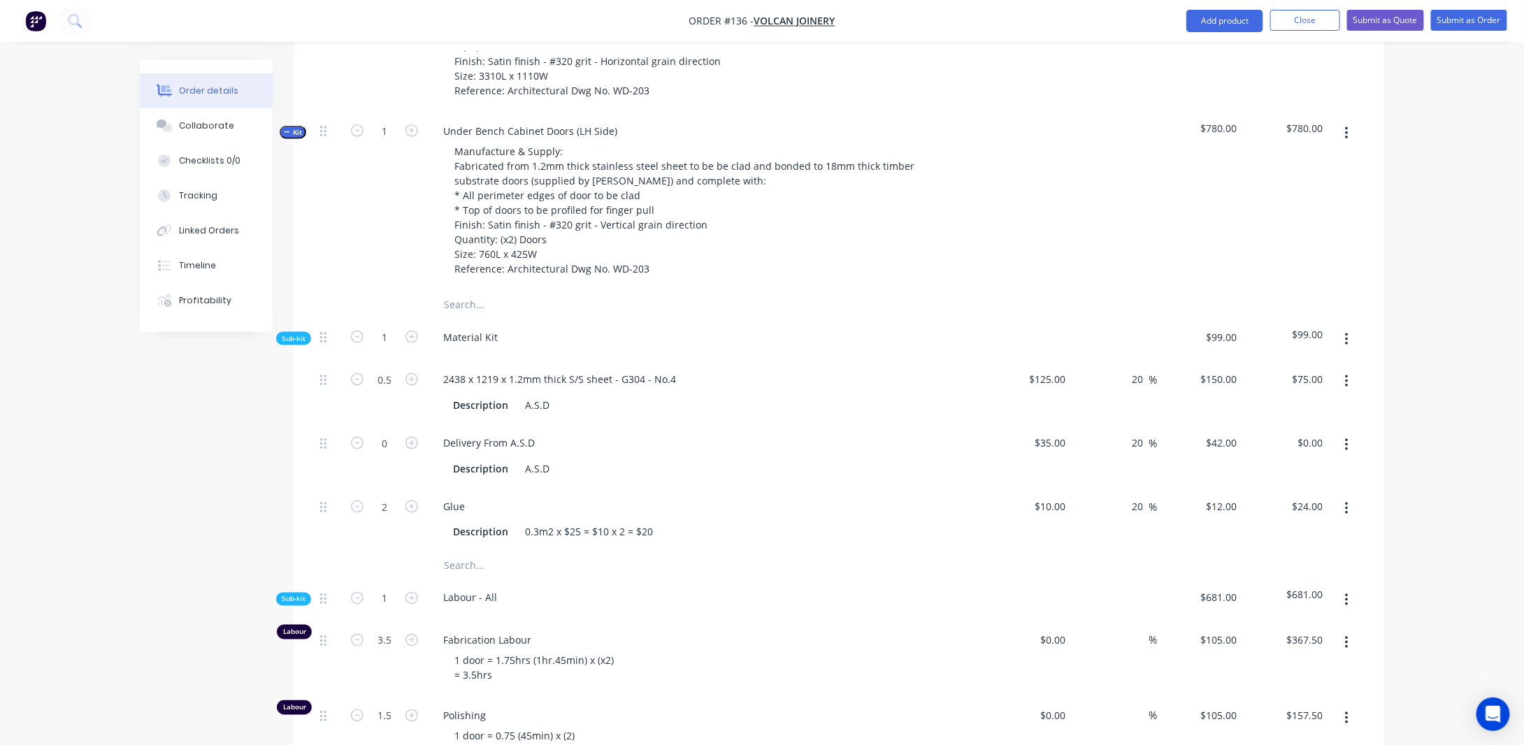
click at [294, 138] on span "Kit" at bounding box center [293, 132] width 18 height 10
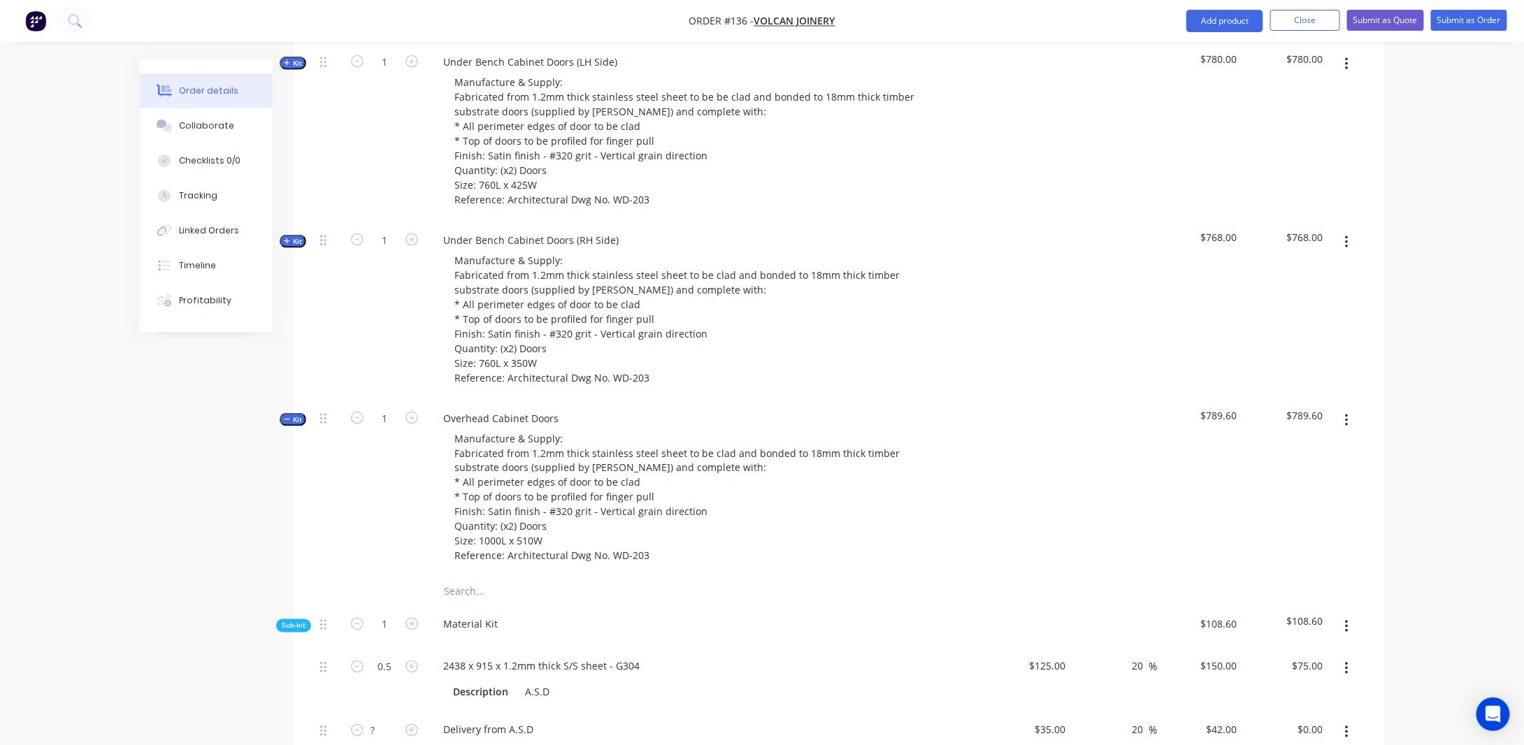
scroll to position [871, 0]
click at [292, 424] on span "Kit" at bounding box center [293, 419] width 18 height 10
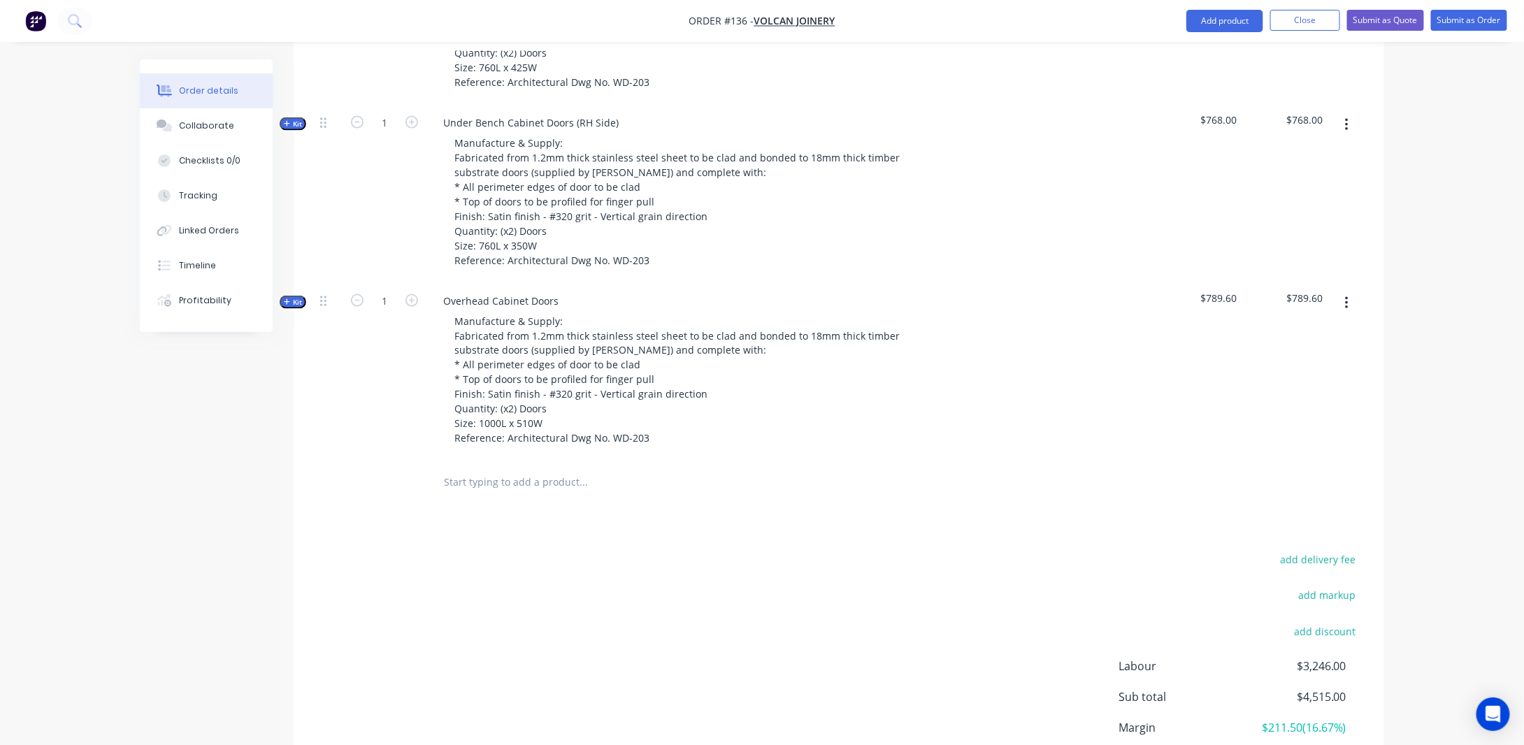
scroll to position [941, 0]
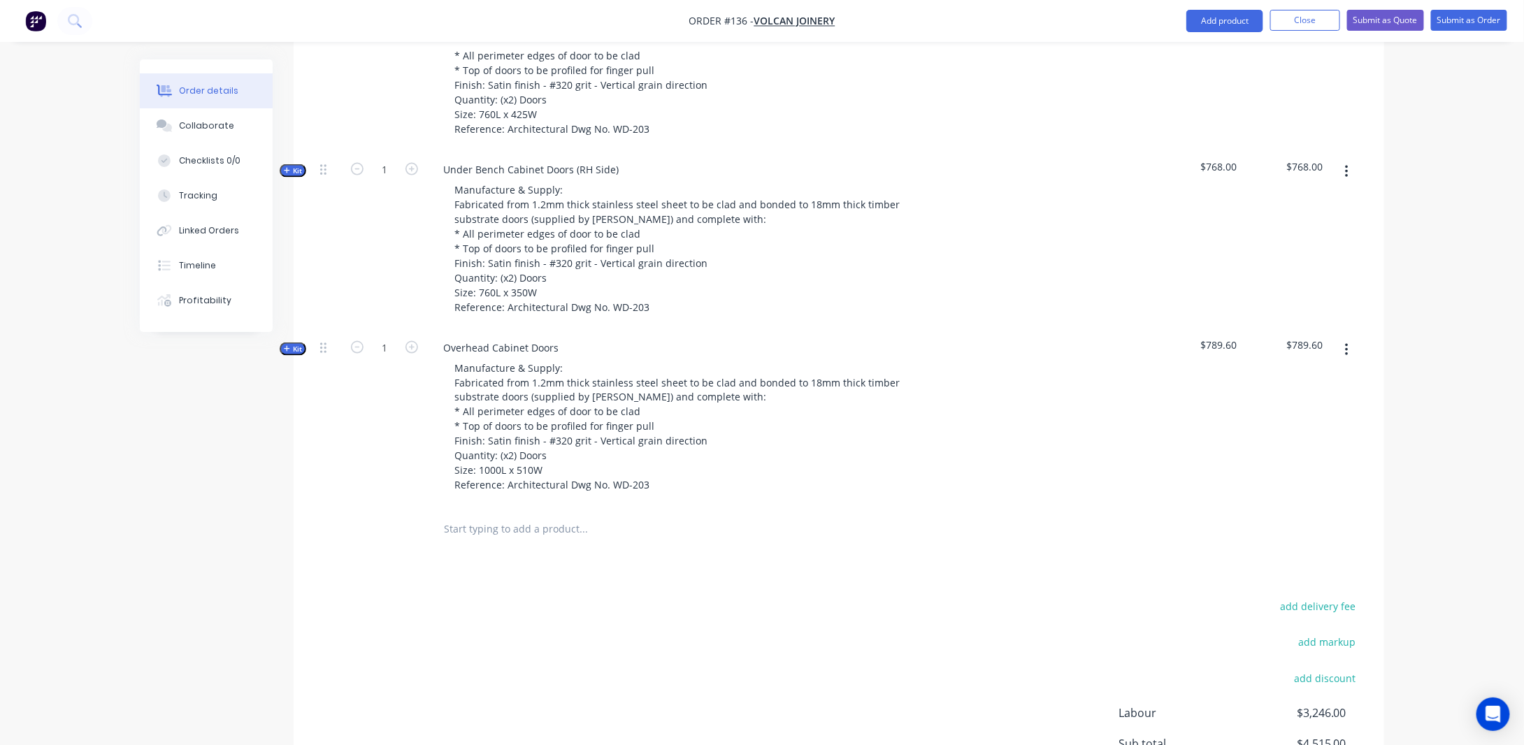
click at [294, 354] on span "Kit" at bounding box center [293, 349] width 18 height 10
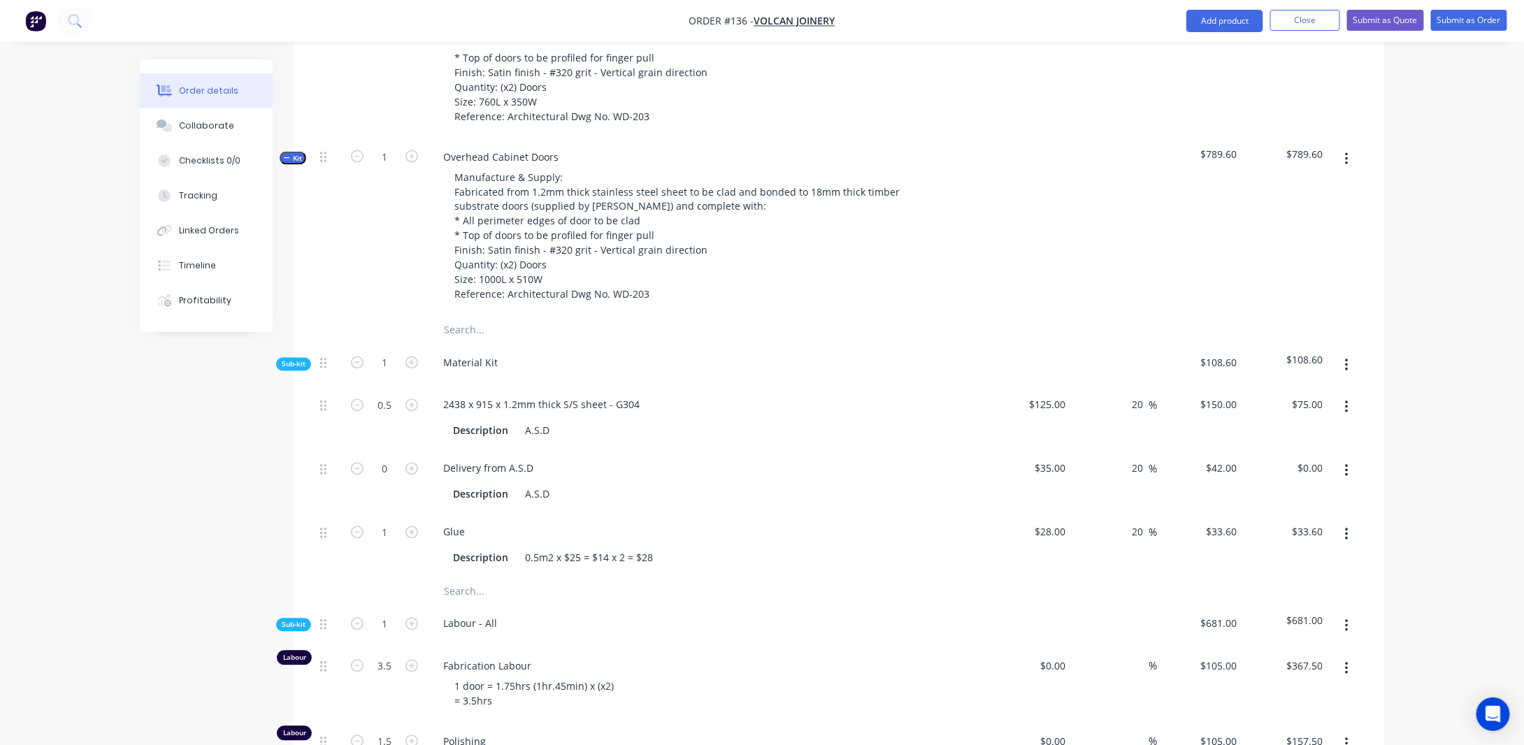
scroll to position [1151, 0]
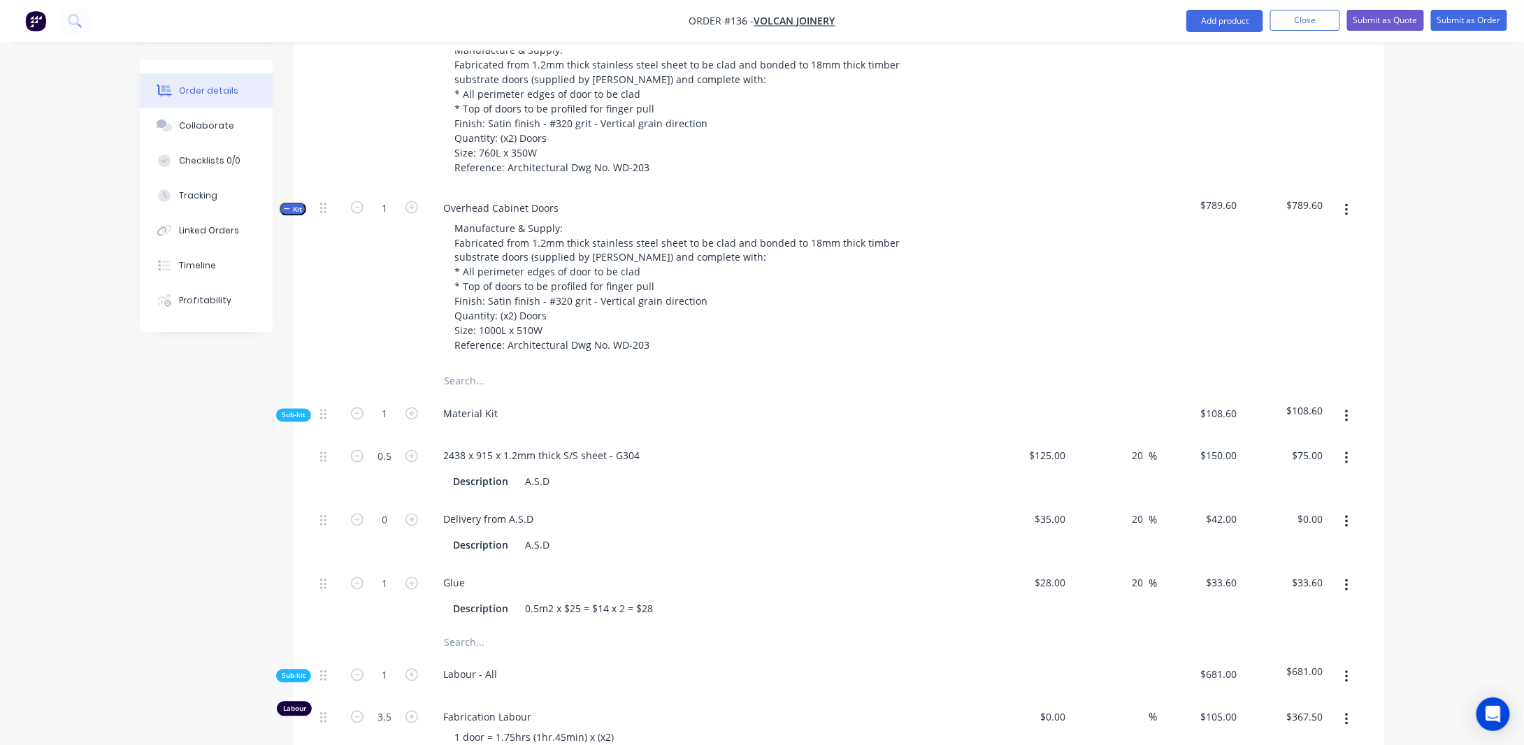
click at [298, 215] on span "Kit" at bounding box center [293, 209] width 18 height 10
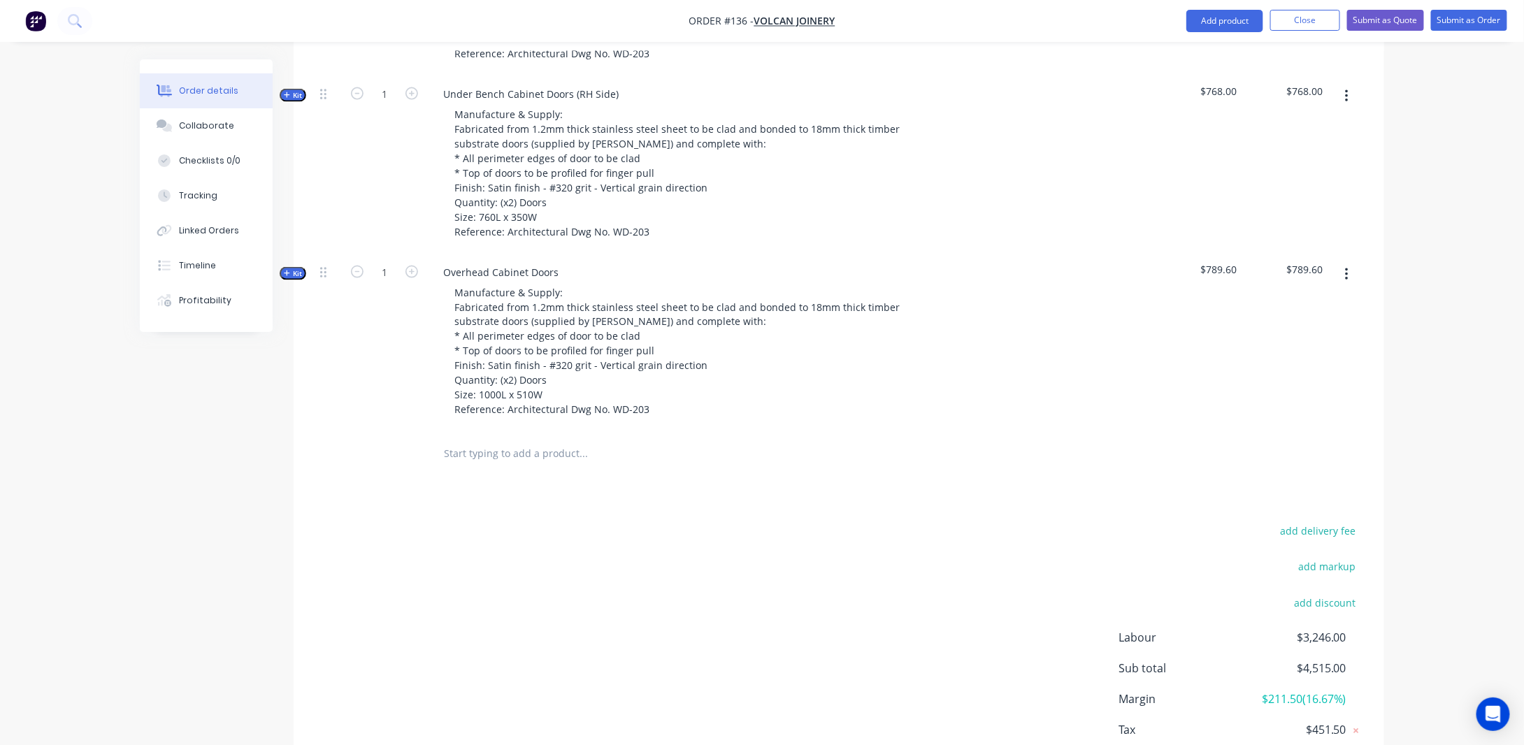
scroll to position [941, 0]
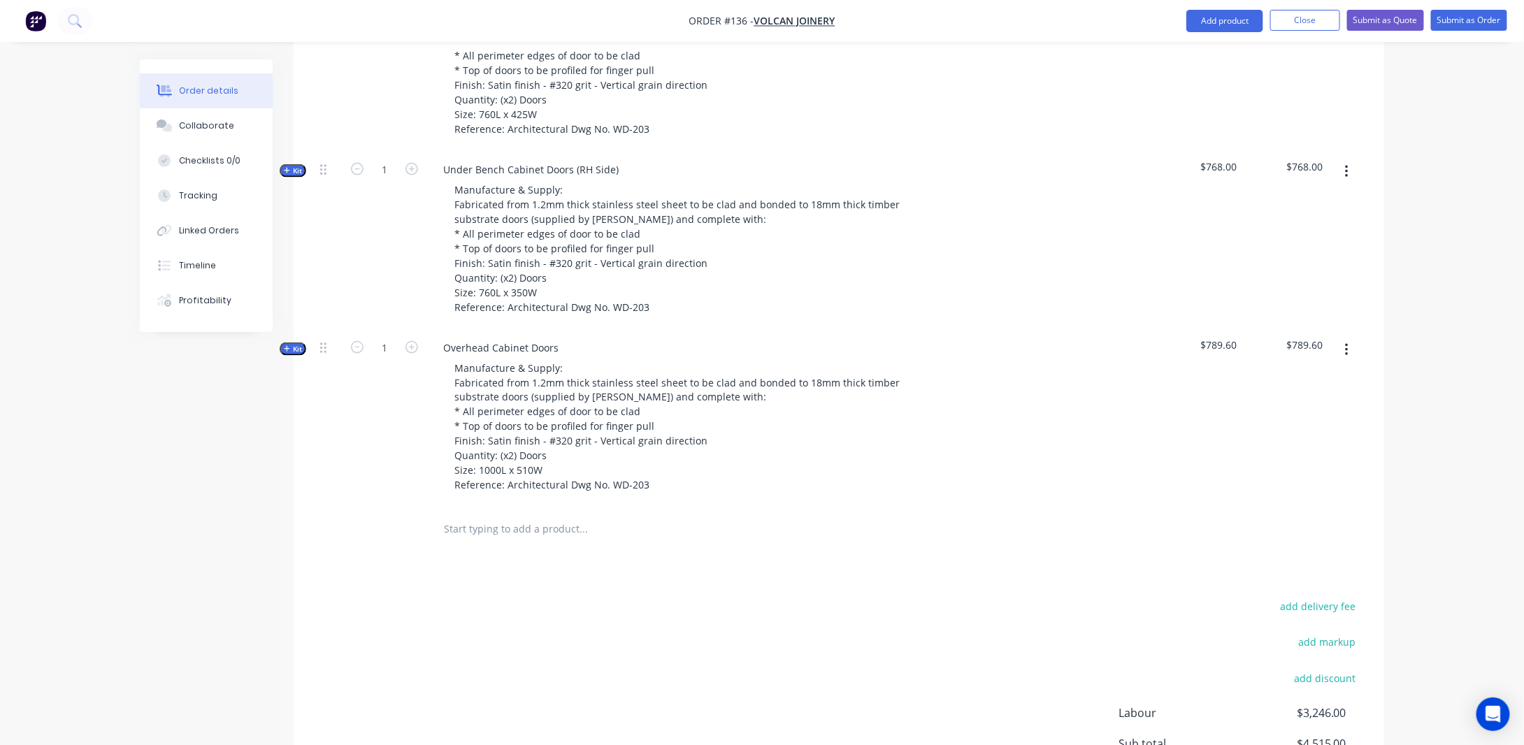
click at [296, 176] on span "Kit" at bounding box center [293, 171] width 18 height 10
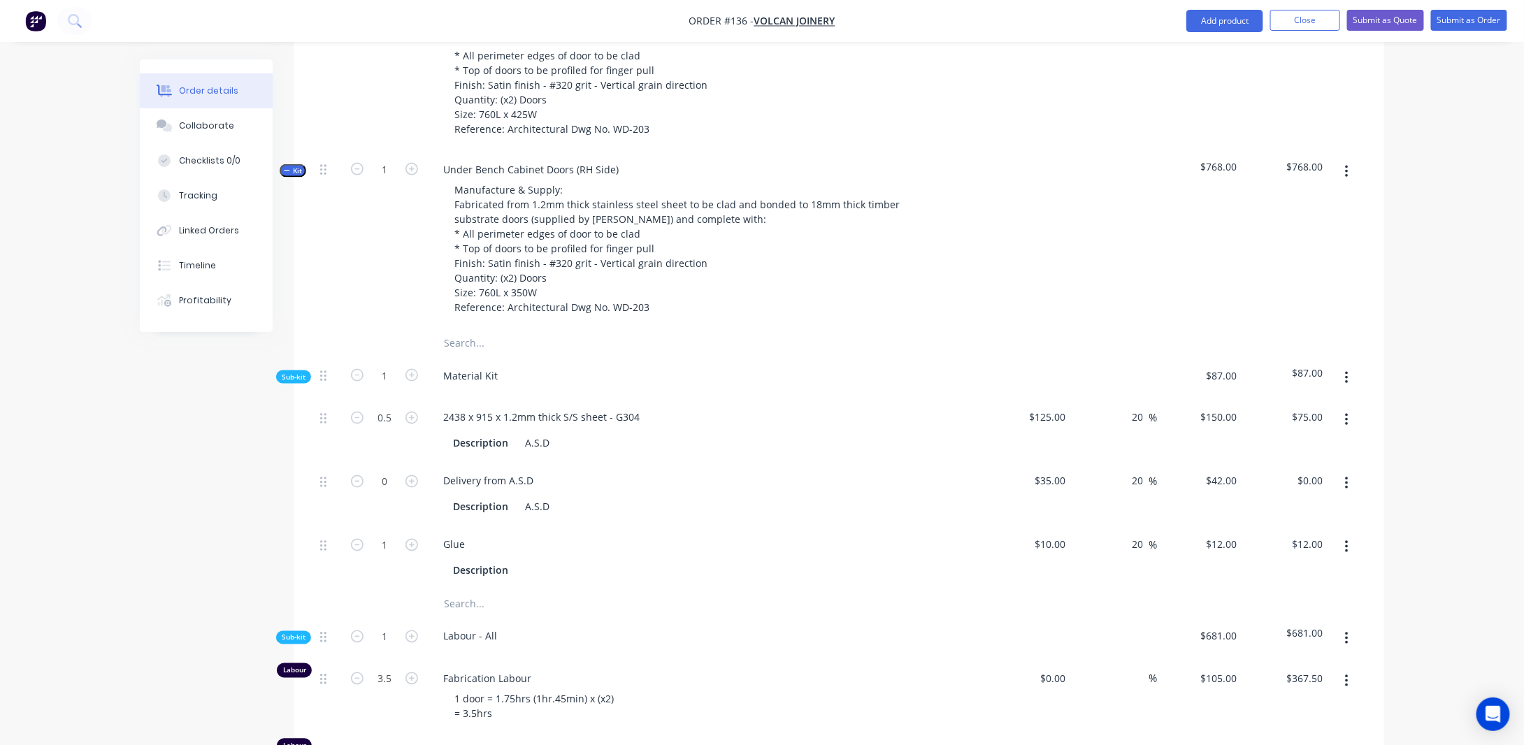
scroll to position [1011, 0]
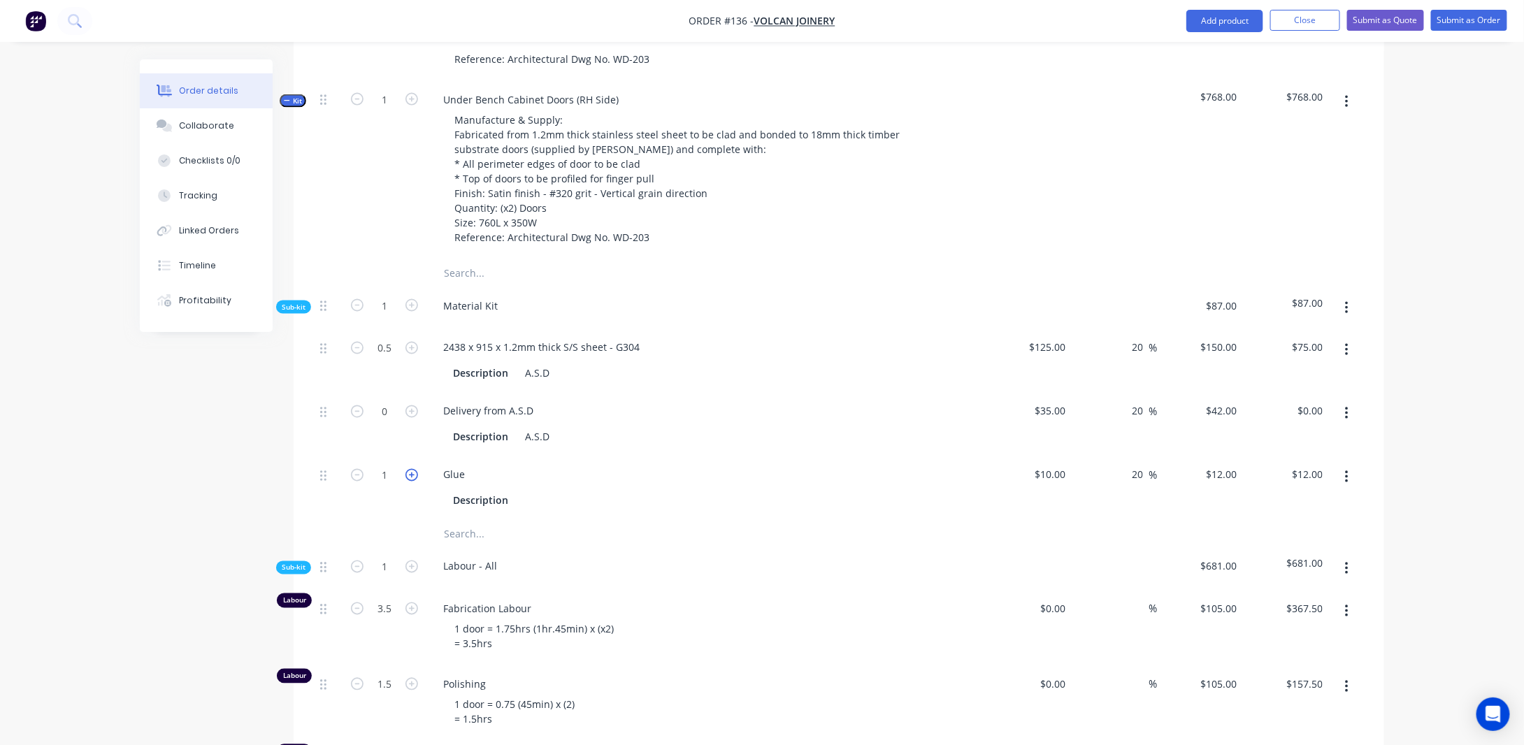
click at [411, 482] on icon "button" at bounding box center [411, 475] width 13 height 13
click at [191, 514] on div "Created by [PERSON_NAME] Created [DATE] Required [DATE] Assigned to Add team me…" at bounding box center [762, 320] width 1244 height 2545
click at [1410, 500] on div "Order details Collaborate Checklists 0/0 Tracking Linked Orders Timeline Profit…" at bounding box center [762, 291] width 1524 height 2605
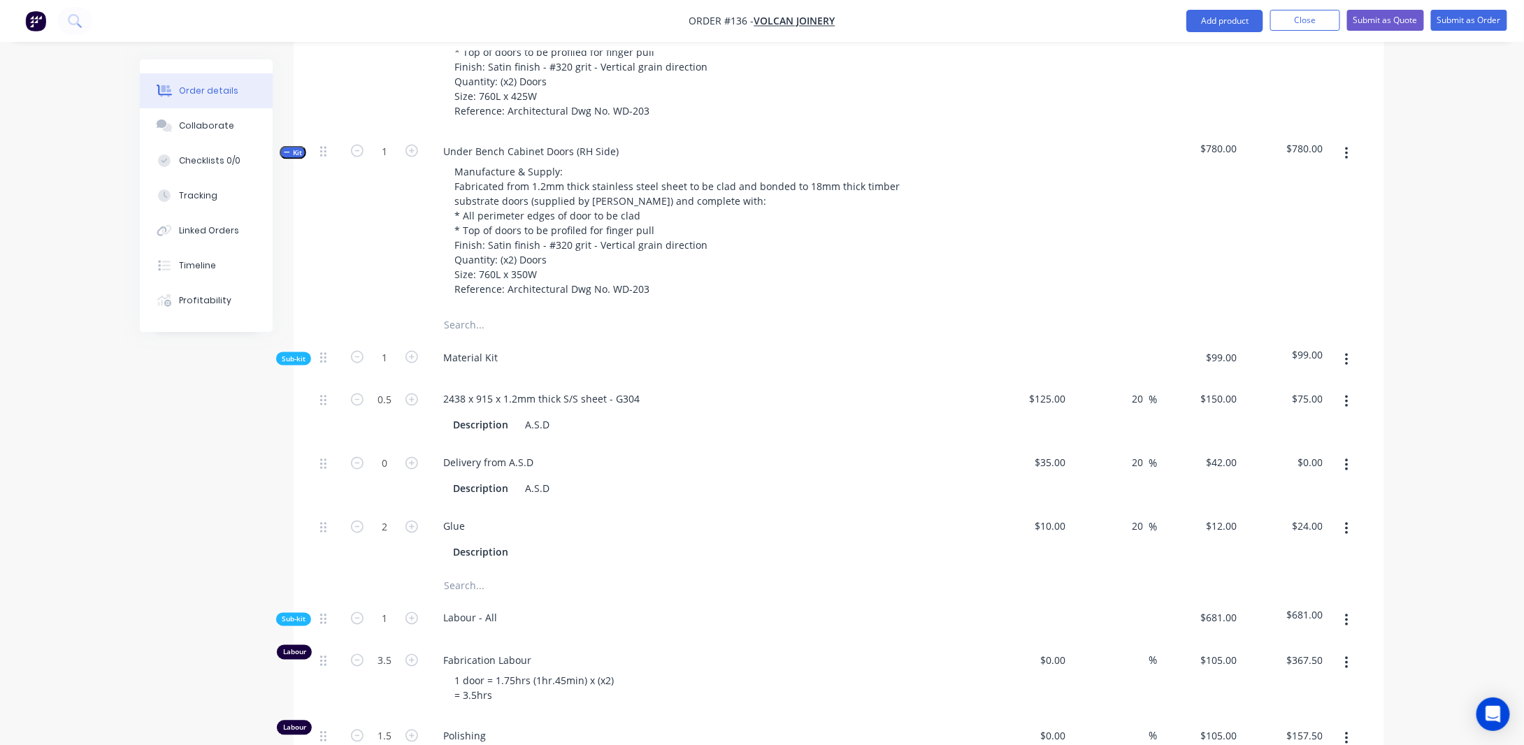
scroll to position [941, 0]
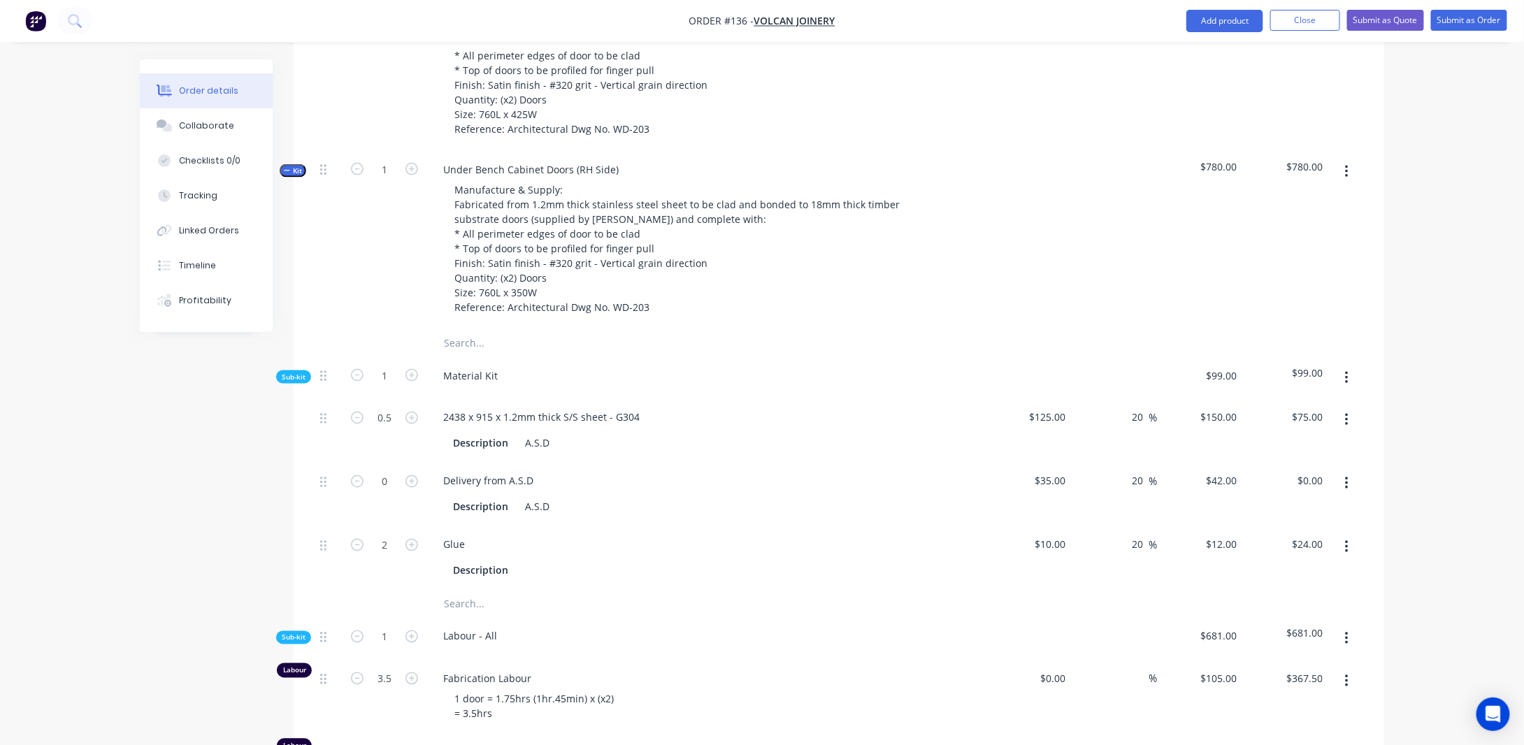
click at [291, 176] on span "Kit" at bounding box center [293, 171] width 18 height 10
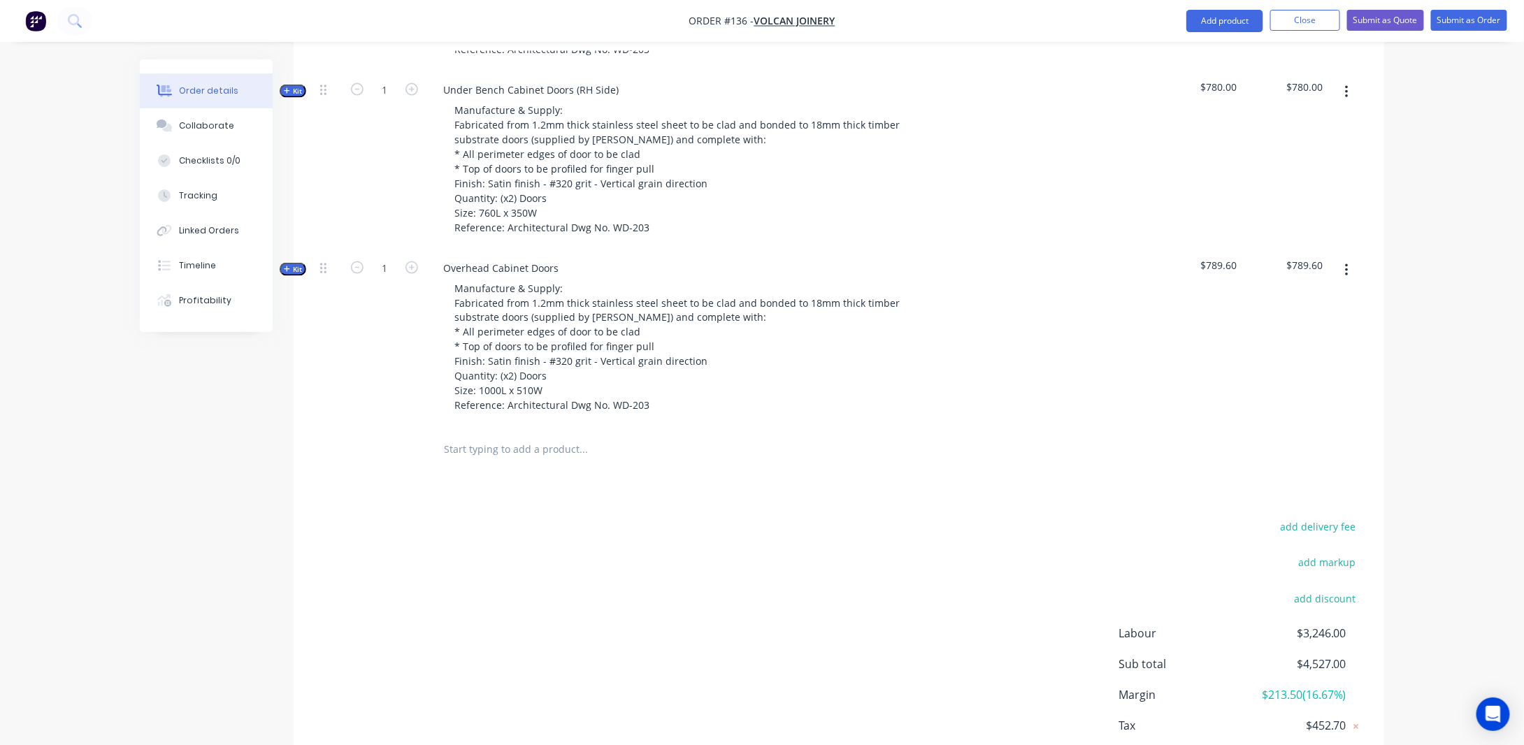
scroll to position [1081, 0]
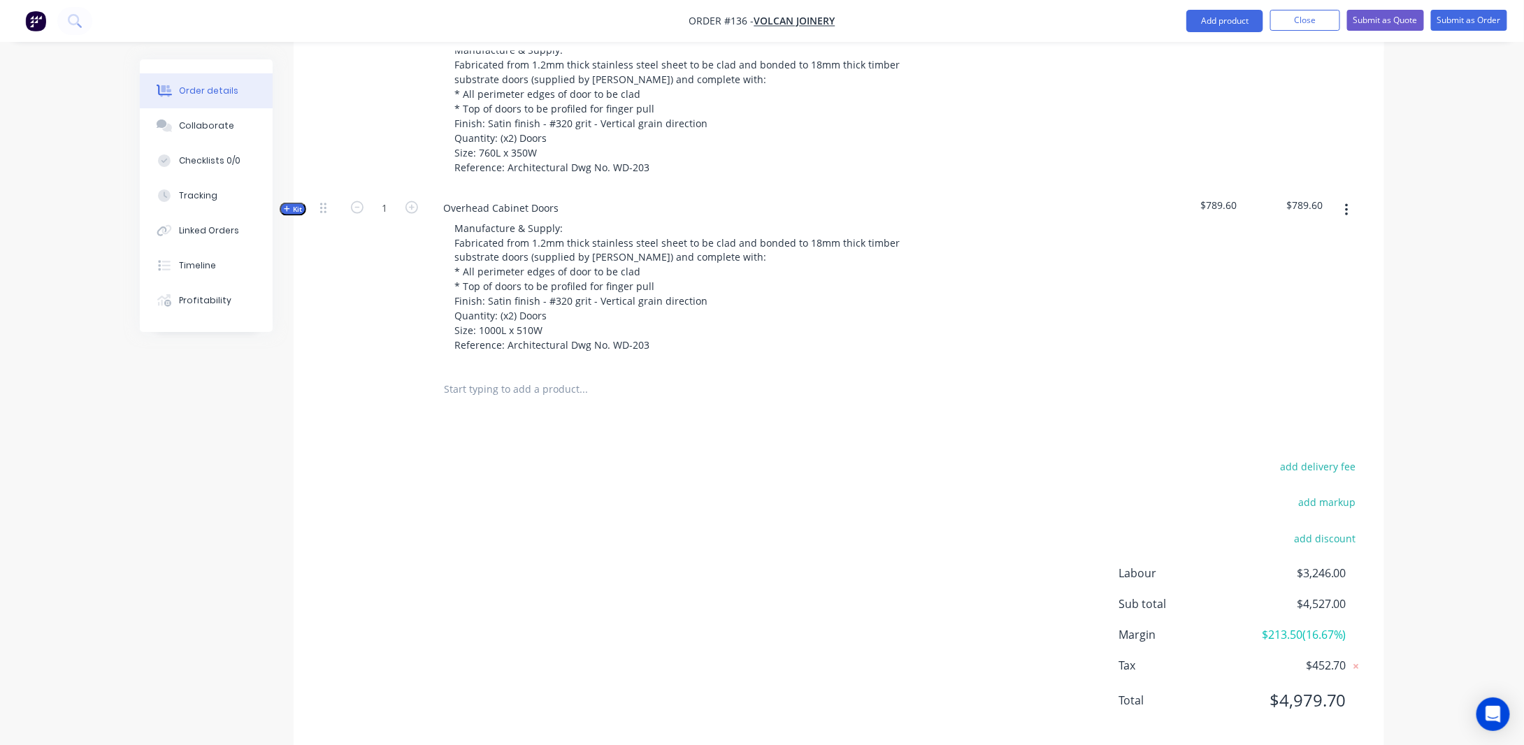
click at [297, 215] on span "Kit" at bounding box center [293, 209] width 18 height 10
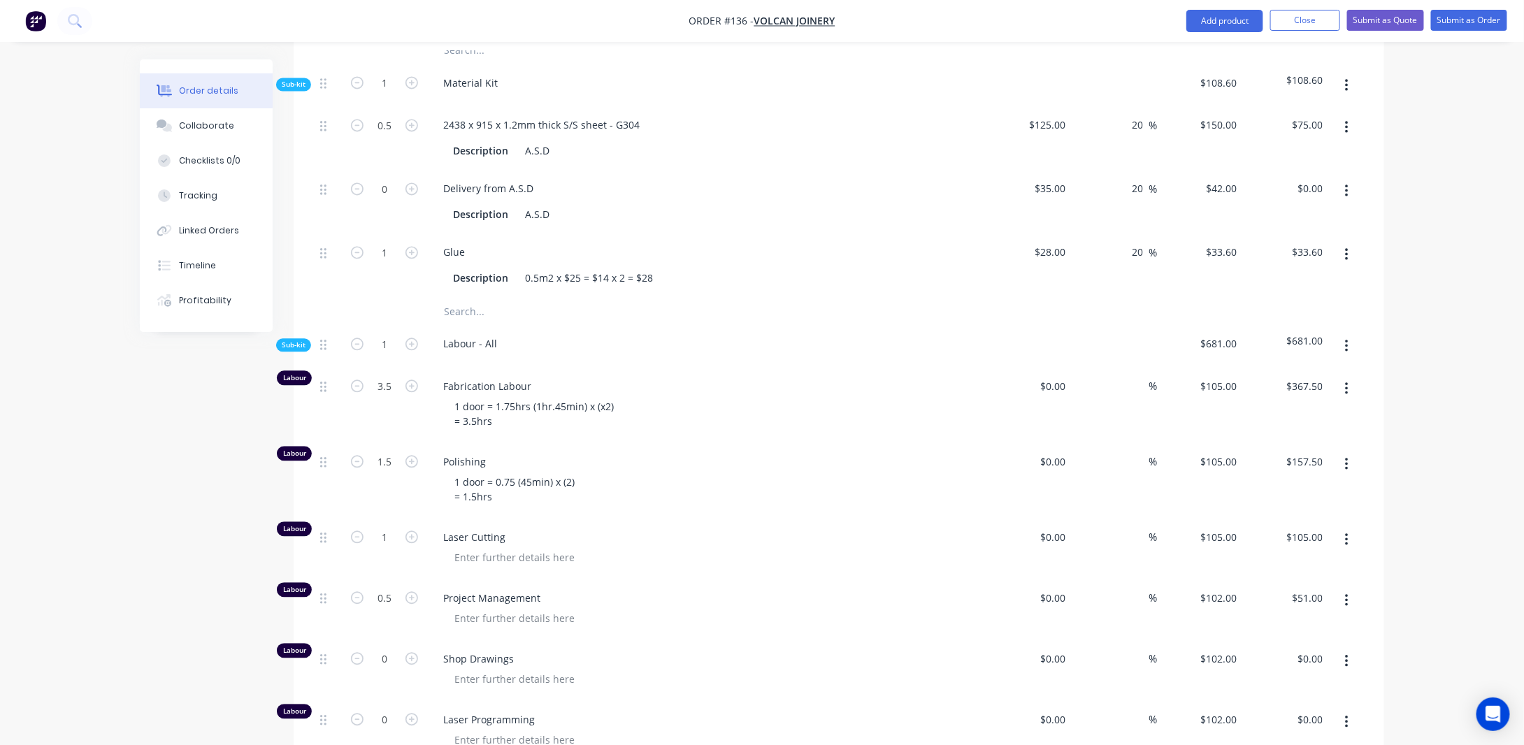
scroll to position [1431, 0]
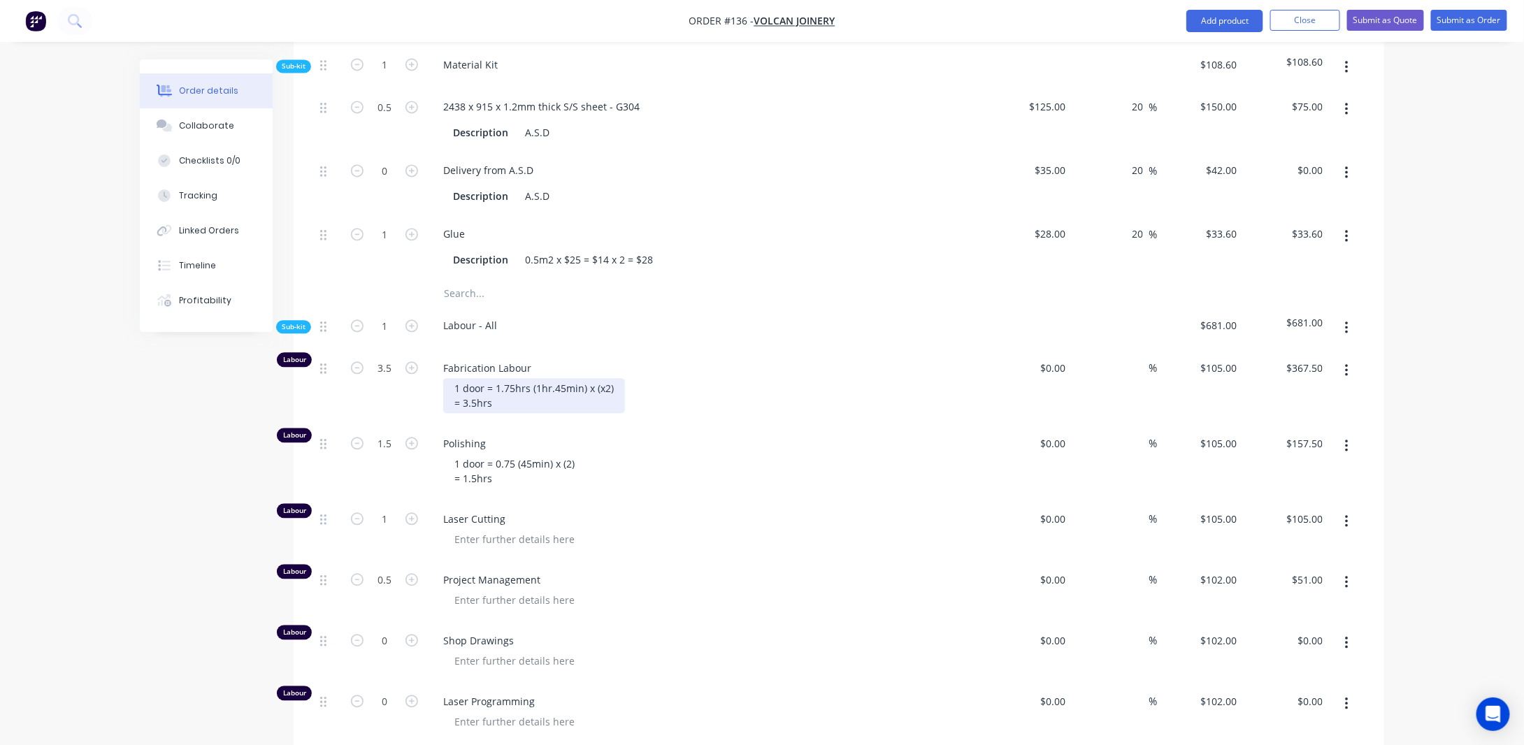
drag, startPoint x: 507, startPoint y: 400, endPoint x: 554, endPoint y: 395, distance: 47.8
click at [507, 400] on div "1 door = 1.75hrs (1hr.45min) x (x2) = 3.5hrs" at bounding box center [534, 395] width 182 height 35
click at [537, 403] on div "1 door = 2.5hrs (1hr.45min) x (x2) = 3.5hrs" at bounding box center [531, 395] width 176 height 35
click at [538, 399] on div "1 door = 2.75hrs (1hr.45min) x (x2) = 3.5hrs" at bounding box center [534, 395] width 182 height 35
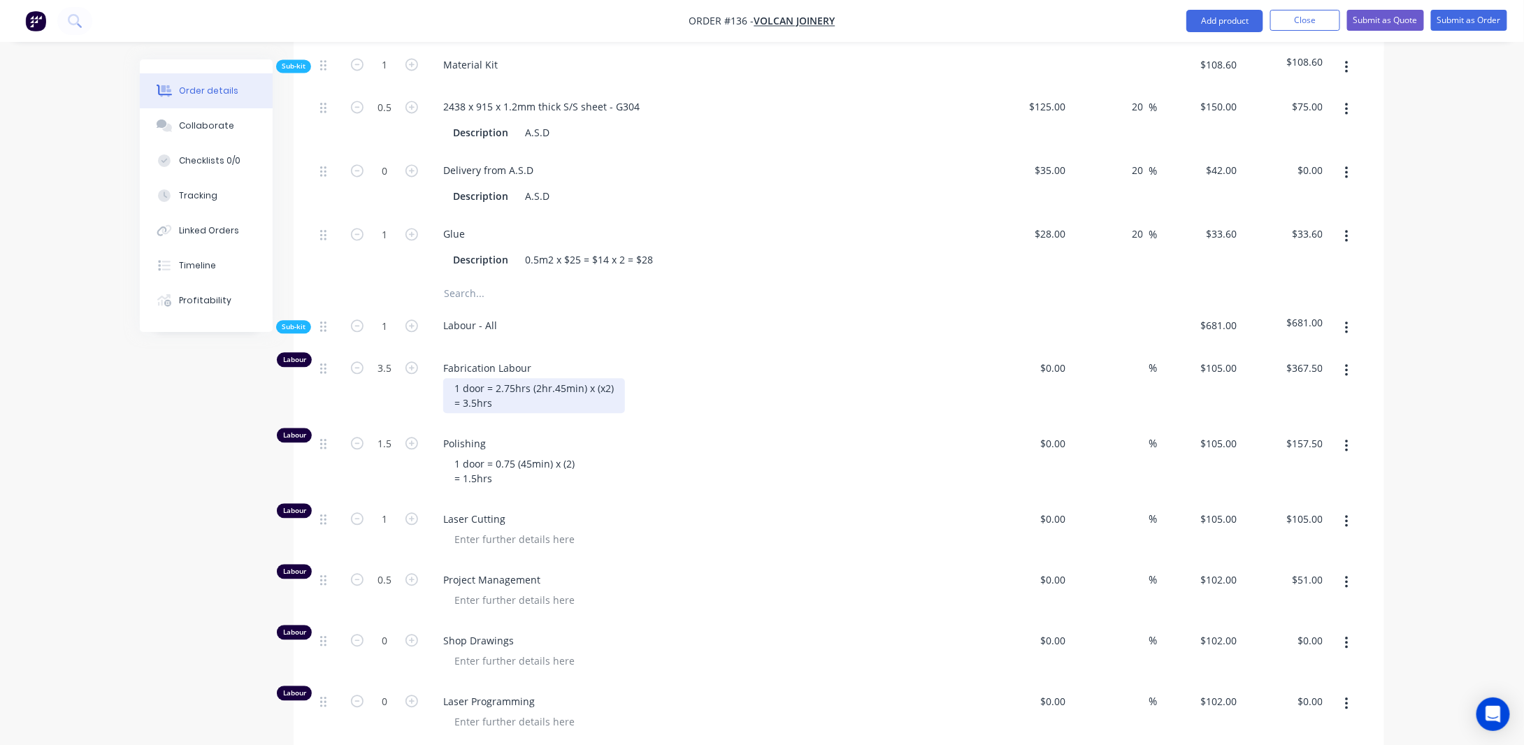
click at [509, 413] on div "1 door = 2.75hrs (2hr.45min) x (x2) = 3.5hrs" at bounding box center [534, 395] width 182 height 35
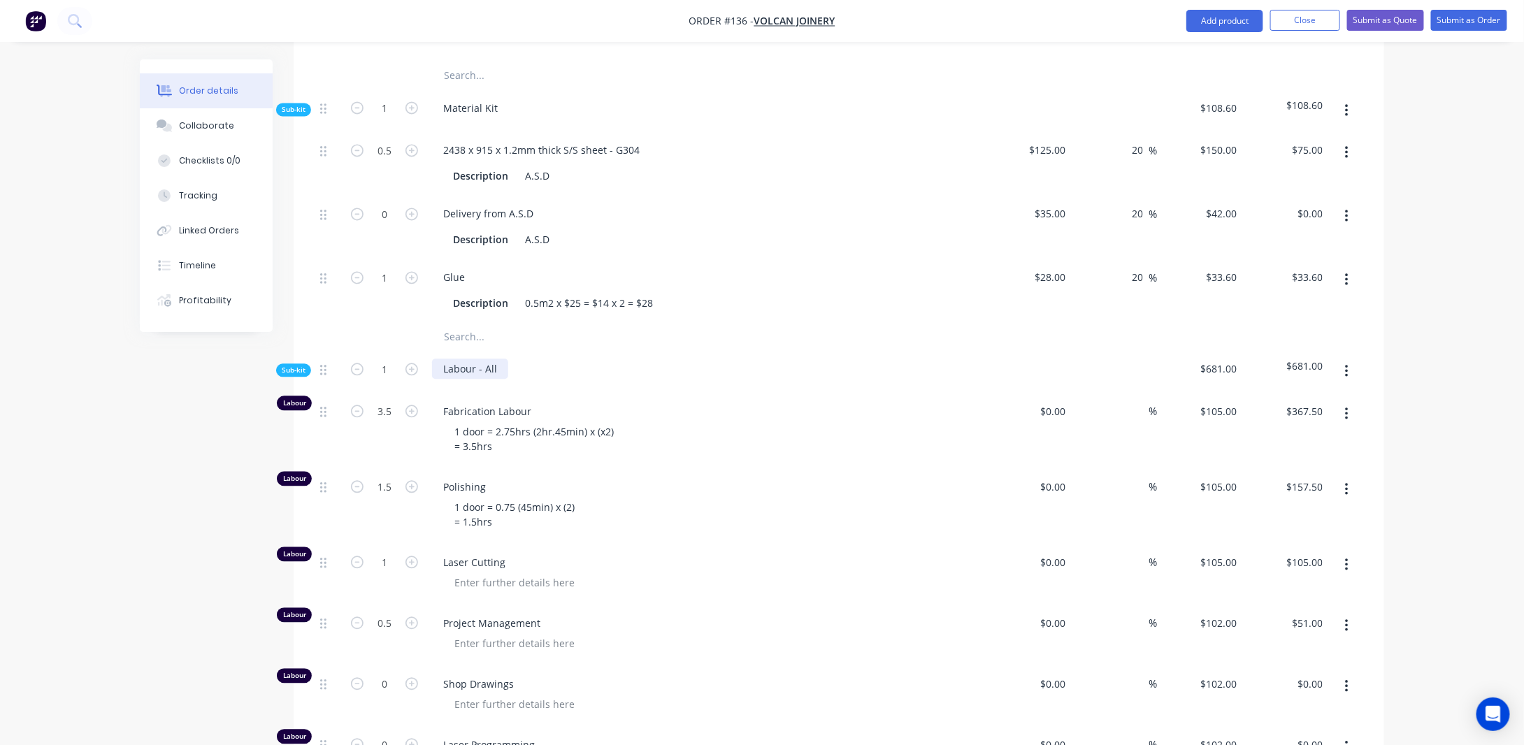
scroll to position [1361, 0]
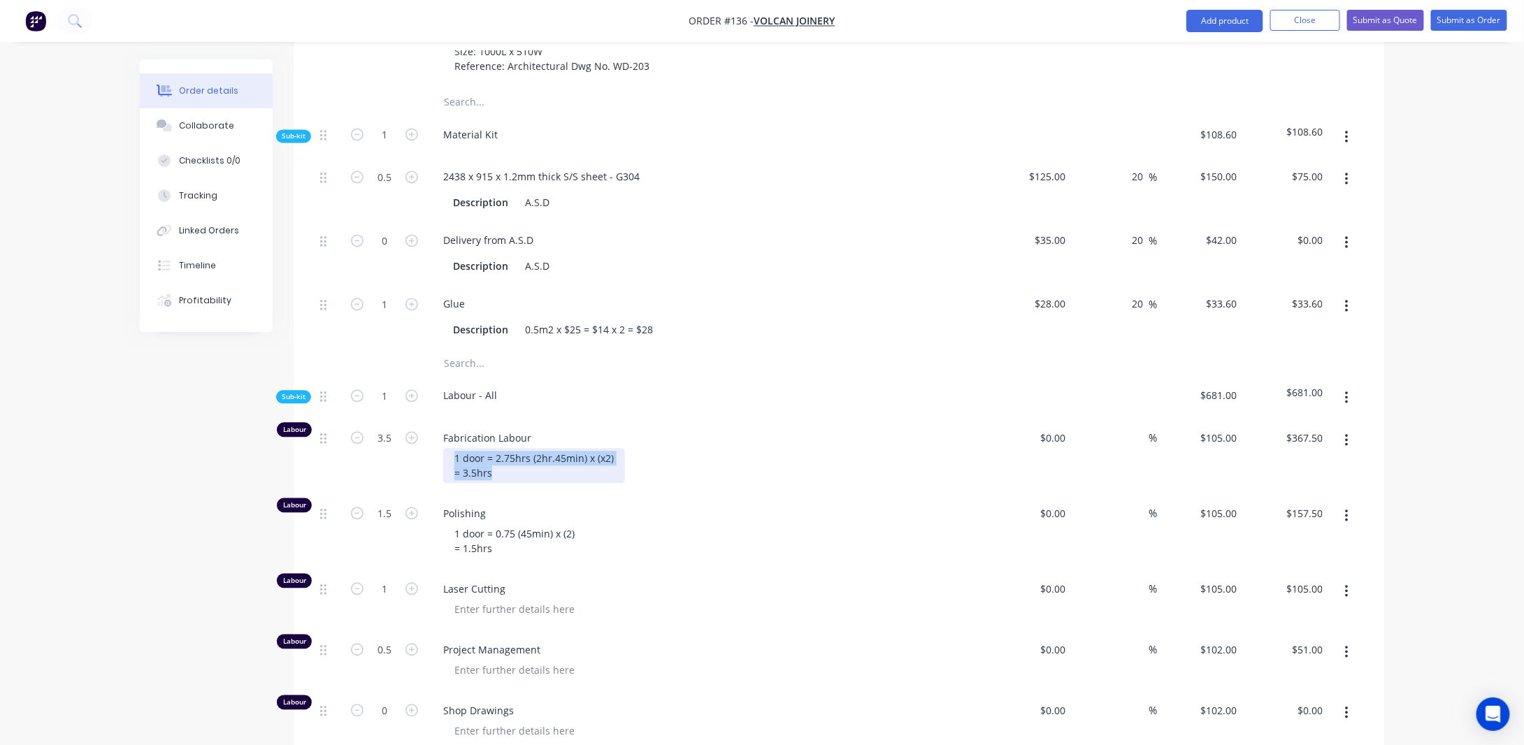
drag, startPoint x: 523, startPoint y: 484, endPoint x: 436, endPoint y: 466, distance: 88.5
click at [436, 466] on div "Fabrication Labour 1 door = 2.75hrs (2hr.45min) x (x2) = 3.5hrs" at bounding box center [705, 456] width 559 height 75
copy div "1 door = 2.75hrs (2hr.45min) x (x2) = 3.5hrs"
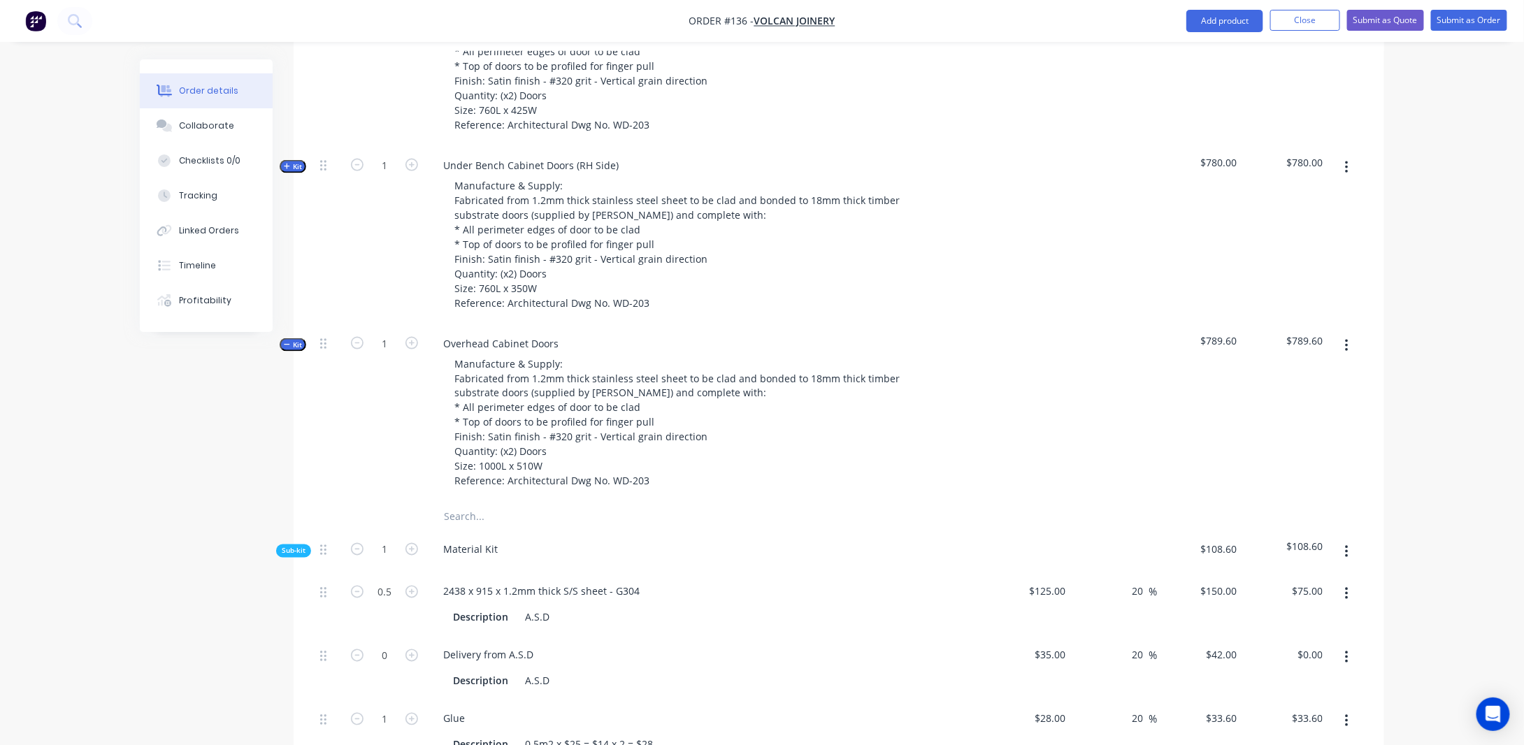
scroll to position [871, 0]
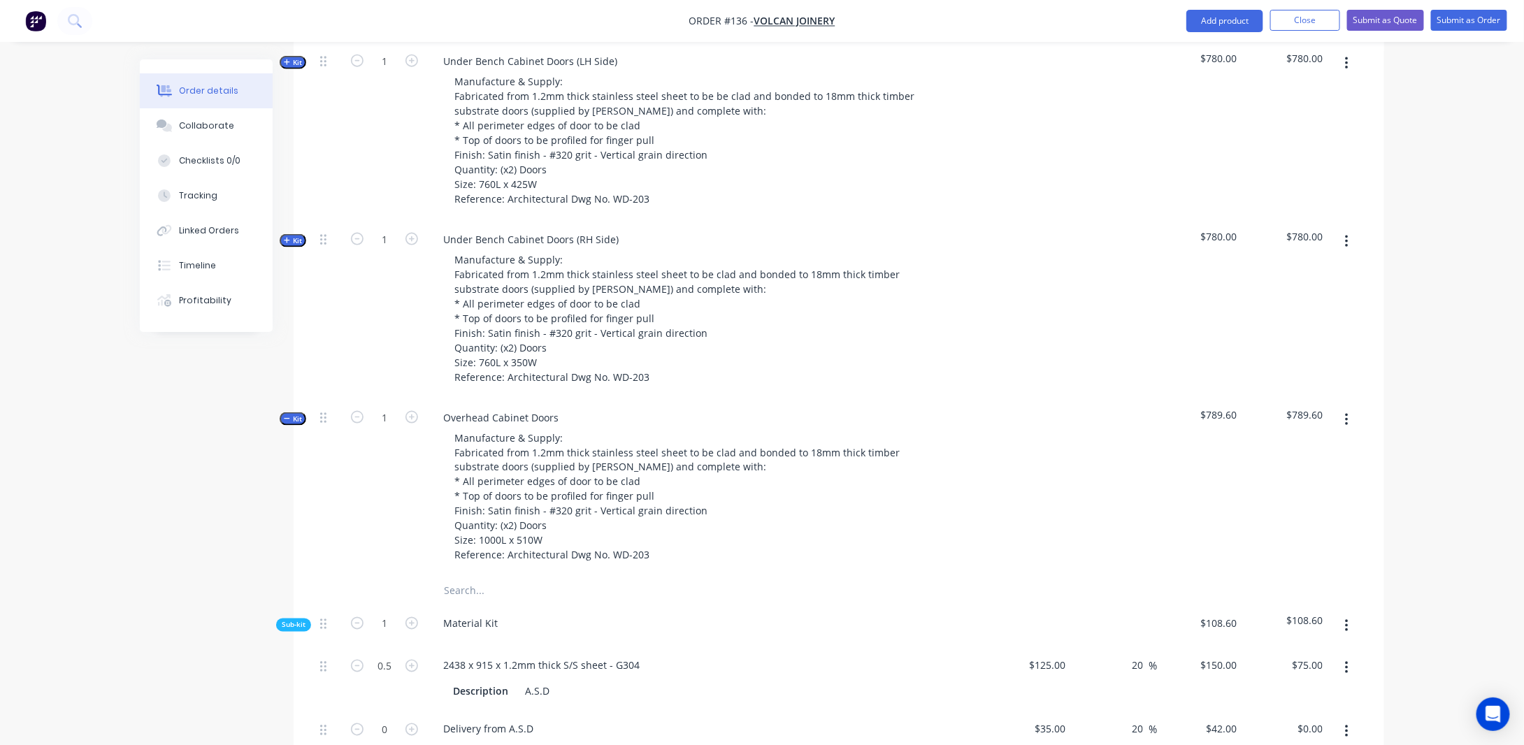
click at [295, 246] on span "Kit" at bounding box center [293, 241] width 18 height 10
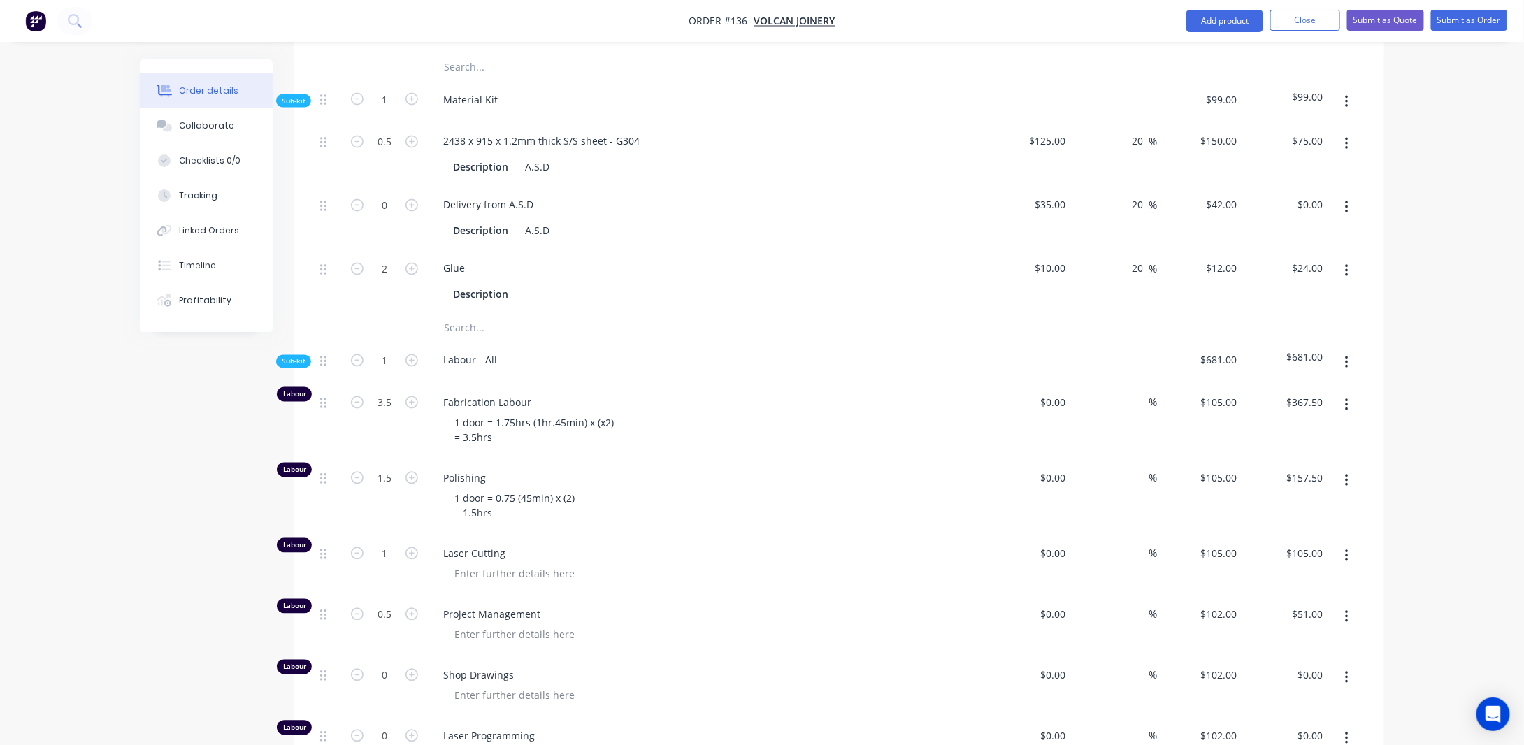
scroll to position [1221, 0]
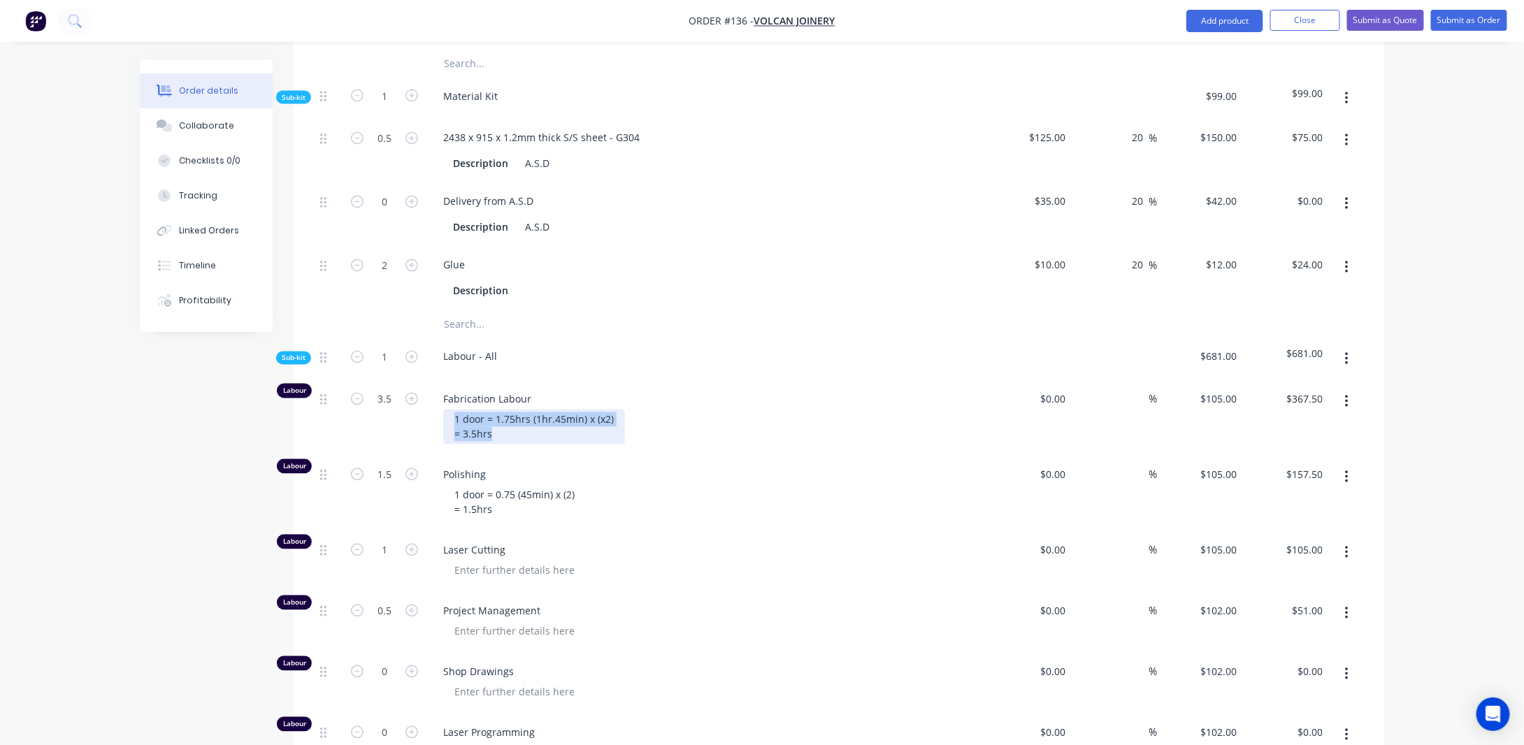
drag, startPoint x: 498, startPoint y: 450, endPoint x: 452, endPoint y: 428, distance: 51.3
click at [452, 427] on div "1 door = 1.75hrs (1hr.45min) x (x2) = 3.5hrs" at bounding box center [534, 427] width 182 height 35
paste div
click at [169, 487] on div "Created by [PERSON_NAME] Created [DATE] Required [DATE] Assigned to Add team me…" at bounding box center [762, 488] width 1244 height 3299
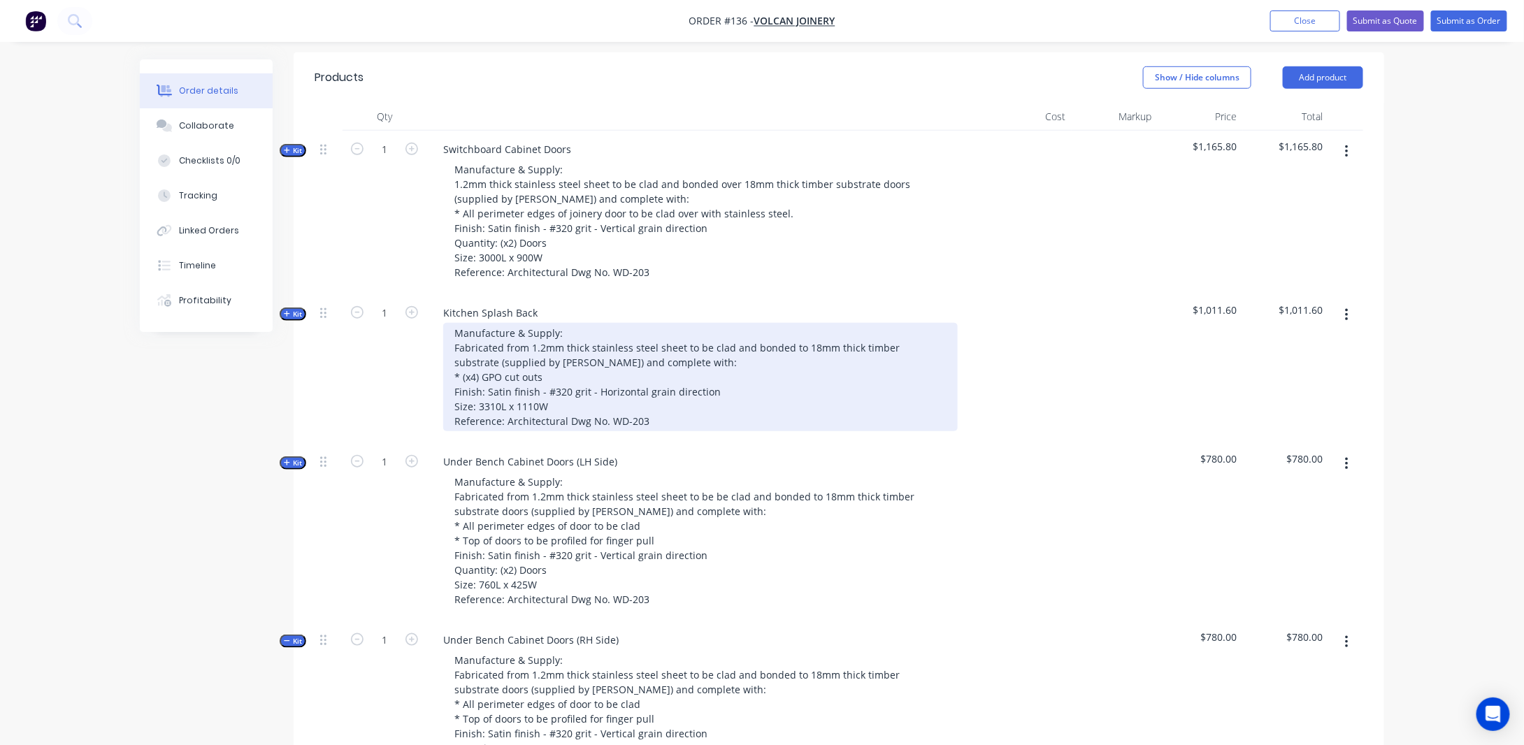
scroll to position [452, 0]
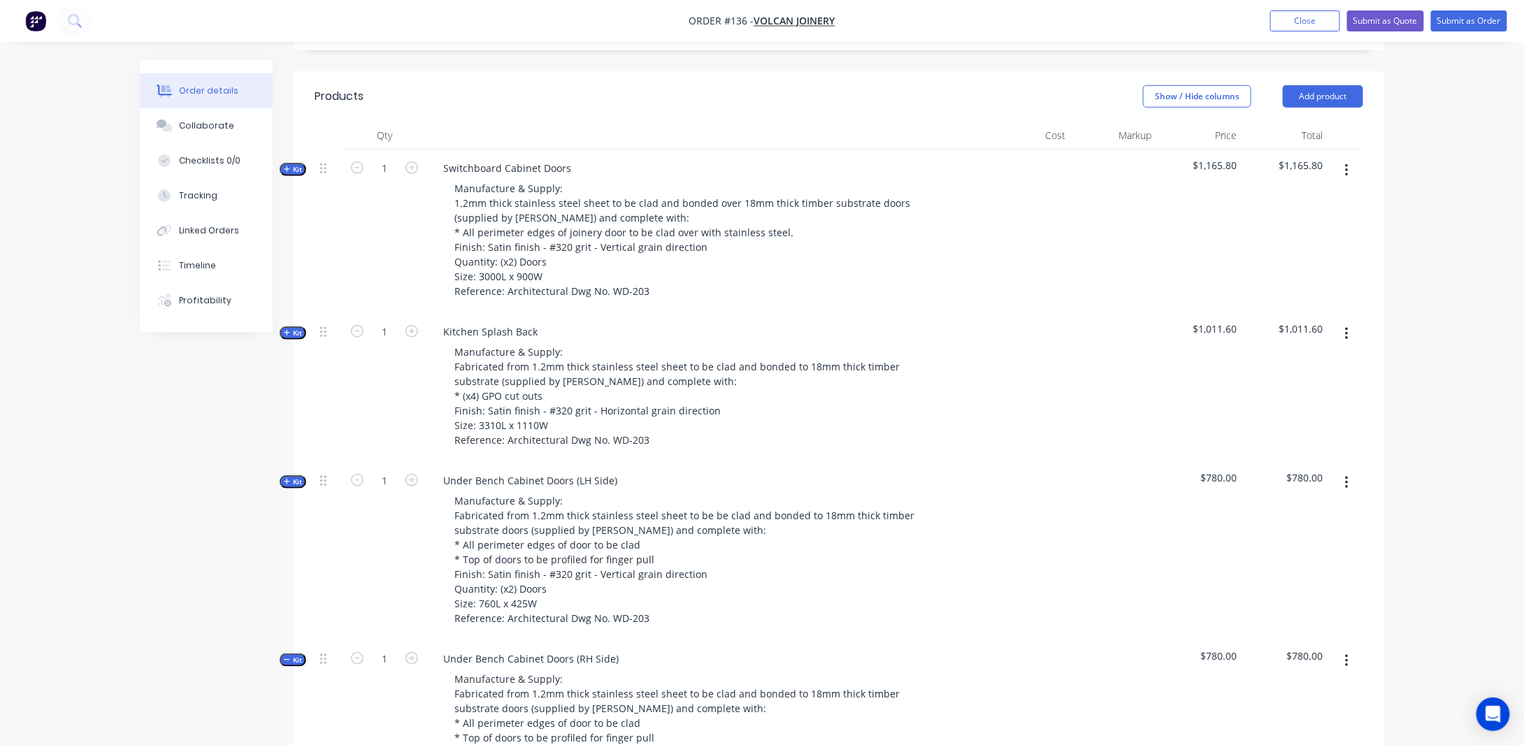
click at [289, 487] on span "Kit" at bounding box center [293, 482] width 18 height 10
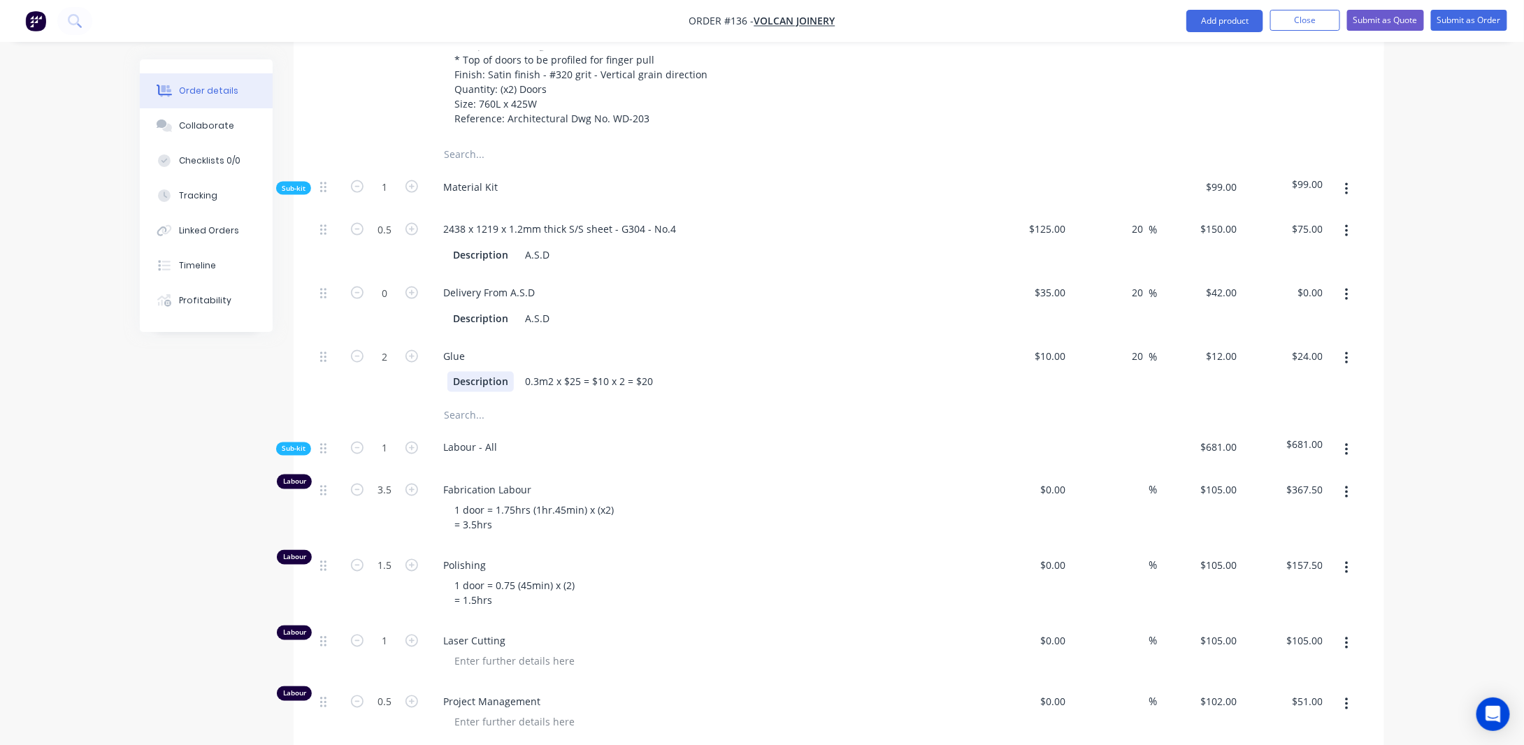
scroll to position [1011, 0]
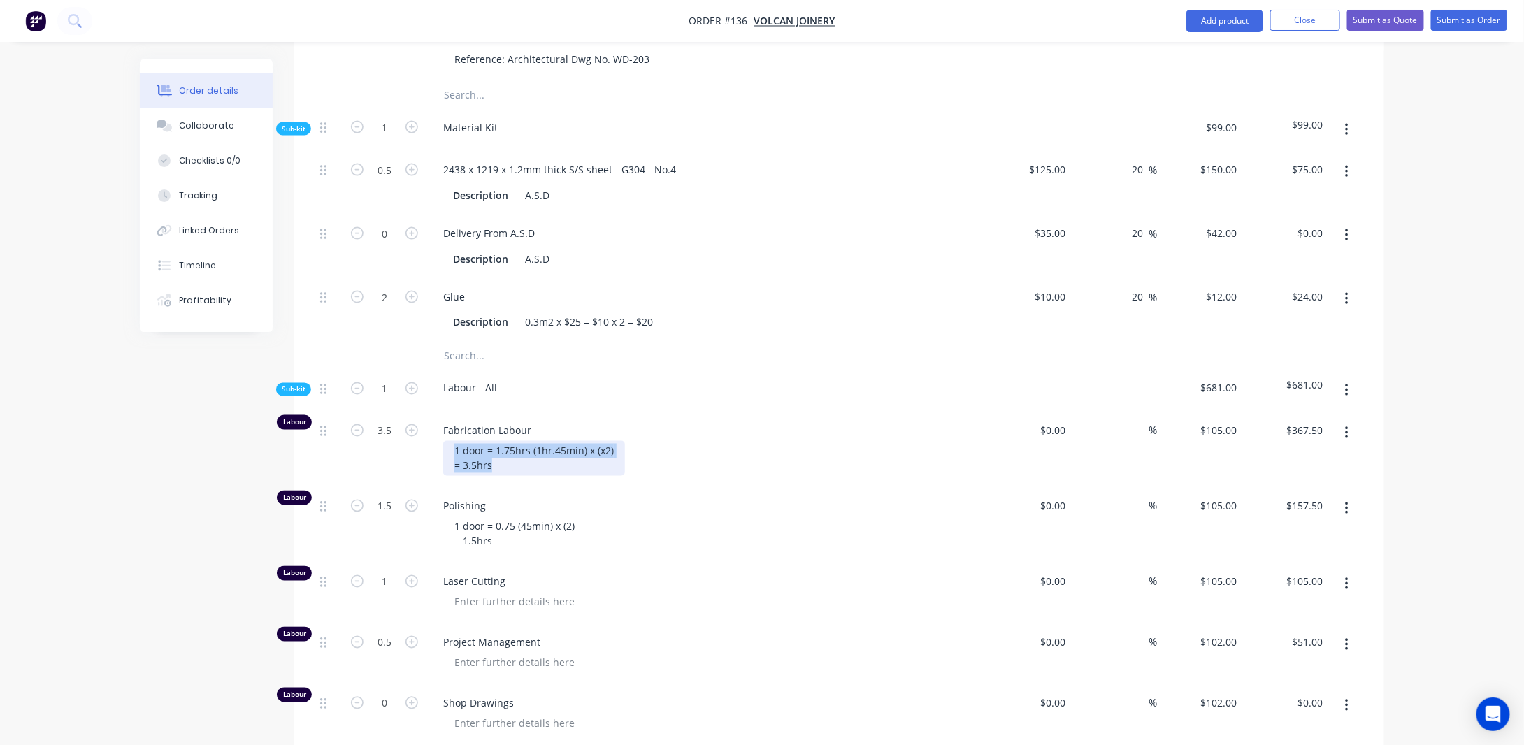
drag, startPoint x: 502, startPoint y: 495, endPoint x: 437, endPoint y: 477, distance: 67.3
click at [437, 476] on div "Fabrication Labour 1 door = 1.75hrs (1hr.45min) x (x2) = 3.5hrs" at bounding box center [705, 449] width 559 height 75
paste div
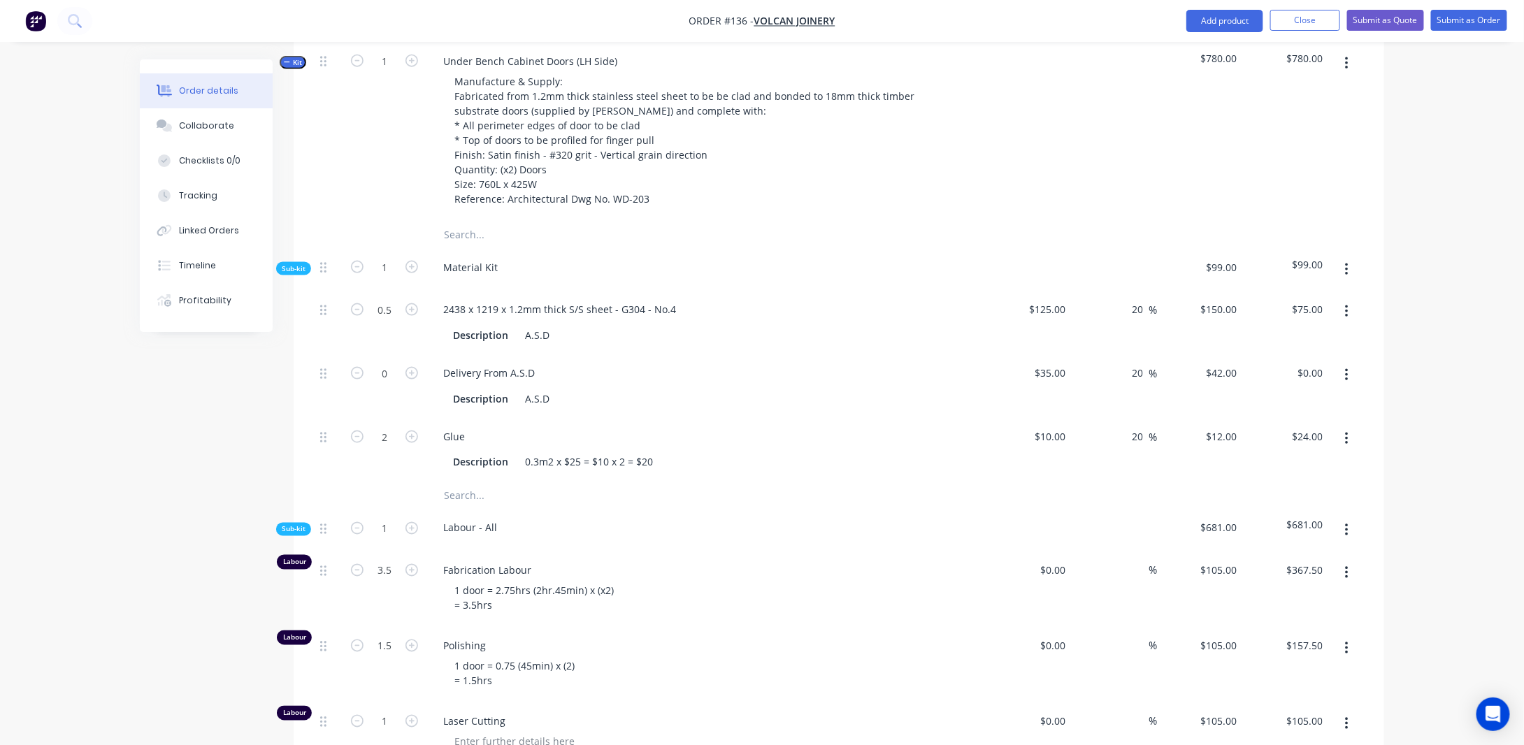
scroll to position [802, 0]
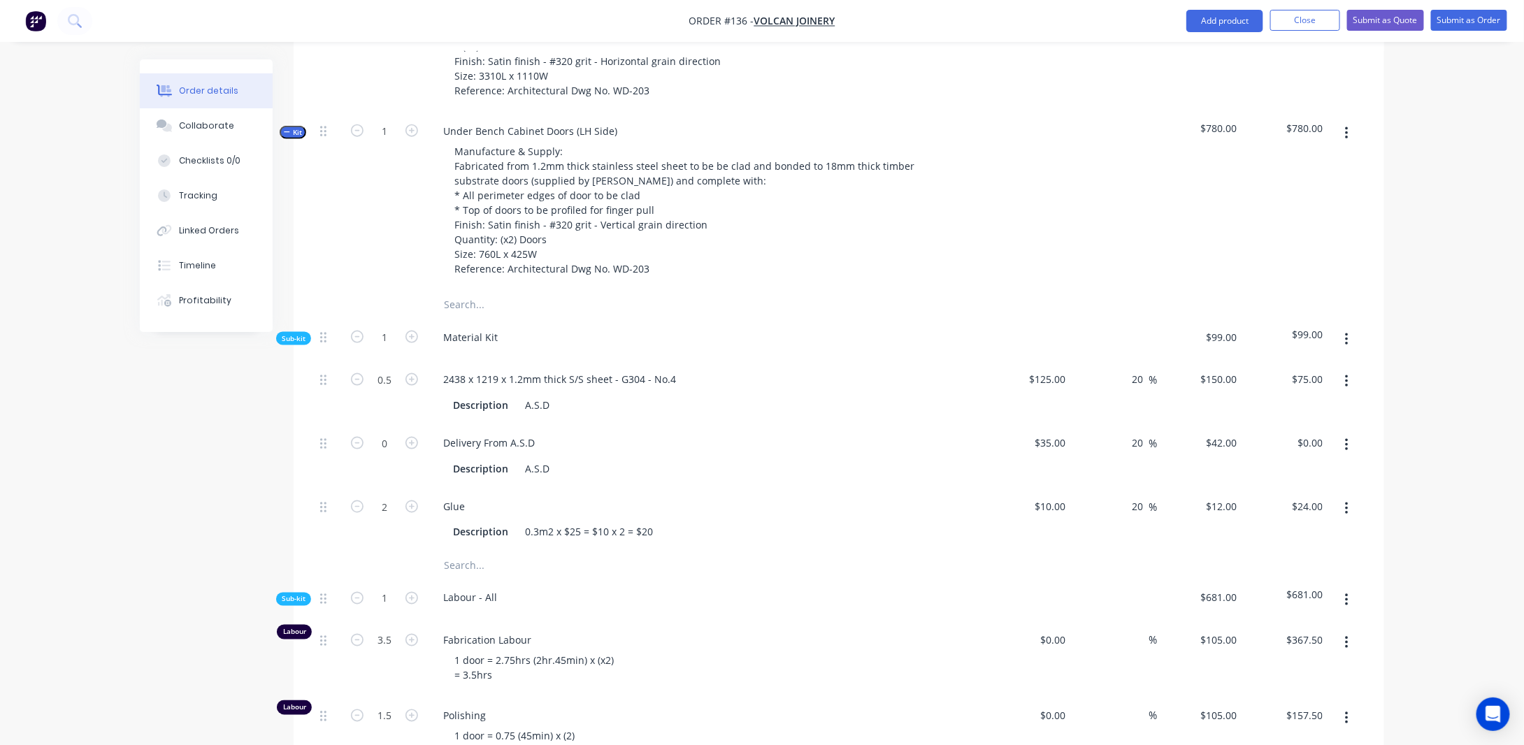
click at [294, 138] on span "Kit" at bounding box center [293, 132] width 18 height 10
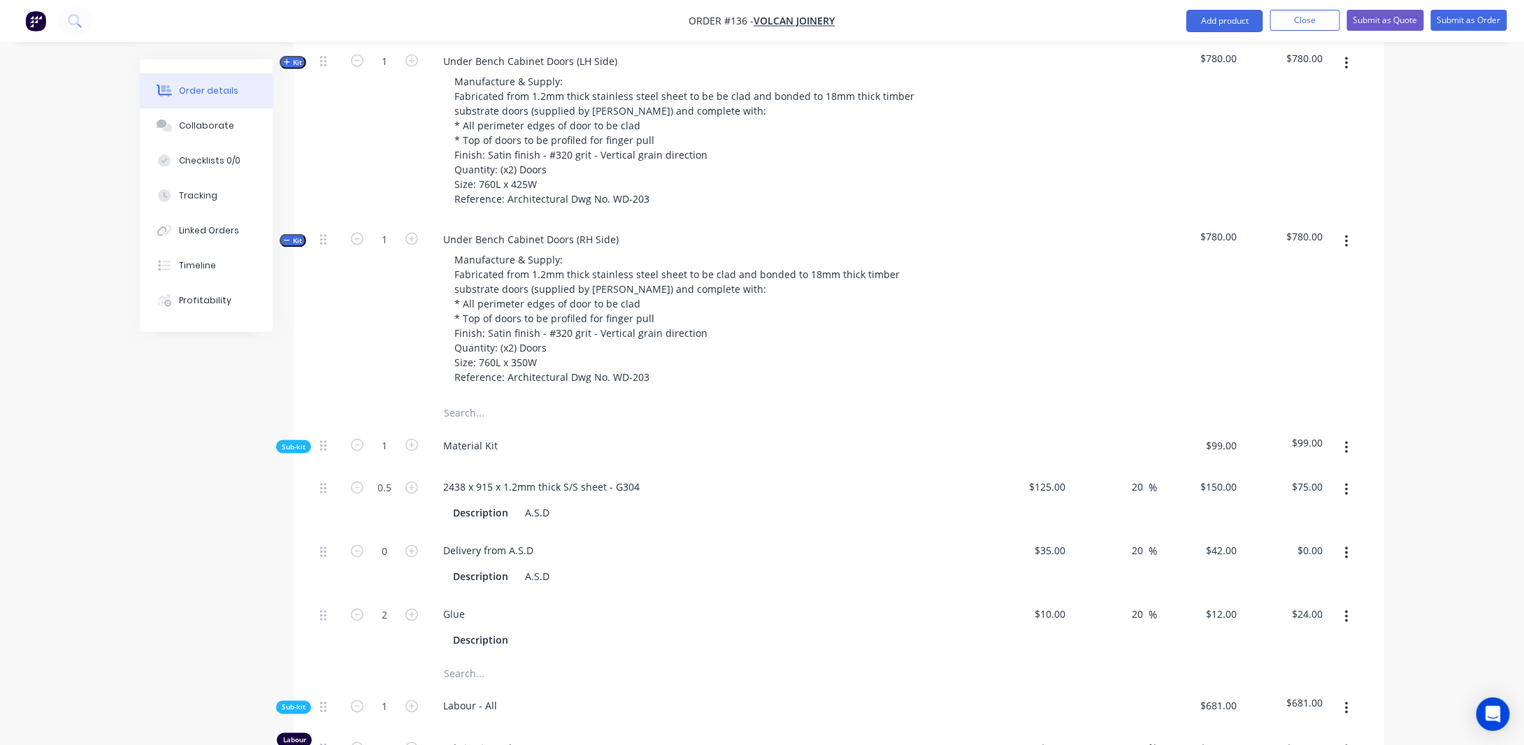
click at [291, 246] on span "Kit" at bounding box center [293, 241] width 18 height 10
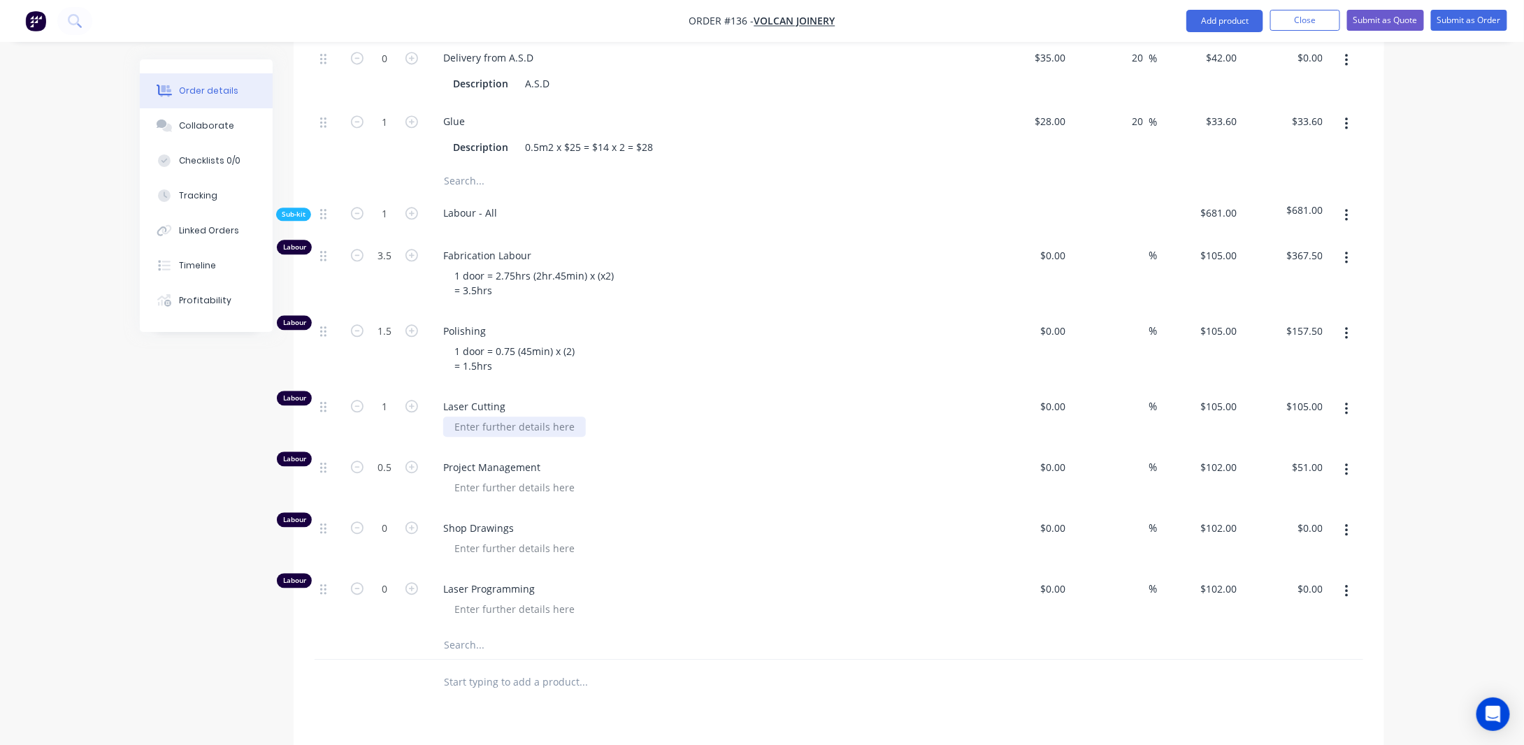
scroll to position [1570, 0]
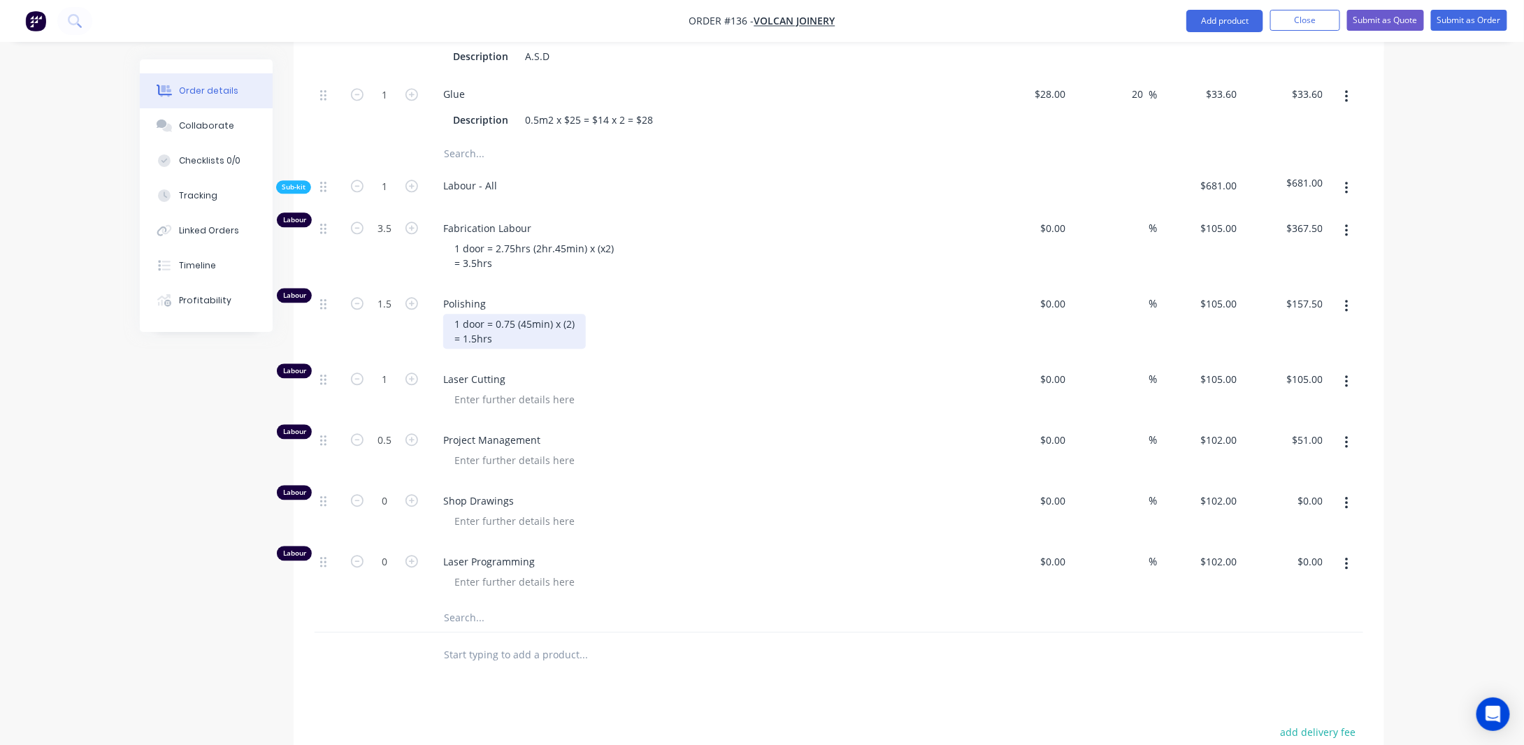
click at [500, 349] on div "1 door = 0.75 (45min) x (2) = 1.5hrs" at bounding box center [514, 331] width 143 height 35
click at [456, 335] on div "1 door = 0.75 (45min) x (2) = 1.5hrs" at bounding box center [514, 331] width 143 height 35
click at [495, 410] on div at bounding box center [514, 399] width 143 height 20
click at [487, 349] on div "1 door = 0.75 (45min) x (2) = 1.5hrs" at bounding box center [514, 331] width 143 height 35
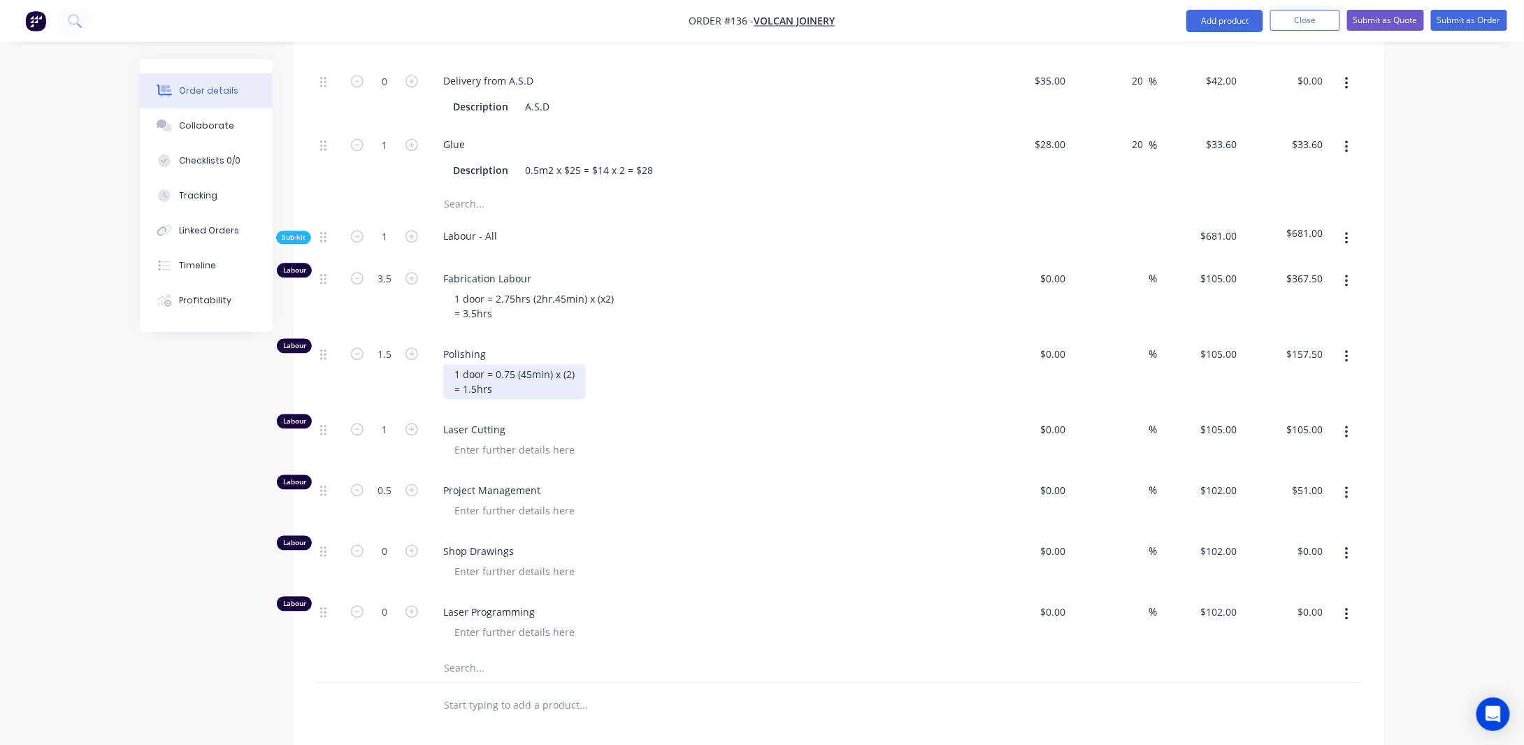
scroll to position [1500, 0]
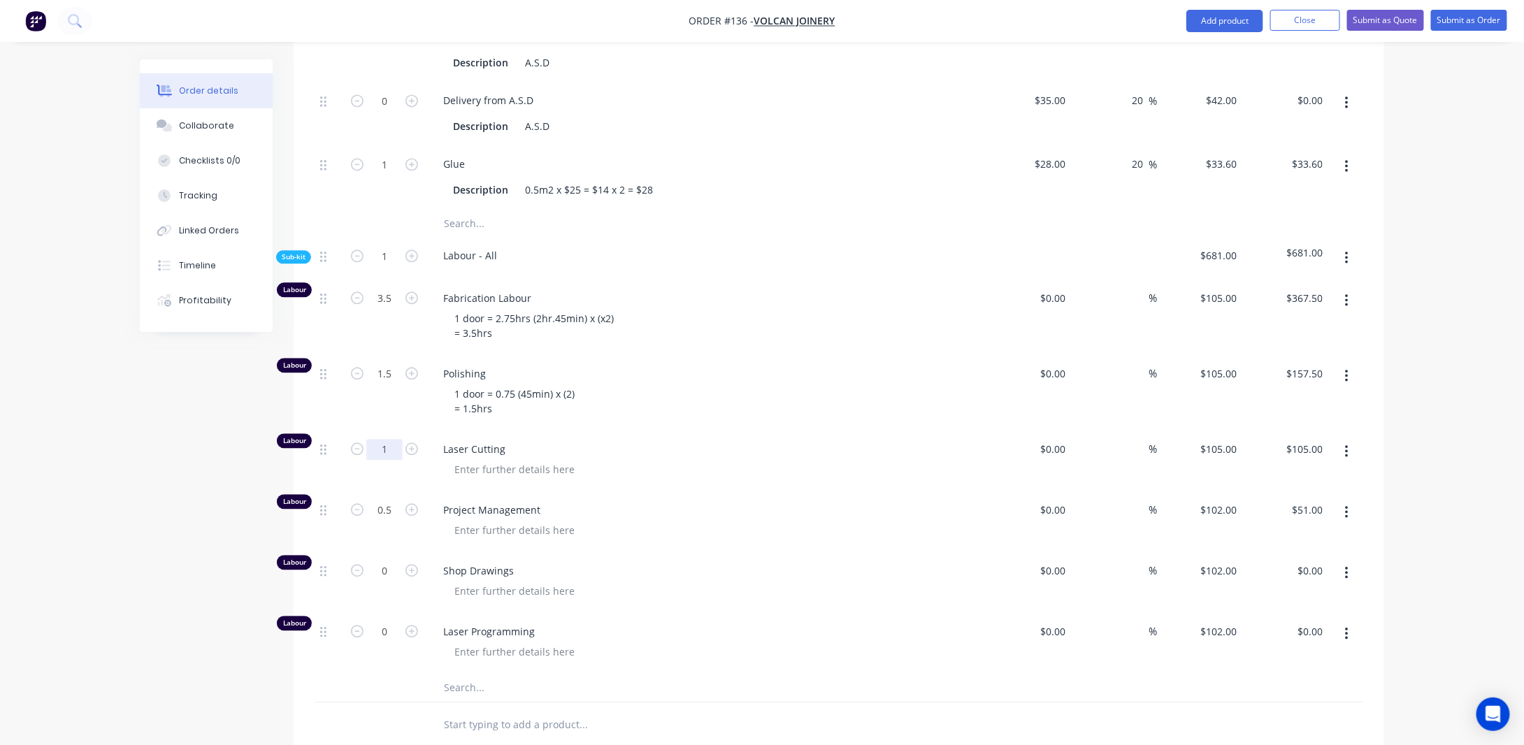
click at [395, 460] on input "1" at bounding box center [384, 449] width 36 height 21
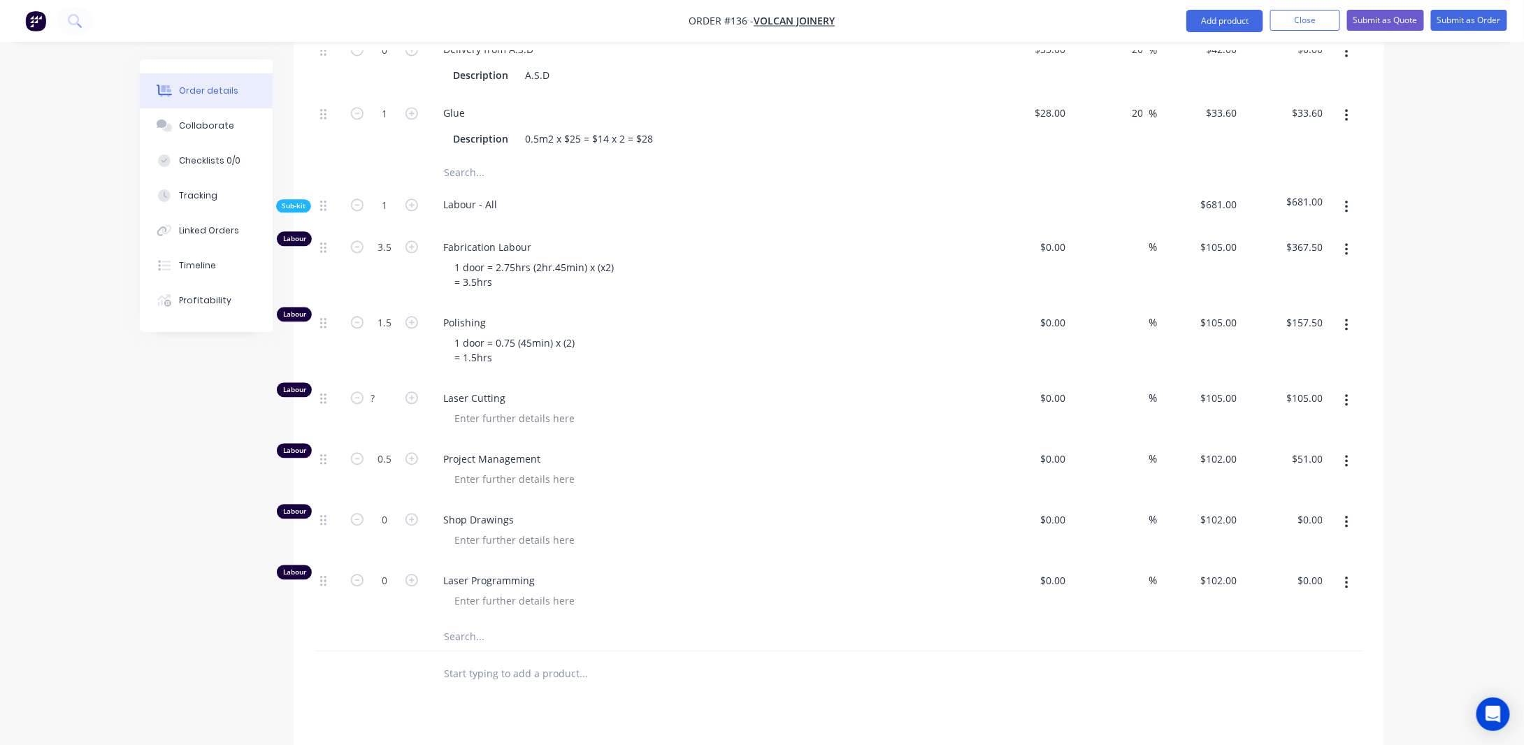
scroll to position [1570, 0]
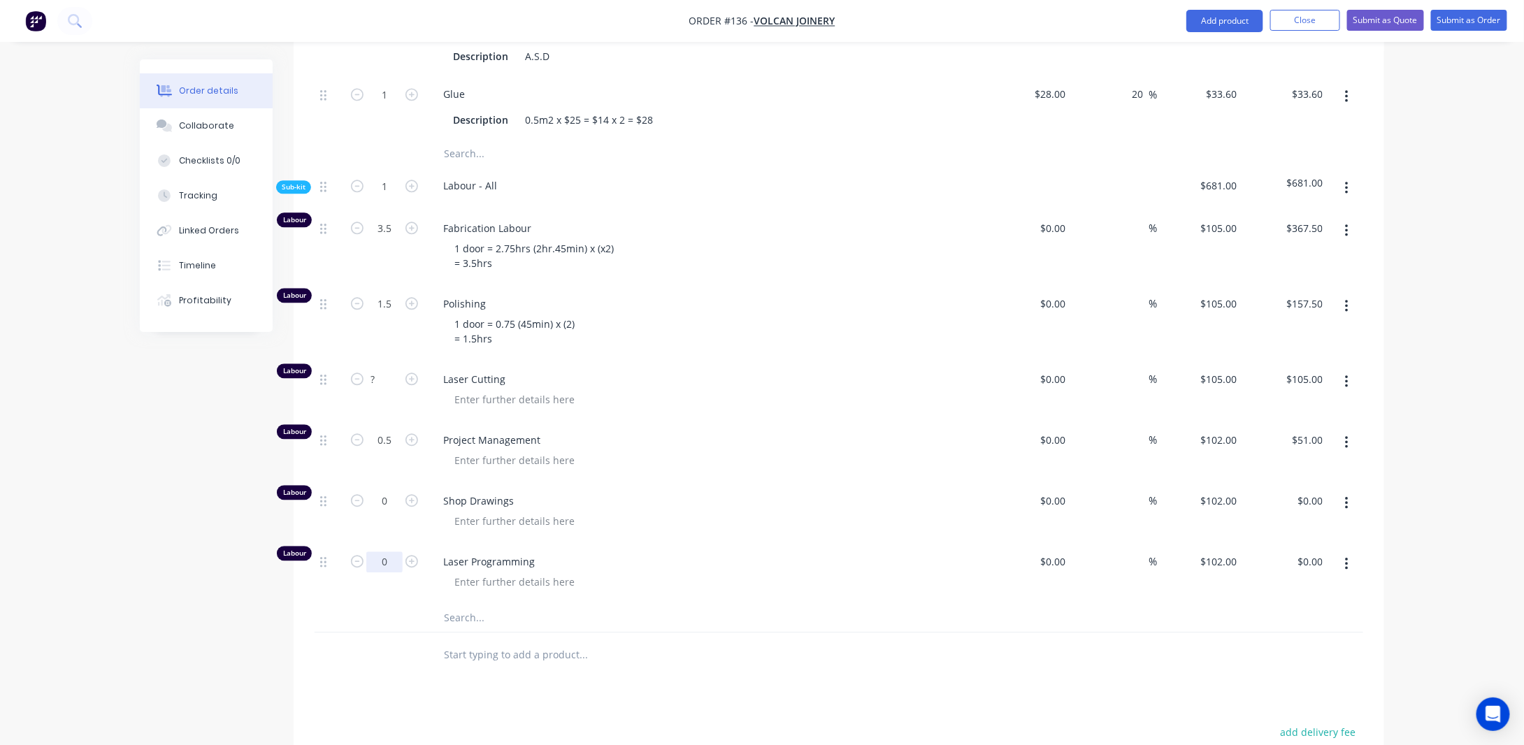
click at [386, 572] on input "0" at bounding box center [384, 561] width 36 height 21
drag, startPoint x: 235, startPoint y: 498, endPoint x: 226, endPoint y: 499, distance: 8.5
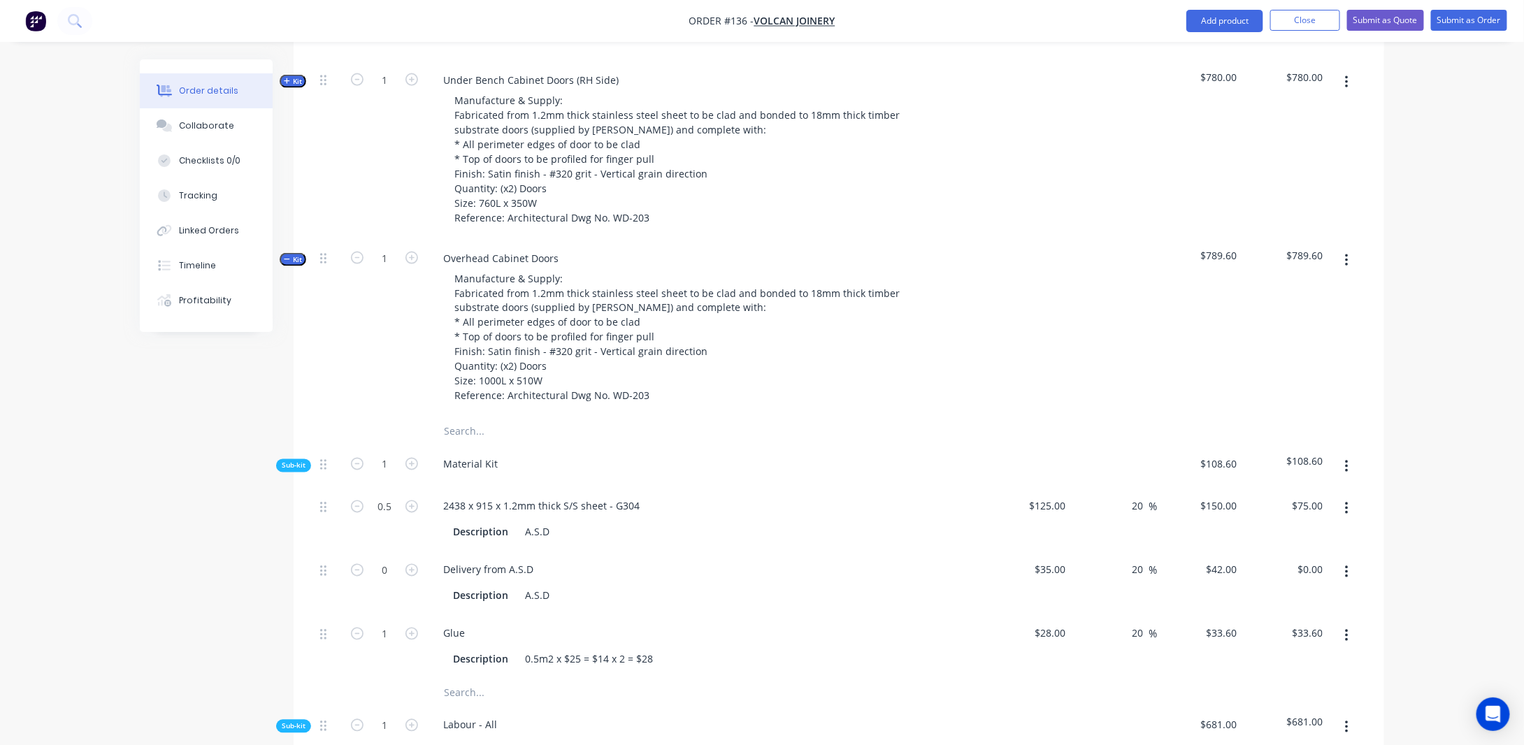
scroll to position [1011, 0]
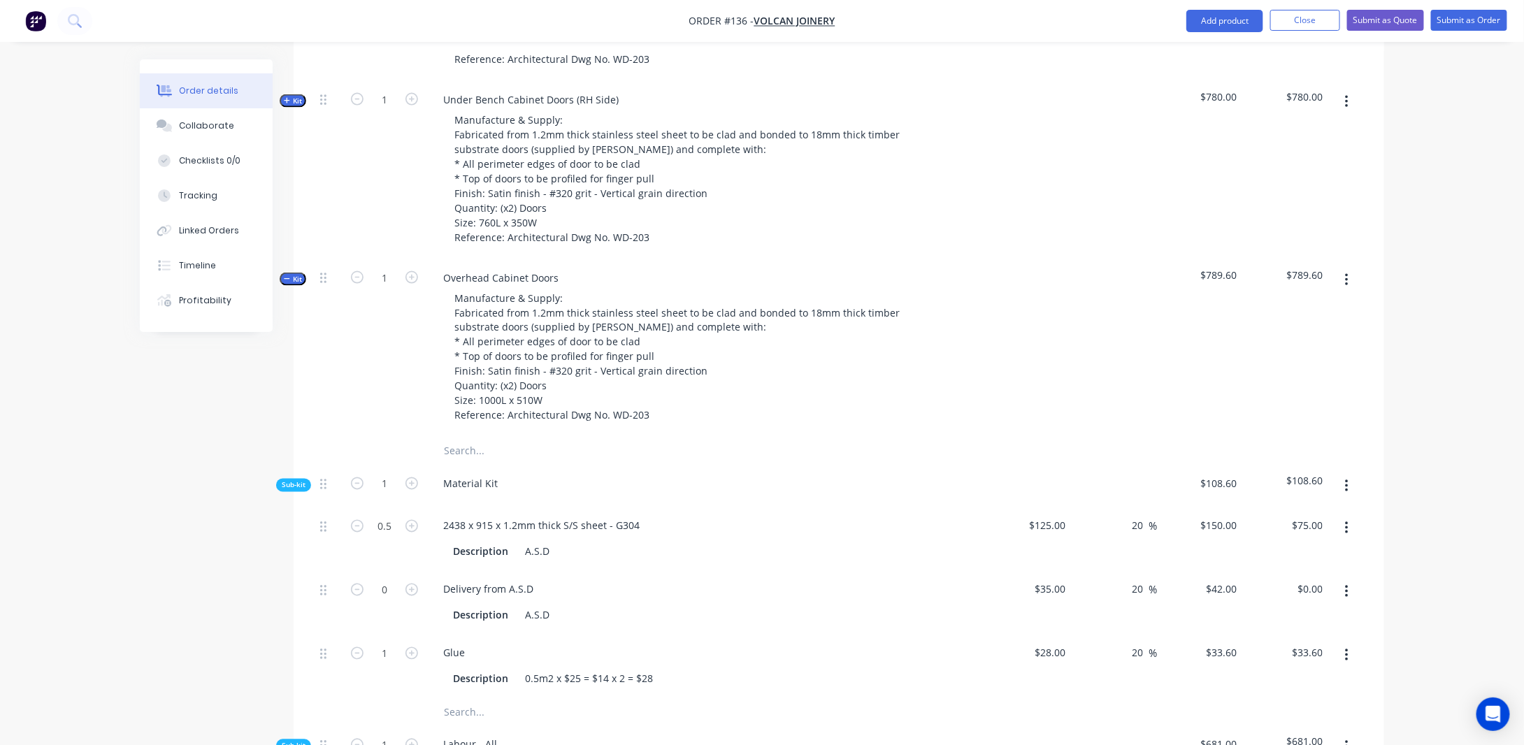
click at [290, 284] on span "Kit" at bounding box center [293, 279] width 18 height 10
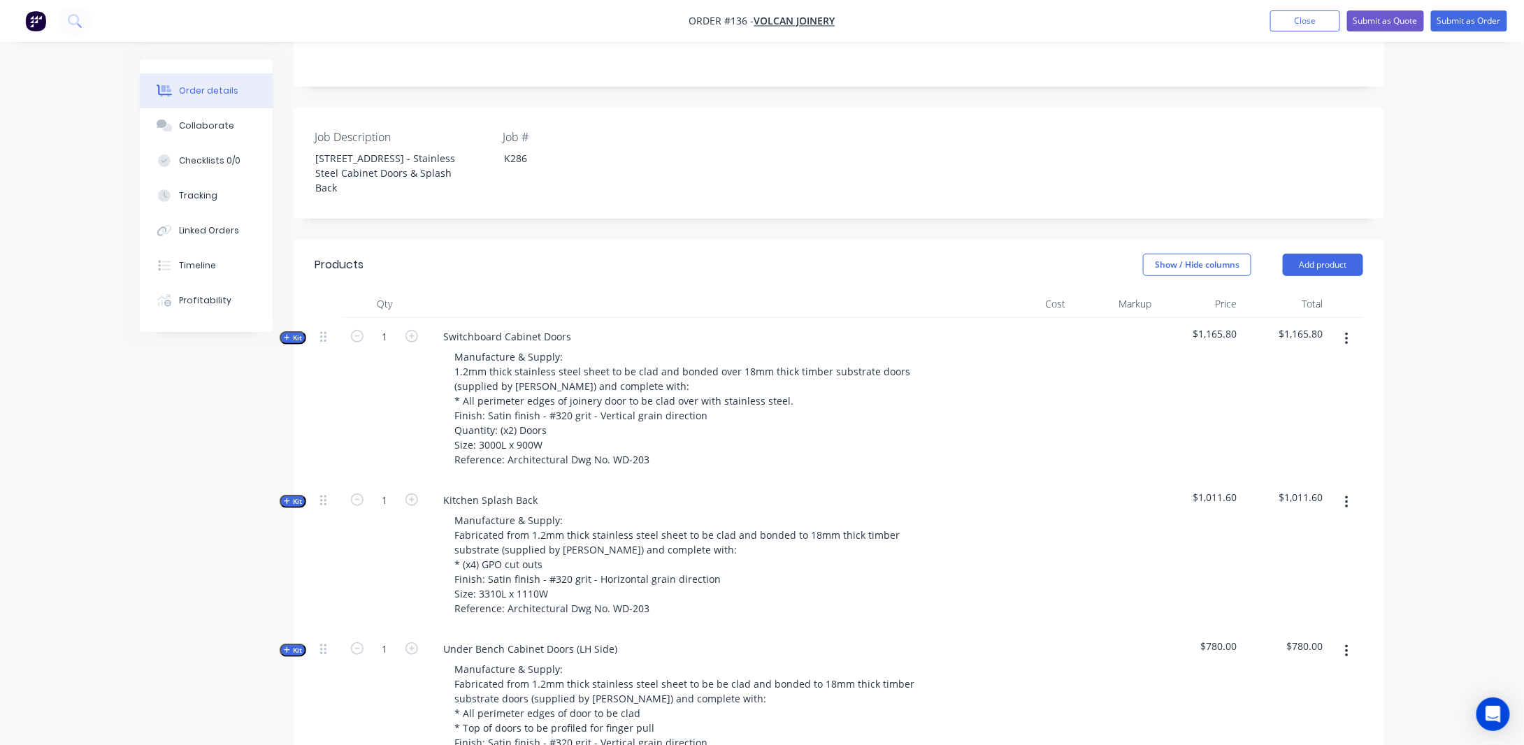
scroll to position [243, 0]
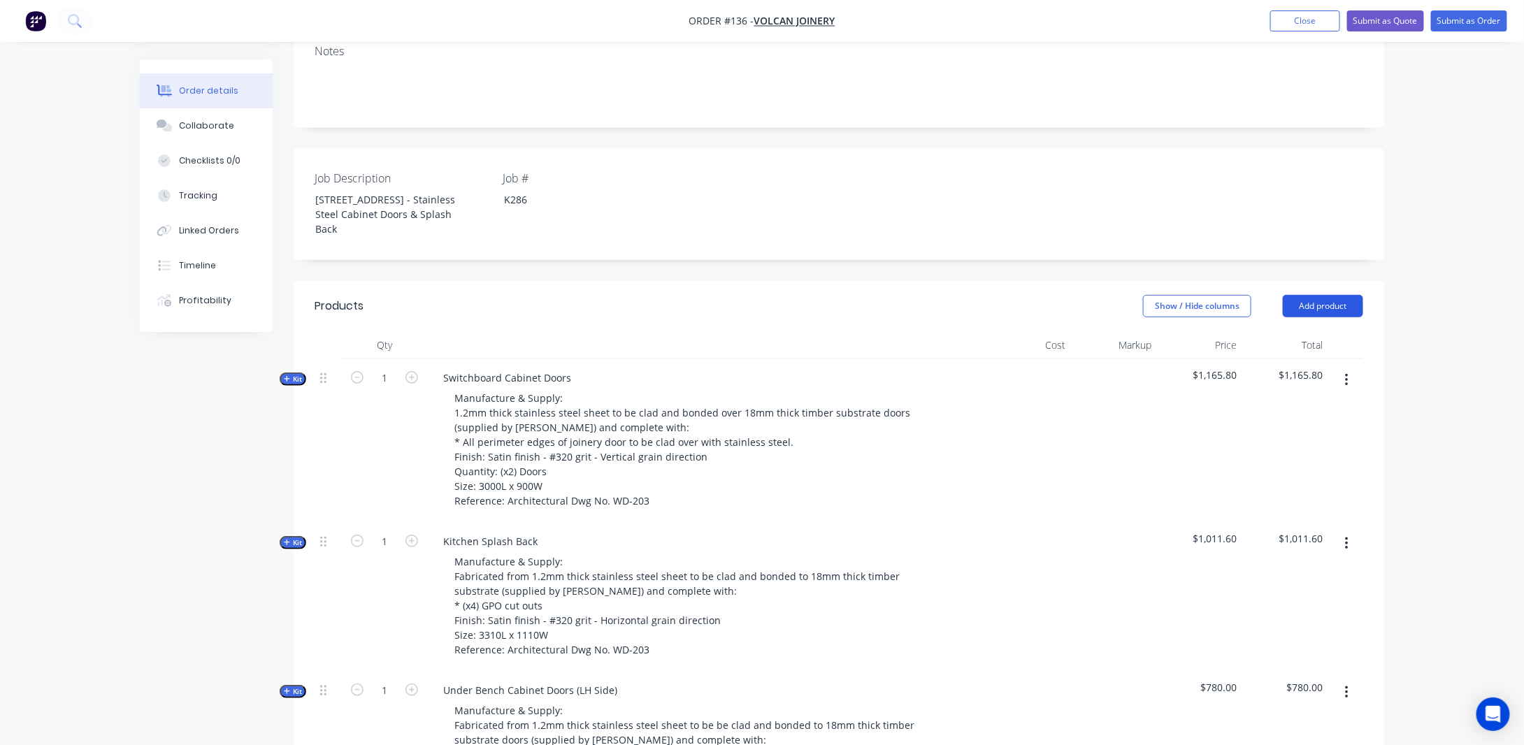
click at [1324, 317] on button "Add product" at bounding box center [1322, 306] width 80 height 22
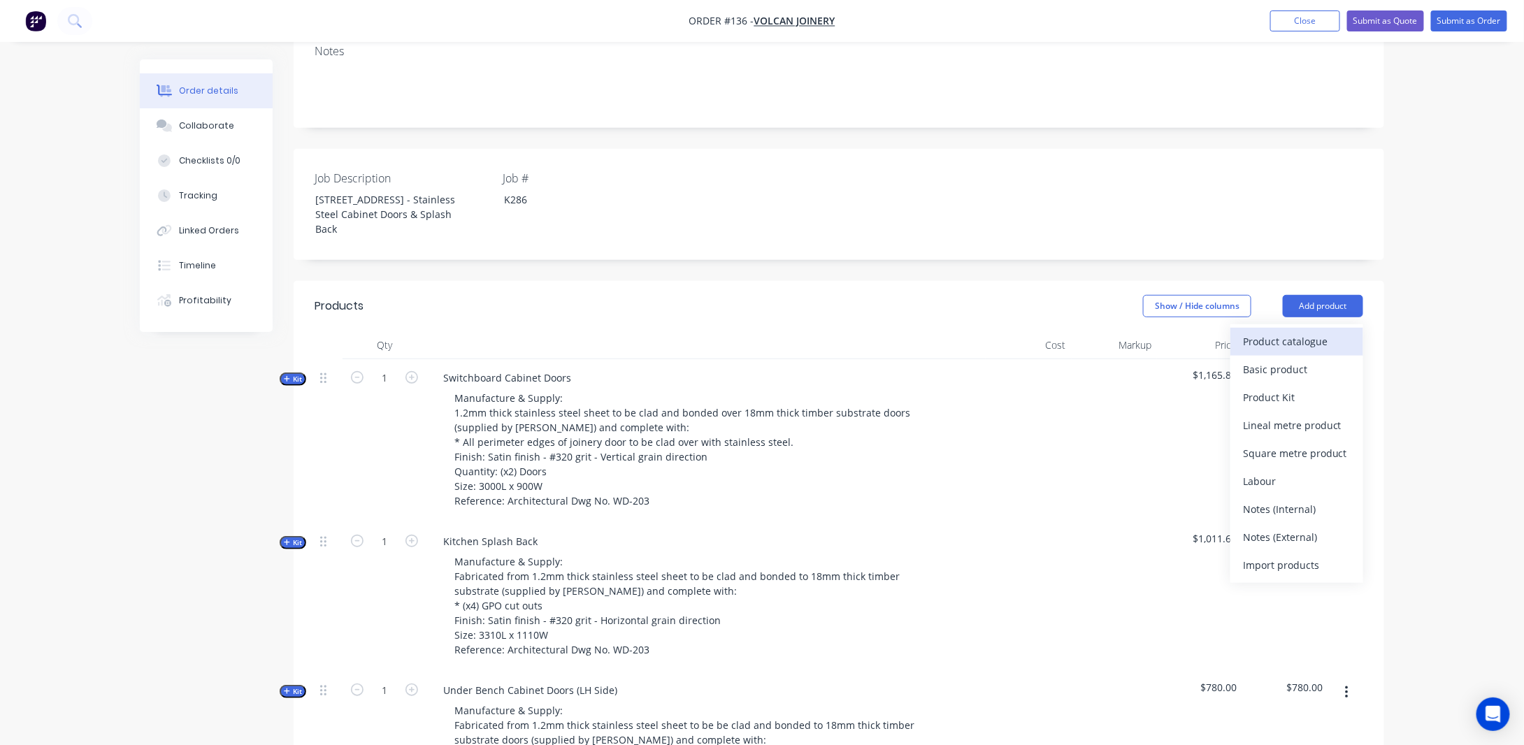
click at [1292, 352] on div "Product catalogue" at bounding box center [1297, 341] width 108 height 20
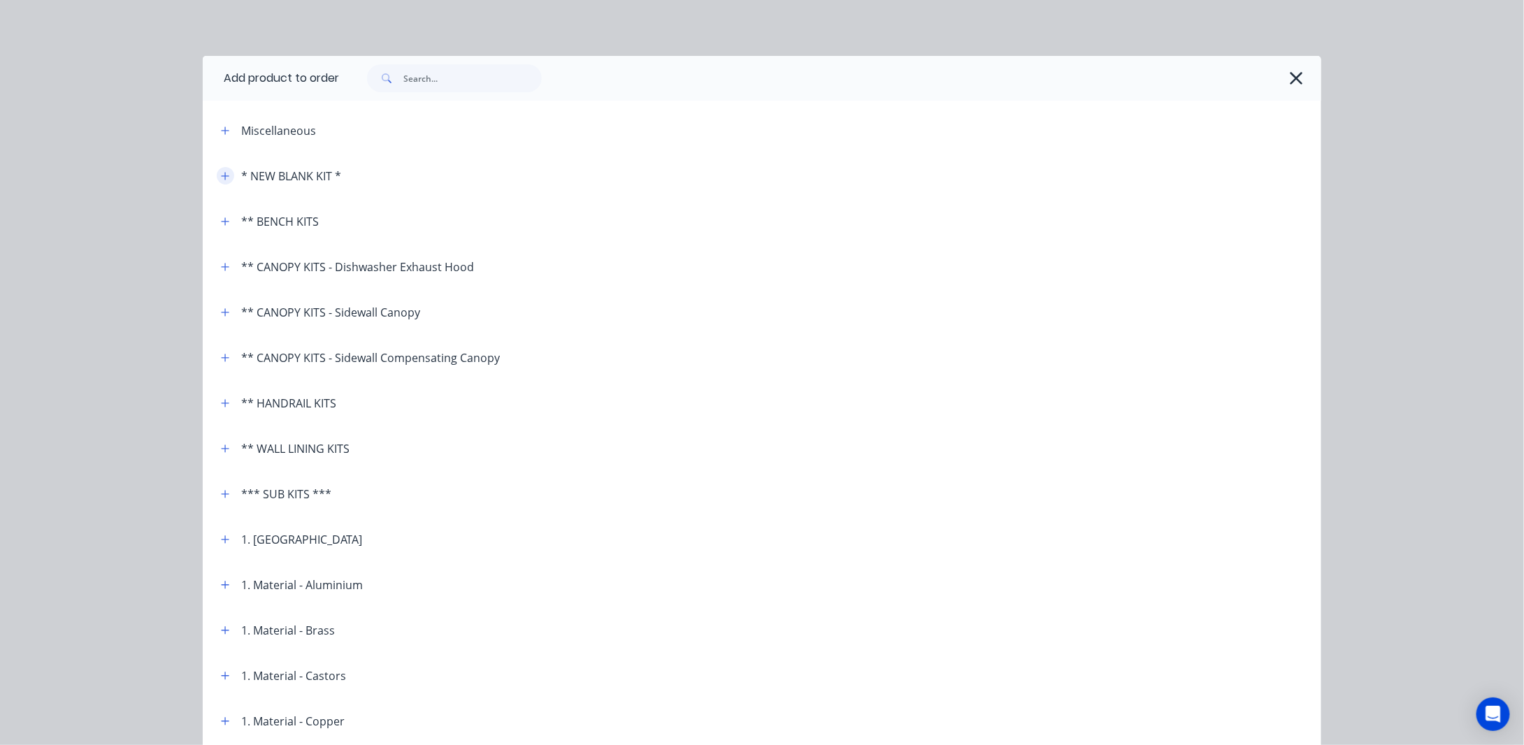
click at [222, 175] on icon "button" at bounding box center [226, 176] width 8 height 8
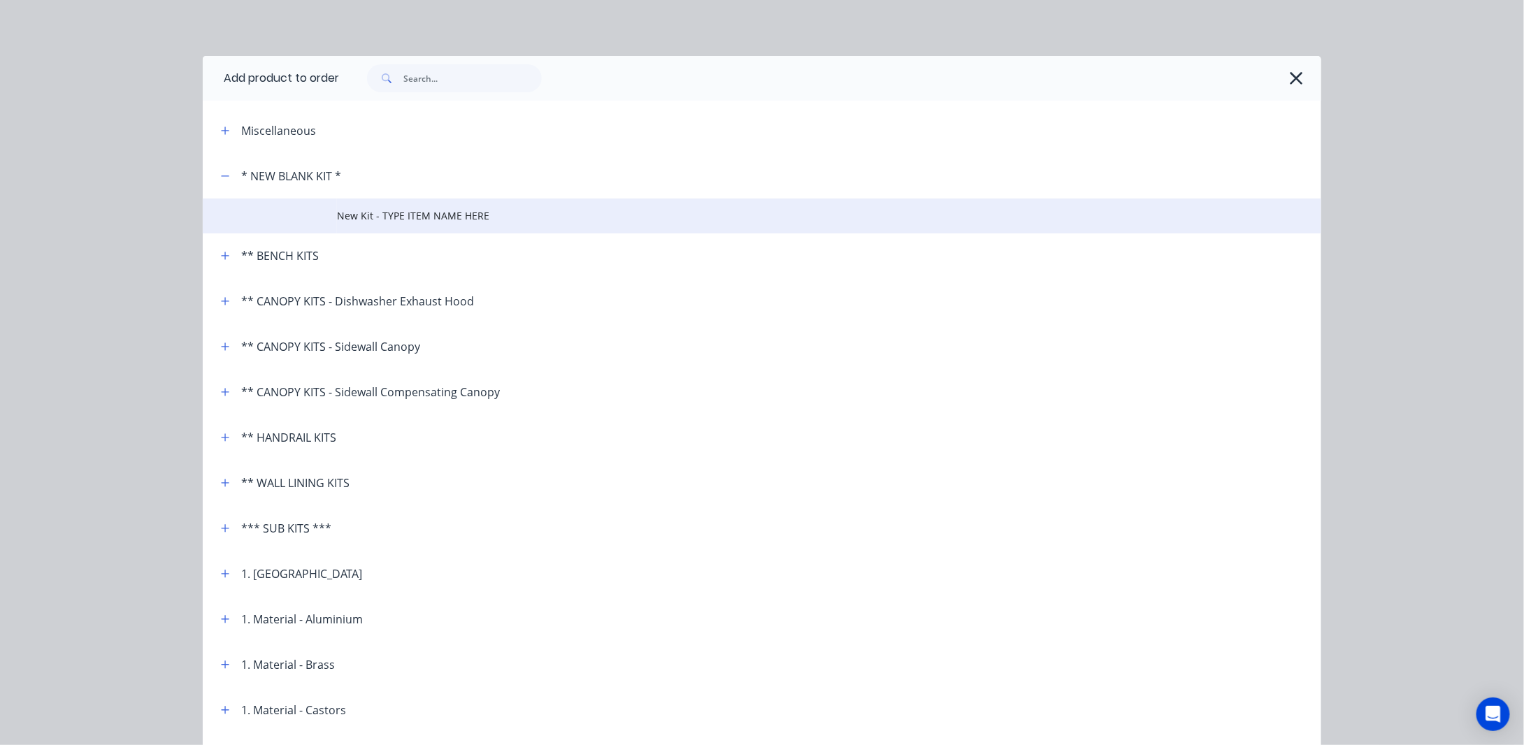
click at [404, 222] on span "New Kit - TYPE ITEM NAME HERE" at bounding box center [730, 215] width 787 height 15
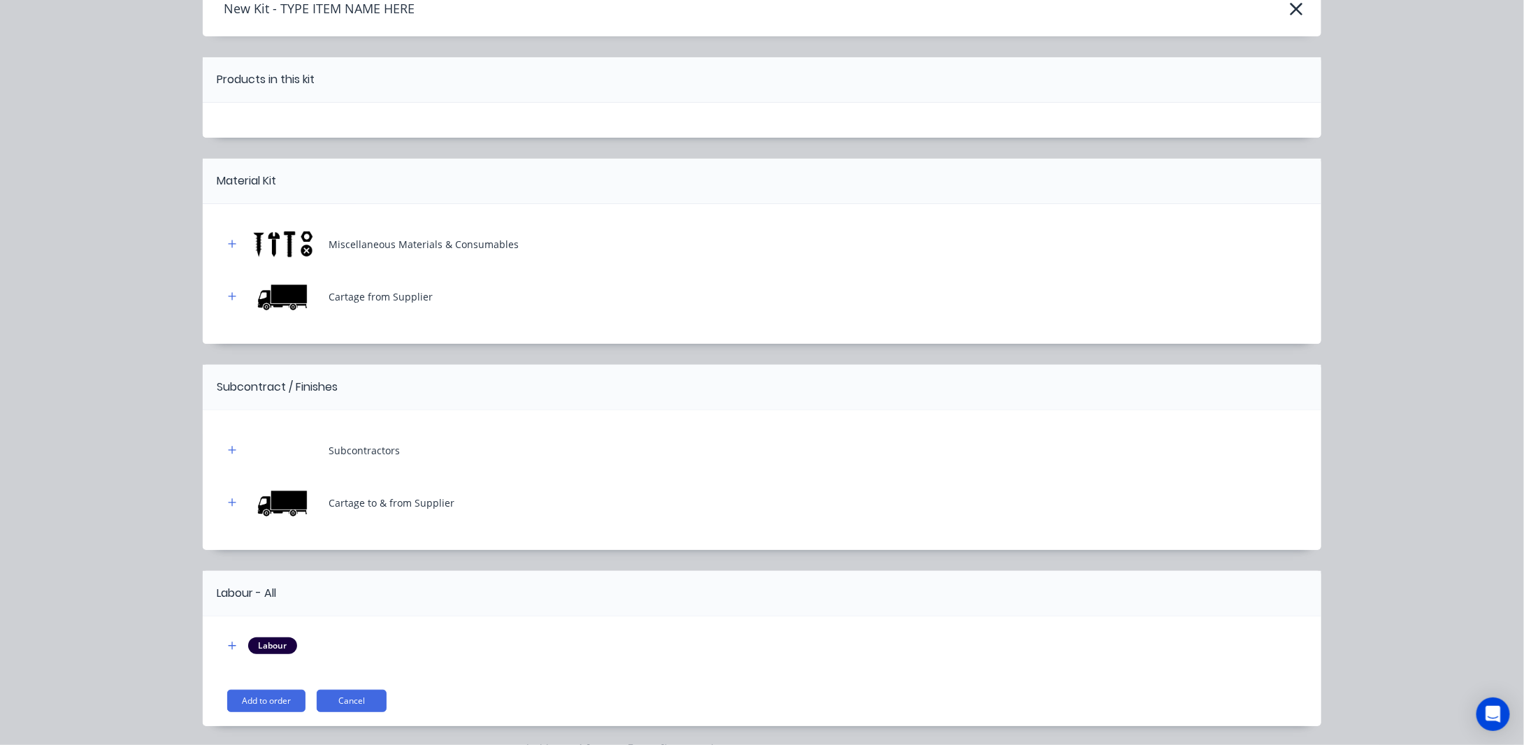
scroll to position [115, 0]
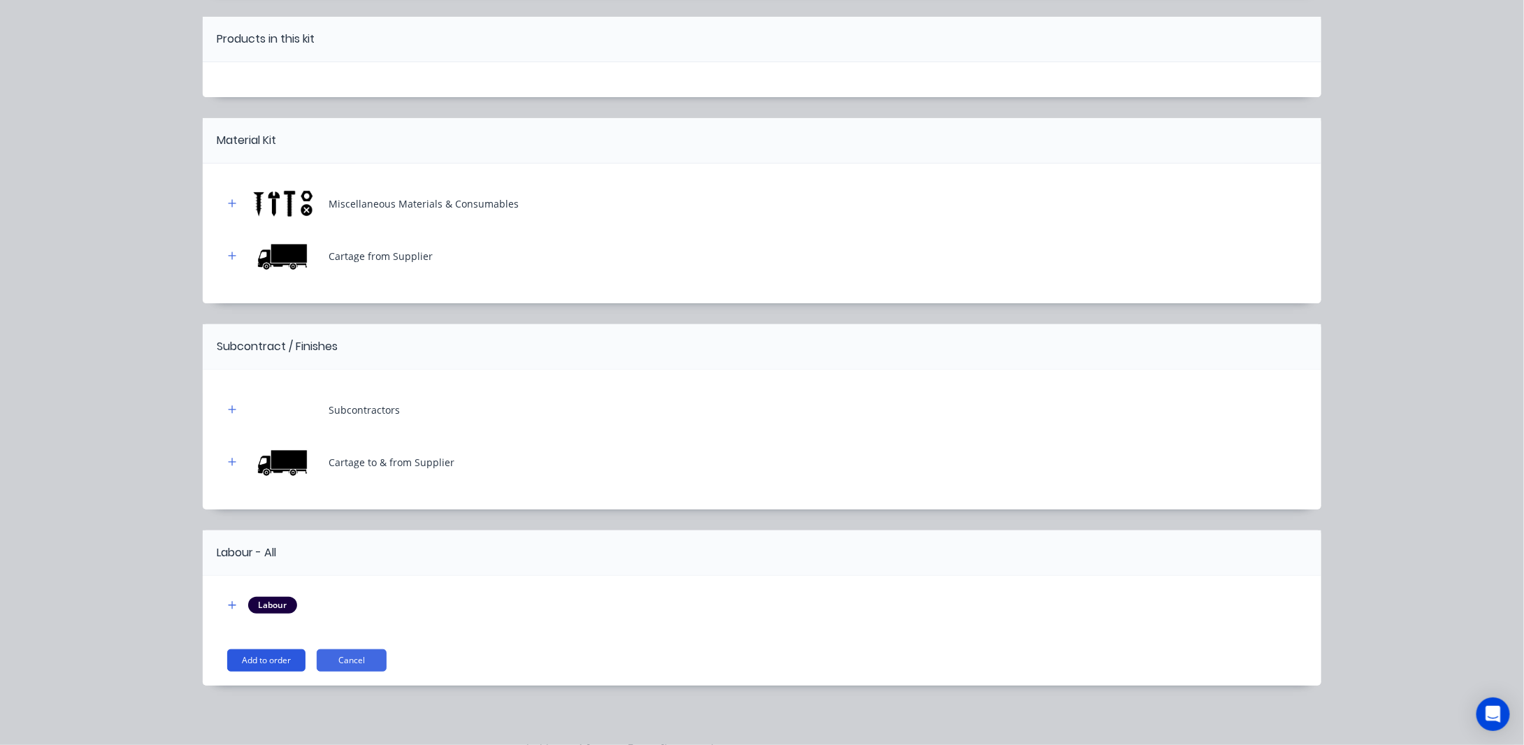
click at [261, 654] on button "Add to order" at bounding box center [266, 660] width 78 height 22
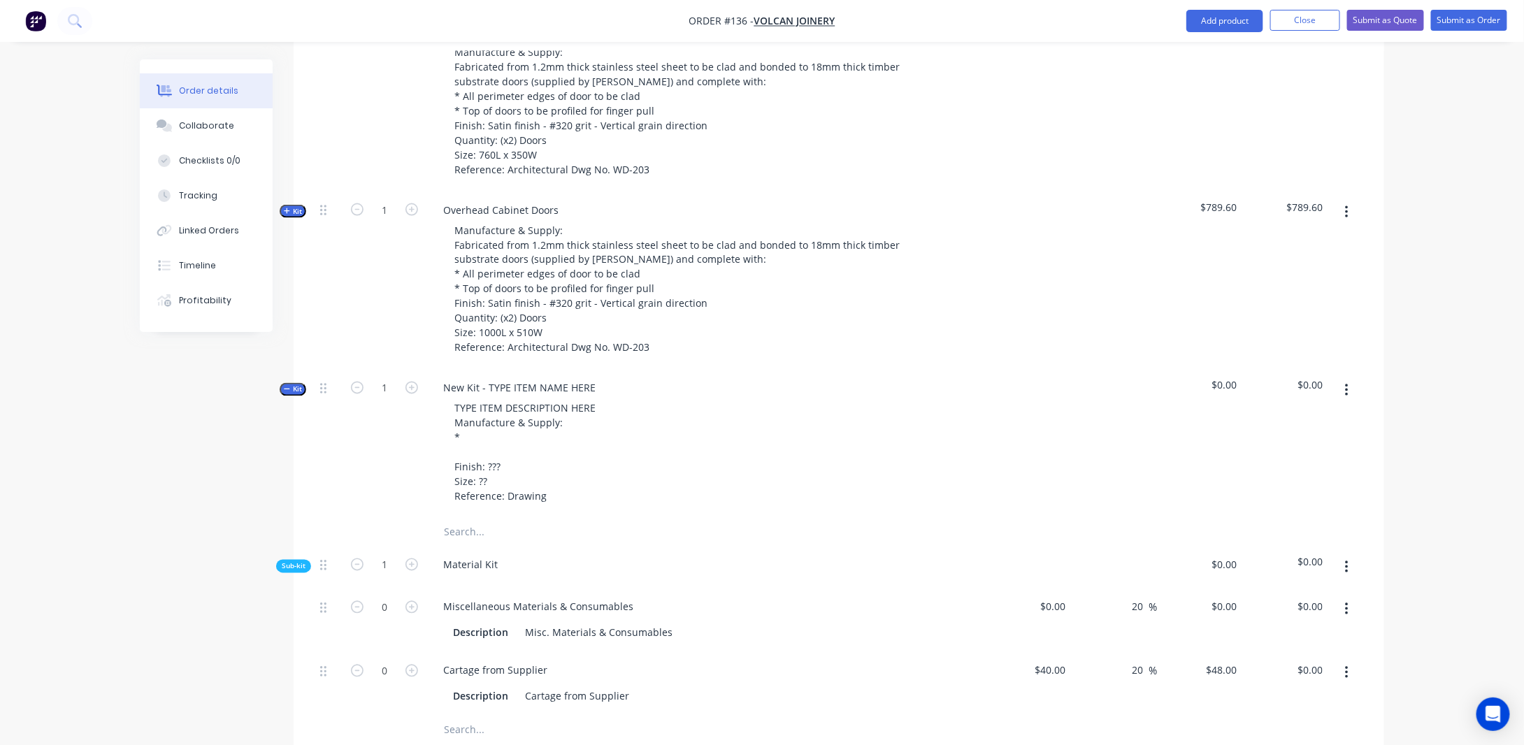
scroll to position [1081, 0]
click at [297, 393] on span "Kit" at bounding box center [293, 387] width 18 height 10
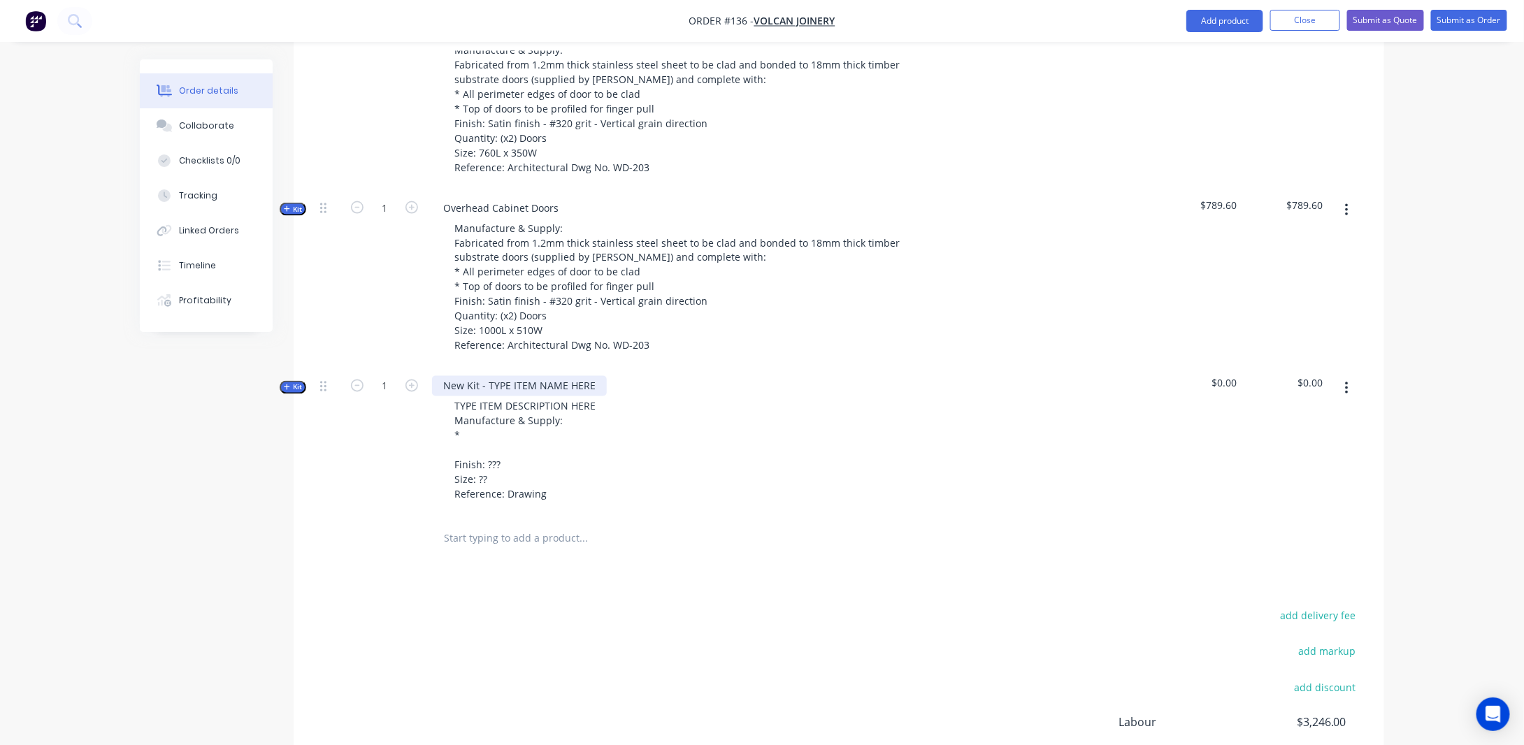
drag, startPoint x: 523, startPoint y: 403, endPoint x: 532, endPoint y: 403, distance: 8.4
click at [523, 396] on div "New Kit - TYPE ITEM NAME HERE" at bounding box center [519, 386] width 175 height 20
drag, startPoint x: 593, startPoint y: 400, endPoint x: 403, endPoint y: 395, distance: 190.2
click at [403, 393] on div "Kit 1 New Kit - TYPE ITEM NAME HERE TYPE ITEM DESCRIPTION HERE Manufacture & Su…" at bounding box center [838, 442] width 1048 height 149
click at [595, 396] on div "New Kit - TYPE ITEM NAME HERE" at bounding box center [519, 386] width 175 height 20
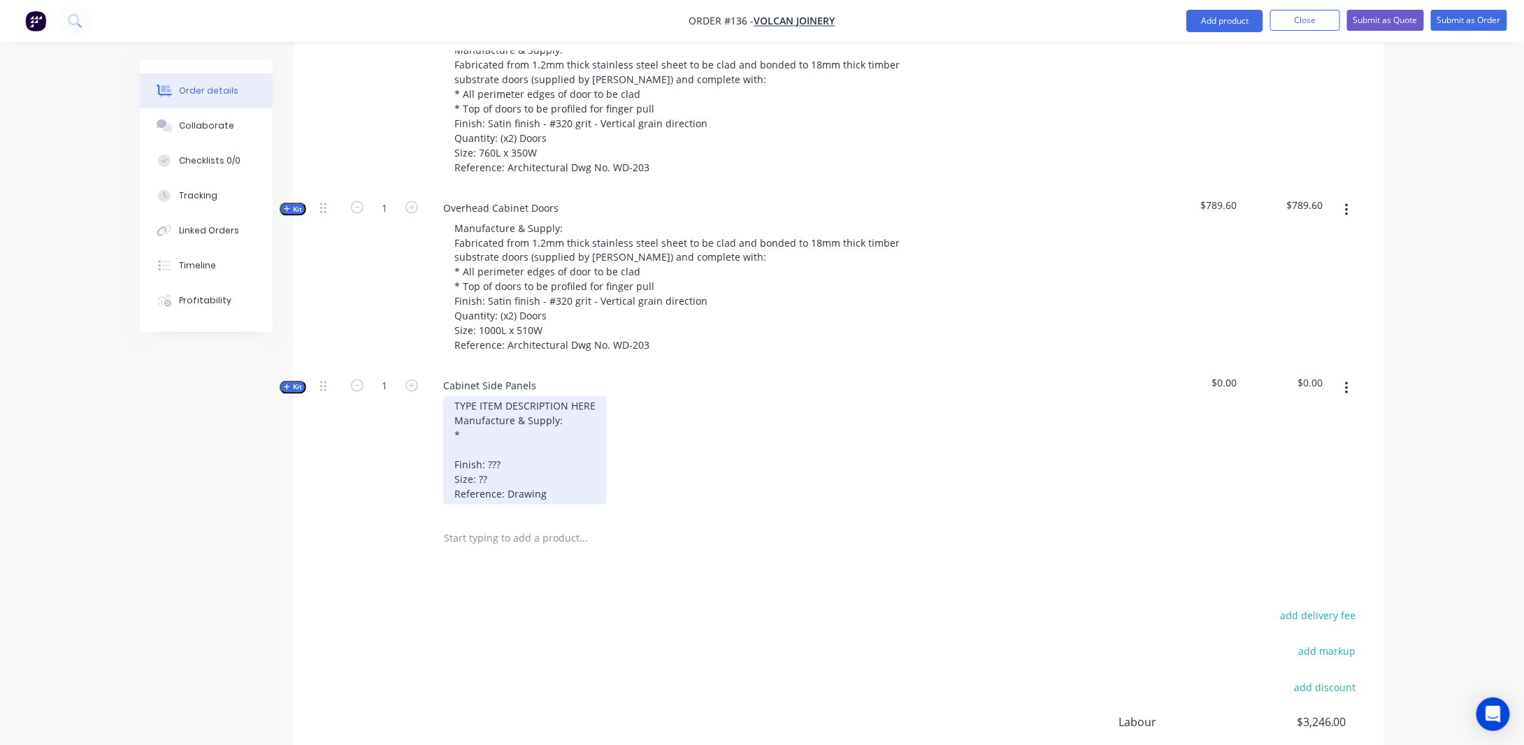
click at [559, 428] on div "TYPE ITEM DESCRIPTION HERE Manufacture & Supply: * Finish: ??? Size: ?? Referen…" at bounding box center [525, 450] width 164 height 108
drag, startPoint x: 591, startPoint y: 421, endPoint x: 401, endPoint y: 423, distance: 190.1
click at [401, 423] on div "Kit 1 Cabinet Side Panels TYPE ITEM DESCRIPTION HERE Manufacture & Supply: * Fi…" at bounding box center [838, 442] width 1048 height 149
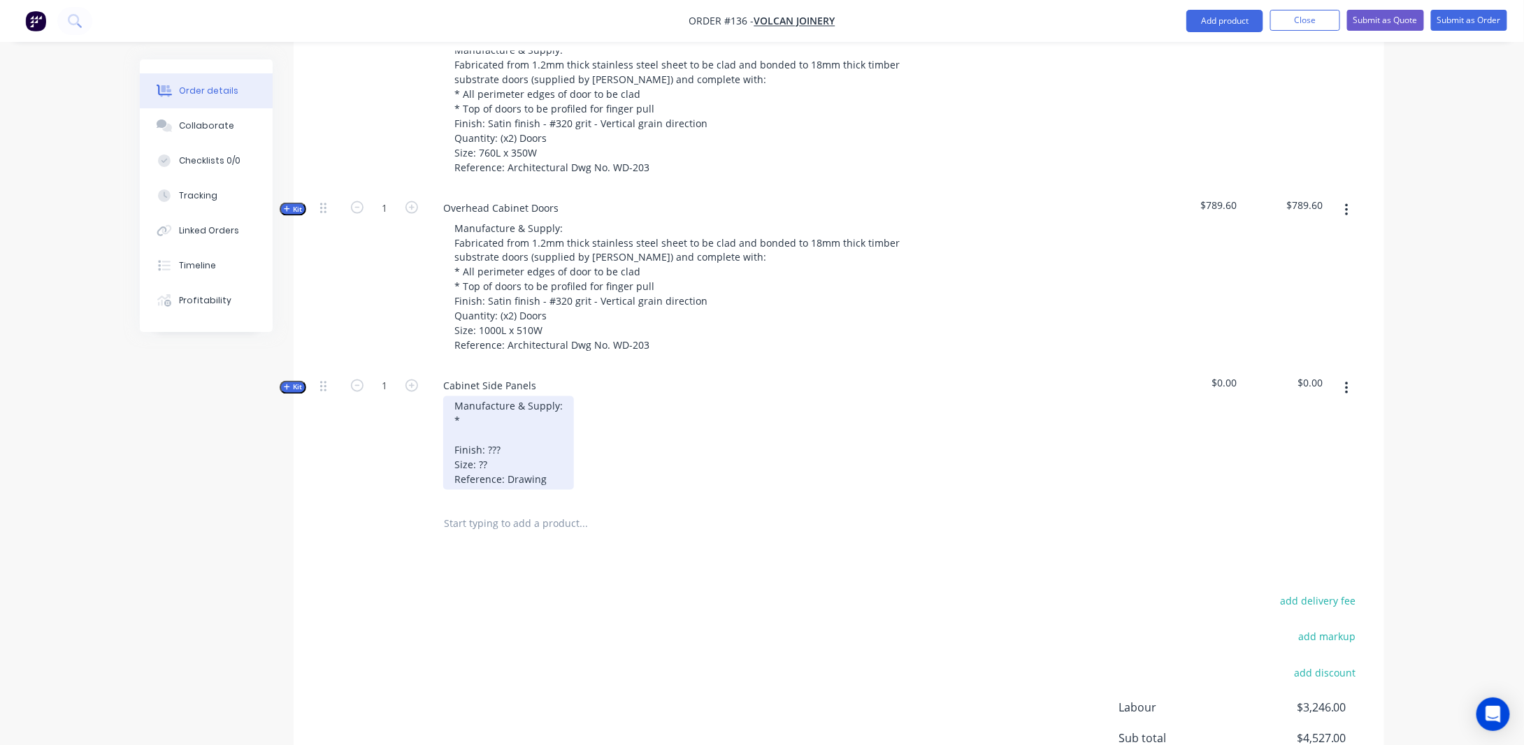
drag, startPoint x: 454, startPoint y: 435, endPoint x: 471, endPoint y: 440, distance: 17.3
click at [454, 435] on div "Manufacture & Supply: * Finish: ??? Size: ?? Reference: Drawing" at bounding box center [508, 443] width 131 height 94
click at [472, 433] on div "Manufacture & Supply: * Finish: ??? Size: ?? Reference: Drawing" at bounding box center [508, 443] width 131 height 94
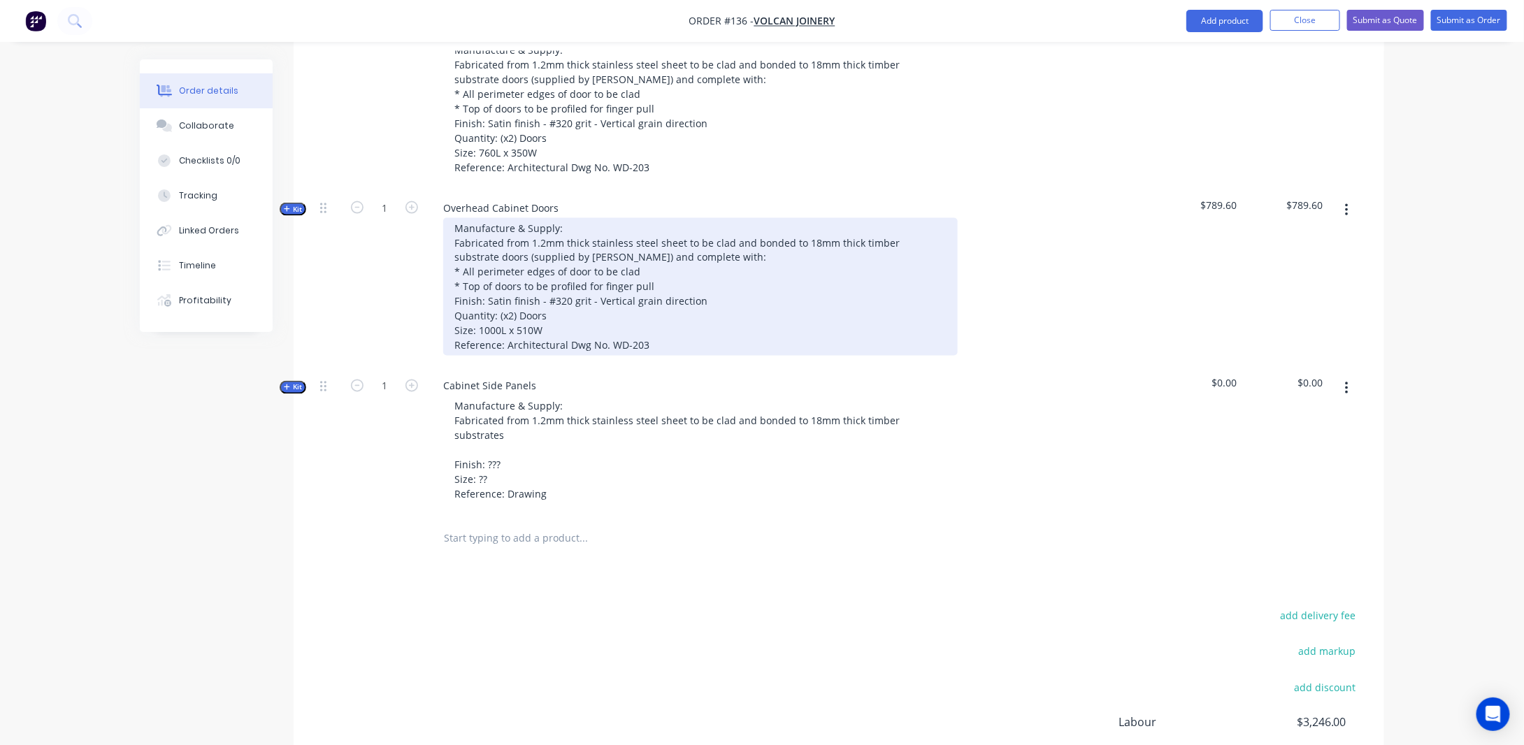
click at [681, 260] on div "Manufacture & Supply: Fabricated from 1.2mm thick stainless steel sheet to be c…" at bounding box center [700, 287] width 514 height 138
click at [530, 259] on div "Manufacture & Supply: Fabricated from 1.2mm thick stainless steel sheet to be c…" at bounding box center [700, 287] width 514 height 138
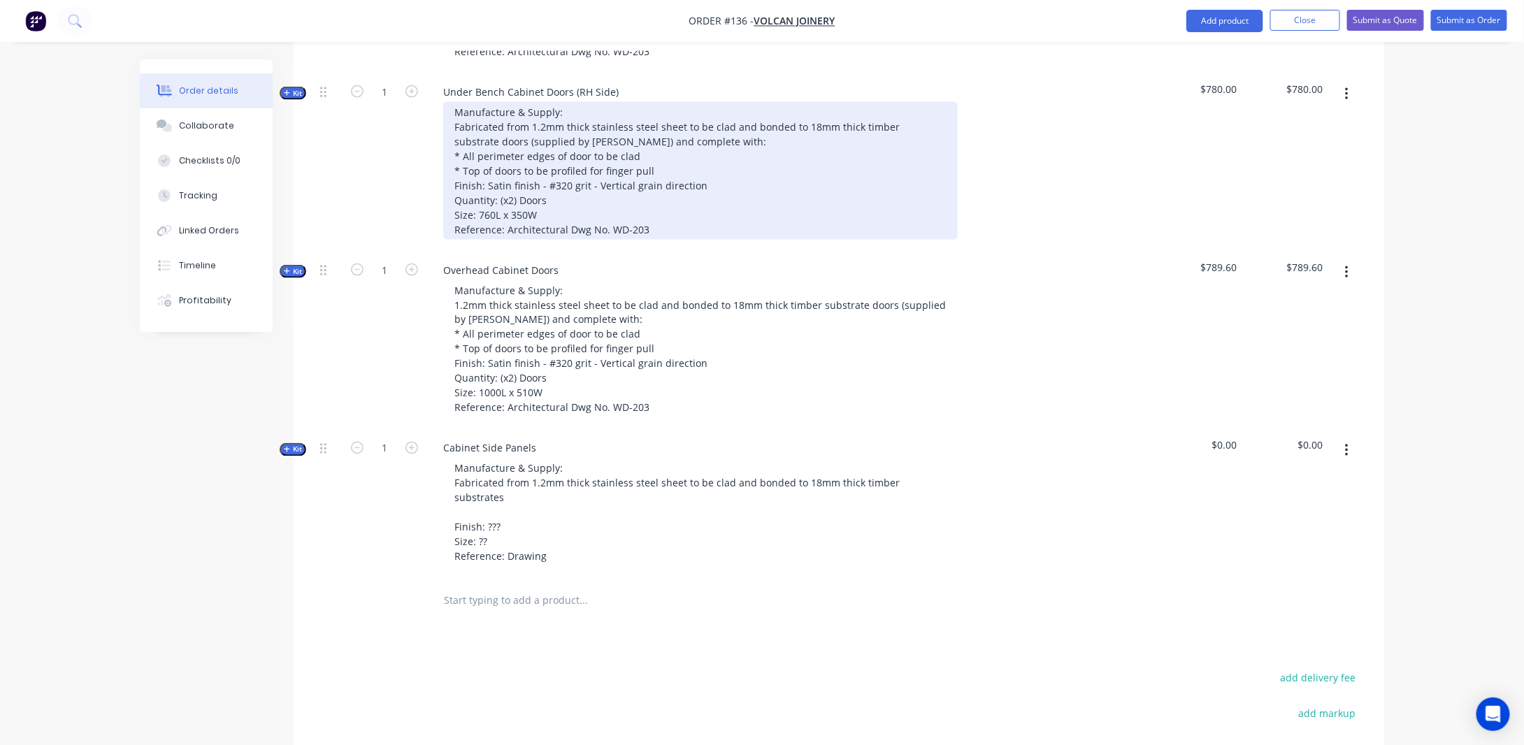
scroll to position [941, 0]
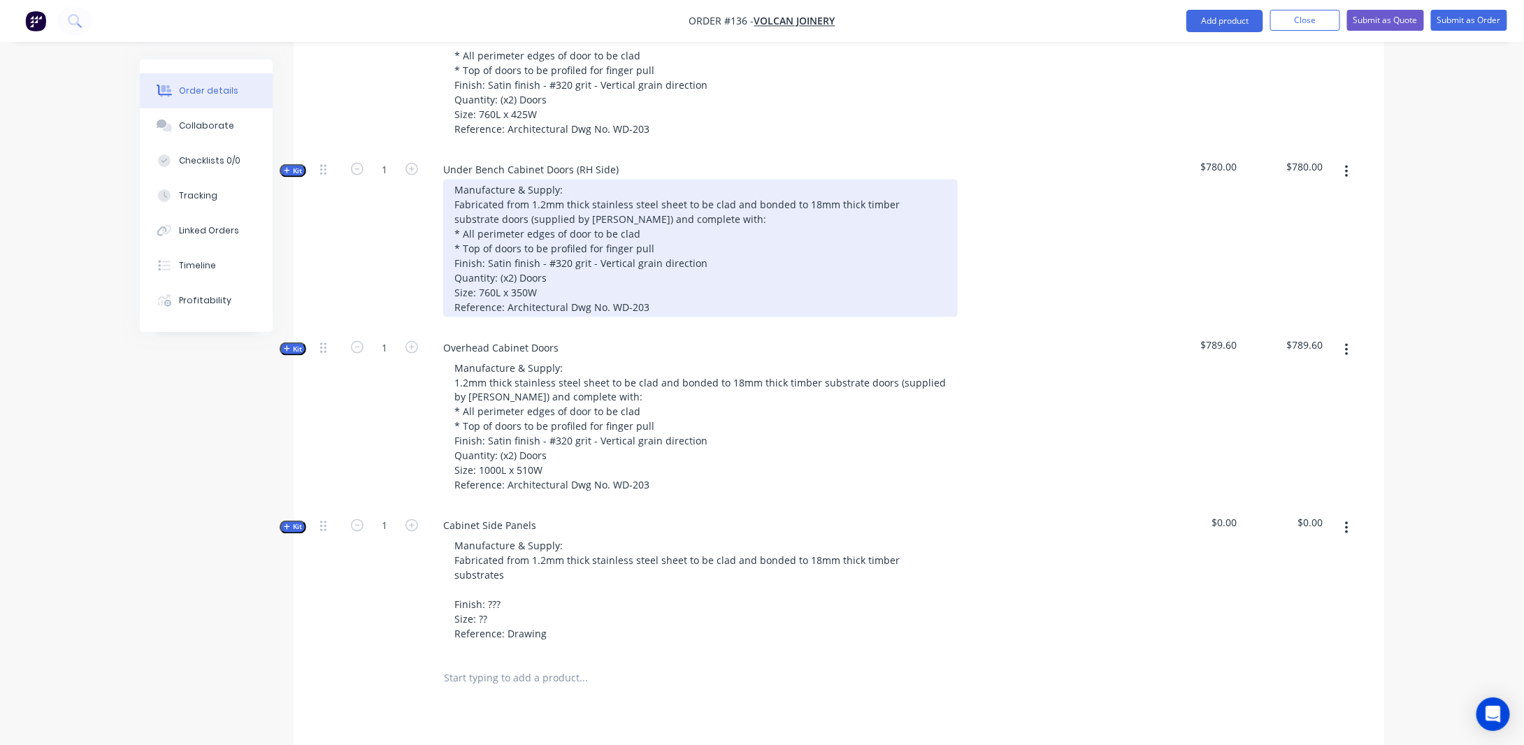
click at [530, 219] on div "Manufacture & Supply: Fabricated from 1.2mm thick stainless steel sheet to be c…" at bounding box center [700, 249] width 514 height 138
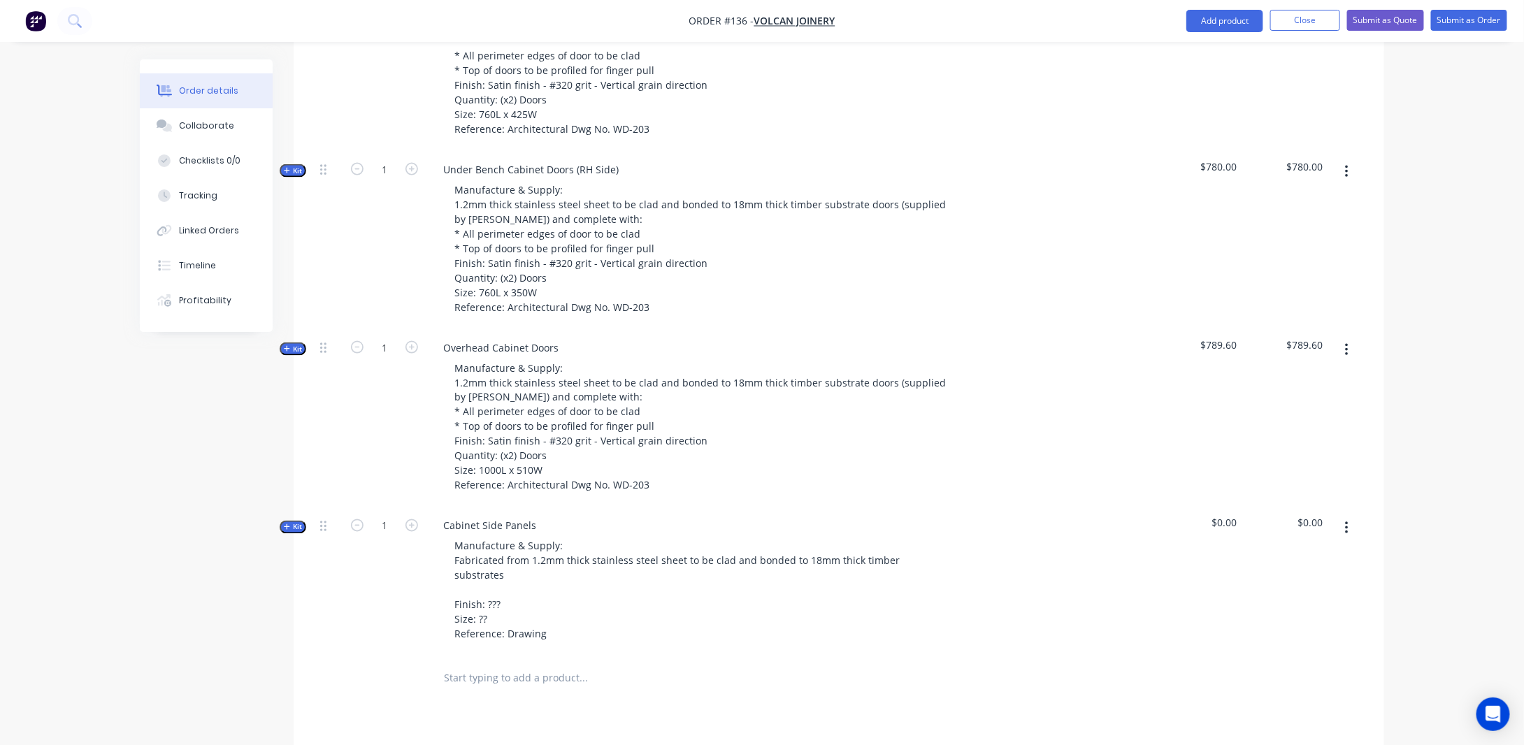
click at [256, 410] on div "Created by [PERSON_NAME] Created [DATE] Required [DATE] Assigned to Add team me…" at bounding box center [762, 88] width 1244 height 1940
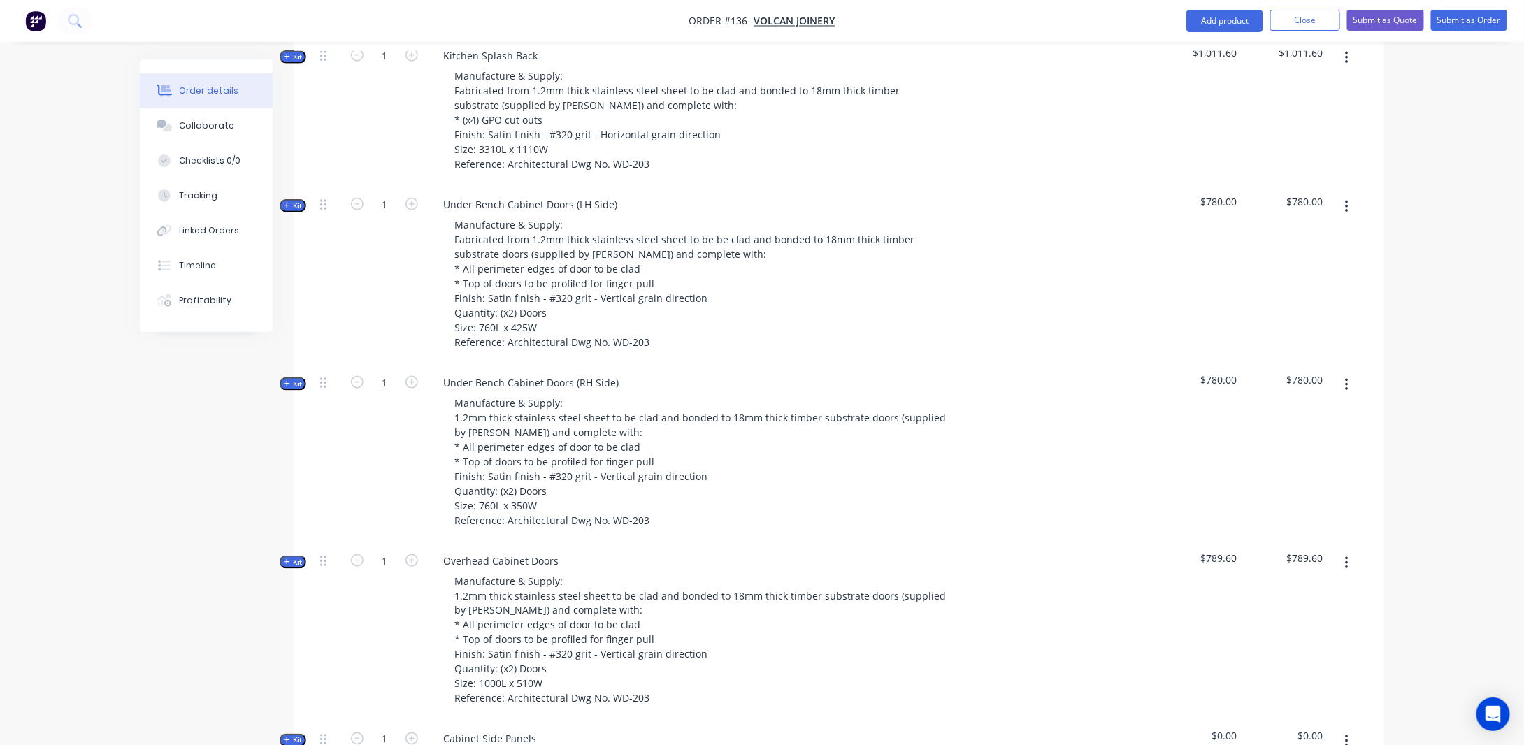
scroll to position [662, 0]
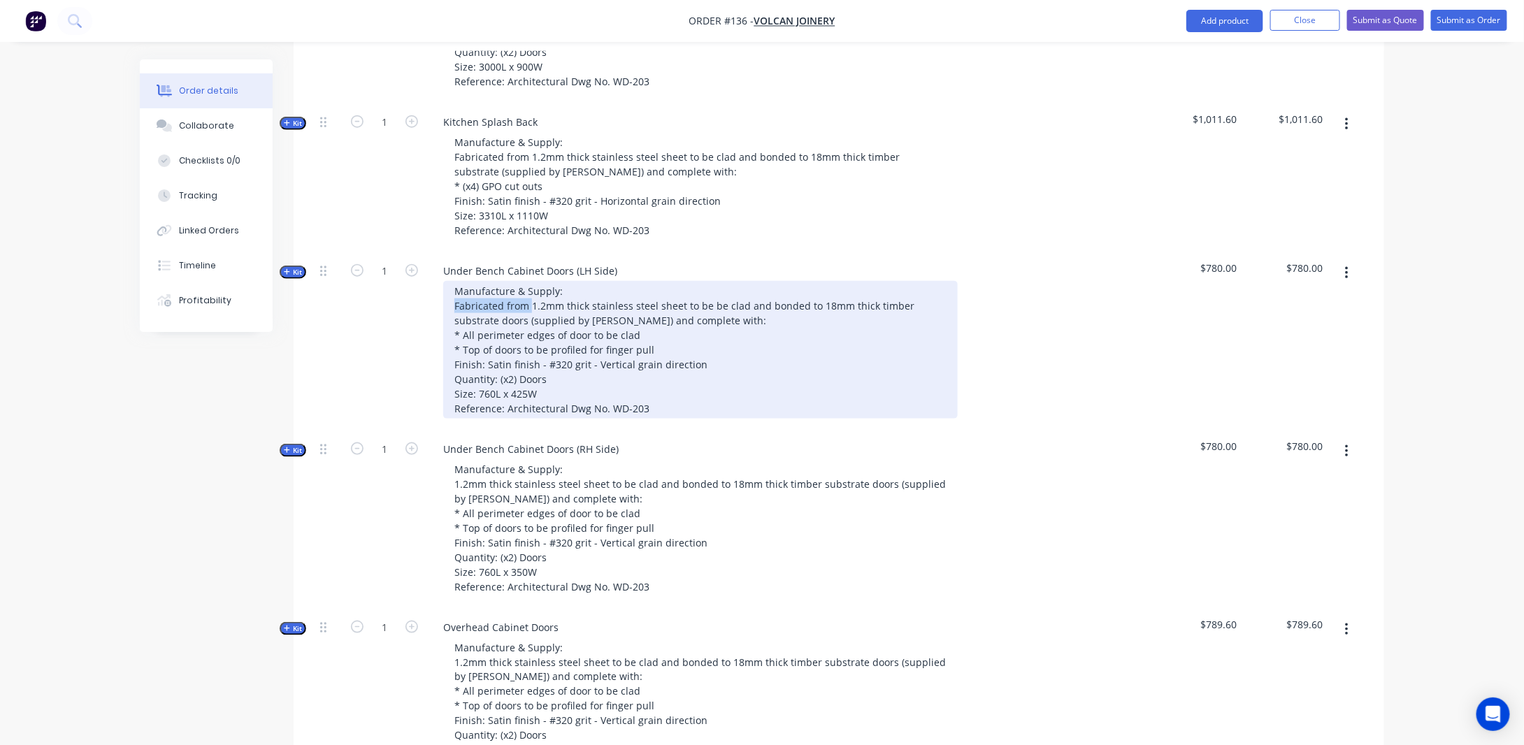
drag, startPoint x: 530, startPoint y: 321, endPoint x: 432, endPoint y: 329, distance: 98.8
click at [432, 329] on div "Manufacture & Supply: Fabricated from 1.2mm thick stainless steel sheet to be b…" at bounding box center [706, 350] width 548 height 138
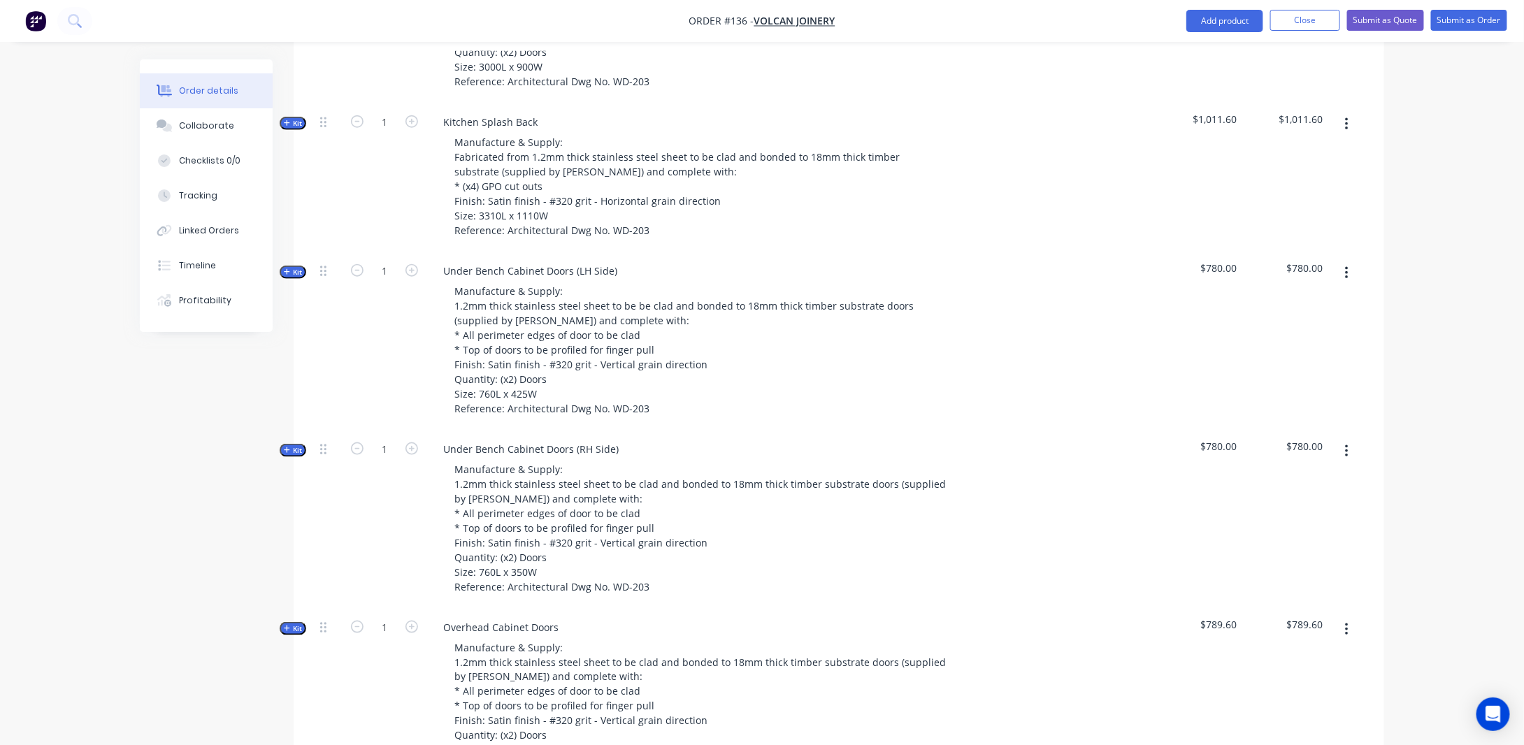
click at [250, 412] on div "Created by [PERSON_NAME] Created [DATE] Required [DATE] Assigned to Add team me…" at bounding box center [762, 368] width 1244 height 1940
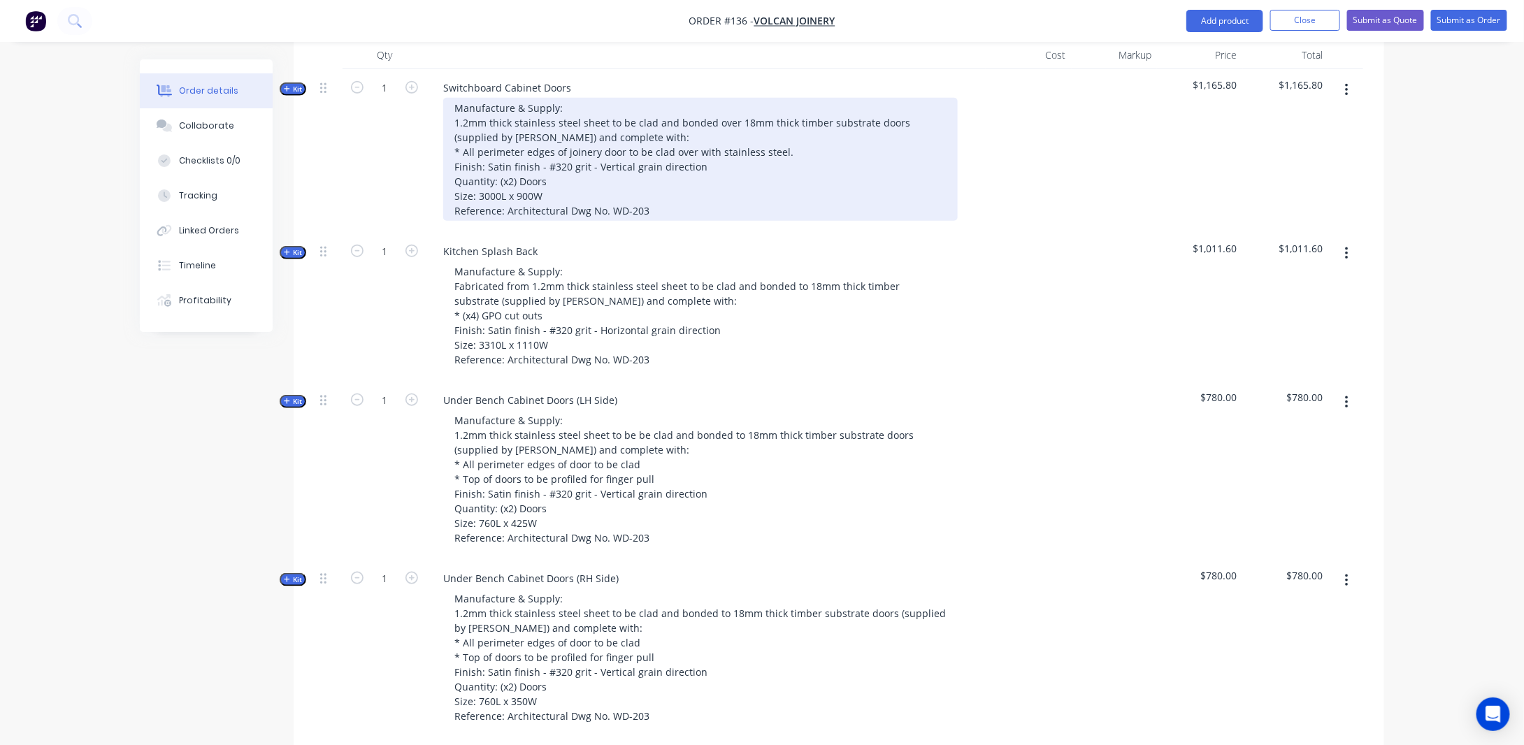
scroll to position [452, 0]
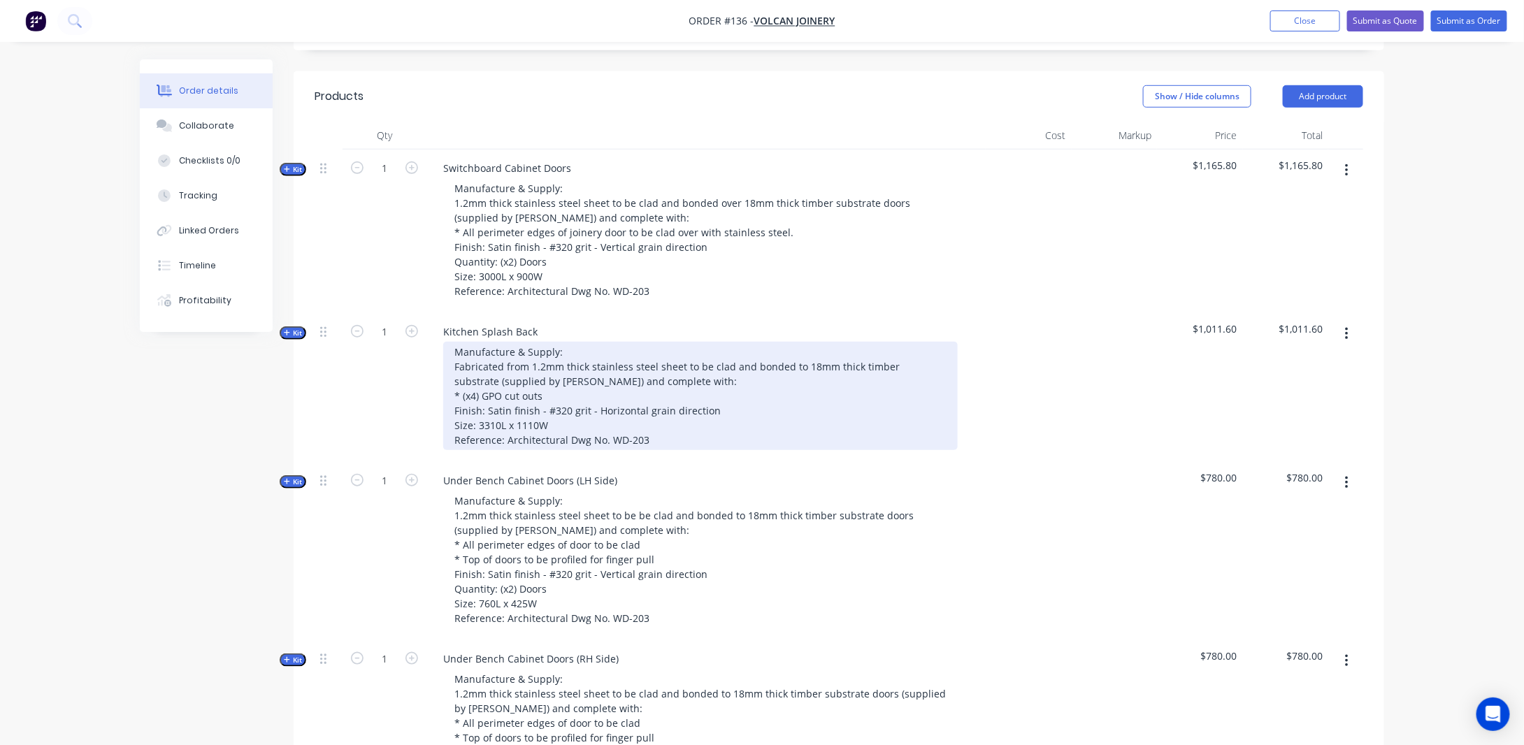
click at [531, 382] on div "Manufacture & Supply: Fabricated from 1.2mm thick stainless steel sheet to be c…" at bounding box center [700, 396] width 514 height 108
drag, startPoint x: 529, startPoint y: 382, endPoint x: 432, endPoint y: 382, distance: 97.1
click at [432, 382] on div "Manufacture & Supply: Fabricated from 1.2mm thick stainless steel sheet to be c…" at bounding box center [706, 396] width 548 height 108
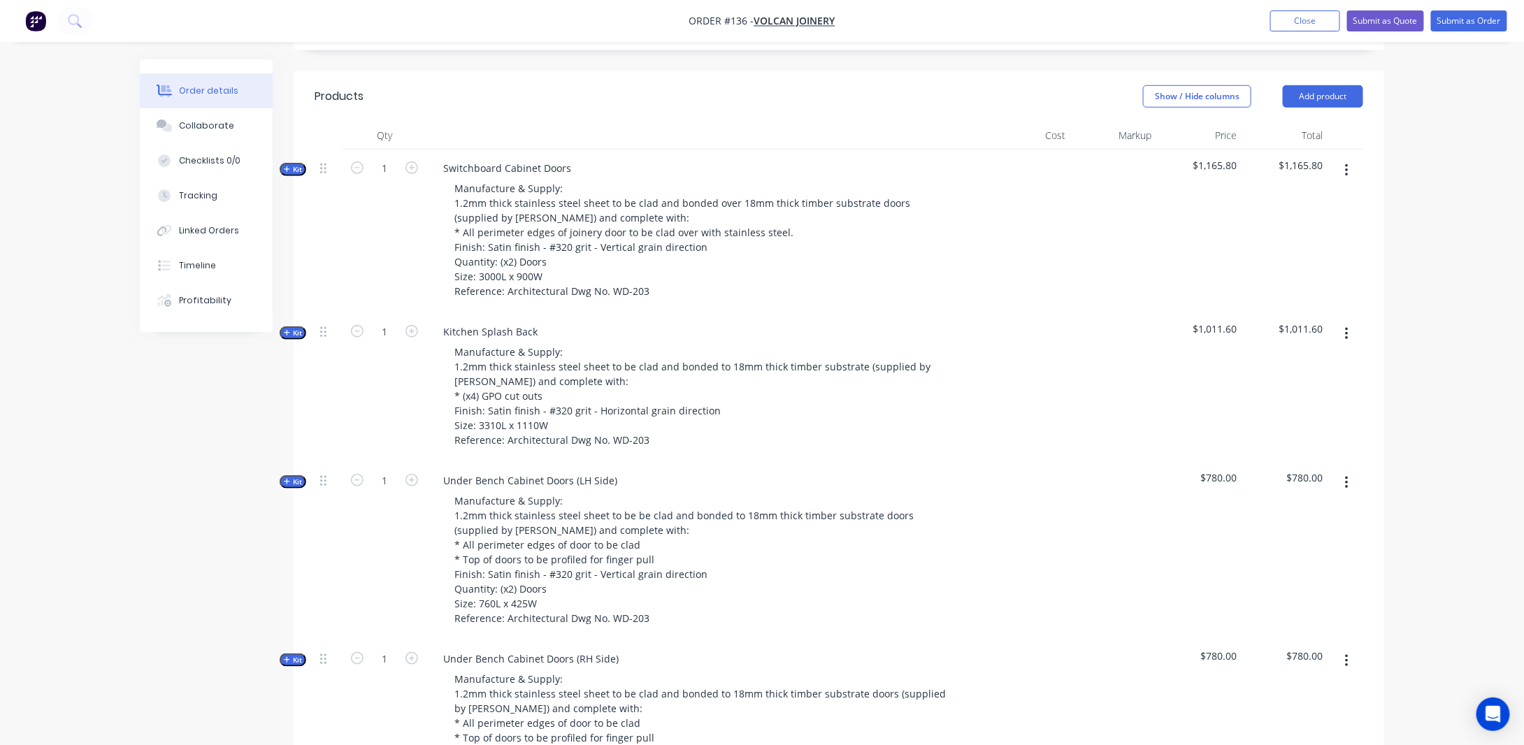
click at [264, 407] on div "Created by [PERSON_NAME] Created [DATE] Required [DATE] Assigned to Add team me…" at bounding box center [762, 577] width 1244 height 1940
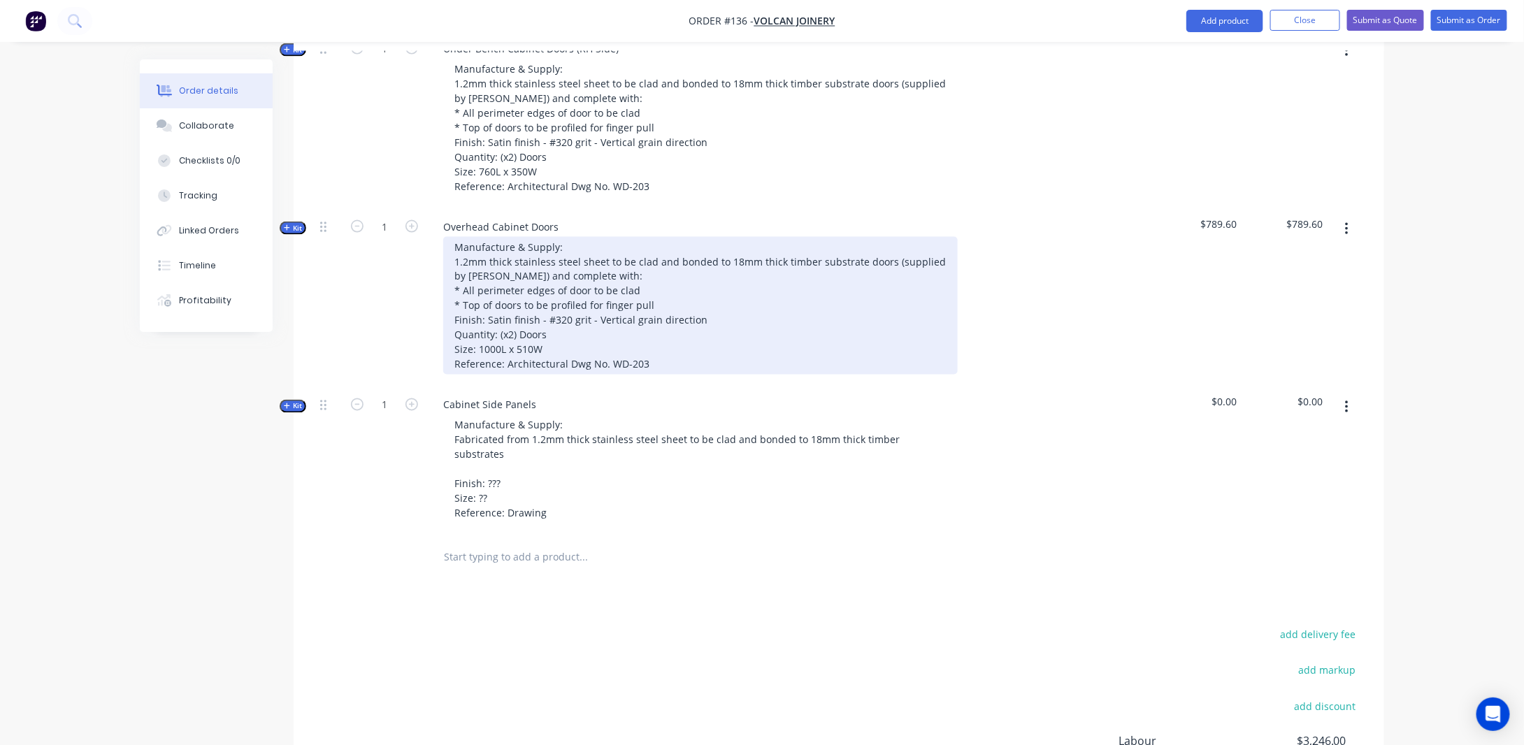
scroll to position [1081, 0]
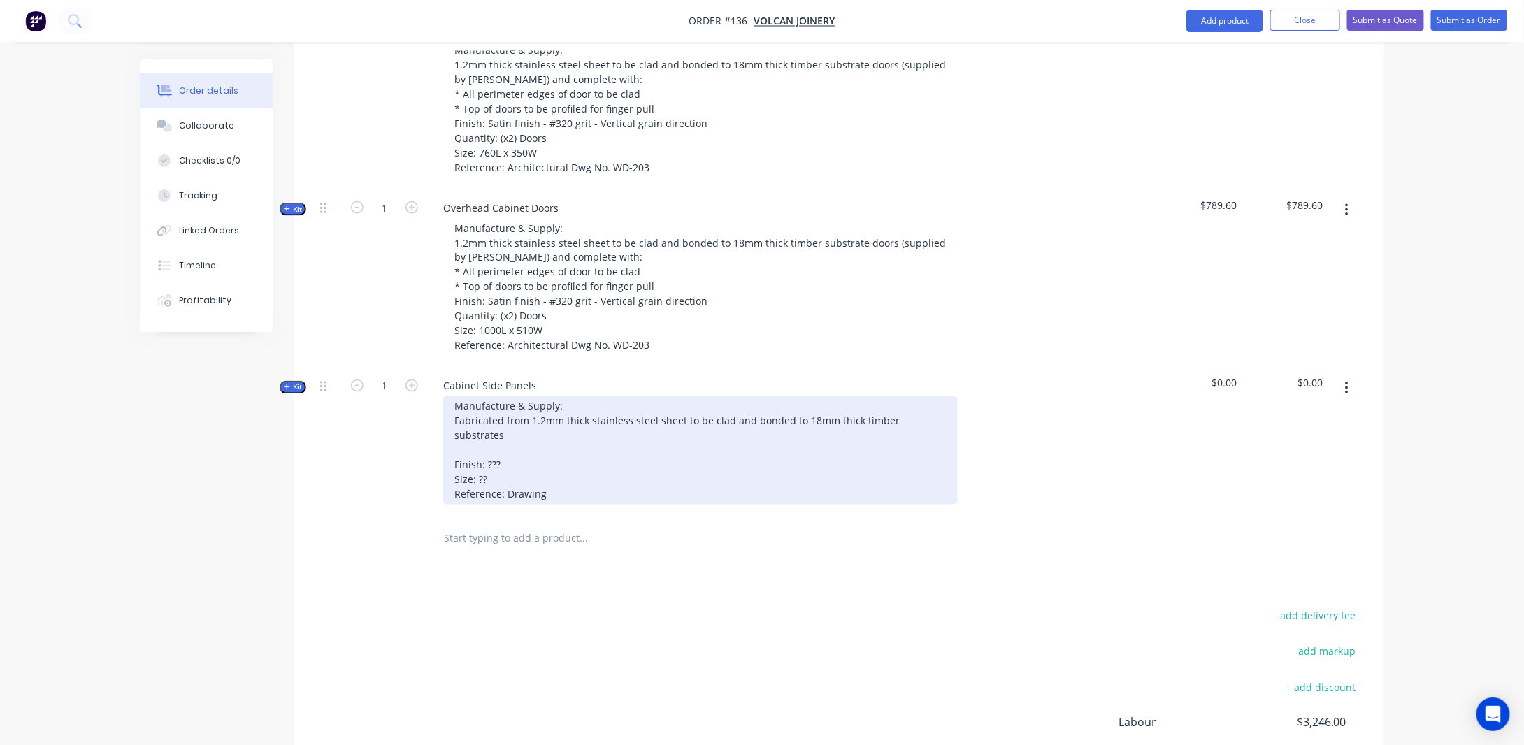
click at [530, 437] on div "Manufacture & Supply: Fabricated from 1.2mm thick stainless steel sheet to be c…" at bounding box center [700, 450] width 514 height 108
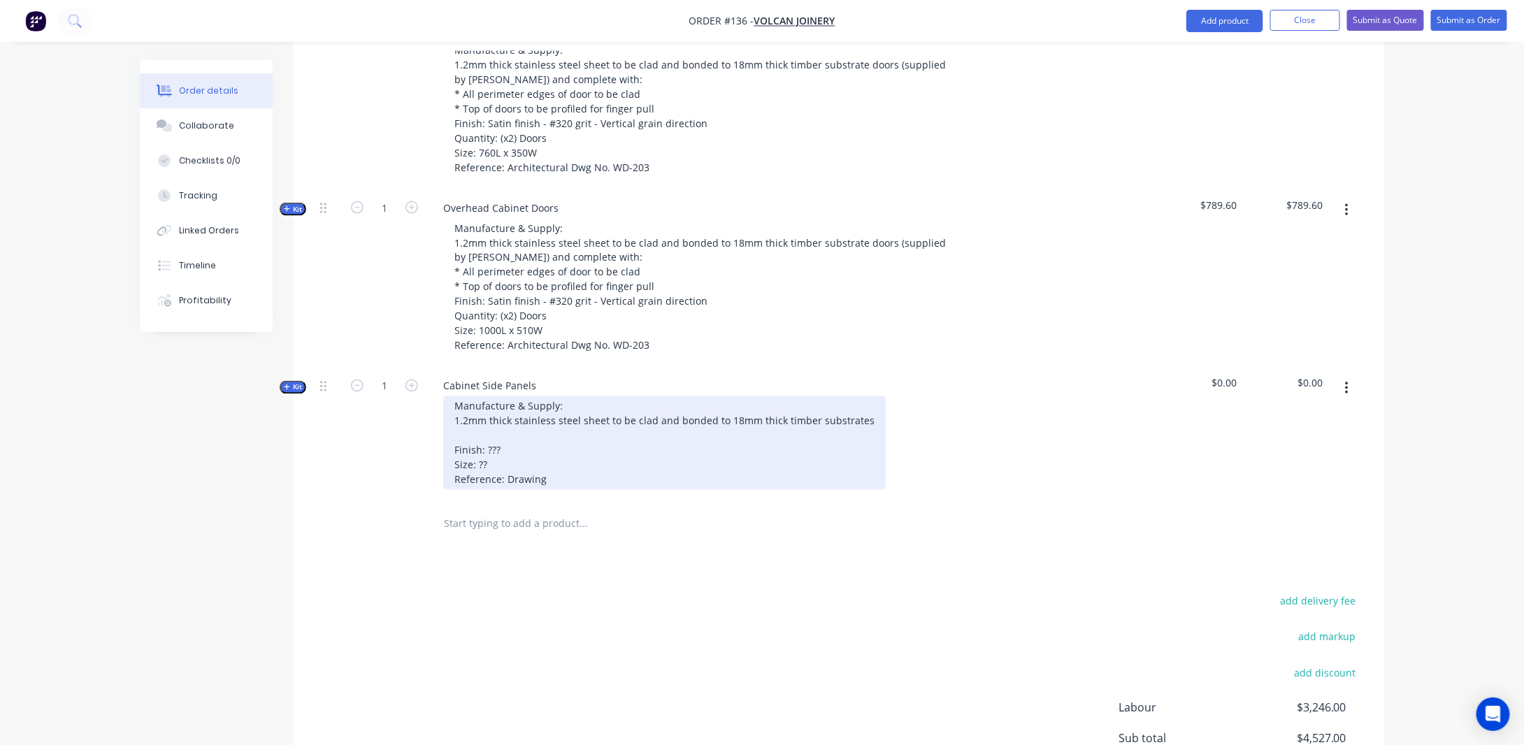
click at [860, 435] on div "Manufacture & Supply: 1.2mm thick stainless steel sheet to be clad and bonded t…" at bounding box center [664, 443] width 442 height 94
click at [867, 436] on div "Manufacture & Supply: 1.2mm thick stainless steel sheet to be clad and bonded t…" at bounding box center [664, 443] width 442 height 94
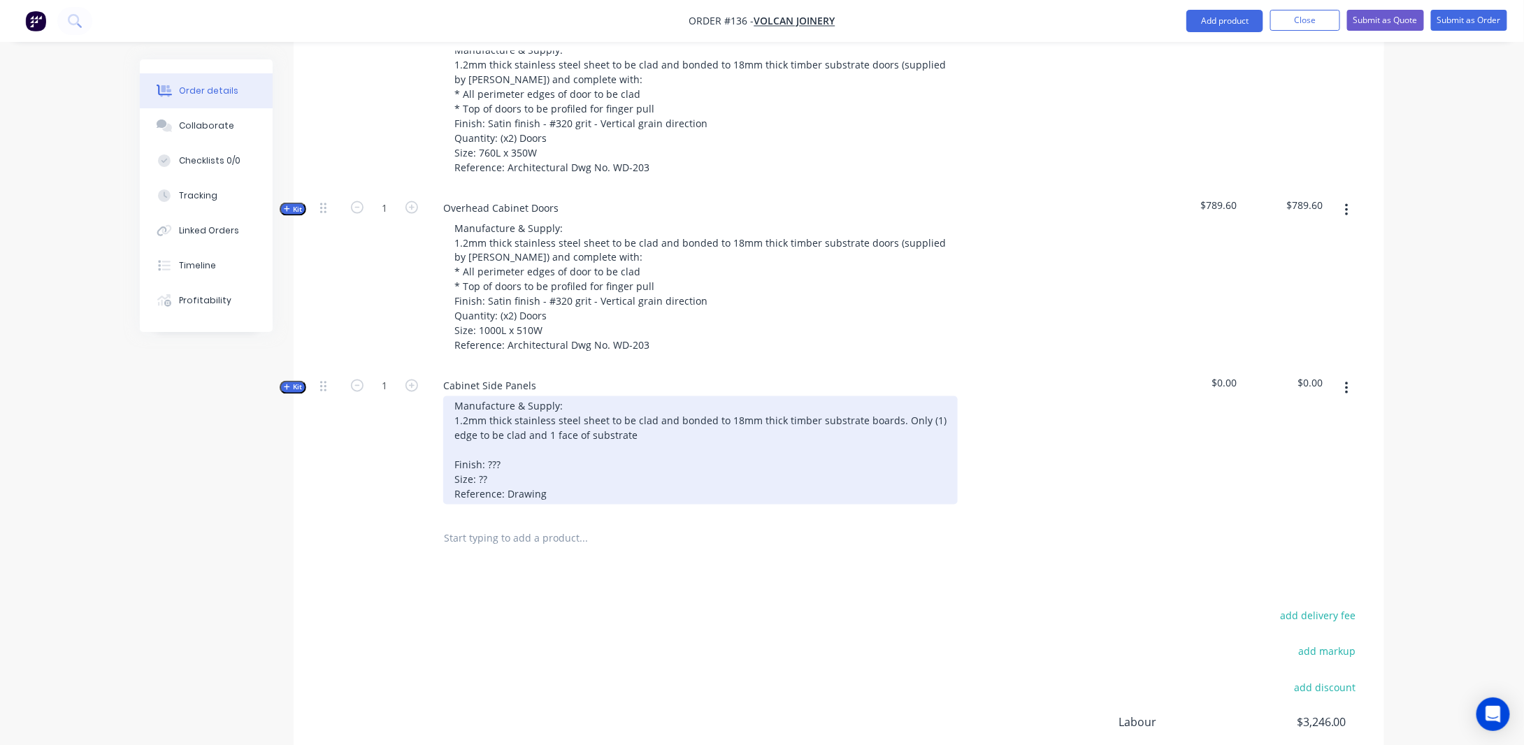
drag, startPoint x: 545, startPoint y: 452, endPoint x: 665, endPoint y: 465, distance: 120.2
click at [546, 452] on div "Manufacture & Supply: 1.2mm thick stainless steel sheet to be clad and bonded t…" at bounding box center [700, 450] width 514 height 108
click at [898, 439] on div "Manufacture & Supply: 1.2mm thick stainless steel sheet to be clad and bonded t…" at bounding box center [700, 450] width 514 height 108
click at [655, 457] on div "Manufacture & Supply: 1.2mm thick stainless steel sheet to be clad and bonded t…" at bounding box center [681, 450] width 476 height 108
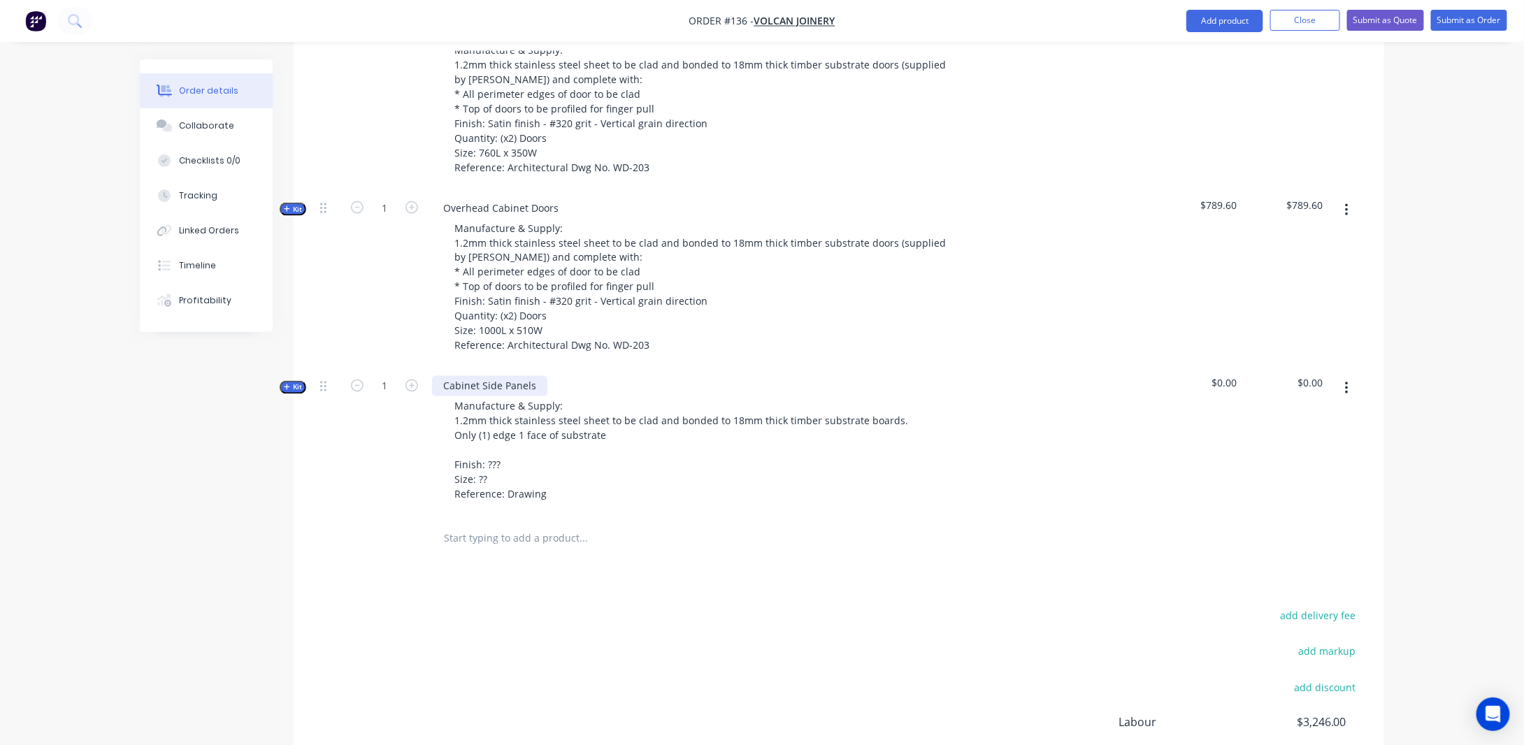
click at [444, 396] on div "Cabinet Side Panels" at bounding box center [489, 386] width 115 height 20
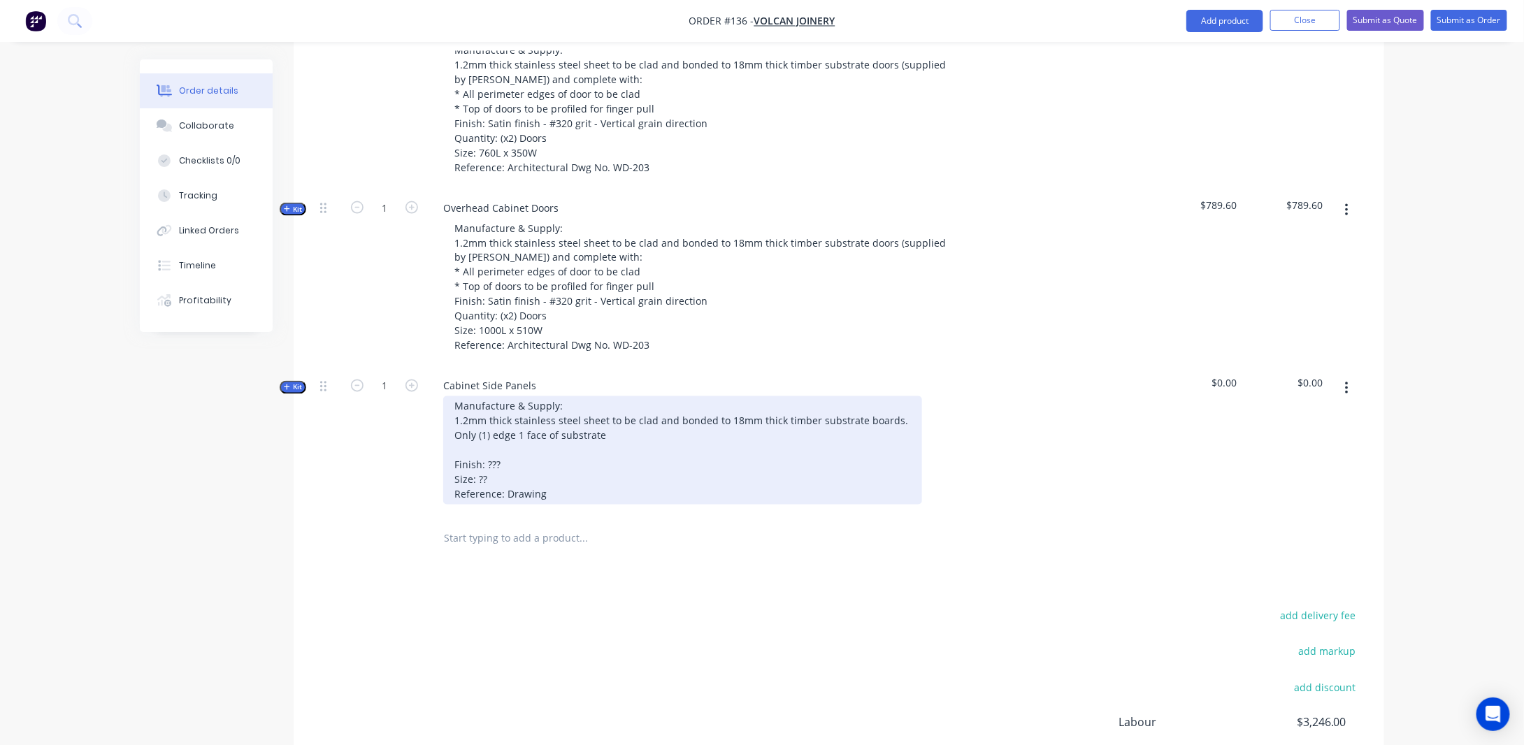
click at [611, 455] on div "Manufacture & Supply: 1.2mm thick stainless steel sheet to be clad and bonded t…" at bounding box center [682, 450] width 479 height 108
